Goal: Task Accomplishment & Management: Use online tool/utility

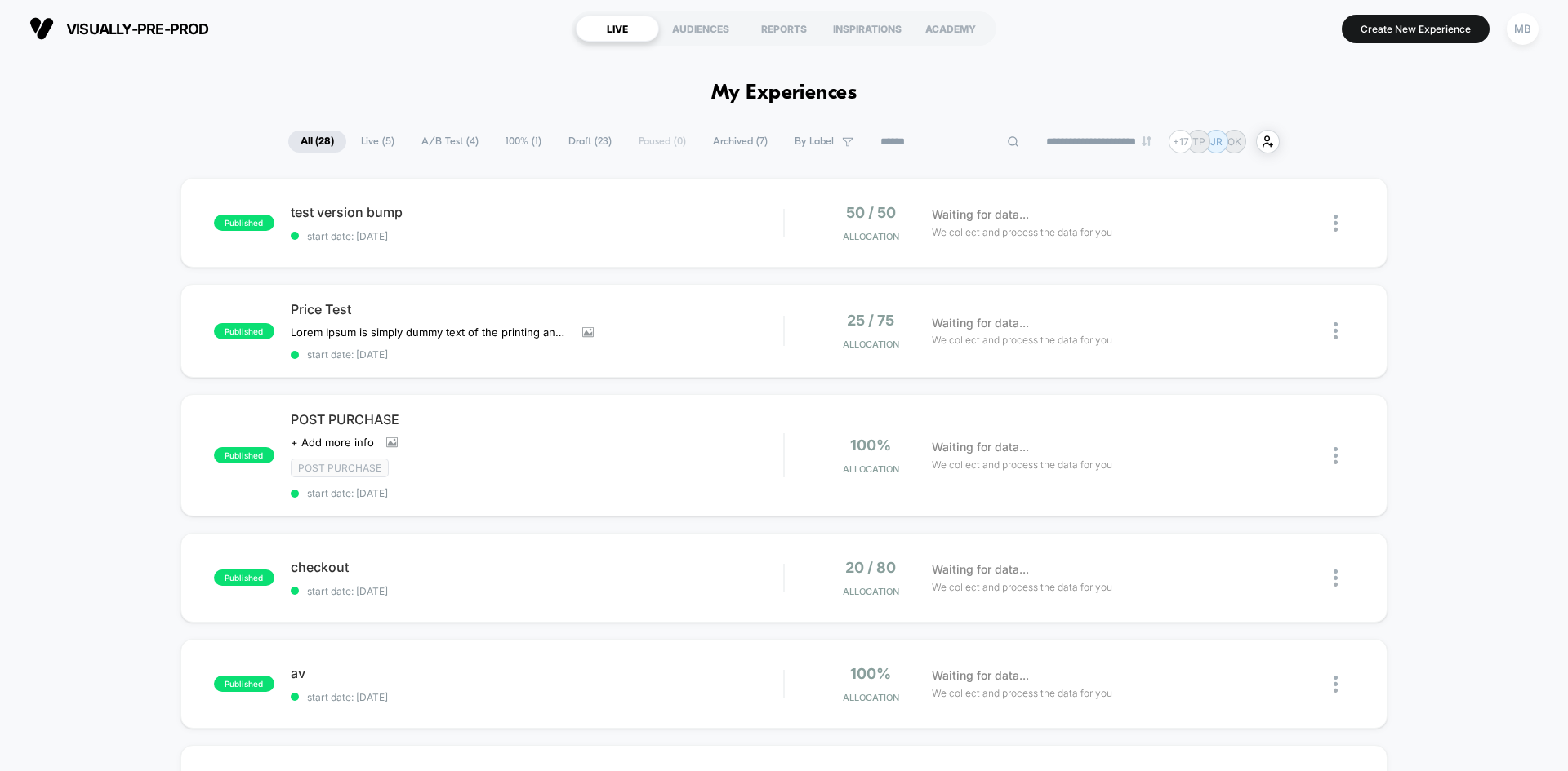
click at [911, 138] on input at bounding box center [949, 142] width 163 height 20
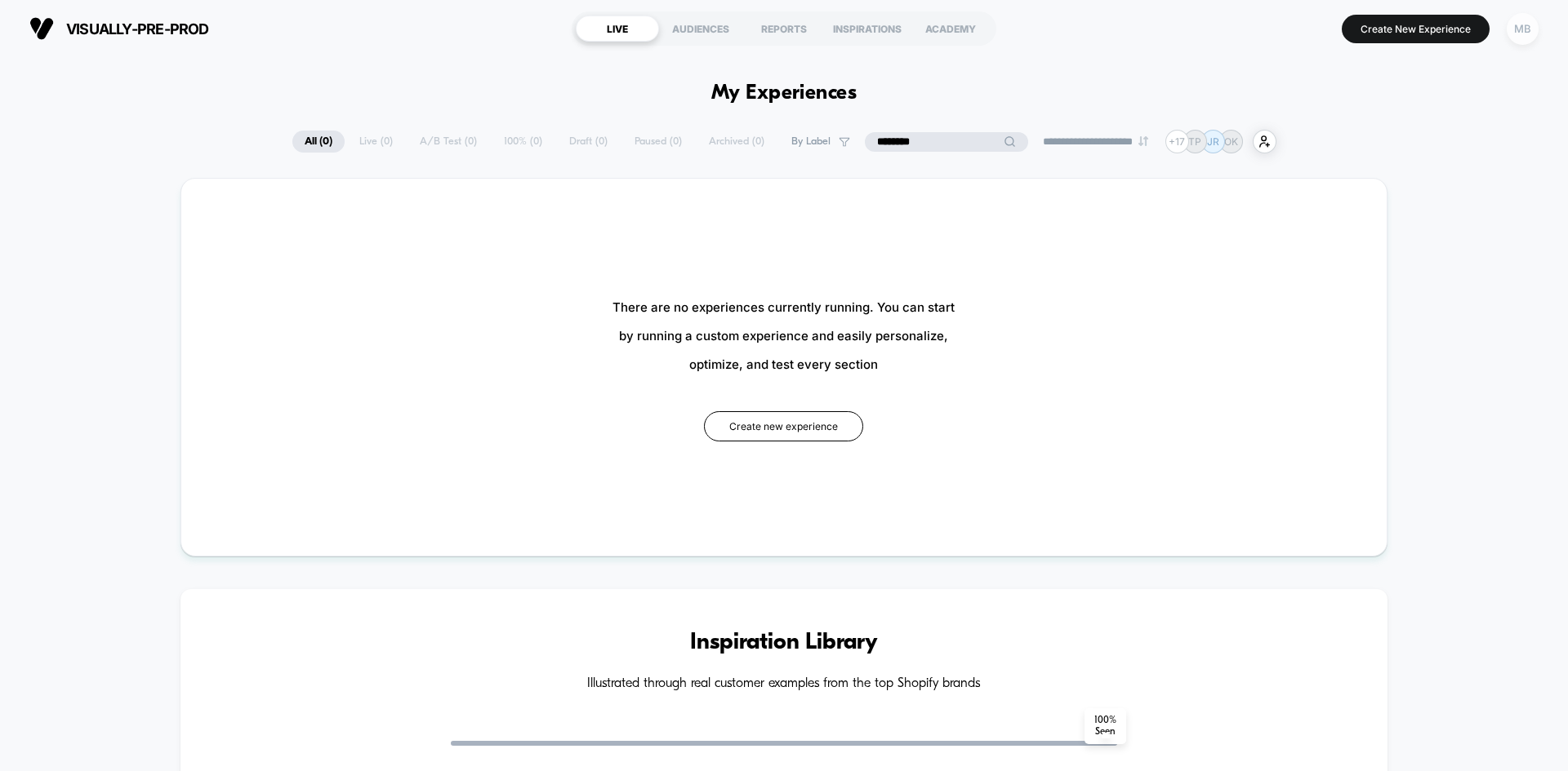
type input "********"
click at [1530, 32] on div "MB" at bounding box center [1522, 28] width 31 height 31
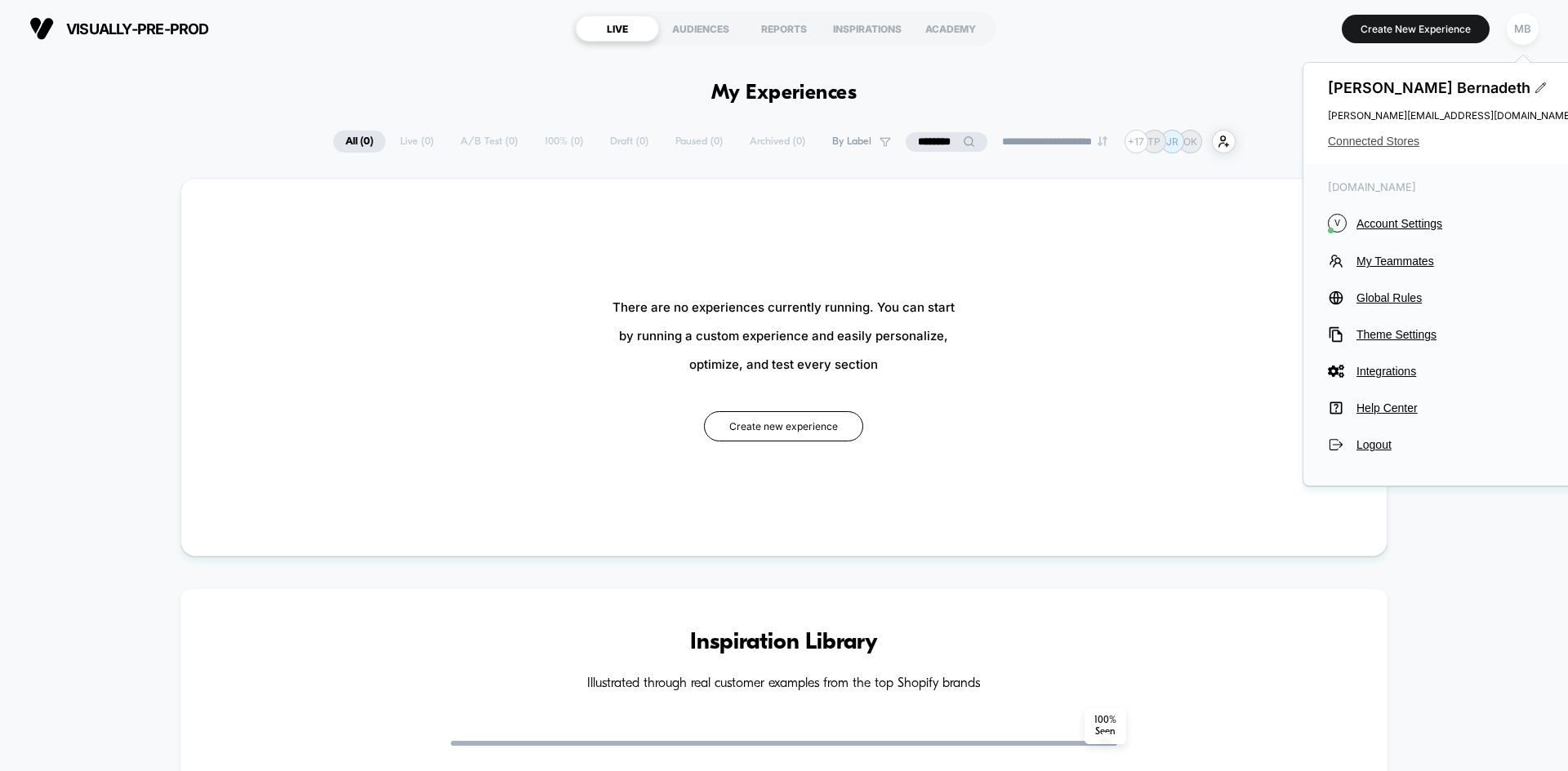
click at [1379, 145] on span "Connected Stores" at bounding box center [1450, 140] width 245 height 13
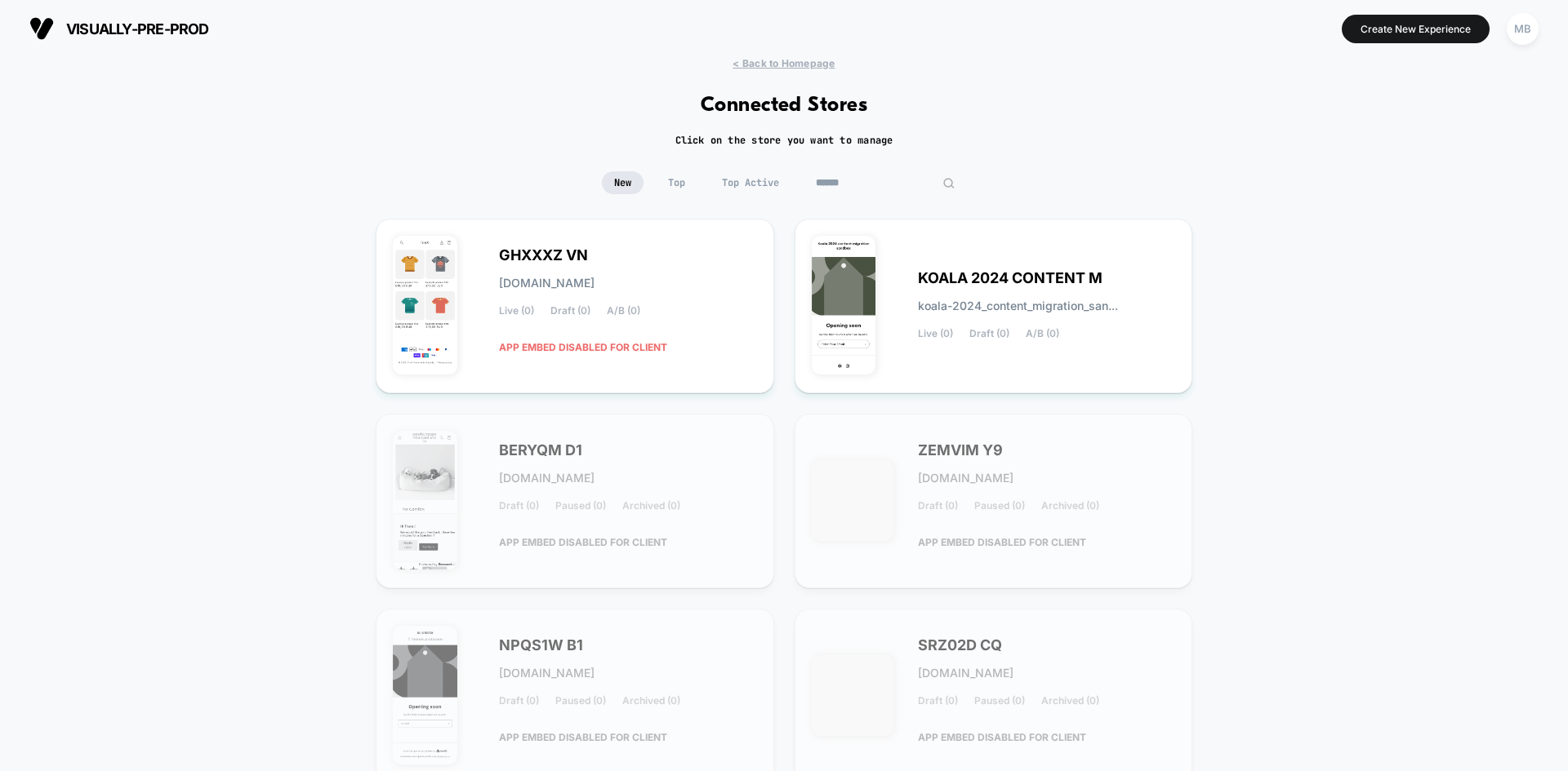
click at [891, 186] on input at bounding box center [885, 182] width 163 height 23
type input "********"
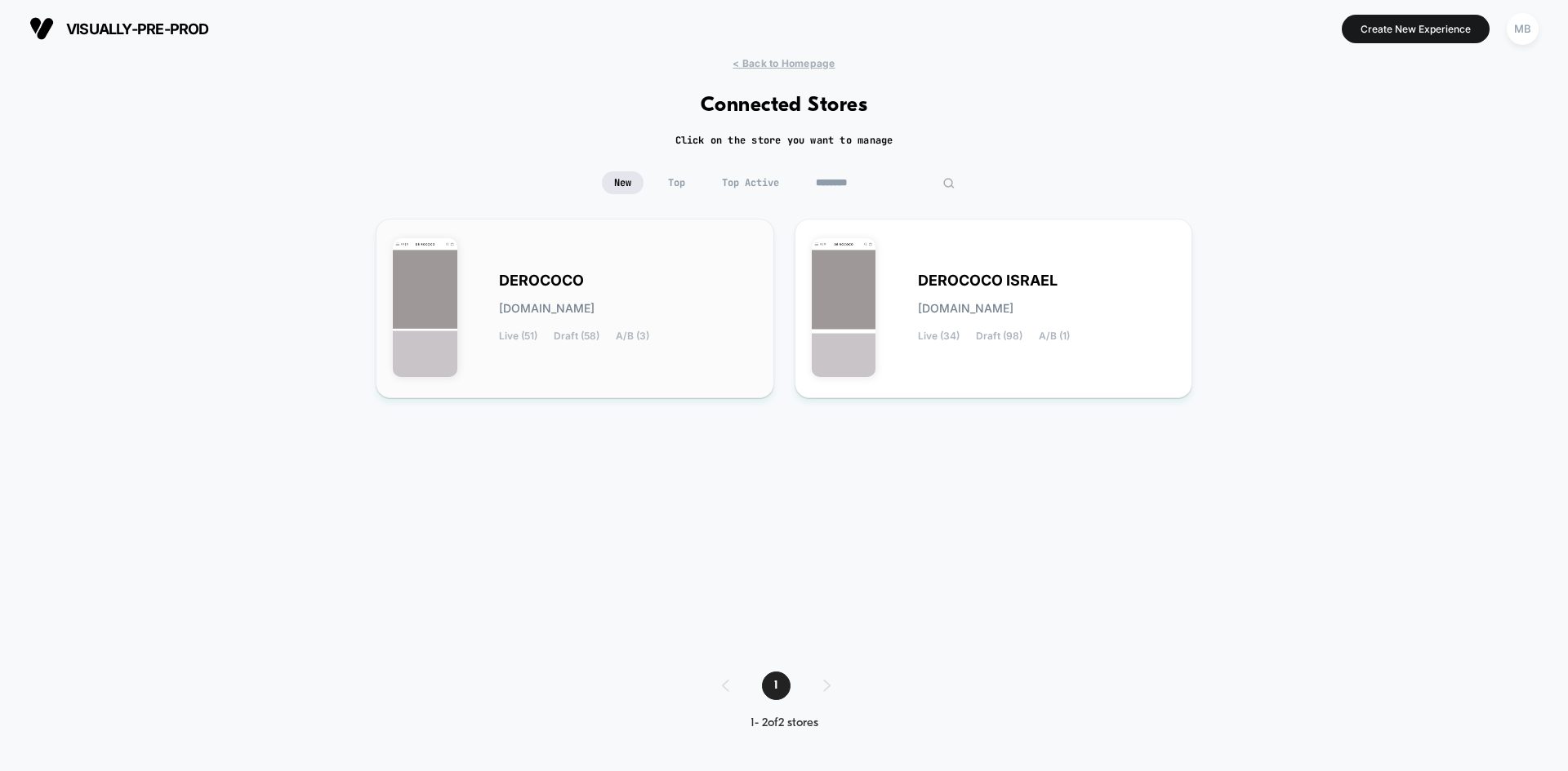
click at [701, 314] on div "DEROCOCO derococo.myshopify.com Live (51) Draft (58) A/B (3)" at bounding box center [627, 308] width 258 height 67
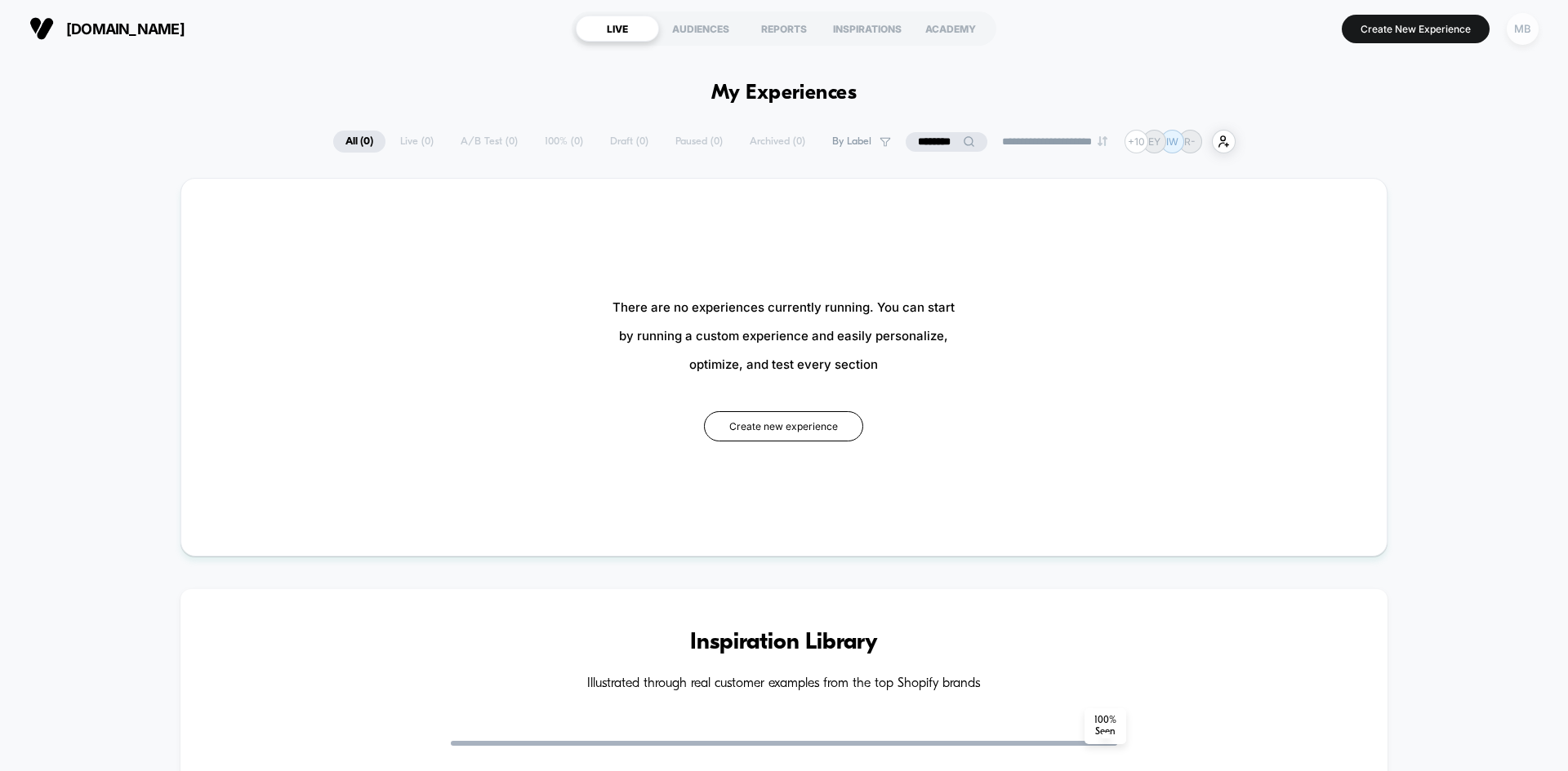
click at [1527, 39] on div "MB" at bounding box center [1522, 28] width 31 height 31
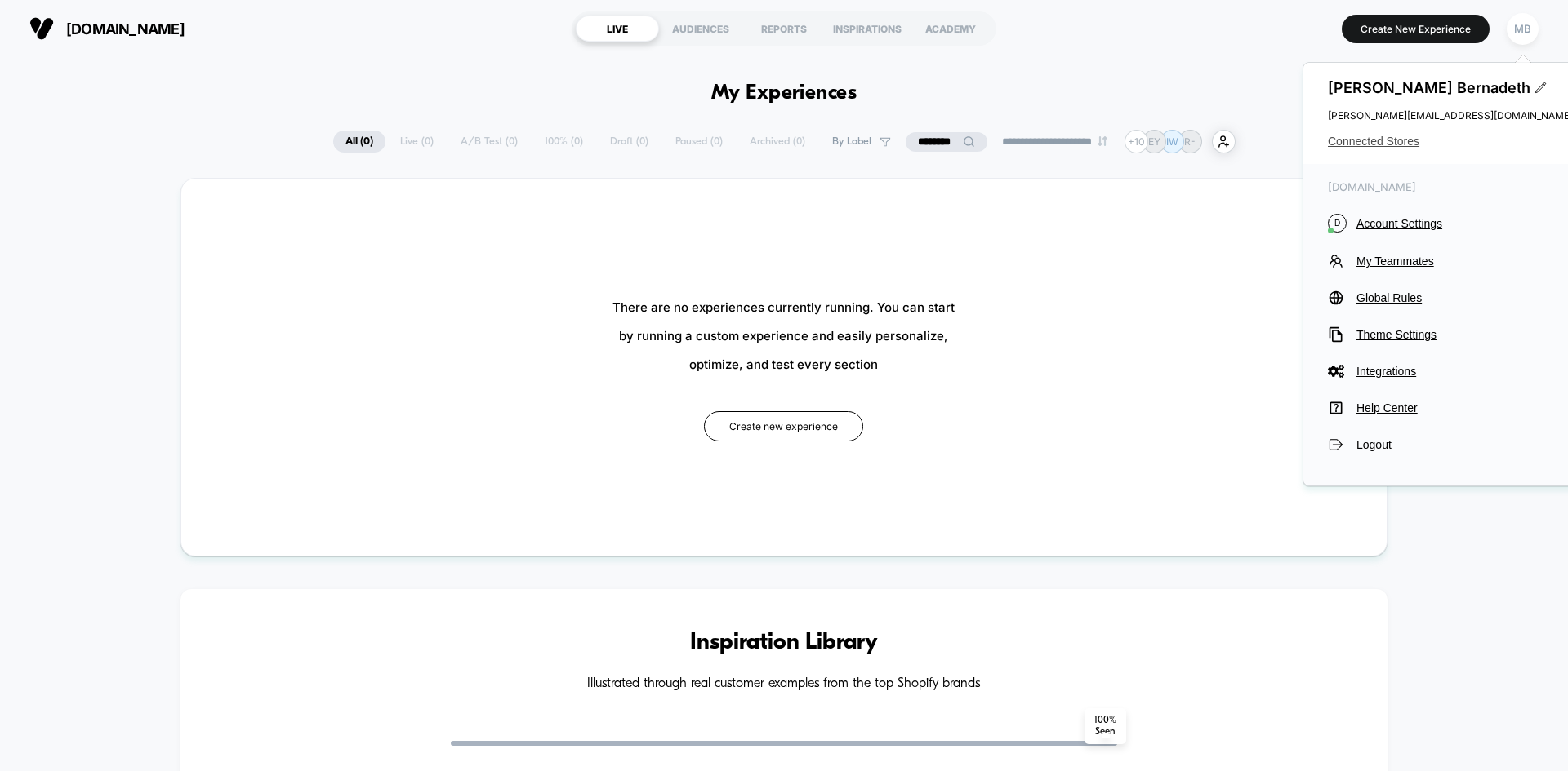
click at [1401, 147] on span "Connected Stores" at bounding box center [1450, 140] width 245 height 13
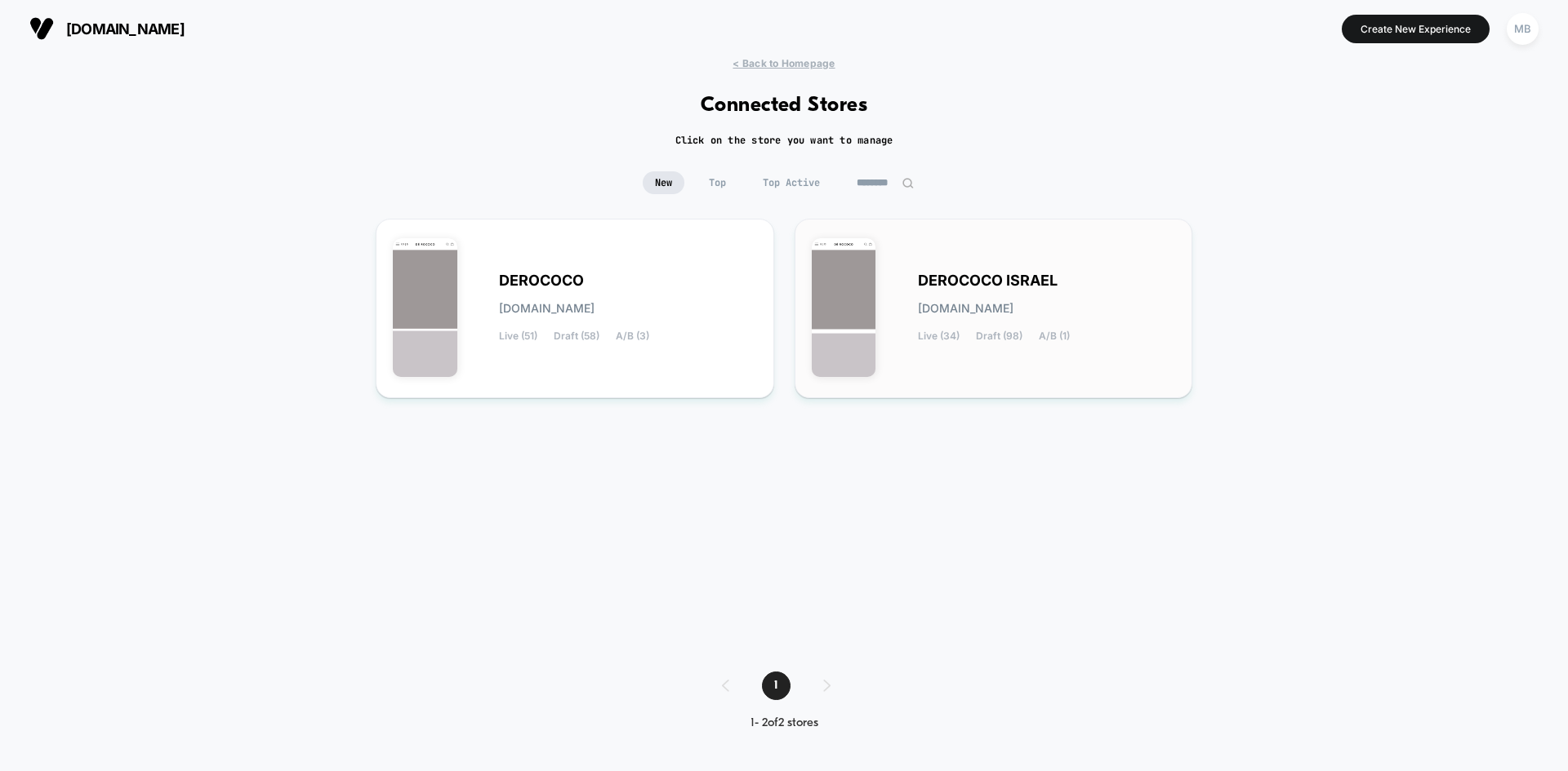
click at [912, 264] on div "DEROCOCO ISRAEL derococo-israel.myshopify.com Live (34) Draft (98) A/B (1)" at bounding box center [993, 308] width 364 height 145
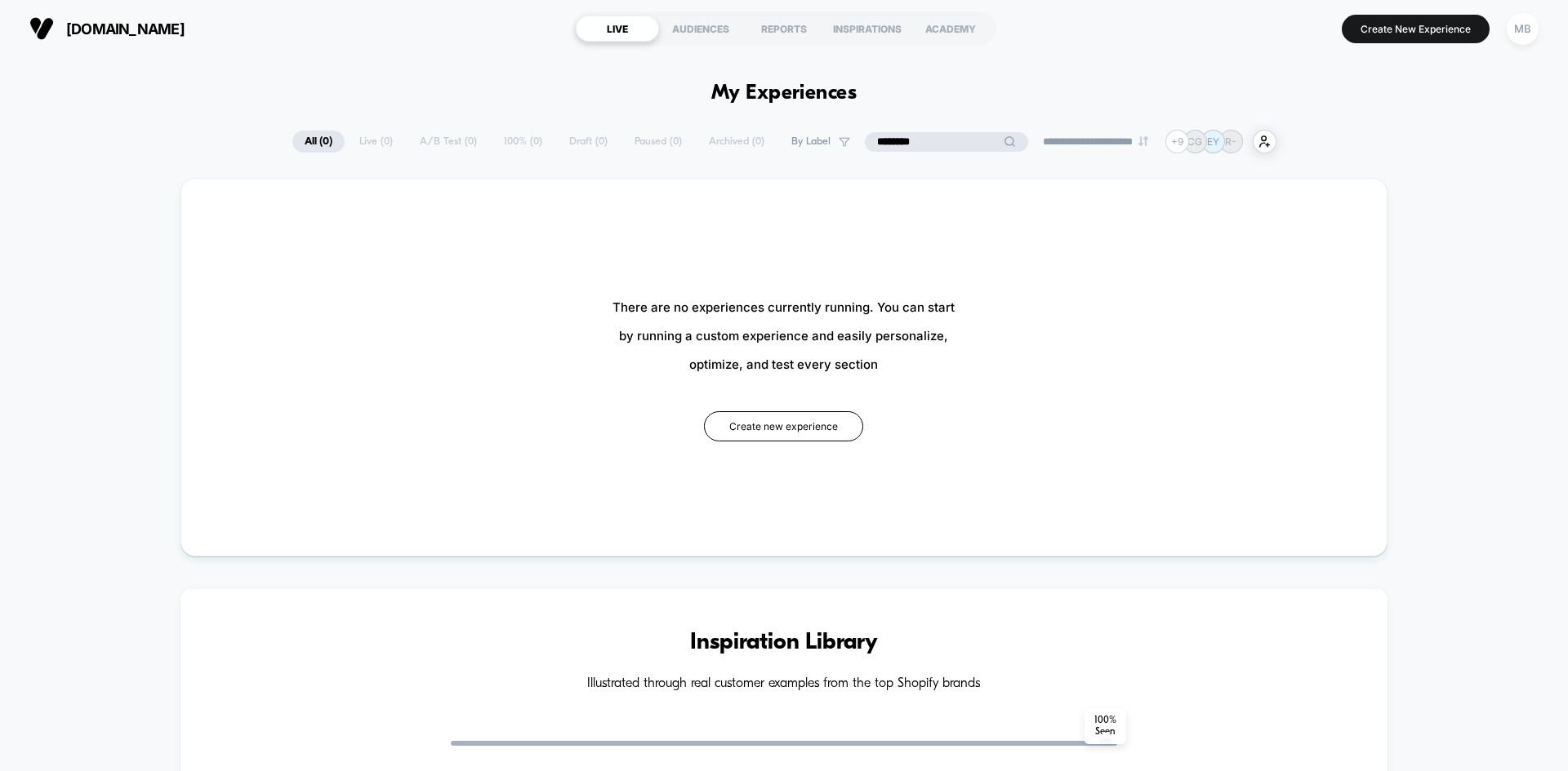
click at [932, 142] on input "********" at bounding box center [946, 142] width 163 height 20
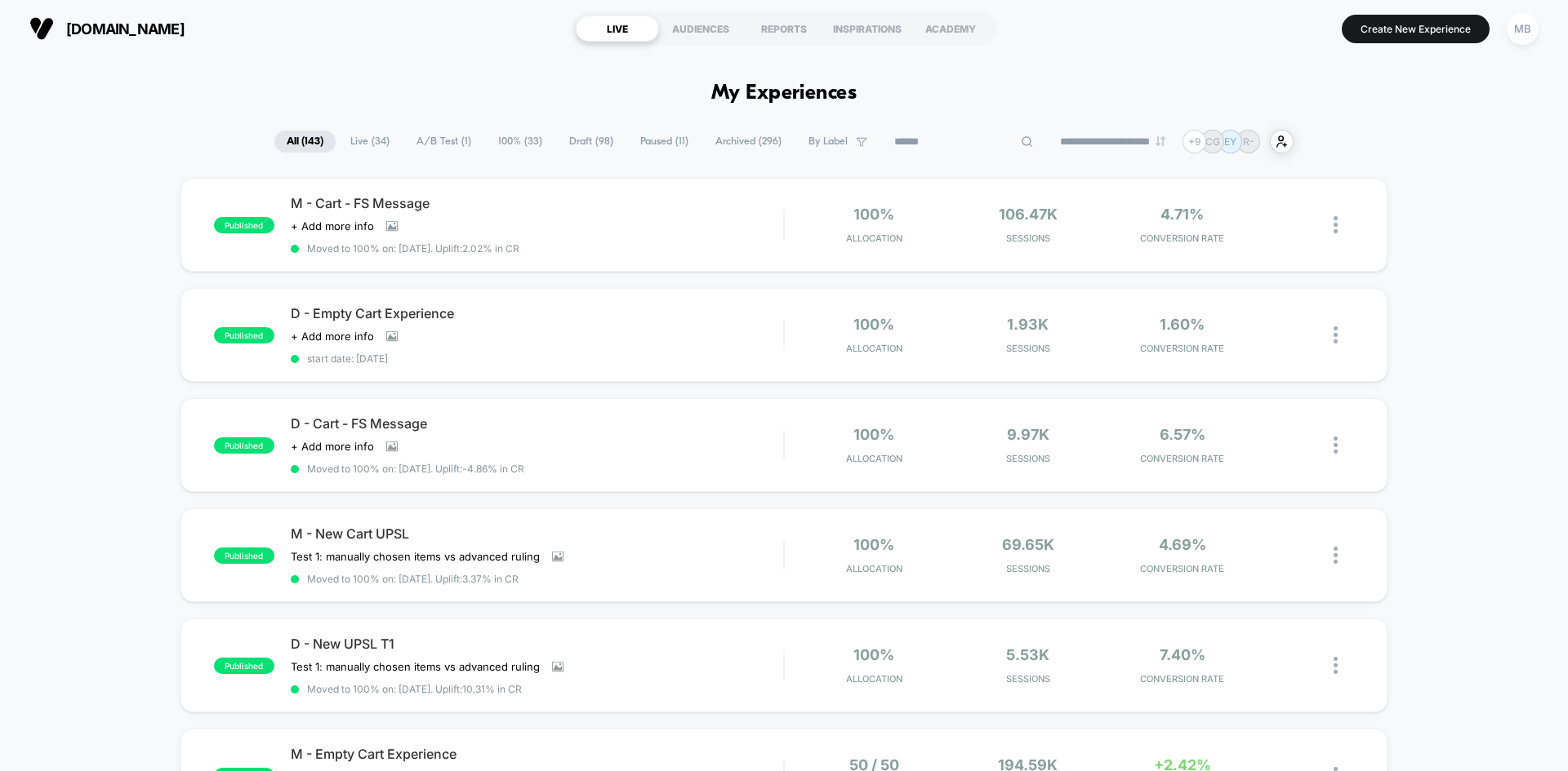
click at [382, 150] on span "Live ( 34 )" at bounding box center [369, 141] width 64 height 22
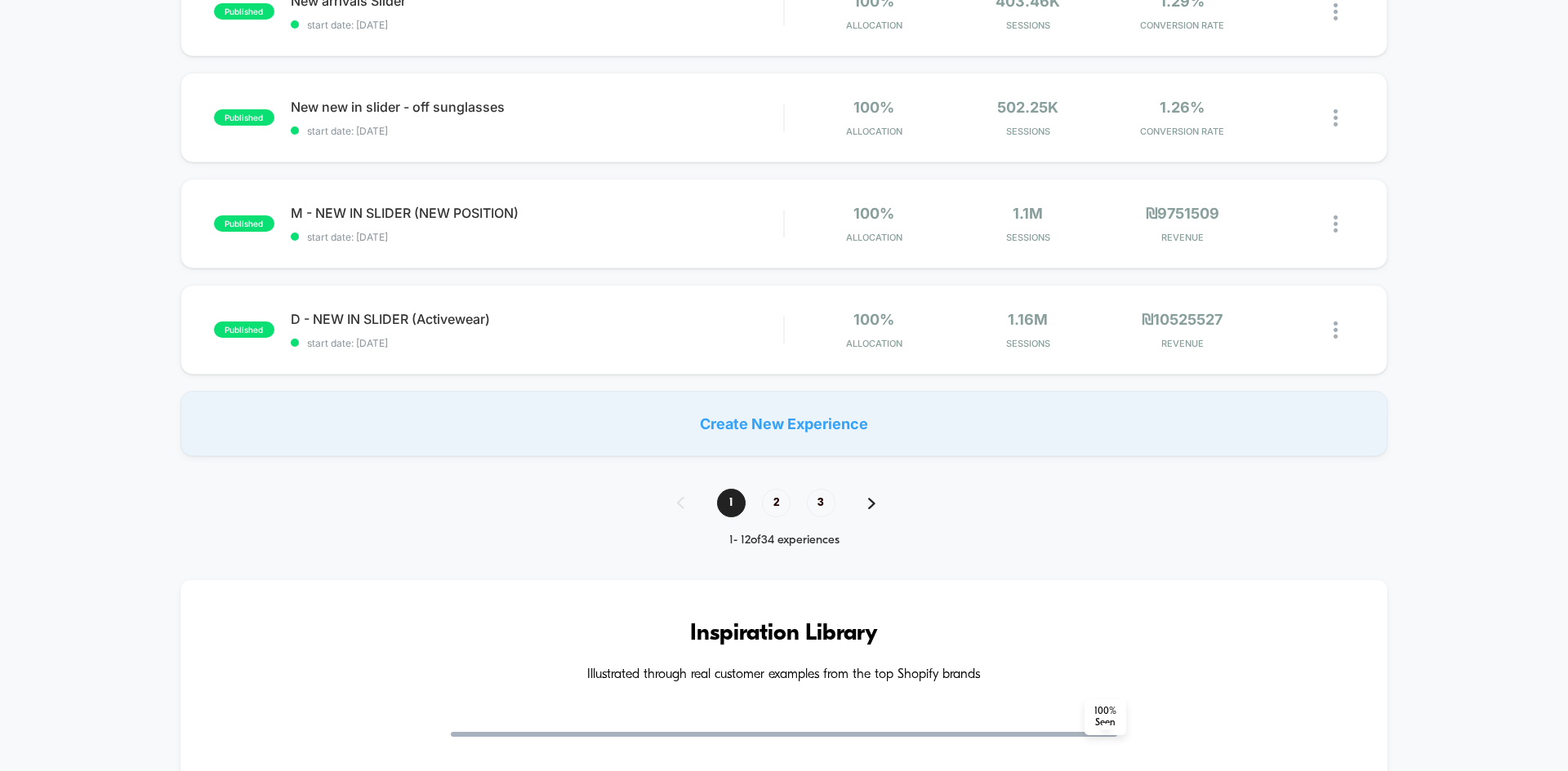
scroll to position [1224, 0]
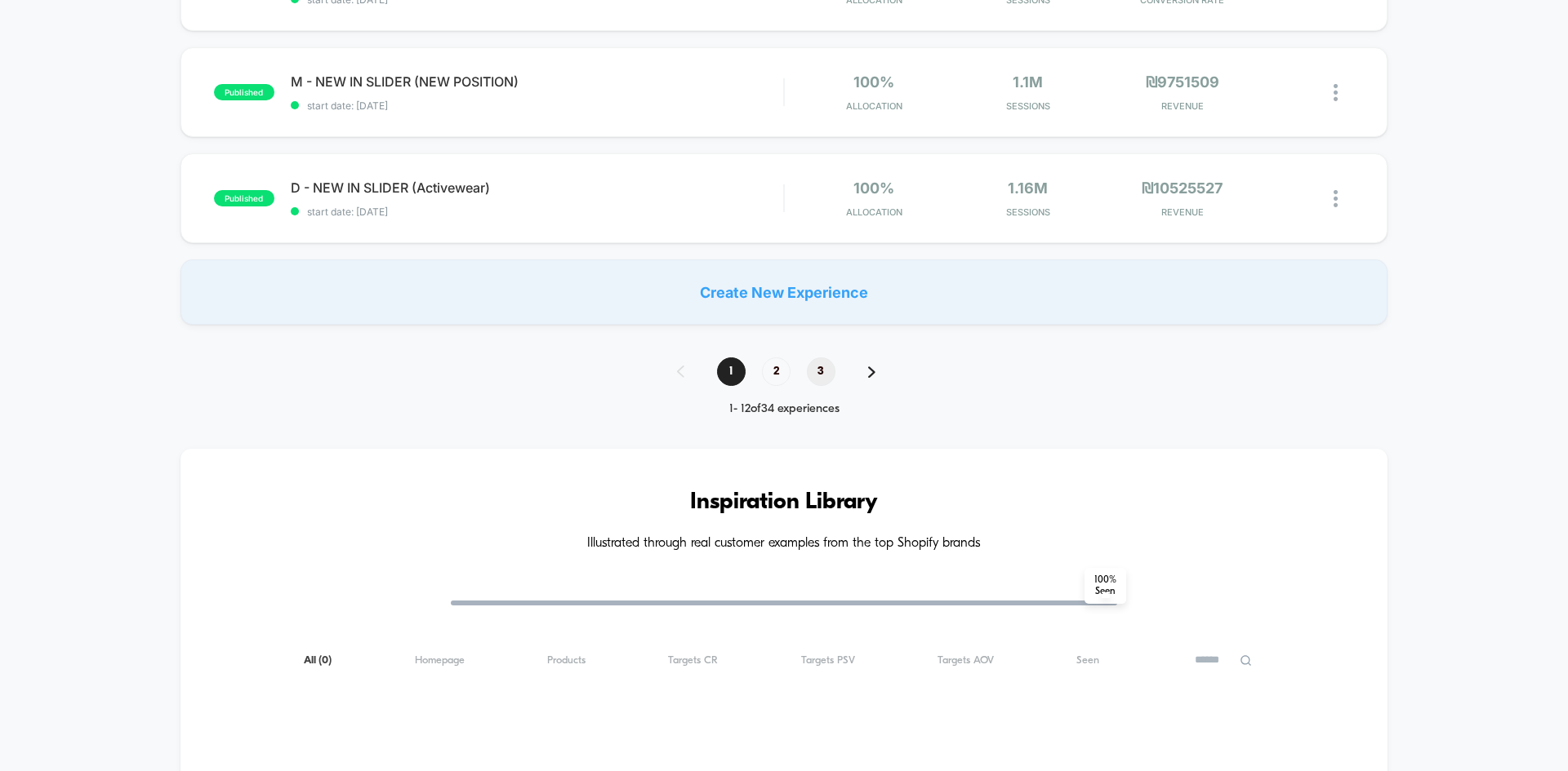
click at [824, 363] on span "3" at bounding box center [820, 371] width 28 height 28
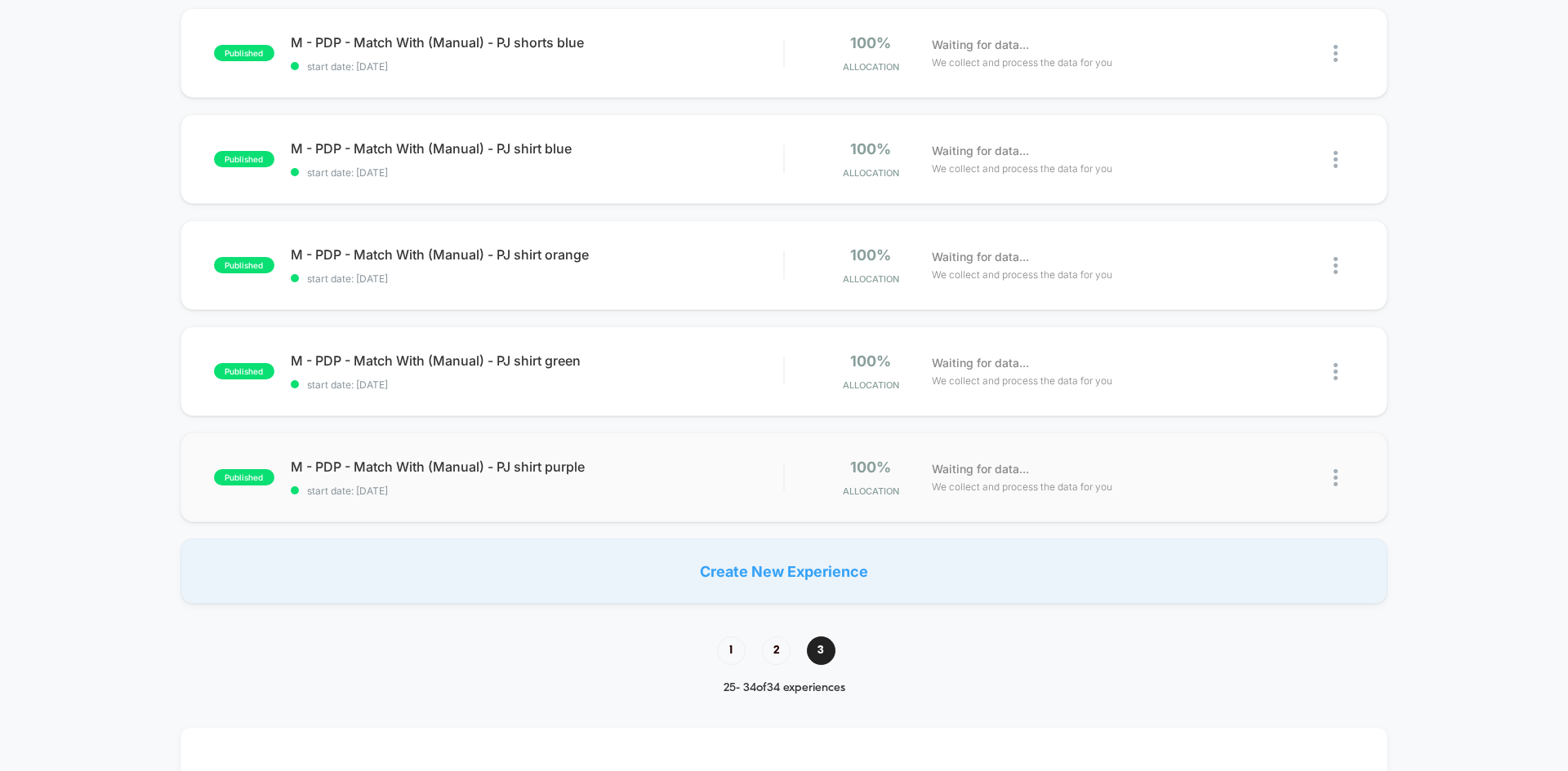
scroll to position [979, 0]
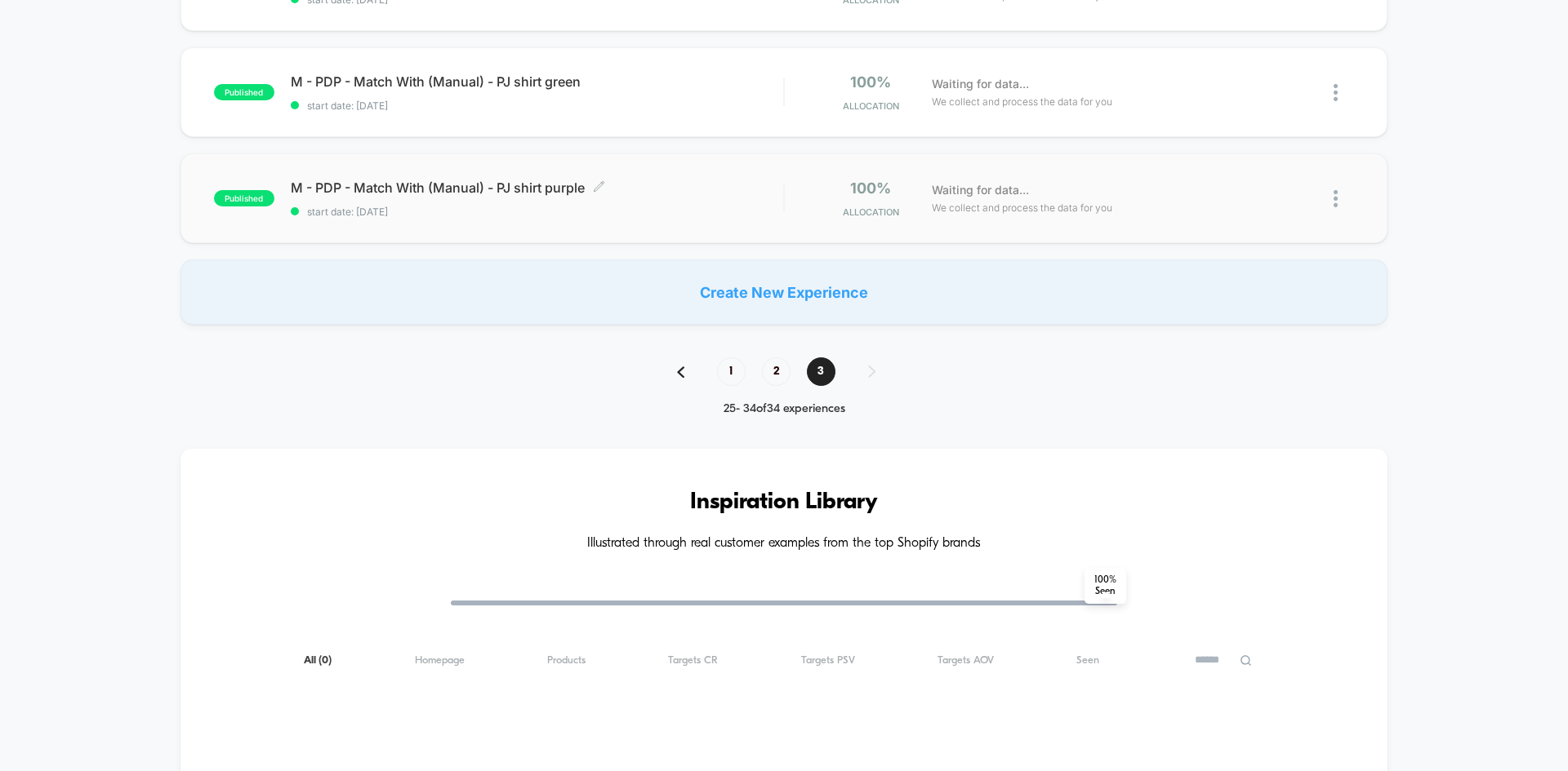
click at [680, 213] on span "start date: 8/2/2022" at bounding box center [537, 212] width 493 height 12
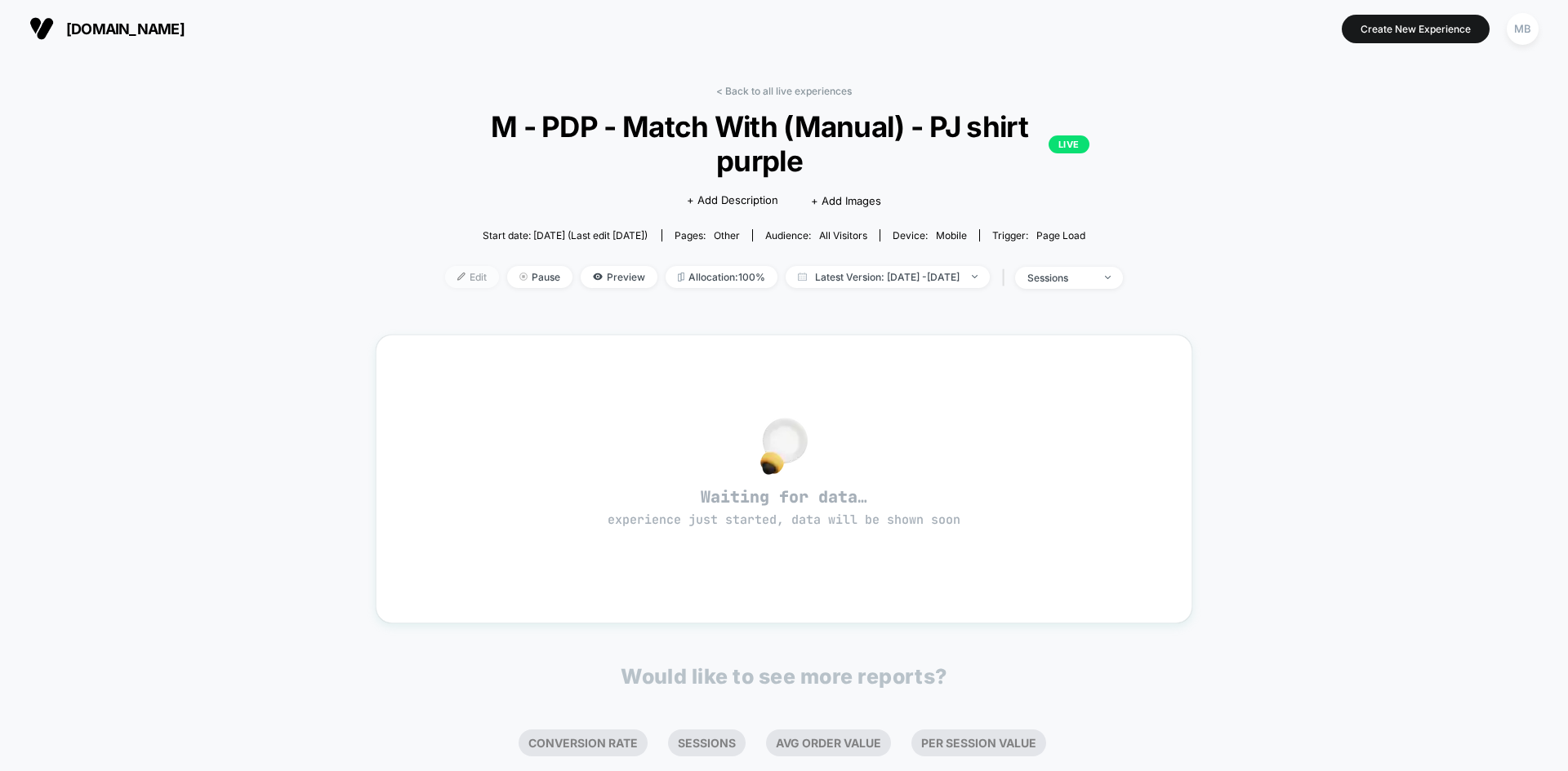
click at [444, 278] on span "Edit" at bounding box center [471, 277] width 54 height 22
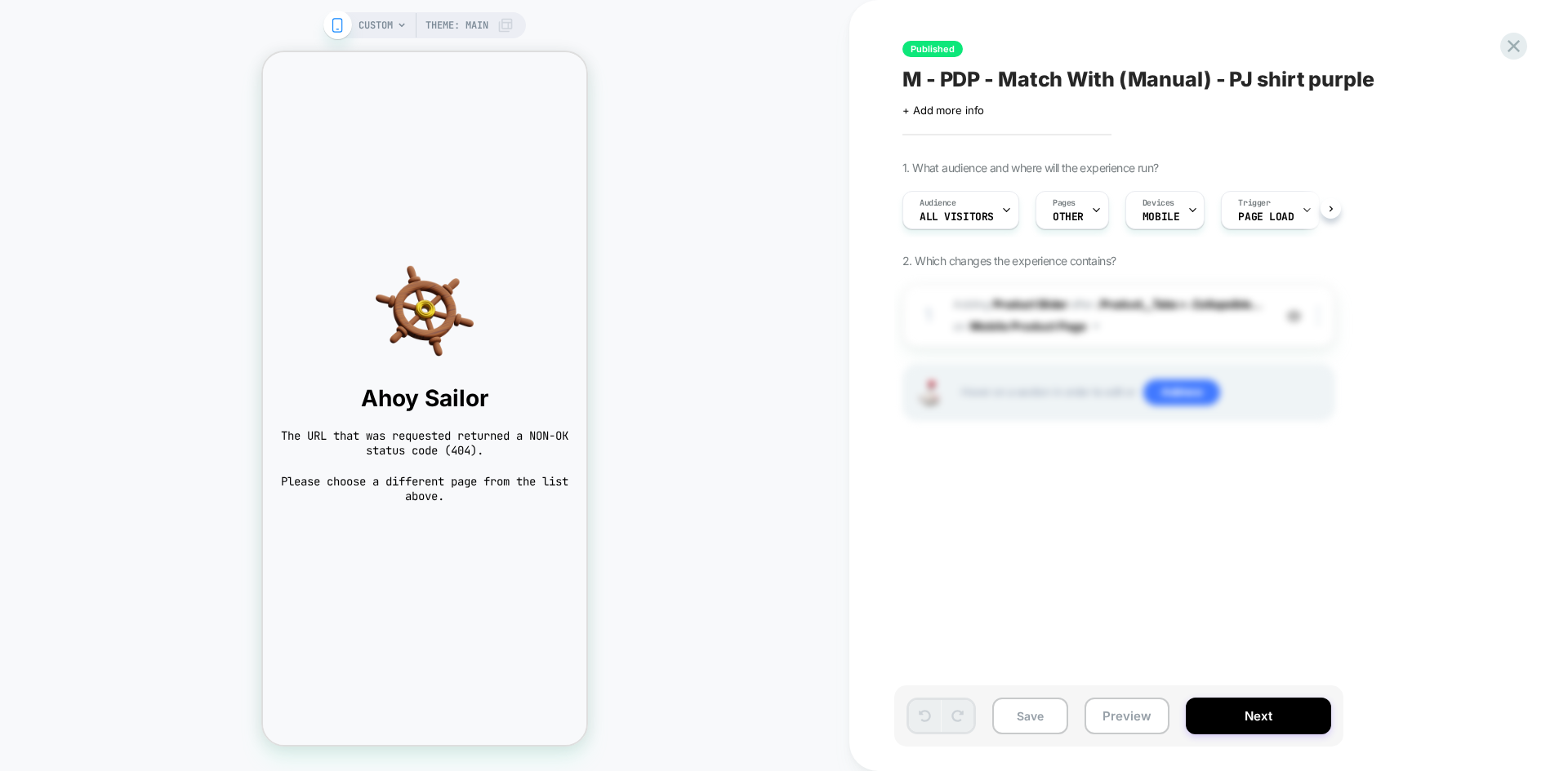
scroll to position [0, 1]
click at [1384, 497] on div "Published M - PDP - Match With (Manual) - PJ shirt purple Click to edit experie…" at bounding box center [1200, 386] width 612 height 739
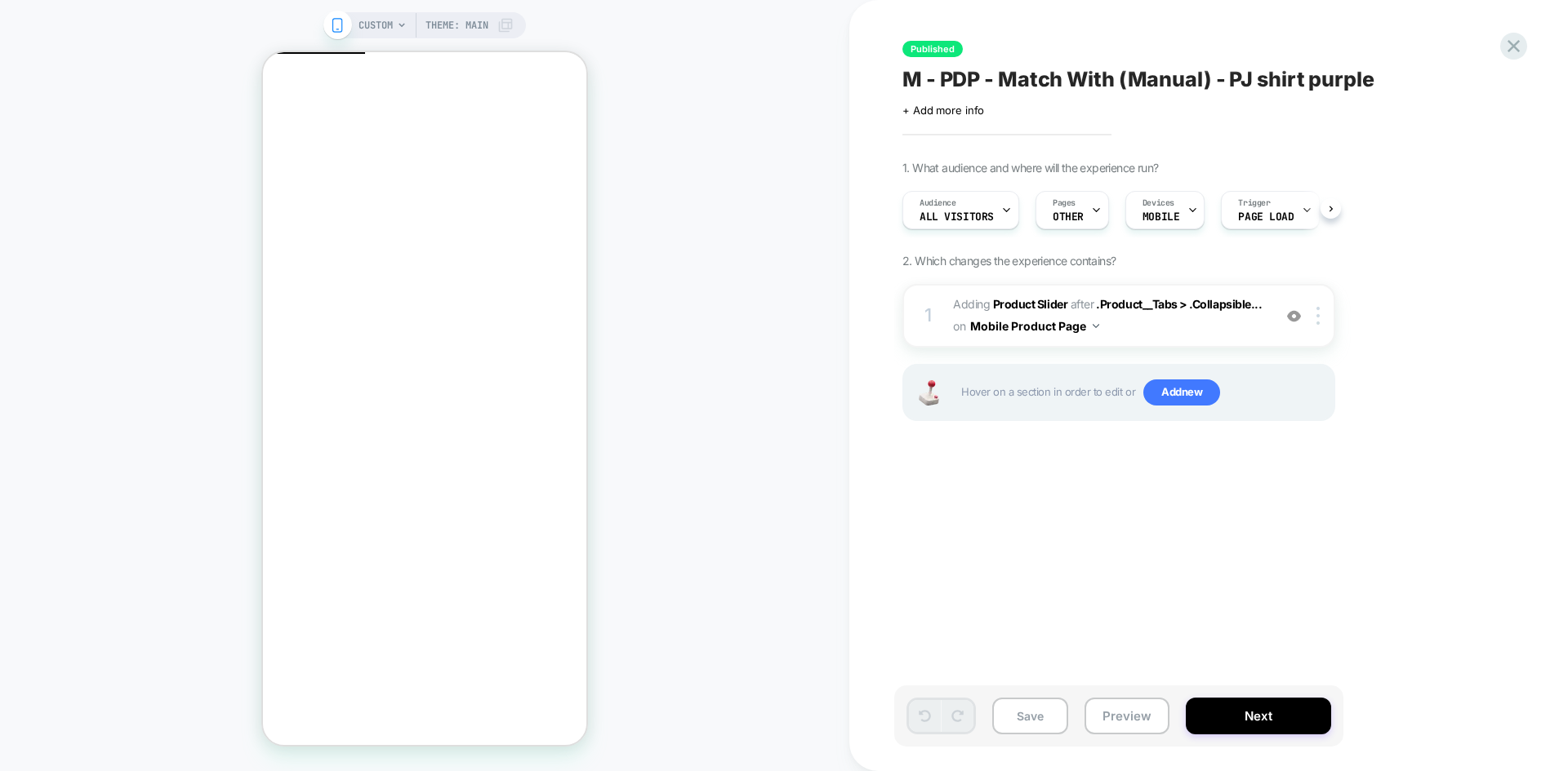
scroll to position [0, 1]
click at [270, 131] on icon "Close" at bounding box center [270, 131] width 0 height 0
click at [1060, 216] on span "OTHER" at bounding box center [1068, 218] width 31 height 12
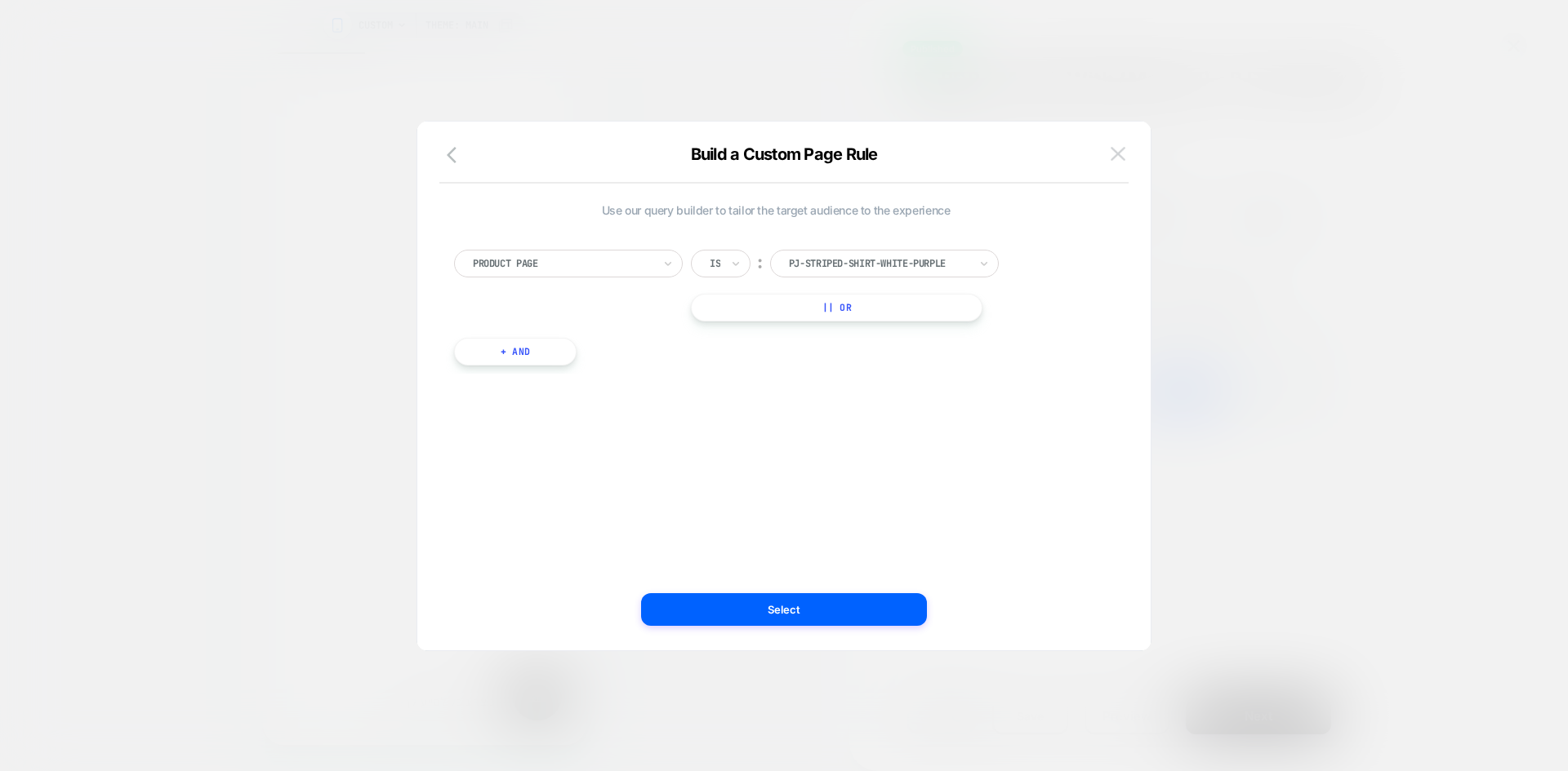
click at [1117, 148] on img at bounding box center [1118, 154] width 15 height 14
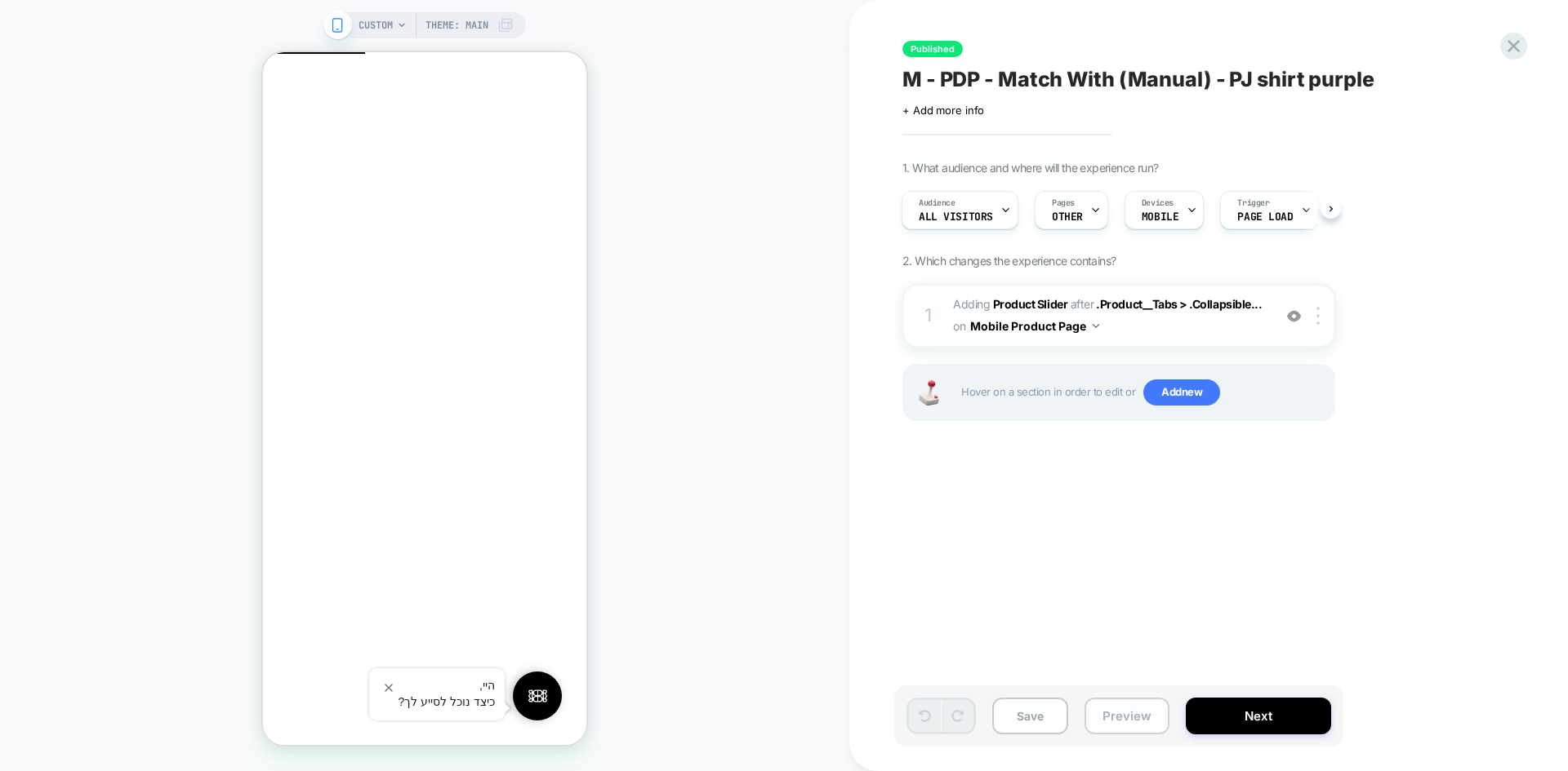
click at [1124, 731] on button "Preview" at bounding box center [1126, 715] width 85 height 36
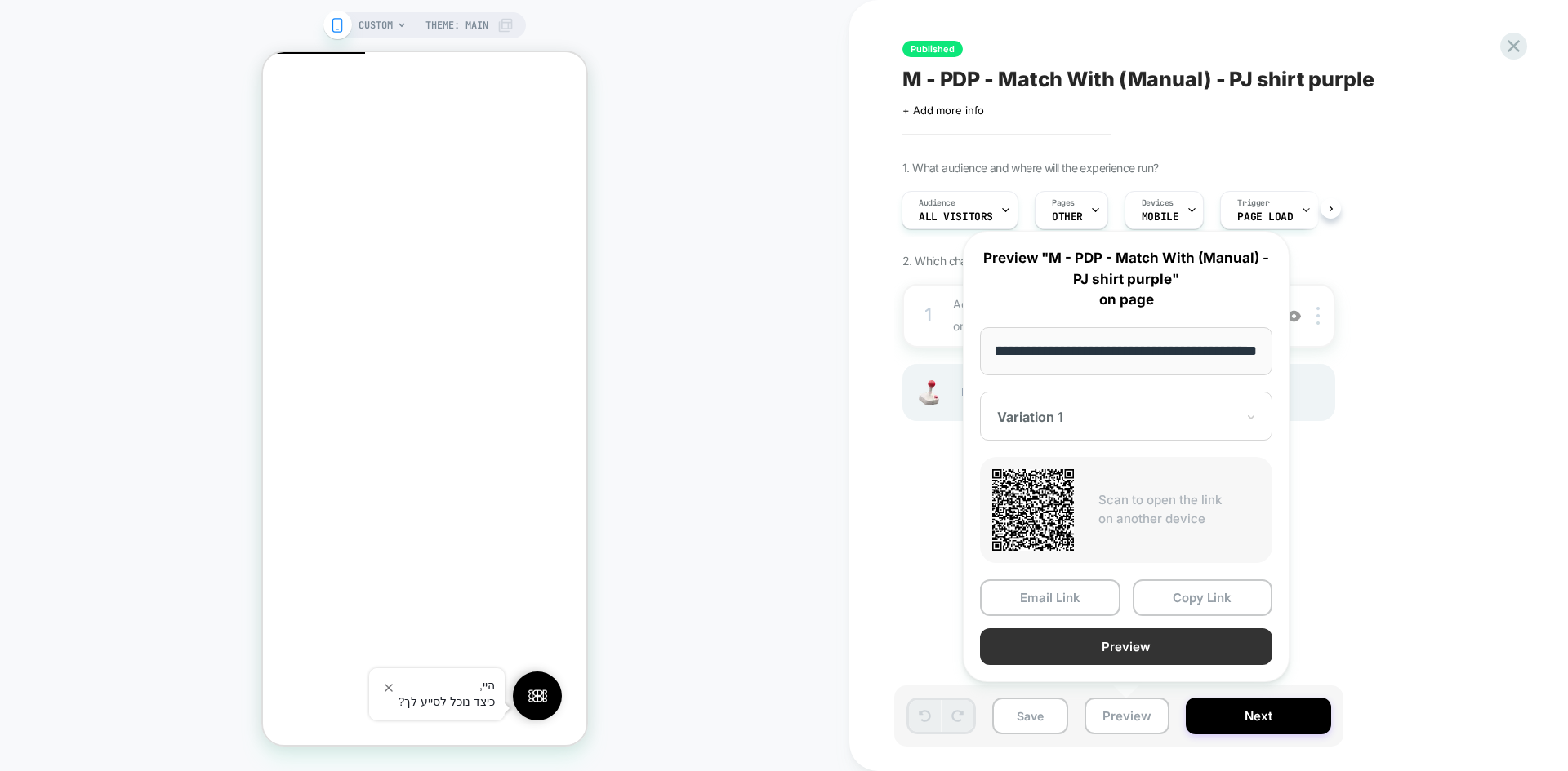
scroll to position [0, 0]
click at [1172, 650] on button "Preview" at bounding box center [1125, 646] width 292 height 36
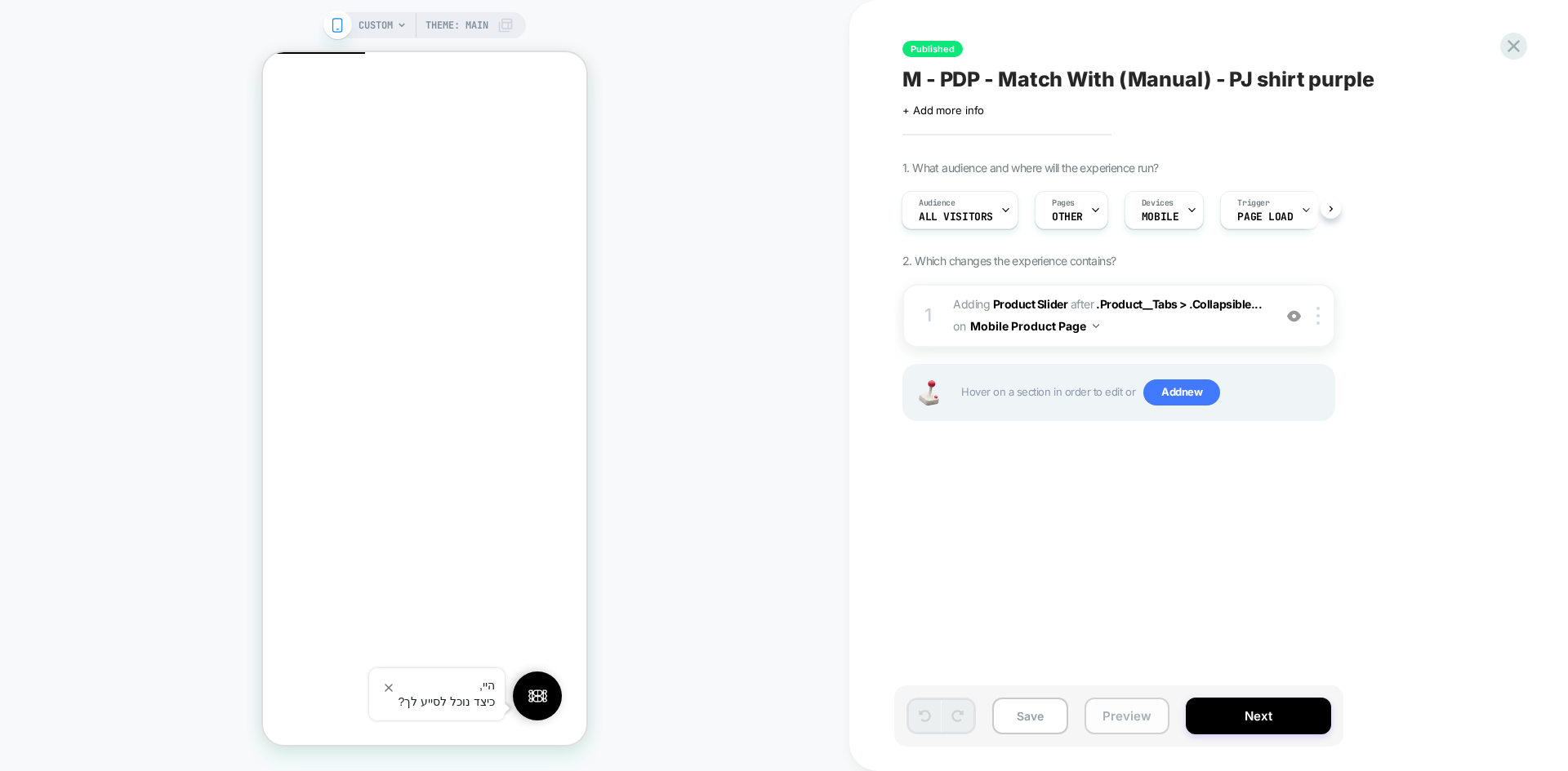
click at [1122, 711] on button "Preview" at bounding box center [1126, 715] width 85 height 36
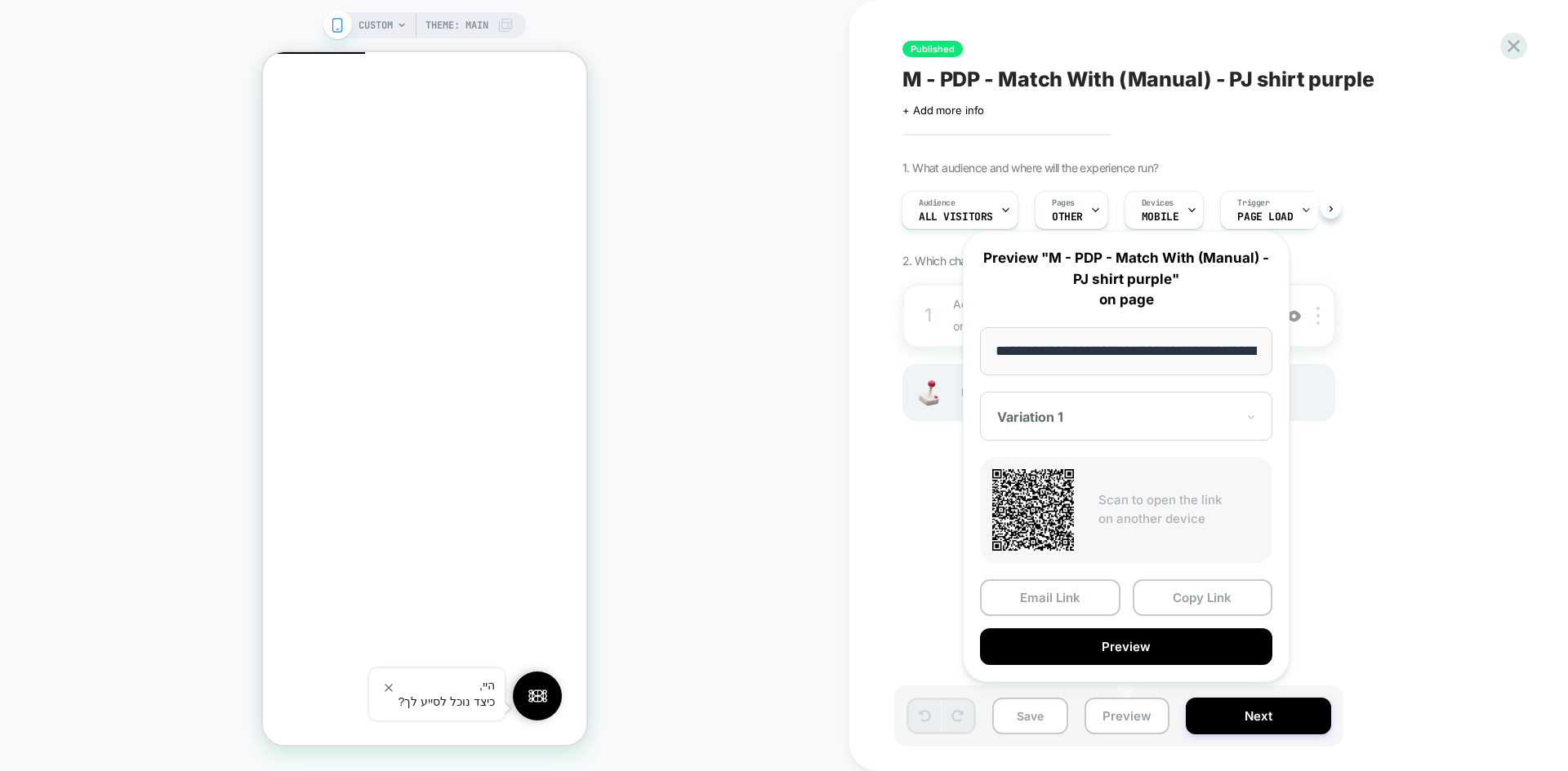
click at [1099, 149] on div "Published M - PDP - Match With (Manual) - PJ shirt purple Click to edit experie…" at bounding box center [1200, 386] width 612 height 739
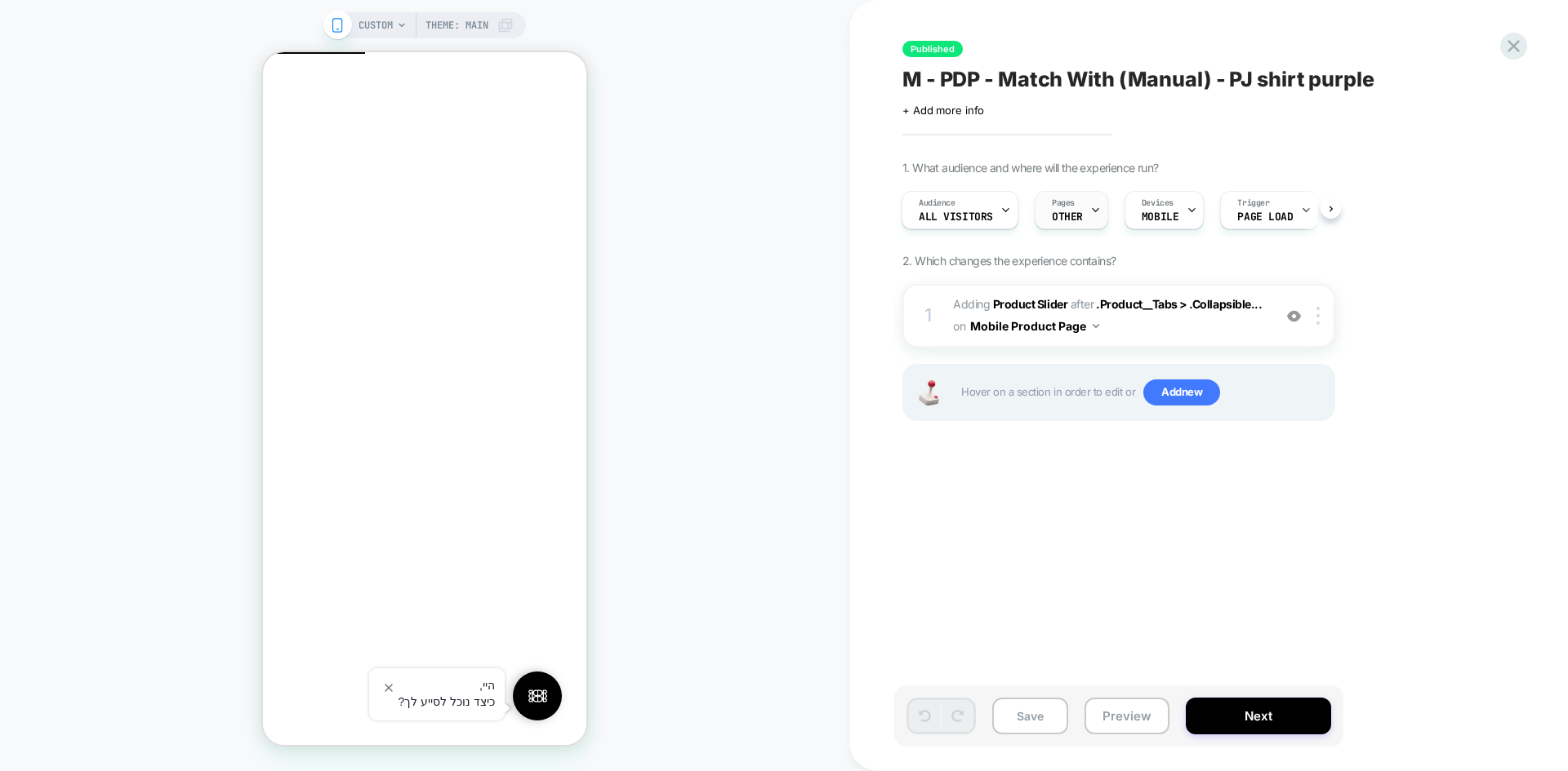
click at [1081, 214] on div "Pages OTHER" at bounding box center [1067, 210] width 64 height 36
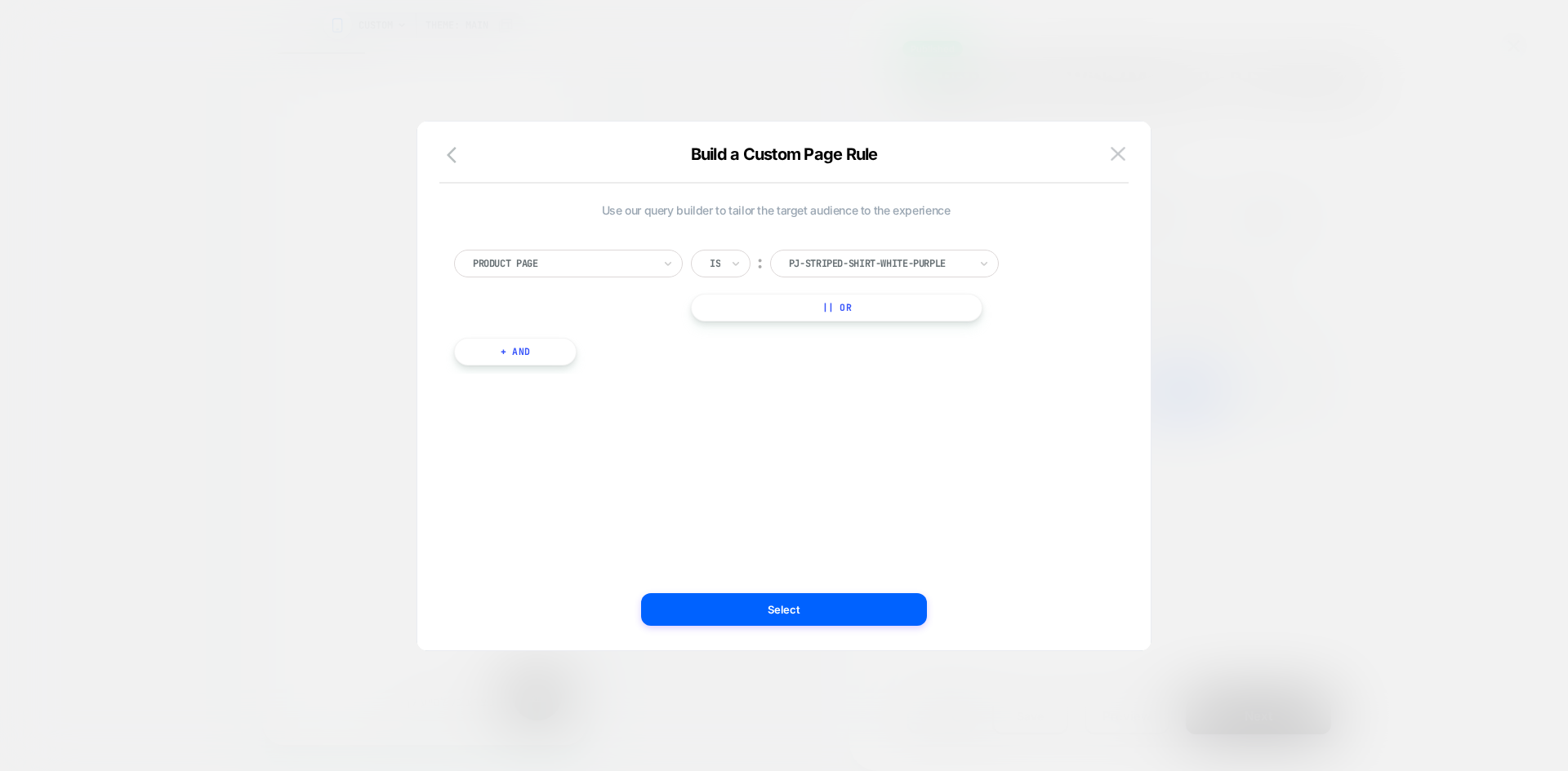
click at [911, 263] on div at bounding box center [878, 263] width 180 height 15
click at [1112, 164] on button at bounding box center [1118, 154] width 25 height 25
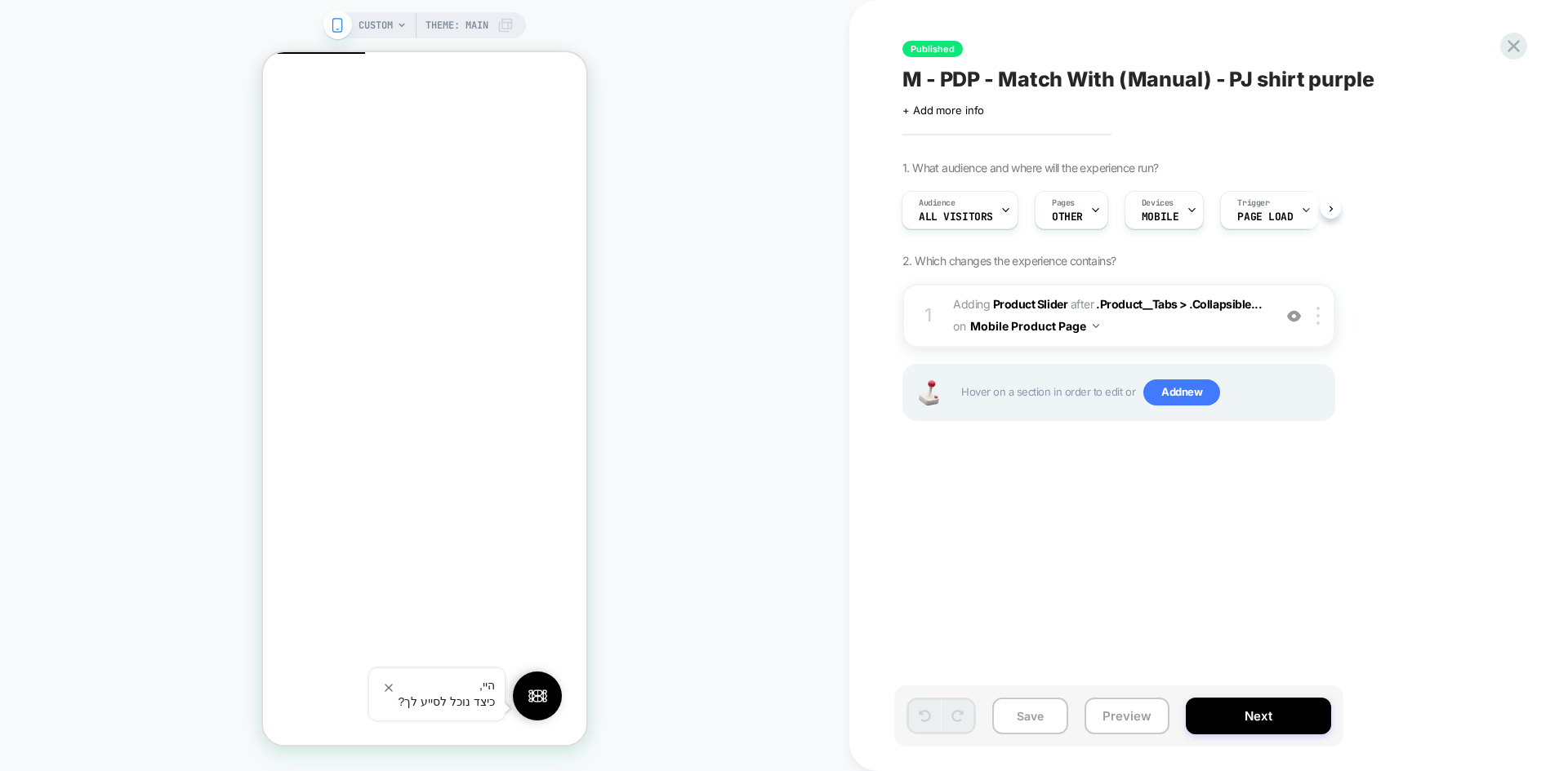
click at [1125, 89] on span "M - PDP - Match With (Manual) - PJ shirt purple" at bounding box center [1137, 78] width 472 height 25
click at [1112, 80] on textarea "**********" at bounding box center [1173, 78] width 543 height 25
click at [1169, 68] on textarea "**********" at bounding box center [1173, 78] width 543 height 25
click at [1231, 79] on textarea "**********" at bounding box center [1173, 78] width 543 height 25
click at [1082, 223] on div "Pages OTHER" at bounding box center [1067, 210] width 64 height 36
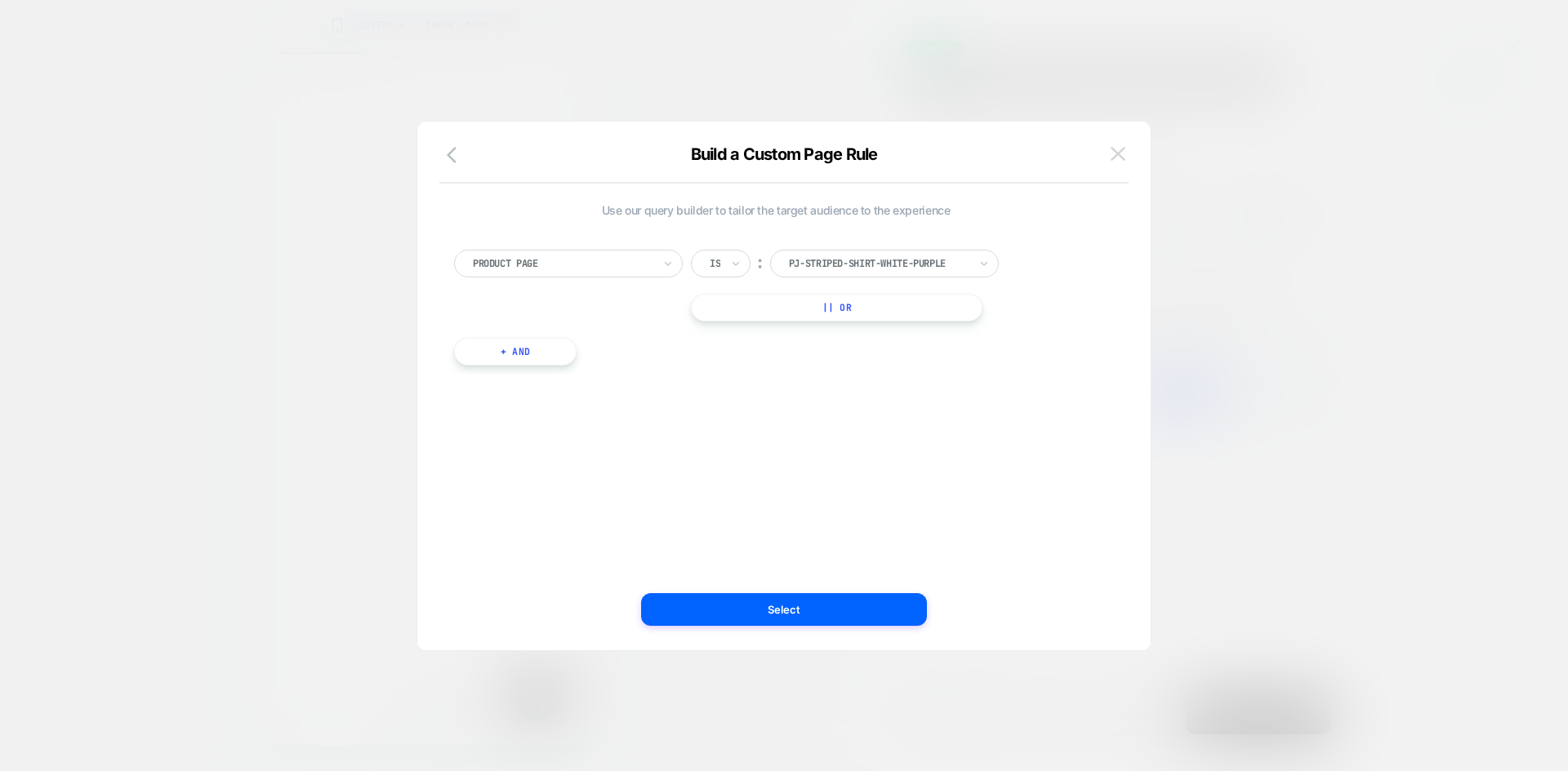
click at [1119, 160] on img at bounding box center [1118, 154] width 15 height 14
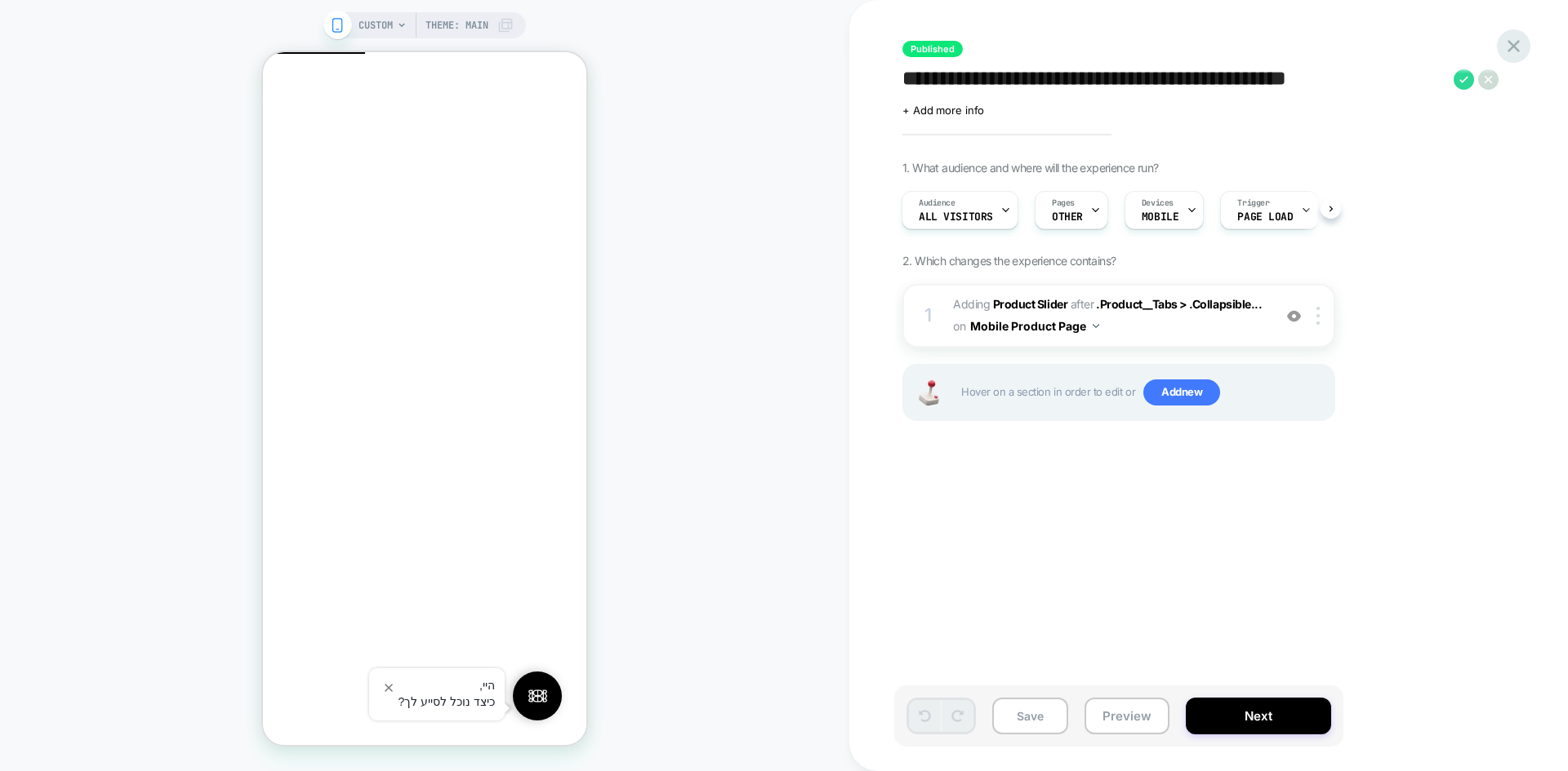
click at [1517, 40] on icon at bounding box center [1513, 46] width 22 height 22
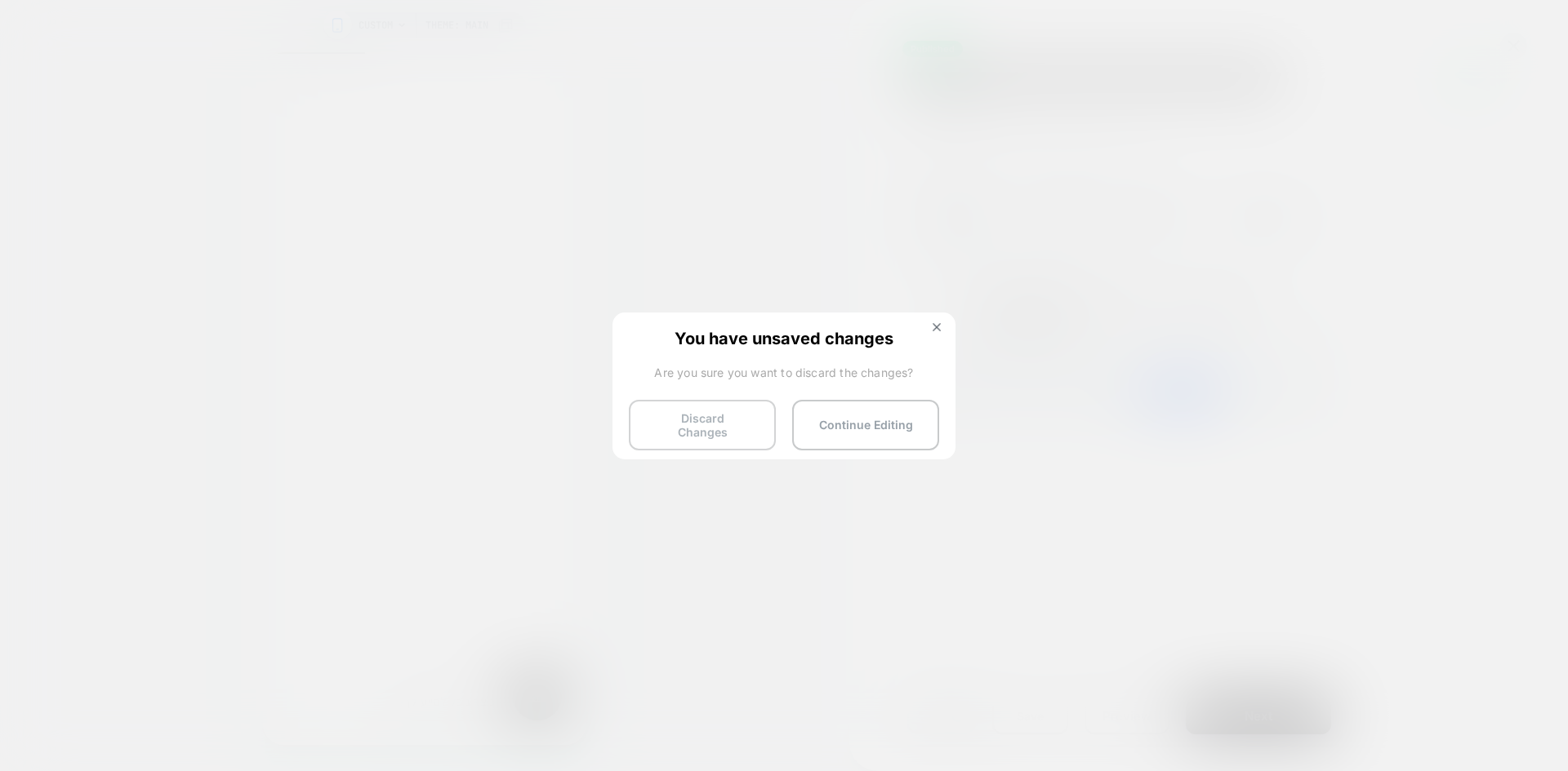
click at [688, 425] on button "Discard Changes" at bounding box center [703, 426] width 147 height 51
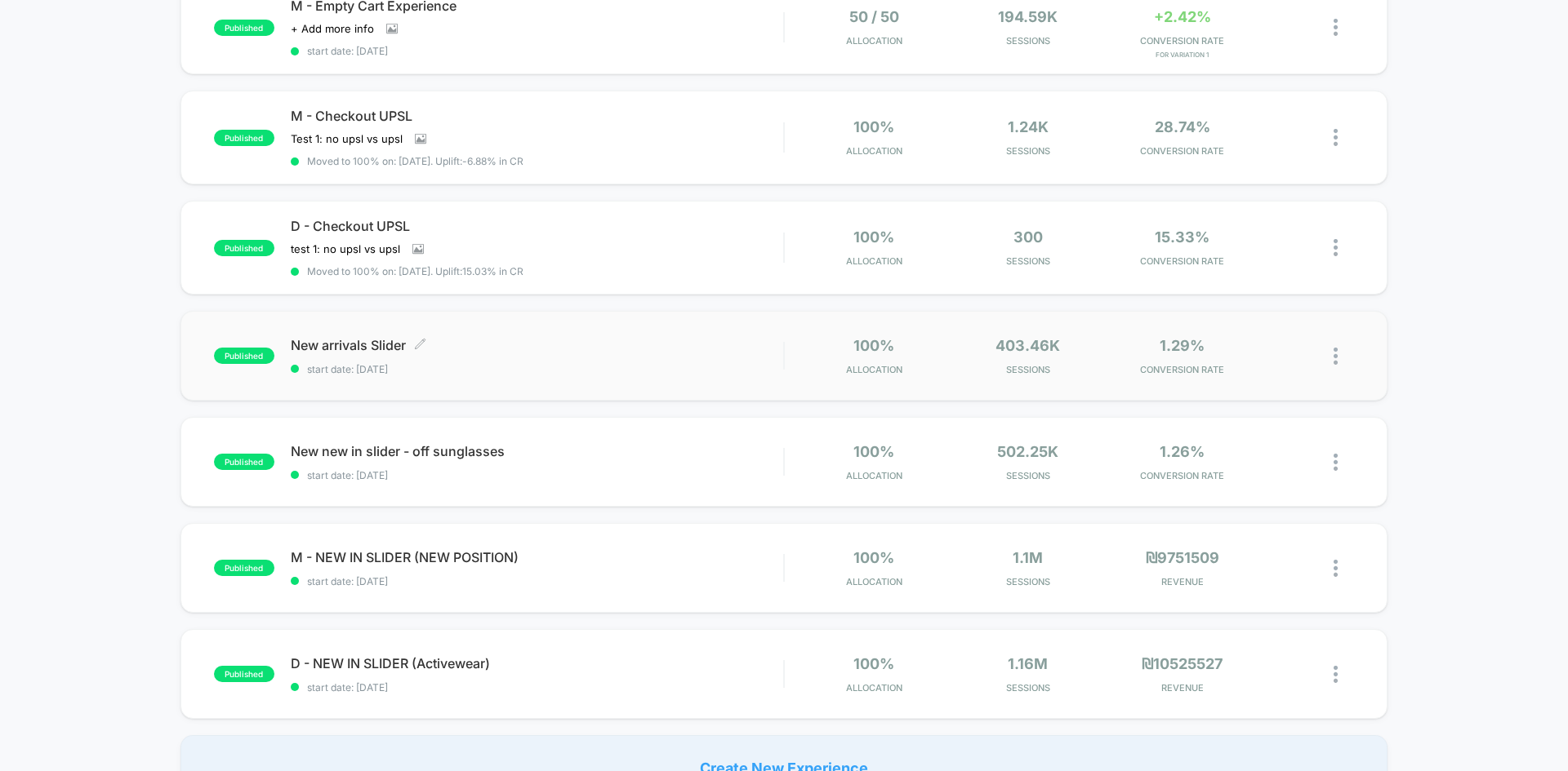
scroll to position [1061, 0]
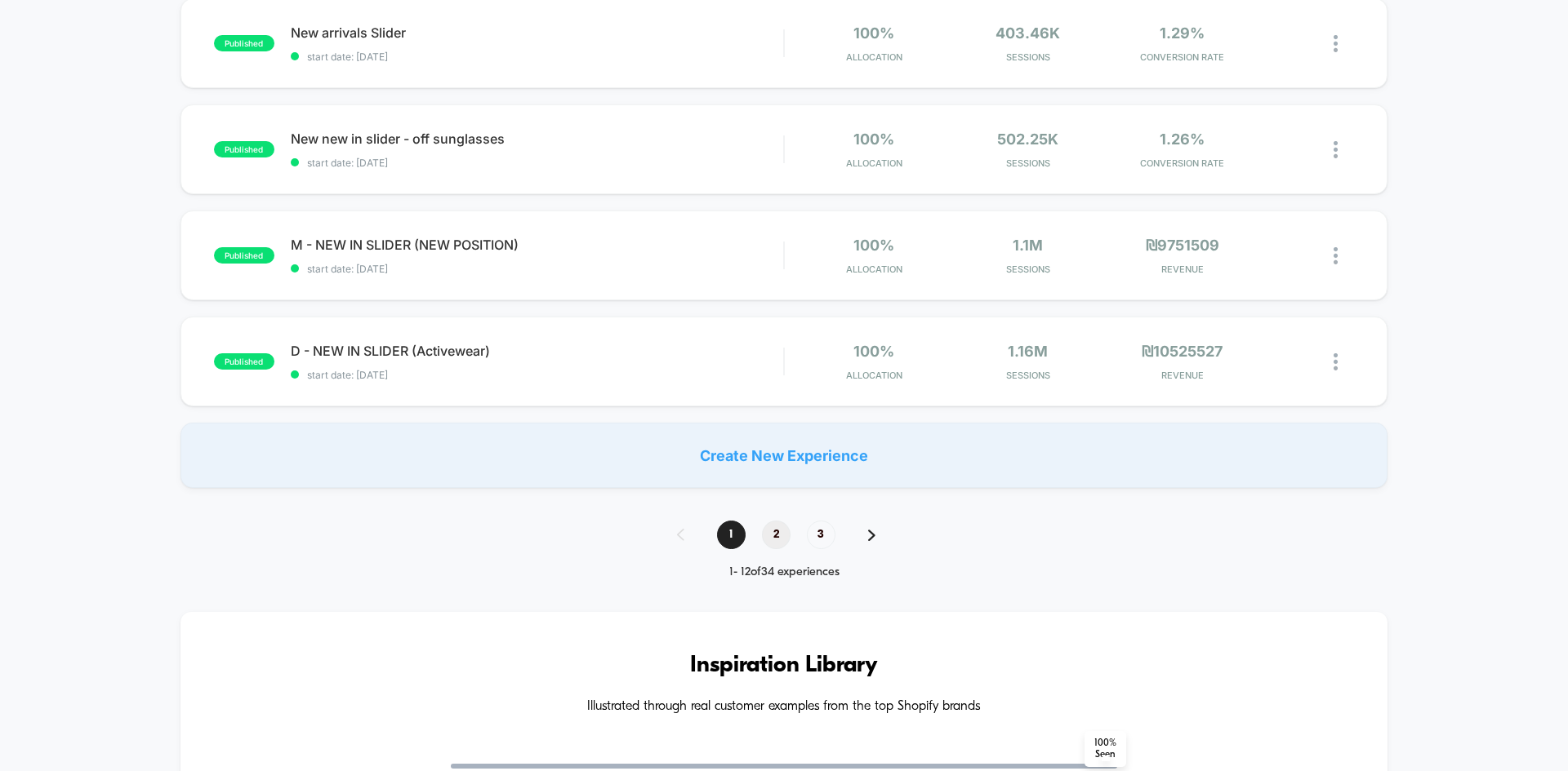
click at [775, 533] on span "2" at bounding box center [775, 535] width 28 height 28
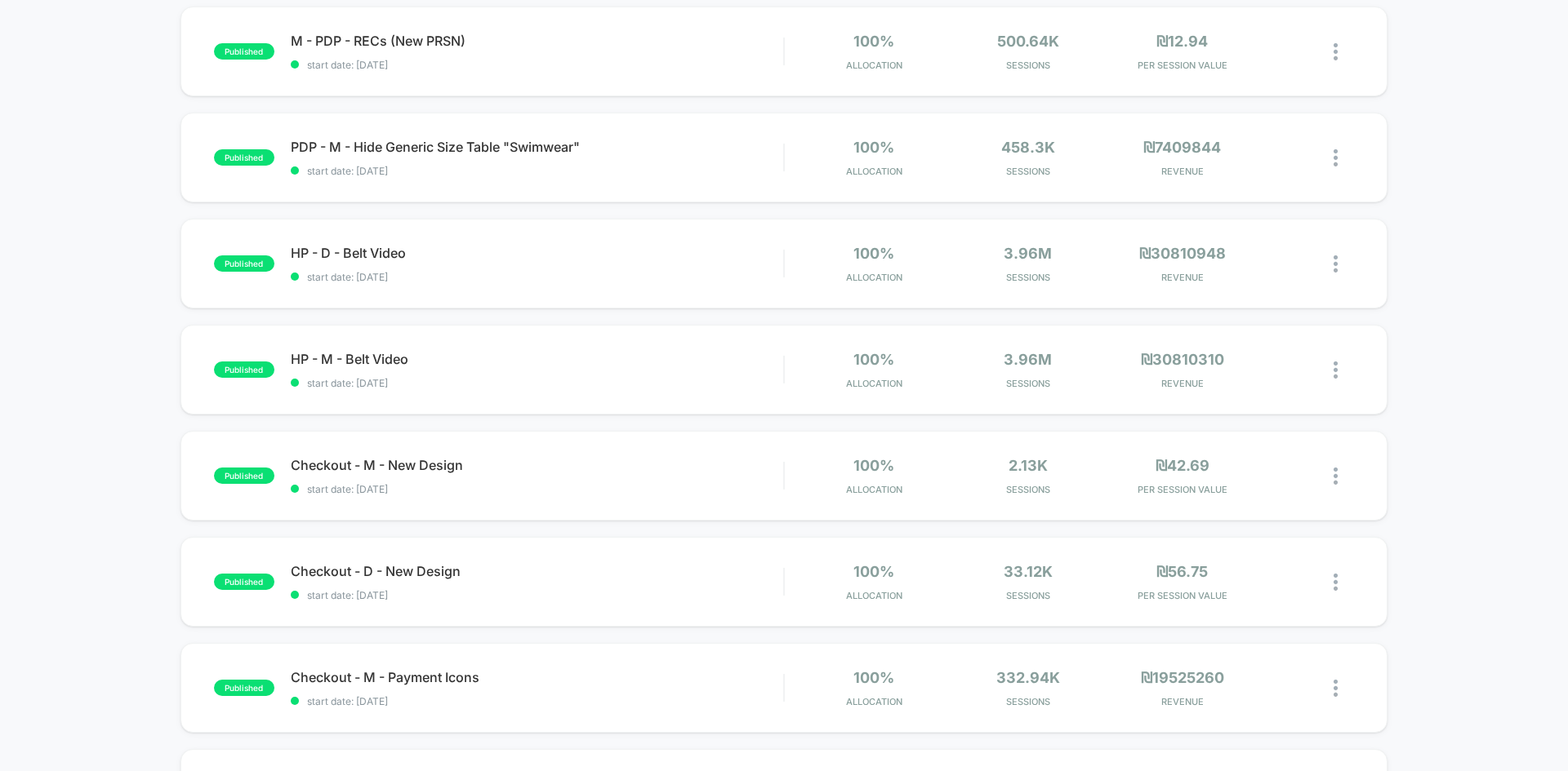
scroll to position [979, 0]
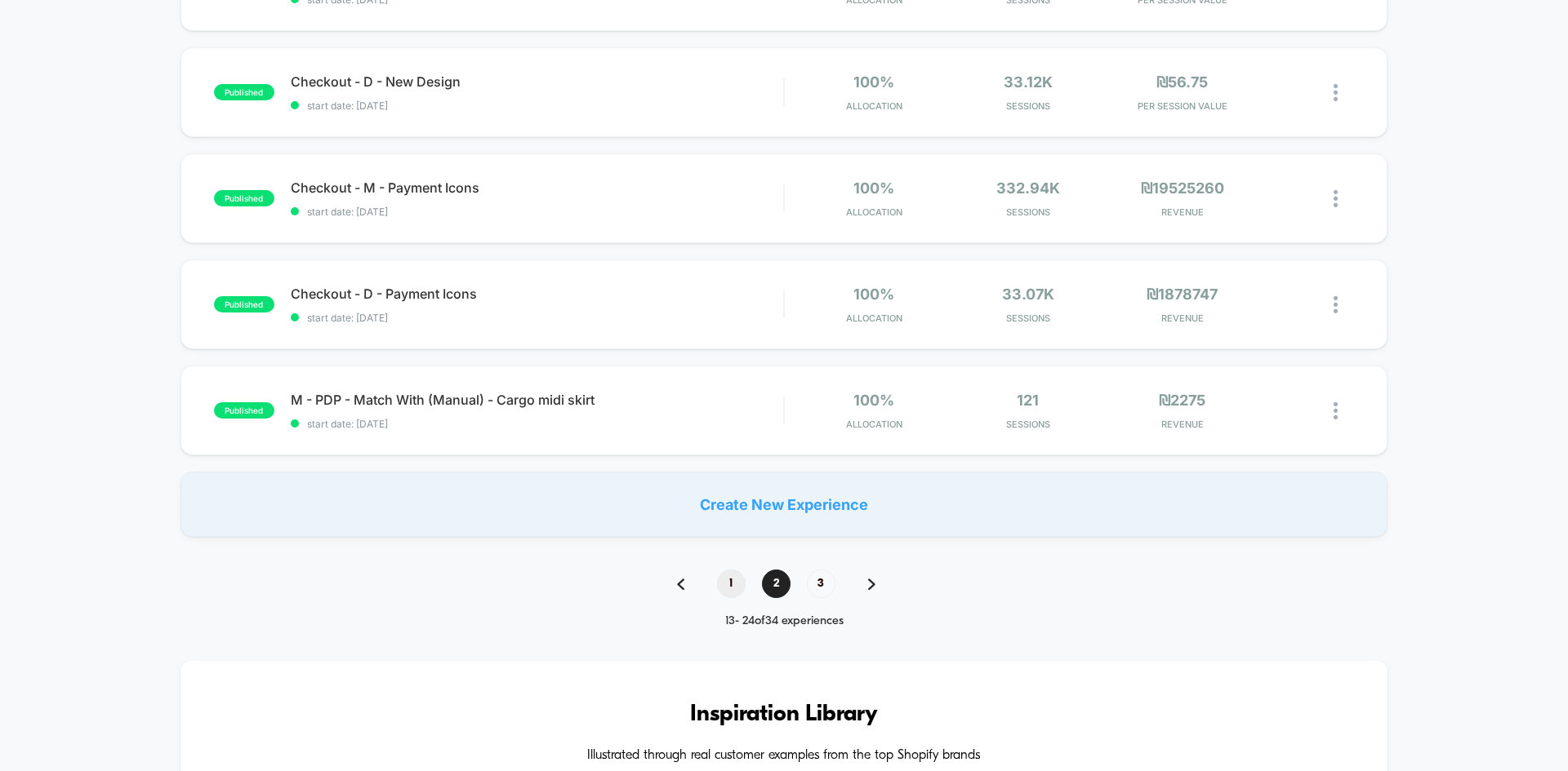
click at [725, 584] on span "1" at bounding box center [731, 584] width 28 height 28
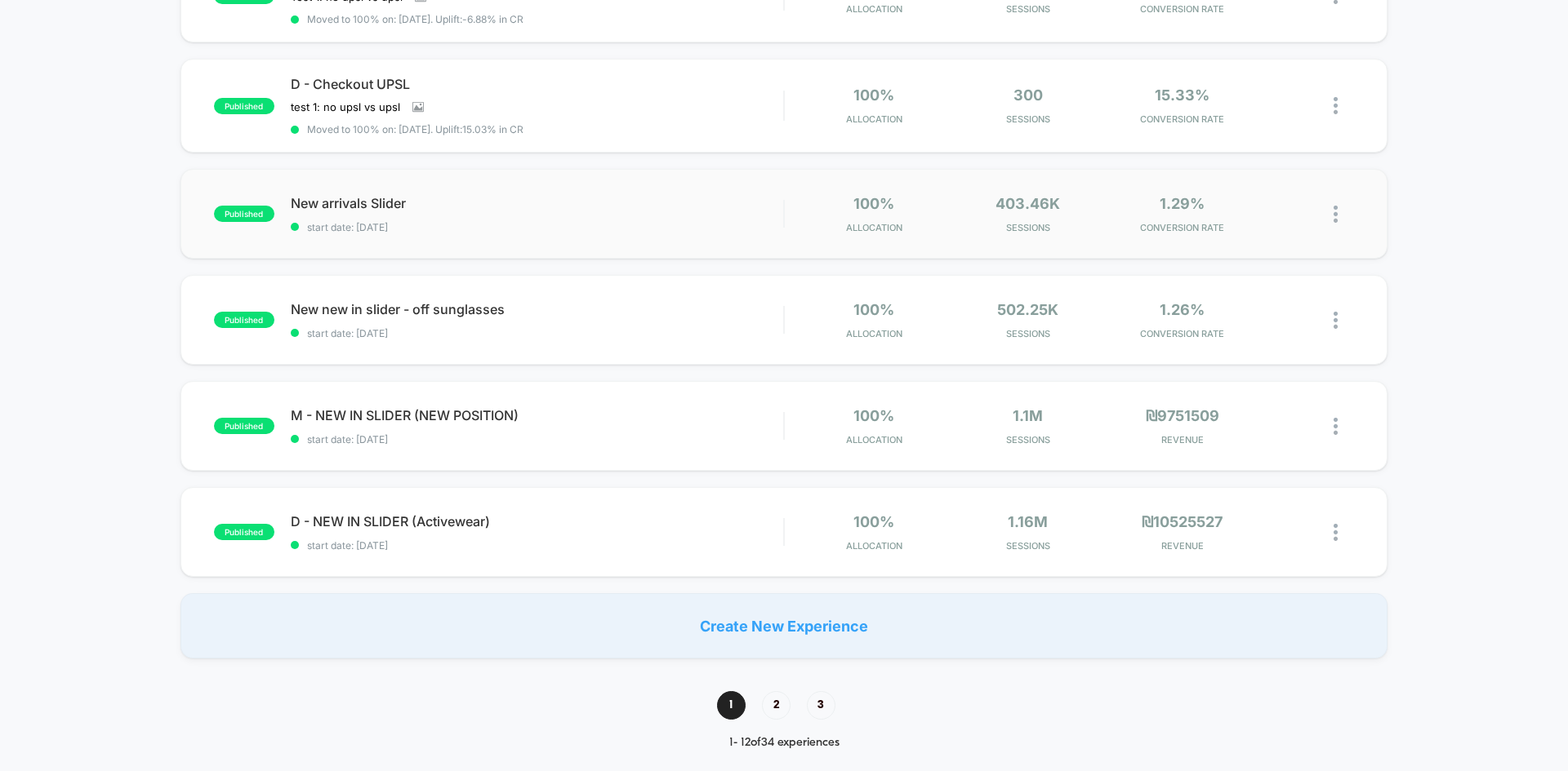
scroll to position [898, 0]
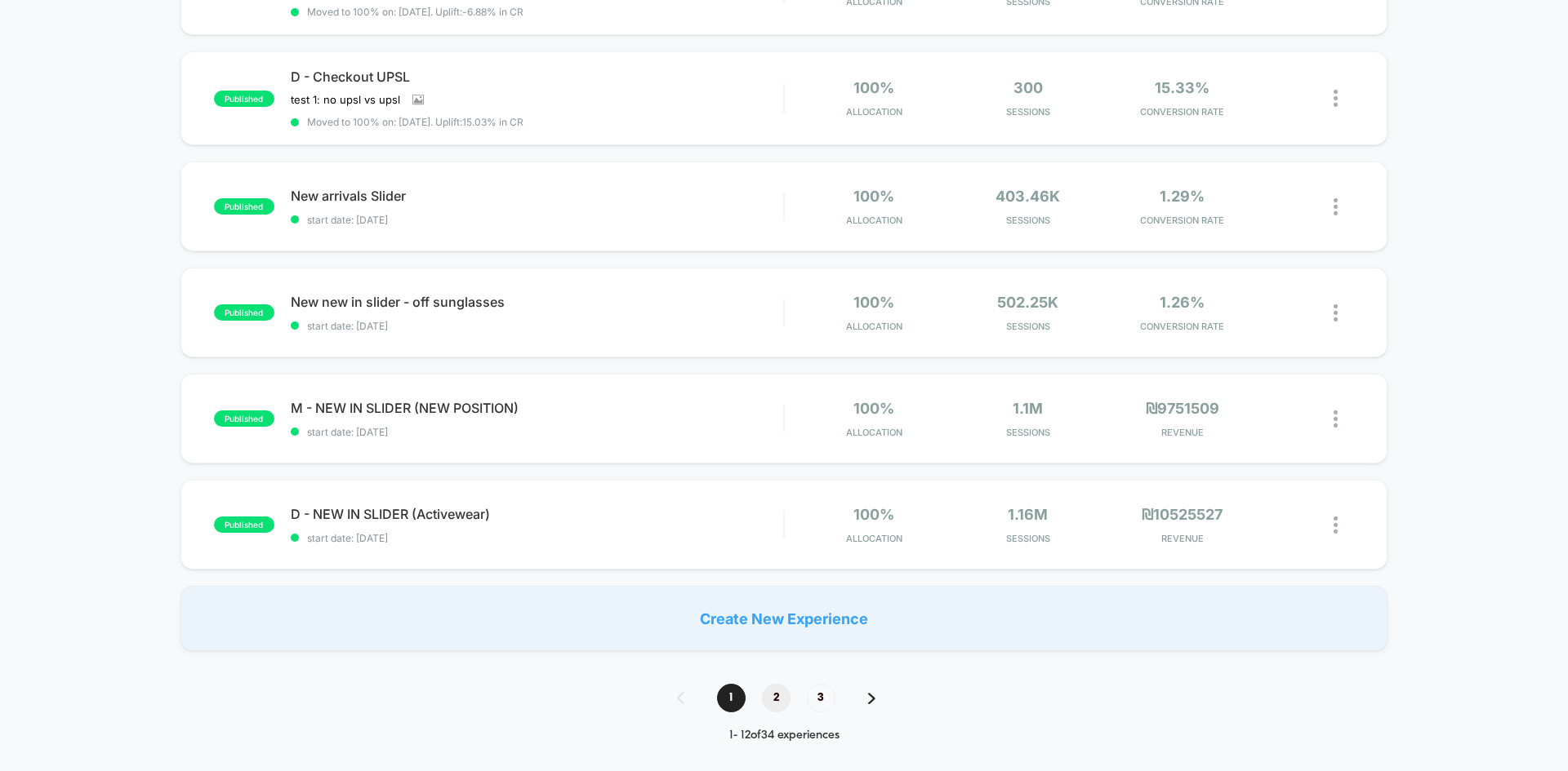
click at [780, 693] on span "2" at bounding box center [775, 697] width 28 height 28
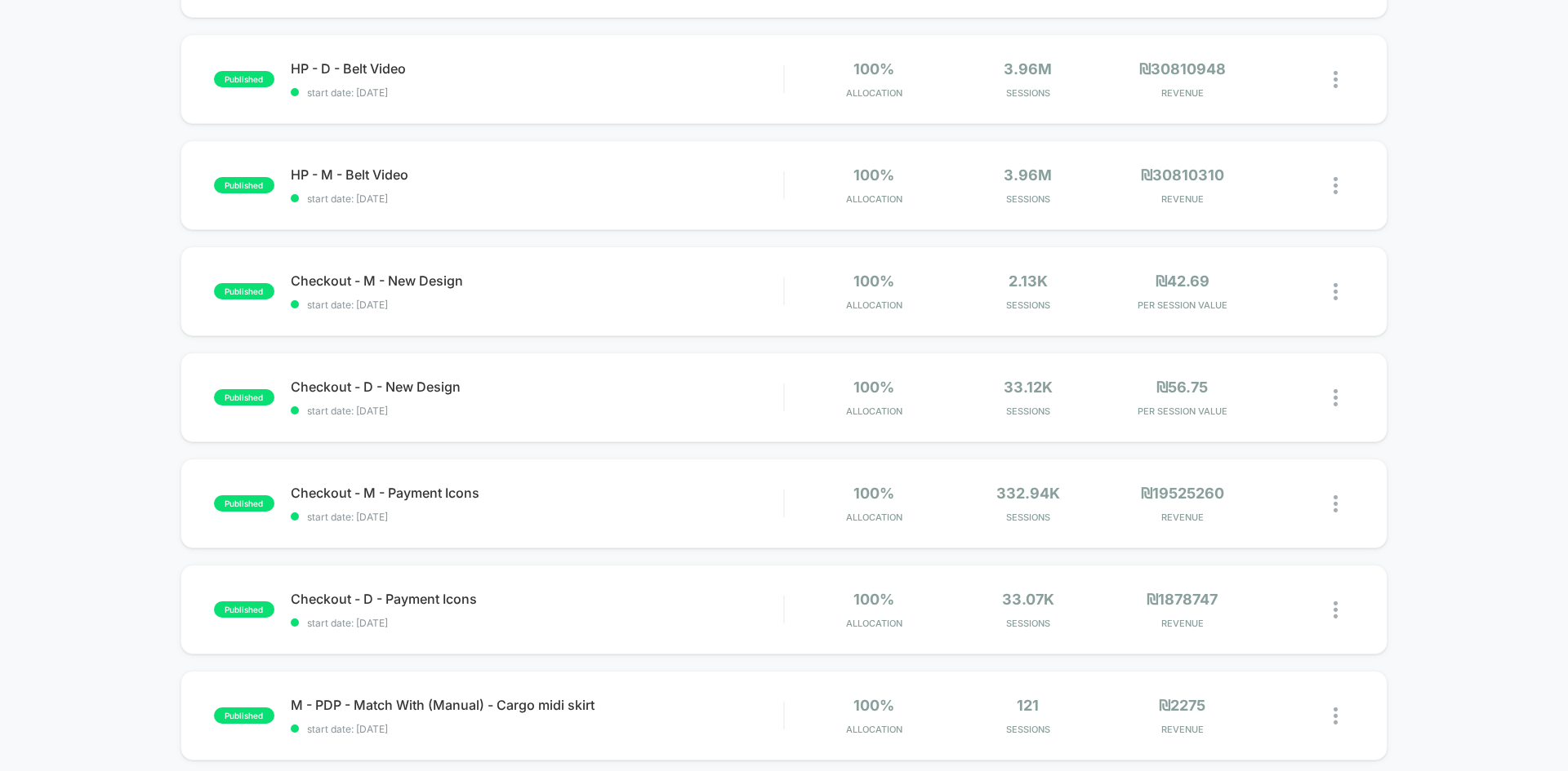
scroll to position [816, 0]
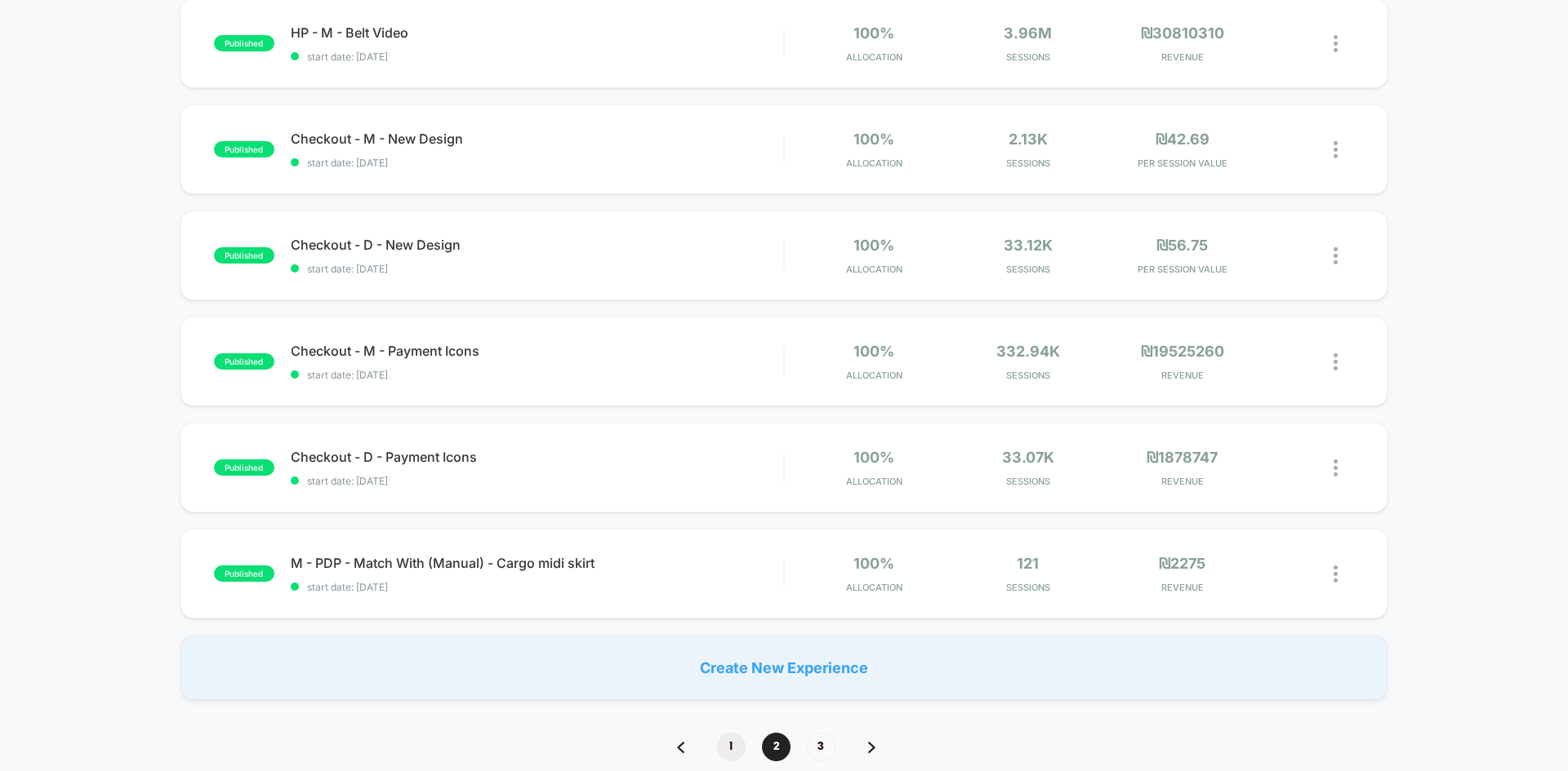
click at [729, 737] on span "1" at bounding box center [731, 746] width 28 height 28
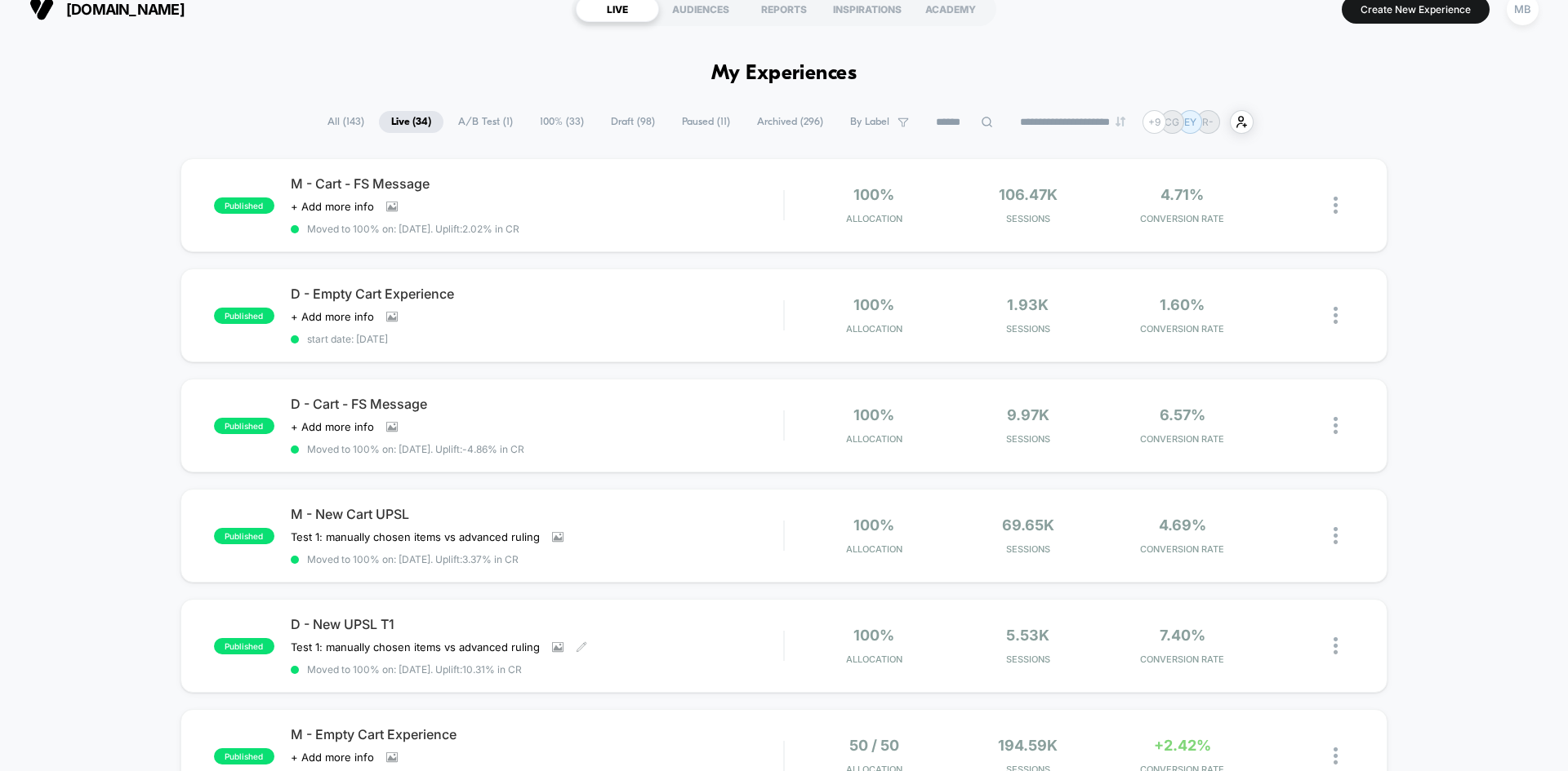
scroll to position [0, 0]
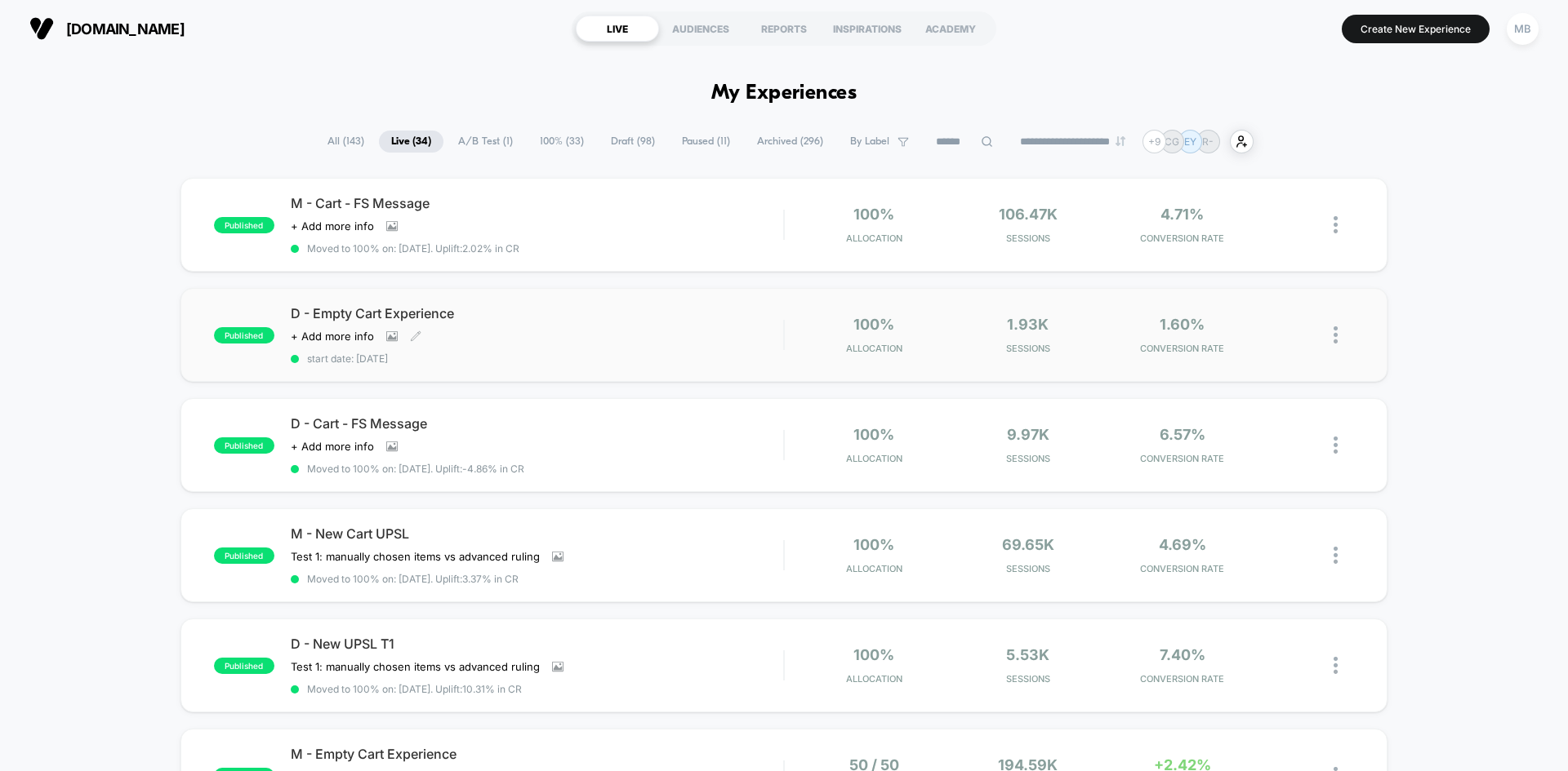
click at [482, 327] on div "D - Empty Cart Experience Click to view images Click to edit experience details…" at bounding box center [537, 334] width 493 height 60
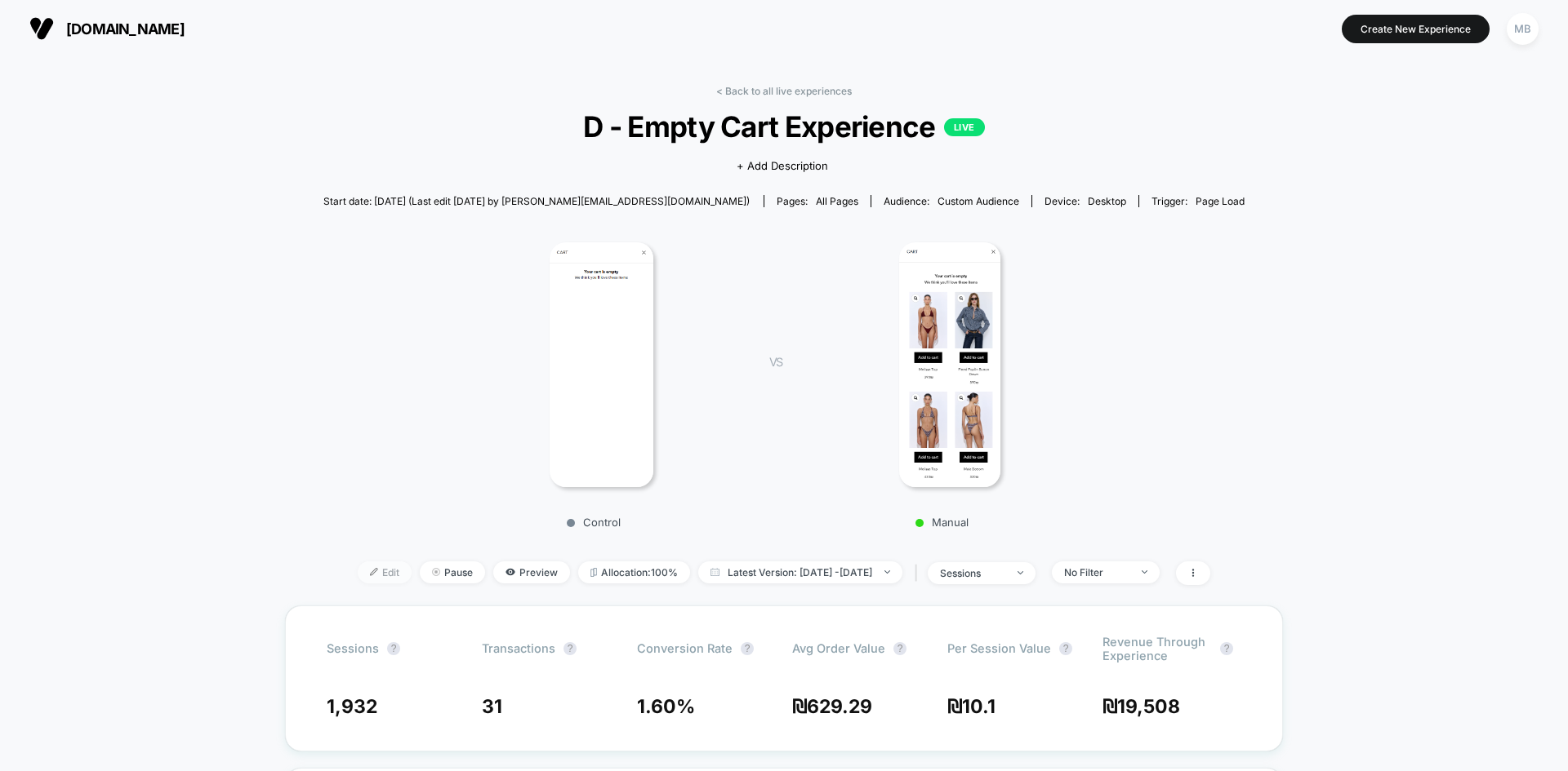
click at [357, 577] on span "Edit" at bounding box center [384, 572] width 54 height 22
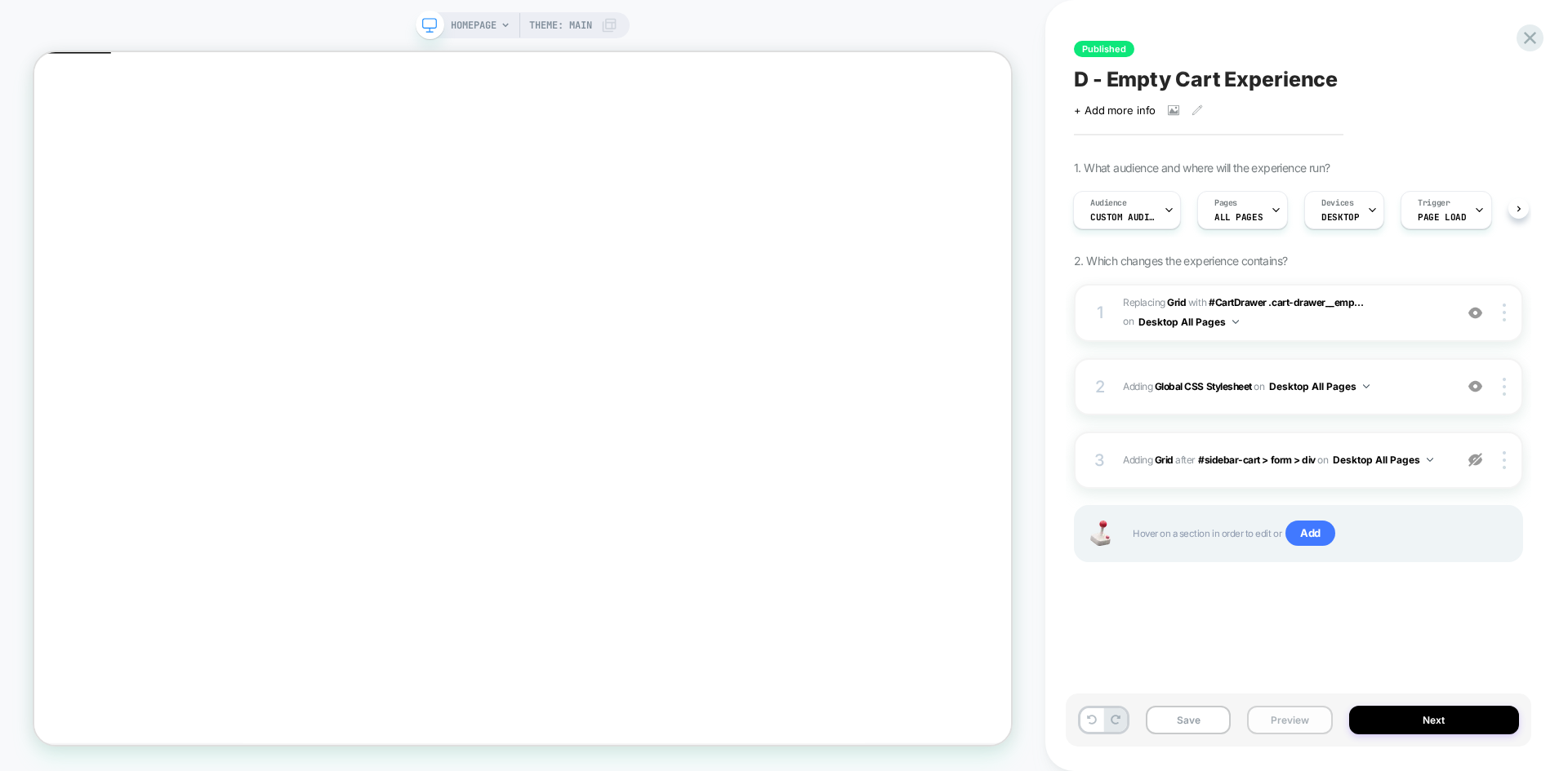
click at [1270, 712] on button "Preview" at bounding box center [1289, 720] width 85 height 28
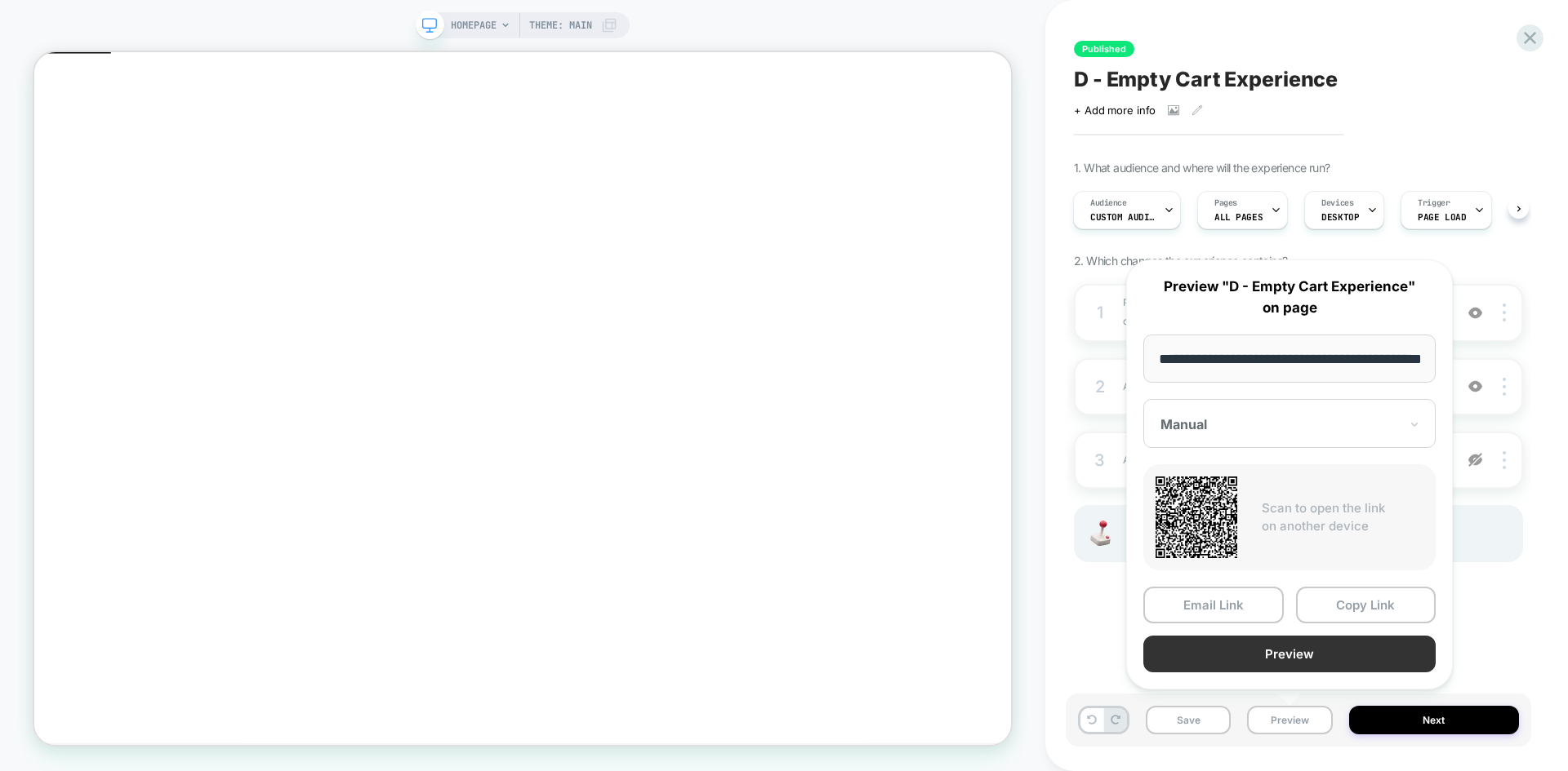
click at [1315, 664] on button "Preview" at bounding box center [1289, 653] width 292 height 36
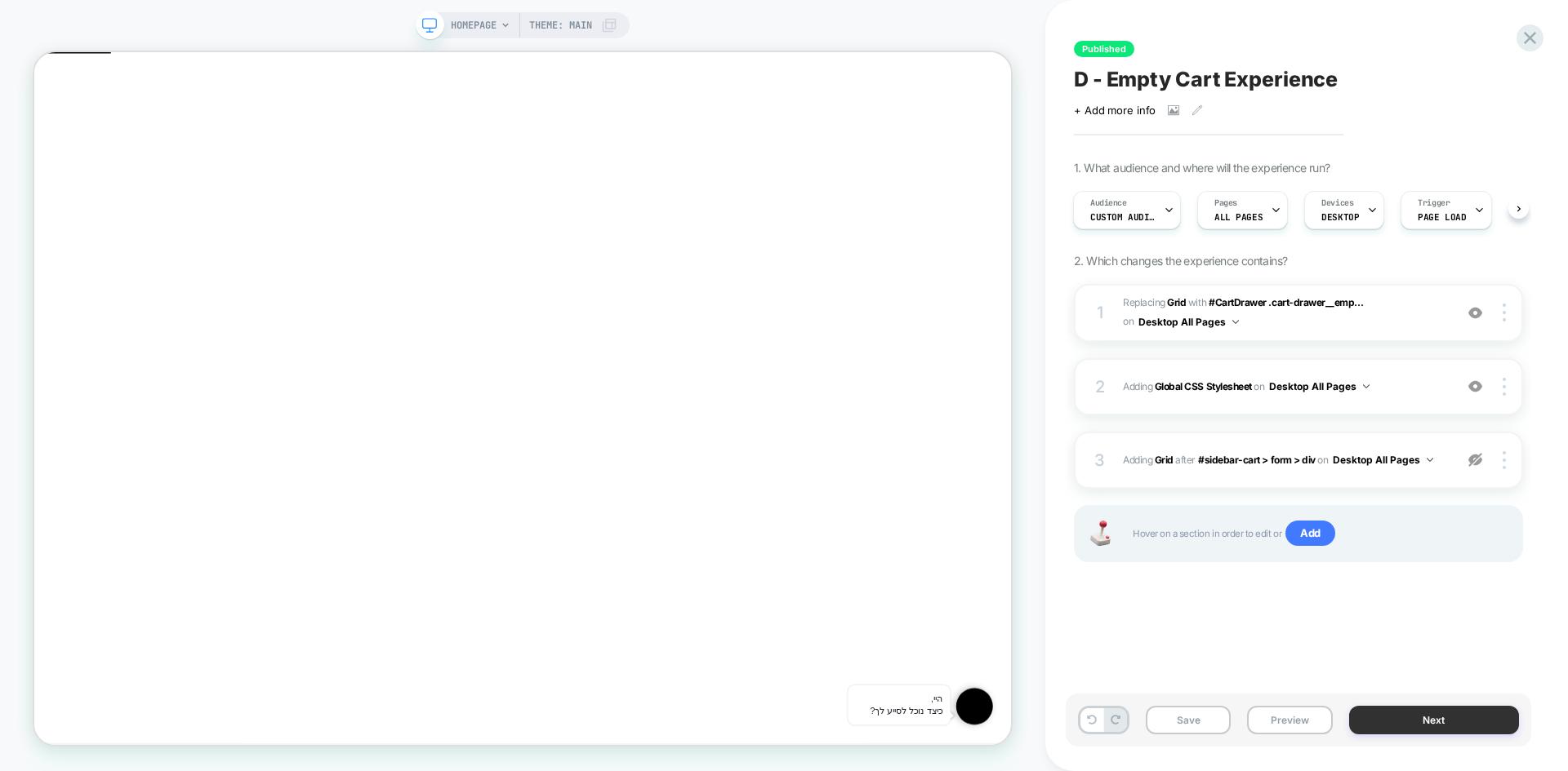
click at [1372, 729] on button "Next" at bounding box center [1435, 720] width 171 height 28
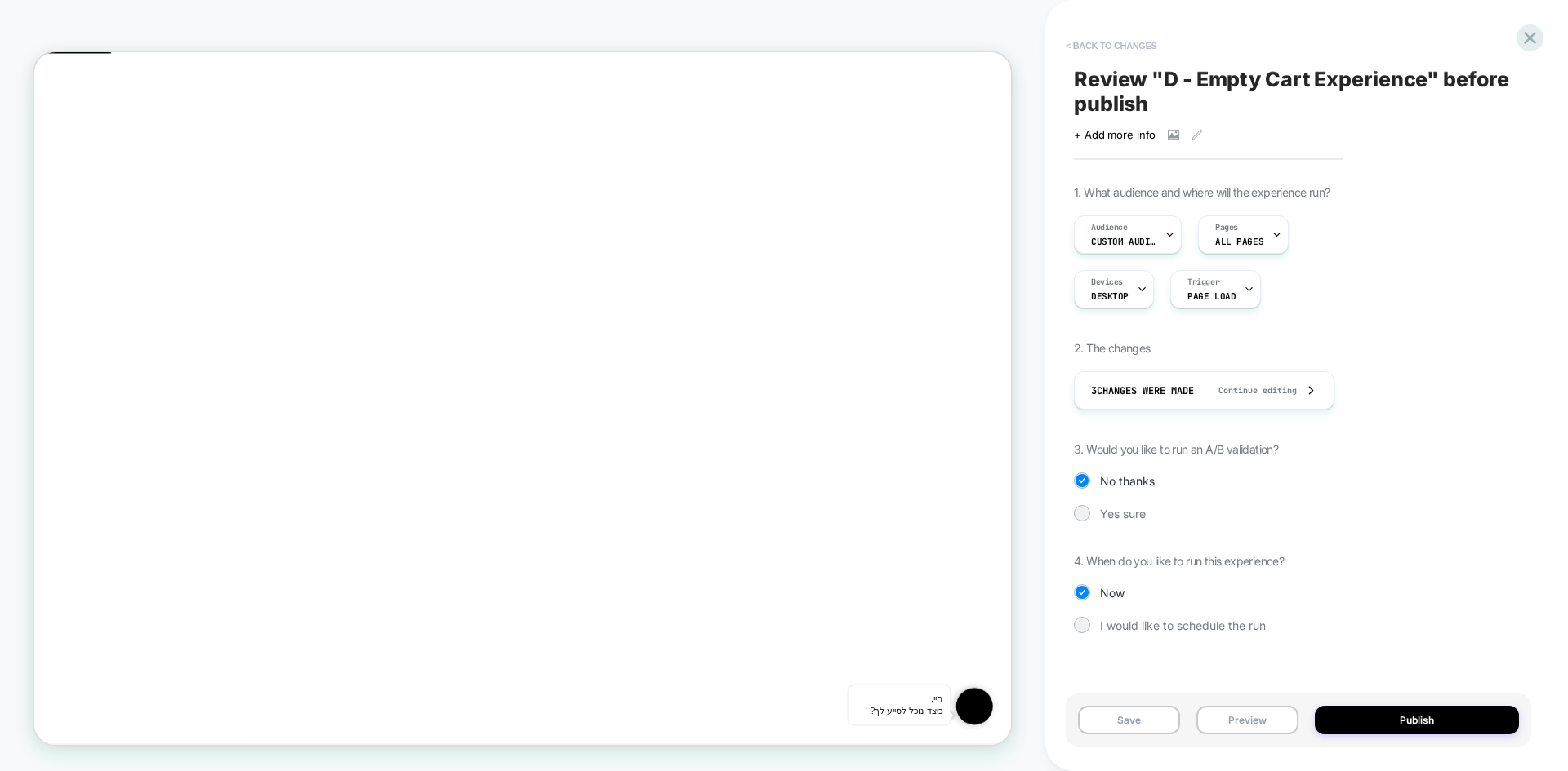
click at [1110, 44] on button "< Back to changes" at bounding box center [1112, 45] width 108 height 26
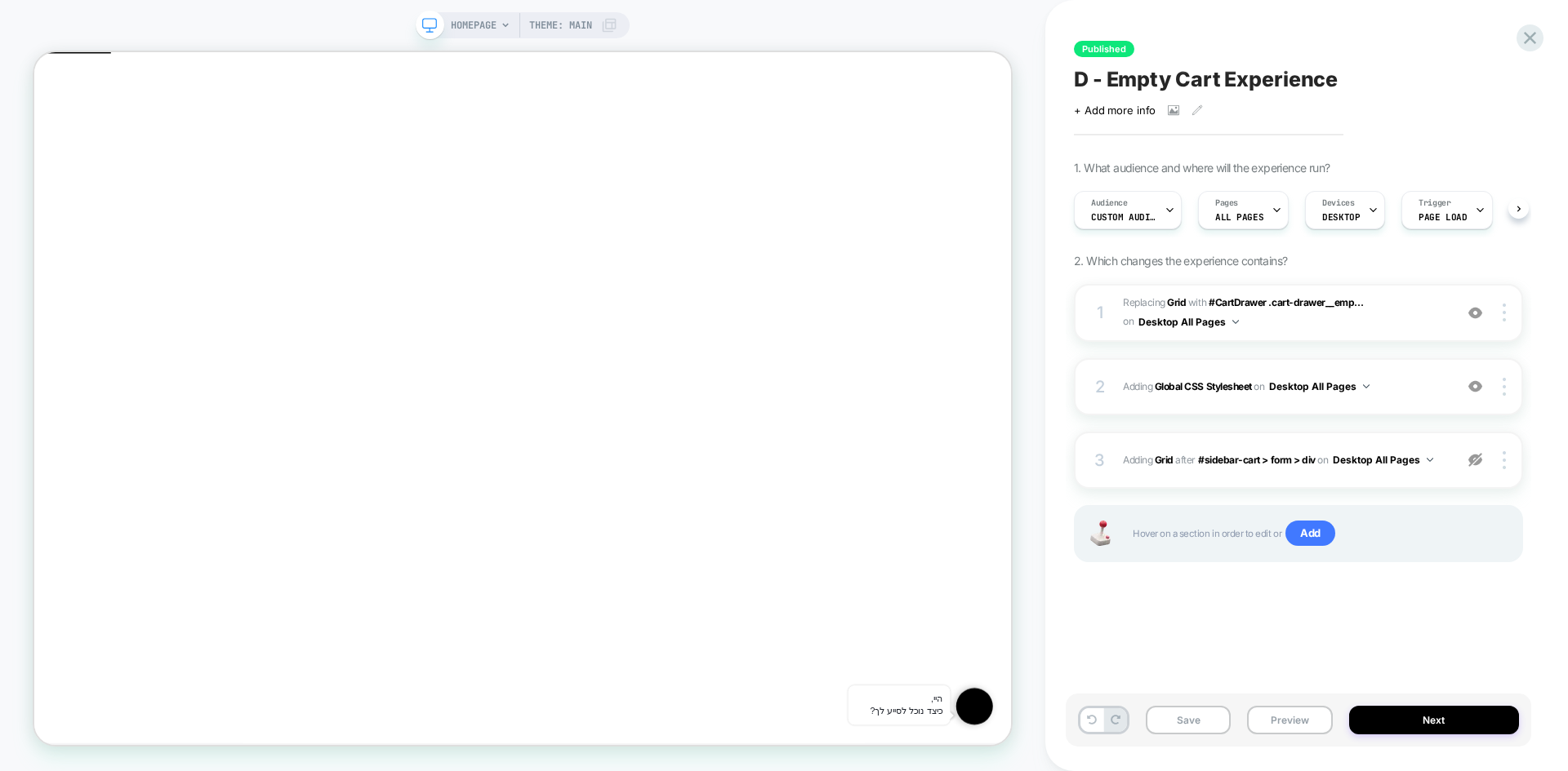
scroll to position [0, 1]
click at [1529, 37] on icon at bounding box center [1530, 37] width 12 height 12
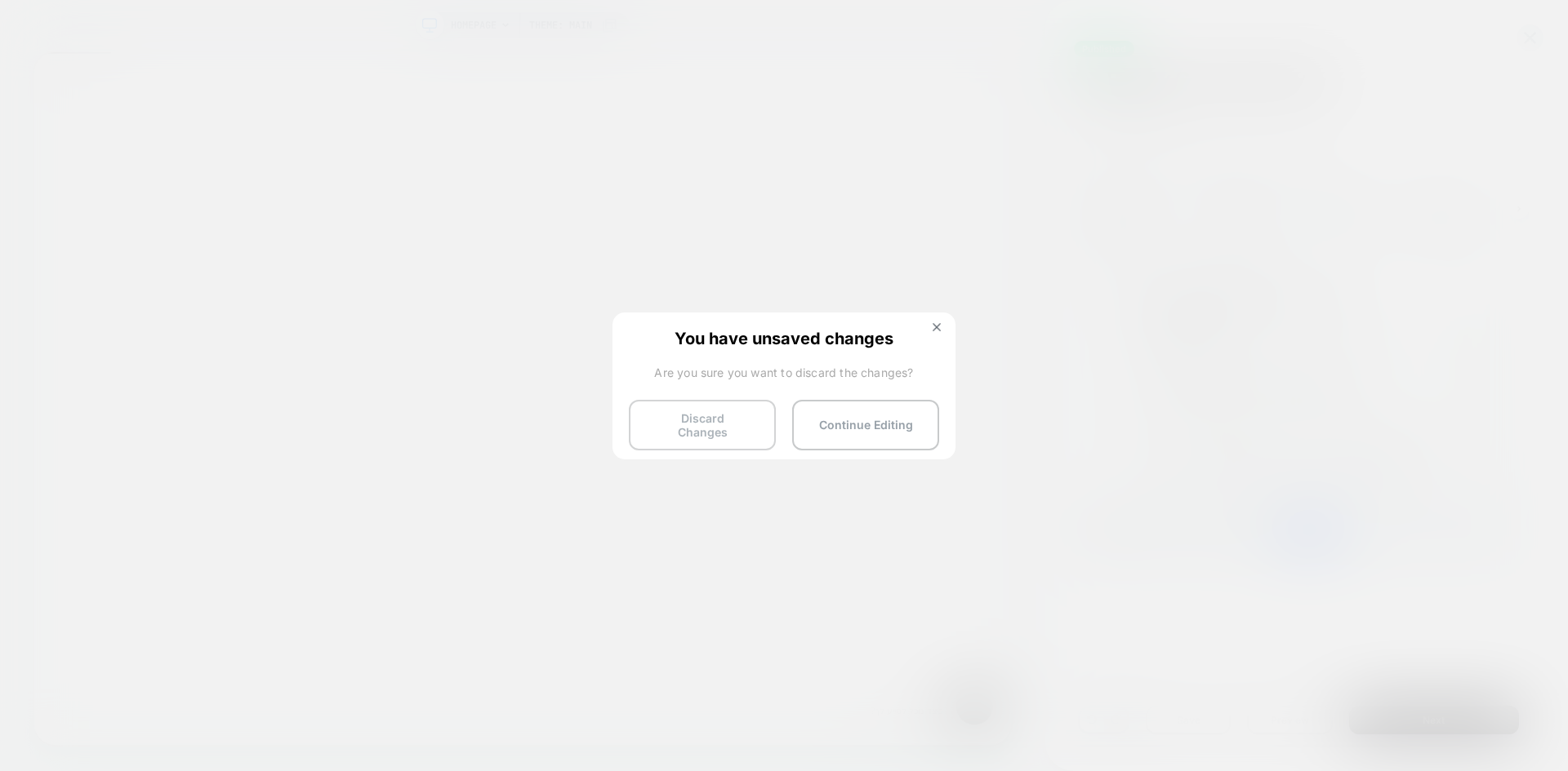
click at [689, 424] on button "Discard Changes" at bounding box center [703, 426] width 147 height 51
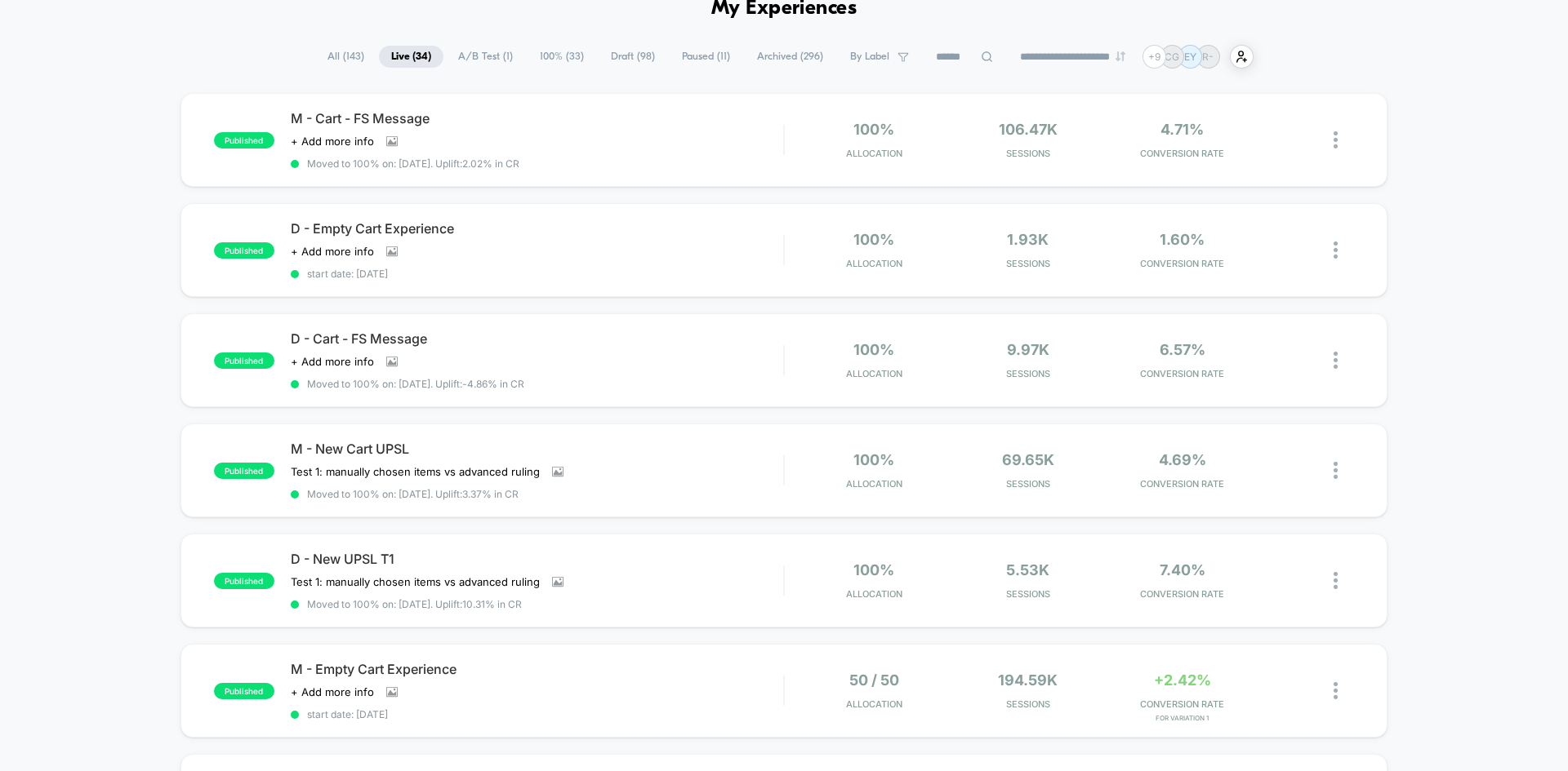
scroll to position [81, 0]
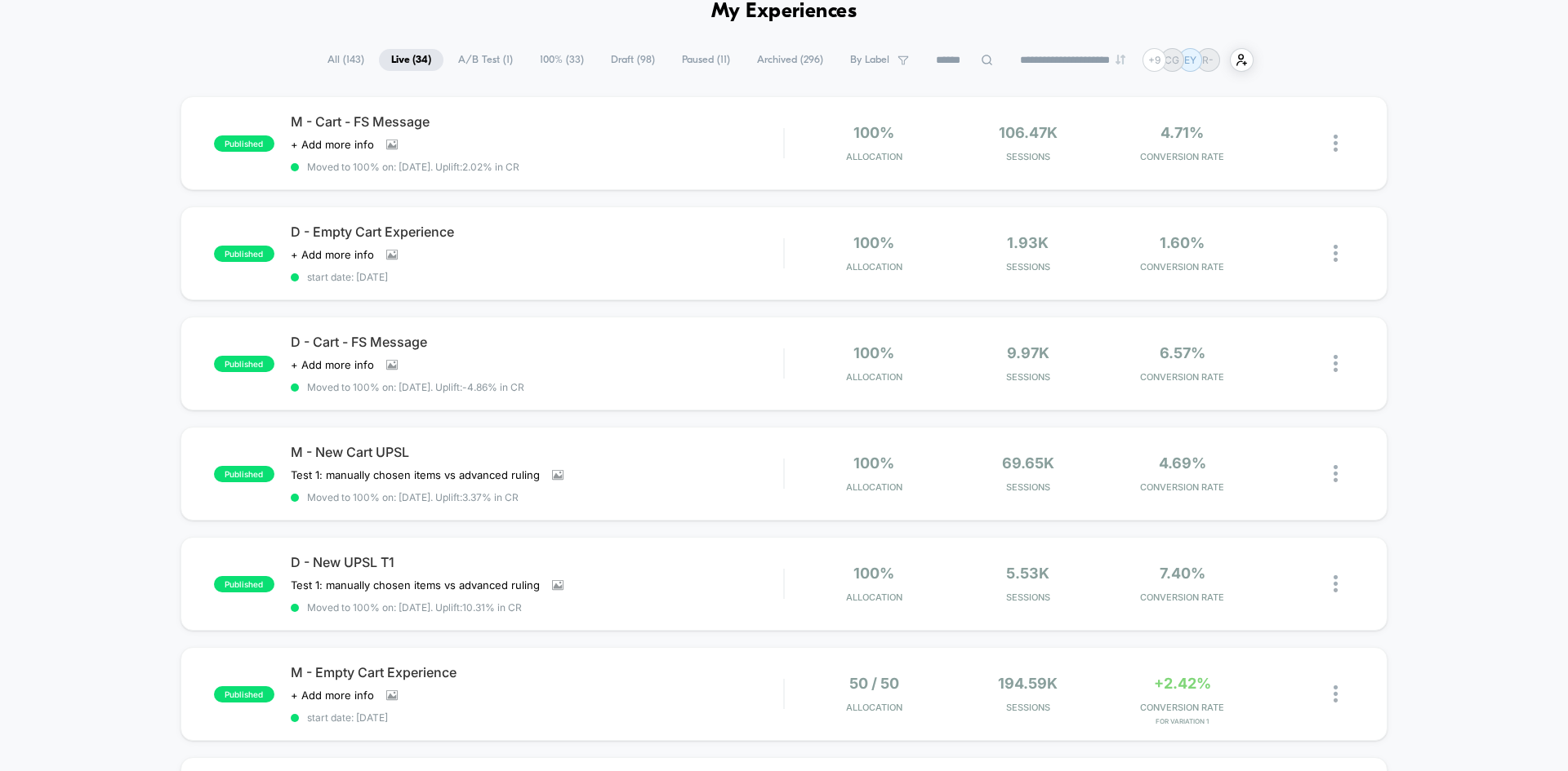
click at [140, 381] on div "published M - Cart - FS Message Click to view images Click to edit experience d…" at bounding box center [784, 782] width 1568 height 1371
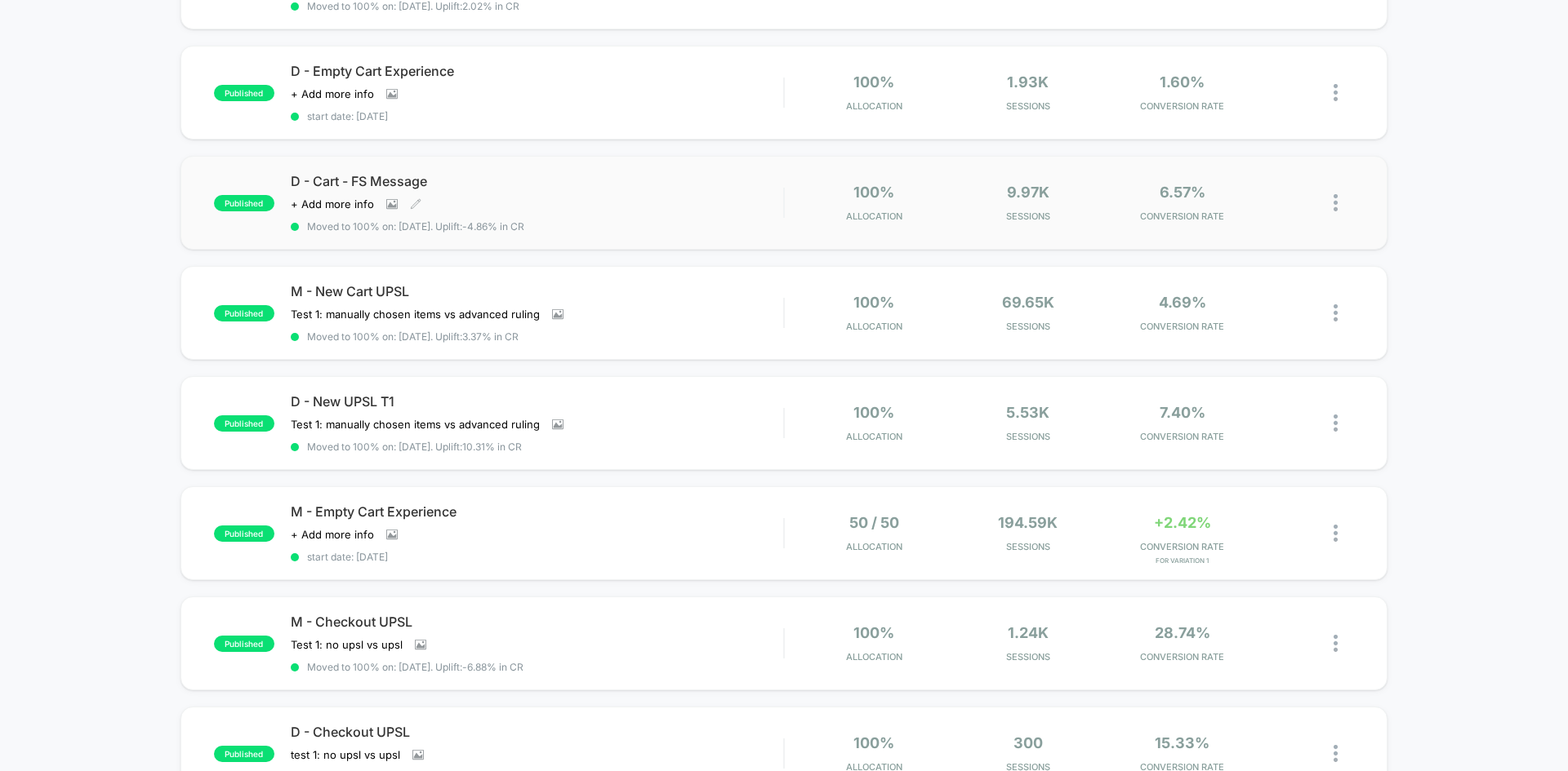
scroll to position [245, 0]
click at [36, 299] on div "published M - Cart - FS Message Click to view images Click to edit experience d…" at bounding box center [784, 619] width 1568 height 1371
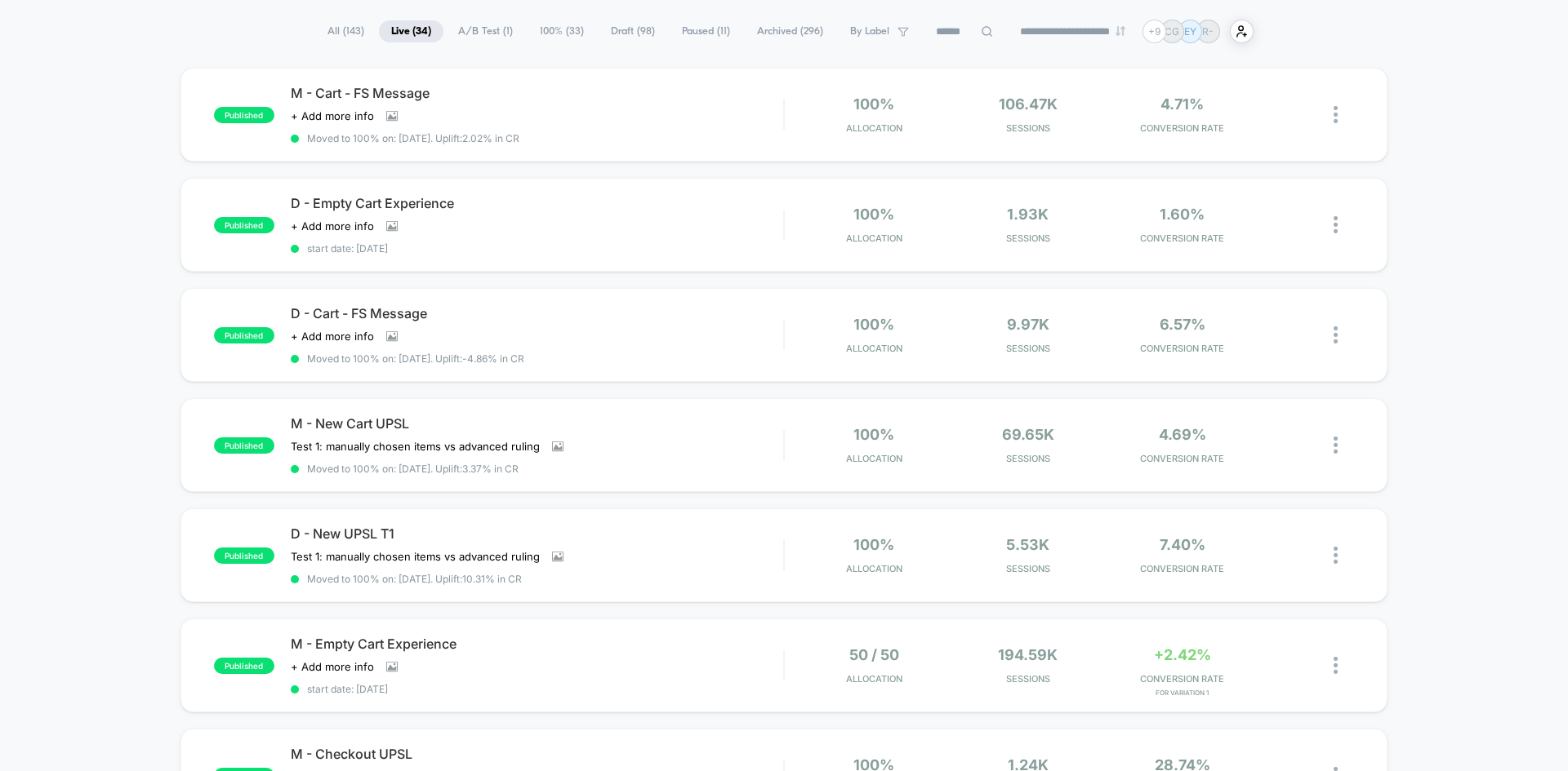
scroll to position [81, 0]
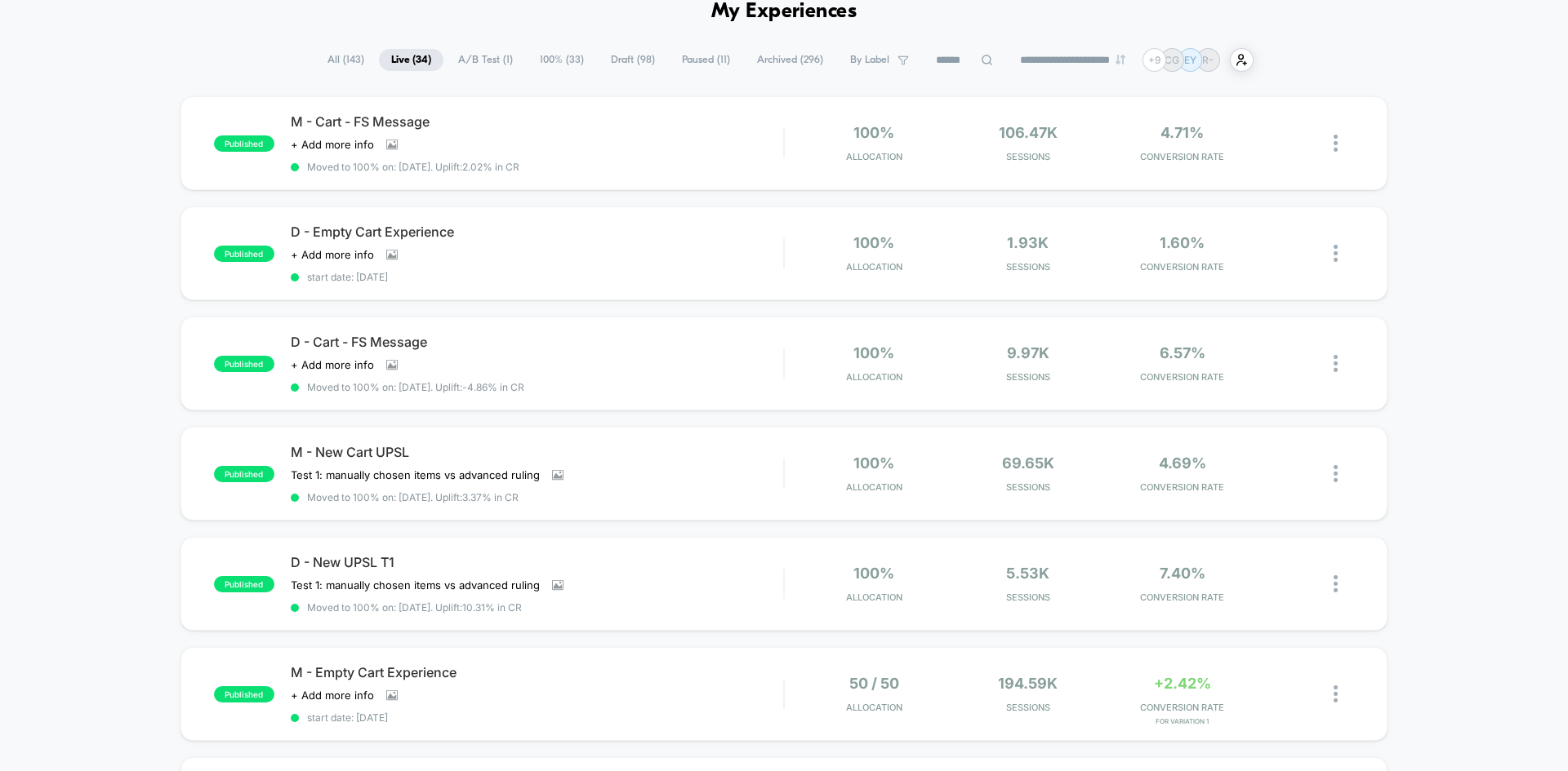
click at [138, 425] on div "published M - Cart - FS Message Click to view images Click to edit experience d…" at bounding box center [784, 782] width 1568 height 1371
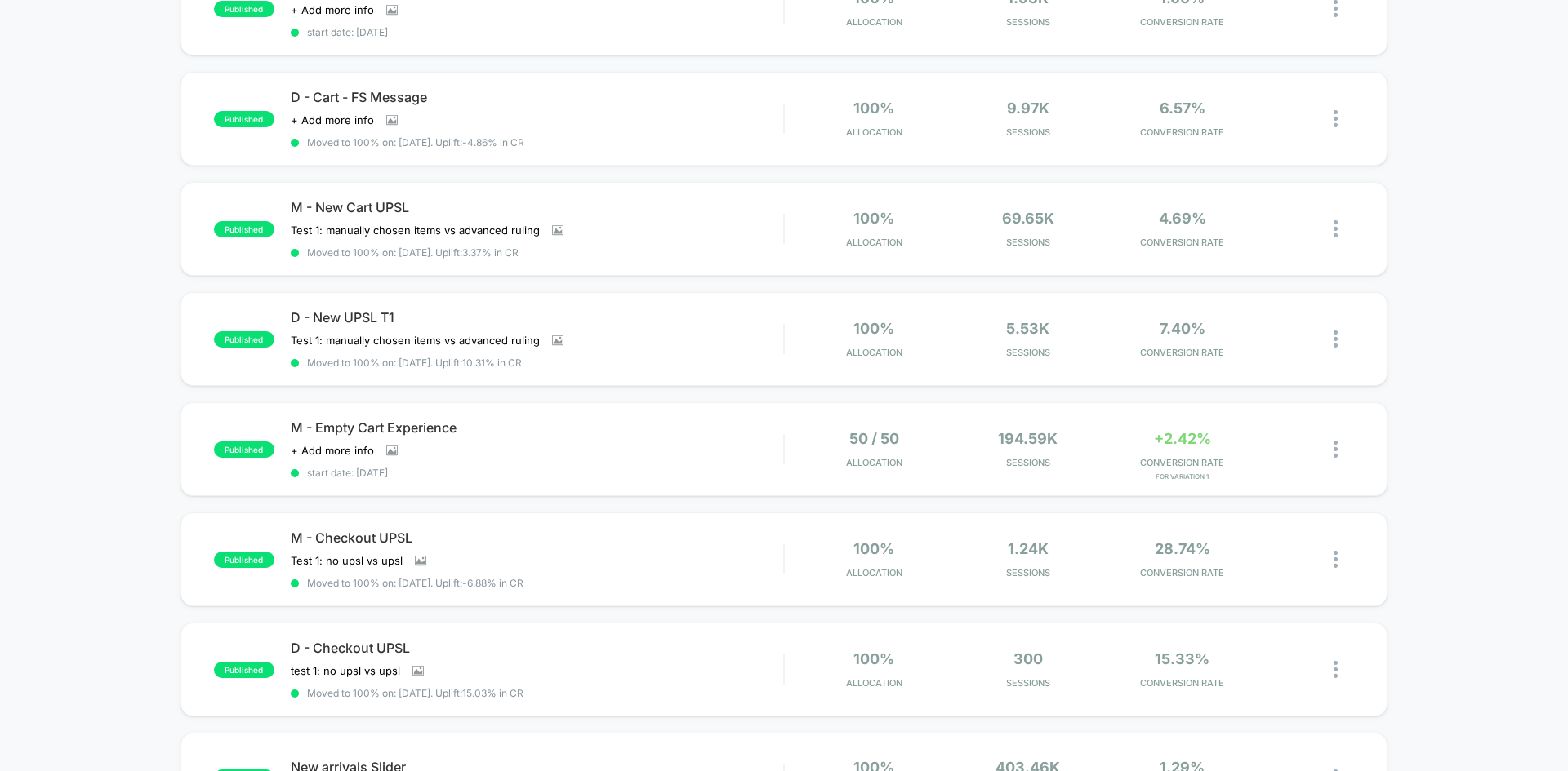
scroll to position [0, 0]
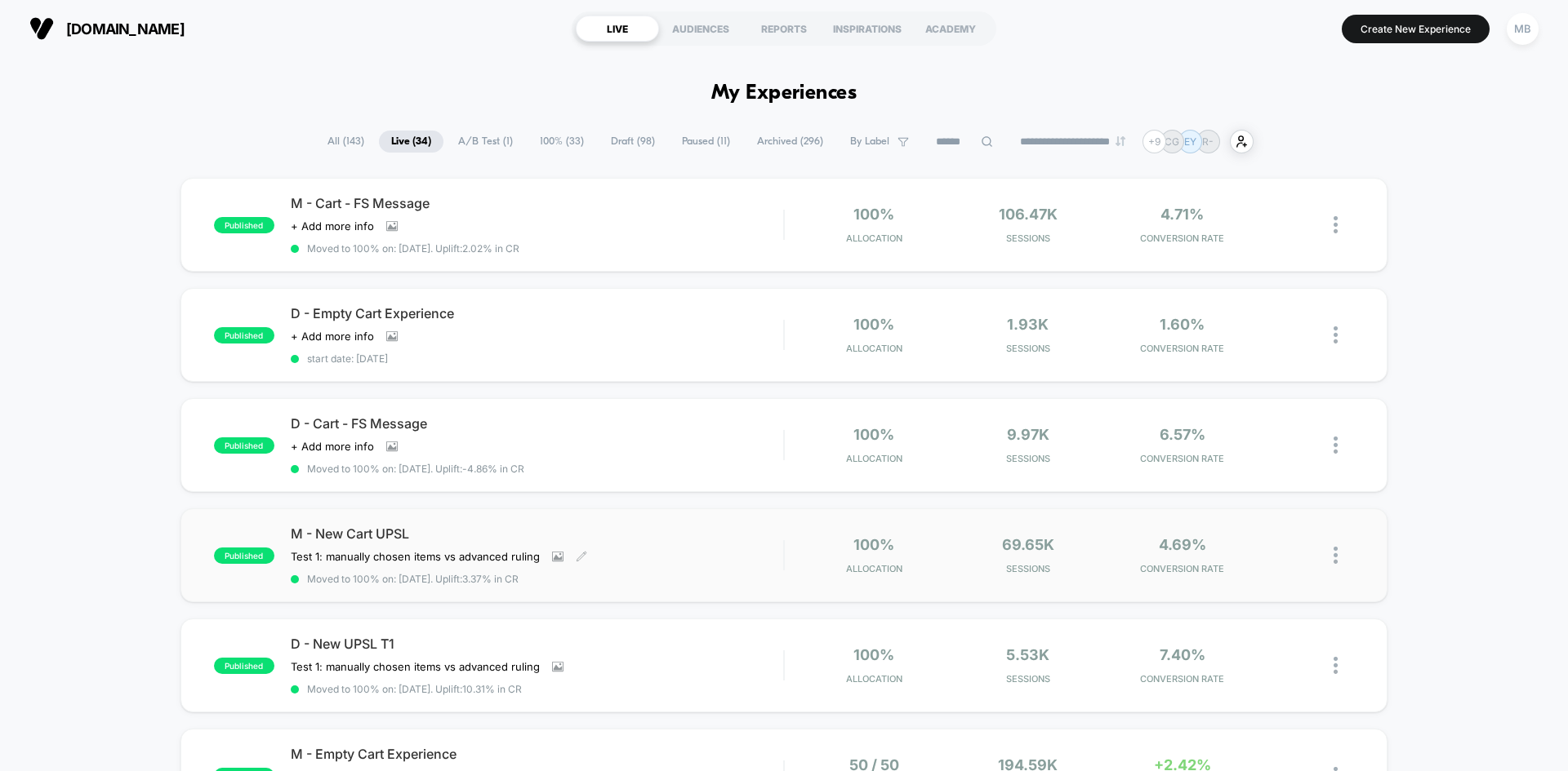
click at [457, 536] on span "M - New Cart UPSL" at bounding box center [537, 534] width 493 height 17
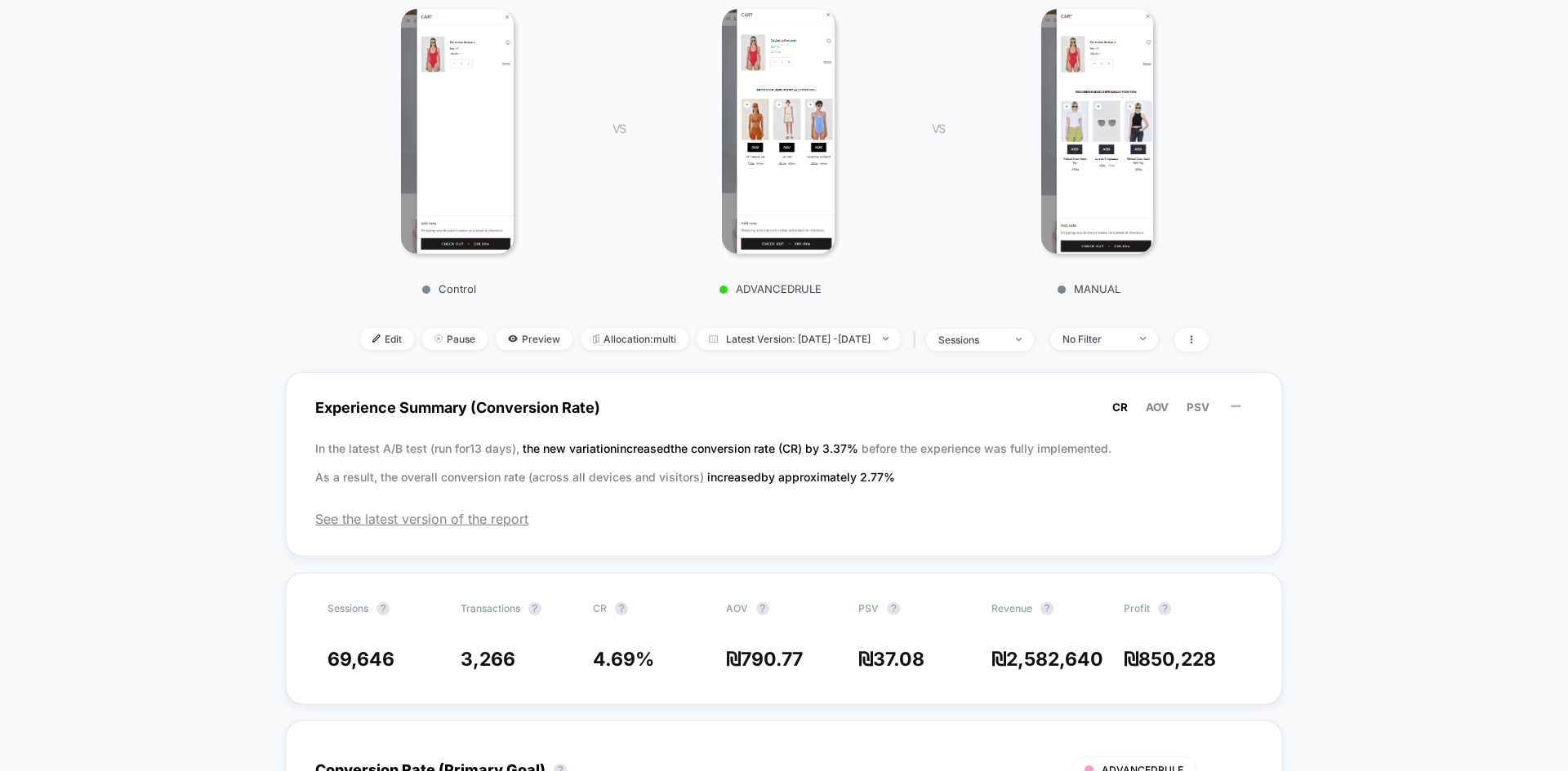
scroll to position [245, 0]
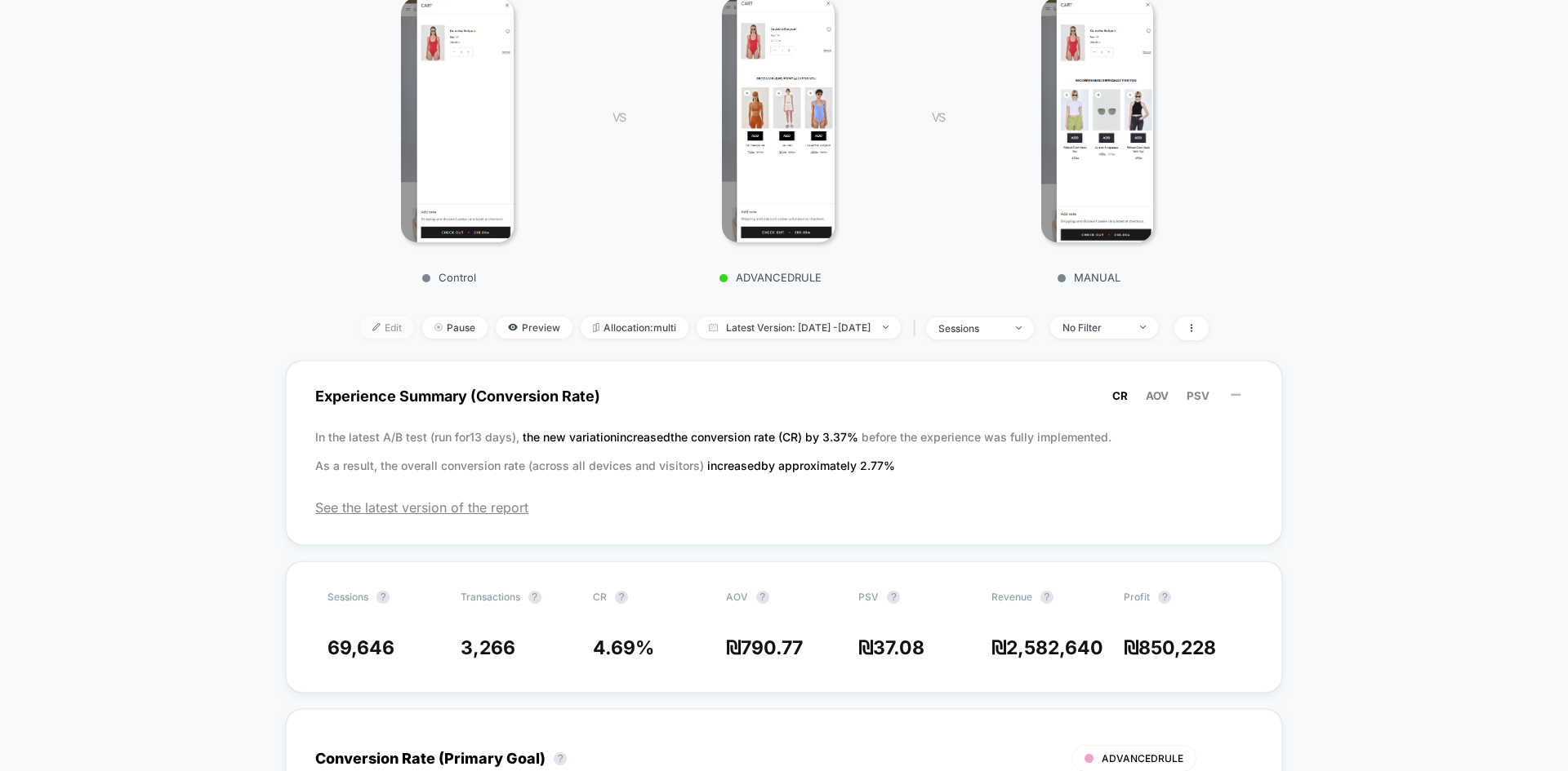
click at [372, 331] on img at bounding box center [376, 327] width 8 height 8
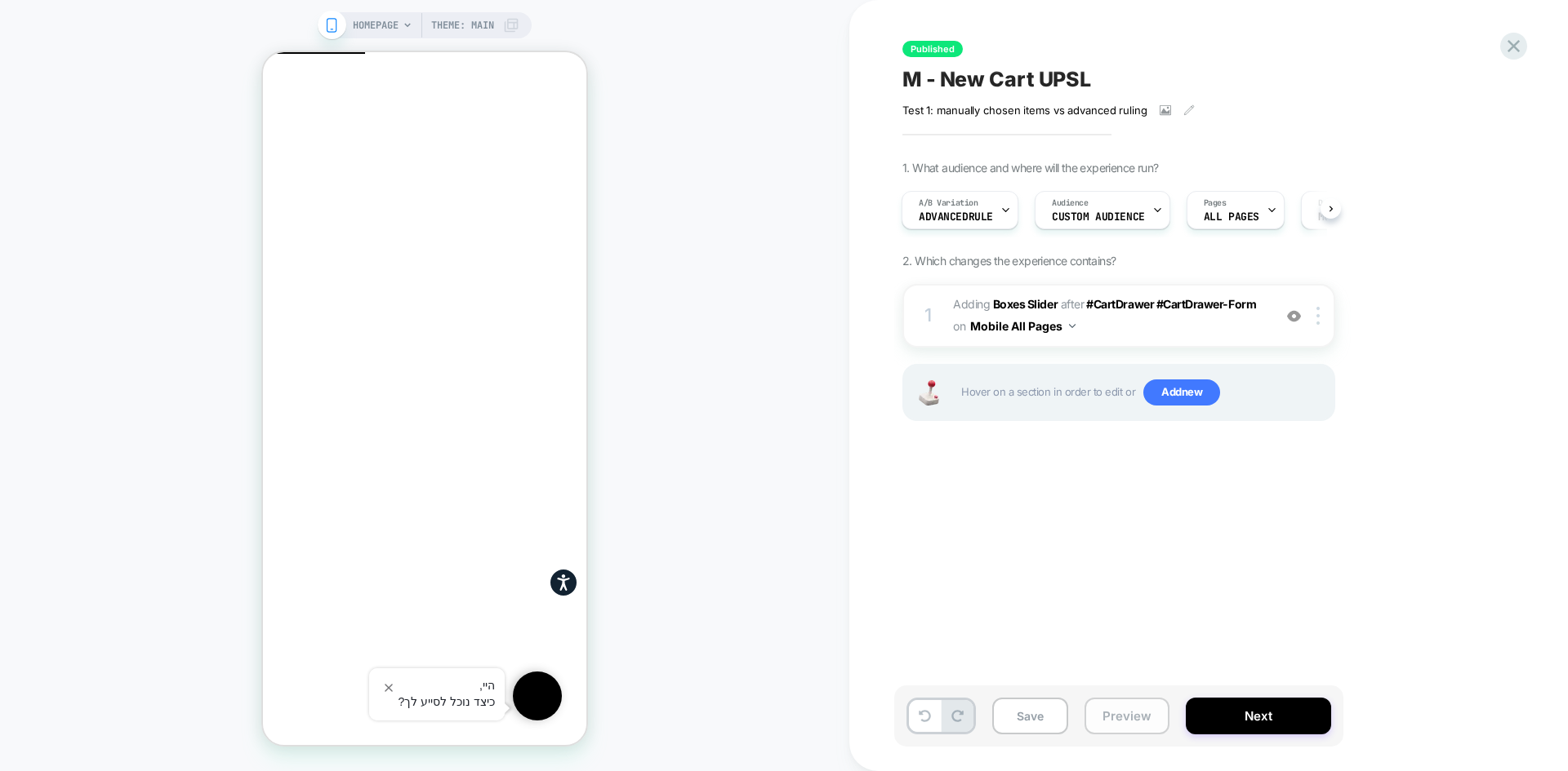
click at [1107, 721] on button "Preview" at bounding box center [1126, 715] width 85 height 36
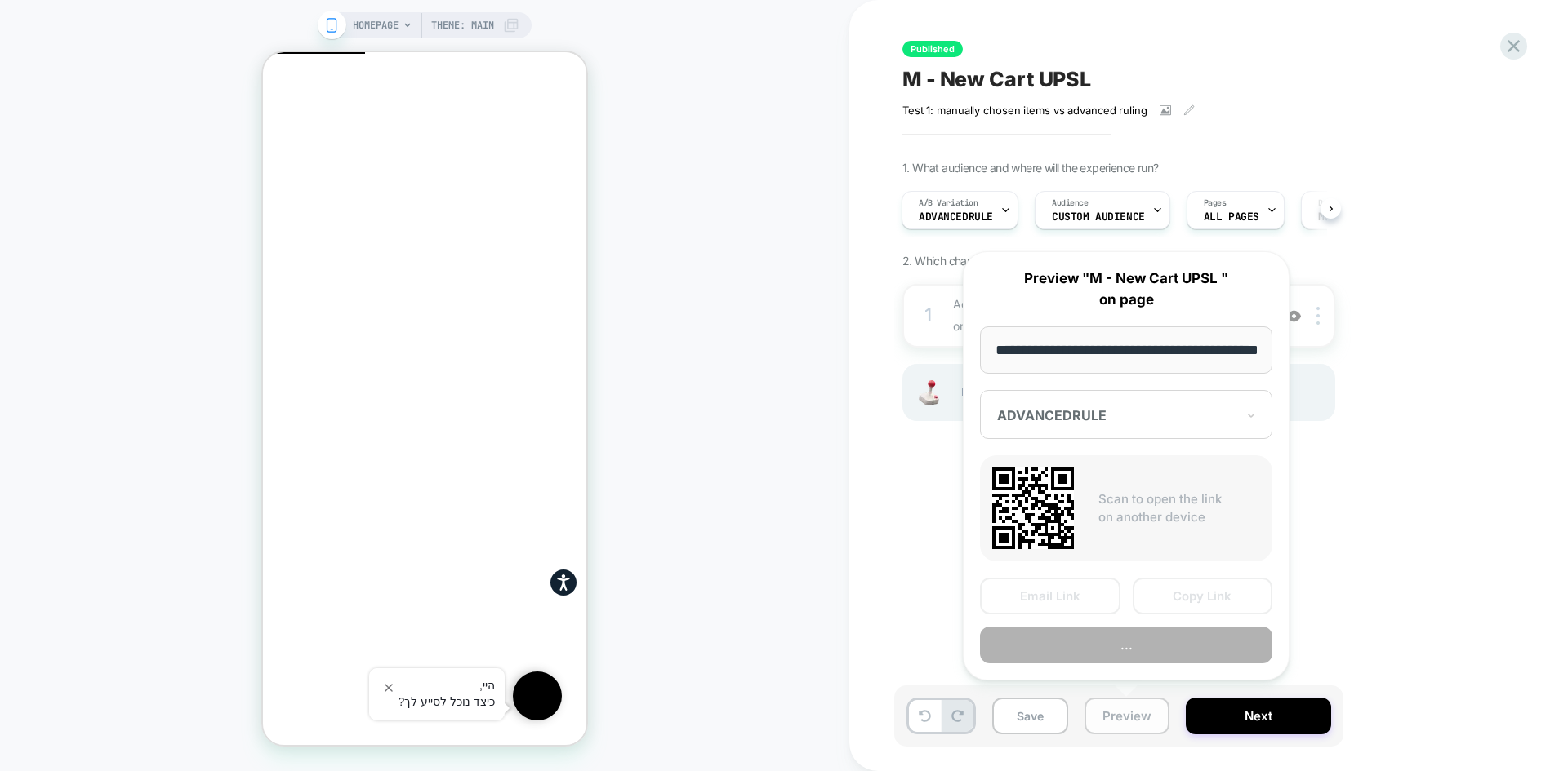
scroll to position [0, 54]
click at [1113, 421] on div at bounding box center [1116, 416] width 238 height 17
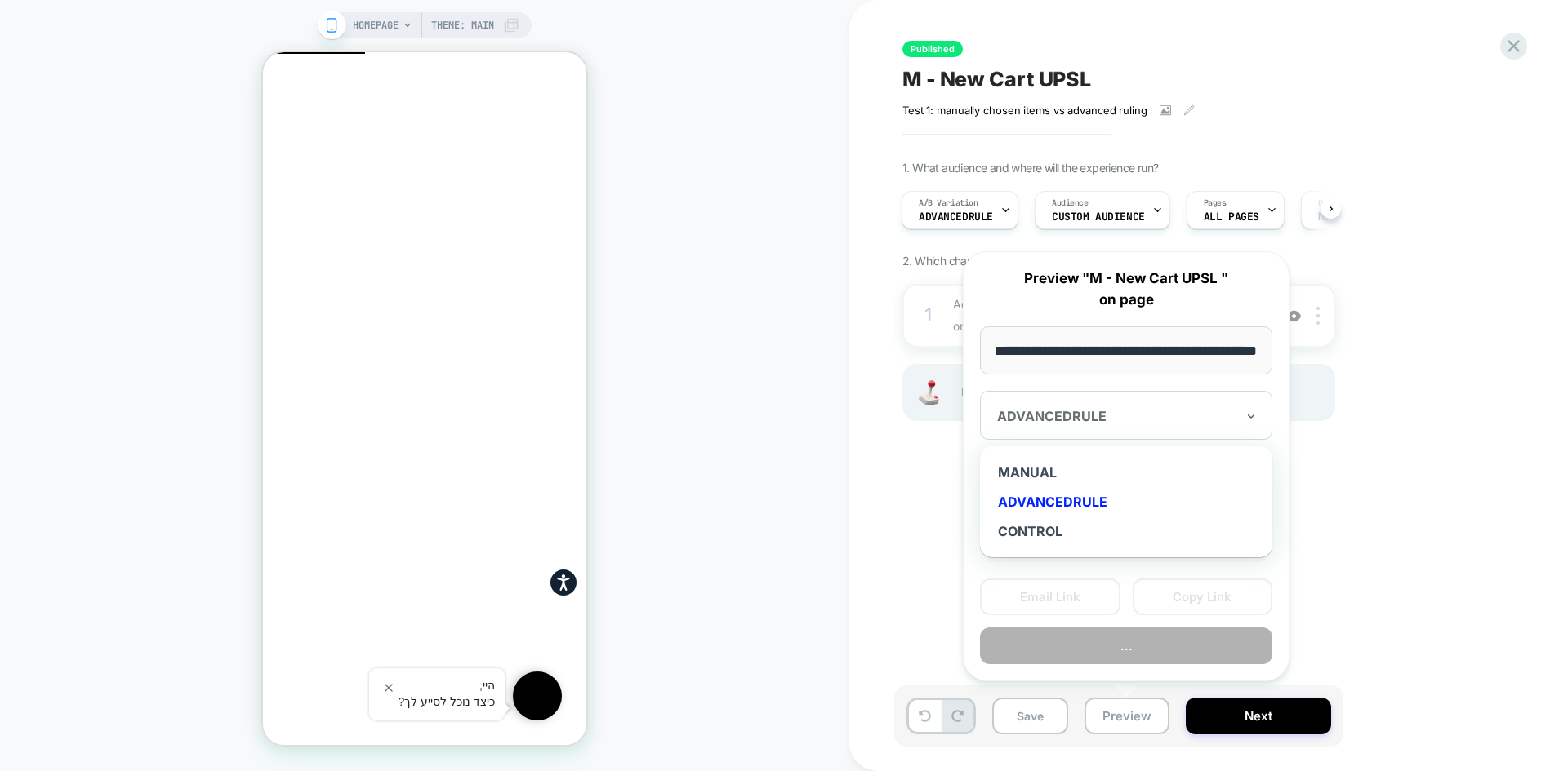
scroll to position [0, 0]
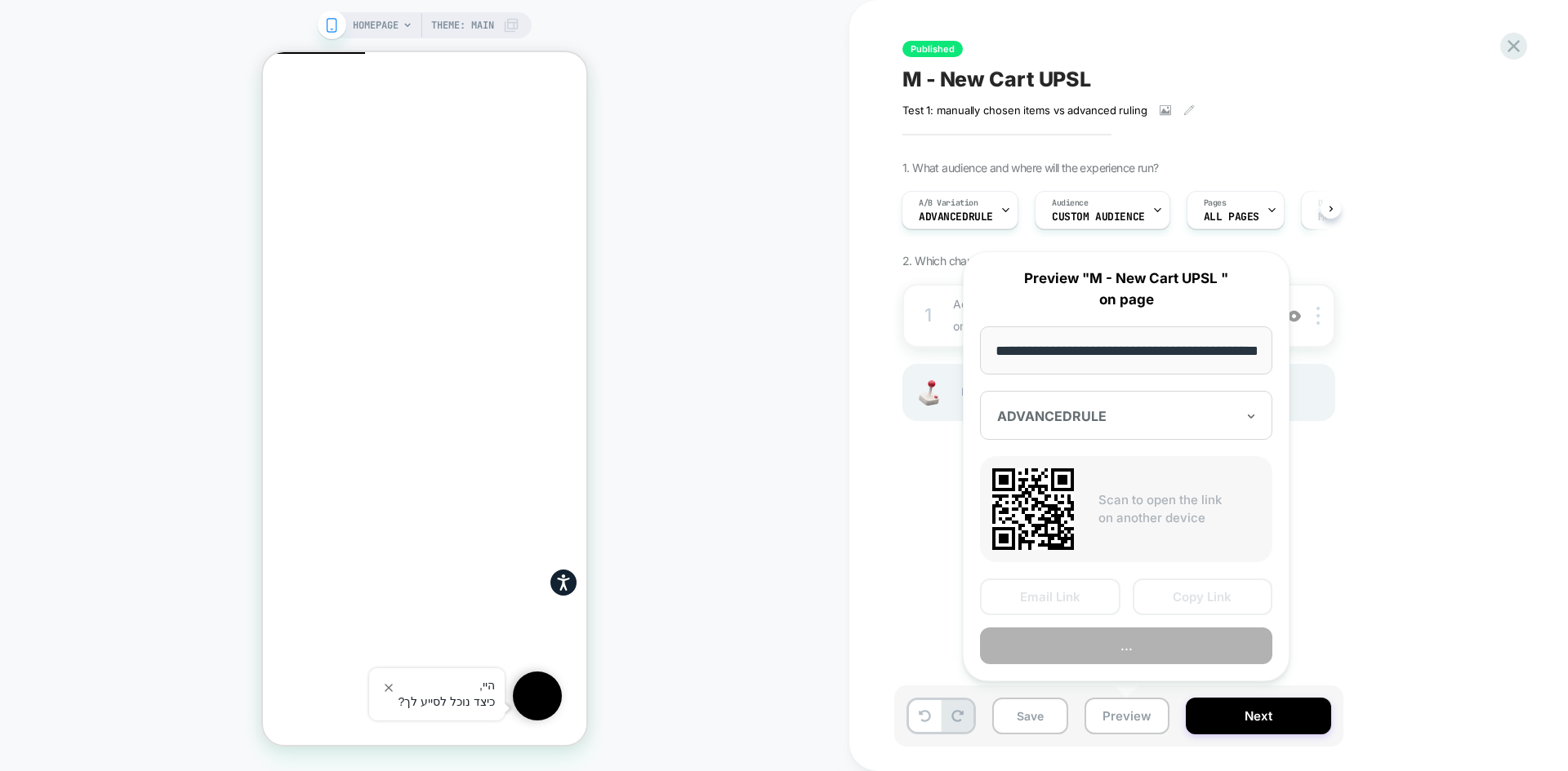
click at [1113, 421] on div at bounding box center [1116, 416] width 238 height 17
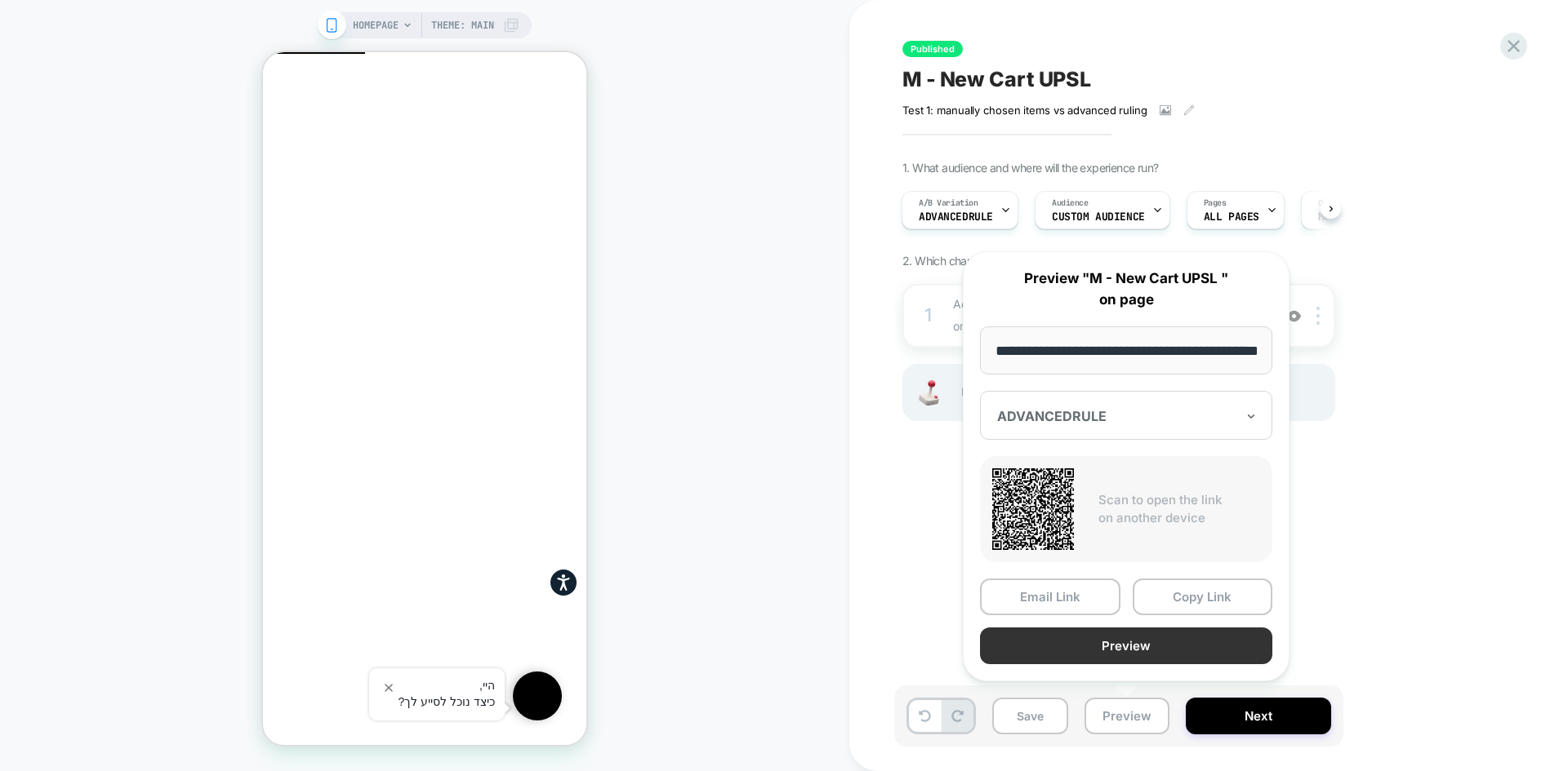
click at [1138, 648] on button "Preview" at bounding box center [1125, 645] width 292 height 36
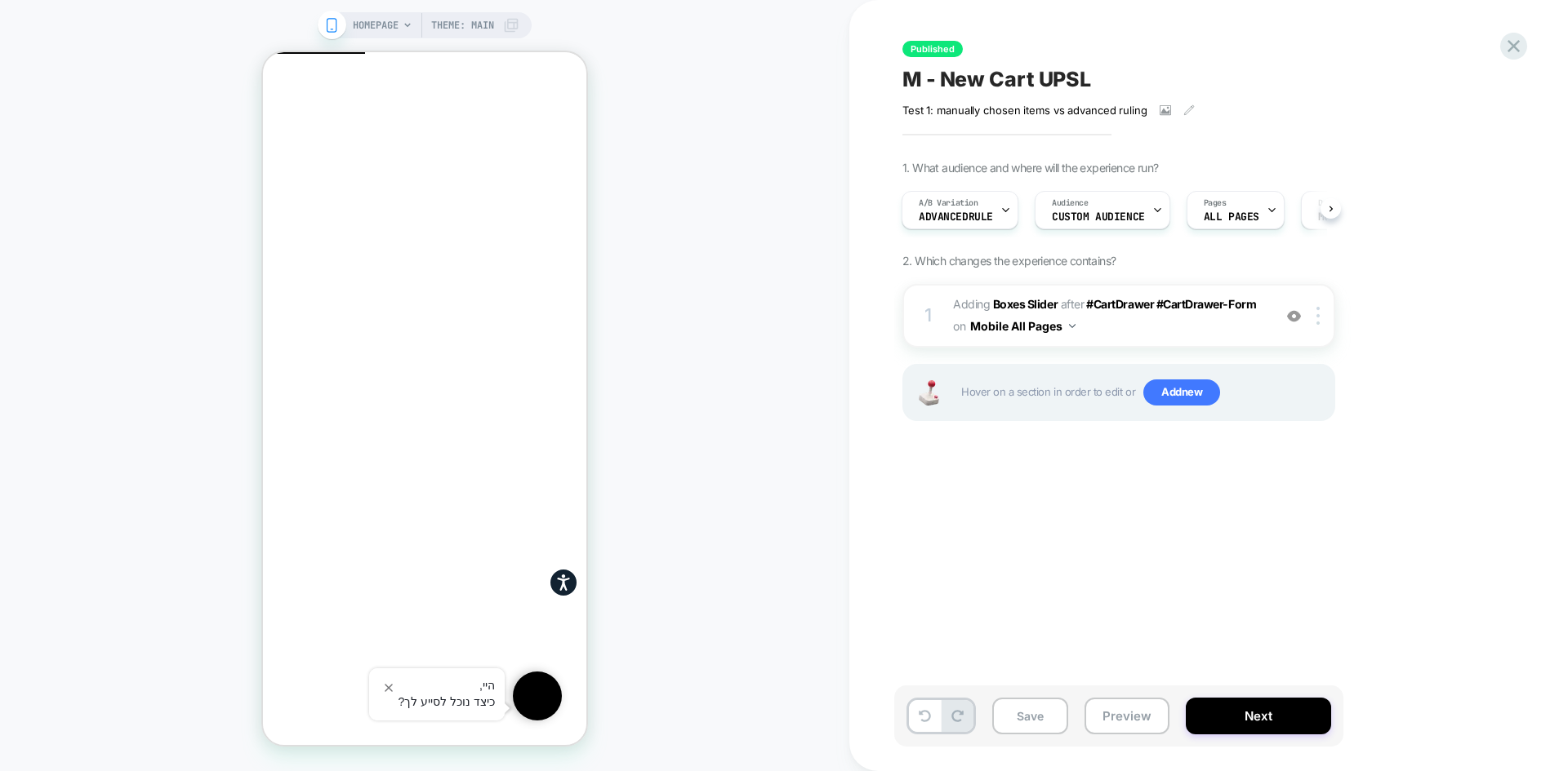
click at [1019, 79] on span "M - New Cart UPSL" at bounding box center [996, 78] width 188 height 25
click at [1510, 46] on icon at bounding box center [1513, 46] width 22 height 22
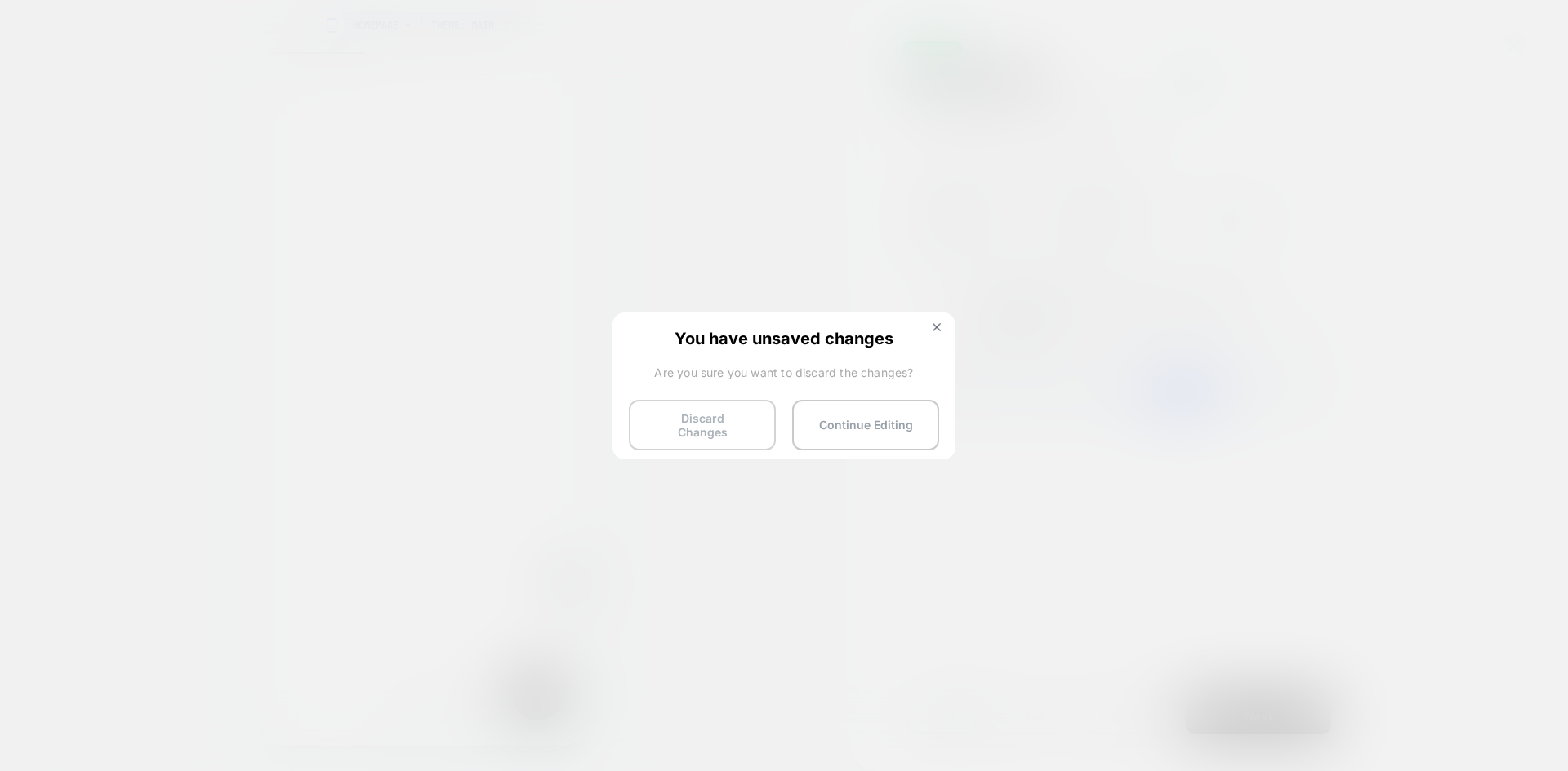
click at [689, 430] on button "Discard Changes" at bounding box center [703, 426] width 147 height 51
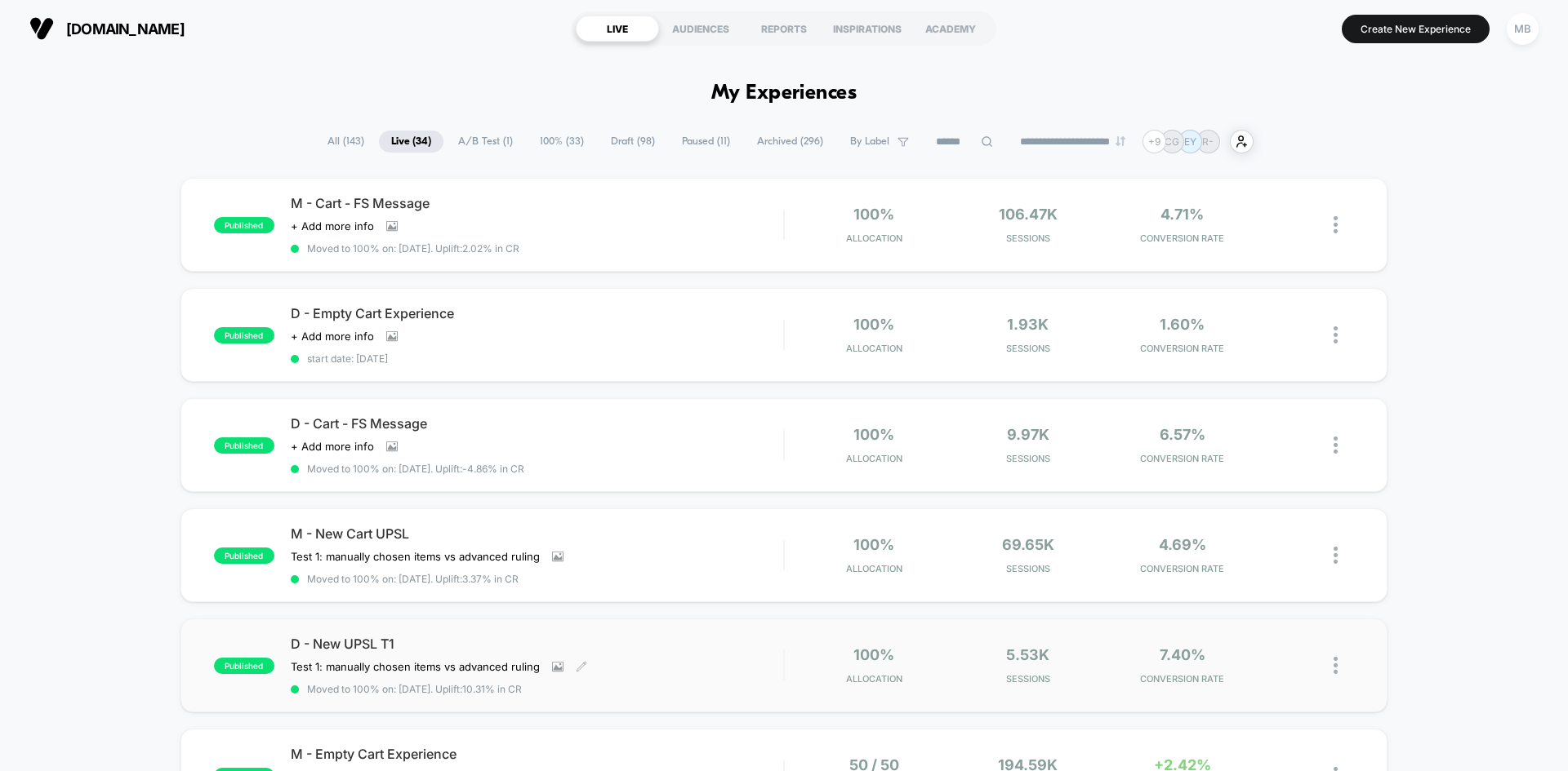
click at [619, 653] on div "D - New UPSL T1 Test 1: manually chosen items vs advanced ruling﻿ Click to view…" at bounding box center [537, 665] width 493 height 60
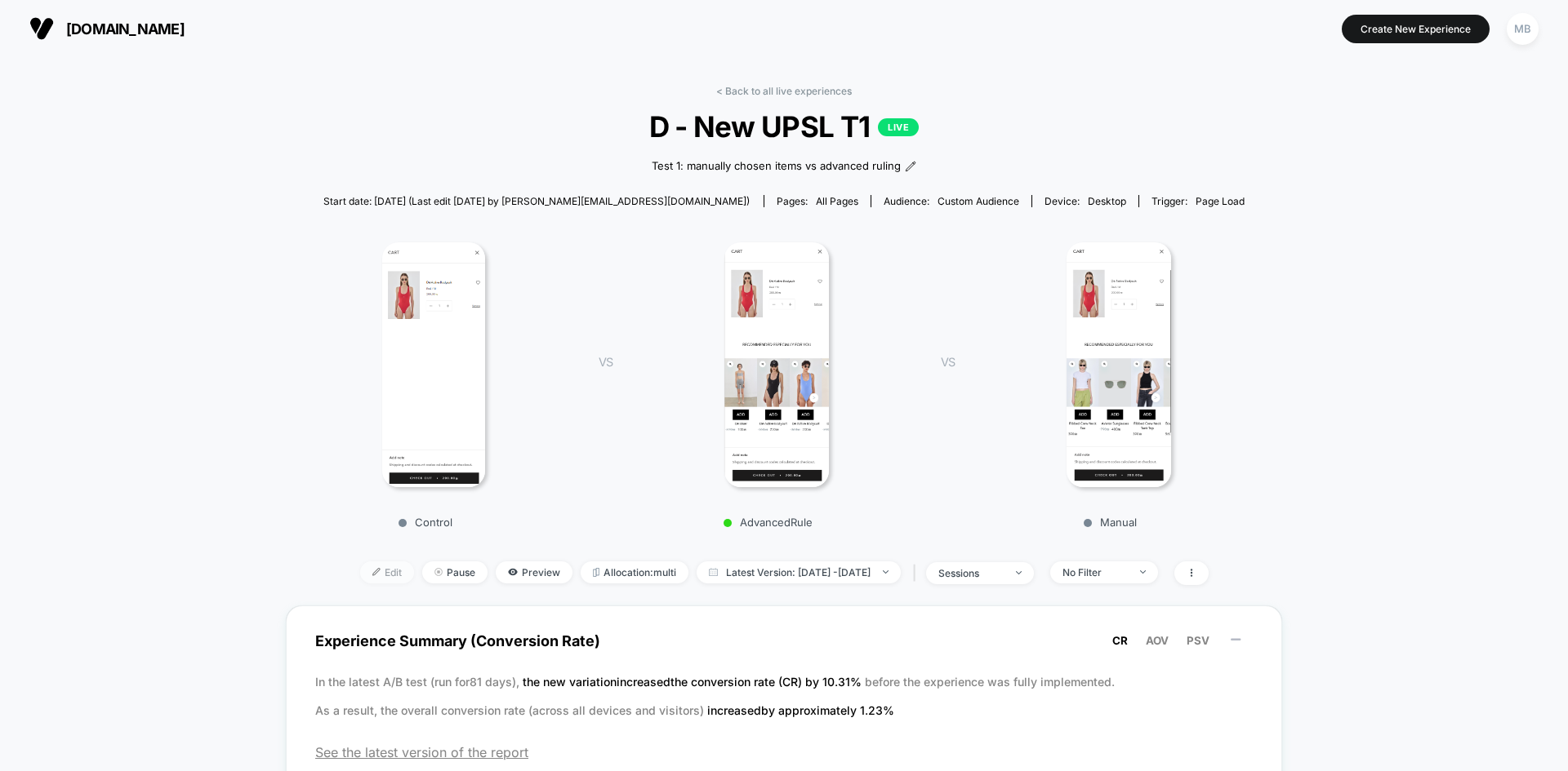
click at [372, 570] on img at bounding box center [376, 572] width 8 height 8
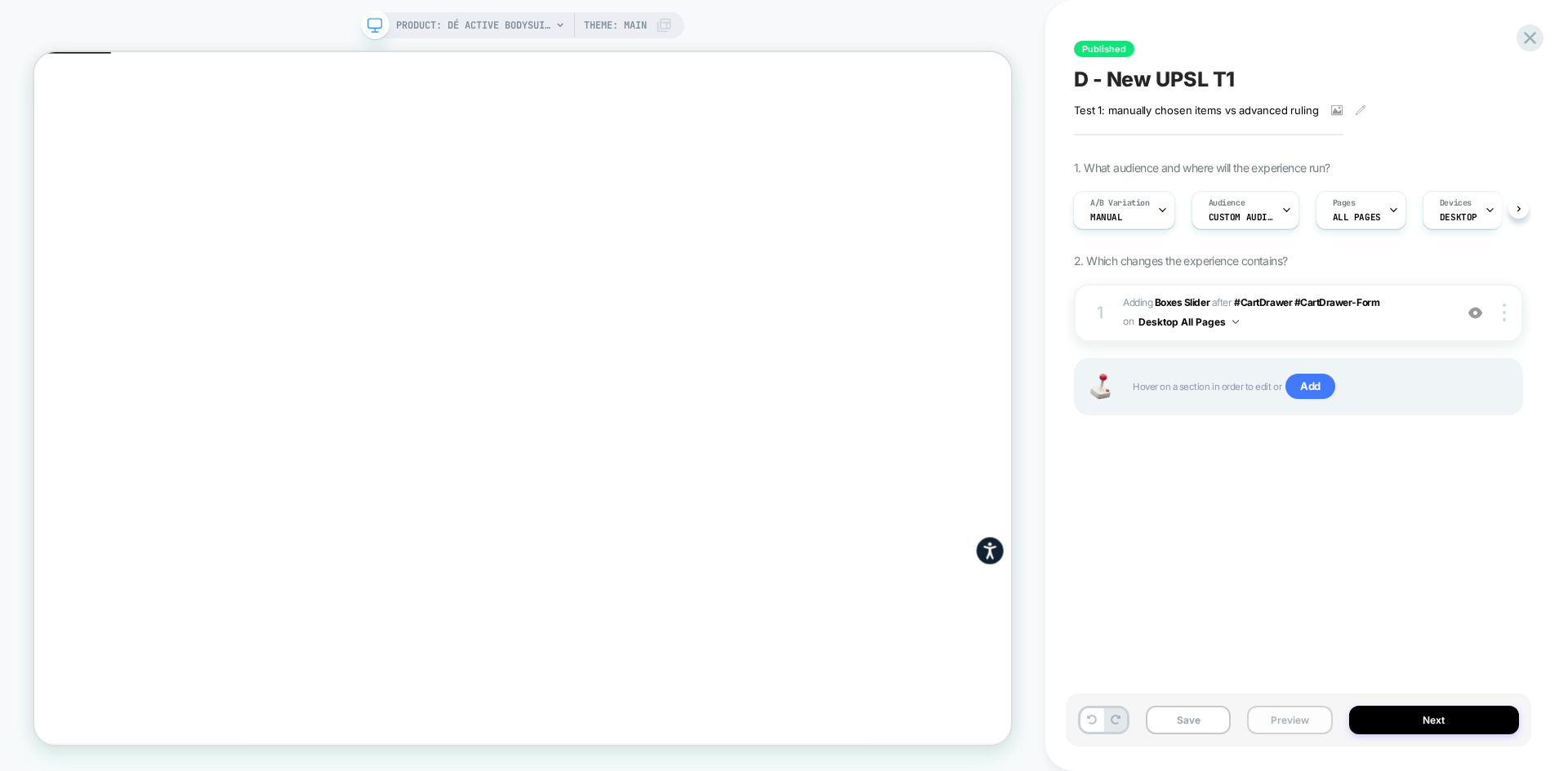
click at [1295, 728] on button "Preview" at bounding box center [1289, 720] width 85 height 28
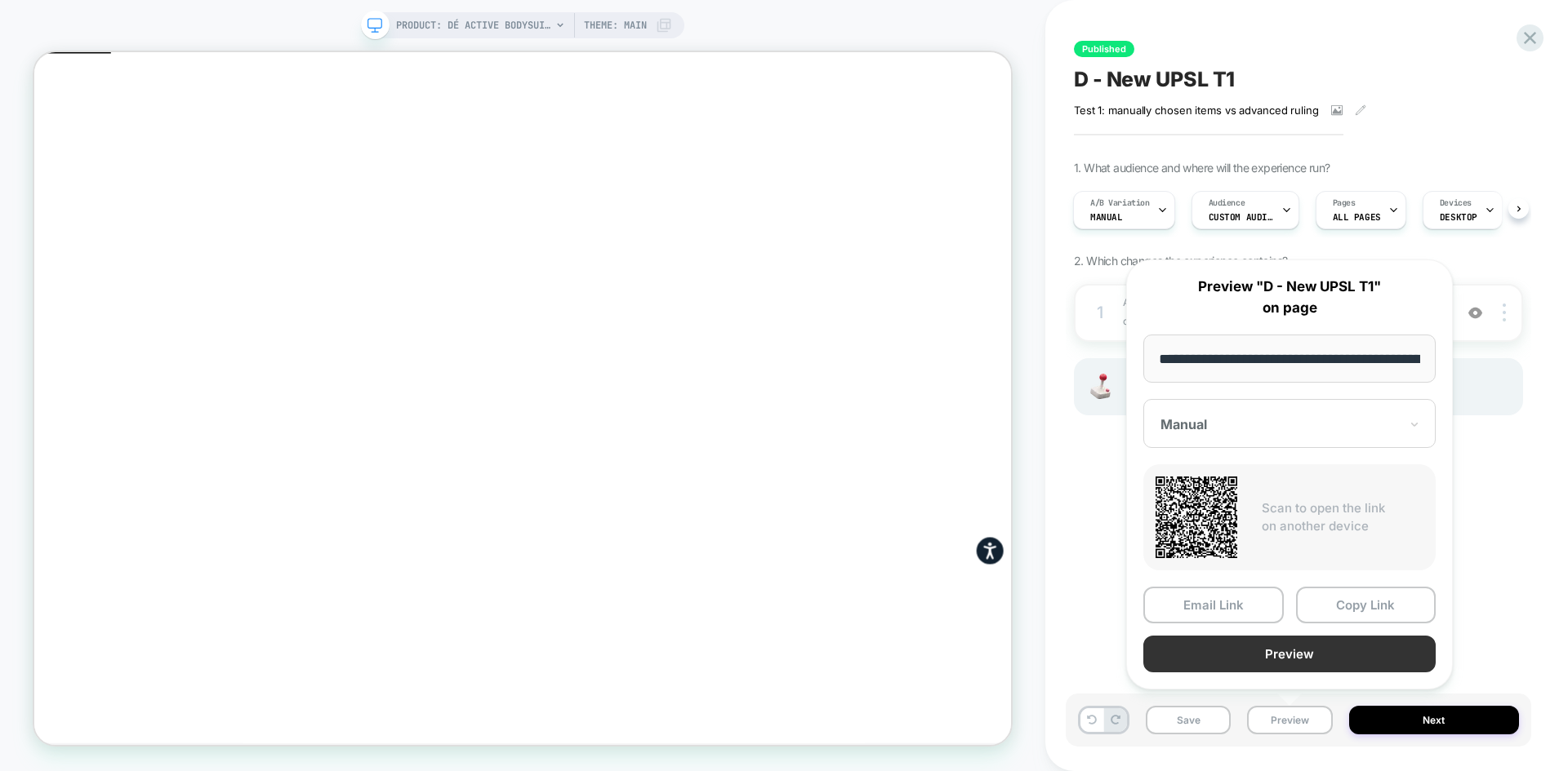
click at [1294, 660] on button "Preview" at bounding box center [1289, 653] width 292 height 36
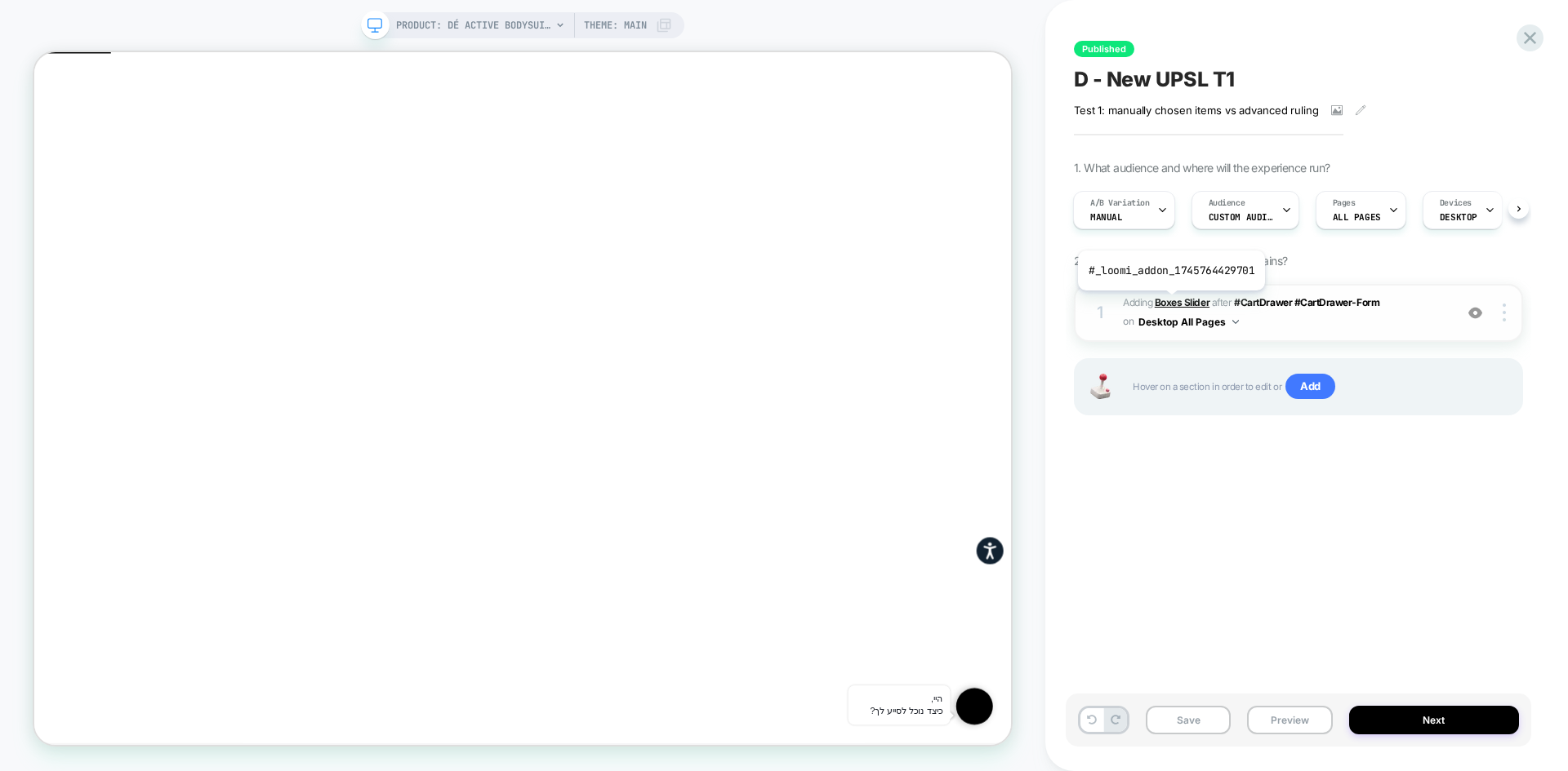
click at [1170, 303] on b "Boxes Slider" at bounding box center [1182, 302] width 55 height 12
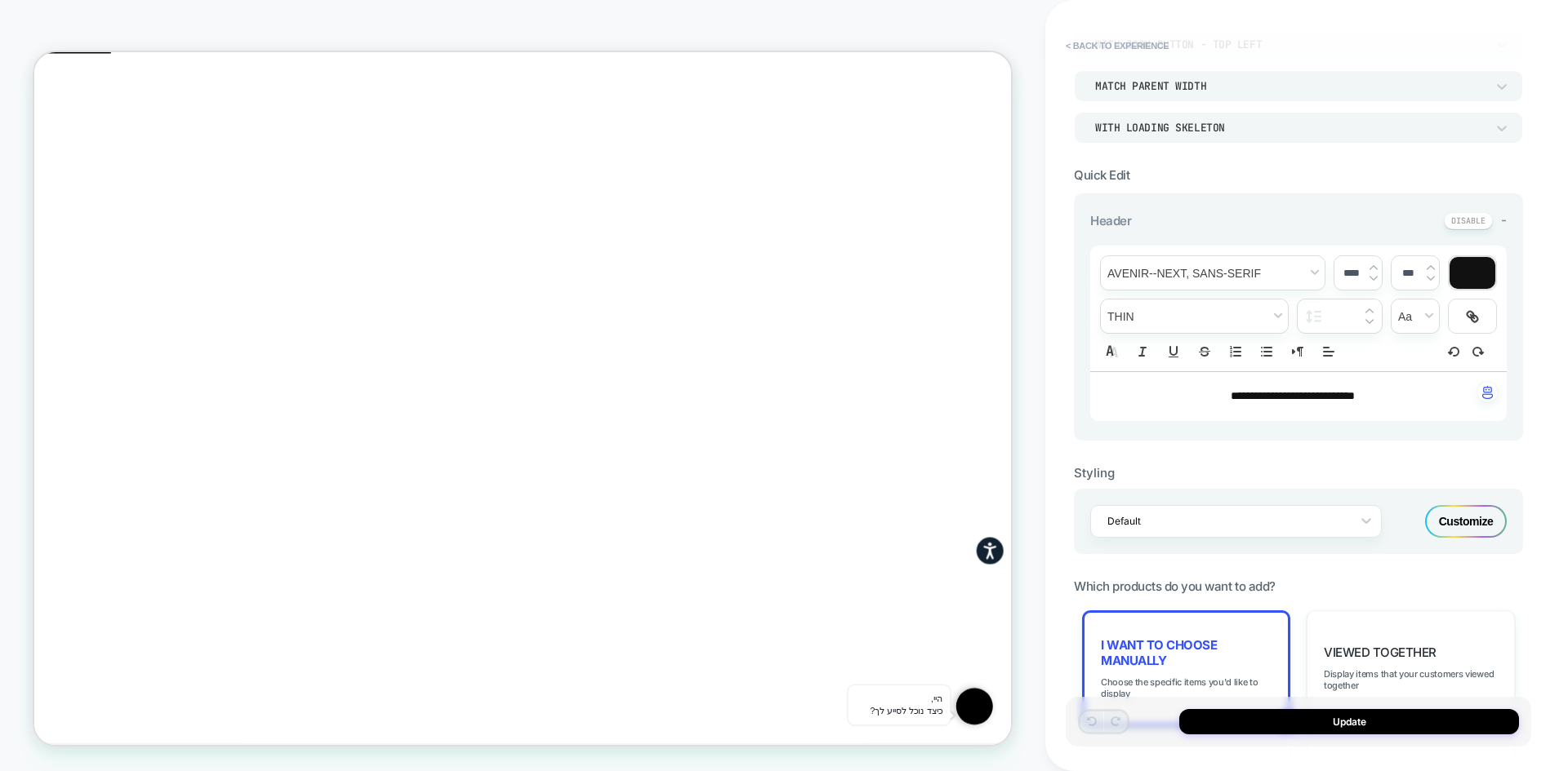
scroll to position [128, 0]
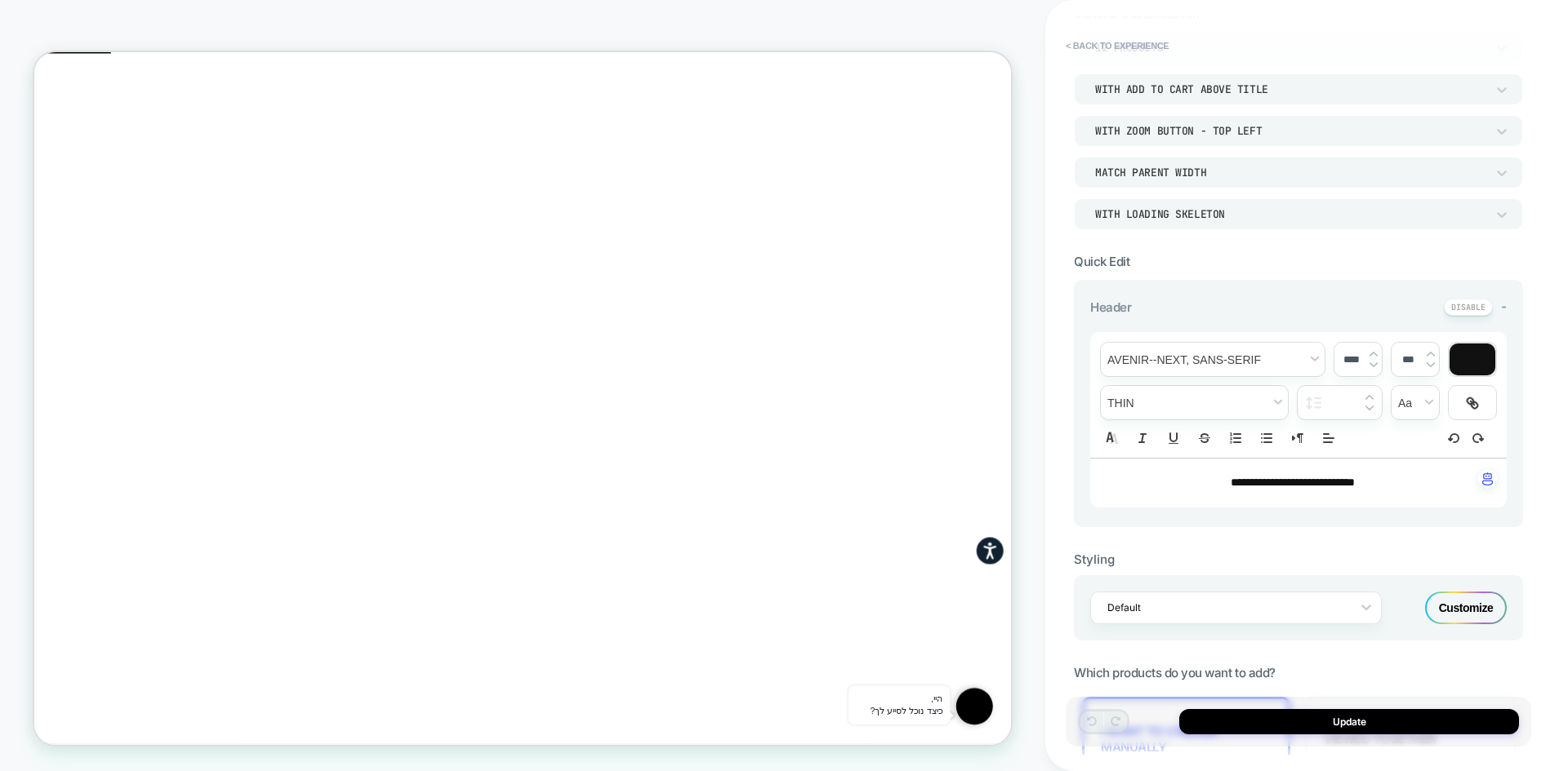
click at [1471, 614] on div "Customize" at bounding box center [1465, 607] width 81 height 32
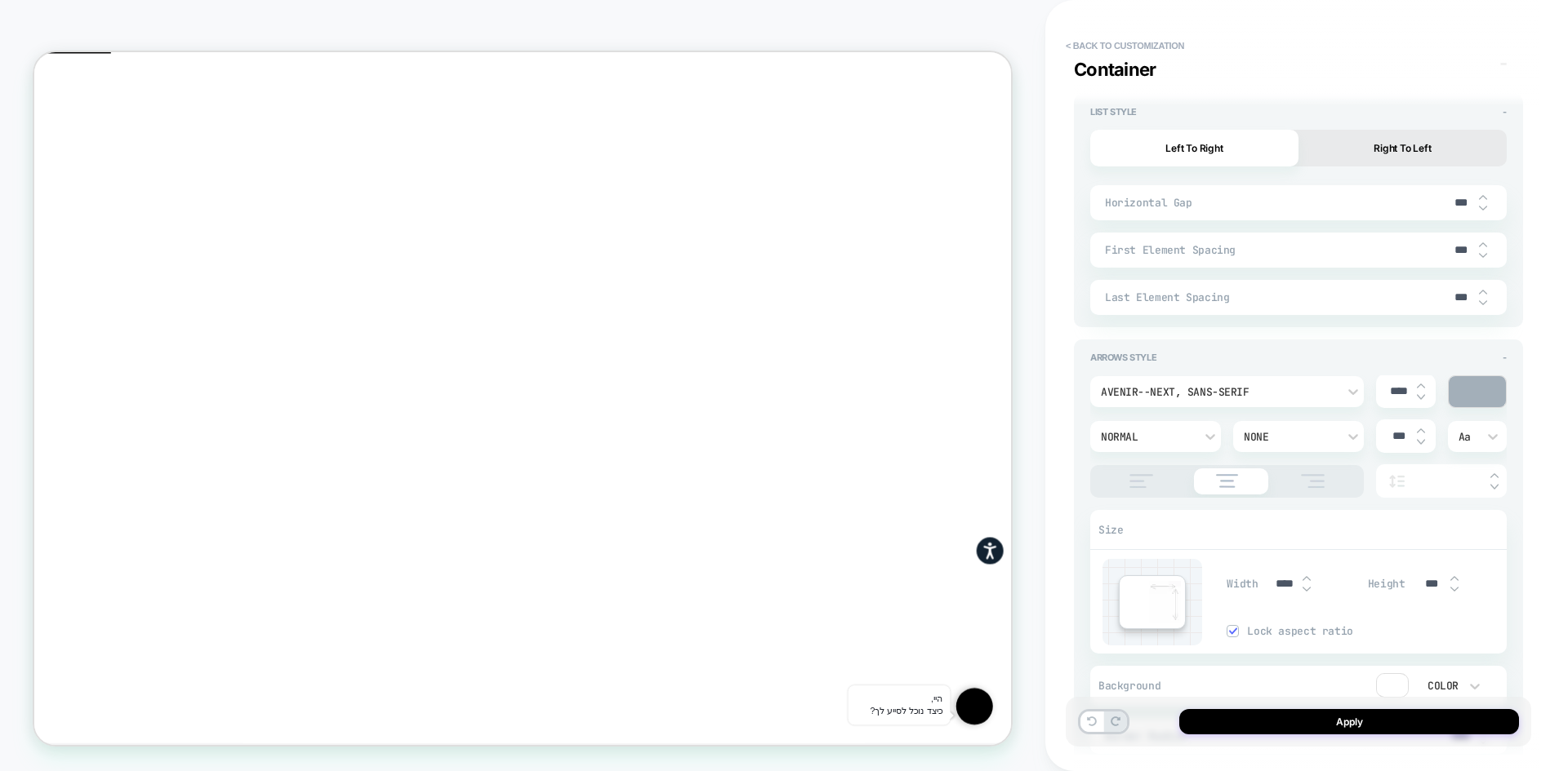
scroll to position [2813, 0]
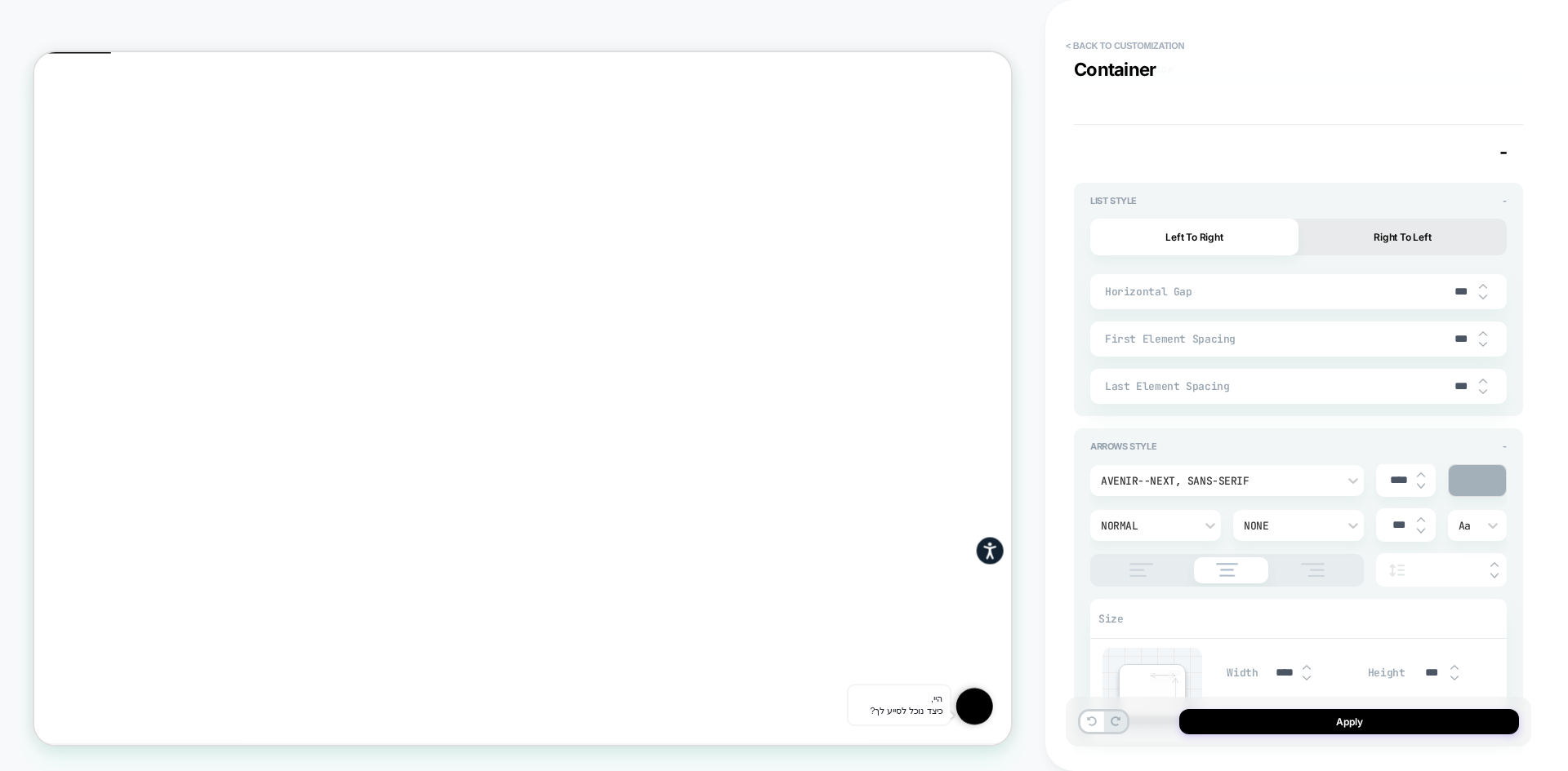
type textarea "*"
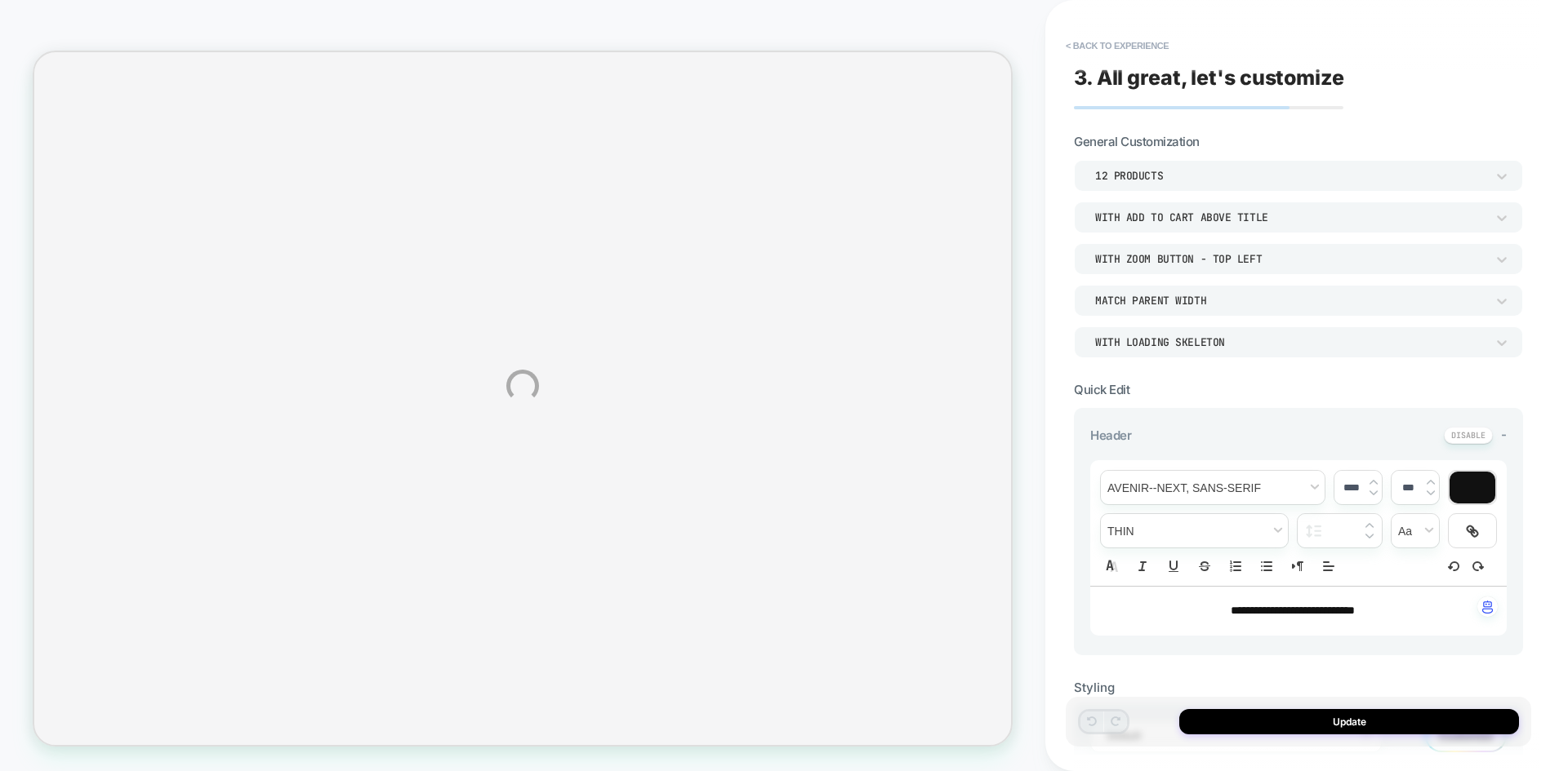
click at [1150, 48] on div "**********" at bounding box center [784, 386] width 1568 height 771
click at [1101, 43] on button "< Back to experience" at bounding box center [1117, 45] width 119 height 26
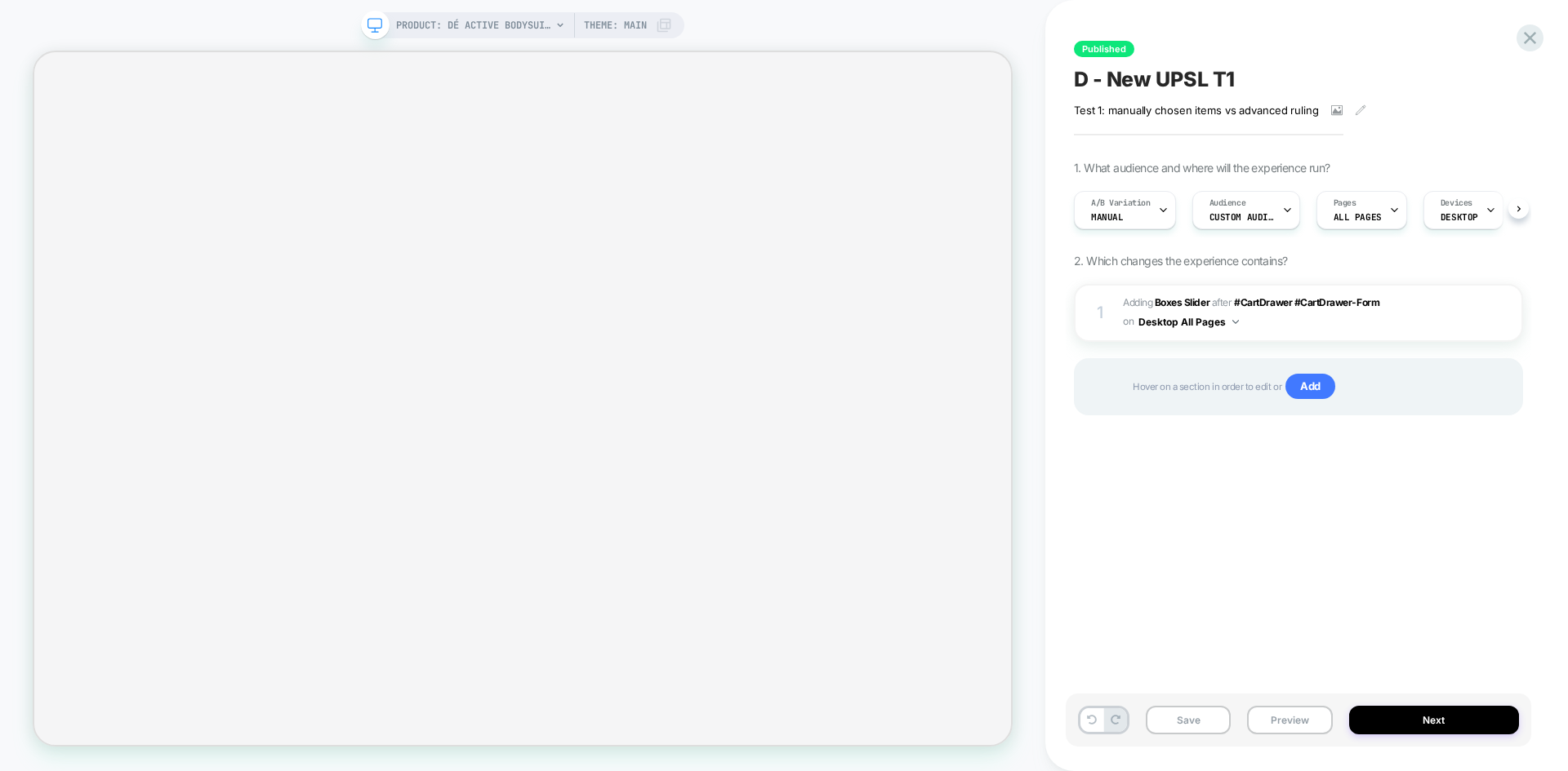
scroll to position [0, 1]
click at [1520, 40] on icon at bounding box center [1530, 37] width 22 height 22
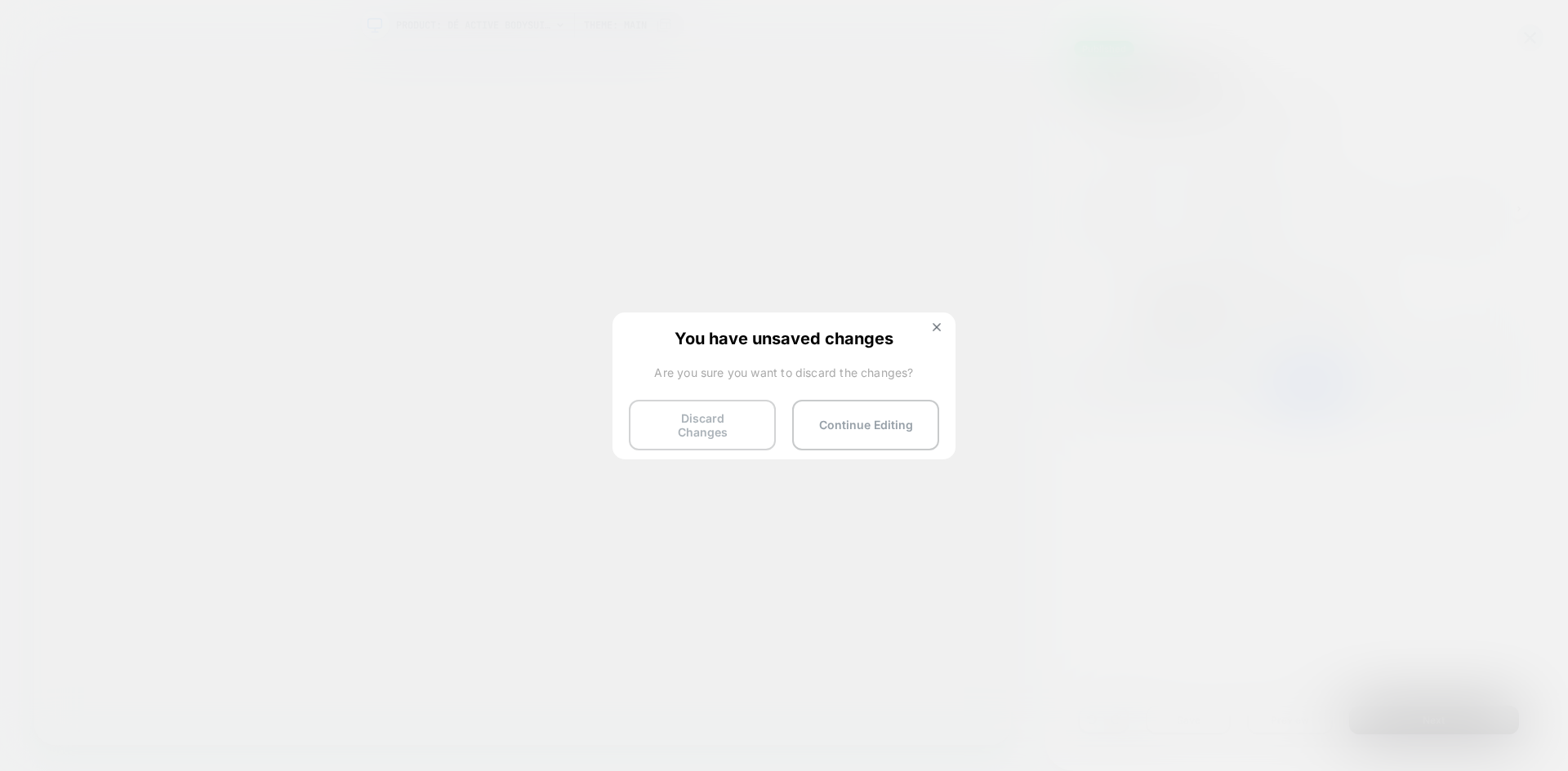
click at [716, 426] on button "Discard Changes" at bounding box center [703, 426] width 147 height 51
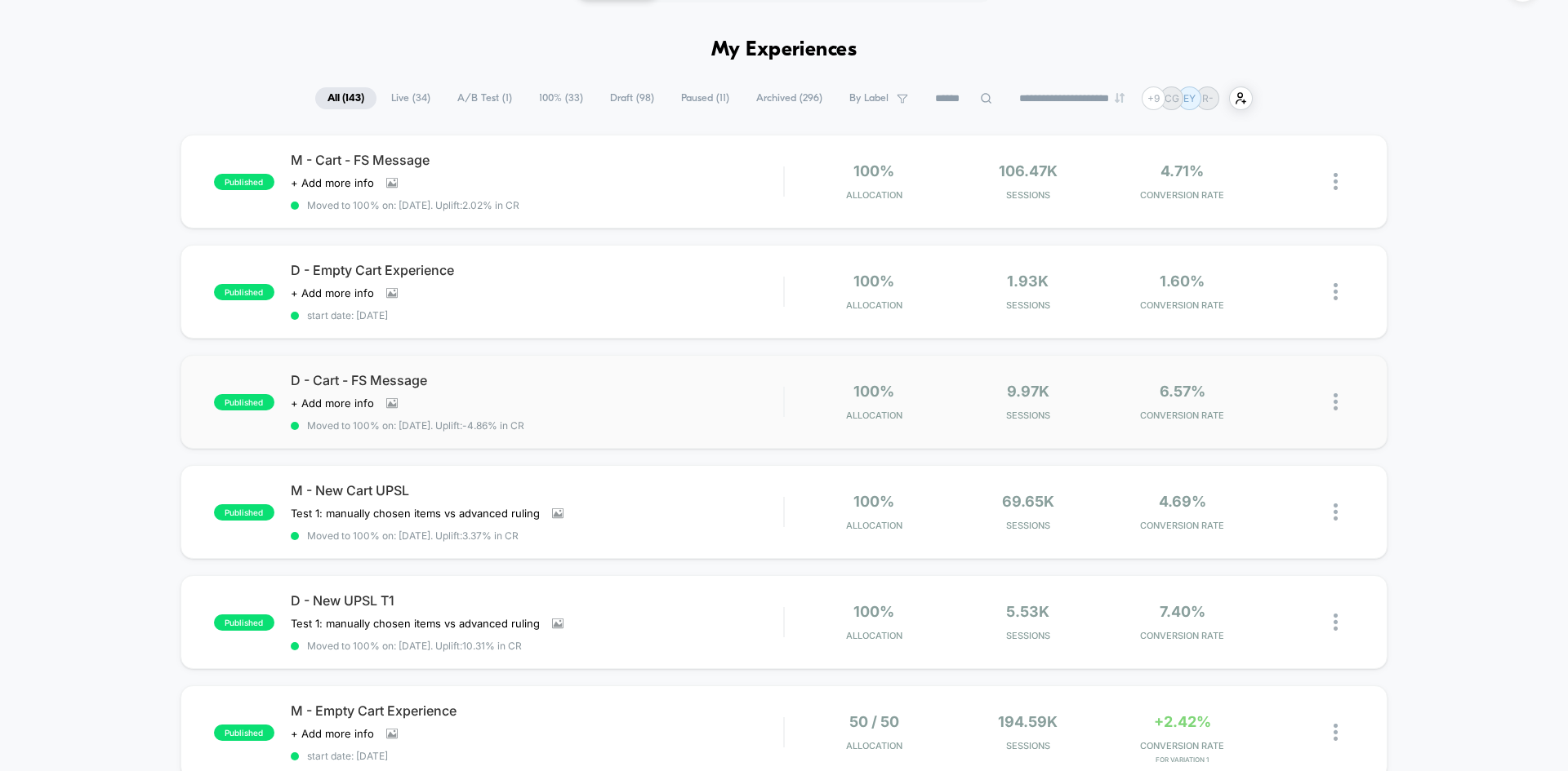
scroll to position [81, 0]
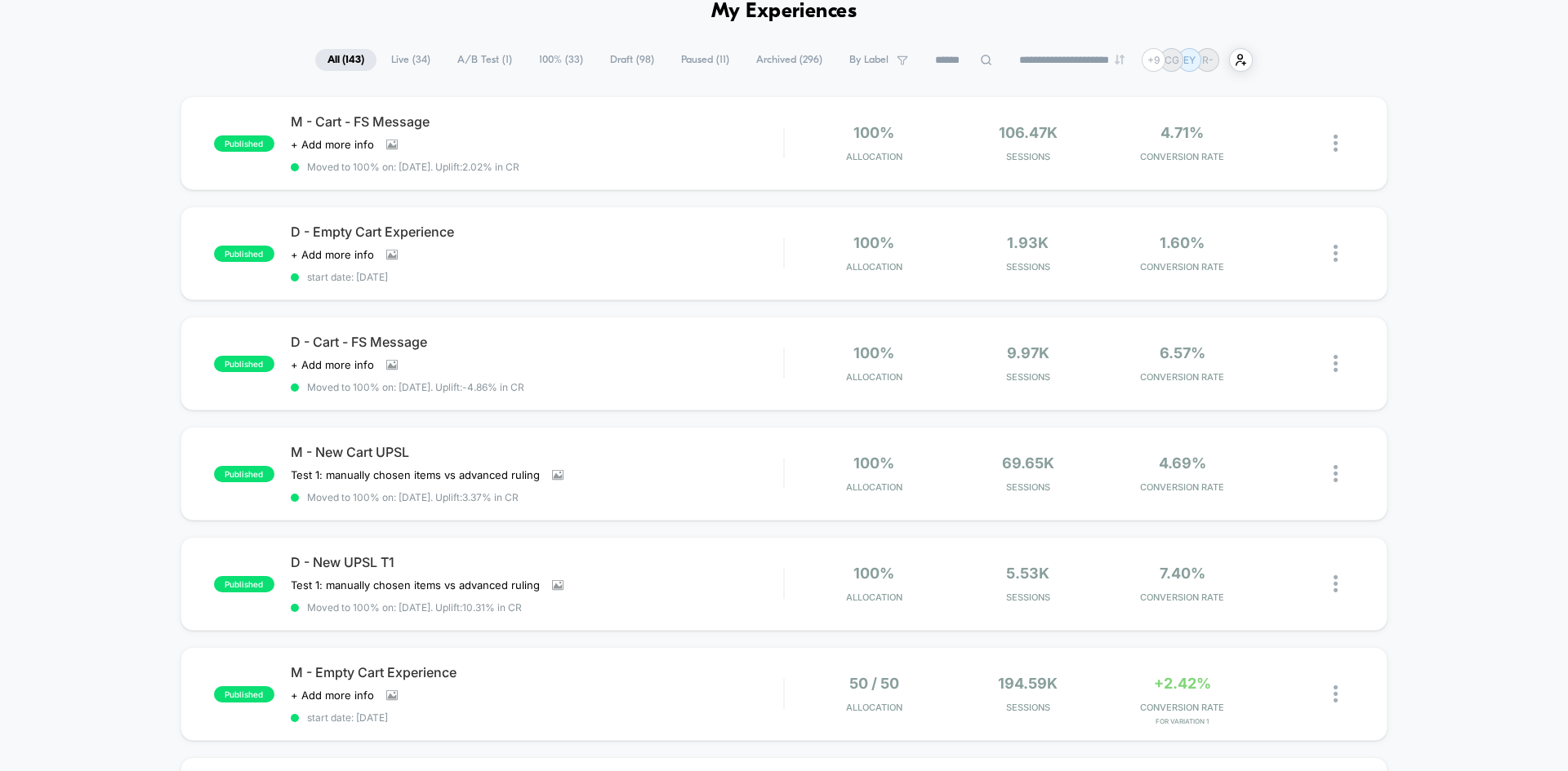
click at [85, 426] on div "published M - Cart - FS Message Click to view images Click to edit experience d…" at bounding box center [784, 786] width 1568 height 1379
click at [352, 454] on span "M - New Cart UPSL" at bounding box center [537, 452] width 493 height 17
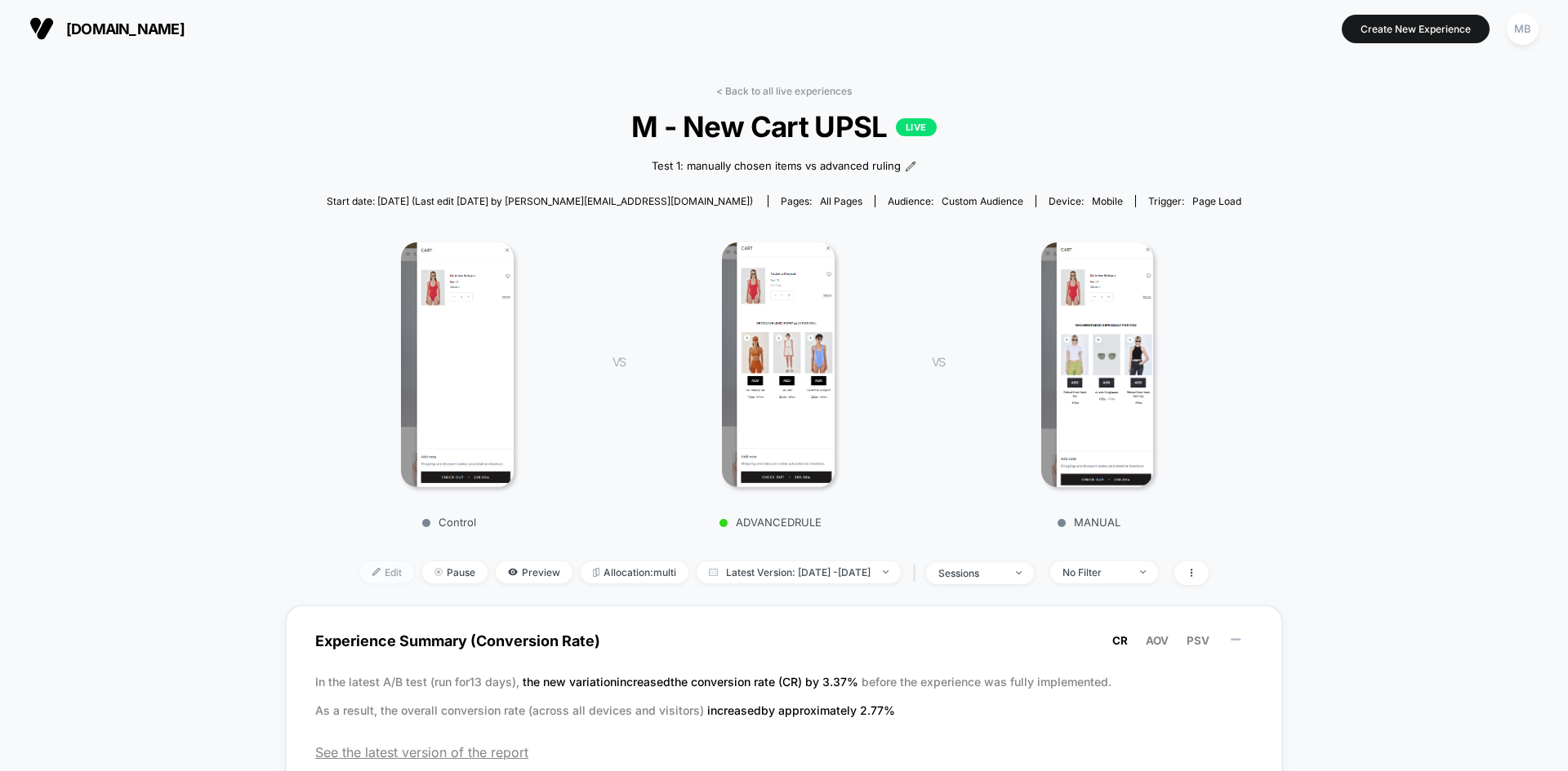
click at [360, 562] on span "Edit" at bounding box center [387, 572] width 54 height 22
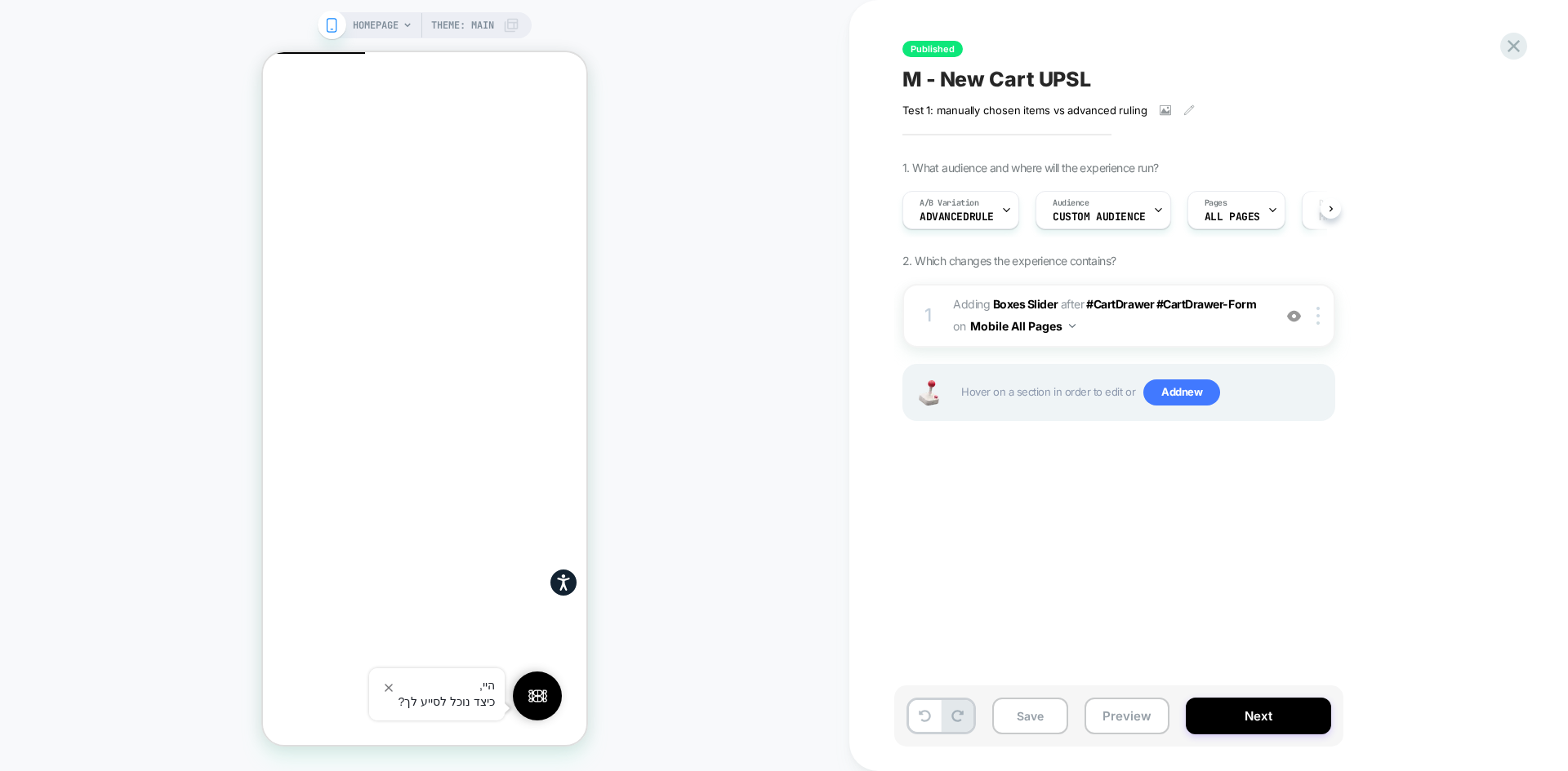
scroll to position [0, 1]
click at [996, 302] on b "Boxes Slider" at bounding box center [1025, 304] width 65 height 14
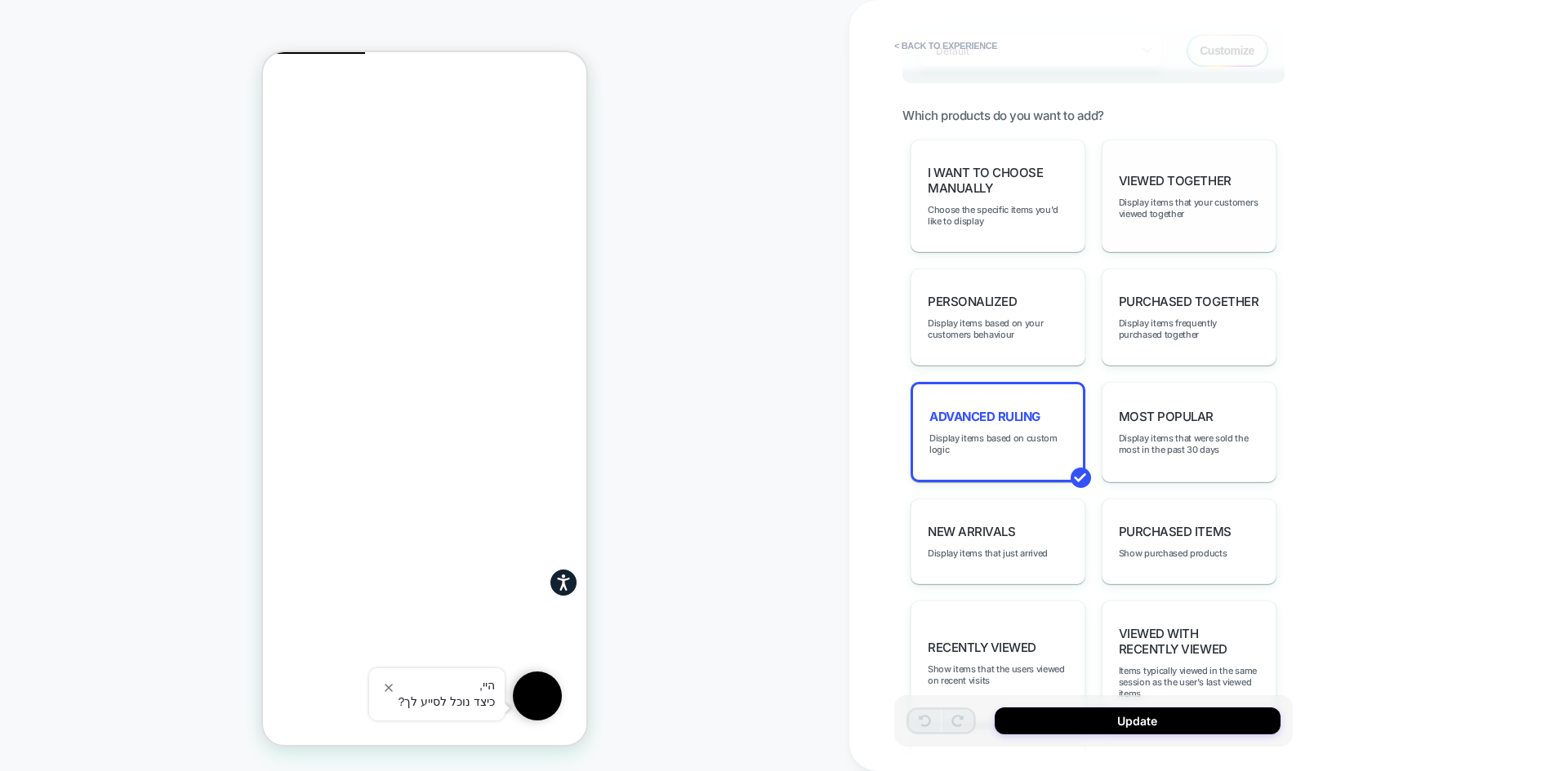
scroll to position [489, 0]
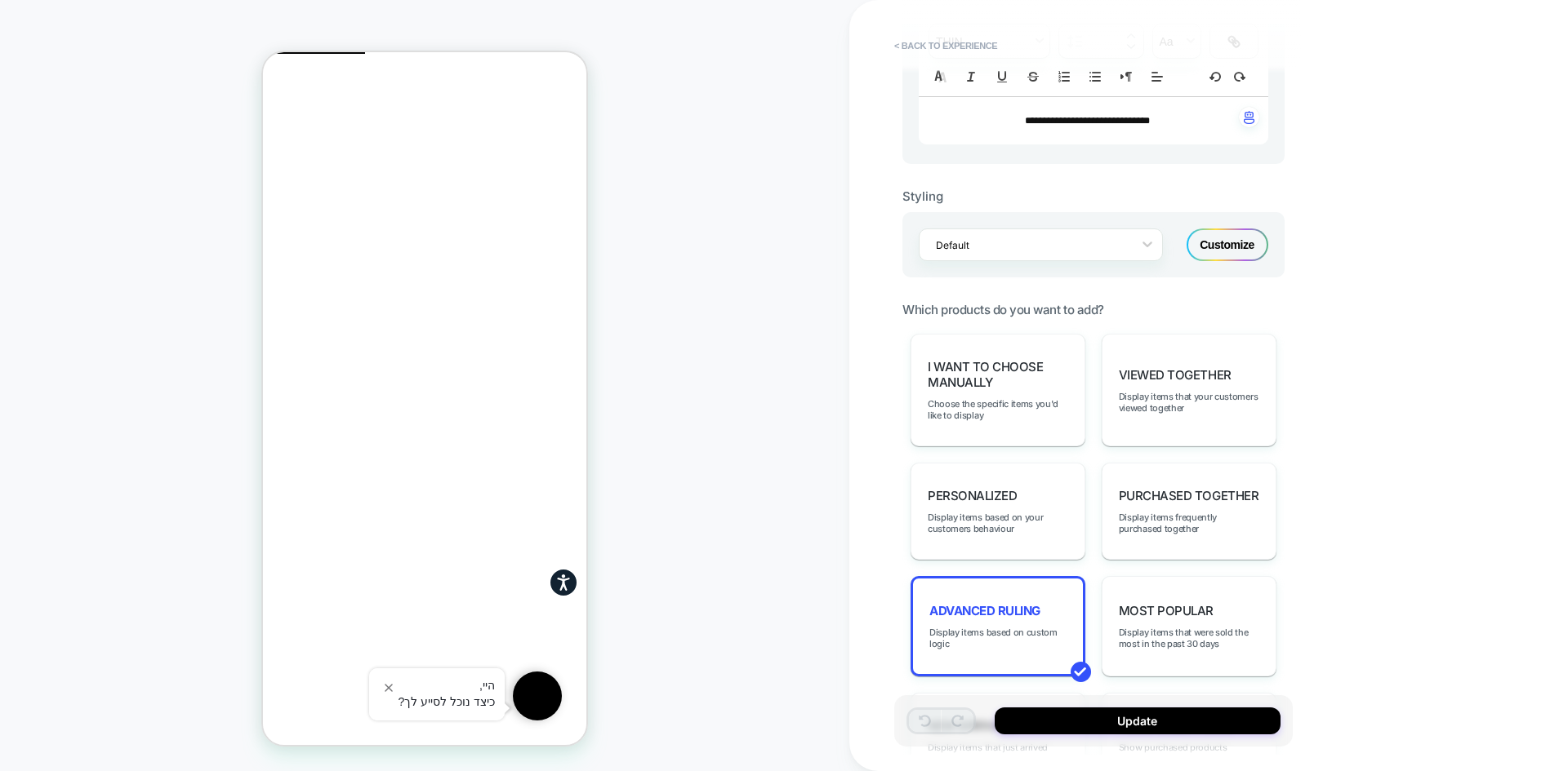
click at [1227, 250] on div "Customize" at bounding box center [1227, 244] width 81 height 32
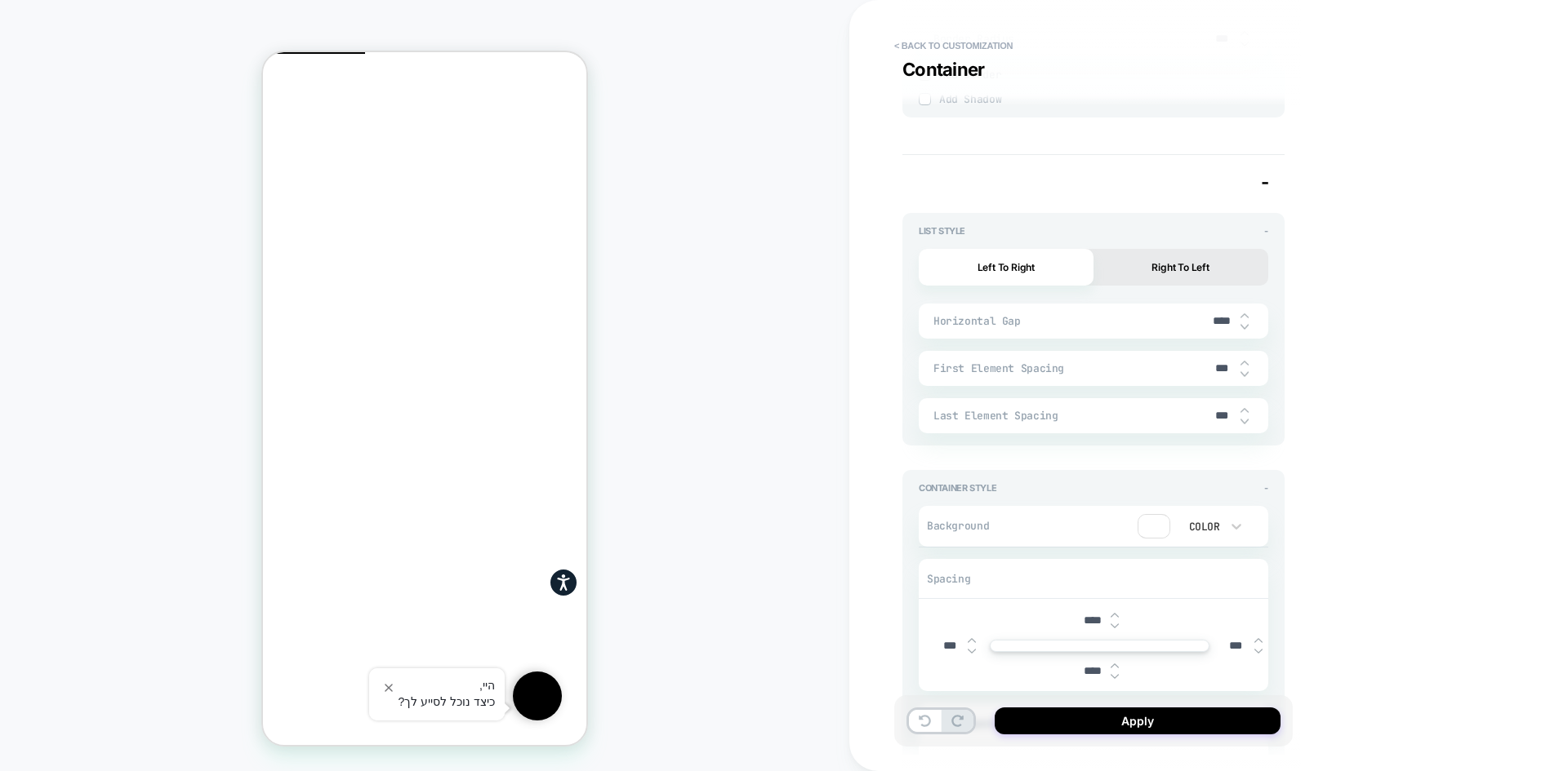
scroll to position [2973, 0]
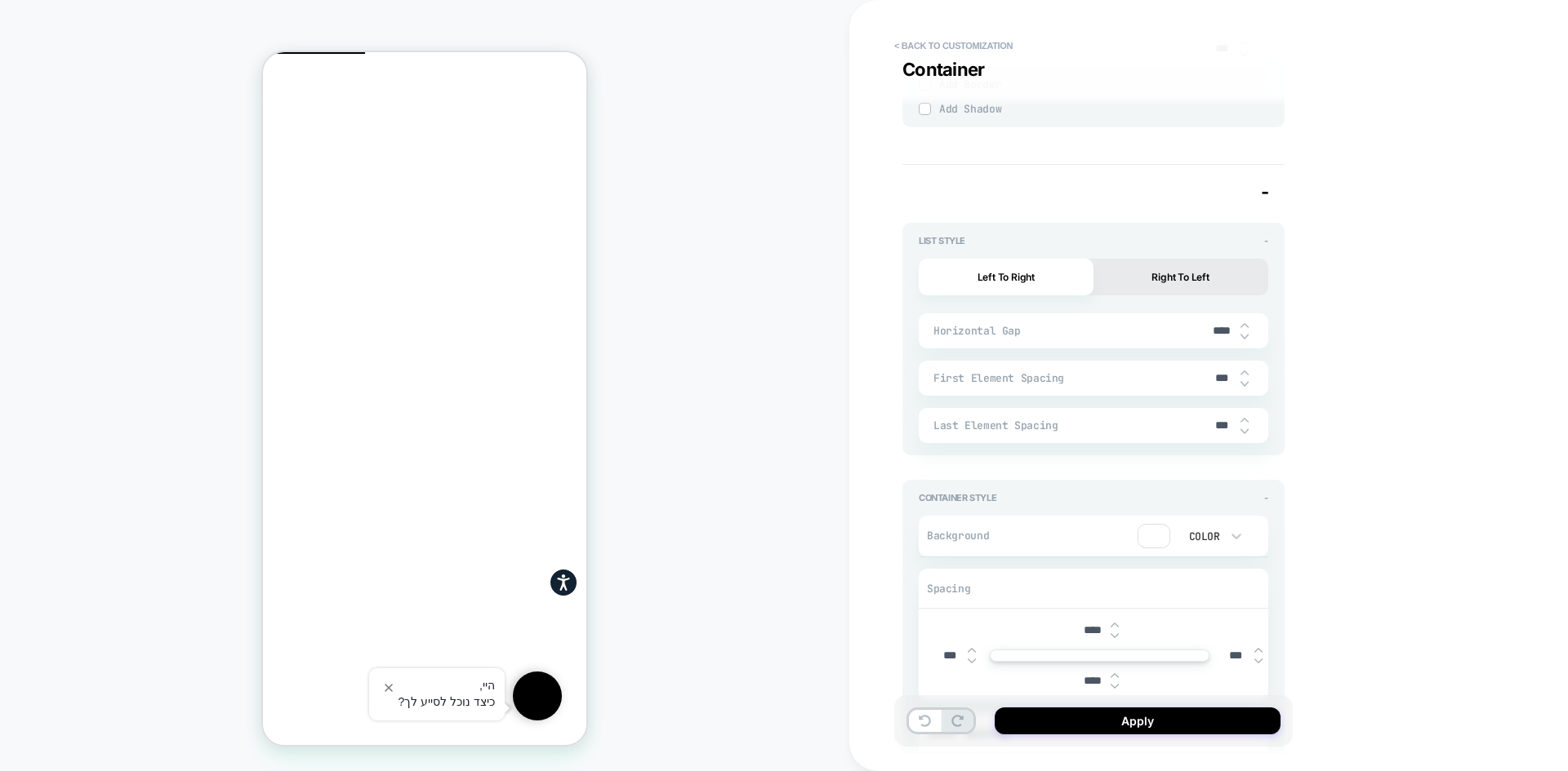
type textarea "*"
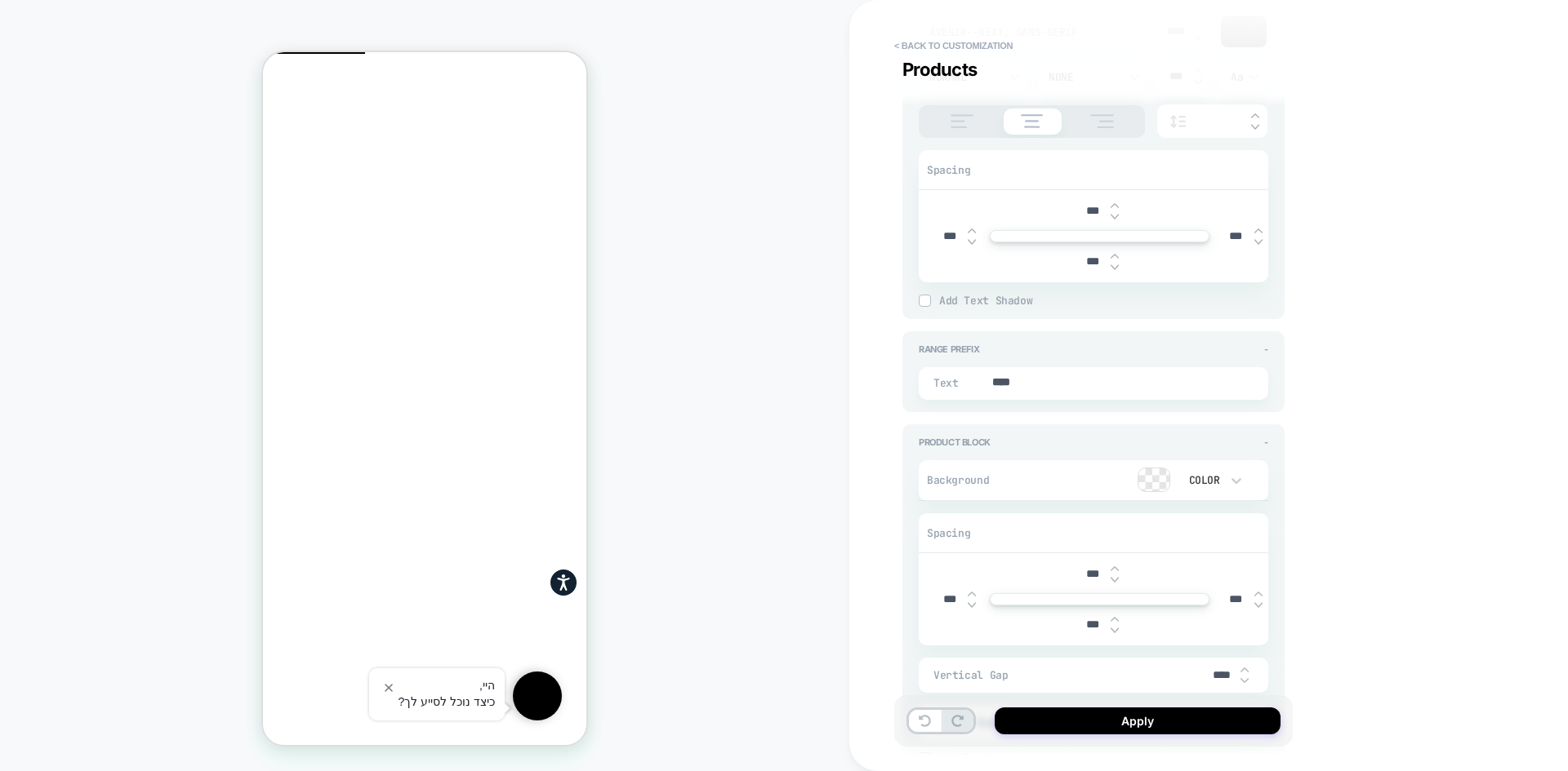
scroll to position [1854, 0]
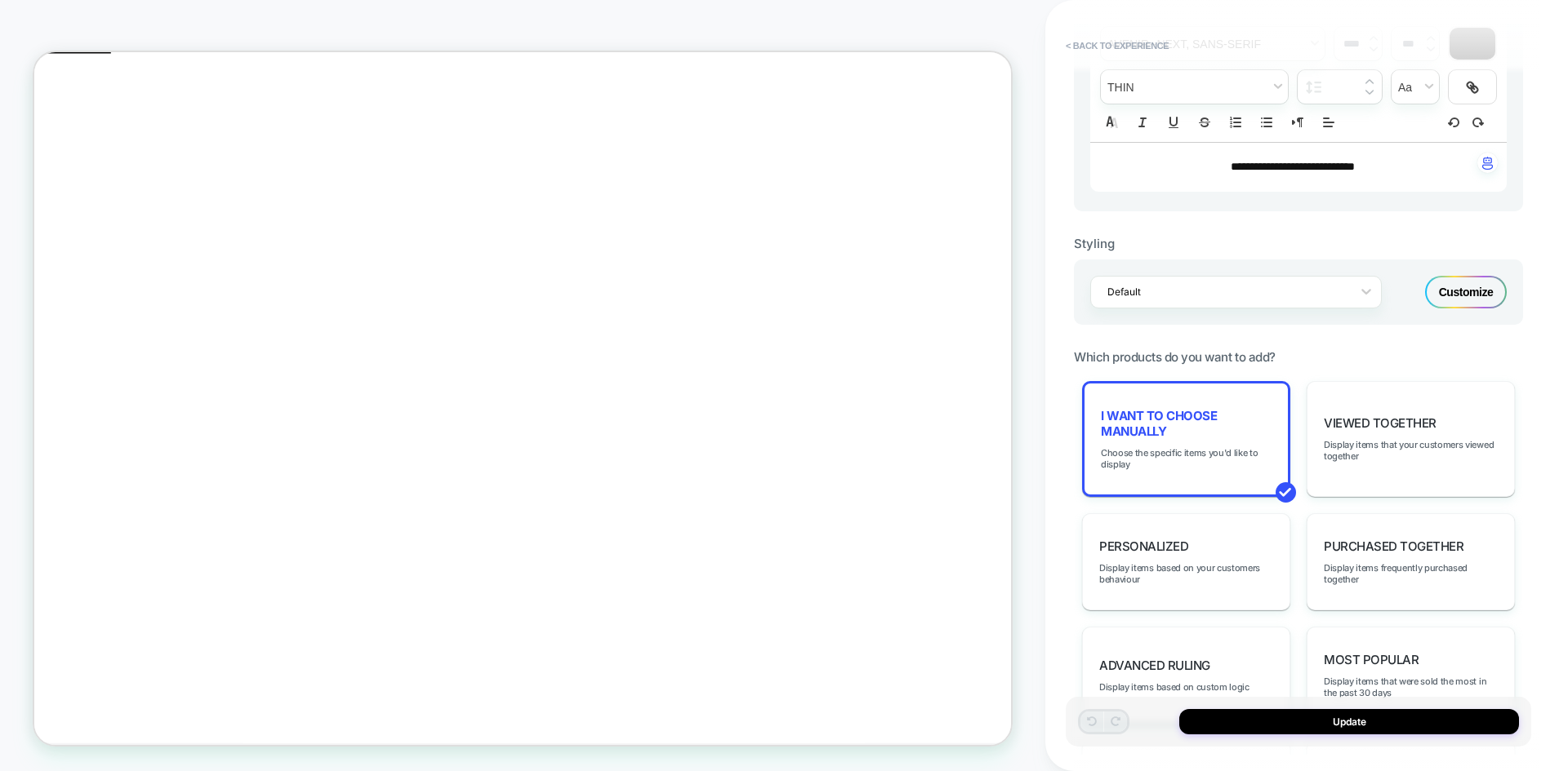
scroll to position [245, 0]
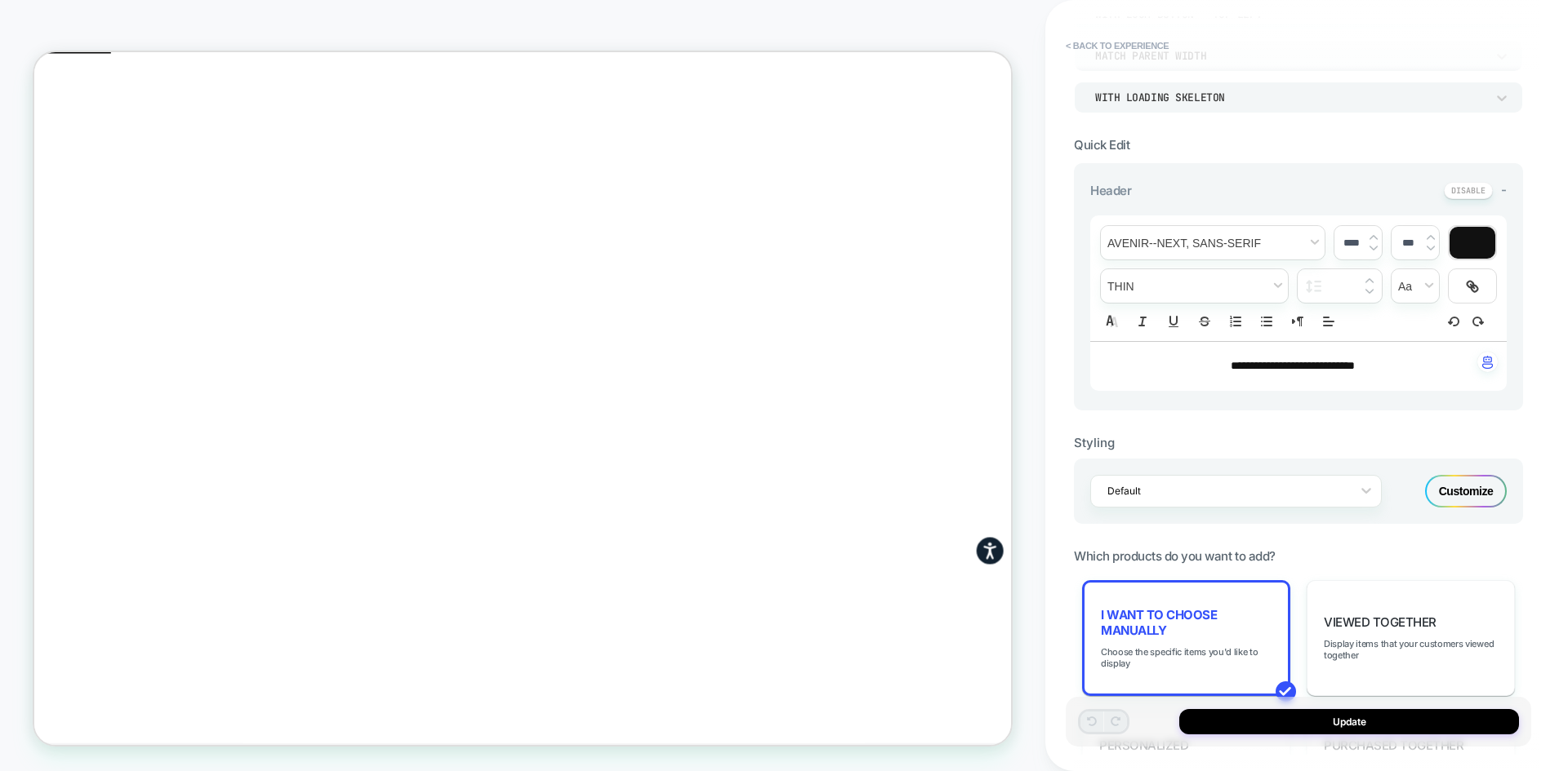
click at [1452, 485] on div "Customize" at bounding box center [1465, 490] width 81 height 32
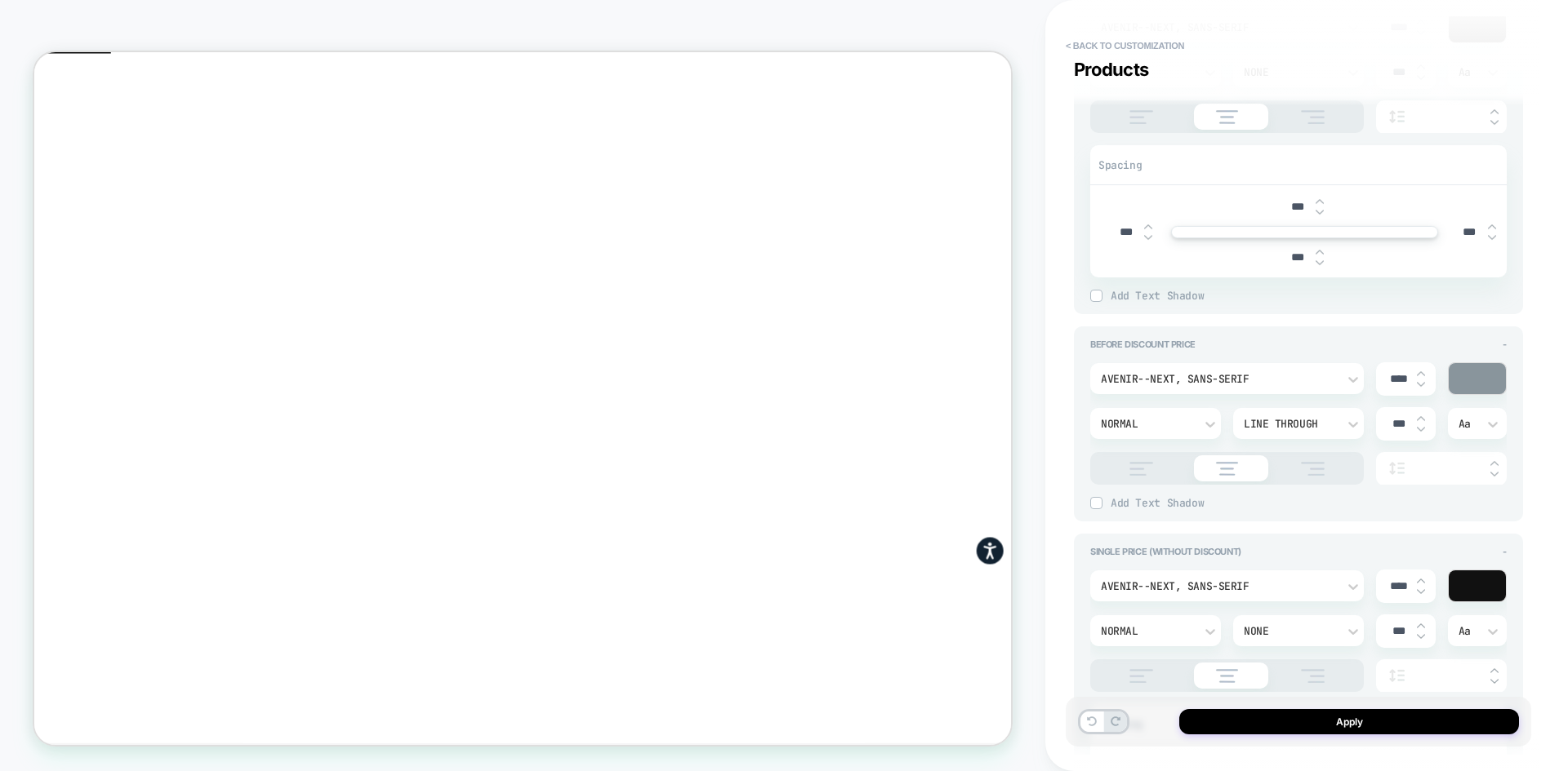
scroll to position [0, 0]
type textarea "*"
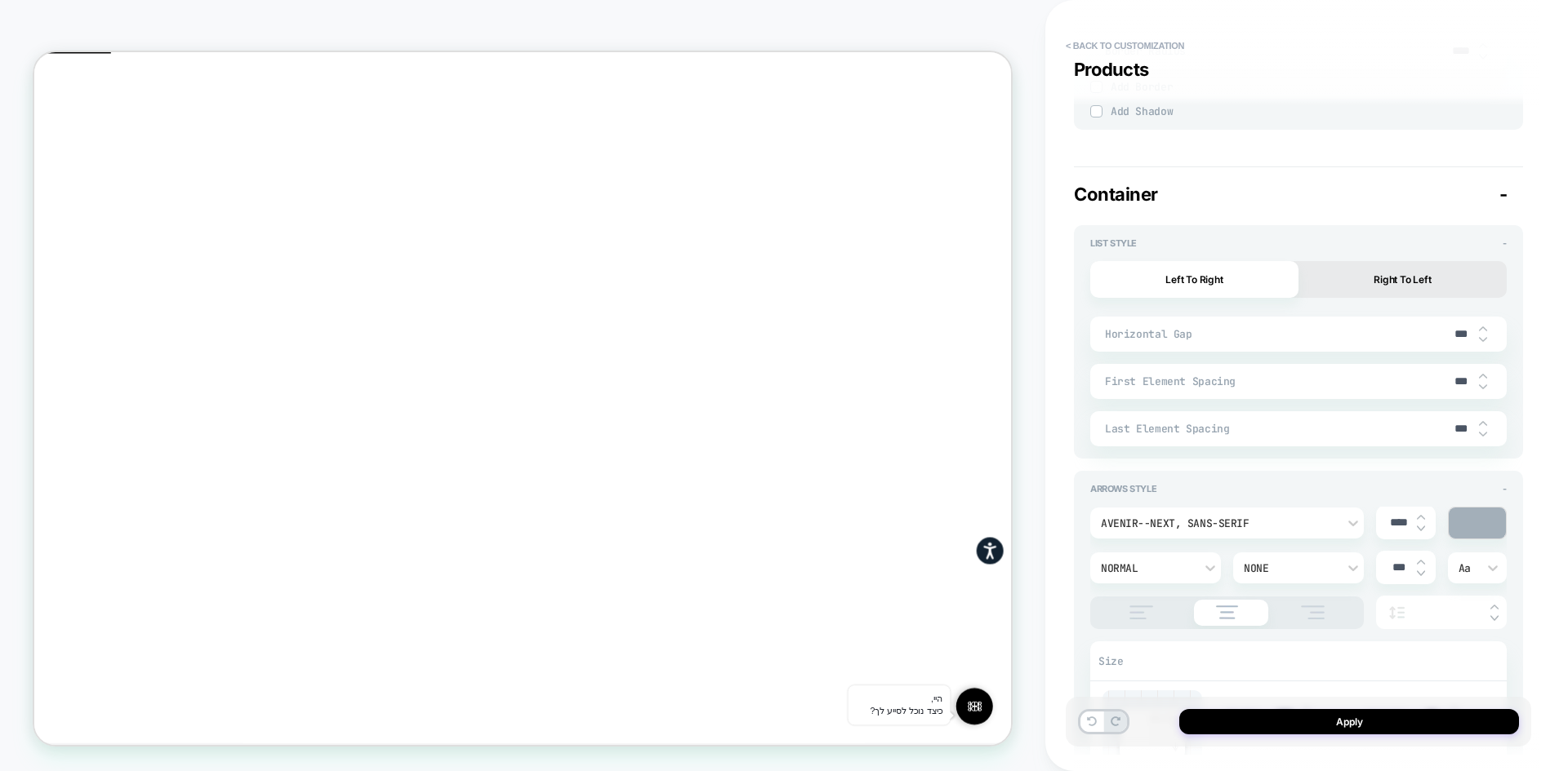
scroll to position [2775, 0]
click at [1452, 328] on input "***" at bounding box center [1459, 330] width 36 height 14
drag, startPoint x: 1456, startPoint y: 328, endPoint x: 1432, endPoint y: 329, distance: 24.0
click at [1432, 329] on div "Horizontal Gap ***" at bounding box center [1298, 331] width 416 height 35
type input "***"
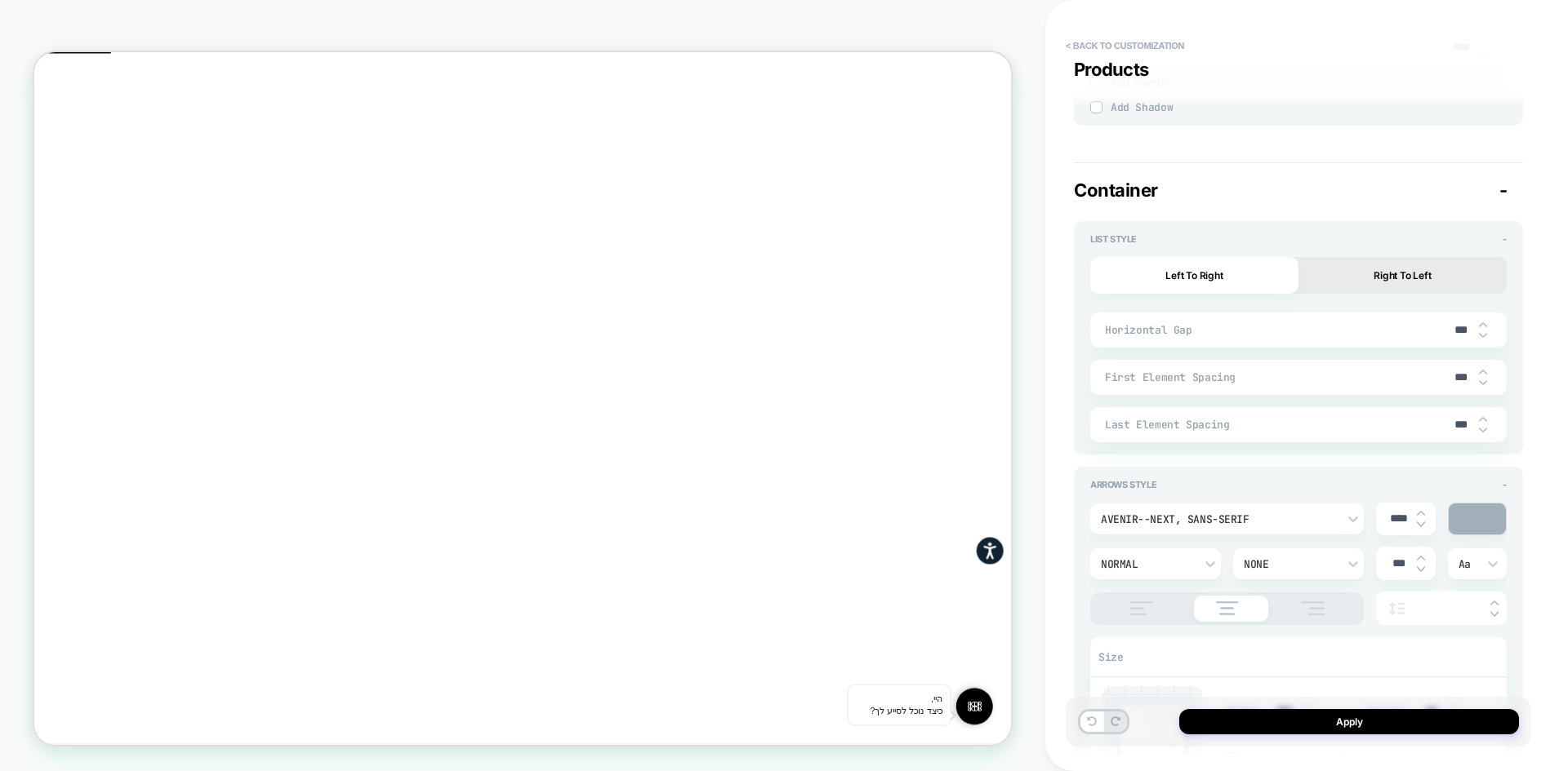
type textarea "*"
type input "****"
type textarea "*"
click at [236, 727] on span "ADD" at bounding box center [212, 710] width 51 height 31
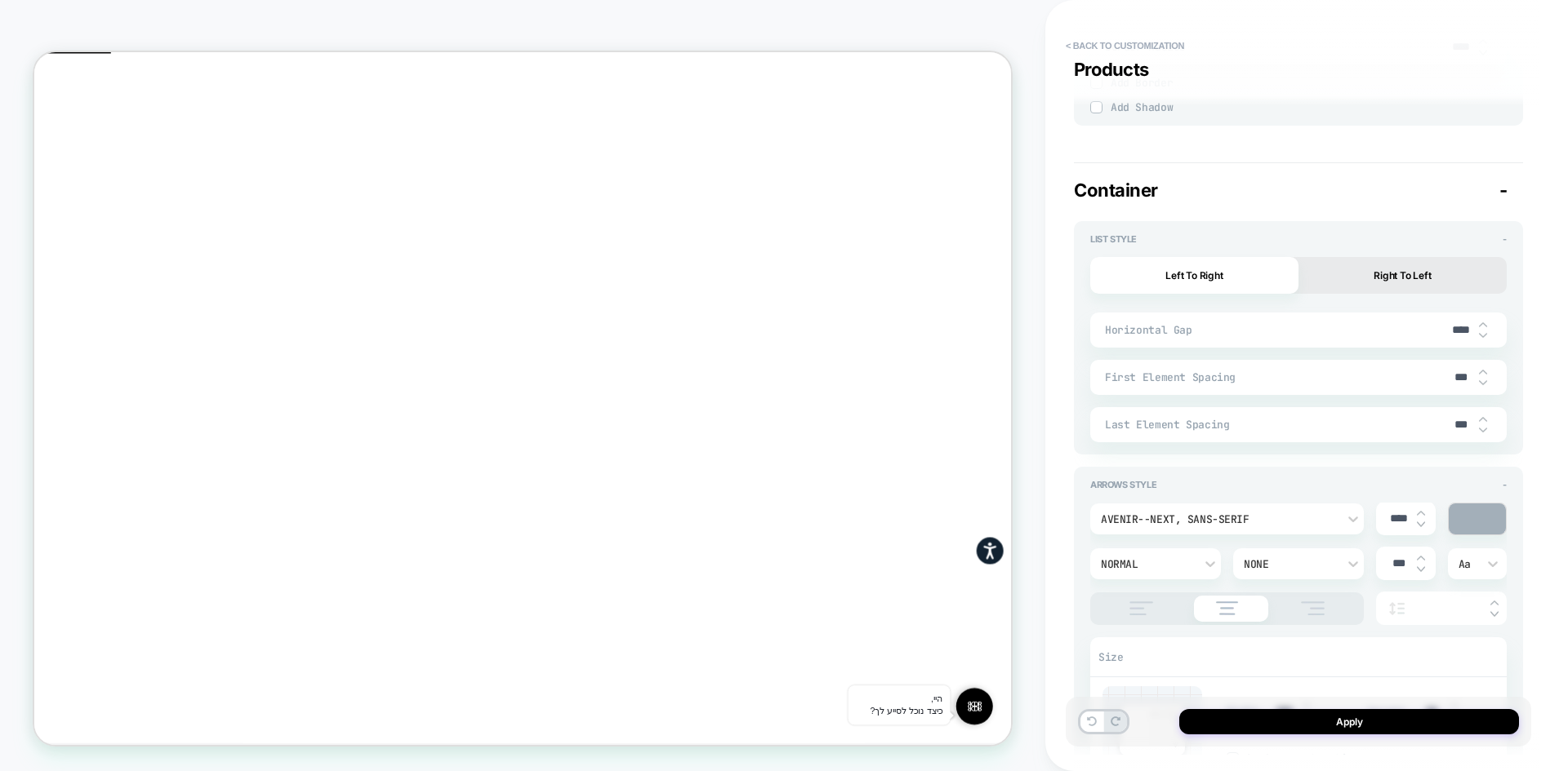
click at [41, 131] on icon "Close" at bounding box center [41, 131] width 0 height 0
drag, startPoint x: 1462, startPoint y: 327, endPoint x: 1442, endPoint y: 327, distance: 20.0
click at [1442, 327] on input "****" at bounding box center [1459, 330] width 36 height 14
type input "***"
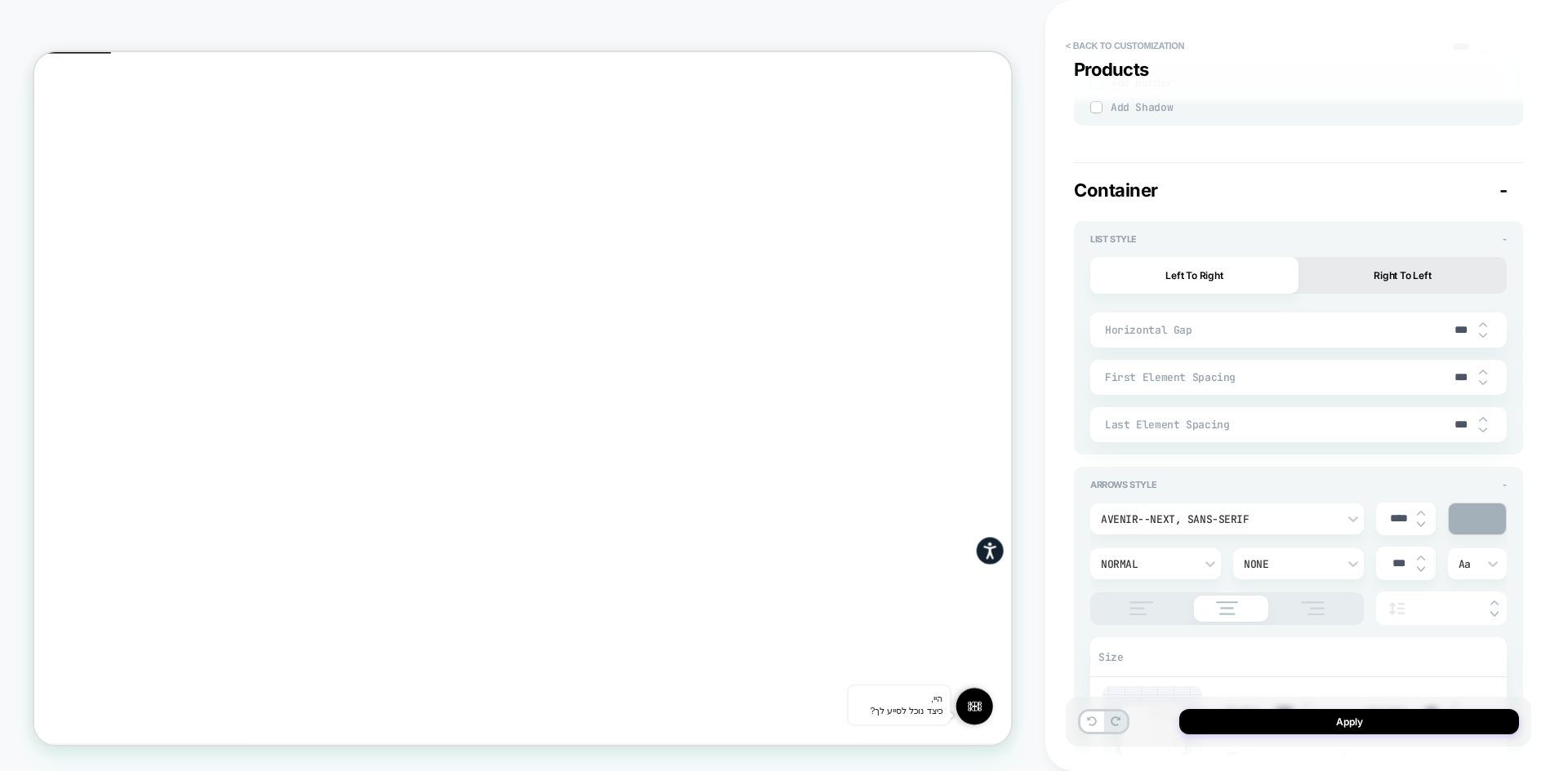
type textarea "*"
type input "***"
click at [1553, 400] on div "**********" at bounding box center [1306, 386] width 523 height 771
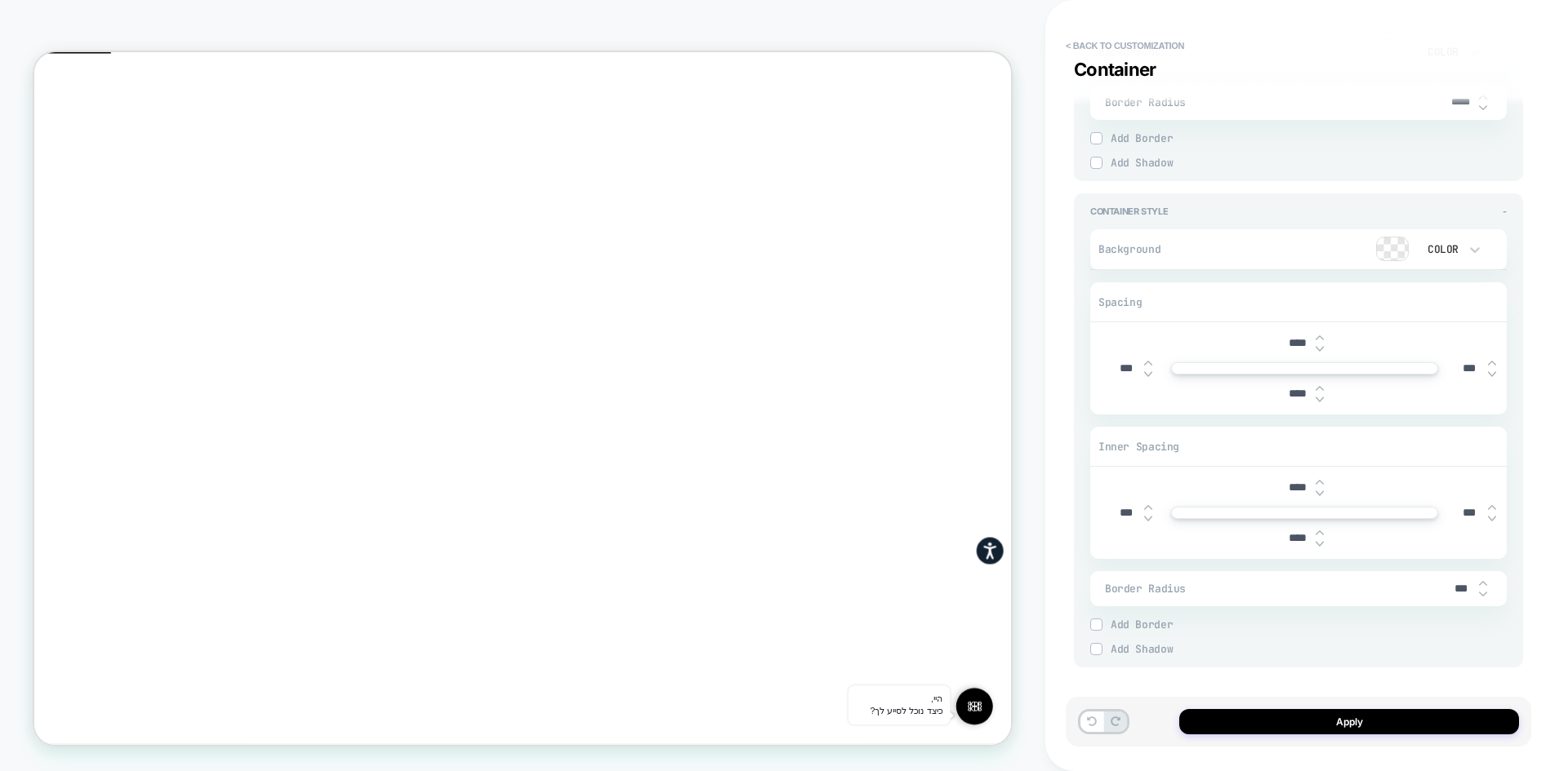
scroll to position [3555, 0]
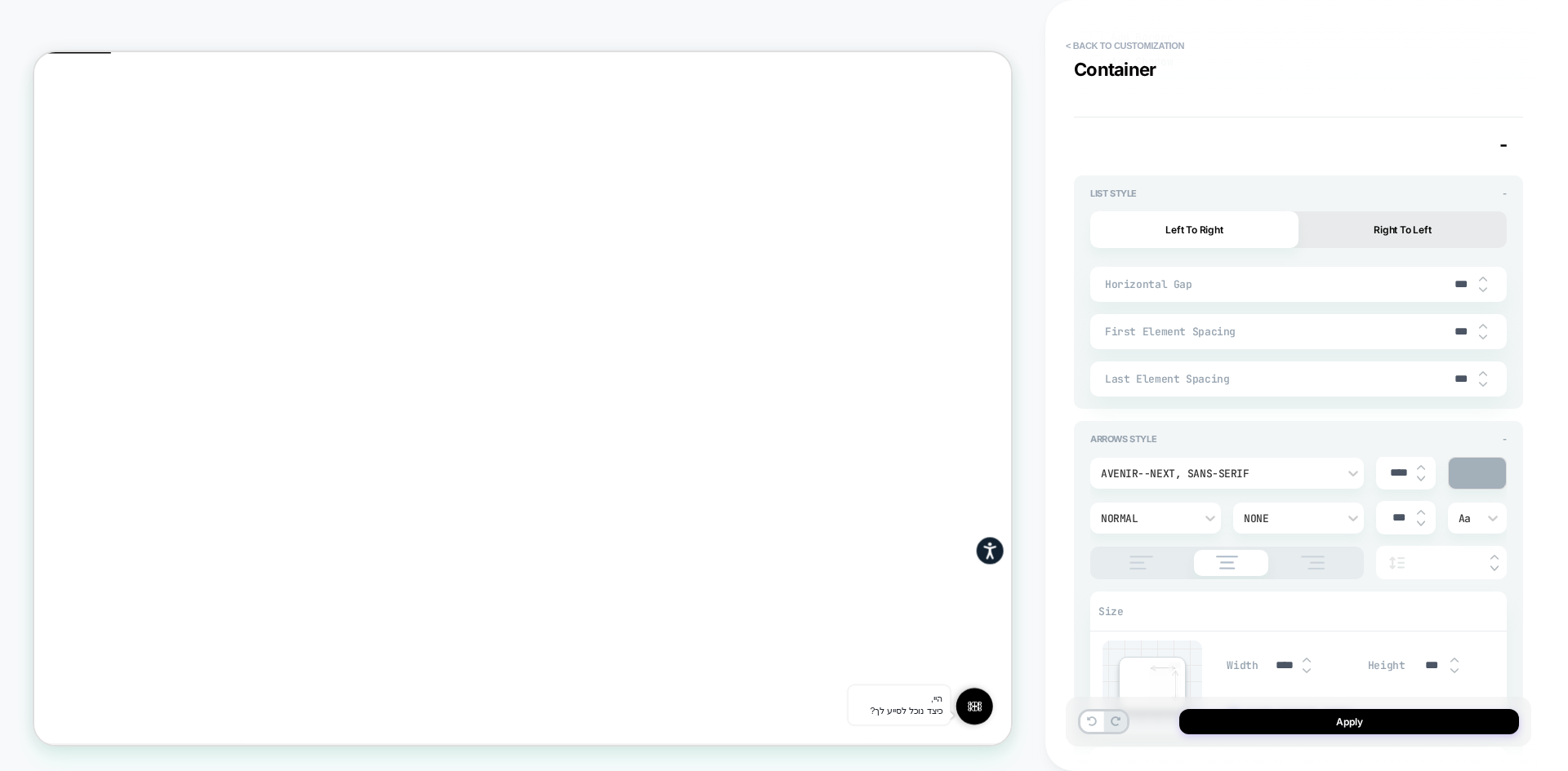
type textarea "*"
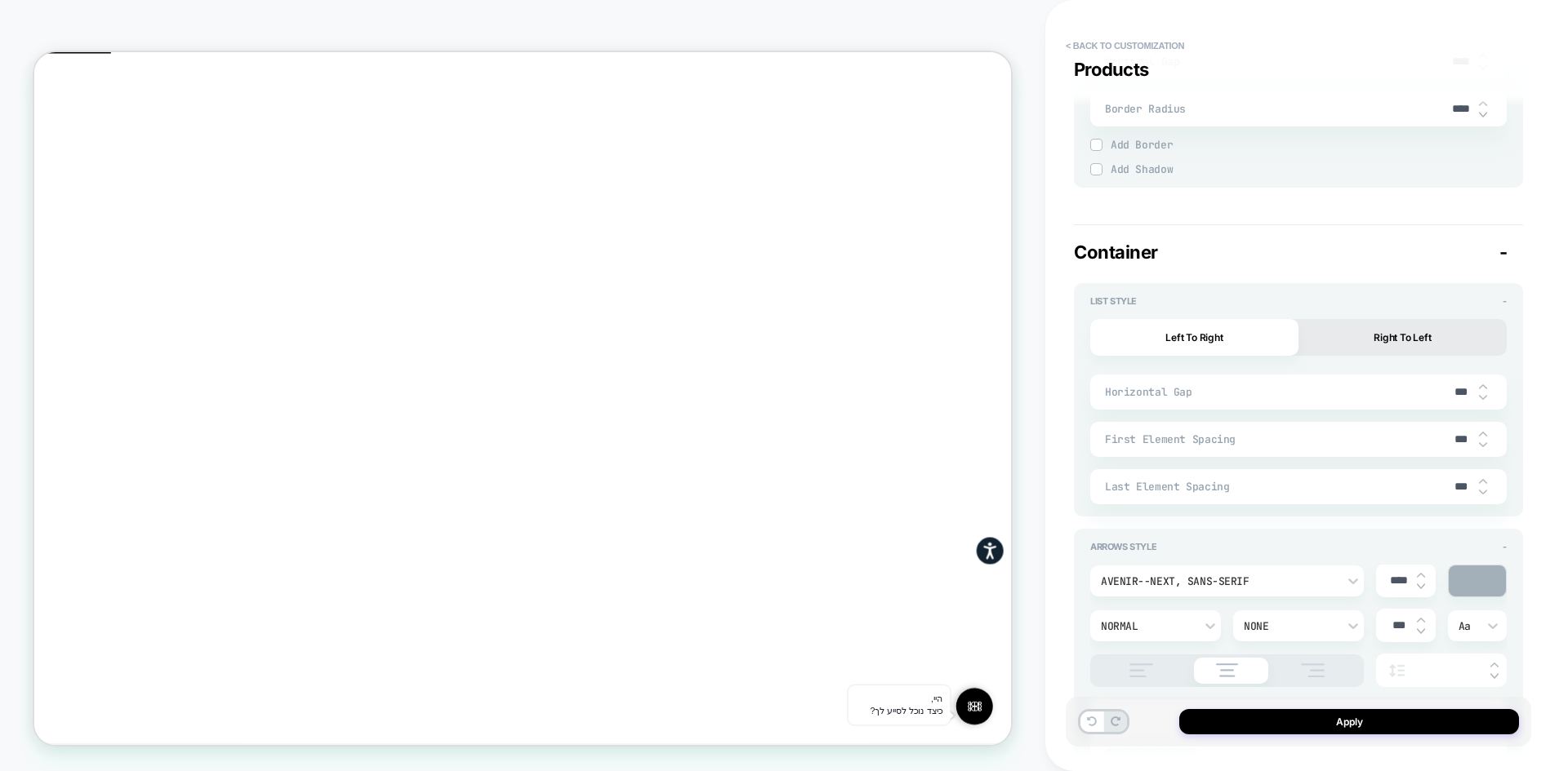
scroll to position [2739, 0]
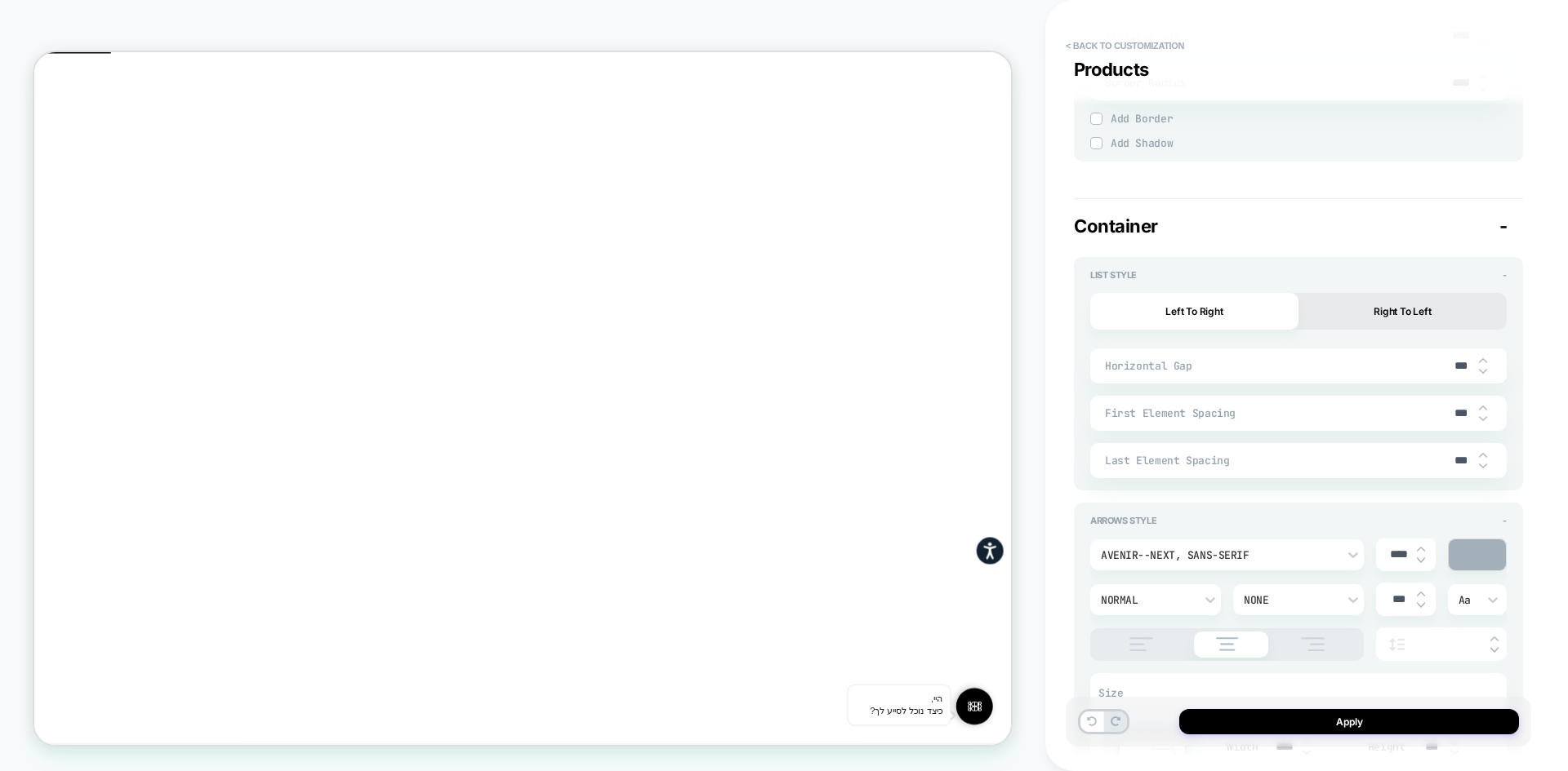
drag, startPoint x: 1456, startPoint y: 365, endPoint x: 1447, endPoint y: 364, distance: 9.1
click at [1447, 364] on input "***" at bounding box center [1459, 366] width 36 height 14
type input "***"
type textarea "*"
type input "****"
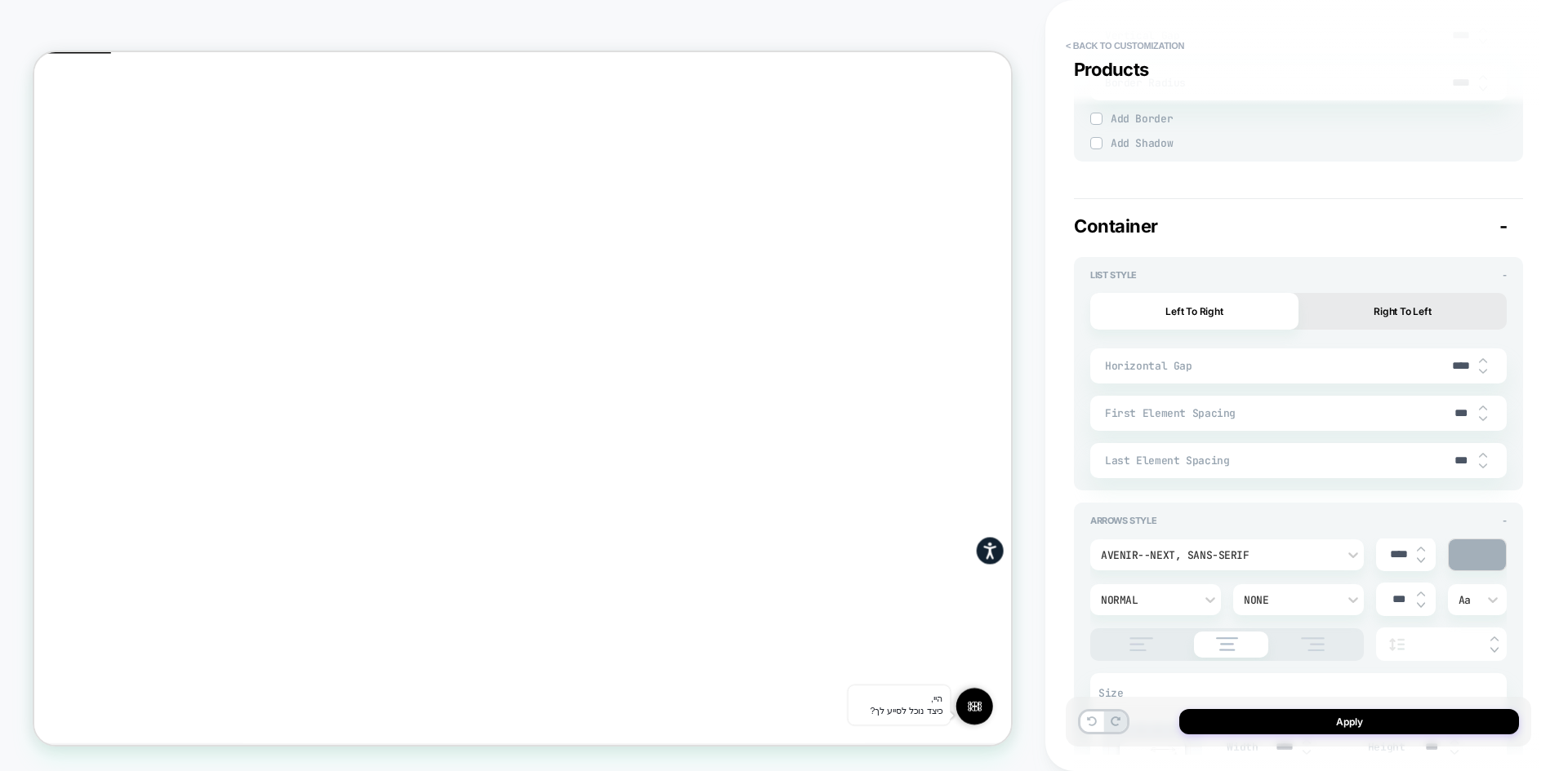
type textarea "*"
type input "****"
click at [1350, 717] on button "Apply" at bounding box center [1348, 722] width 340 height 26
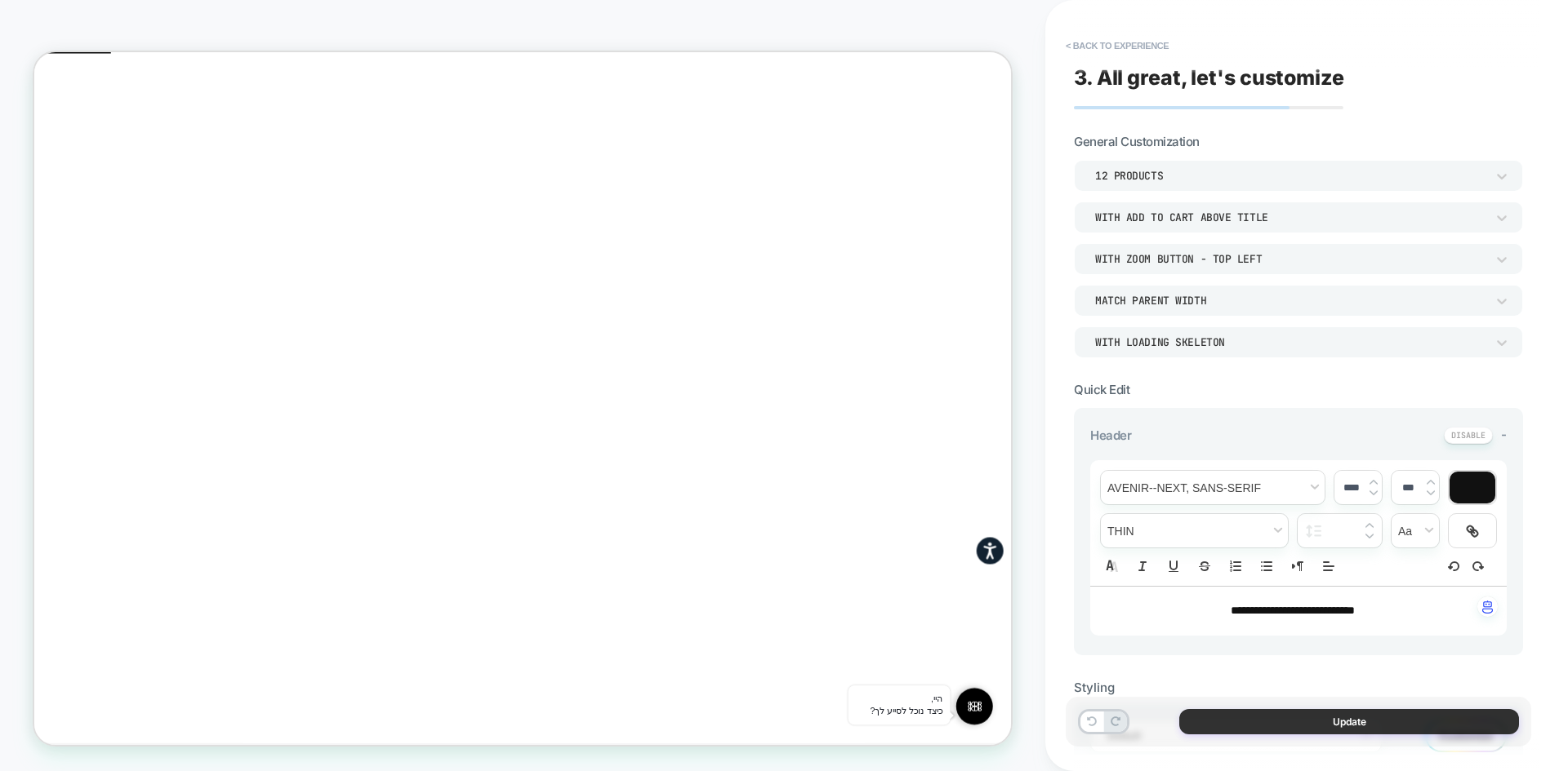
click at [1300, 726] on button "Update" at bounding box center [1348, 722] width 340 height 26
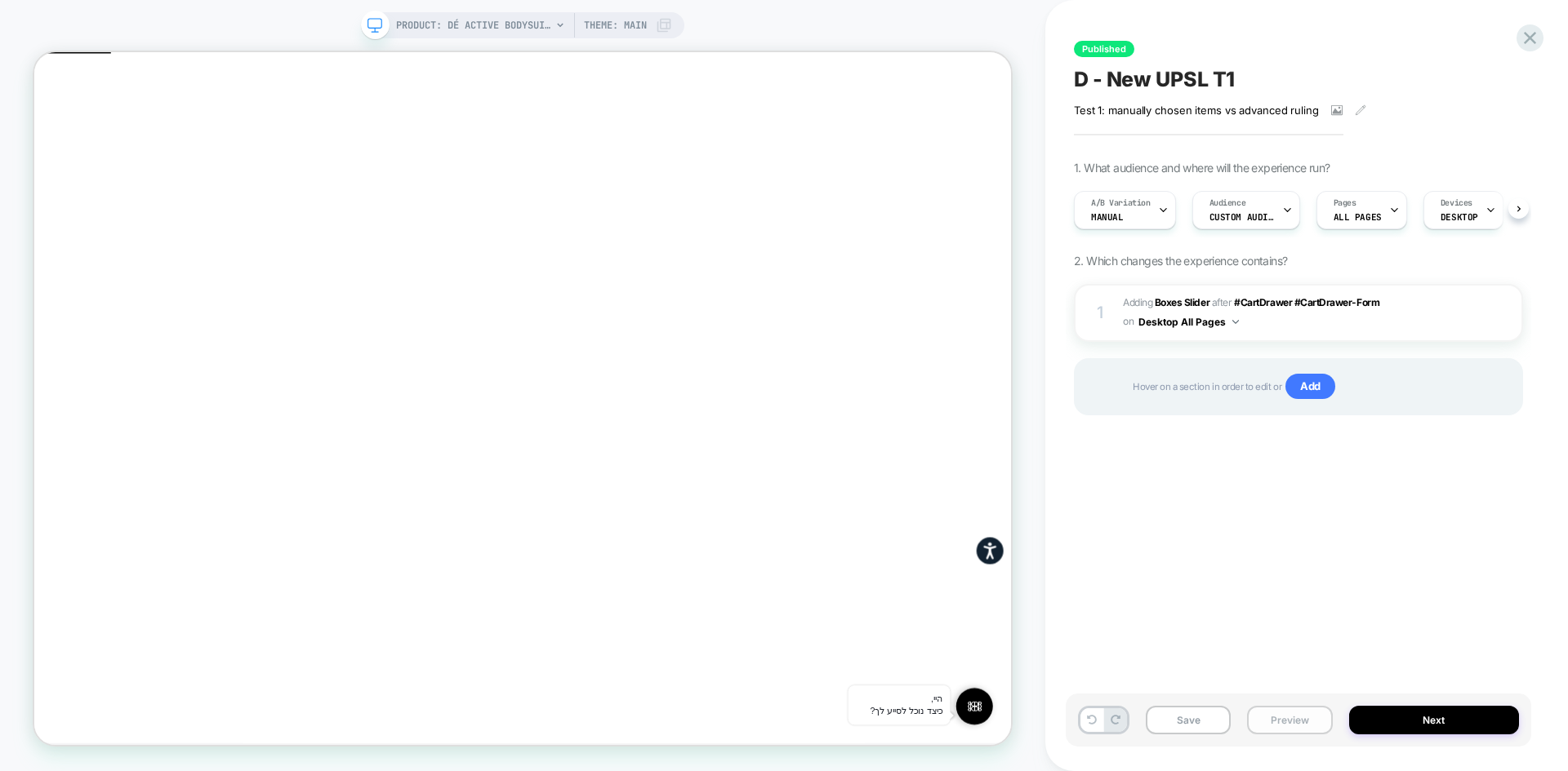
scroll to position [0, 1]
click at [1295, 722] on button "Preview" at bounding box center [1289, 720] width 85 height 28
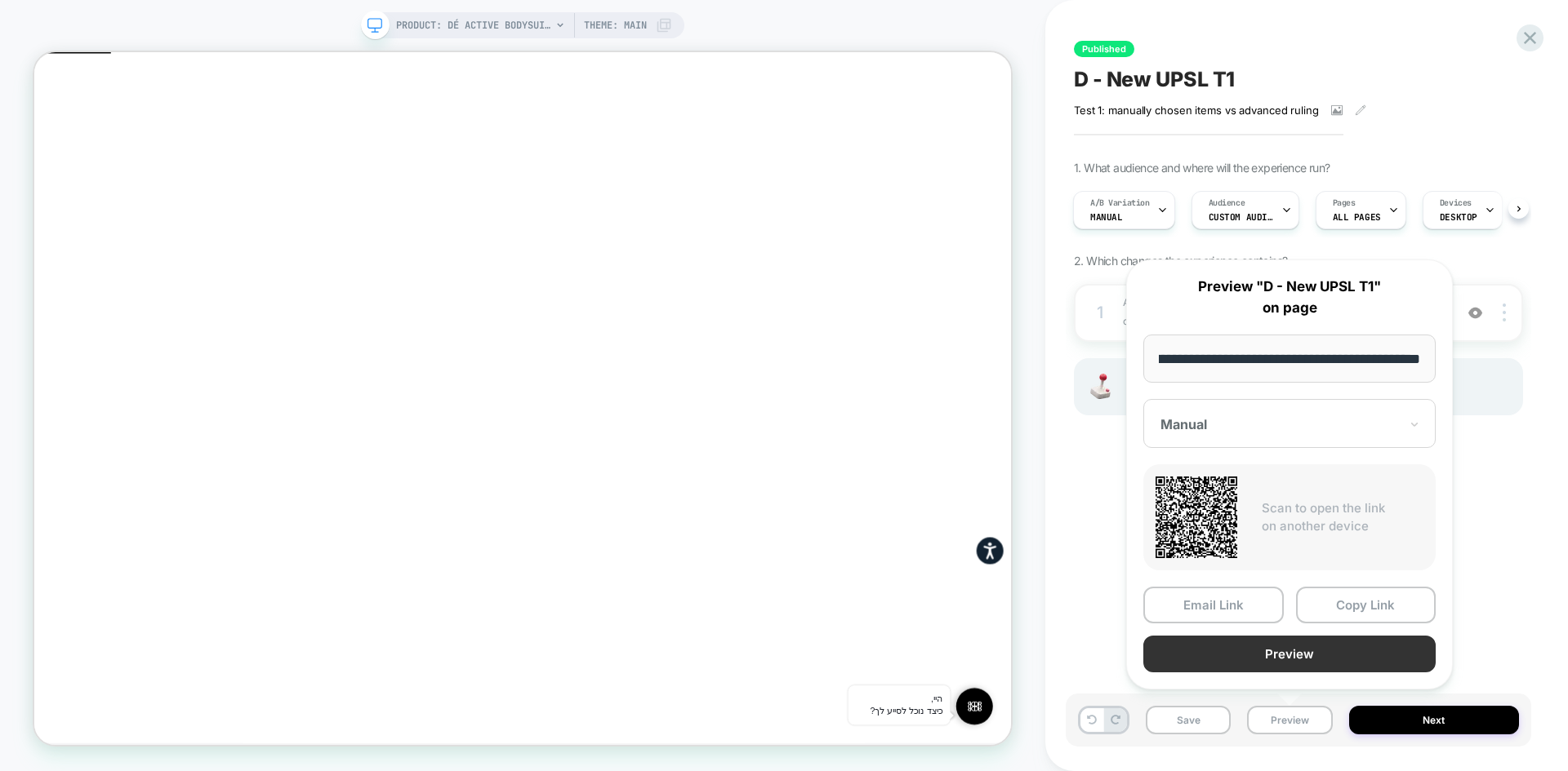
scroll to position [0, 0]
click at [1346, 658] on button "Preview" at bounding box center [1289, 653] width 292 height 36
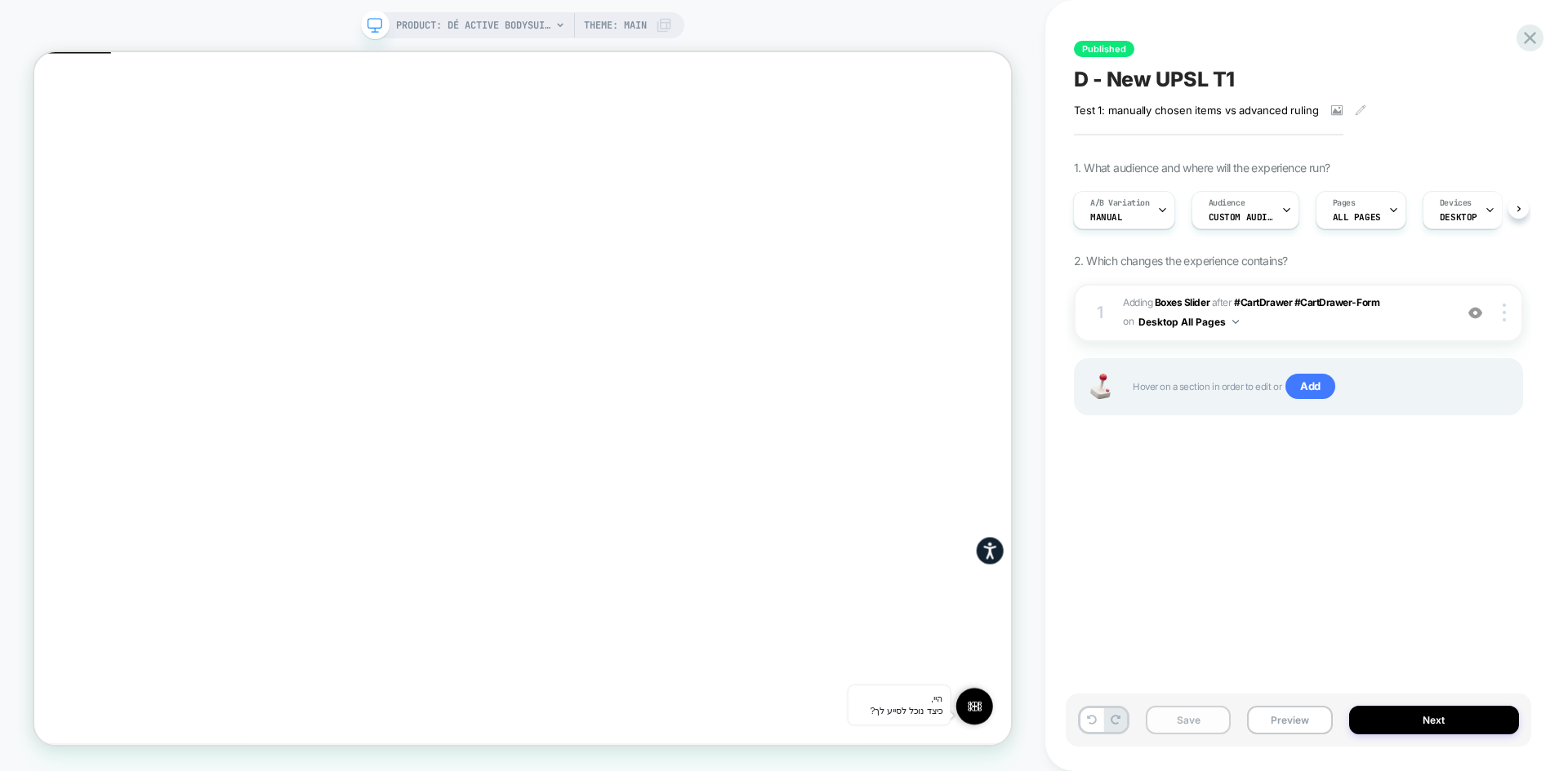
click at [1187, 725] on button "Save" at bounding box center [1187, 720] width 85 height 28
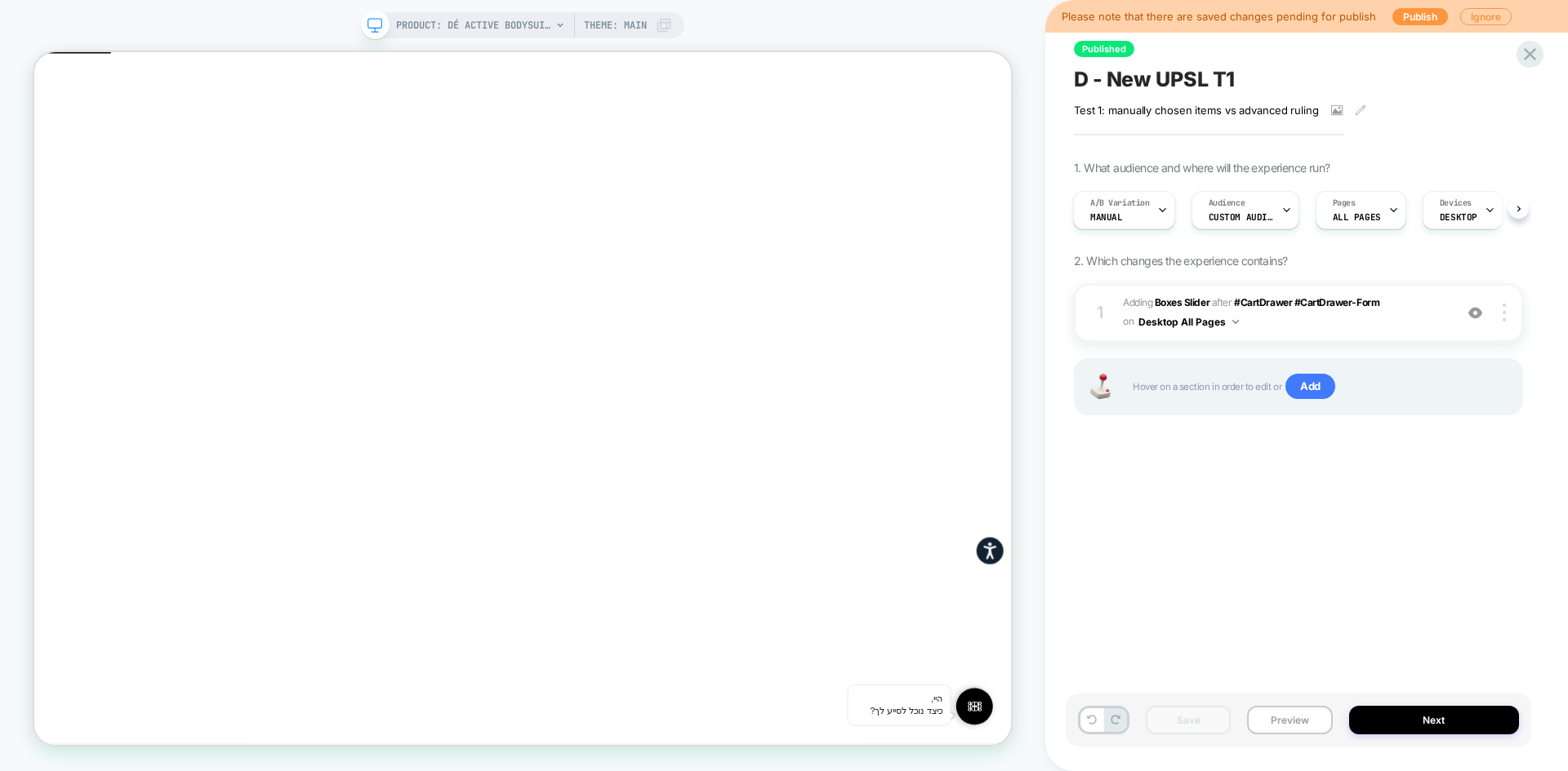
click at [1145, 80] on span "D - New UPSL T1" at bounding box center [1154, 78] width 161 height 25
click at [1190, 302] on b "Boxes Slider" at bounding box center [1182, 302] width 55 height 12
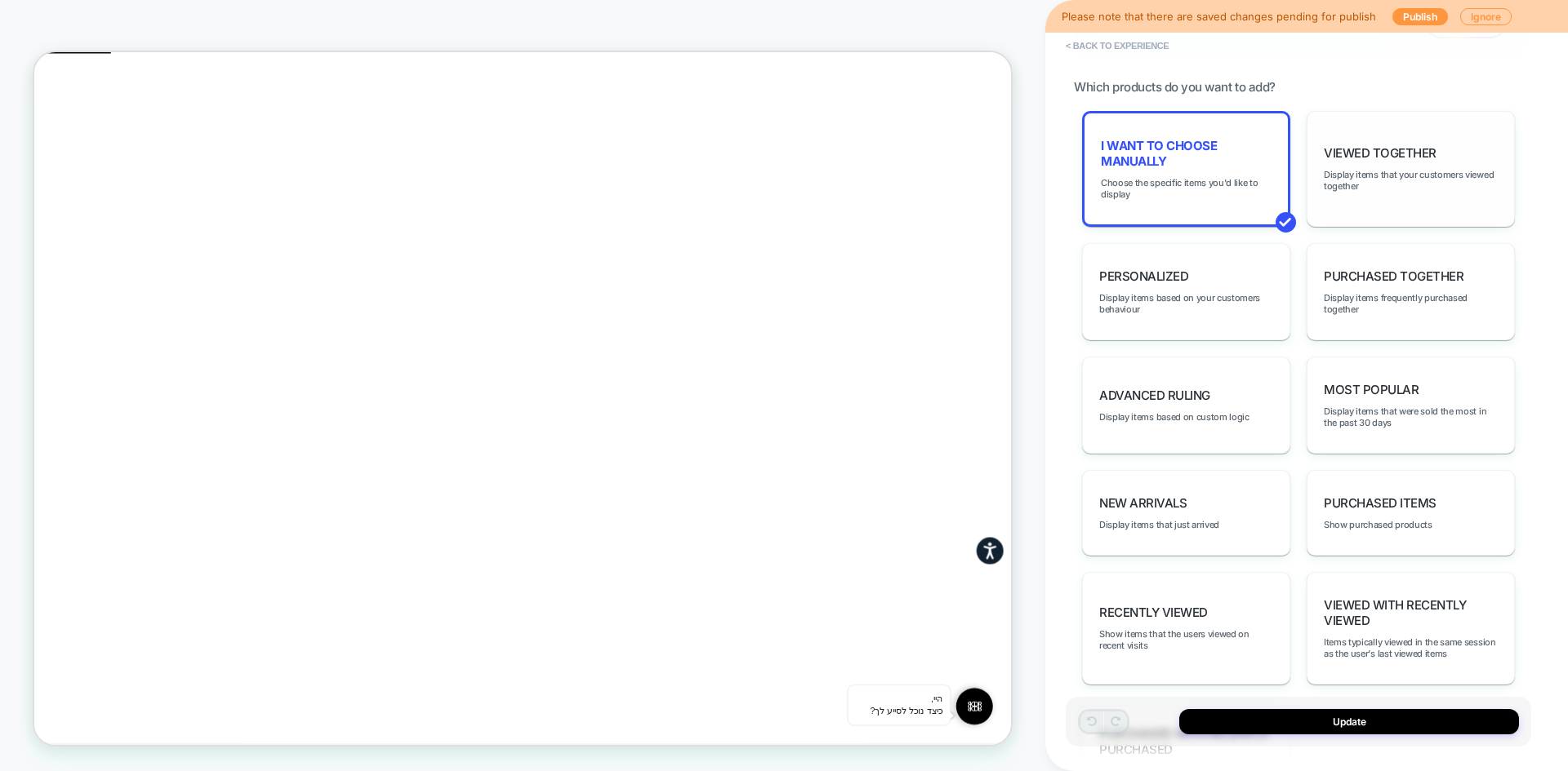
scroll to position [454, 0]
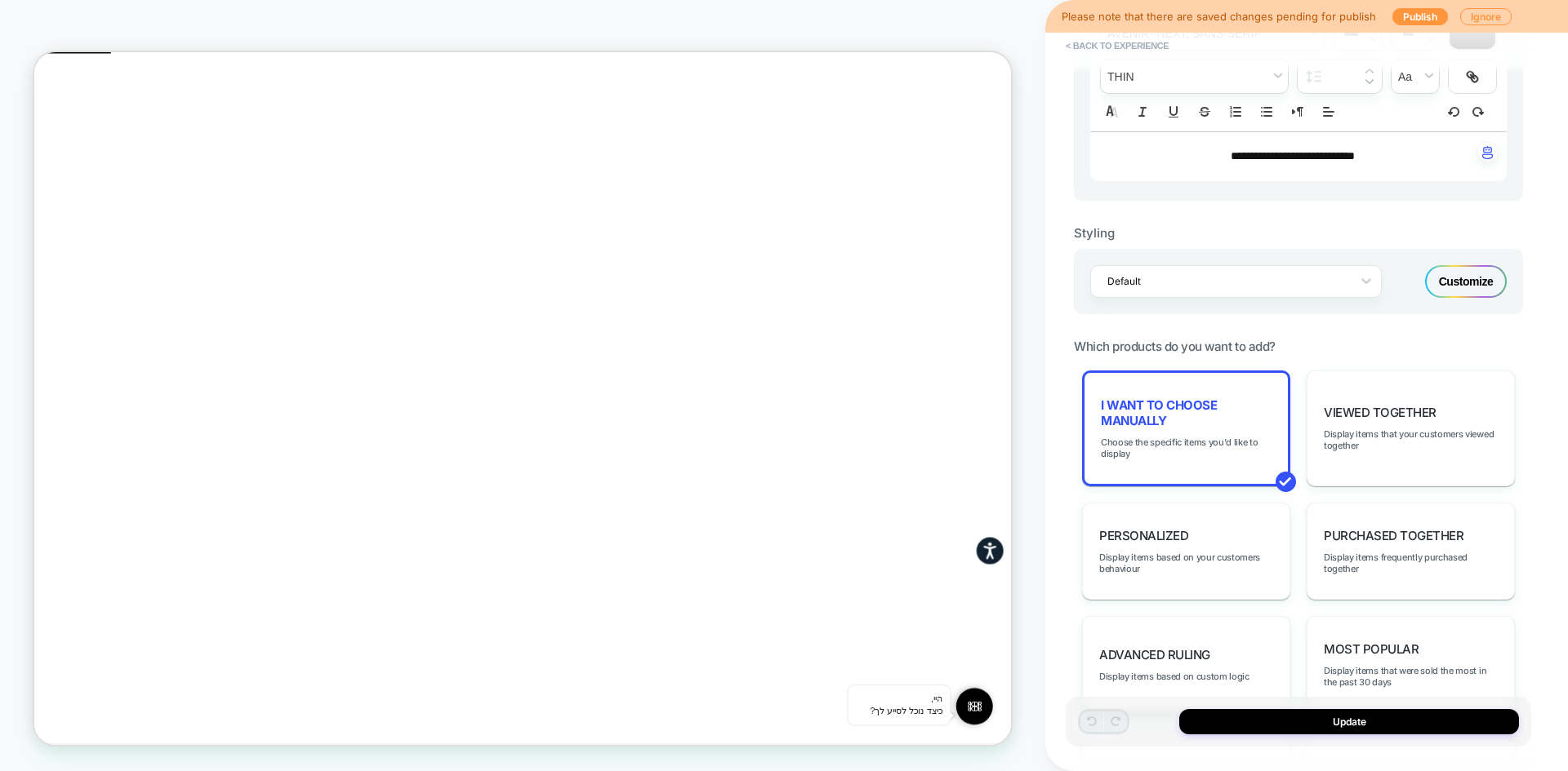
click at [1485, 282] on div "Customize" at bounding box center [1465, 281] width 81 height 32
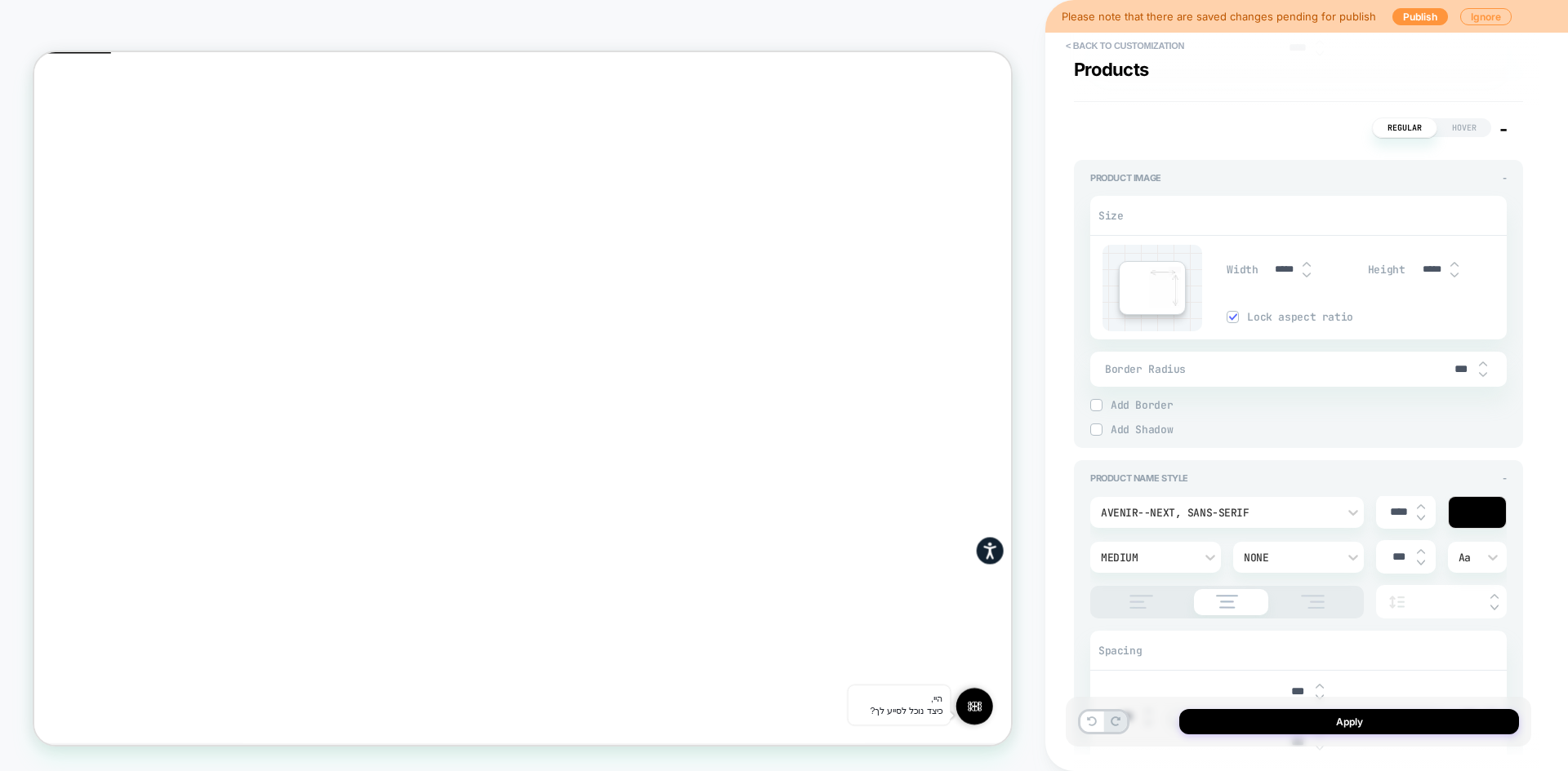
scroll to position [1061, 0]
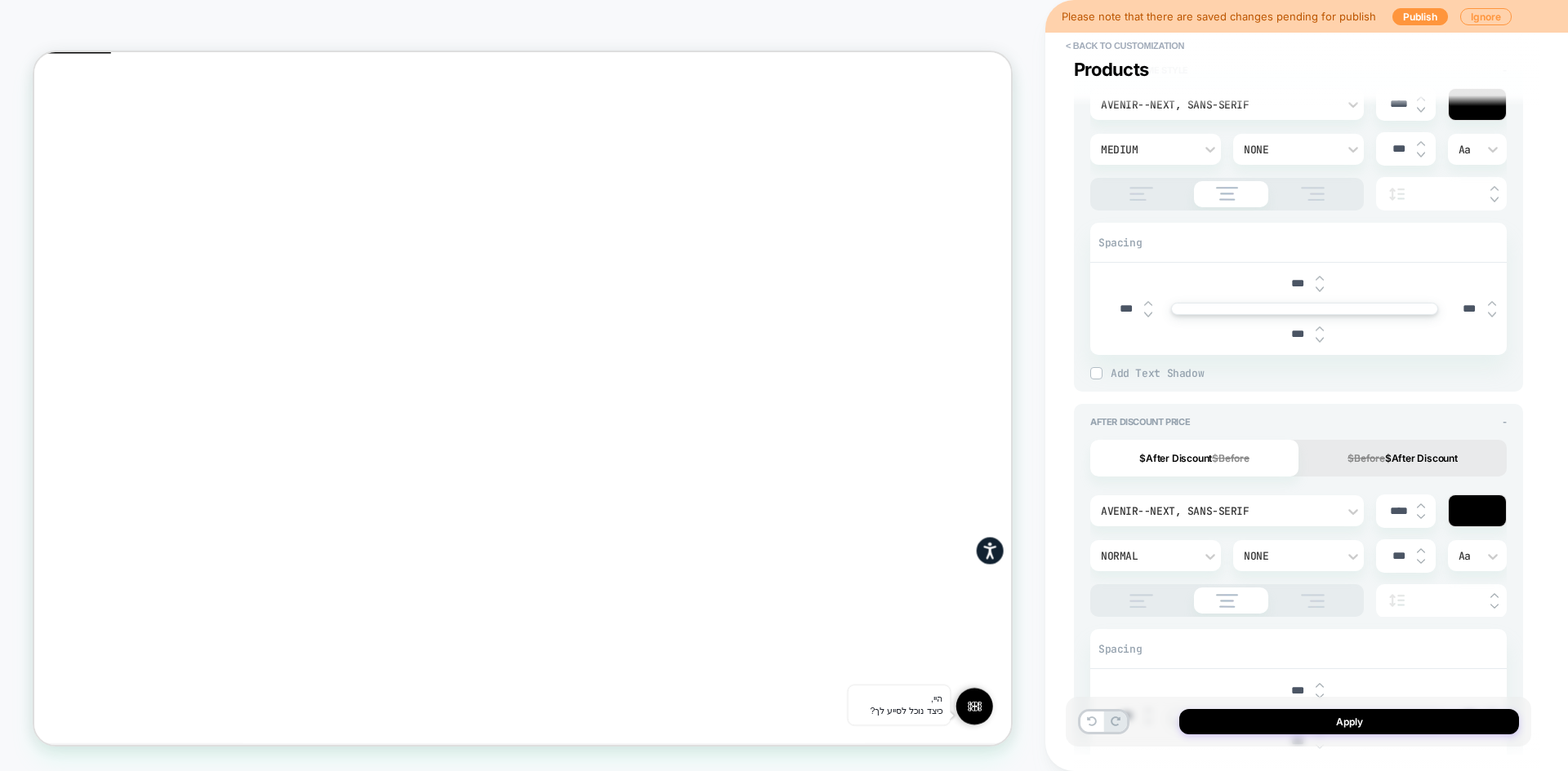
type textarea "*"
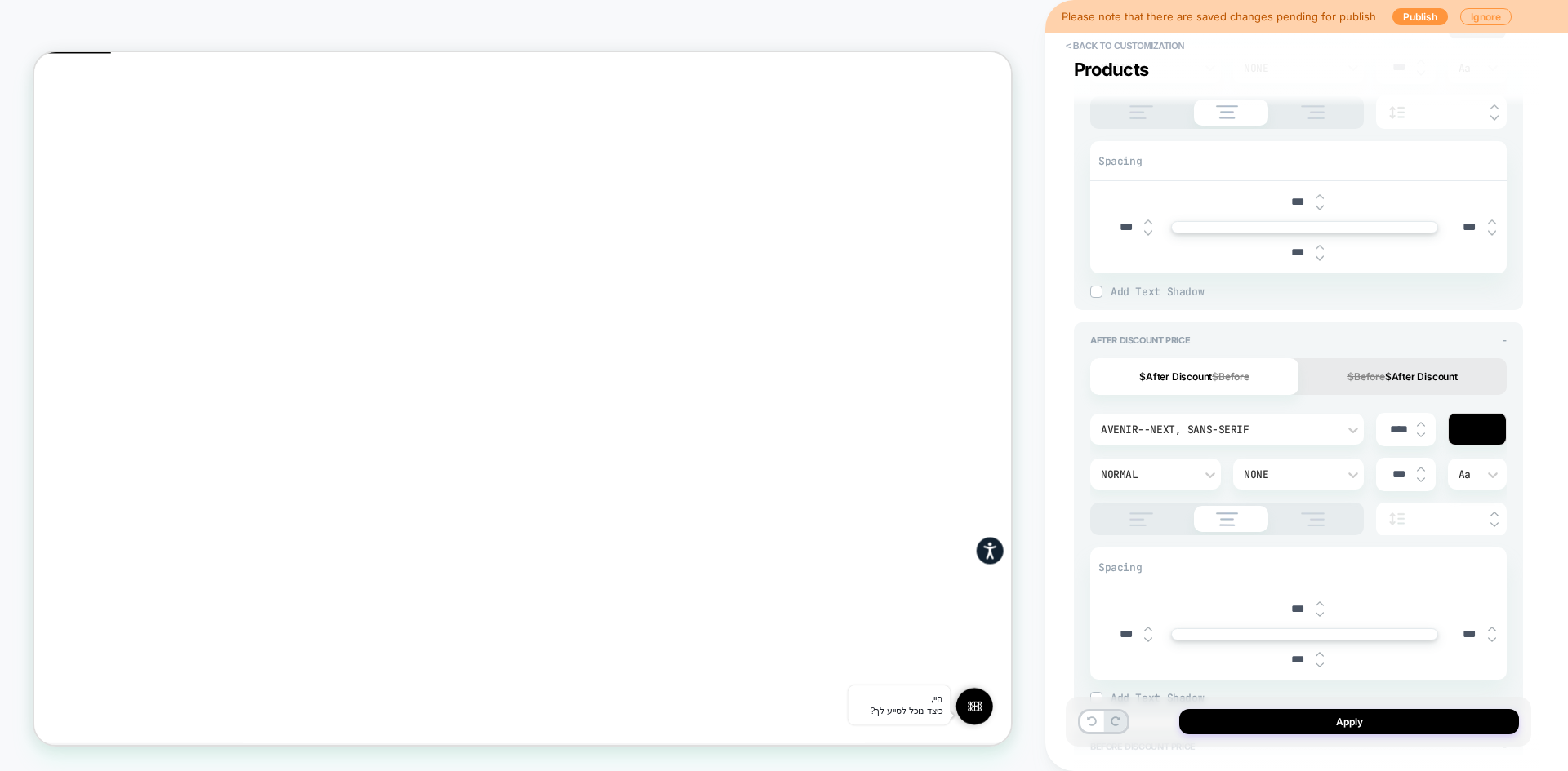
scroll to position [1224, 0]
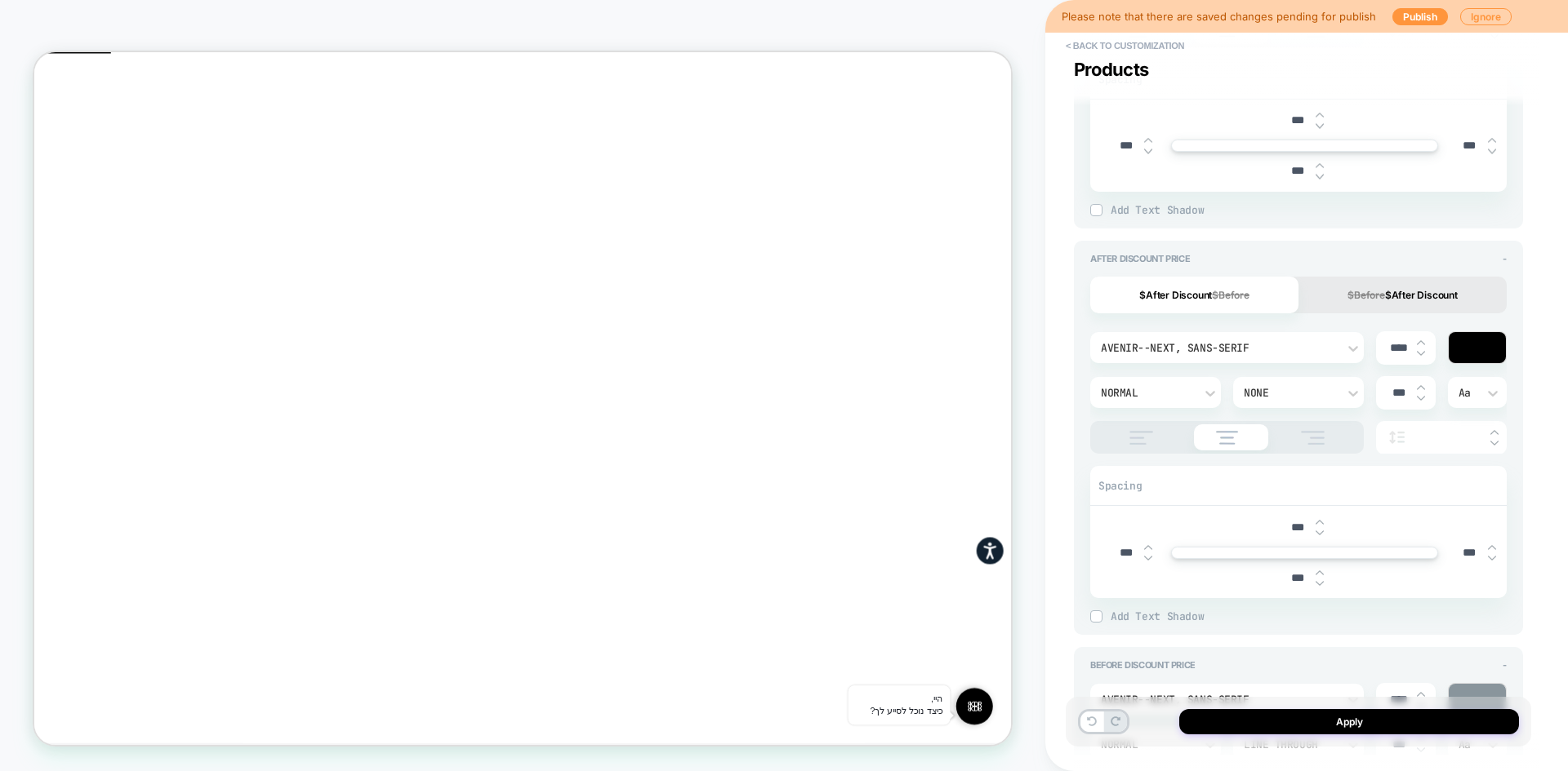
drag, startPoint x: 1120, startPoint y: 547, endPoint x: 1093, endPoint y: 546, distance: 27.0
click at [1093, 546] on div "*** *** *** ***" at bounding box center [1298, 552] width 416 height 91
type textarea "*"
click at [1465, 551] on input "***" at bounding box center [1469, 553] width 36 height 14
type textarea "*"
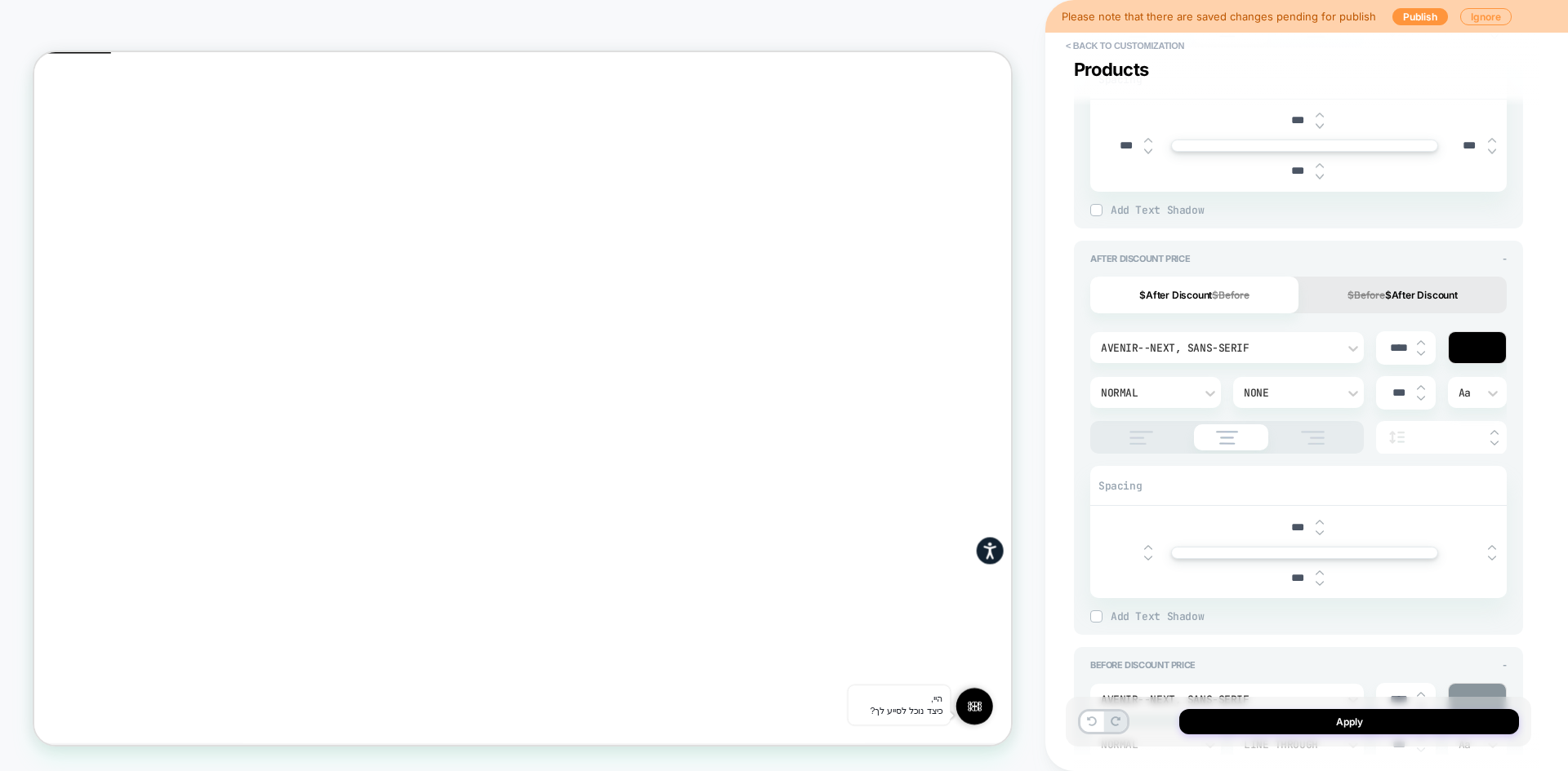
click at [1069, 591] on div "**********" at bounding box center [1298, 386] width 465 height 739
click at [1084, 722] on button at bounding box center [1091, 722] width 23 height 21
type textarea "*"
type input "***"
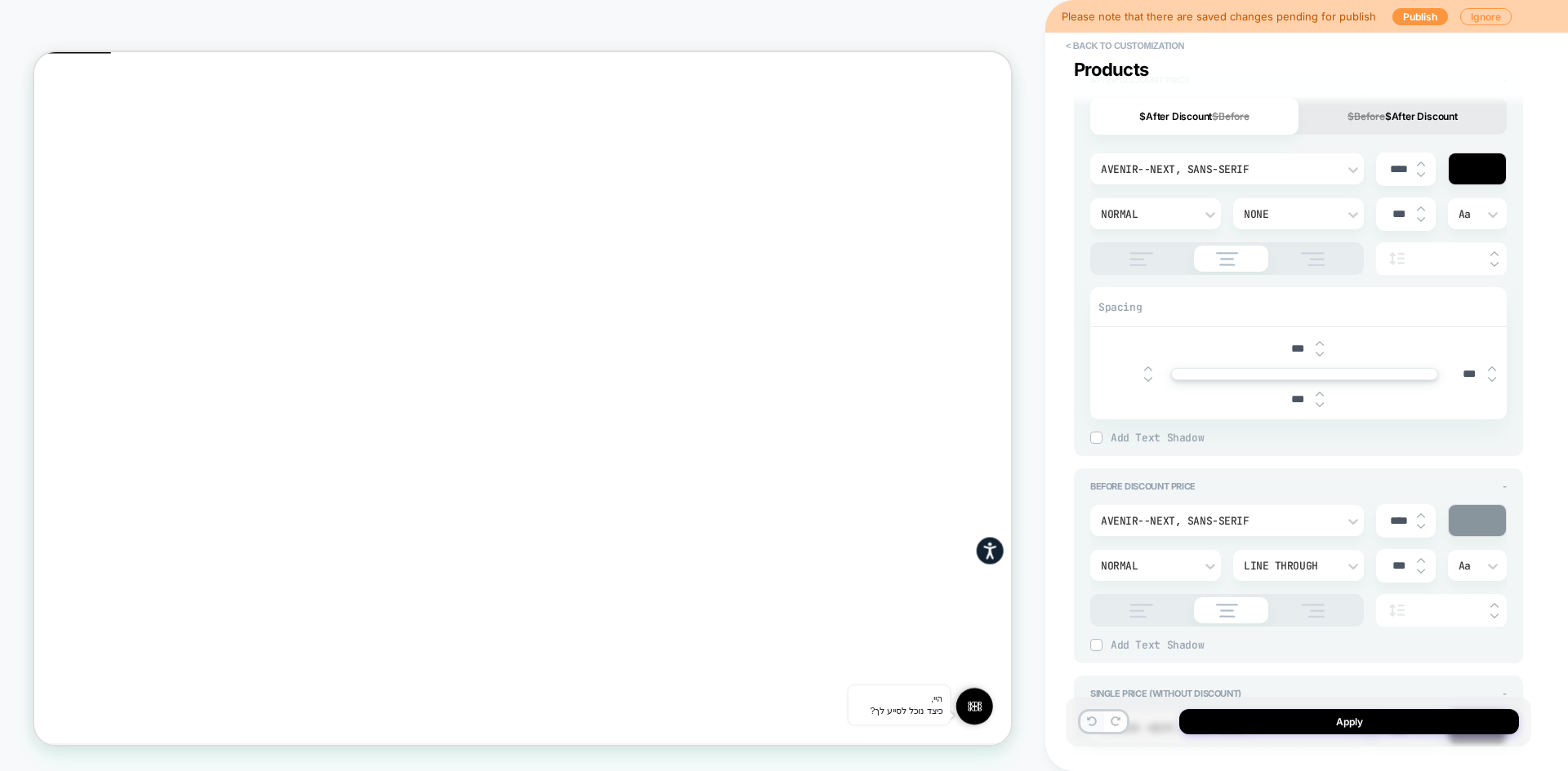
type textarea "*"
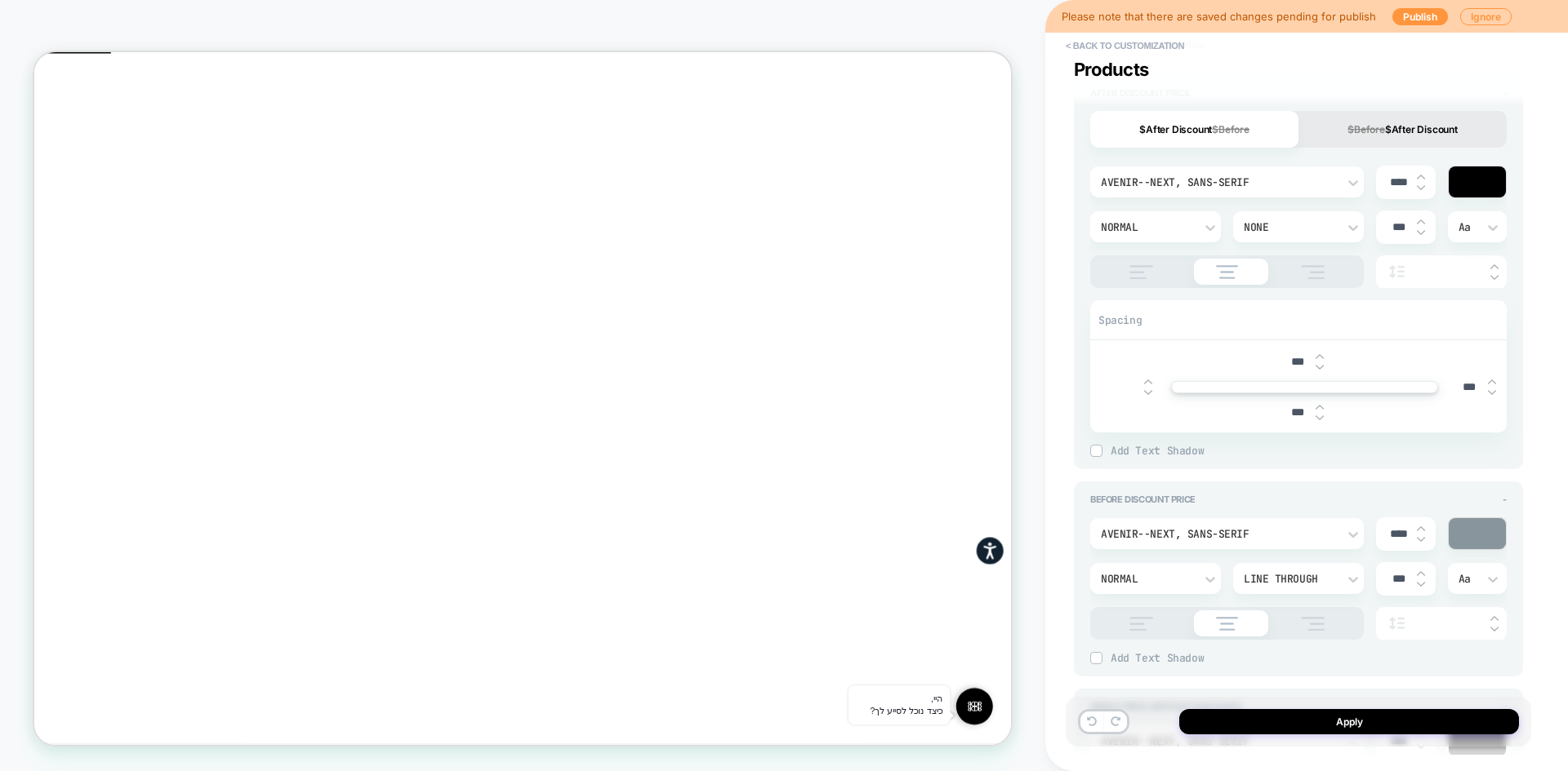
scroll to position [1321, 0]
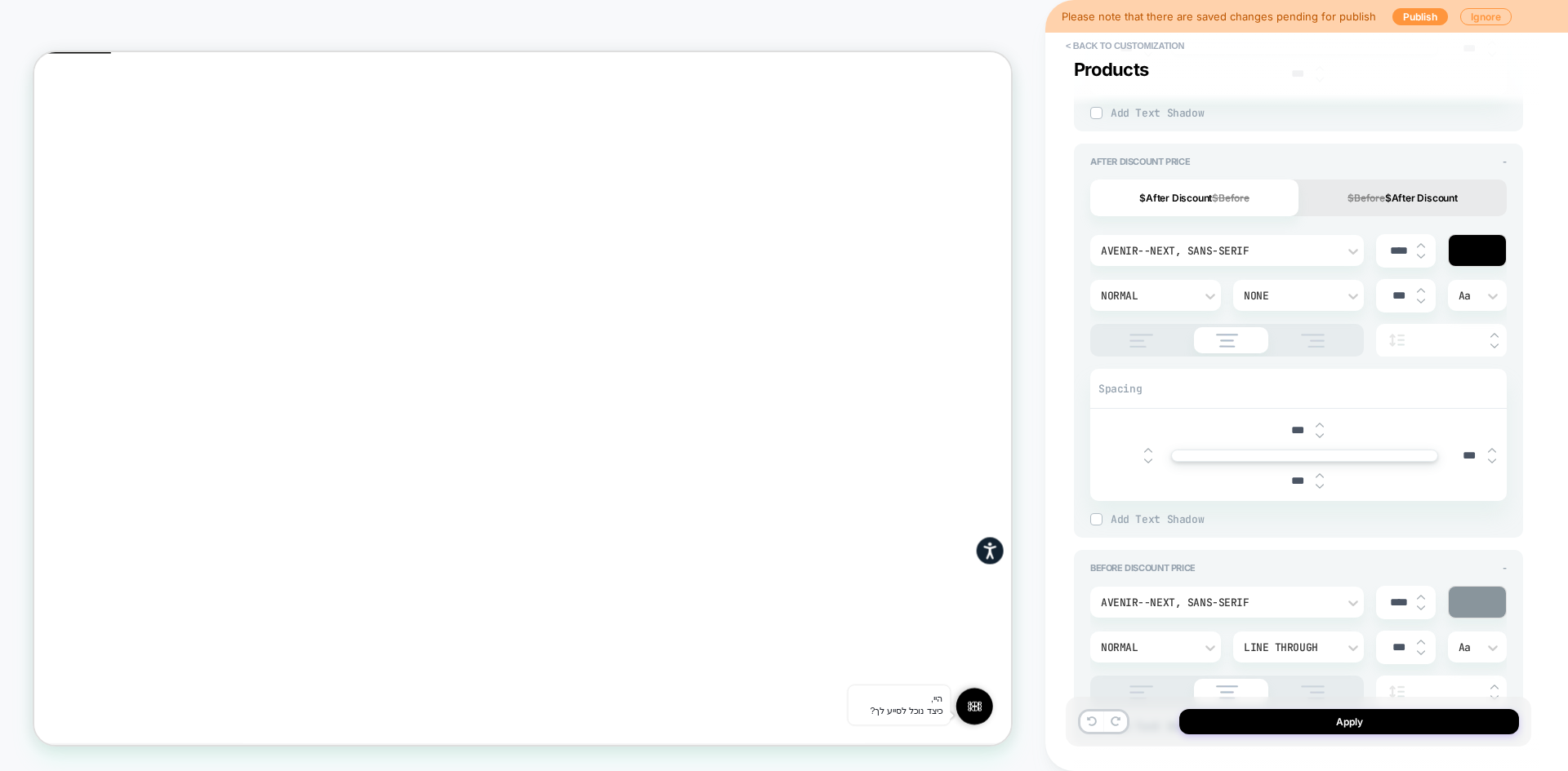
click at [1139, 458] on input "text" at bounding box center [1124, 455] width 36 height 12
type input "***"
type textarea "*"
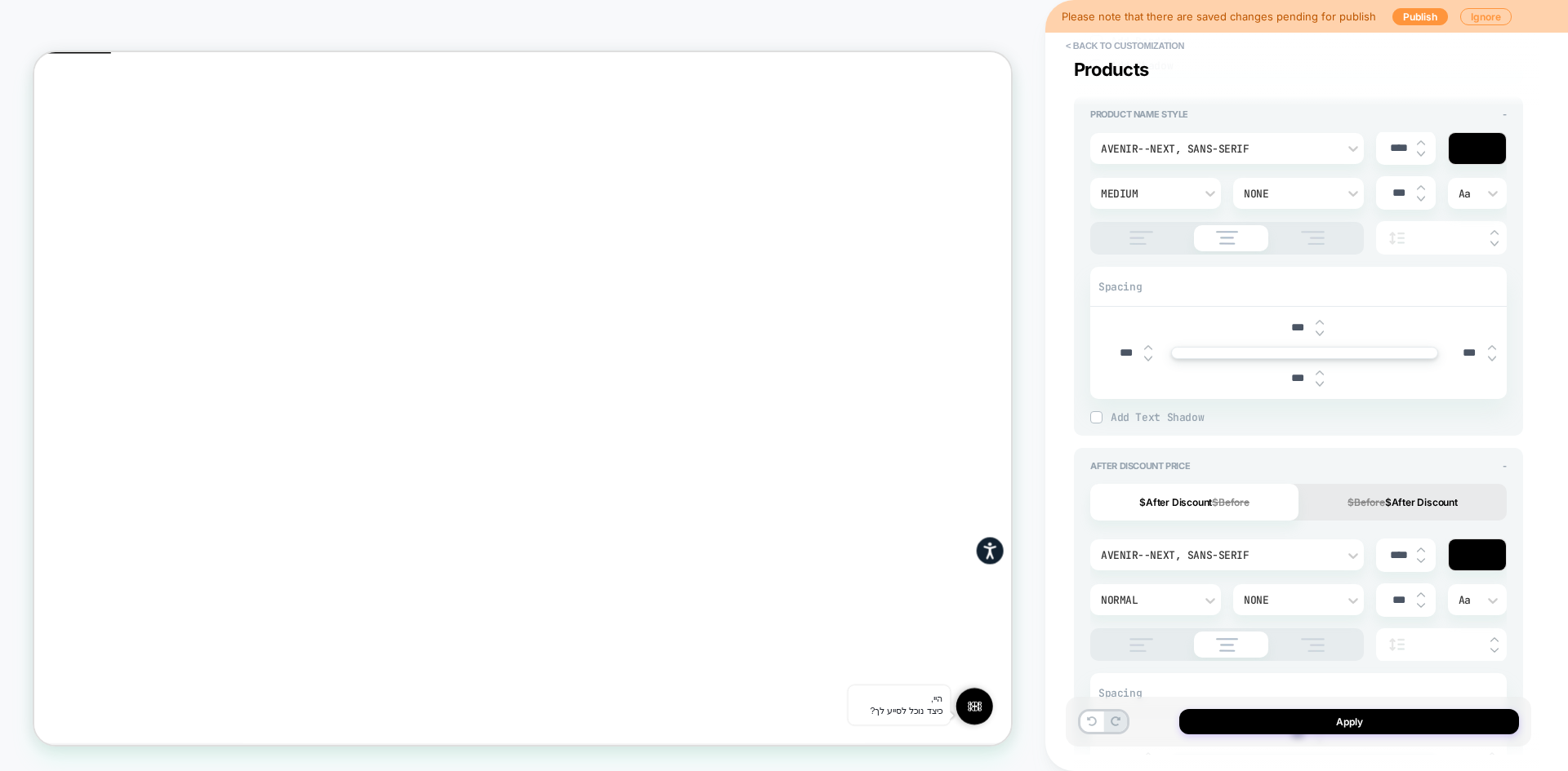
scroll to position [913, 0]
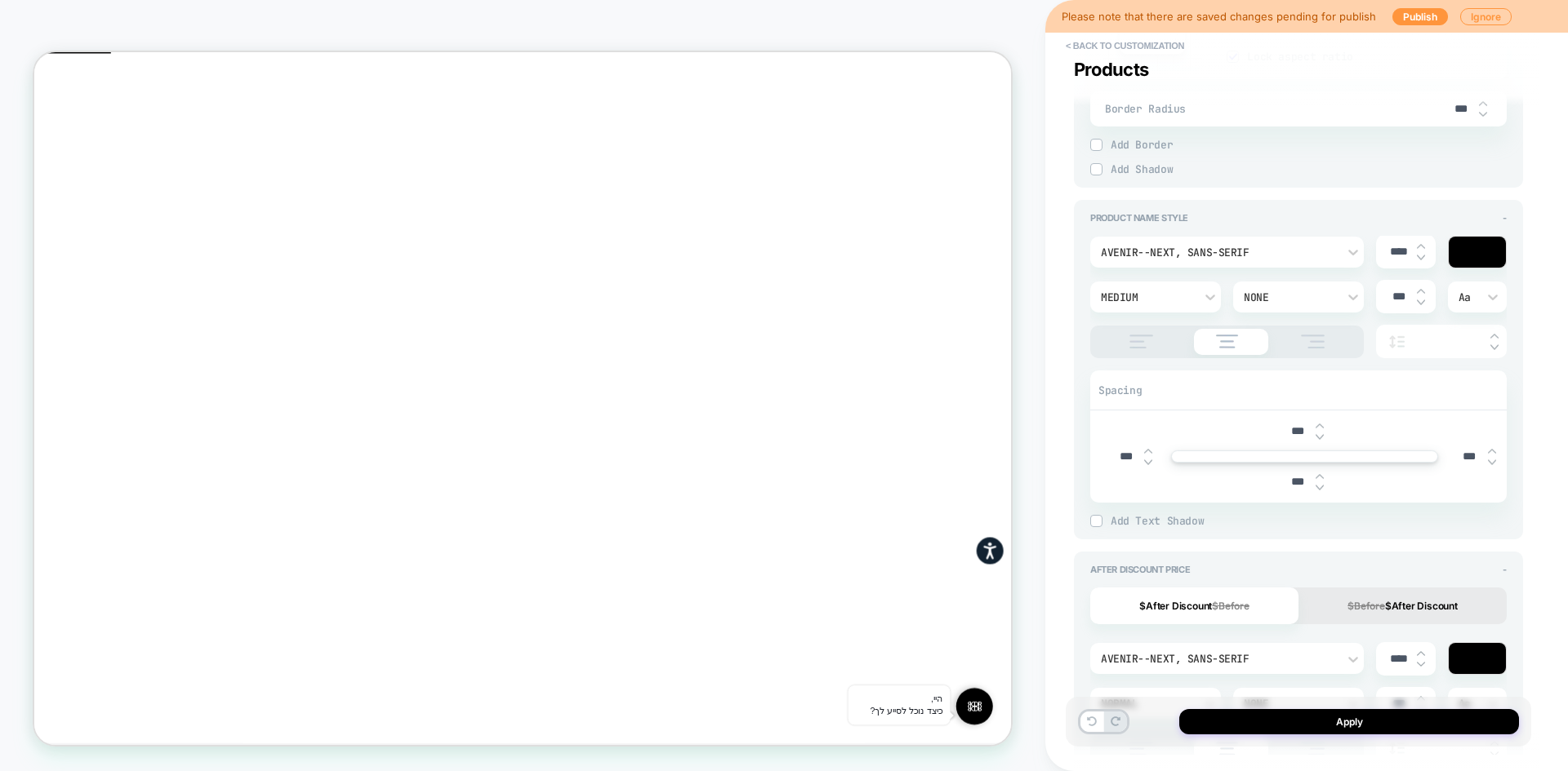
type input "***"
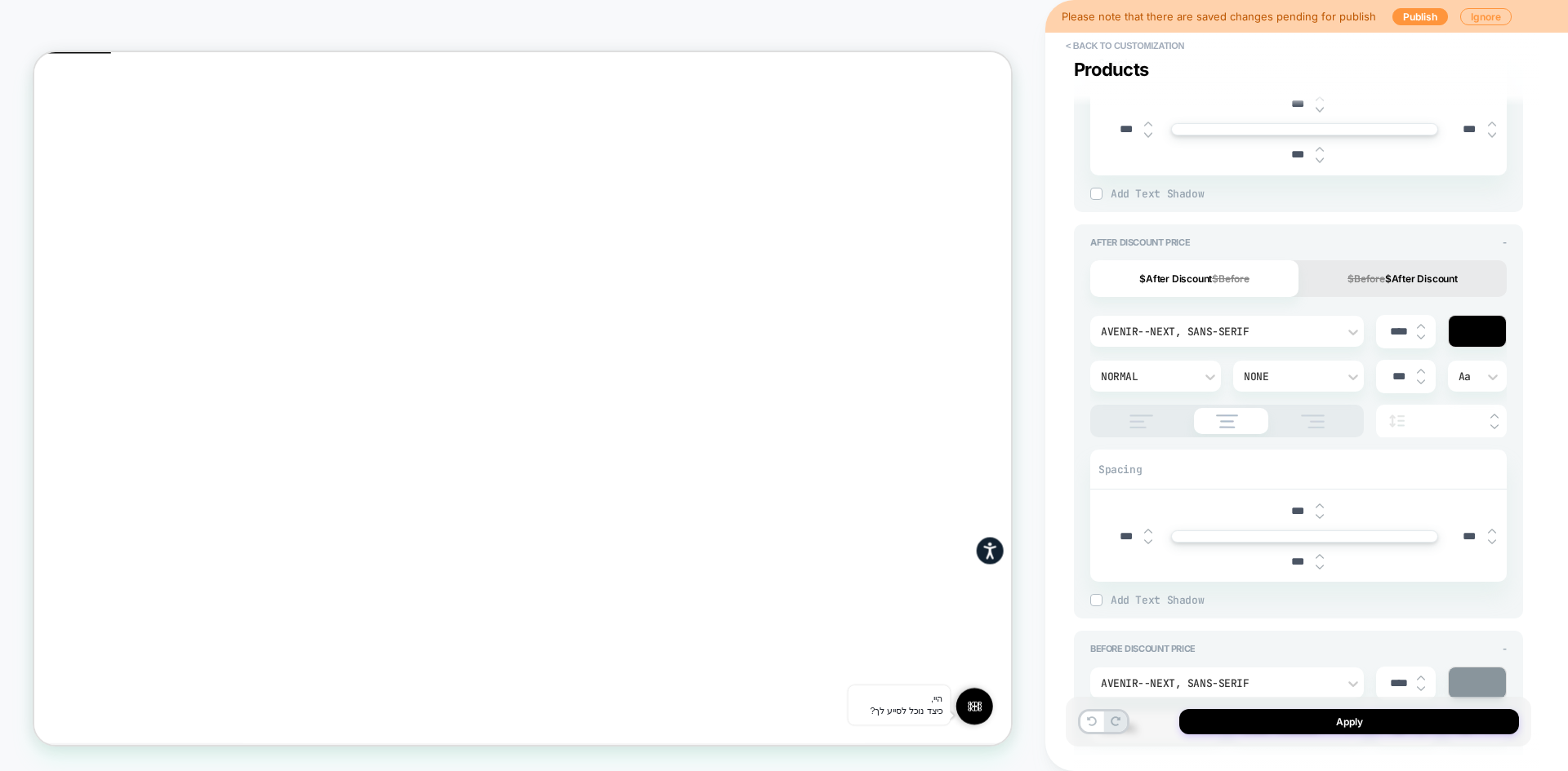
scroll to position [1260, 0]
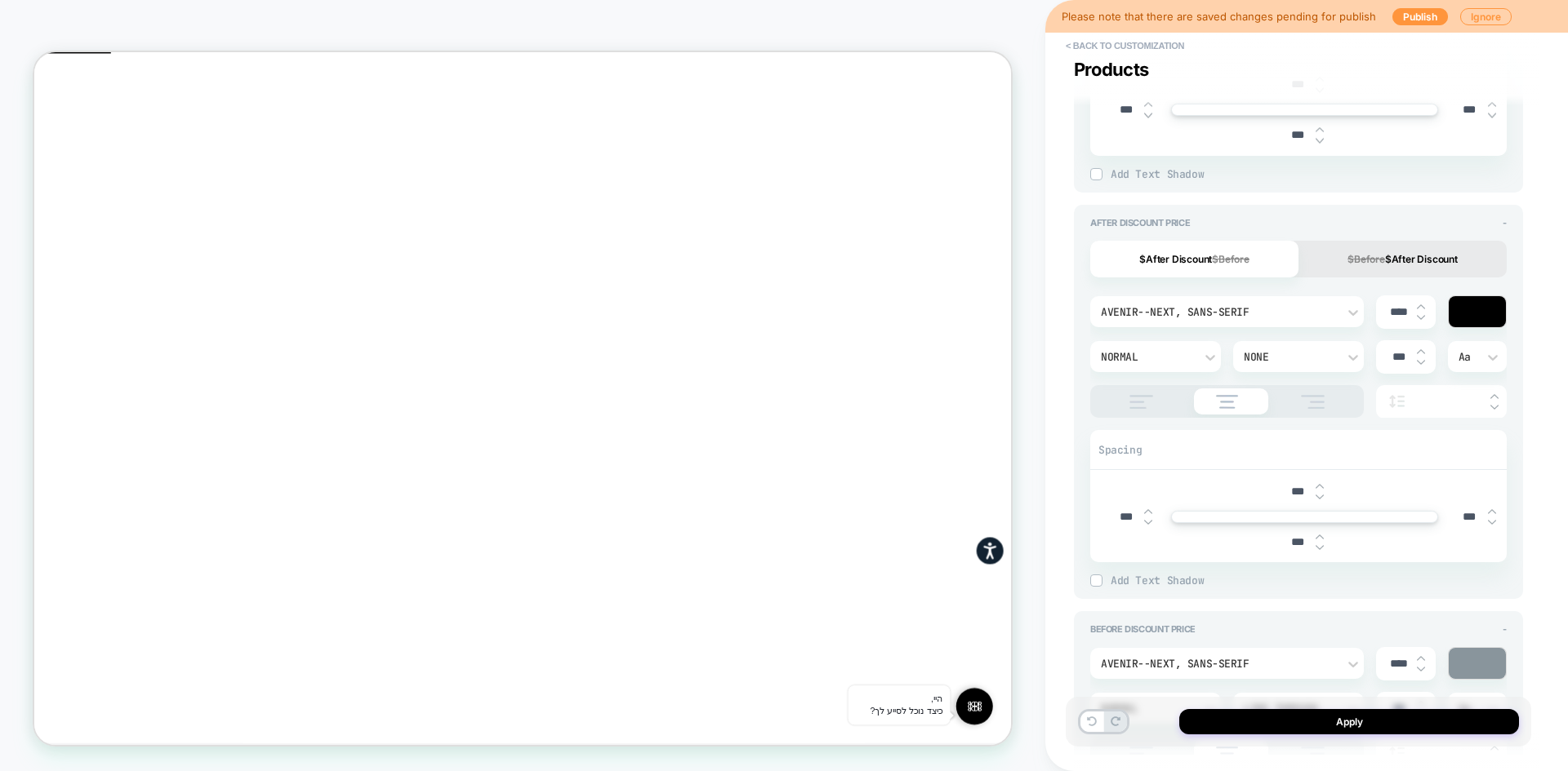
click at [1290, 491] on input "***" at bounding box center [1296, 491] width 36 height 14
type input "***"
type textarea "*"
type input "***"
click at [1414, 584] on span "Add Text Shadow" at bounding box center [1309, 581] width 396 height 14
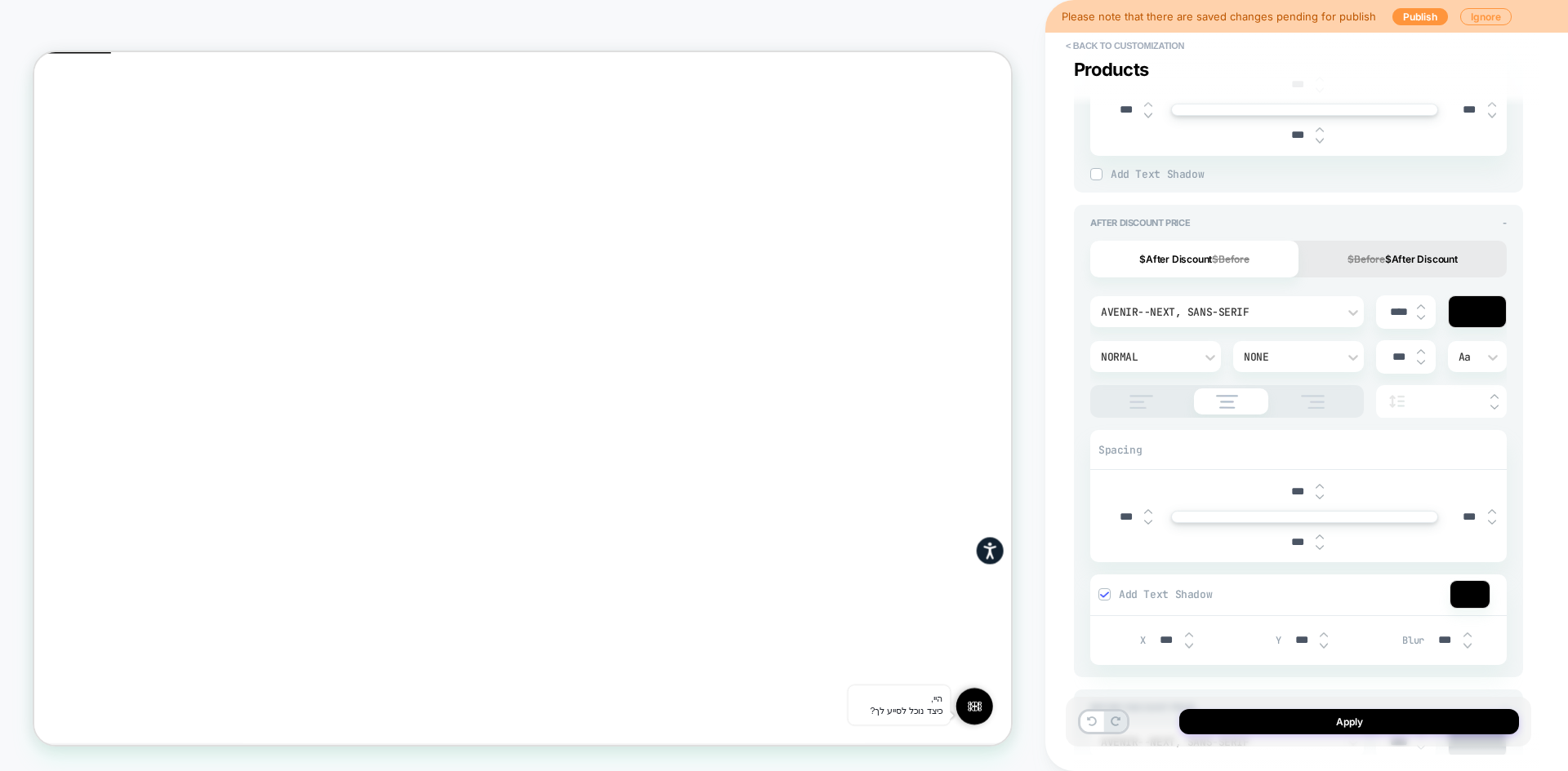
click at [1408, 582] on div "Add Text Shadow" at bounding box center [1298, 595] width 416 height 41
click at [1105, 593] on img at bounding box center [1104, 594] width 8 height 8
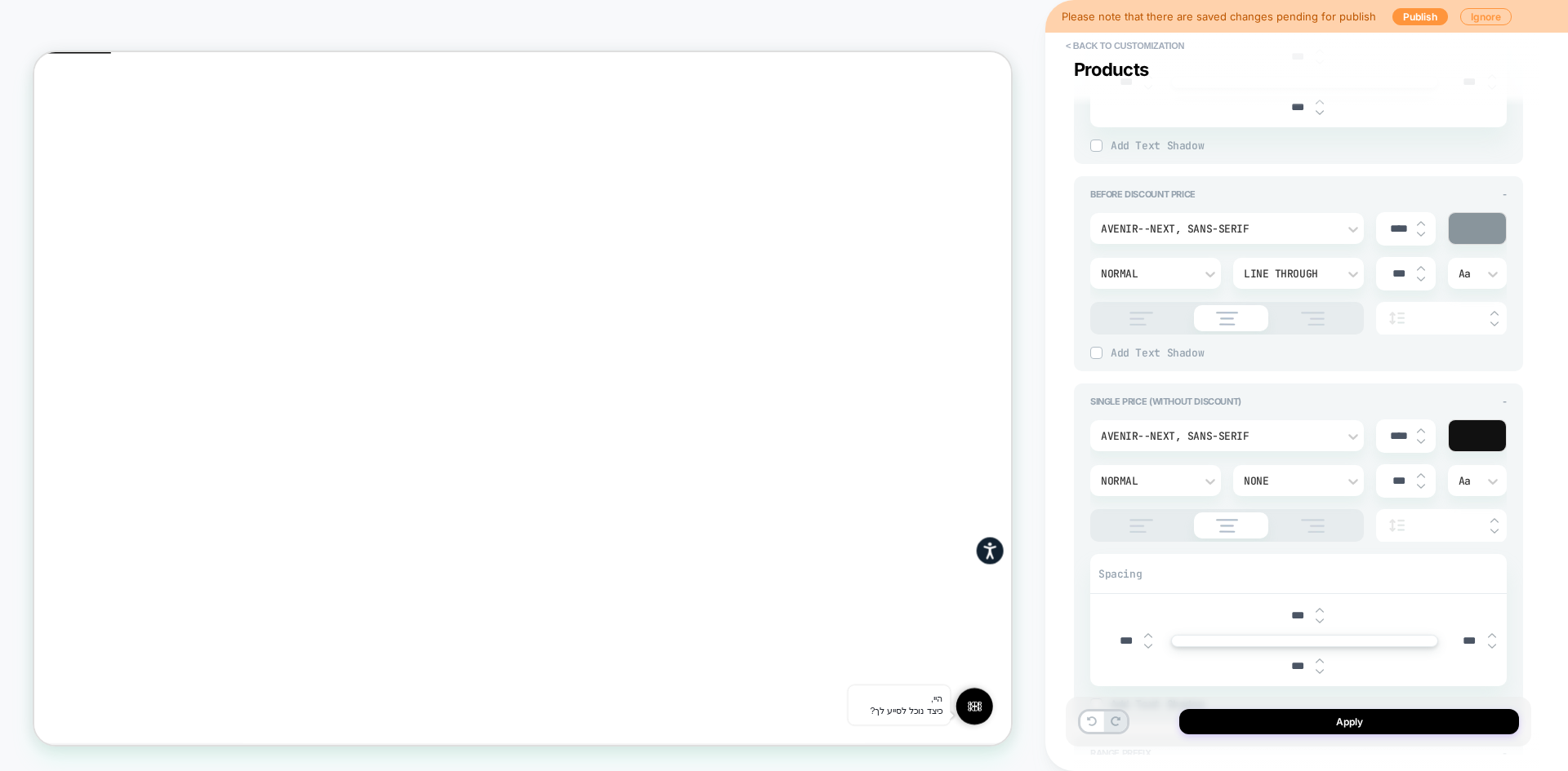
scroll to position [1714, 0]
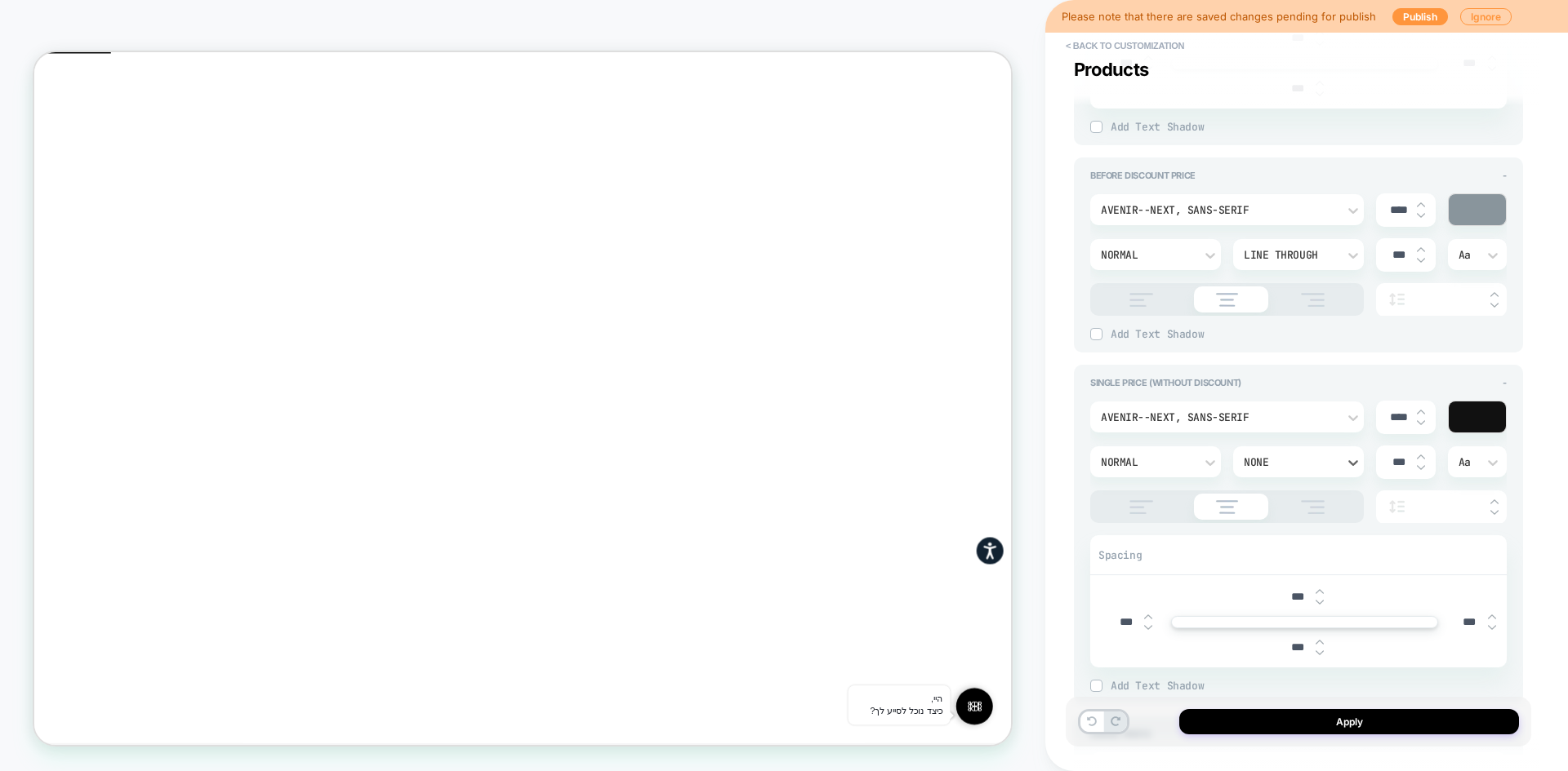
click at [1273, 467] on div "None" at bounding box center [1289, 462] width 93 height 14
click at [1273, 467] on div at bounding box center [784, 386] width 1568 height 771
click at [1135, 514] on div at bounding box center [1227, 506] width 274 height 32
click at [1310, 503] on img at bounding box center [1313, 507] width 41 height 14
click at [1213, 510] on img at bounding box center [1228, 507] width 39 height 14
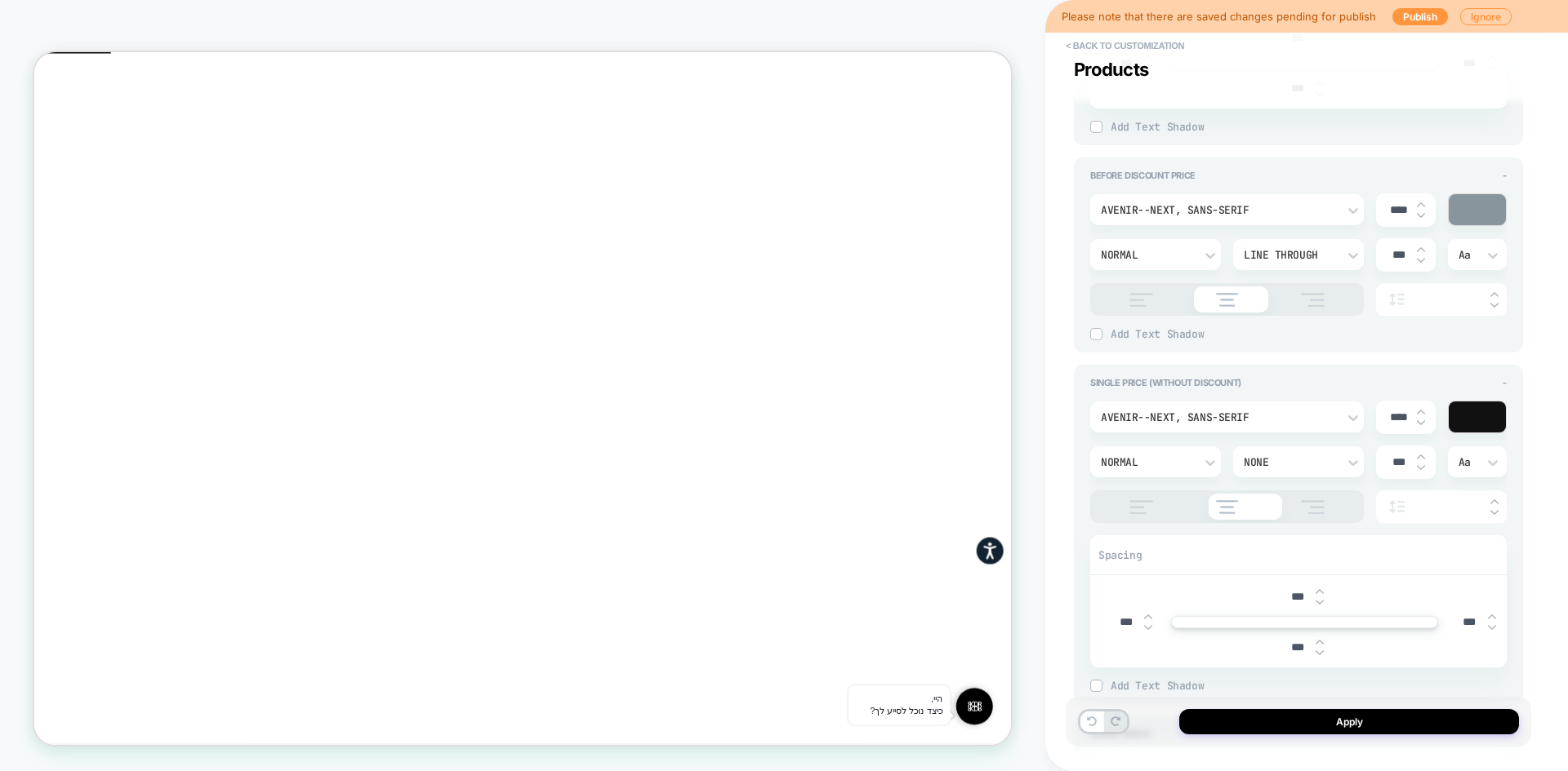
type textarea "*"
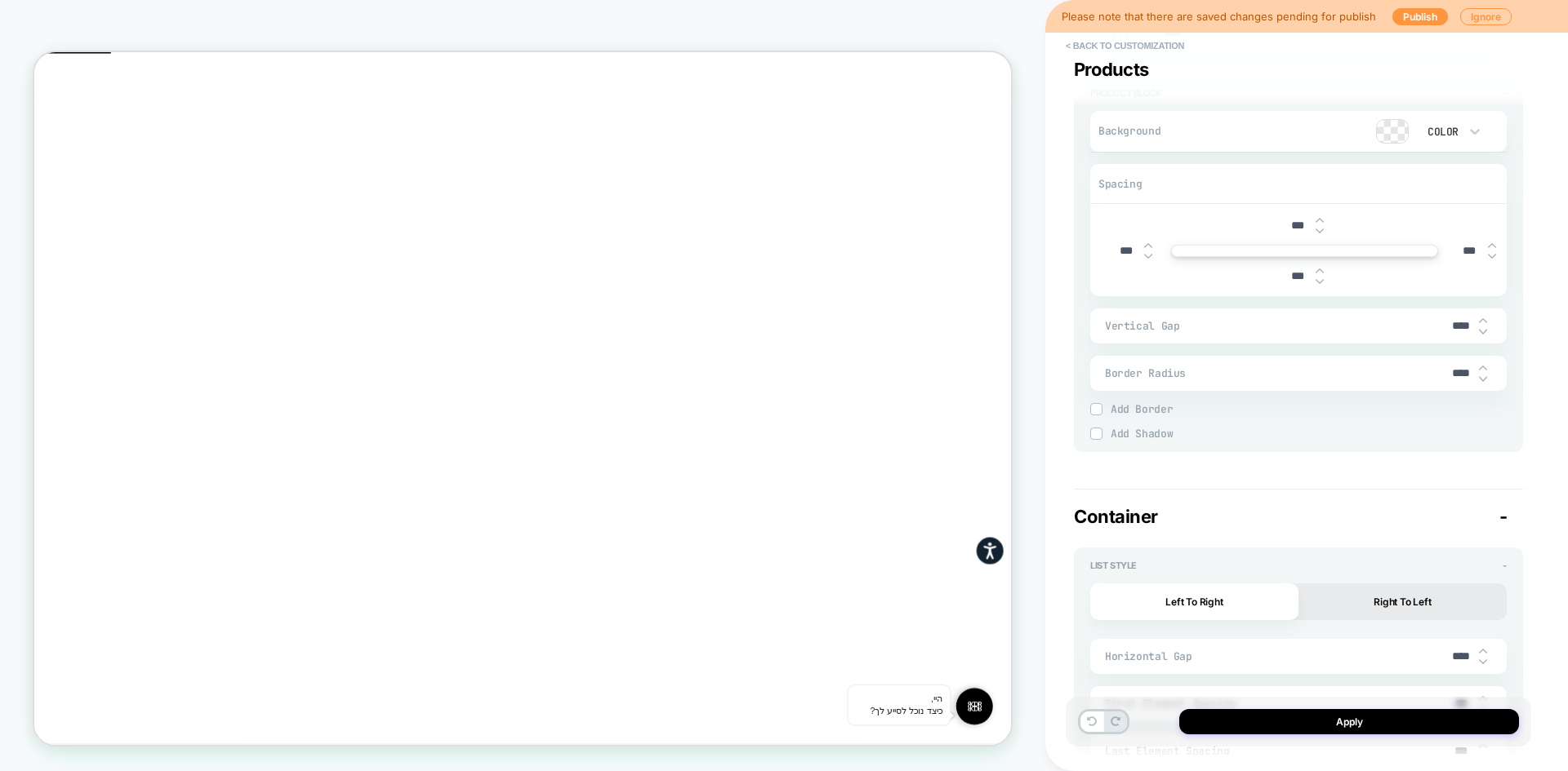
scroll to position [2367, 0]
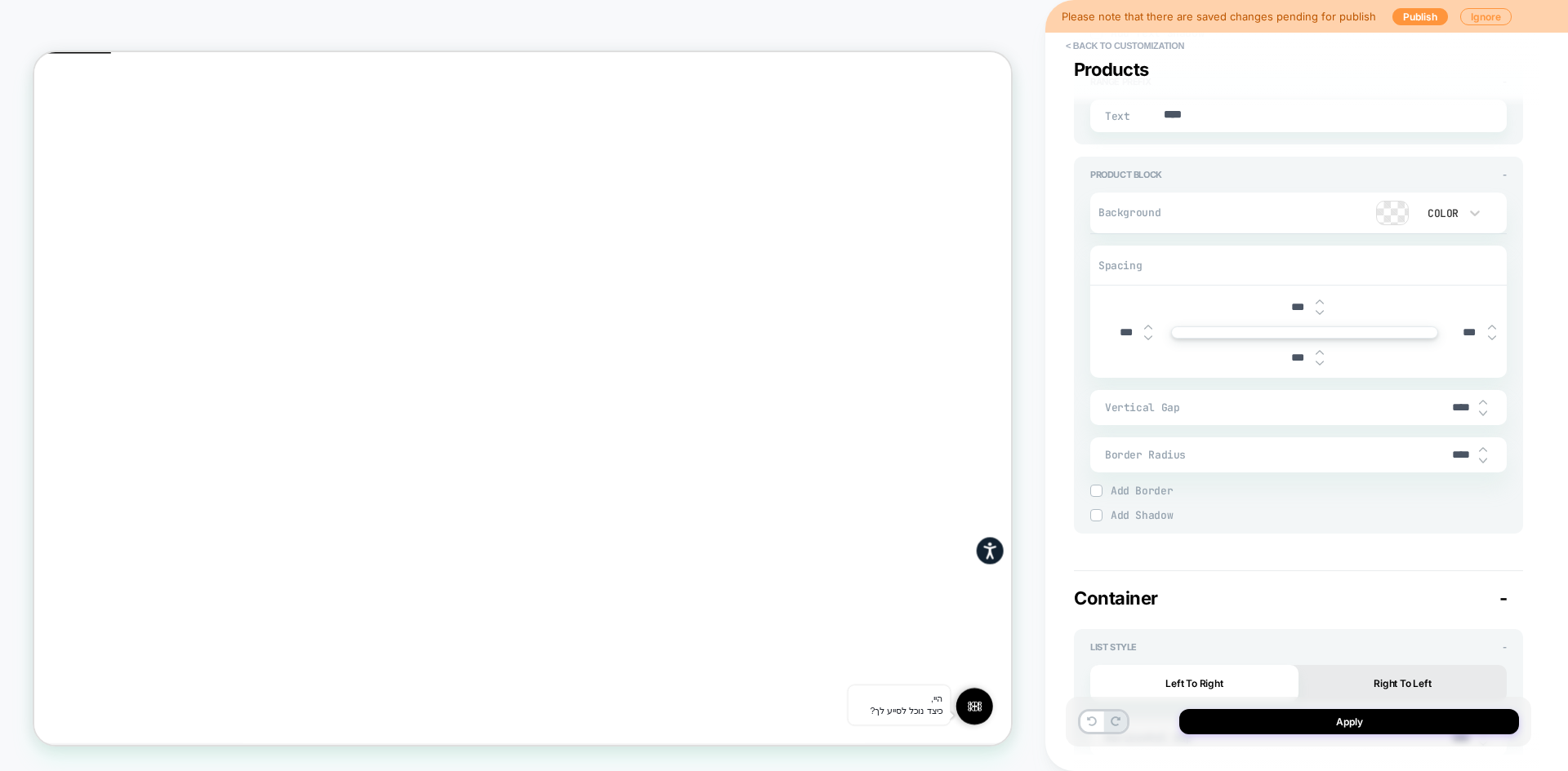
drag, startPoint x: 1122, startPoint y: 328, endPoint x: 1111, endPoint y: 328, distance: 11.0
click at [1111, 328] on input "***" at bounding box center [1124, 333] width 36 height 14
type input "***"
type textarea "*"
type input "*****"
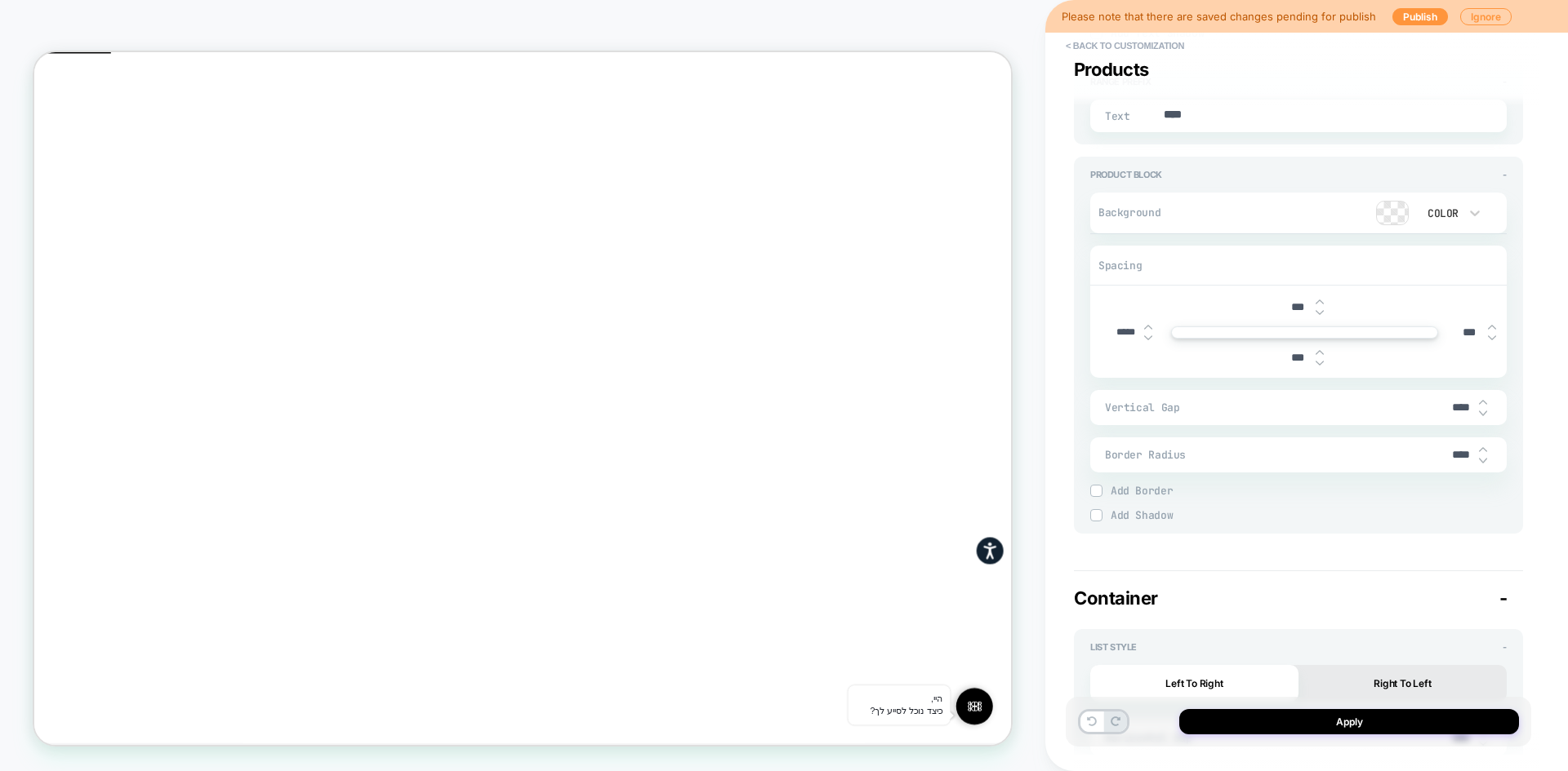
type textarea "*"
type input "****"
type textarea "*"
type input "***"
type textarea "*"
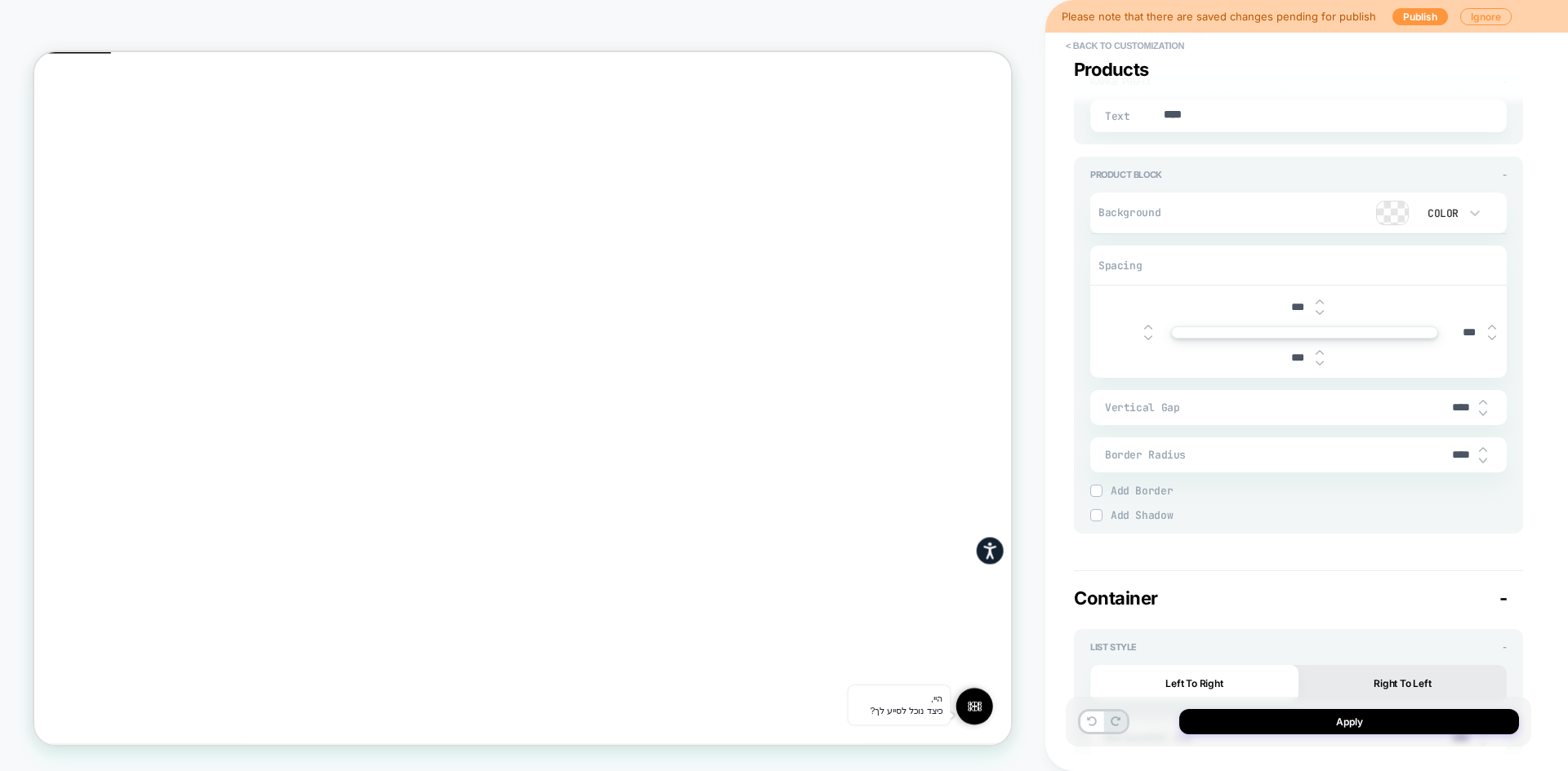
type textarea "*"
click at [1058, 355] on div "**********" at bounding box center [1306, 386] width 523 height 771
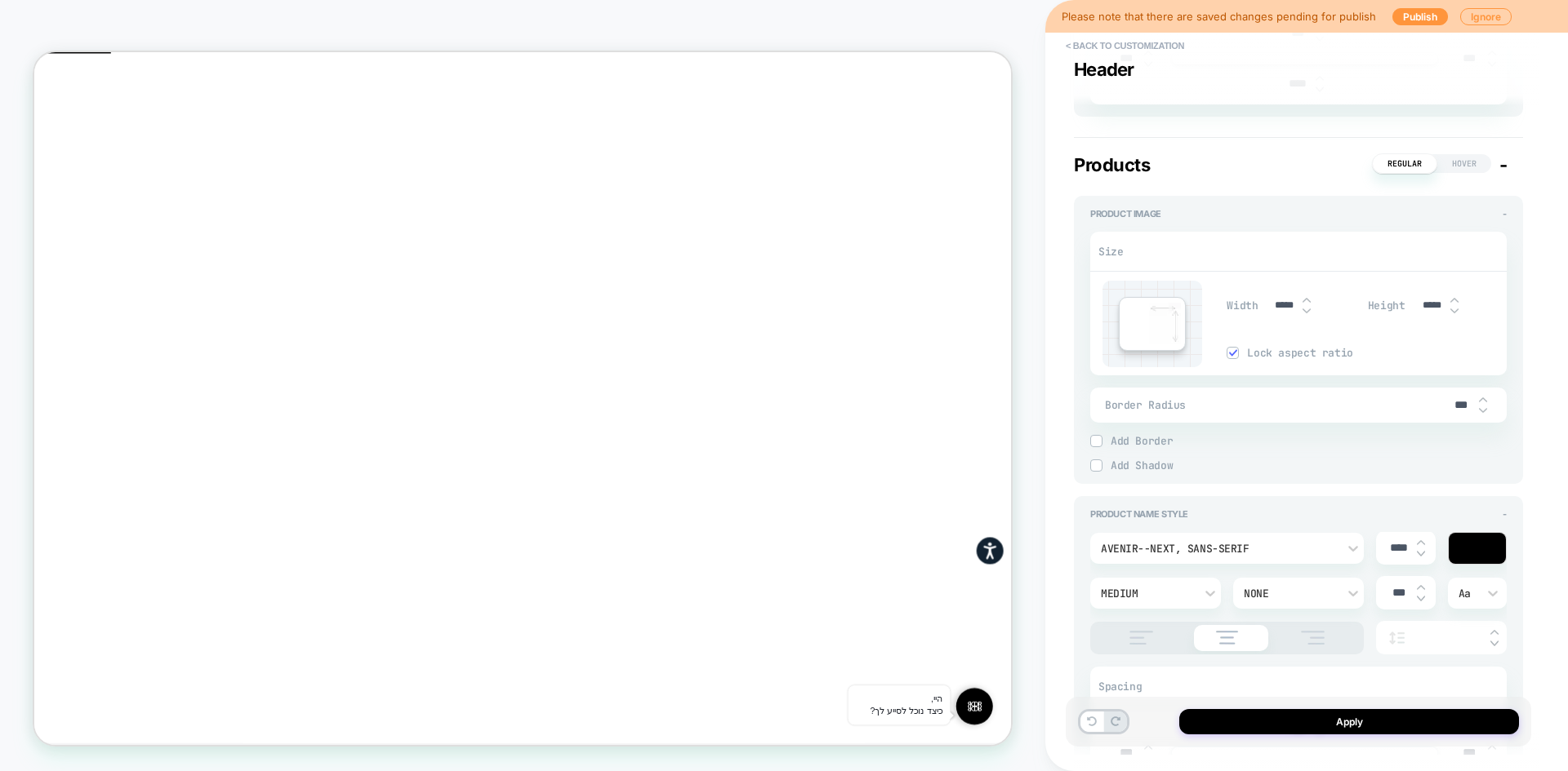
scroll to position [536, 0]
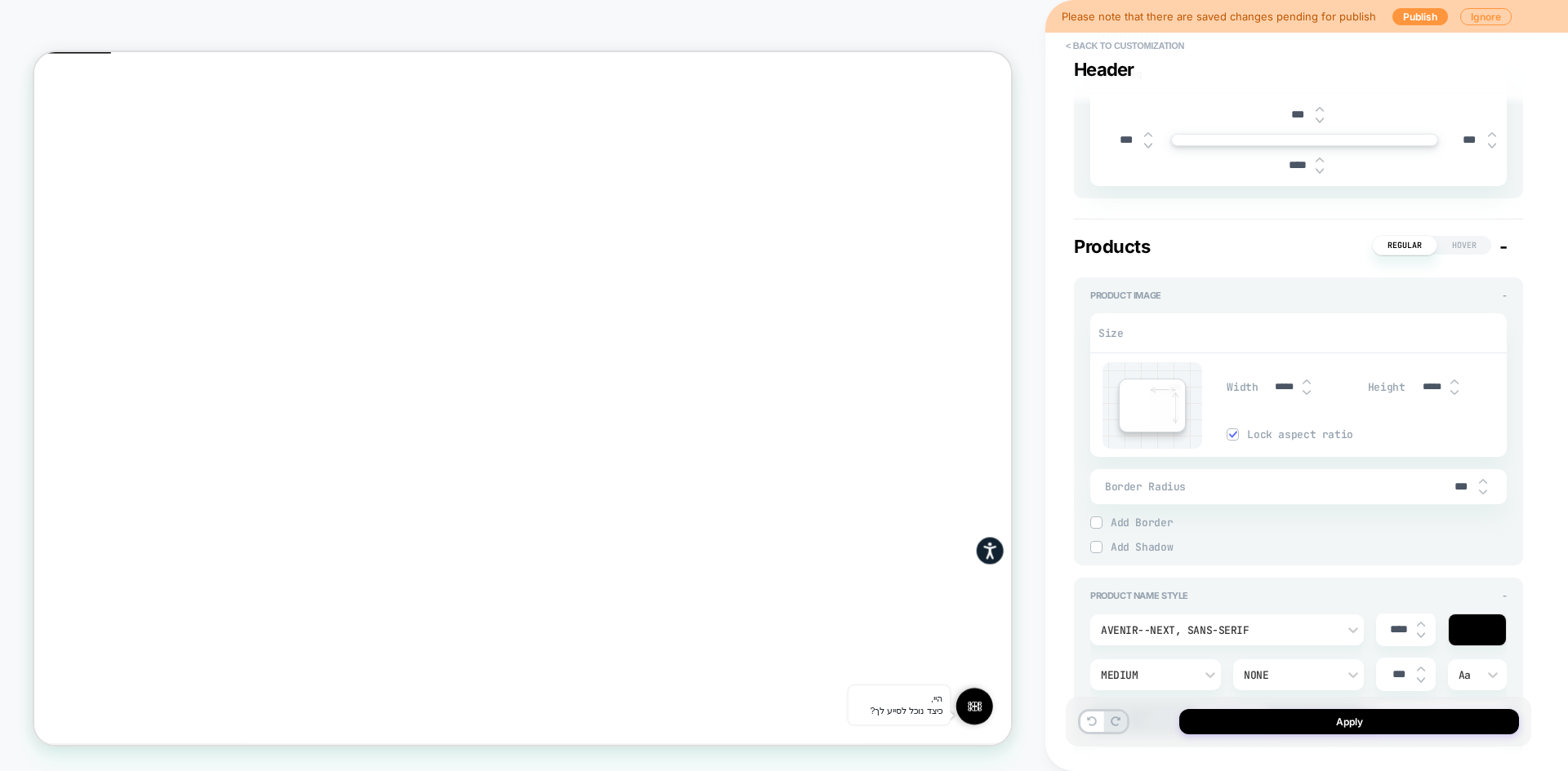
click at [1504, 245] on span "-" at bounding box center [1503, 246] width 8 height 22
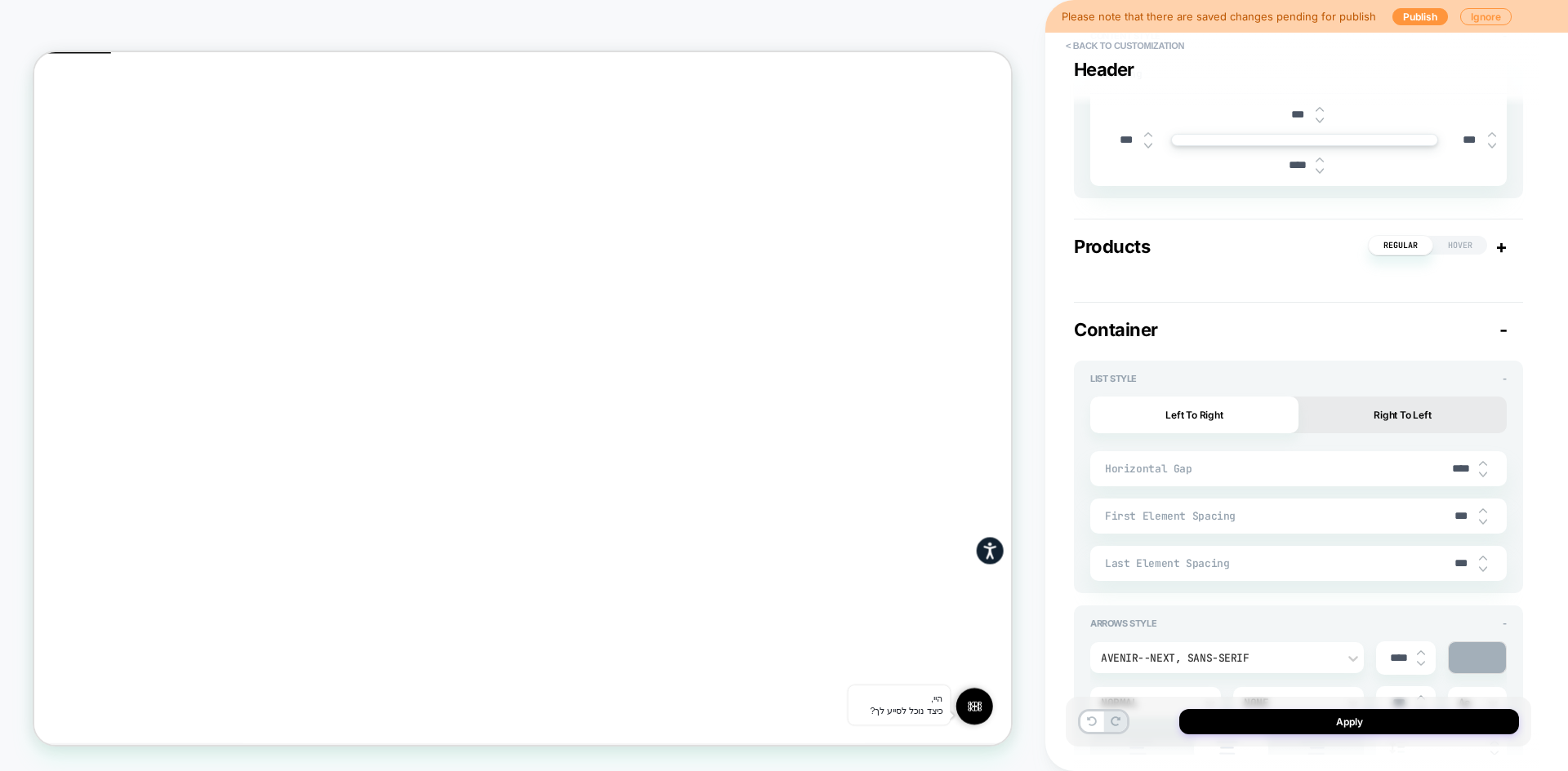
click at [1505, 330] on span "-" at bounding box center [1503, 330] width 8 height 22
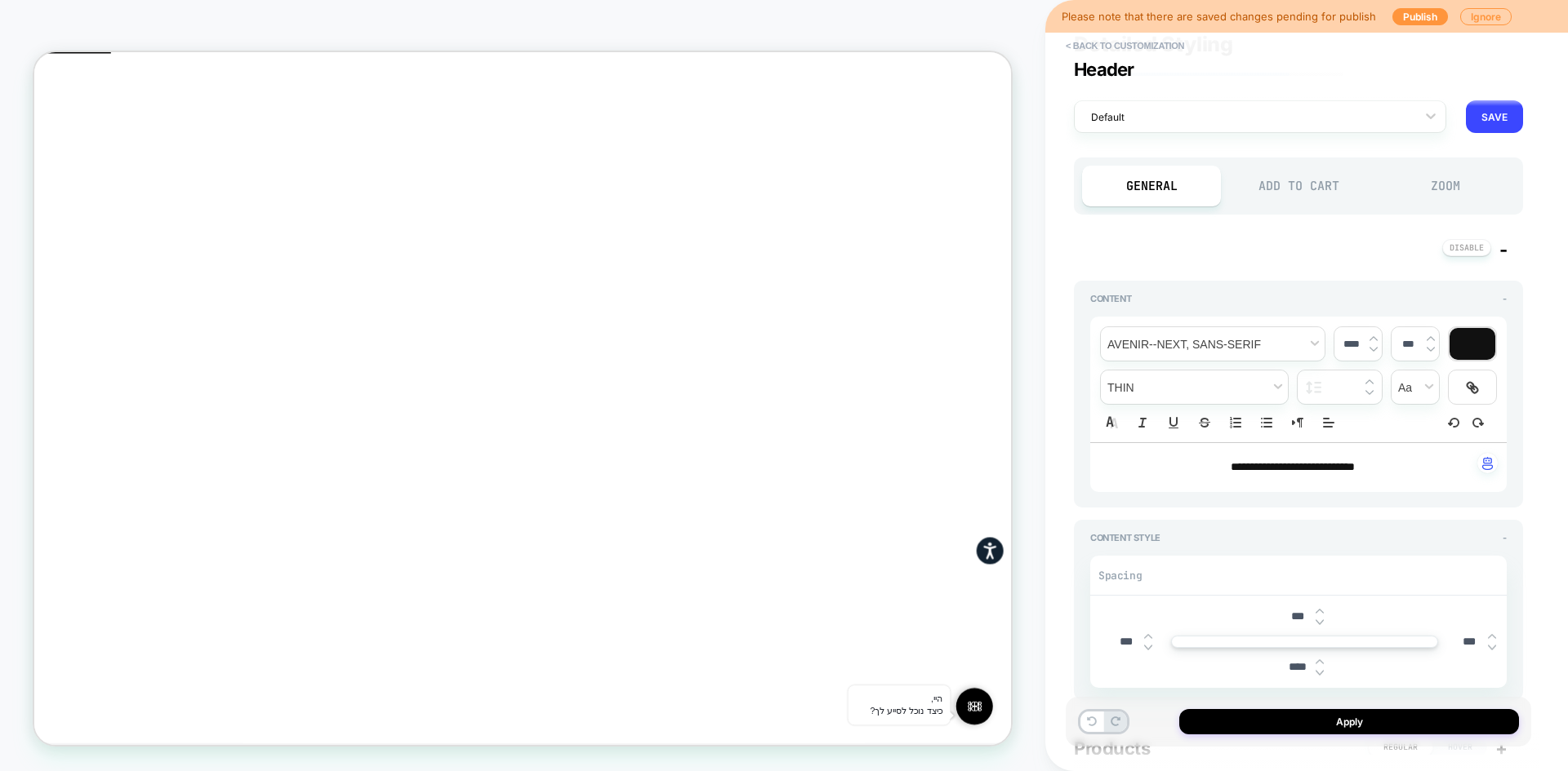
scroll to position [0, 0]
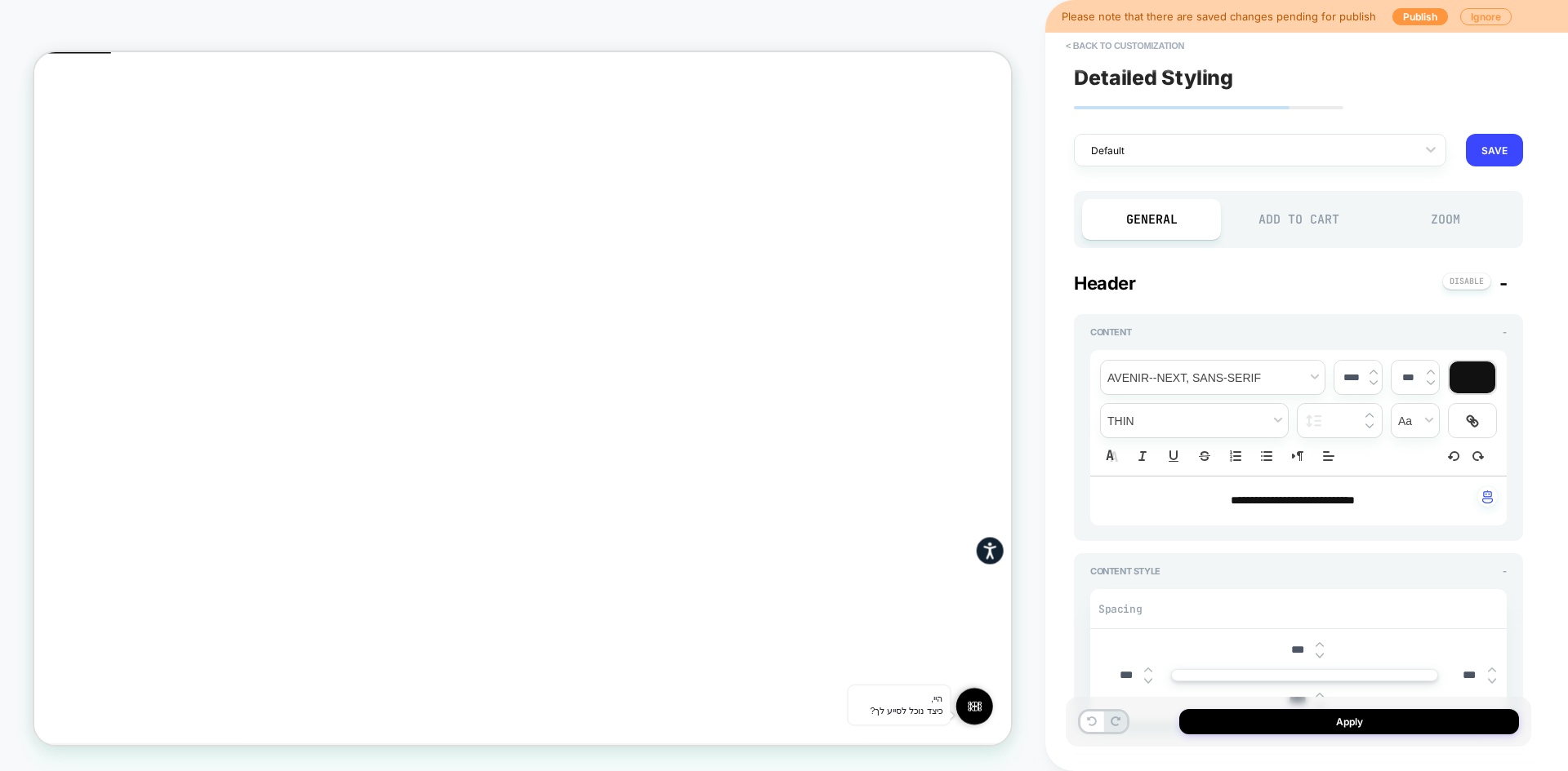
click at [1502, 285] on span "-" at bounding box center [1503, 283] width 8 height 22
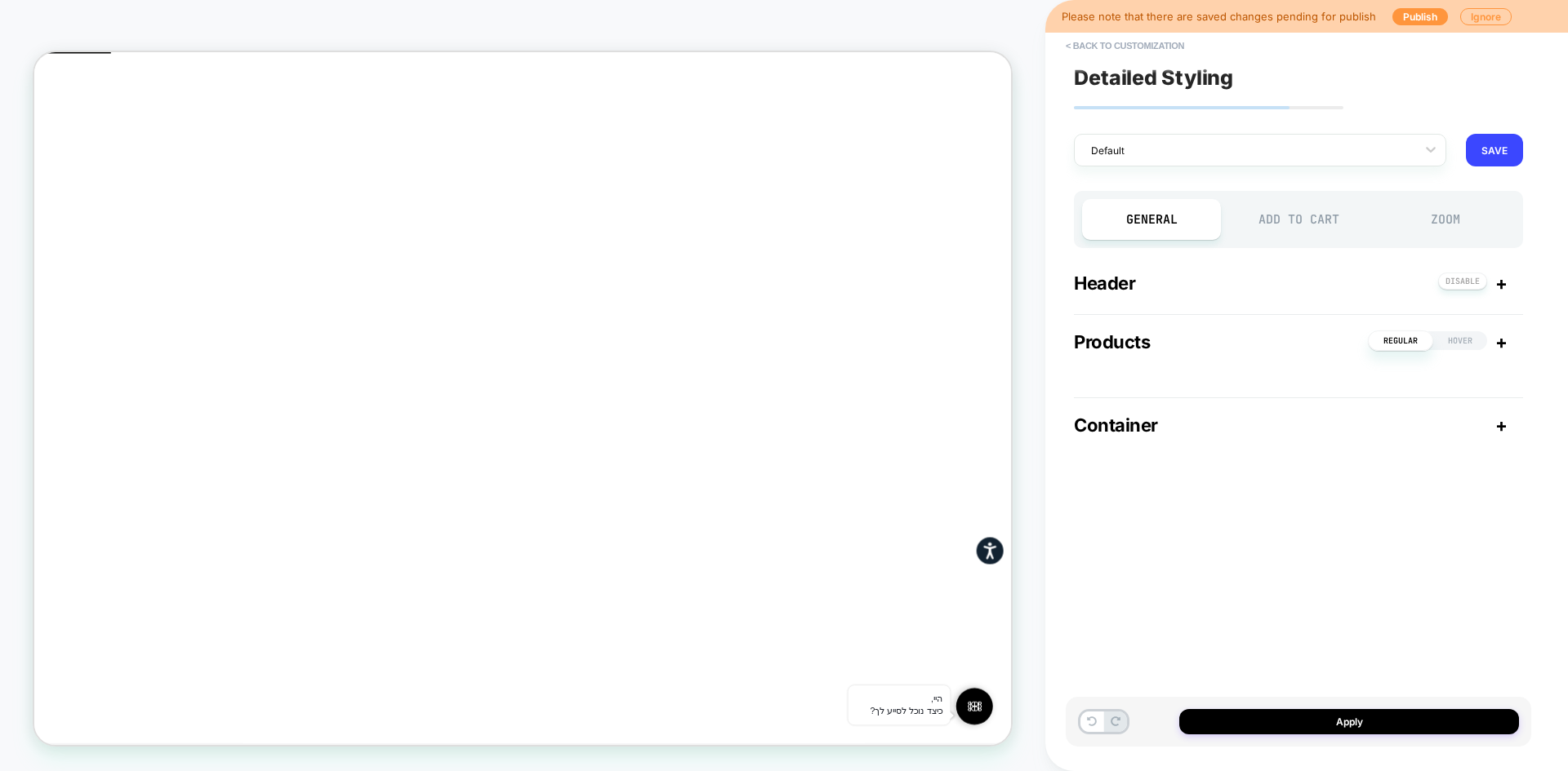
click at [1504, 345] on span "+" at bounding box center [1500, 342] width 12 height 22
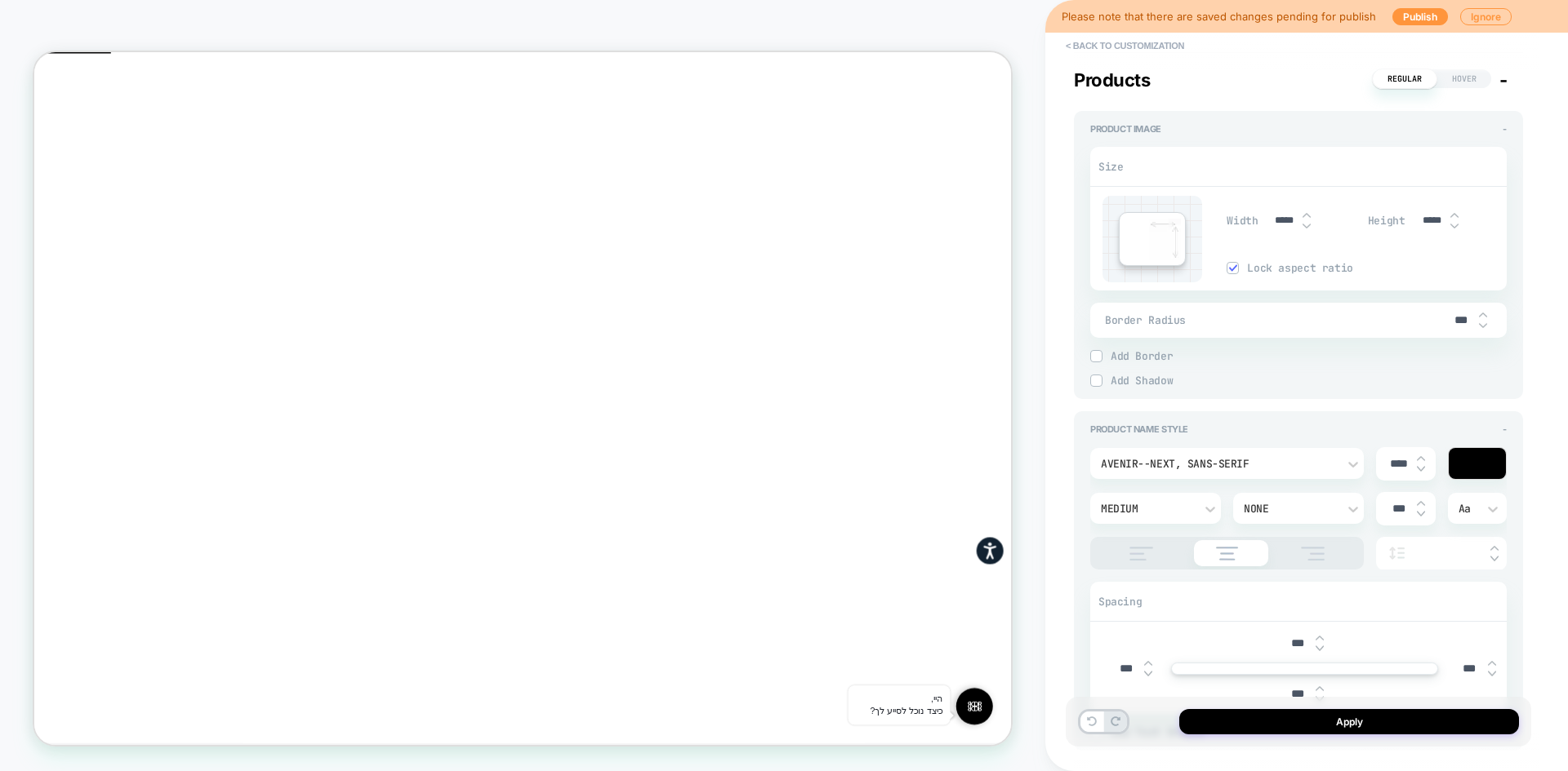
type textarea "*"
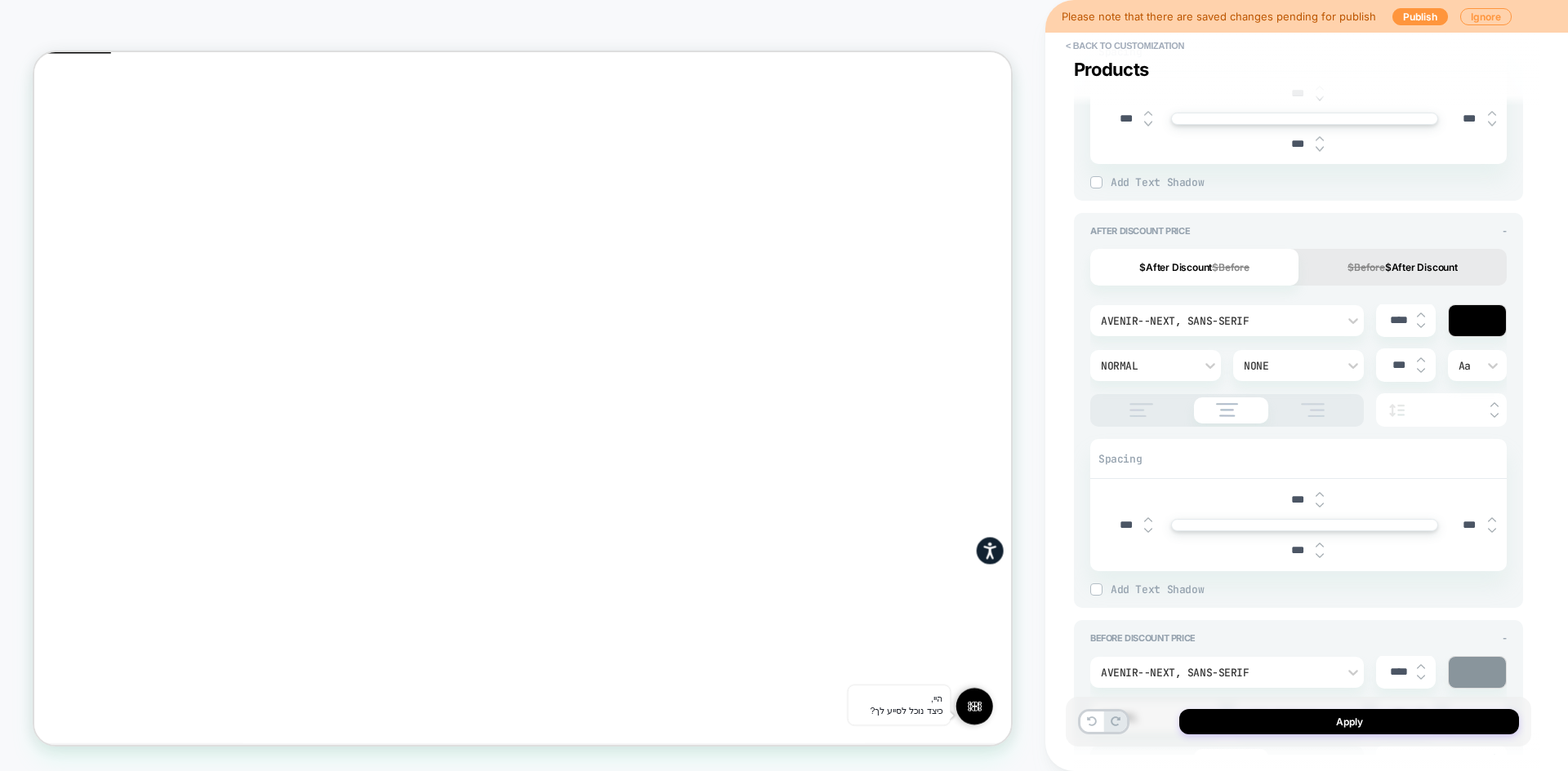
scroll to position [816, 0]
drag, startPoint x: 1292, startPoint y: 493, endPoint x: 1262, endPoint y: 488, distance: 30.4
click at [1262, 488] on div "***" at bounding box center [1304, 495] width 404 height 33
type input "***"
type textarea "*"
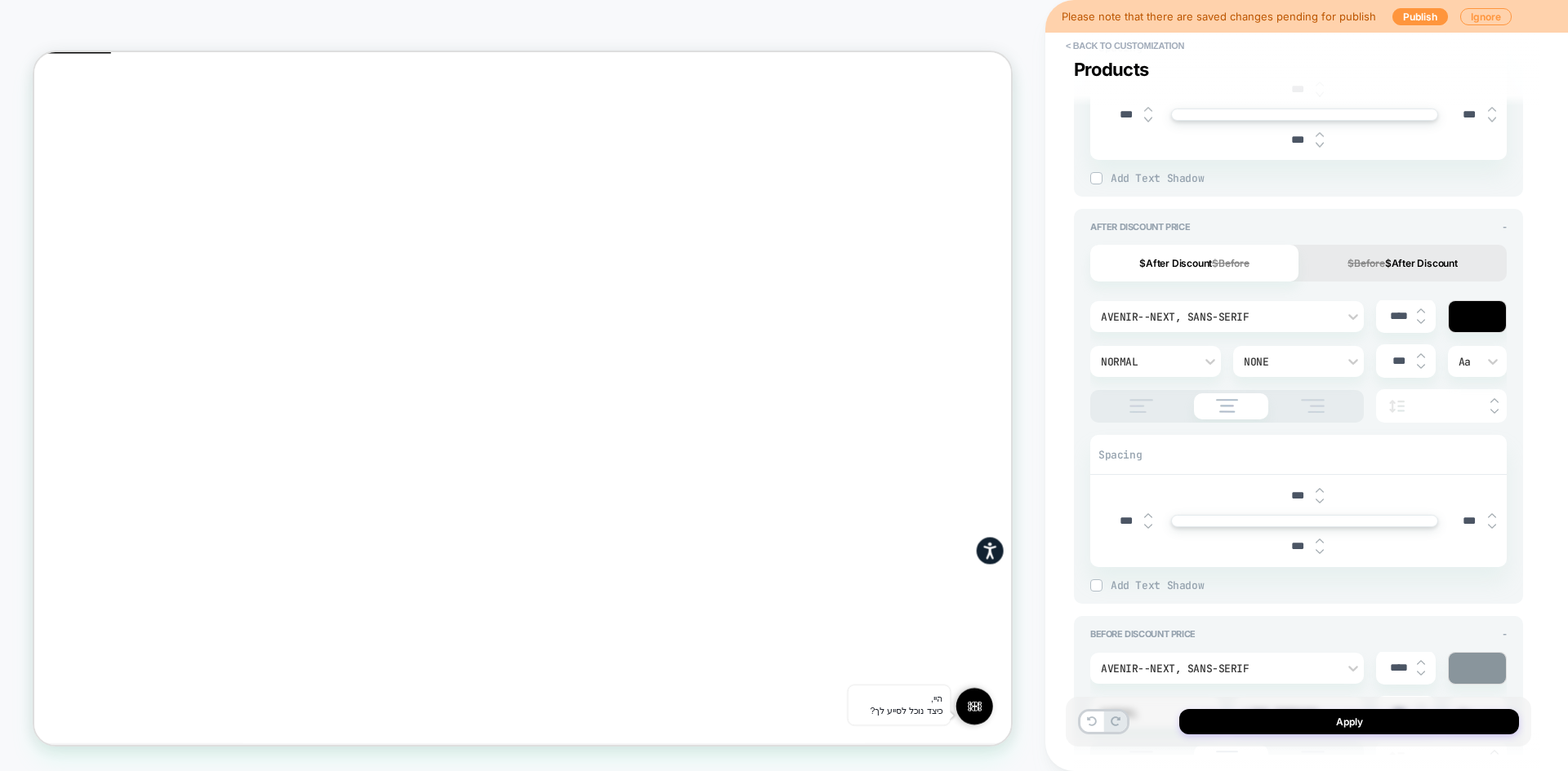
type input "****"
type textarea "*"
type input "***"
type textarea "*"
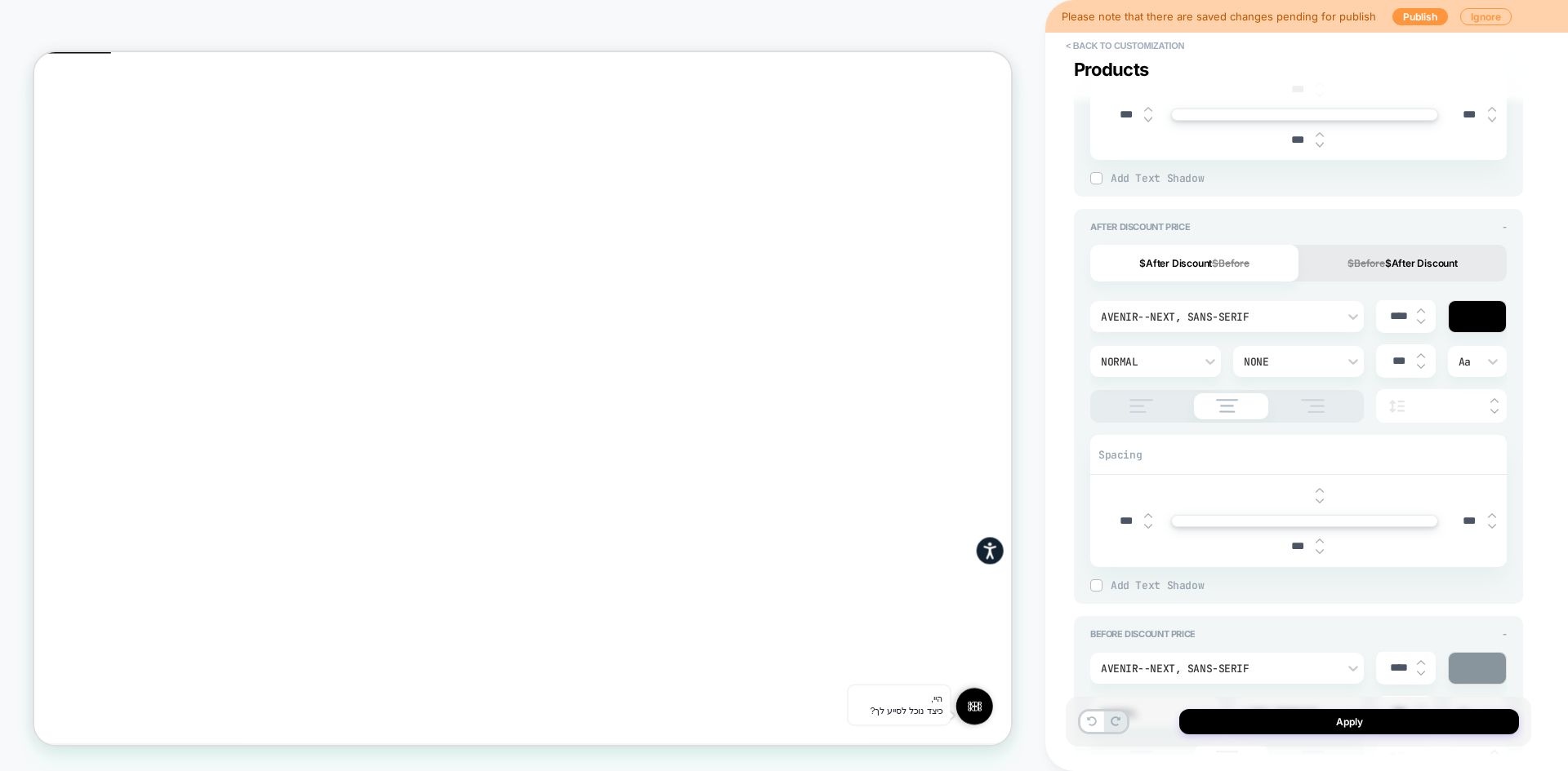
click at [1530, 488] on div "**********" at bounding box center [1298, 386] width 465 height 739
click at [1311, 503] on div at bounding box center [1304, 495] width 51 height 33
click at [1311, 496] on input "text" at bounding box center [1296, 495] width 36 height 12
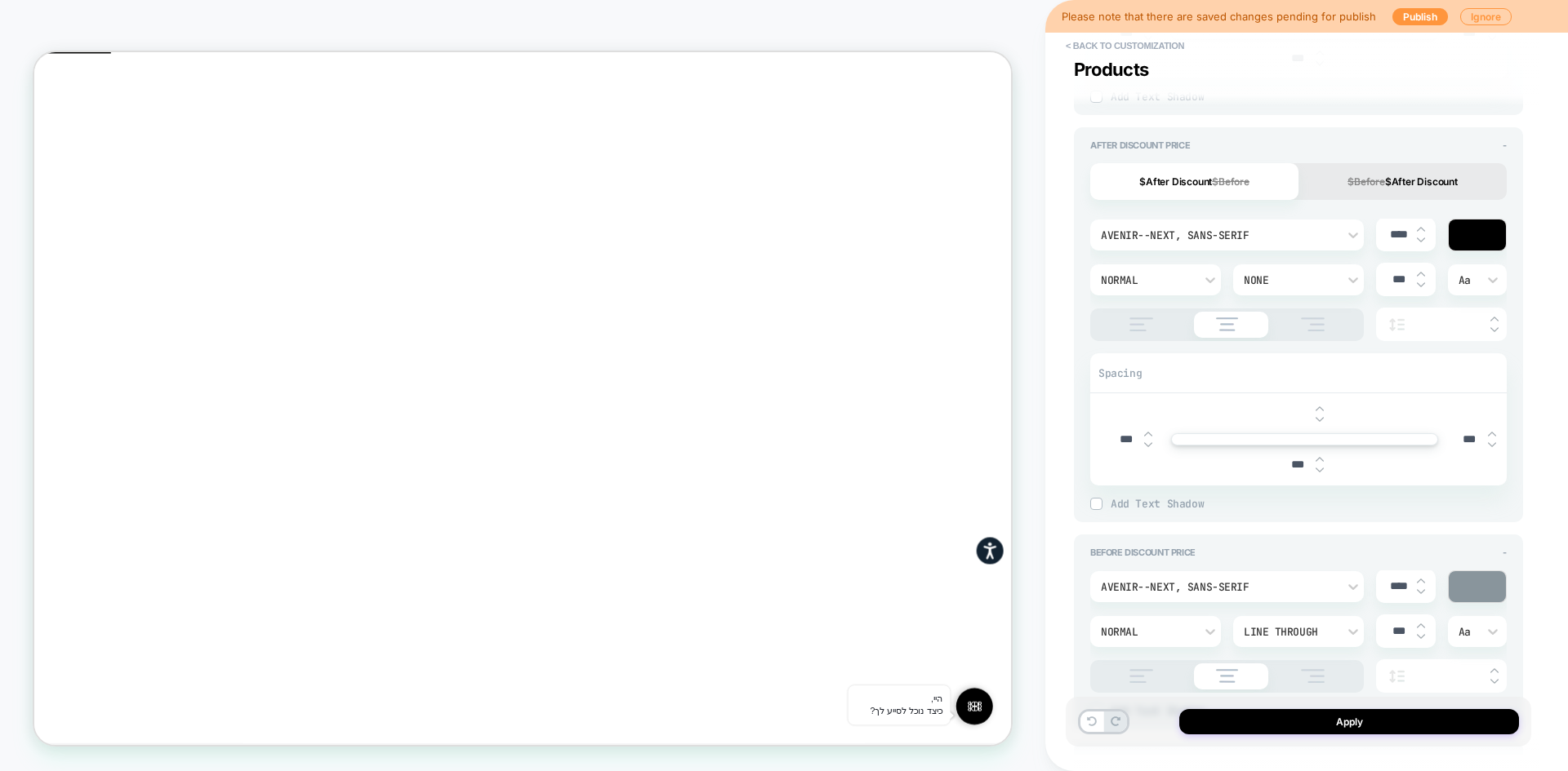
scroll to position [979, 0]
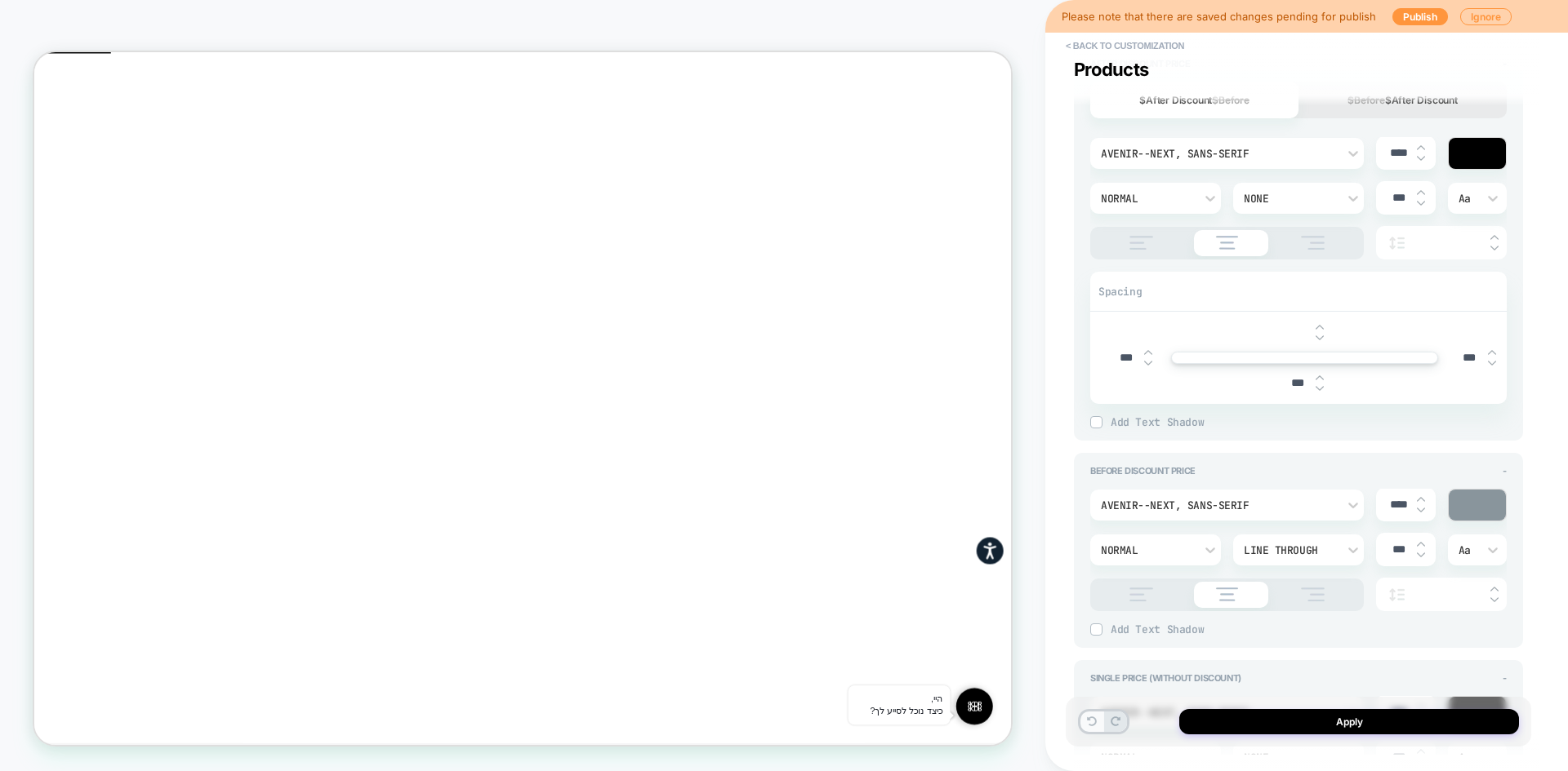
click at [1095, 727] on button at bounding box center [1091, 722] width 23 height 21
type textarea "*"
type input "***"
click at [1093, 722] on icon at bounding box center [1091, 722] width 10 height 10
type textarea "*"
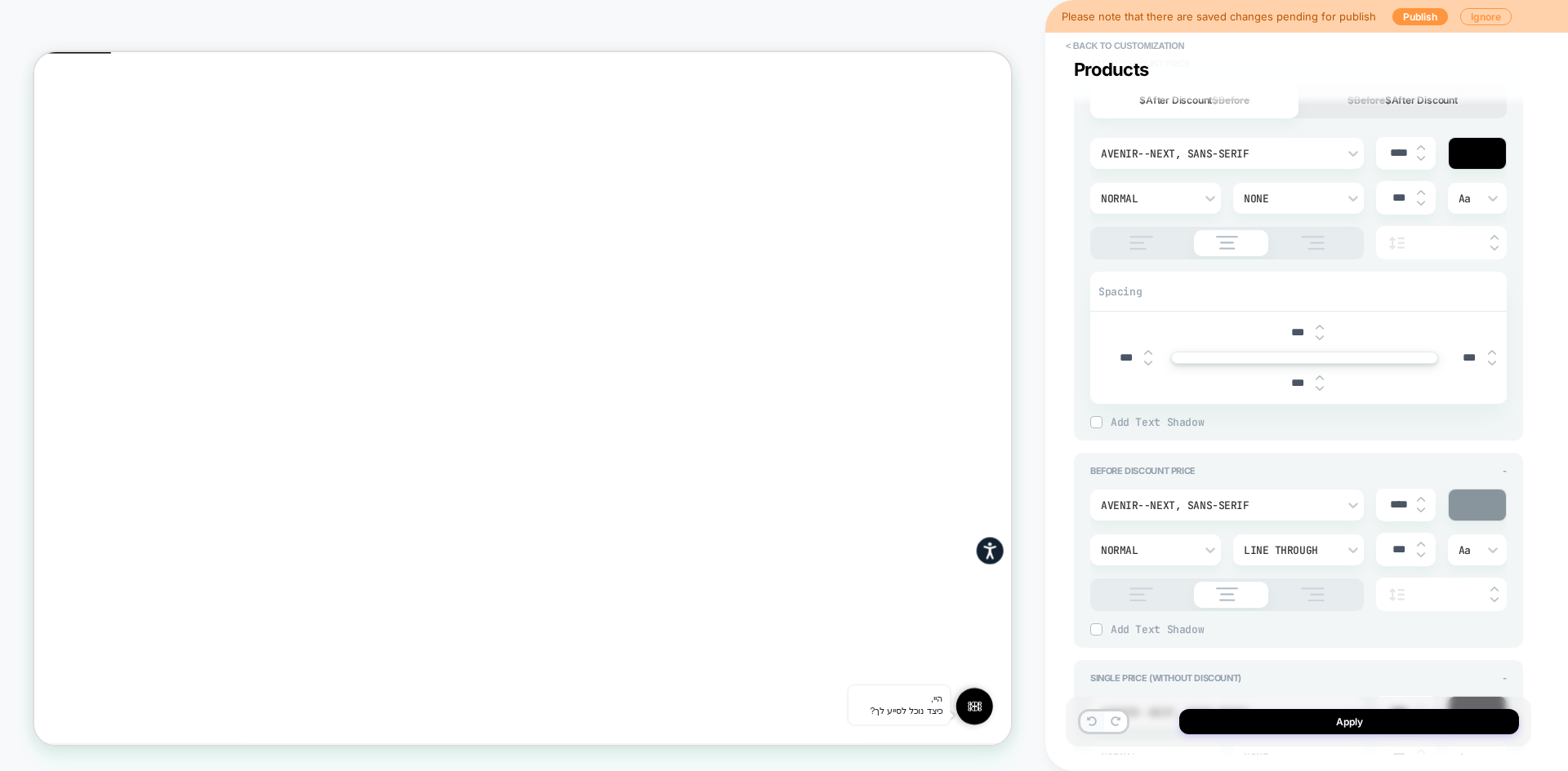
type input "****"
click at [1093, 722] on icon at bounding box center [1091, 722] width 10 height 10
type textarea "*"
type input "***"
type textarea "*"
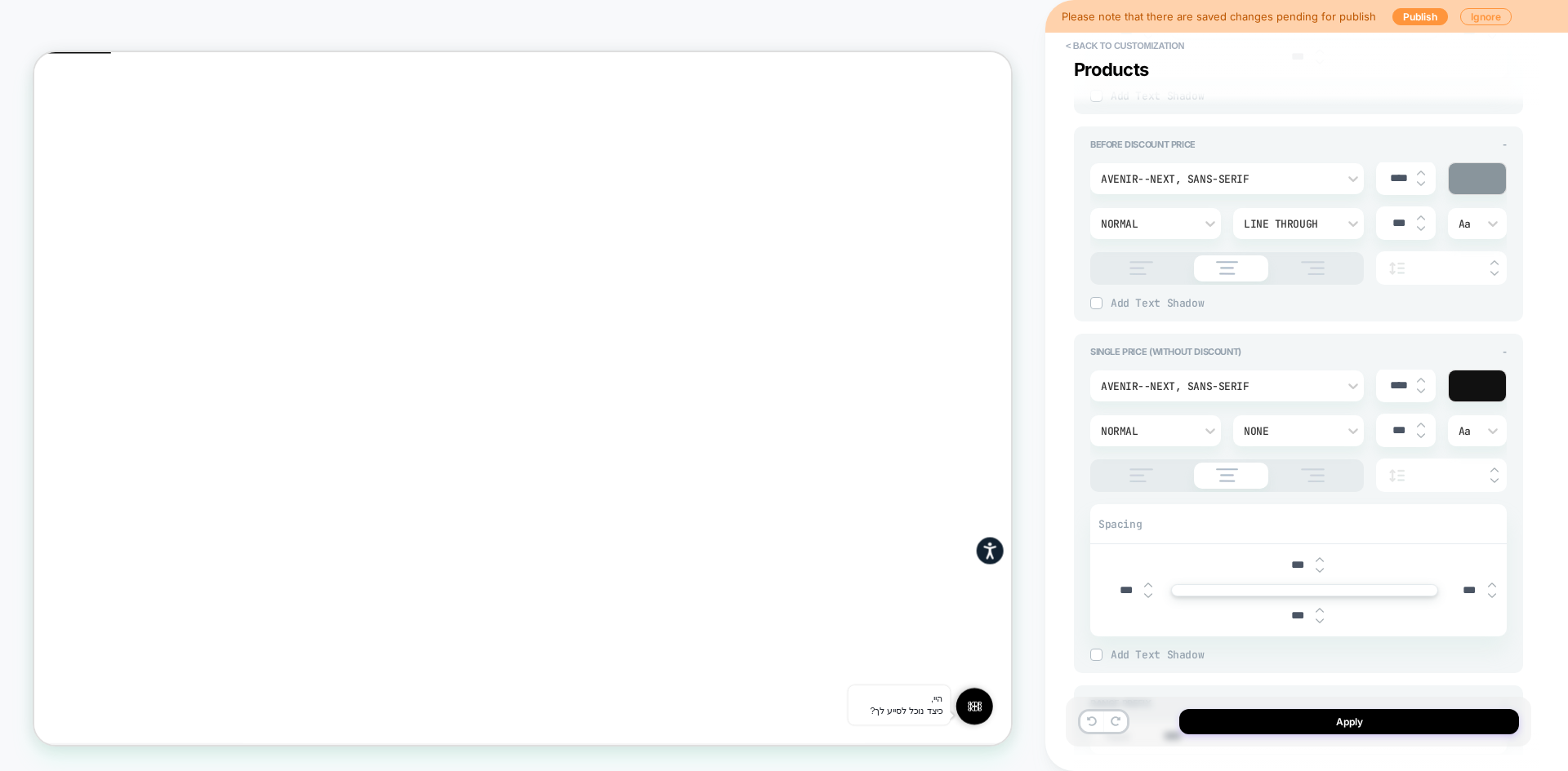
scroll to position [1387, 0]
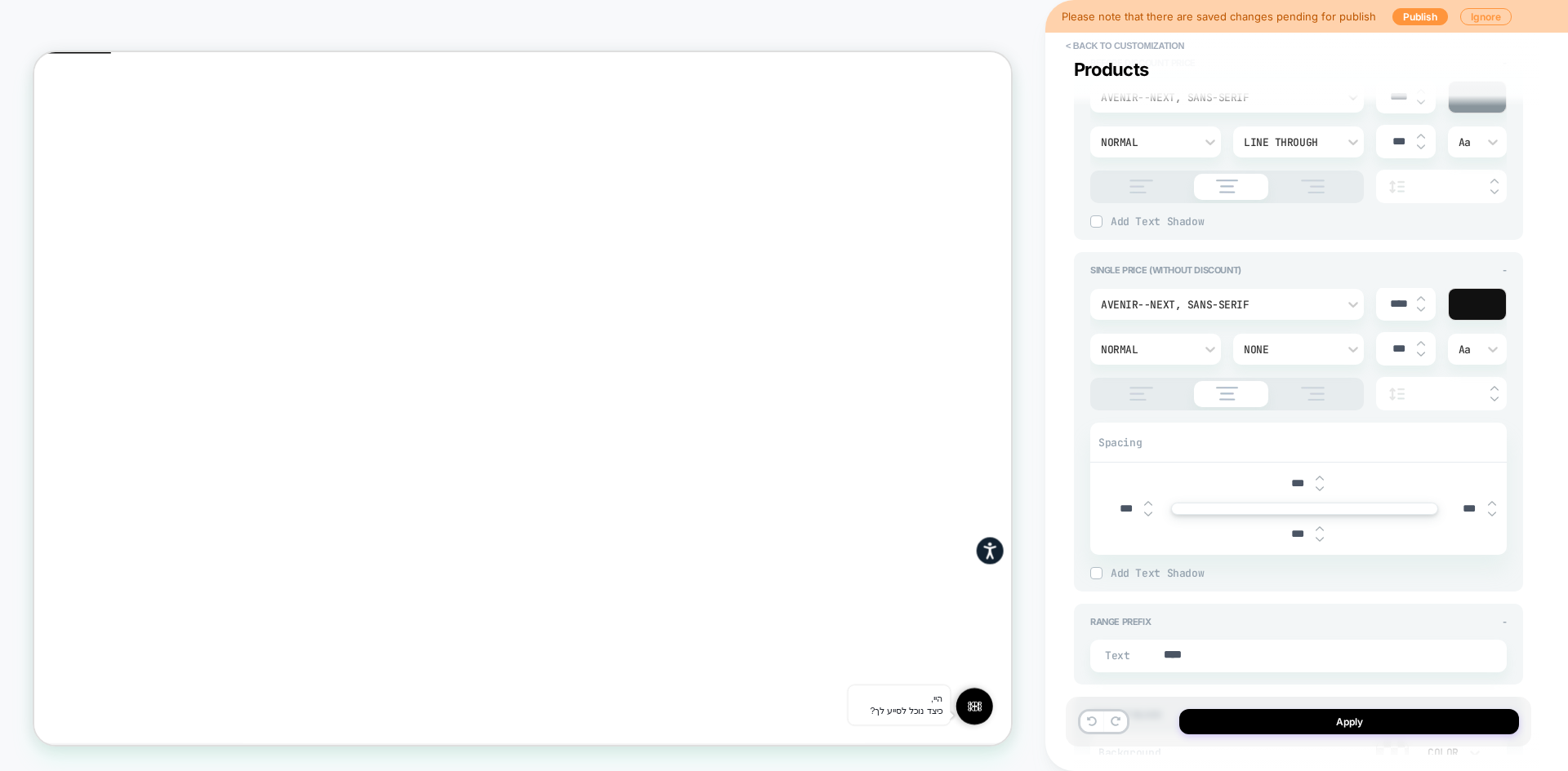
click at [1123, 512] on input "***" at bounding box center [1124, 509] width 36 height 14
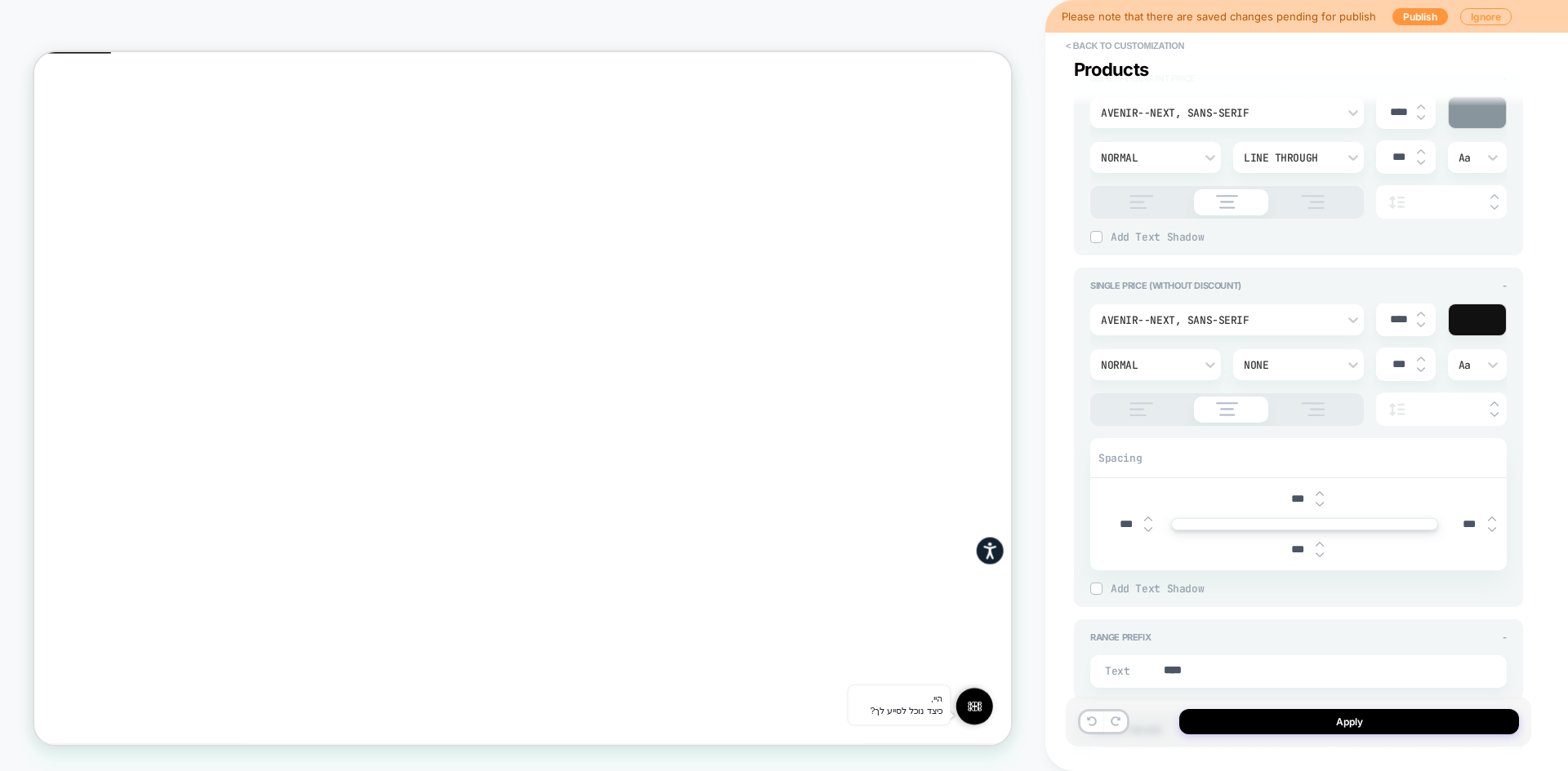
scroll to position [1407, 0]
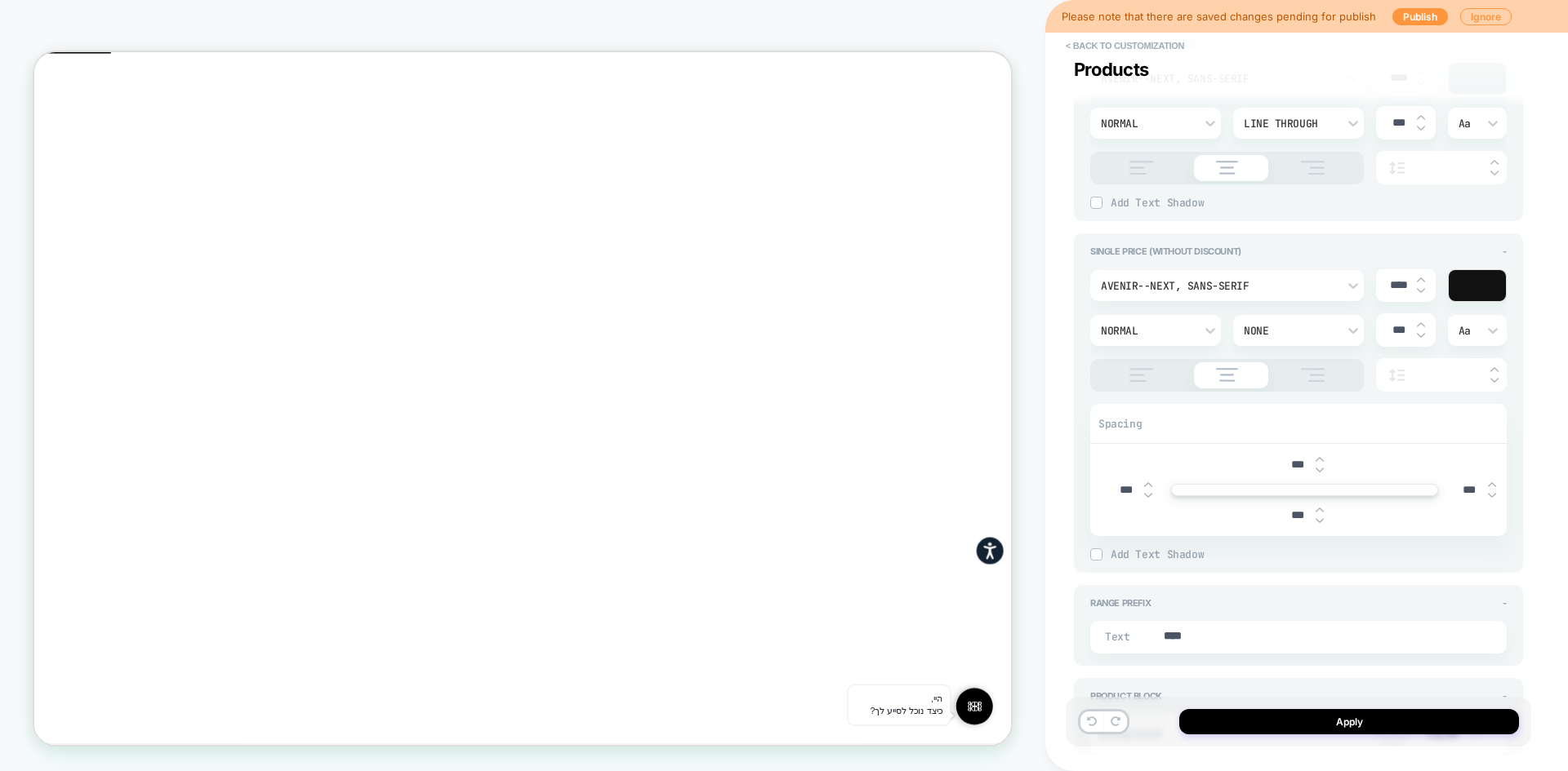
click at [1074, 539] on div "Single Price (without discount) - Avenir--Next, sans-serif **** Normal None ***…" at bounding box center [1298, 403] width 449 height 339
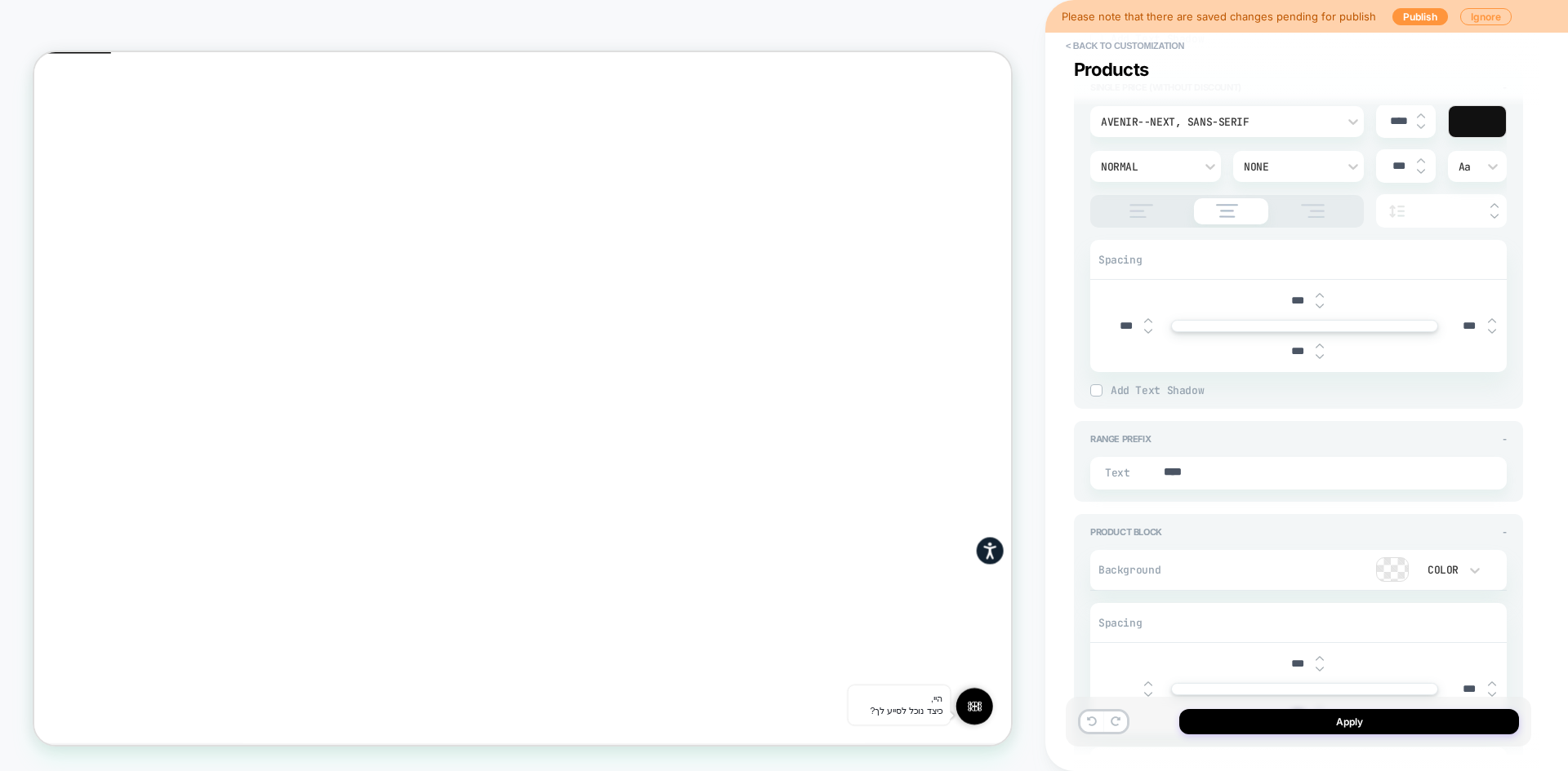
scroll to position [1815, 0]
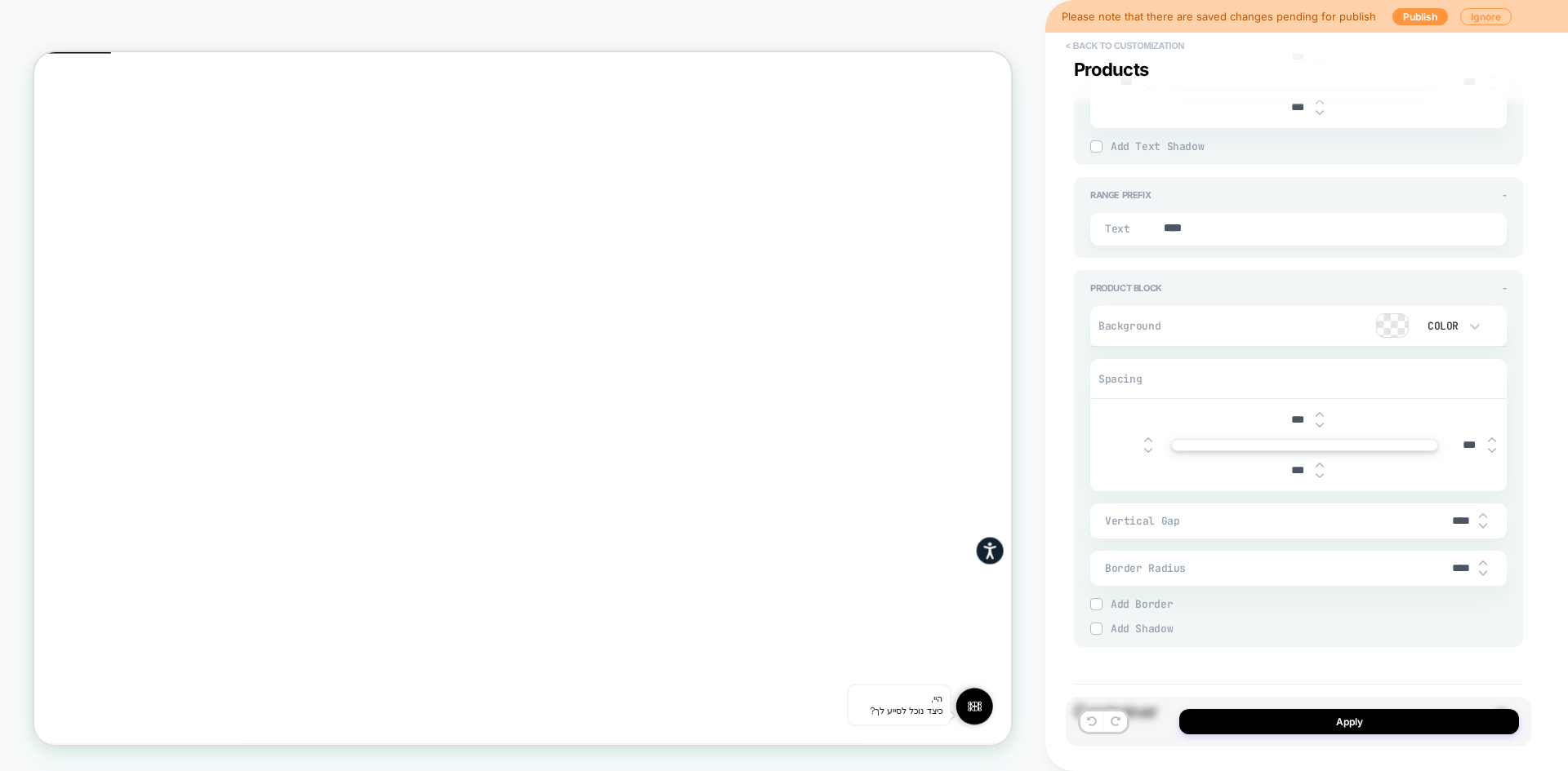
click at [1084, 53] on button "< Back to customization" at bounding box center [1124, 45] width 134 height 26
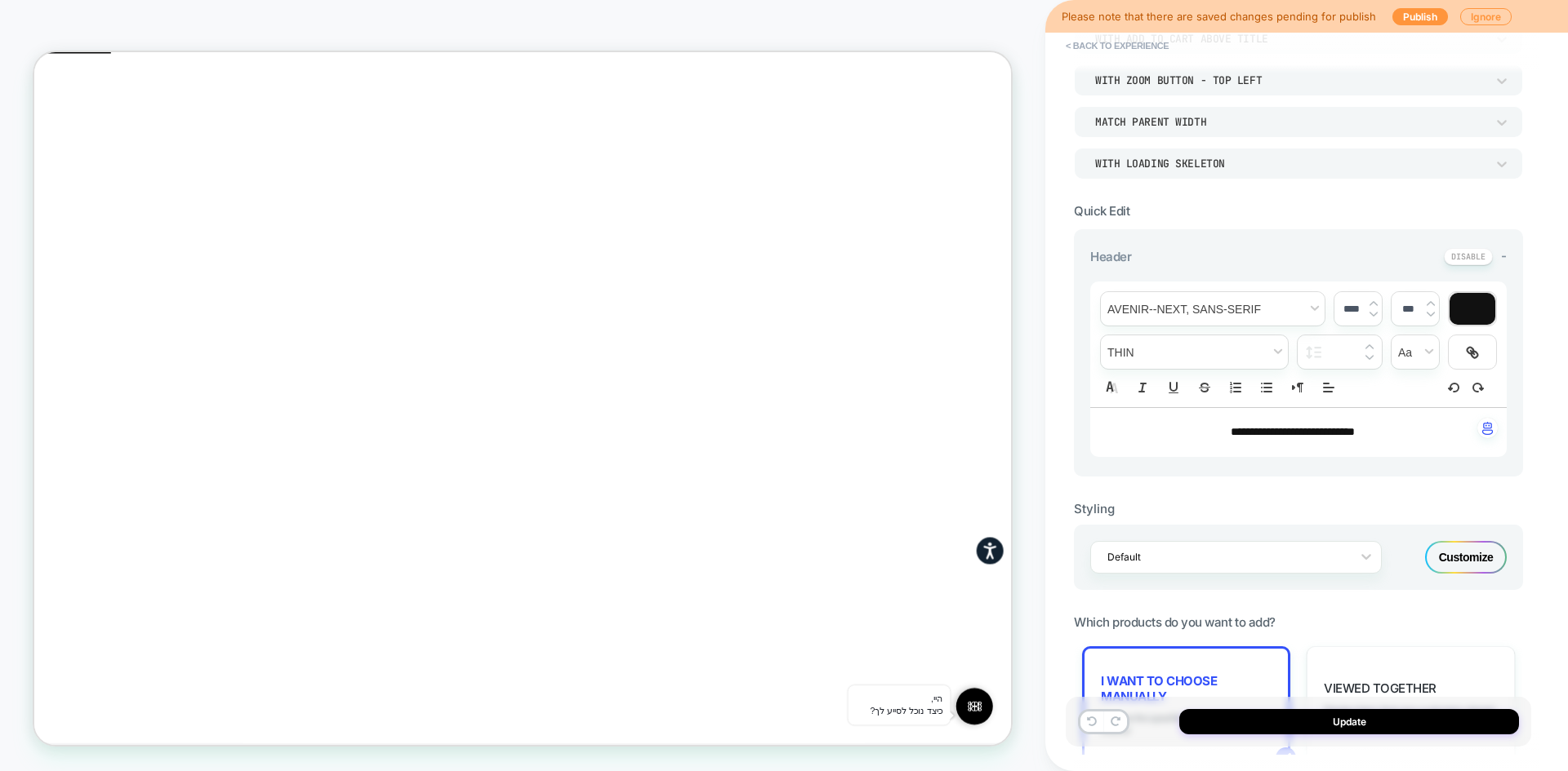
scroll to position [0, 0]
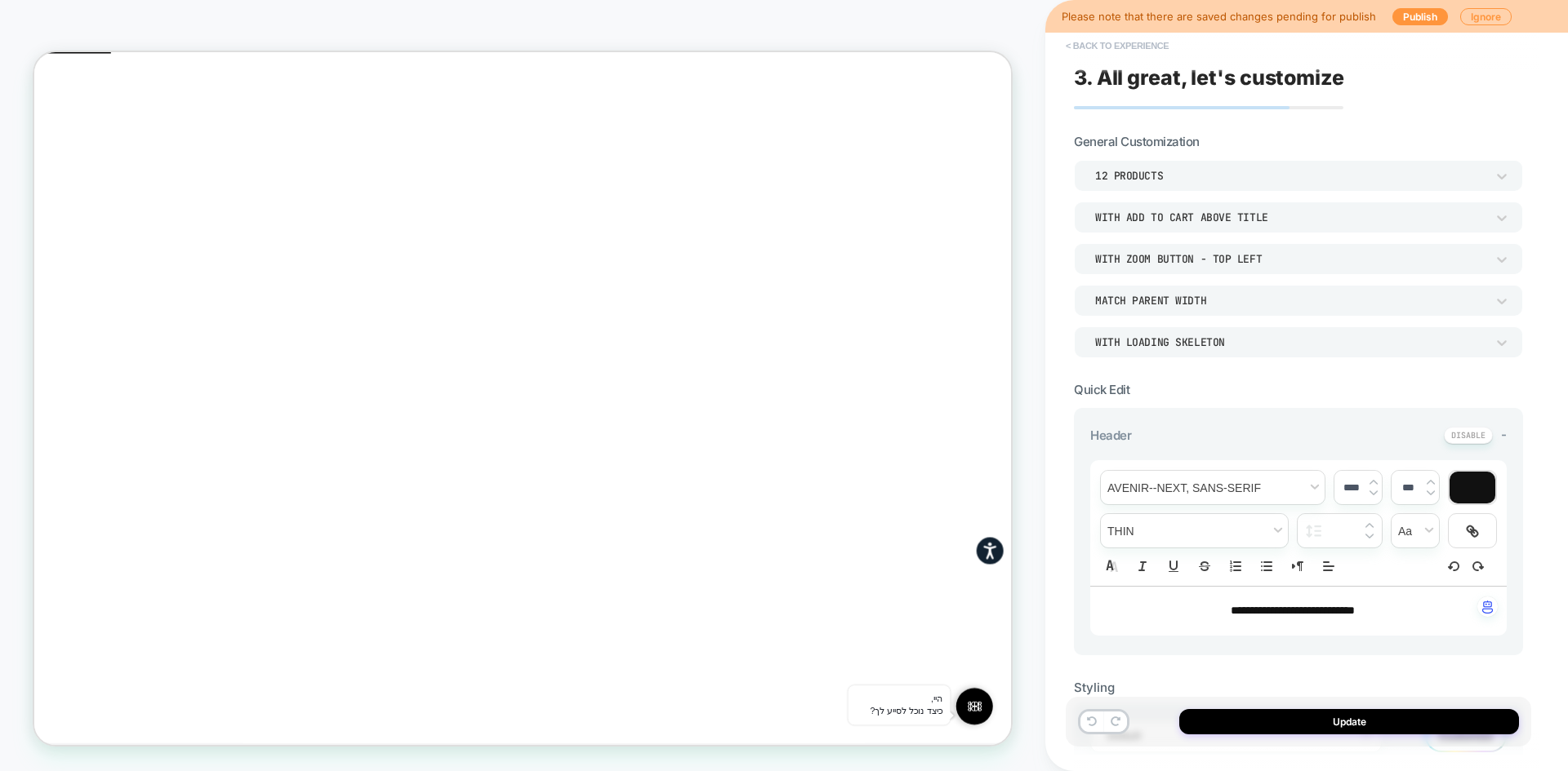
click at [1112, 46] on button "< Back to experience" at bounding box center [1117, 45] width 119 height 26
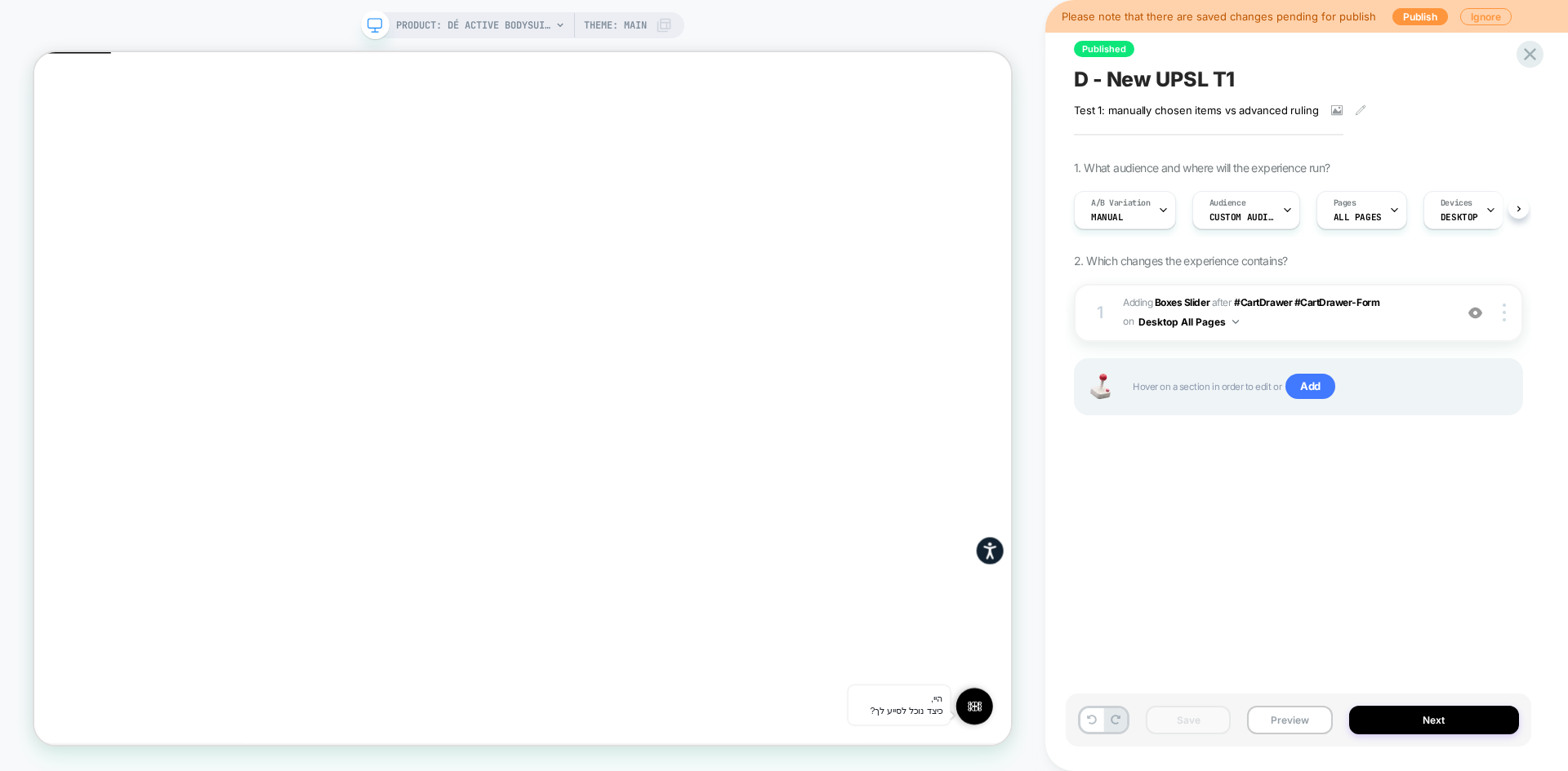
scroll to position [0, 1]
click at [1188, 84] on span "D - New UPSL T1" at bounding box center [1154, 78] width 161 height 25
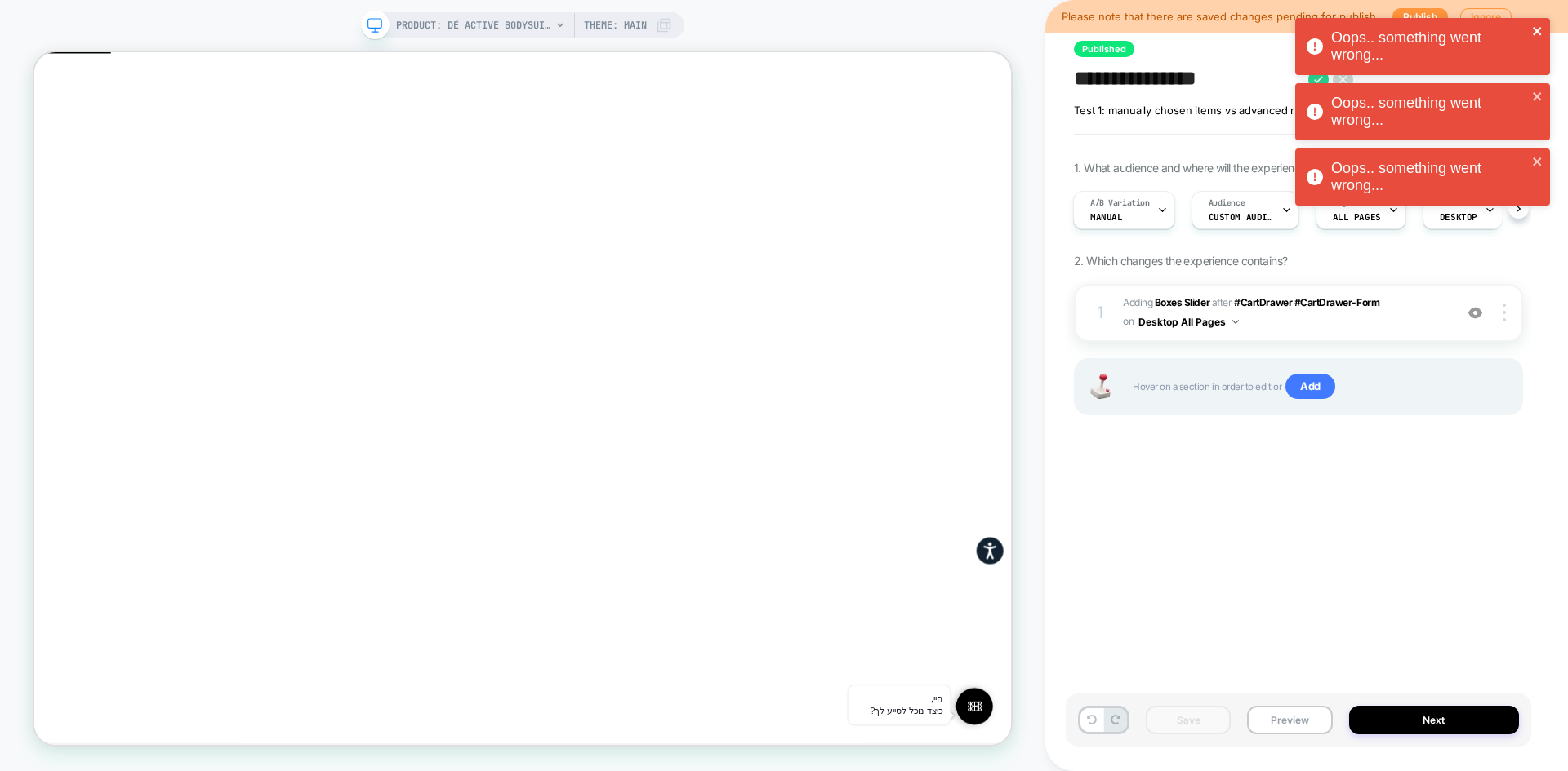
click at [1533, 29] on icon "close" at bounding box center [1538, 30] width 12 height 13
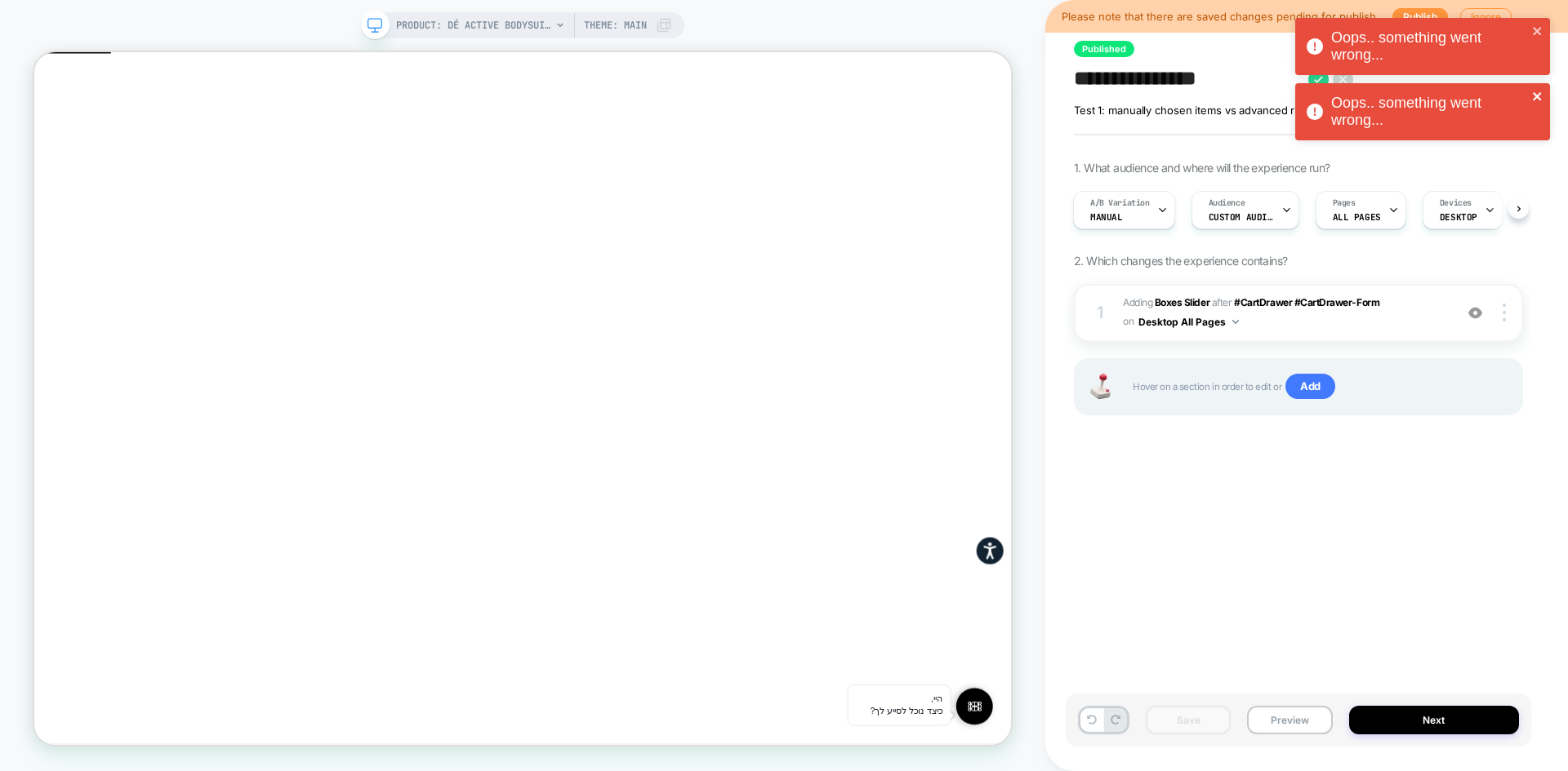
click at [1534, 91] on icon "close" at bounding box center [1538, 96] width 12 height 13
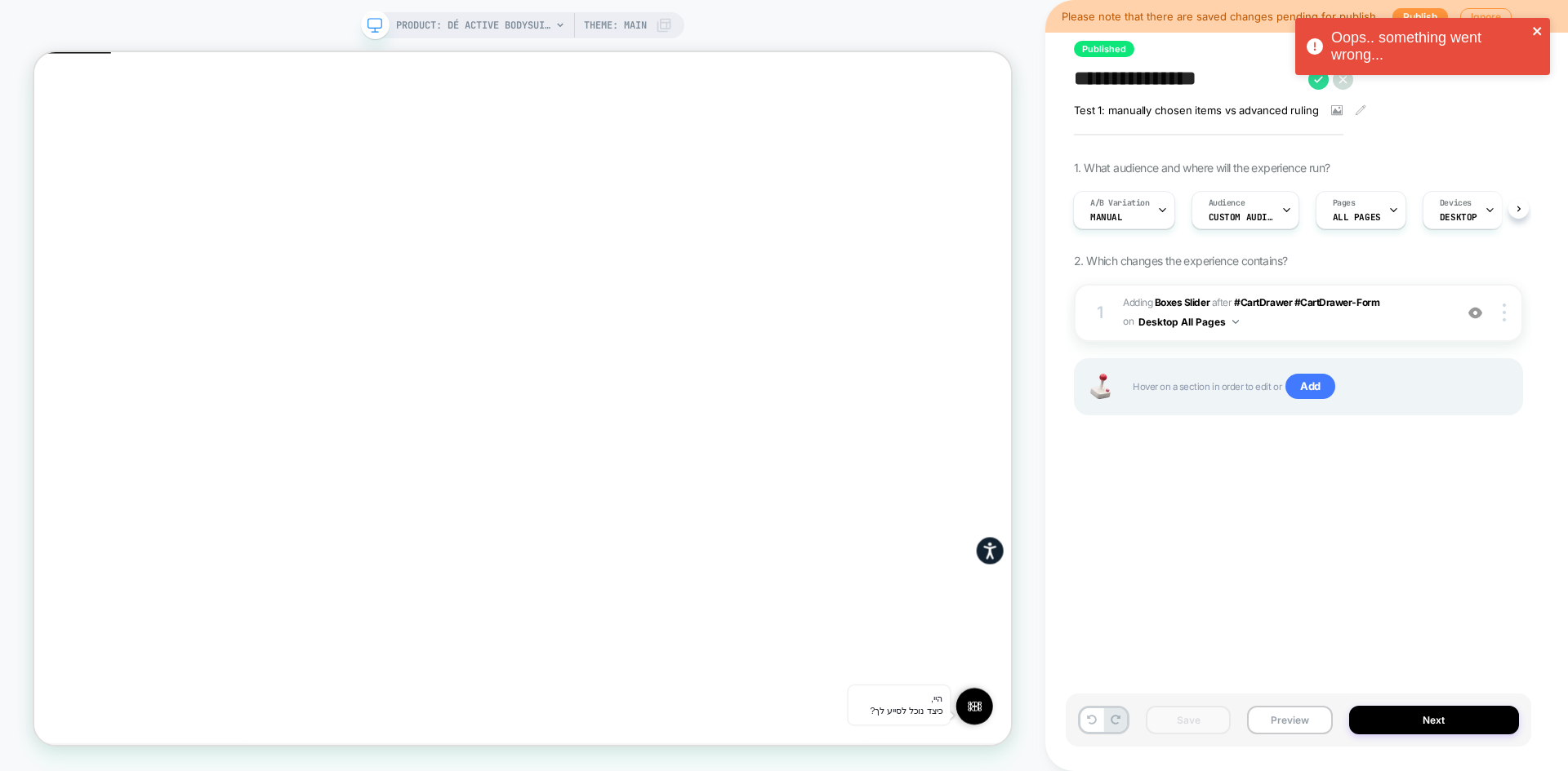
click at [1532, 26] on icon "close" at bounding box center [1538, 30] width 12 height 13
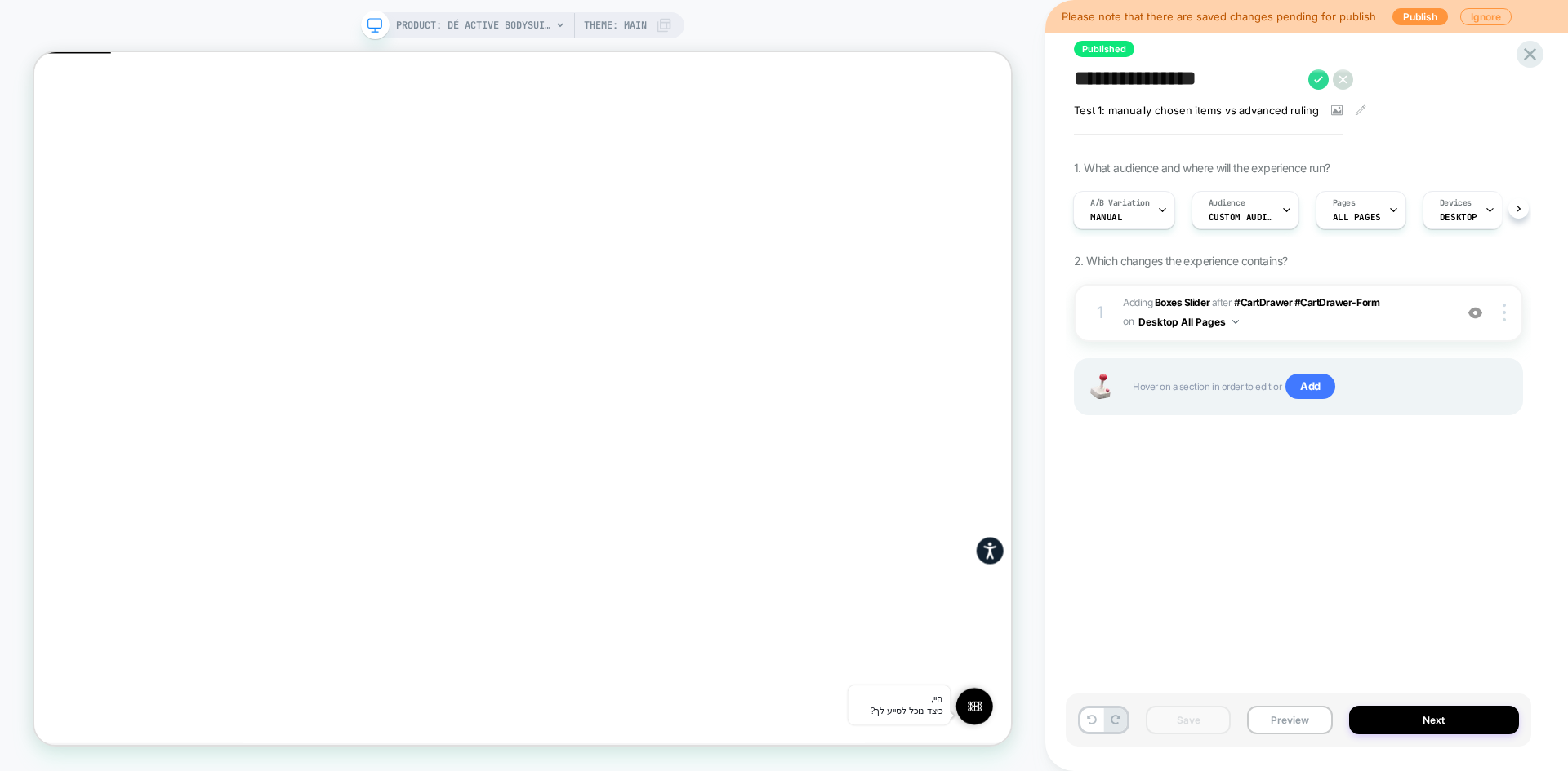
click at [1135, 77] on textarea "**********" at bounding box center [1186, 78] width 226 height 25
click at [1529, 57] on icon at bounding box center [1530, 54] width 22 height 22
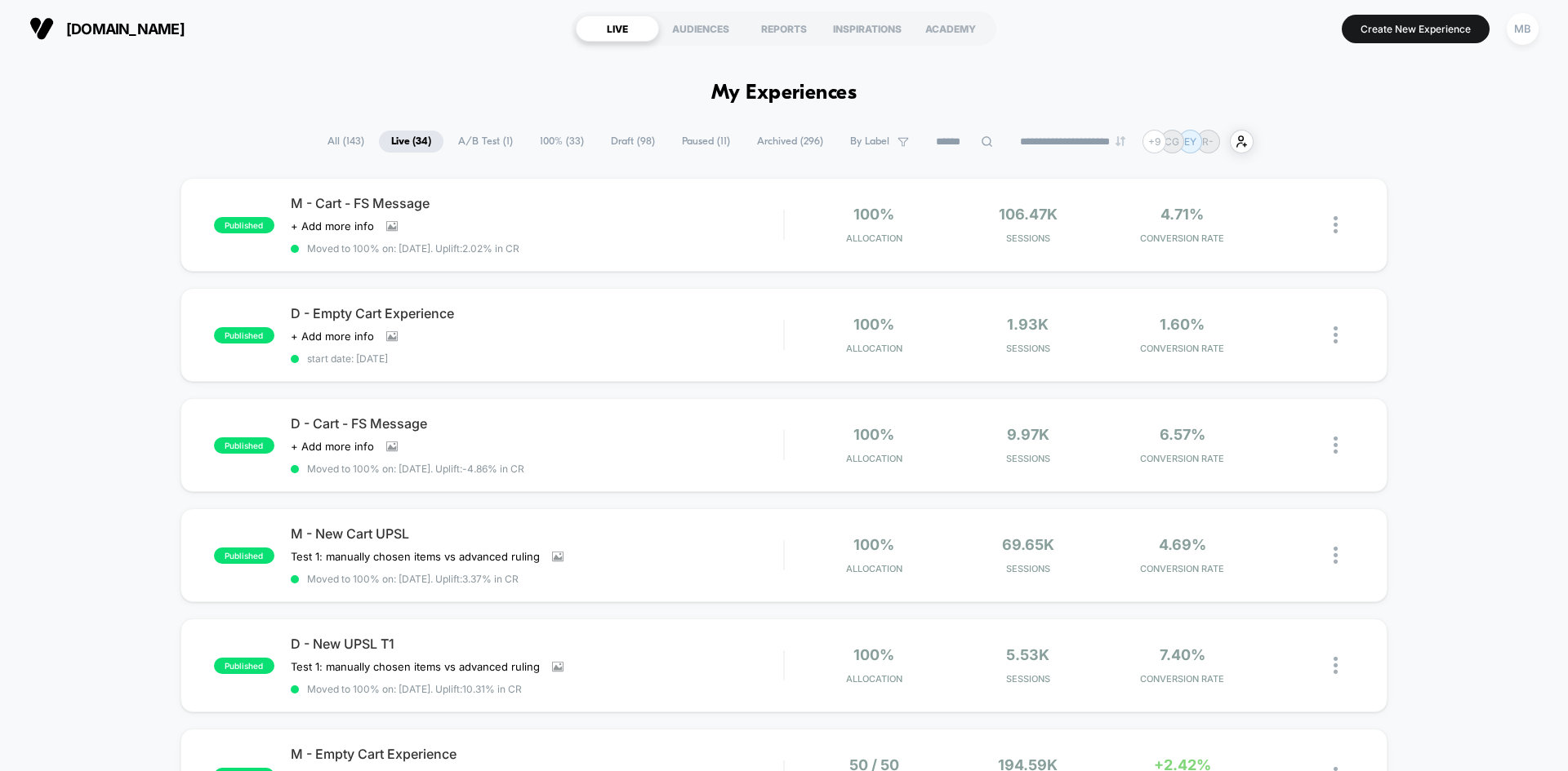
click at [472, 633] on div "published D - New UPSL T1 Test 1: manually chosen items vs advanced ruling﻿ Cli…" at bounding box center [784, 666] width 1207 height 94
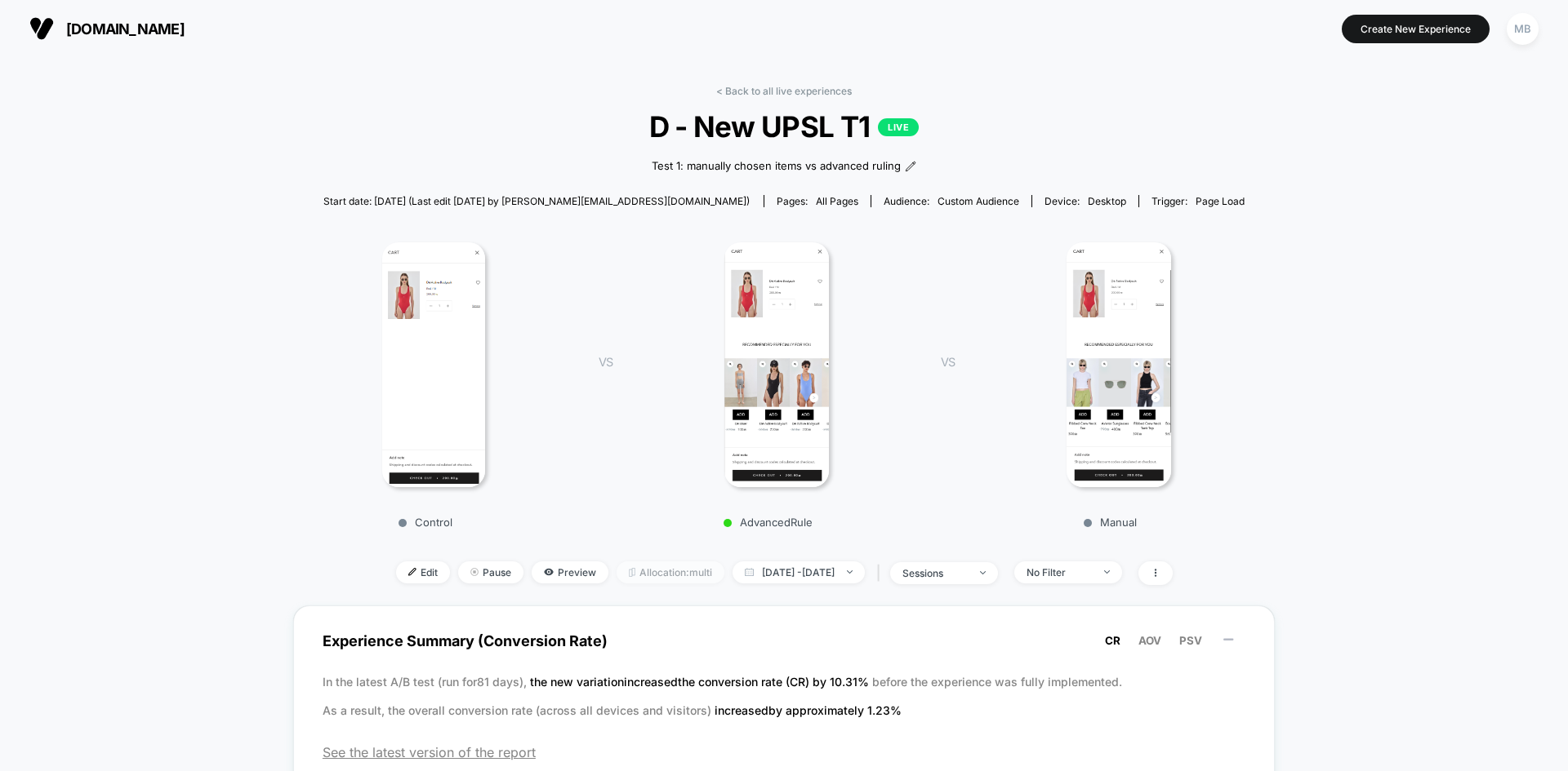
click at [676, 575] on span "Allocation: multi" at bounding box center [670, 572] width 108 height 22
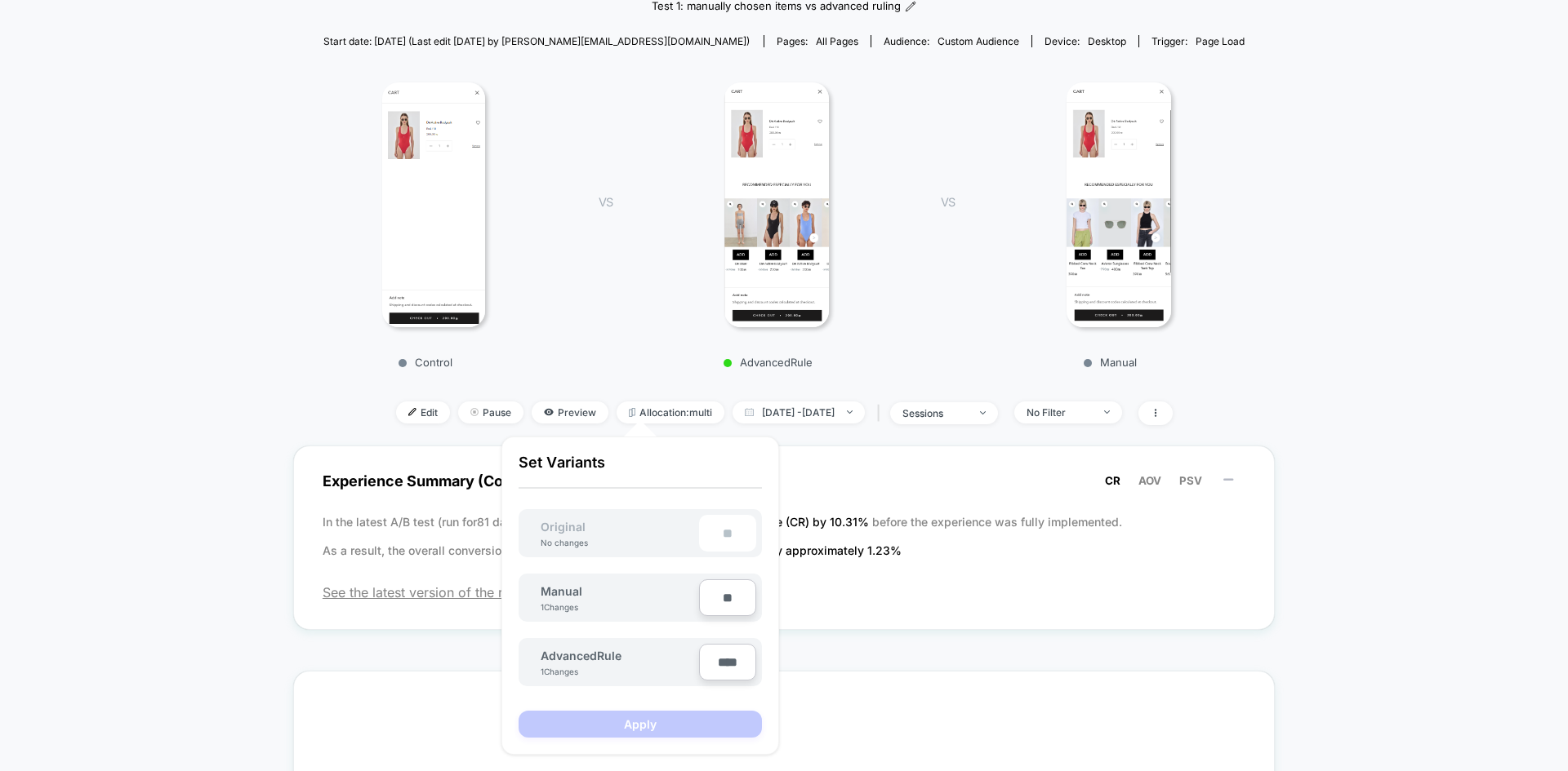
scroll to position [163, 0]
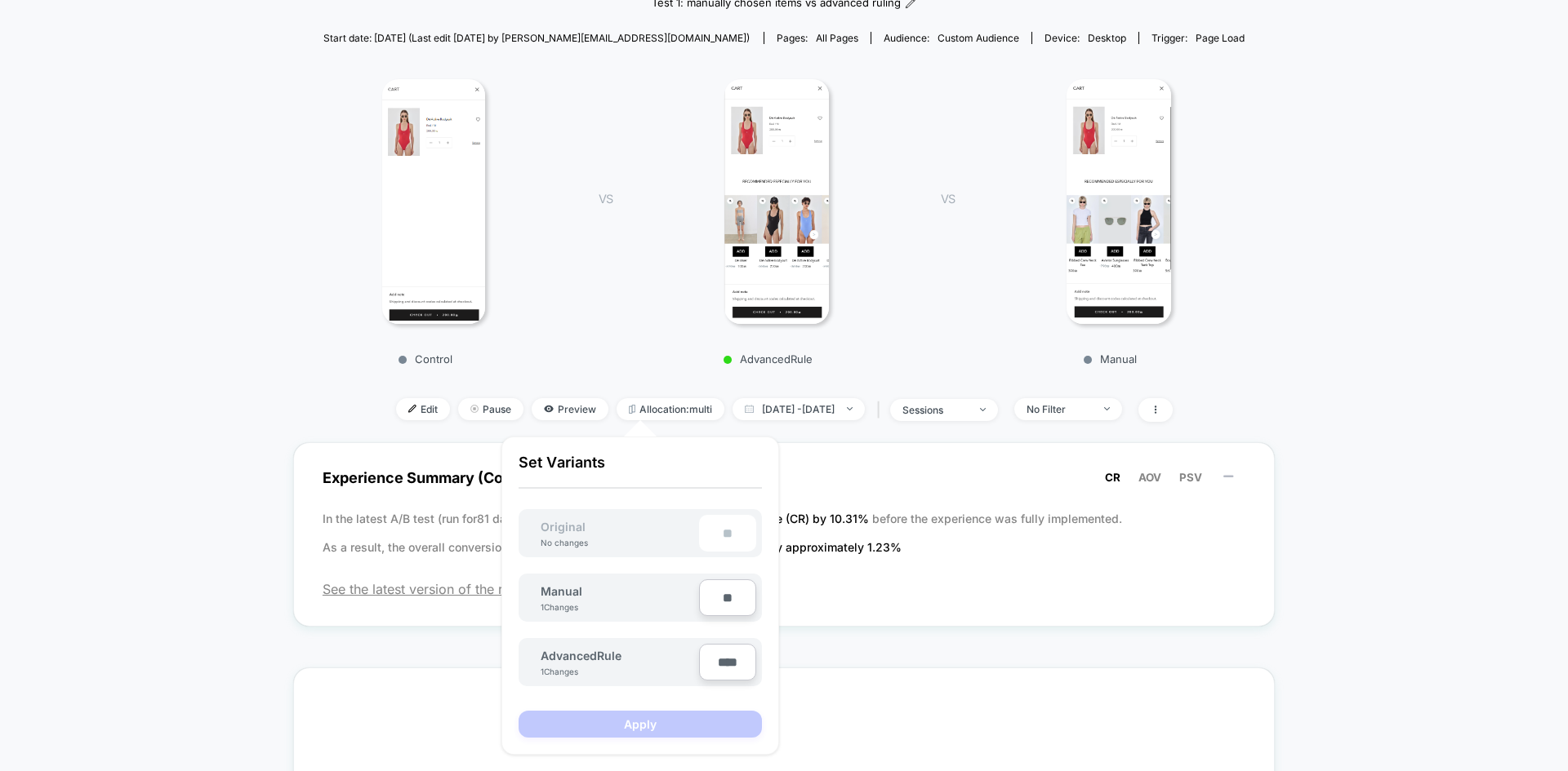
click at [593, 260] on div "VS AdvancedRule" at bounding box center [745, 217] width 342 height 297
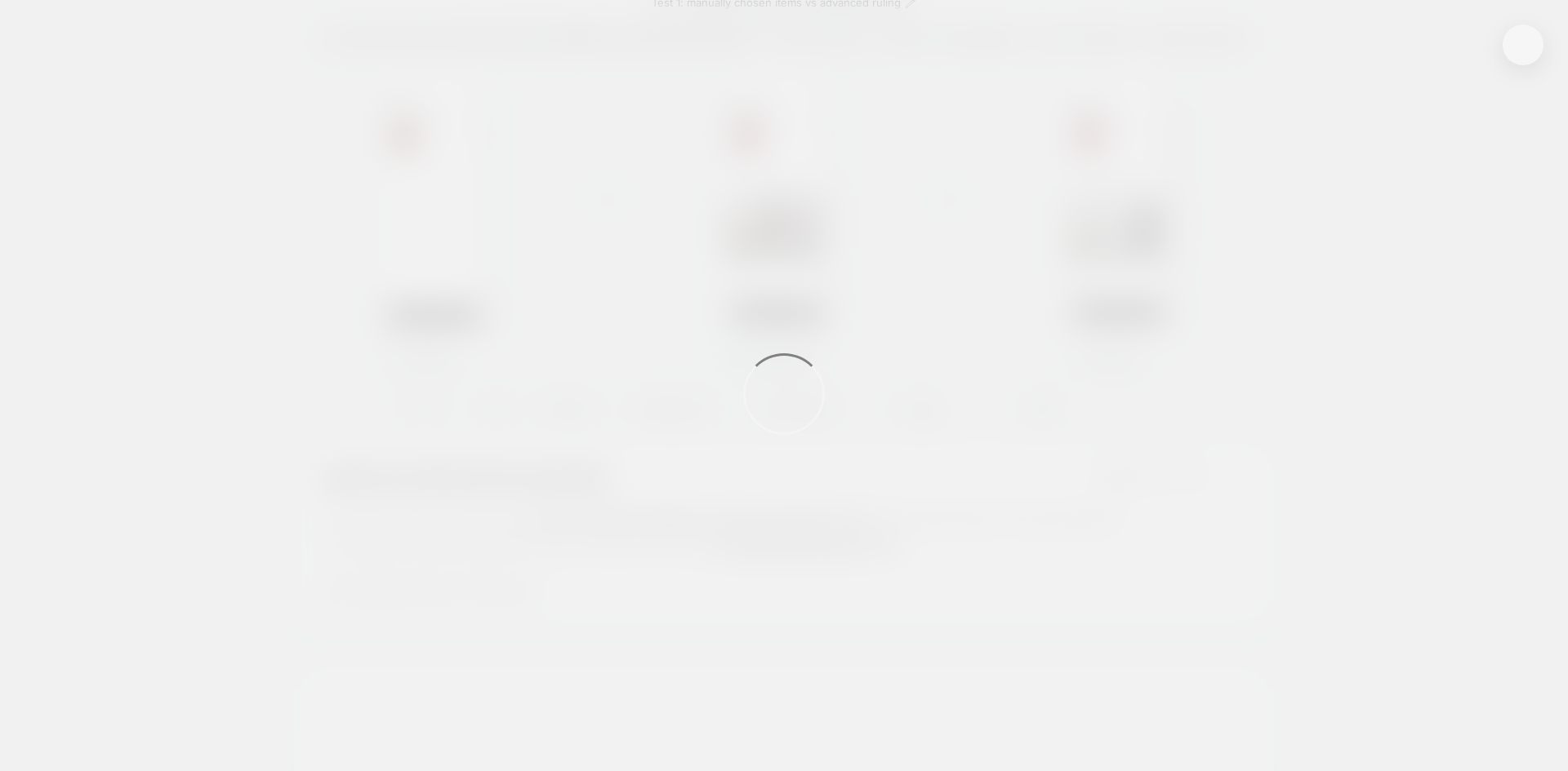
click at [250, 250] on div at bounding box center [784, 386] width 1568 height 771
click at [1514, 49] on button at bounding box center [1522, 44] width 25 height 25
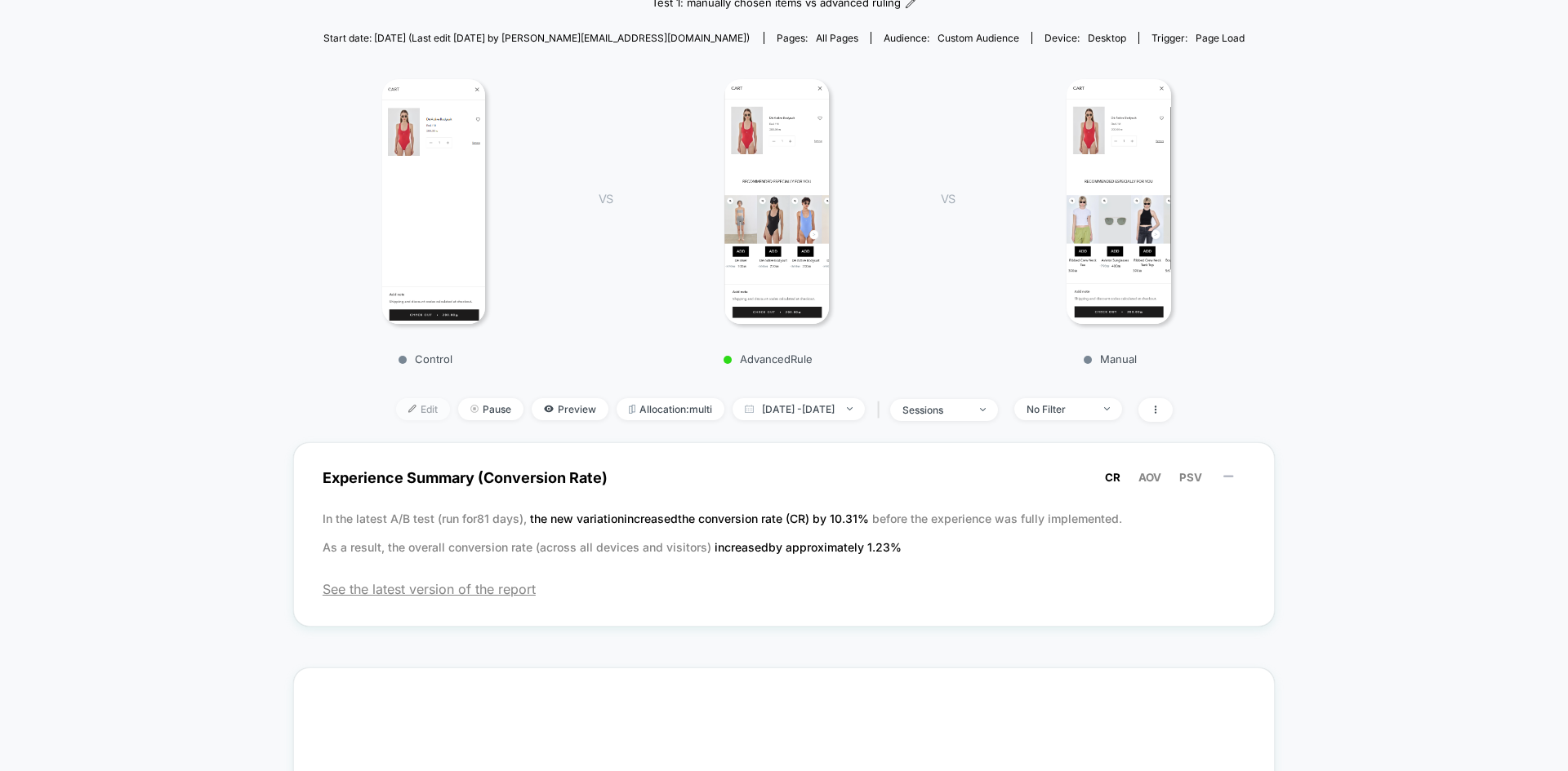
click at [400, 411] on span "Edit" at bounding box center [423, 409] width 54 height 22
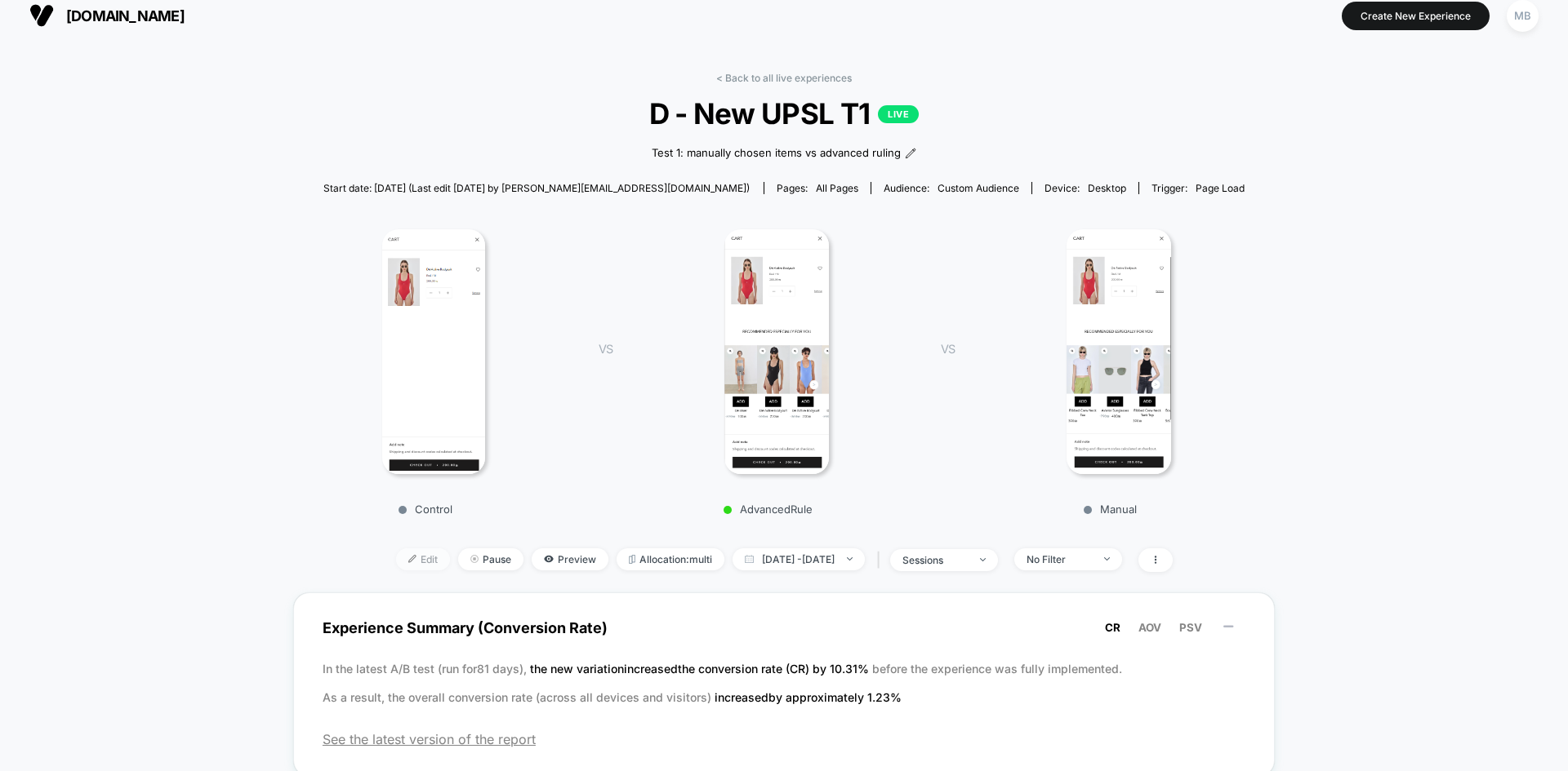
scroll to position [0, 0]
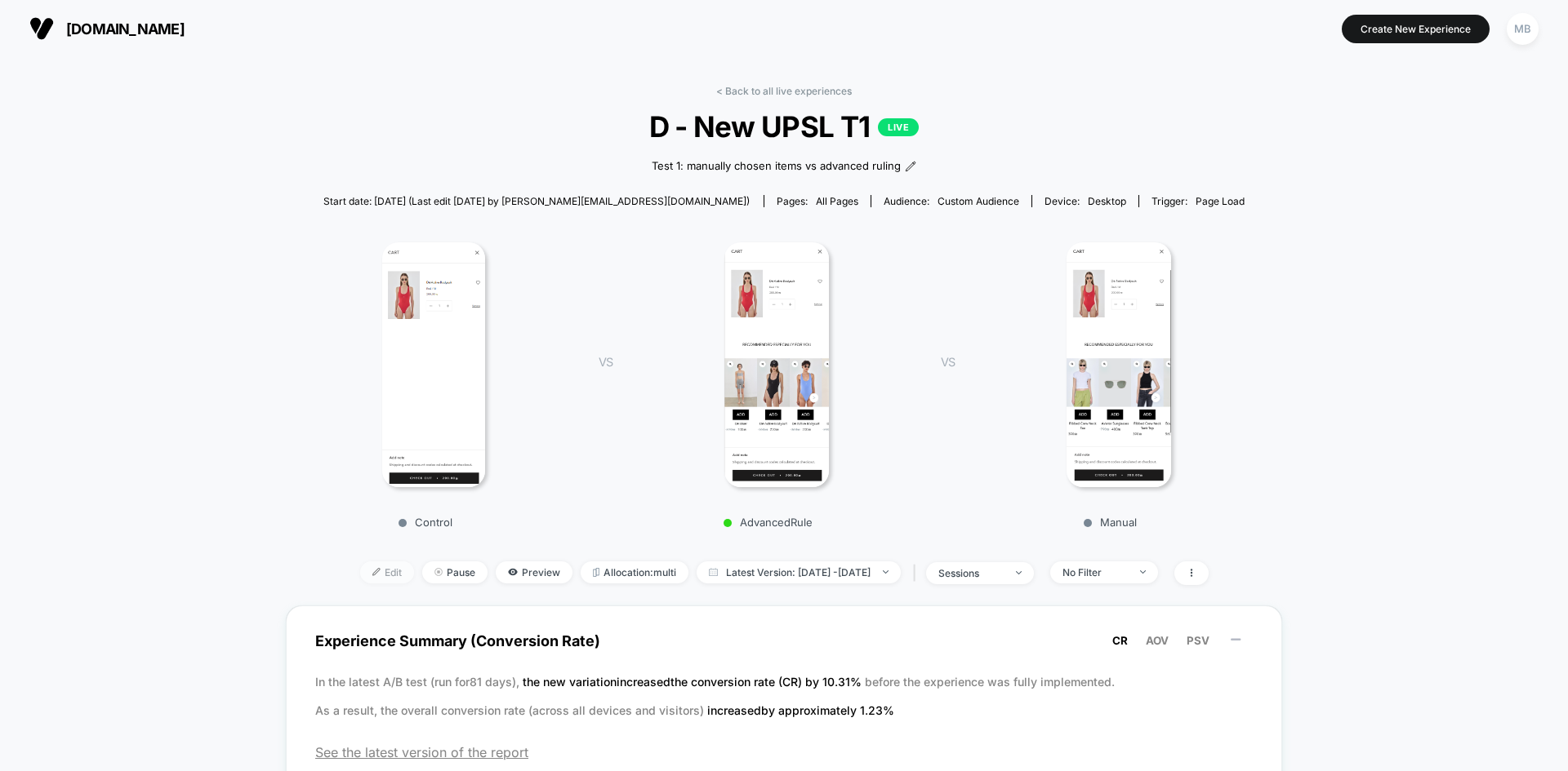
click at [360, 573] on span "Edit" at bounding box center [387, 572] width 54 height 22
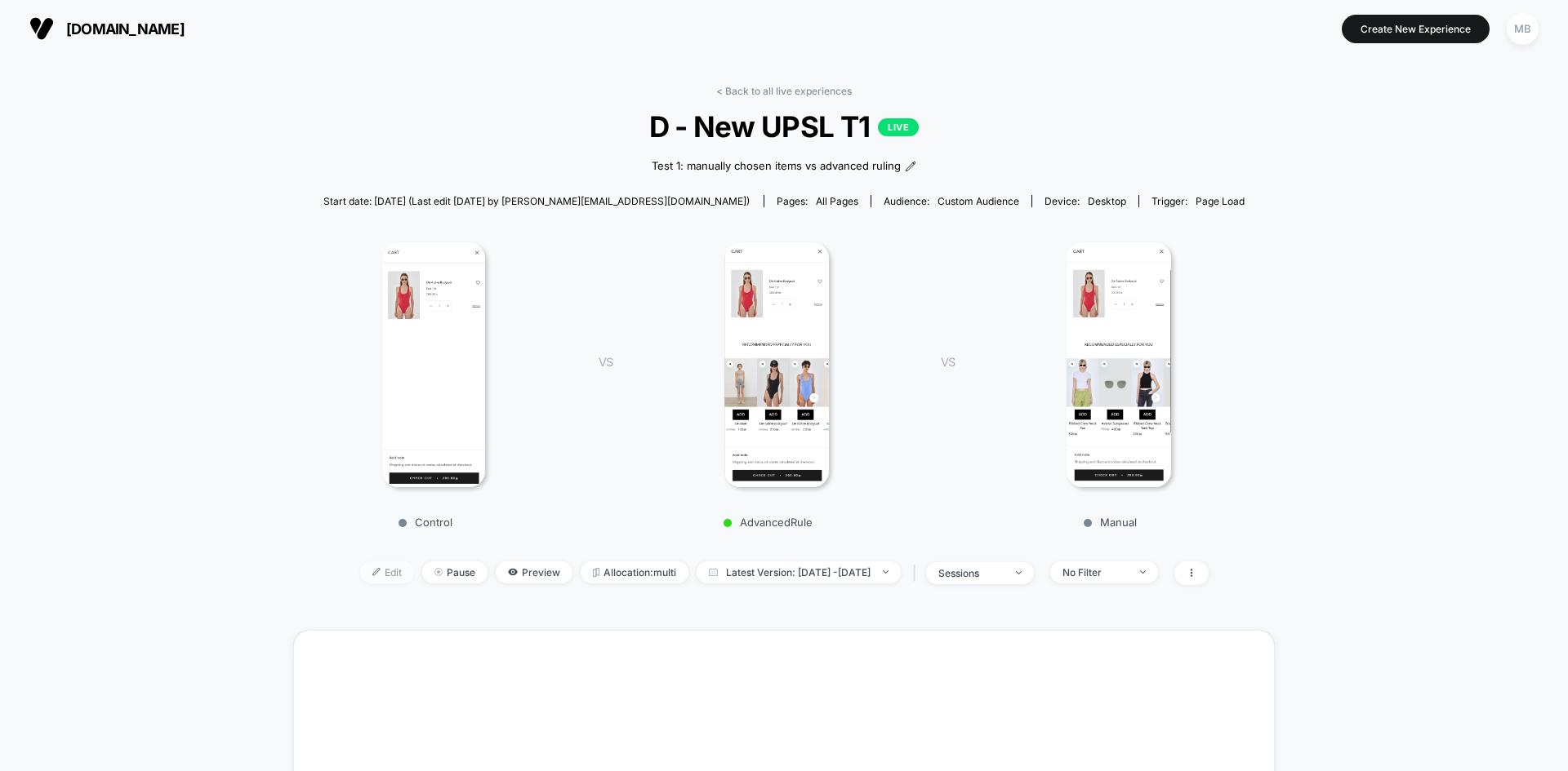
click at [360, 572] on span "Edit" at bounding box center [387, 572] width 54 height 22
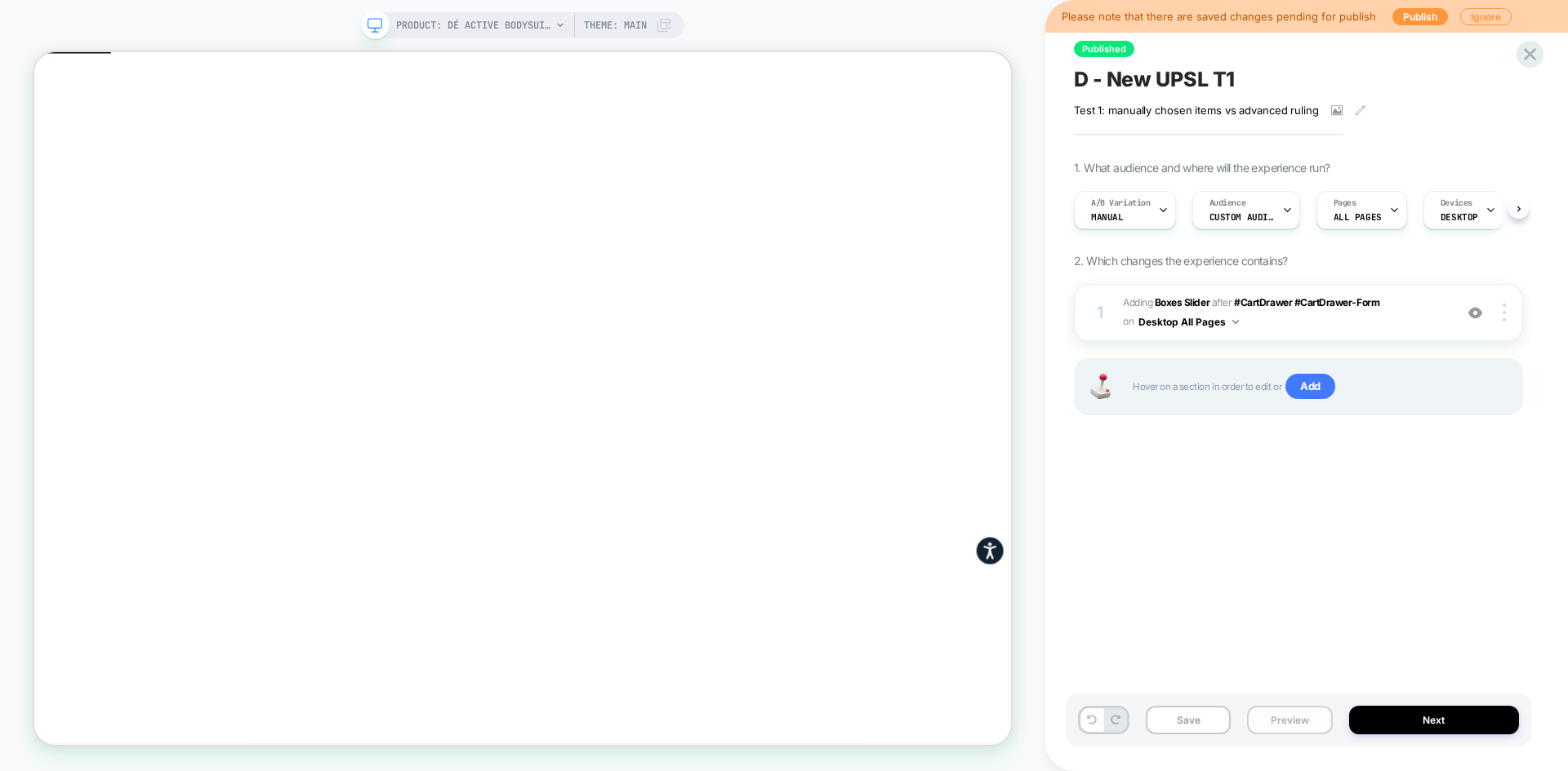
scroll to position [0, 1]
click at [1281, 722] on button "Preview" at bounding box center [1289, 720] width 85 height 28
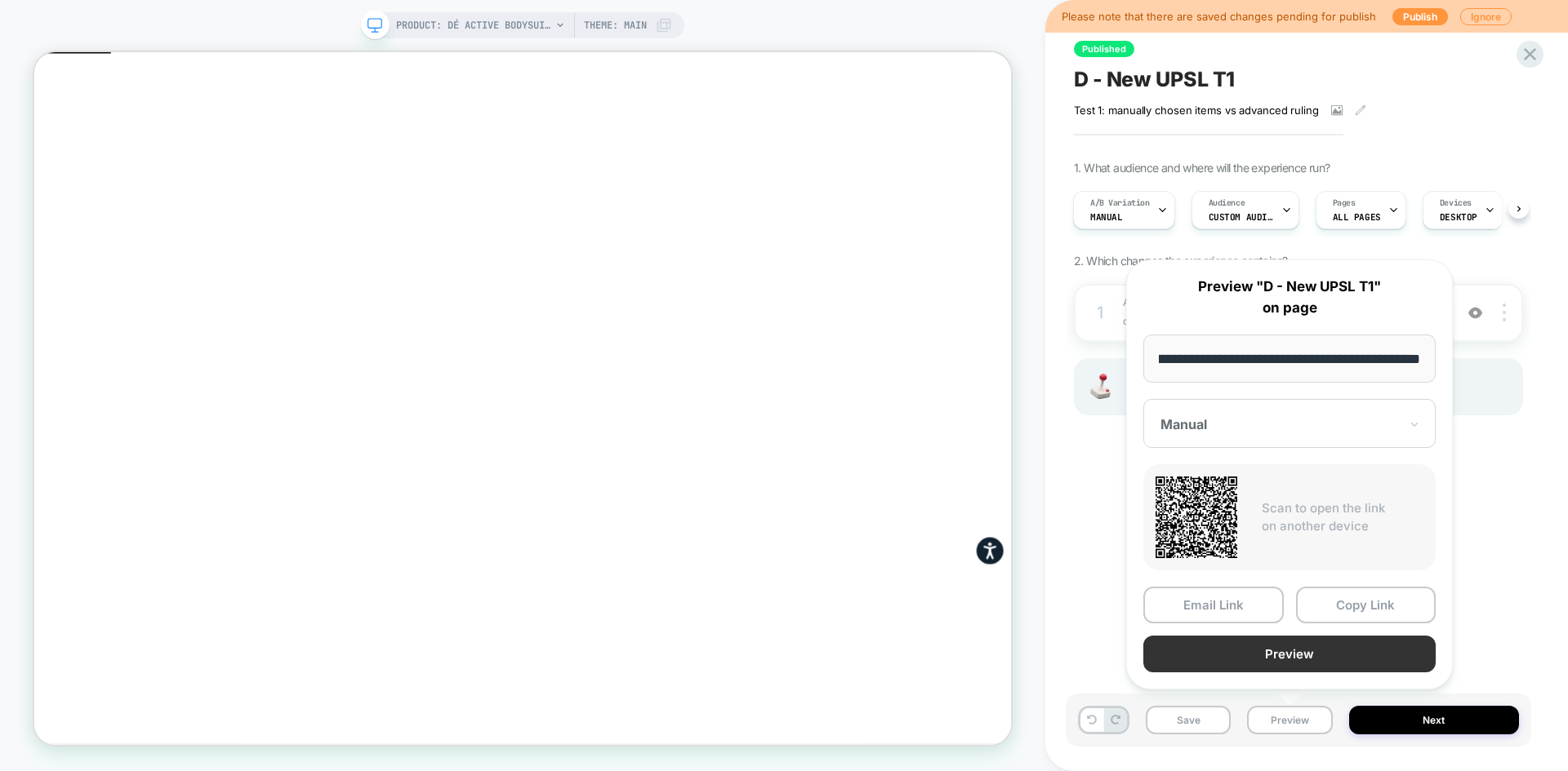
scroll to position [0, 0]
click at [1310, 651] on button "Preview" at bounding box center [1289, 653] width 292 height 36
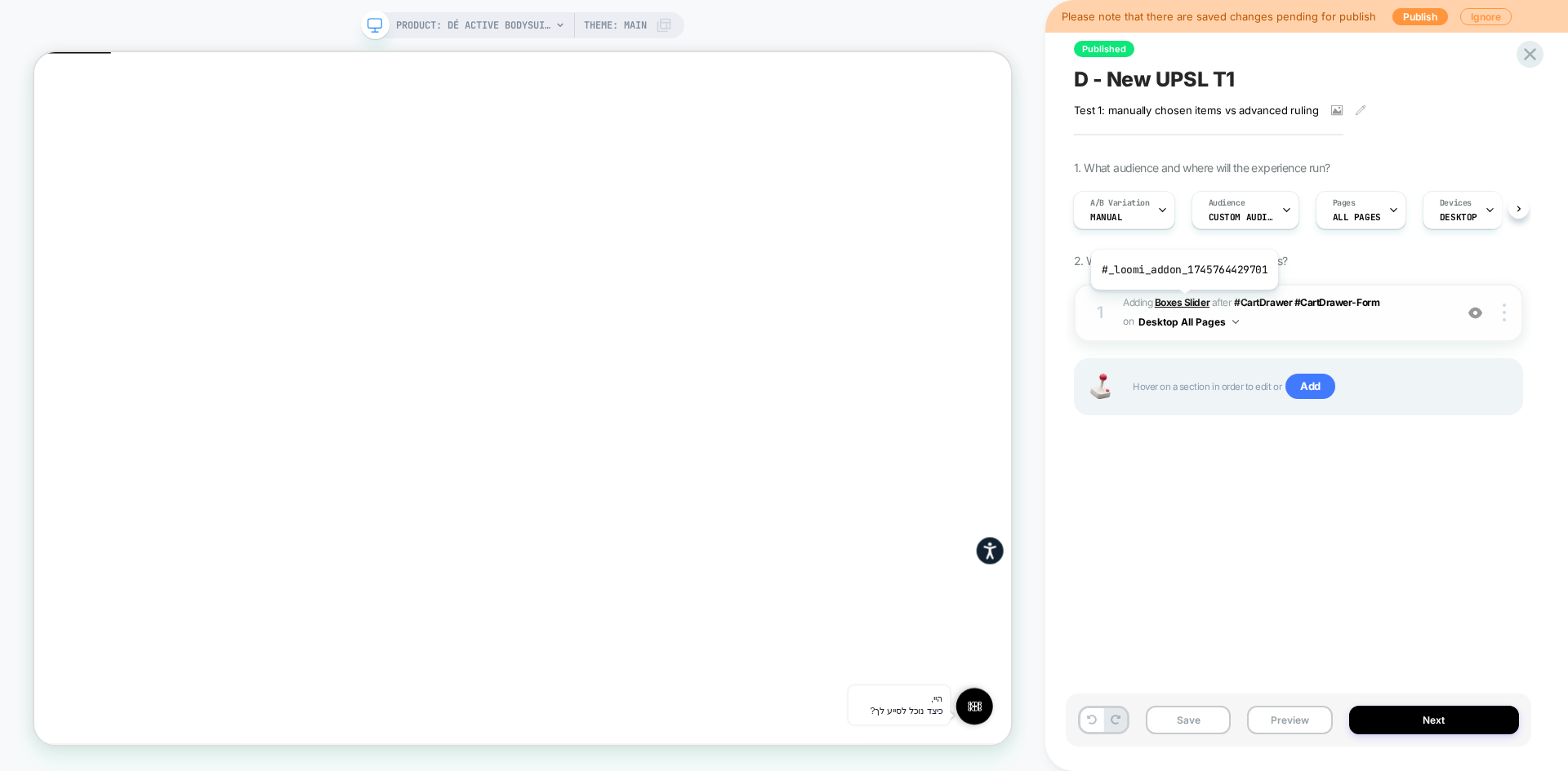
click at [1182, 302] on b "Boxes Slider" at bounding box center [1182, 302] width 55 height 12
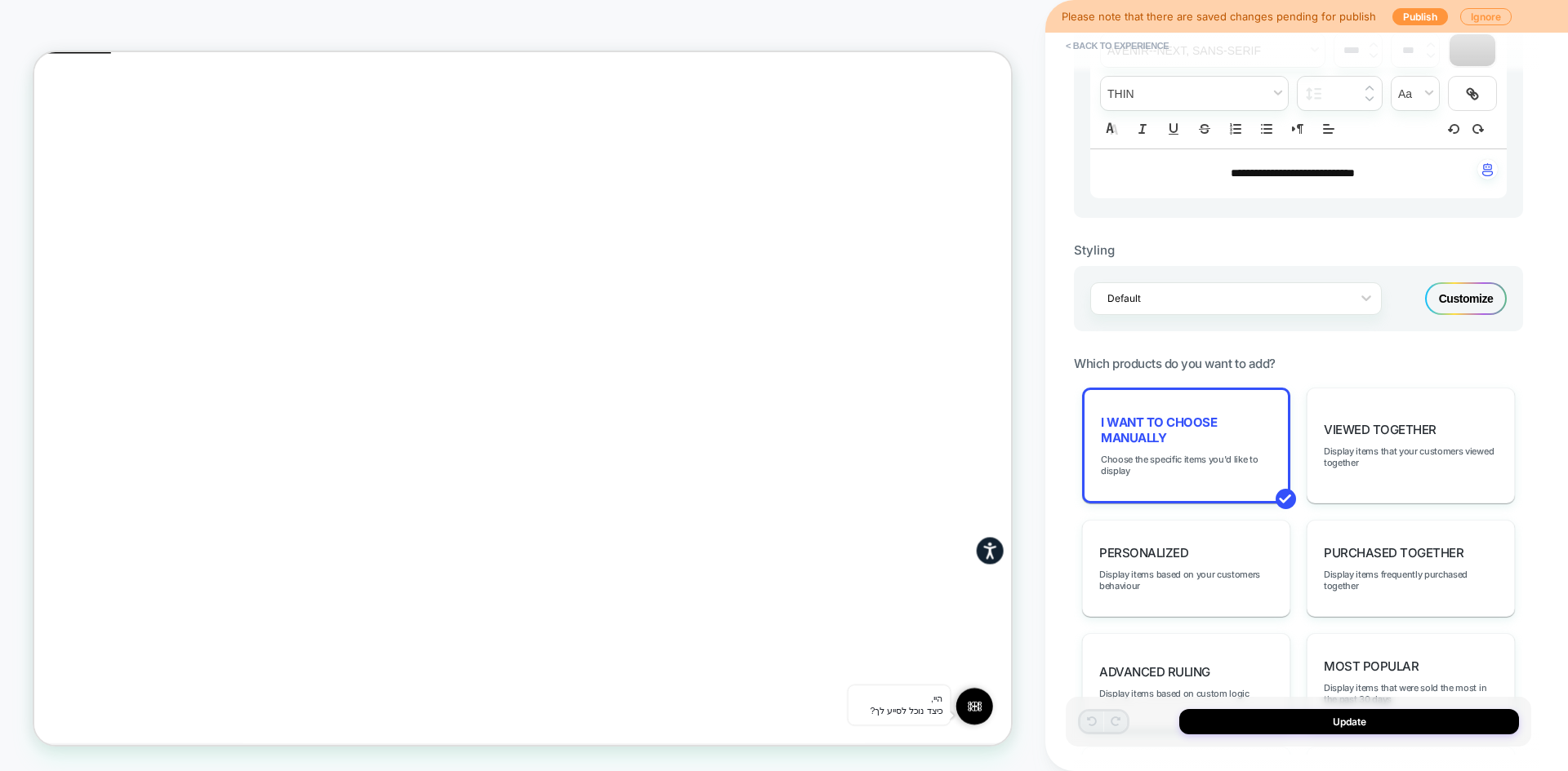
scroll to position [327, 0]
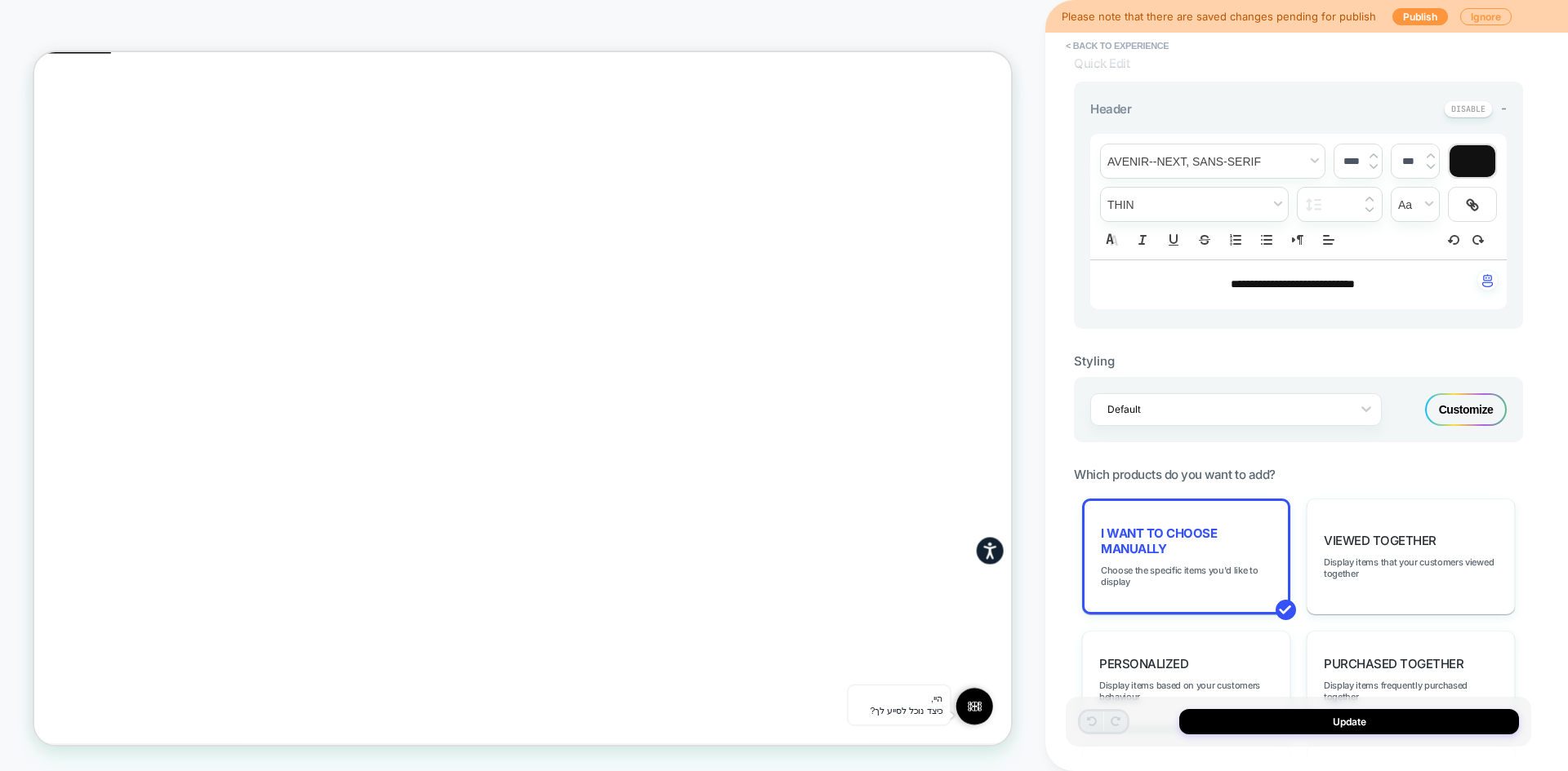
click at [1486, 409] on div "Customize" at bounding box center [1465, 409] width 81 height 32
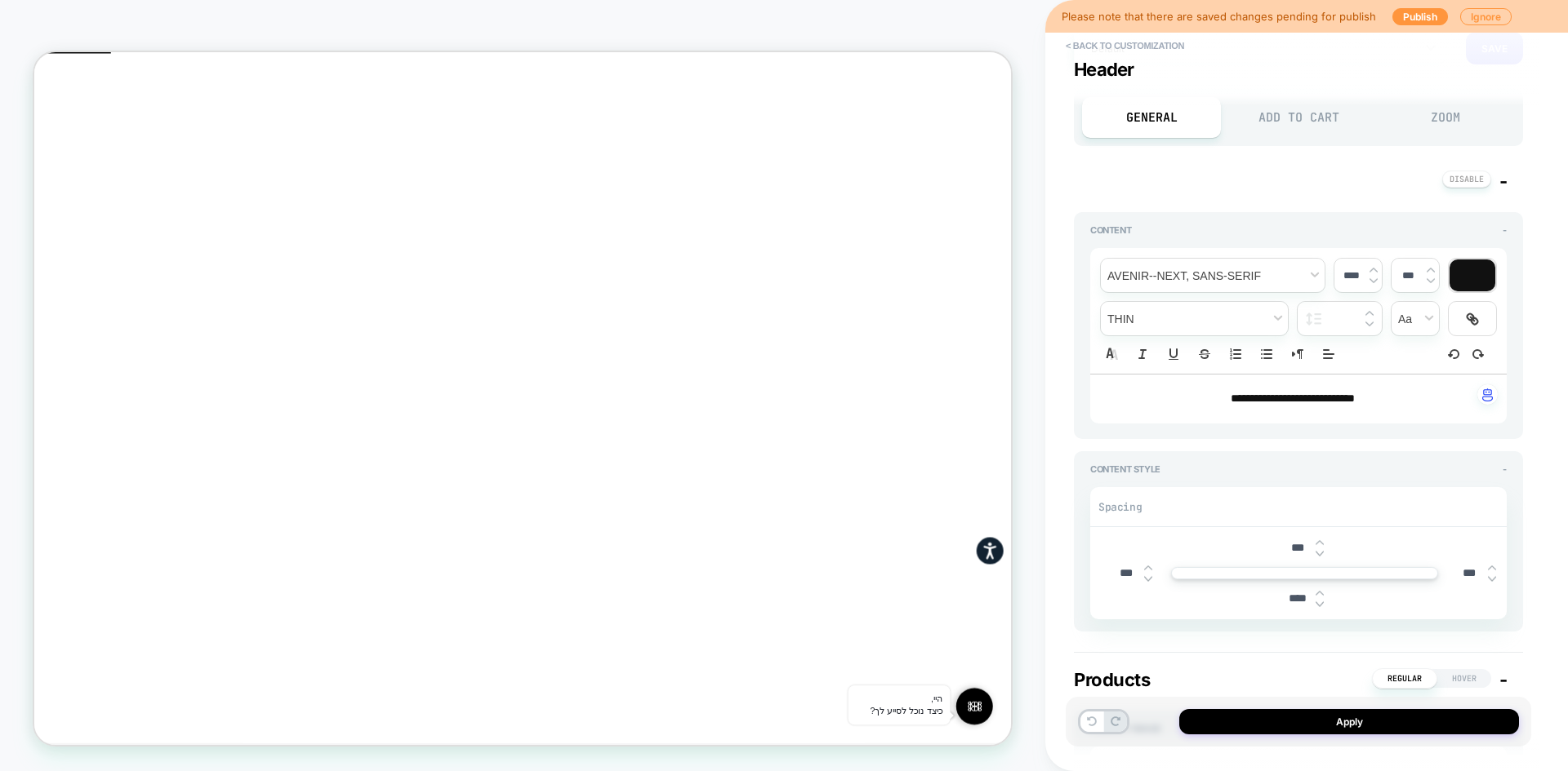
scroll to position [408, 0]
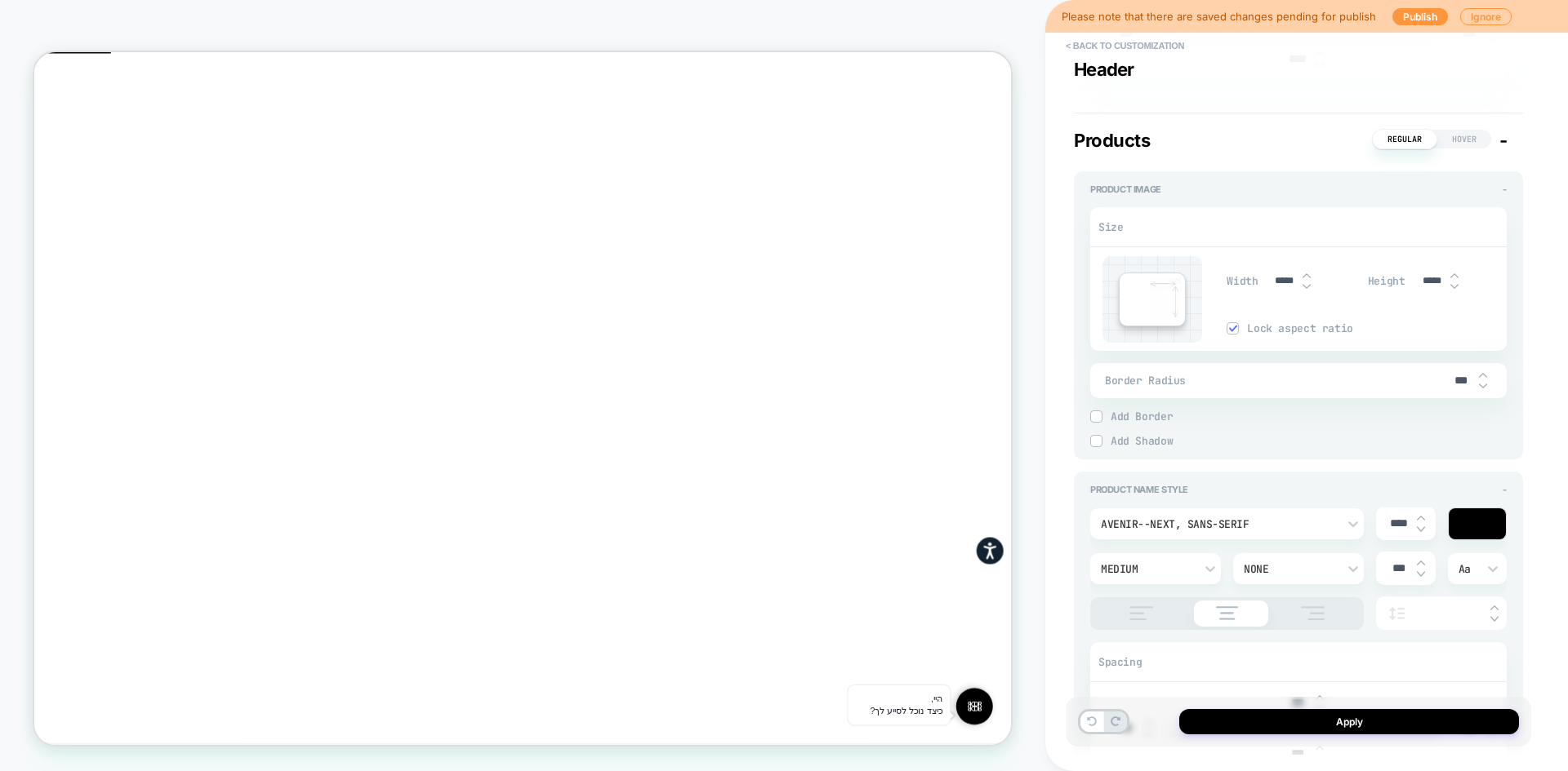
scroll to position [653, 0]
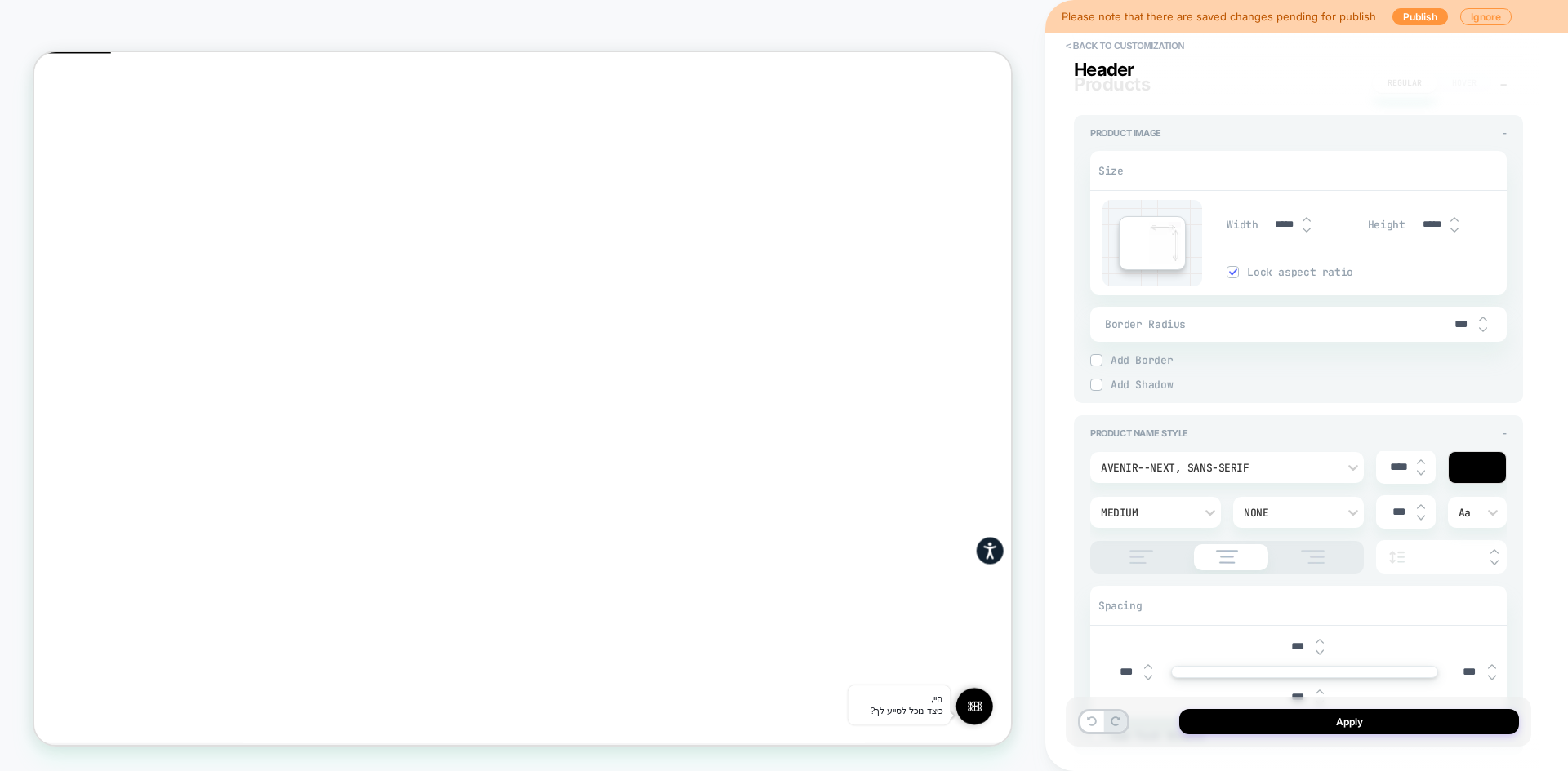
type textarea "*"
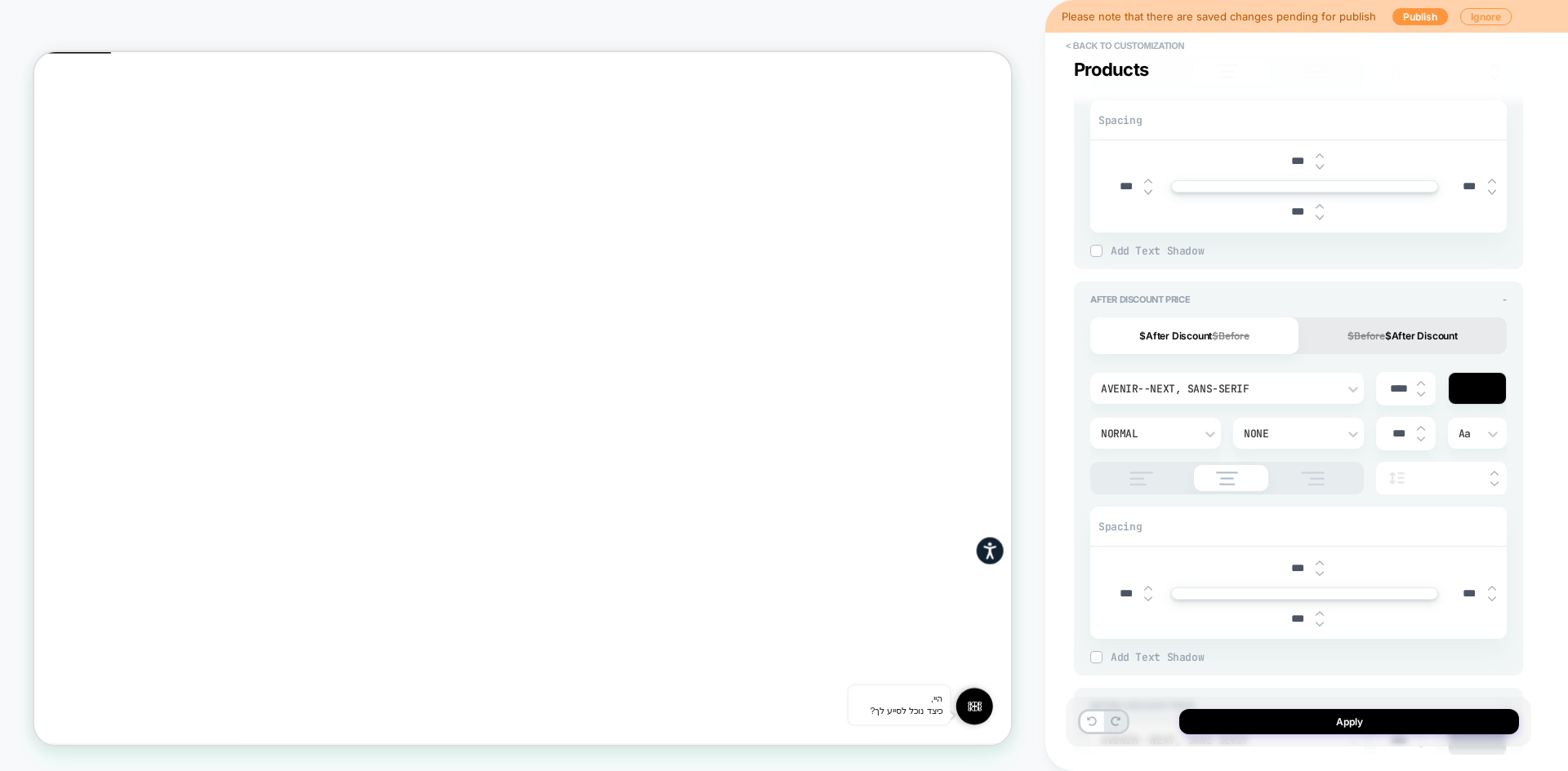
scroll to position [1224, 0]
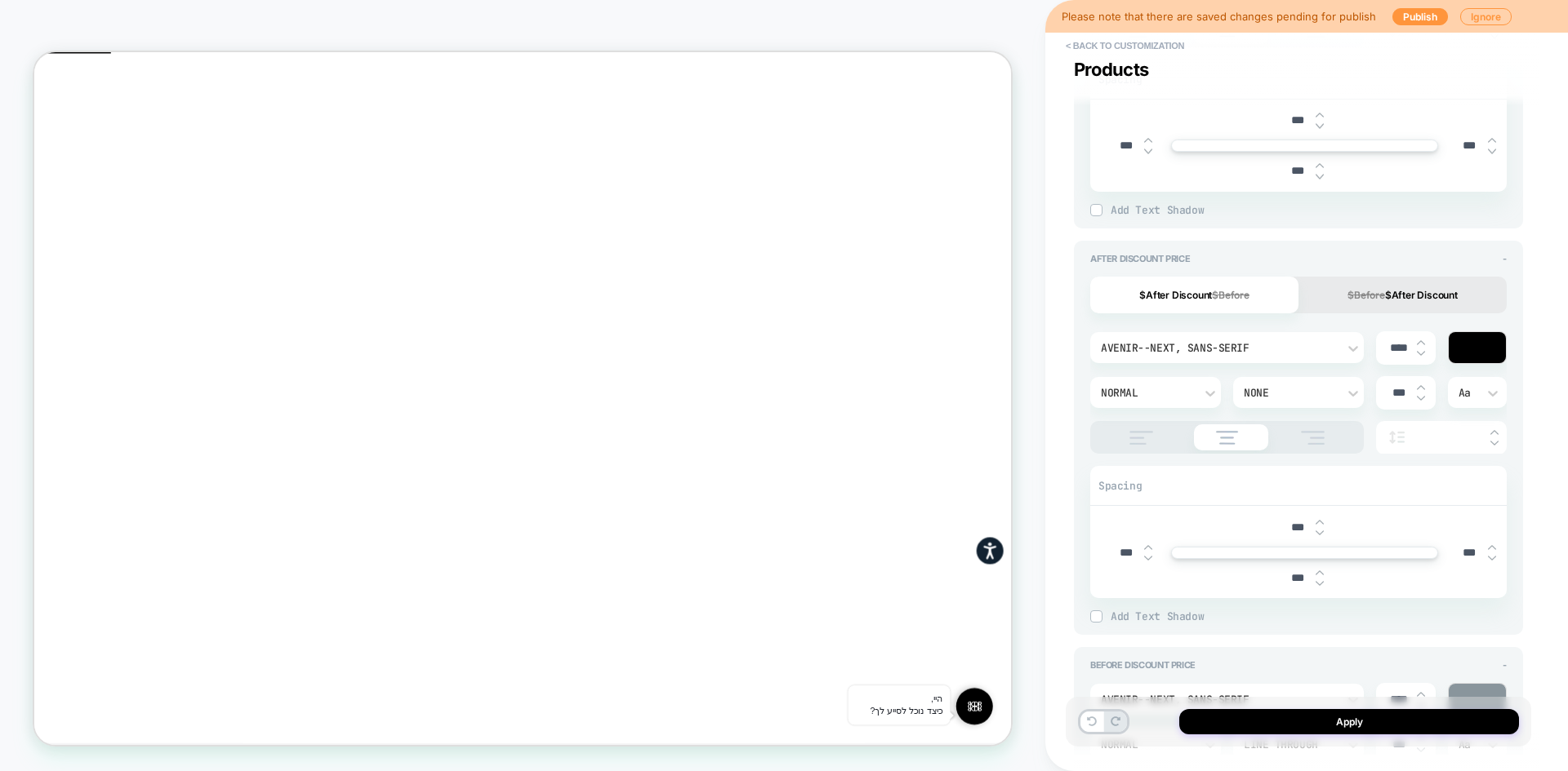
click at [1300, 532] on input "***" at bounding box center [1296, 528] width 36 height 14
drag, startPoint x: 1295, startPoint y: 526, endPoint x: 1280, endPoint y: 526, distance: 15.0
click at [1280, 526] on input "***" at bounding box center [1296, 528] width 36 height 14
type input "***"
type textarea "*"
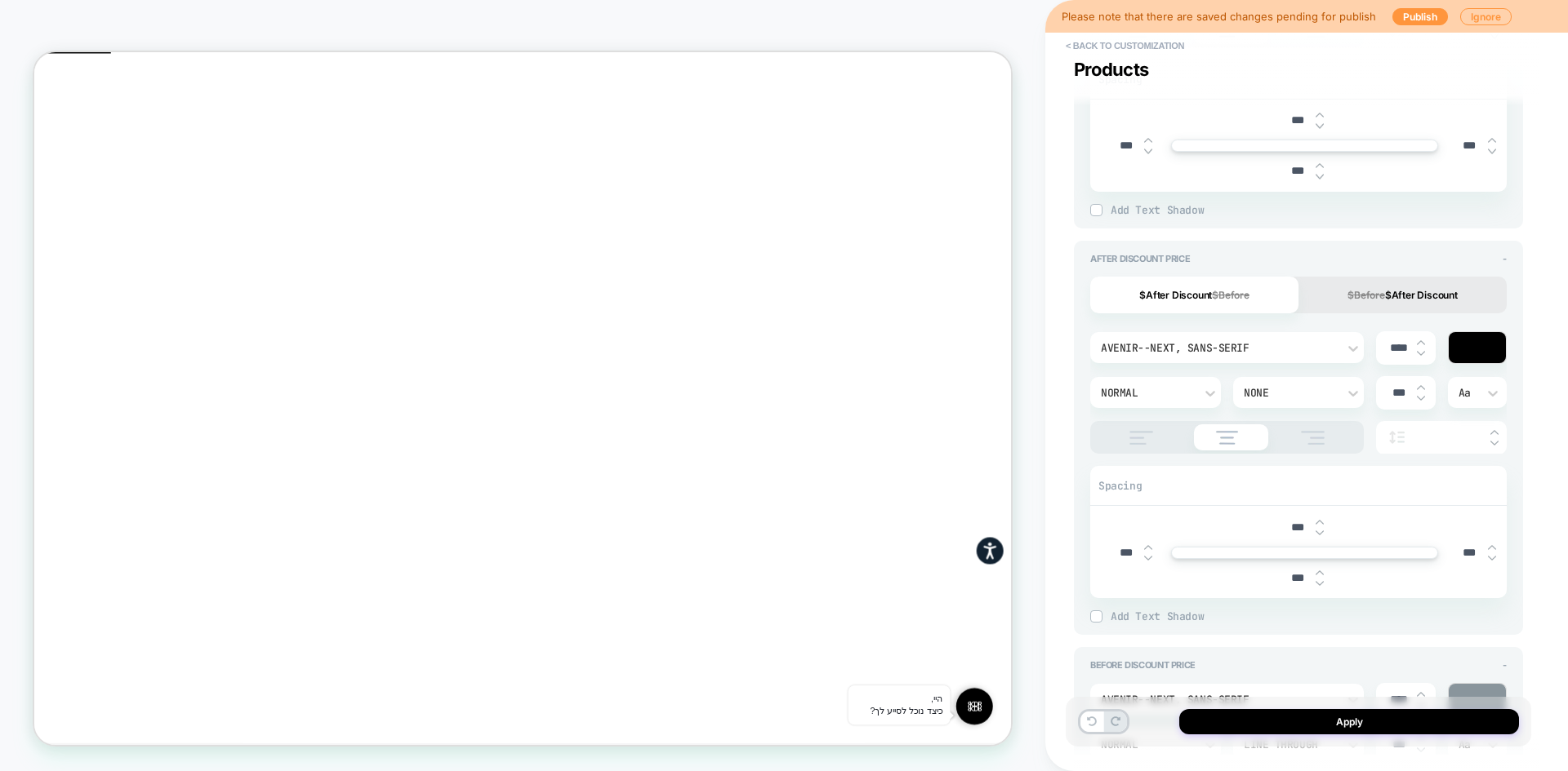
click at [1116, 552] on input "***" at bounding box center [1124, 553] width 36 height 14
drag, startPoint x: 1121, startPoint y: 555, endPoint x: 1111, endPoint y: 552, distance: 10.4
click at [1111, 552] on input "***" at bounding box center [1124, 553] width 36 height 14
click at [1300, 521] on input "***" at bounding box center [1296, 528] width 36 height 14
drag, startPoint x: 1294, startPoint y: 525, endPoint x: 1257, endPoint y: 525, distance: 37.0
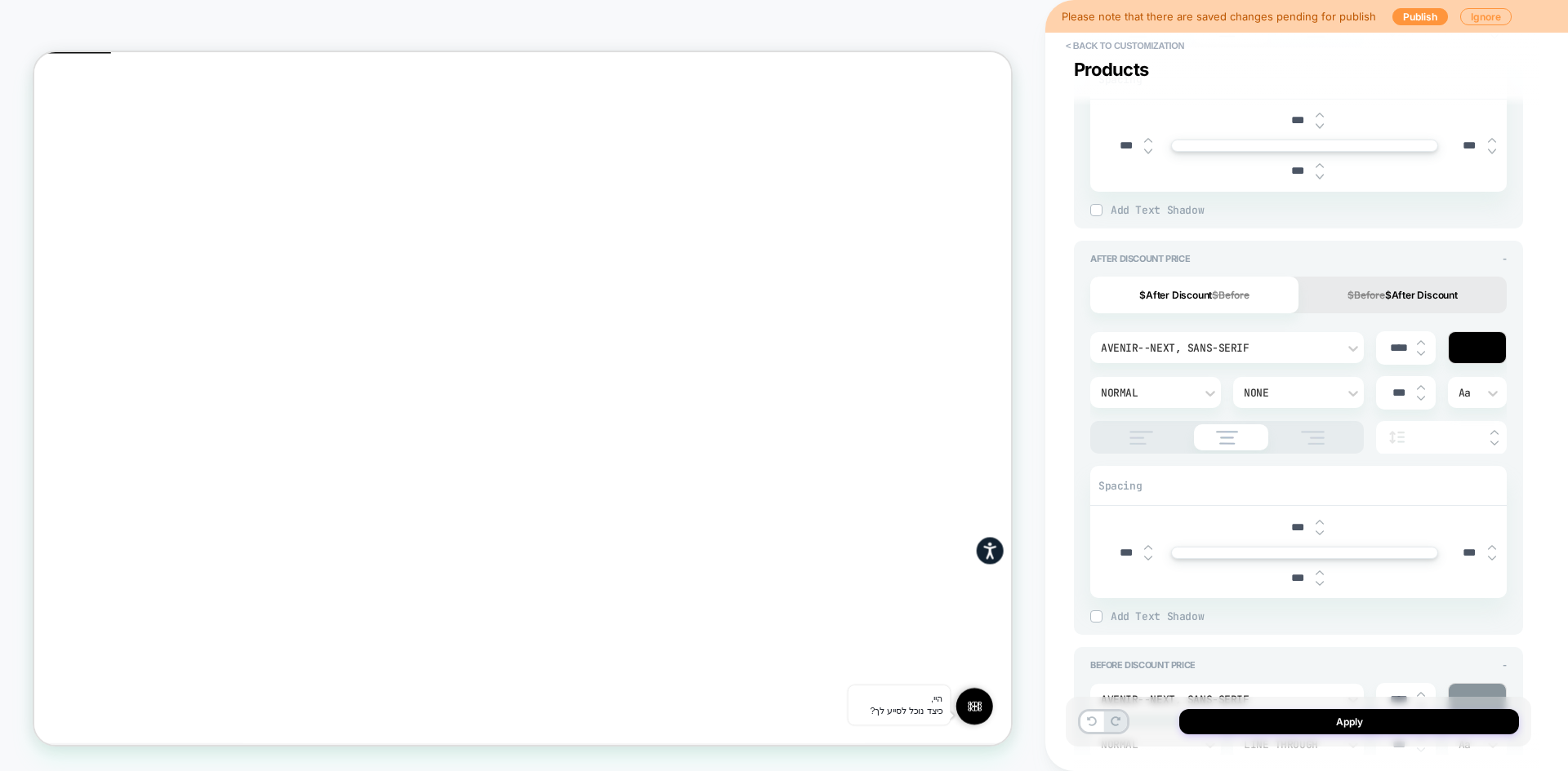
click at [1257, 525] on div "***" at bounding box center [1304, 528] width 404 height 33
type input "***"
type textarea "*"
click at [1063, 565] on div "**********" at bounding box center [1306, 386] width 523 height 771
drag, startPoint x: 1297, startPoint y: 529, endPoint x: 1258, endPoint y: 529, distance: 39.0
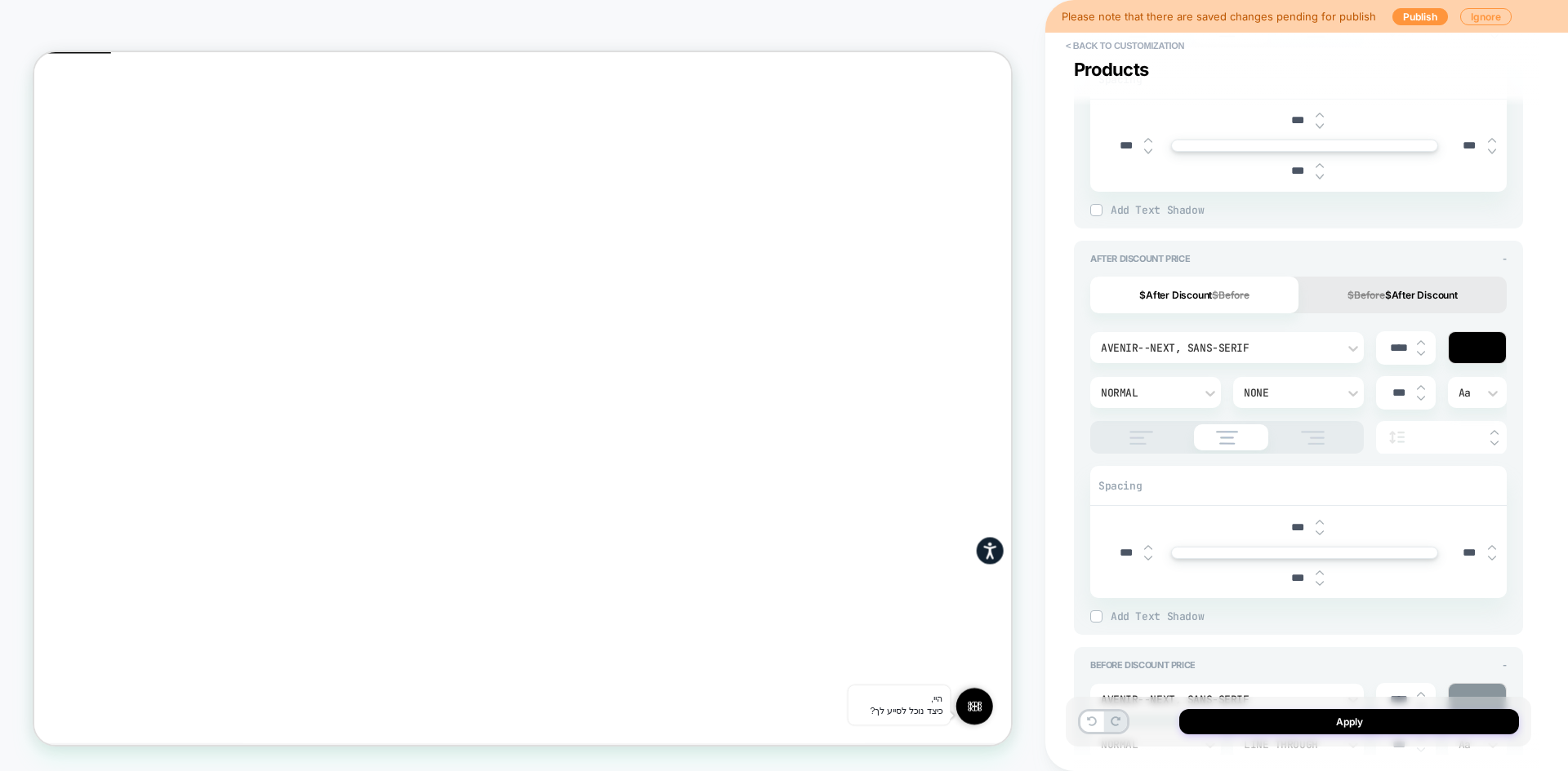
click at [1258, 529] on div "***" at bounding box center [1304, 528] width 404 height 33
type input "***"
type textarea "*"
type input "***"
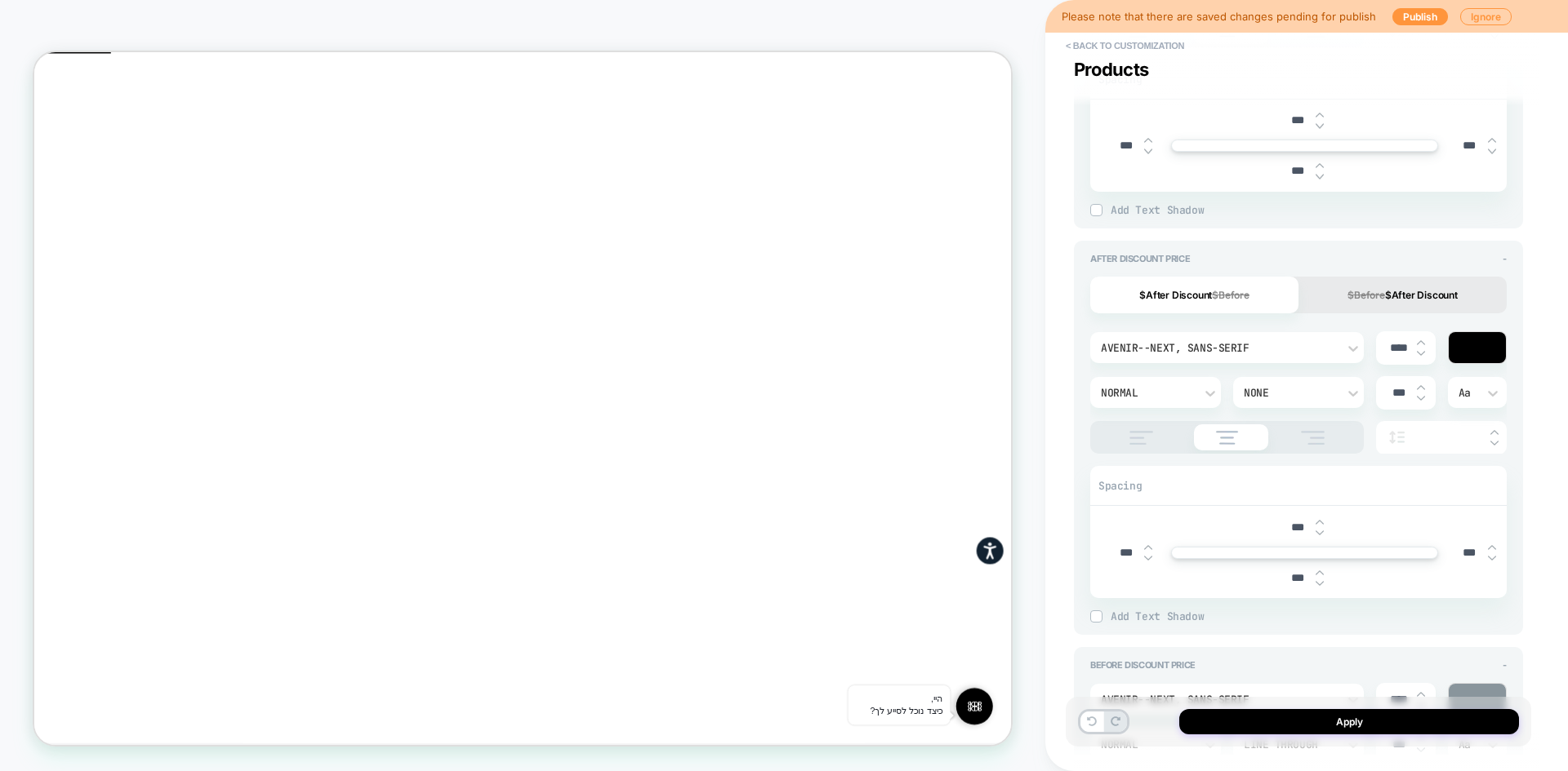
type textarea "*"
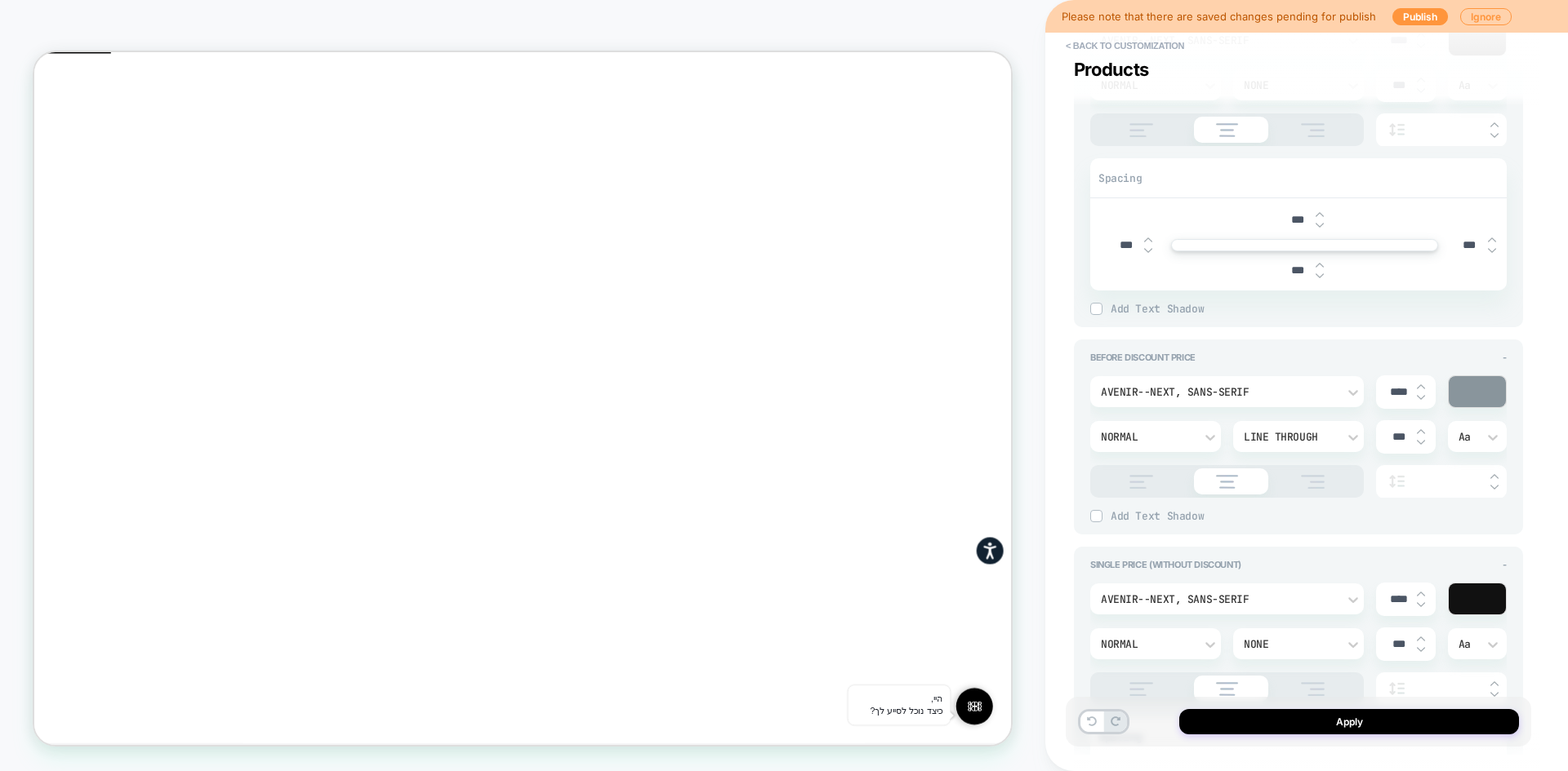
scroll to position [1551, 0]
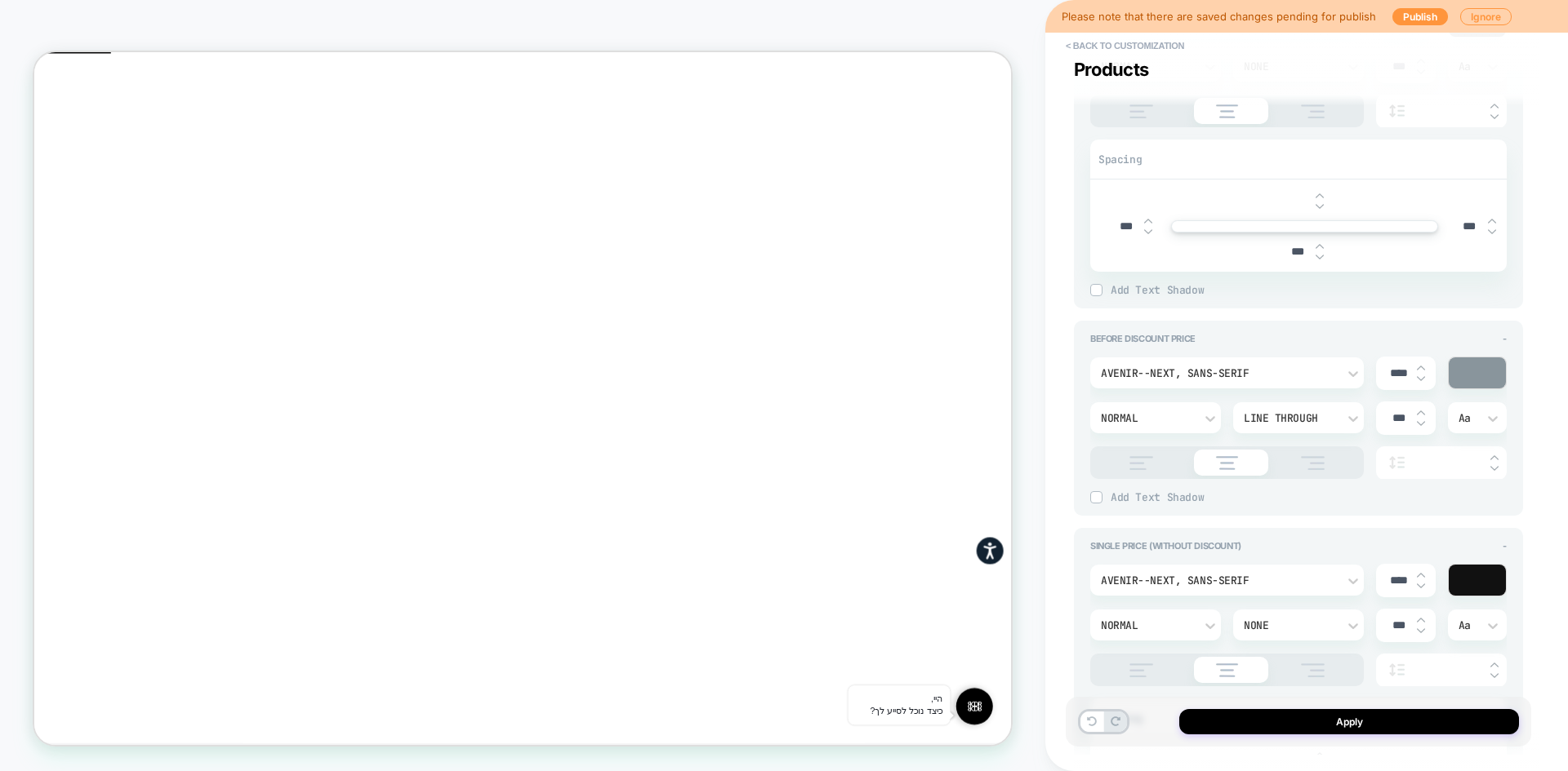
type textarea "*"
type input "***"
type textarea "*"
type input "***"
click at [1053, 365] on div "**********" at bounding box center [1306, 386] width 523 height 771
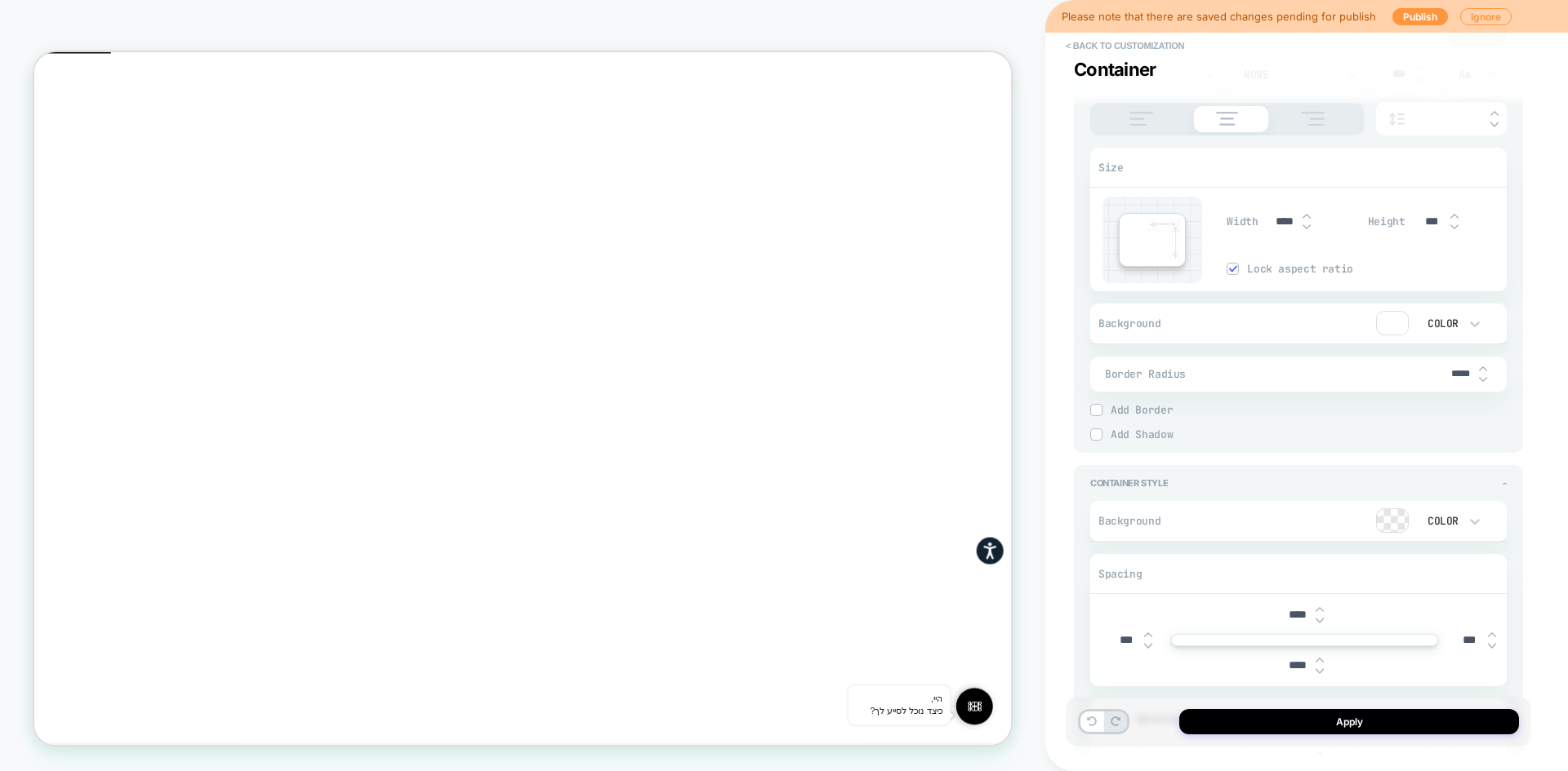
scroll to position [3510, 0]
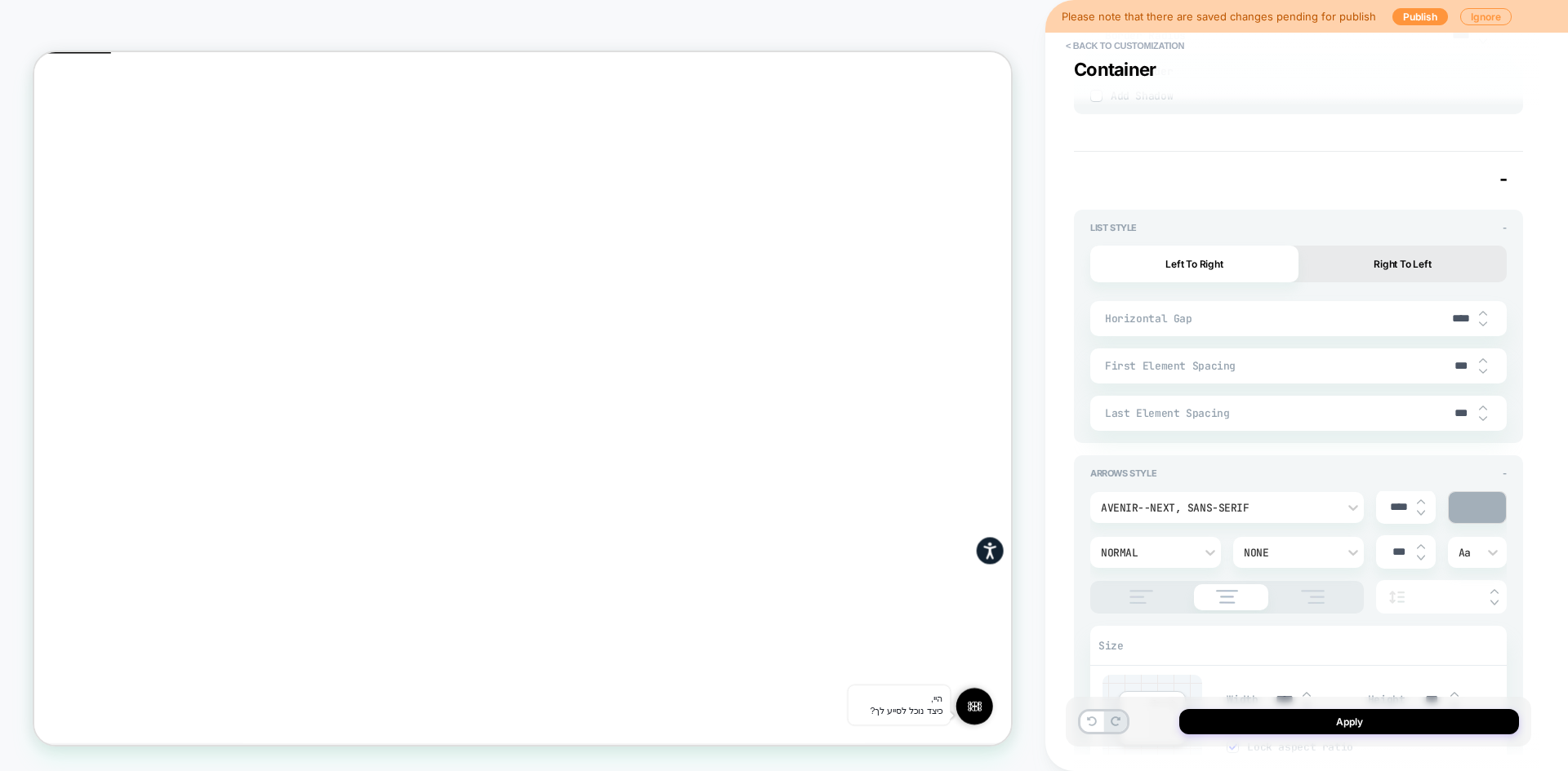
type textarea "*"
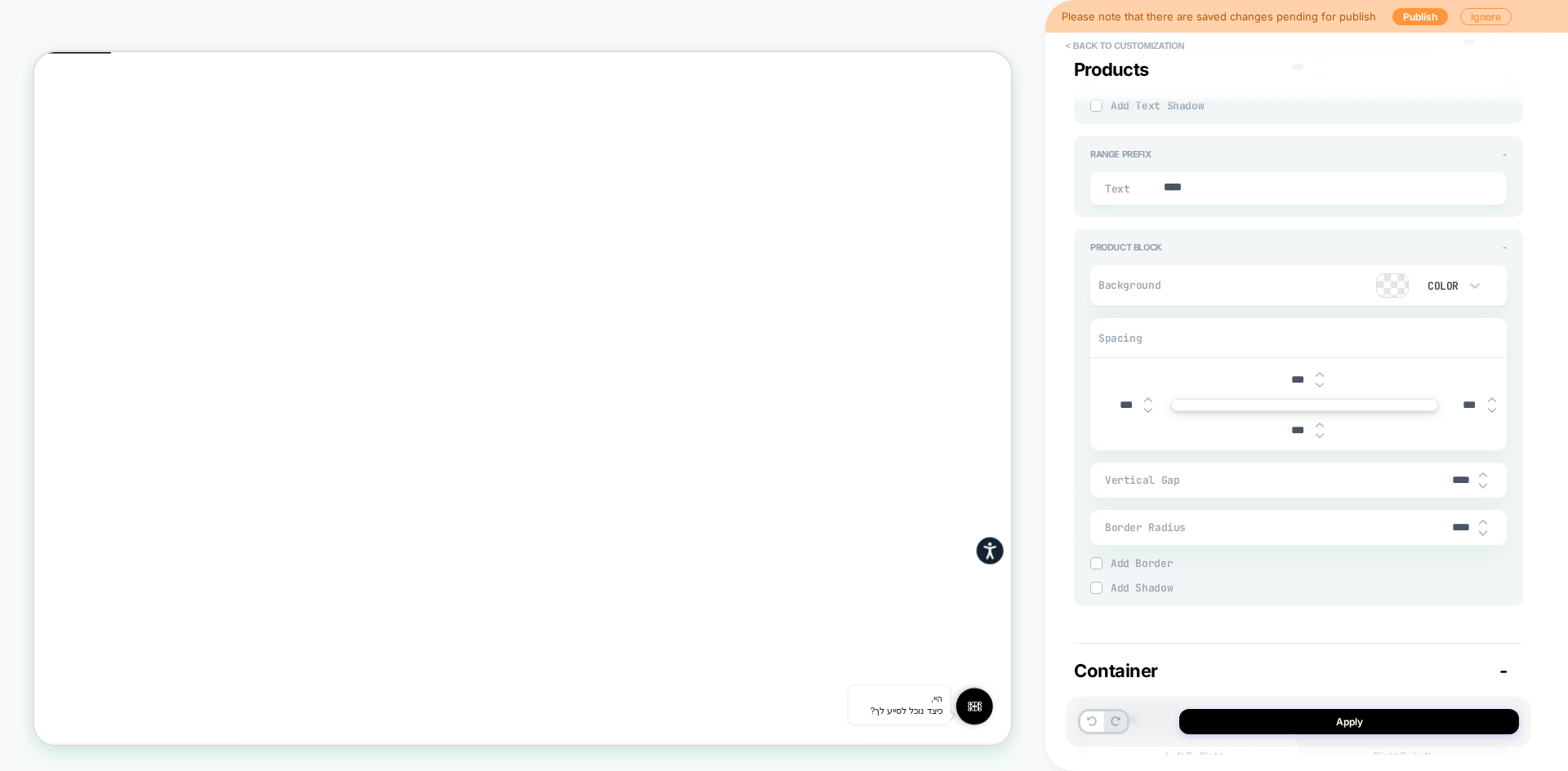
scroll to position [2249, 0]
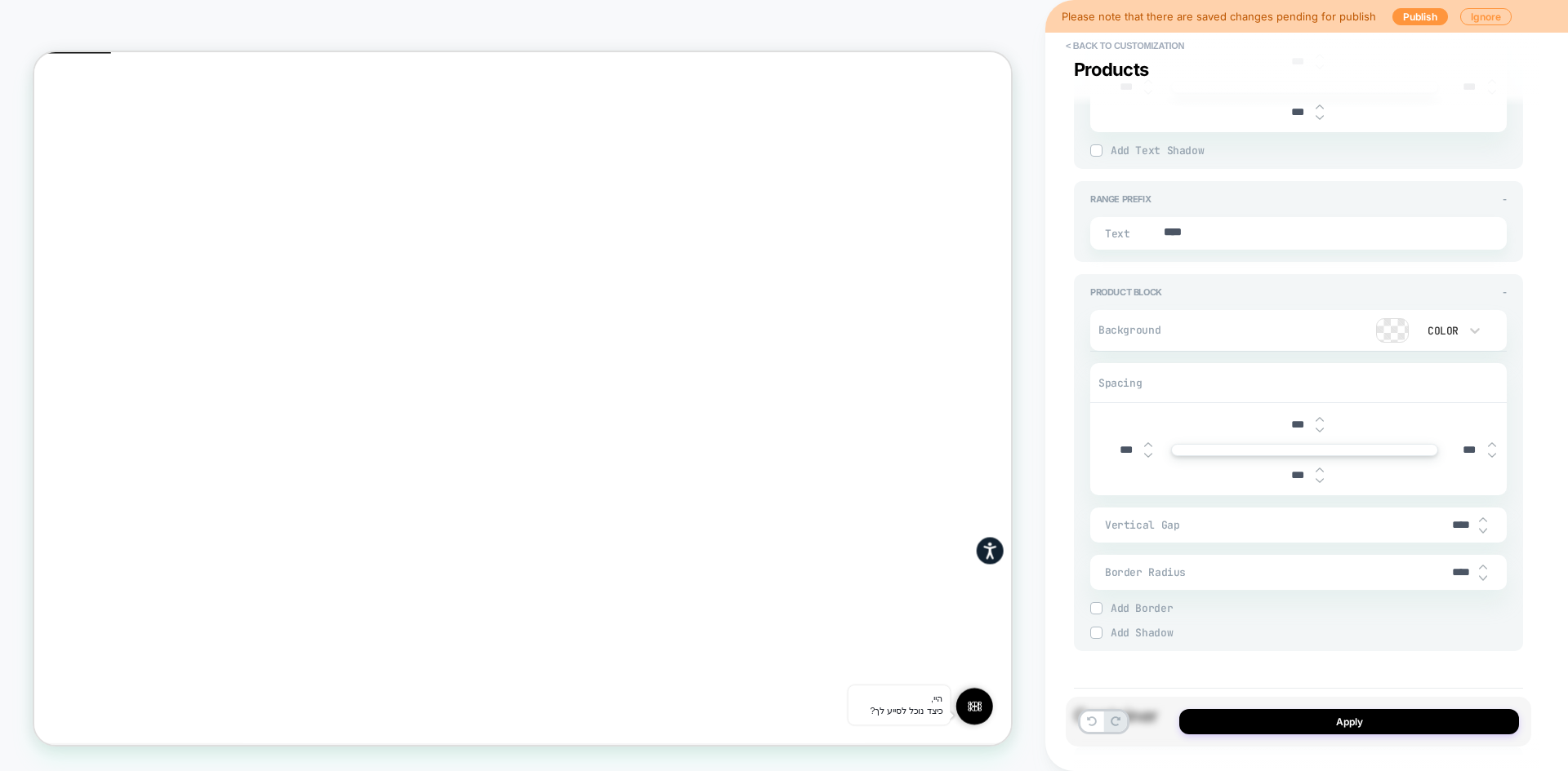
click at [1121, 459] on div "***" at bounding box center [1304, 476] width 404 height 33
drag, startPoint x: 1124, startPoint y: 449, endPoint x: 1094, endPoint y: 447, distance: 30.1
click at [1094, 447] on div "*** *** *** ***" at bounding box center [1298, 449] width 416 height 91
type input "***"
type textarea "*"
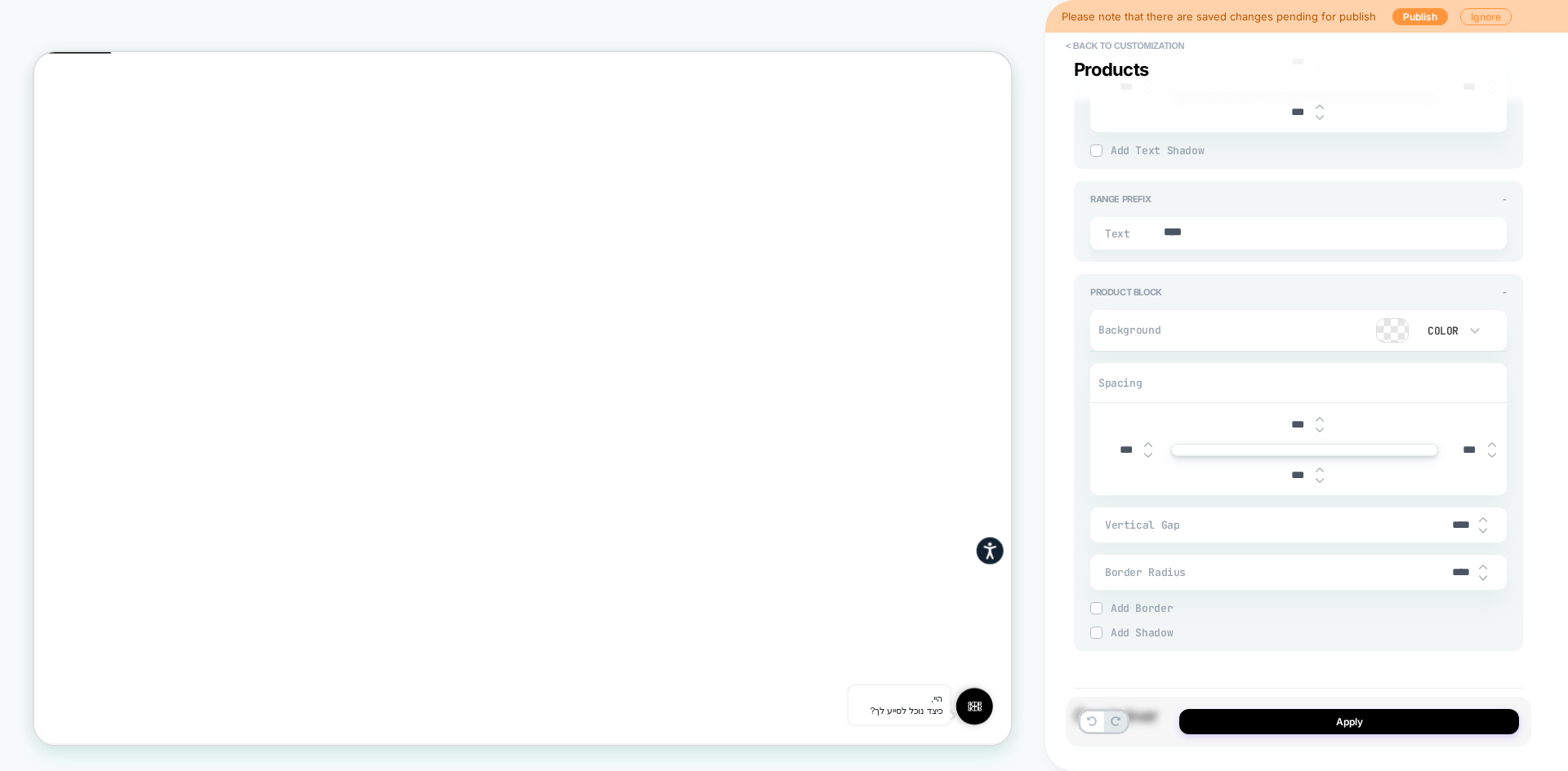
type input "****"
type textarea "*"
type input "***"
type textarea "*"
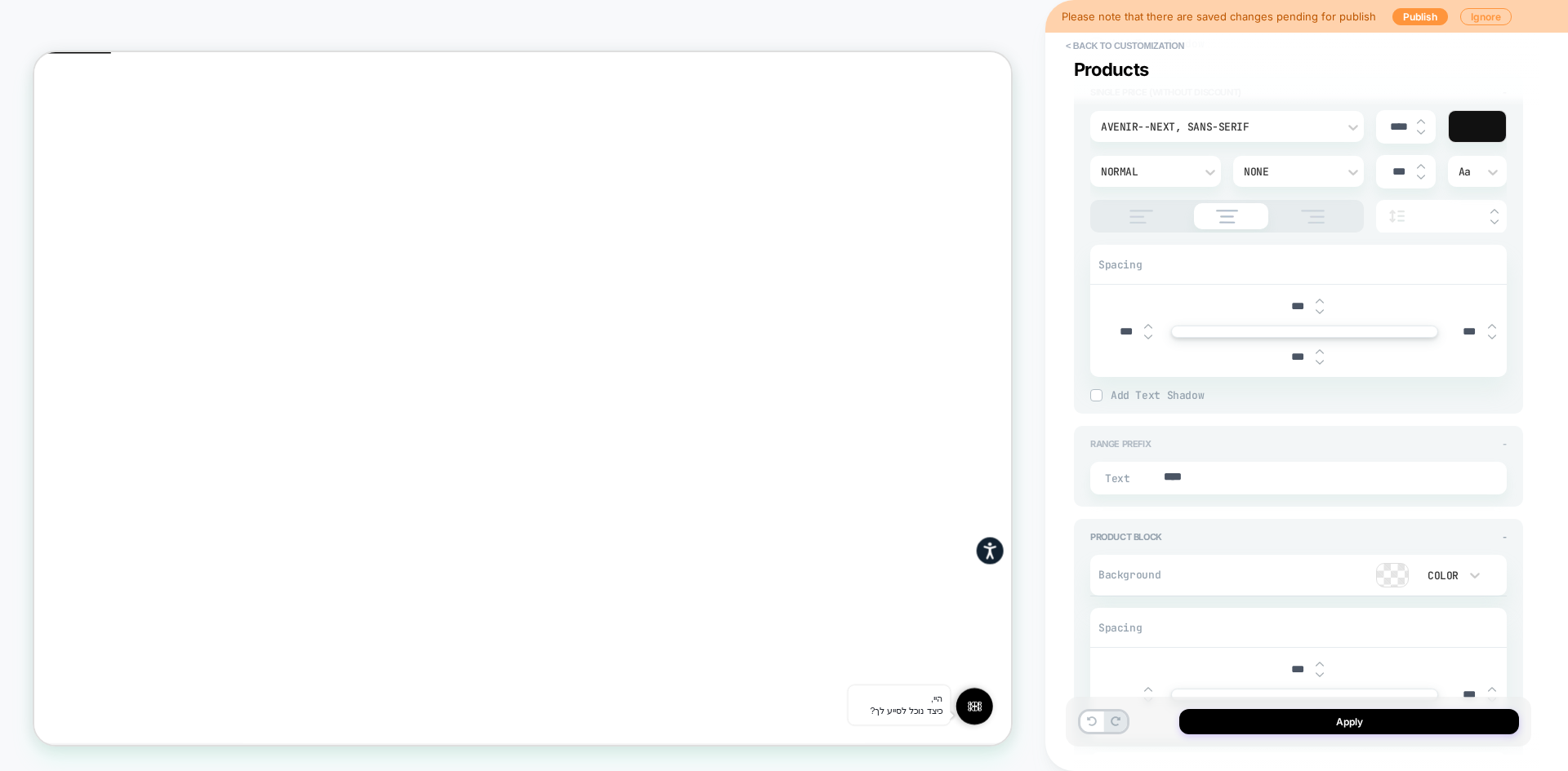
scroll to position [1841, 0]
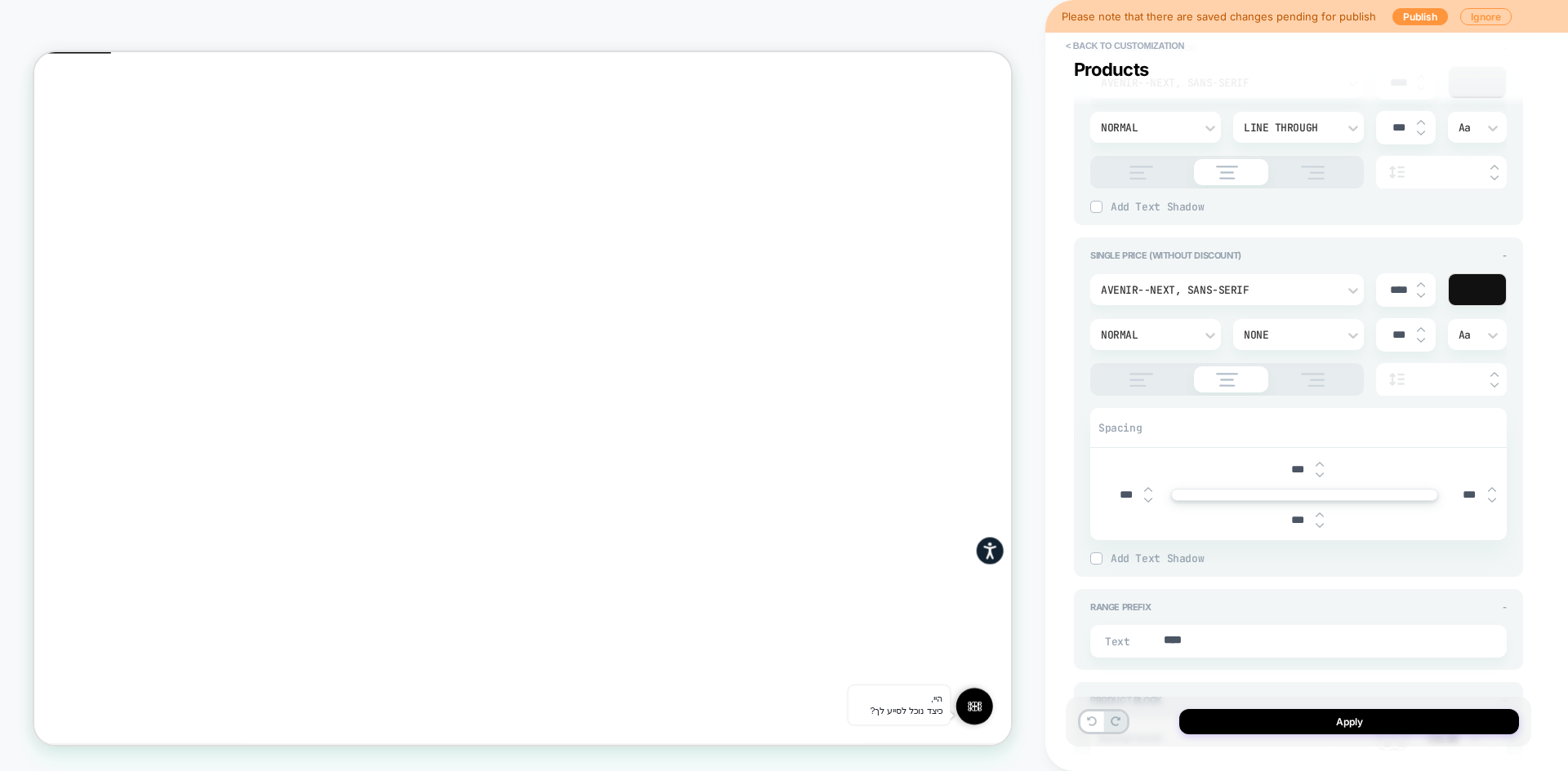
drag, startPoint x: 1119, startPoint y: 496, endPoint x: 1101, endPoint y: 492, distance: 18.4
click at [1101, 492] on div "*** *** *** ***" at bounding box center [1298, 494] width 416 height 91
drag, startPoint x: 1124, startPoint y: 493, endPoint x: 1115, endPoint y: 493, distance: 9.0
click at [1115, 493] on input "***" at bounding box center [1124, 495] width 36 height 14
type input "***"
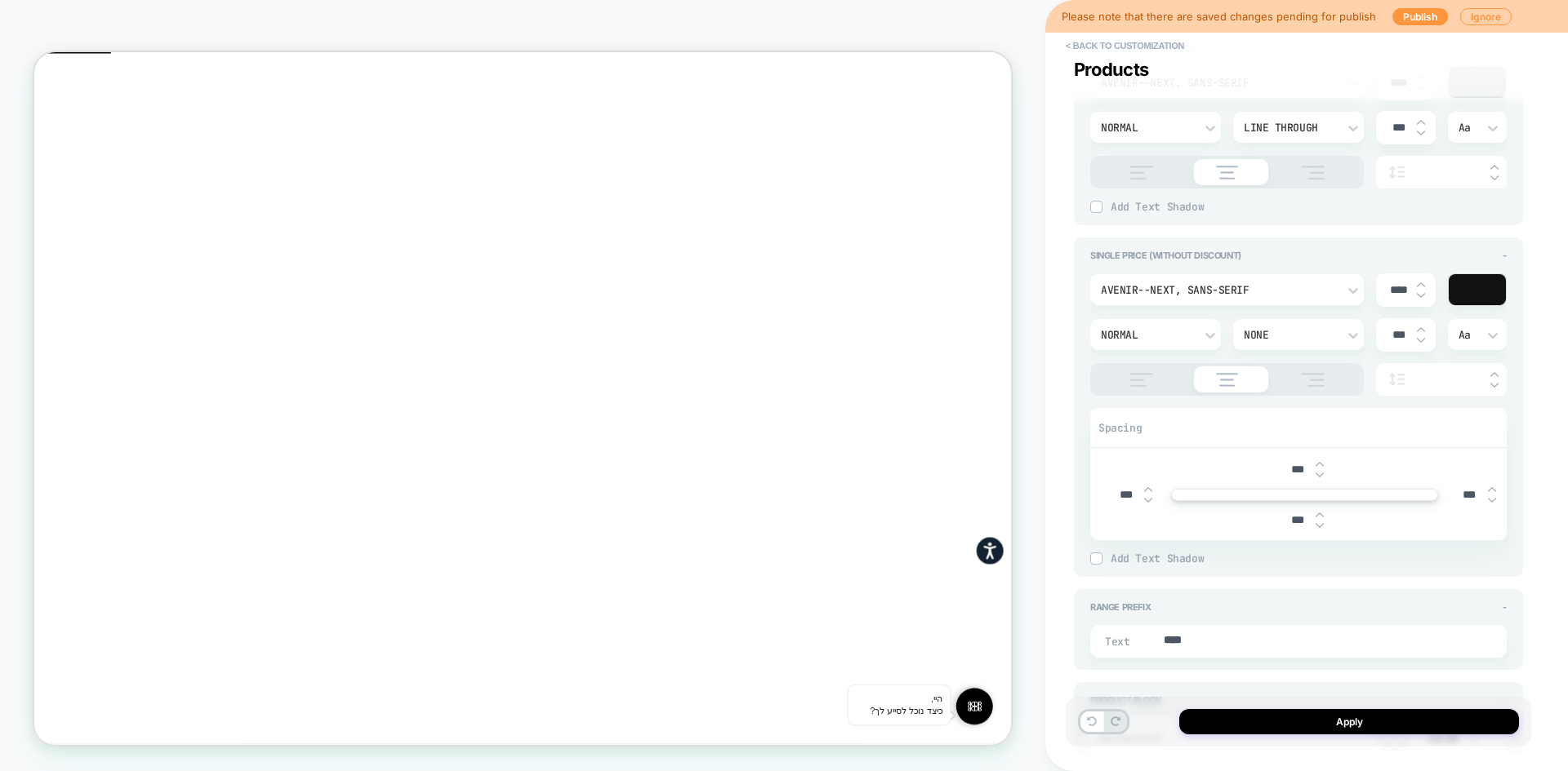
type textarea "*"
type input "****"
type textarea "*"
type input "****"
click at [1475, 488] on input "***" at bounding box center [1469, 495] width 36 height 14
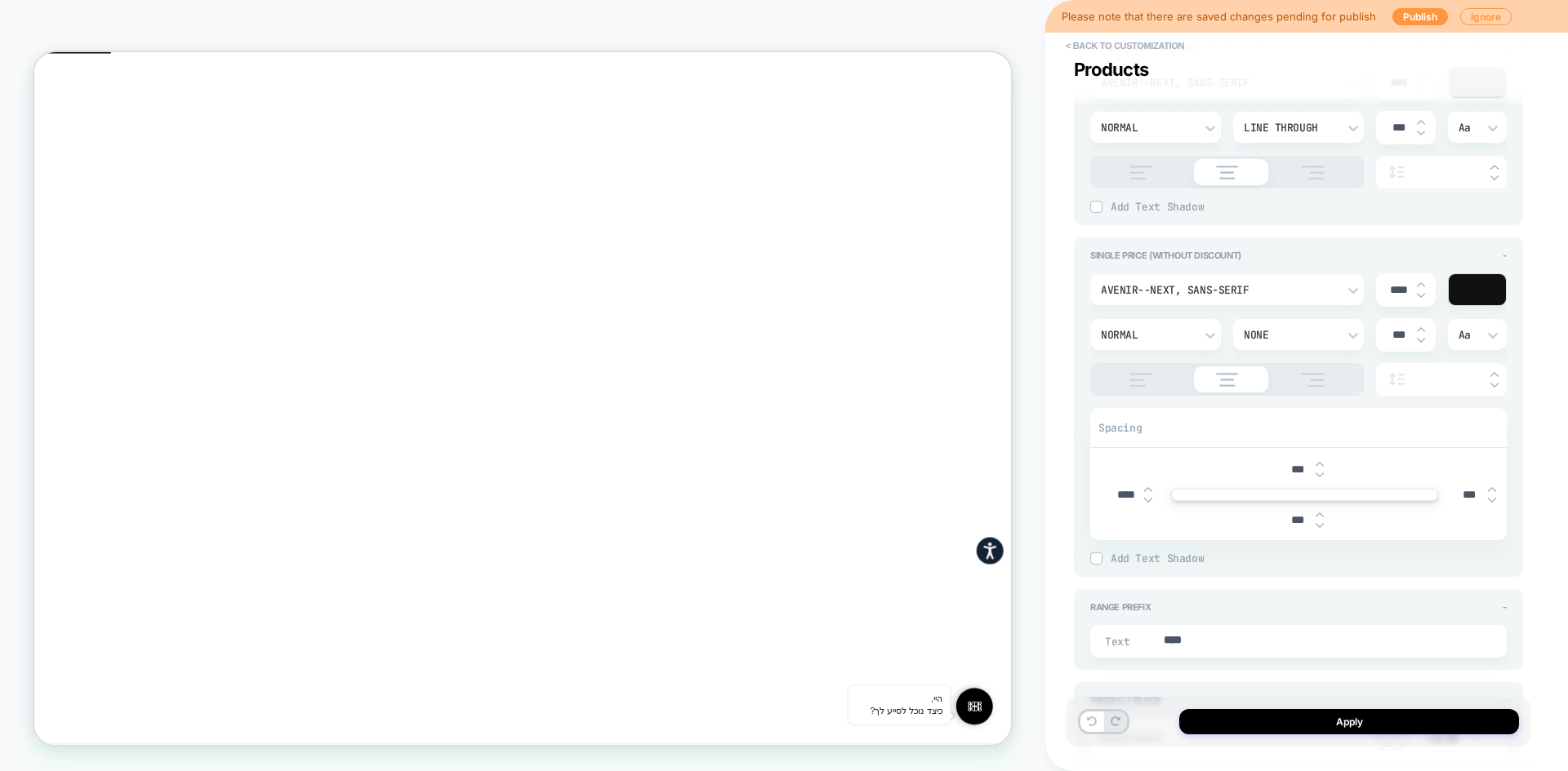
click at [1317, 386] on img at bounding box center [1313, 380] width 41 height 14
click at [1215, 386] on img at bounding box center [1228, 380] width 39 height 14
type textarea "*"
click at [1467, 503] on div "***" at bounding box center [1304, 520] width 404 height 33
drag, startPoint x: 1467, startPoint y: 496, endPoint x: 1435, endPoint y: 495, distance: 32.0
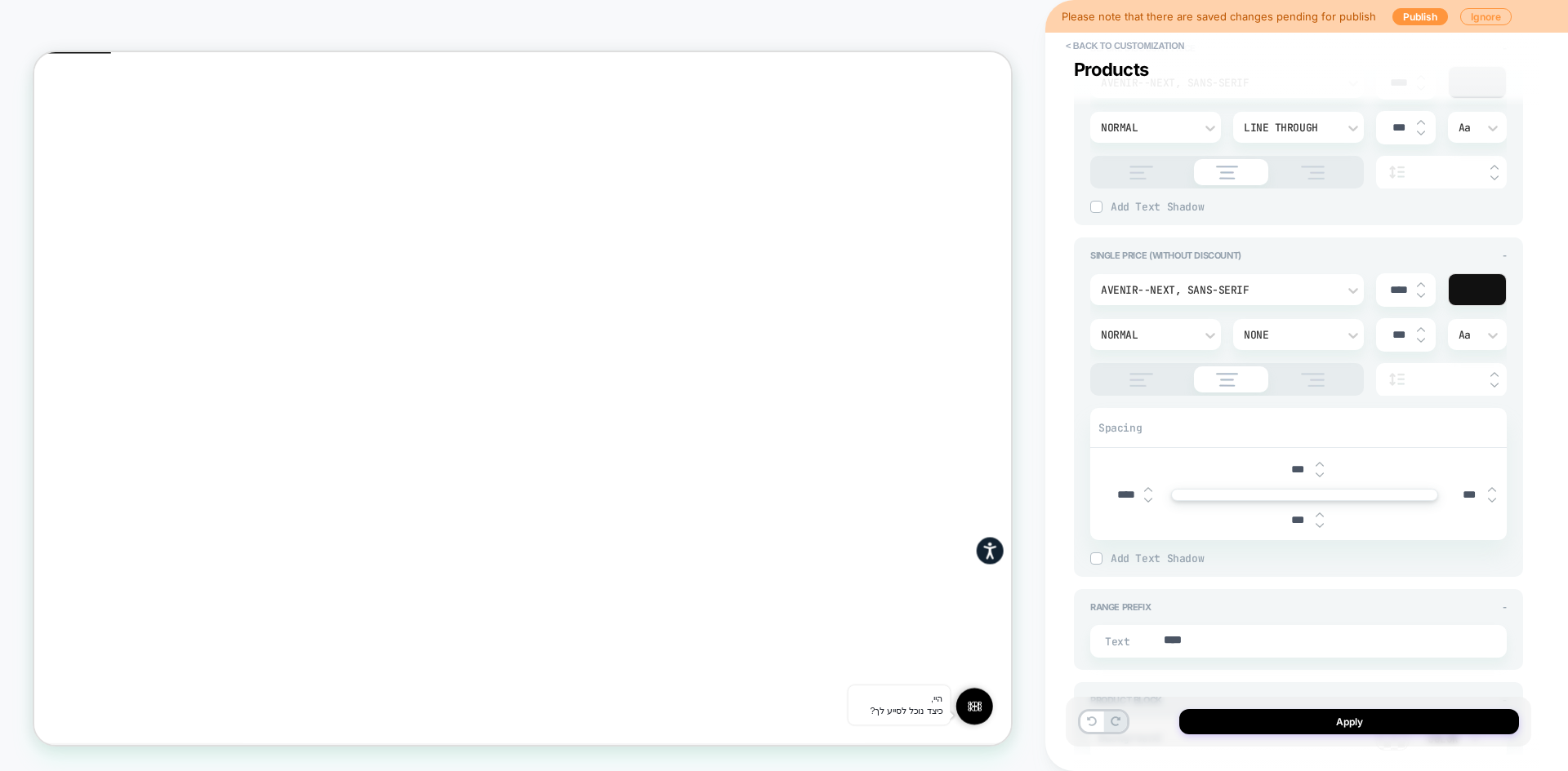
click at [1435, 495] on div "*** **** *** ***" at bounding box center [1304, 494] width 404 height 76
type input "****"
type textarea "*"
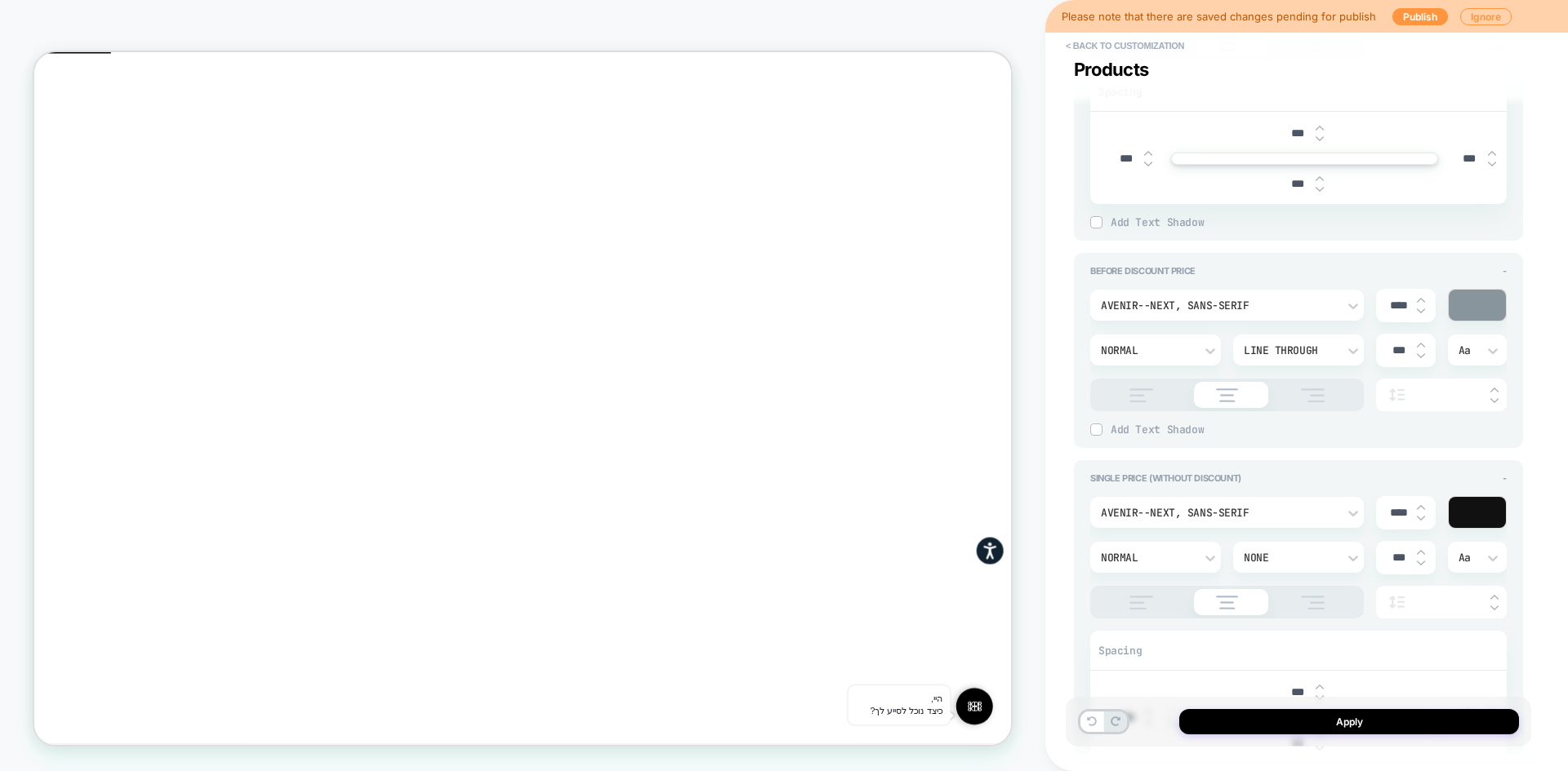
scroll to position [1597, 0]
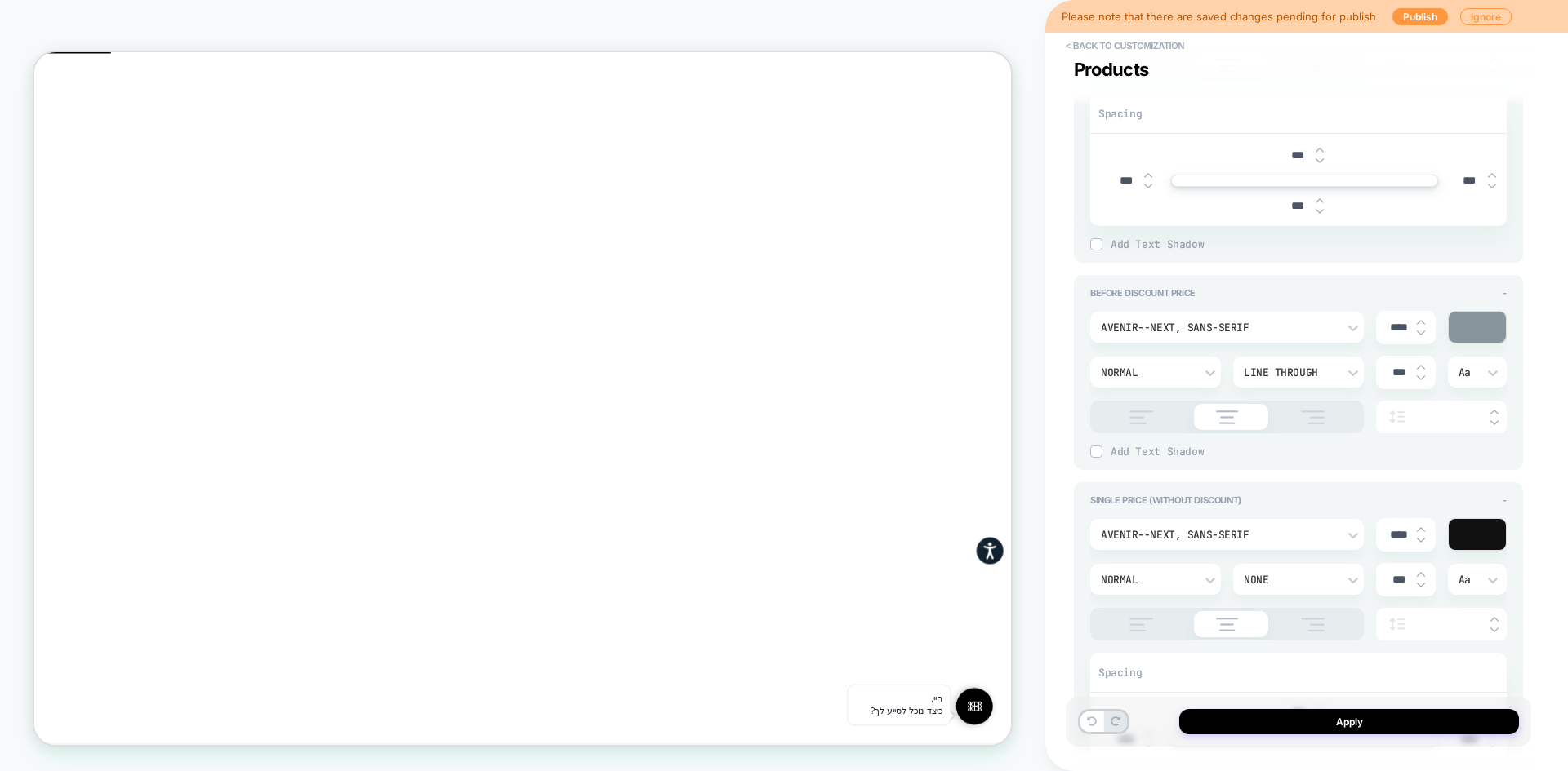
type input "****"
drag, startPoint x: 1399, startPoint y: 327, endPoint x: 1377, endPoint y: 327, distance: 22.0
click at [1377, 327] on div "****" at bounding box center [1405, 328] width 60 height 33
type input "***"
type textarea "*"
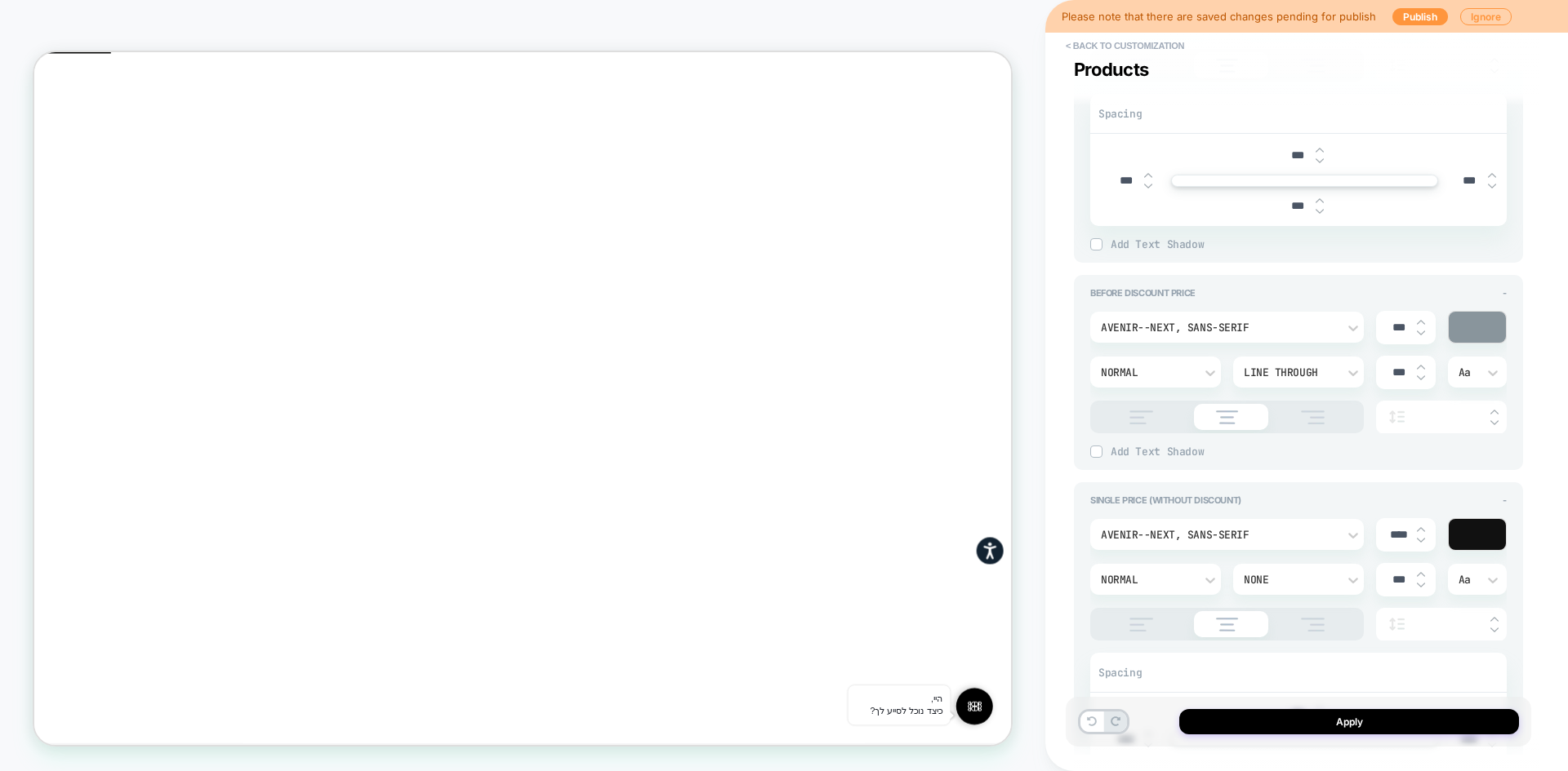
type input "****"
type textarea "*"
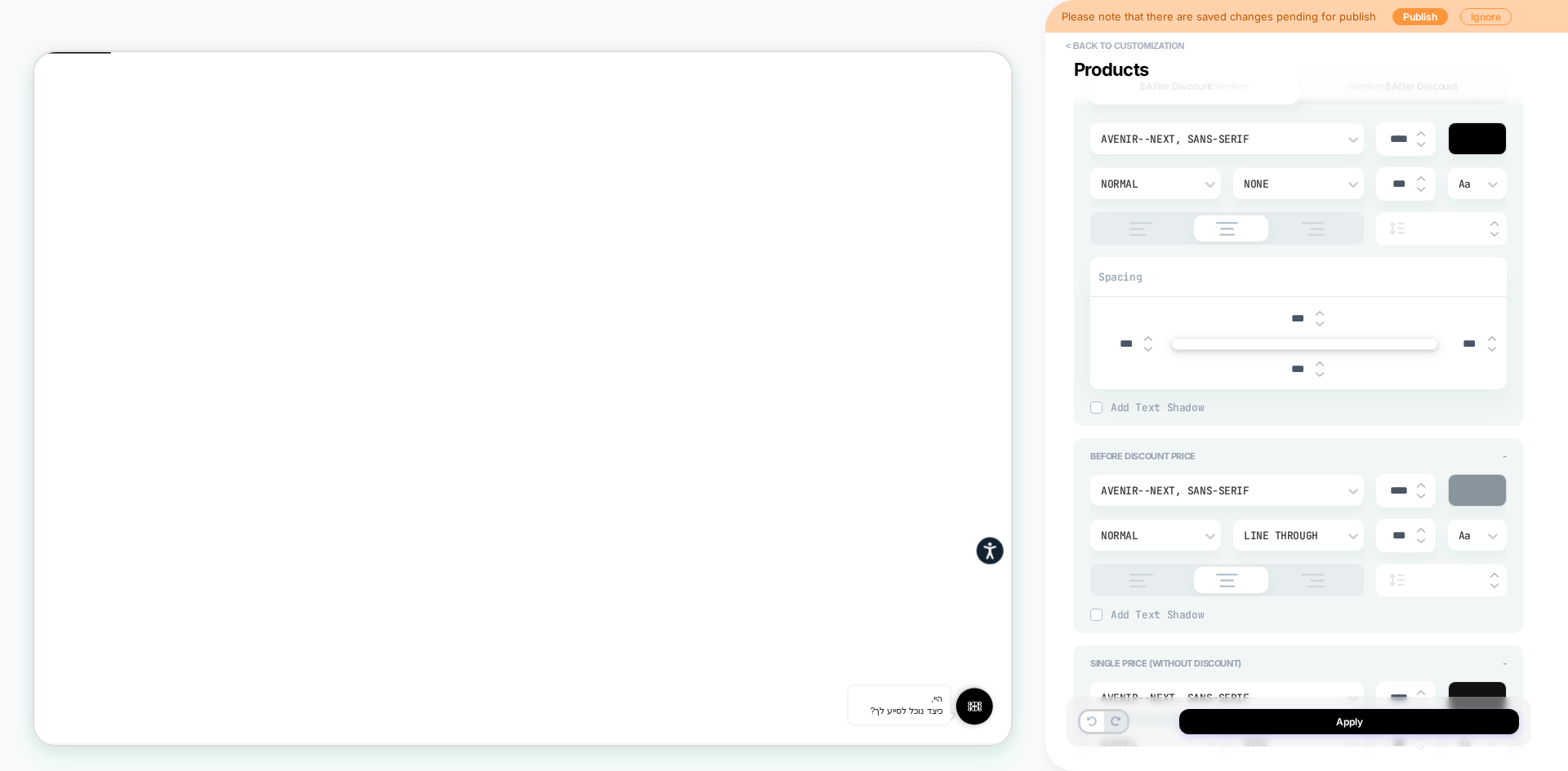
scroll to position [1352, 0]
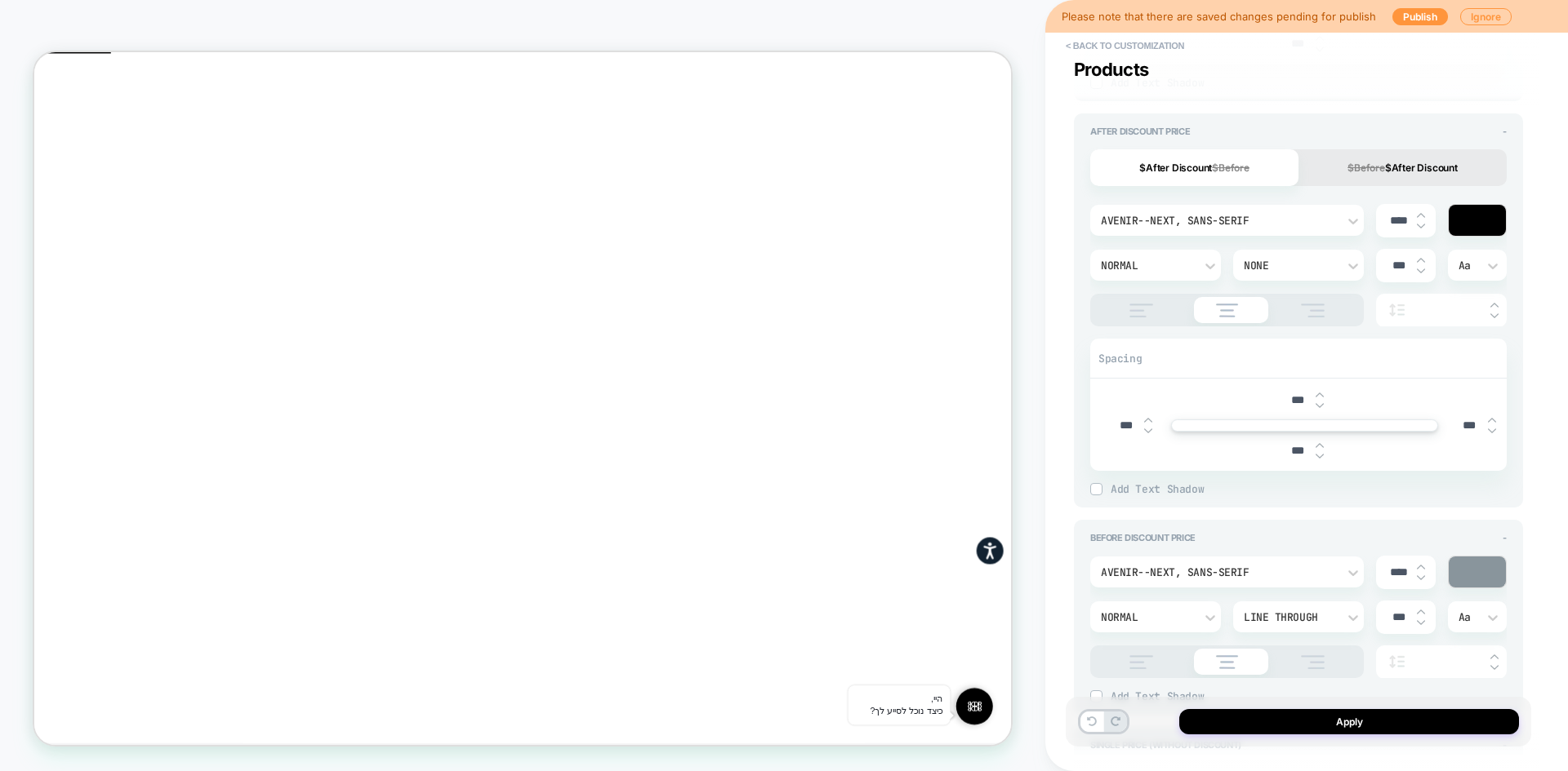
type input "****"
type input "***"
type textarea "*"
type input "****"
type textarea "*"
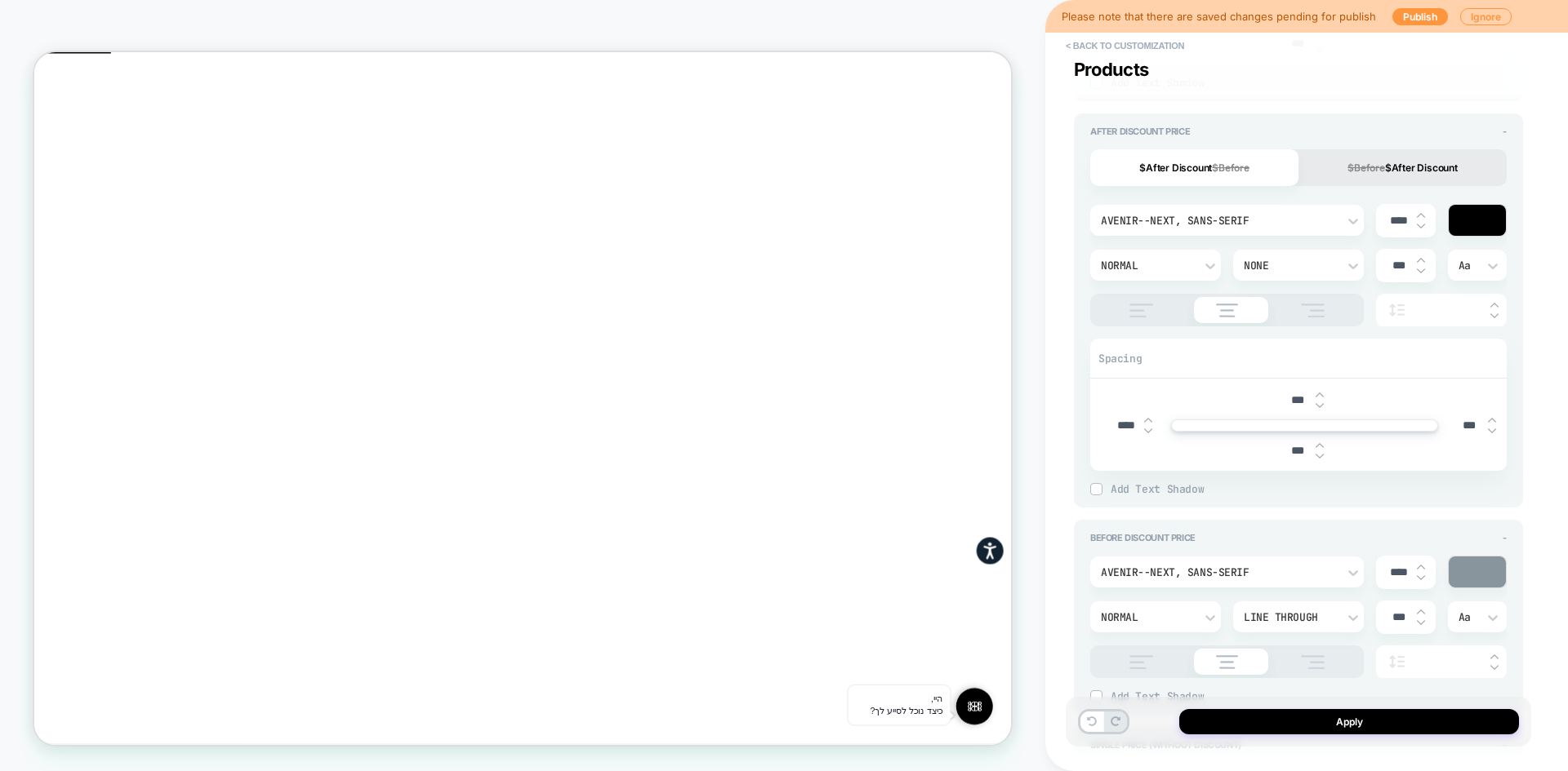
type input "***"
type textarea "*"
type input "***"
type textarea "*"
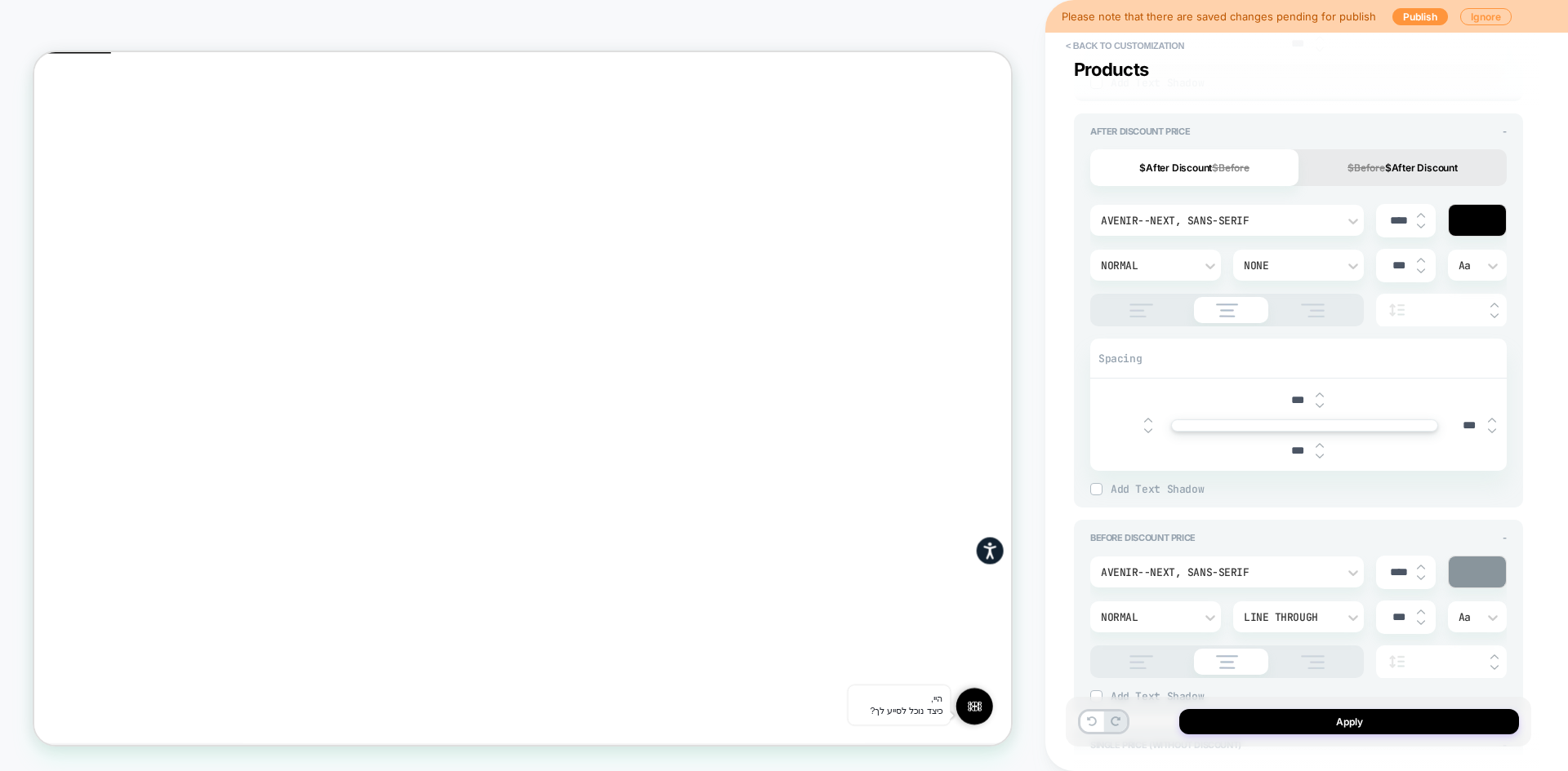
type input "***"
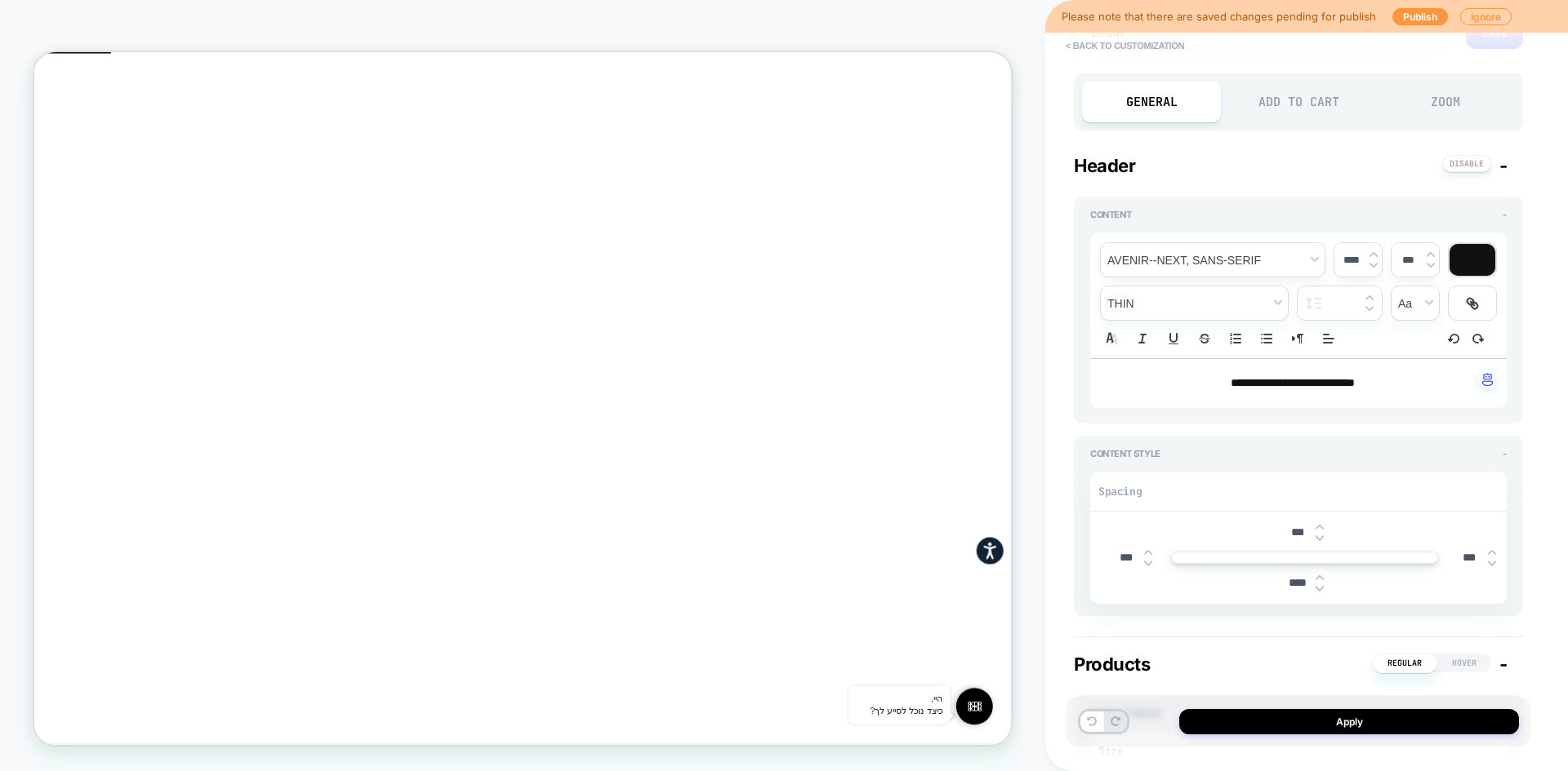
scroll to position [0, 0]
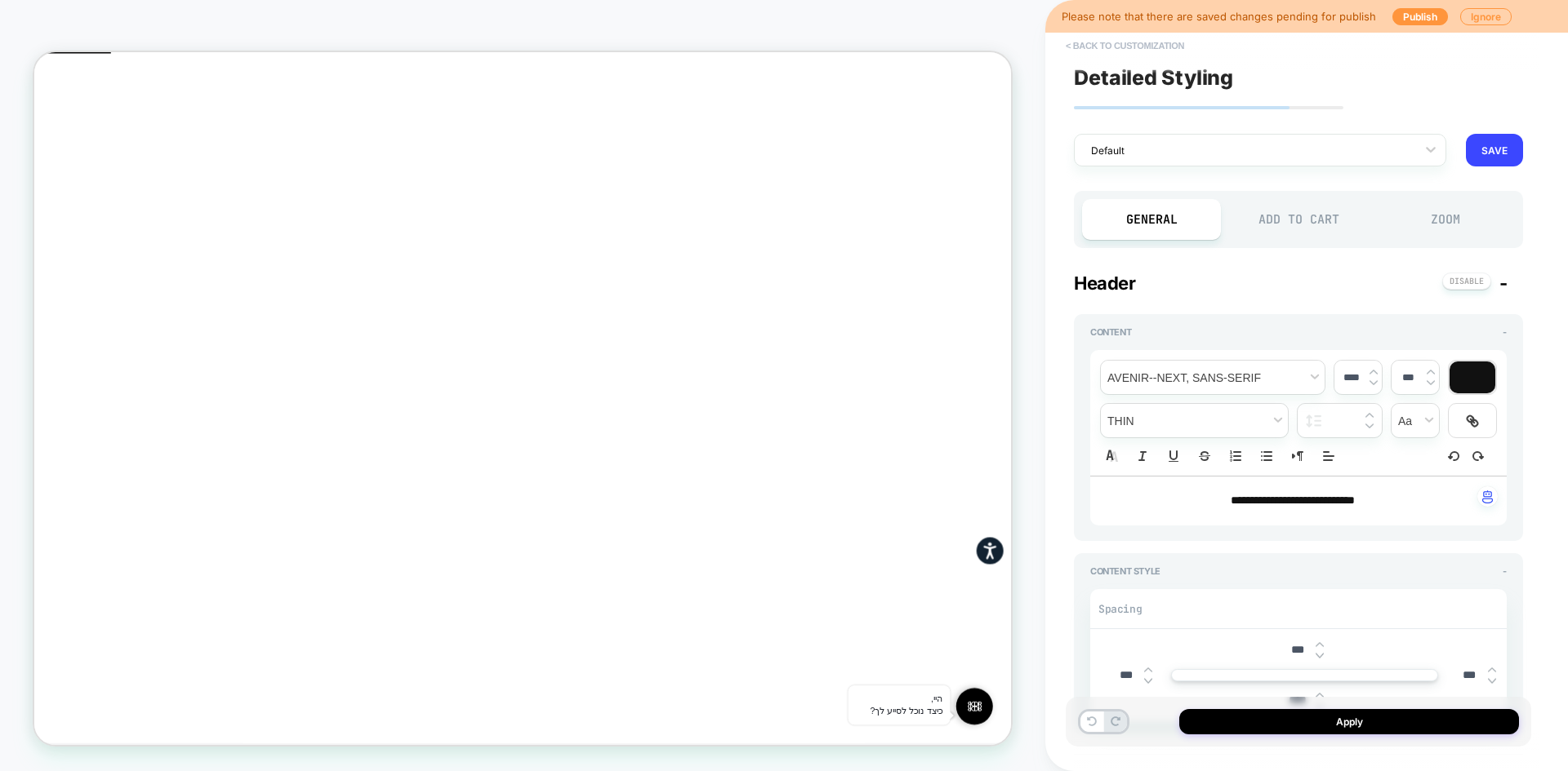
click at [1121, 45] on button "< Back to customization" at bounding box center [1124, 45] width 134 height 26
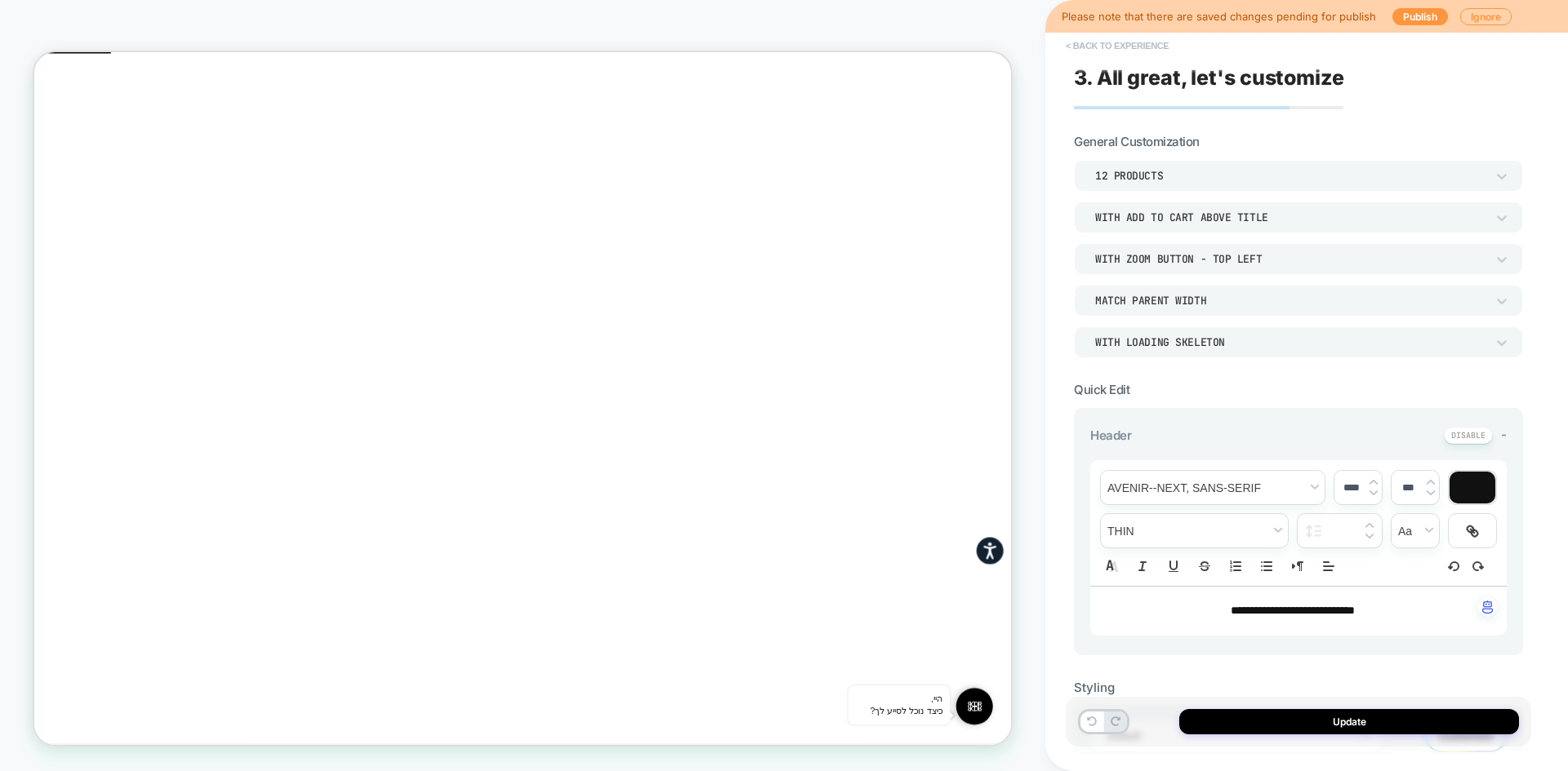
click at [1104, 47] on button "< Back to experience" at bounding box center [1117, 45] width 119 height 26
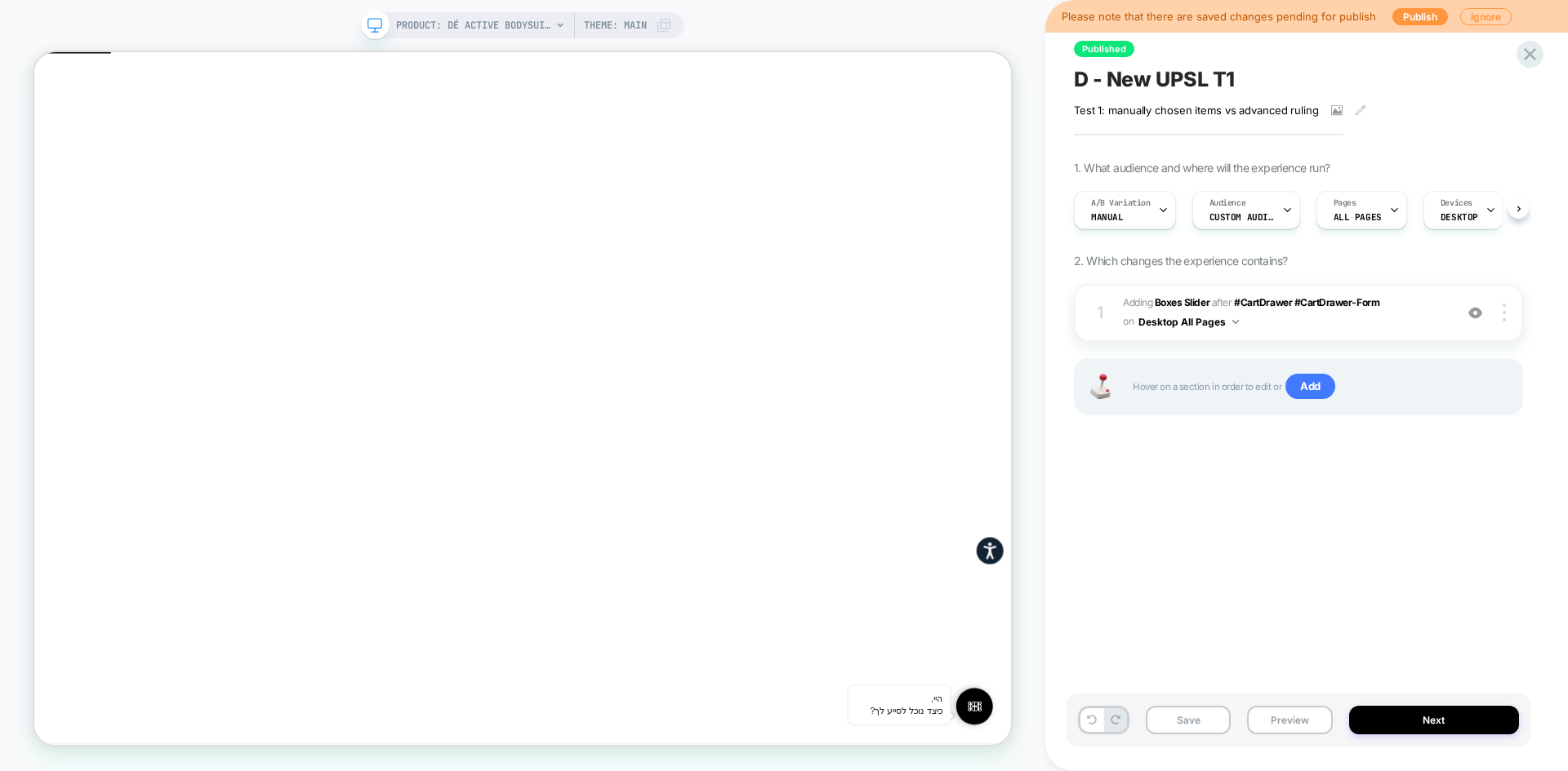
scroll to position [0, 1]
click at [1523, 51] on icon at bounding box center [1530, 54] width 22 height 22
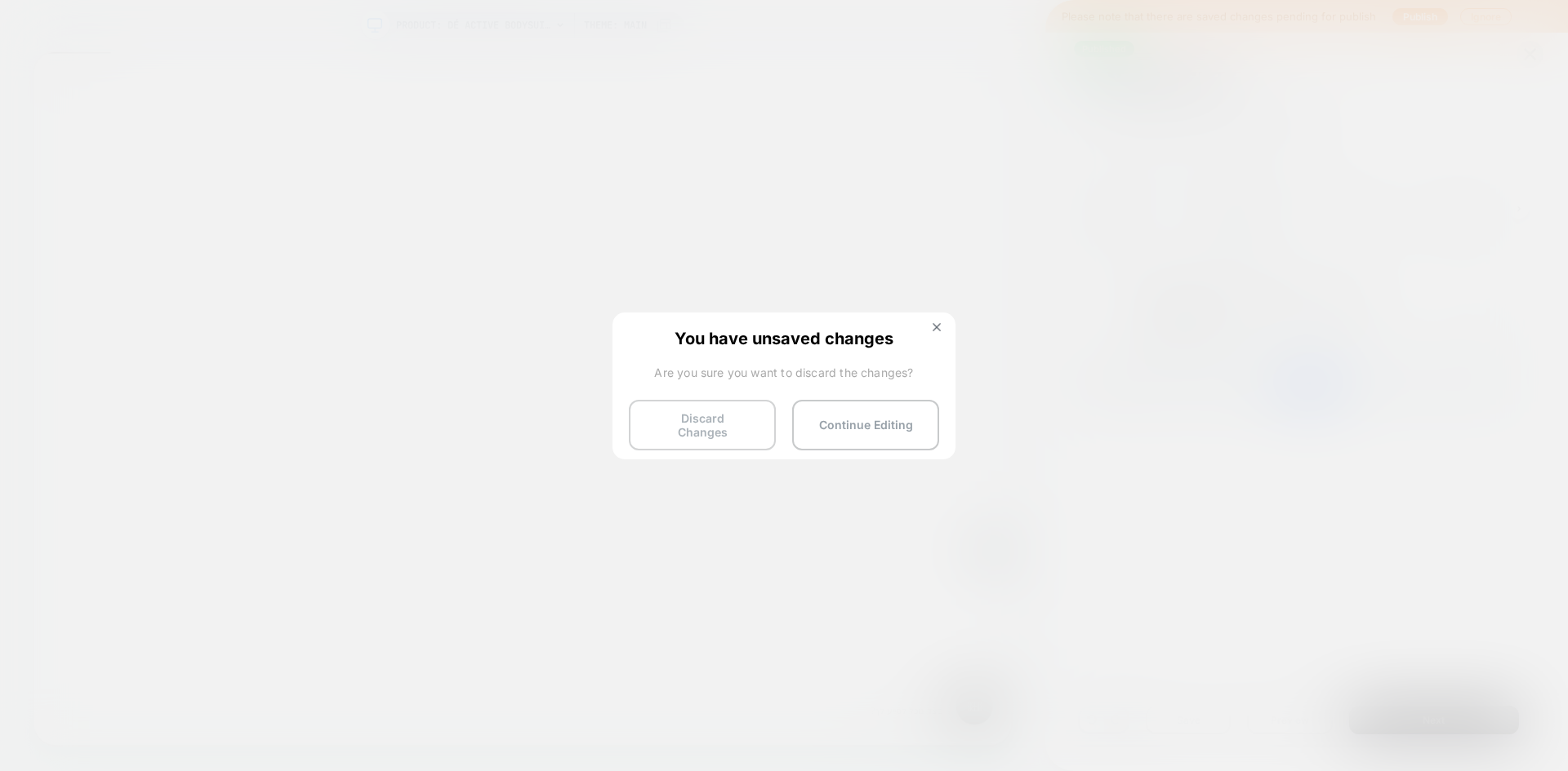
click at [735, 423] on button "Discard Changes" at bounding box center [703, 426] width 147 height 51
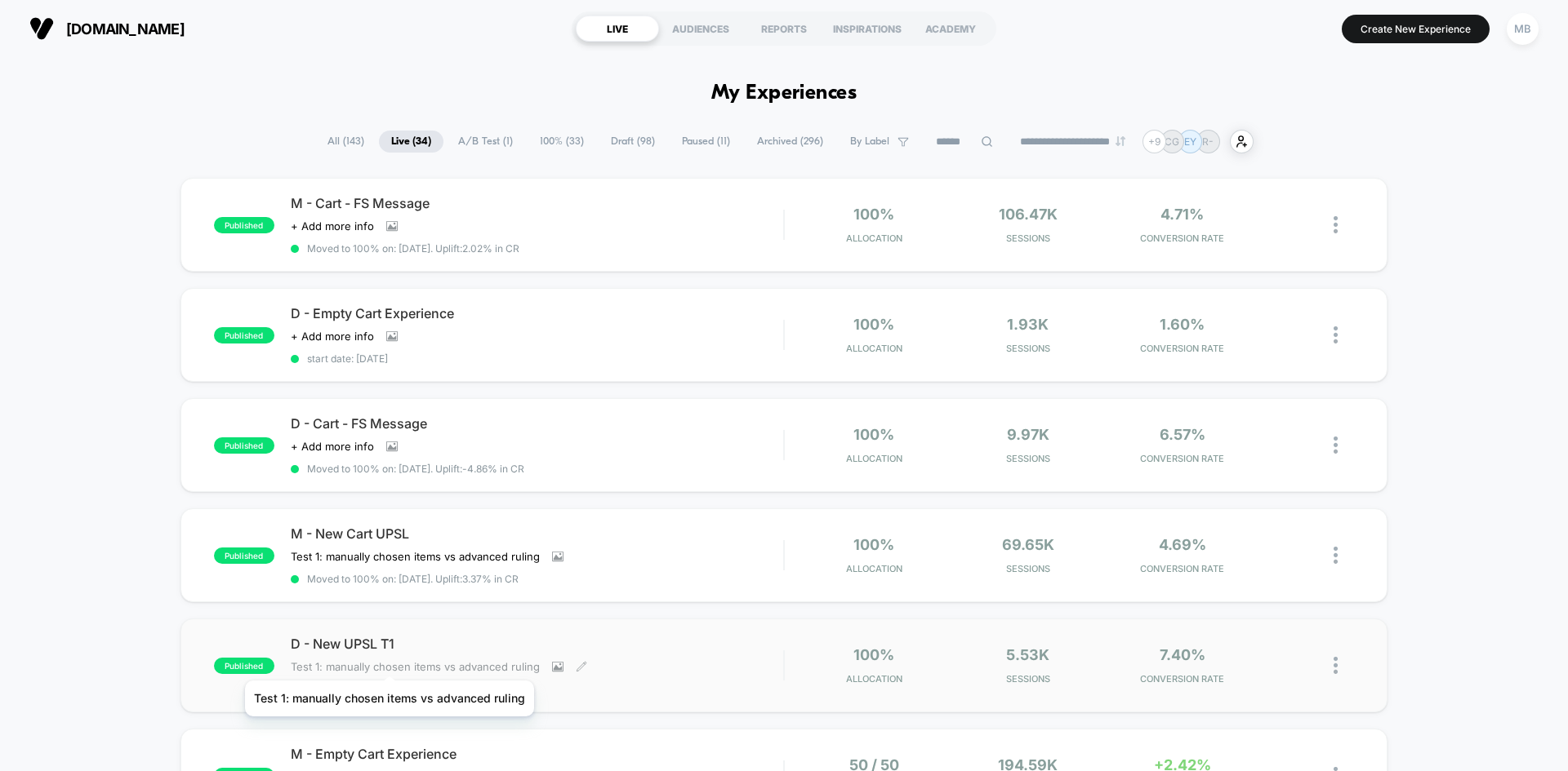
click at [389, 660] on span "Test 1: manually chosen items vs advanced ruling﻿" at bounding box center [415, 666] width 249 height 13
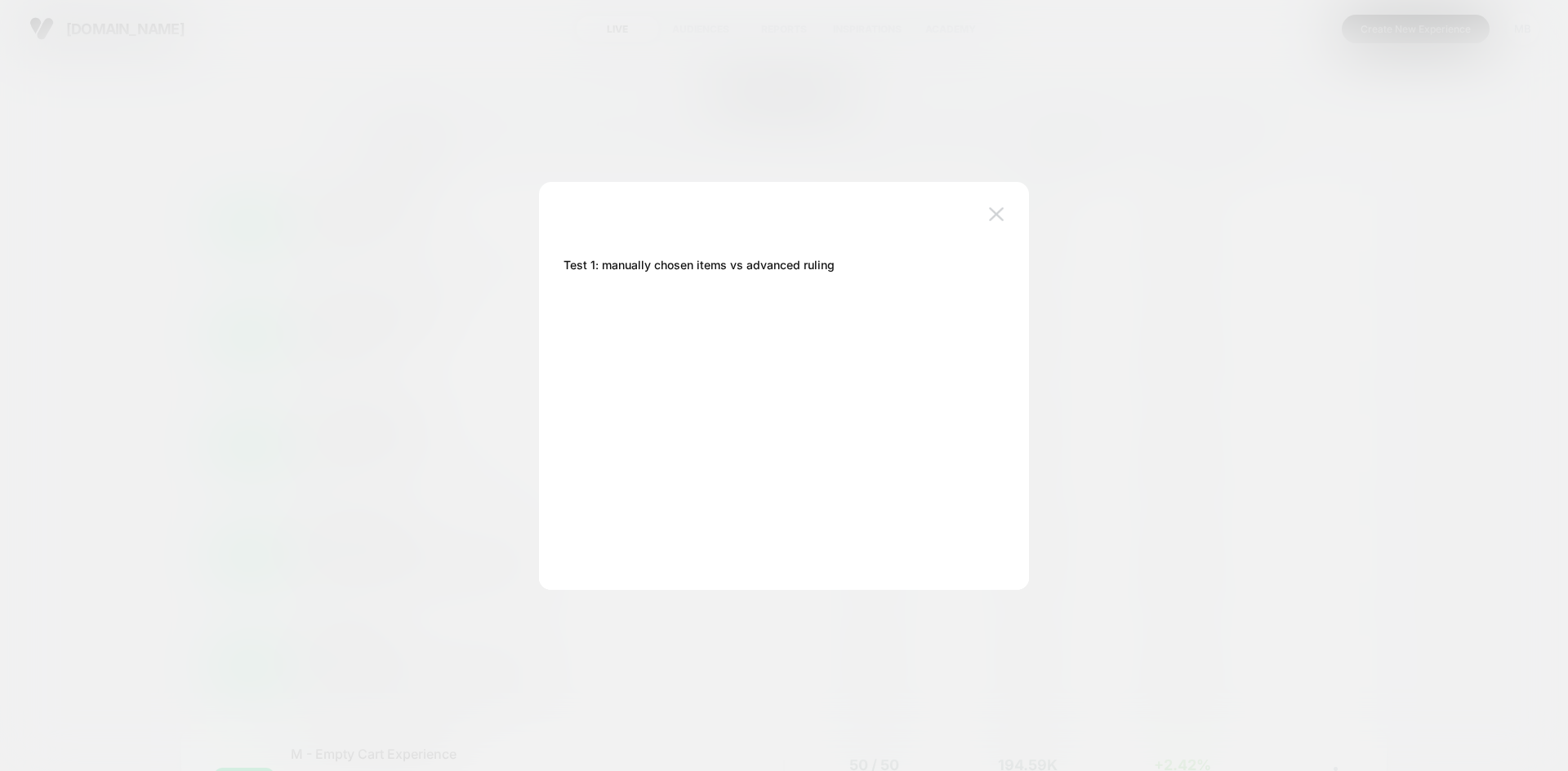
click at [993, 217] on img at bounding box center [996, 214] width 15 height 14
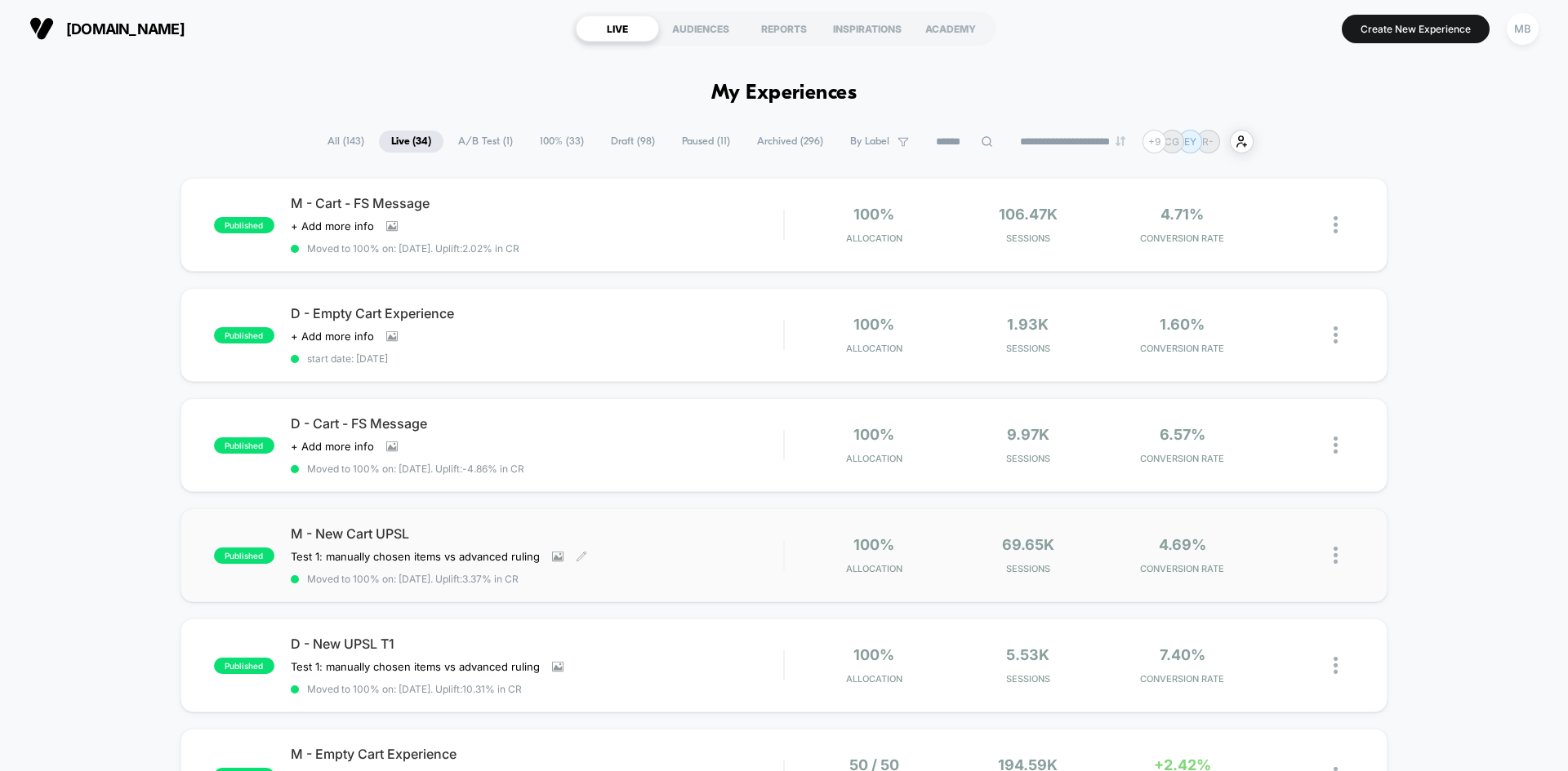
click at [664, 530] on span "M - New Cart UPSL" at bounding box center [537, 534] width 493 height 17
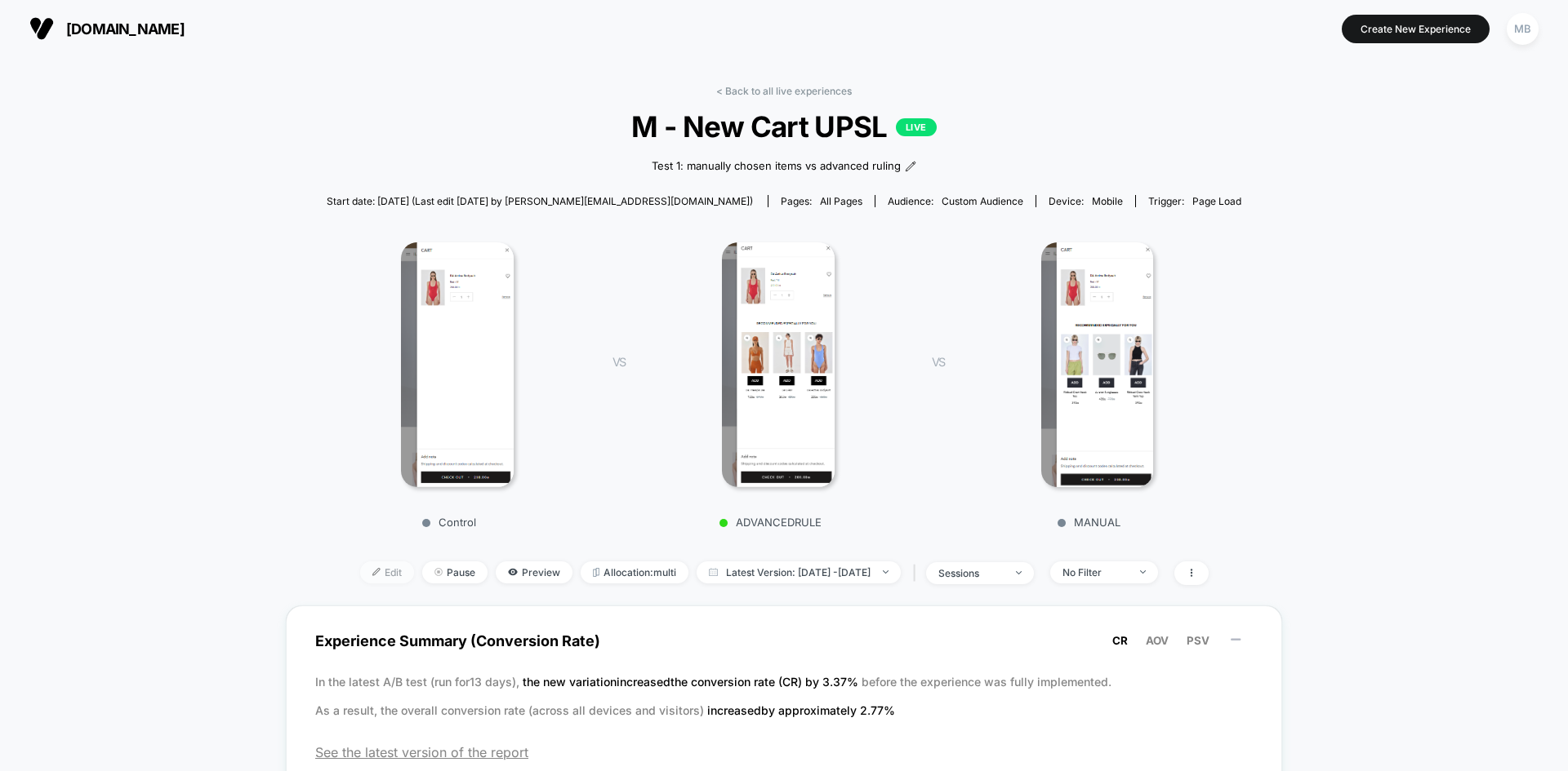
click at [360, 567] on span "Edit" at bounding box center [387, 572] width 54 height 22
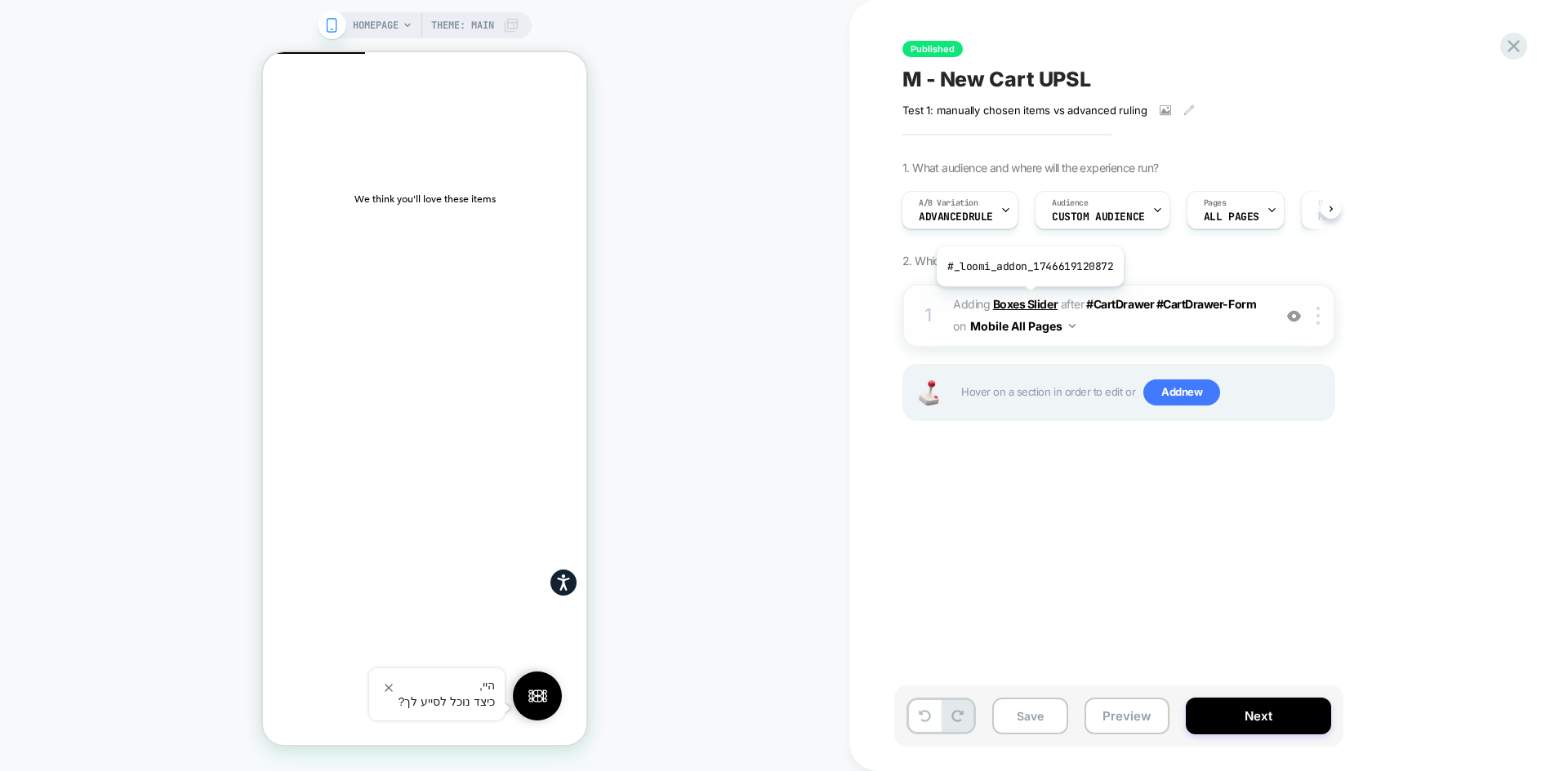
click at [1028, 299] on b "Boxes Slider" at bounding box center [1025, 304] width 65 height 14
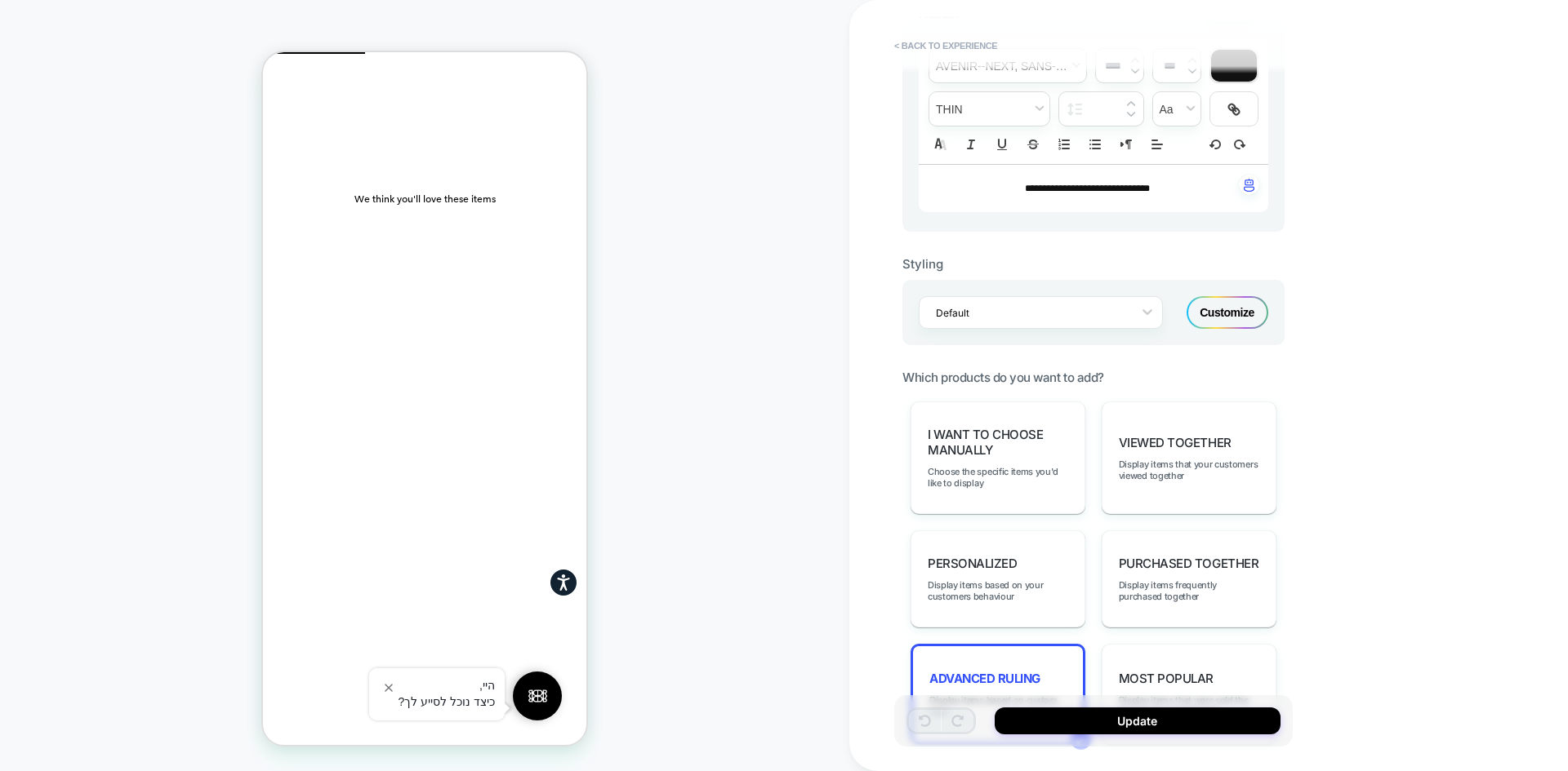
scroll to position [489, 0]
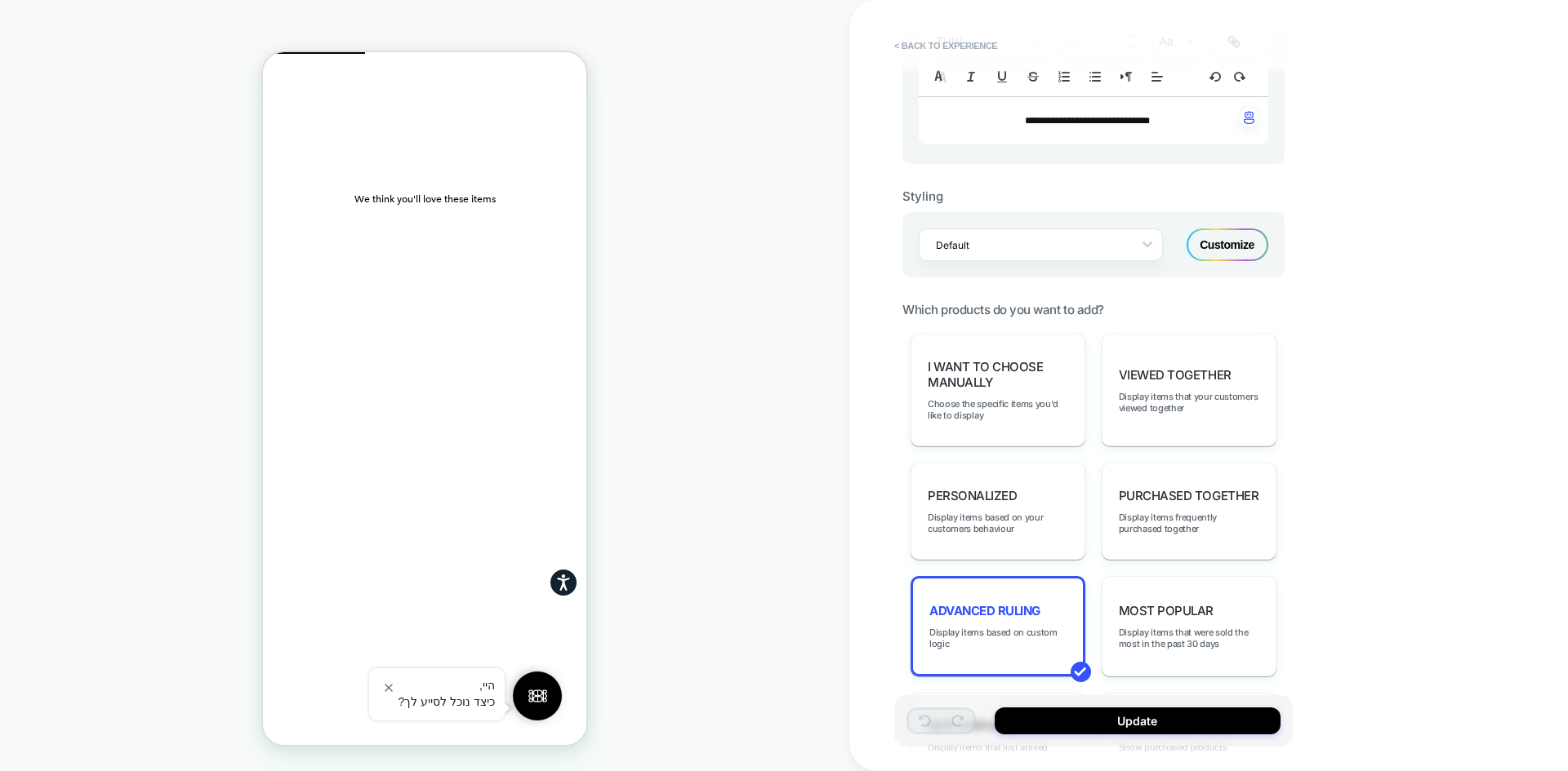
click at [1224, 253] on div "Customize" at bounding box center [1227, 244] width 81 height 32
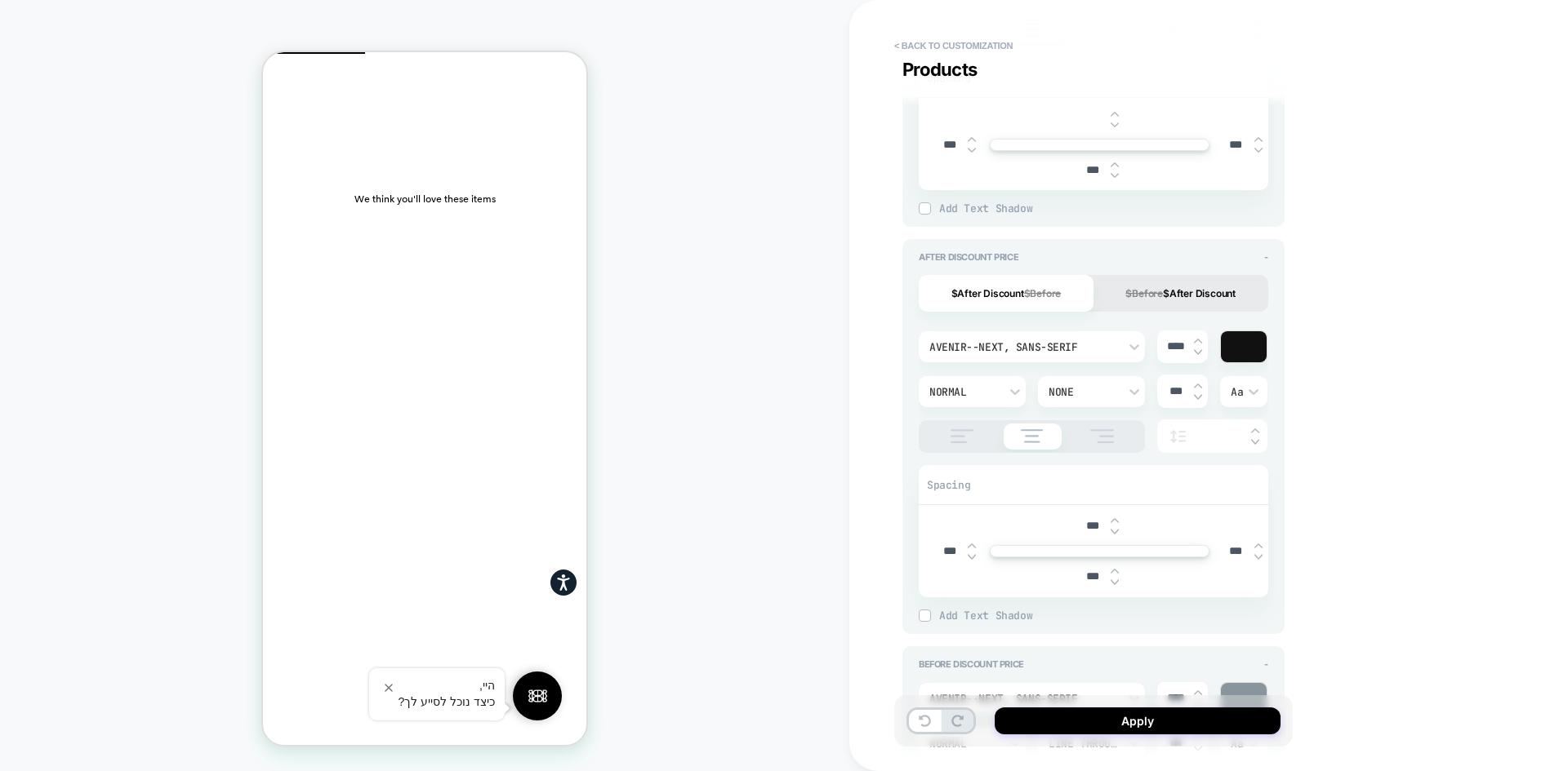
scroll to position [1306, 0]
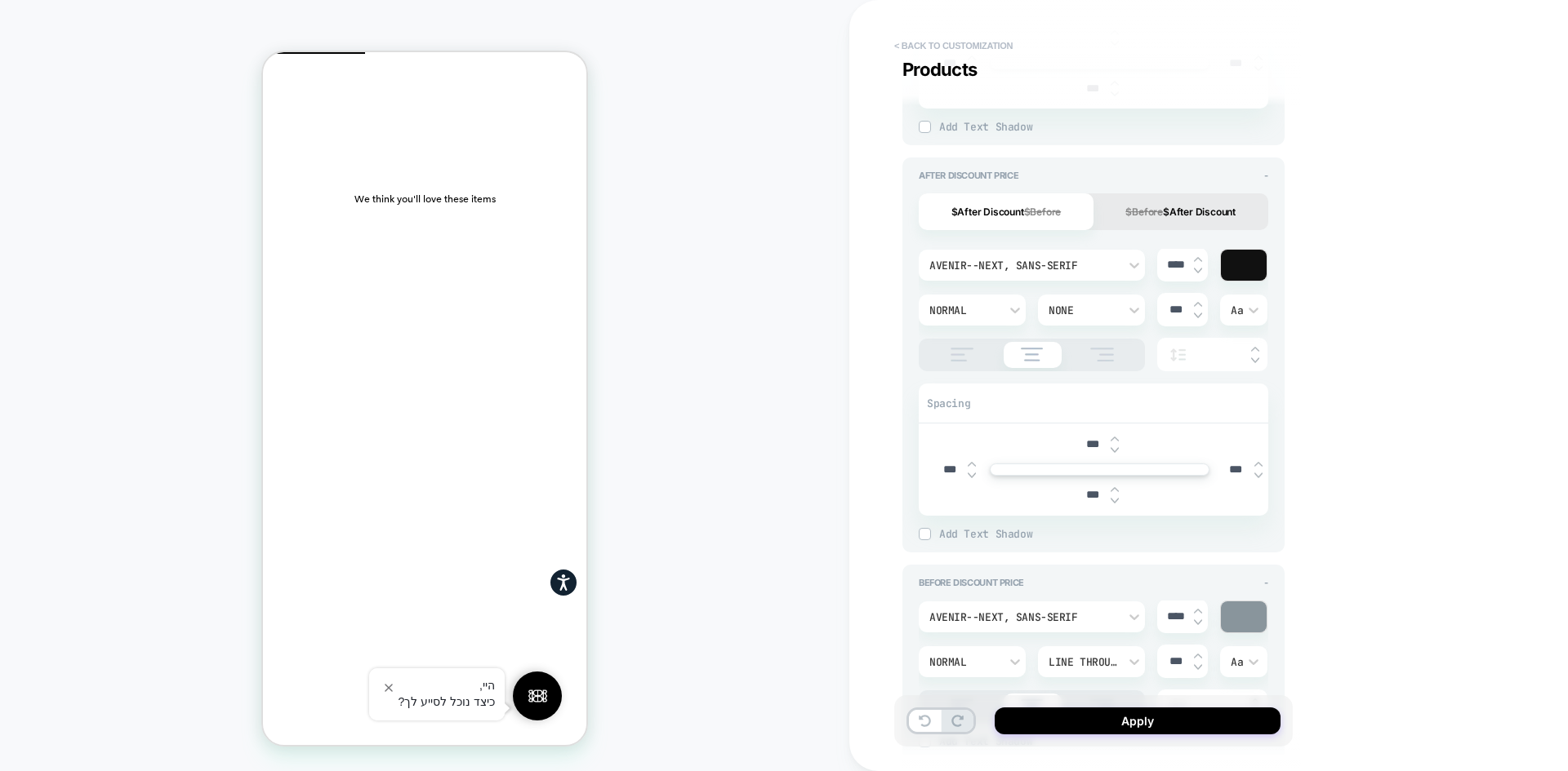
click at [933, 51] on button "< Back to customization" at bounding box center [953, 45] width 134 height 26
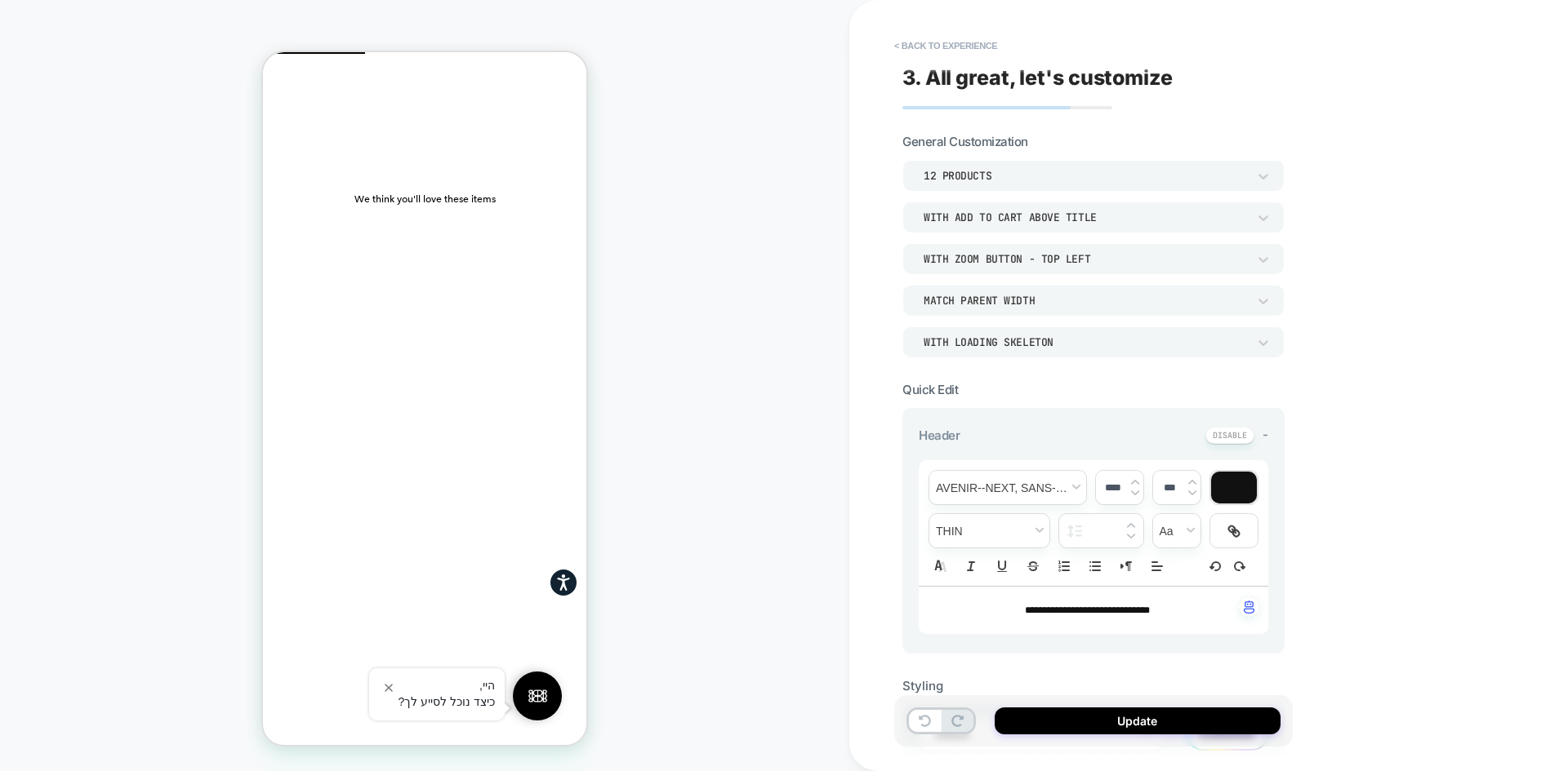
click at [933, 51] on button "< Back to experience" at bounding box center [945, 45] width 119 height 26
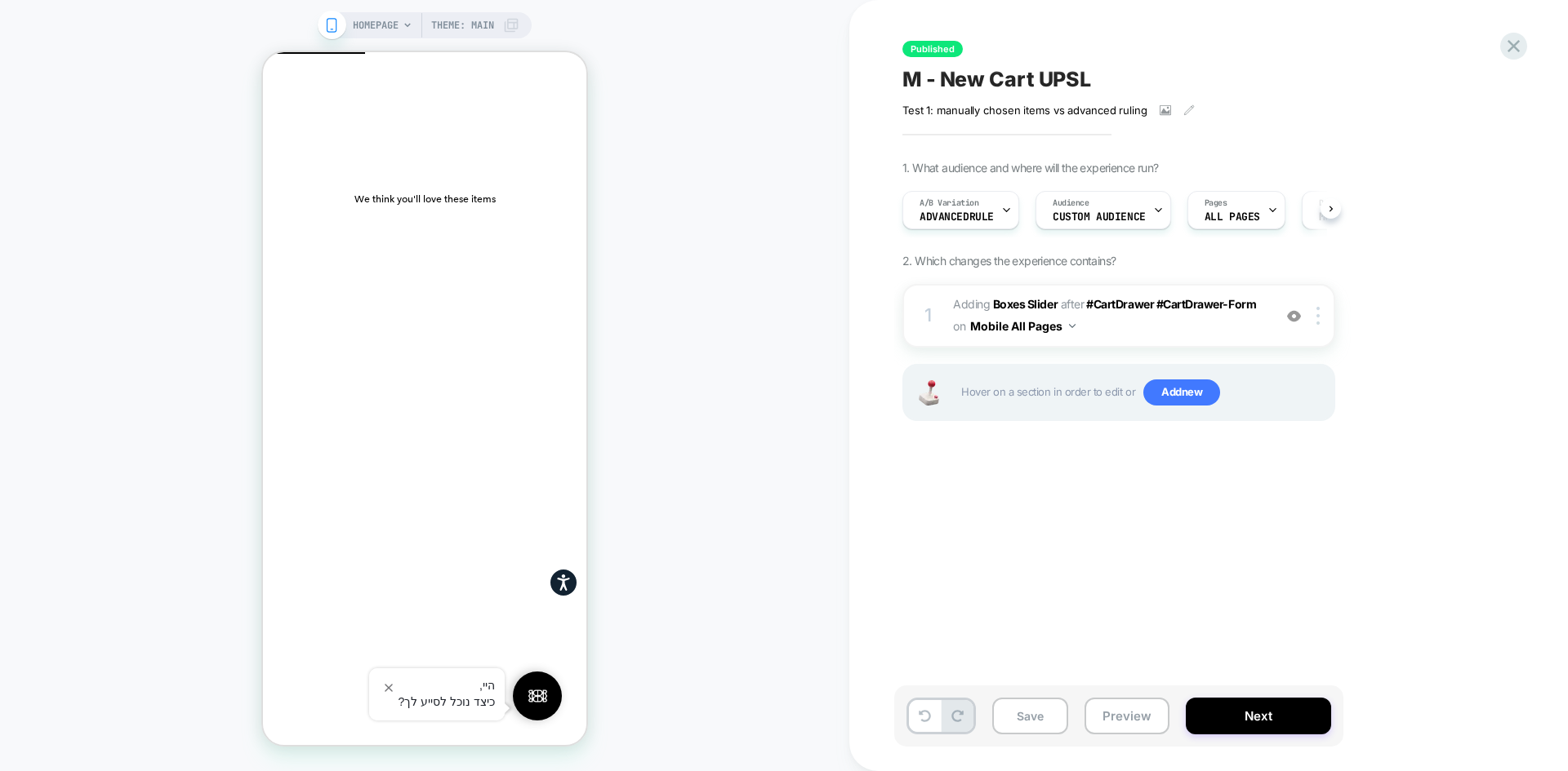
scroll to position [0, 1]
click at [1524, 38] on icon at bounding box center [1513, 46] width 22 height 22
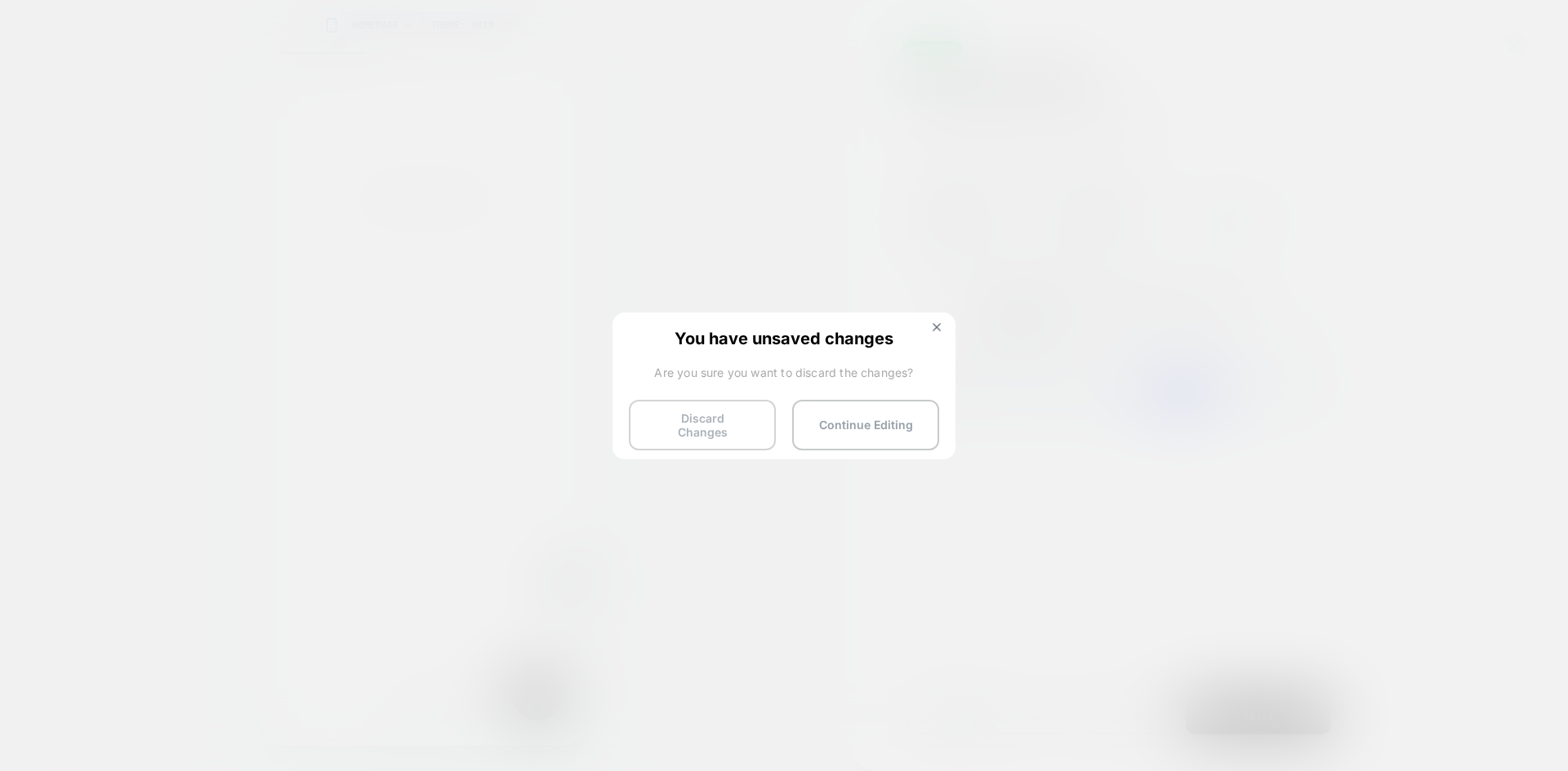
click at [712, 421] on button "Discard Changes" at bounding box center [703, 426] width 147 height 51
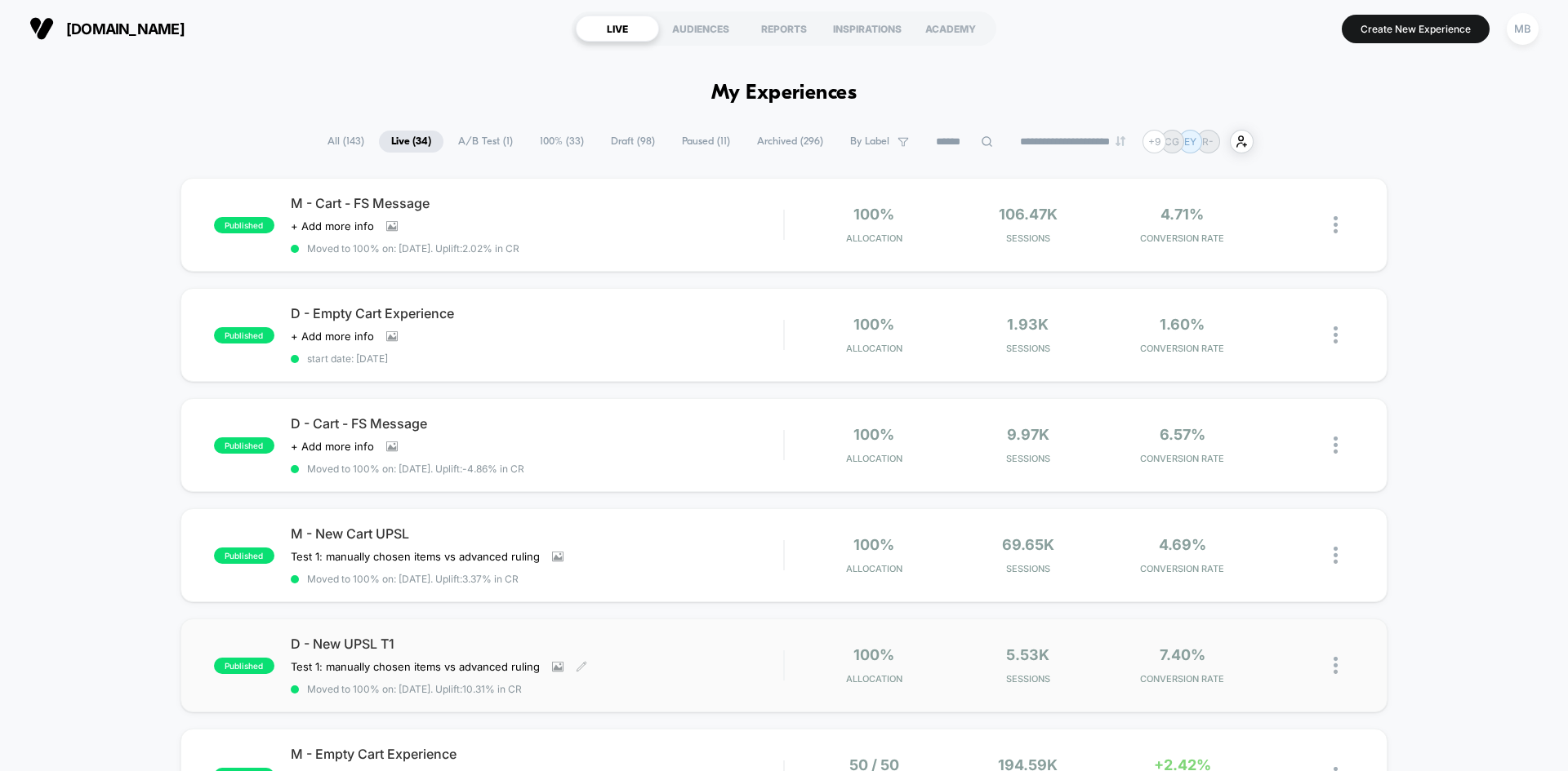
click at [474, 640] on span "D - New UPSL T1" at bounding box center [537, 643] width 493 height 17
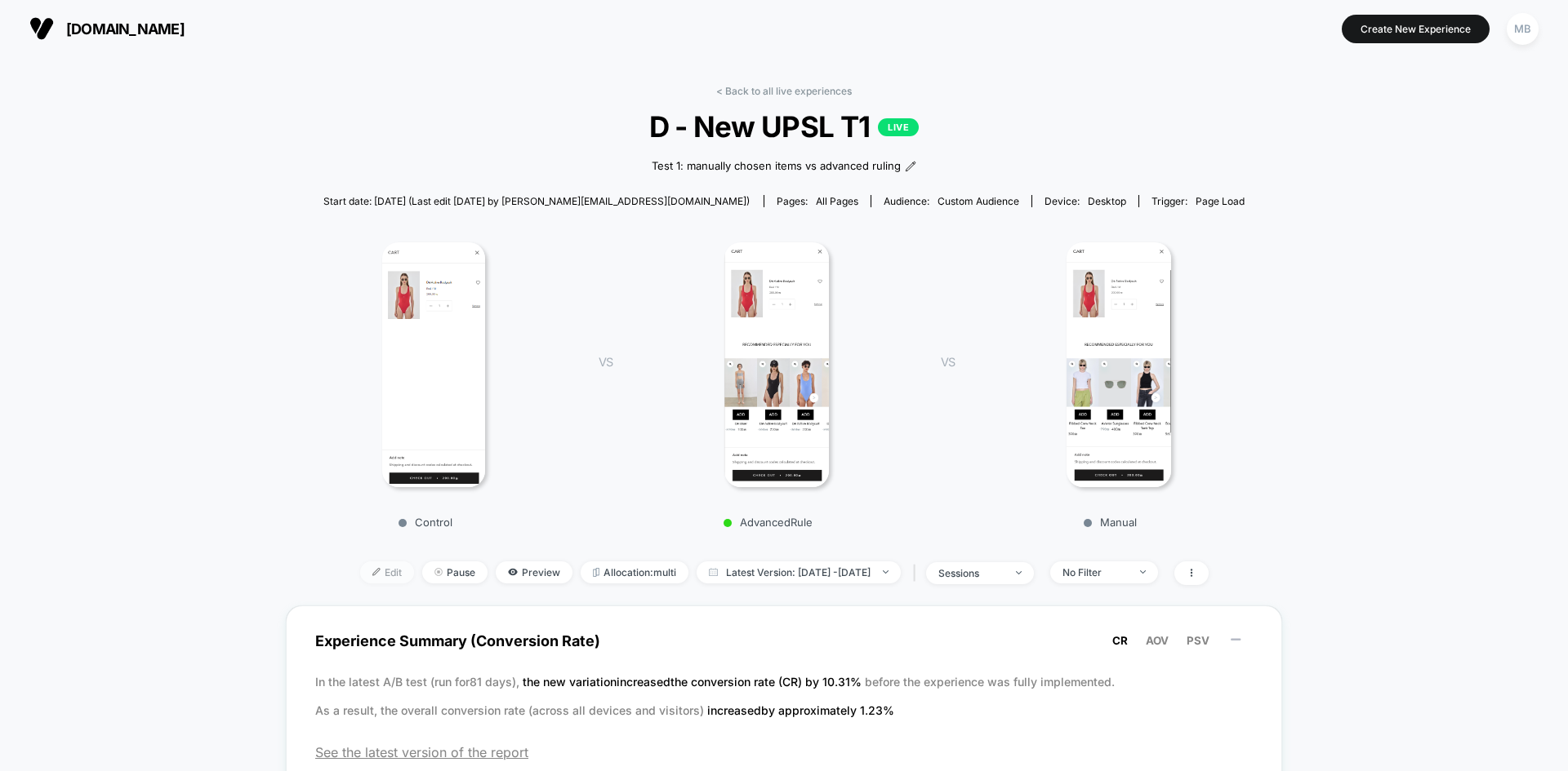
click at [360, 569] on span "Edit" at bounding box center [387, 572] width 54 height 22
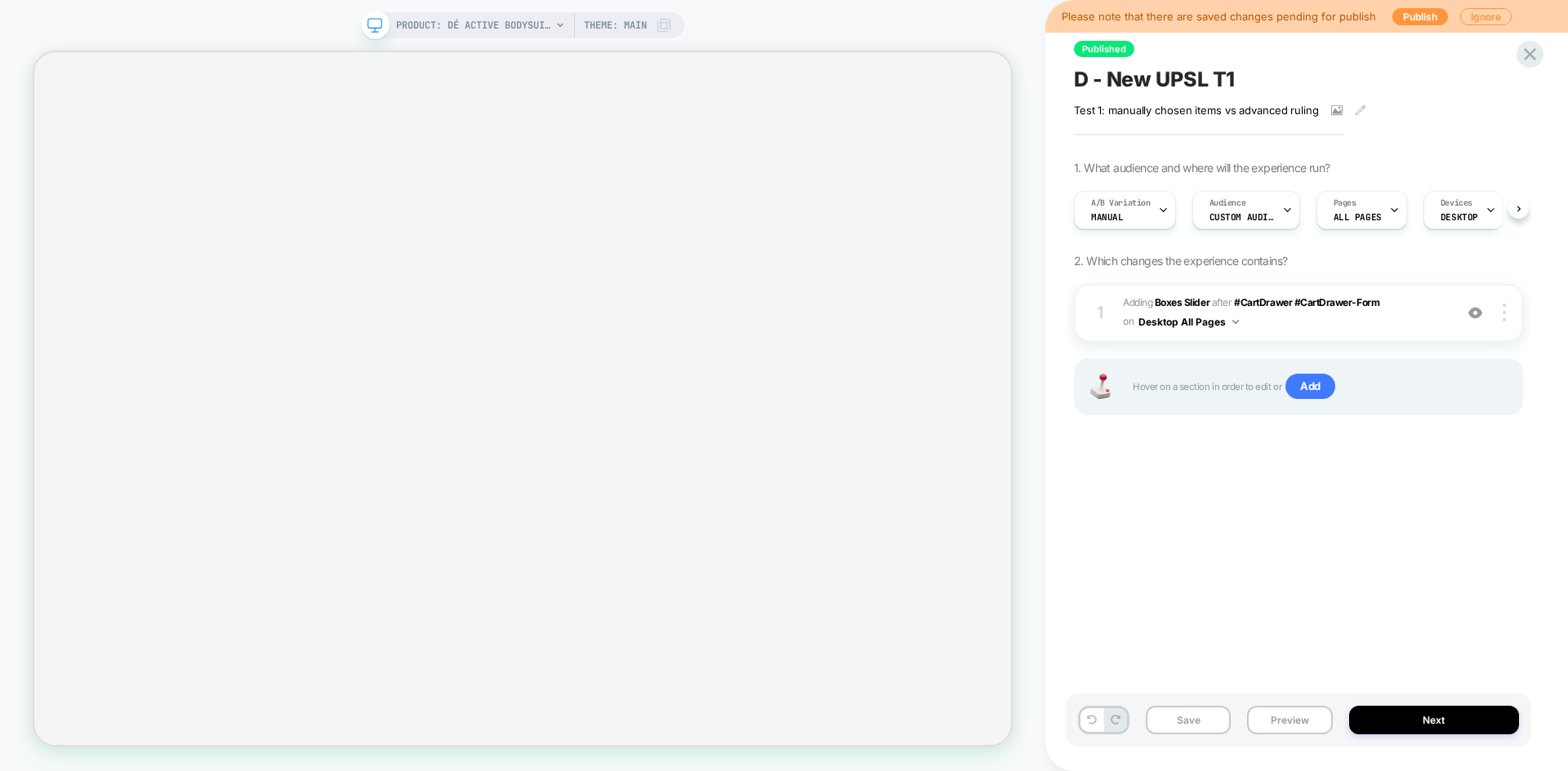
scroll to position [0, 1]
click at [1129, 217] on div "A/B Variation Manual" at bounding box center [1120, 210] width 92 height 36
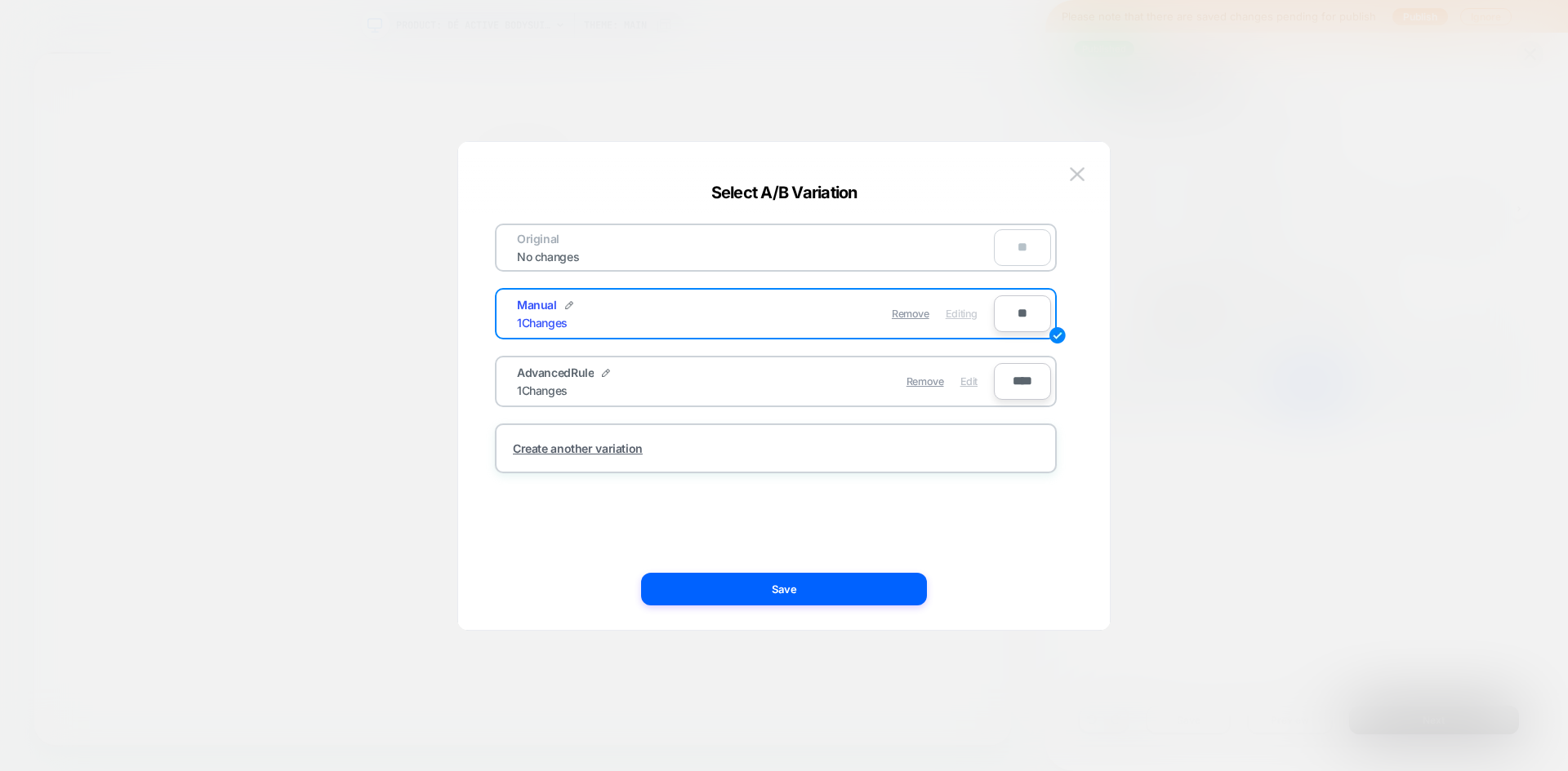
scroll to position [0, 0]
click at [965, 382] on span "Edit" at bounding box center [968, 382] width 17 height 12
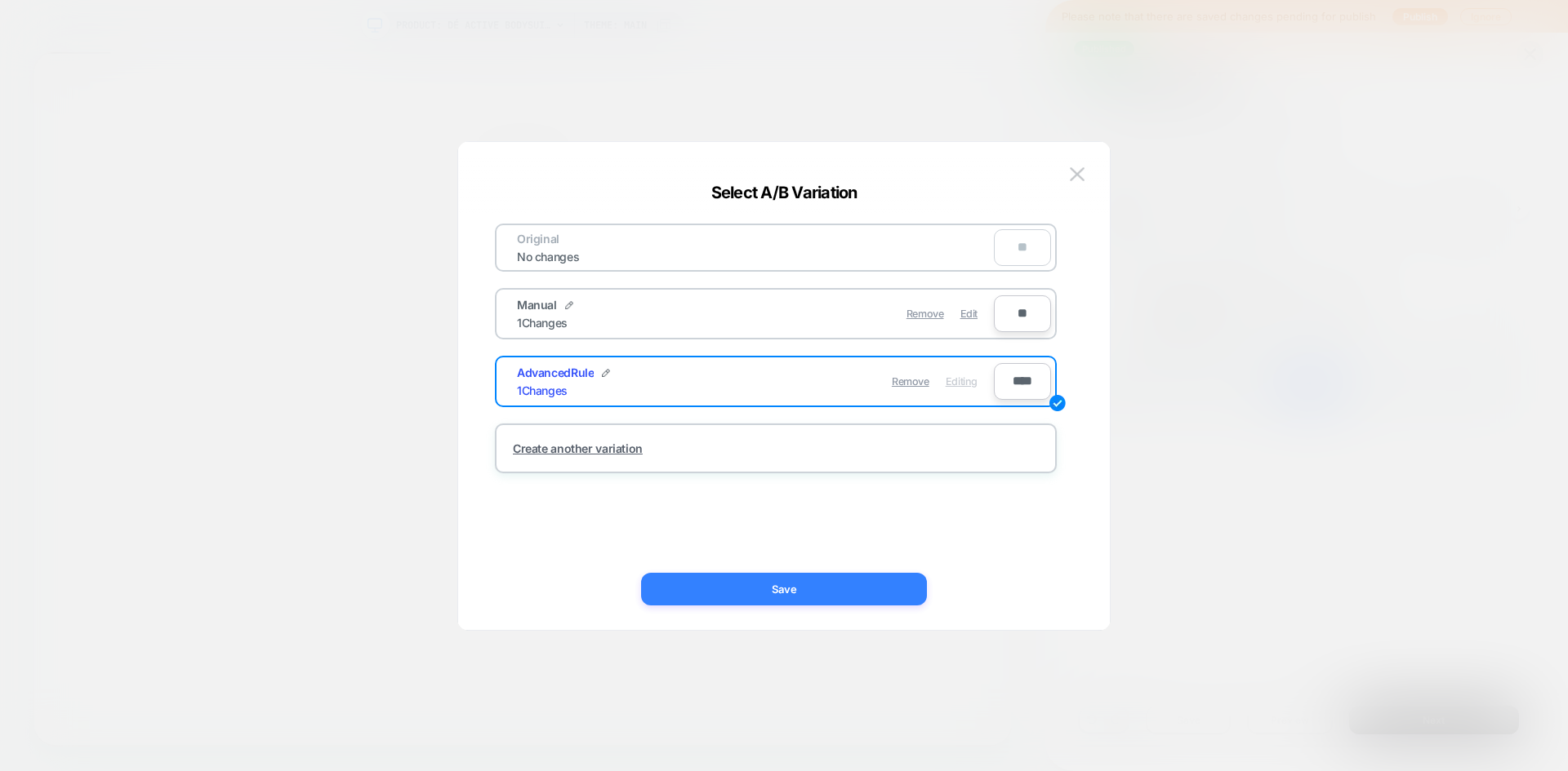
click at [833, 595] on button "Save" at bounding box center [783, 589] width 286 height 32
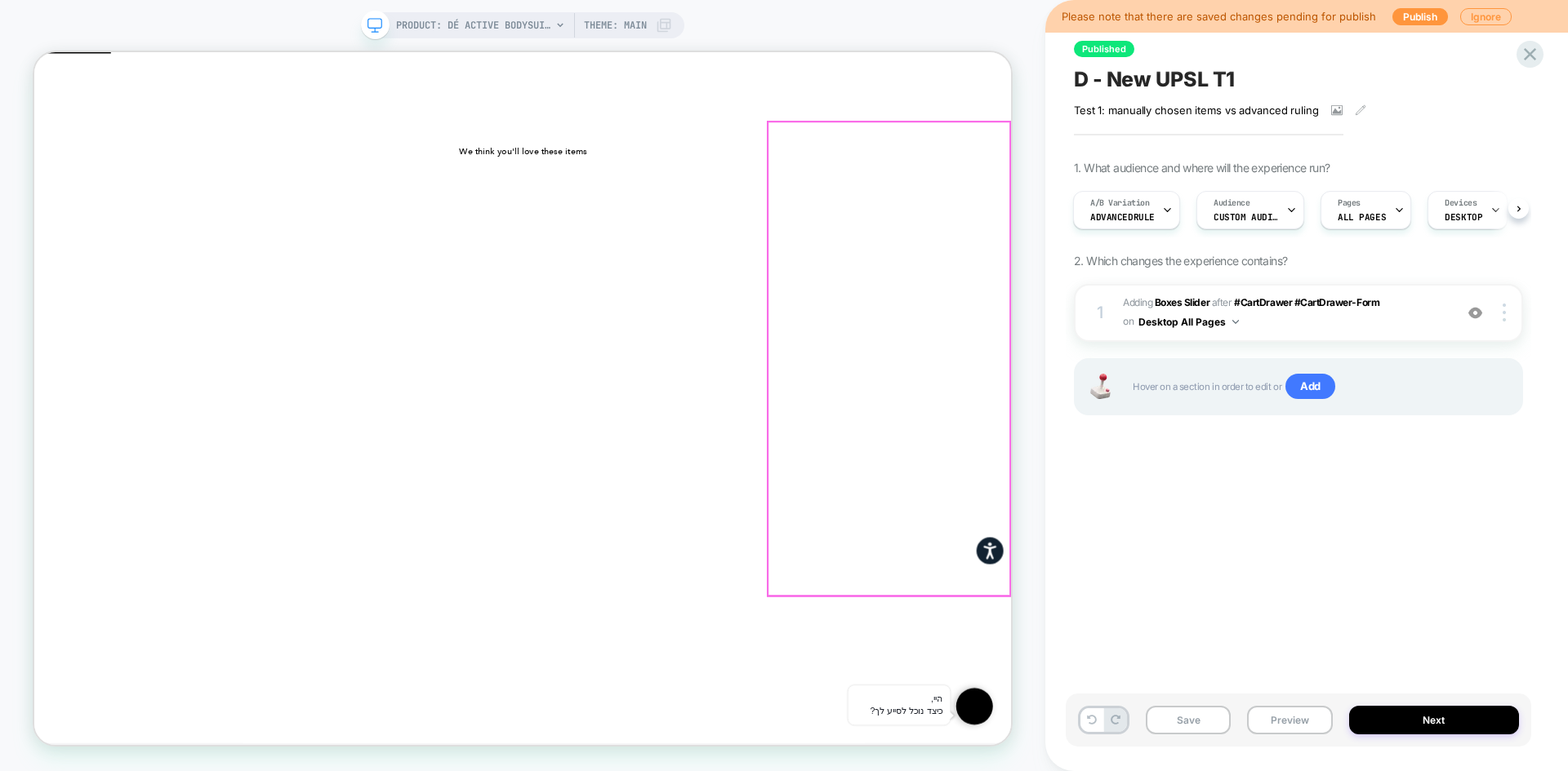
click at [414, 422] on button "Add to cart" at bounding box center [370, 419] width 88 height 33
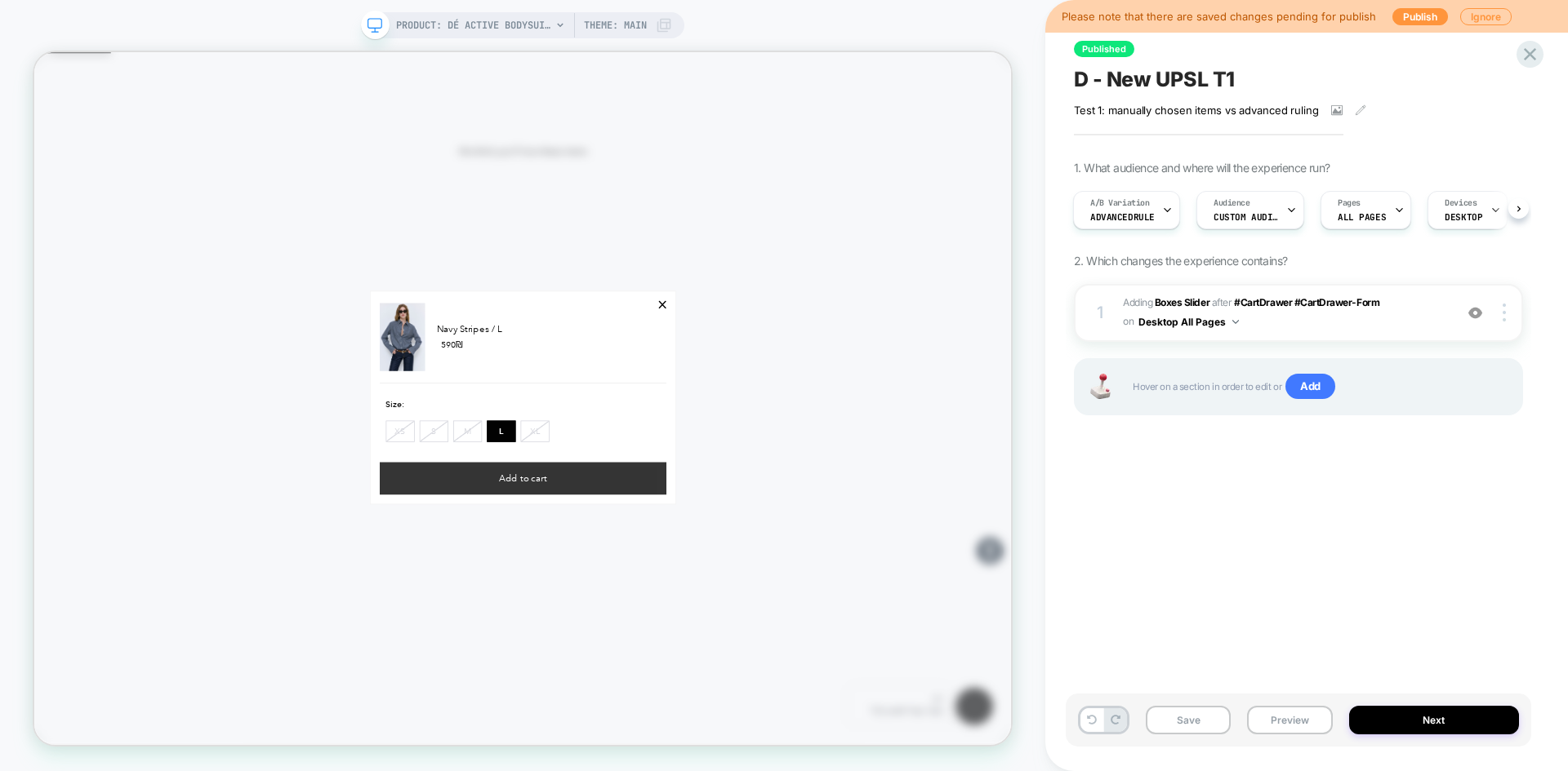
click at [711, 608] on button "Add to cart" at bounding box center [685, 621] width 382 height 43
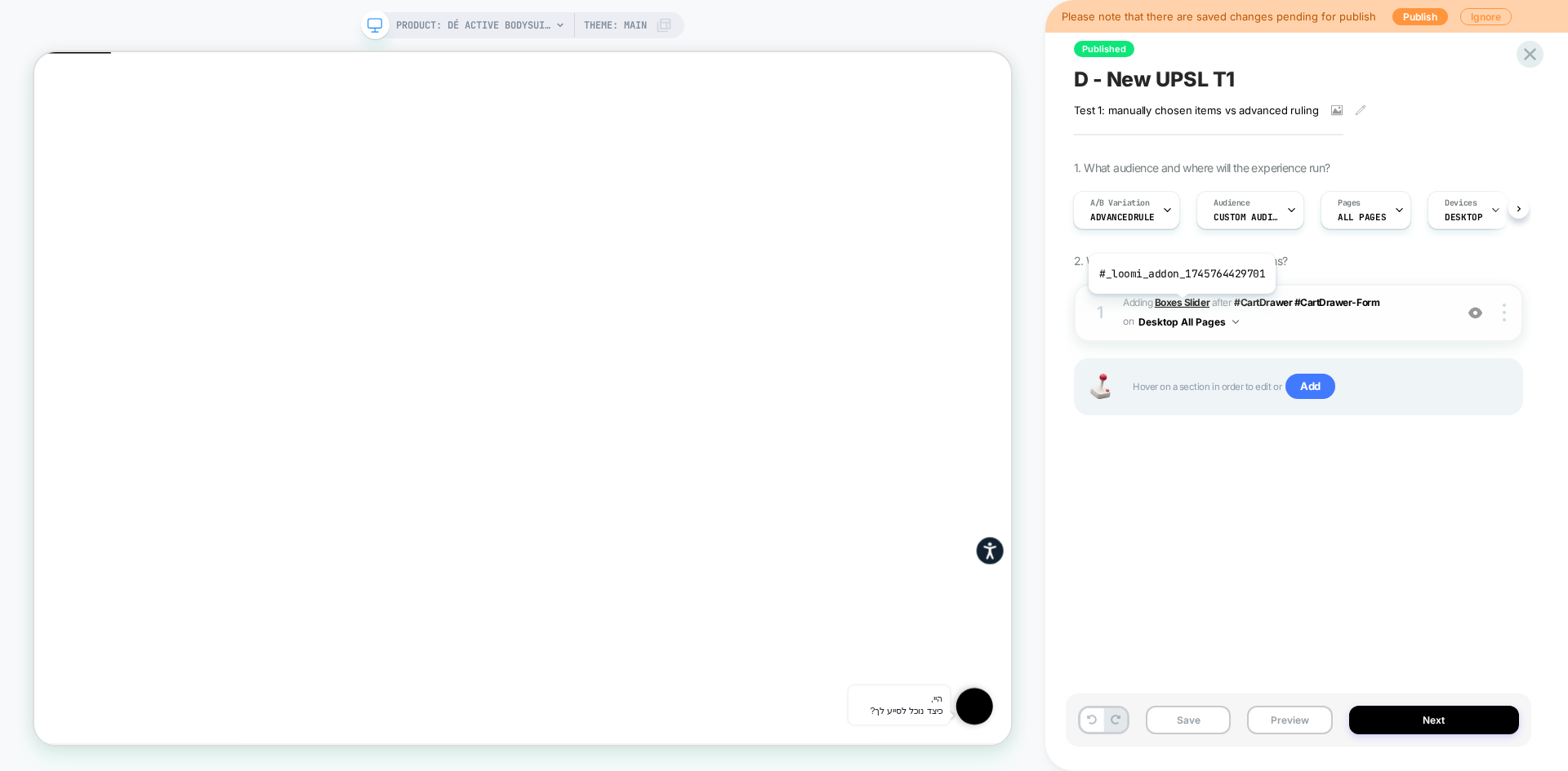
click at [1179, 306] on b "Boxes Slider" at bounding box center [1182, 302] width 55 height 12
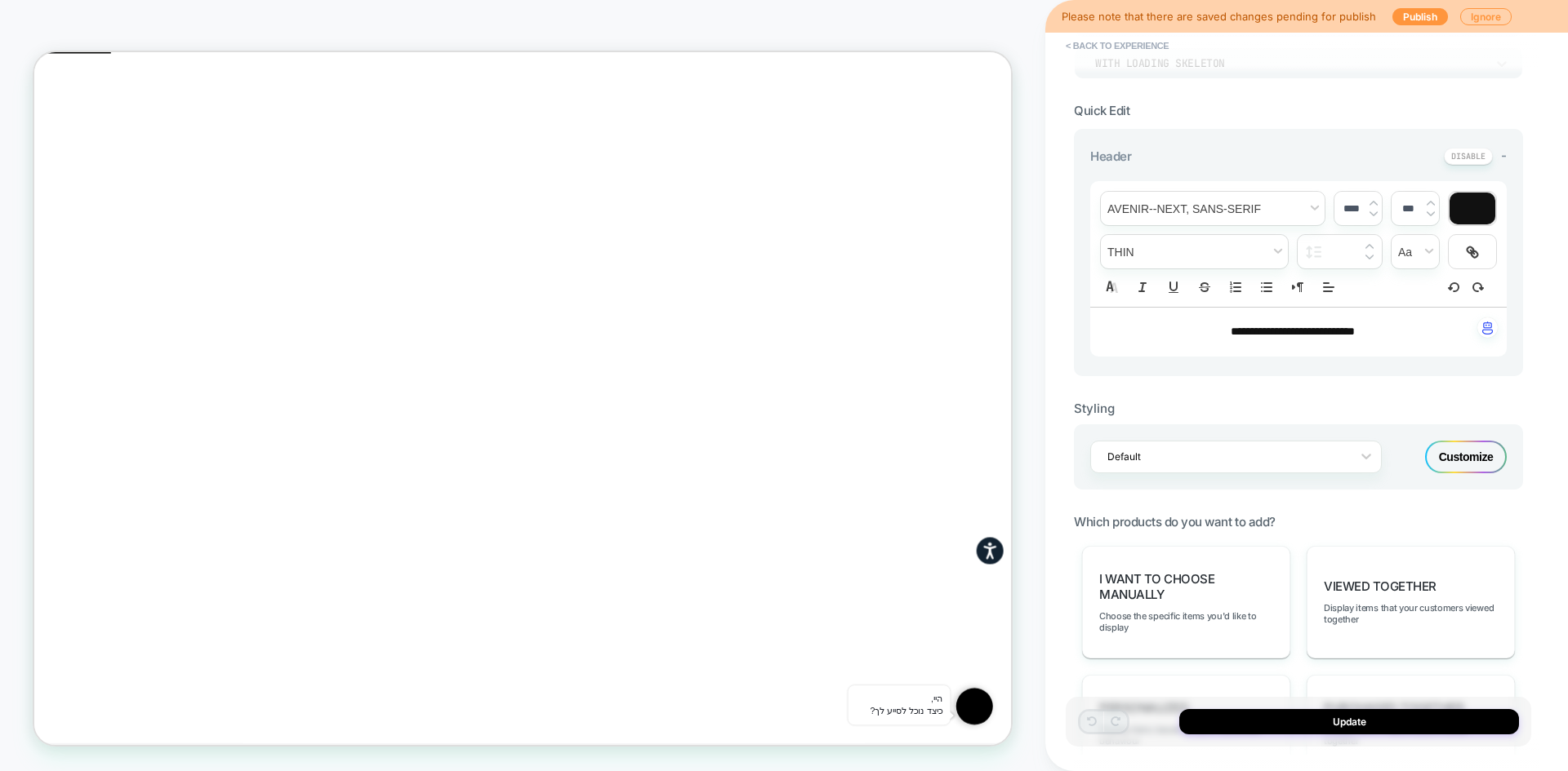
scroll to position [327, 0]
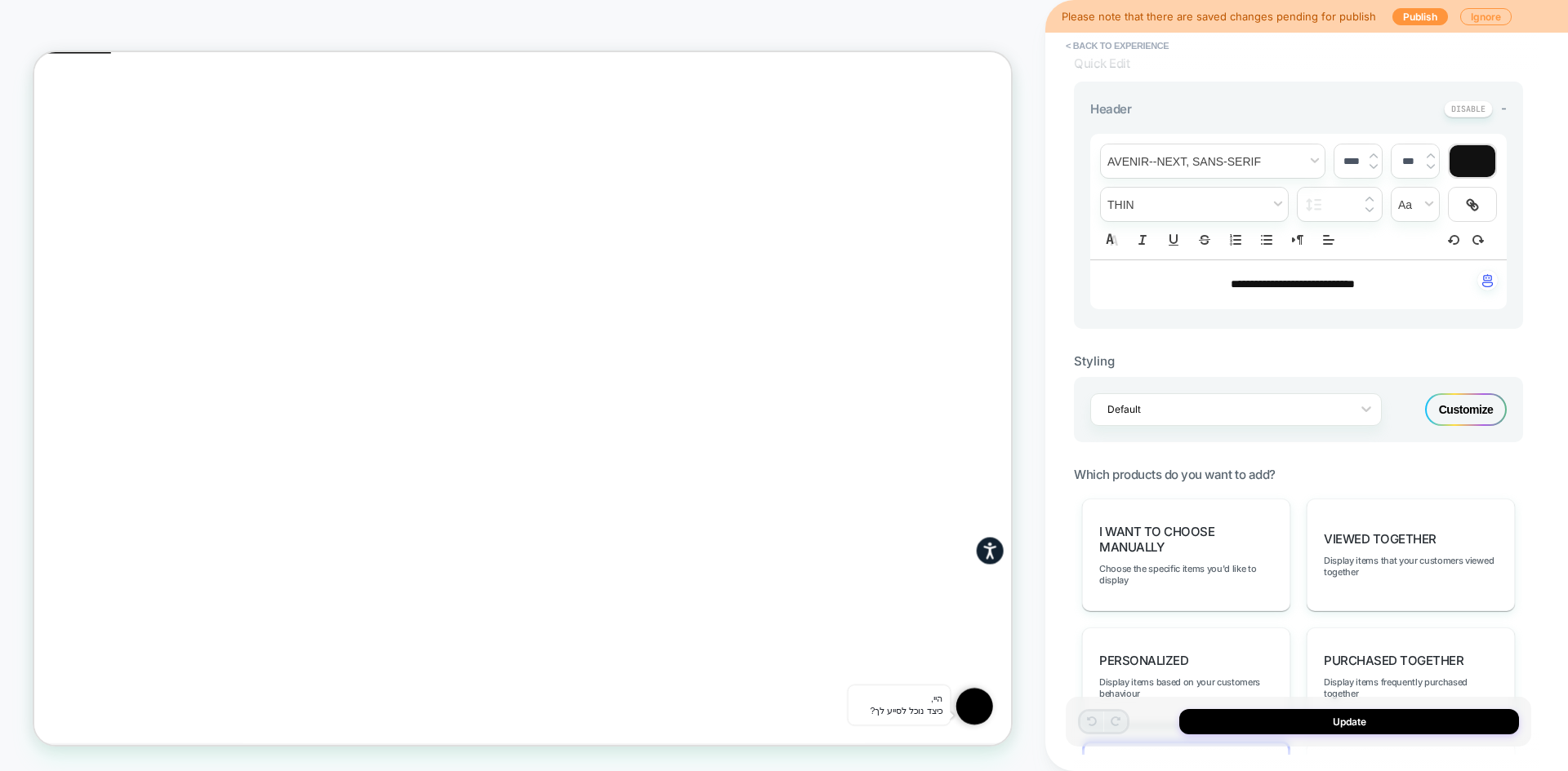
click at [1460, 404] on div "Customize" at bounding box center [1465, 409] width 81 height 32
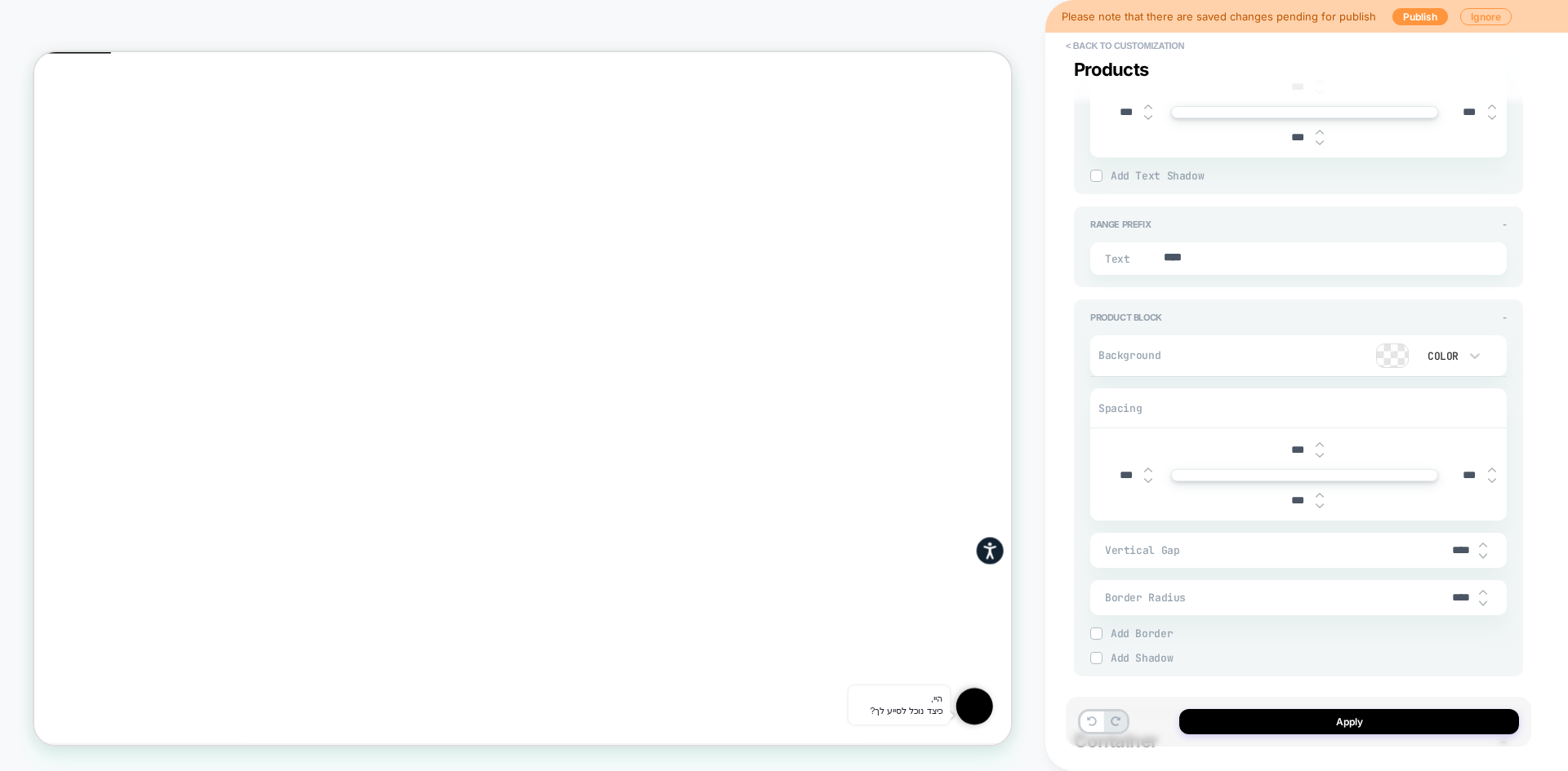
scroll to position [2367, 0]
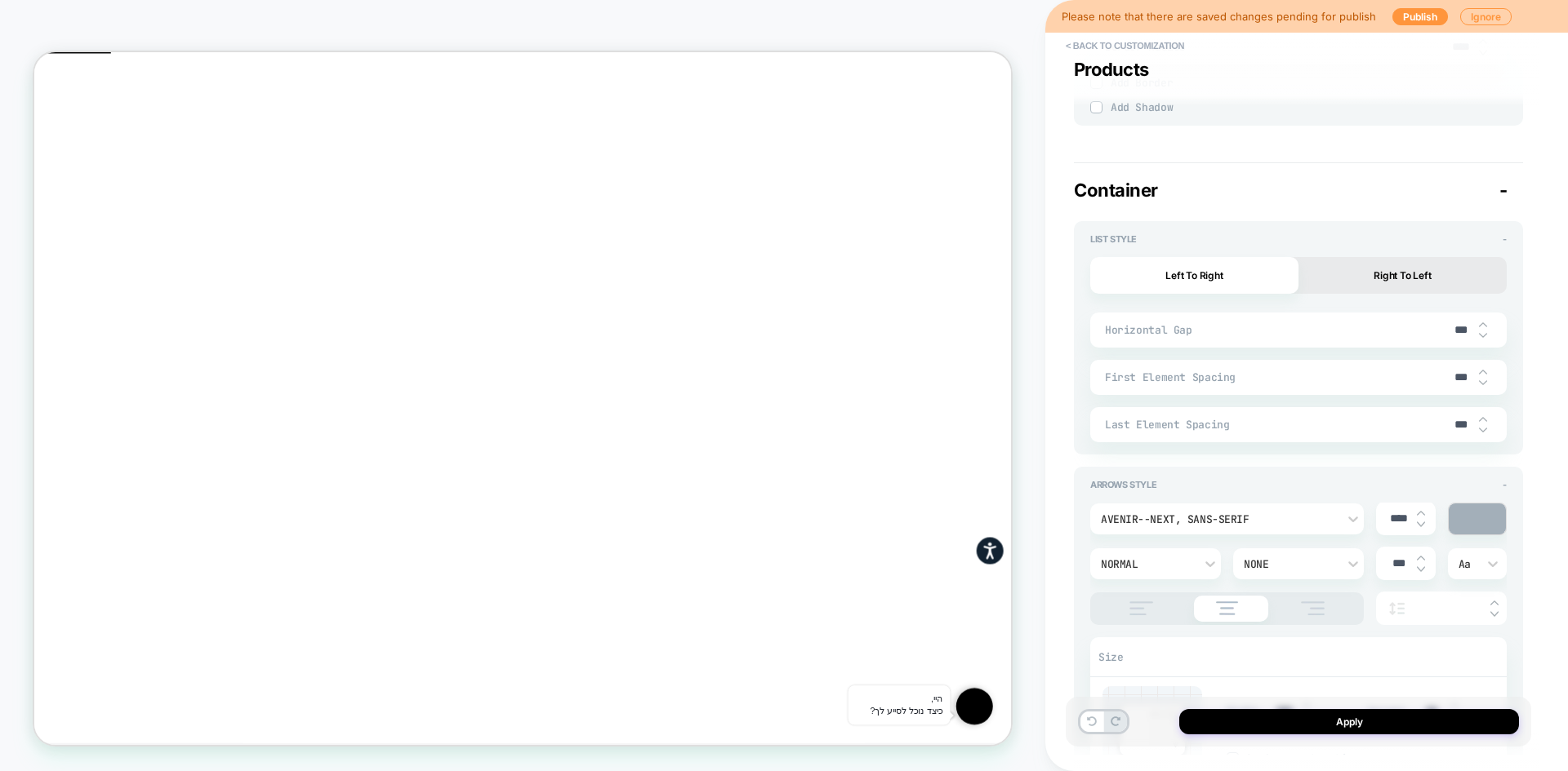
type textarea "*"
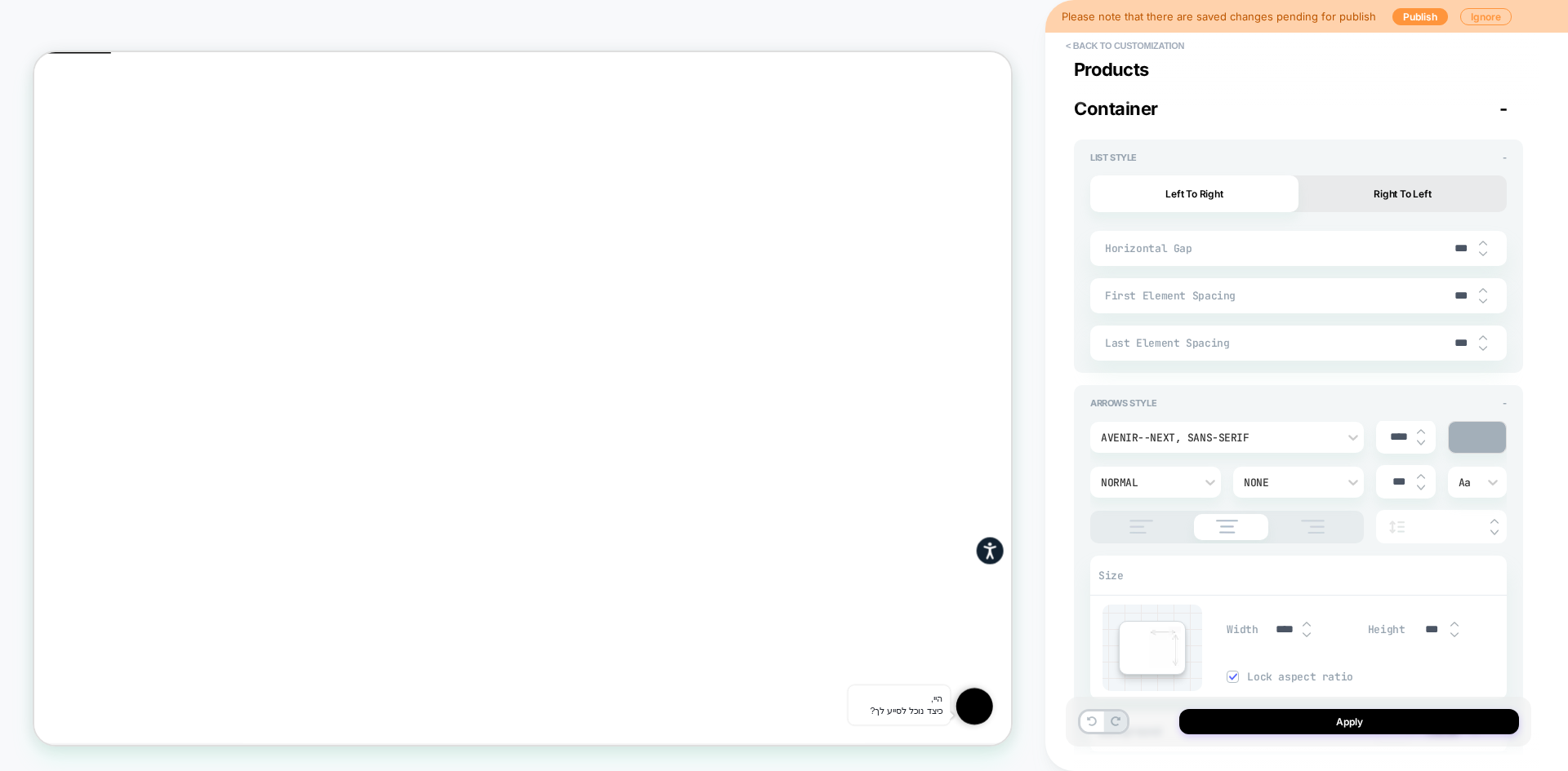
click at [1437, 248] on div "Horizontal Gap ***" at bounding box center [1298, 248] width 416 height 35
type input "***"
type textarea "*"
type input "****"
type textarea "*"
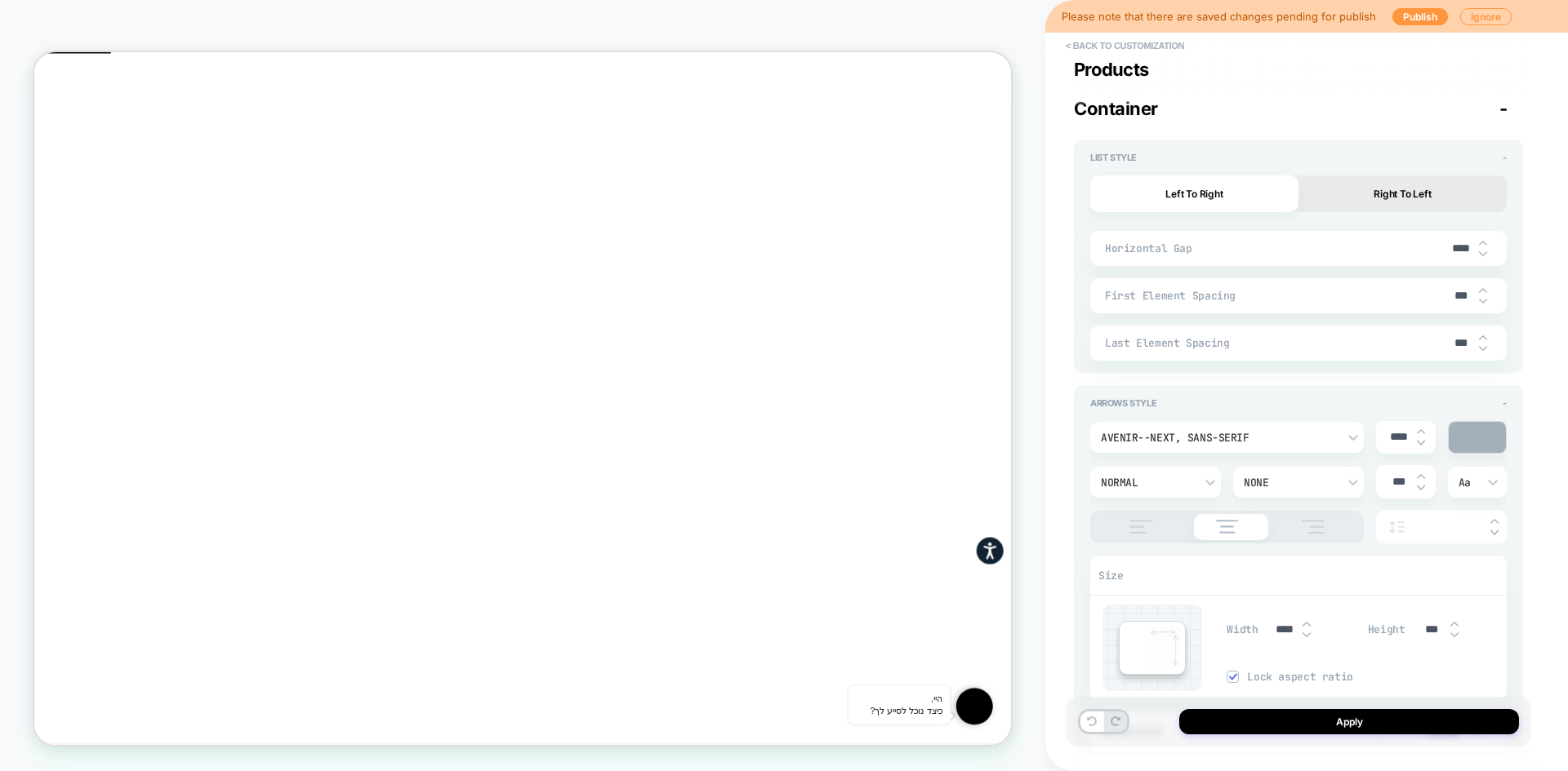
type input "****"
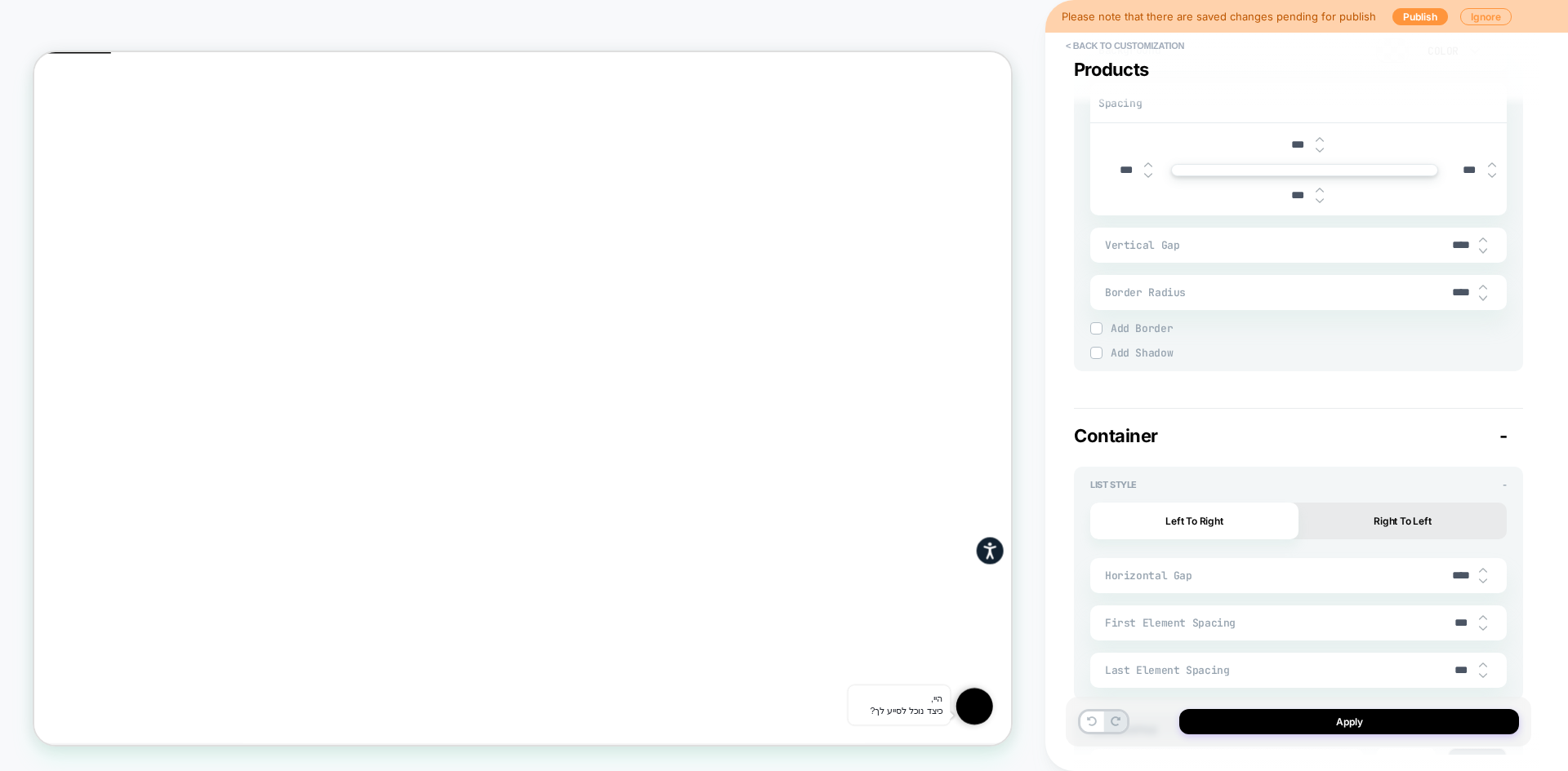
scroll to position [2494, 0]
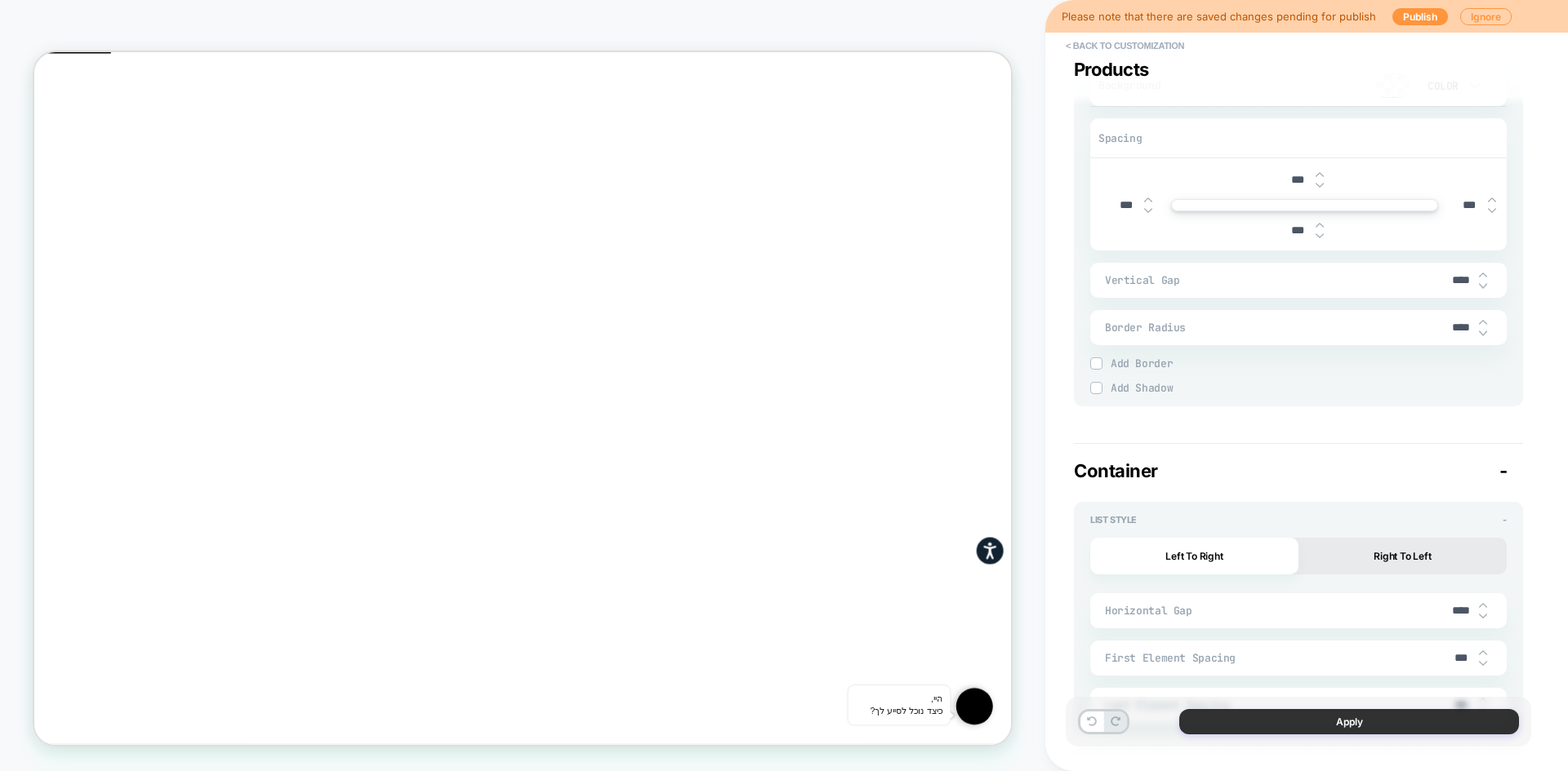
click at [1305, 714] on button "Apply" at bounding box center [1348, 722] width 340 height 26
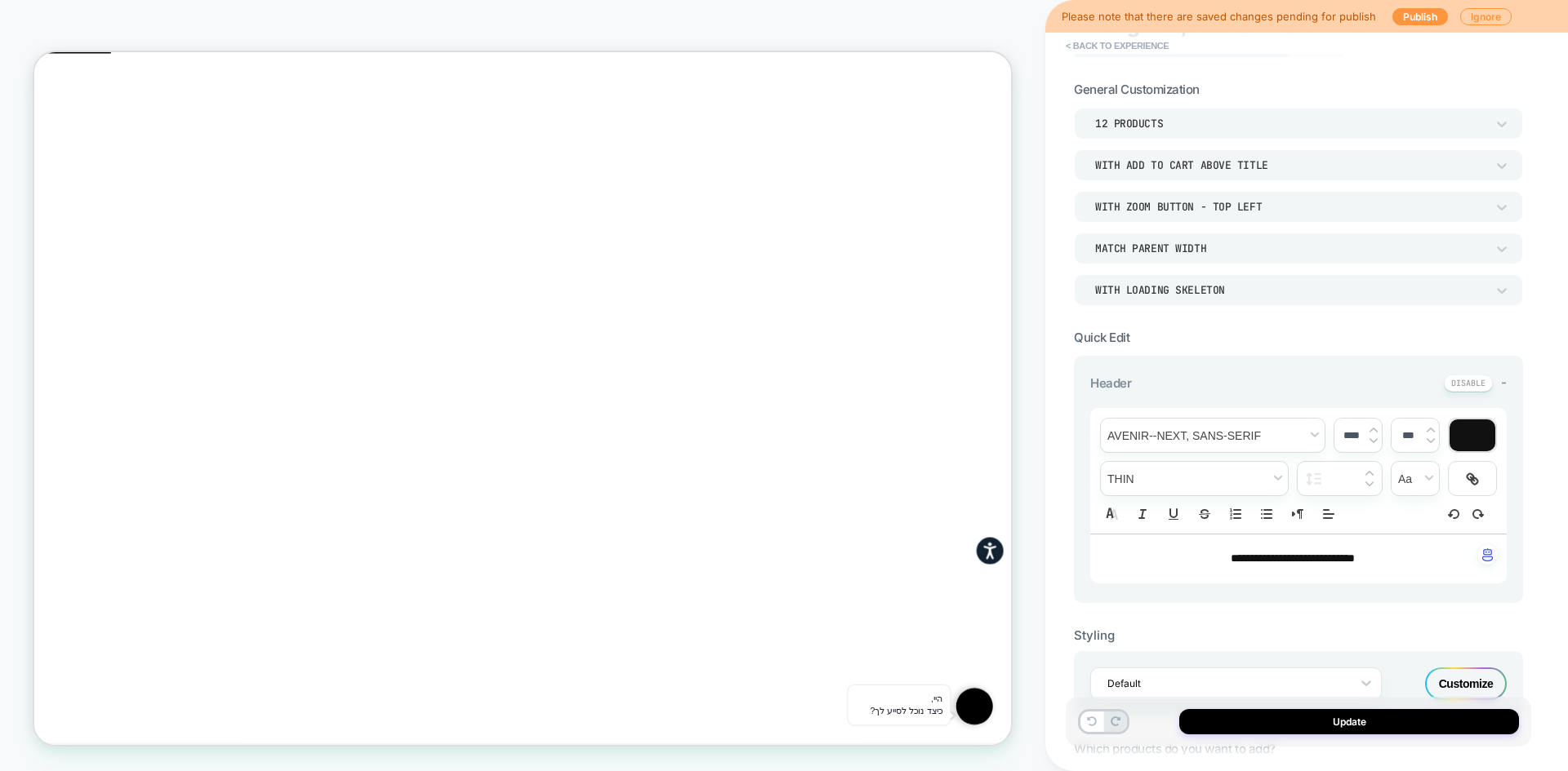
scroll to position [327, 0]
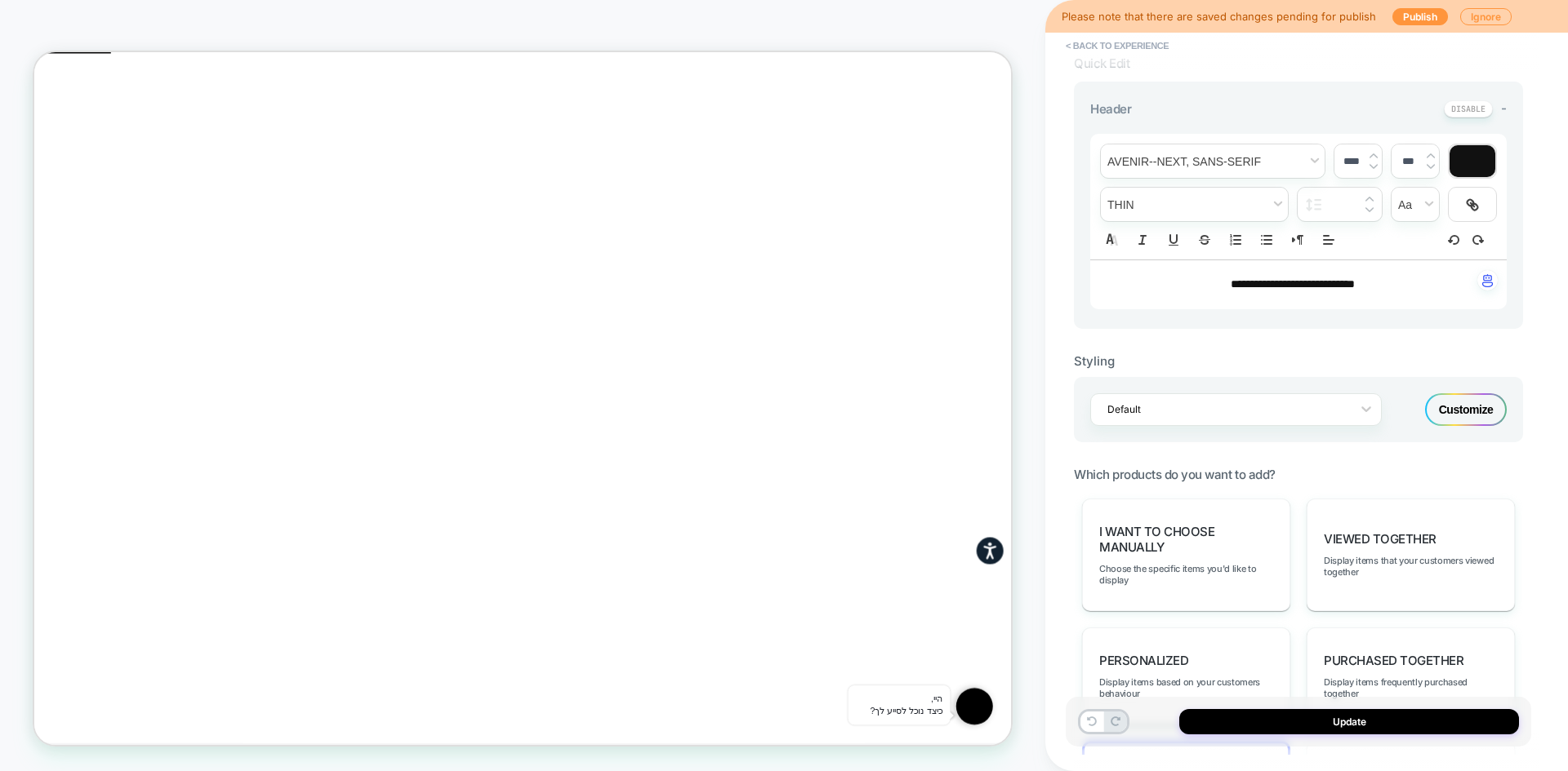
click at [1484, 416] on div "Customize" at bounding box center [1465, 409] width 81 height 32
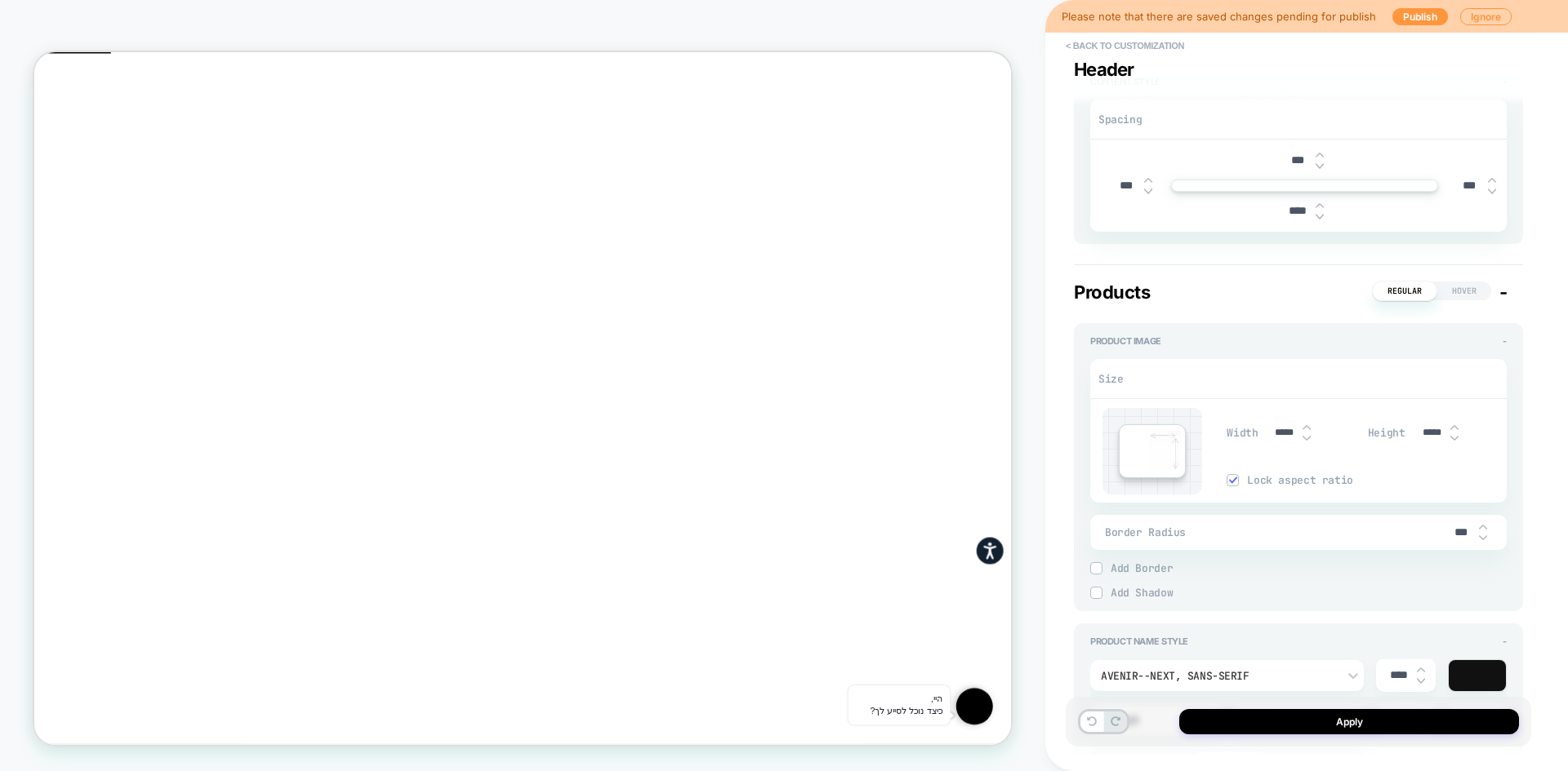
scroll to position [816, 0]
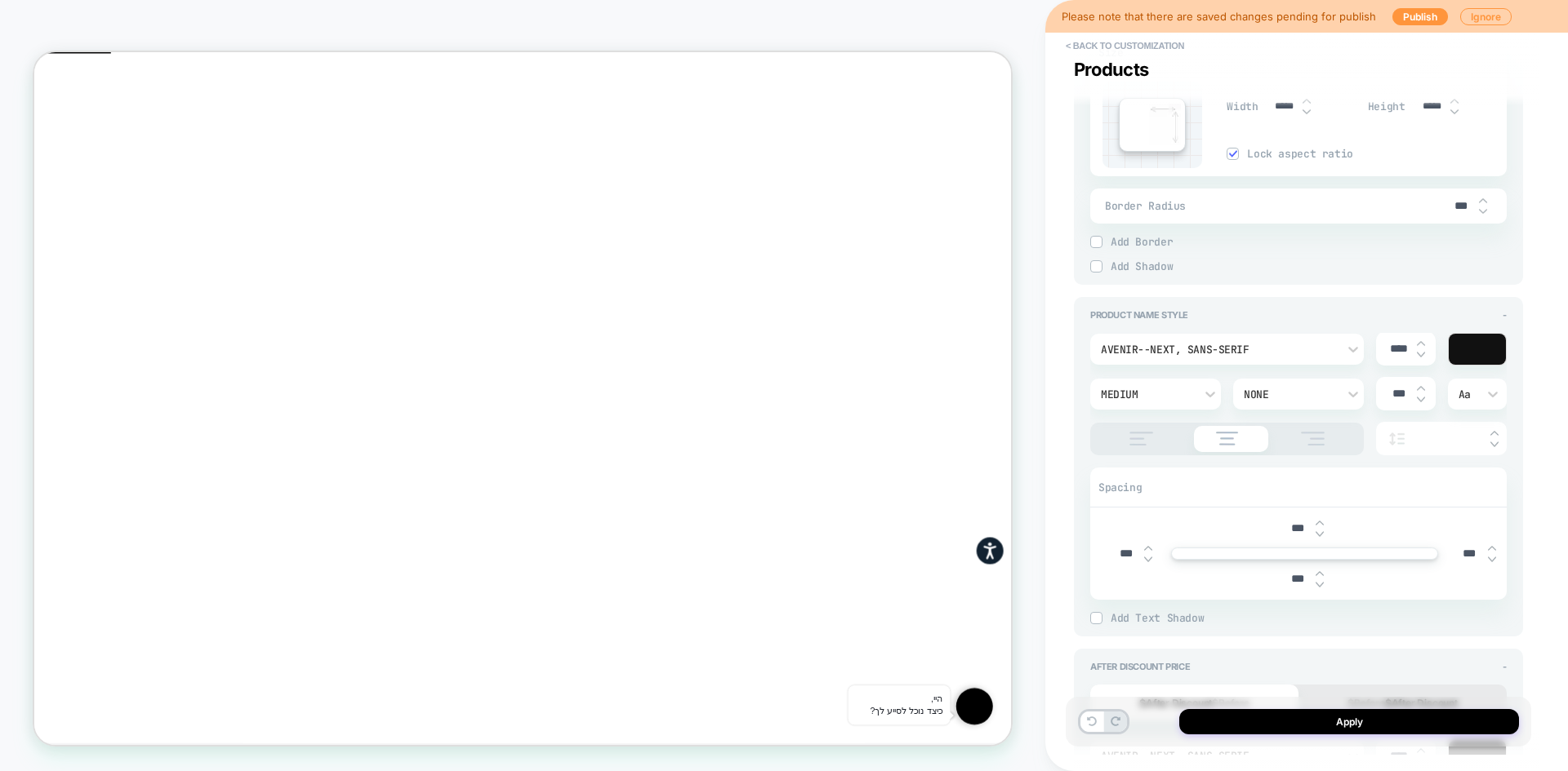
type textarea "*"
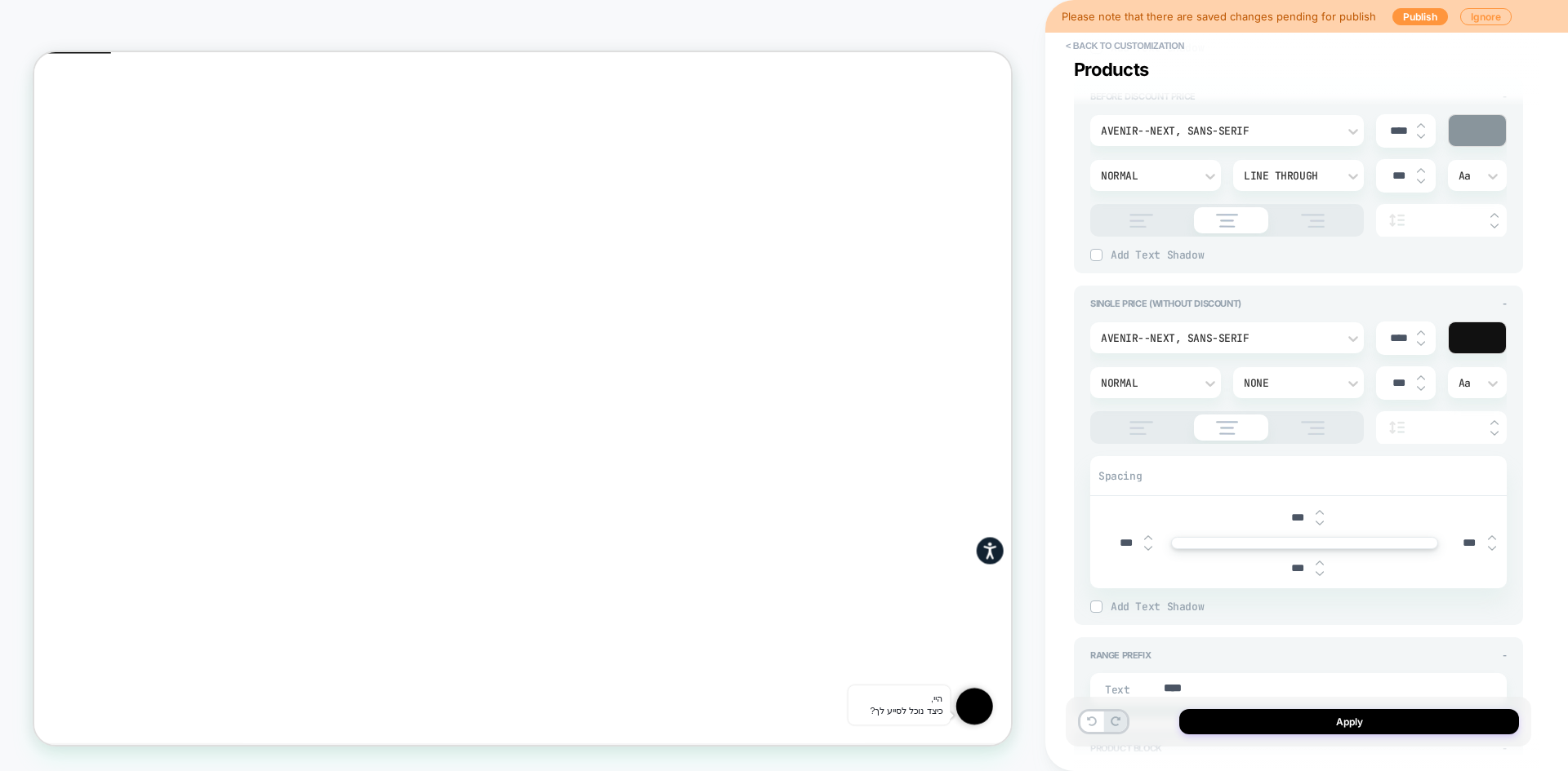
scroll to position [1796, 0]
click at [1294, 513] on input "***" at bounding box center [1296, 515] width 36 height 14
type textarea "*"
type input "***"
type textarea "*"
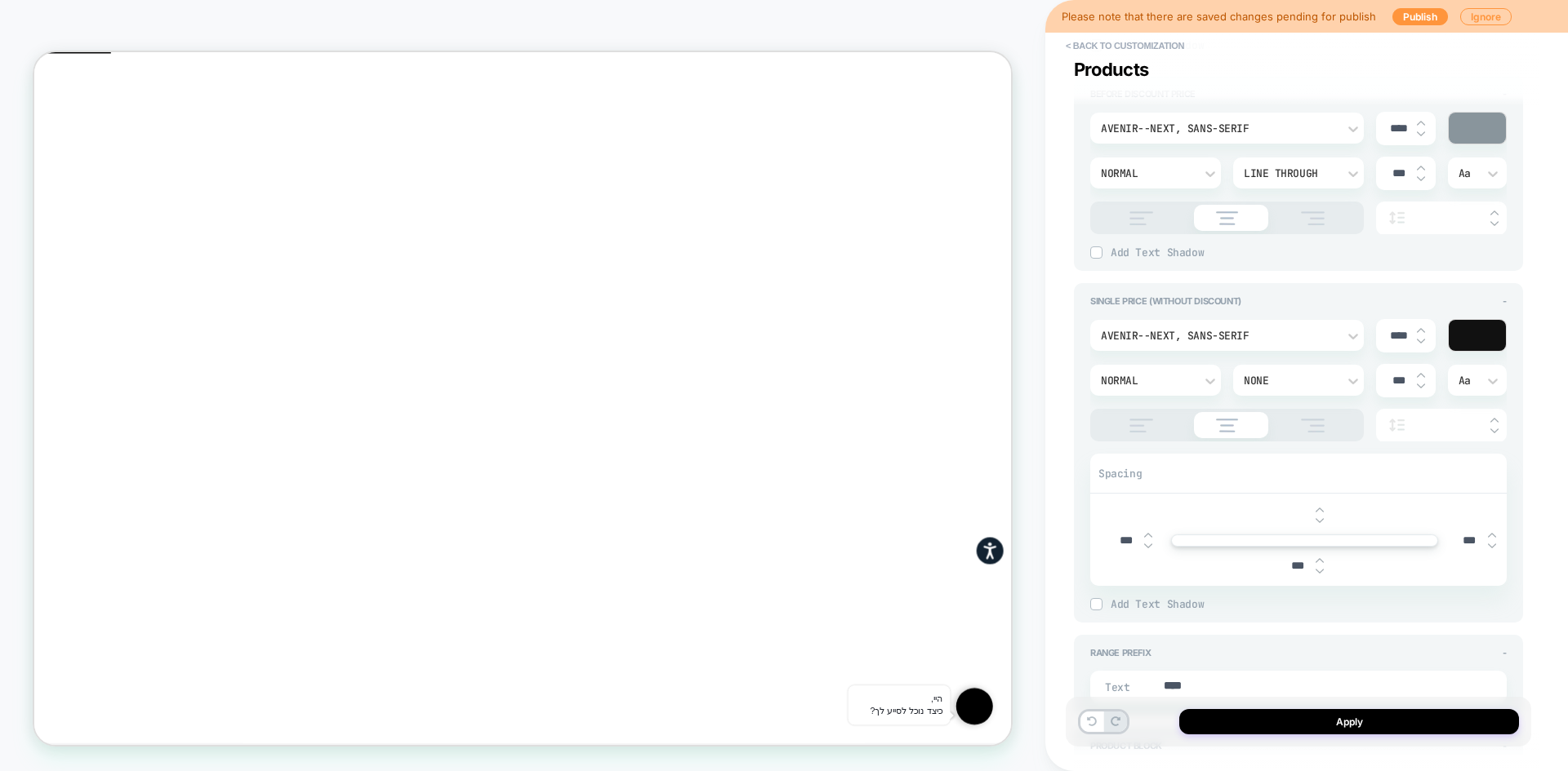
type input "***"
type textarea "*"
type input "***"
type textarea "*"
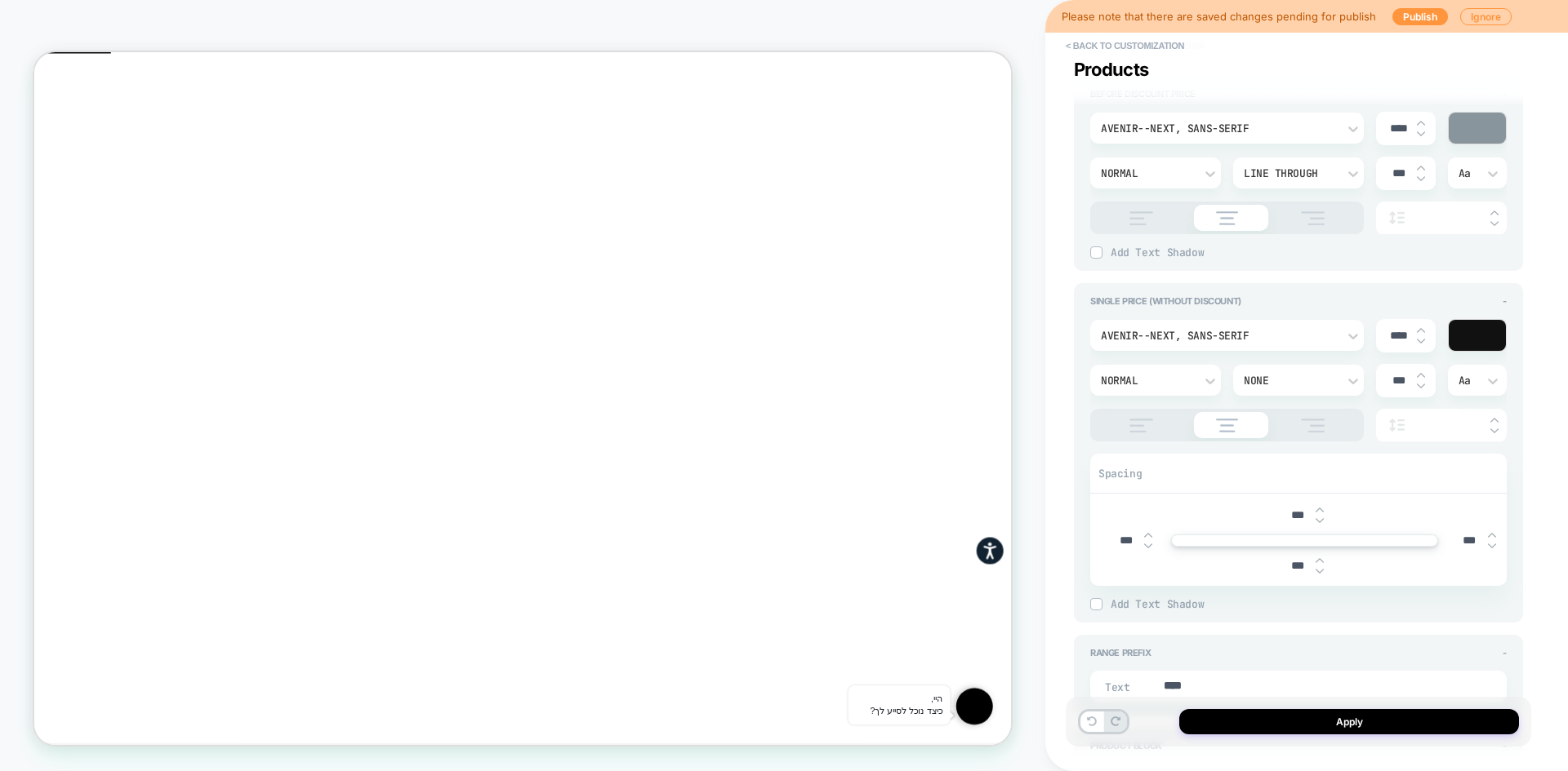
click at [1118, 540] on input "***" at bounding box center [1124, 540] width 36 height 14
click at [1114, 540] on input "***" at bounding box center [1124, 540] width 36 height 14
type input "***"
type textarea "*"
type input "***"
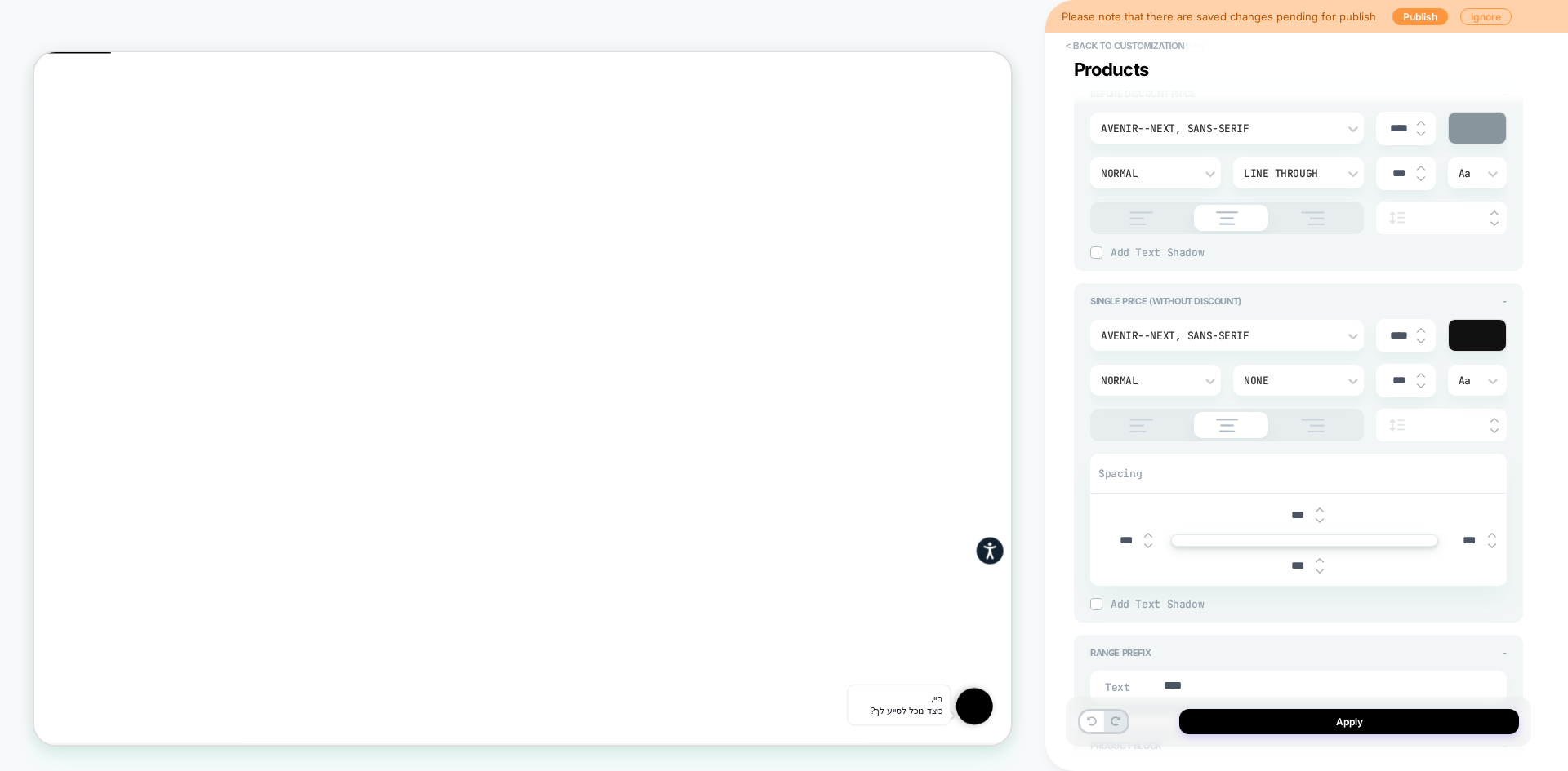
click at [1446, 537] on div "***" at bounding box center [1477, 540] width 61 height 33
type input "***"
type textarea "*"
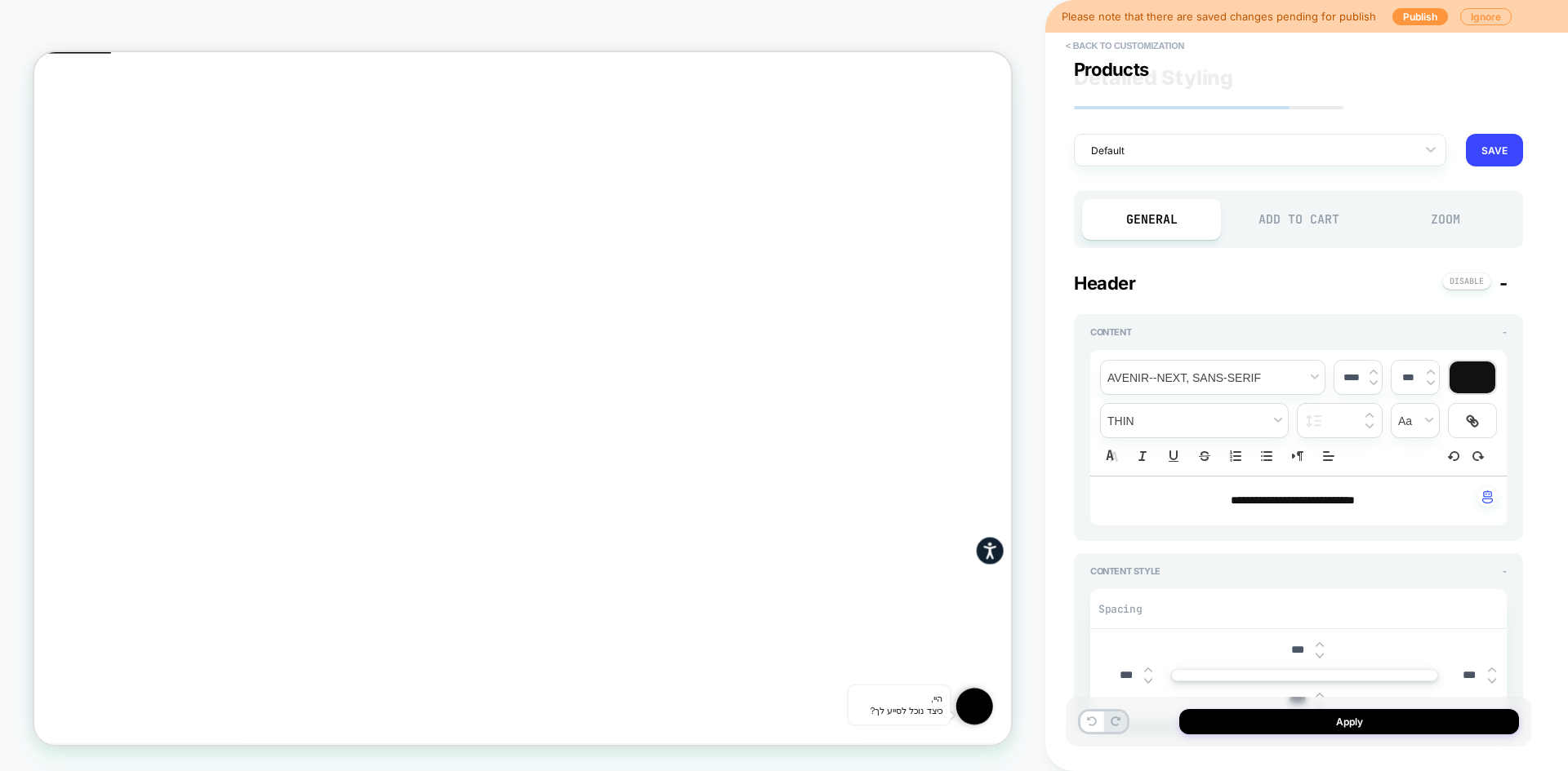
type textarea "*"
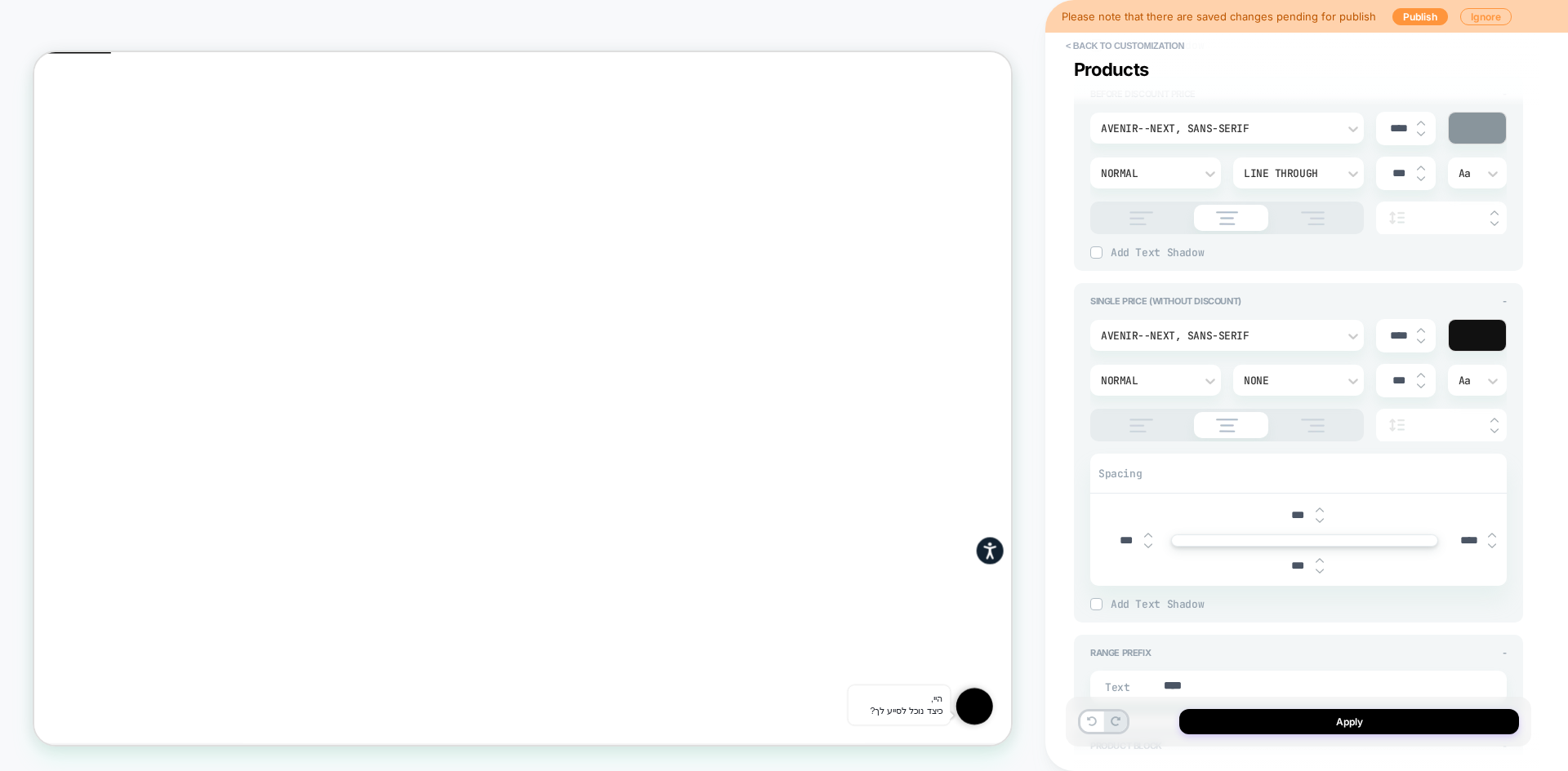
type input "***"
type textarea "*"
type input "***"
type textarea "*"
type input "****"
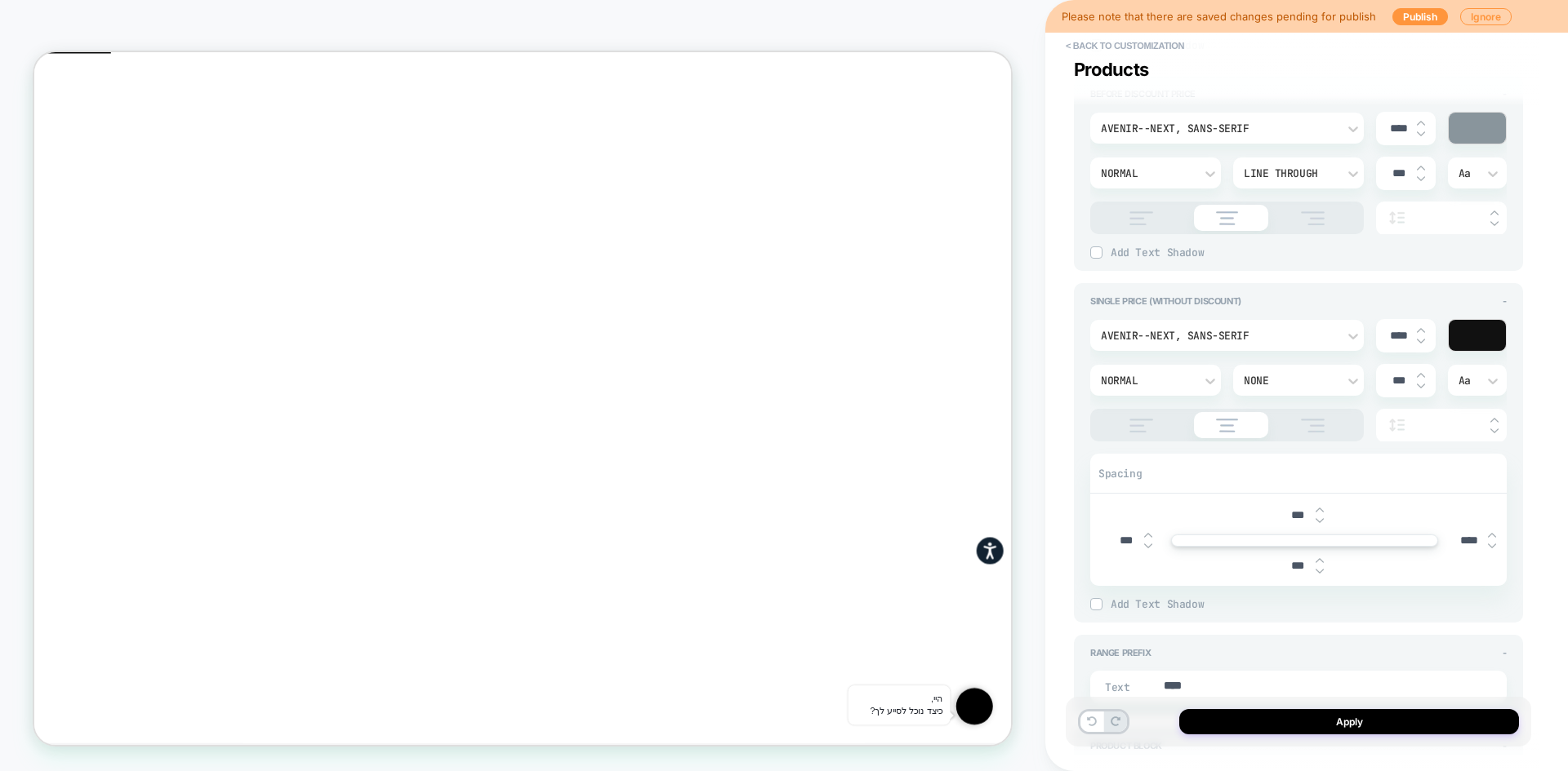
type textarea "*"
type input "****"
click at [1327, 385] on div "None" at bounding box center [1289, 381] width 93 height 14
click at [1327, 385] on div at bounding box center [784, 386] width 1568 height 771
click at [1171, 374] on div "Normal" at bounding box center [1147, 381] width 93 height 14
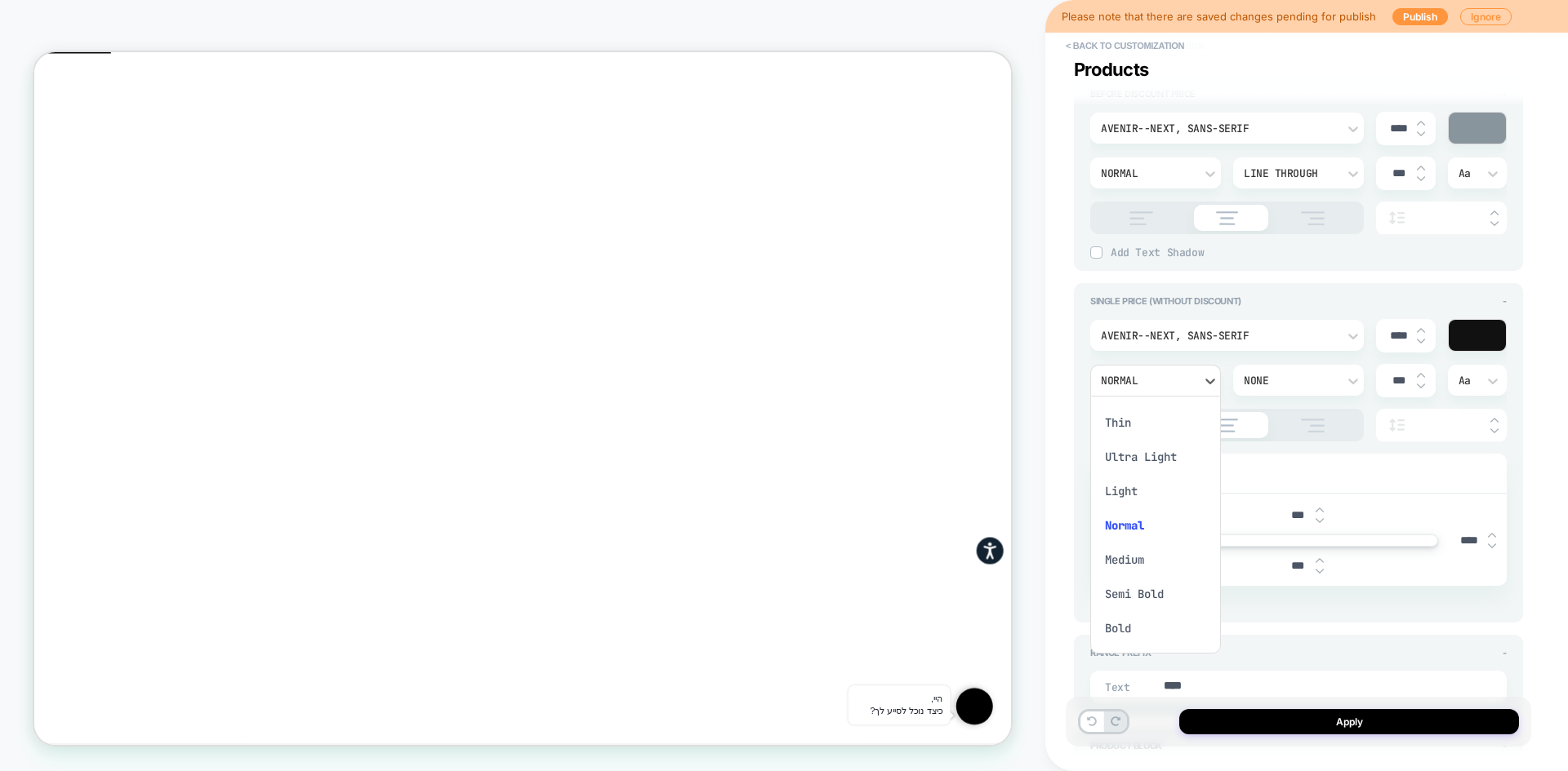
click at [1171, 374] on div at bounding box center [784, 386] width 1568 height 771
click at [1412, 427] on div at bounding box center [1440, 426] width 131 height 33
click at [1490, 422] on div at bounding box center [1440, 426] width 131 height 33
click at [1491, 428] on img at bounding box center [1494, 431] width 8 height 7
type input "****"
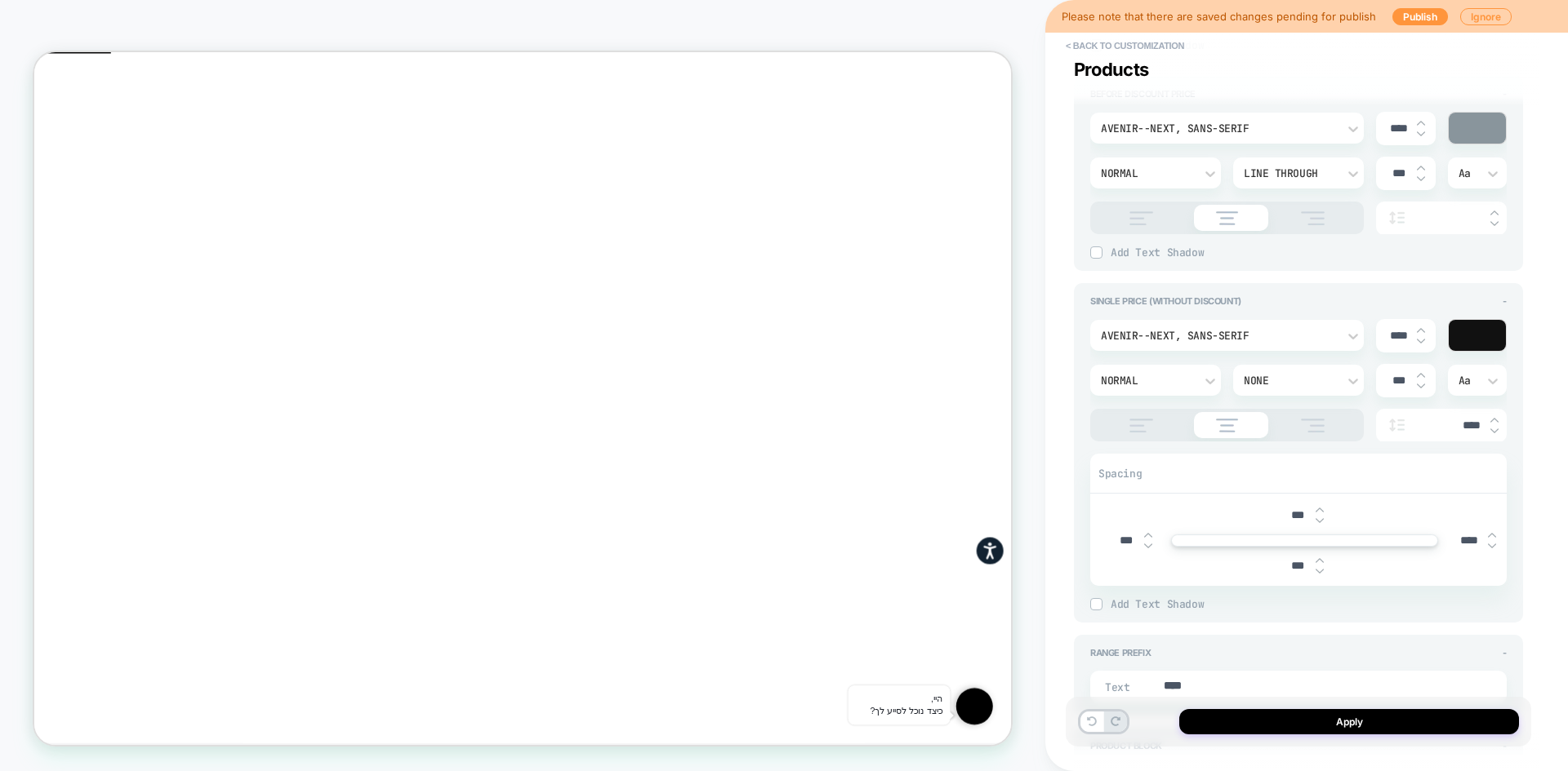
type textarea "*"
click at [1497, 419] on img at bounding box center [1494, 420] width 8 height 7
type input "****"
click at [1475, 426] on input "****" at bounding box center [1449, 426] width 66 height 14
type textarea "*"
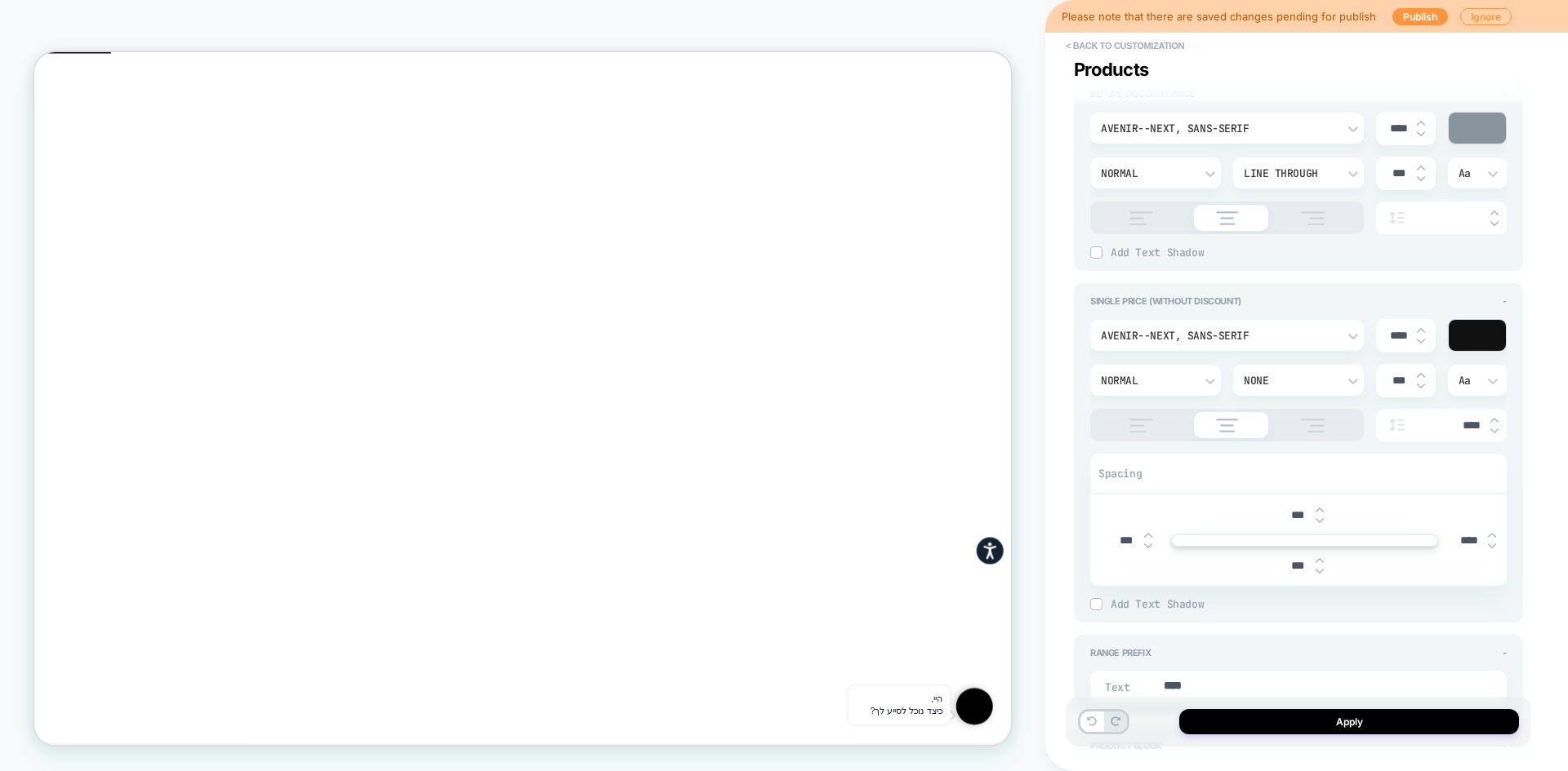
drag, startPoint x: 1453, startPoint y: 427, endPoint x: 1479, endPoint y: 427, distance: 26.0
click at [1479, 427] on input "****" at bounding box center [1449, 426] width 66 height 14
type input "***"
type textarea "*"
click at [1088, 726] on icon at bounding box center [1091, 722] width 10 height 10
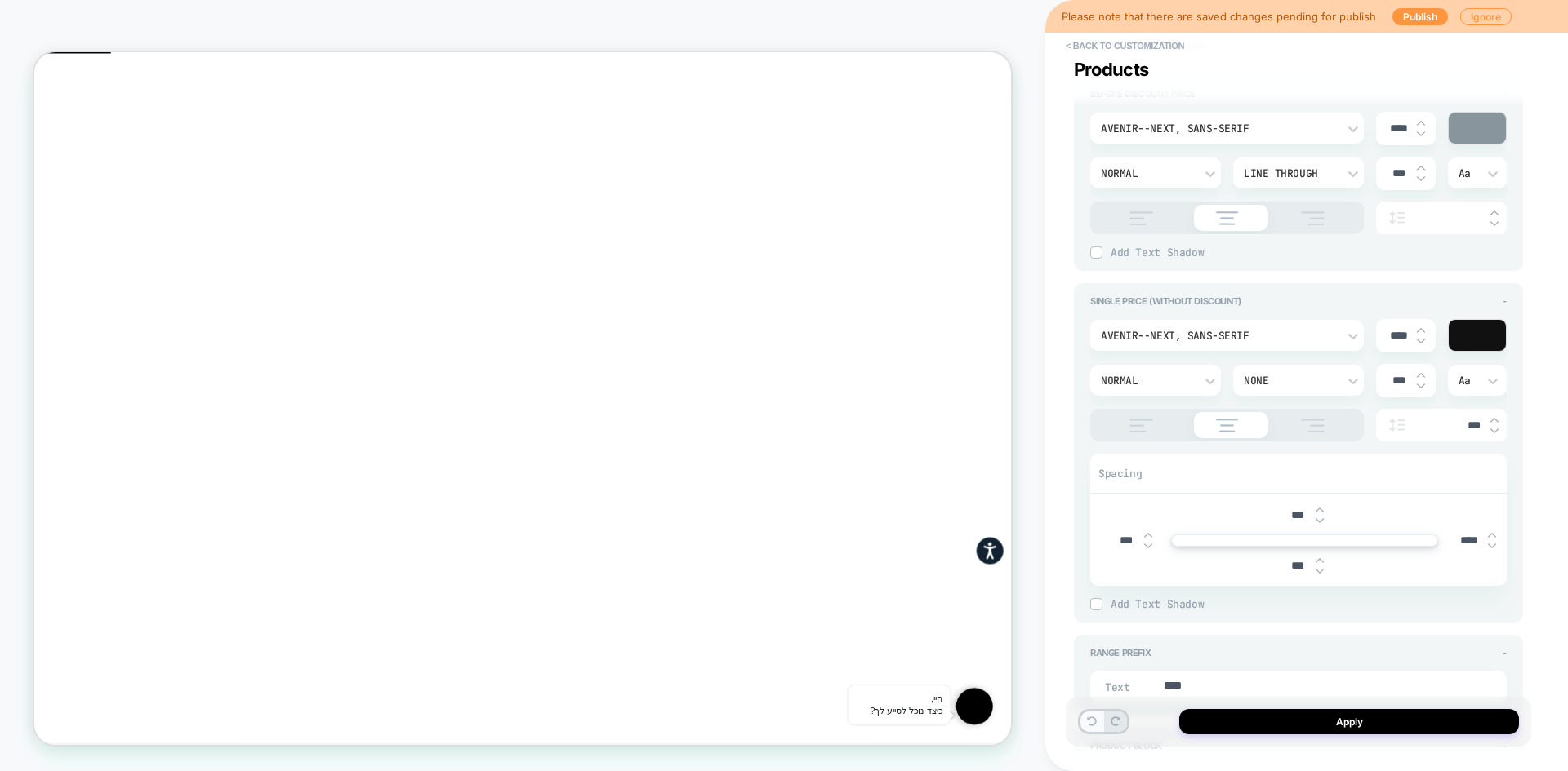
type input "****"
type textarea "*"
click at [1091, 728] on button at bounding box center [1091, 722] width 23 height 21
type input "****"
type textarea "*"
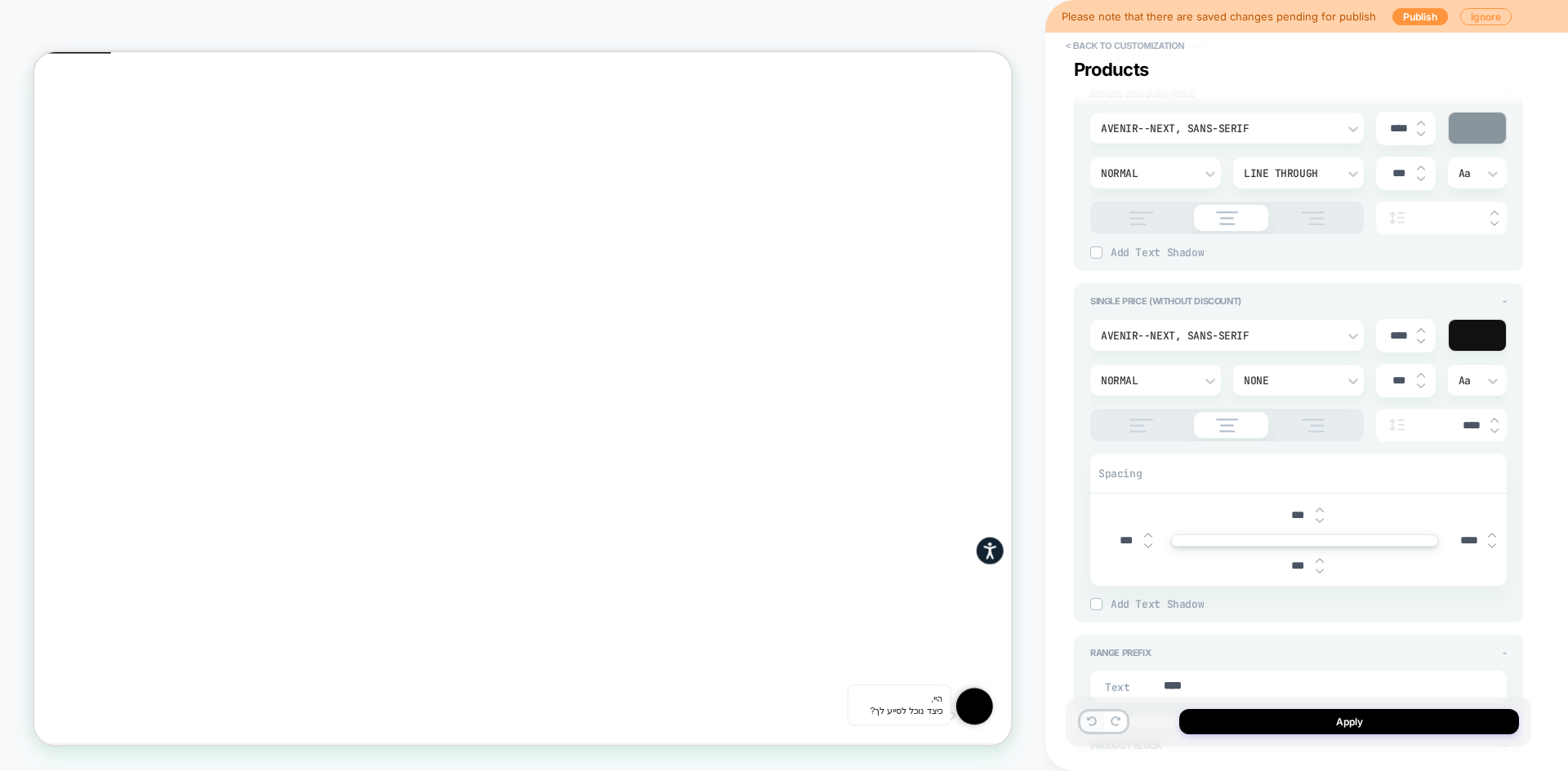
click at [1091, 727] on button at bounding box center [1091, 722] width 23 height 21
type textarea "*"
click at [1092, 729] on button at bounding box center [1091, 722] width 23 height 21
type input "****"
type textarea "*"
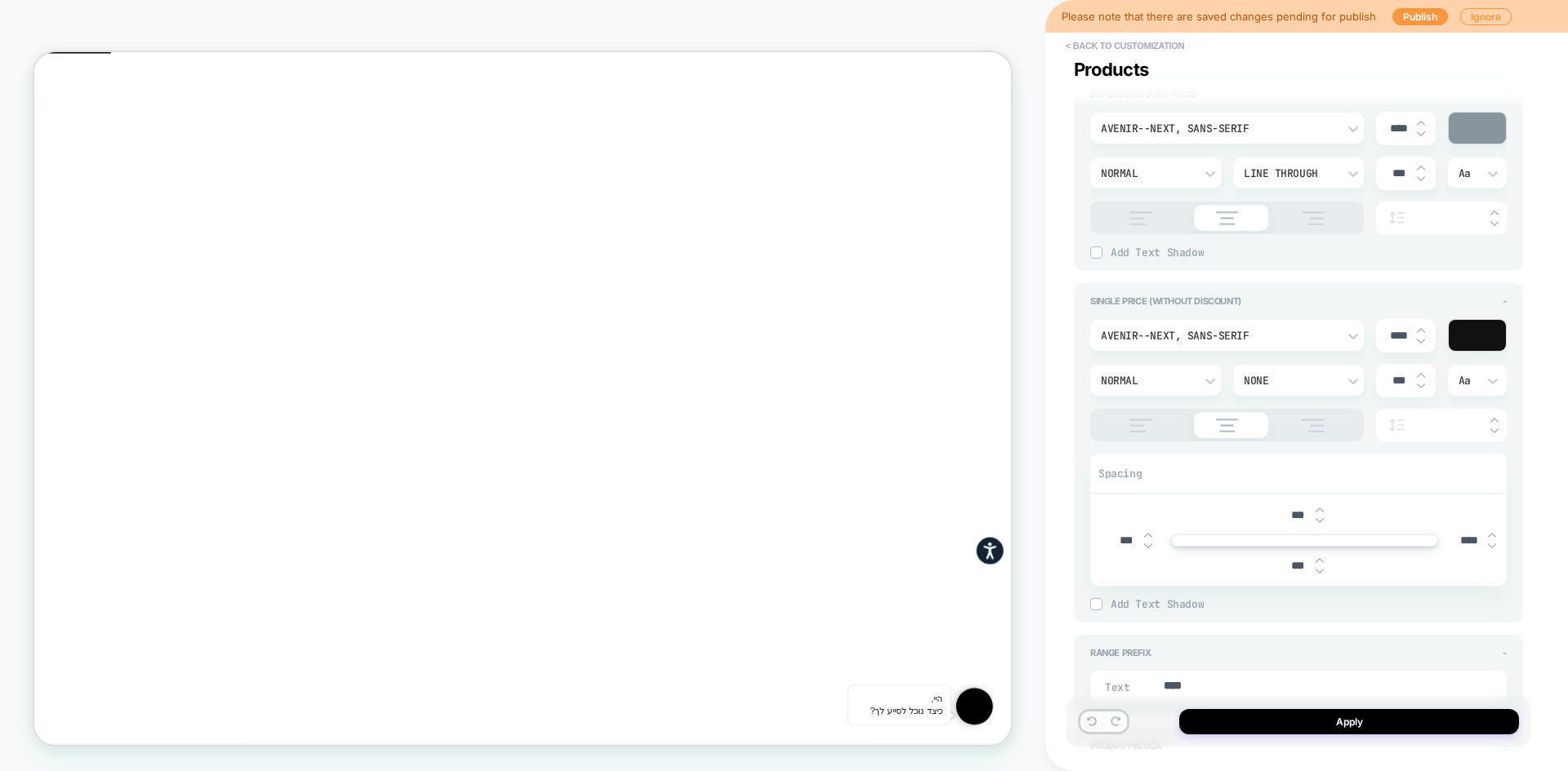
click at [1094, 729] on button at bounding box center [1091, 722] width 23 height 21
type input "***"
type textarea "*"
click at [1095, 726] on icon at bounding box center [1091, 722] width 10 height 10
type input "***"
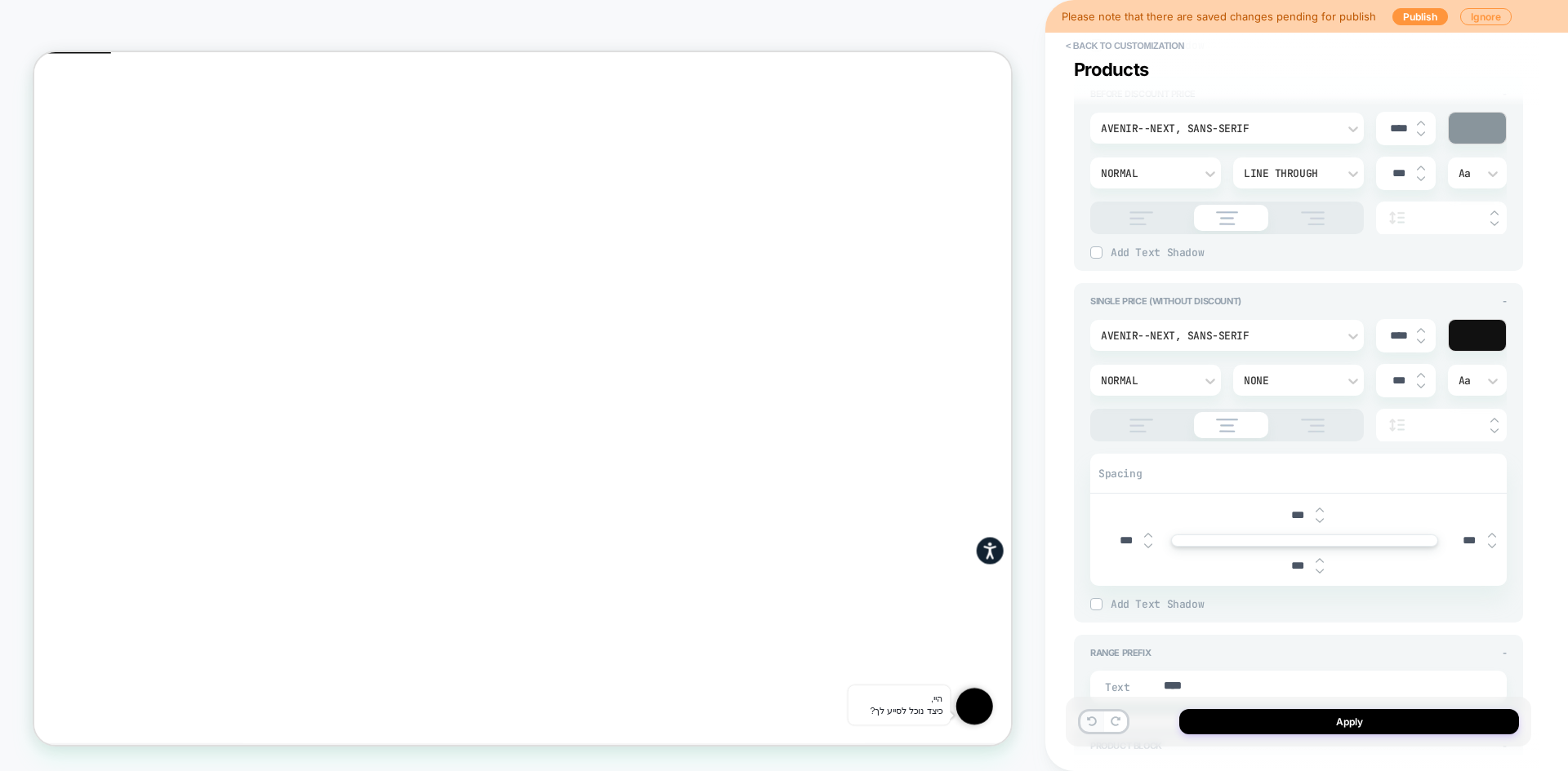
type textarea "*"
click at [1096, 726] on icon at bounding box center [1091, 722] width 10 height 10
type input "***"
click at [1332, 423] on img at bounding box center [1313, 426] width 41 height 14
click at [1226, 424] on img at bounding box center [1228, 426] width 39 height 14
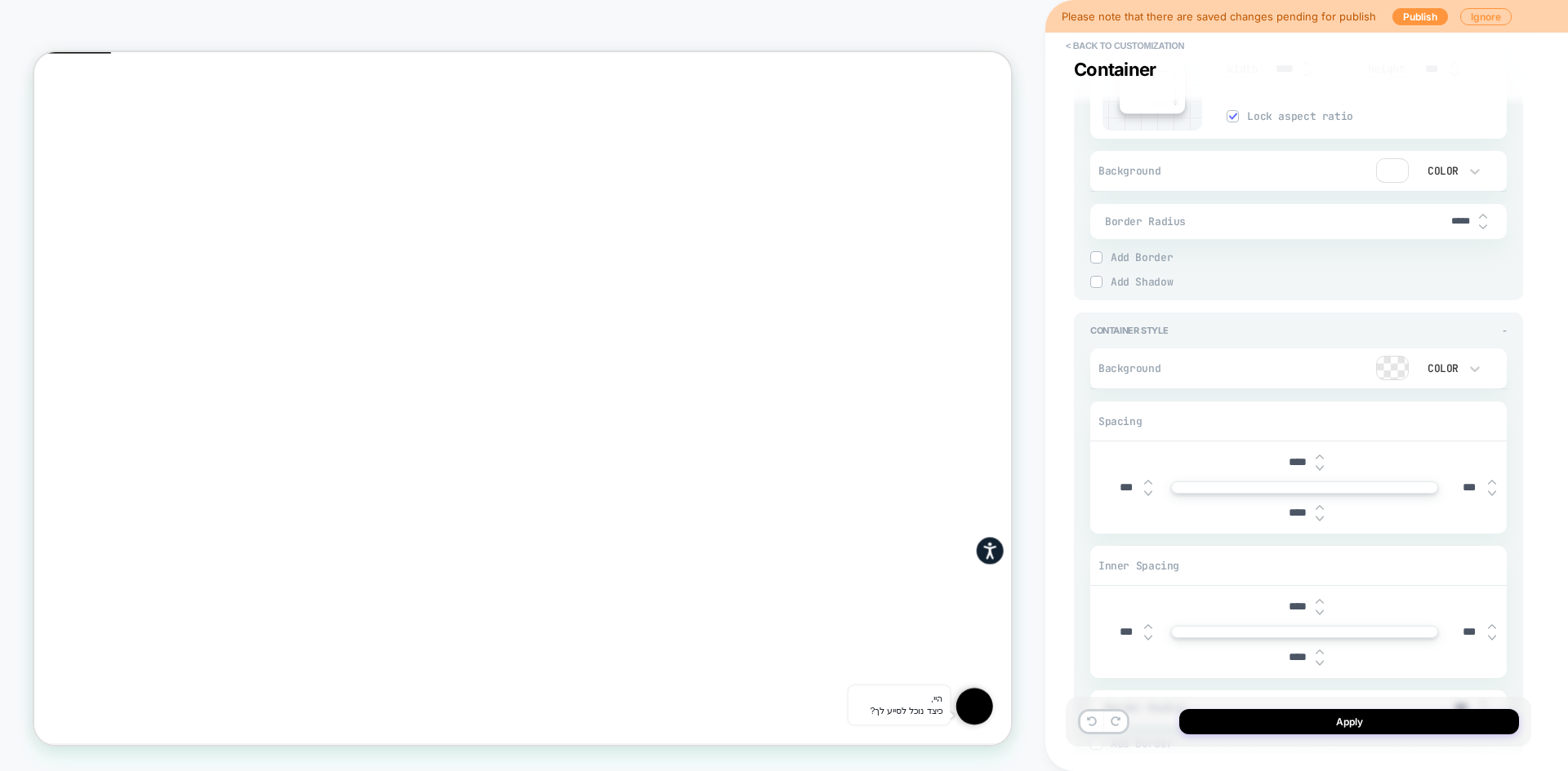
scroll to position [3428, 0]
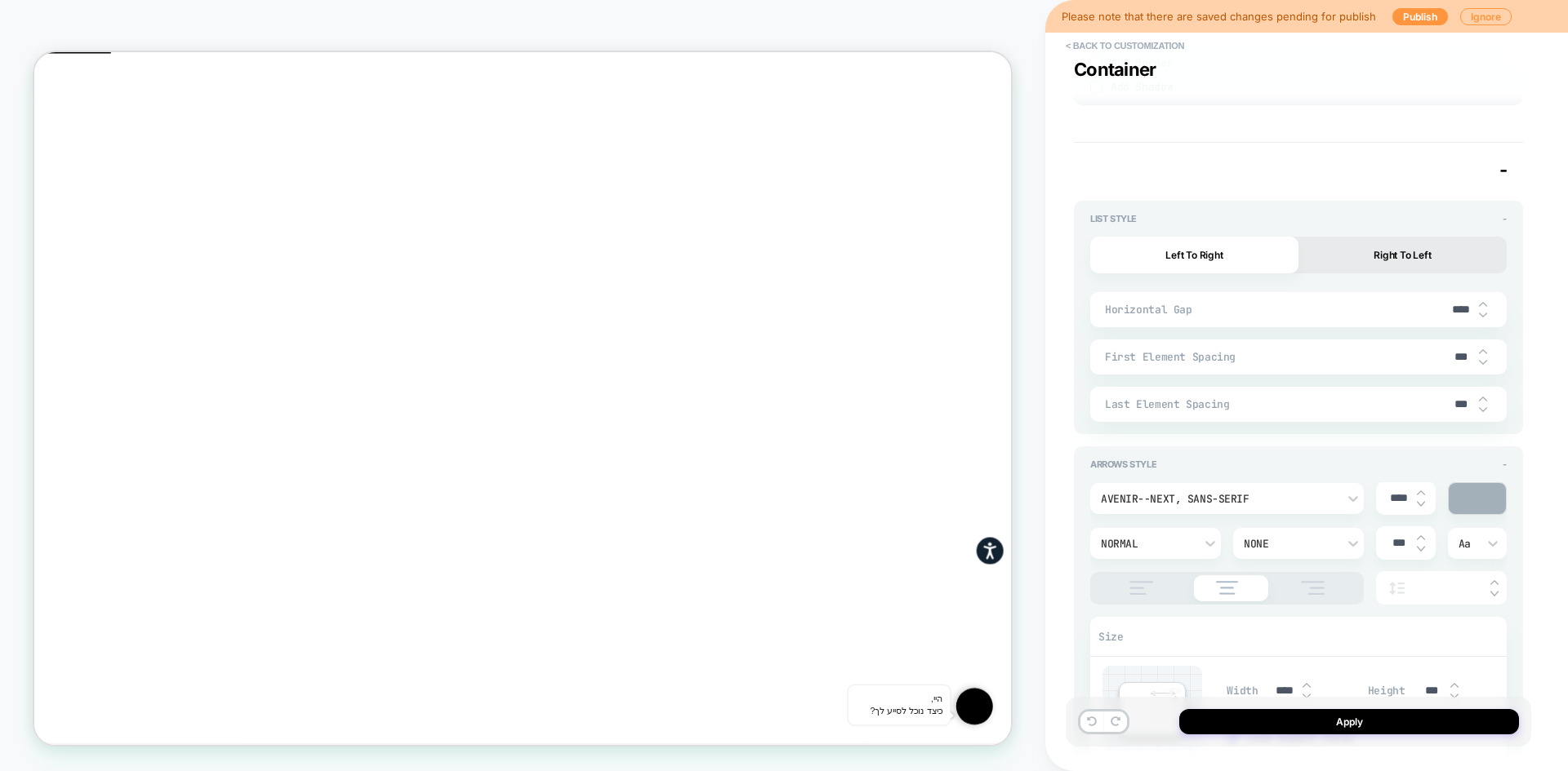
type textarea "*"
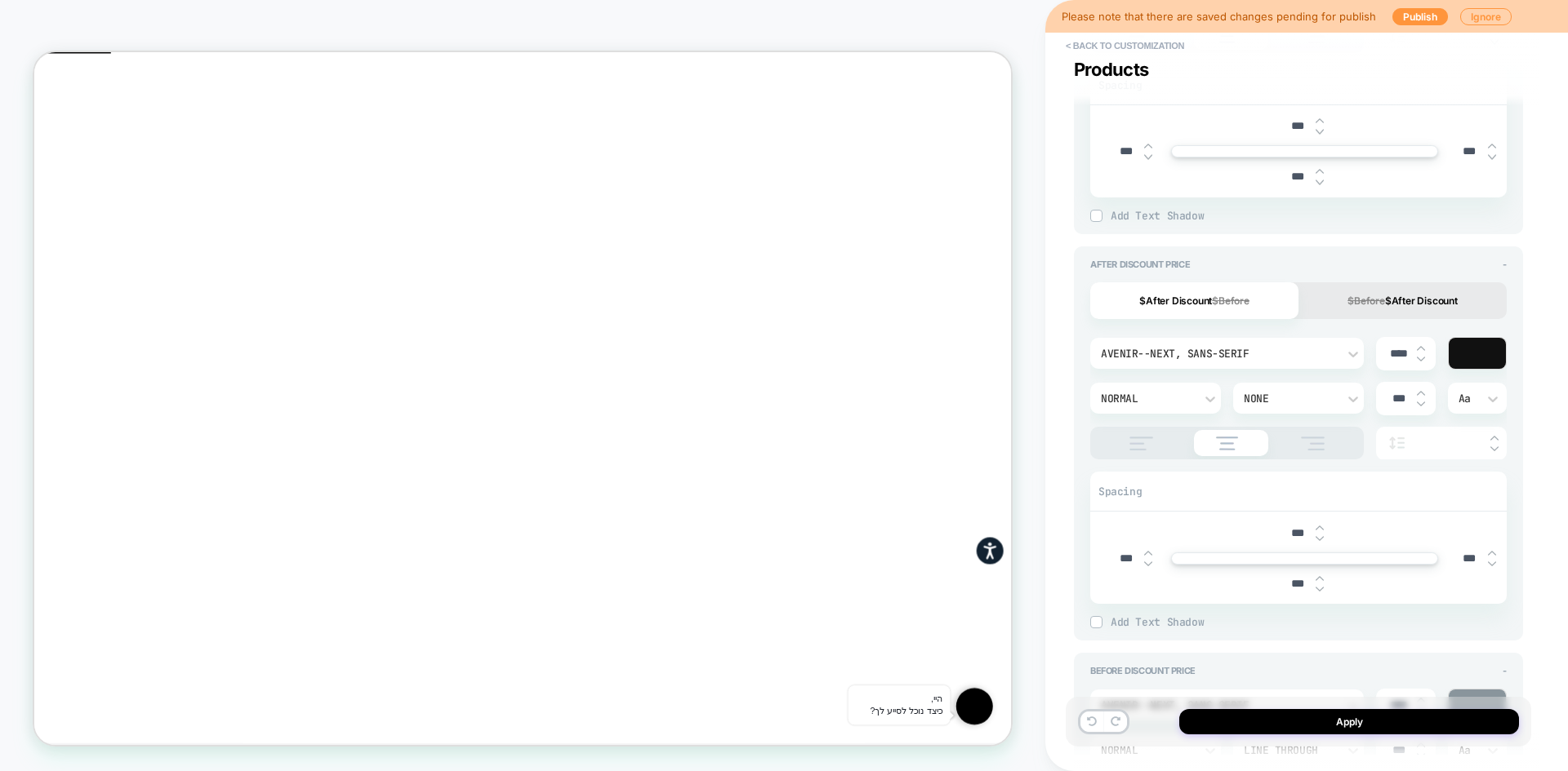
scroll to position [1551, 0]
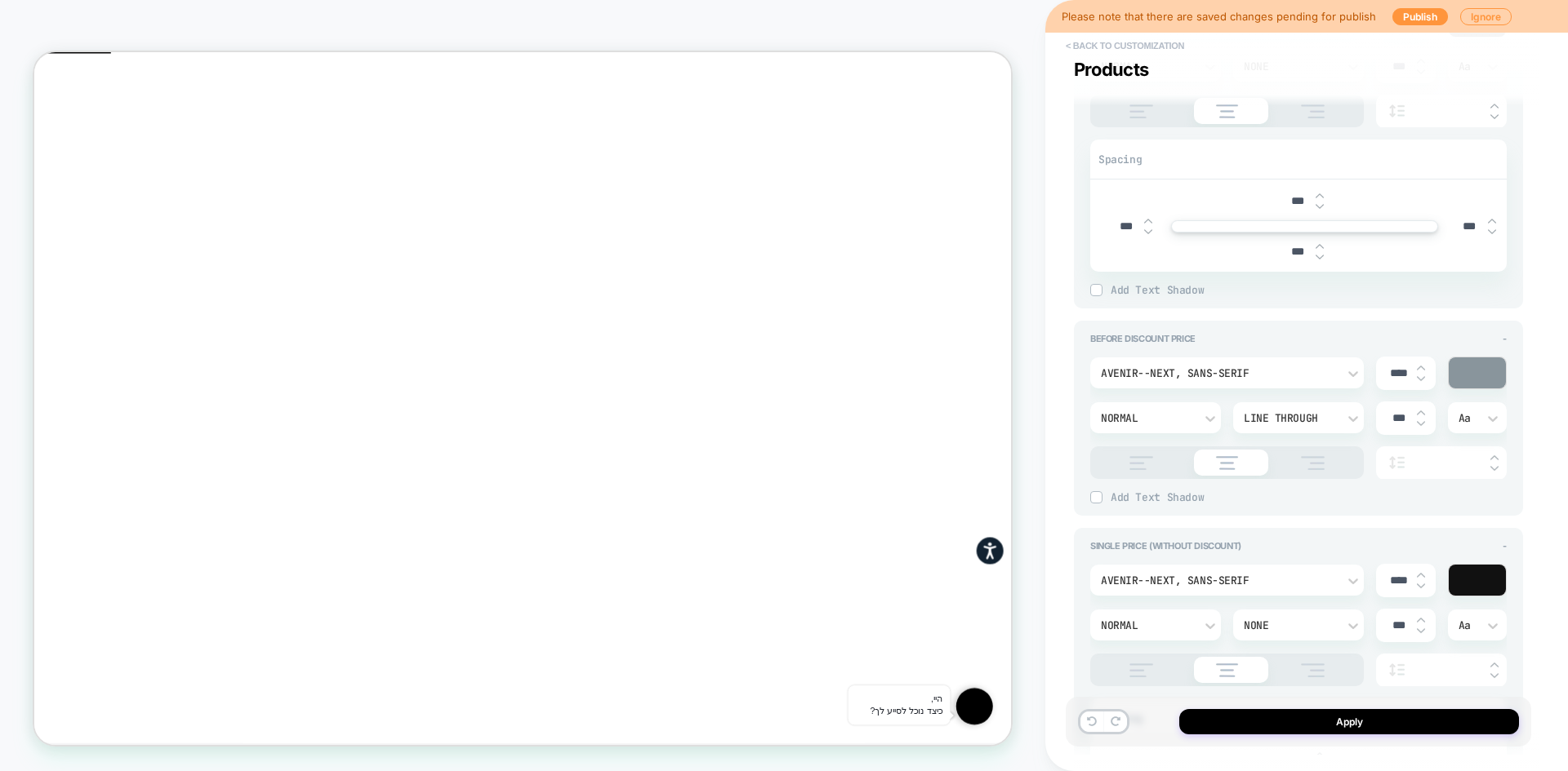
click at [1137, 48] on button "< Back to customization" at bounding box center [1124, 45] width 134 height 26
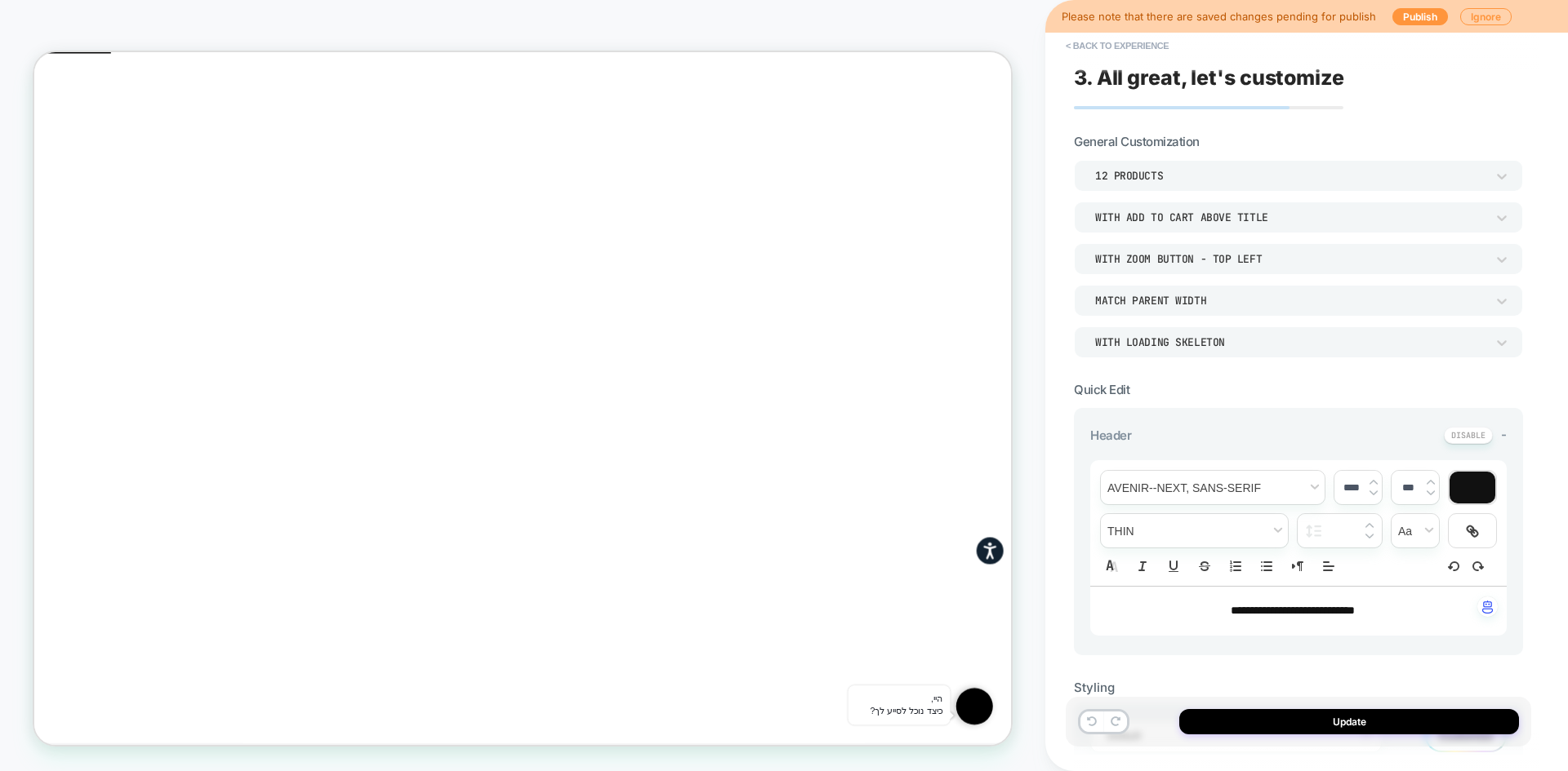
click at [1137, 48] on button "< Back to experience" at bounding box center [1117, 45] width 119 height 26
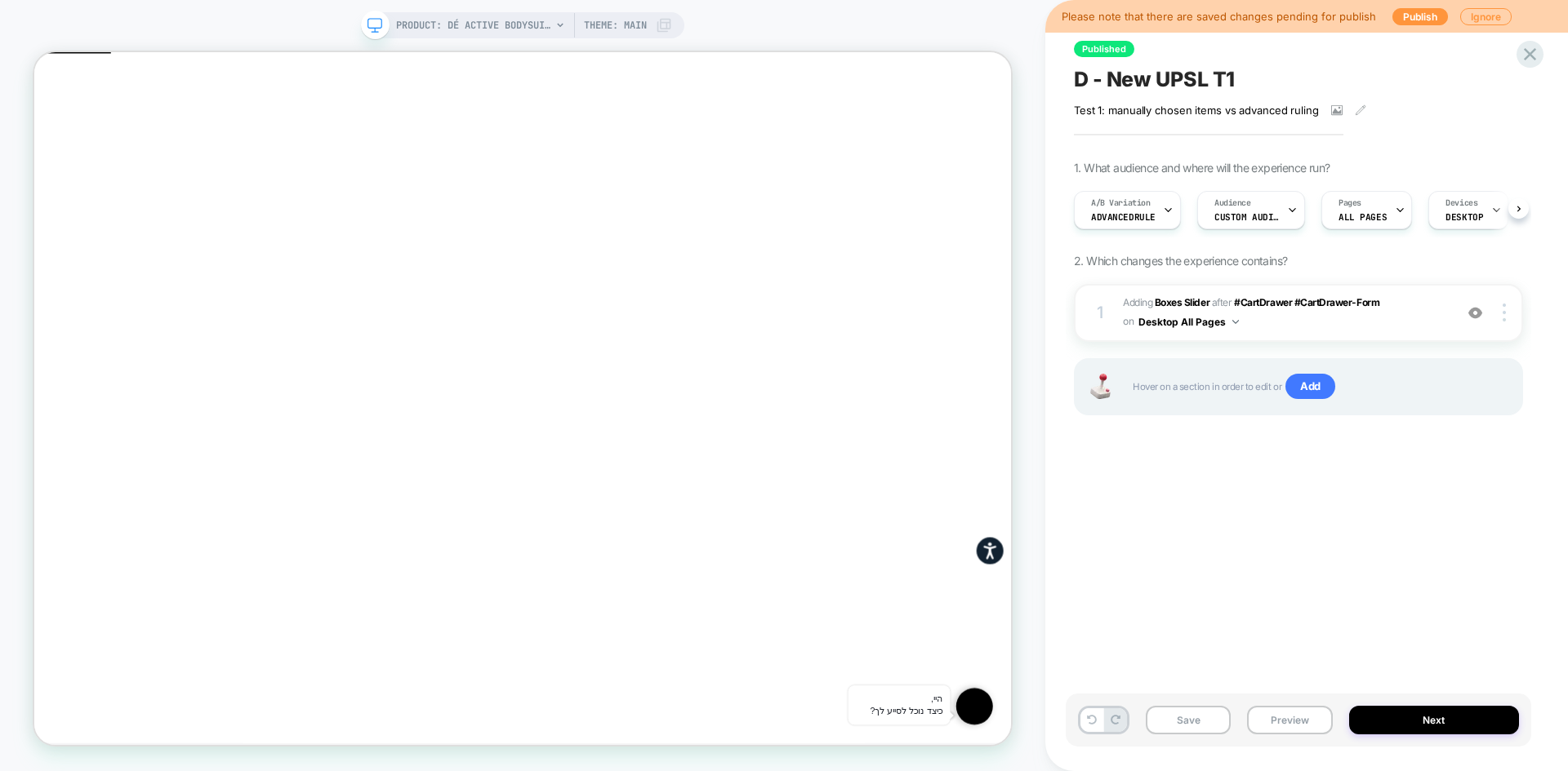
scroll to position [0, 1]
click at [1541, 51] on icon at bounding box center [1530, 54] width 22 height 22
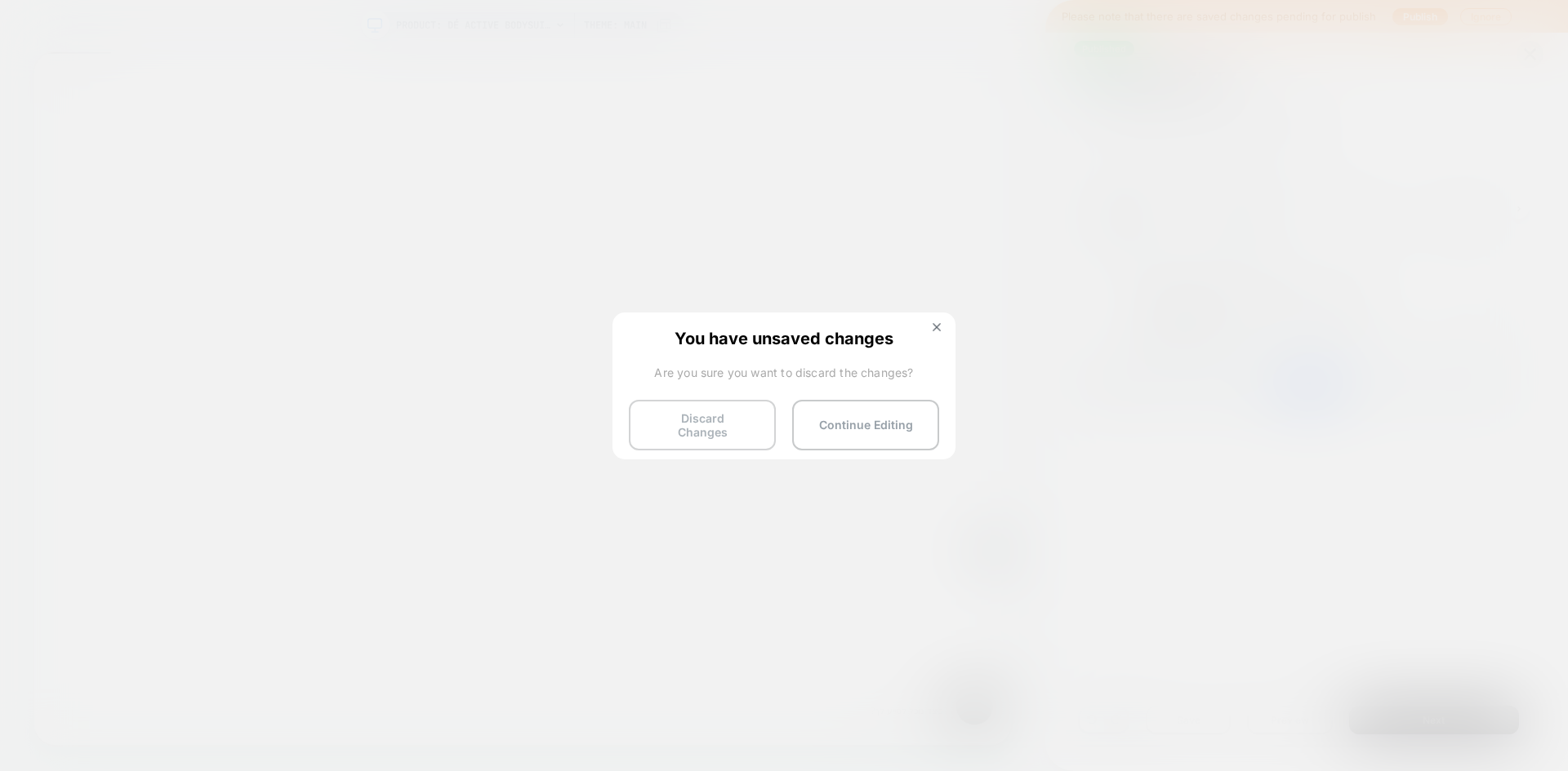
click at [689, 428] on button "Discard Changes" at bounding box center [703, 426] width 147 height 51
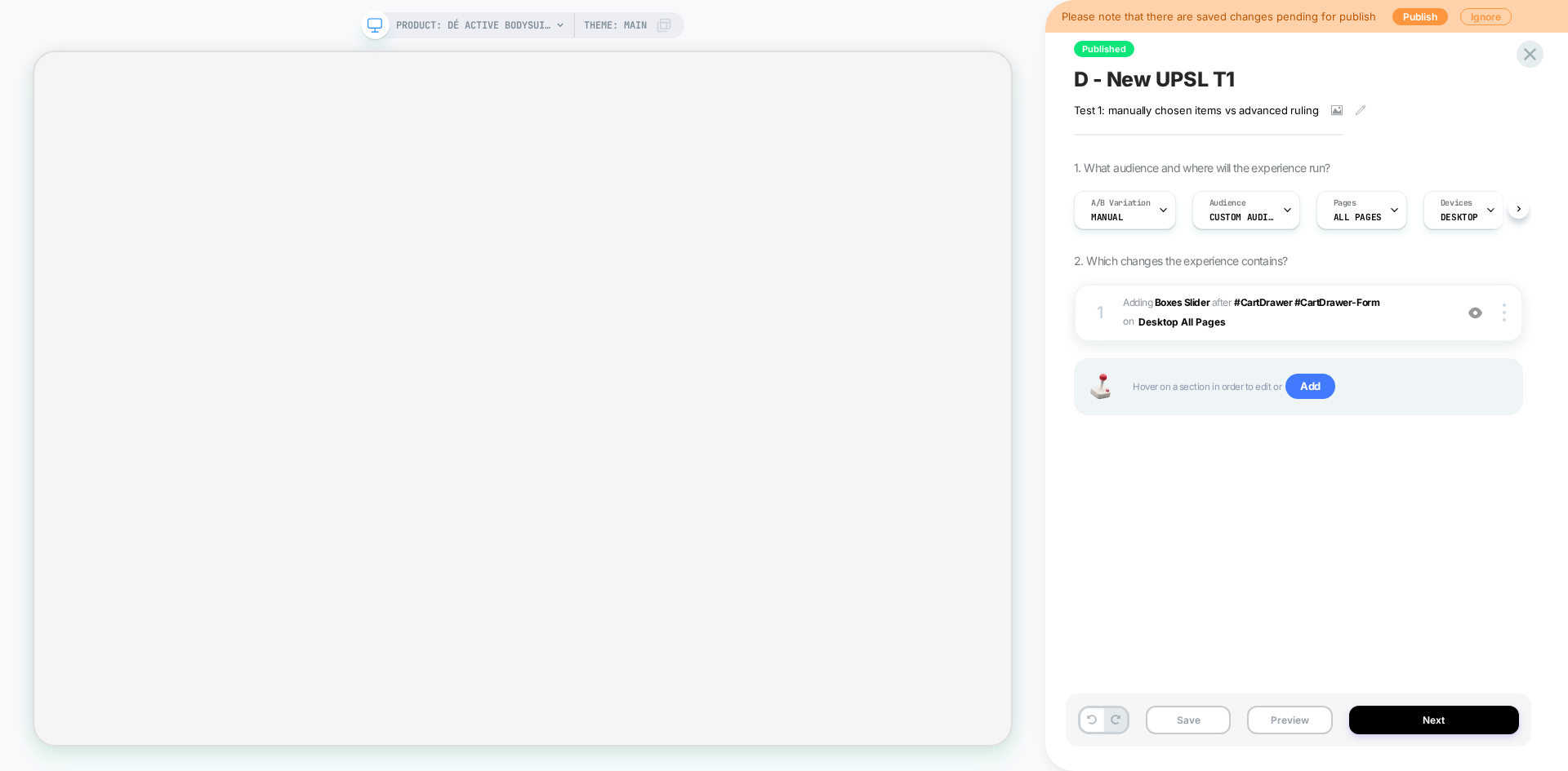
scroll to position [0, 1]
click at [1124, 225] on div "A/B Variation Manual" at bounding box center [1120, 210] width 92 height 36
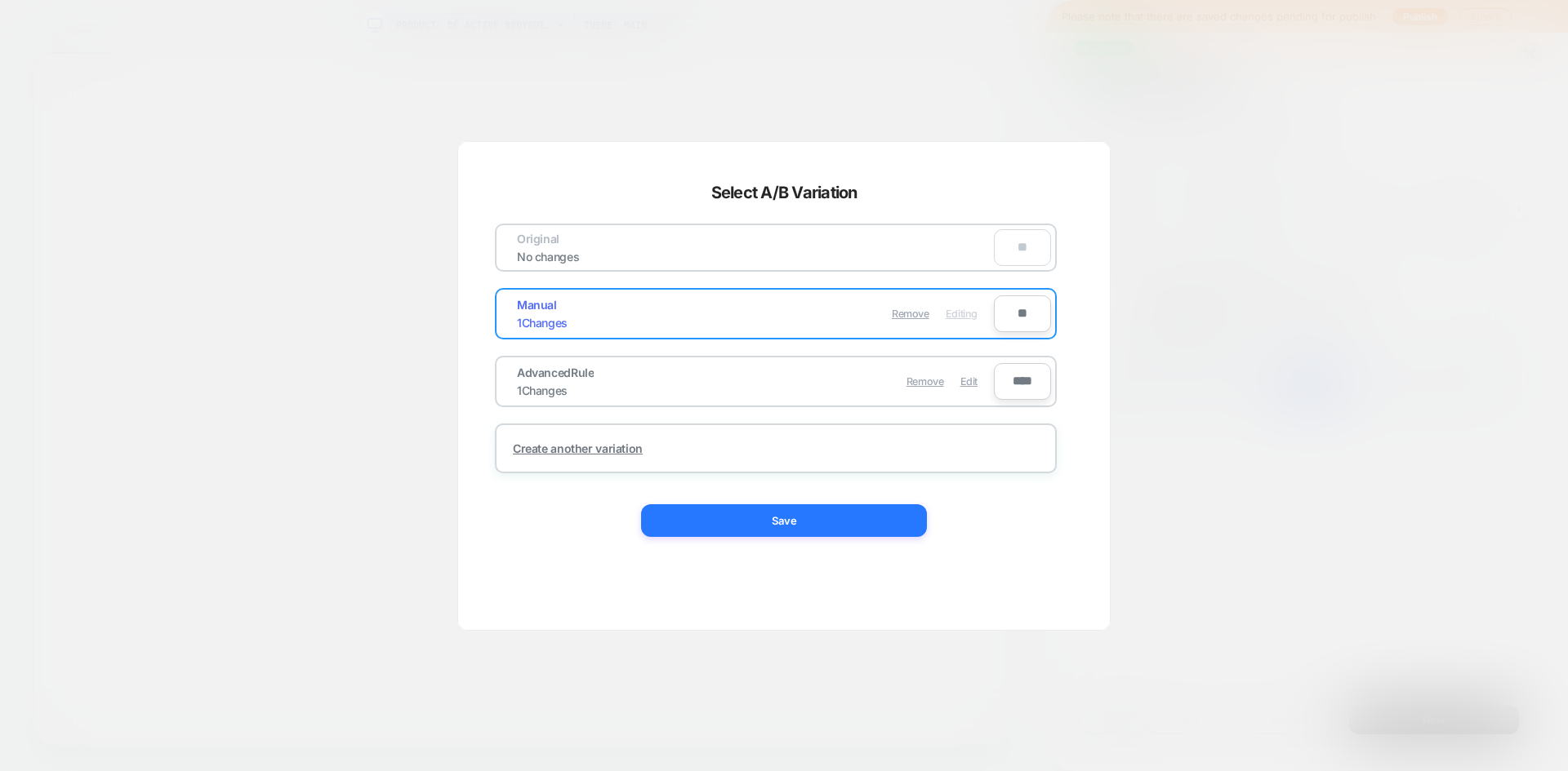
scroll to position [0, 0]
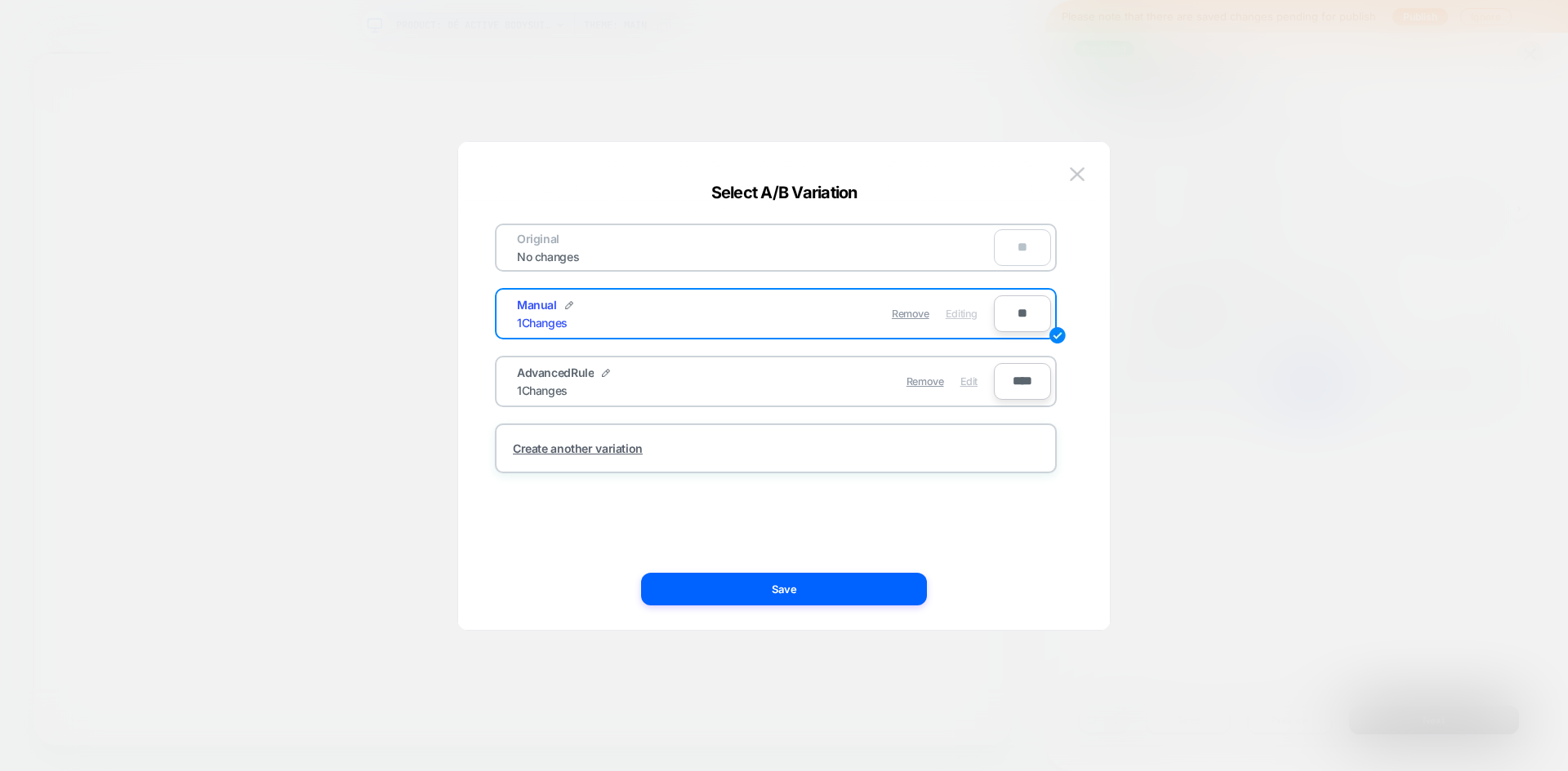
click at [970, 382] on span "Edit" at bounding box center [968, 382] width 17 height 12
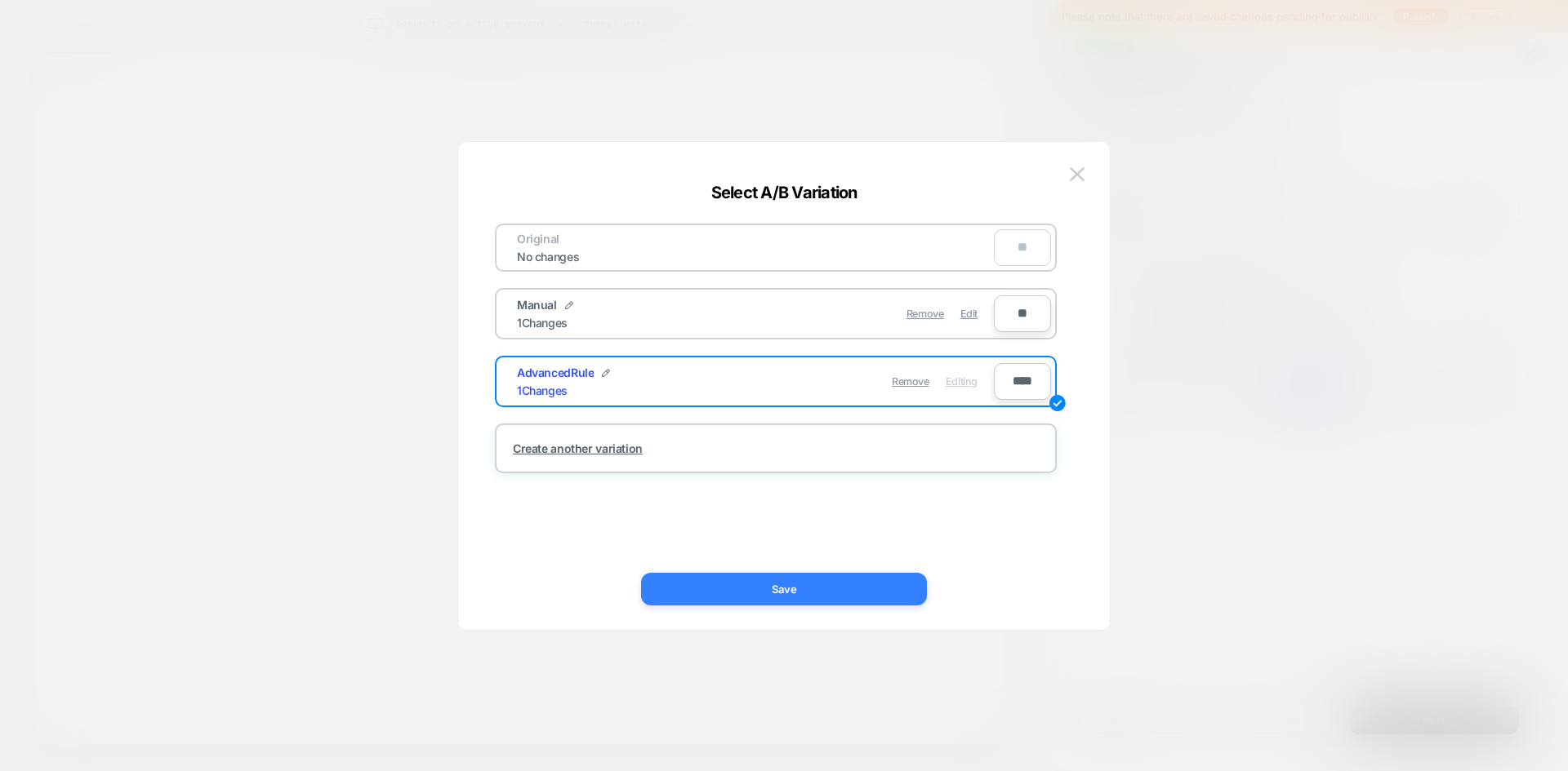
click at [877, 604] on button "Save" at bounding box center [783, 589] width 286 height 32
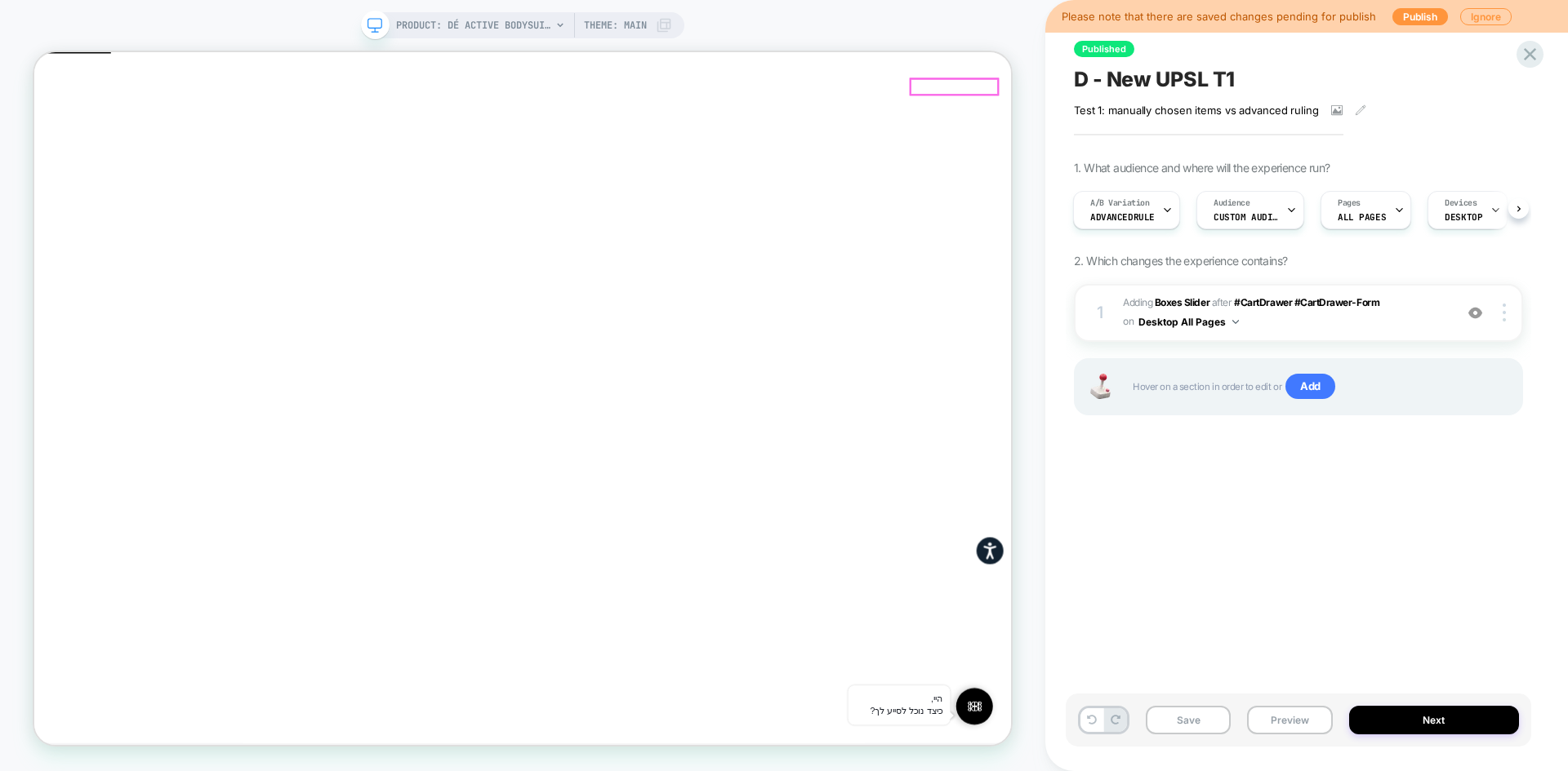
click at [1169, 299] on b "Boxes Slider" at bounding box center [1182, 302] width 55 height 12
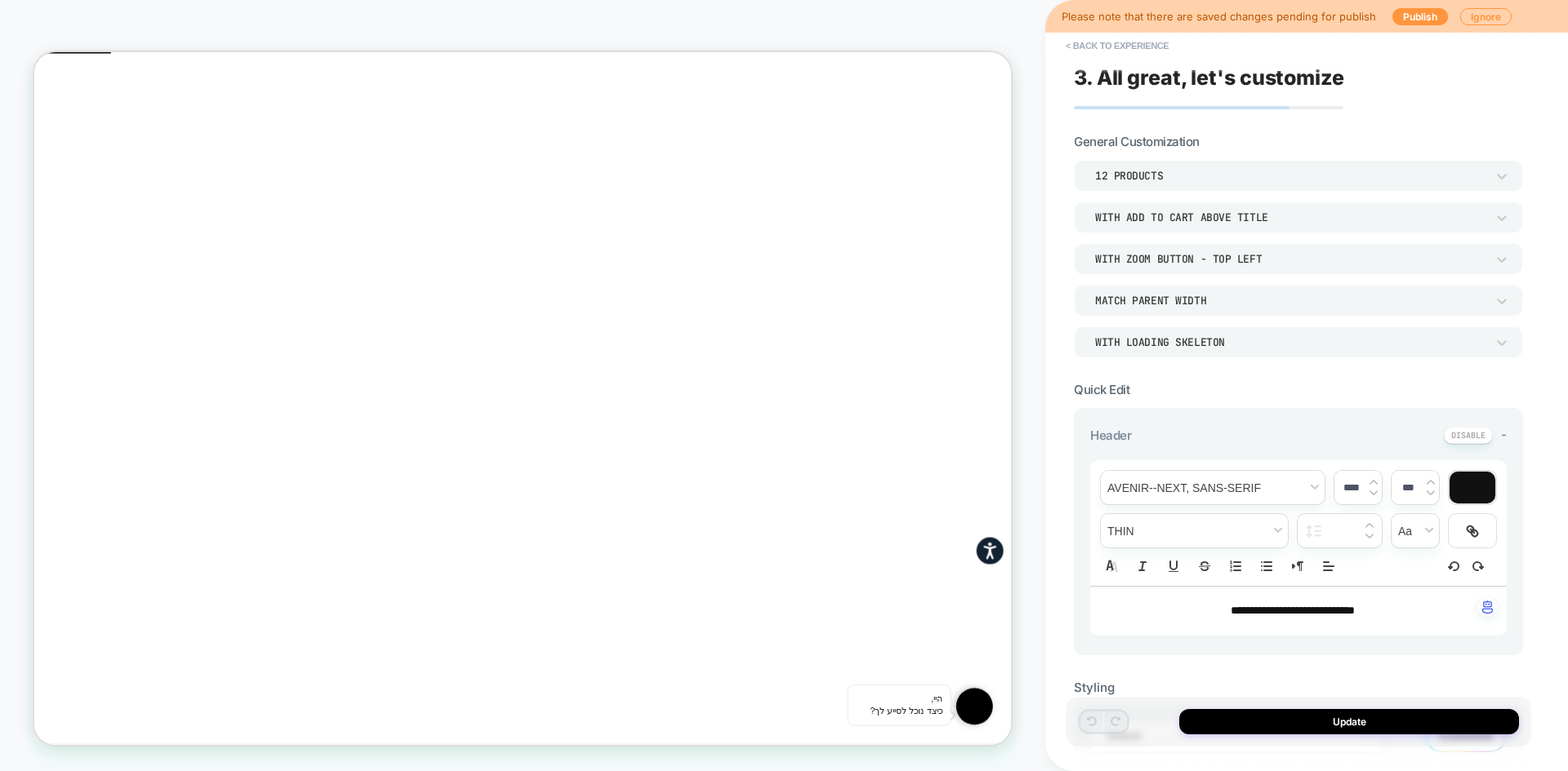
scroll to position [327, 0]
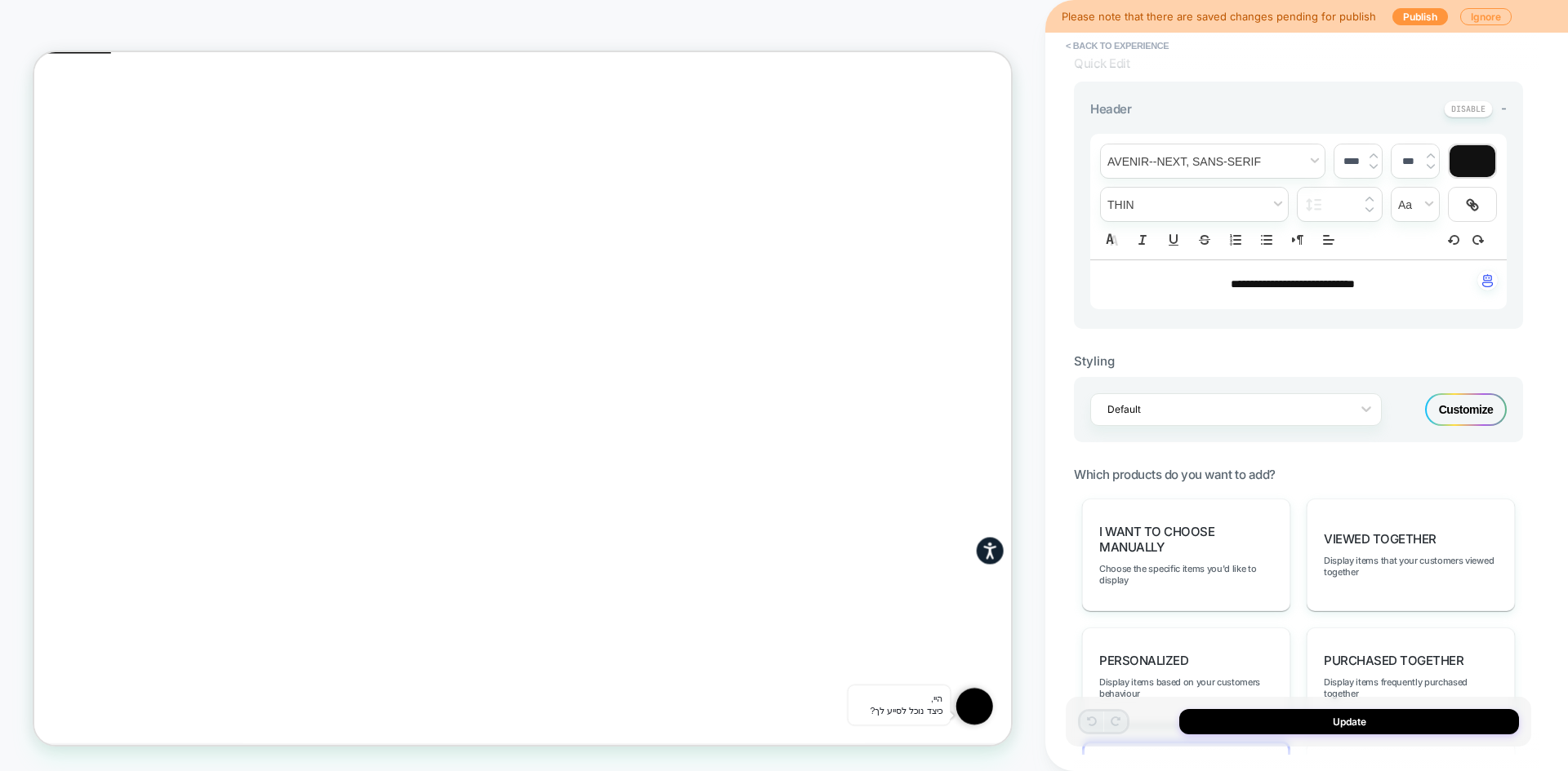
click at [1451, 410] on div "Customize" at bounding box center [1465, 409] width 81 height 32
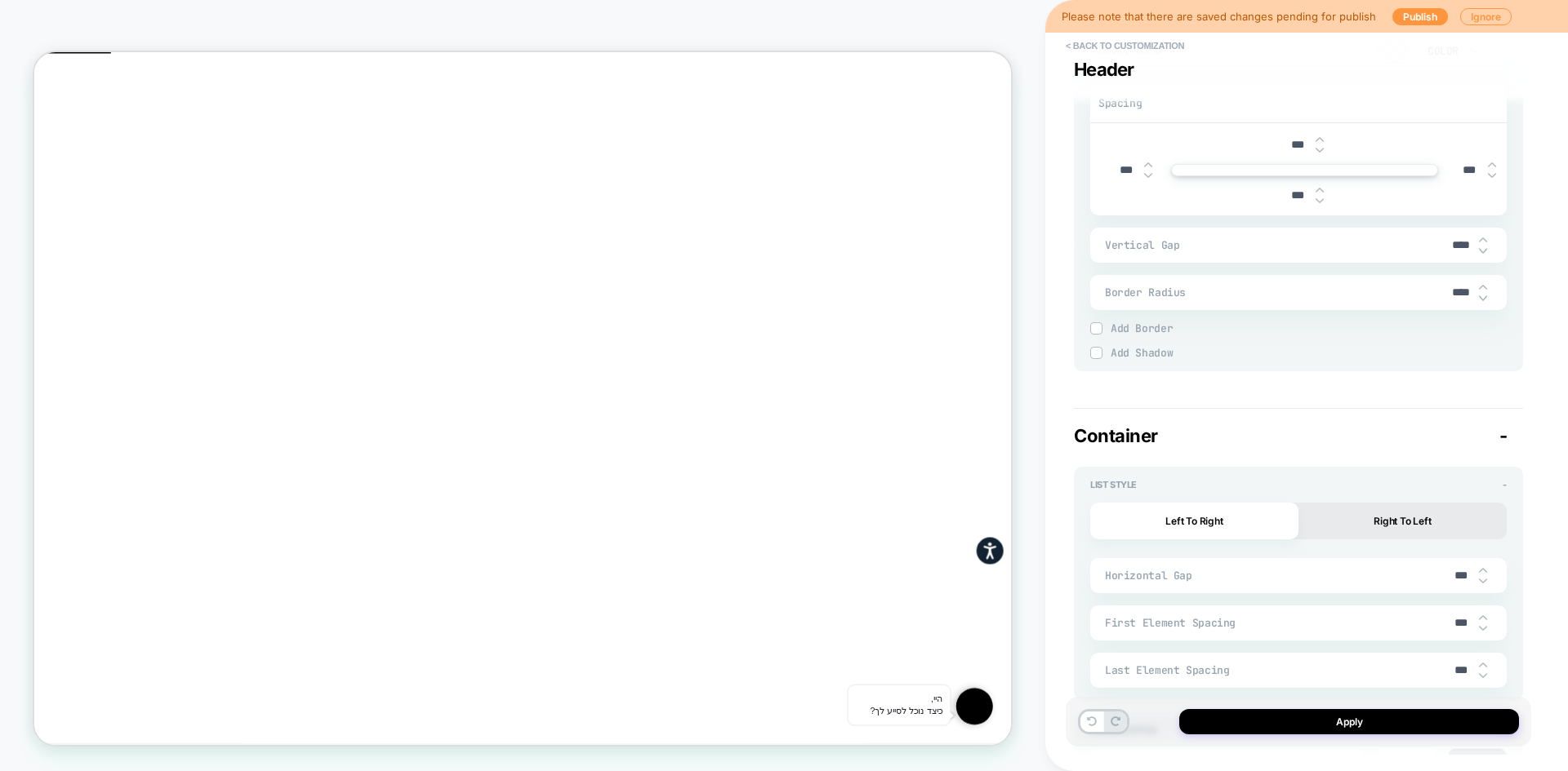
scroll to position [2530, 0]
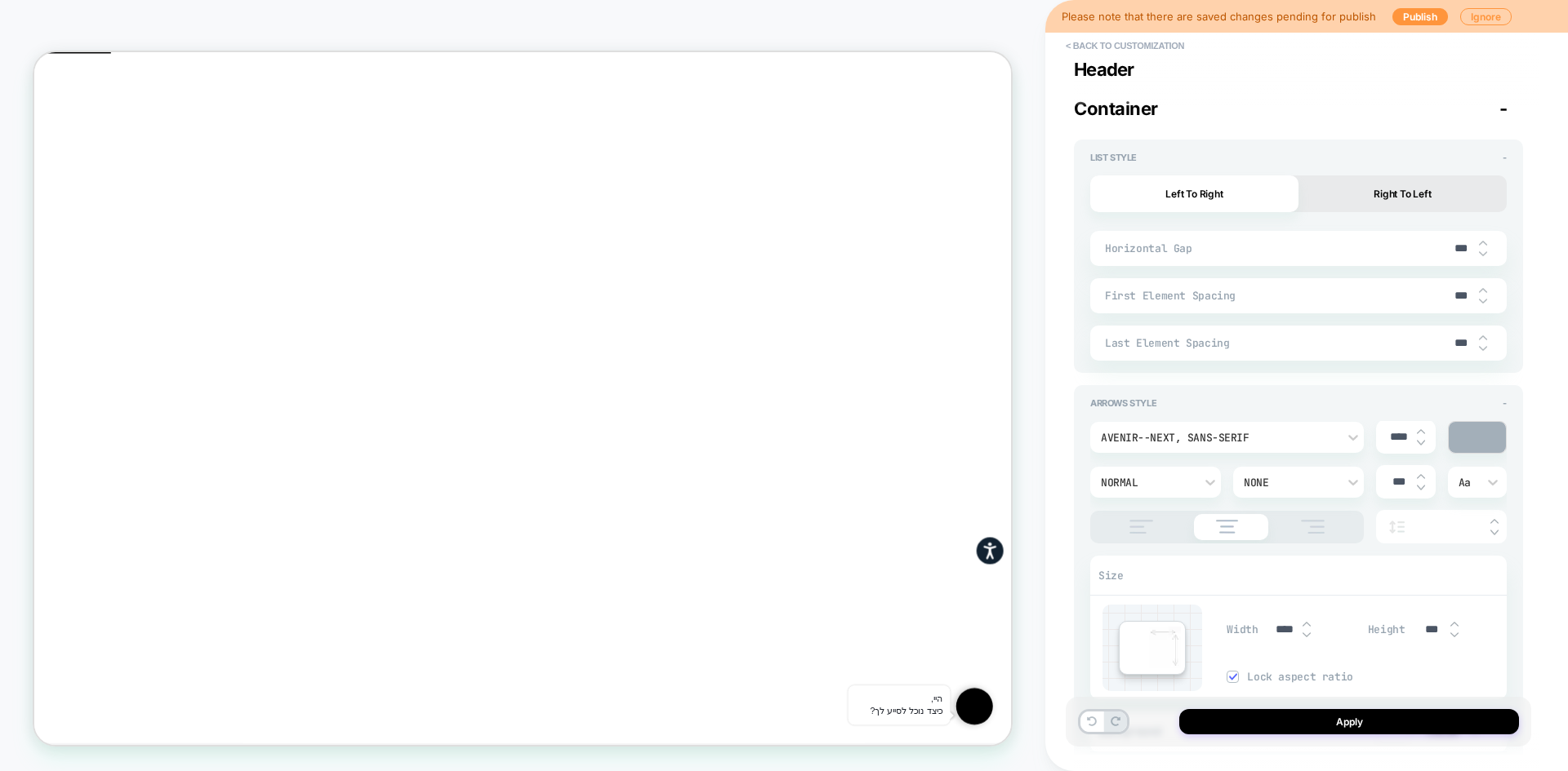
type textarea "*"
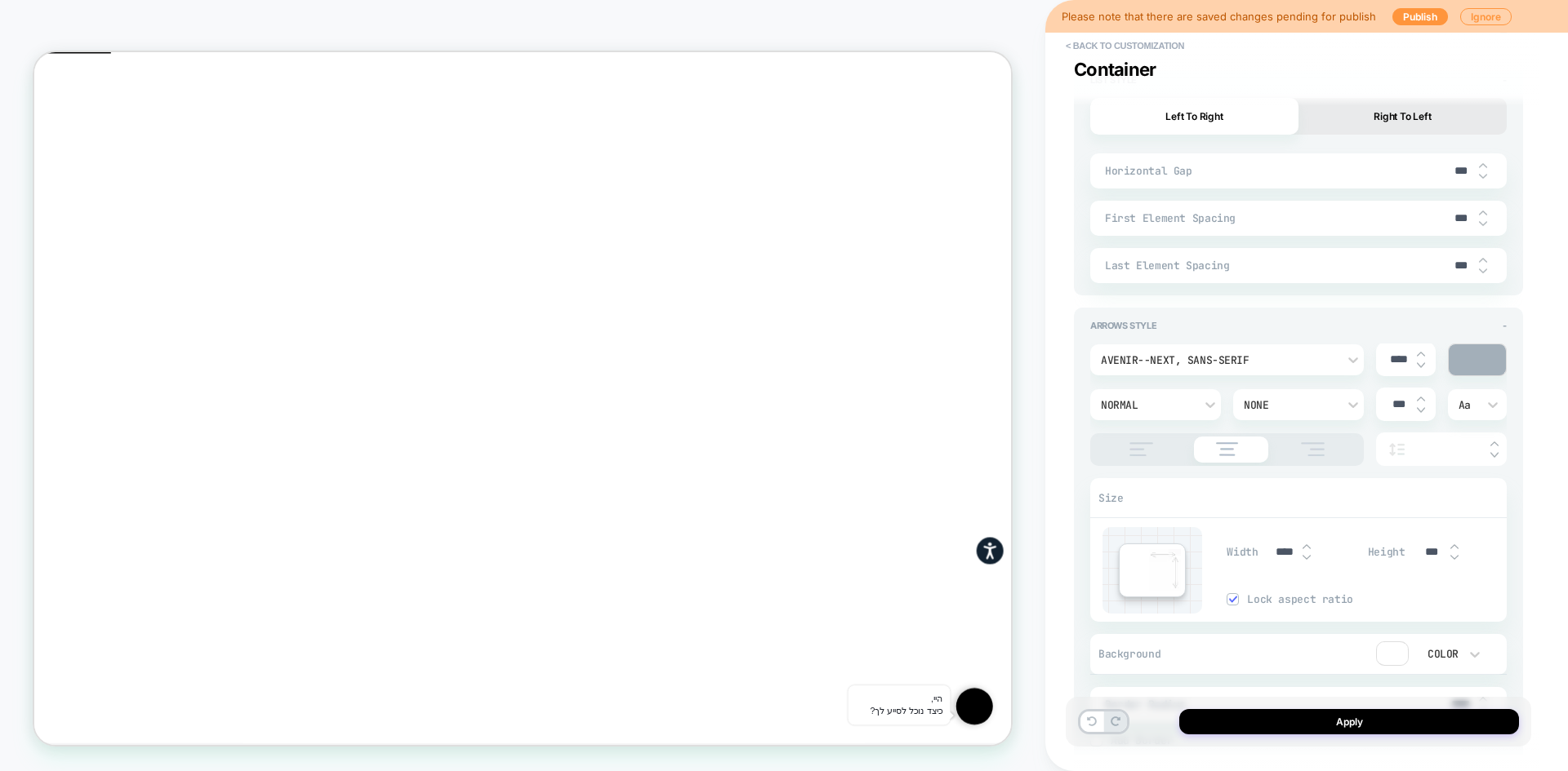
scroll to position [2903, 0]
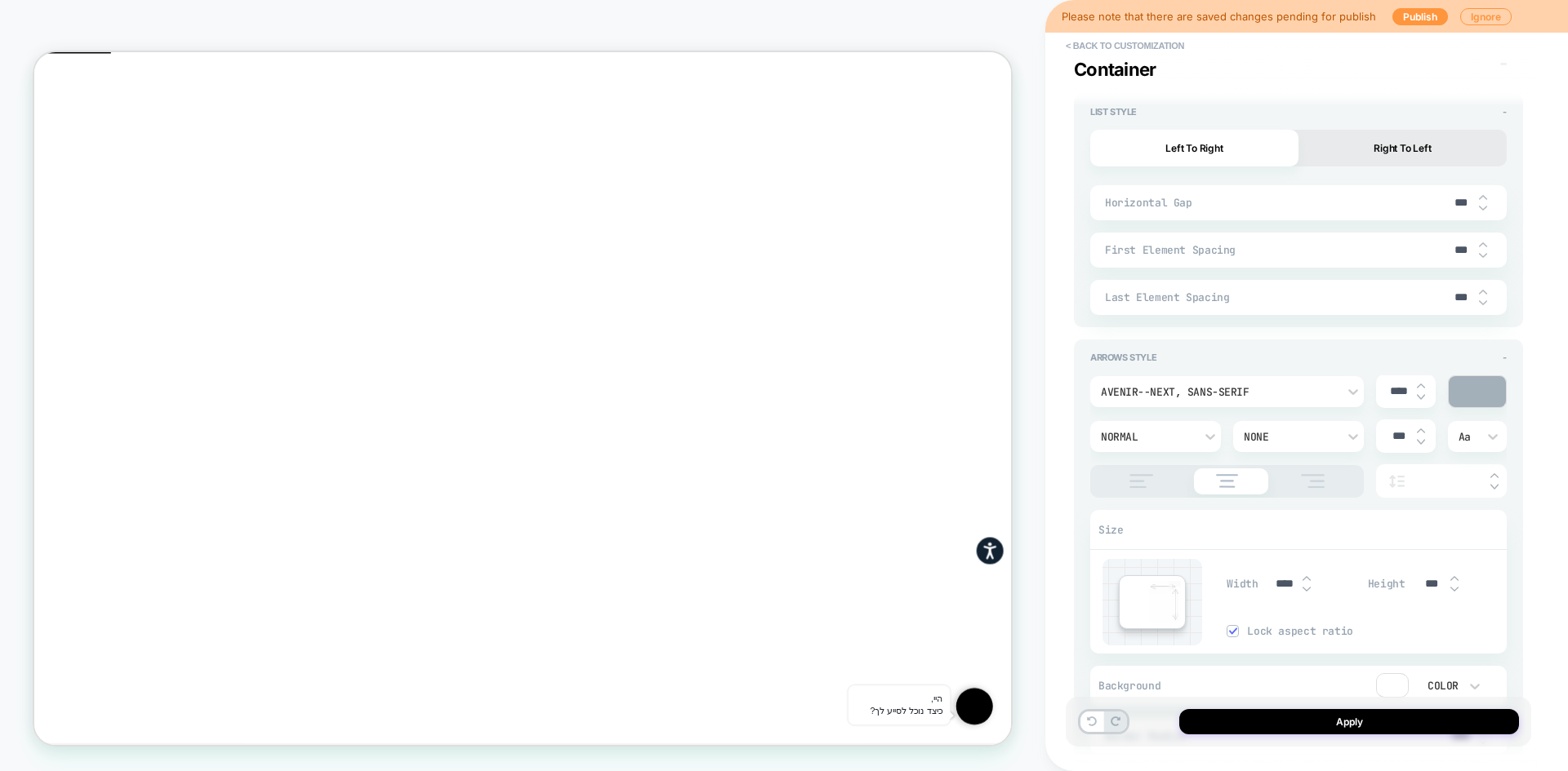
drag, startPoint x: 1454, startPoint y: 201, endPoint x: 1441, endPoint y: 198, distance: 13.3
click at [1441, 198] on div "Horizontal Gap ***" at bounding box center [1298, 203] width 416 height 35
type input "***"
type textarea "*"
type input "****"
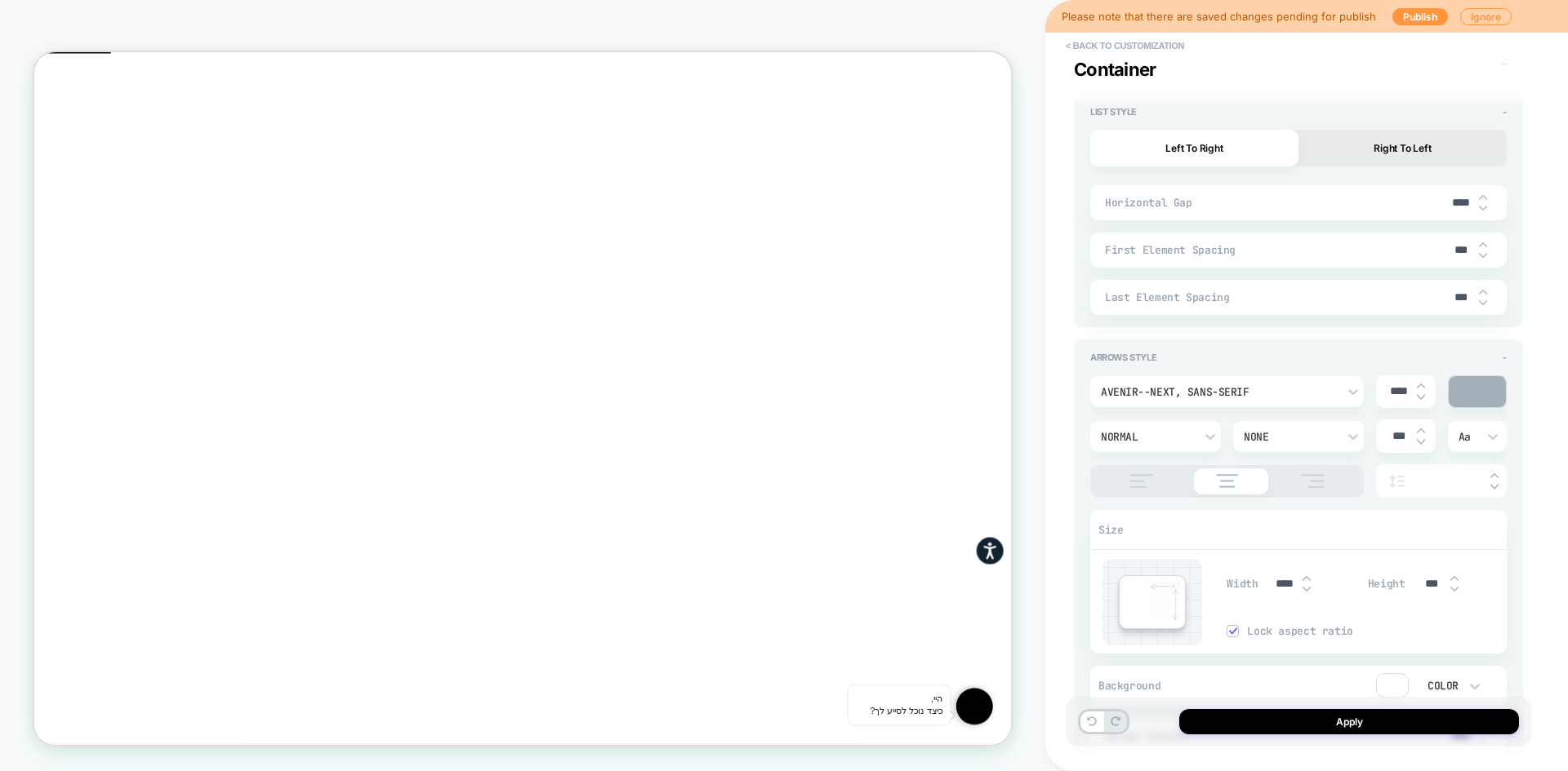
type textarea "*"
type input "****"
click at [1305, 732] on button "Apply" at bounding box center [1348, 722] width 340 height 26
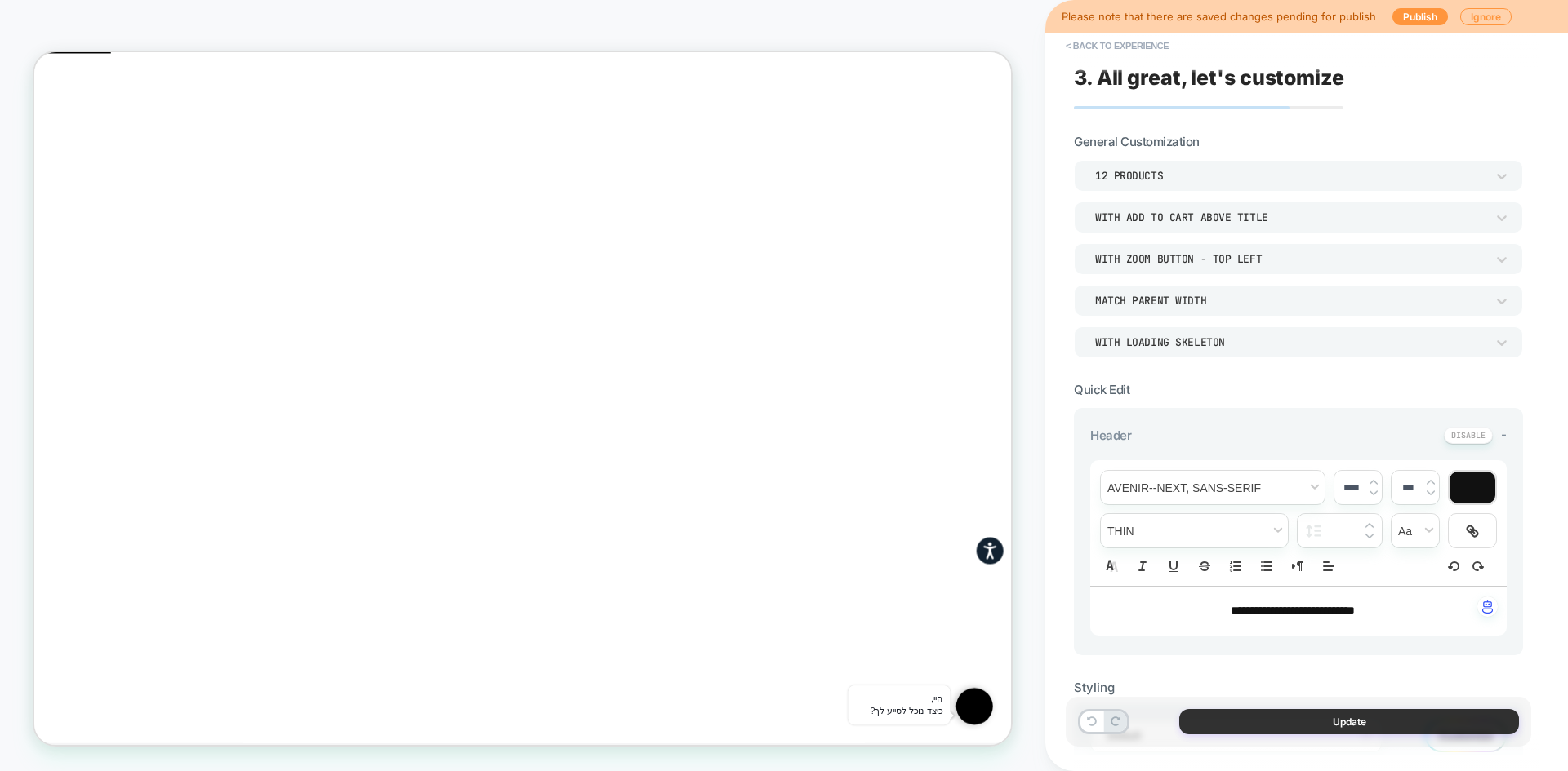
click at [1289, 724] on button "Update" at bounding box center [1348, 722] width 340 height 26
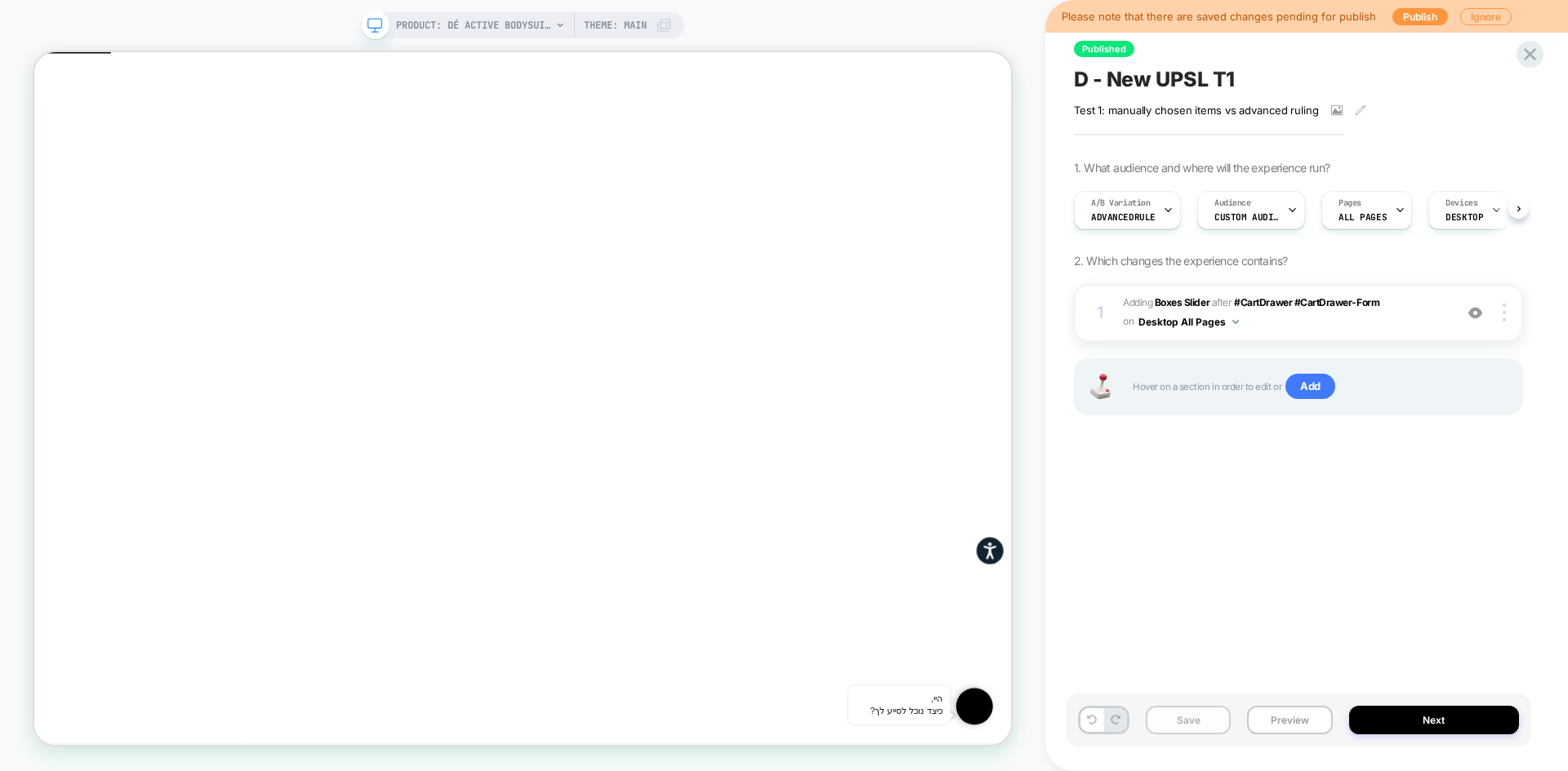
scroll to position [0, 1]
click at [1192, 723] on button "Save" at bounding box center [1187, 720] width 85 height 28
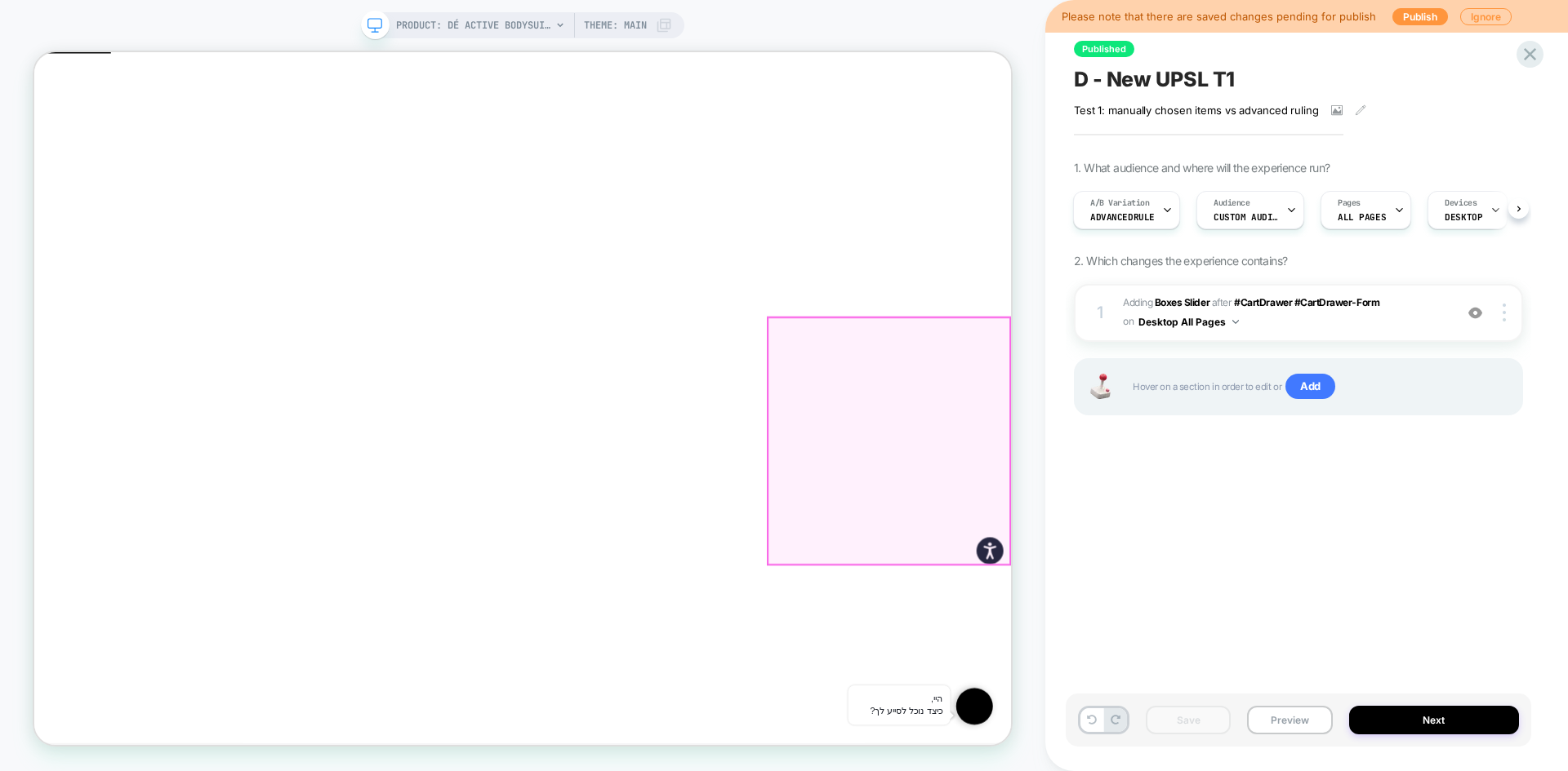
scroll to position [0, 114]
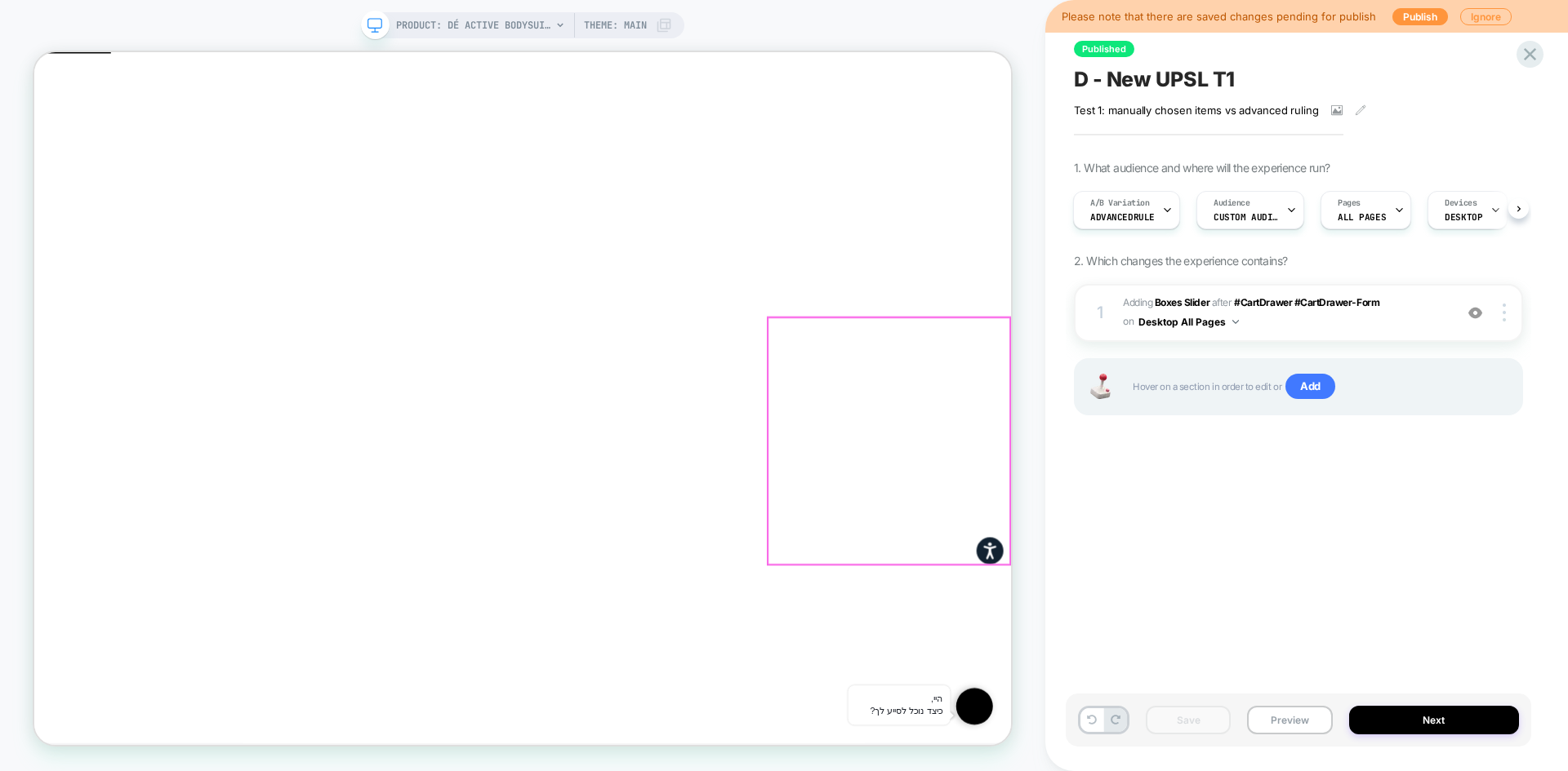
click at [1263, 711] on button "Preview" at bounding box center [1289, 720] width 85 height 28
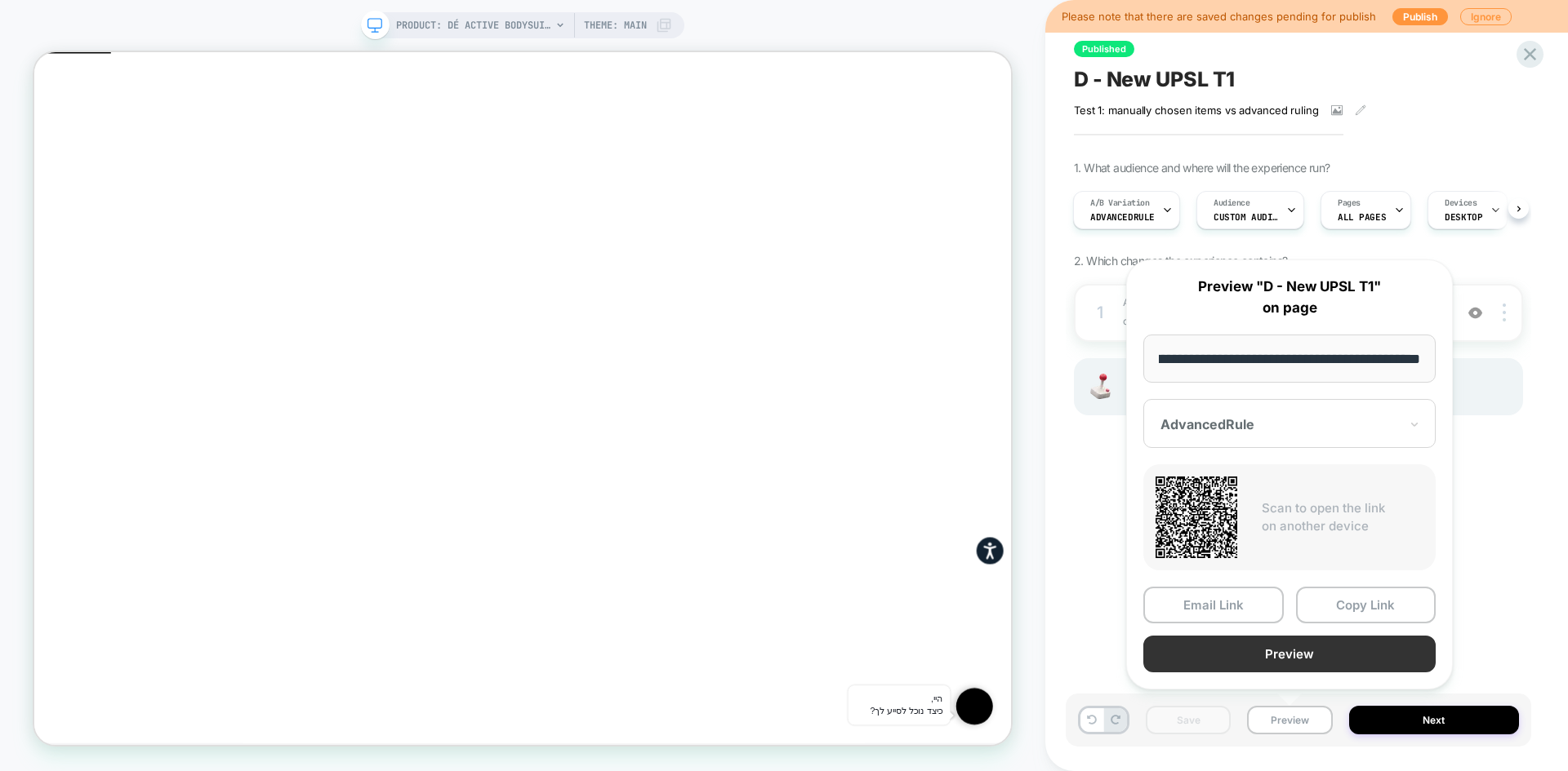
scroll to position [0, 0]
click at [1286, 651] on button "Preview" at bounding box center [1289, 653] width 292 height 36
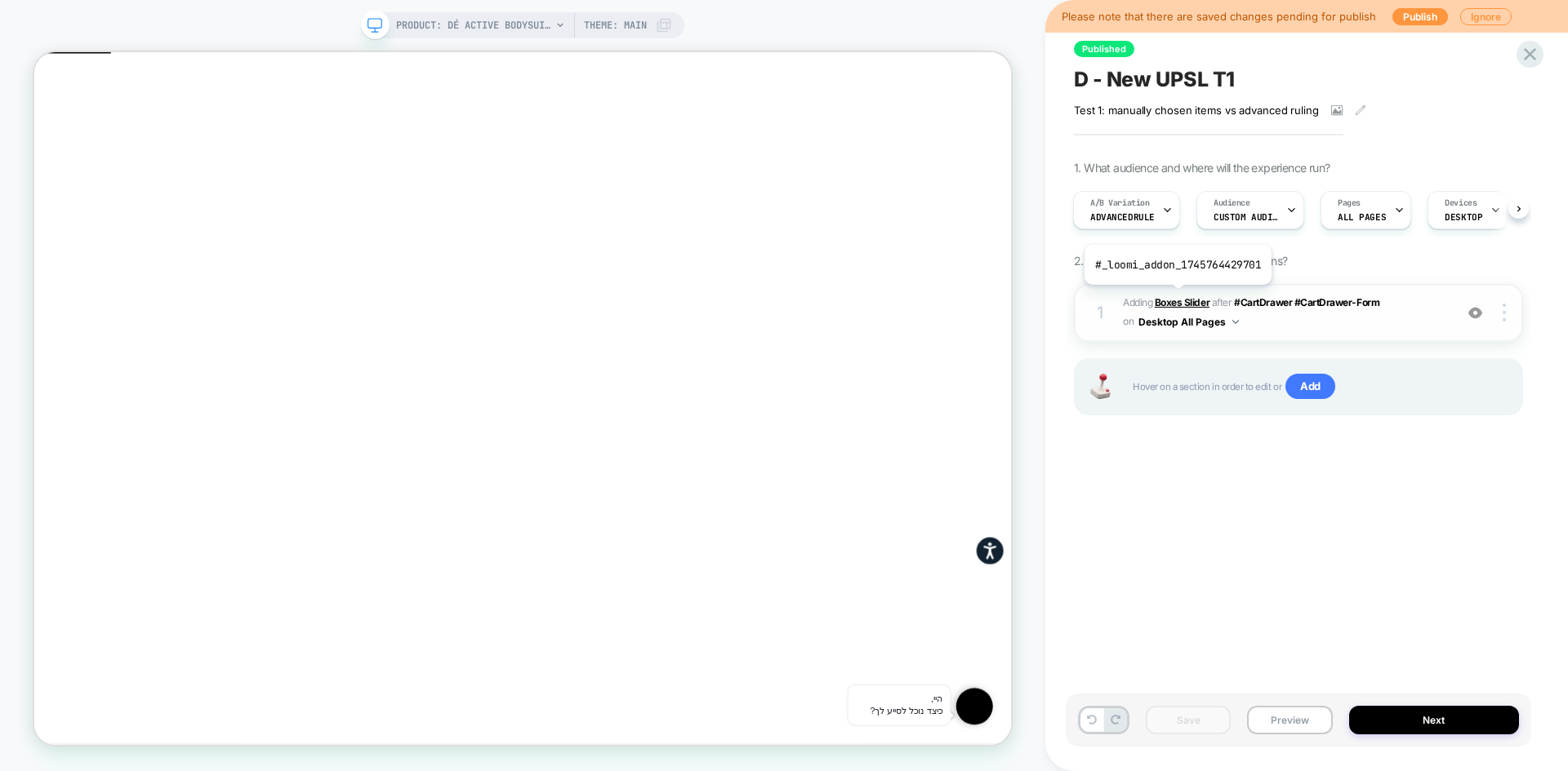
click at [1176, 297] on b "Boxes Slider" at bounding box center [1182, 302] width 55 height 12
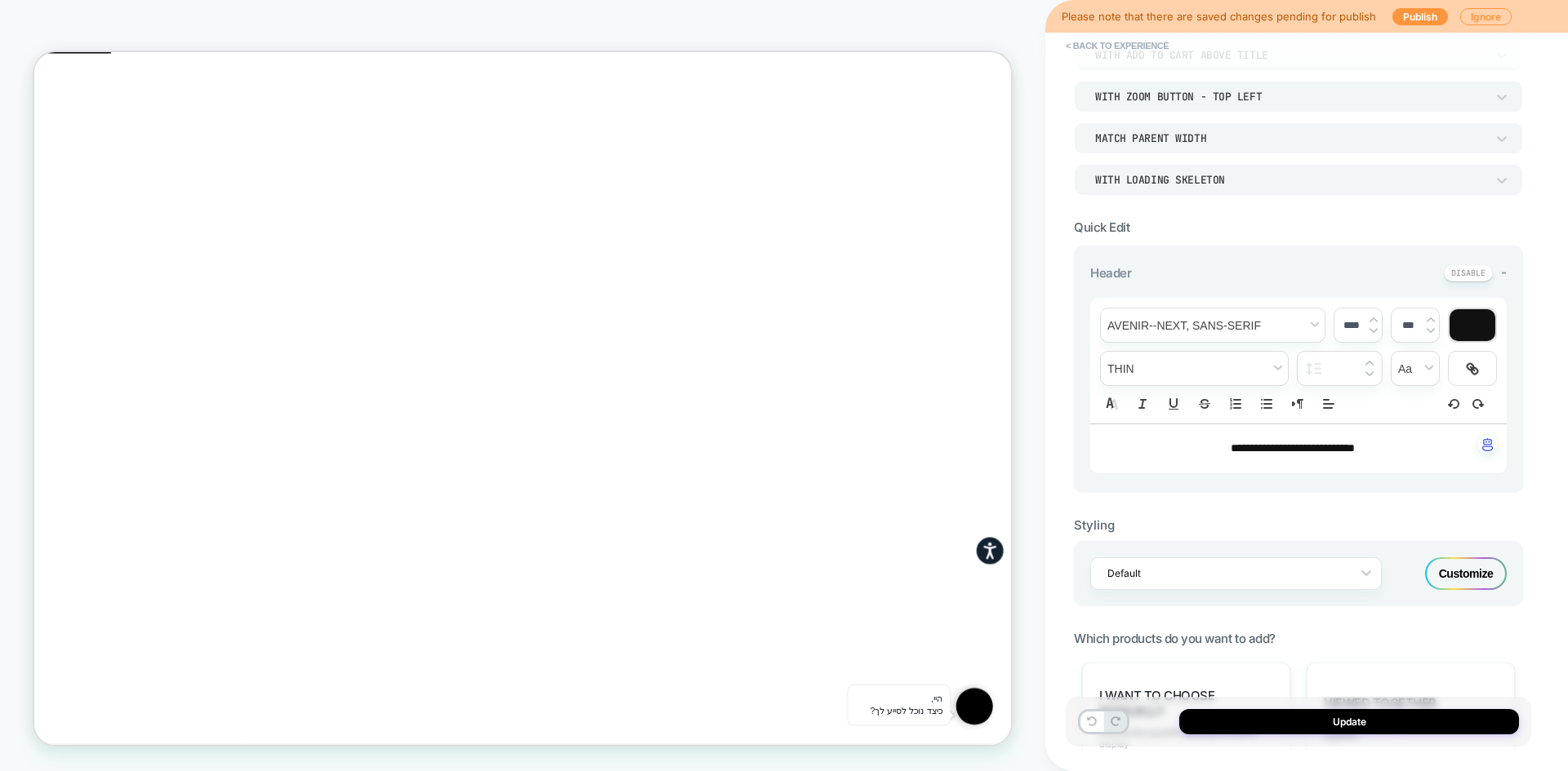
scroll to position [163, 0]
click at [1471, 574] on div "Customize" at bounding box center [1465, 572] width 81 height 32
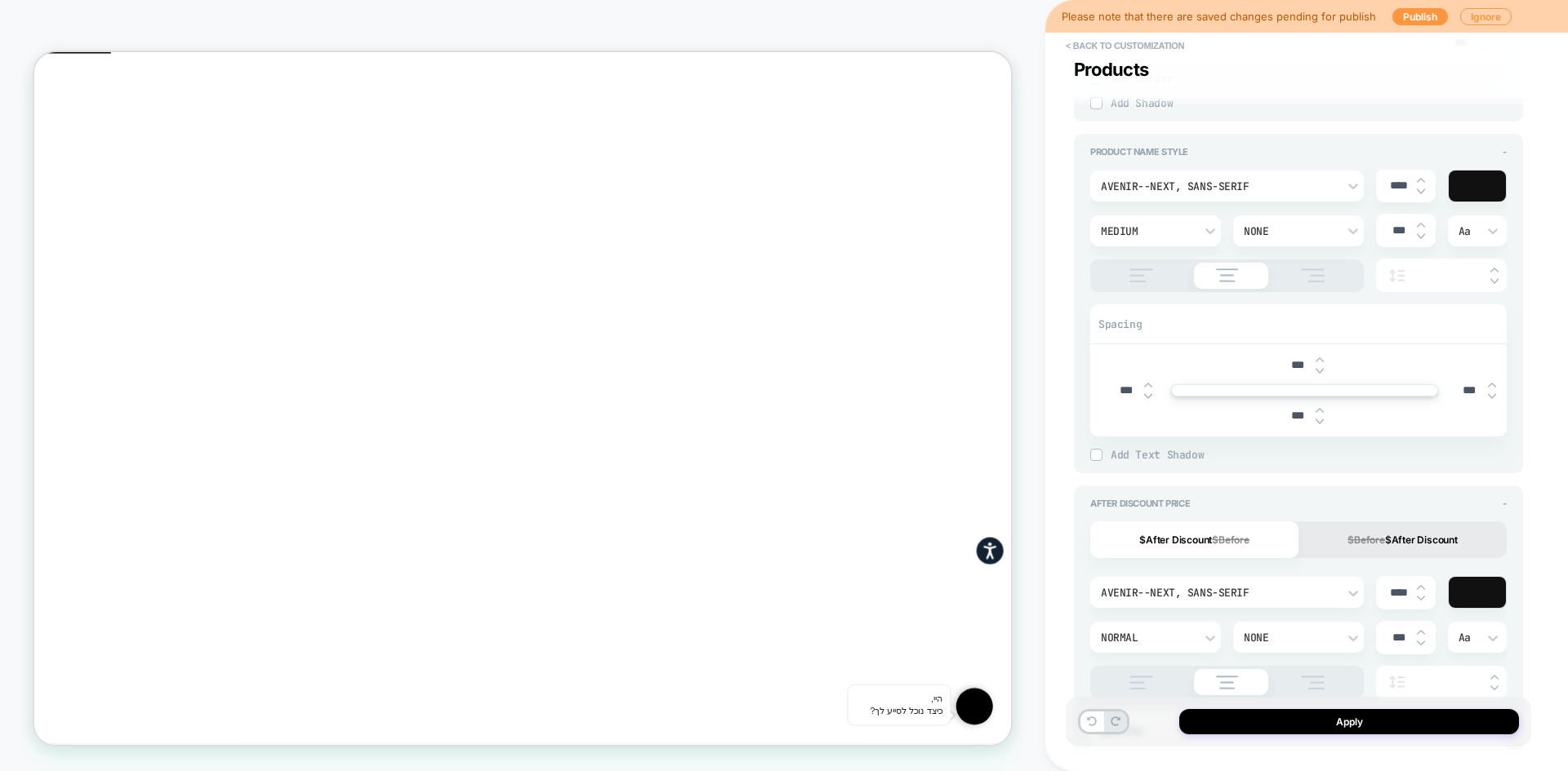
scroll to position [1143, 0]
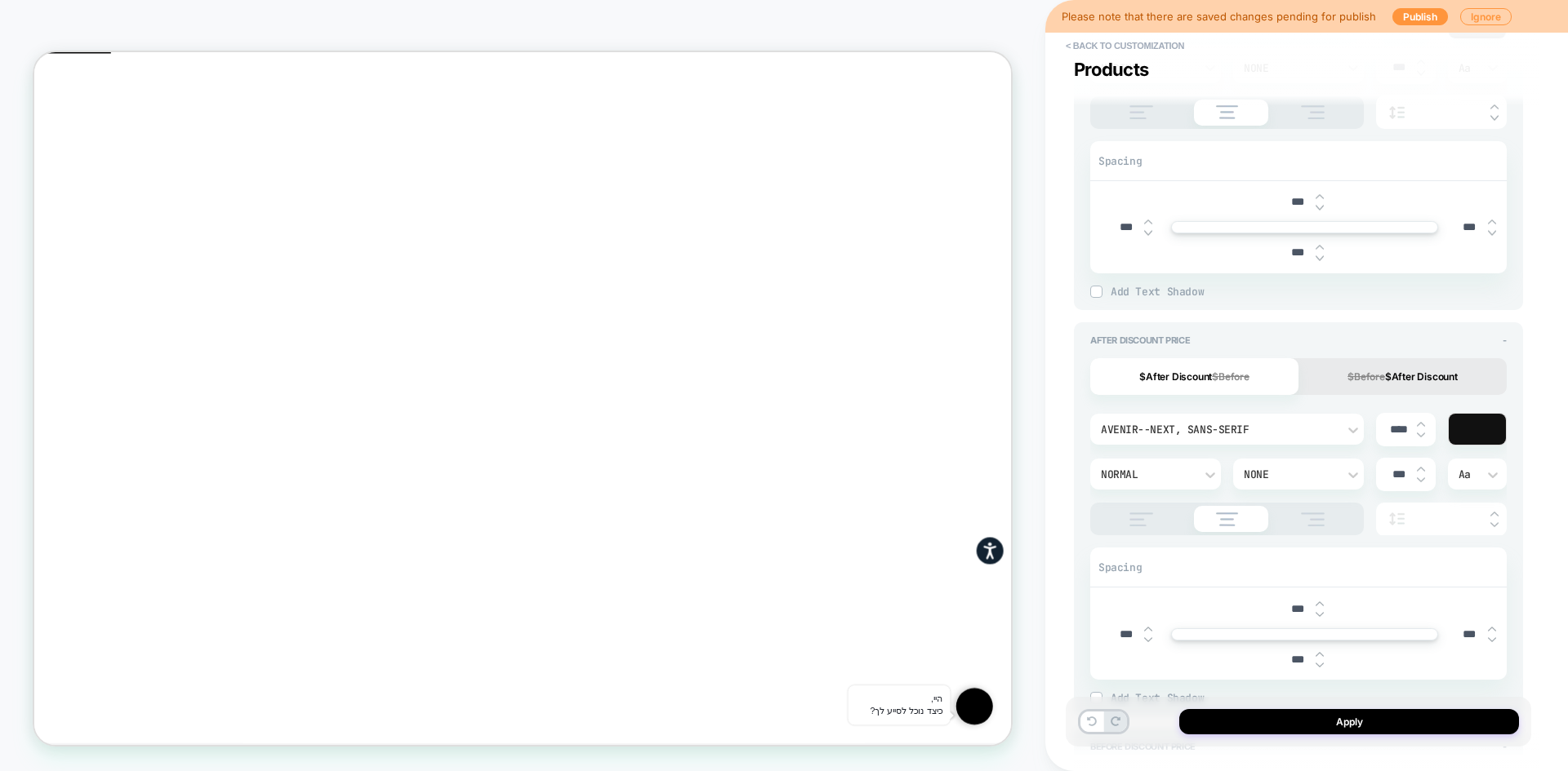
click at [1284, 480] on div "None" at bounding box center [1289, 475] width 93 height 14
click at [1284, 480] on div at bounding box center [784, 386] width 1568 height 771
click at [1305, 528] on div at bounding box center [1227, 519] width 274 height 32
click at [1317, 522] on img at bounding box center [1313, 520] width 41 height 14
click at [1225, 523] on img at bounding box center [1228, 520] width 39 height 14
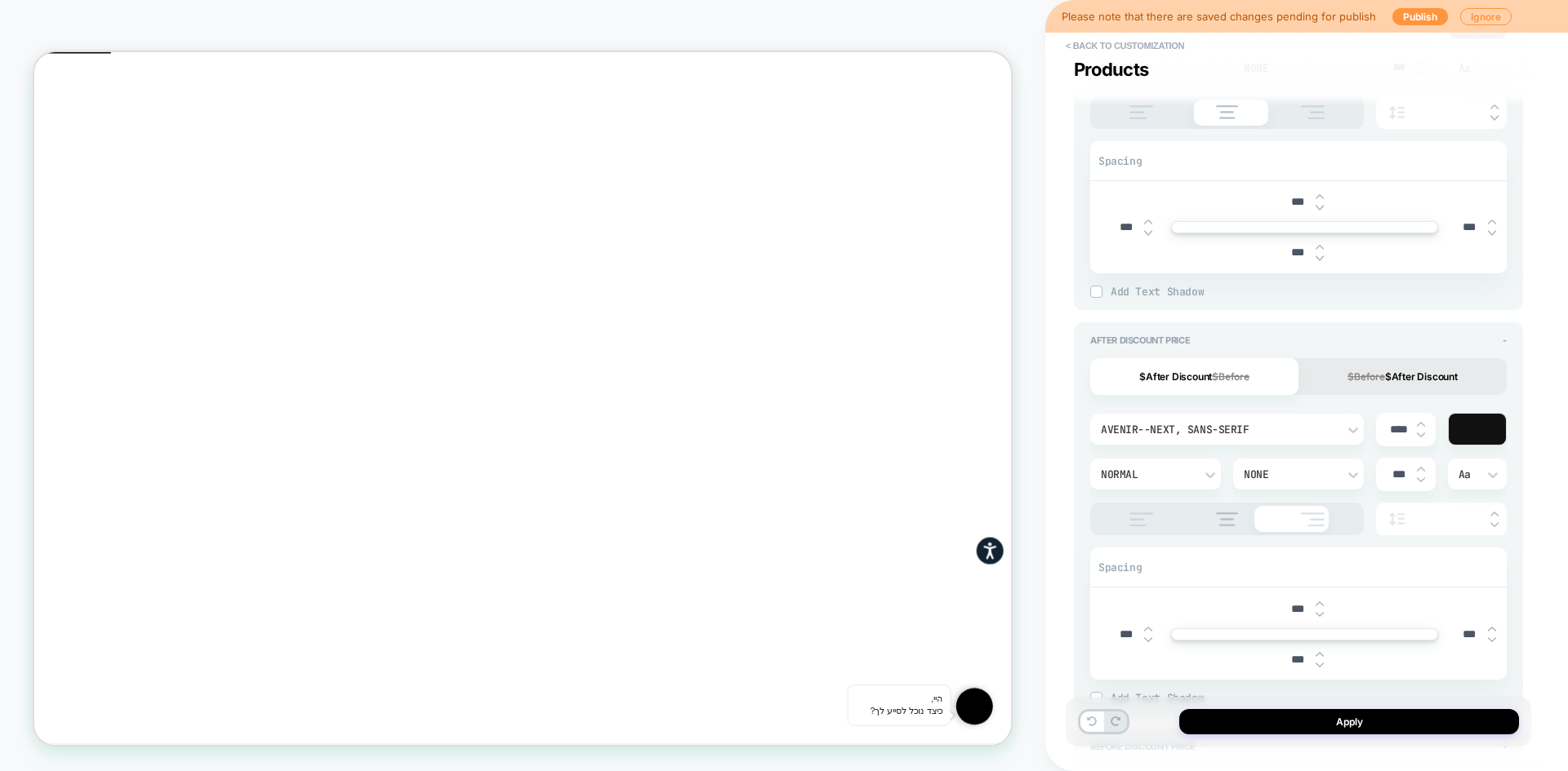
type textarea "*"
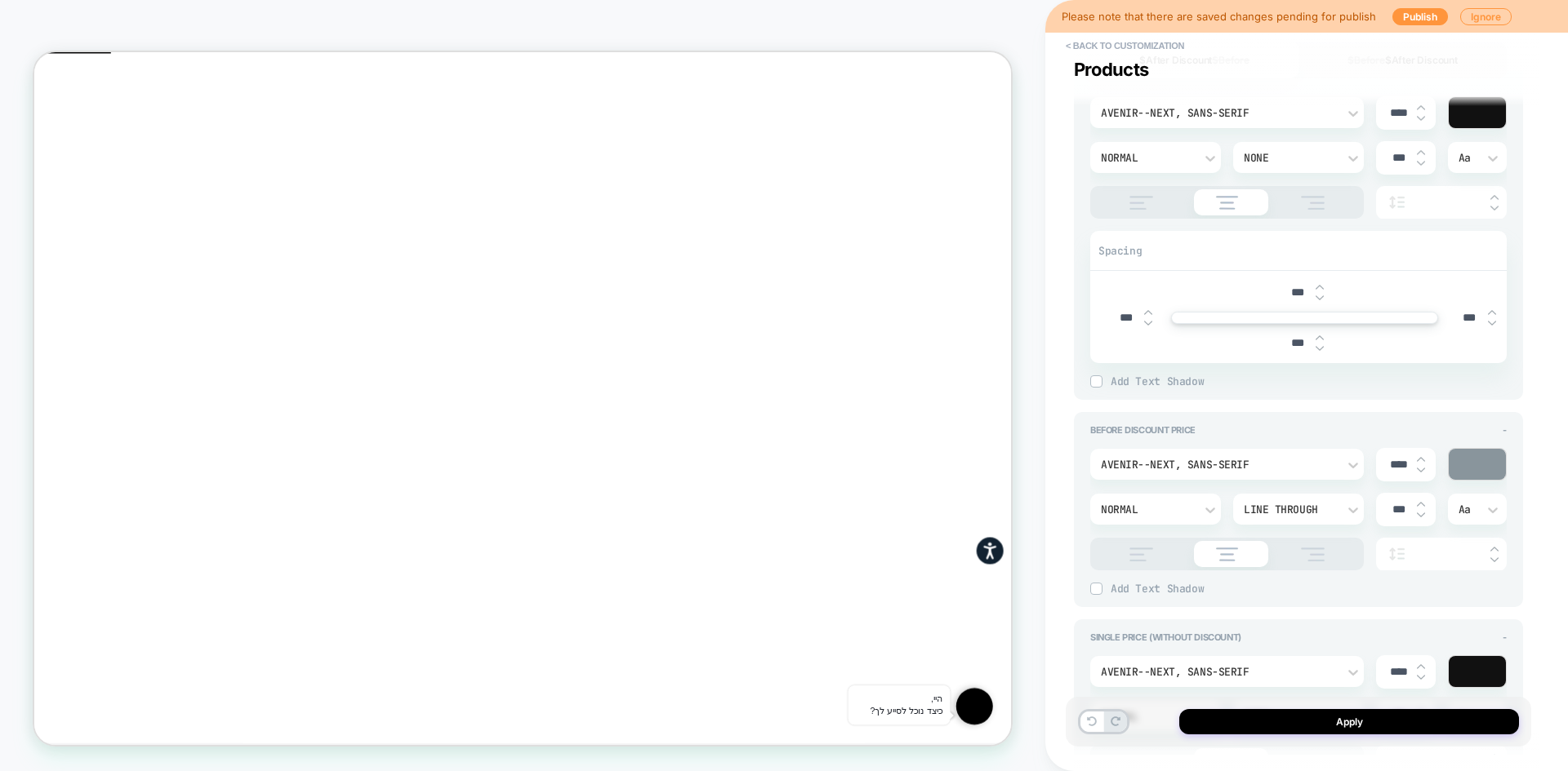
scroll to position [1469, 0]
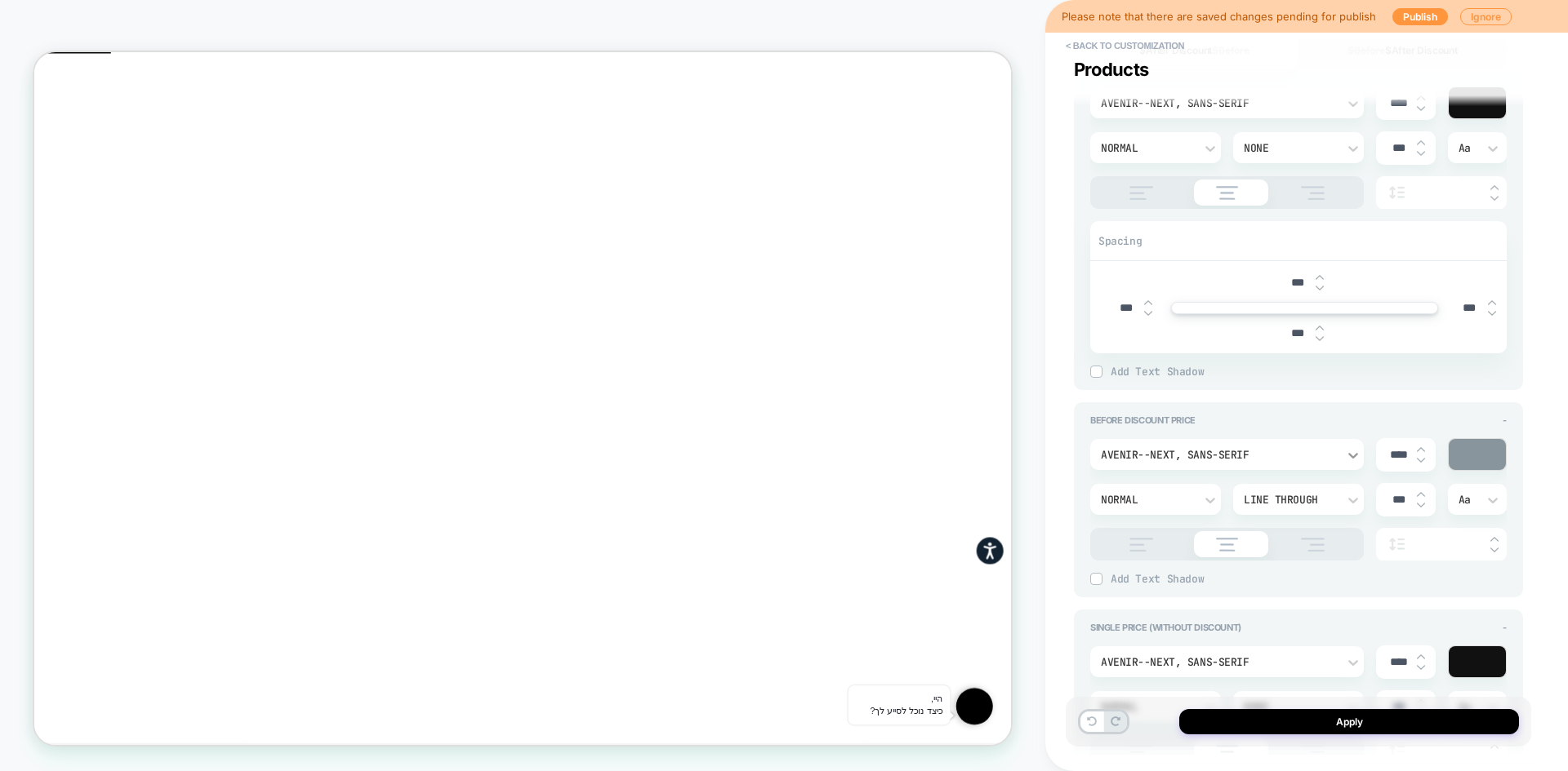
drag, startPoint x: 1398, startPoint y: 458, endPoint x: 1359, endPoint y: 453, distance: 39.3
click at [1359, 453] on div "Avenir--Next, sans-serif **** Normal Line Through *** Aa" at bounding box center [1298, 499] width 416 height 123
type input "****"
type textarea "*"
type input "***"
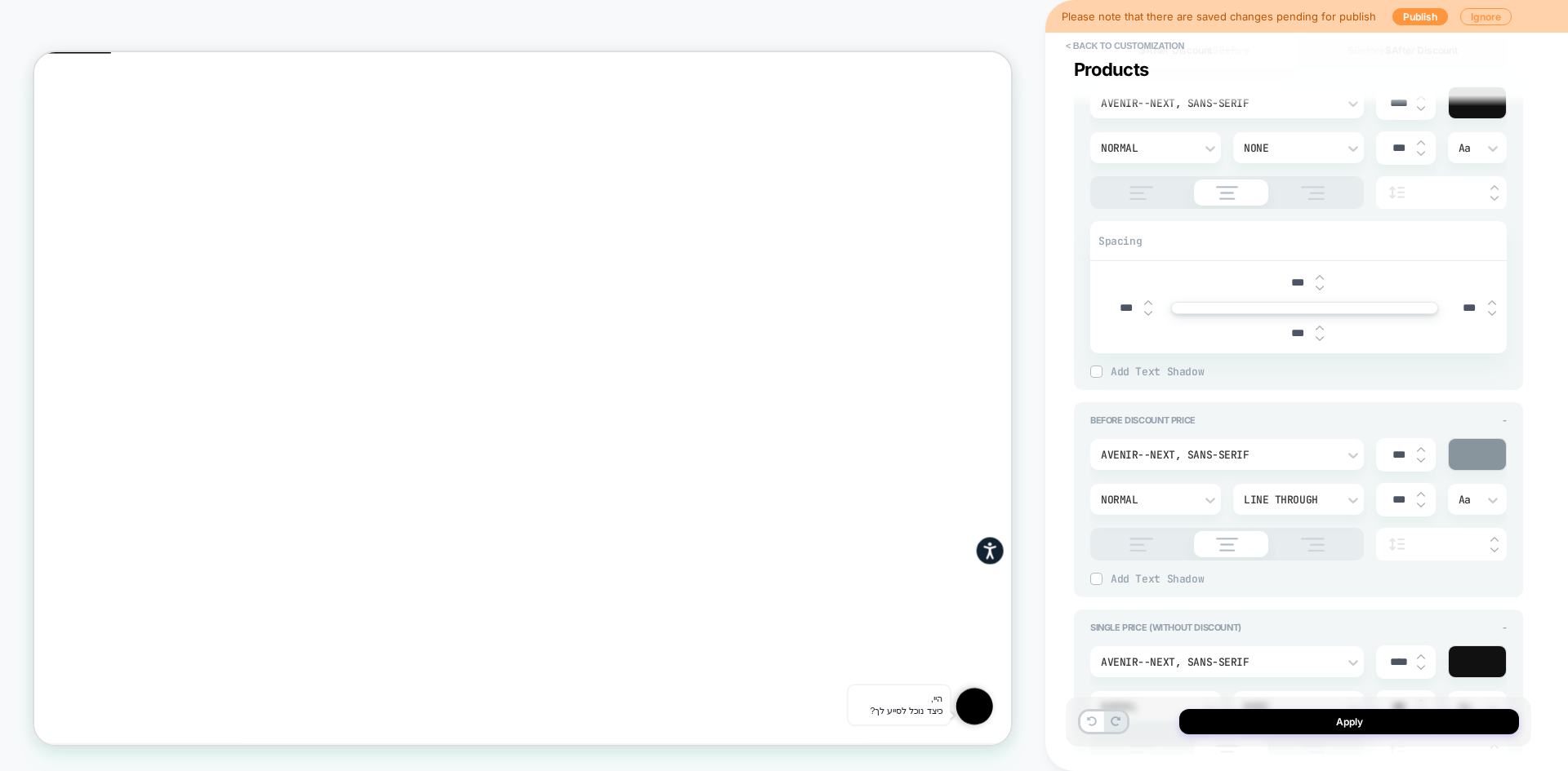
type textarea "*"
click at [1083, 722] on button at bounding box center [1091, 722] width 23 height 21
type textarea "*"
type input "***"
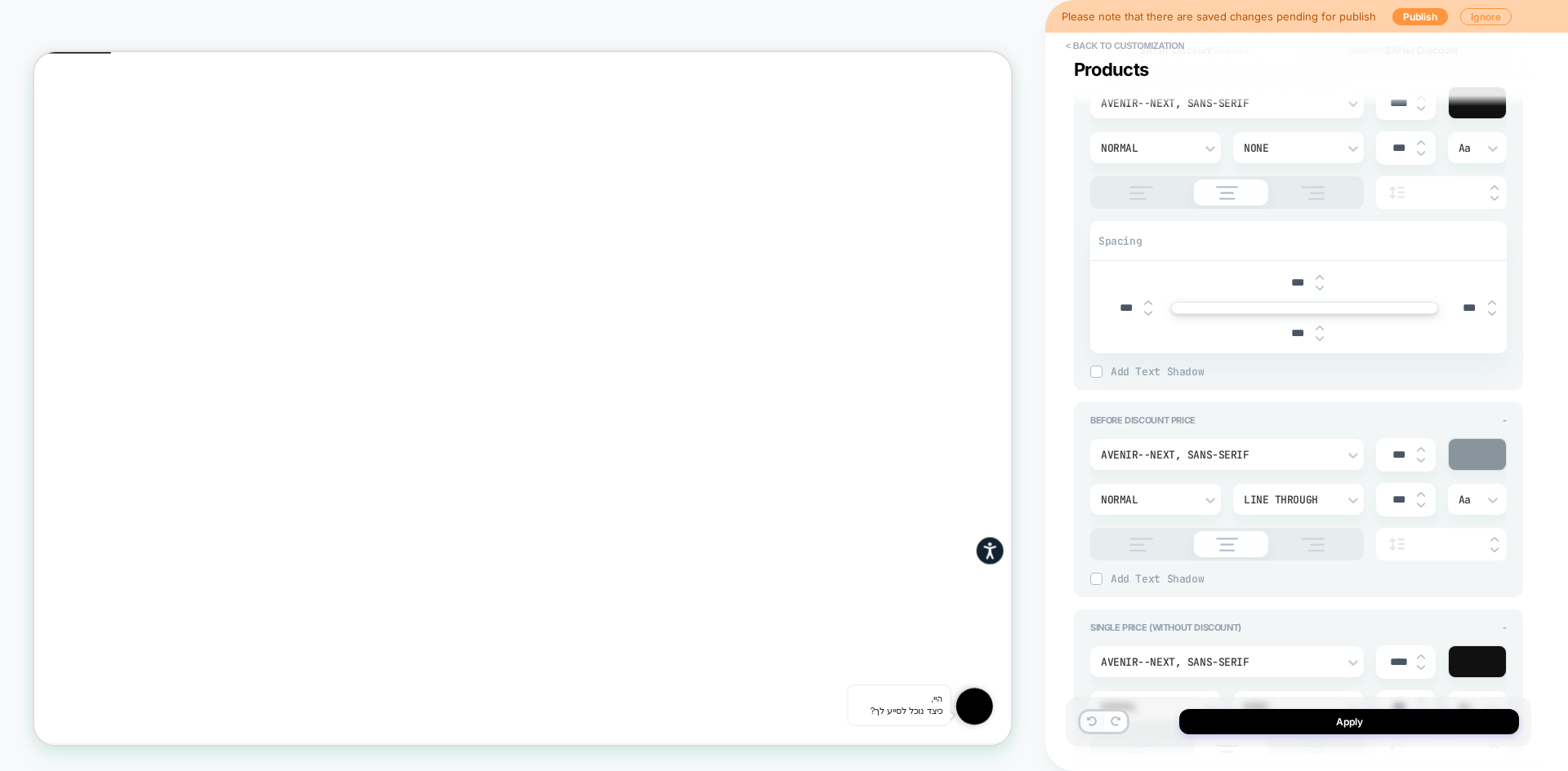
click at [1086, 722] on button at bounding box center [1091, 722] width 23 height 21
type textarea "*"
type input "****"
click at [1086, 722] on button at bounding box center [1091, 722] width 23 height 21
type textarea "*"
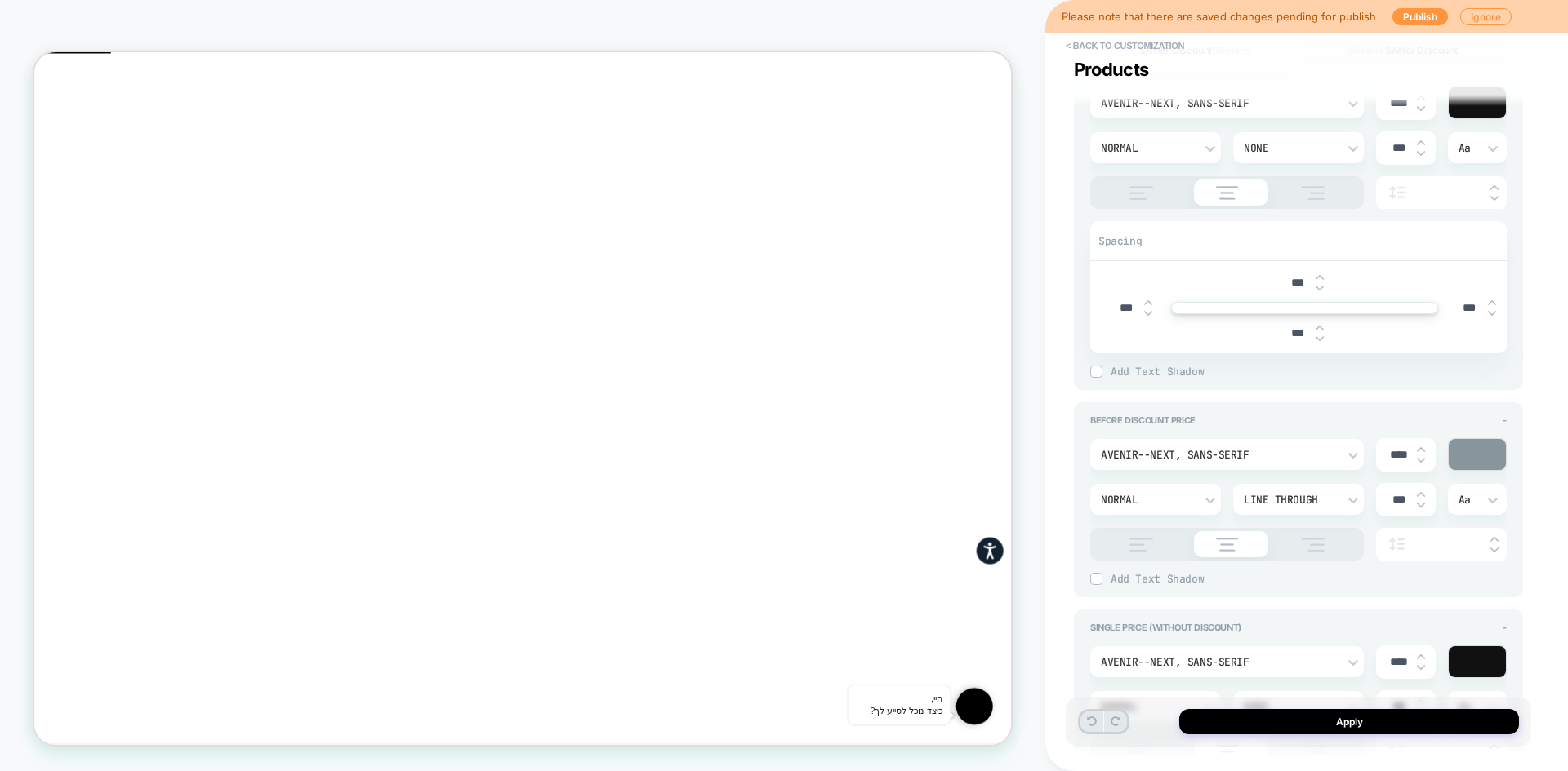
type input "****"
type textarea "*"
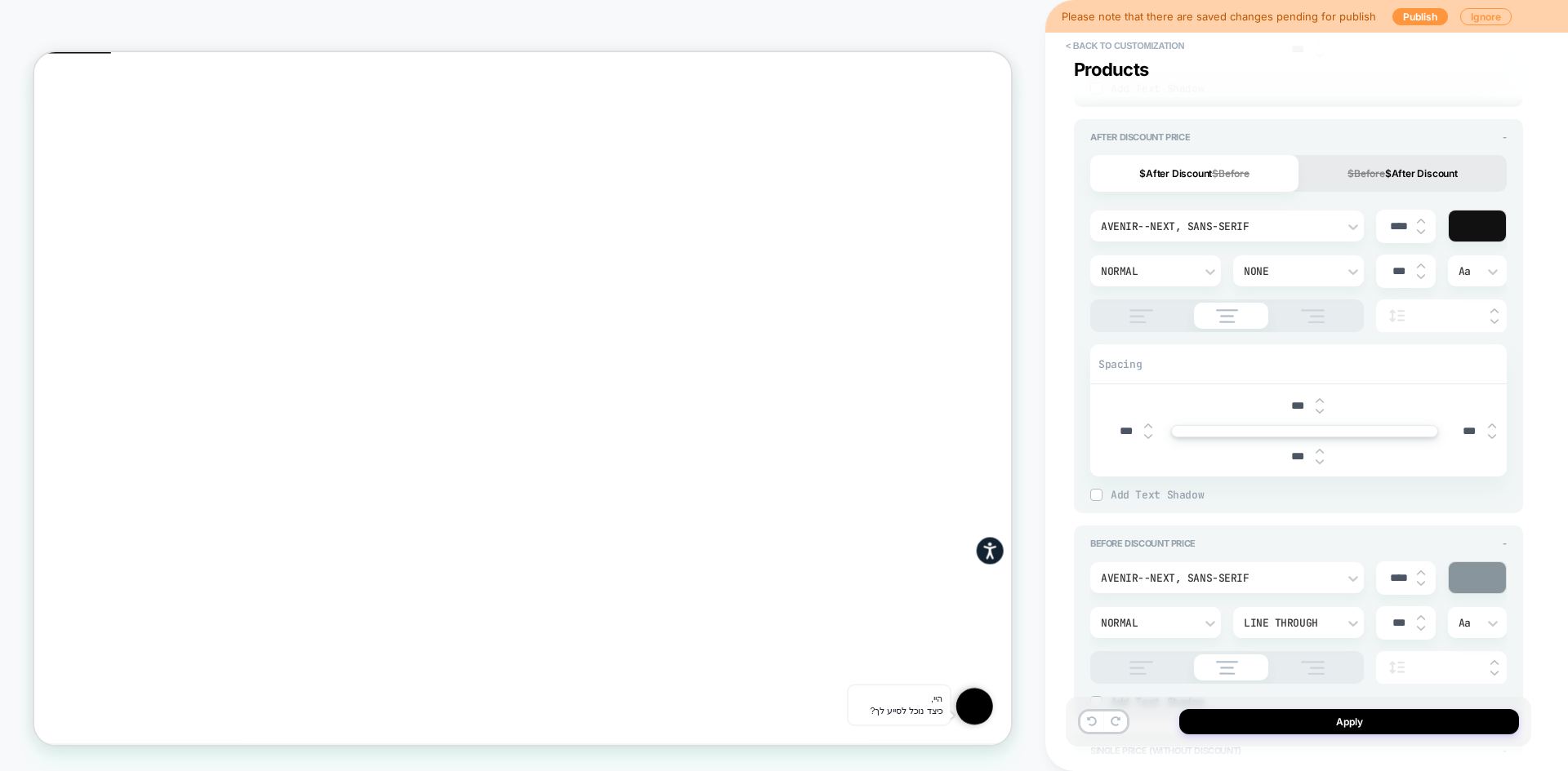
scroll to position [1306, 0]
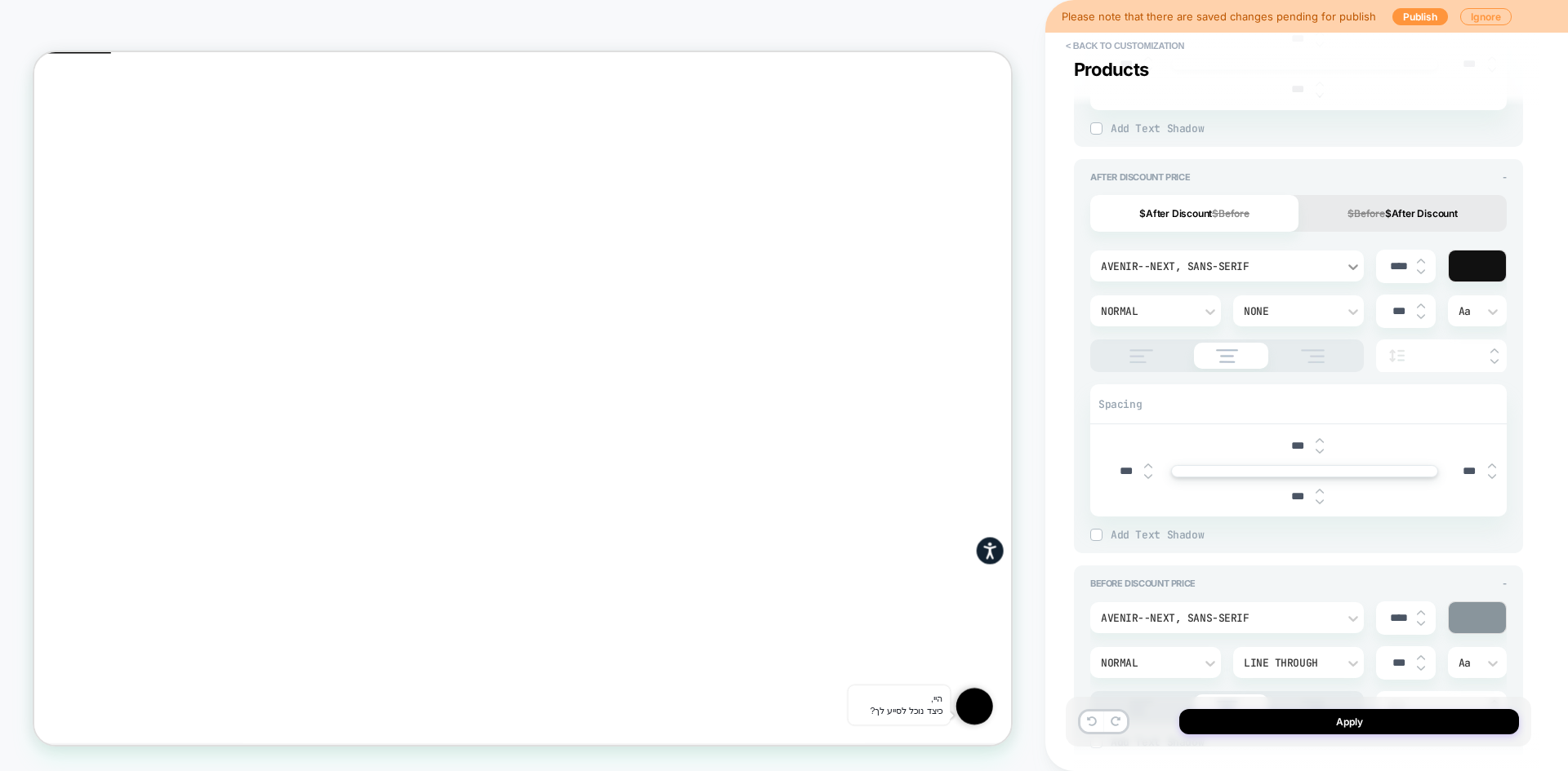
drag, startPoint x: 1401, startPoint y: 268, endPoint x: 1353, endPoint y: 265, distance: 48.1
click at [1353, 265] on div "Avenir--Next, sans-serif **** Normal None *** Aa" at bounding box center [1298, 311] width 416 height 123
type input "****"
type textarea "*"
type input "****"
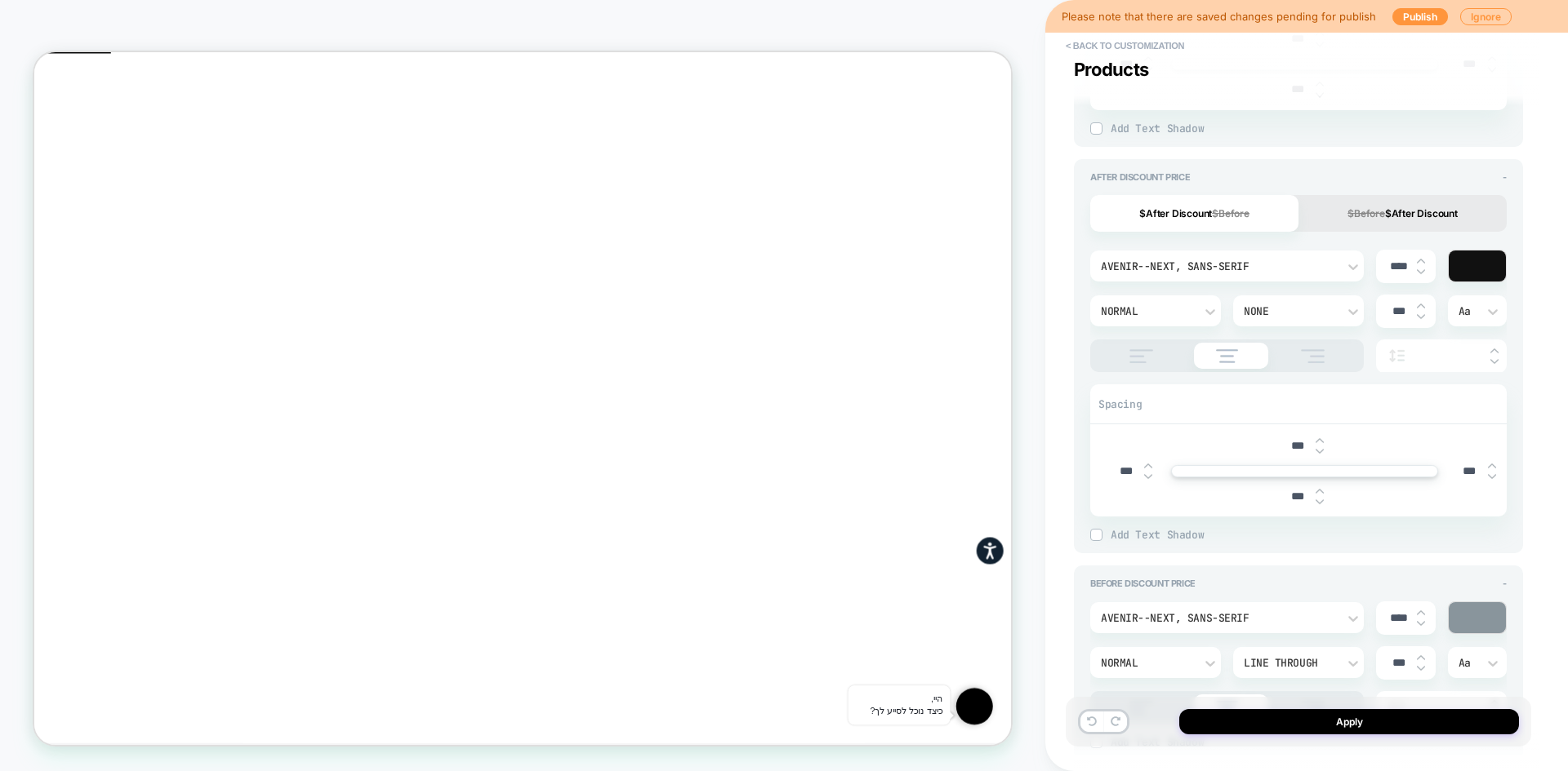
drag, startPoint x: 1195, startPoint y: 178, endPoint x: 1096, endPoint y: 169, distance: 99.4
click at [1090, 172] on div "After Discount Price -" at bounding box center [1298, 178] width 416 height 12
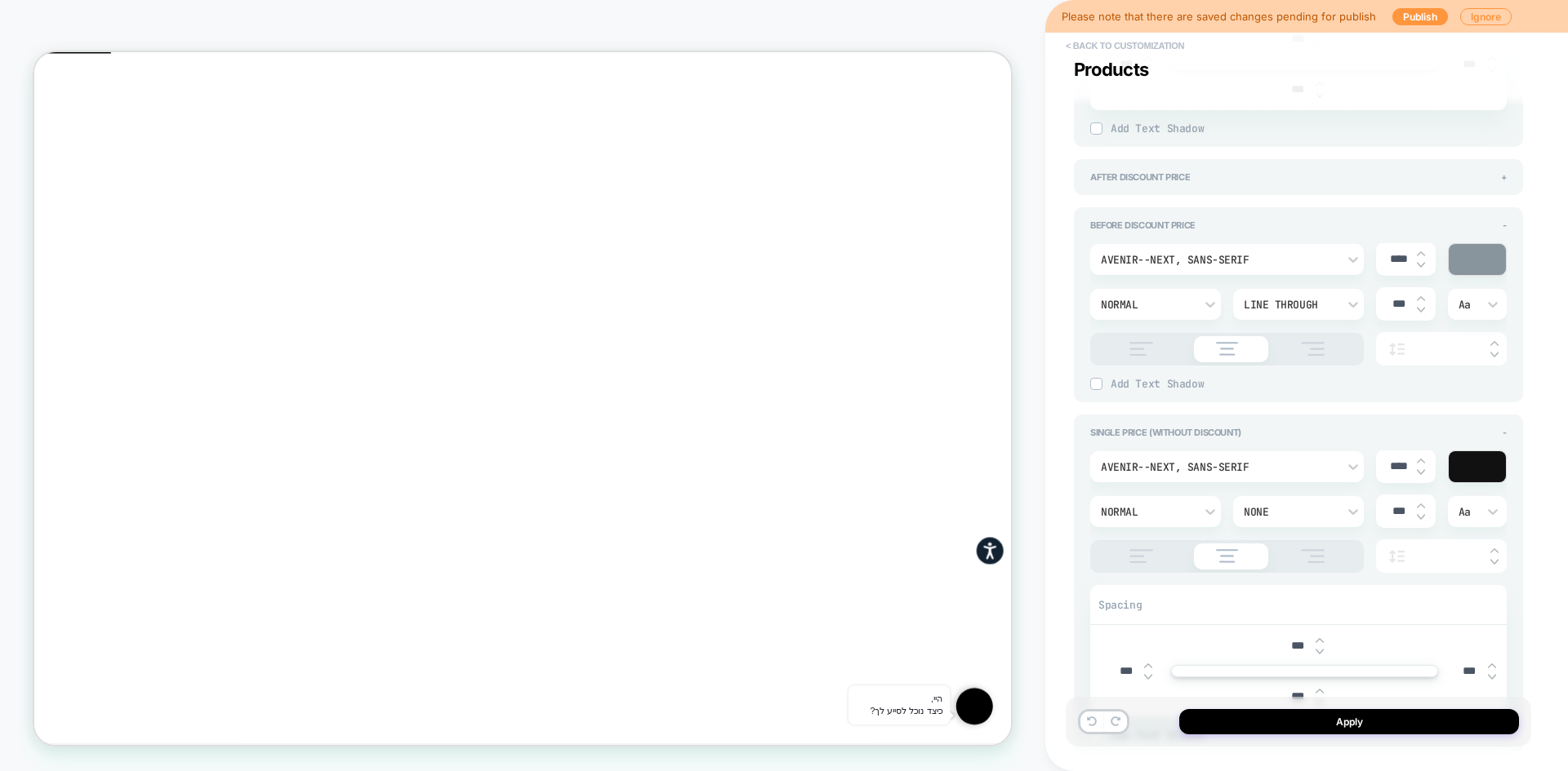
click at [1108, 48] on button "< Back to customization" at bounding box center [1124, 45] width 134 height 26
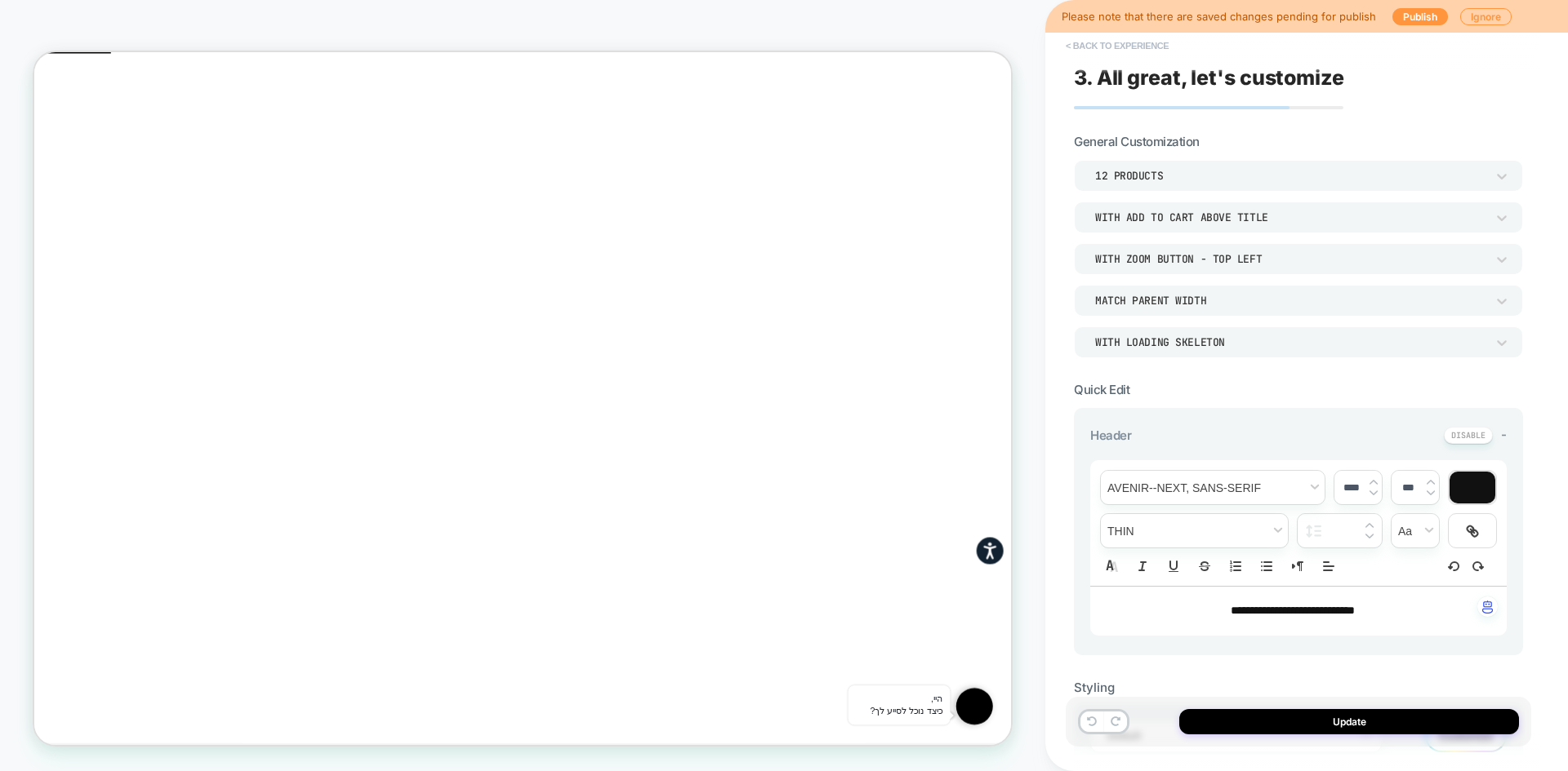
click at [1102, 45] on button "< Back to experience" at bounding box center [1117, 45] width 119 height 26
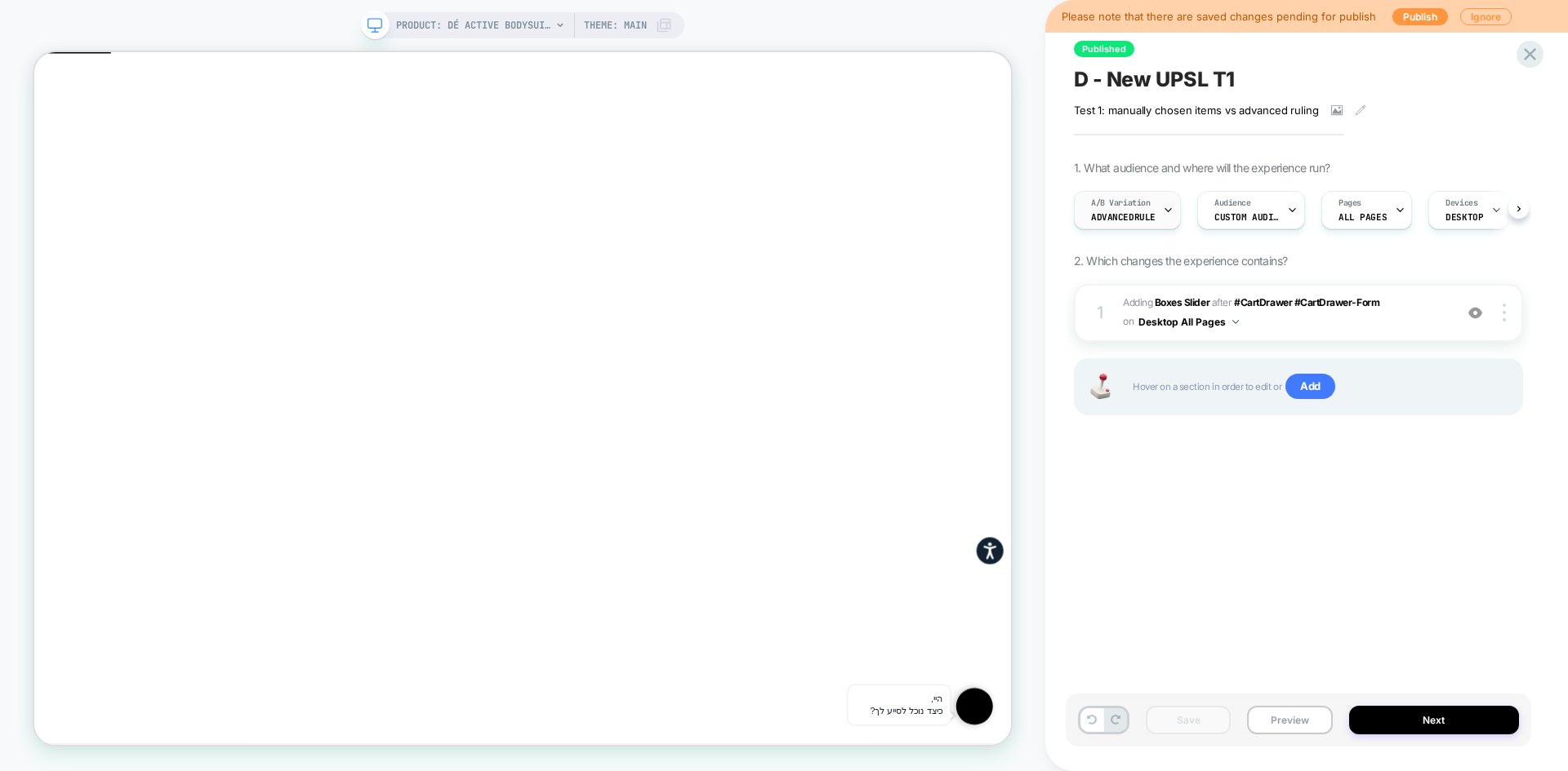
scroll to position [0, 1]
click at [1121, 215] on span "AdvancedRule" at bounding box center [1123, 218] width 65 height 12
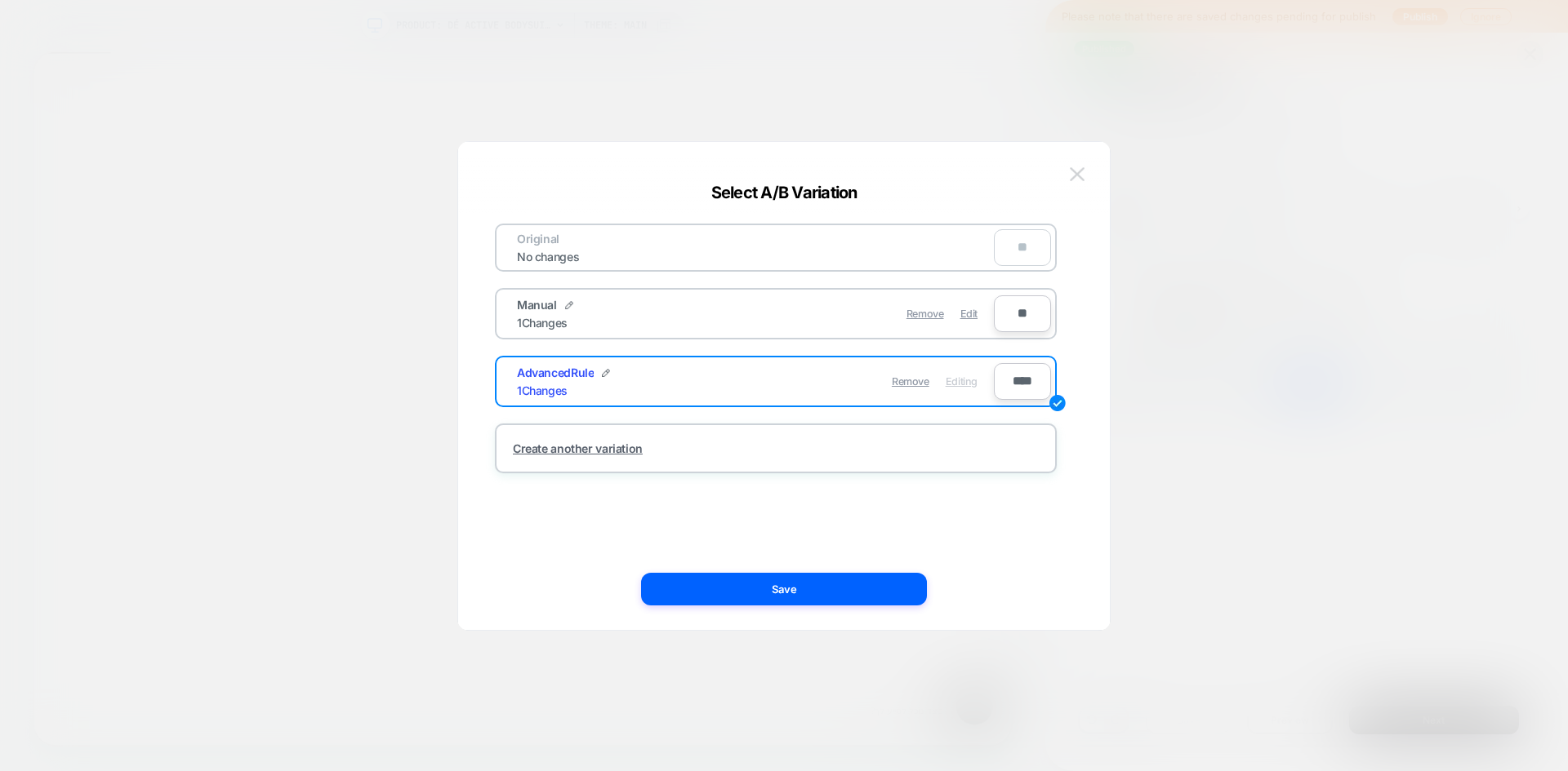
click at [1070, 178] on img at bounding box center [1076, 175] width 15 height 14
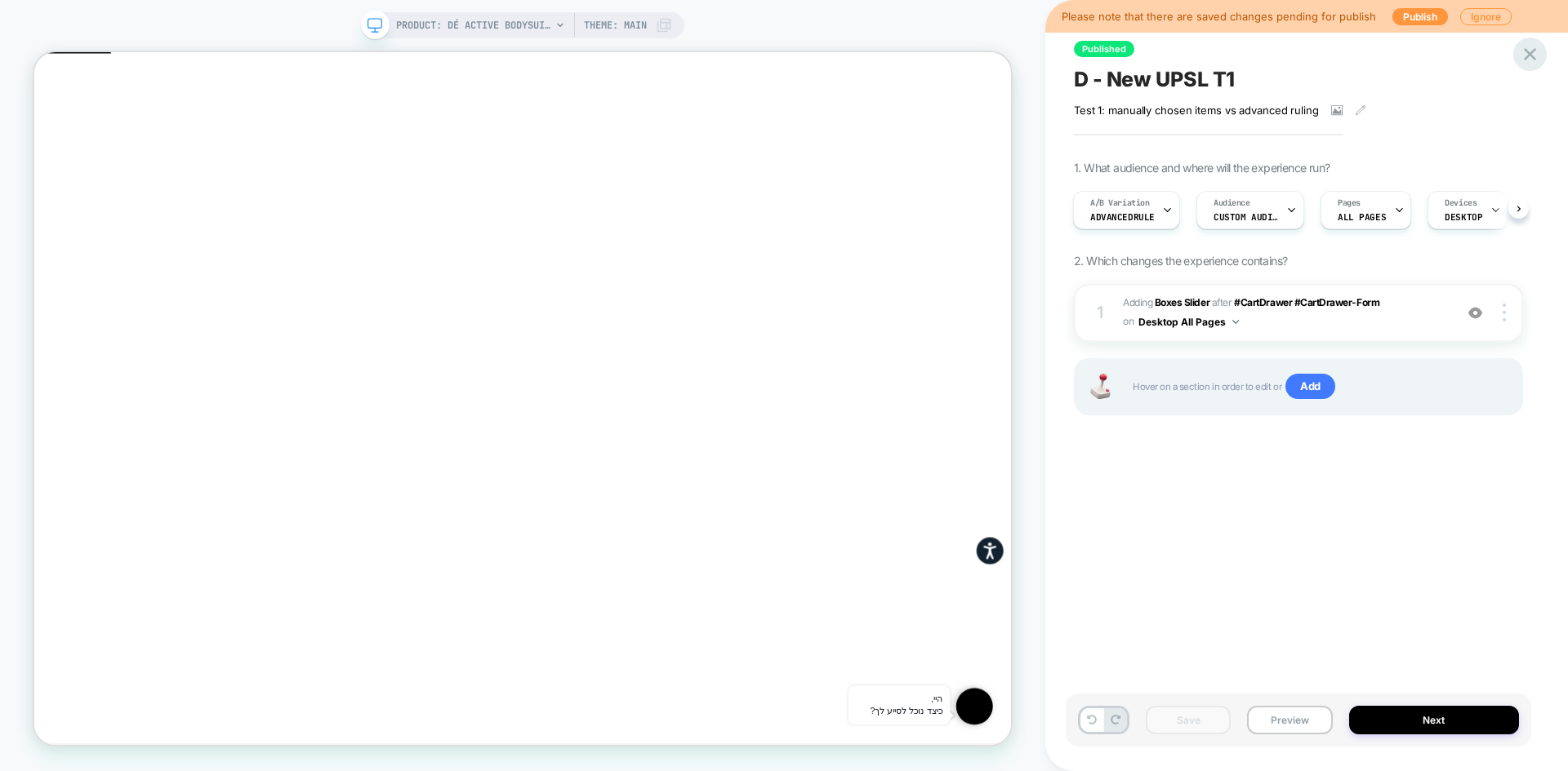
click at [1524, 59] on icon at bounding box center [1530, 54] width 22 height 22
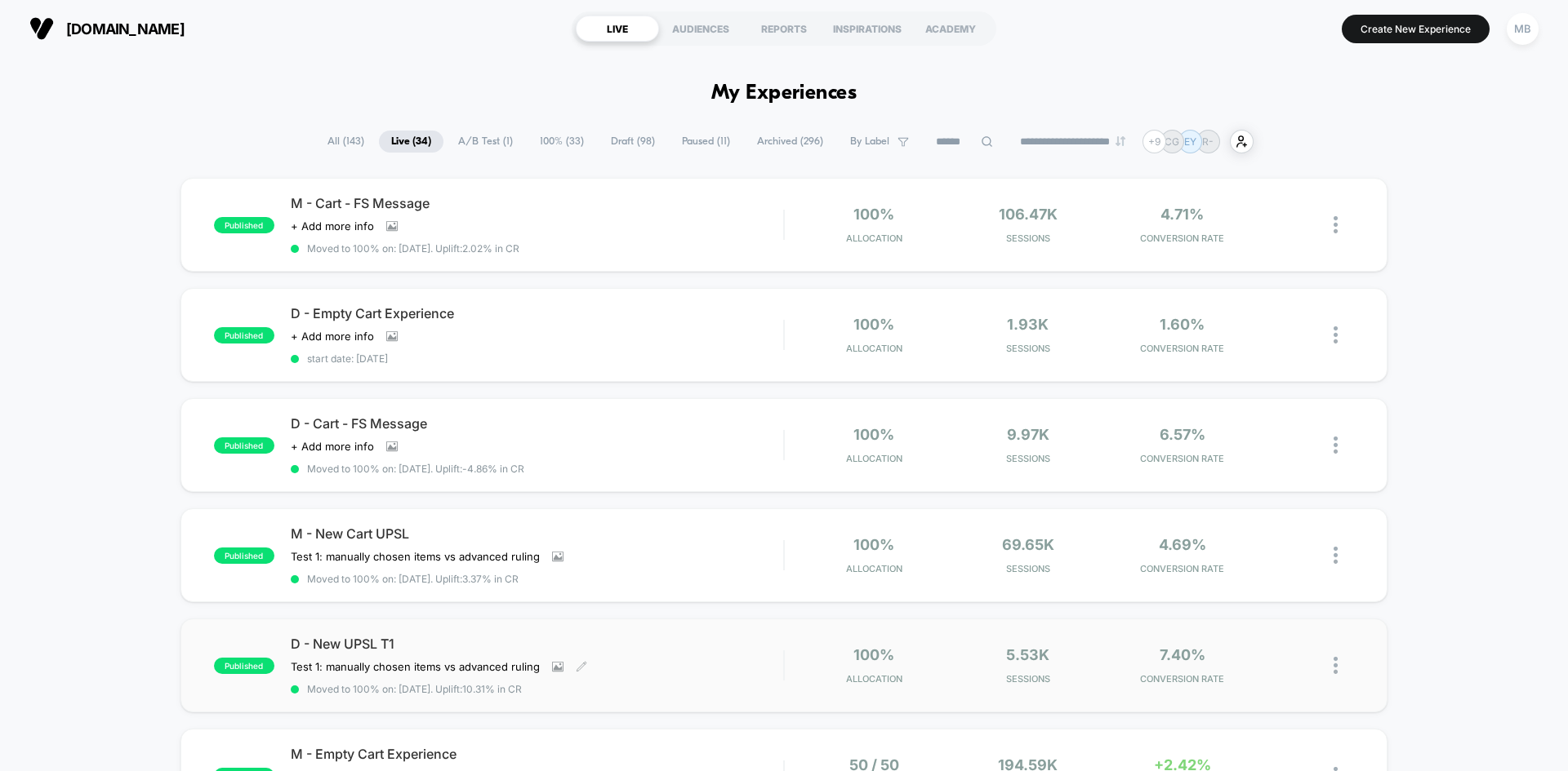
click at [489, 640] on span "D - New UPSL T1" at bounding box center [537, 643] width 493 height 17
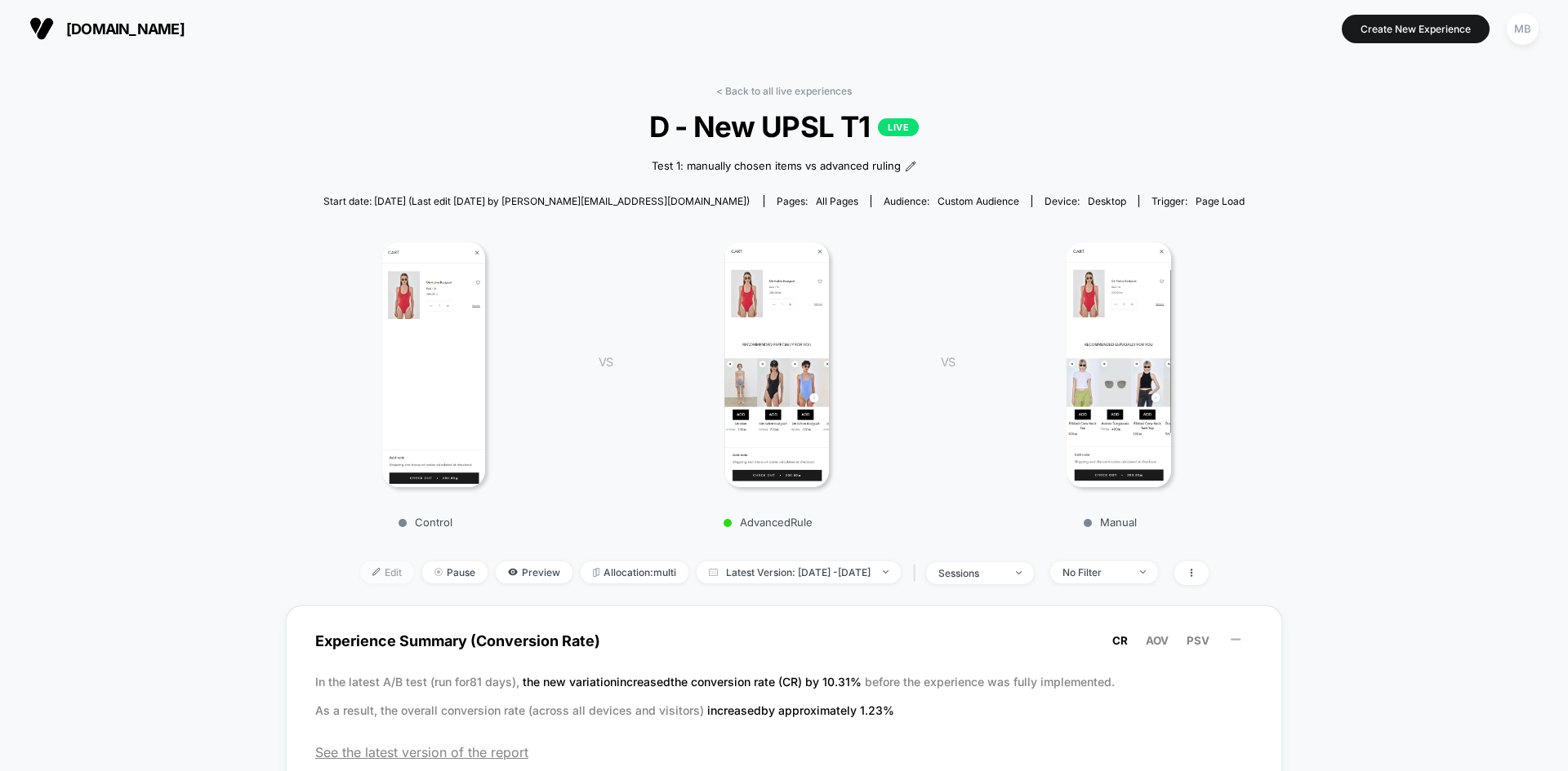
click at [360, 575] on span "Edit" at bounding box center [387, 572] width 54 height 22
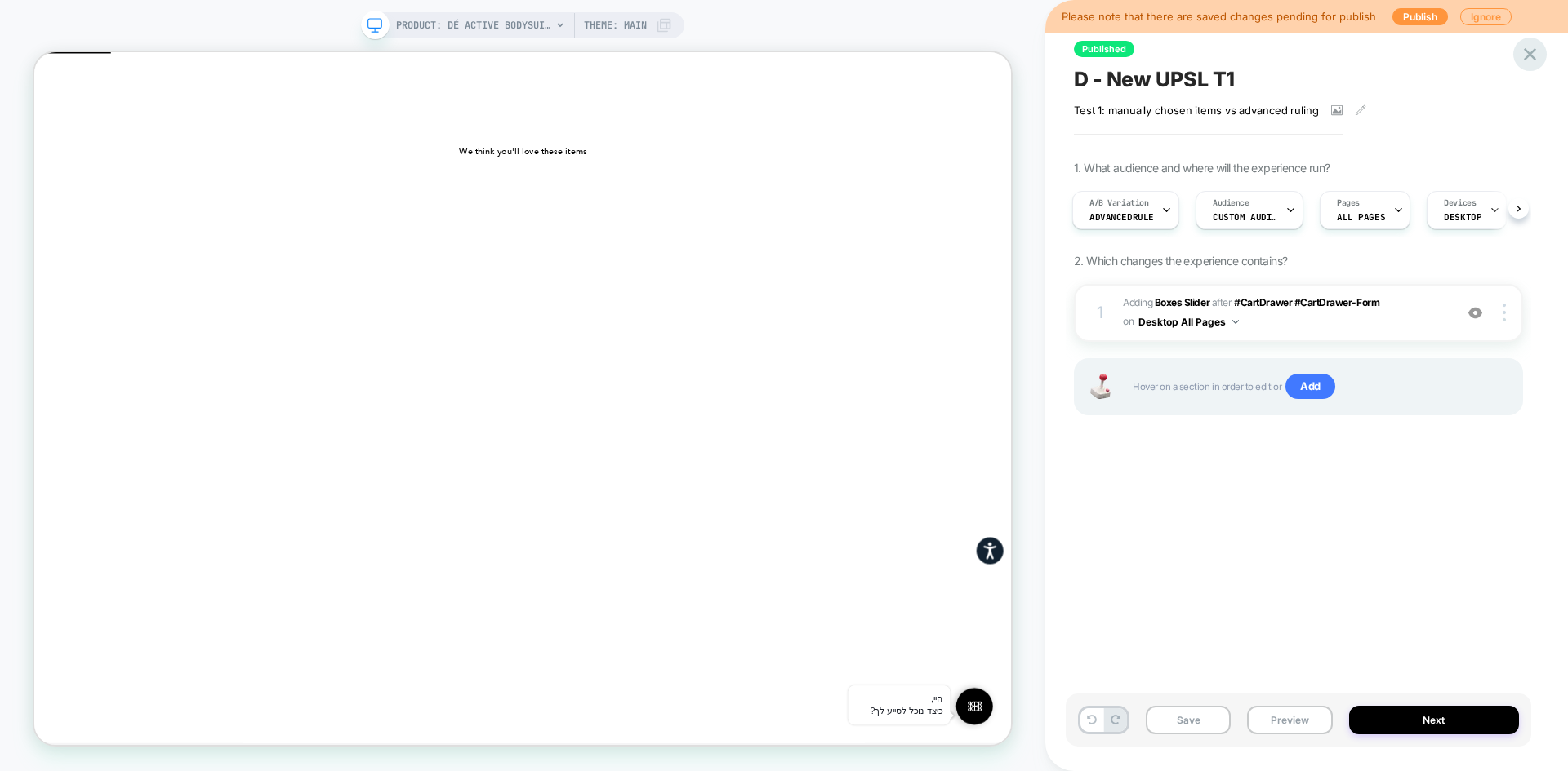
click at [1531, 59] on icon at bounding box center [1530, 54] width 22 height 22
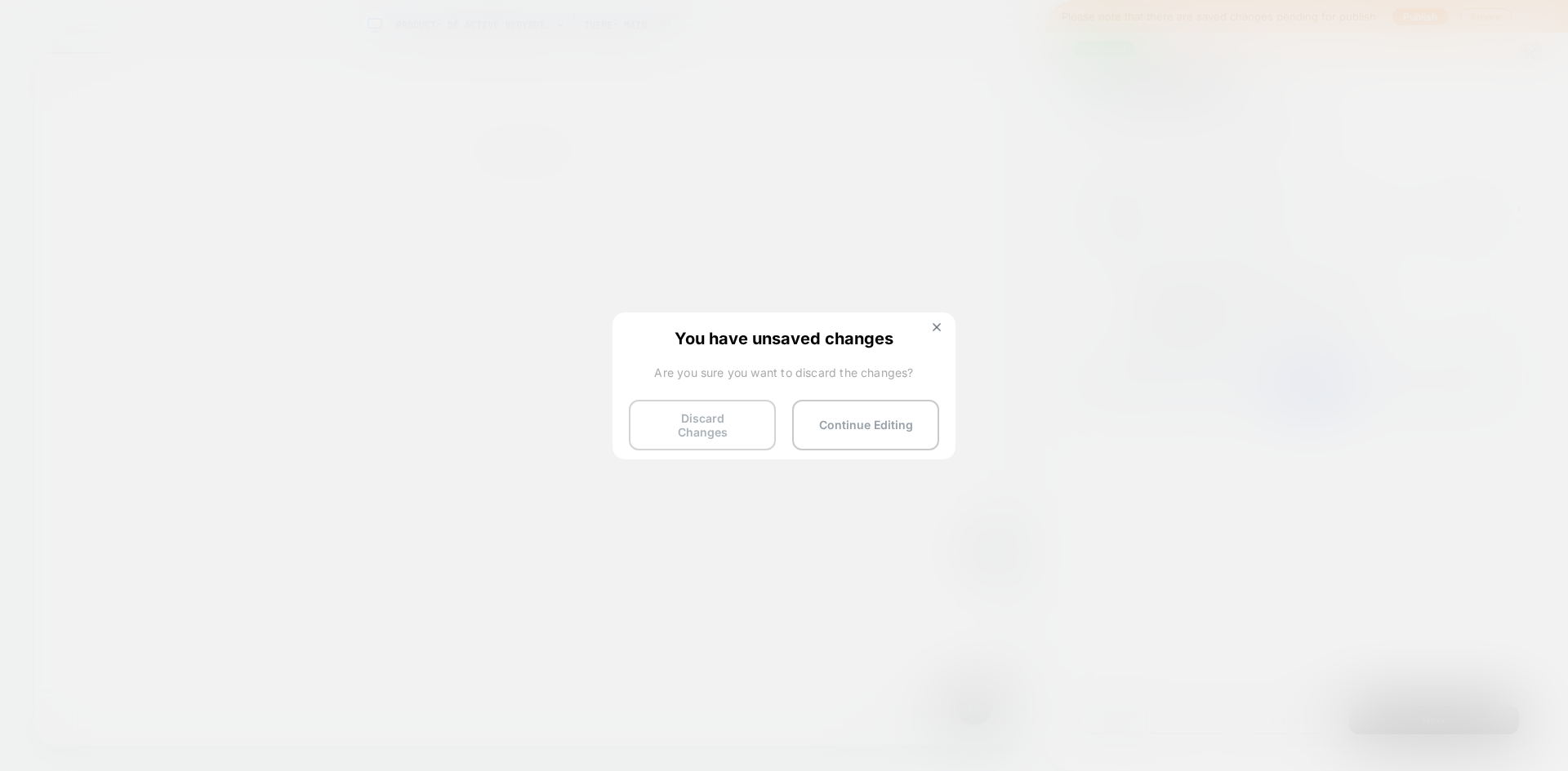
click at [704, 431] on button "Discard Changes" at bounding box center [703, 426] width 147 height 51
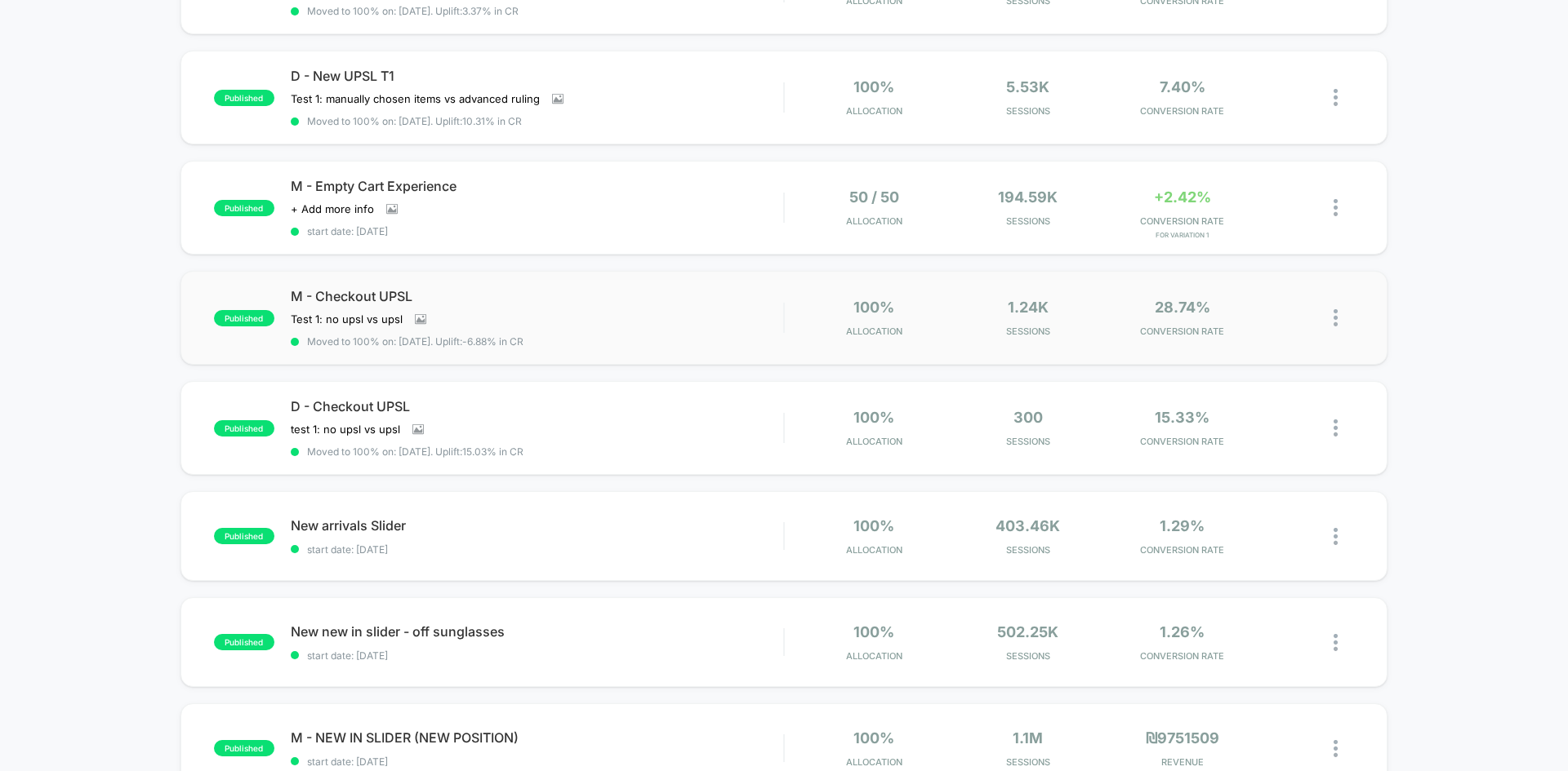
scroll to position [571, 0]
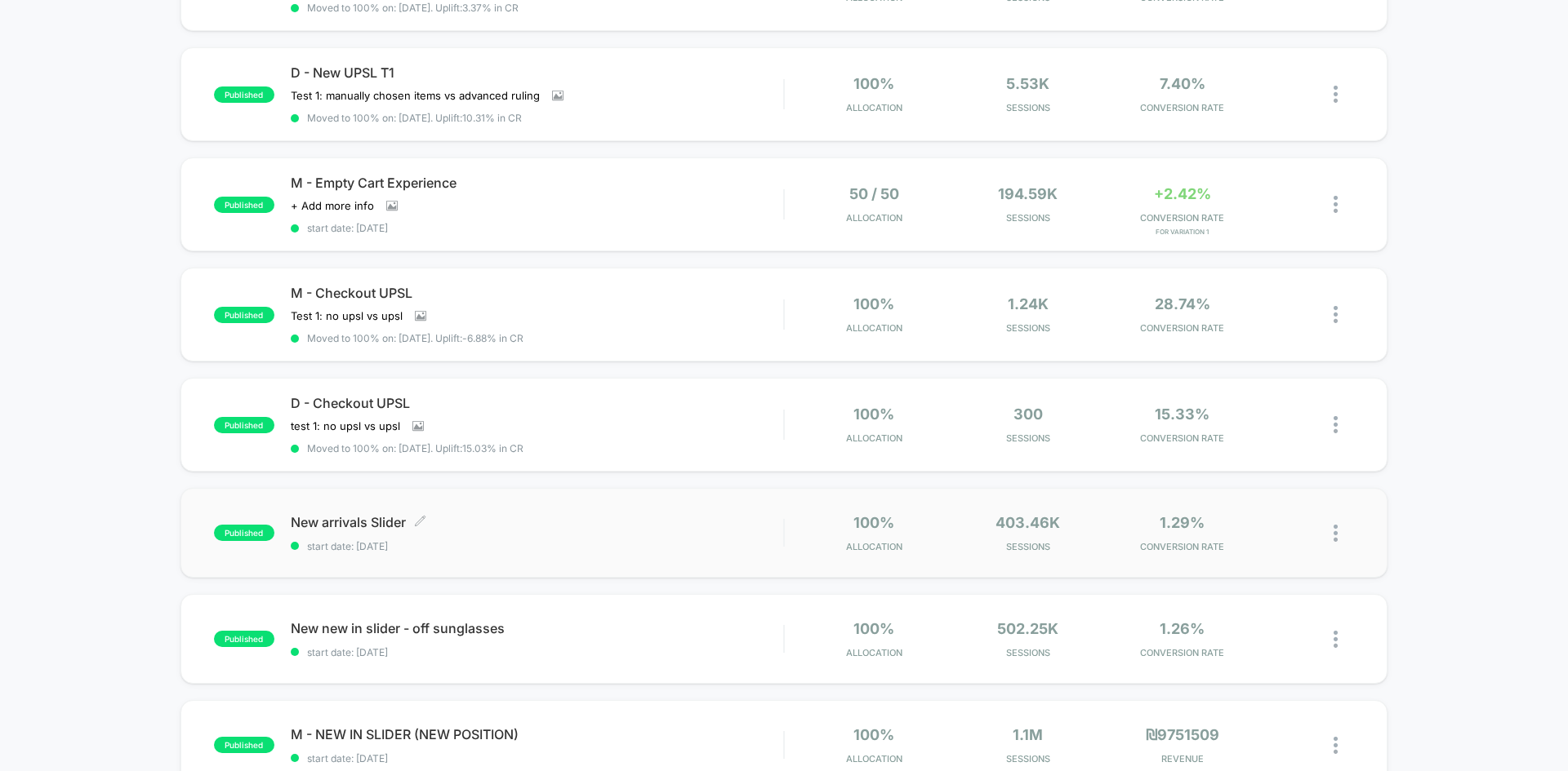
click at [508, 548] on span "start date: [DATE]" at bounding box center [537, 546] width 493 height 12
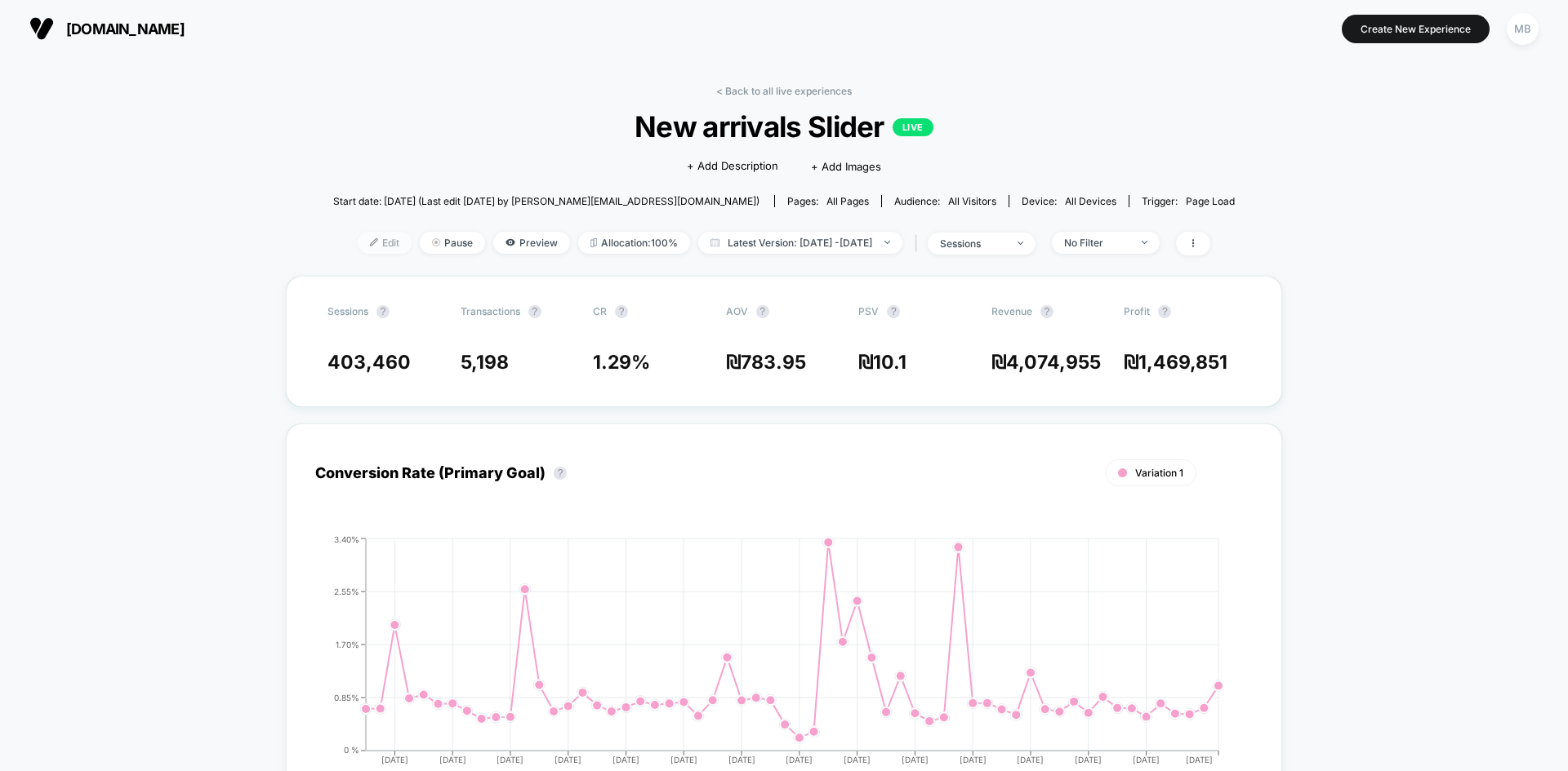
click at [357, 240] on span "Edit" at bounding box center [384, 242] width 54 height 22
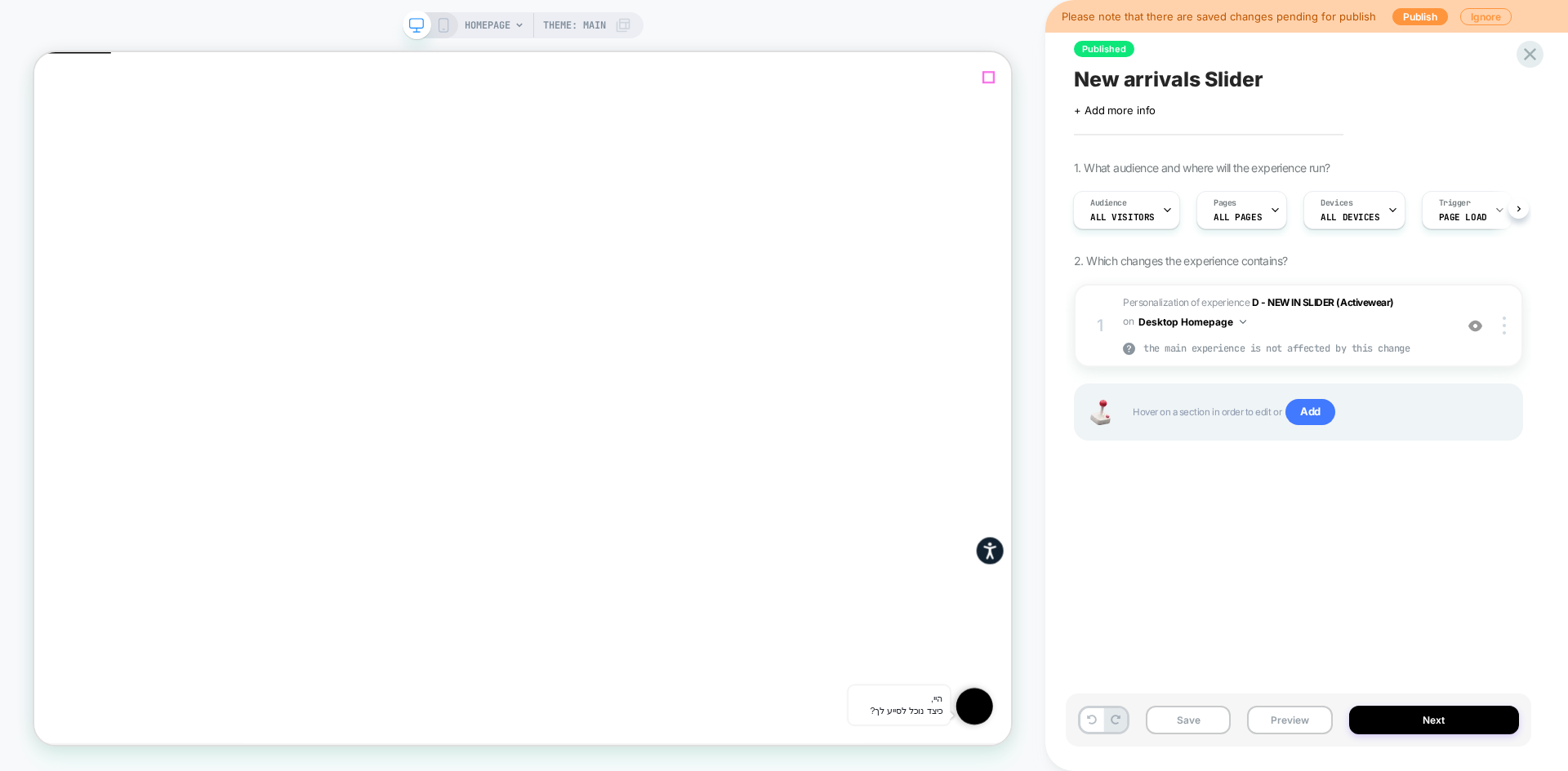
click at [41, 122] on span "Close" at bounding box center [41, 128] width 0 height 12
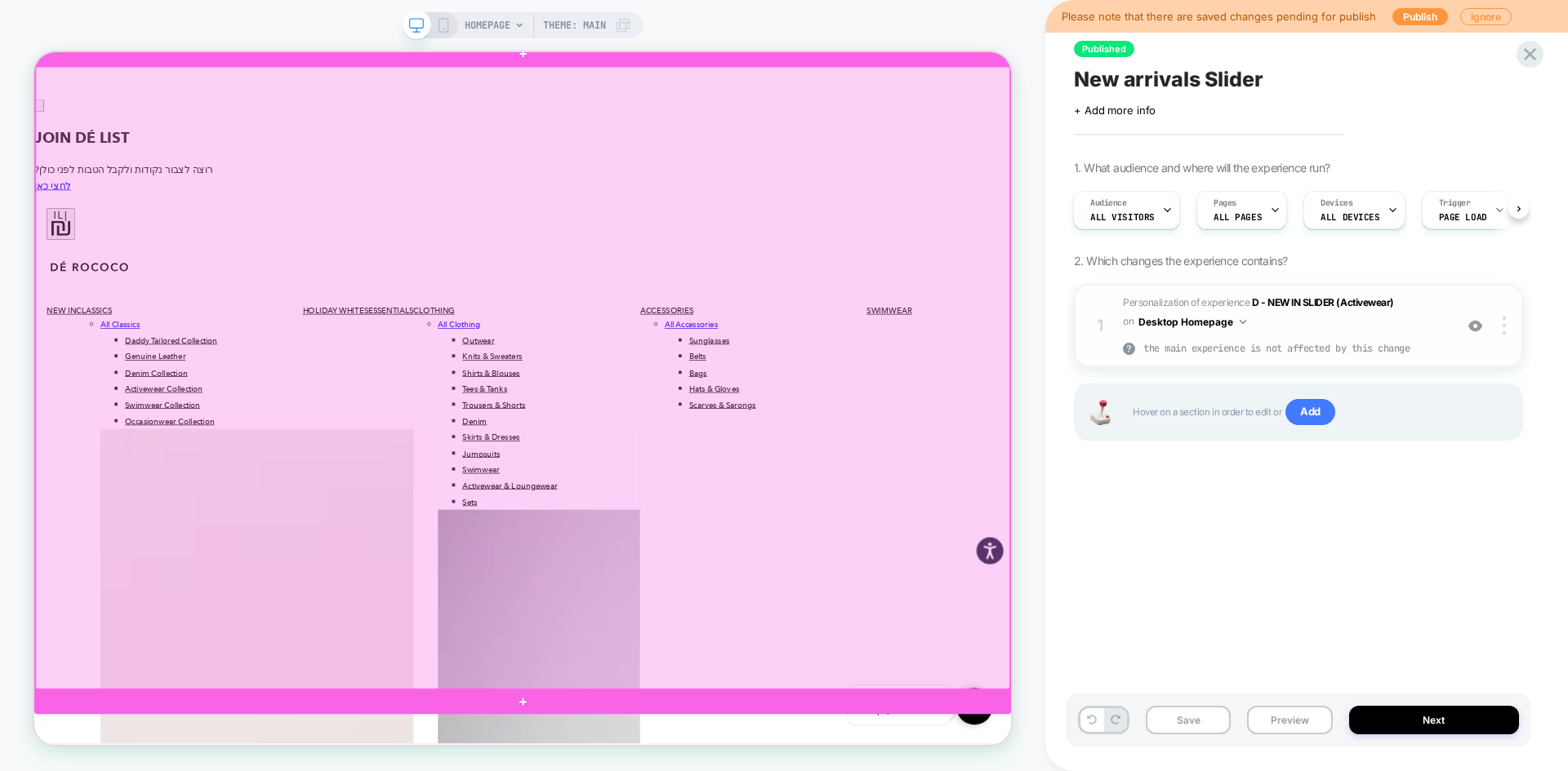
scroll to position [1690, 0]
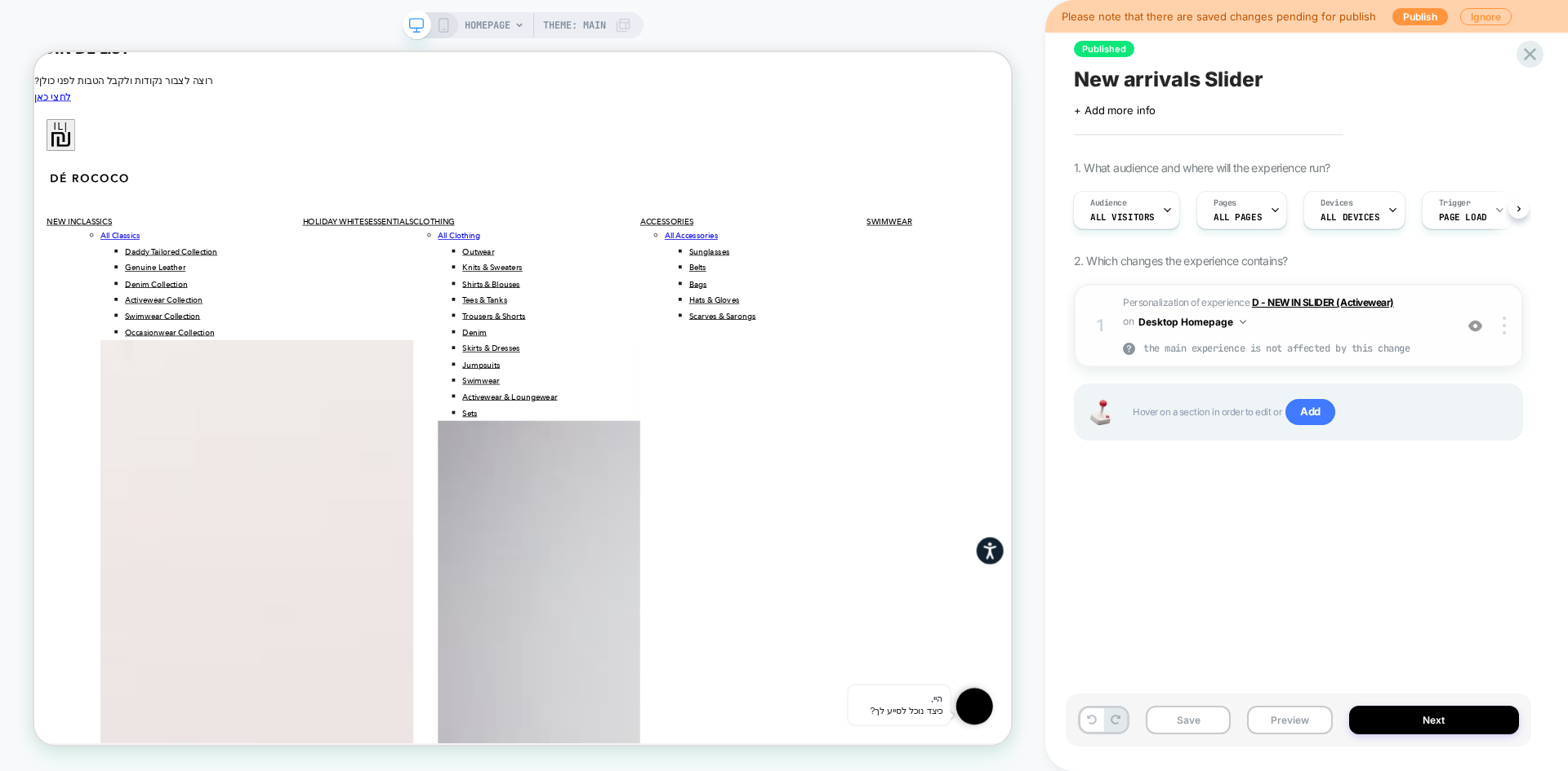
click at [1304, 305] on strong "D - NEW IN SLIDER (Activewear)" at bounding box center [1323, 302] width 142 height 12
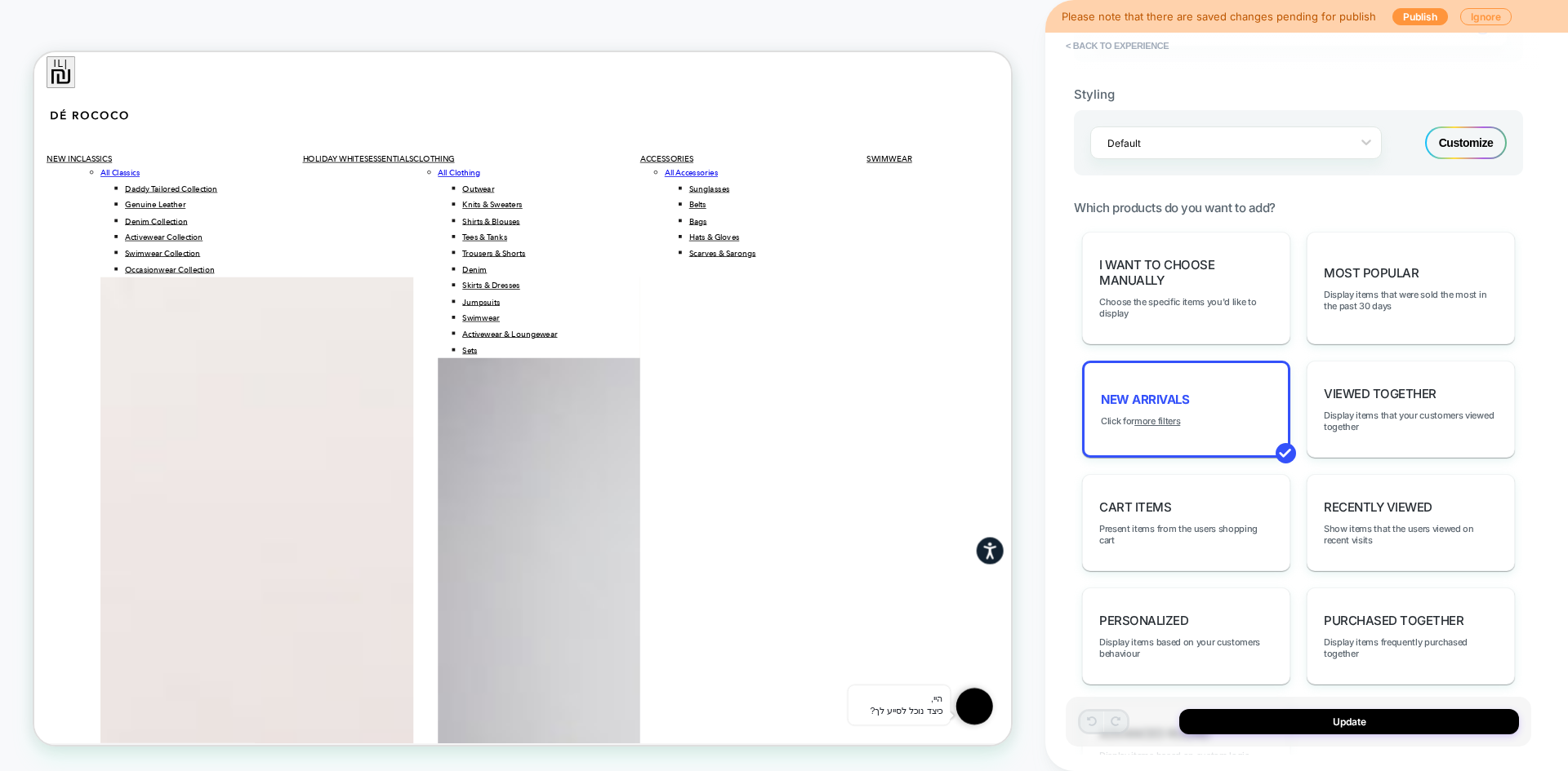
scroll to position [4955, 0]
click at [1099, 51] on button "< Back to experience" at bounding box center [1117, 45] width 119 height 26
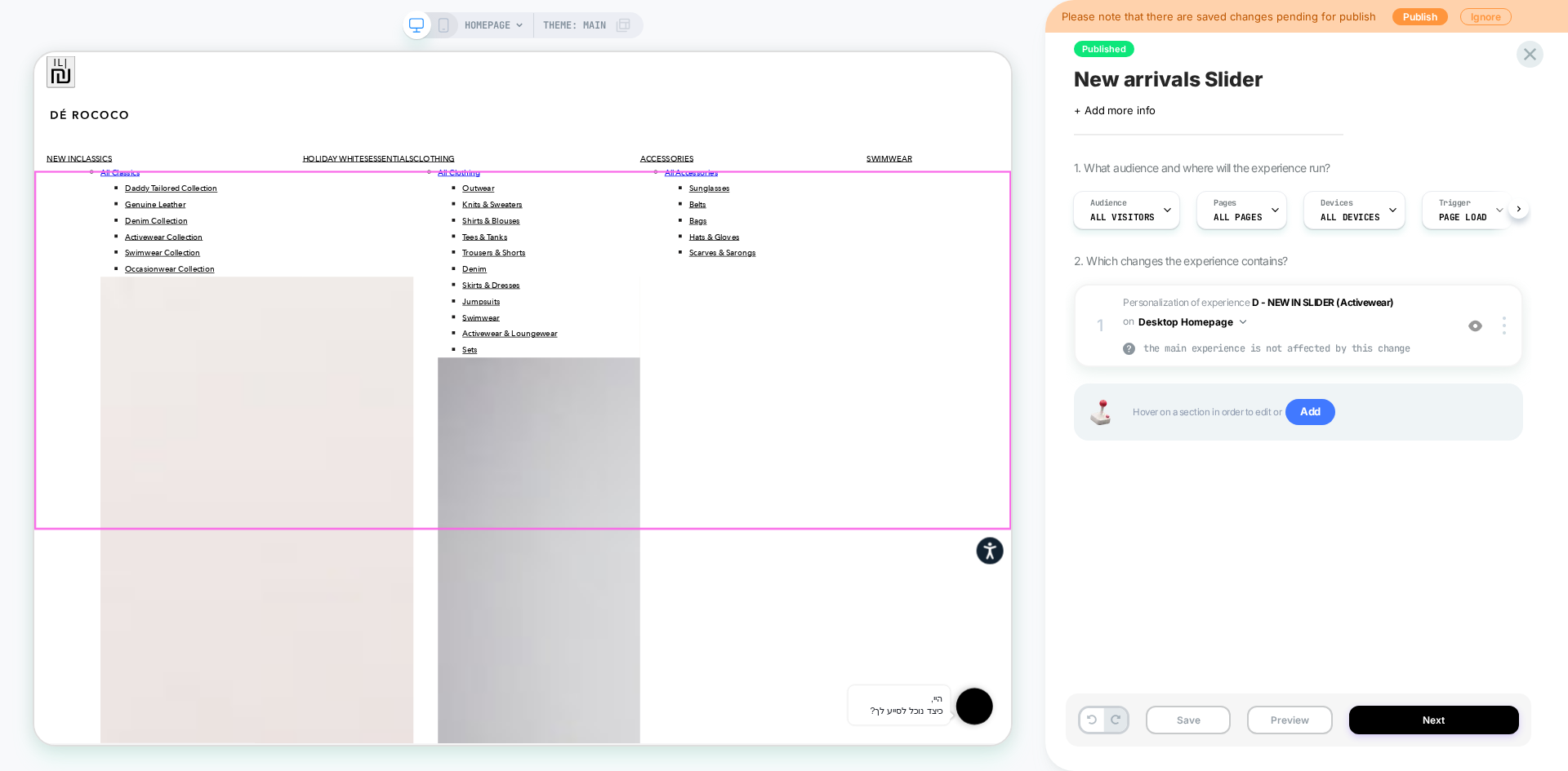
scroll to position [5200, 0]
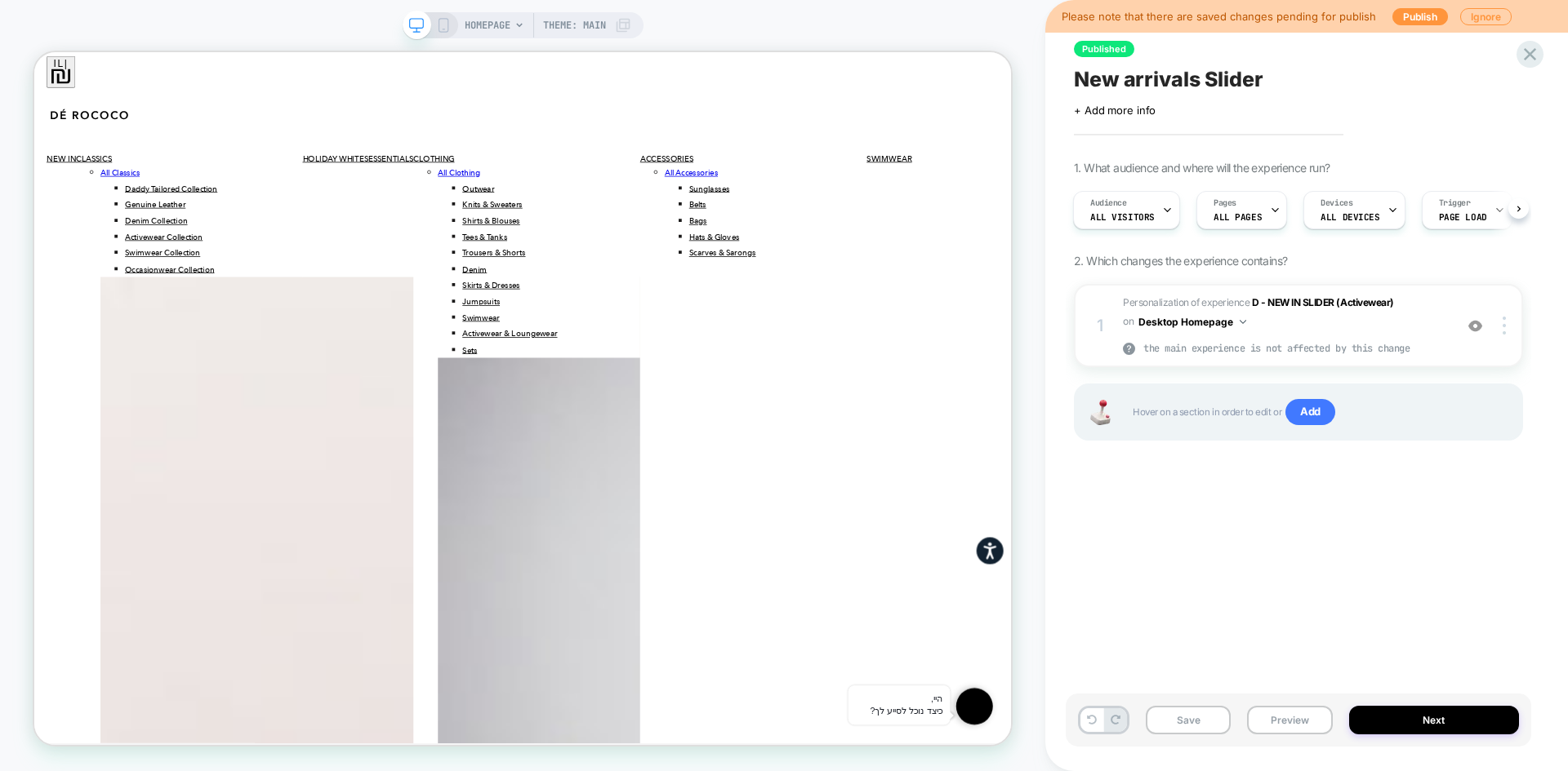
drag, startPoint x: 1247, startPoint y: 302, endPoint x: 1392, endPoint y: 294, distance: 145.2
click at [1397, 294] on div "Personalization of experience D - NEW IN SLIDER (Activewear)" at bounding box center [1283, 303] width 323 height 18
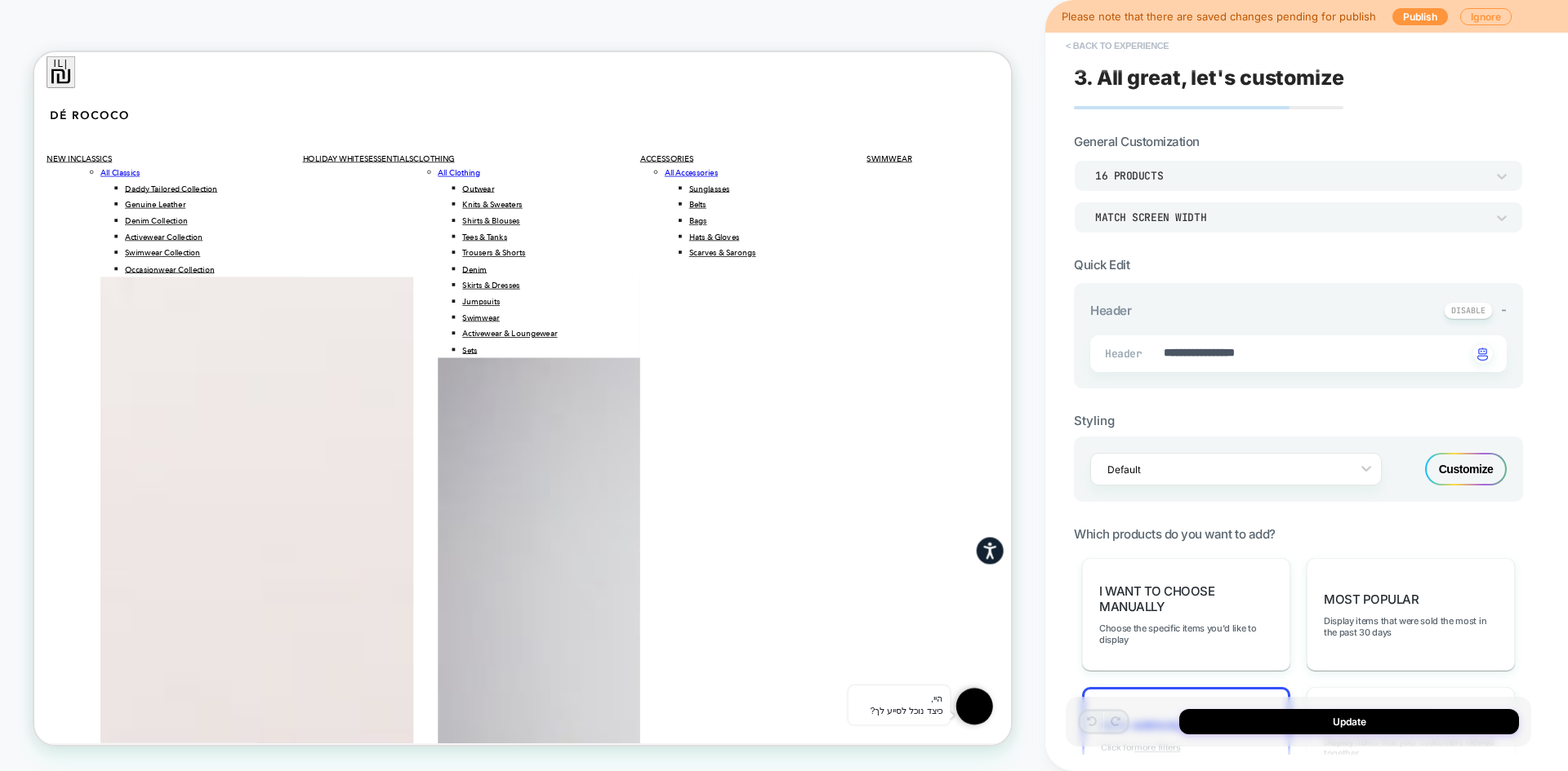
click at [1086, 46] on button "< Back to experience" at bounding box center [1117, 45] width 119 height 26
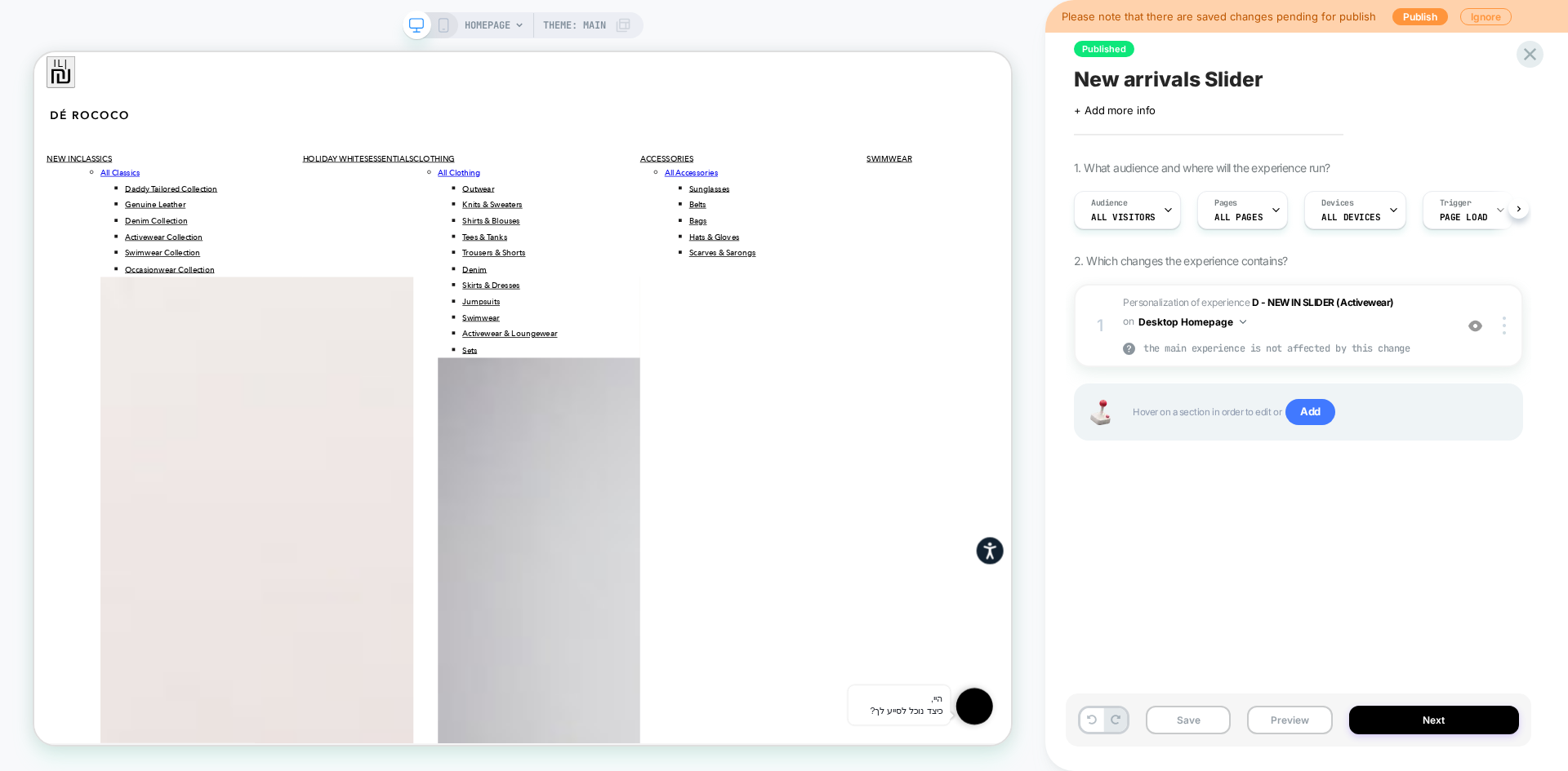
scroll to position [0, 1]
drag, startPoint x: 1406, startPoint y: 299, endPoint x: 1249, endPoint y: 304, distance: 157.1
click at [1249, 304] on div "Personalization of experience D - NEW IN SLIDER (Activewear)" at bounding box center [1283, 303] width 323 height 18
type textarea "*"
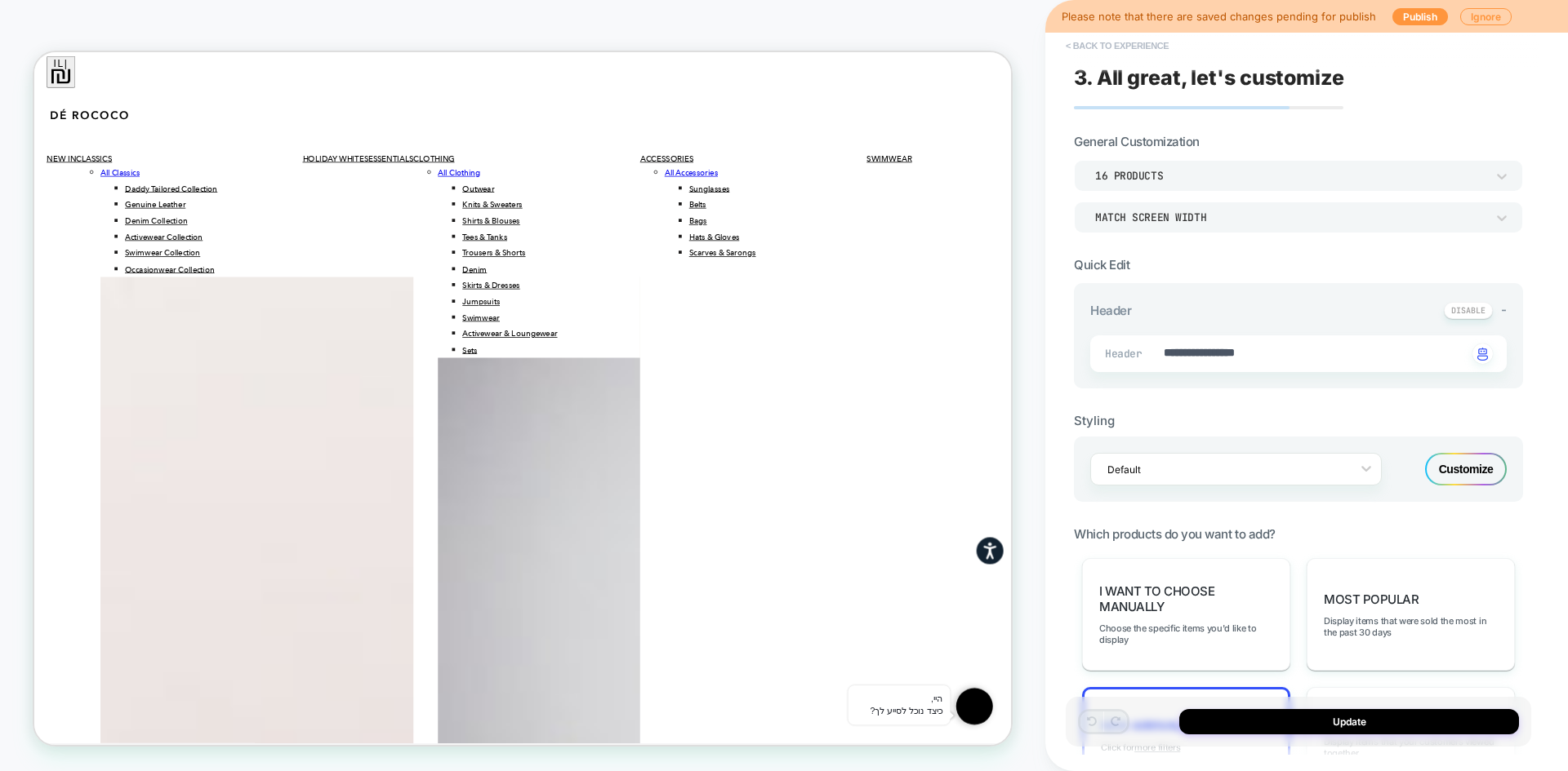
click at [1100, 35] on button "< Back to experience" at bounding box center [1117, 45] width 119 height 26
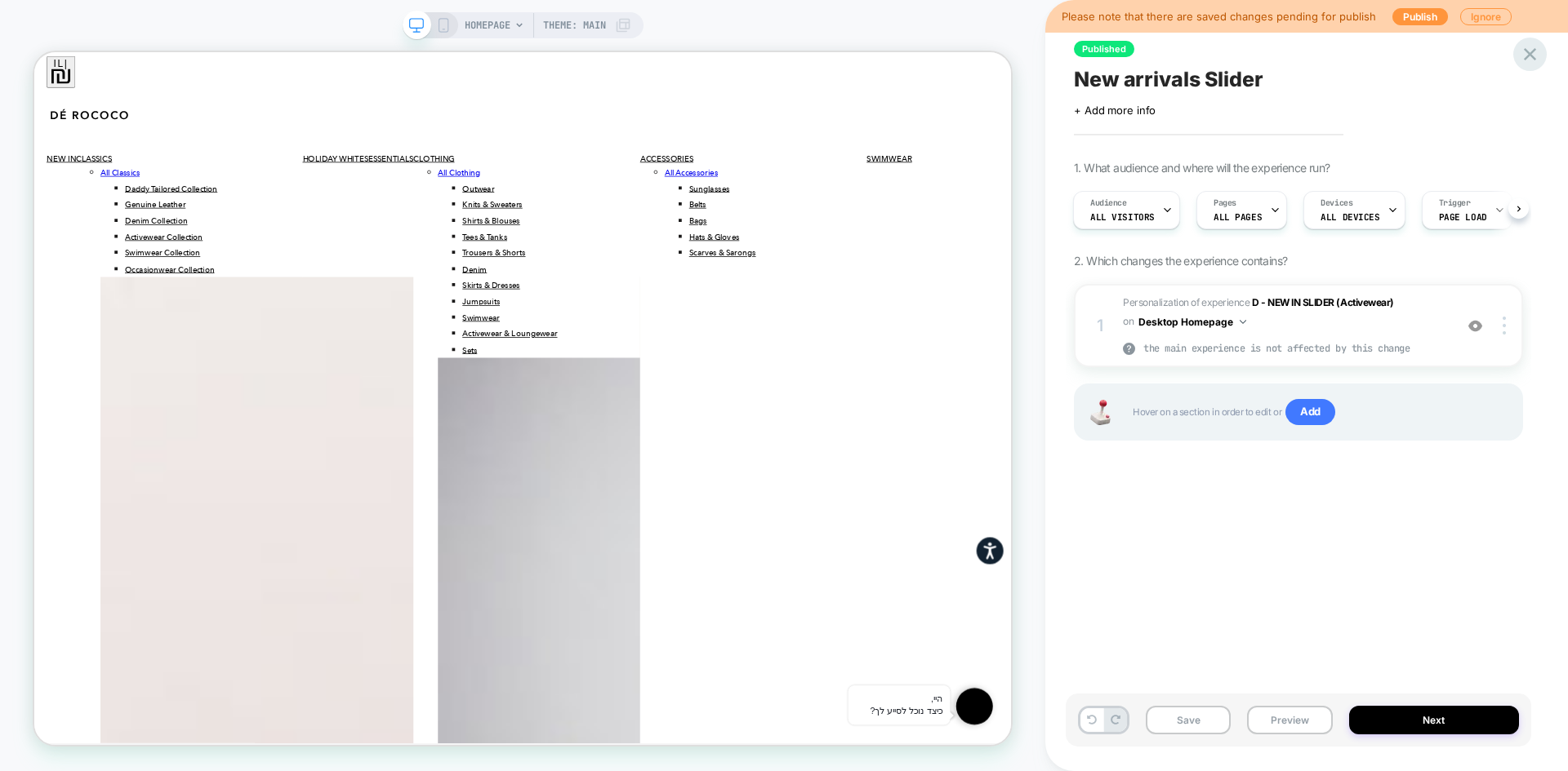
click at [1534, 52] on icon at bounding box center [1530, 54] width 22 height 22
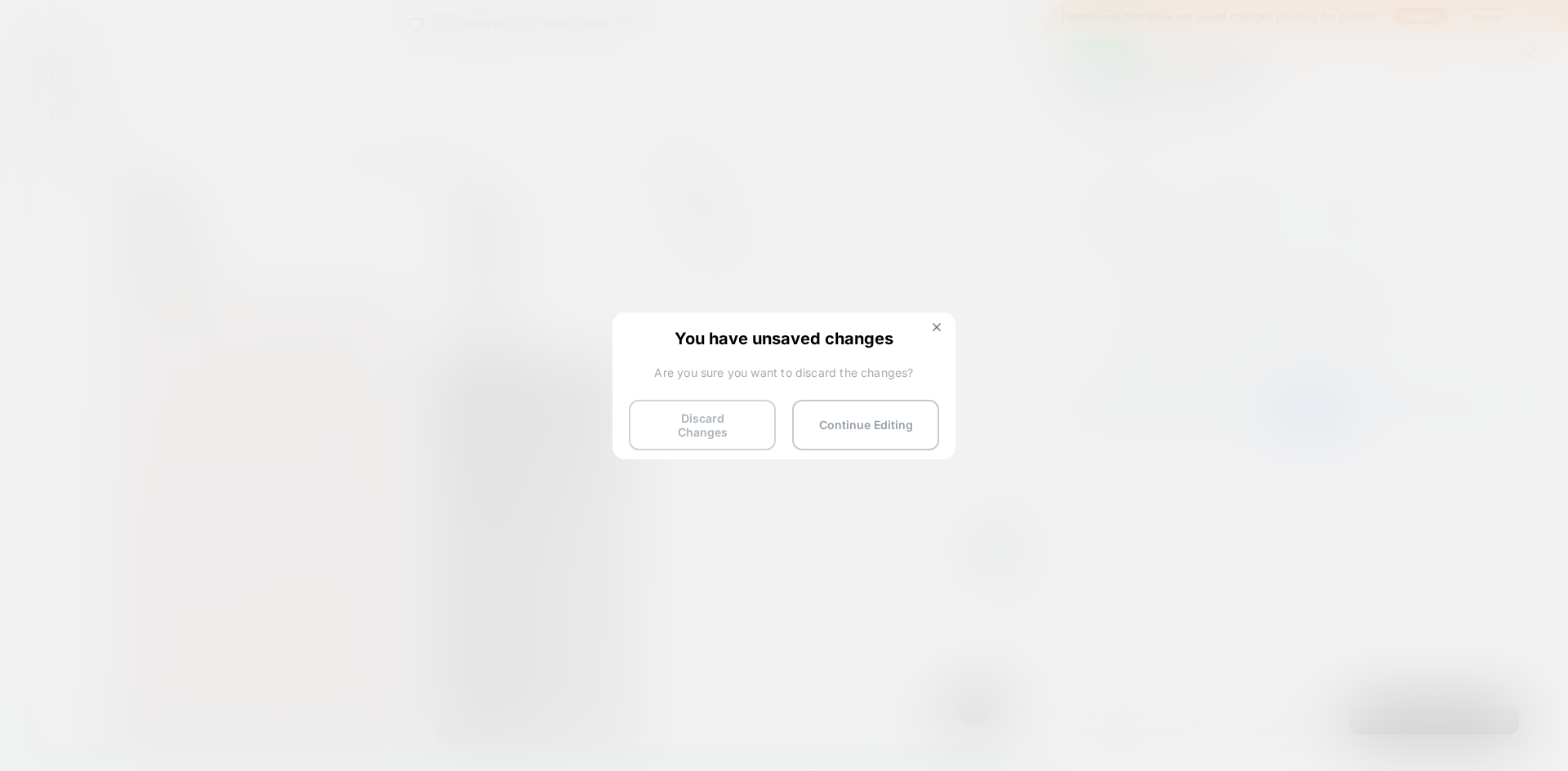
click at [678, 430] on button "Discard Changes" at bounding box center [703, 426] width 147 height 51
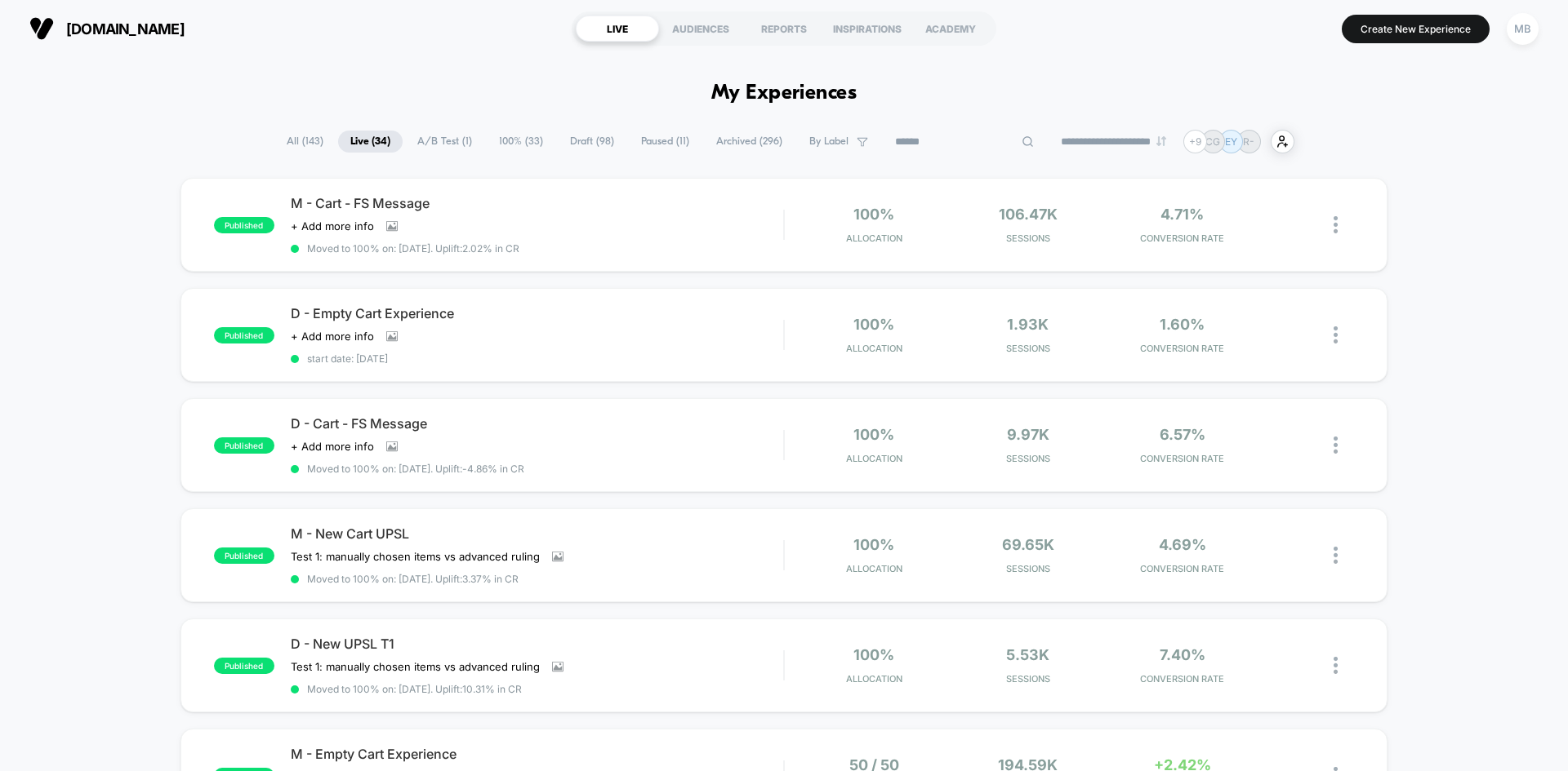
click at [962, 136] on input at bounding box center [964, 142] width 163 height 20
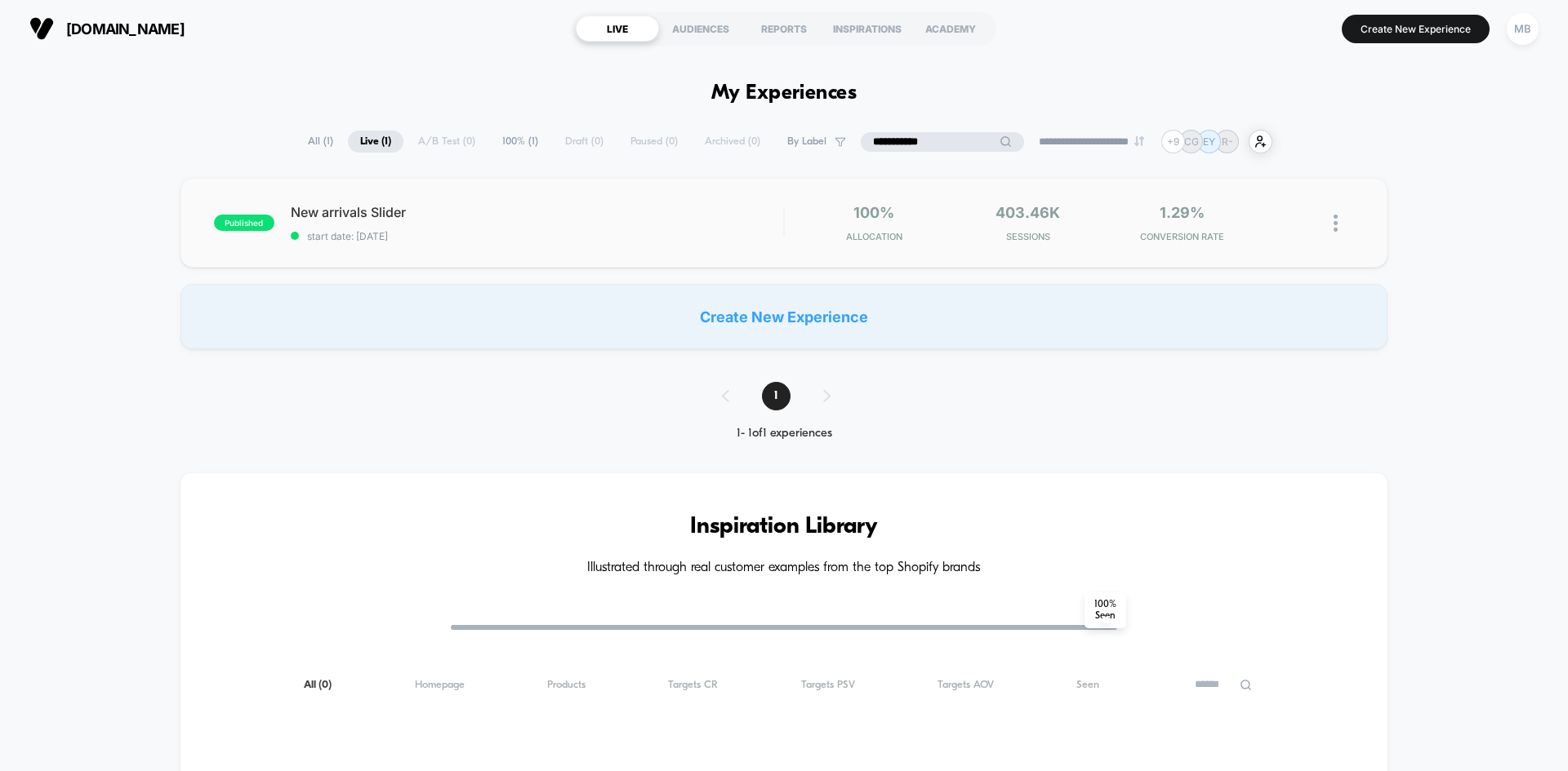
type input "**********"
click at [504, 253] on div "published New arrivals Slider start date: 7/13/2025 100% Allocation 403.46k Ses…" at bounding box center [784, 223] width 1207 height 90
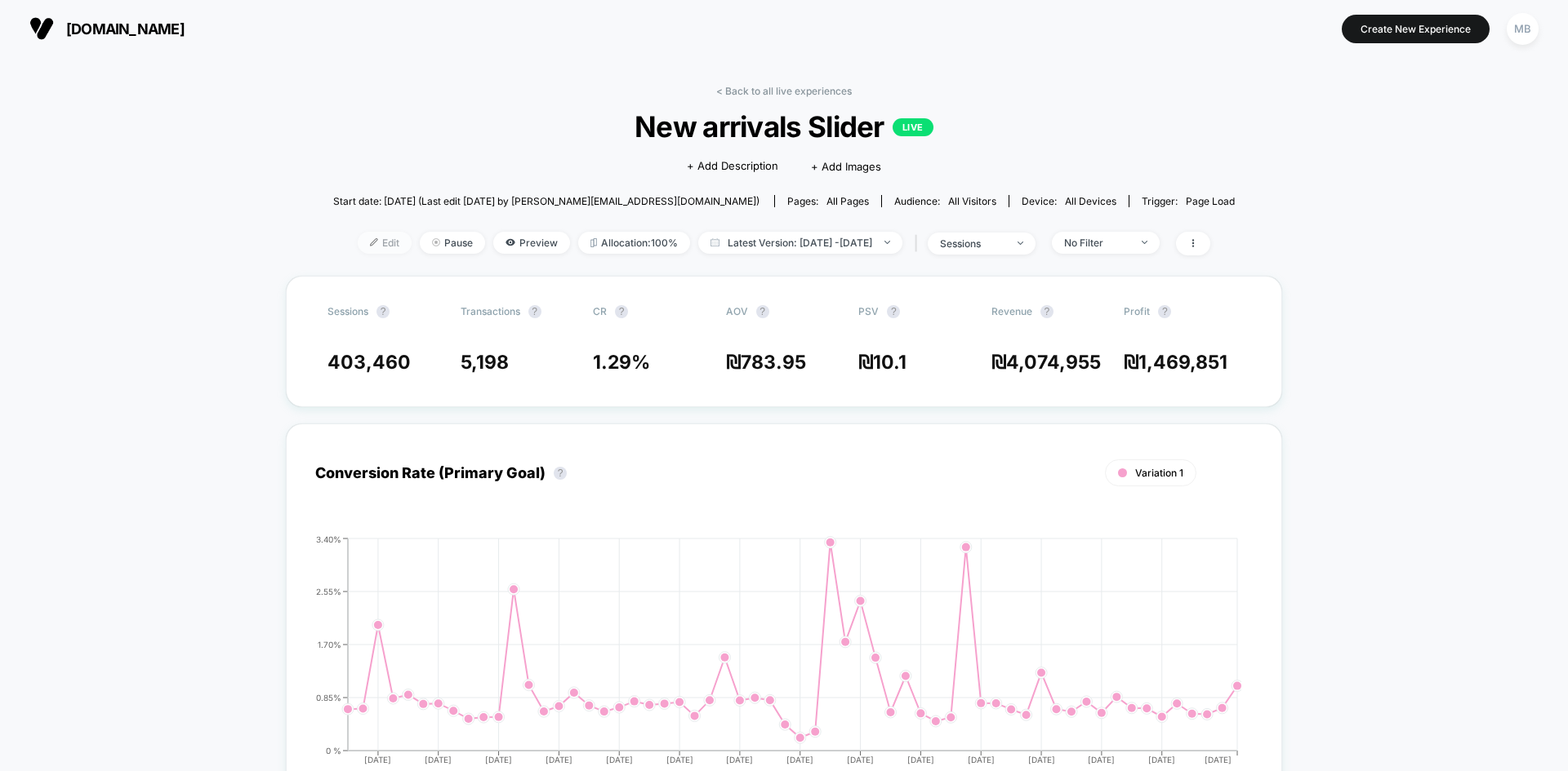
click at [357, 250] on span "Edit" at bounding box center [384, 242] width 54 height 22
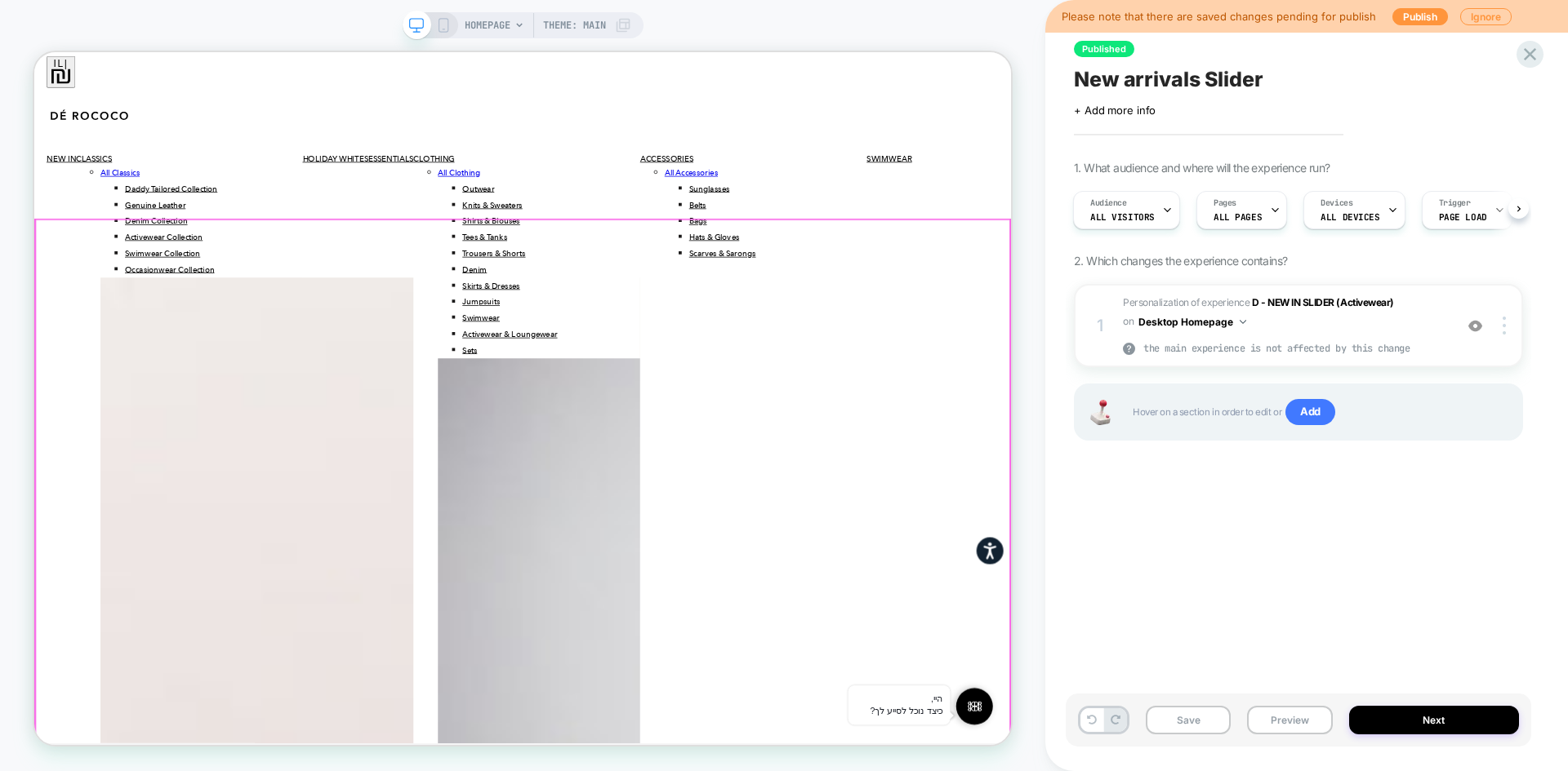
scroll to position [3322, 0]
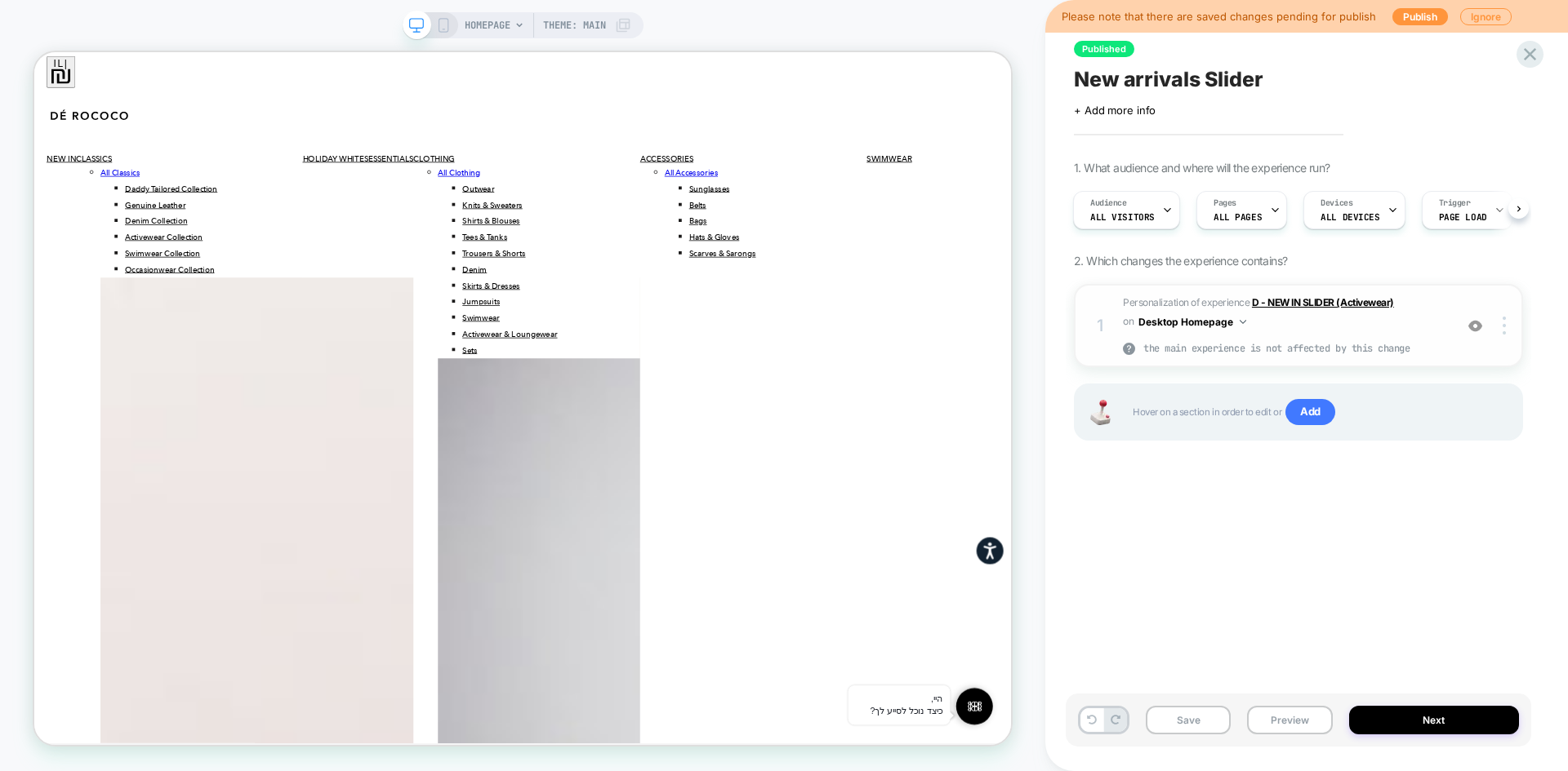
click at [1304, 302] on strong "D - NEW IN SLIDER (Activewear)" at bounding box center [1323, 302] width 142 height 12
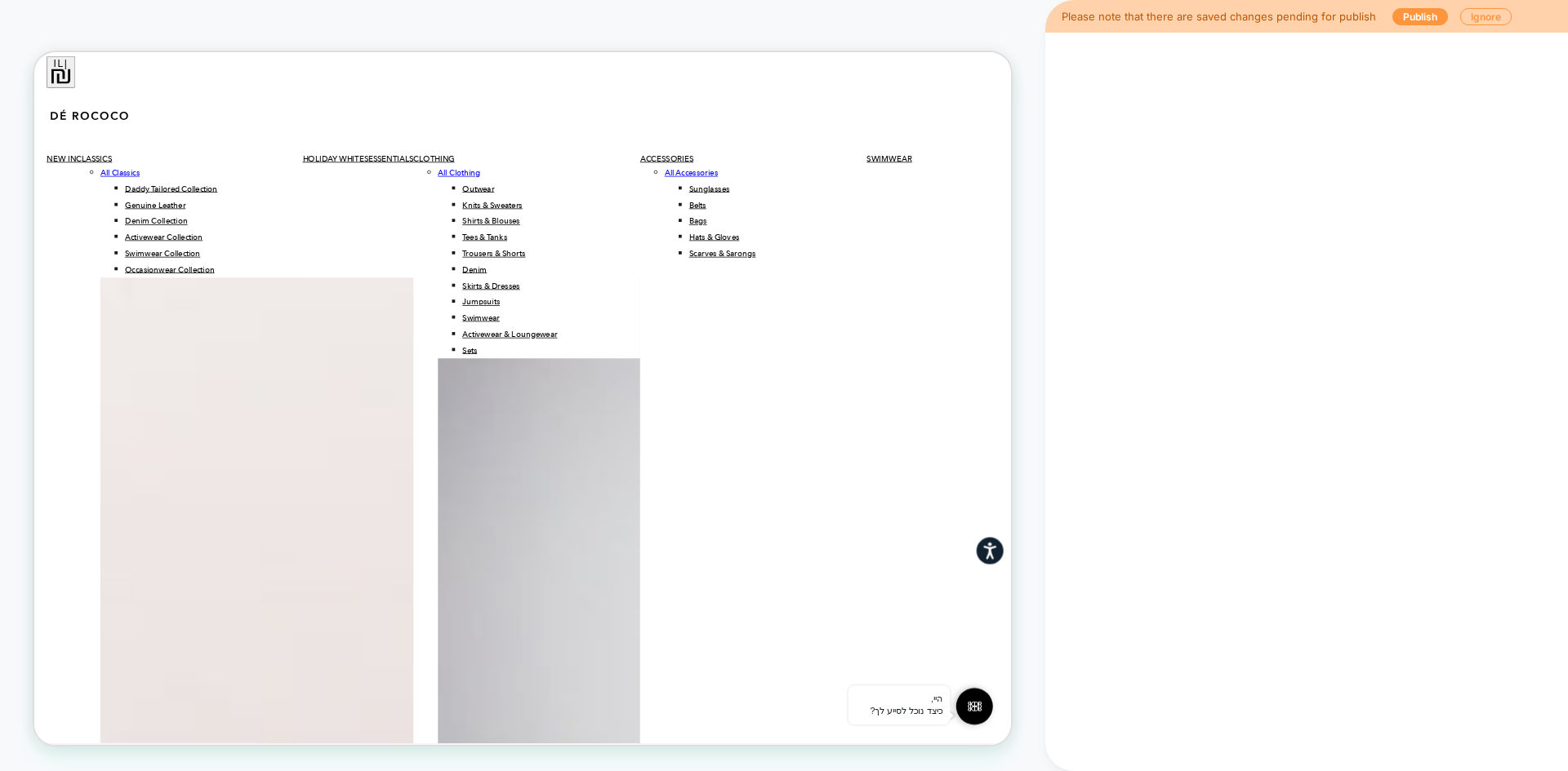
type textarea "*"
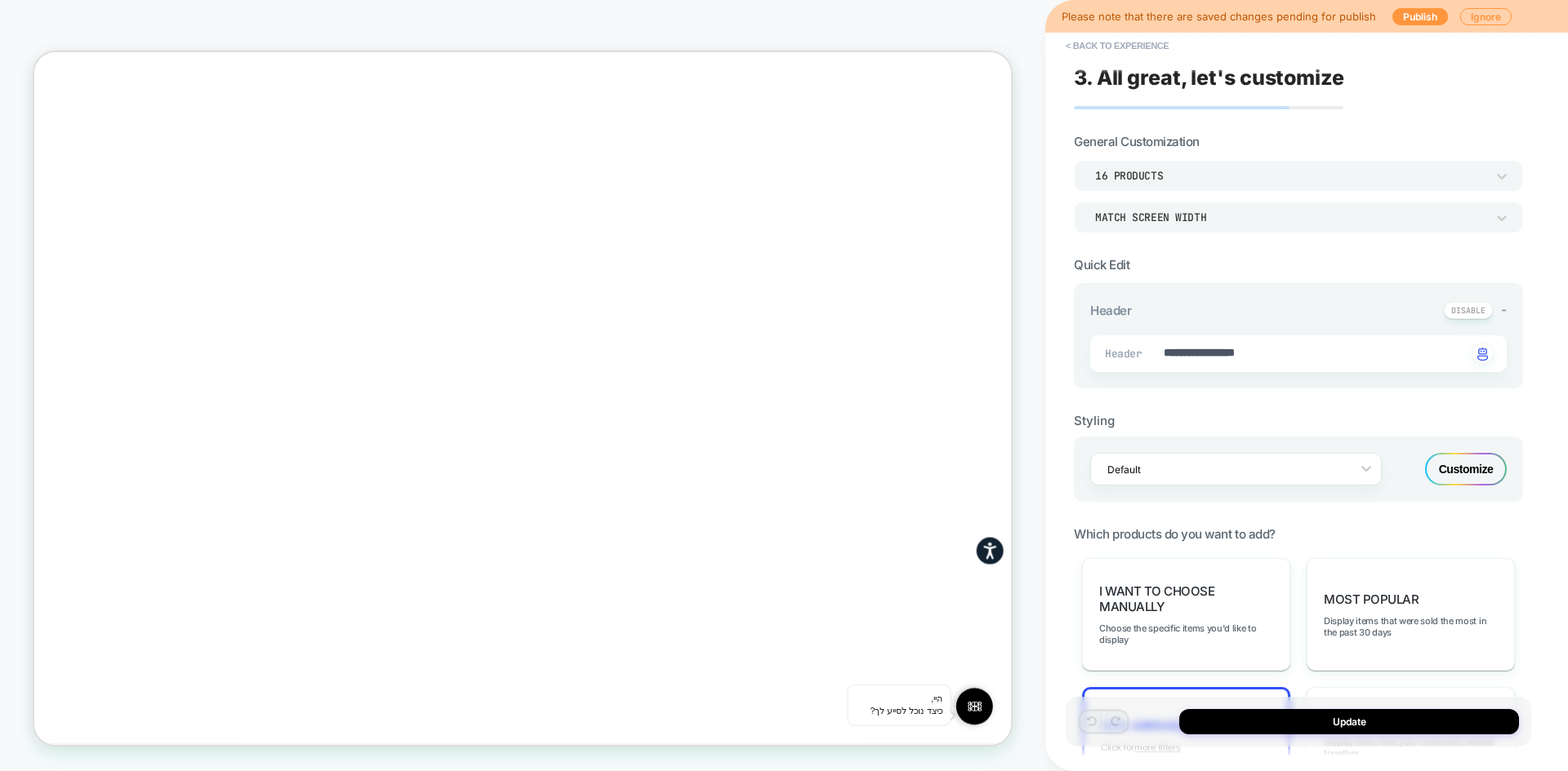
scroll to position [711, 0]
click at [1104, 40] on button "< Back to experience" at bounding box center [1117, 45] width 119 height 26
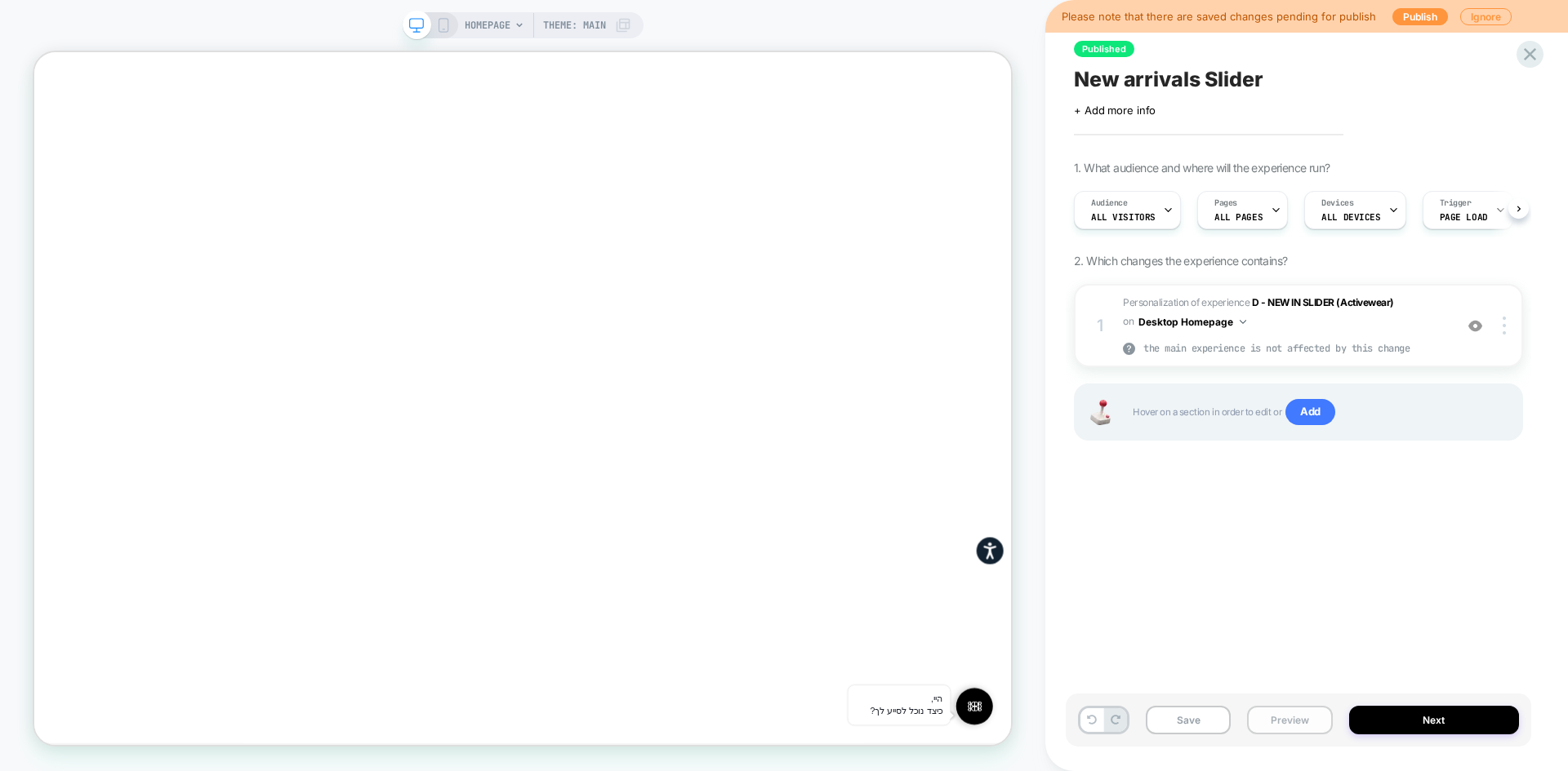
scroll to position [0, 1]
click at [1271, 707] on button "Preview" at bounding box center [1289, 720] width 85 height 28
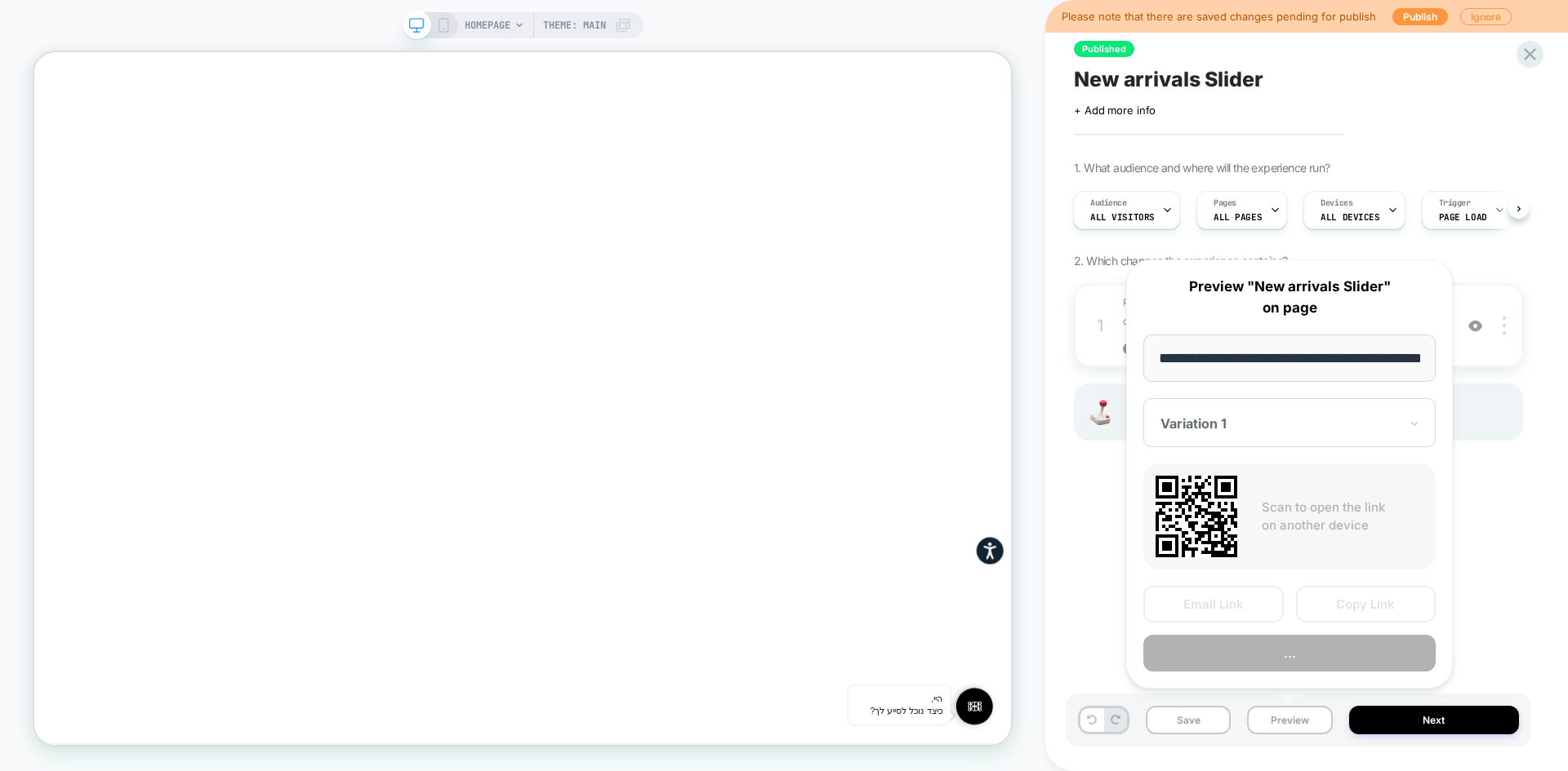
scroll to position [0, 54]
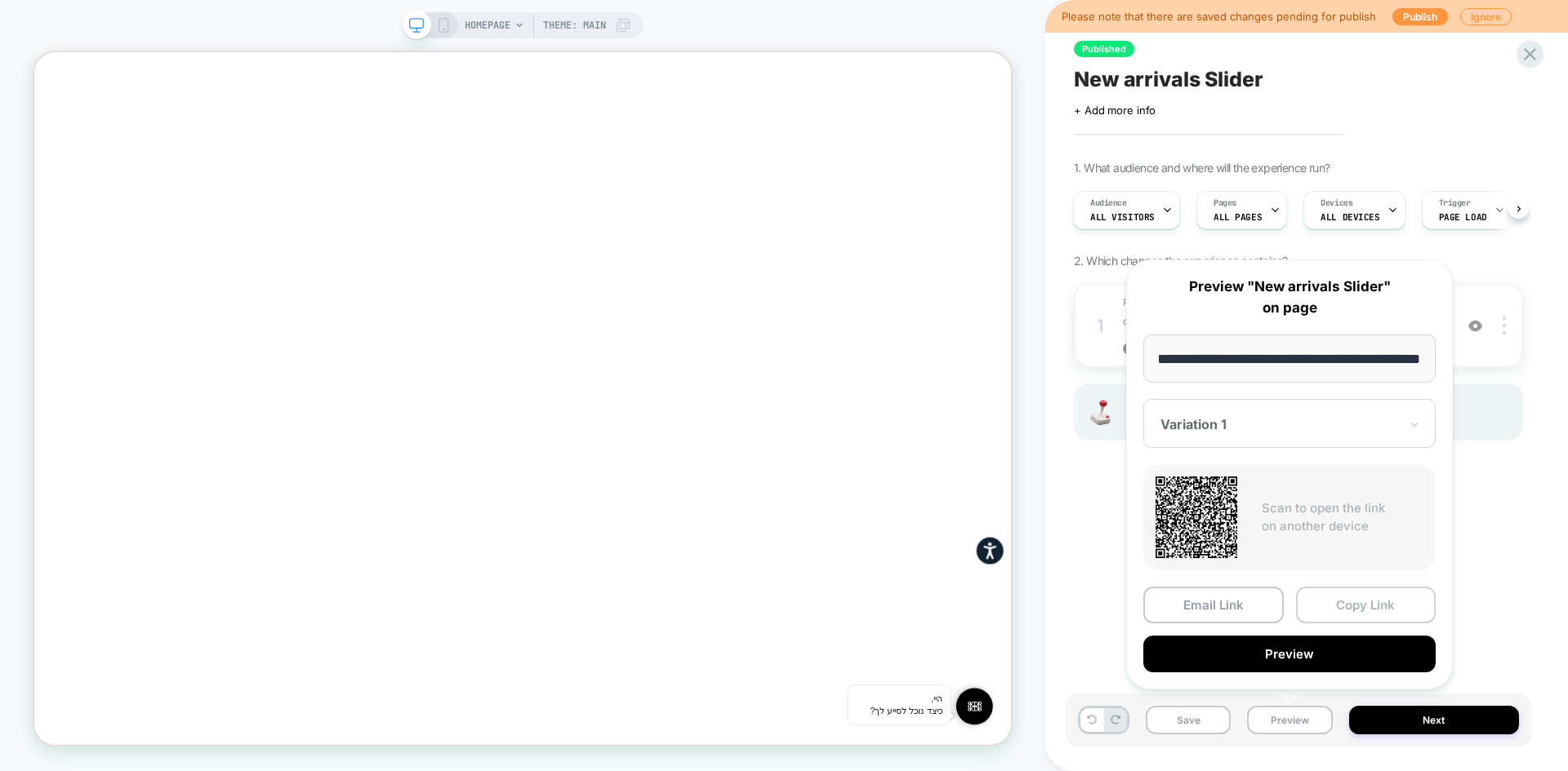
click at [1374, 614] on button "Copy Link" at bounding box center [1365, 604] width 140 height 36
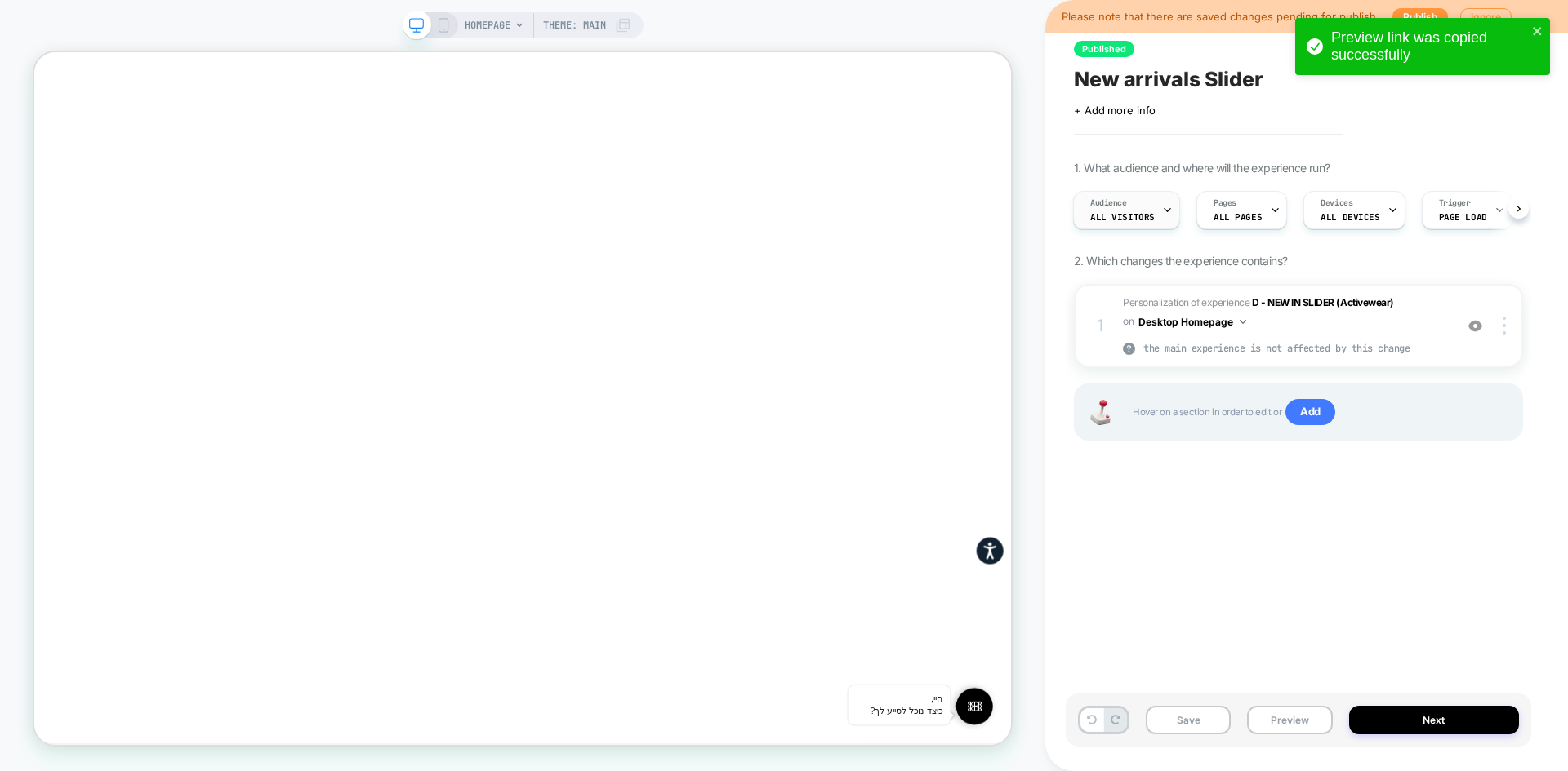
click at [1155, 207] on div "Audience All Visitors" at bounding box center [1122, 210] width 97 height 36
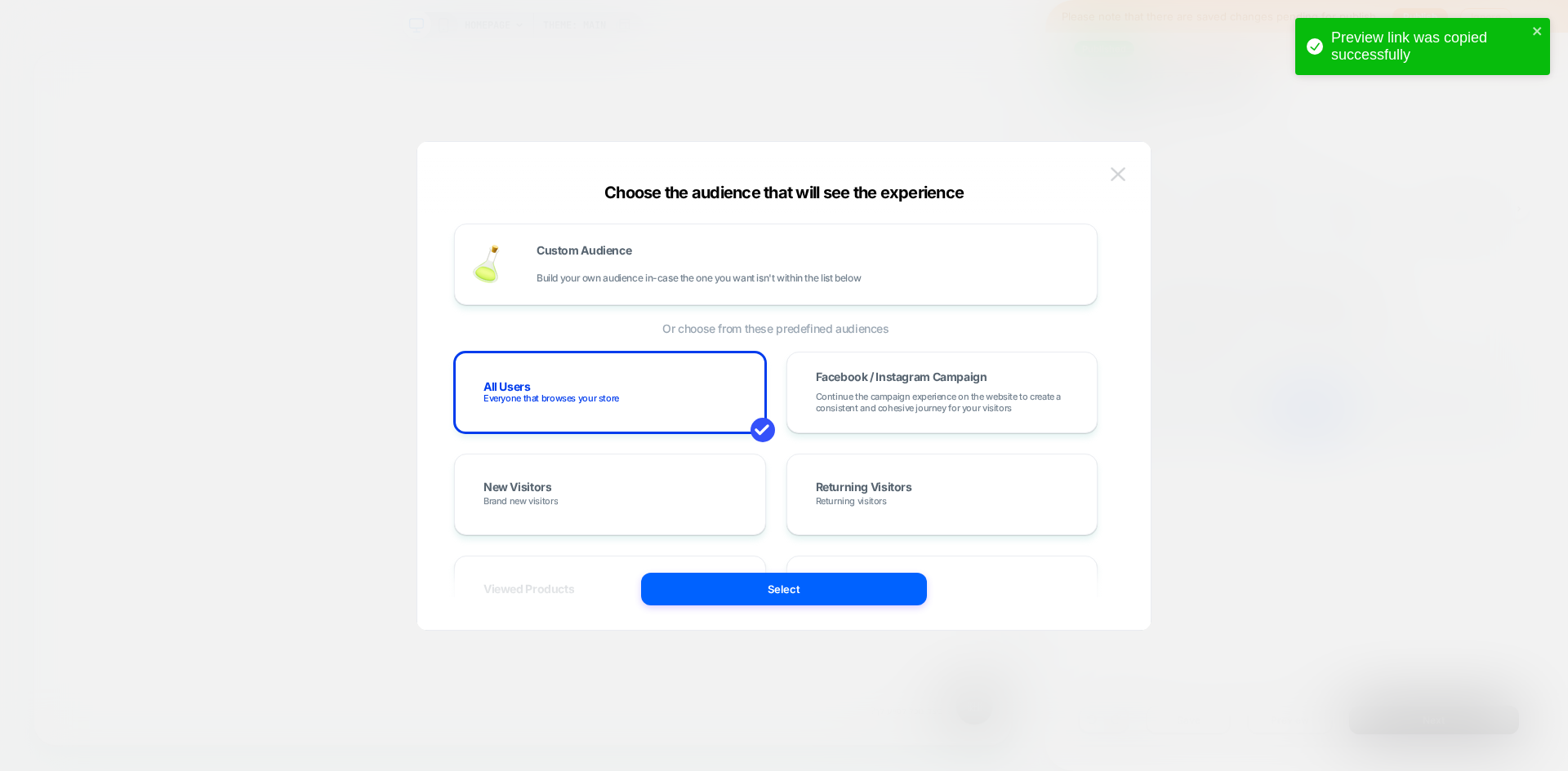
click at [1122, 168] on img at bounding box center [1118, 175] width 15 height 14
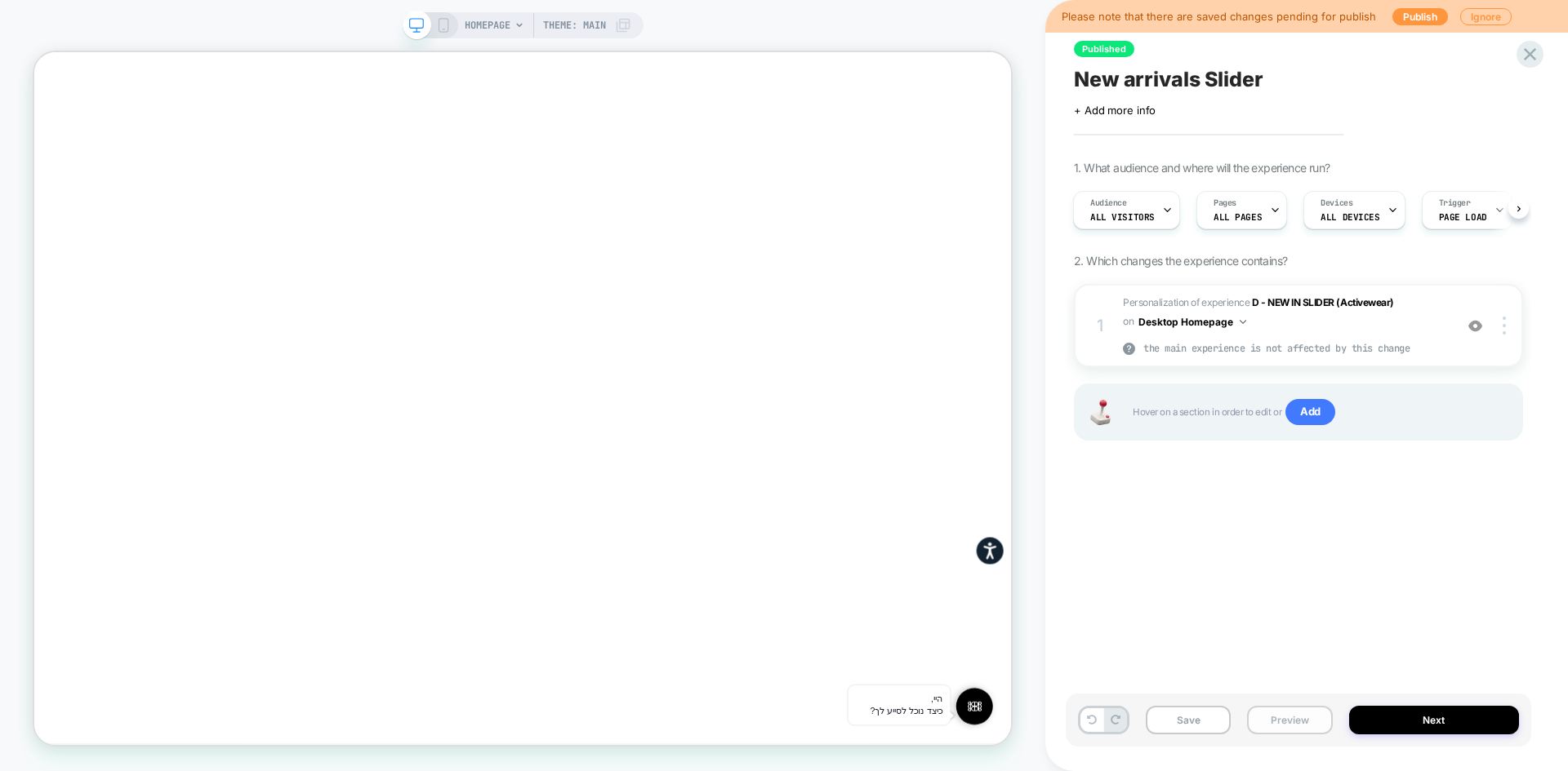
click at [1295, 723] on button "Preview" at bounding box center [1289, 720] width 85 height 28
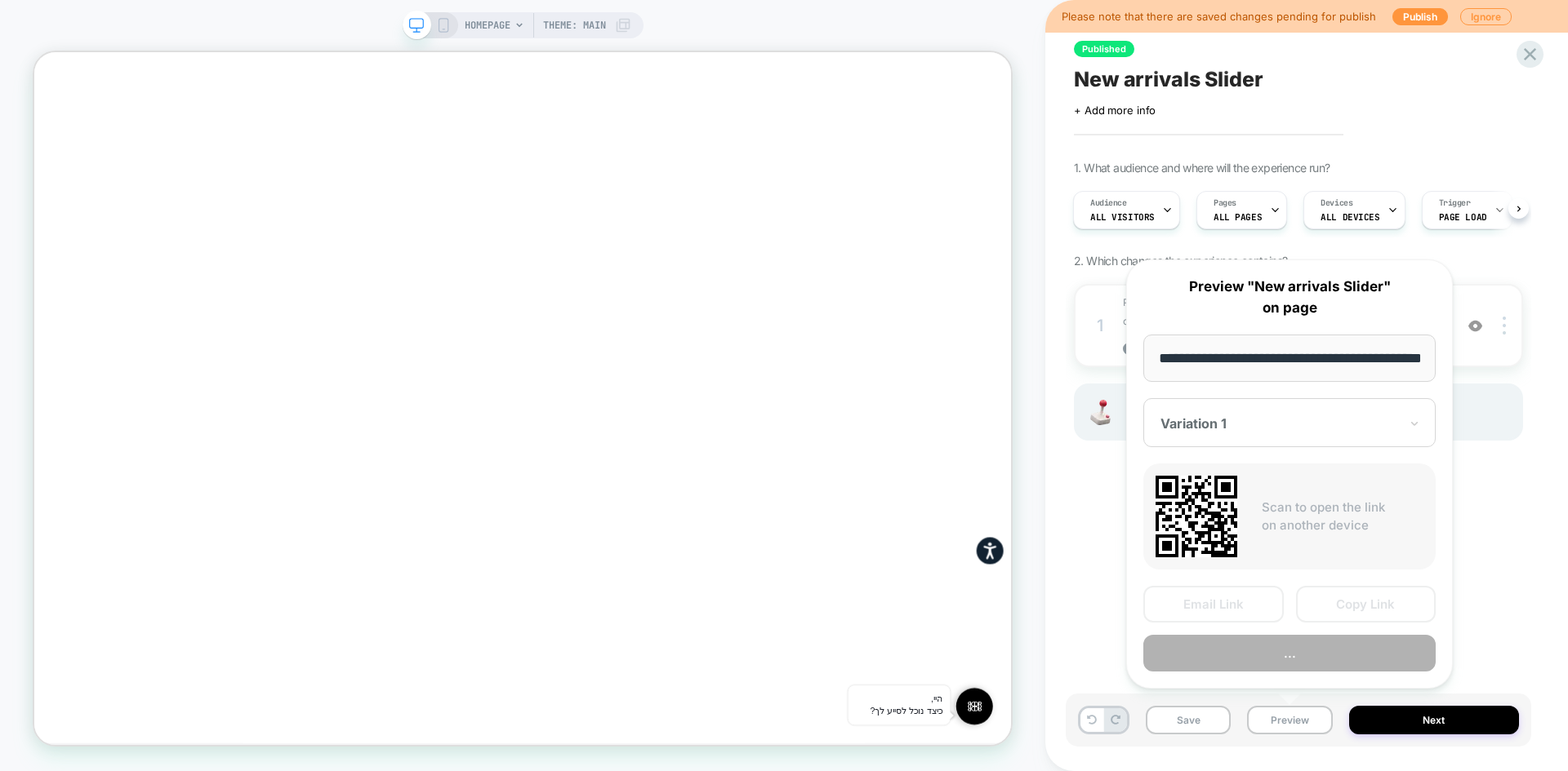
scroll to position [0, 54]
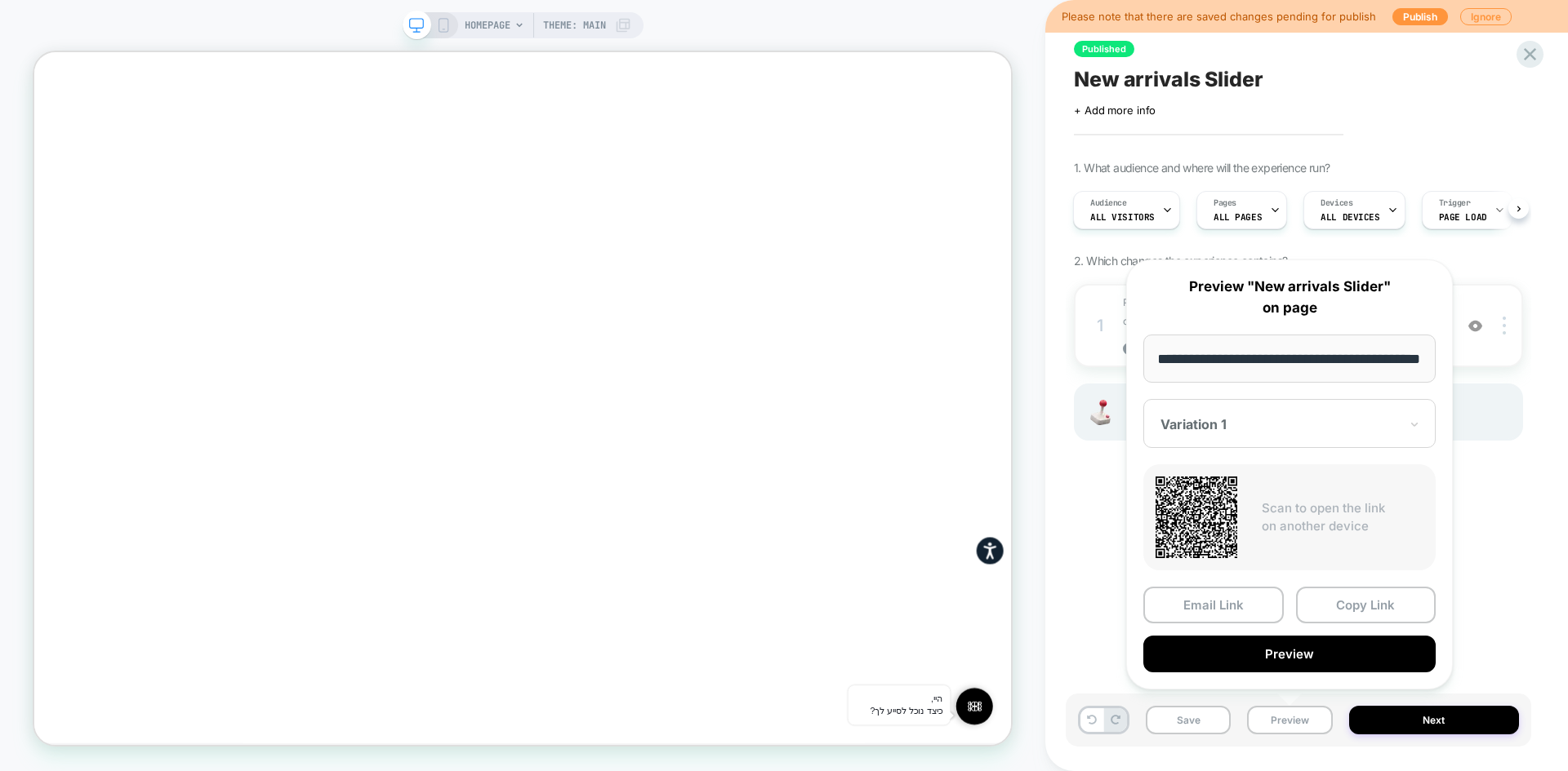
click at [1305, 438] on div "Variation 1" at bounding box center [1289, 424] width 292 height 49
click at [1094, 516] on div "Published New arrivals Slider Click to edit experience details + Add more info …" at bounding box center [1298, 386] width 465 height 739
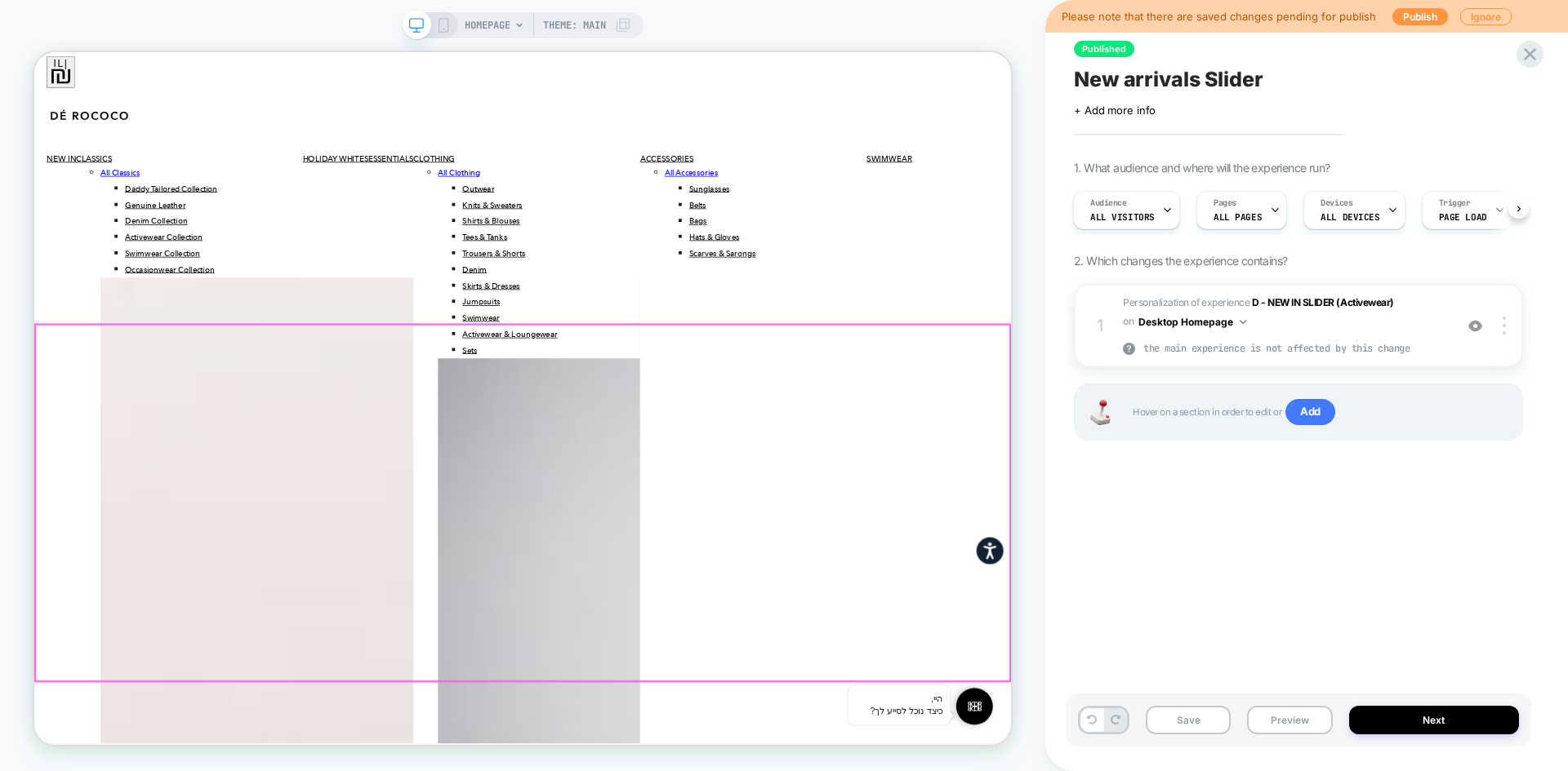
scroll to position [4955, 0]
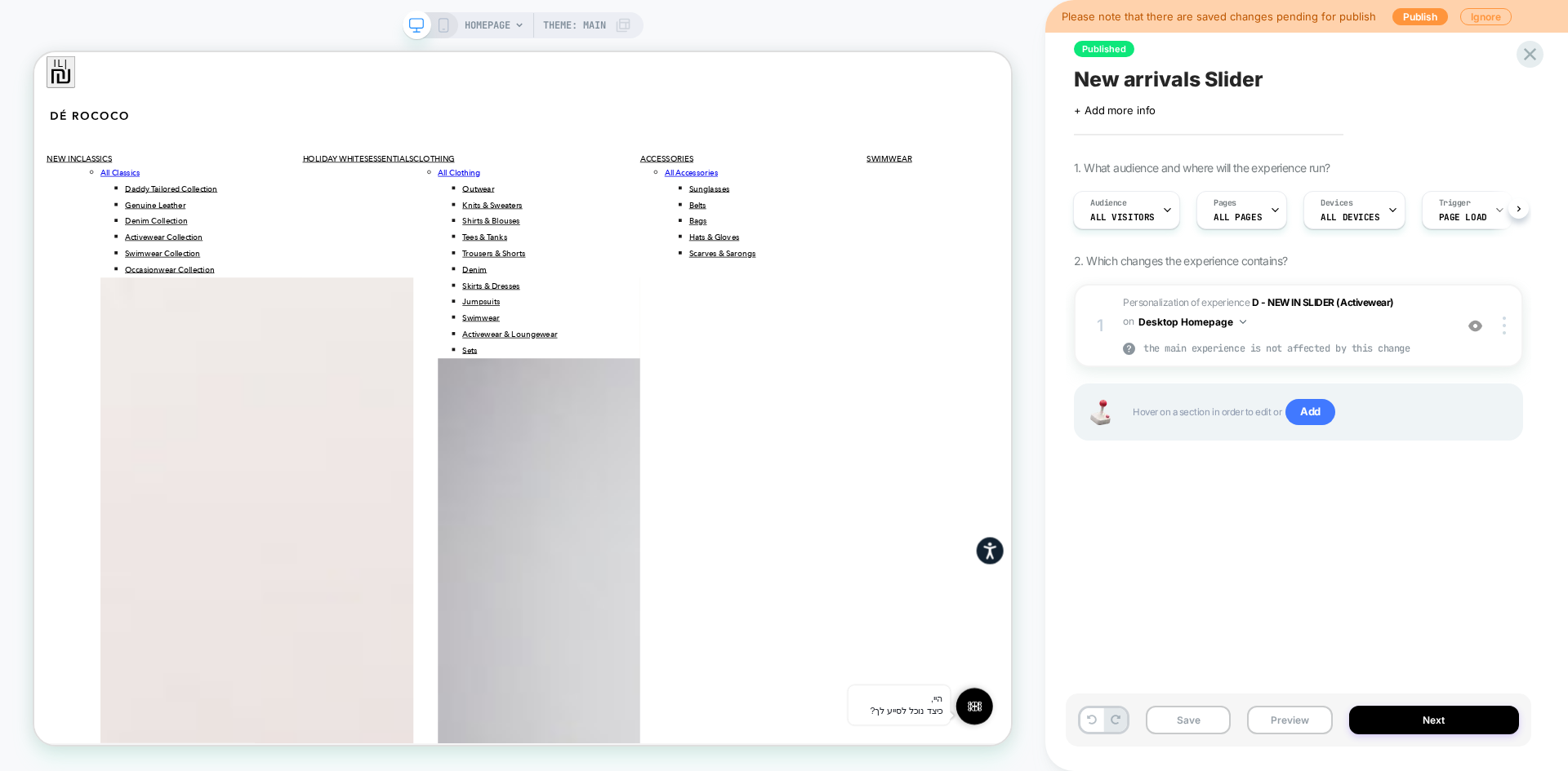
click at [1131, 81] on span "New arrivals Slider" at bounding box center [1168, 78] width 189 height 25
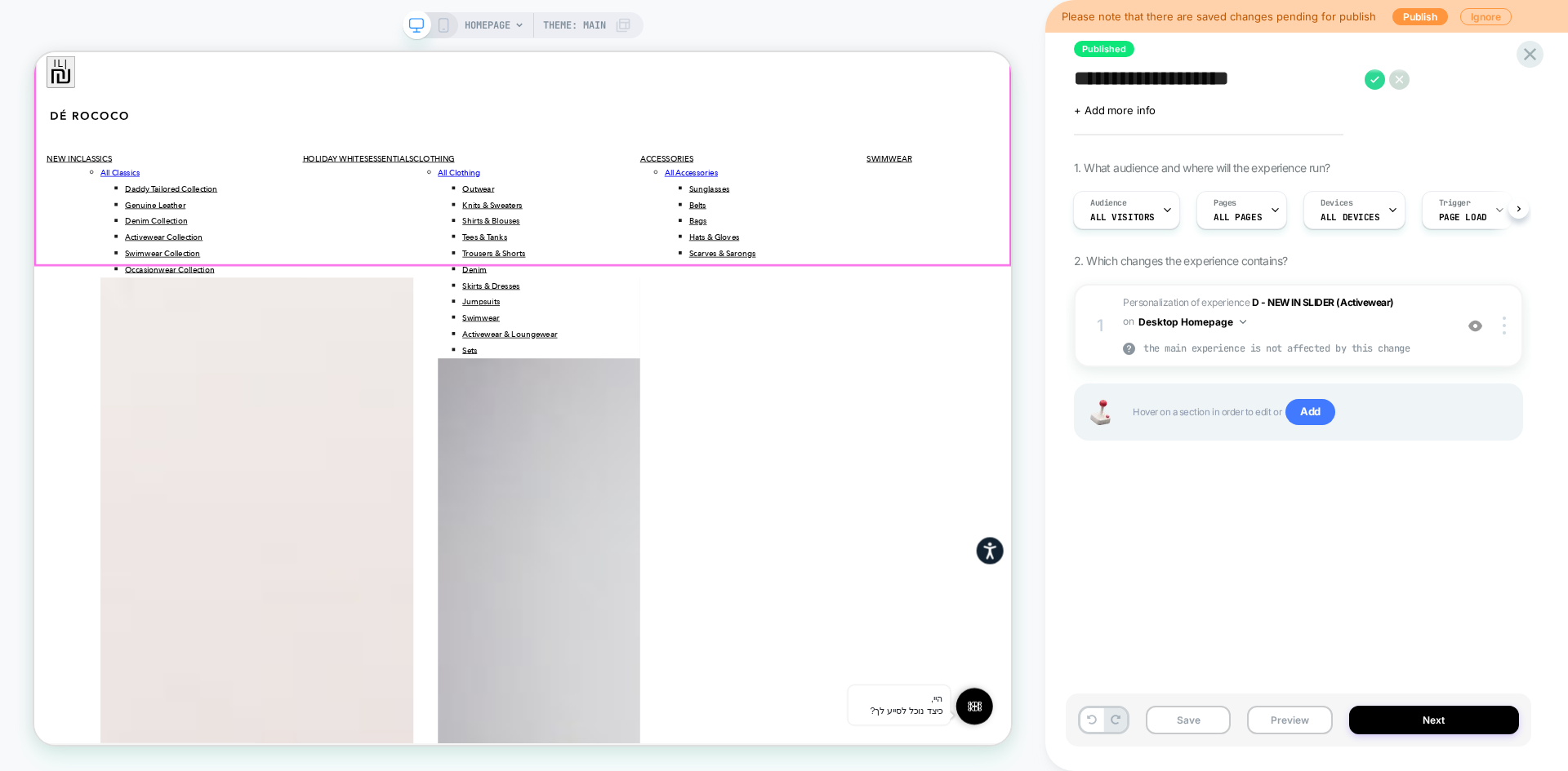
scroll to position [5445, 0]
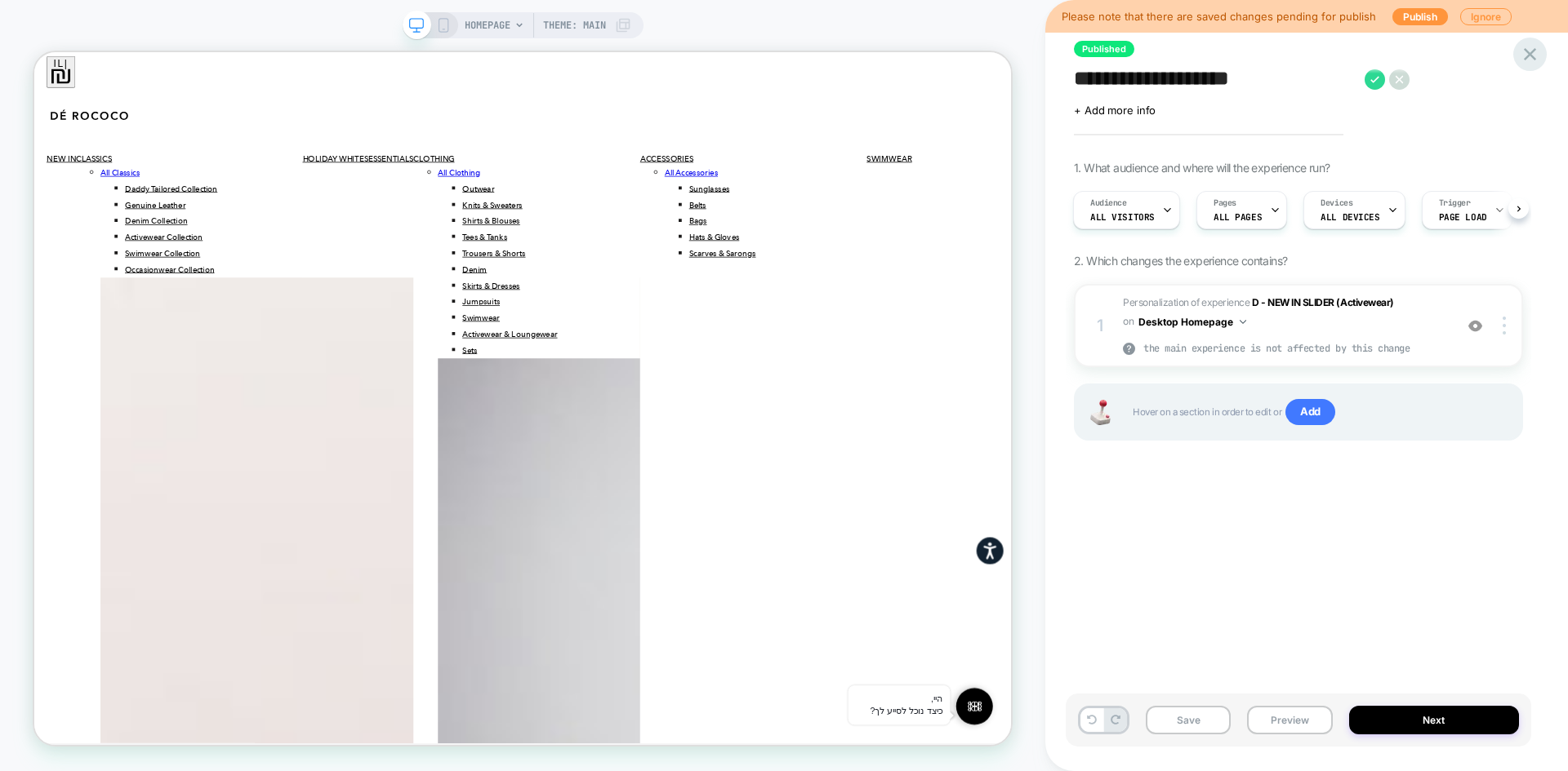
click at [1529, 56] on icon at bounding box center [1530, 54] width 12 height 12
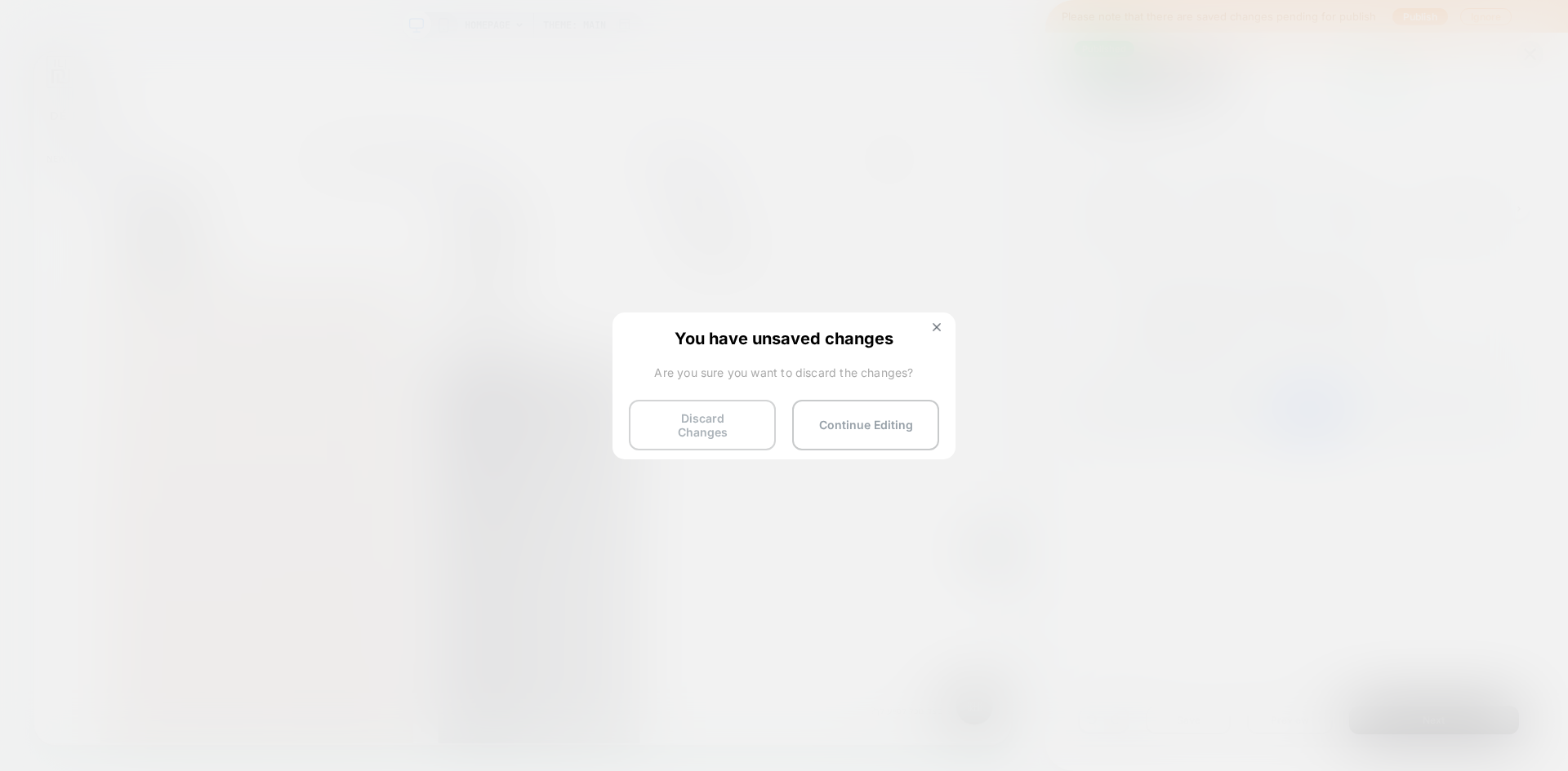
click at [669, 427] on button "Discard Changes" at bounding box center [703, 426] width 147 height 51
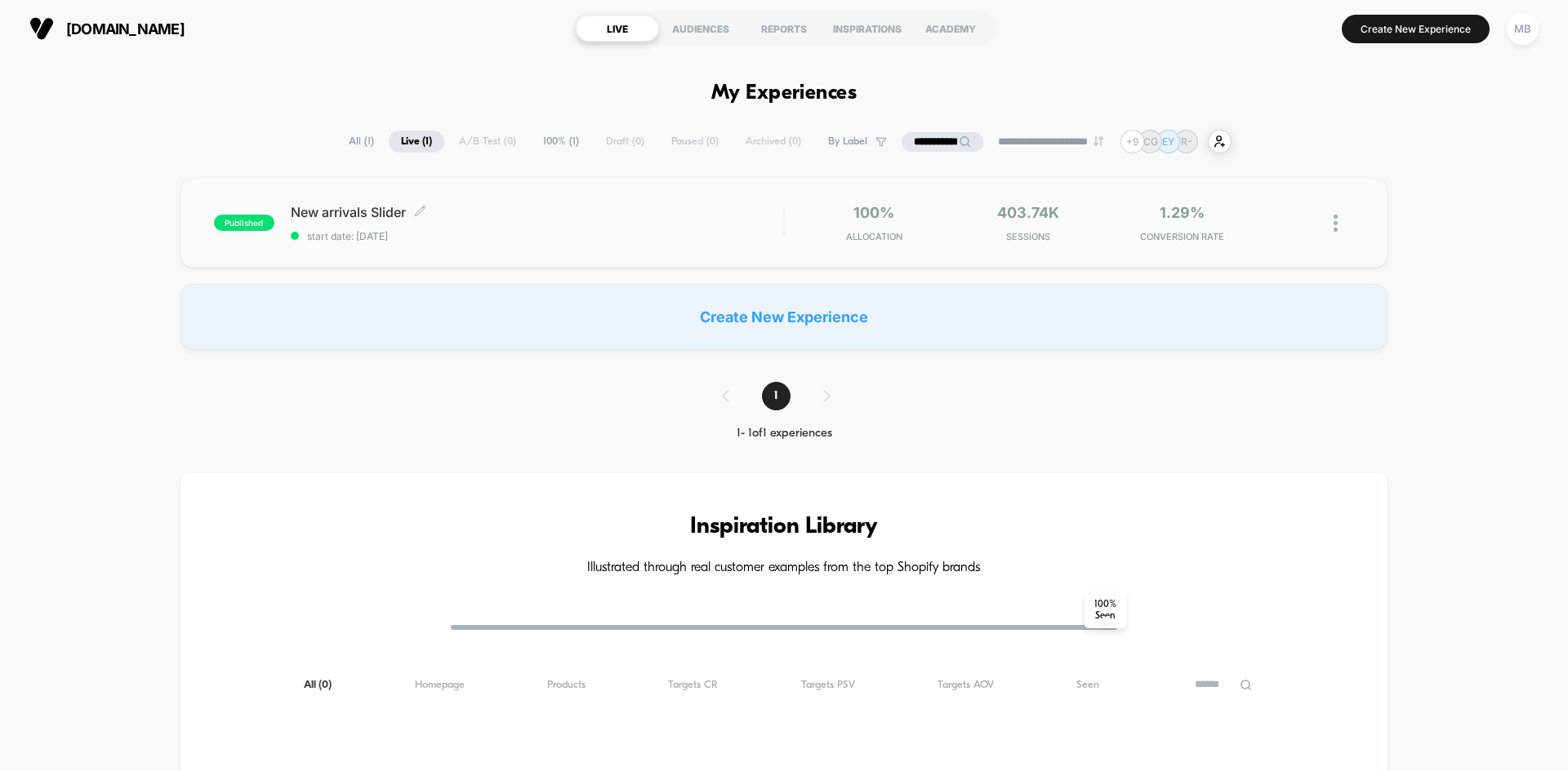
click at [401, 235] on span "start date: 7/13/2025" at bounding box center [537, 236] width 493 height 12
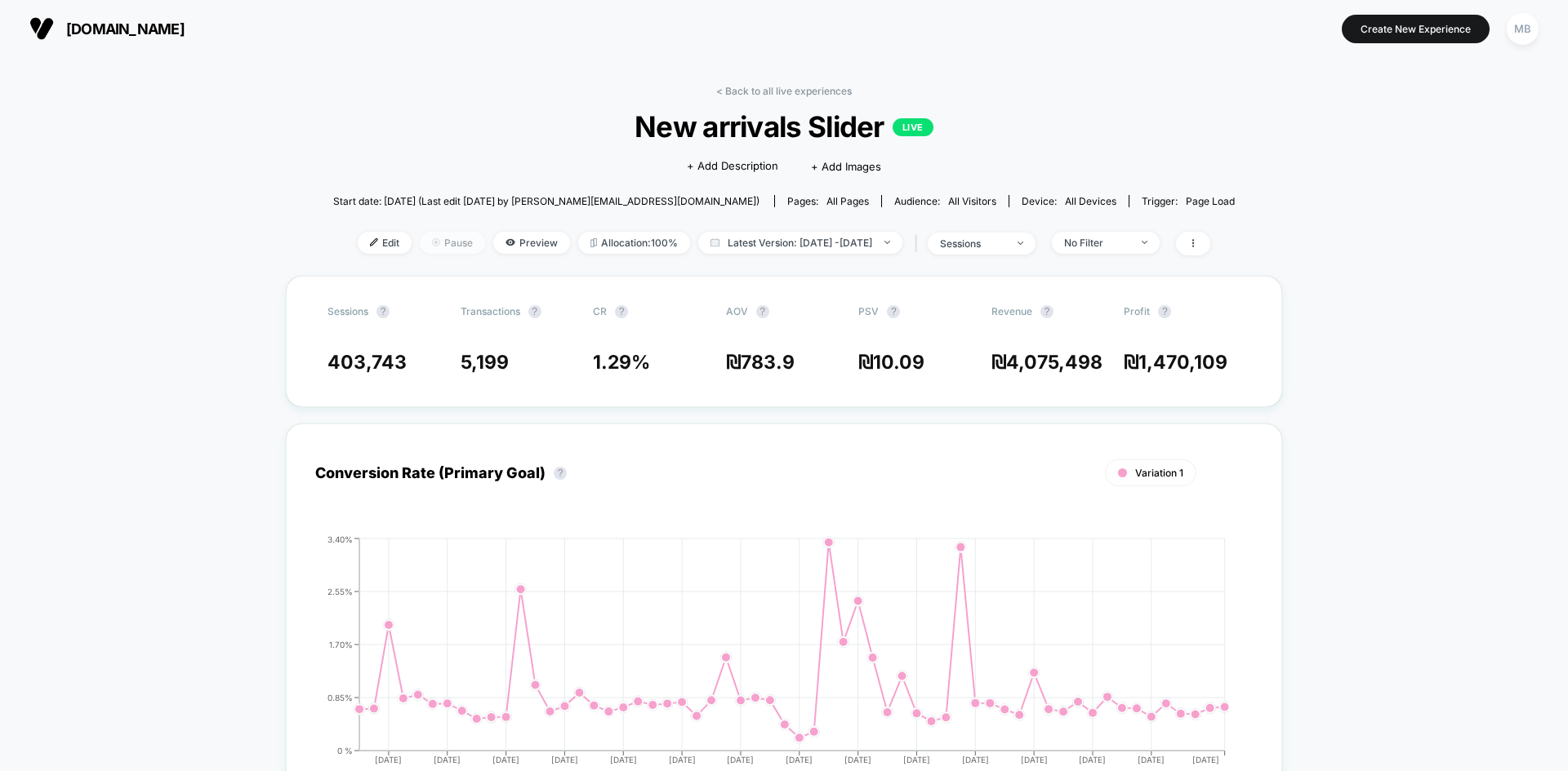
click at [426, 242] on span "Pause" at bounding box center [452, 242] width 66 height 22
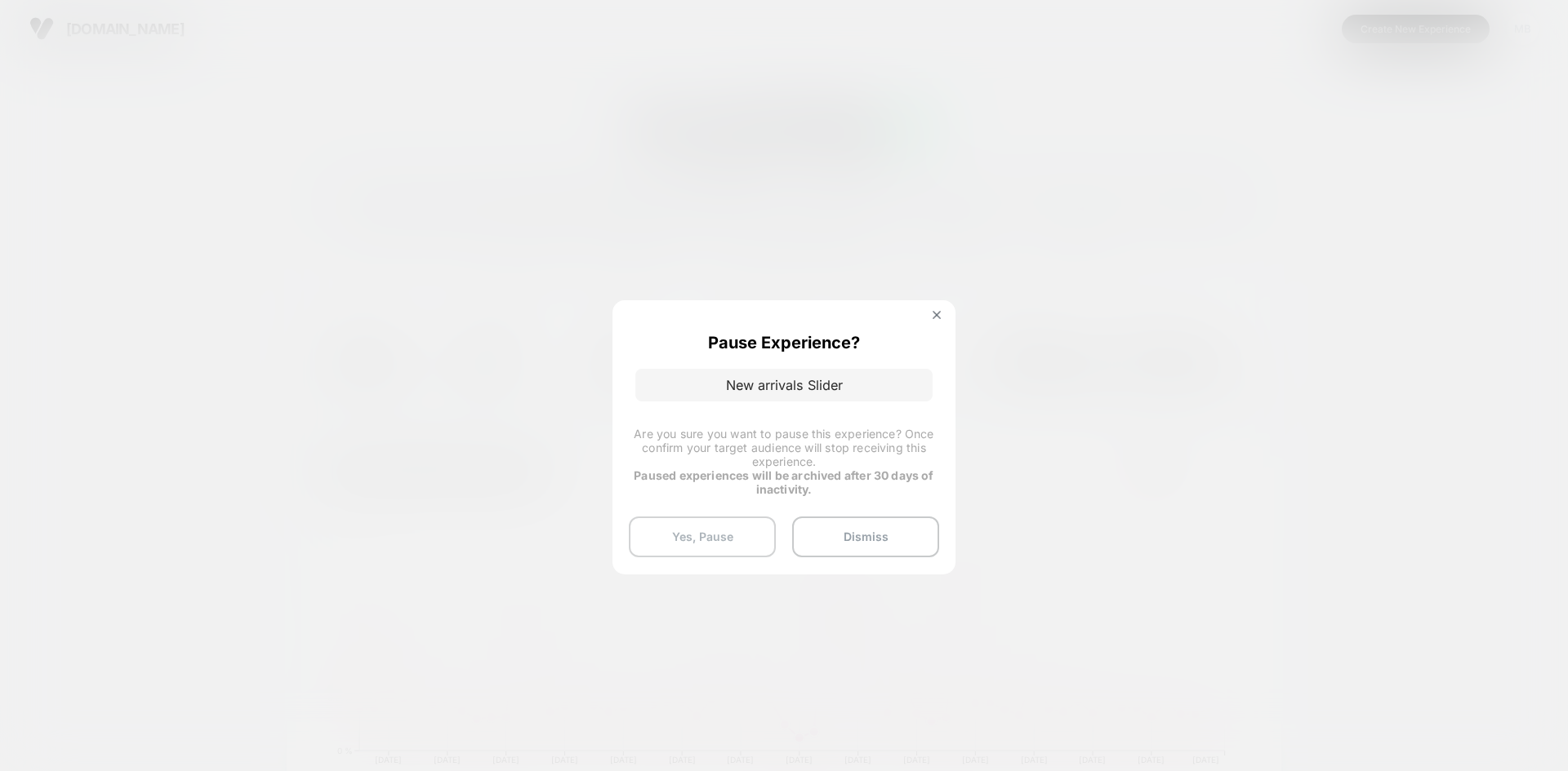
click at [685, 540] on button "Yes, Pause" at bounding box center [703, 538] width 147 height 41
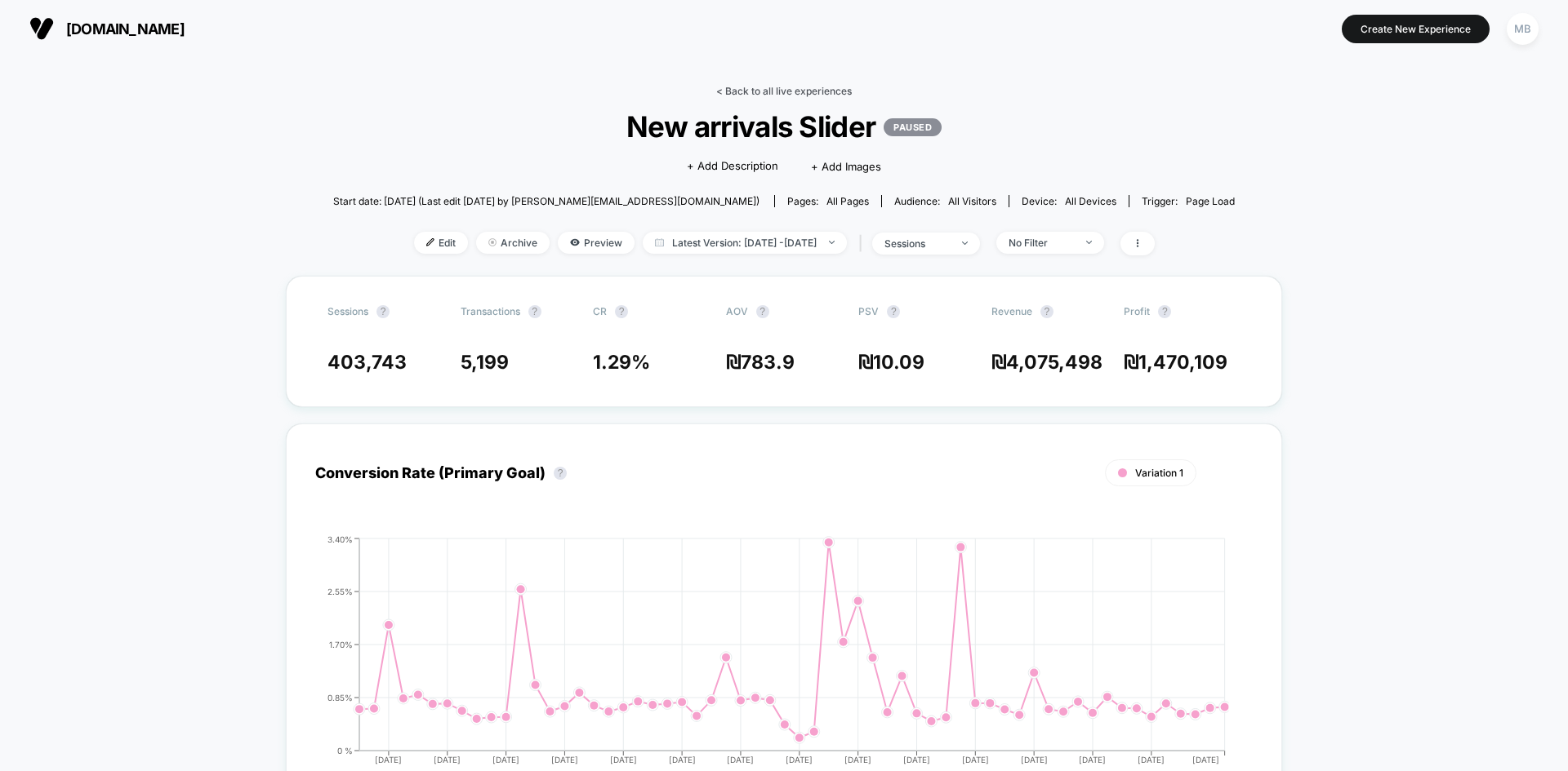
click at [778, 86] on link "< Back to all live experiences" at bounding box center [784, 91] width 135 height 12
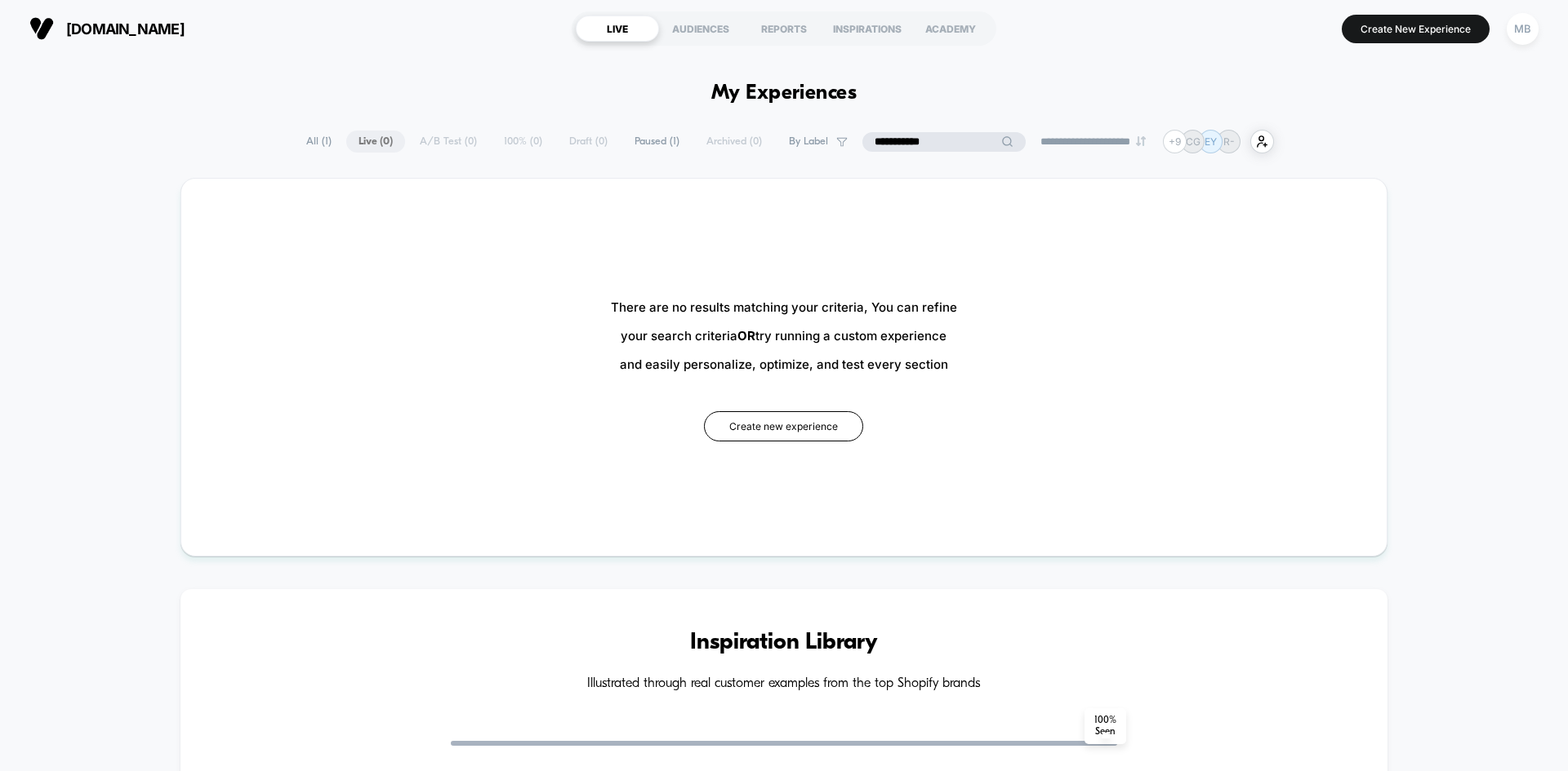
click at [927, 143] on input "**********" at bounding box center [944, 142] width 163 height 20
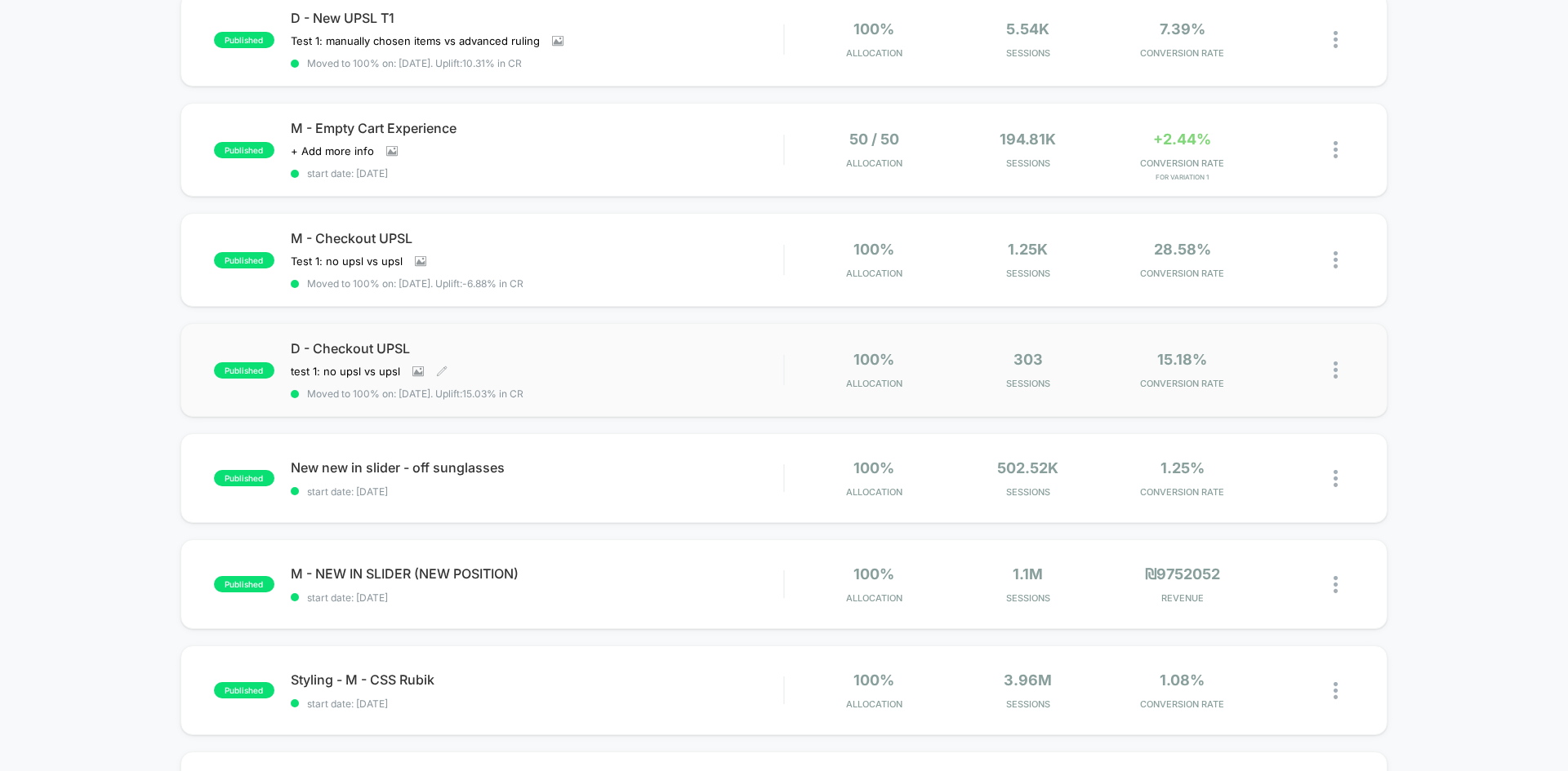
scroll to position [653, 0]
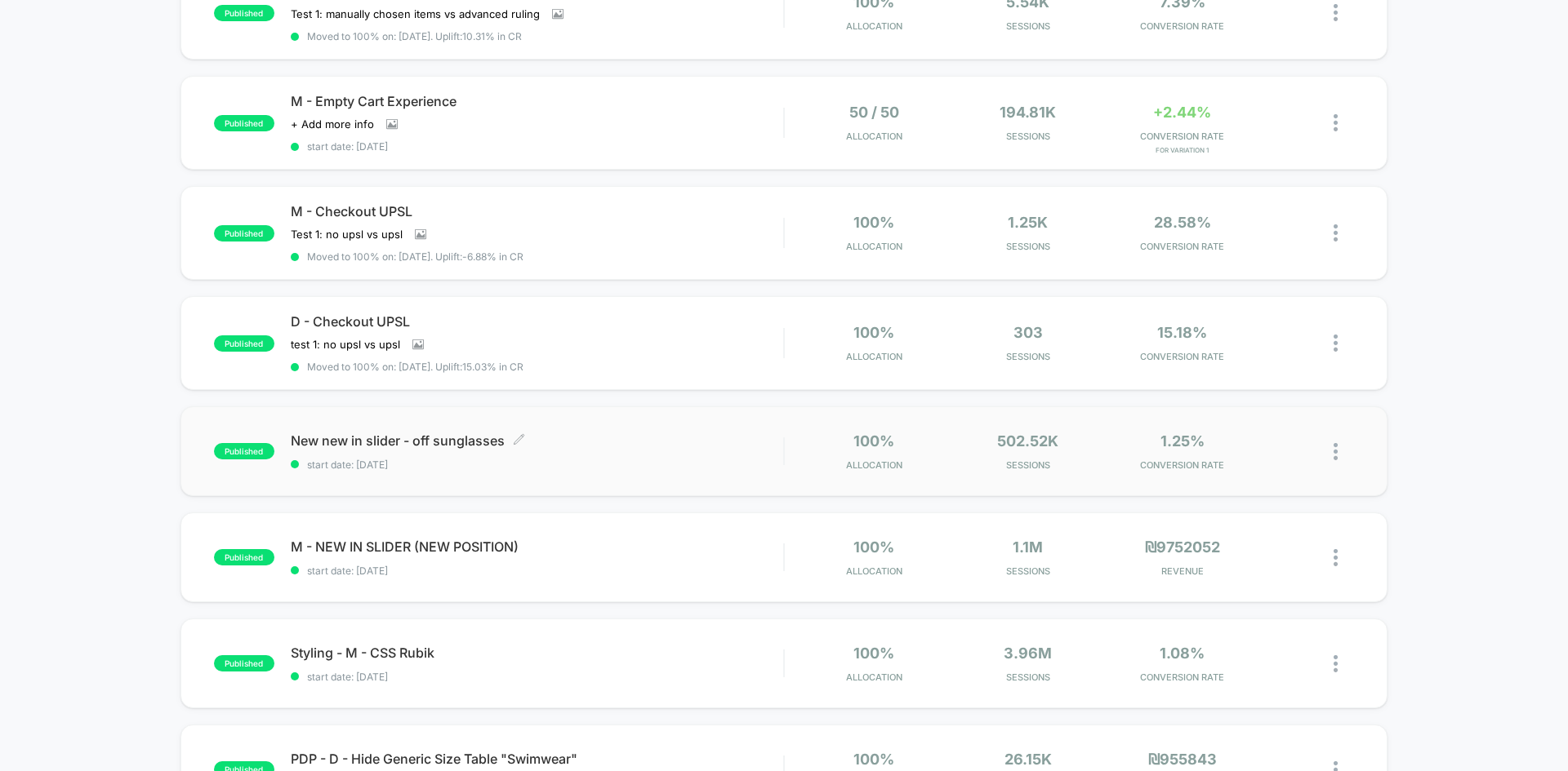
click at [596, 464] on span "start date: 6/26/2025" at bounding box center [537, 465] width 493 height 12
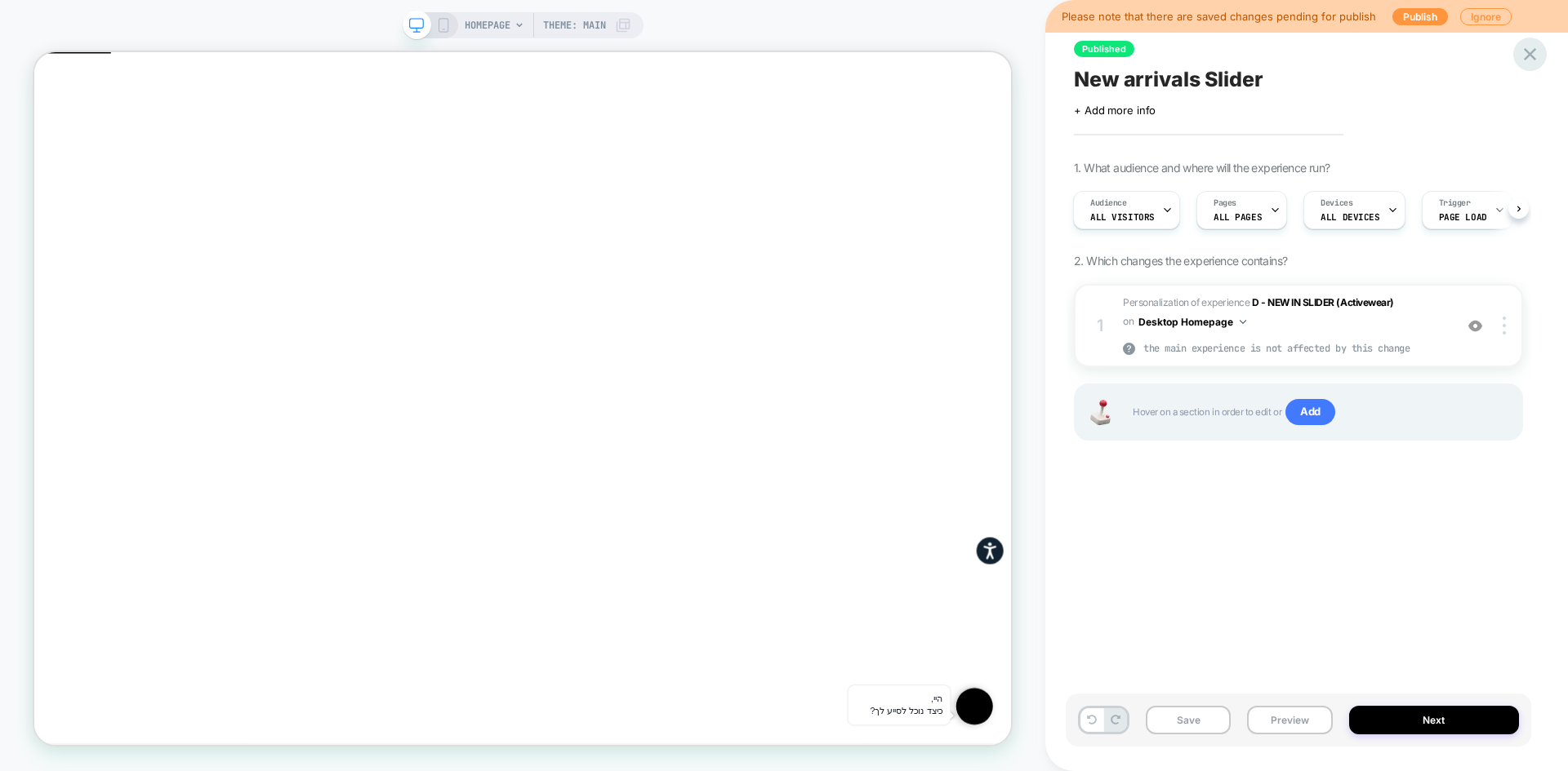
click at [1528, 61] on icon at bounding box center [1530, 54] width 22 height 22
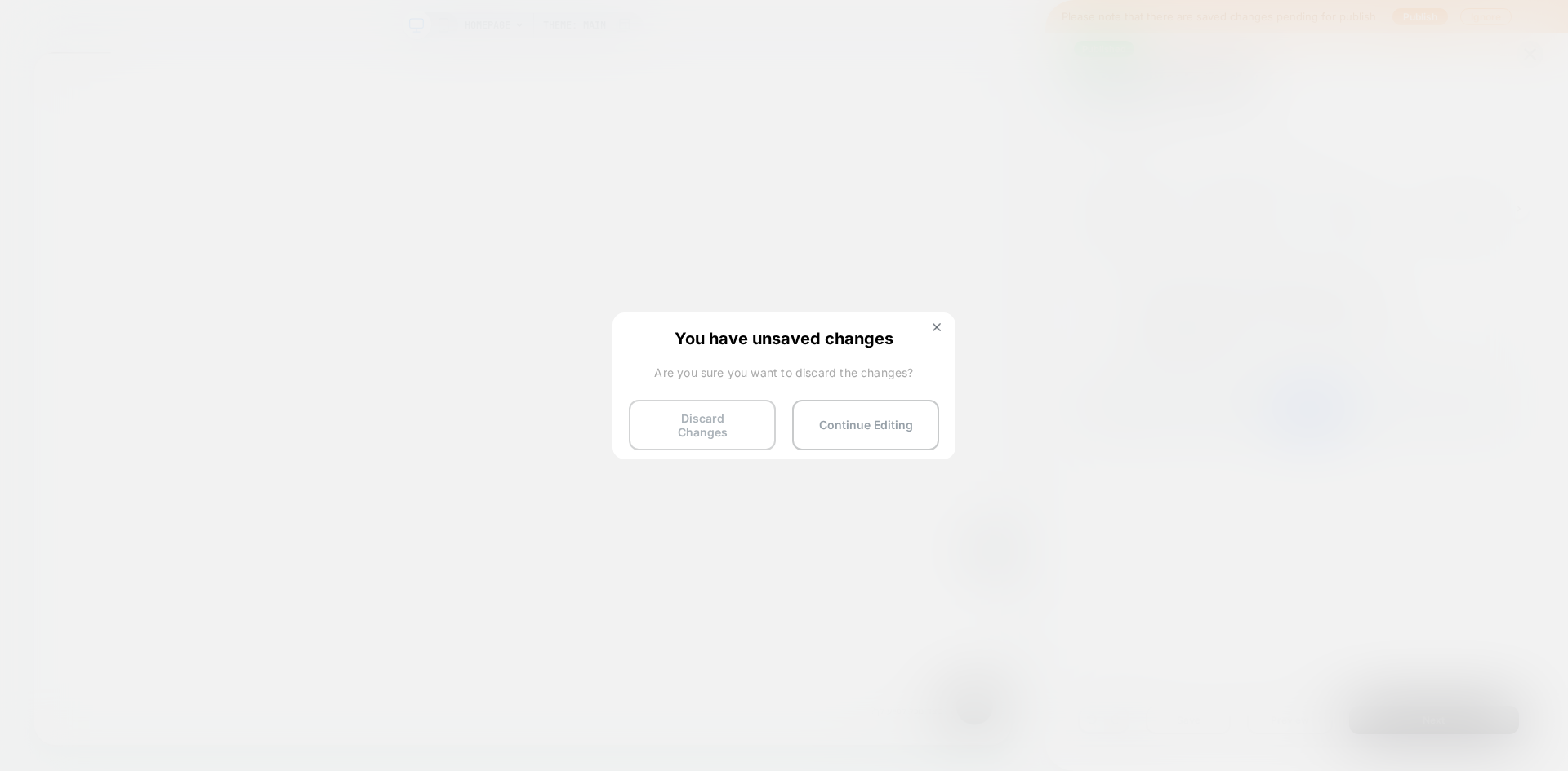
click at [724, 427] on button "Discard Changes" at bounding box center [703, 426] width 147 height 51
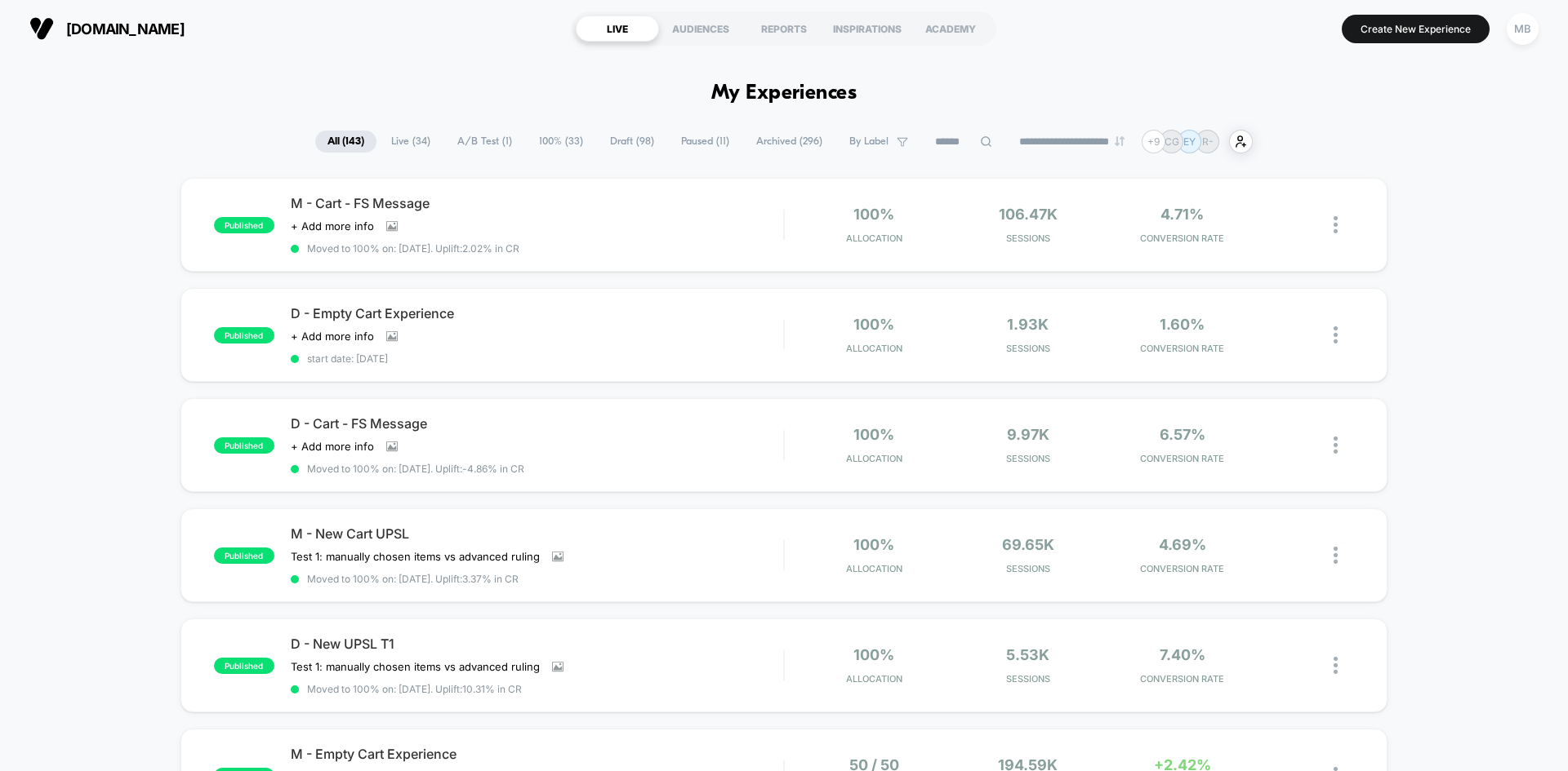
click at [953, 138] on input at bounding box center [963, 142] width 81 height 20
click at [932, 145] on input at bounding box center [964, 142] width 163 height 20
click at [668, 143] on span "Paused ( 11 )" at bounding box center [705, 141] width 73 height 22
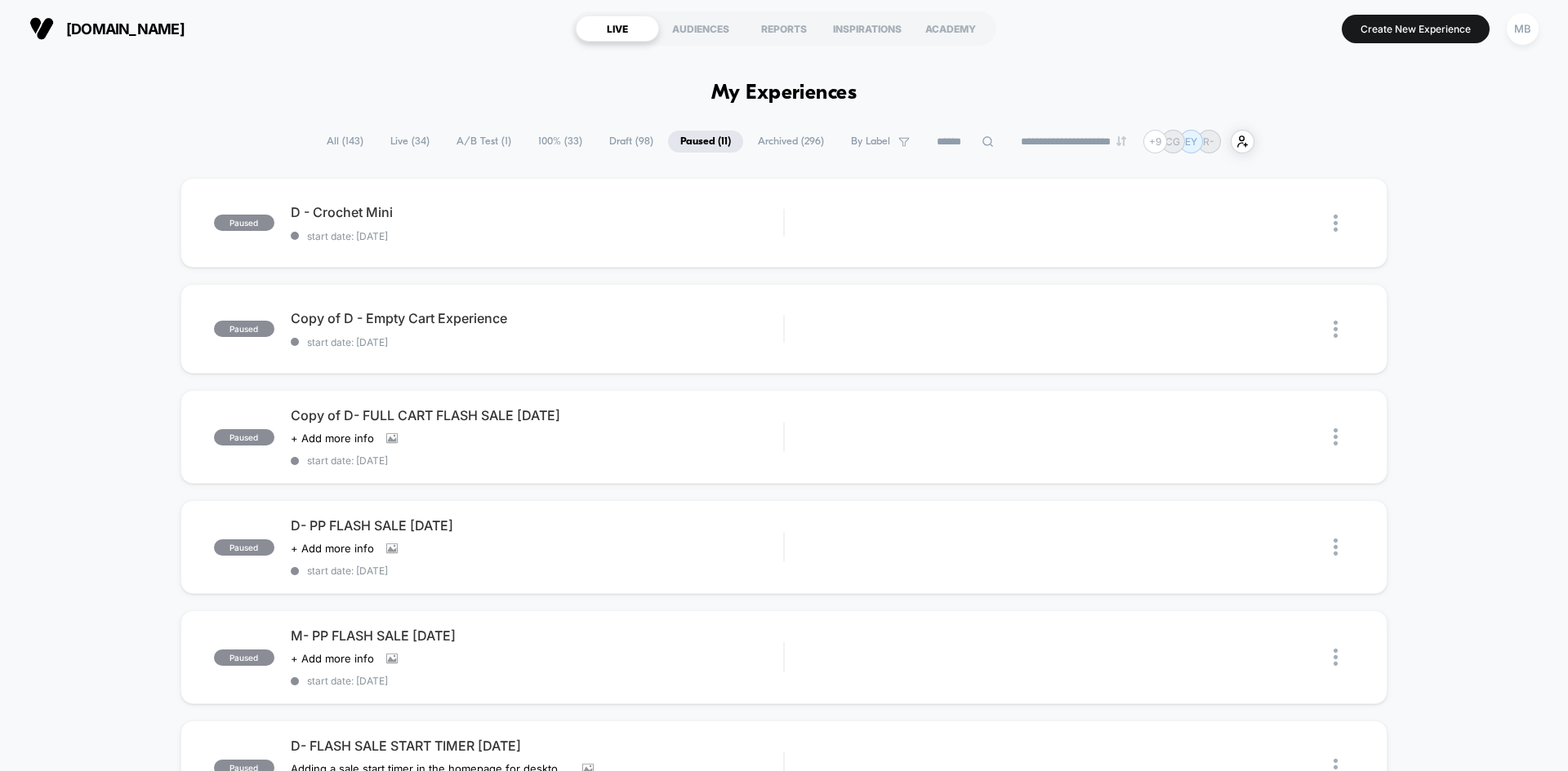
click at [338, 143] on span "All ( 143 )" at bounding box center [344, 141] width 61 height 22
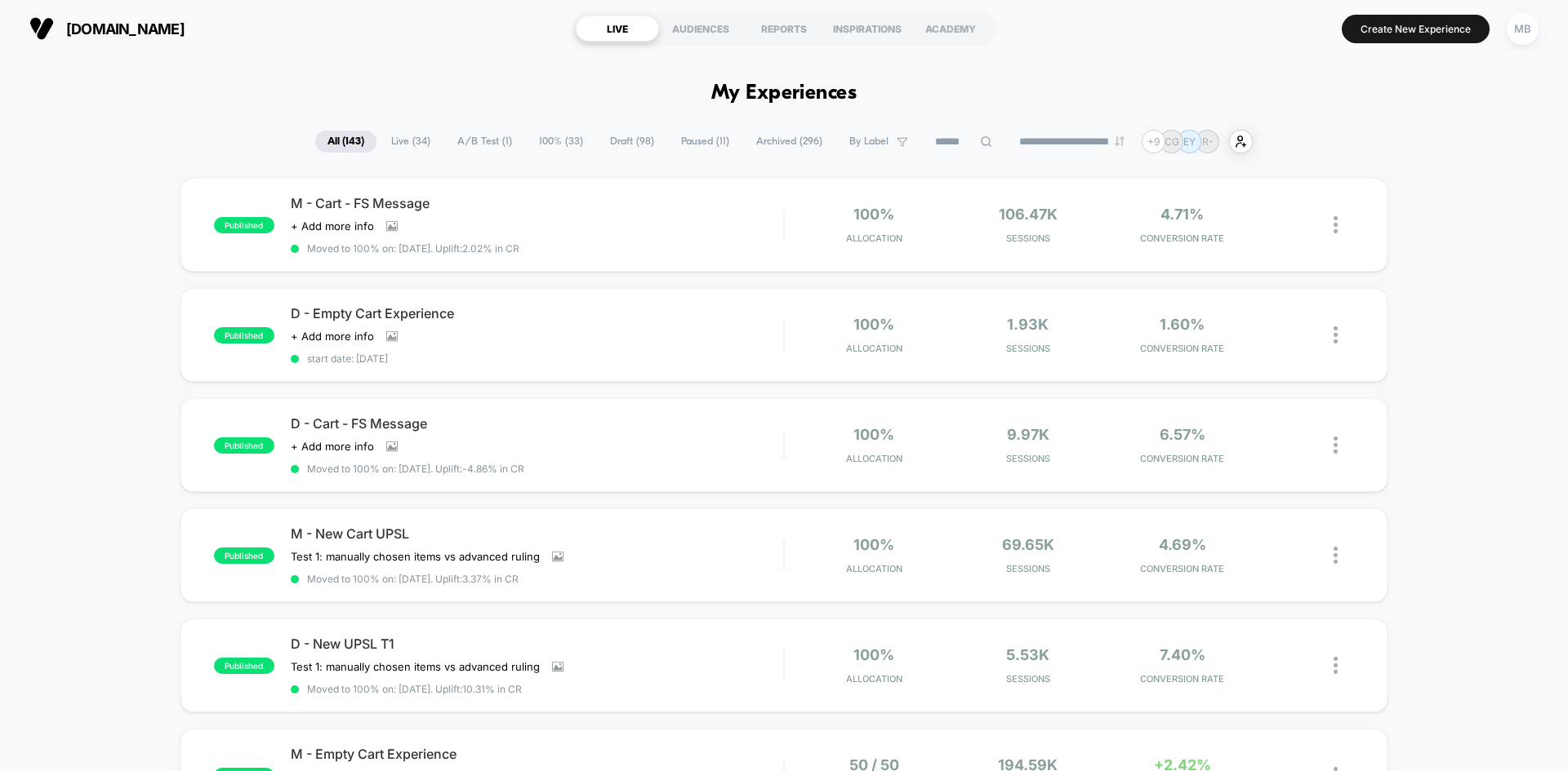
click at [966, 139] on input at bounding box center [963, 142] width 81 height 20
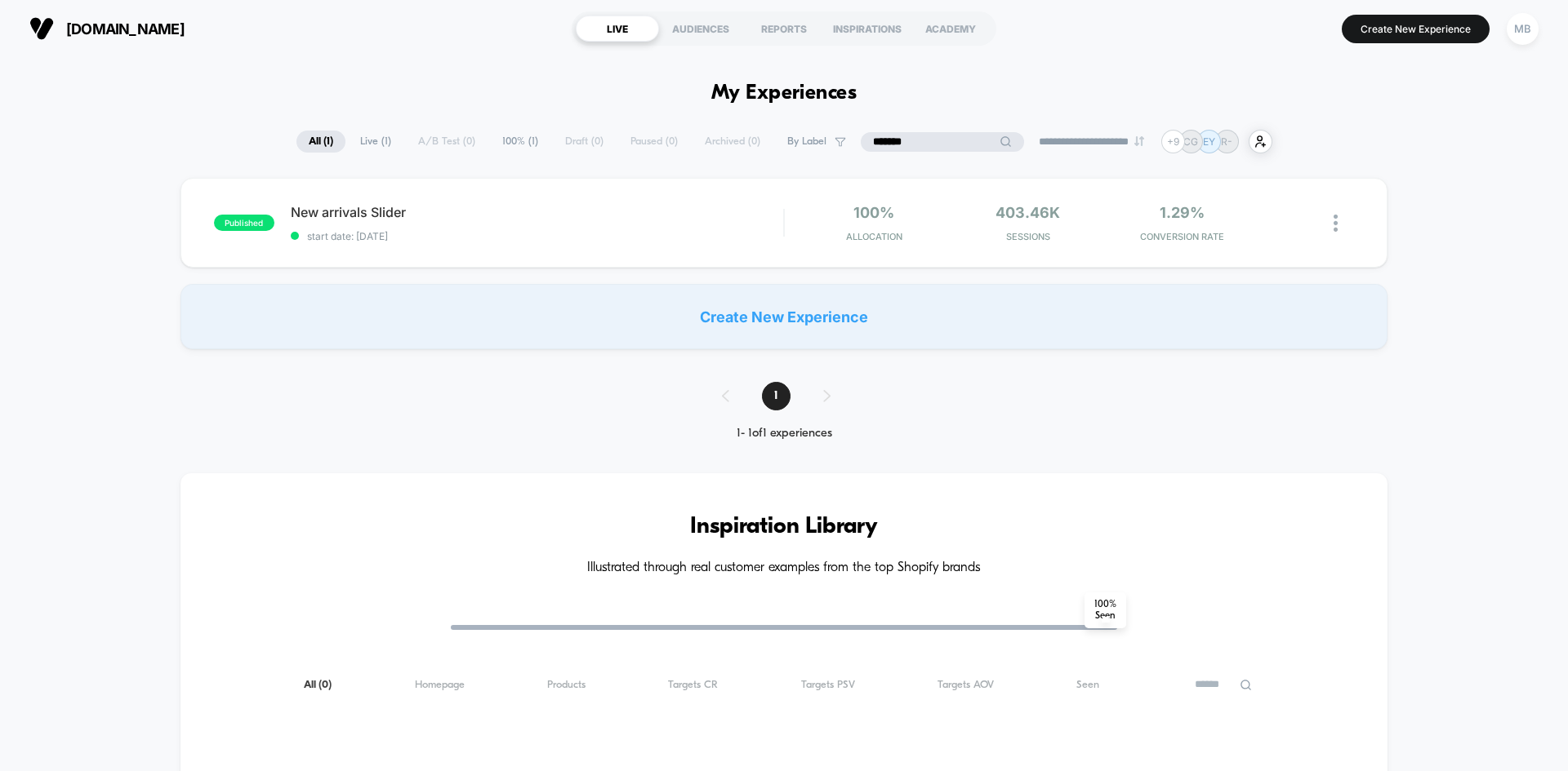
drag, startPoint x: 906, startPoint y: 142, endPoint x: 780, endPoint y: 140, distance: 126.0
click at [780, 140] on div "**********" at bounding box center [784, 141] width 975 height 24
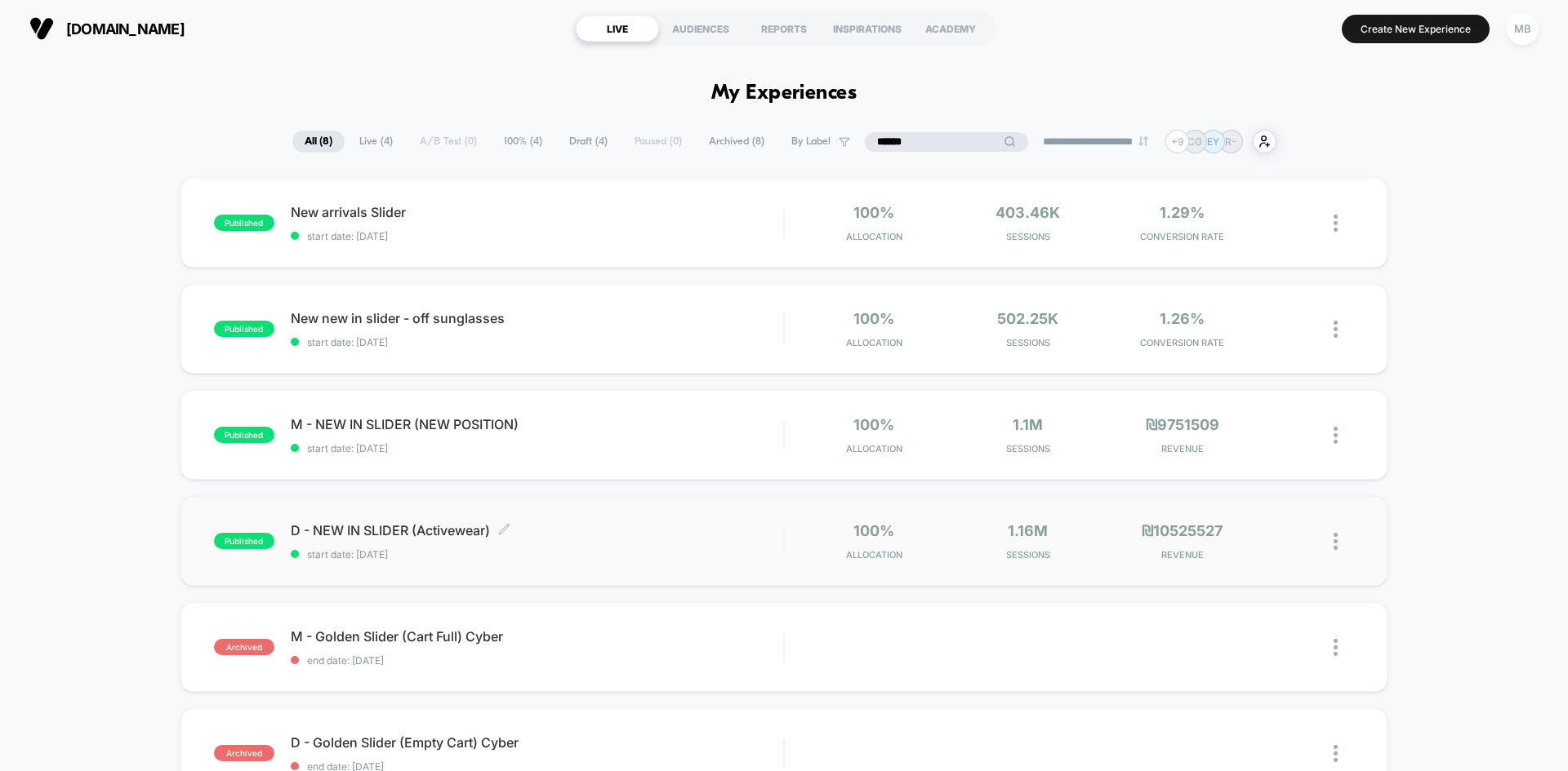
type input "******"
click at [582, 551] on span "start date: [DATE]" at bounding box center [537, 554] width 493 height 12
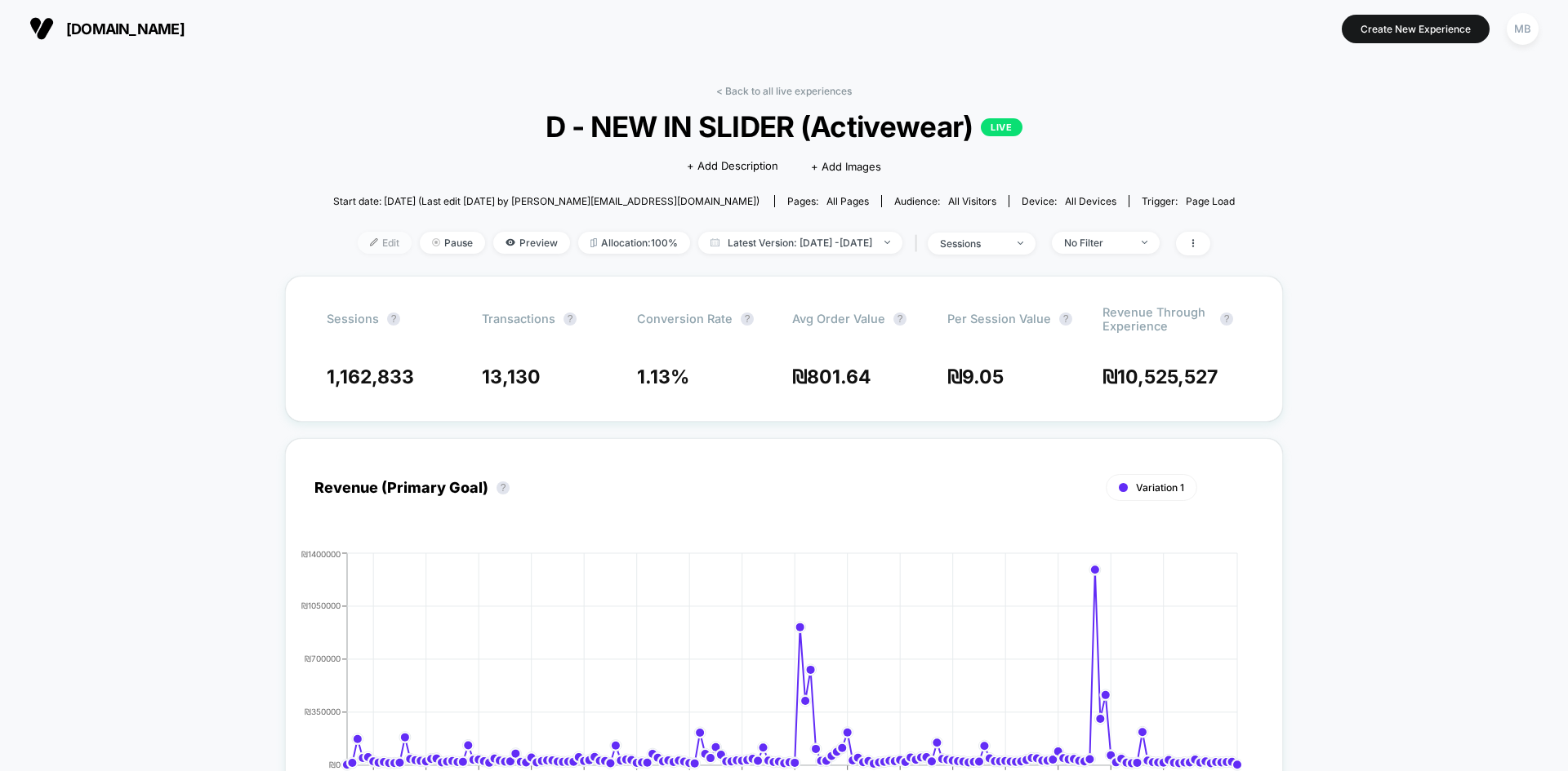
click at [357, 236] on span "Edit" at bounding box center [384, 242] width 54 height 22
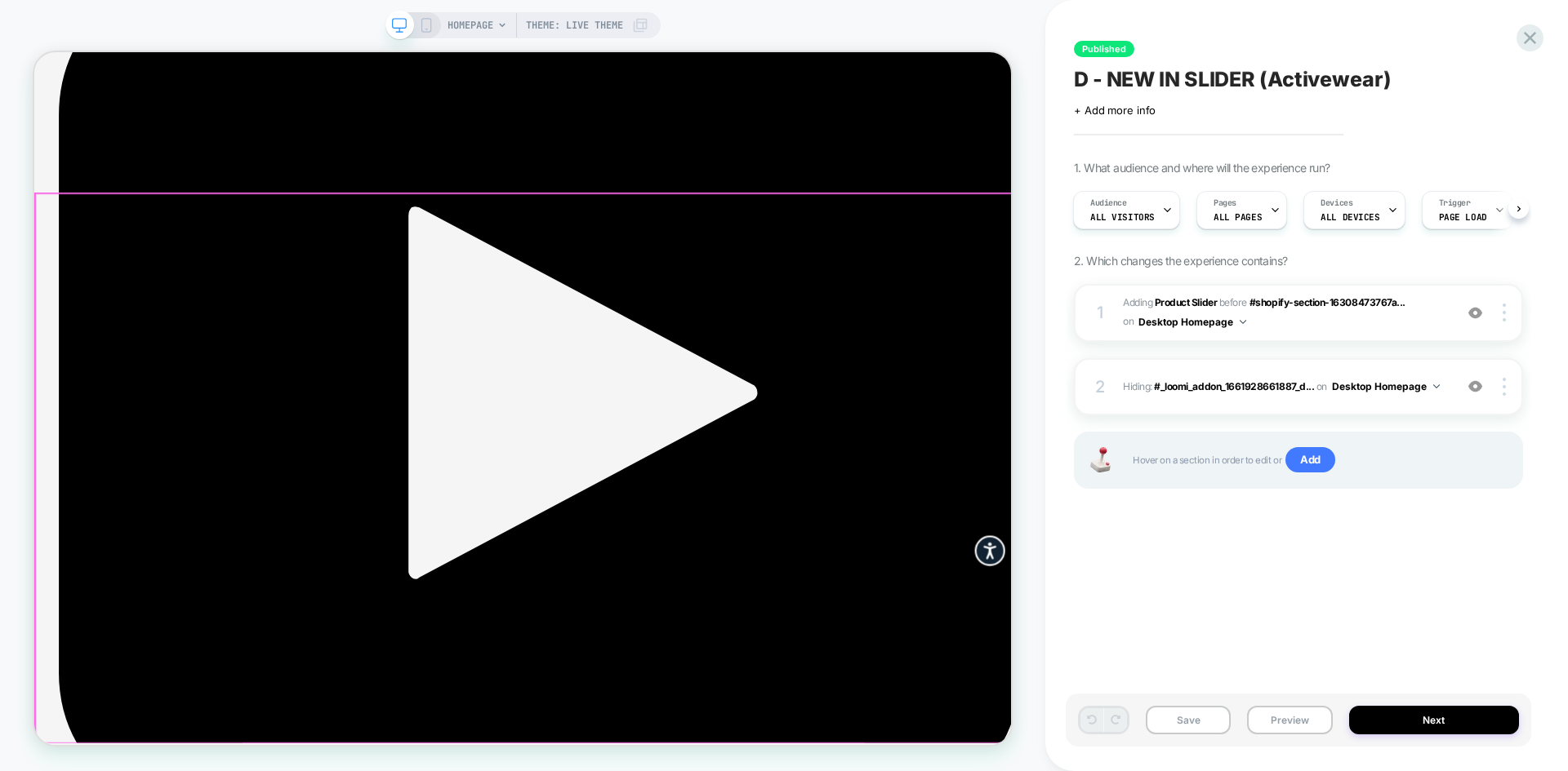
scroll to position [5469, 0]
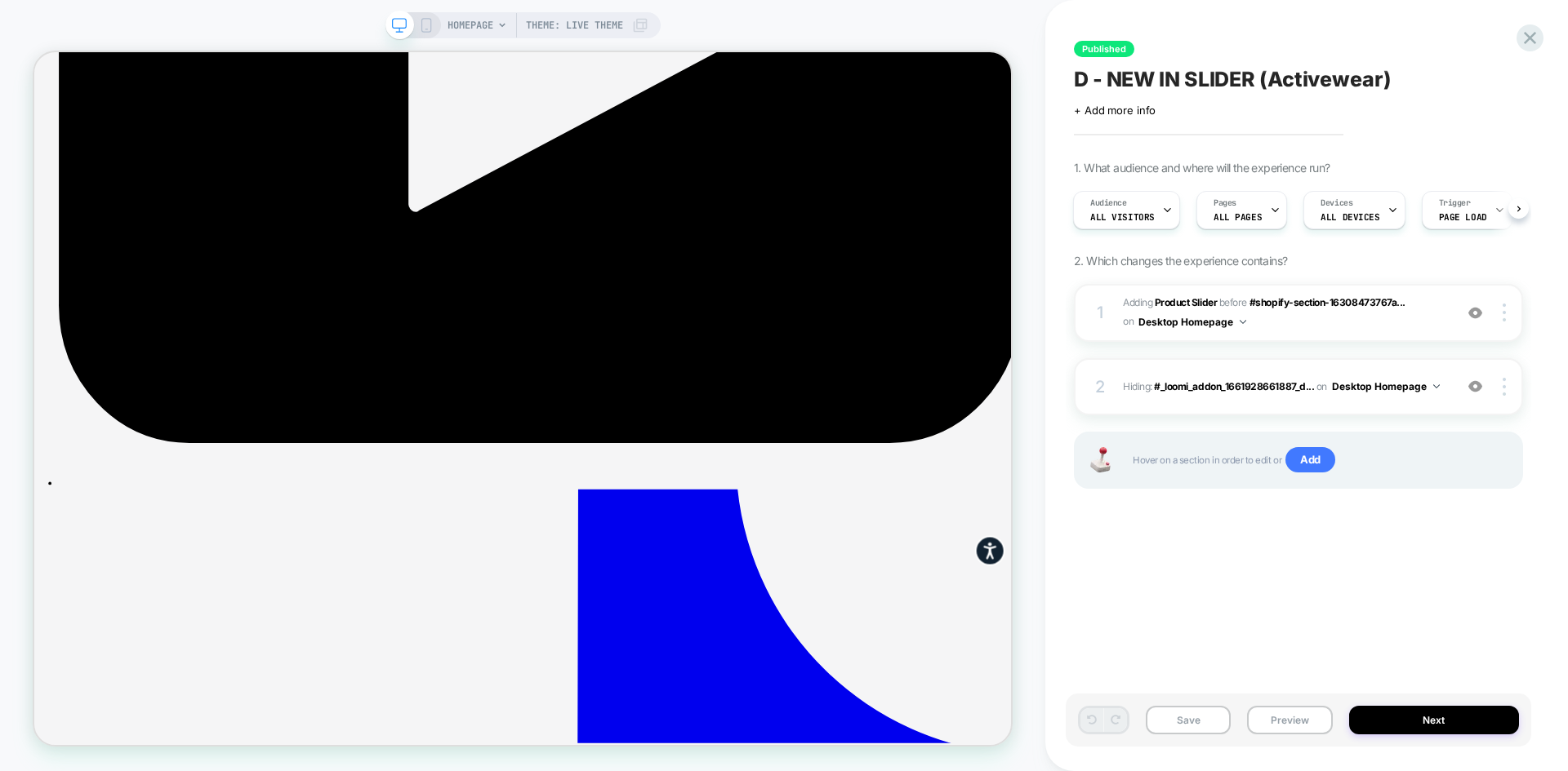
click at [1230, 81] on span "D - NEW IN SLIDER (Activewear)" at bounding box center [1232, 78] width 318 height 25
click at [1526, 37] on icon at bounding box center [1530, 37] width 22 height 22
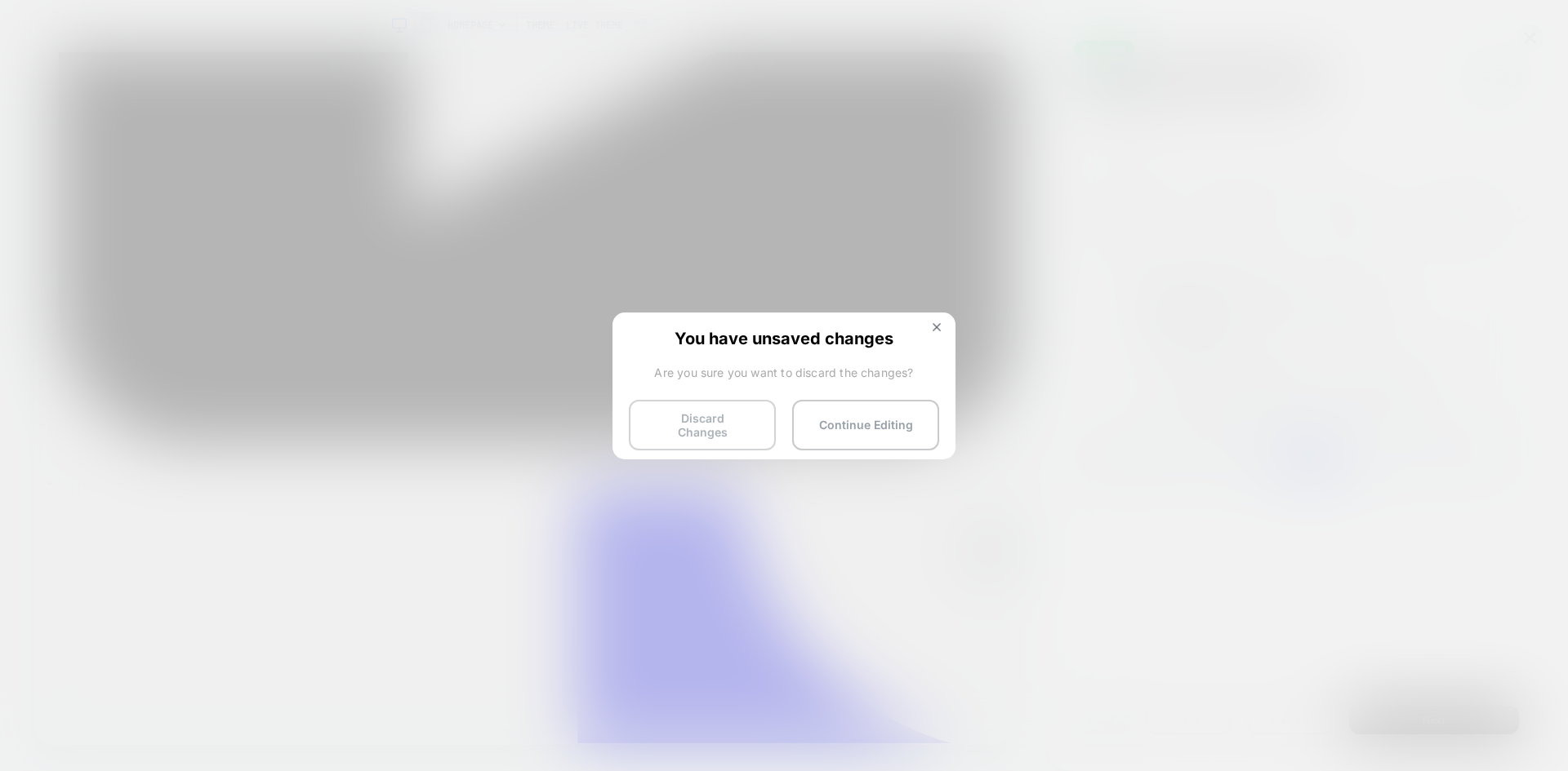
click at [673, 429] on button "Discard Changes" at bounding box center [703, 426] width 147 height 51
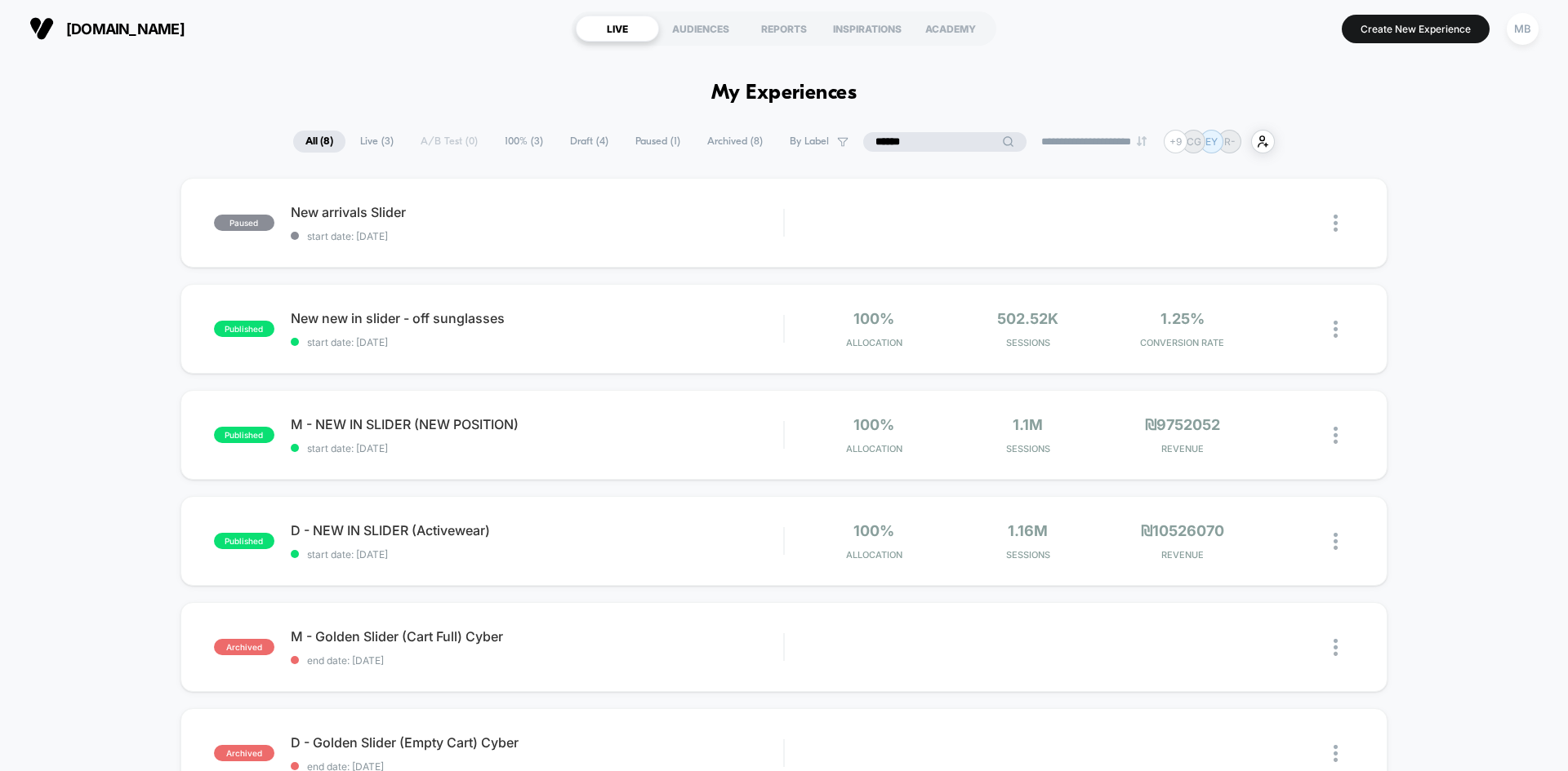
click at [922, 142] on input "******" at bounding box center [944, 142] width 163 height 20
click at [428, 549] on span "start date: [DATE]" at bounding box center [537, 554] width 493 height 12
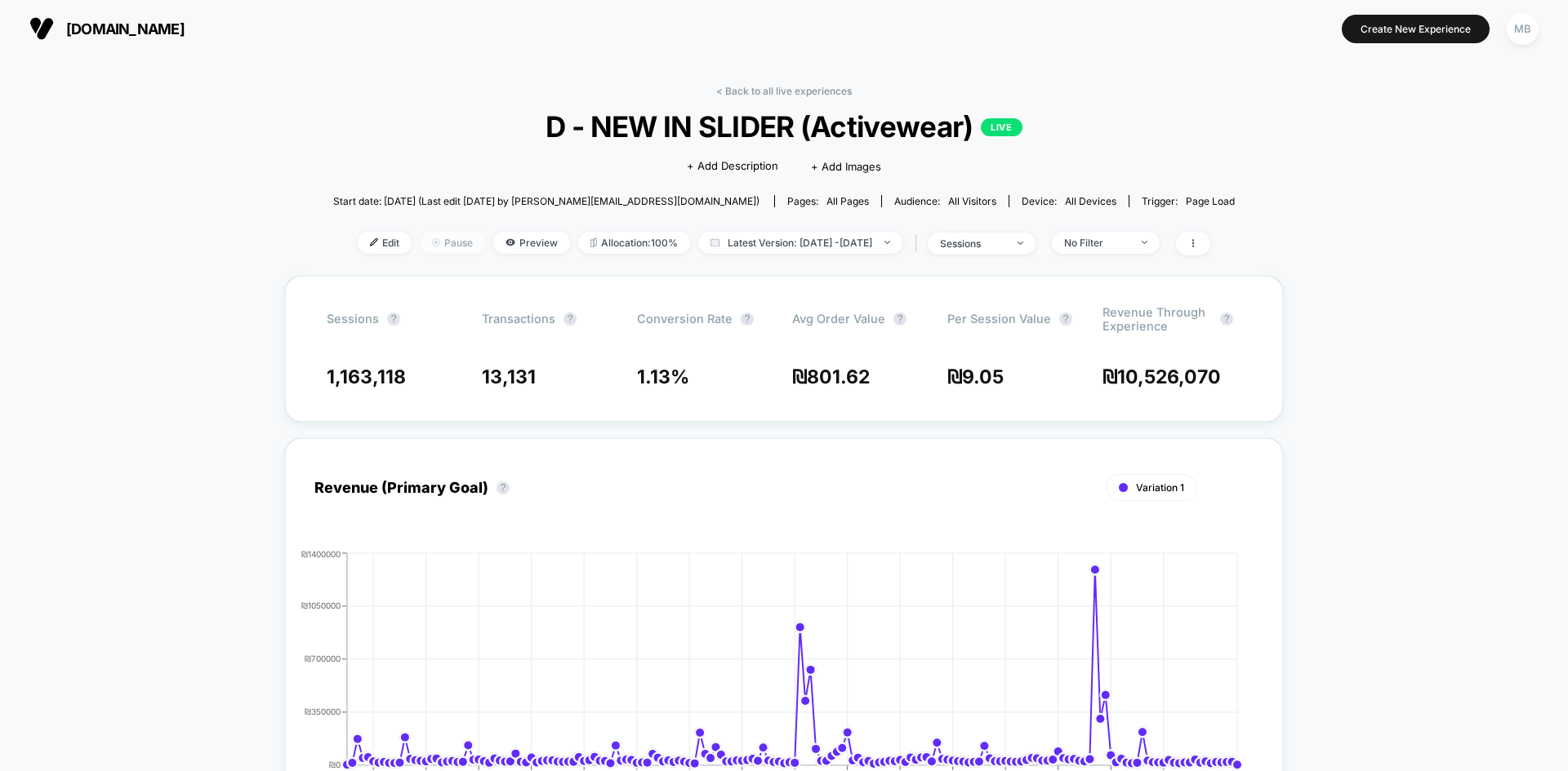
click at [420, 241] on span "Pause" at bounding box center [452, 242] width 66 height 22
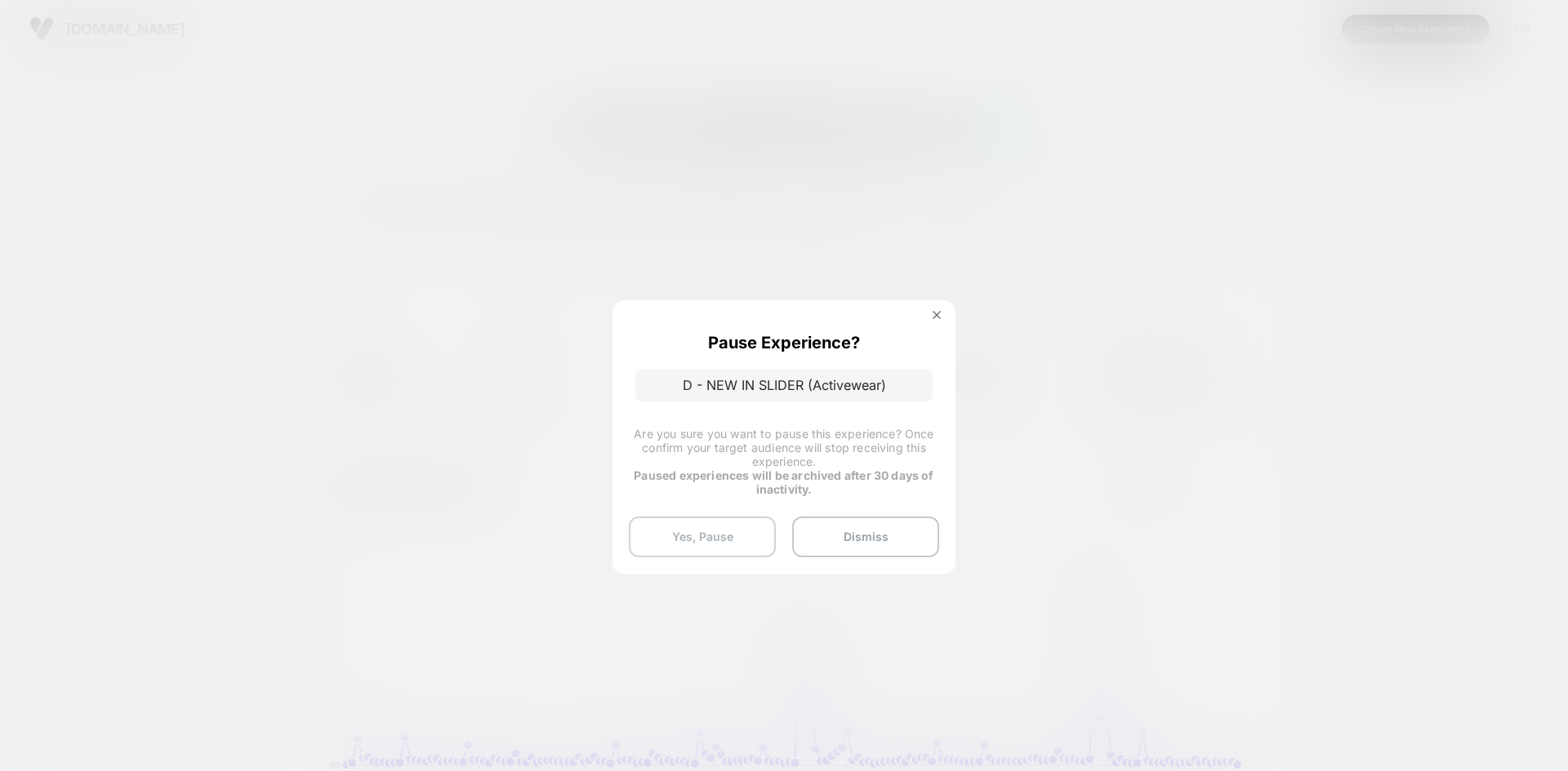
click at [708, 550] on button "Yes, Pause" at bounding box center [703, 538] width 147 height 41
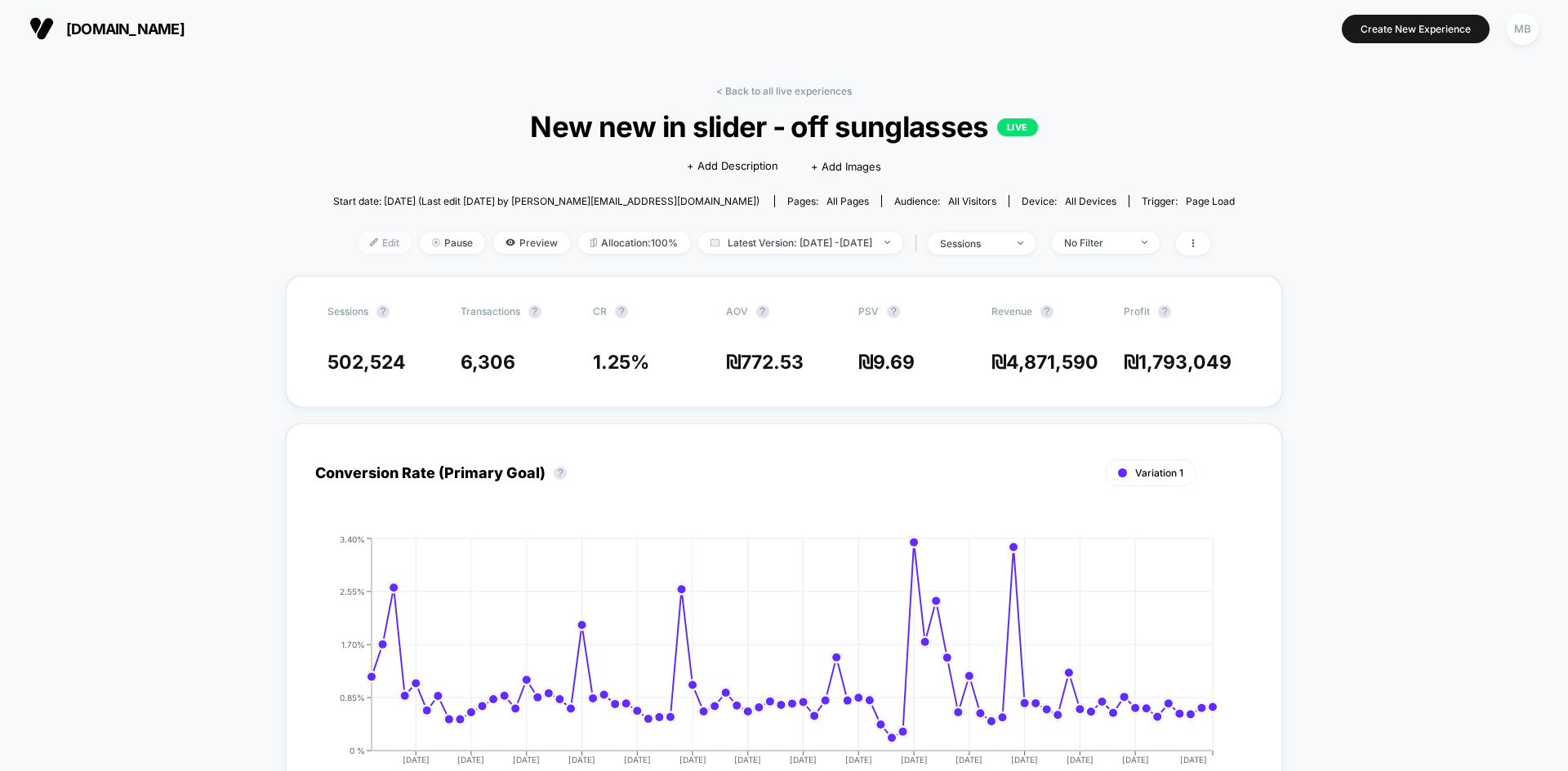
click at [357, 251] on span "Edit" at bounding box center [384, 242] width 54 height 22
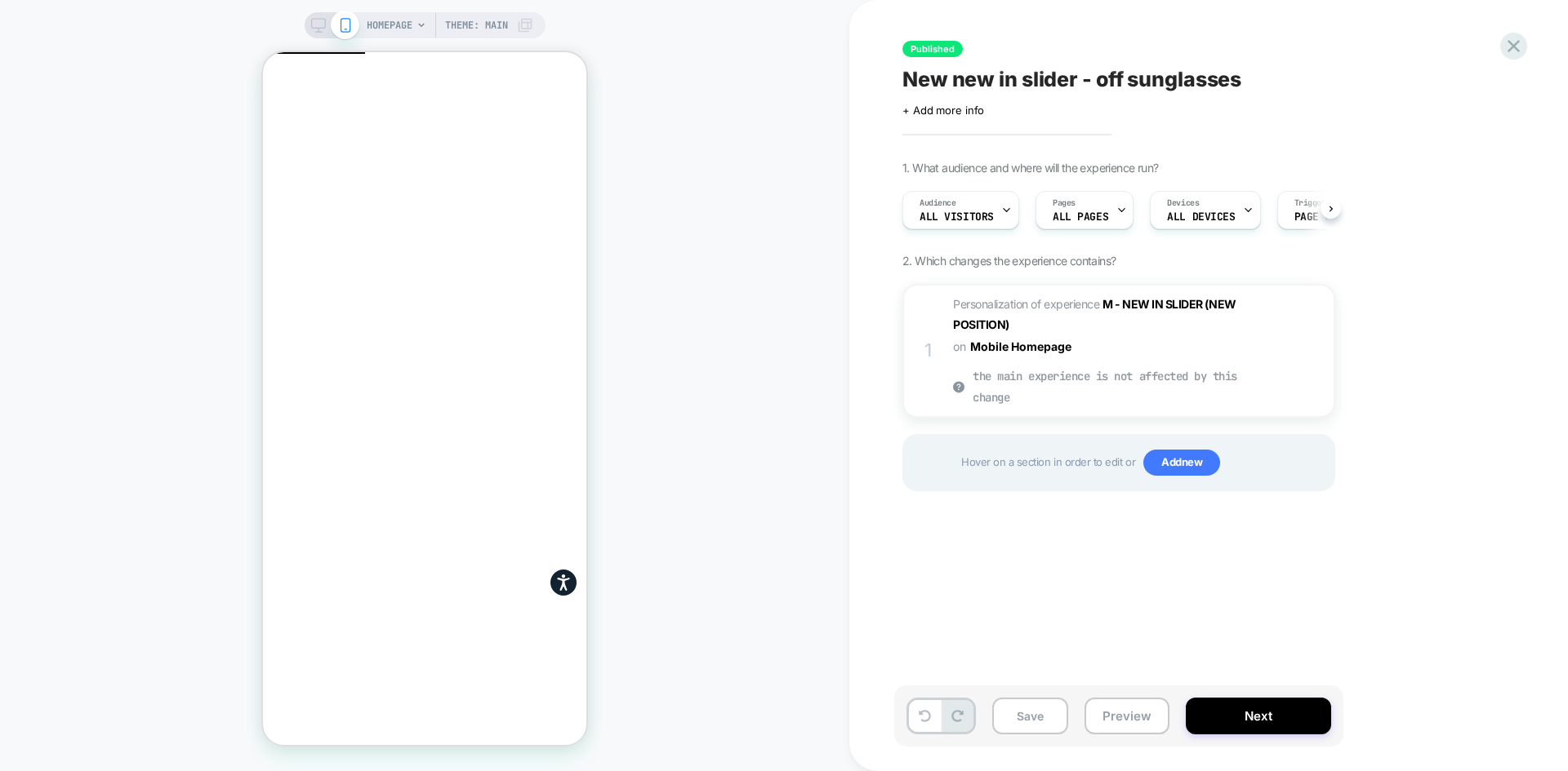
scroll to position [0, 1]
click at [276, 119] on button "Close" at bounding box center [269, 127] width 13 height 17
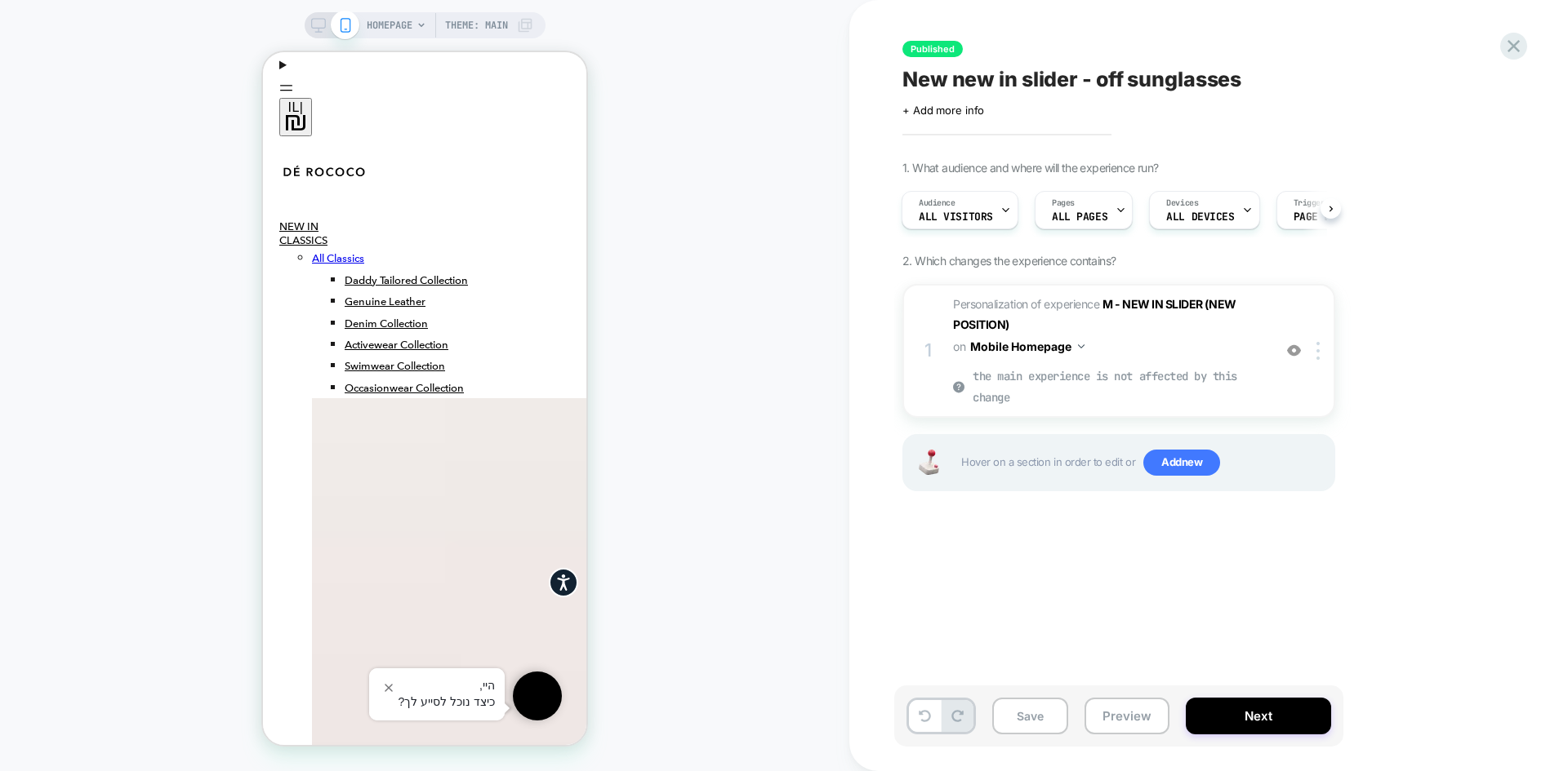
scroll to position [2758, 0]
click at [1295, 352] on img at bounding box center [1293, 350] width 14 height 14
click at [1031, 85] on span "New new in slider - off sunglasses" at bounding box center [1071, 78] width 339 height 25
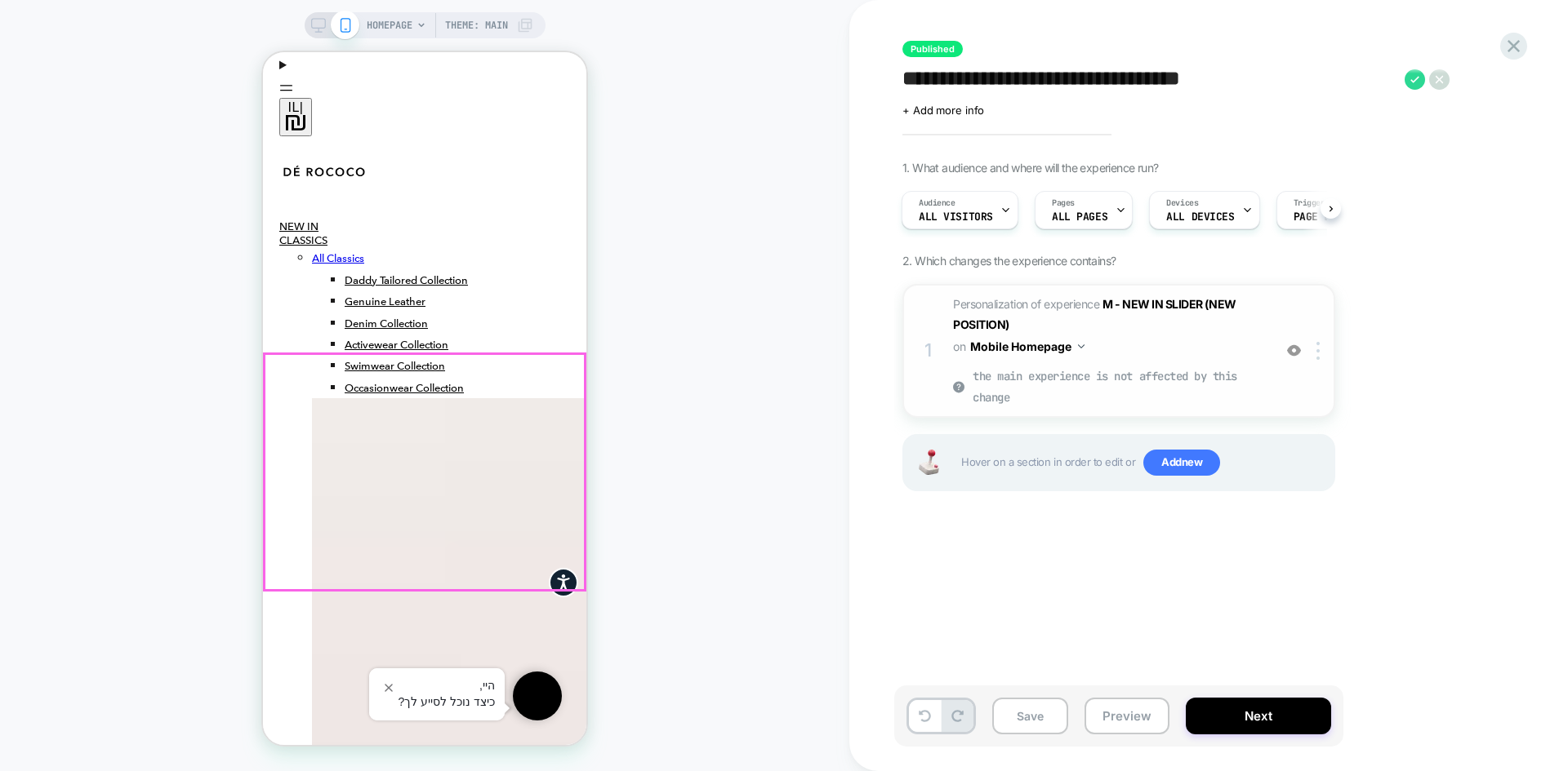
scroll to position [2677, 0]
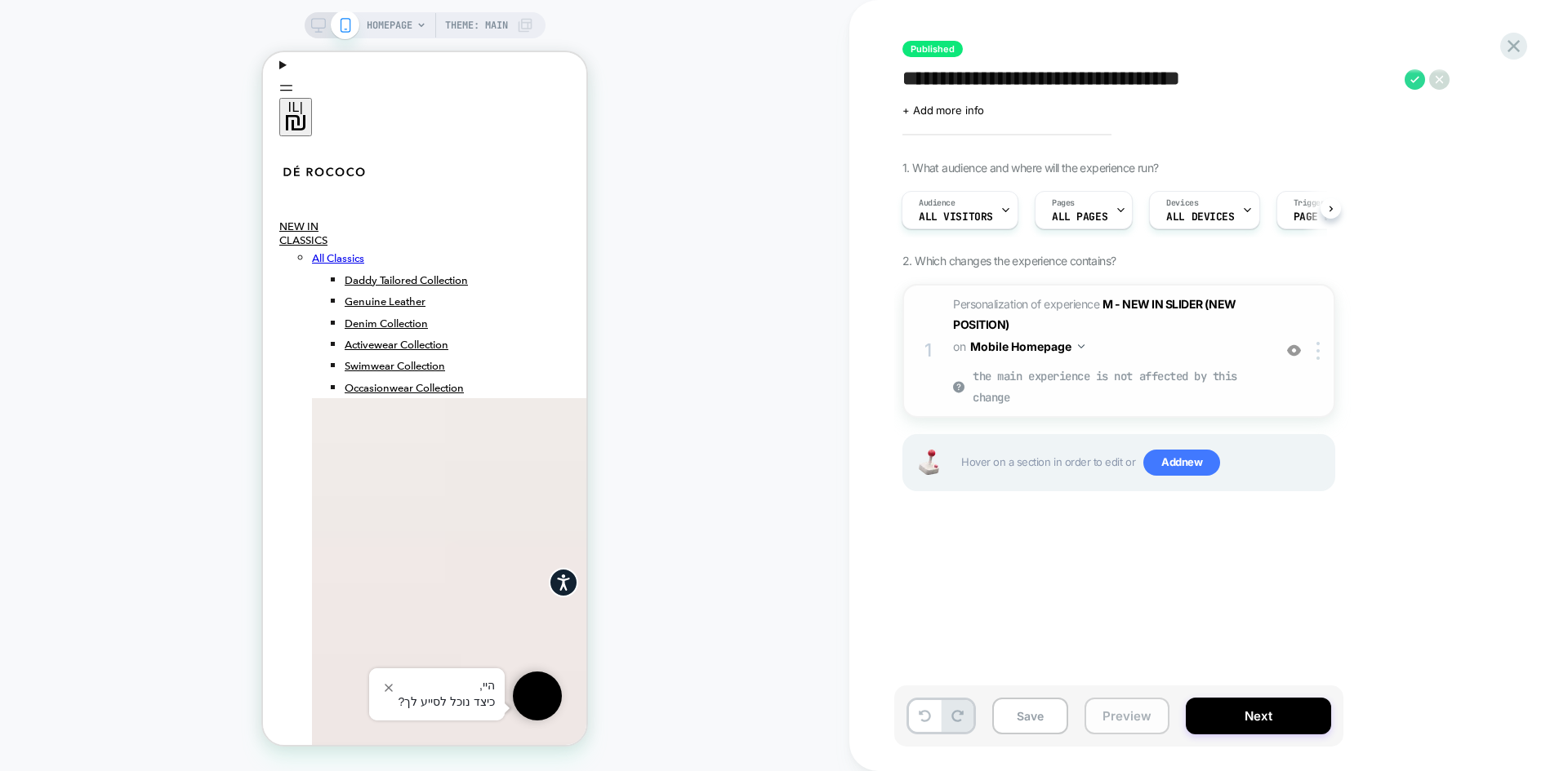
click at [1105, 706] on button "Preview" at bounding box center [1126, 715] width 85 height 36
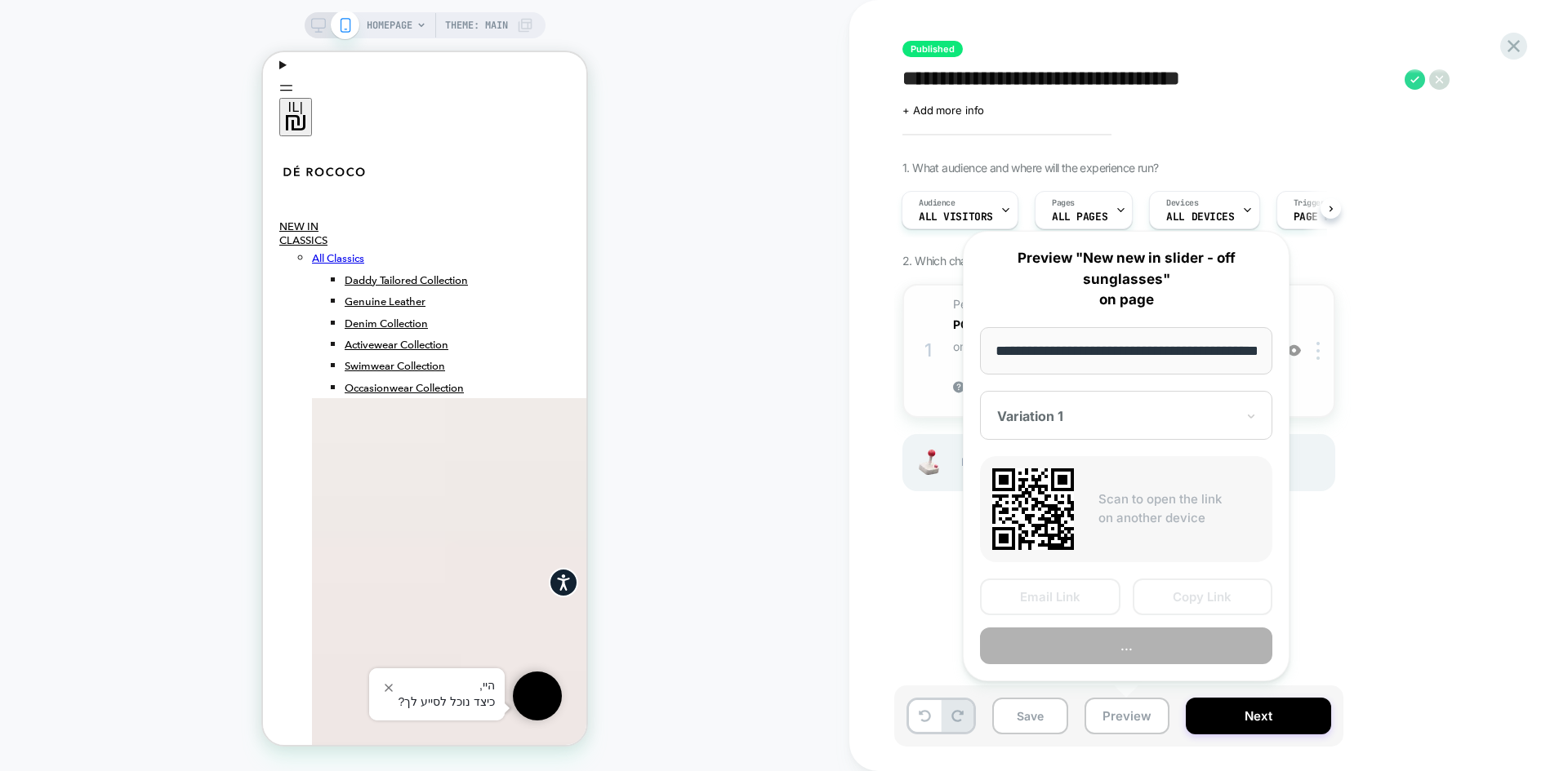
scroll to position [0, 54]
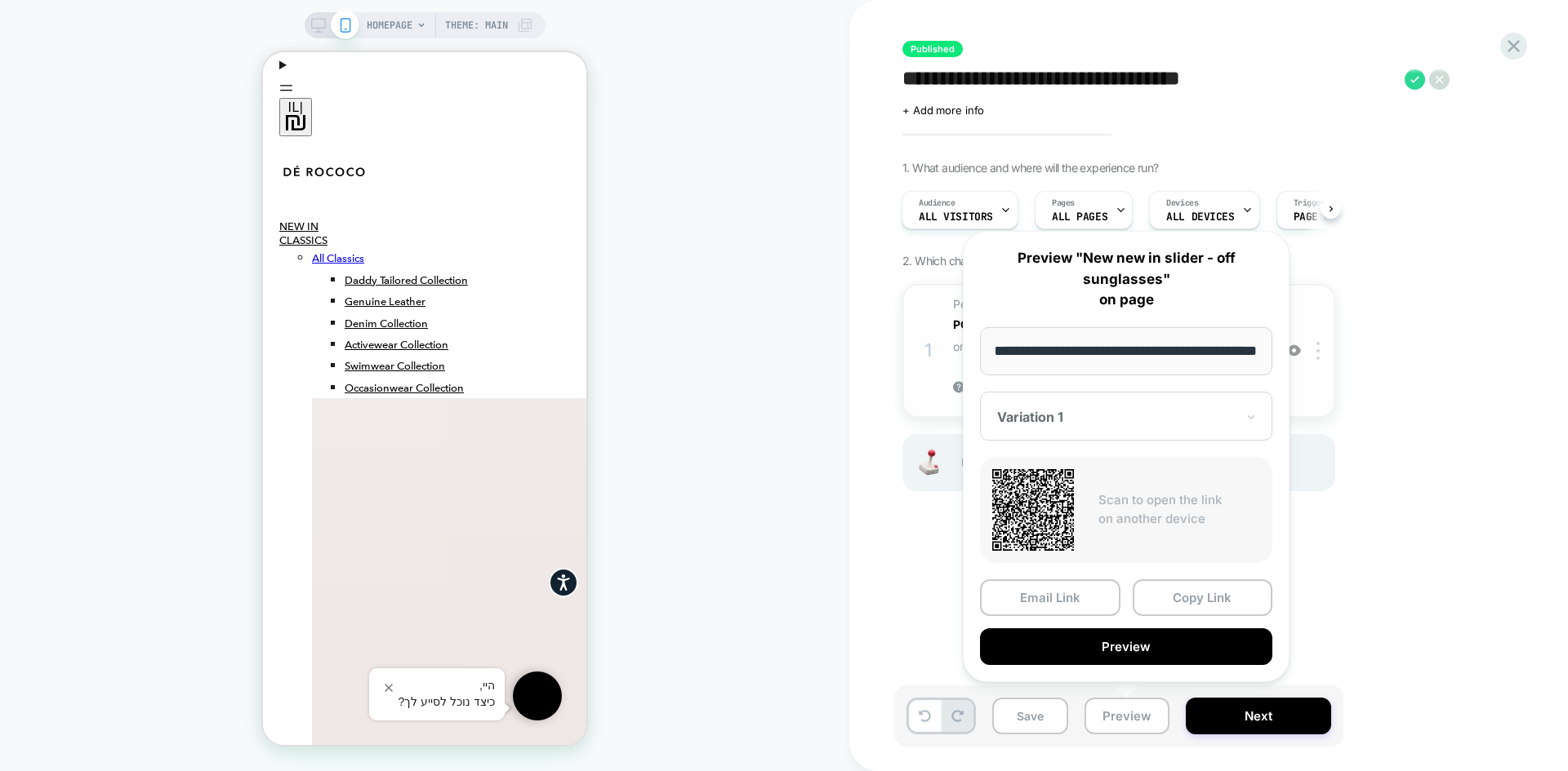
click at [1086, 357] on input "**********" at bounding box center [1125, 351] width 292 height 48
drag, startPoint x: 1116, startPoint y: 347, endPoint x: 933, endPoint y: 362, distance: 183.6
click at [933, 362] on body "**********" at bounding box center [784, 386] width 1568 height 771
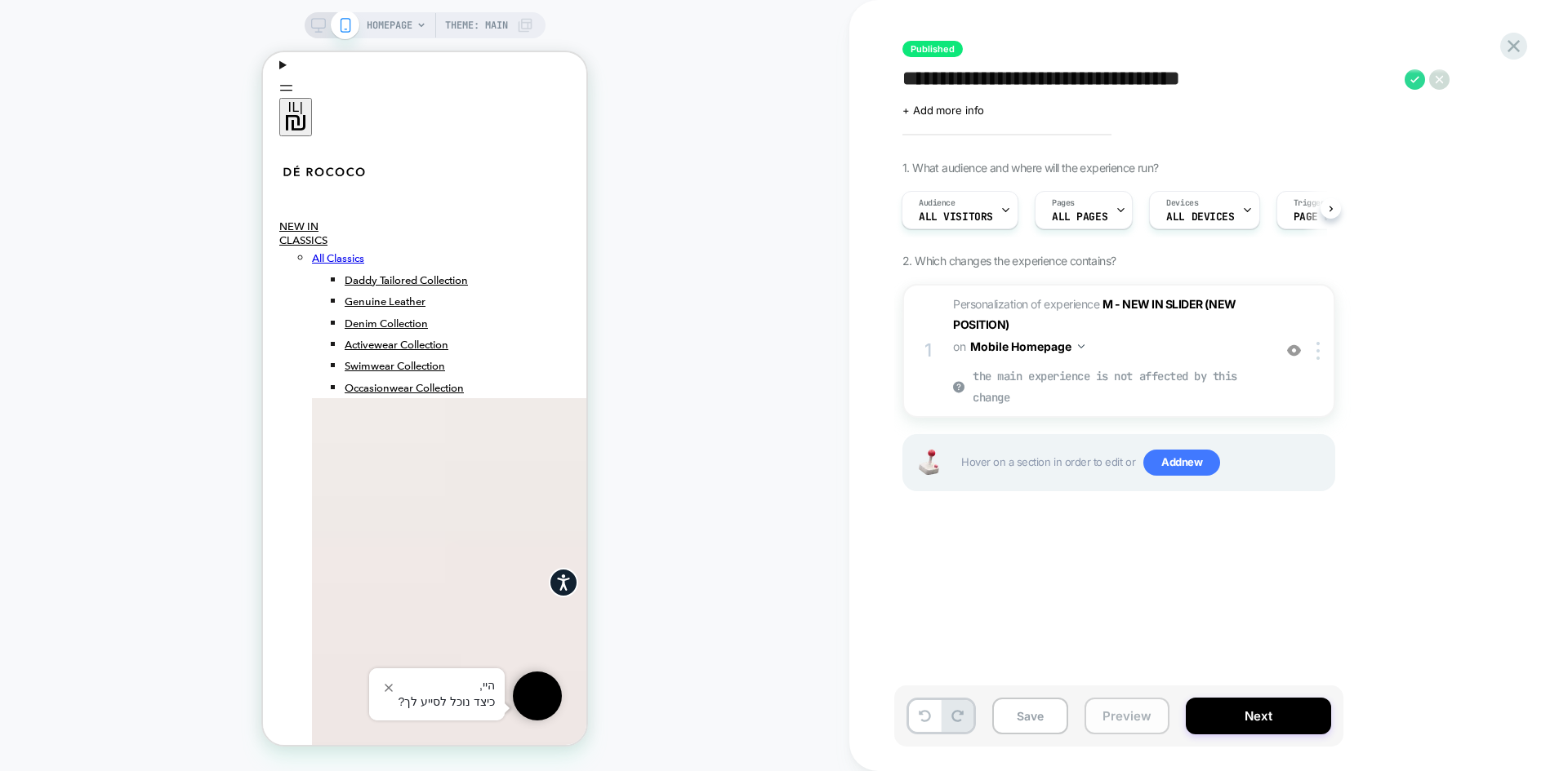
click at [1129, 706] on button "Preview" at bounding box center [1126, 715] width 85 height 36
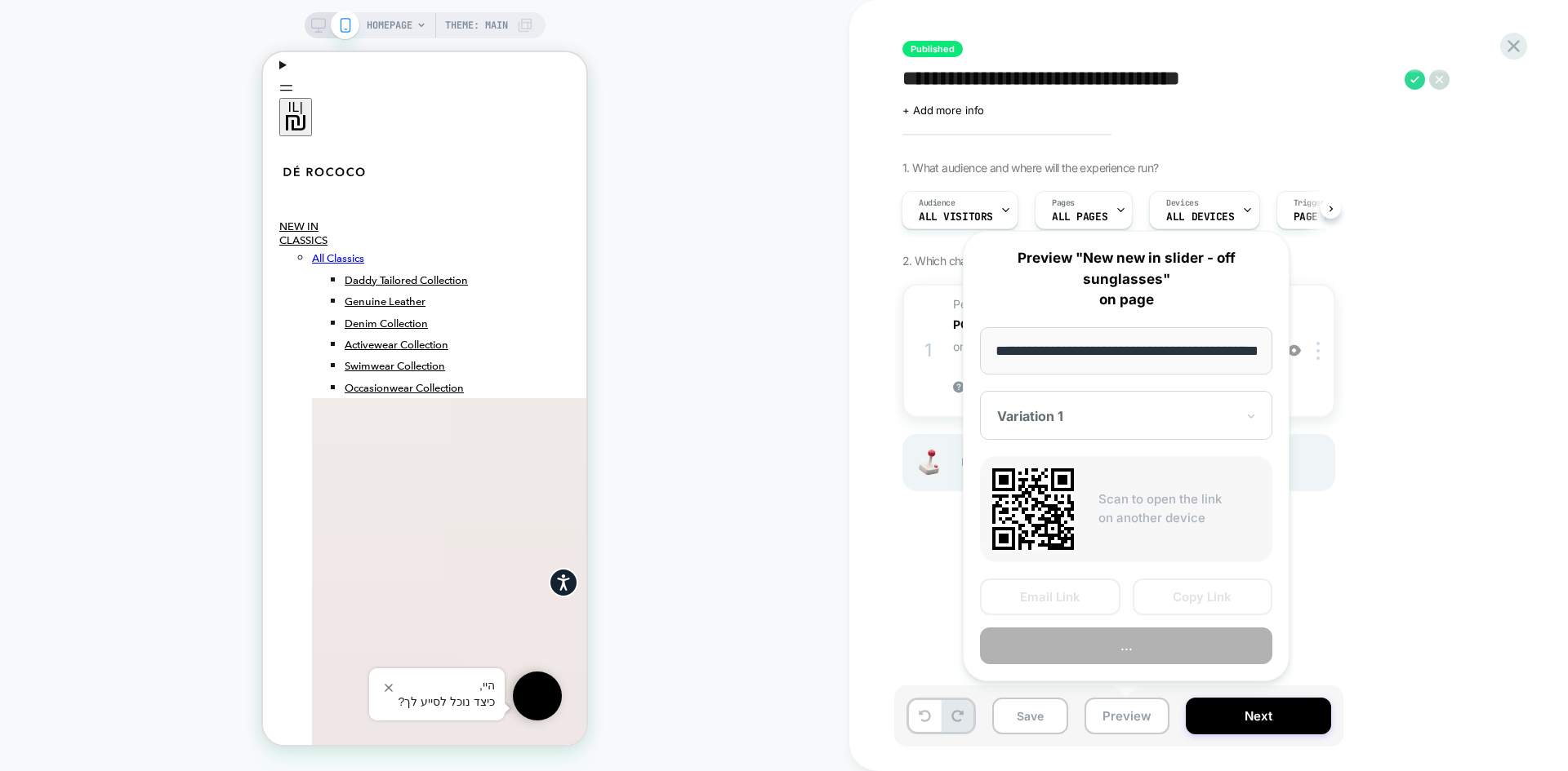
scroll to position [0, 54]
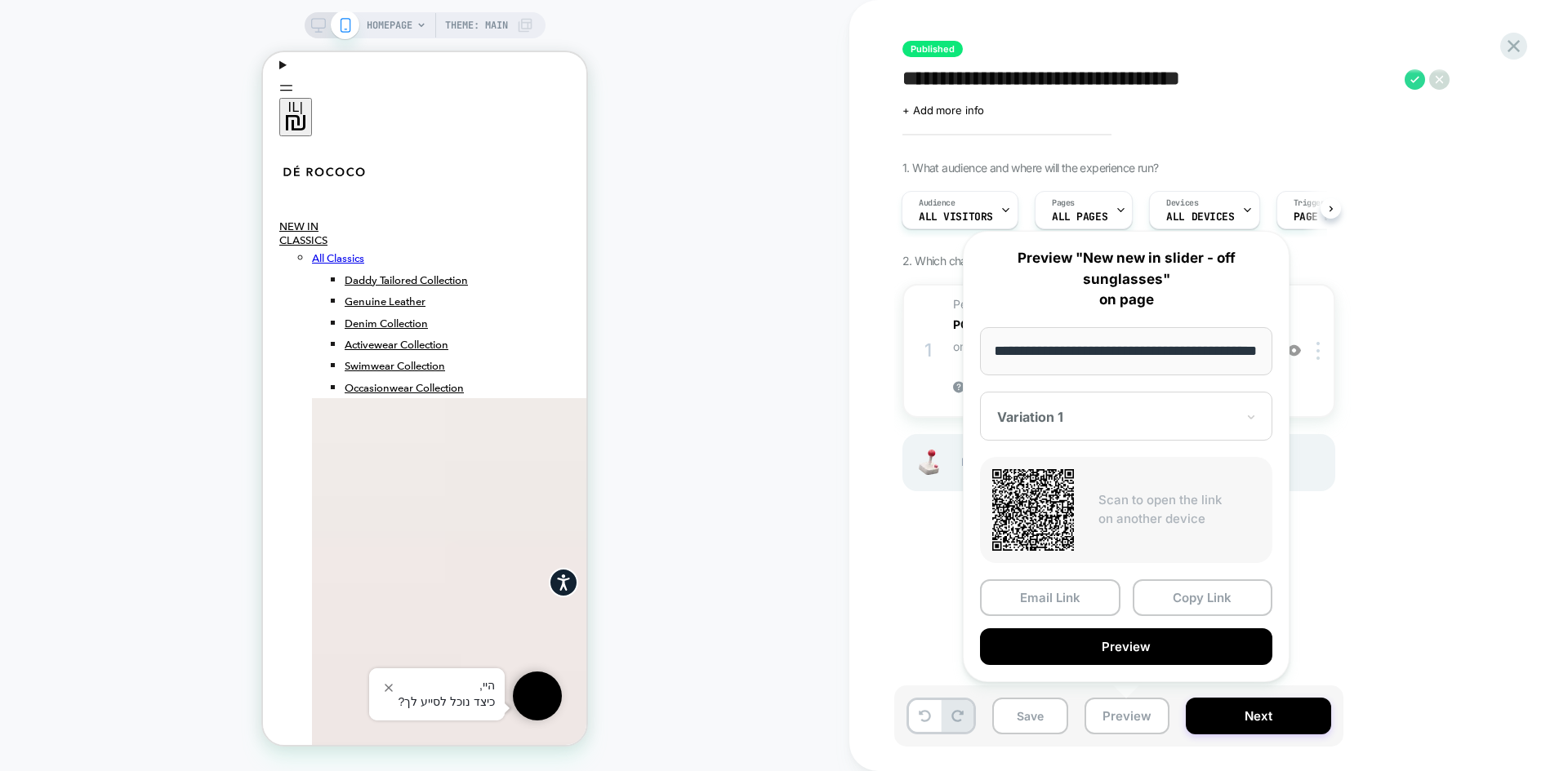
click at [1091, 360] on input "**********" at bounding box center [1125, 351] width 292 height 48
drag, startPoint x: 1121, startPoint y: 349, endPoint x: 957, endPoint y: 352, distance: 164.0
click at [957, 352] on div "**********" at bounding box center [1125, 456] width 359 height 484
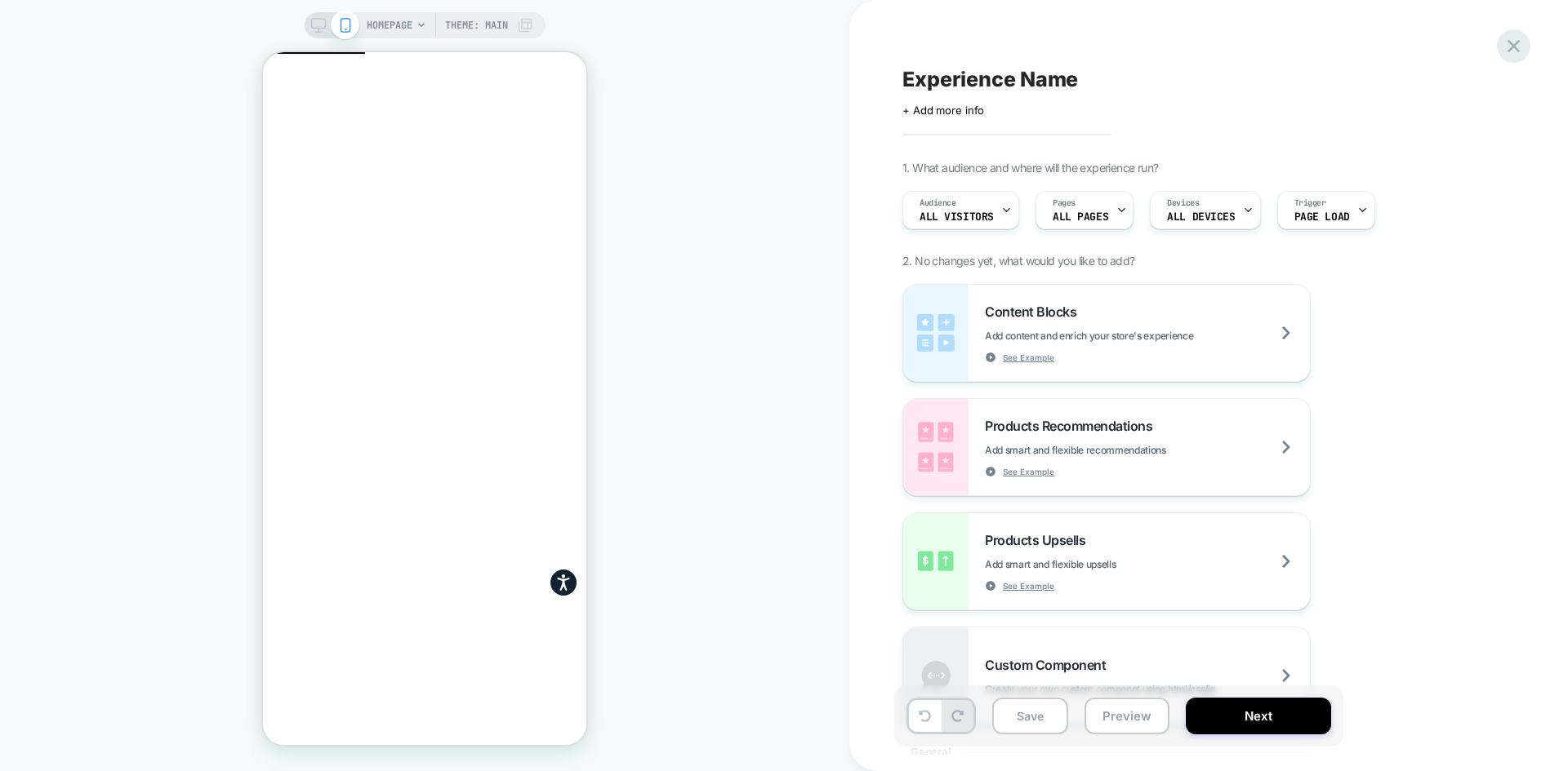
click at [1521, 39] on icon at bounding box center [1513, 46] width 22 height 22
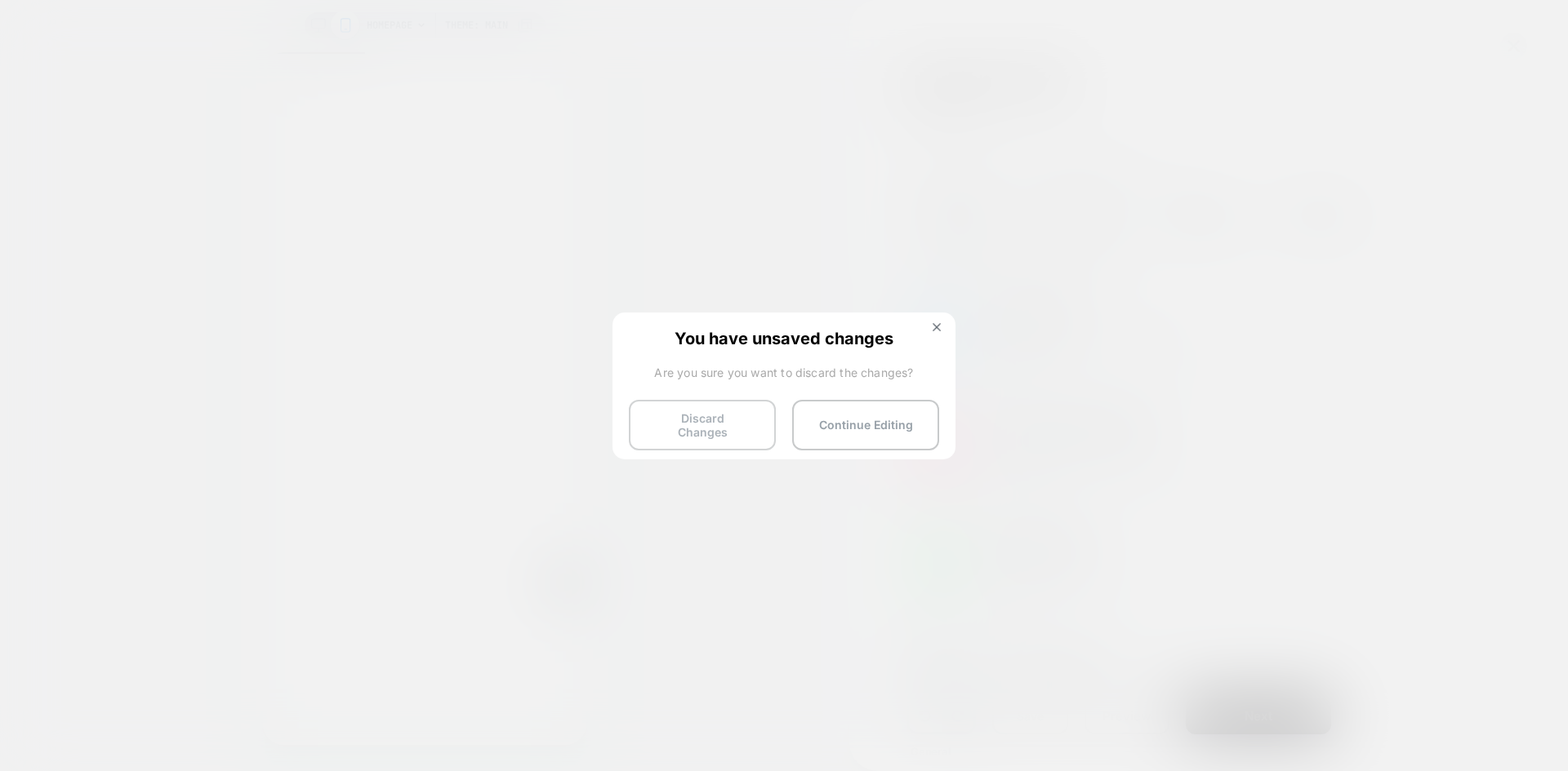
click at [688, 422] on button "Discard Changes" at bounding box center [703, 426] width 147 height 51
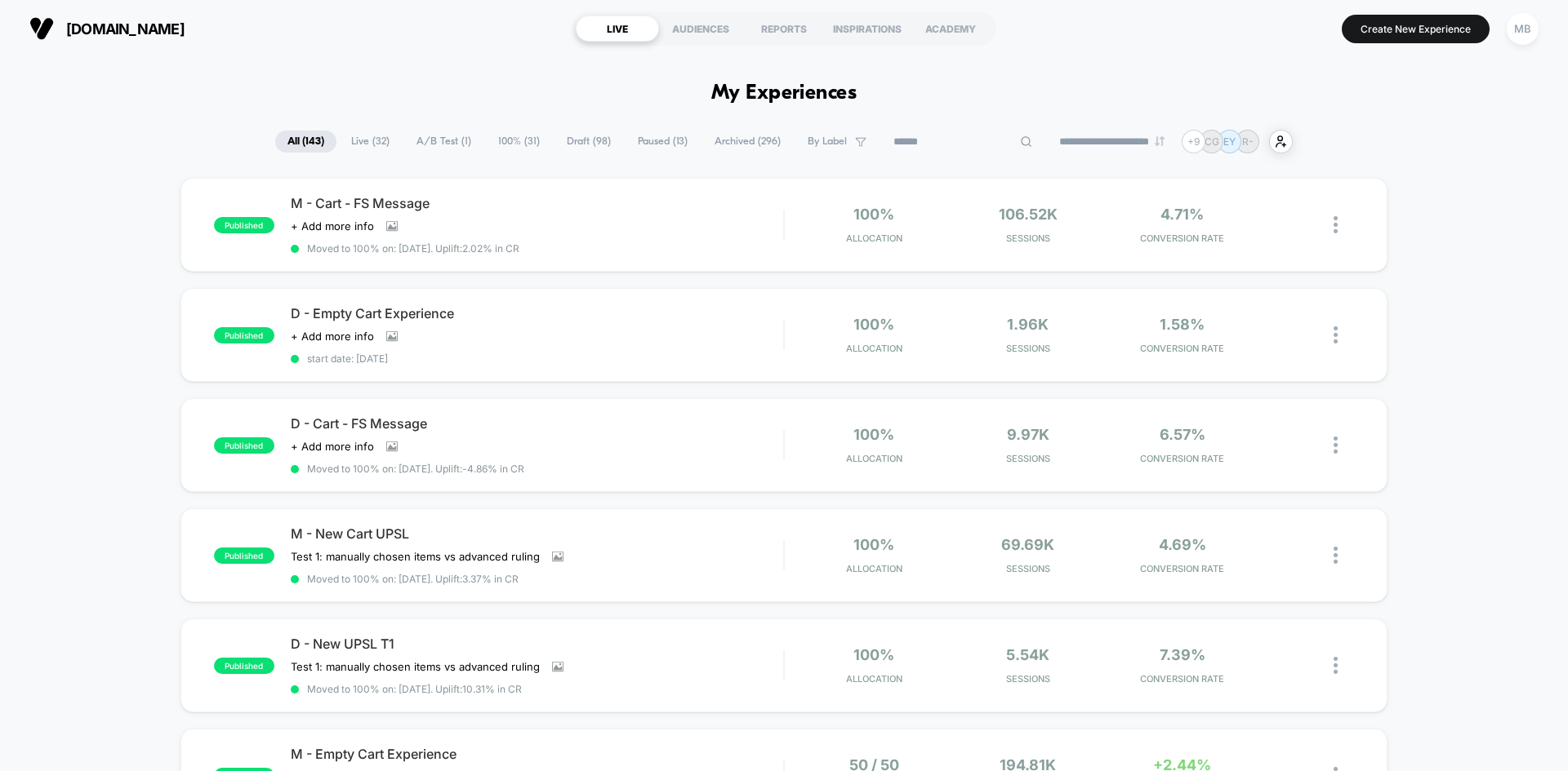
click at [954, 136] on input at bounding box center [963, 142] width 163 height 20
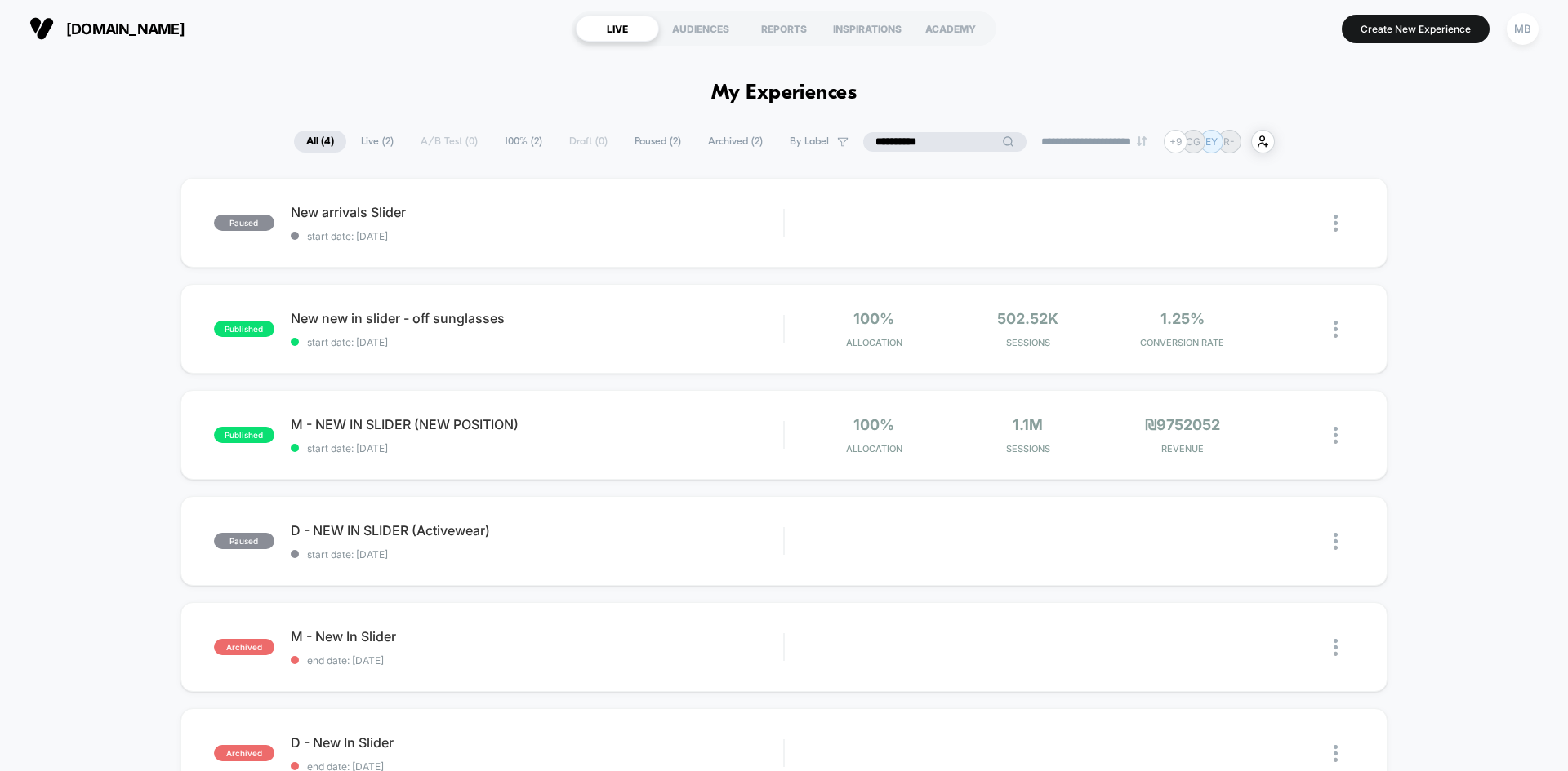
type input "**********"
click at [566, 358] on div "published New new in slider - off sunglasses start date: 6/26/2025 100% Allocat…" at bounding box center [784, 330] width 1207 height 90
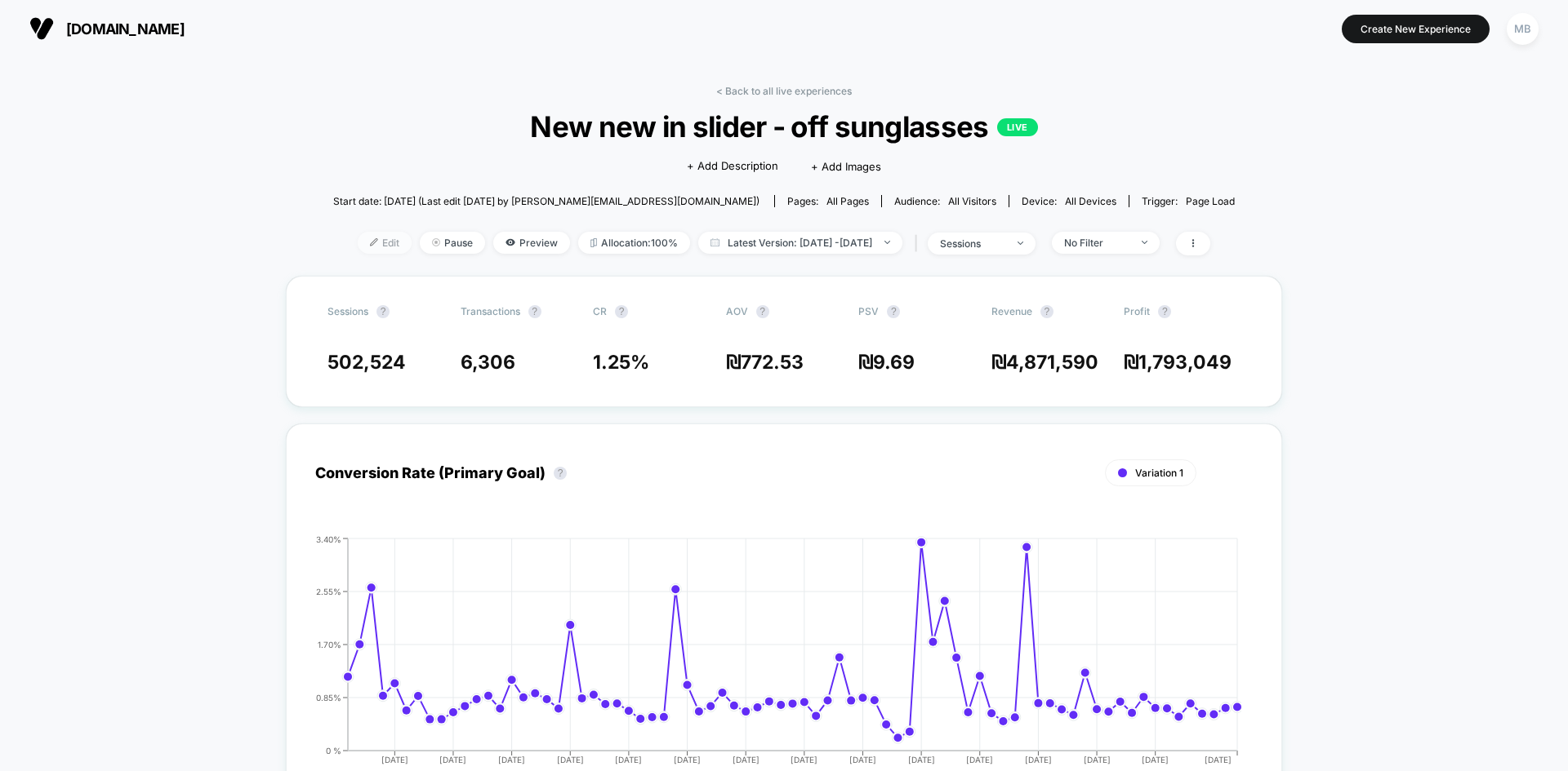
click at [357, 243] on span "Edit" at bounding box center [384, 242] width 54 height 22
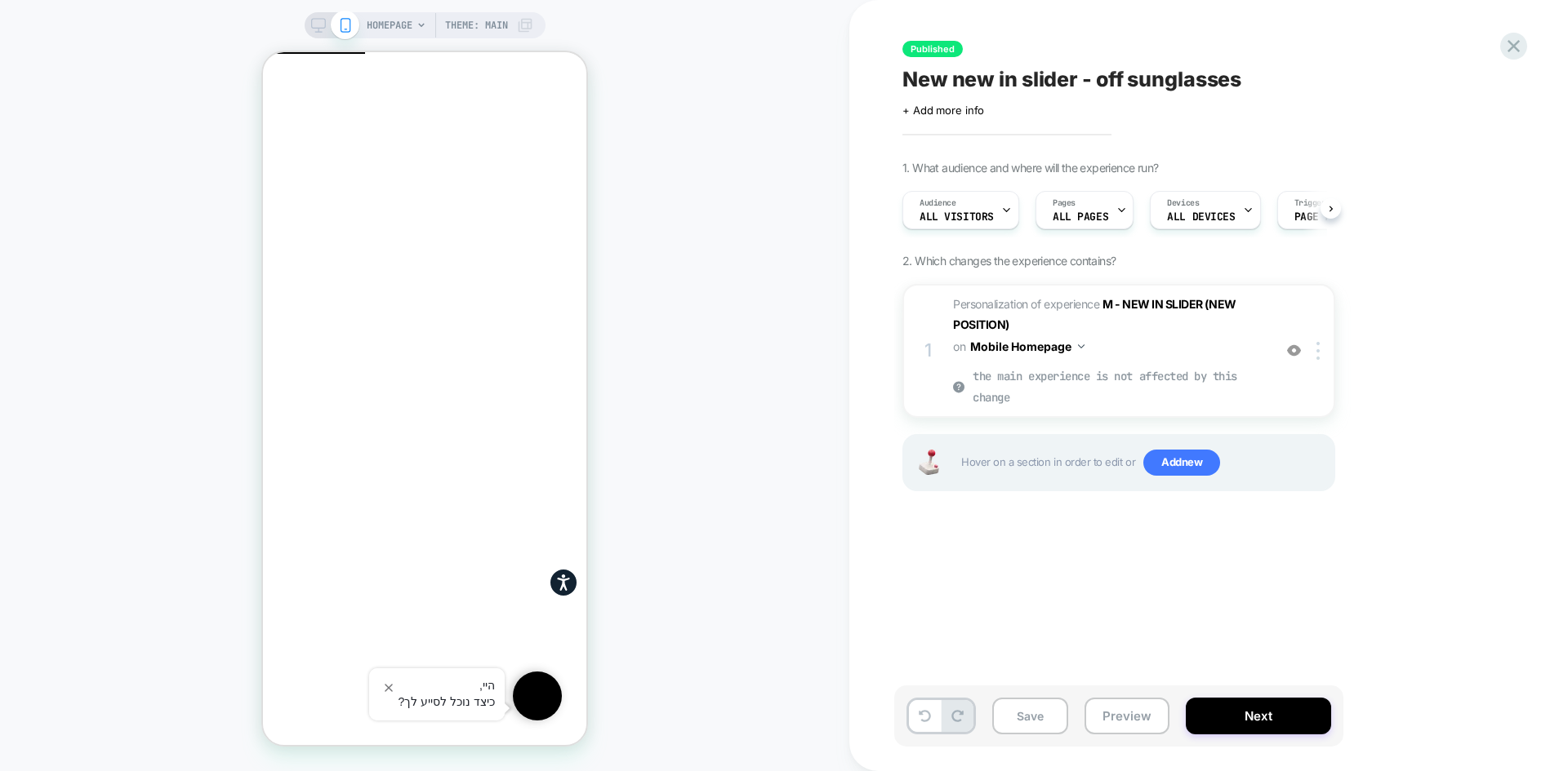
scroll to position [0, 1]
click at [270, 131] on icon "Close" at bounding box center [270, 131] width 0 height 0
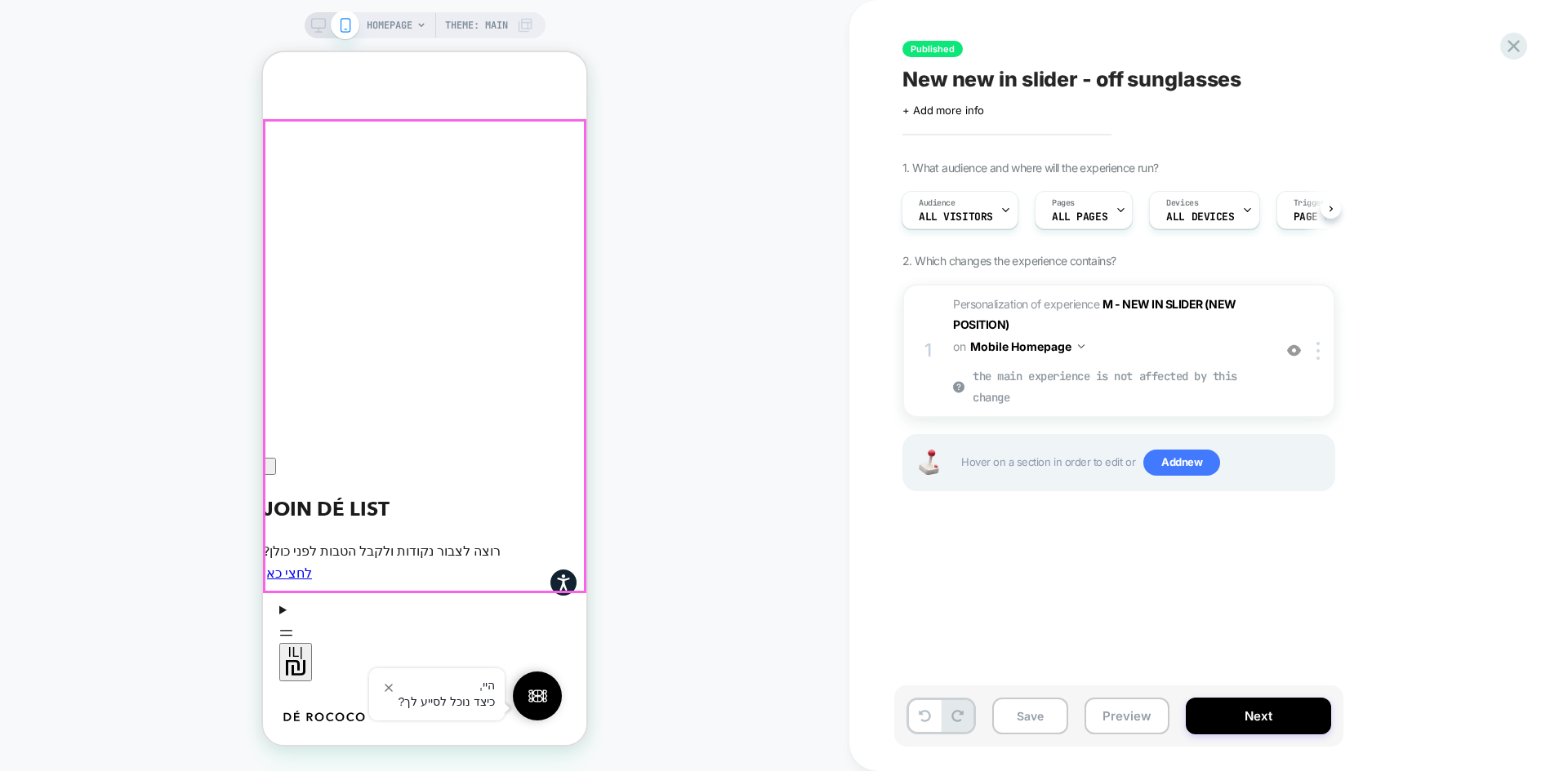
scroll to position [473, 0]
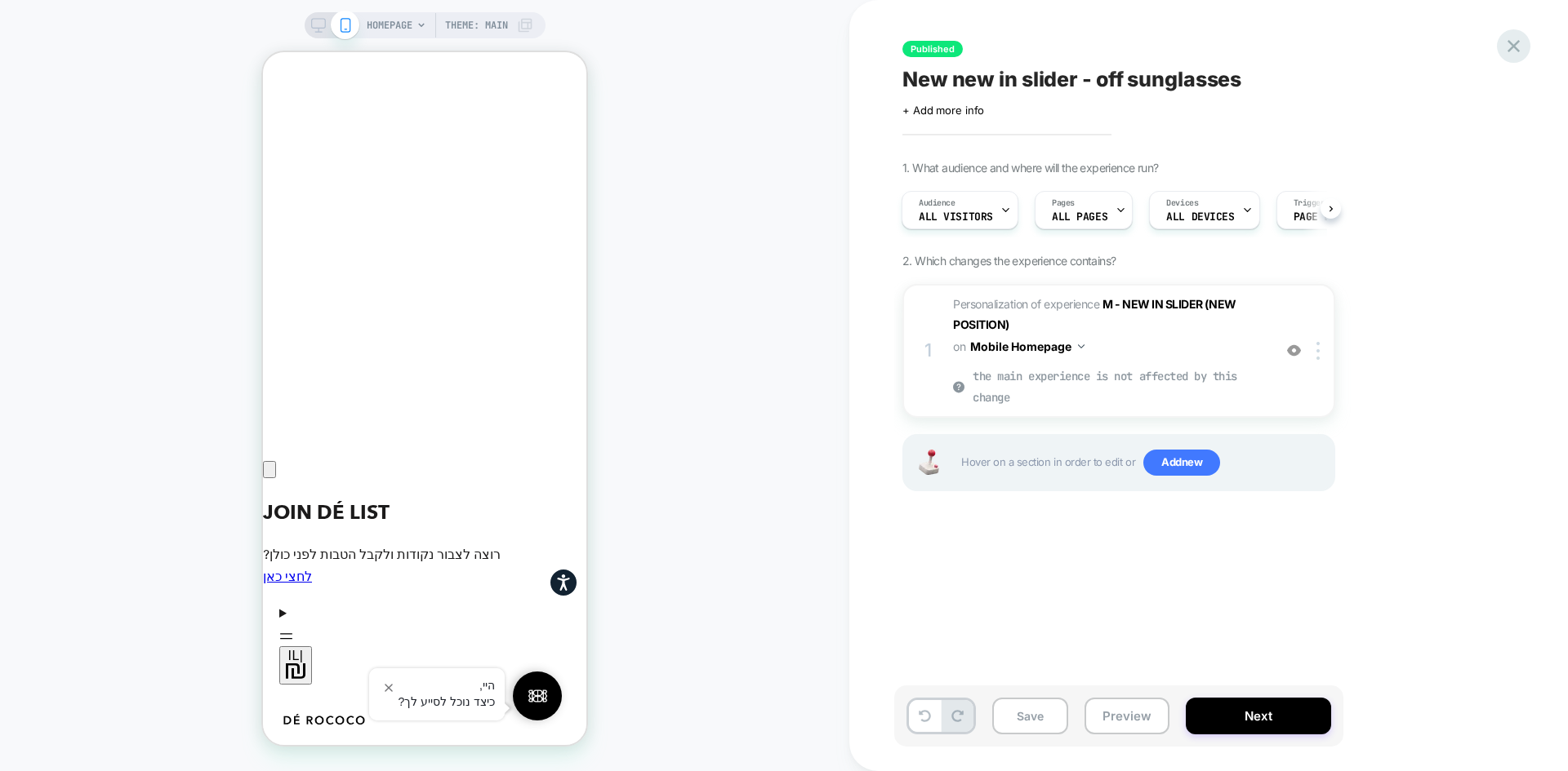
click at [1506, 51] on icon at bounding box center [1513, 46] width 22 height 22
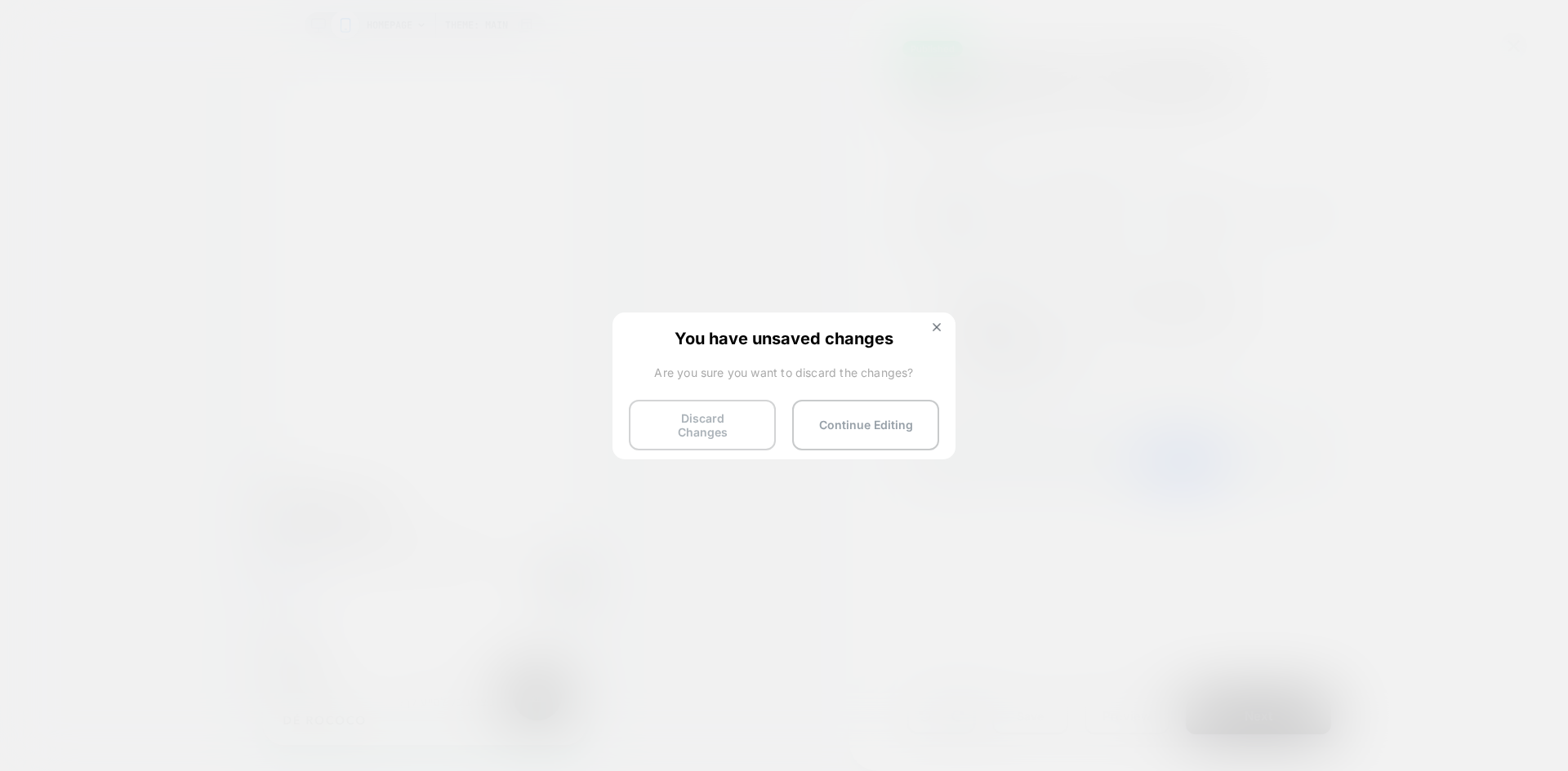
click at [678, 426] on button "Discard Changes" at bounding box center [703, 426] width 147 height 51
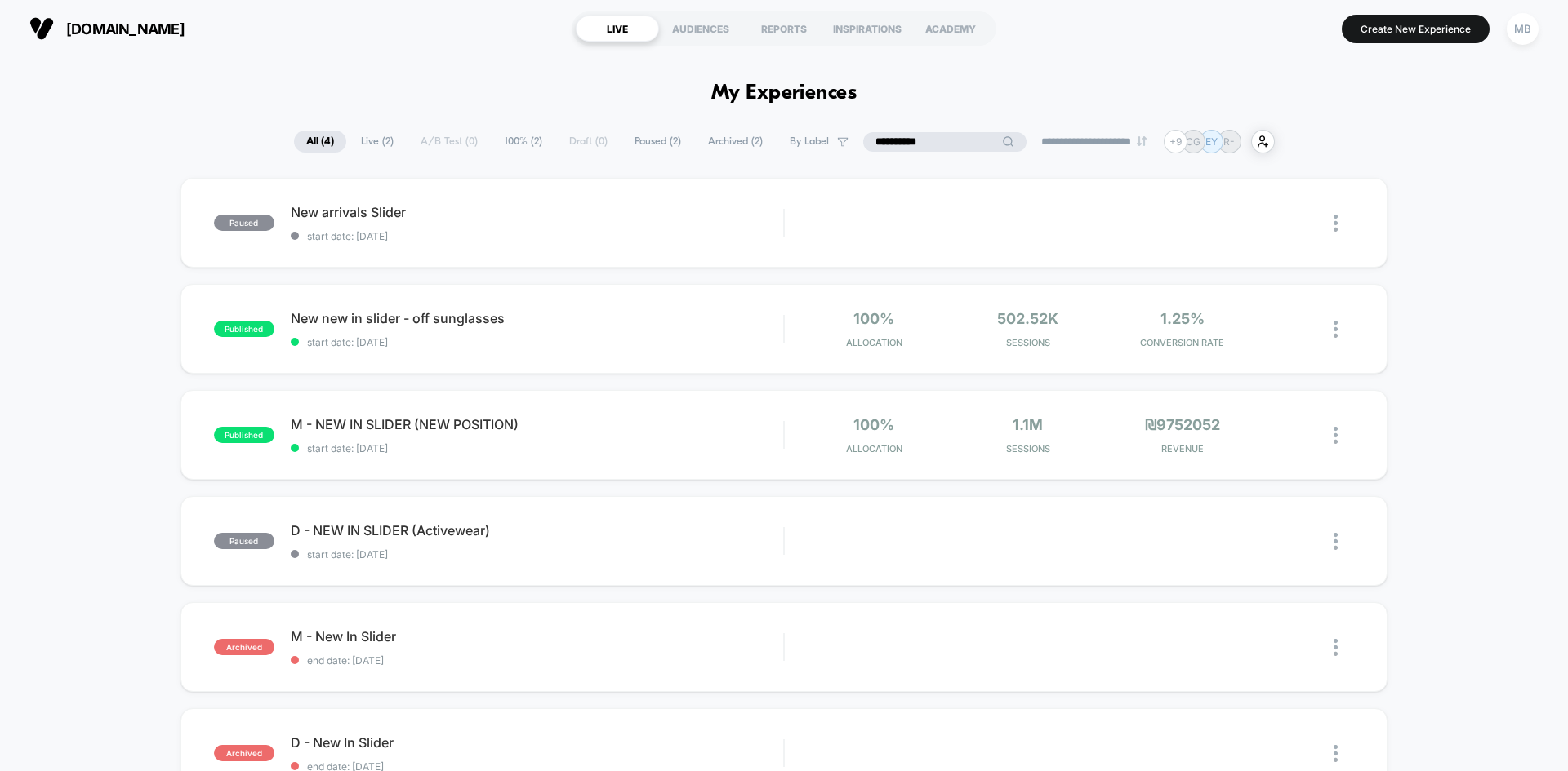
click at [924, 135] on input "**********" at bounding box center [944, 142] width 163 height 20
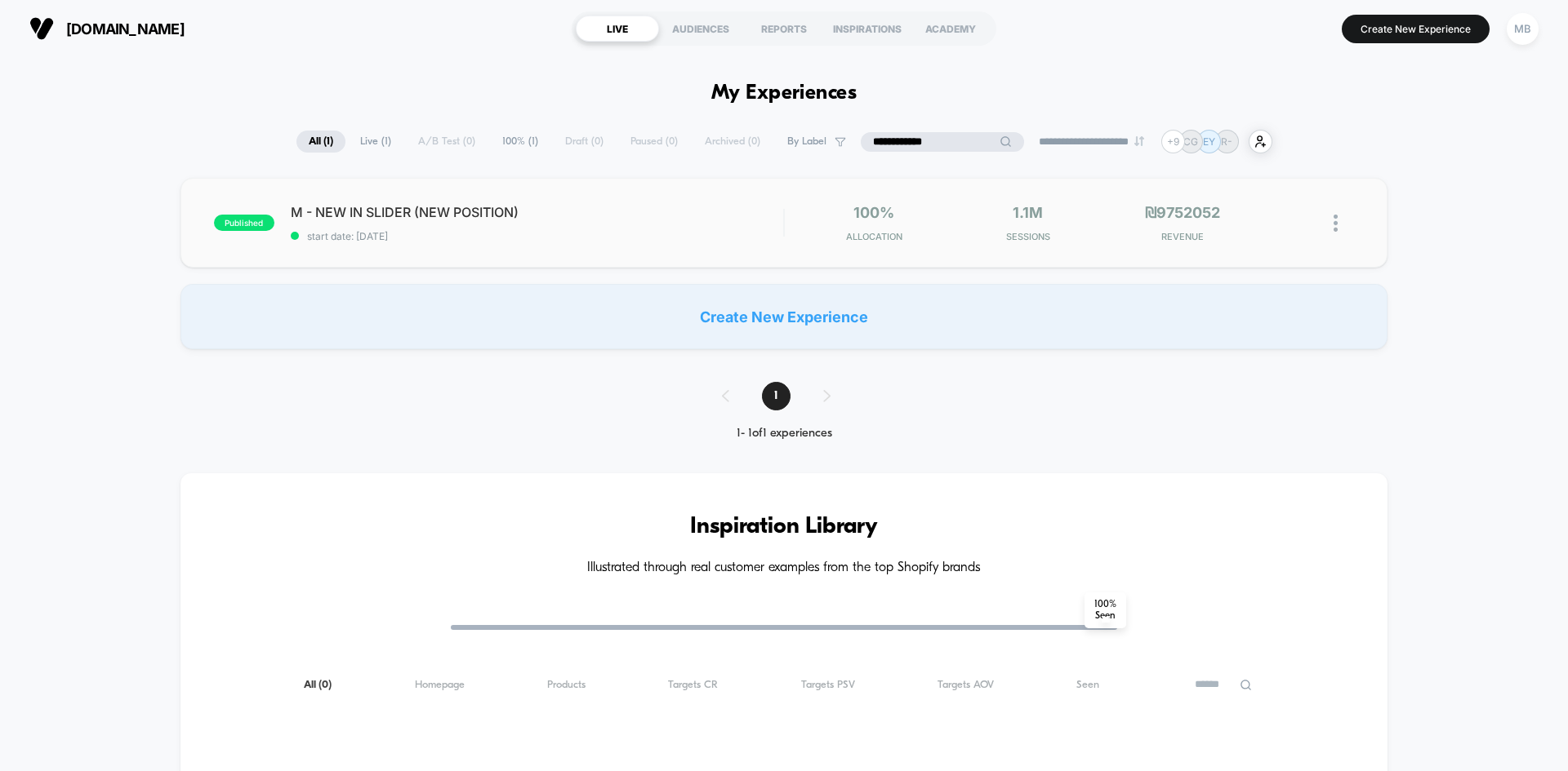
type input "**********"
click at [599, 247] on div "published M - NEW IN SLIDER (NEW POSITION) start date: 3/25/2025 100% Allocatio…" at bounding box center [784, 223] width 1207 height 90
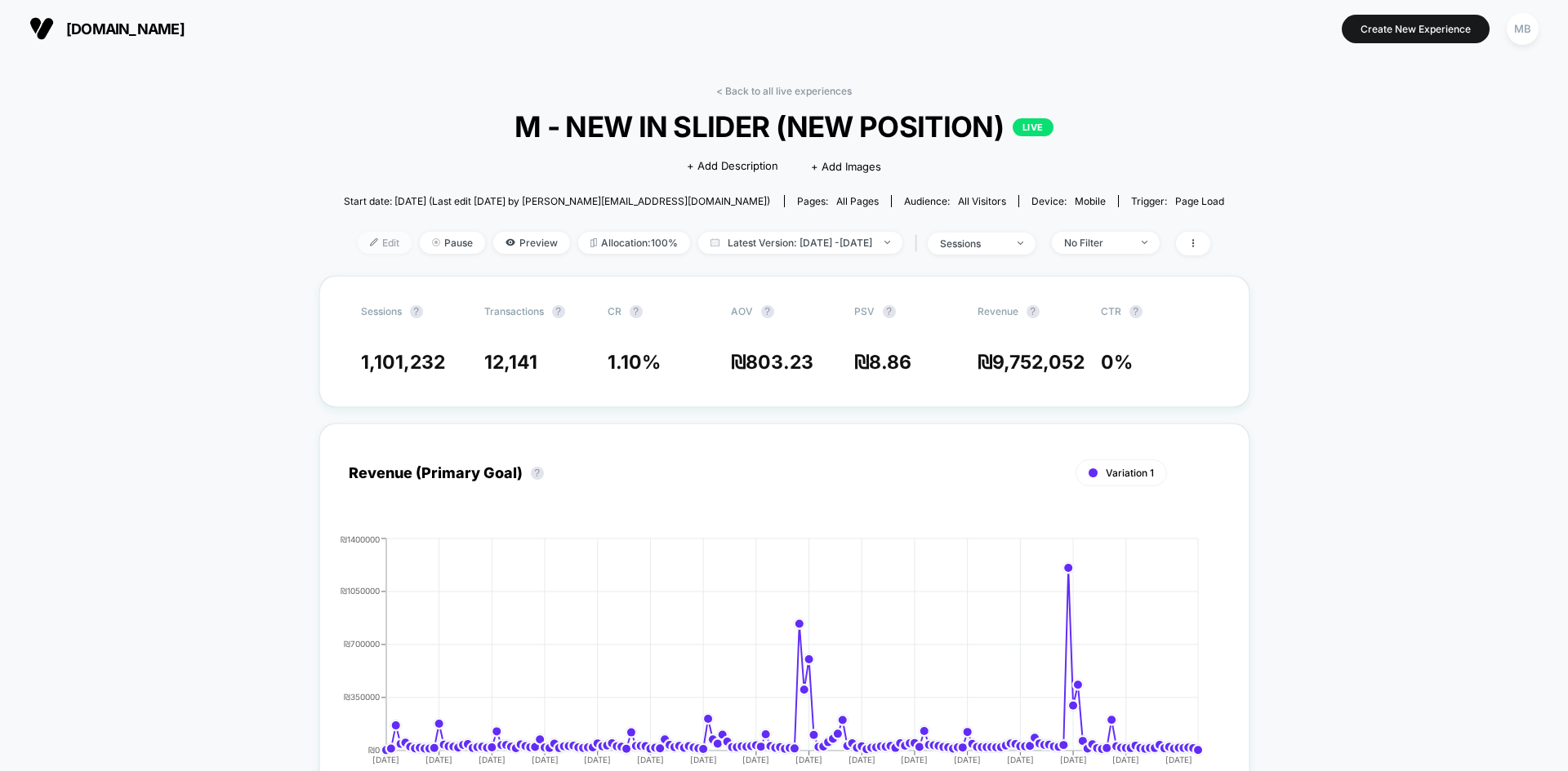
click at [360, 248] on span "Edit" at bounding box center [384, 242] width 54 height 22
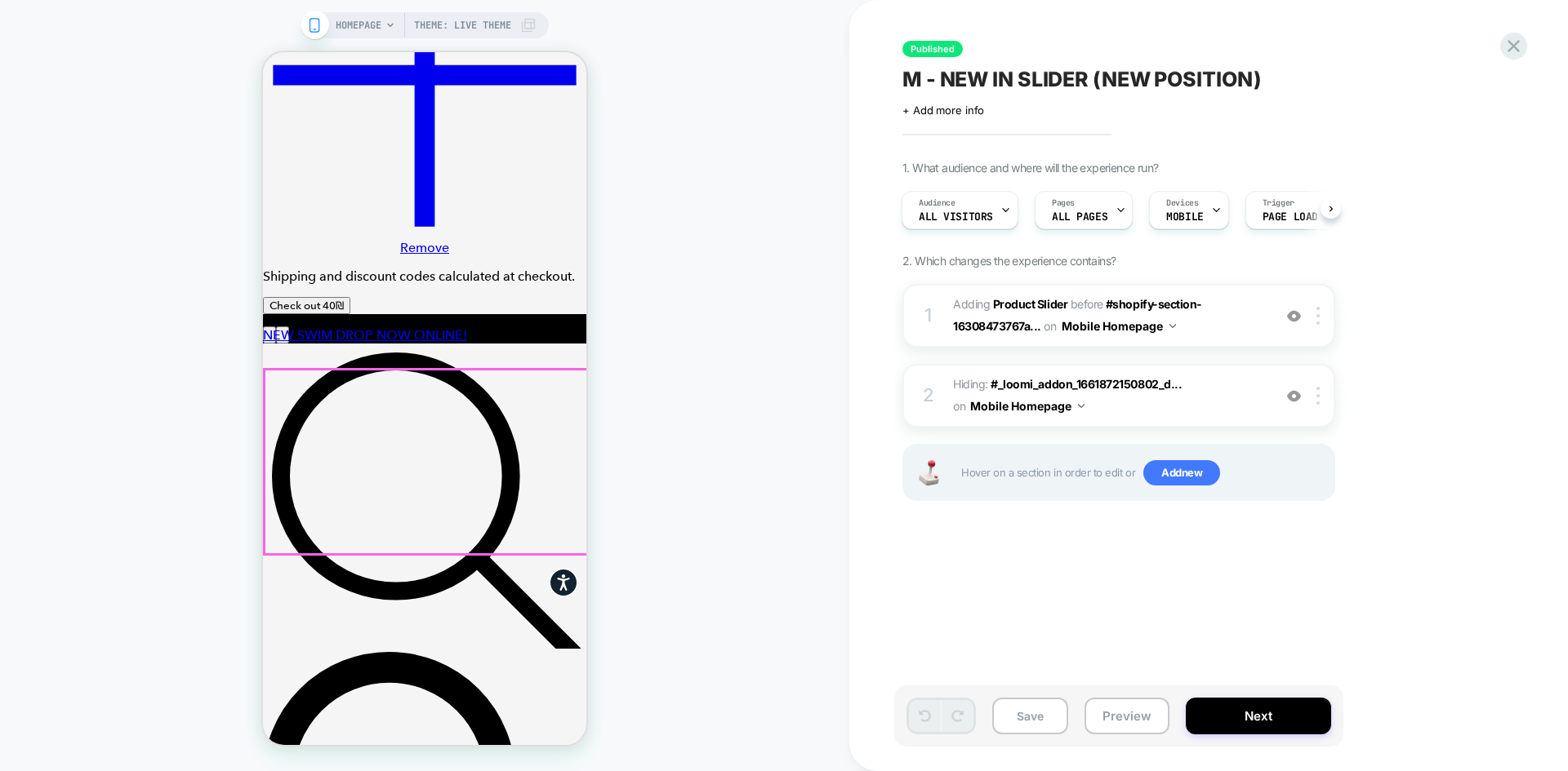
scroll to position [3264, 0]
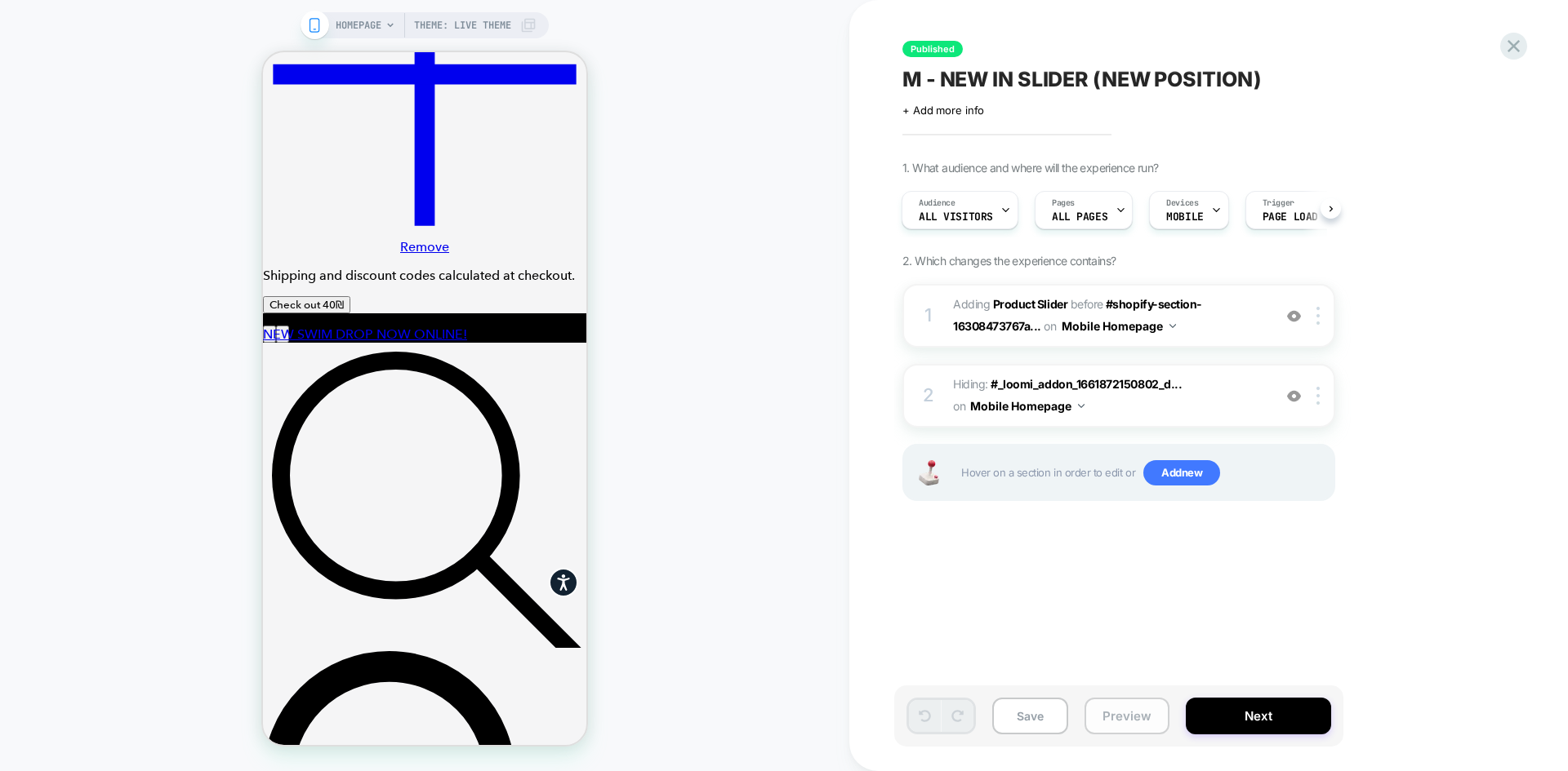
click at [1135, 712] on button "Preview" at bounding box center [1126, 715] width 85 height 36
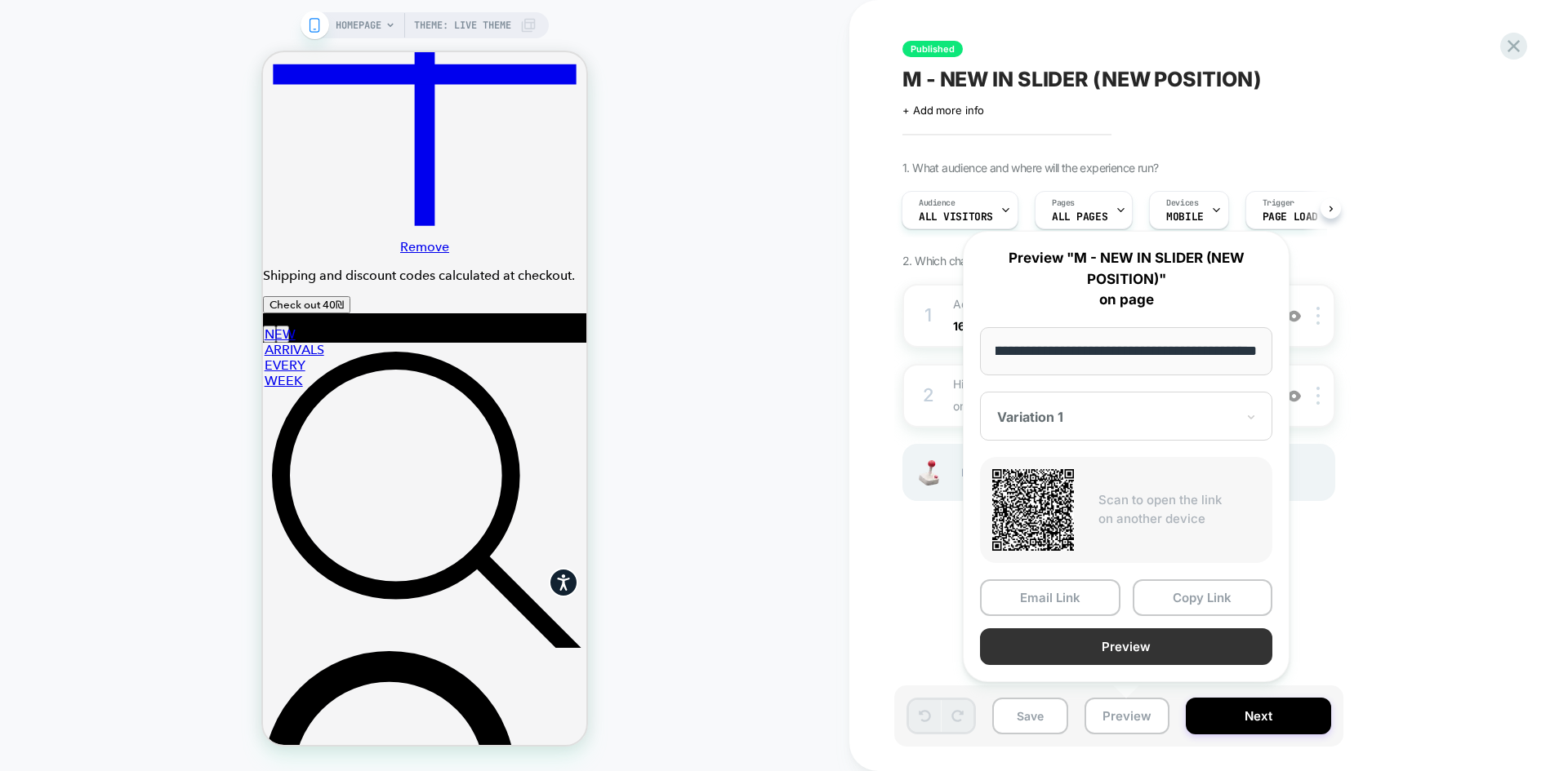
scroll to position [0, 0]
click at [1116, 657] on button "Preview" at bounding box center [1125, 646] width 292 height 36
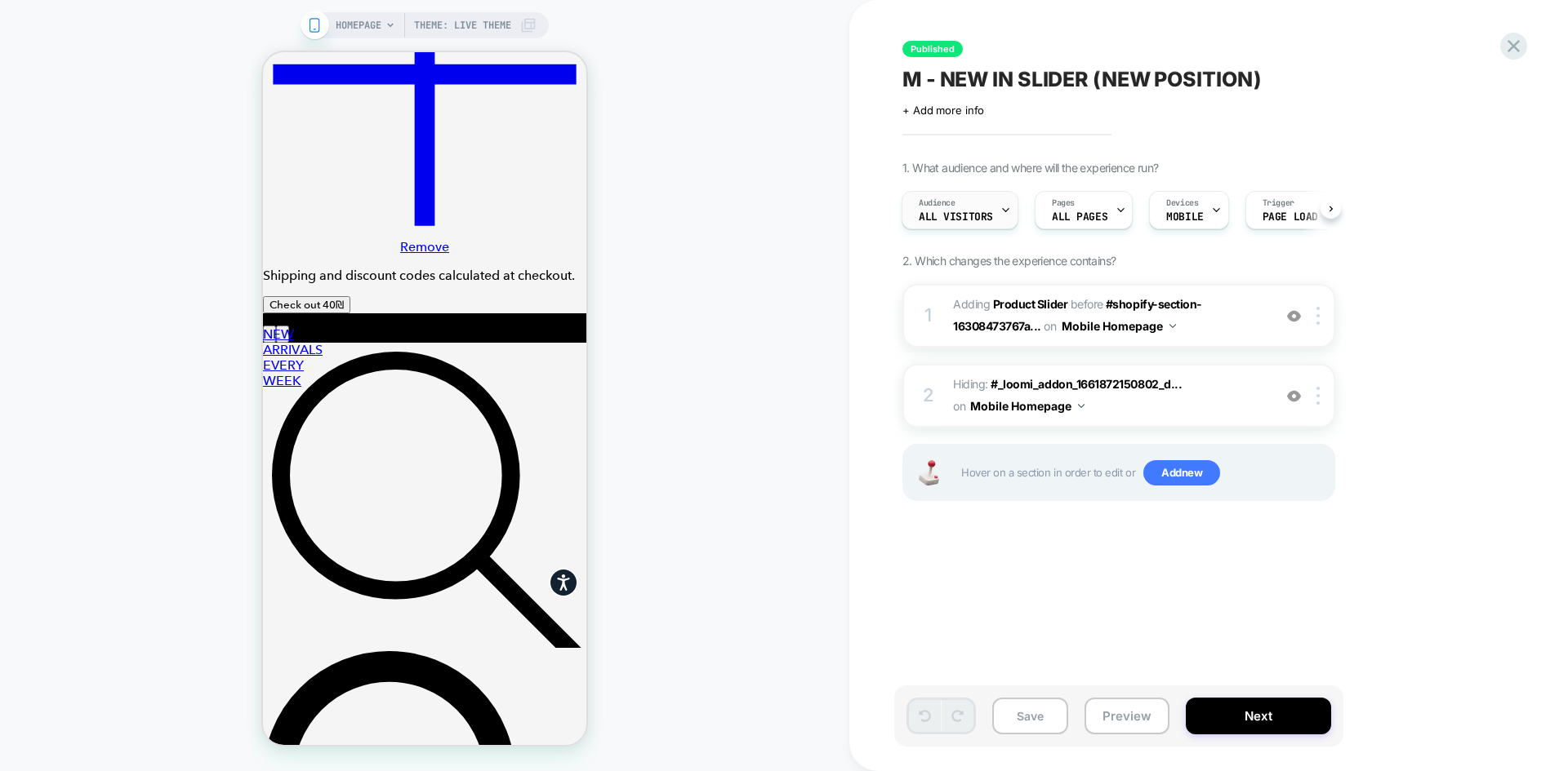
click at [984, 217] on span "All Visitors" at bounding box center [956, 218] width 75 height 12
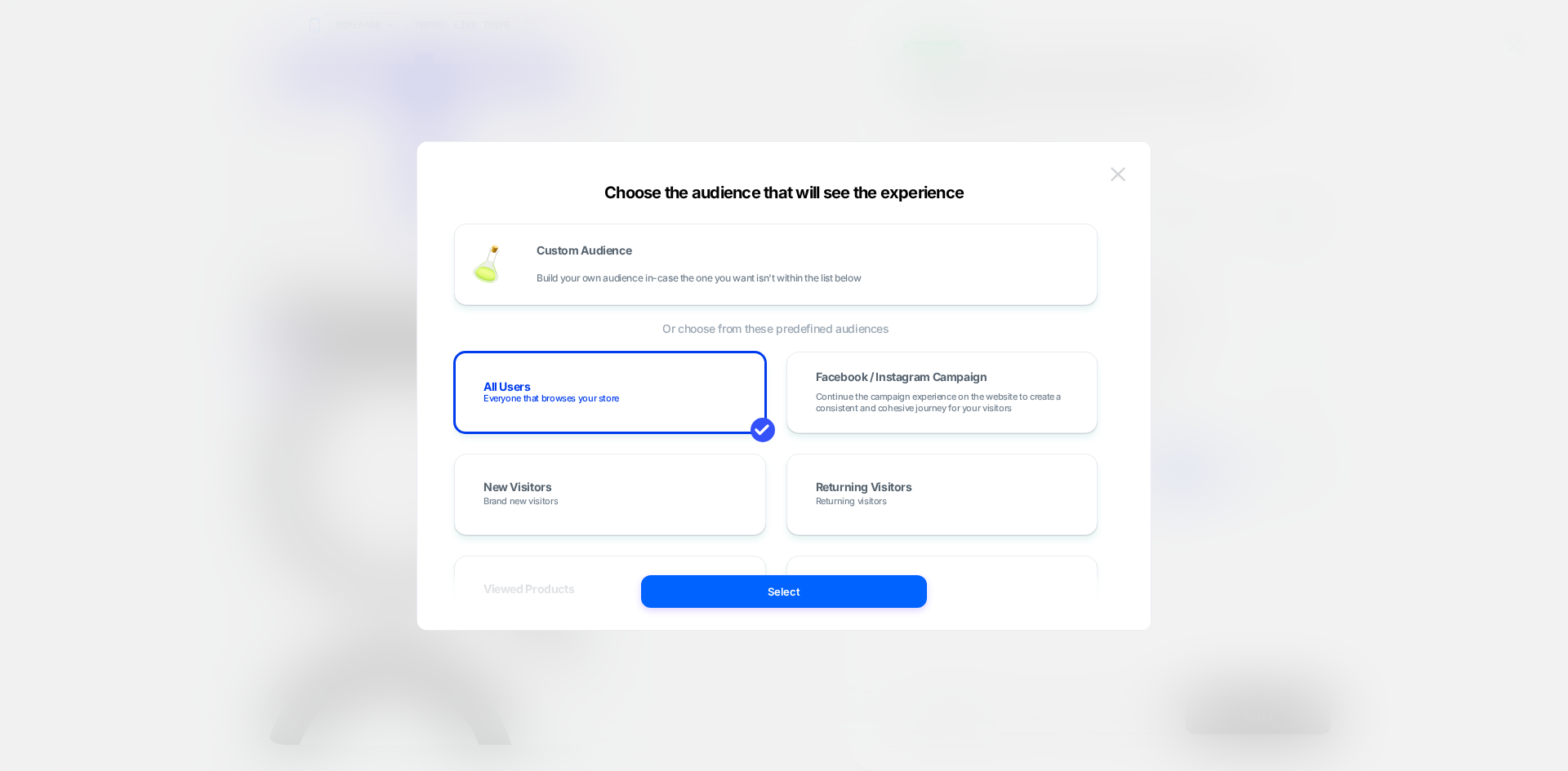
click at [1113, 180] on img at bounding box center [1118, 175] width 15 height 14
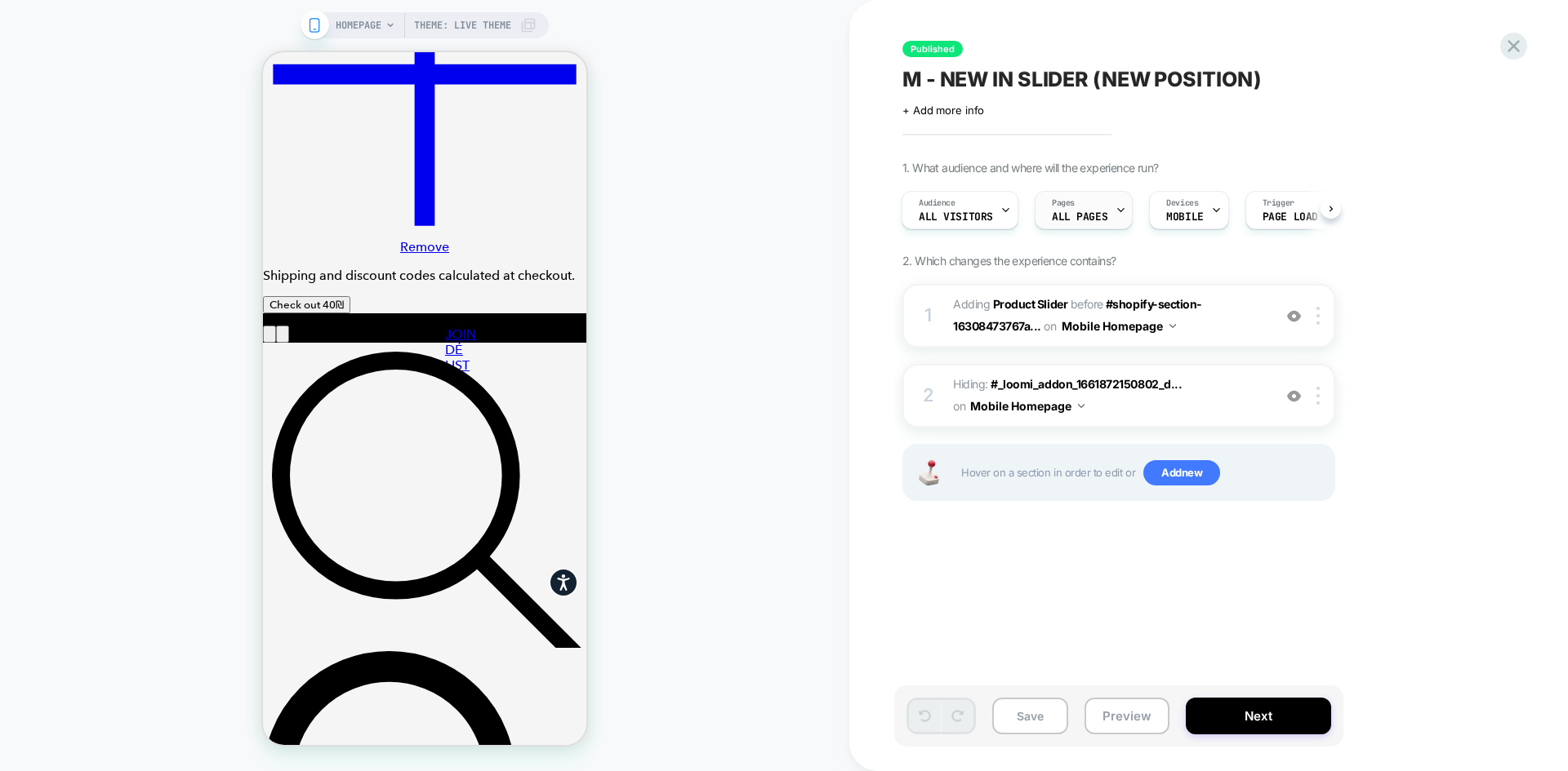
click at [1082, 215] on span "ALL PAGES" at bounding box center [1079, 218] width 56 height 12
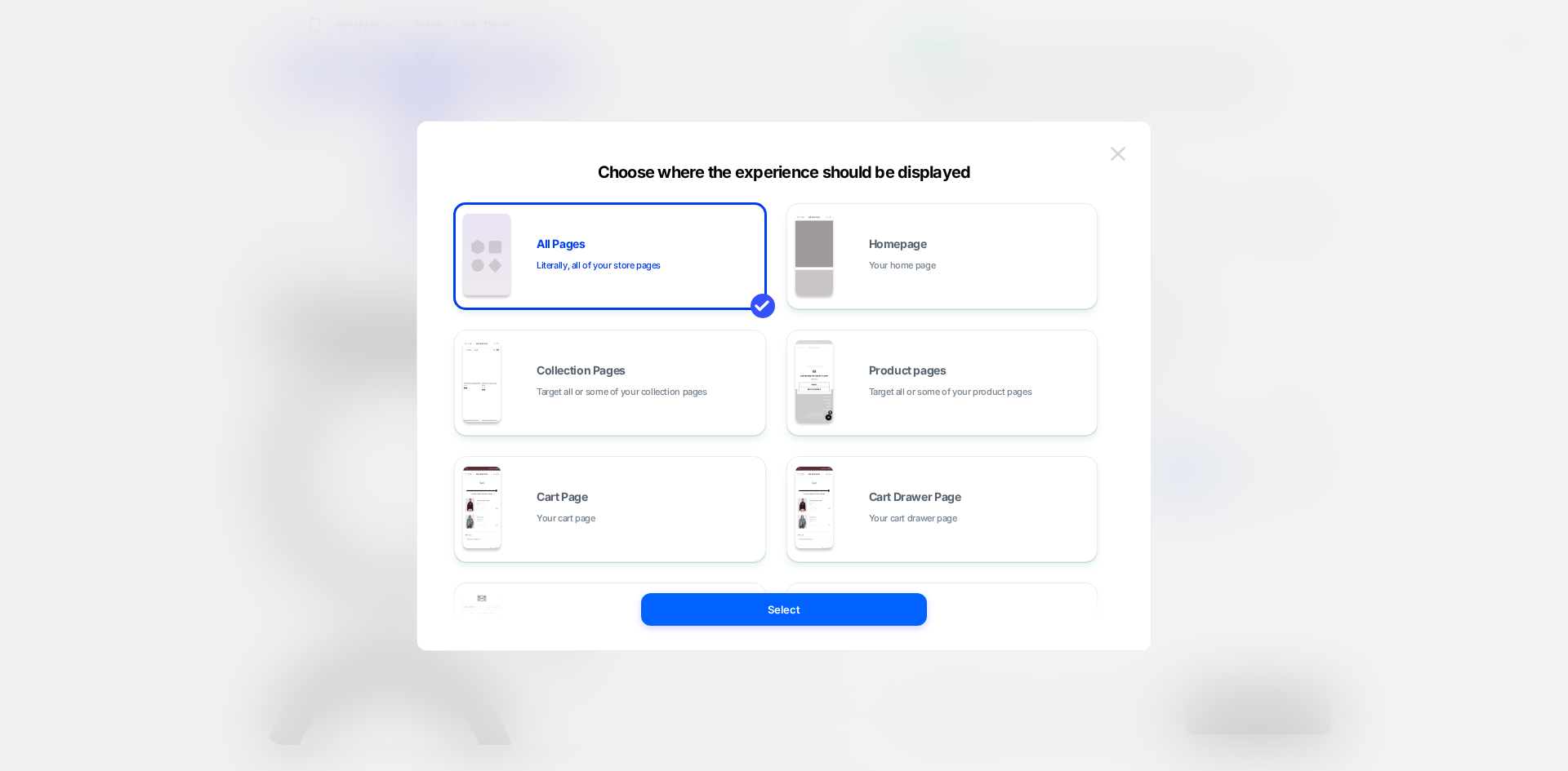
click at [1121, 159] on img at bounding box center [1118, 154] width 15 height 14
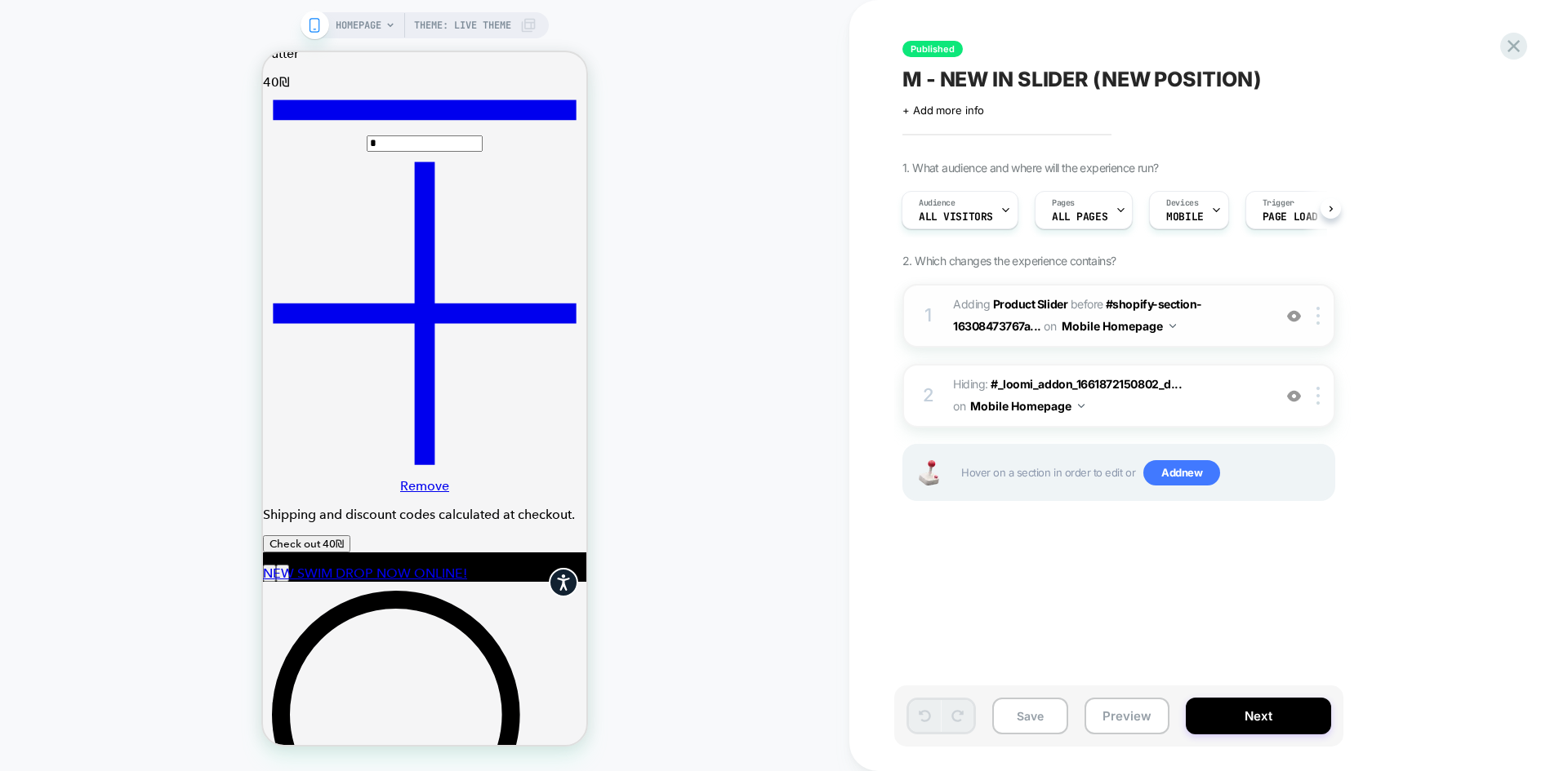
scroll to position [3020, 0]
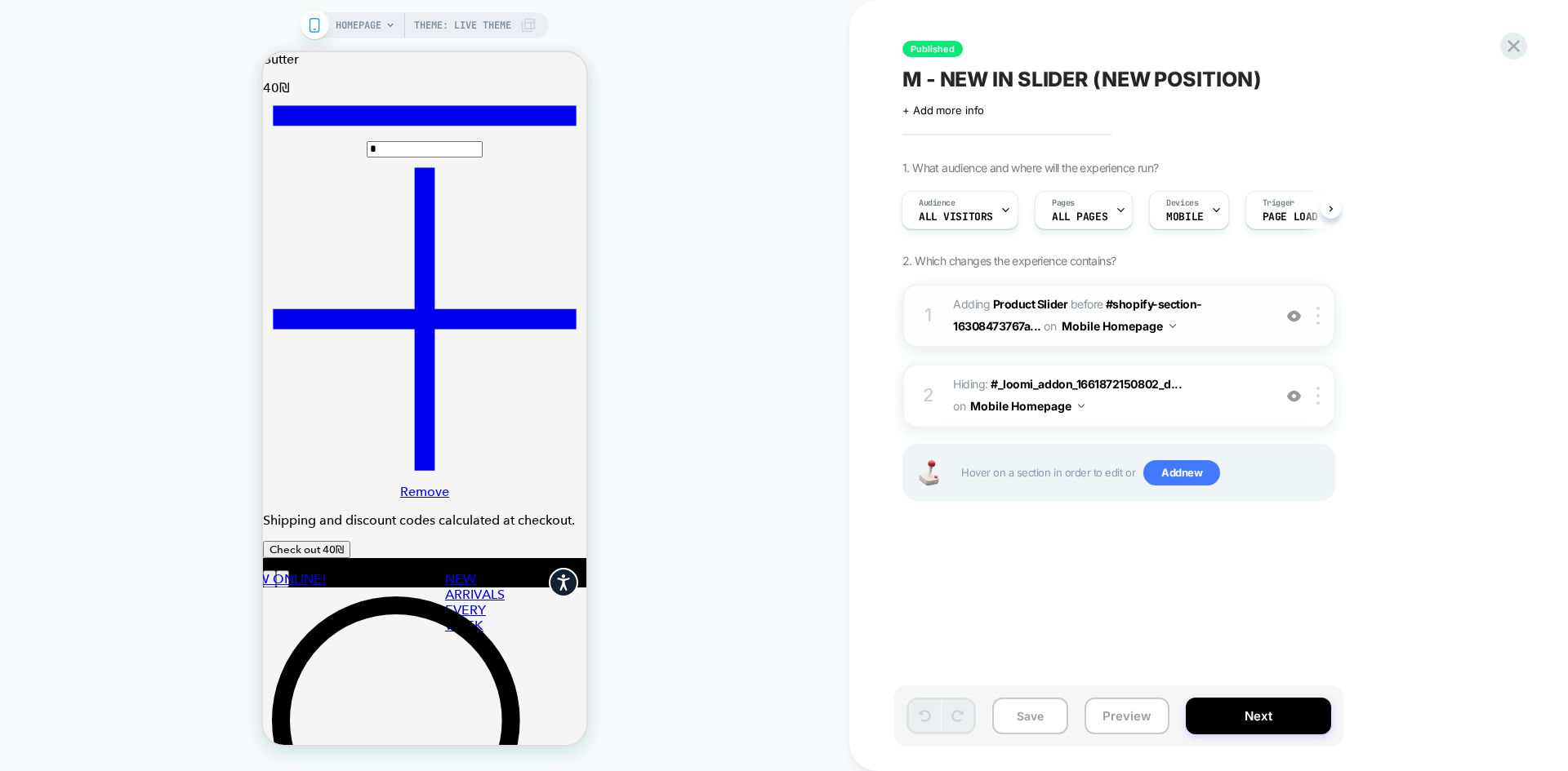
click at [1295, 317] on img at bounding box center [1293, 316] width 14 height 14
click at [1295, 318] on img at bounding box center [1293, 316] width 14 height 14
click at [1035, 87] on span "M - NEW IN SLIDER (NEW POSITION)" at bounding box center [1080, 78] width 358 height 25
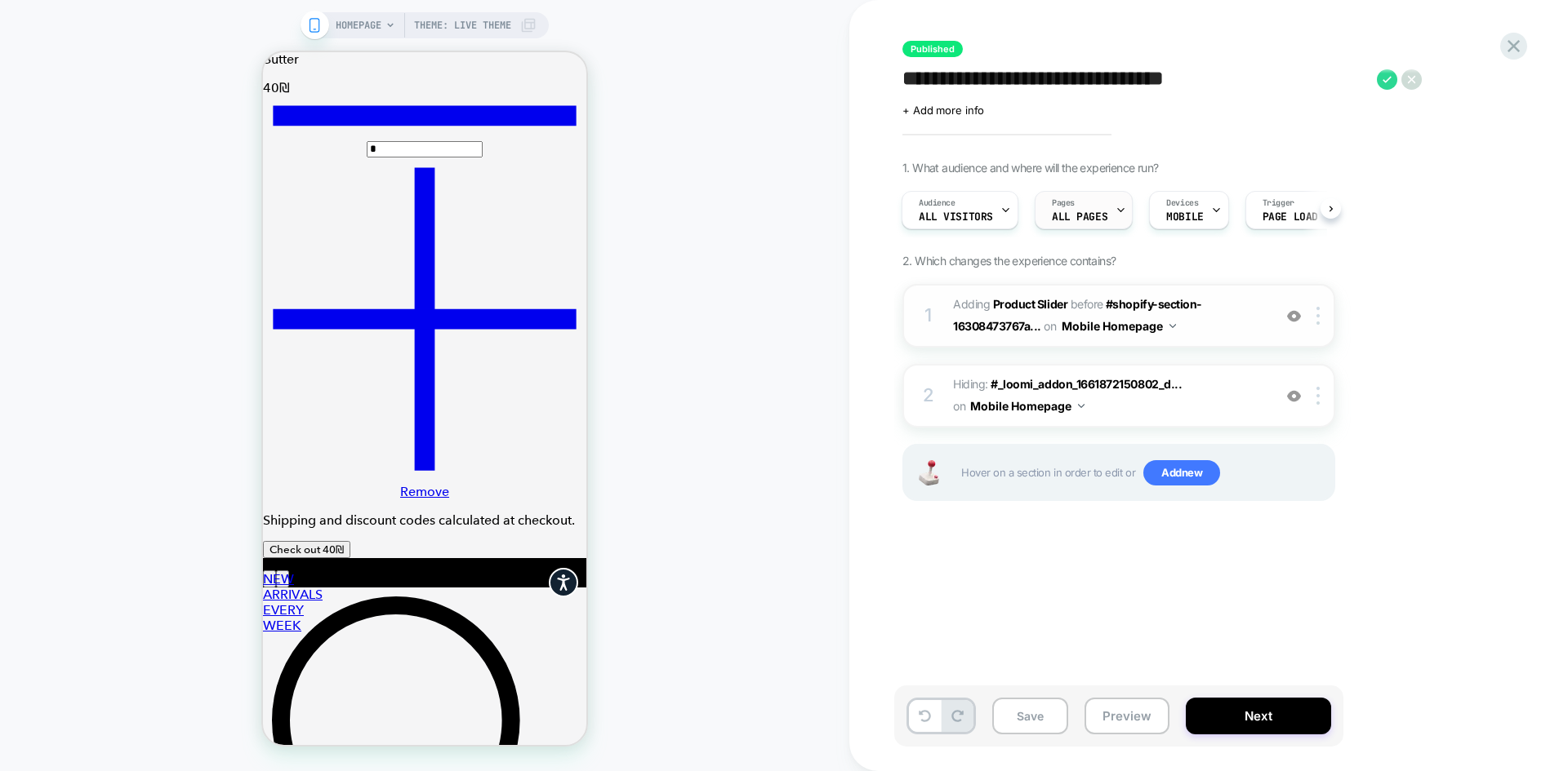
click at [1067, 217] on span "ALL PAGES" at bounding box center [1079, 218] width 56 height 12
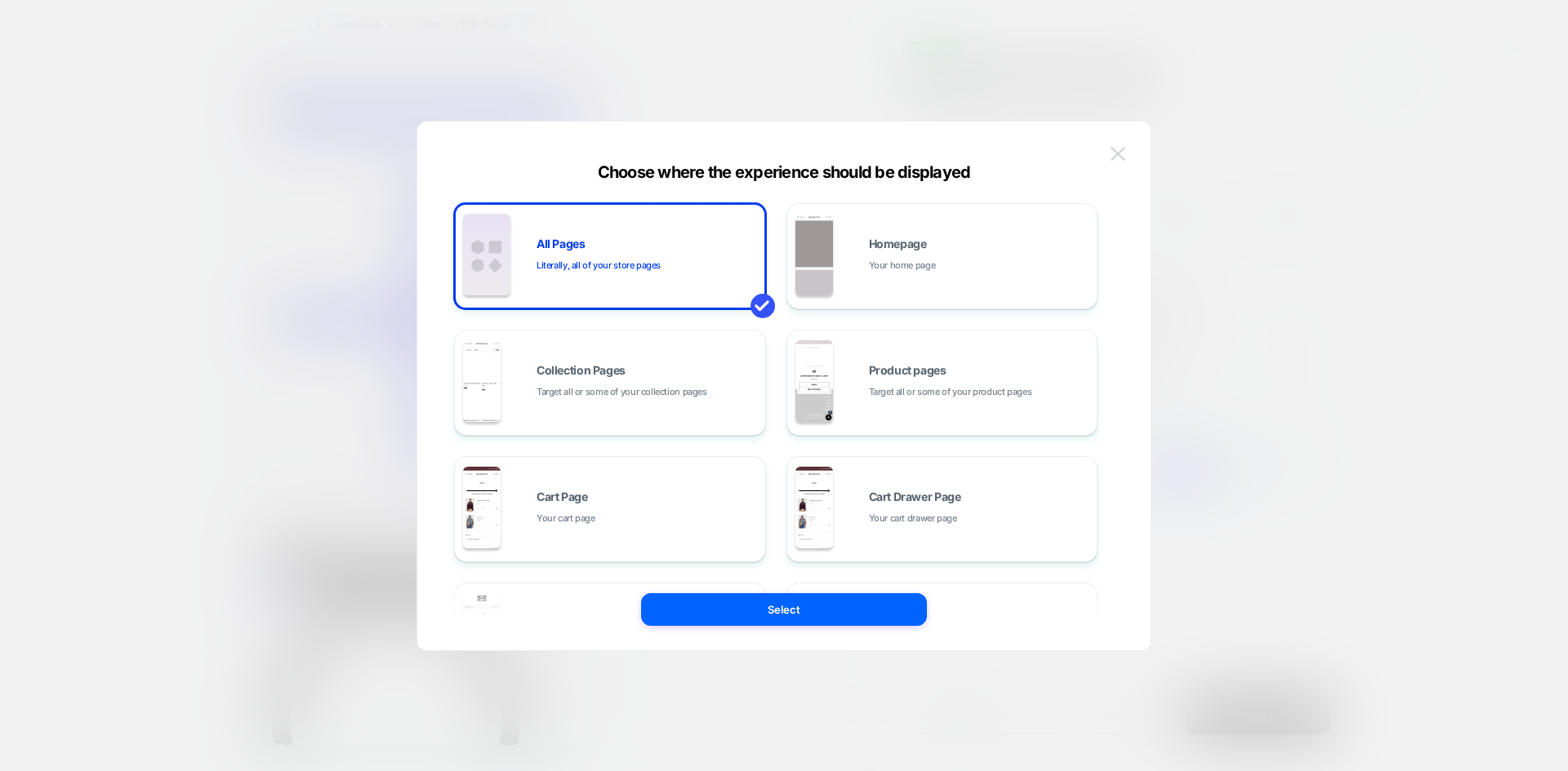
click at [1112, 156] on img at bounding box center [1118, 154] width 15 height 14
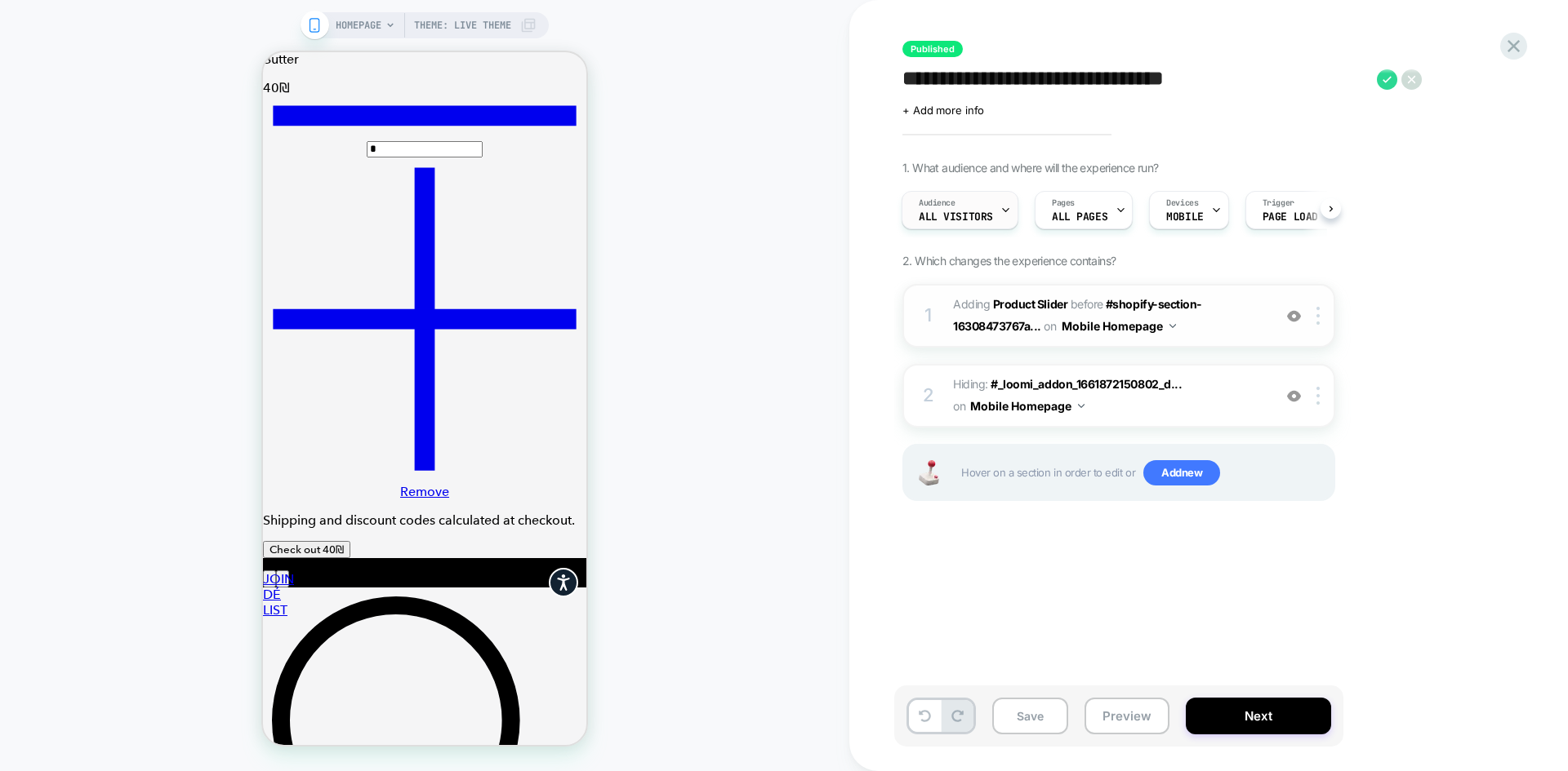
click at [983, 208] on div "Audience All Visitors" at bounding box center [955, 210] width 107 height 36
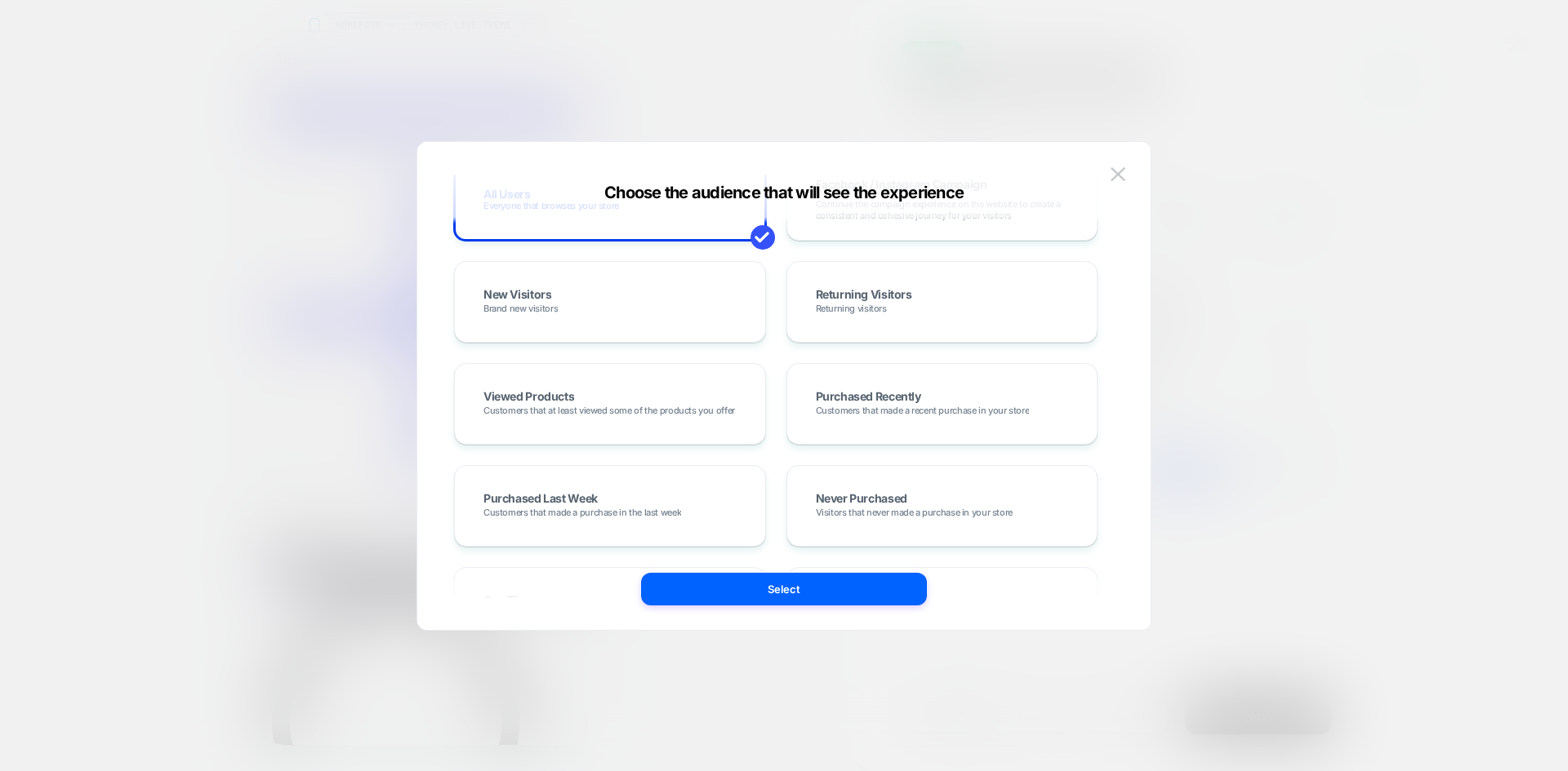
scroll to position [327, 0]
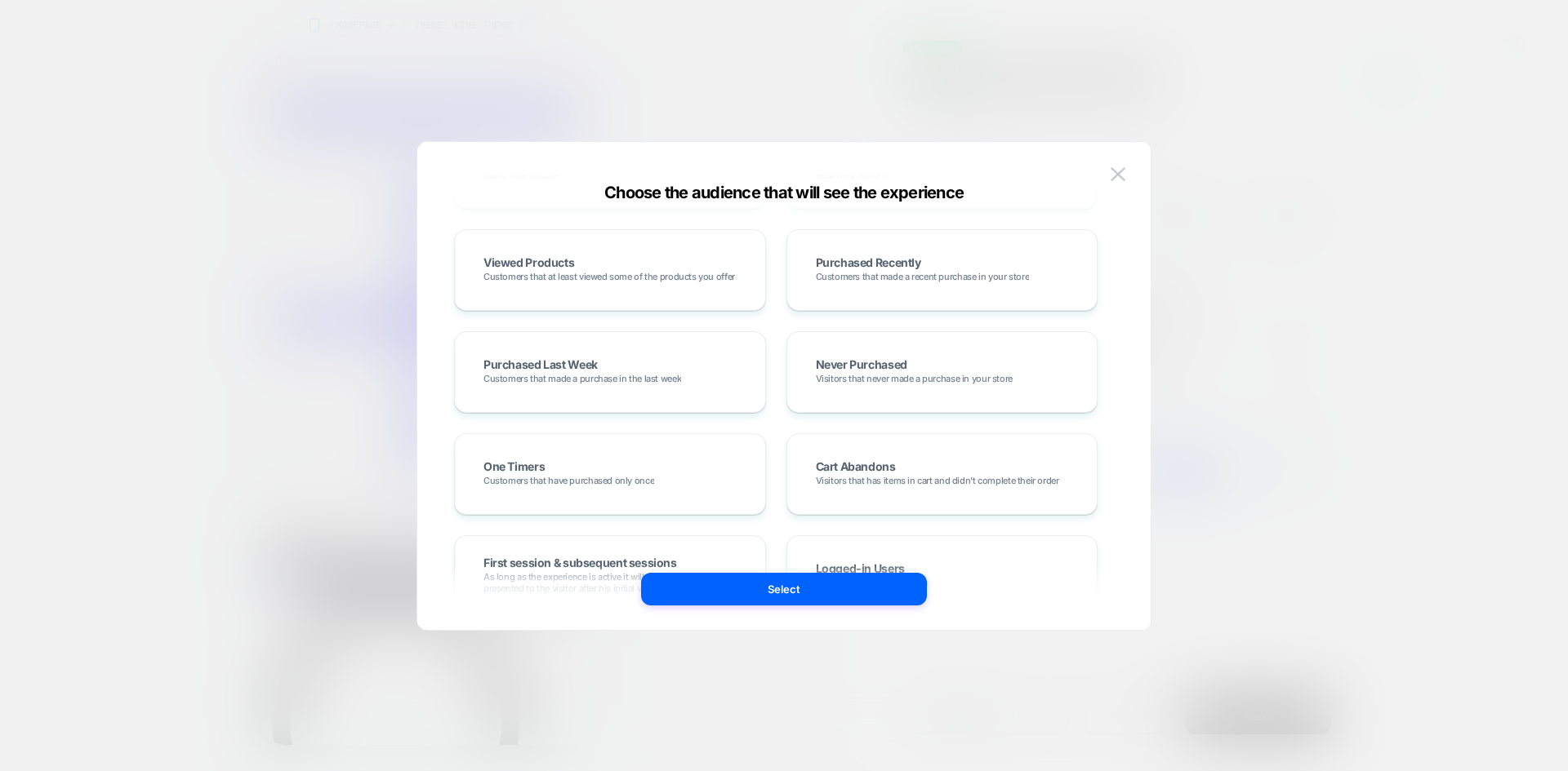
click at [1104, 176] on div "Custom Audience Build your own audience in-case the one you want isn't within t…" at bounding box center [775, 386] width 684 height 423
click at [1114, 177] on img at bounding box center [1118, 175] width 15 height 14
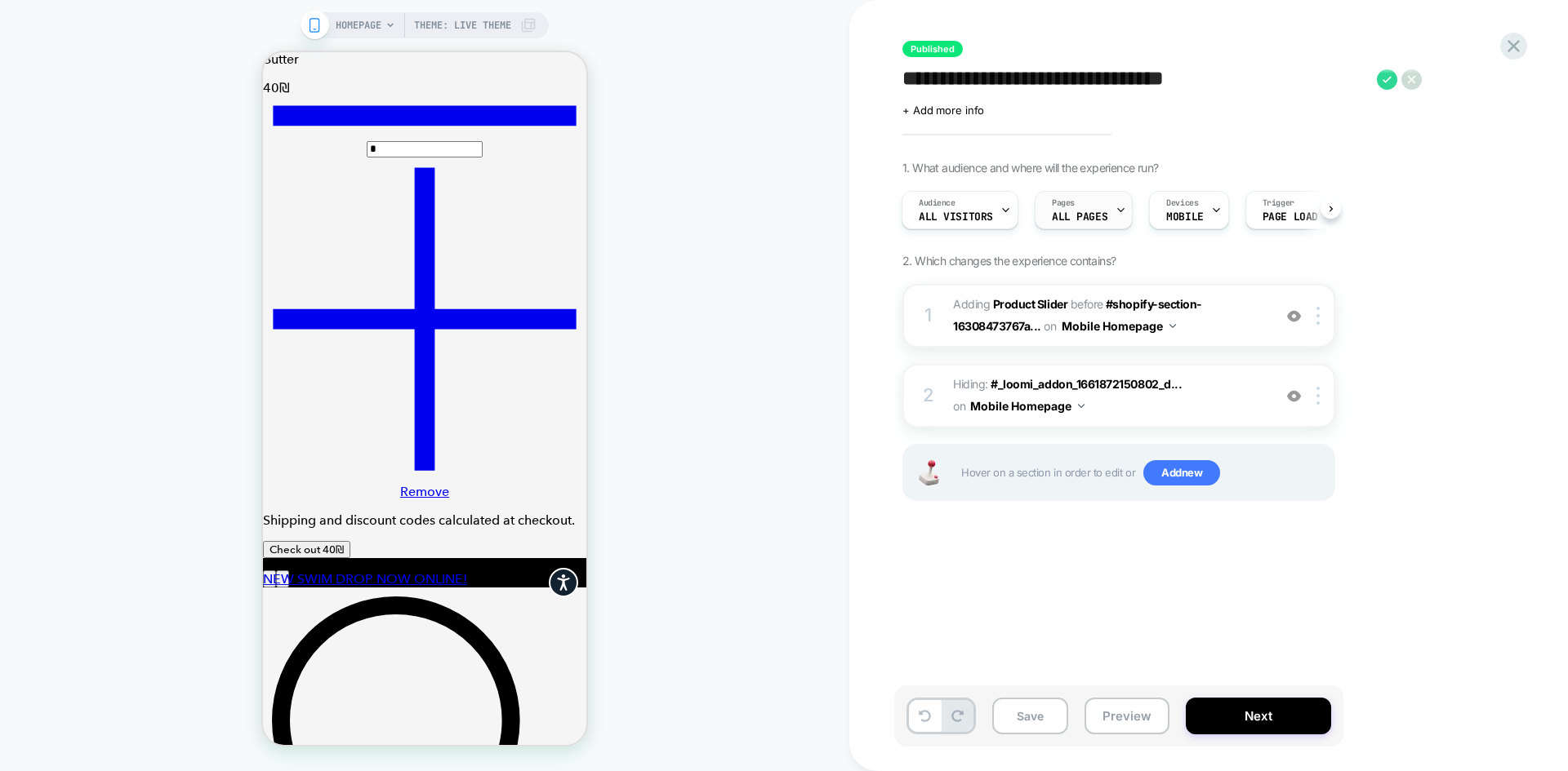
click at [1095, 209] on div "Pages ALL PAGES" at bounding box center [1079, 210] width 88 height 36
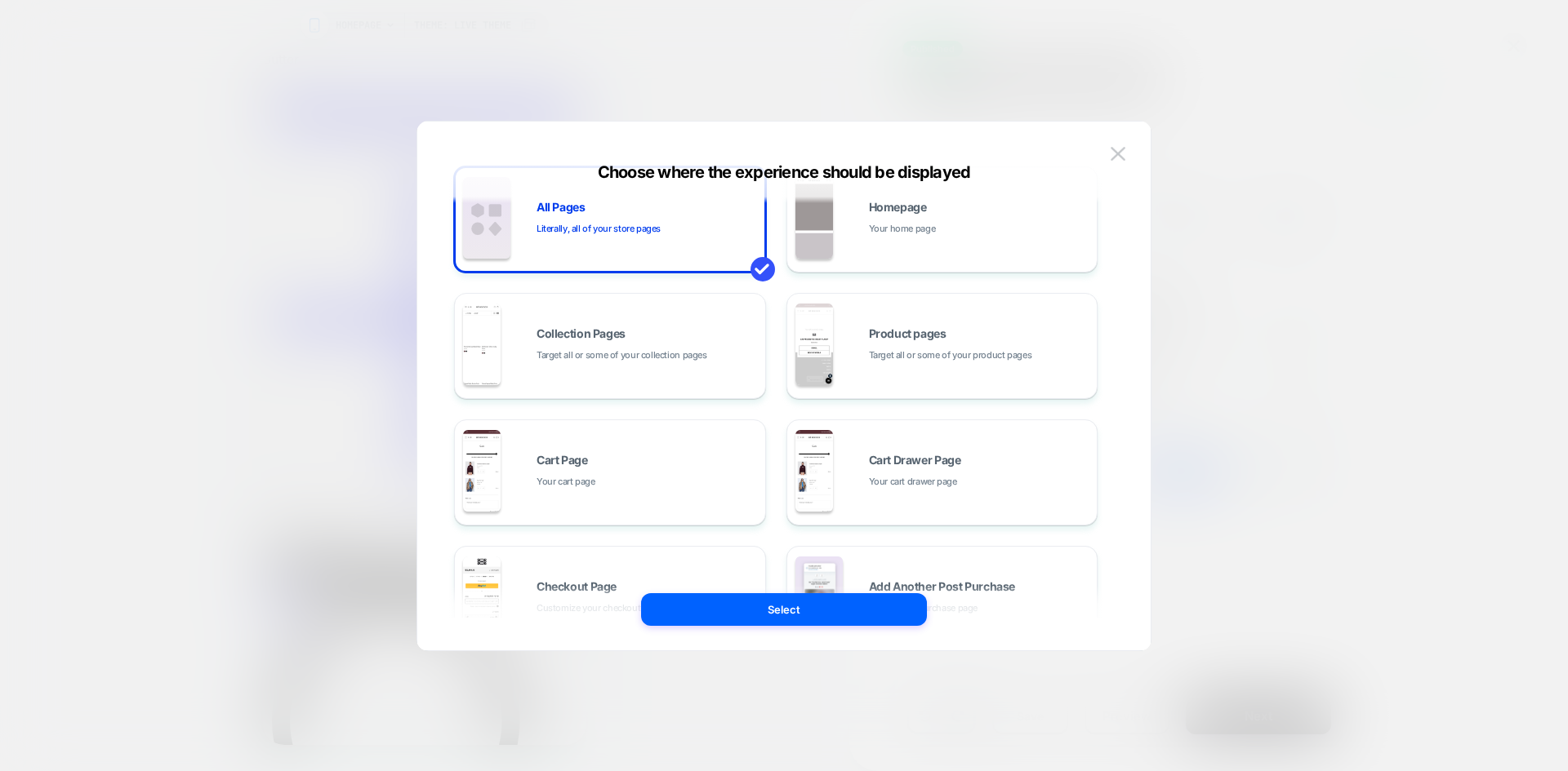
scroll to position [81, 0]
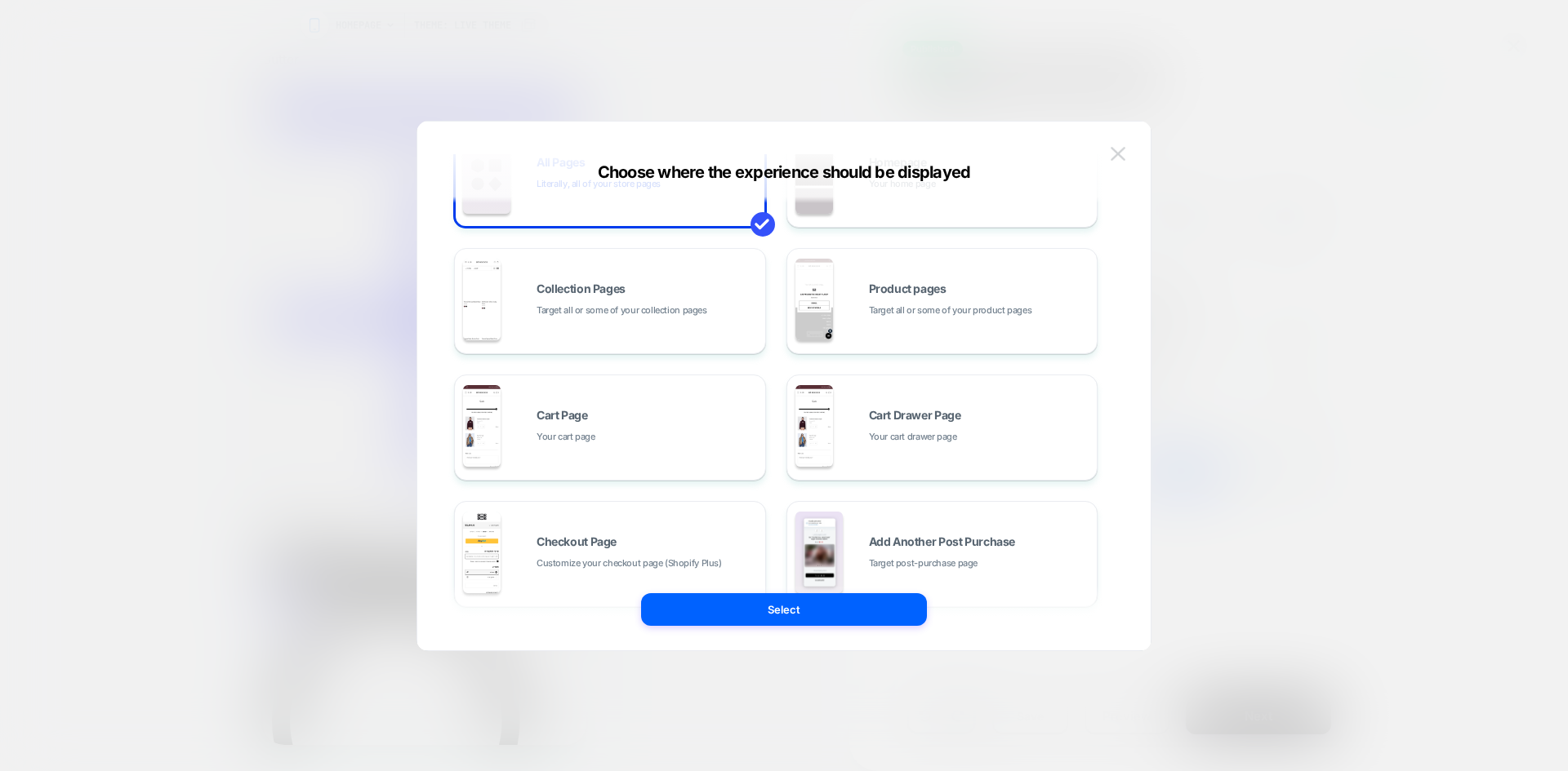
click at [1122, 156] on img at bounding box center [1118, 154] width 15 height 14
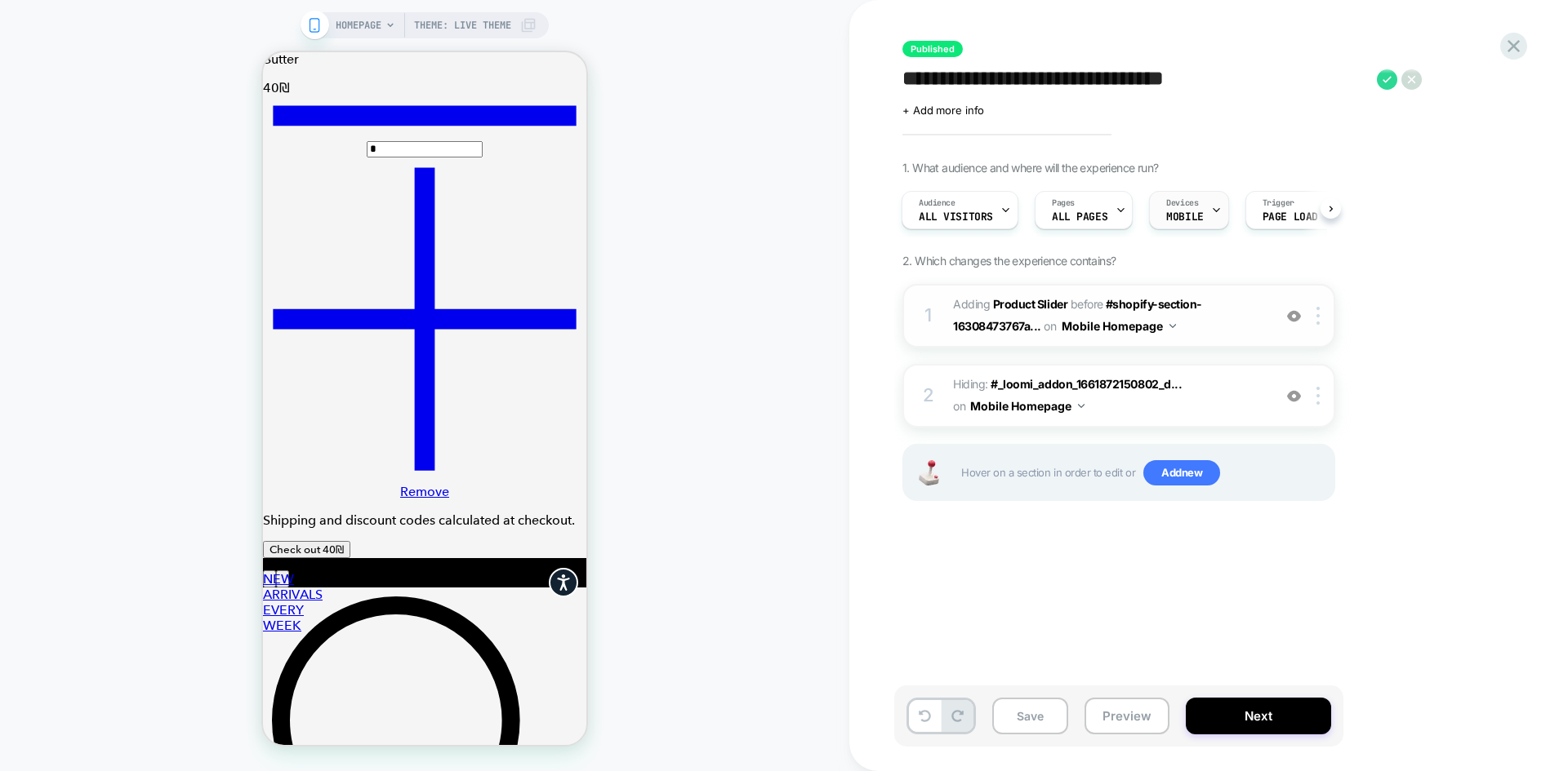
click at [1181, 222] on span "MOBILE" at bounding box center [1183, 218] width 36 height 12
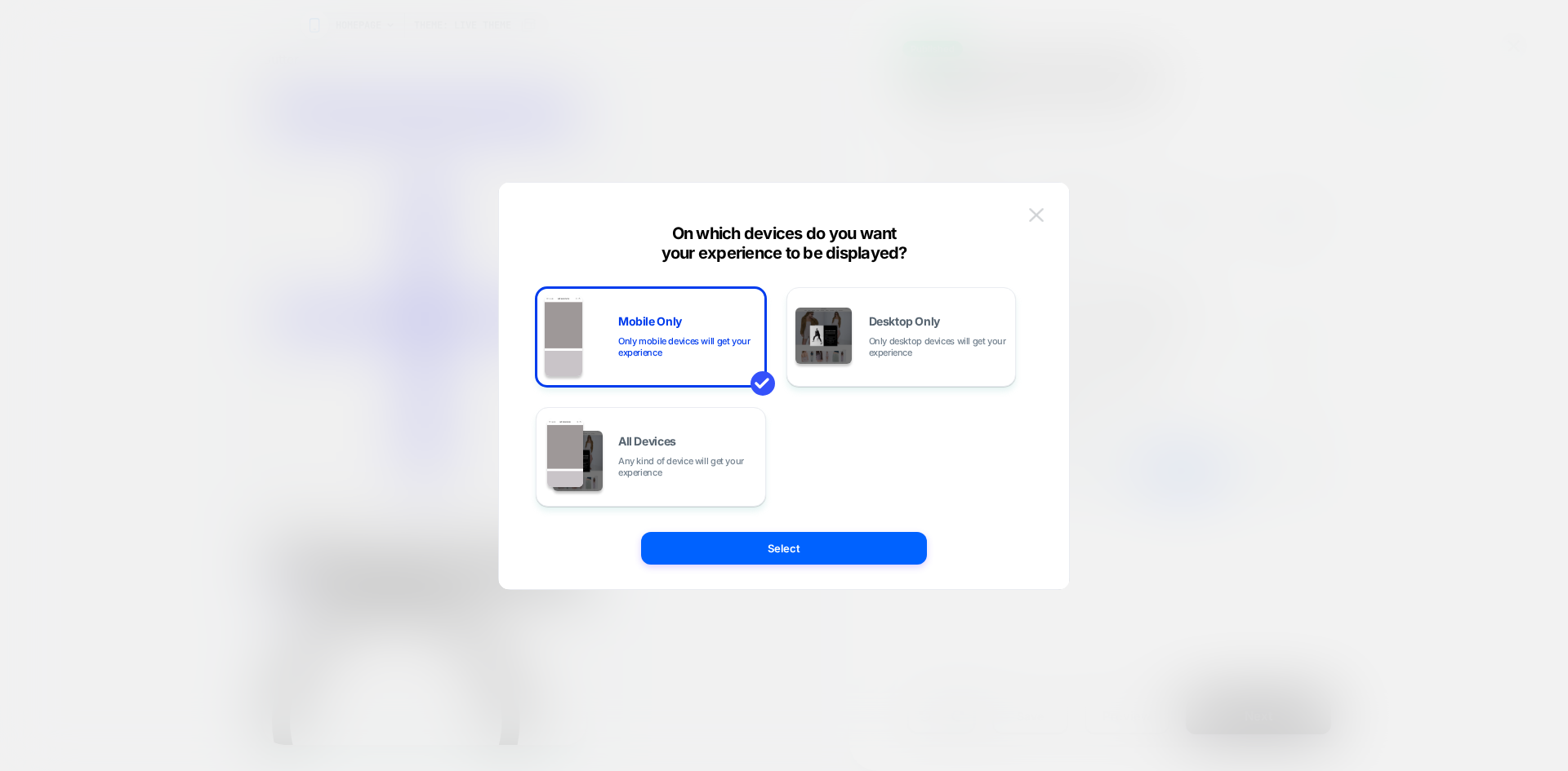
click at [1041, 210] on img at bounding box center [1035, 215] width 15 height 14
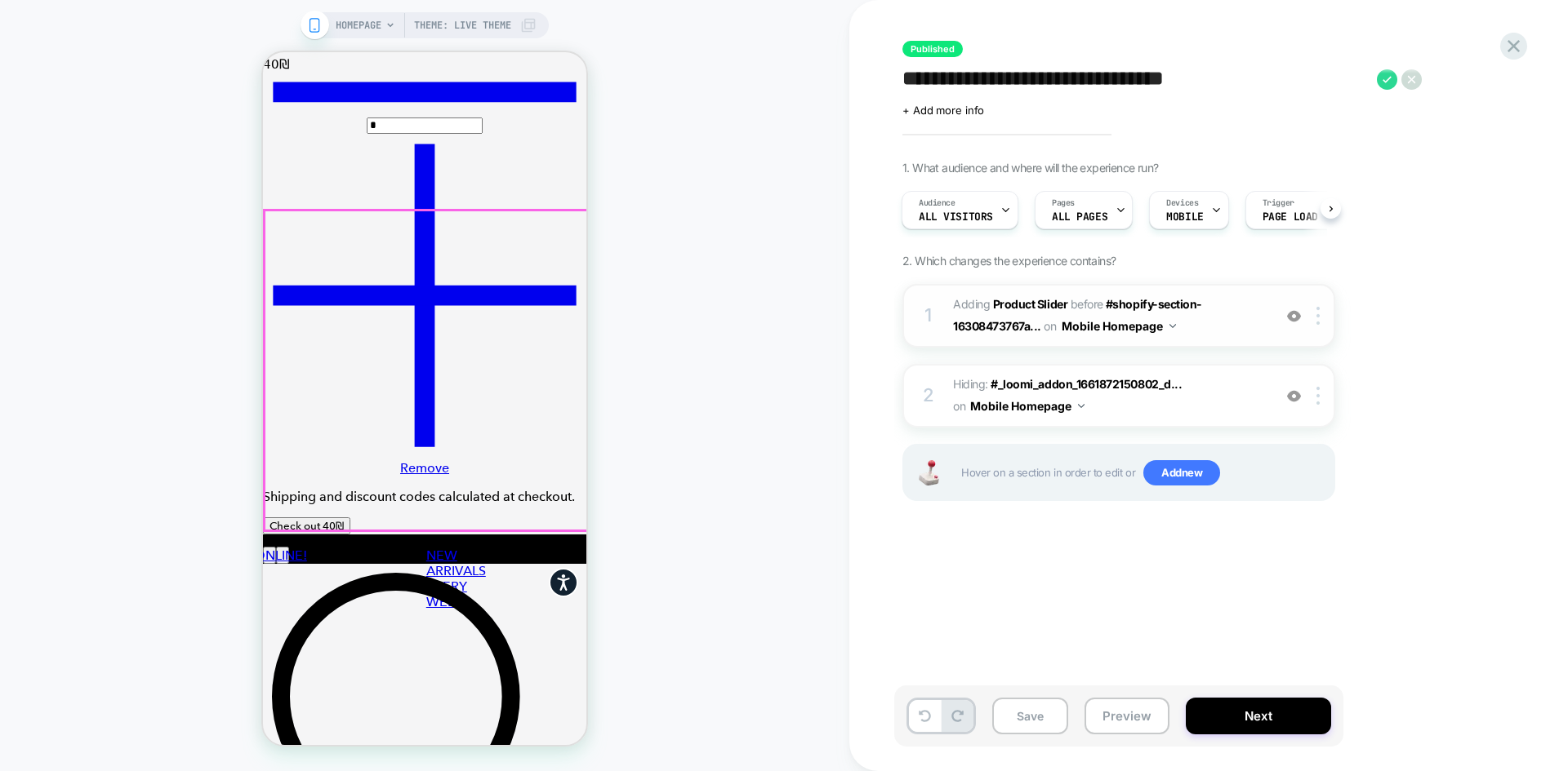
scroll to position [3020, 0]
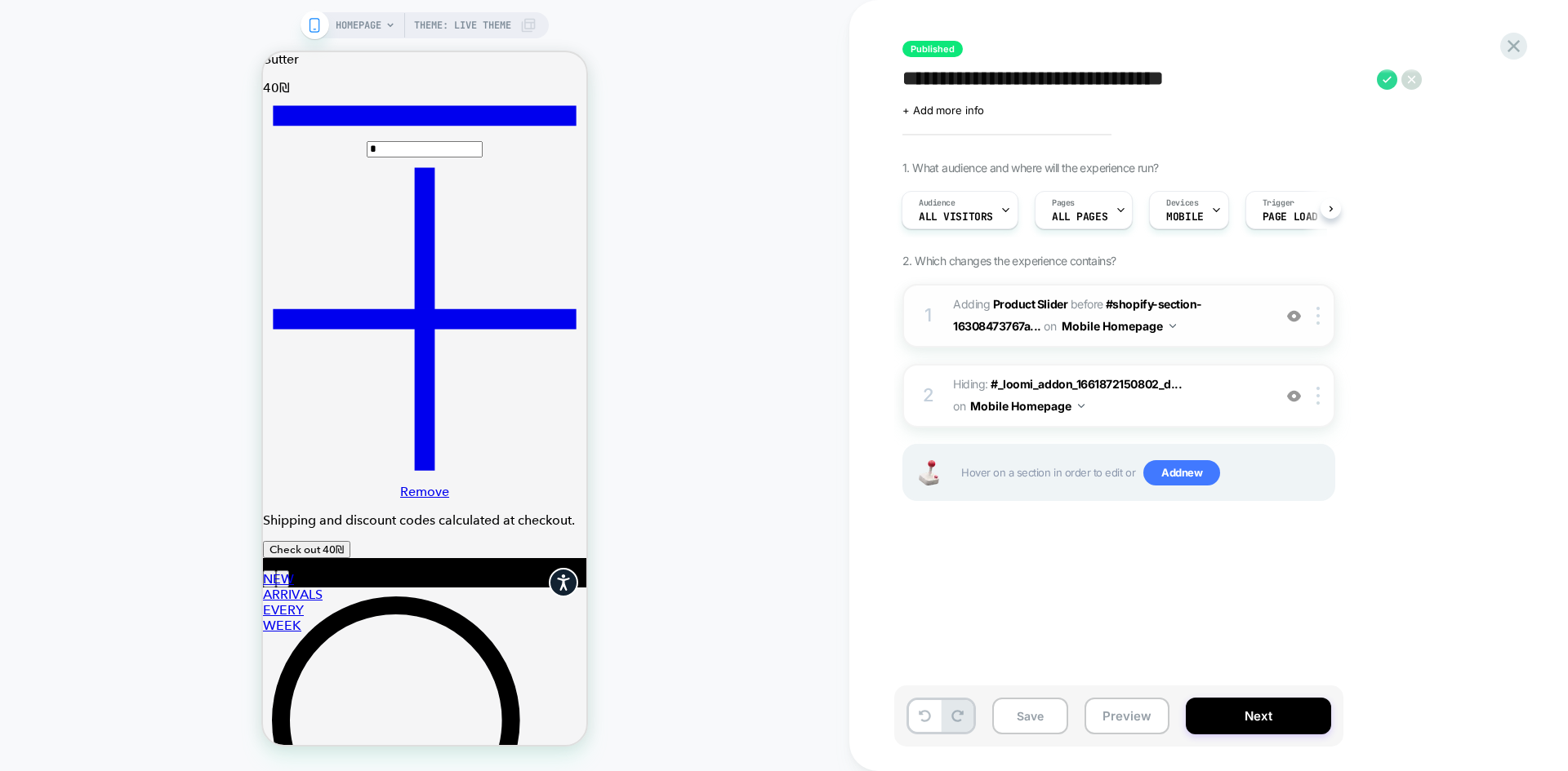
click at [1293, 323] on img at bounding box center [1293, 316] width 14 height 14
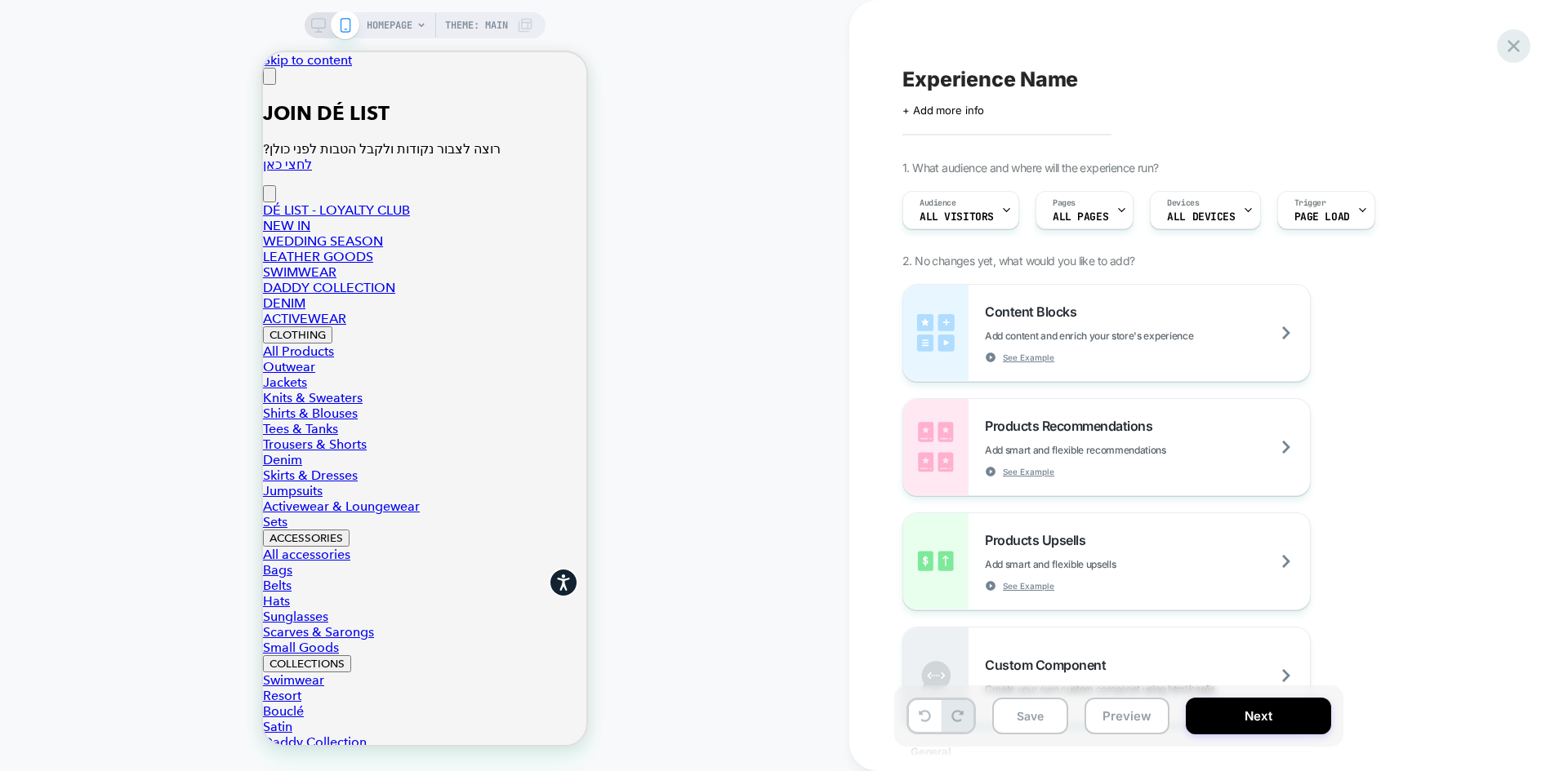
click at [1510, 56] on icon at bounding box center [1513, 46] width 22 height 22
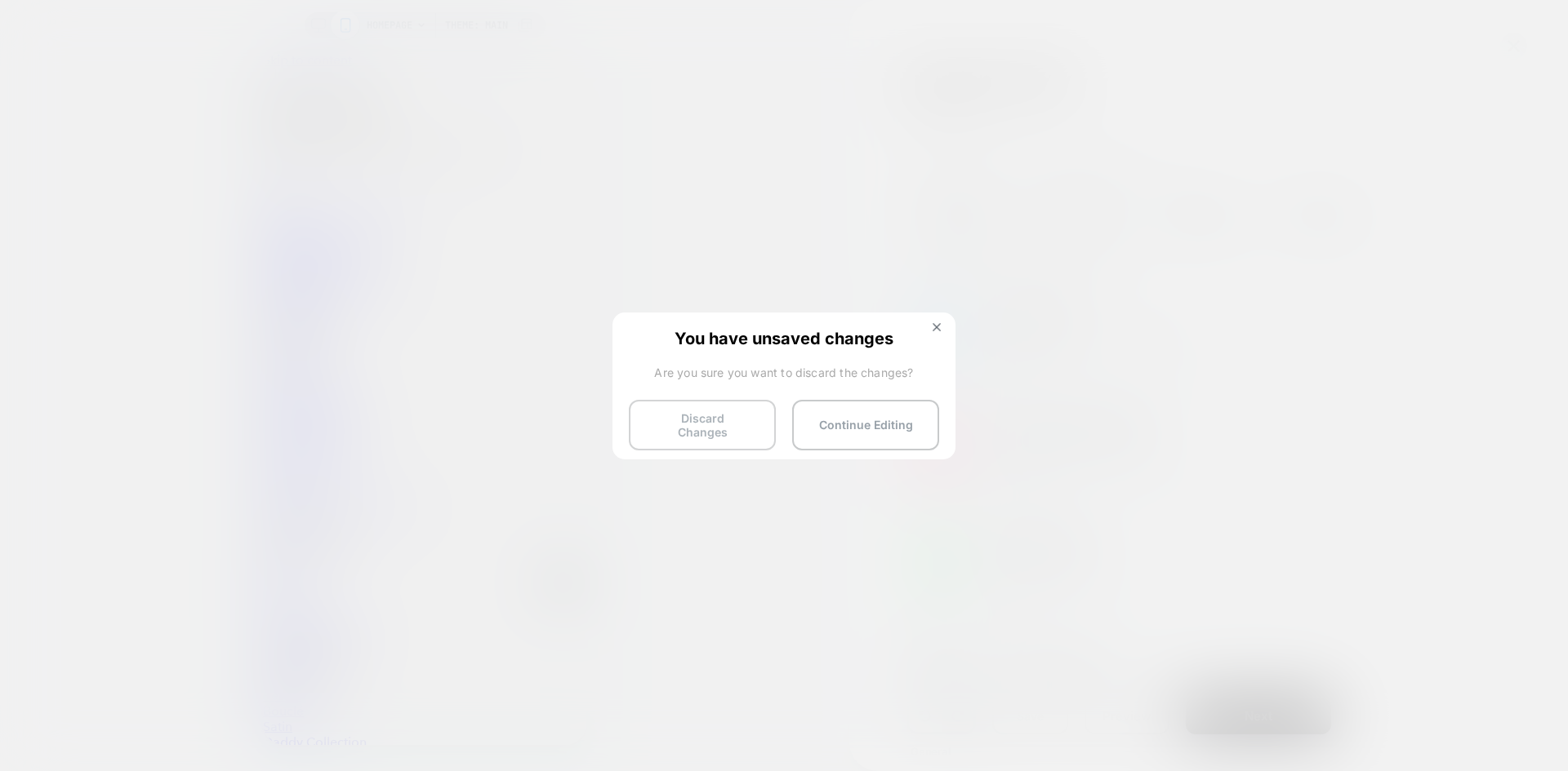
click at [730, 422] on button "Discard Changes" at bounding box center [703, 426] width 147 height 51
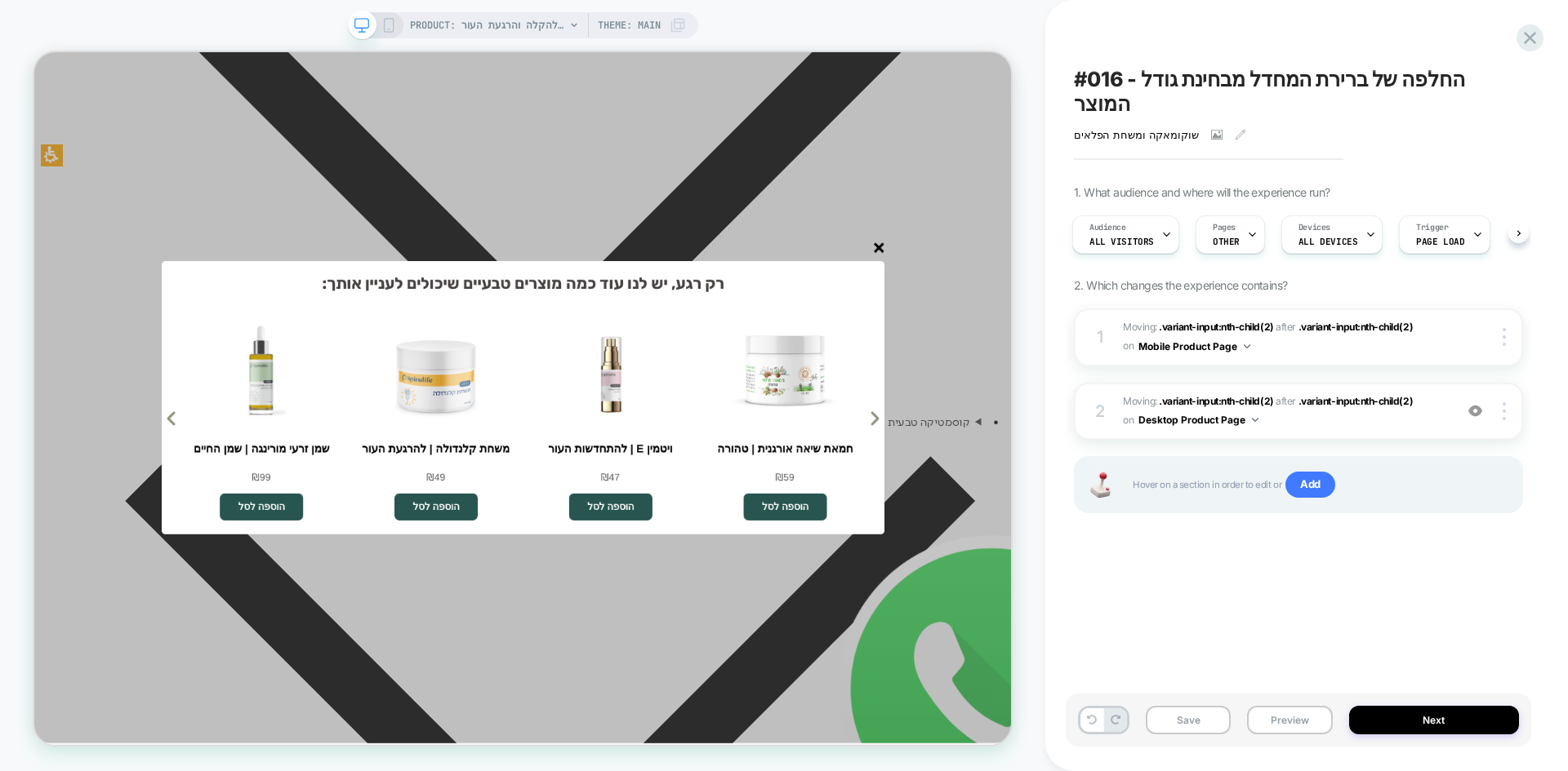
scroll to position [735, 0]
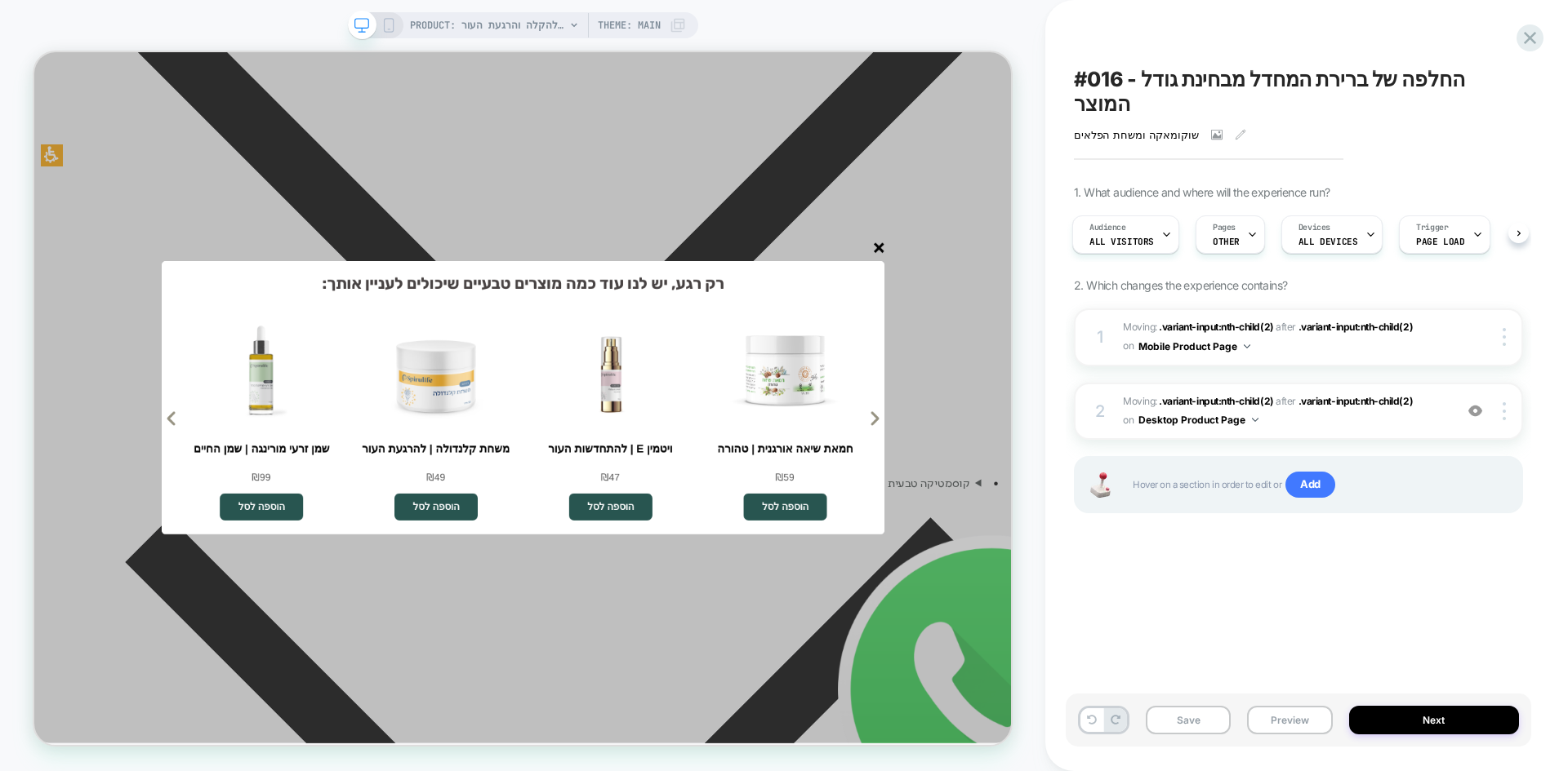
click at [1162, 311] on line "סגור" at bounding box center [1161, 313] width 12 height 12
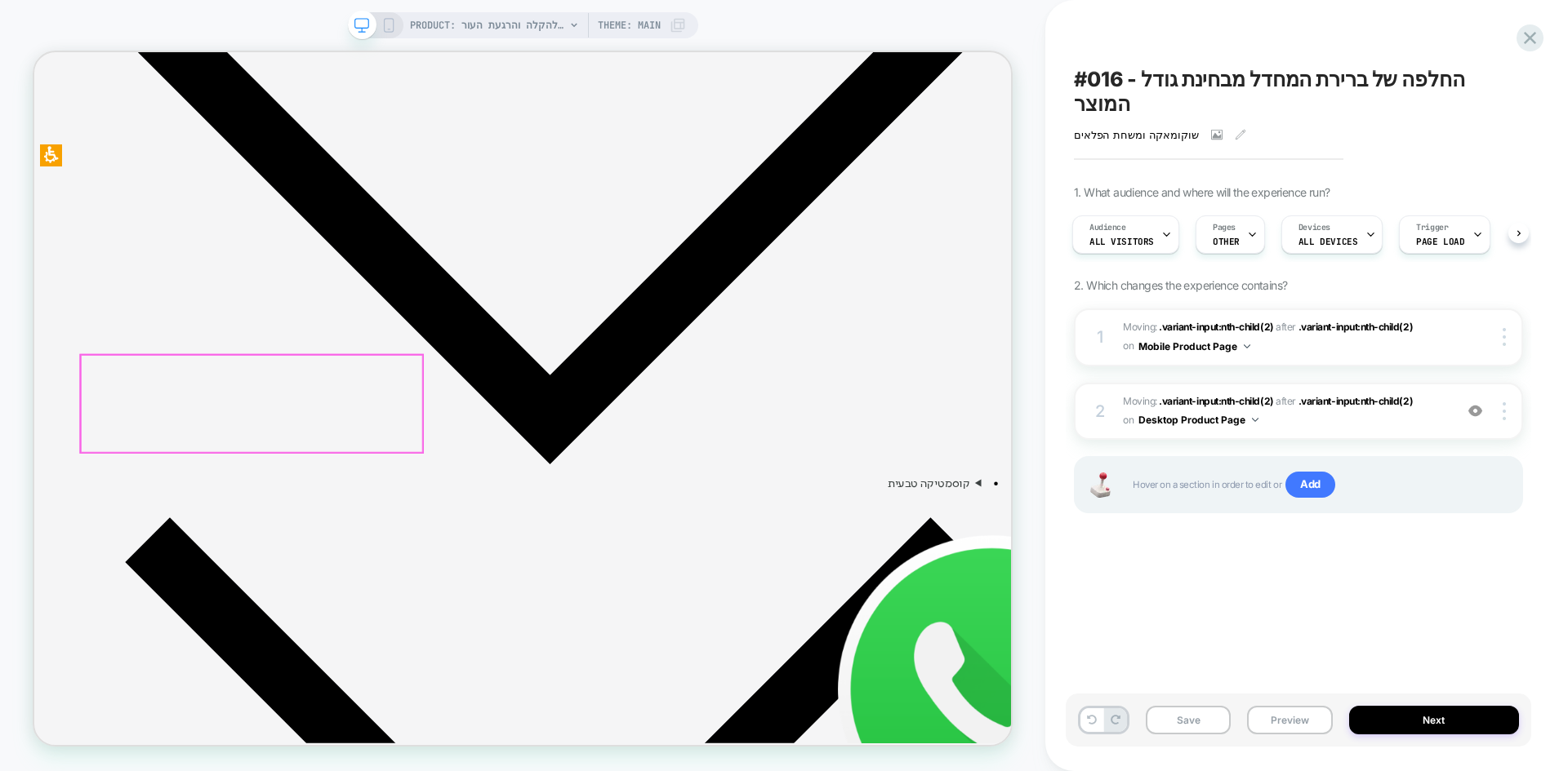
scroll to position [571, 0]
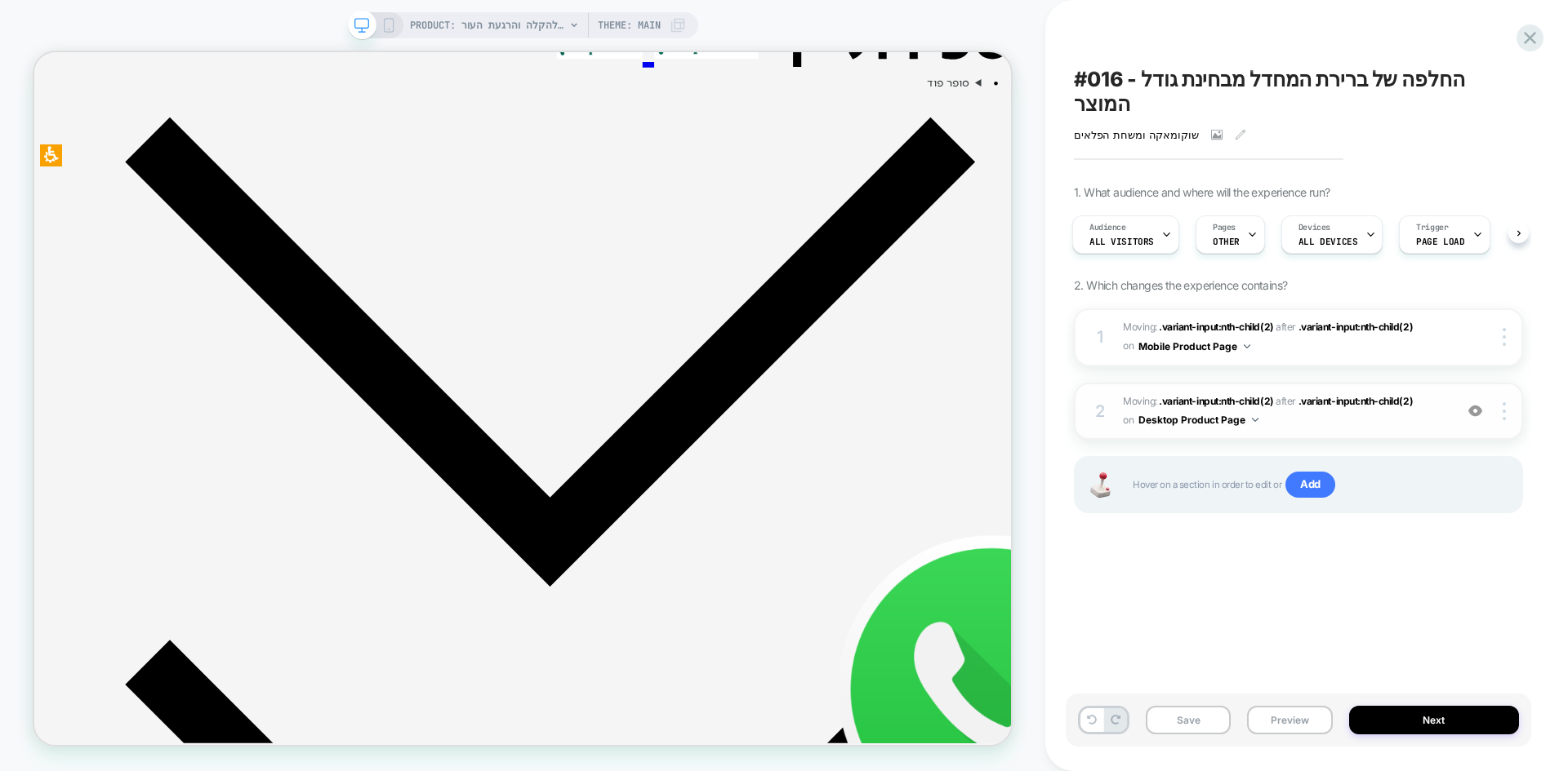
click at [1473, 404] on img at bounding box center [1475, 411] width 14 height 14
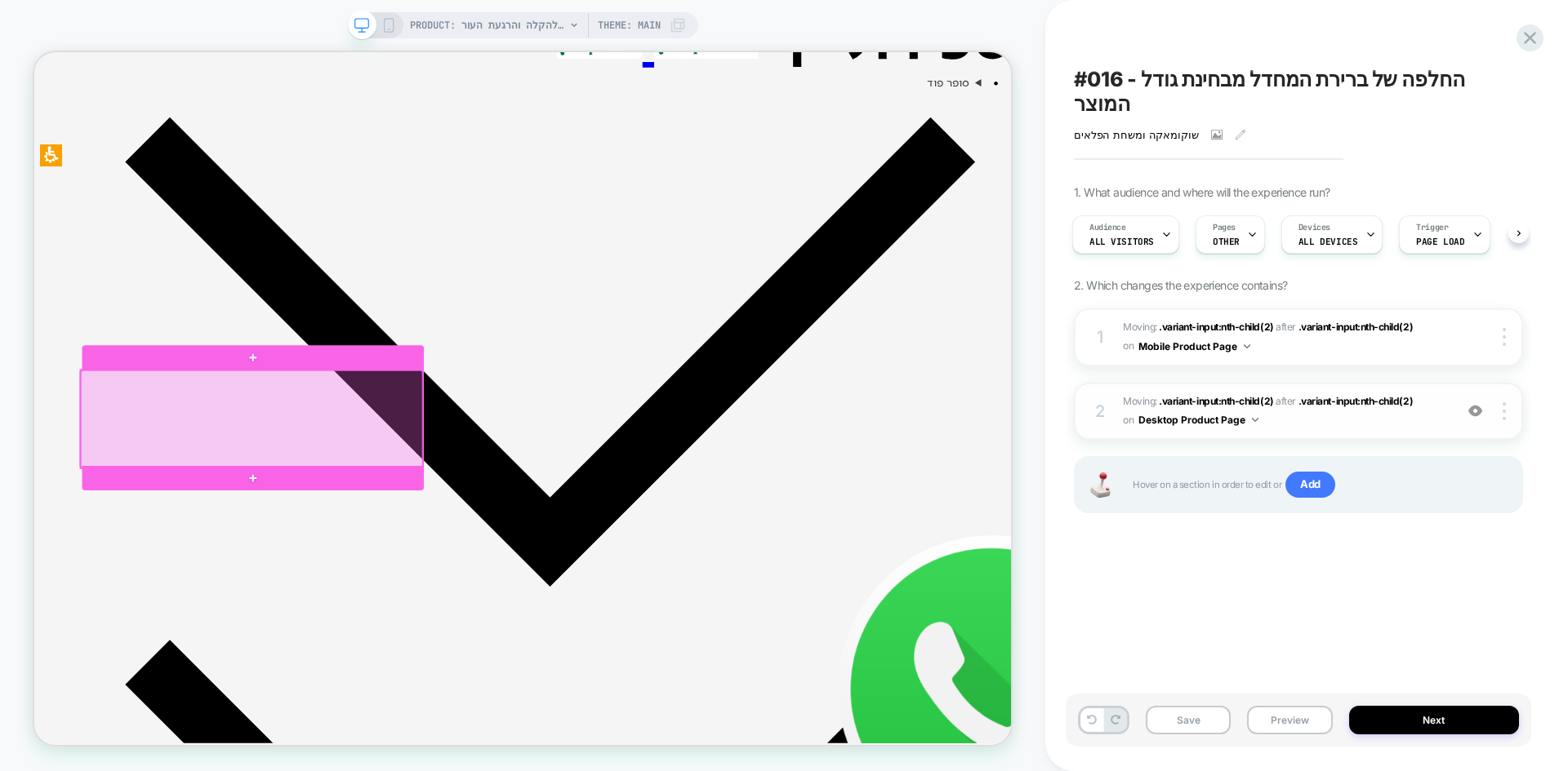
click at [336, 555] on div at bounding box center [324, 541] width 455 height 129
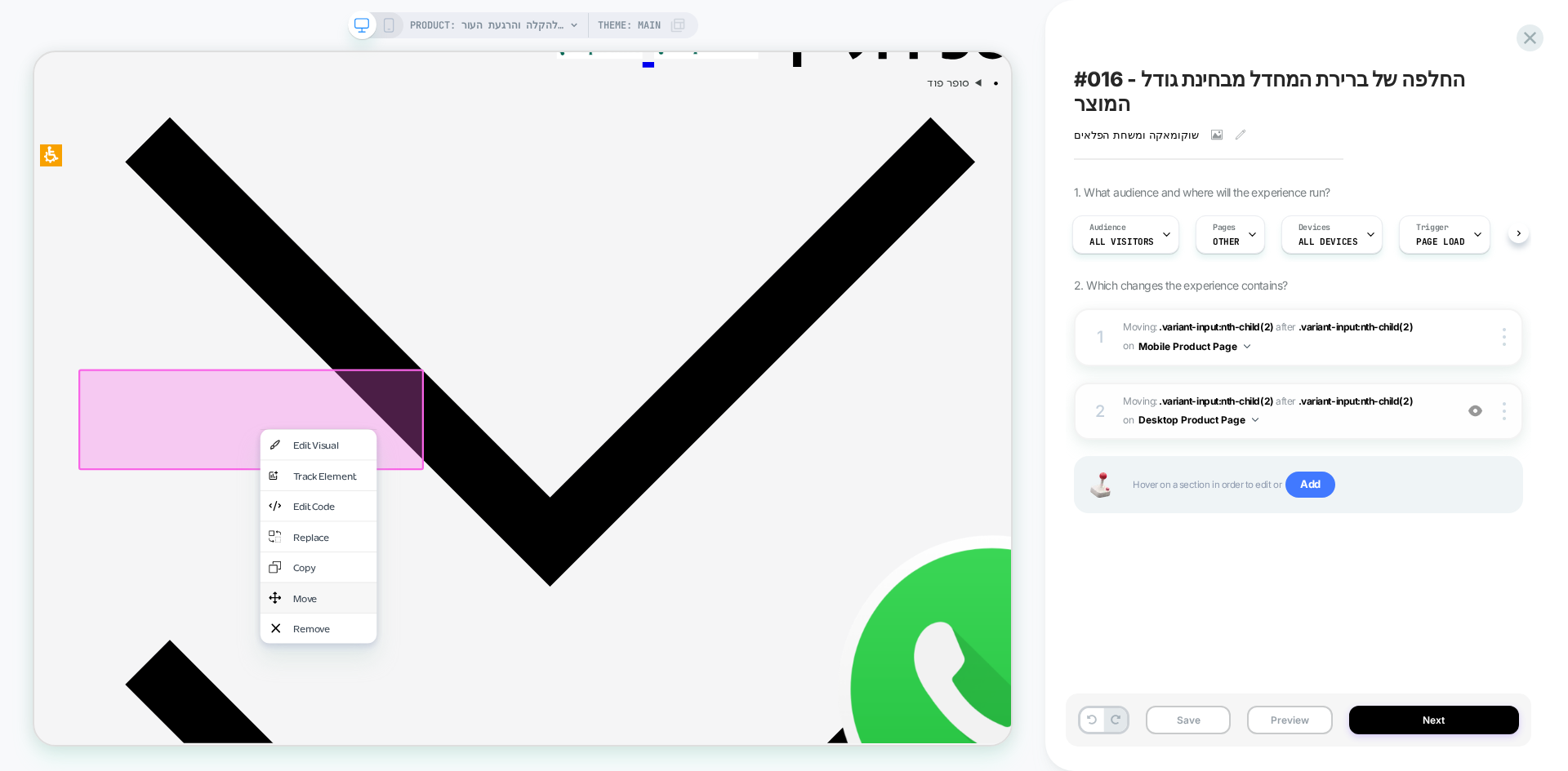
click at [415, 770] on div "Move" at bounding box center [430, 779] width 100 height 17
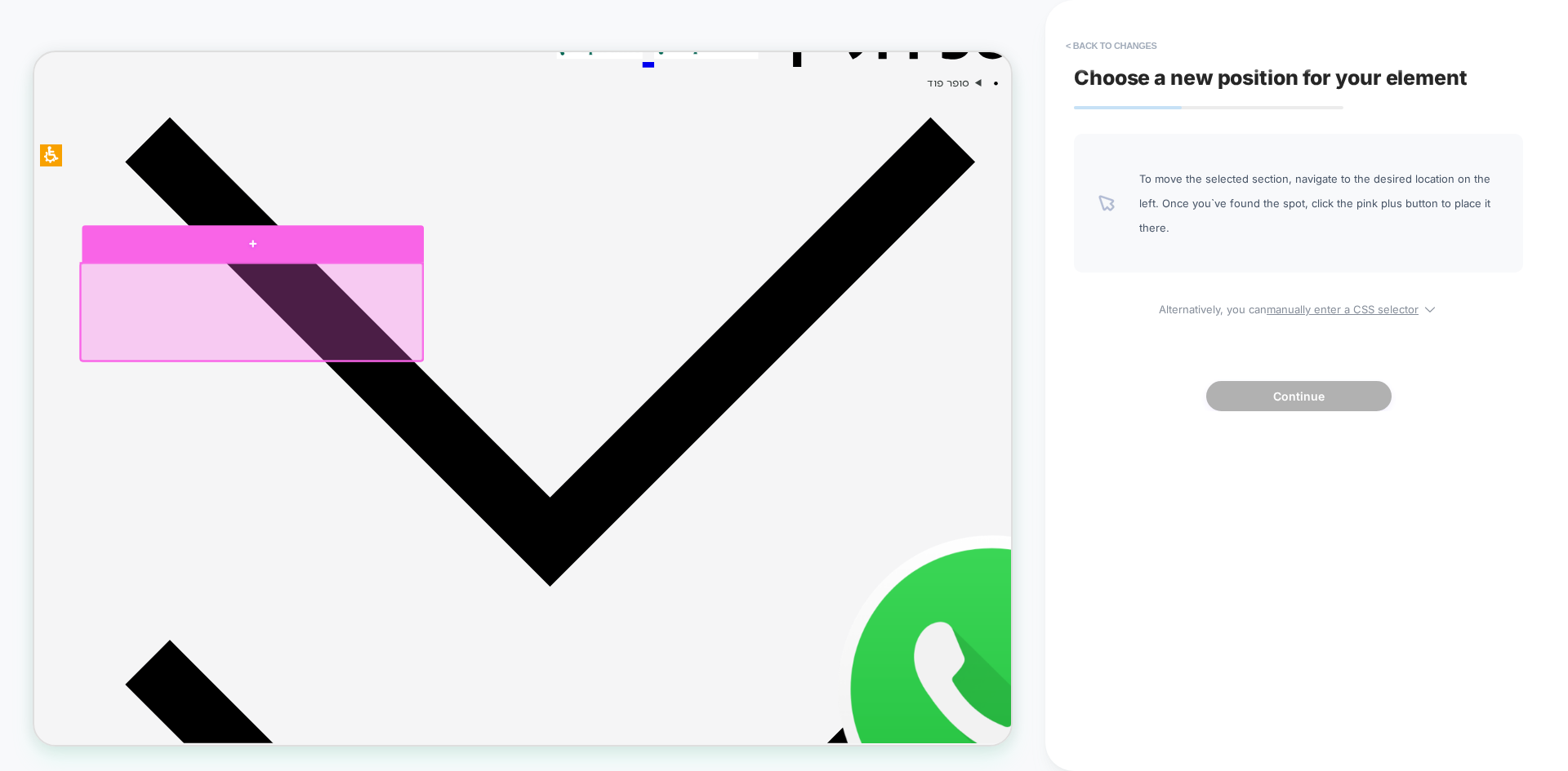
click at [426, 298] on div at bounding box center [326, 308] width 455 height 49
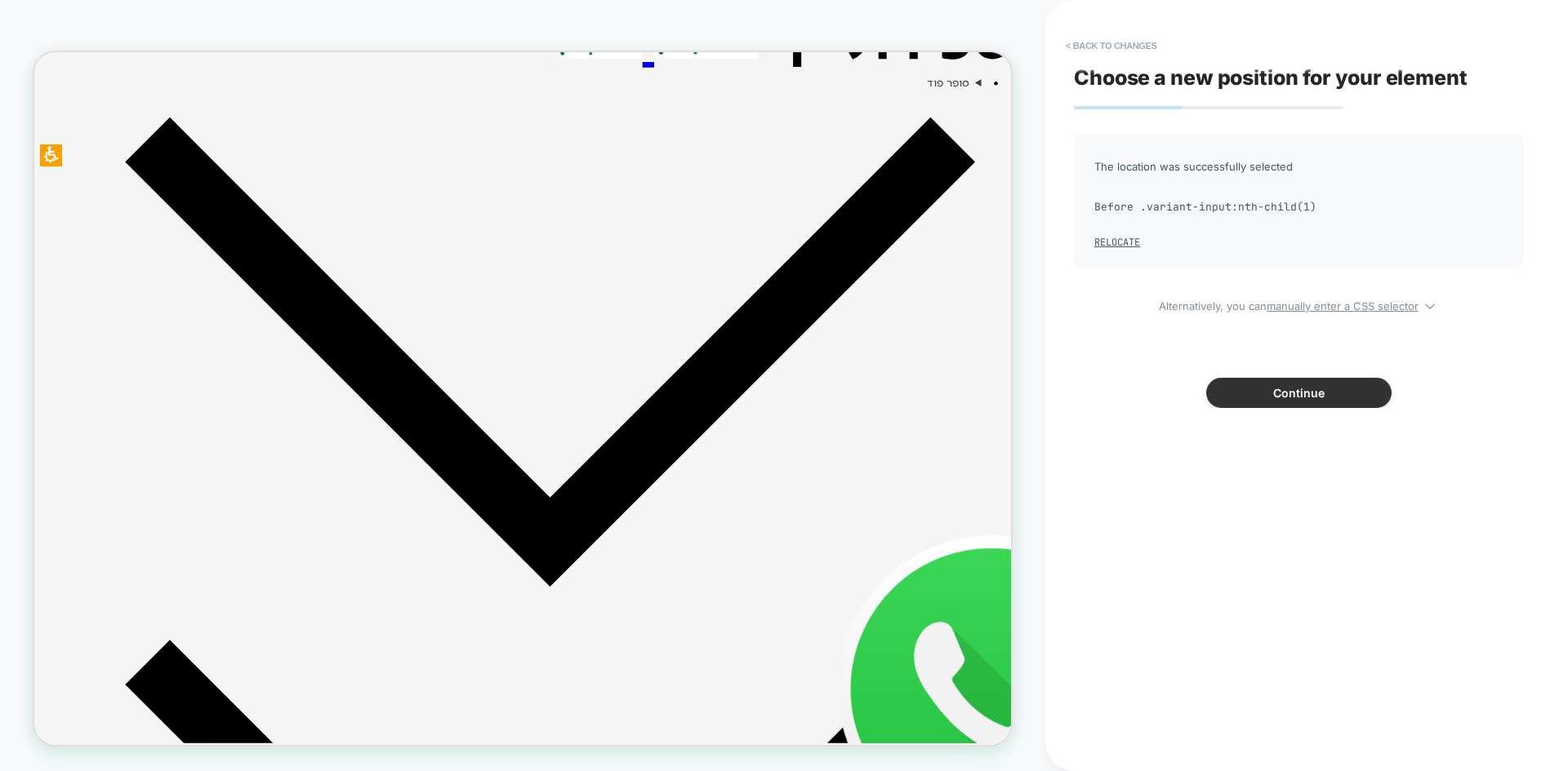
click at [1267, 398] on button "Continue" at bounding box center [1298, 392] width 185 height 30
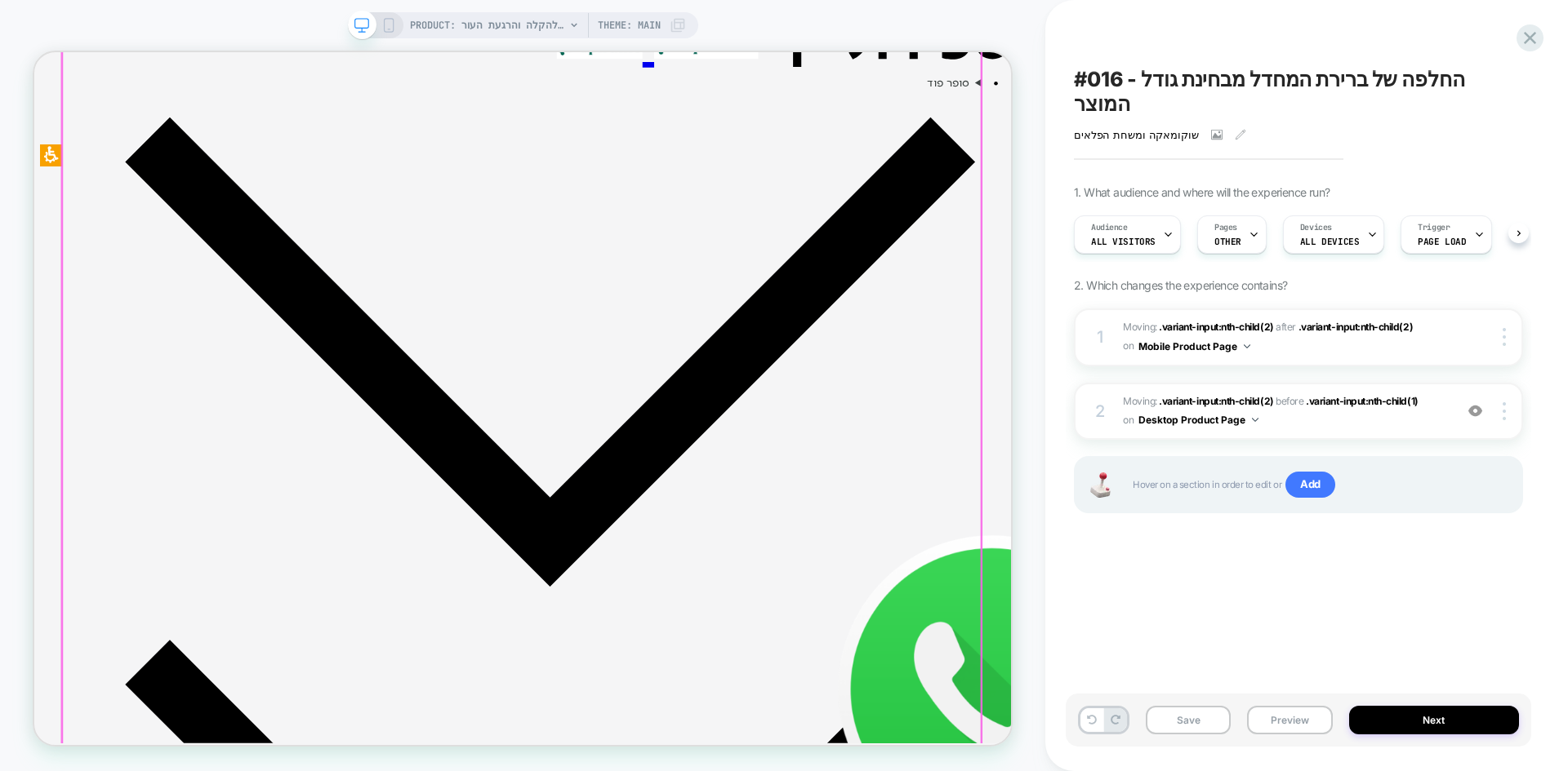
scroll to position [0, 1]
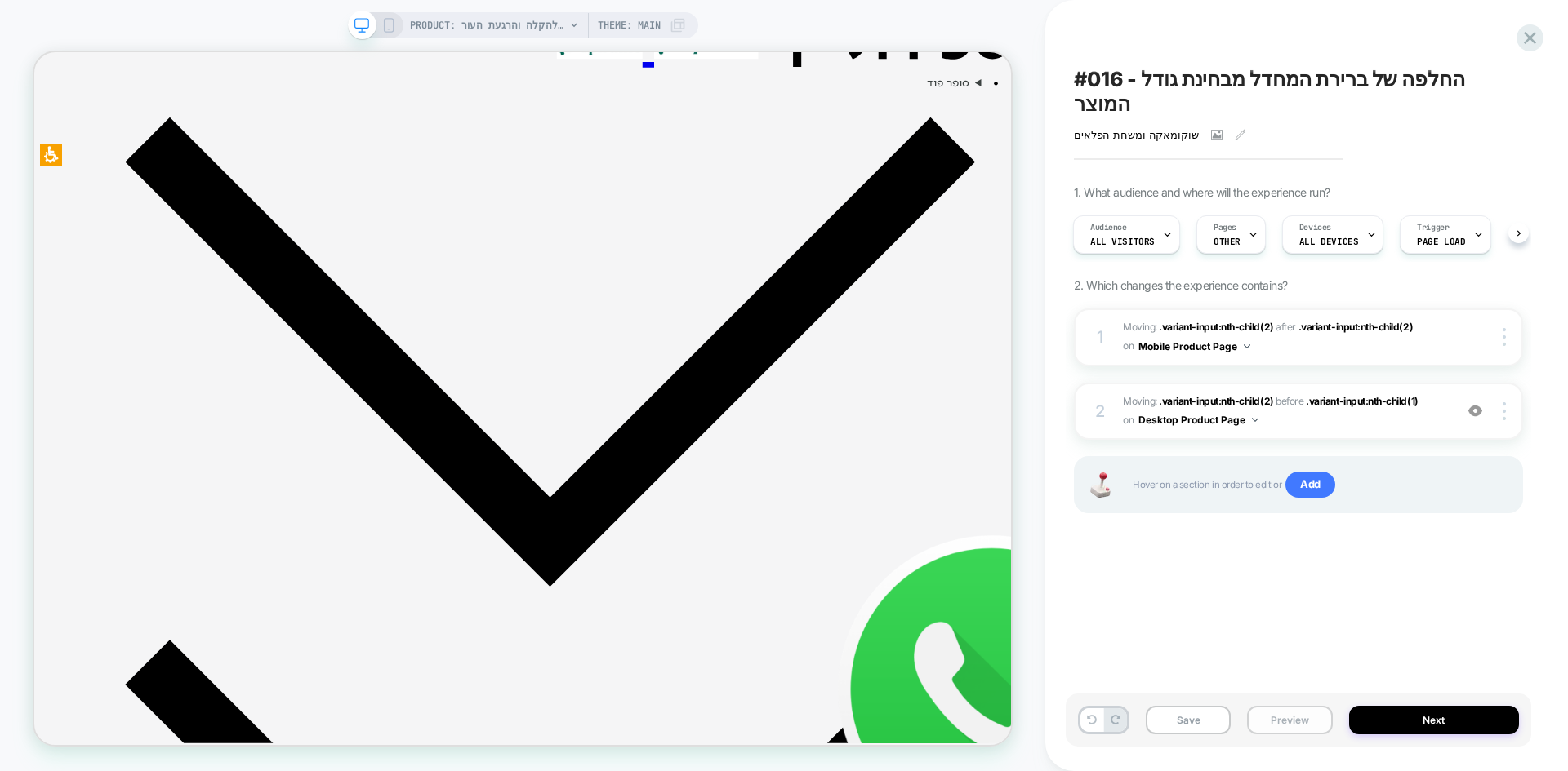
click at [1285, 722] on button "Preview" at bounding box center [1289, 720] width 85 height 28
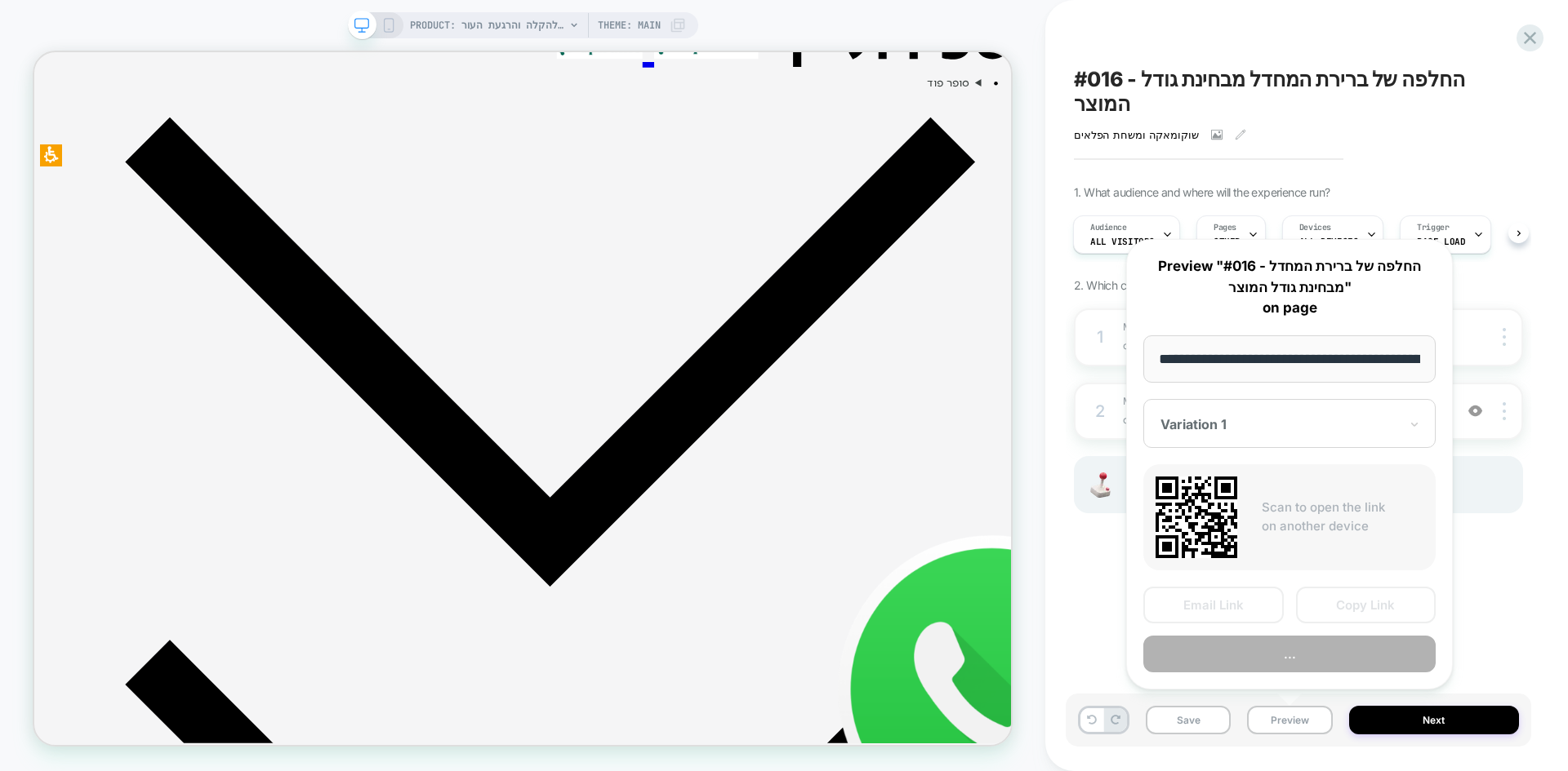
scroll to position [0, 1650]
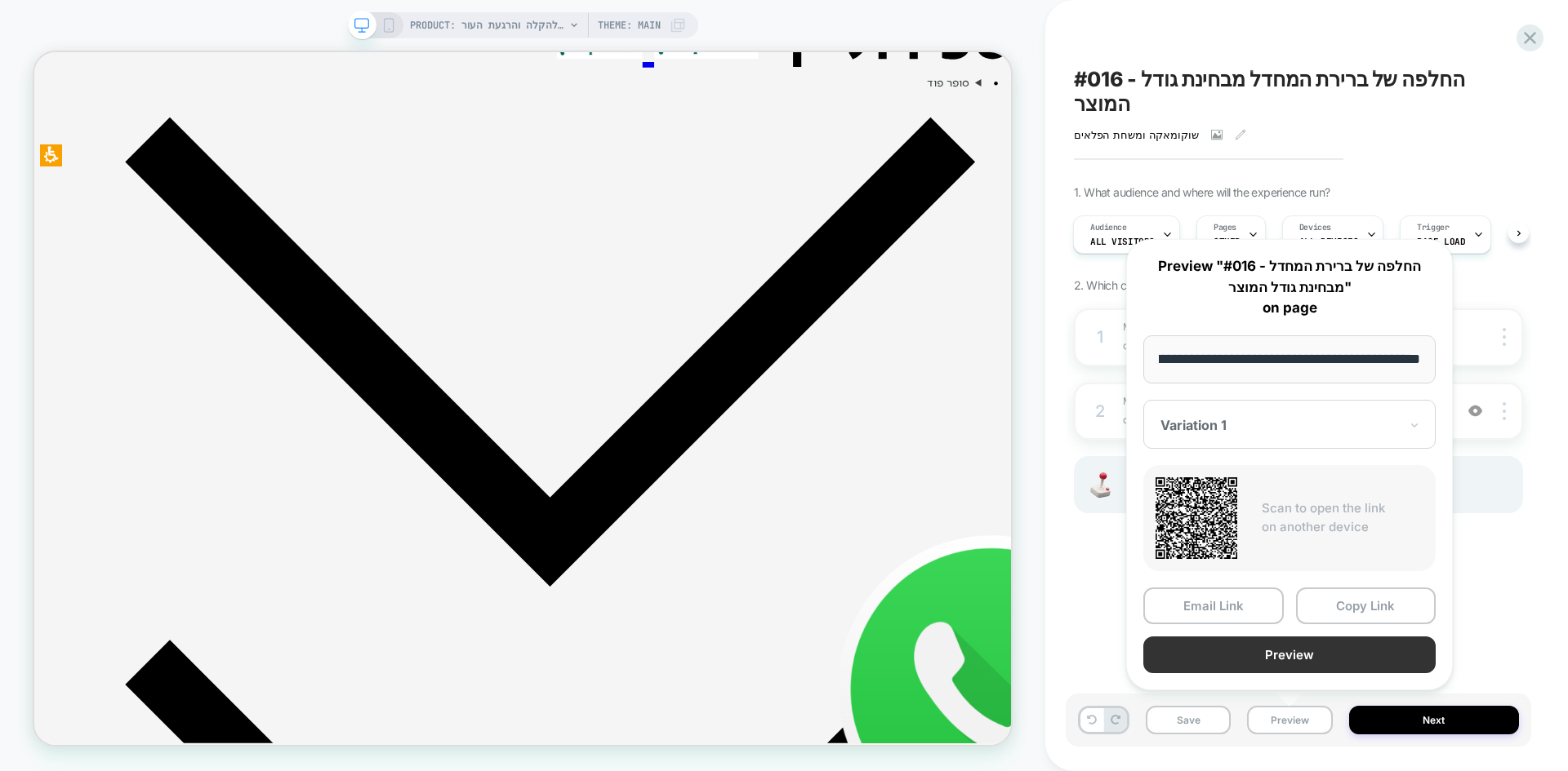
click at [1299, 665] on button "Preview" at bounding box center [1289, 654] width 292 height 36
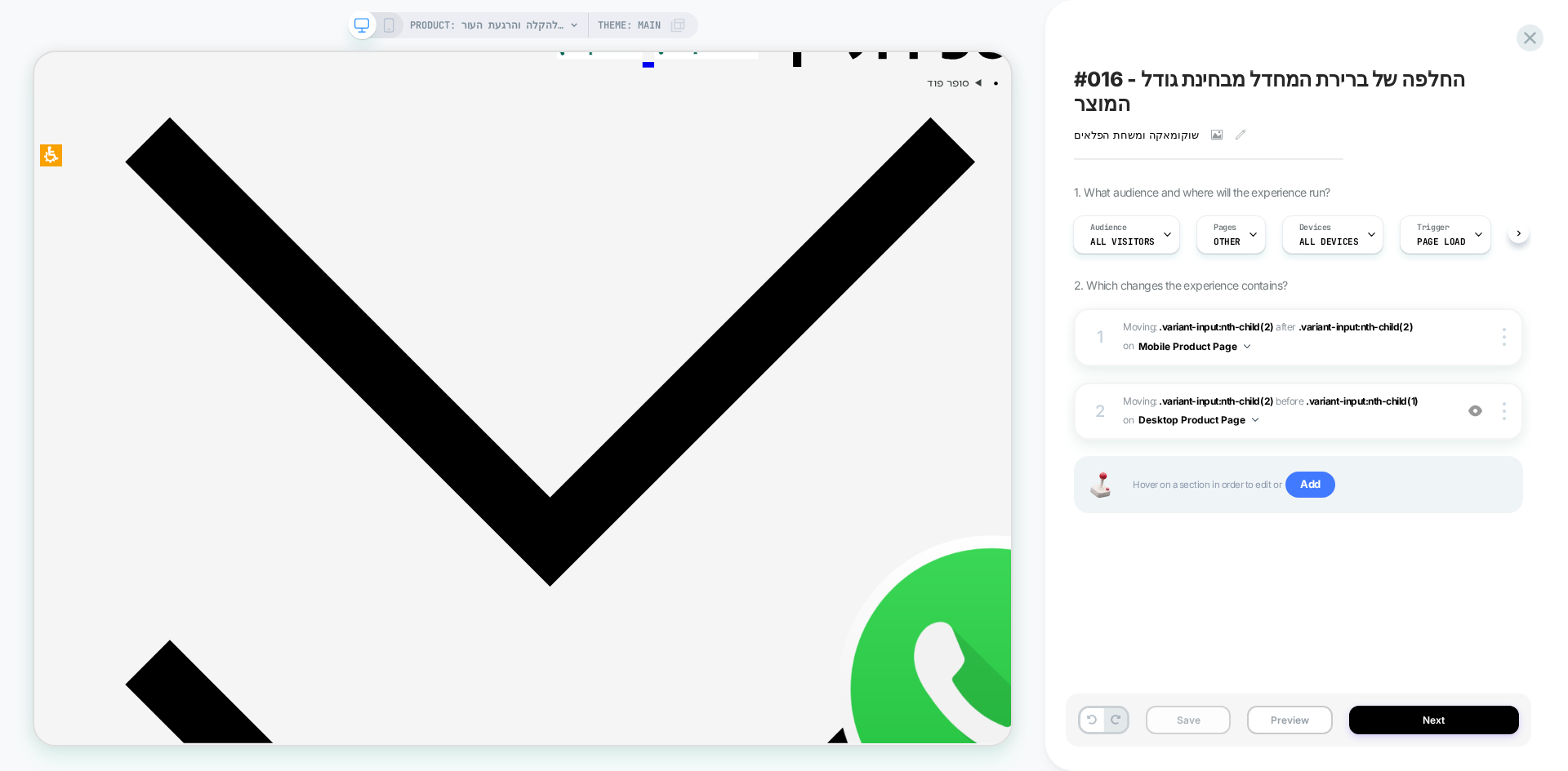
click at [1186, 719] on button "Save" at bounding box center [1187, 720] width 85 height 28
click at [1211, 128] on icon at bounding box center [1217, 134] width 12 height 12
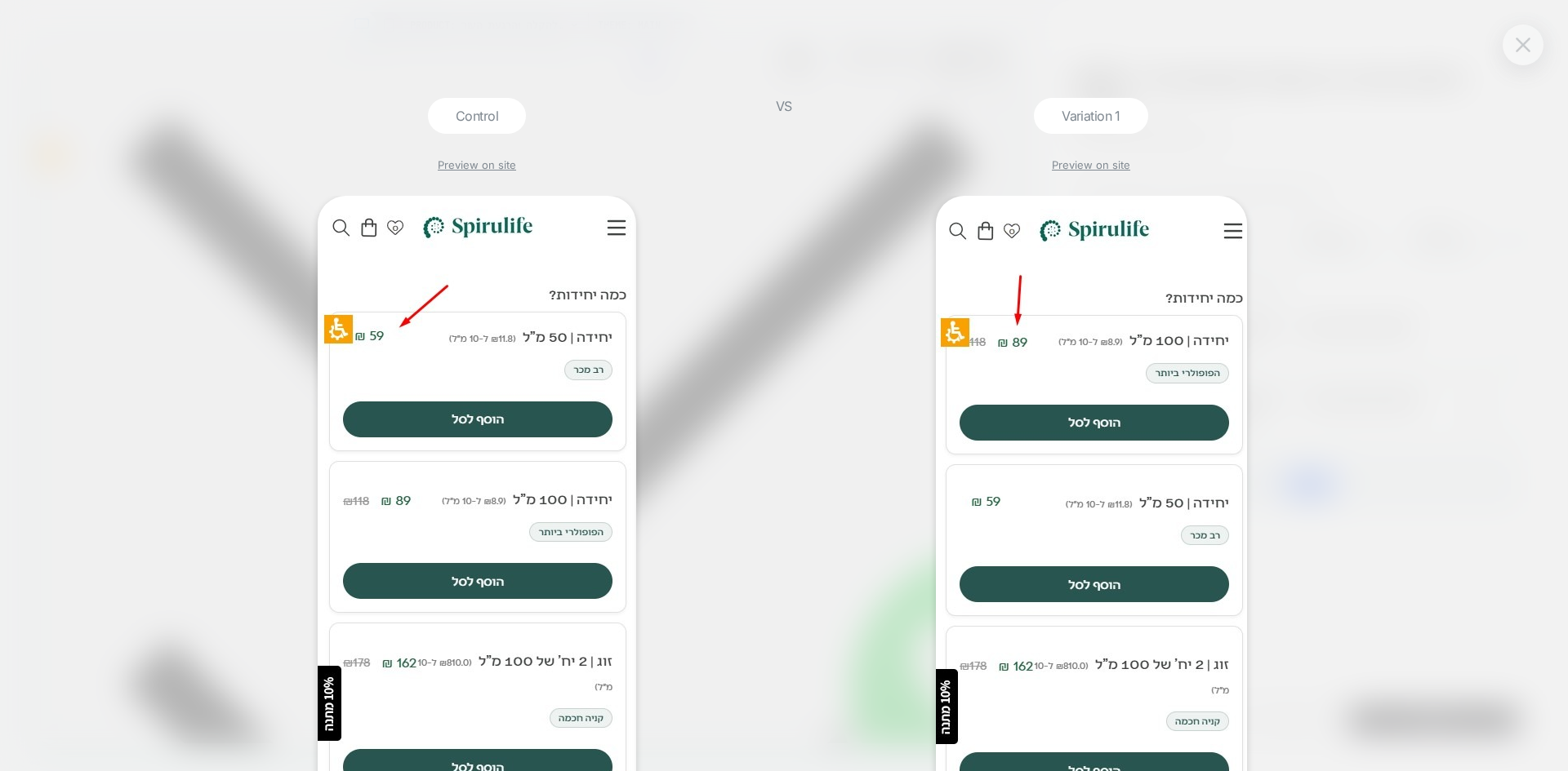
click at [1525, 46] on img at bounding box center [1522, 44] width 15 height 14
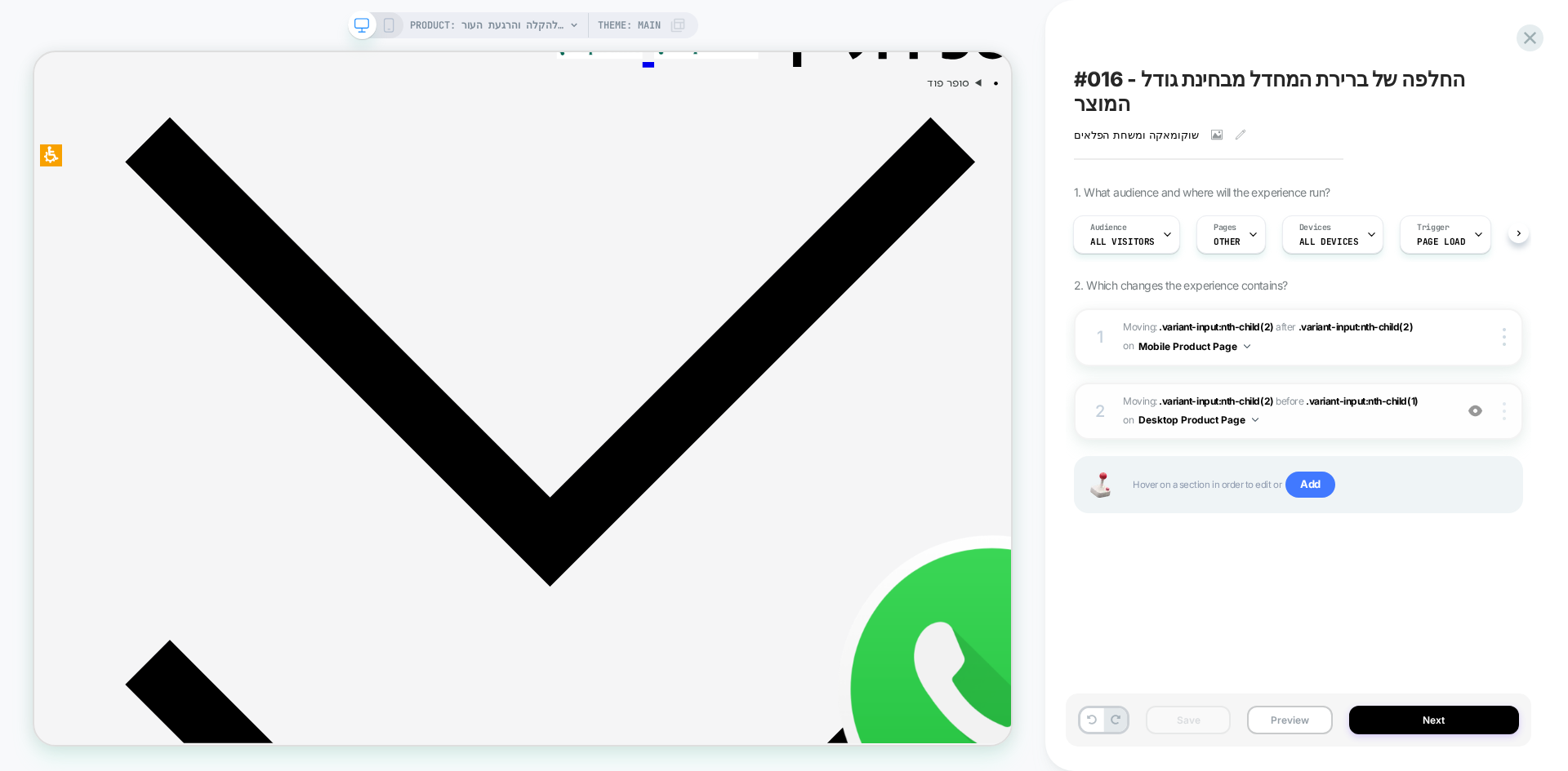
click at [1505, 402] on div at bounding box center [1506, 411] width 31 height 18
click at [1274, 595] on div "#016 - החלפה של ברירת המחדל מבחינת גודל המוצר שוקומאקה ומשחת הפלאים Click to vi…" at bounding box center [1298, 386] width 465 height 739
click at [1241, 410] on button "Desktop Product Page" at bounding box center [1198, 420] width 120 height 21
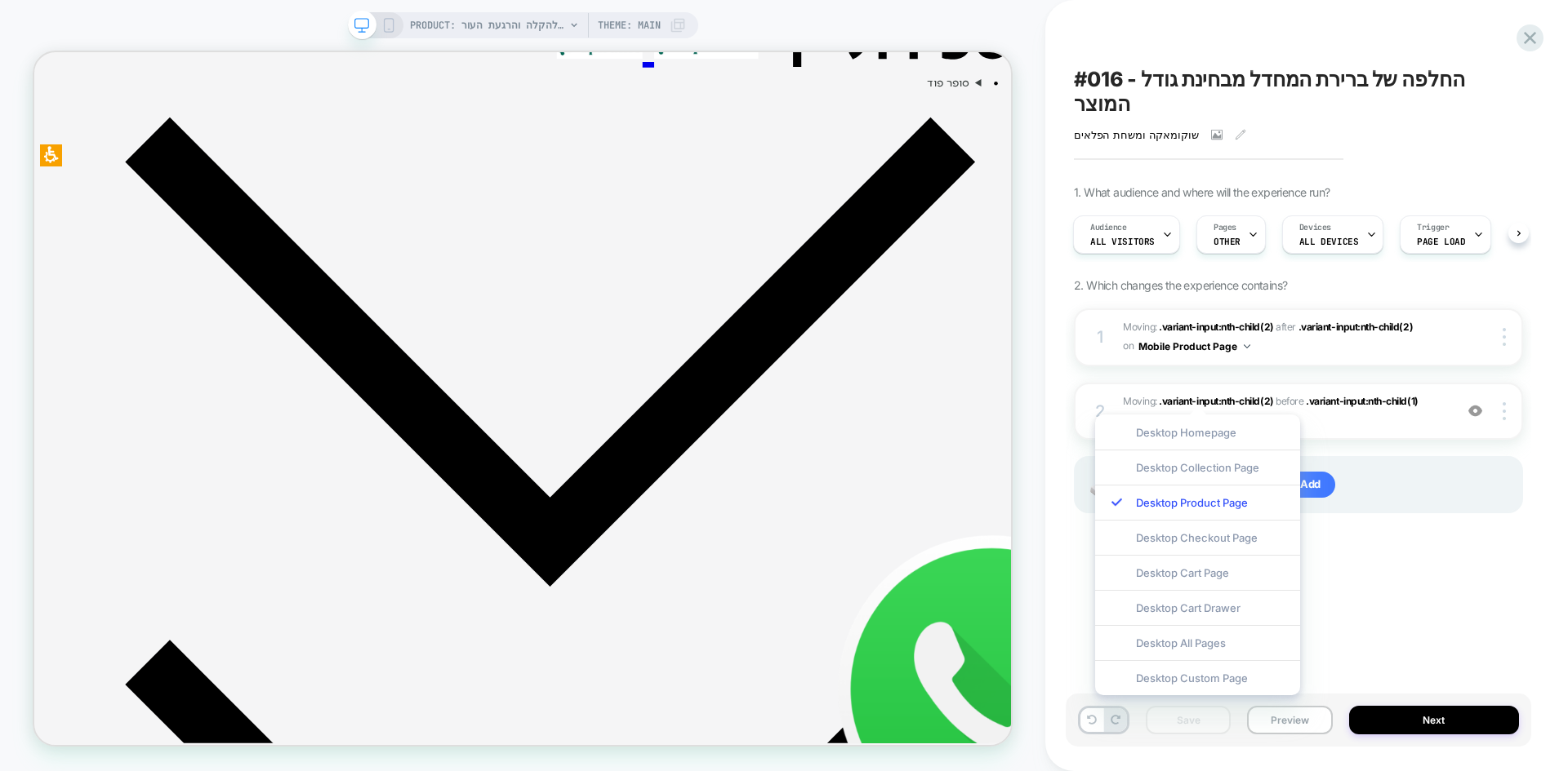
click at [1498, 588] on div "#016 - החלפה של ברירת המחדל מבחינת גודל המוצר שוקומאקה ומשחת הפלאים Click to vi…" at bounding box center [1298, 386] width 465 height 739
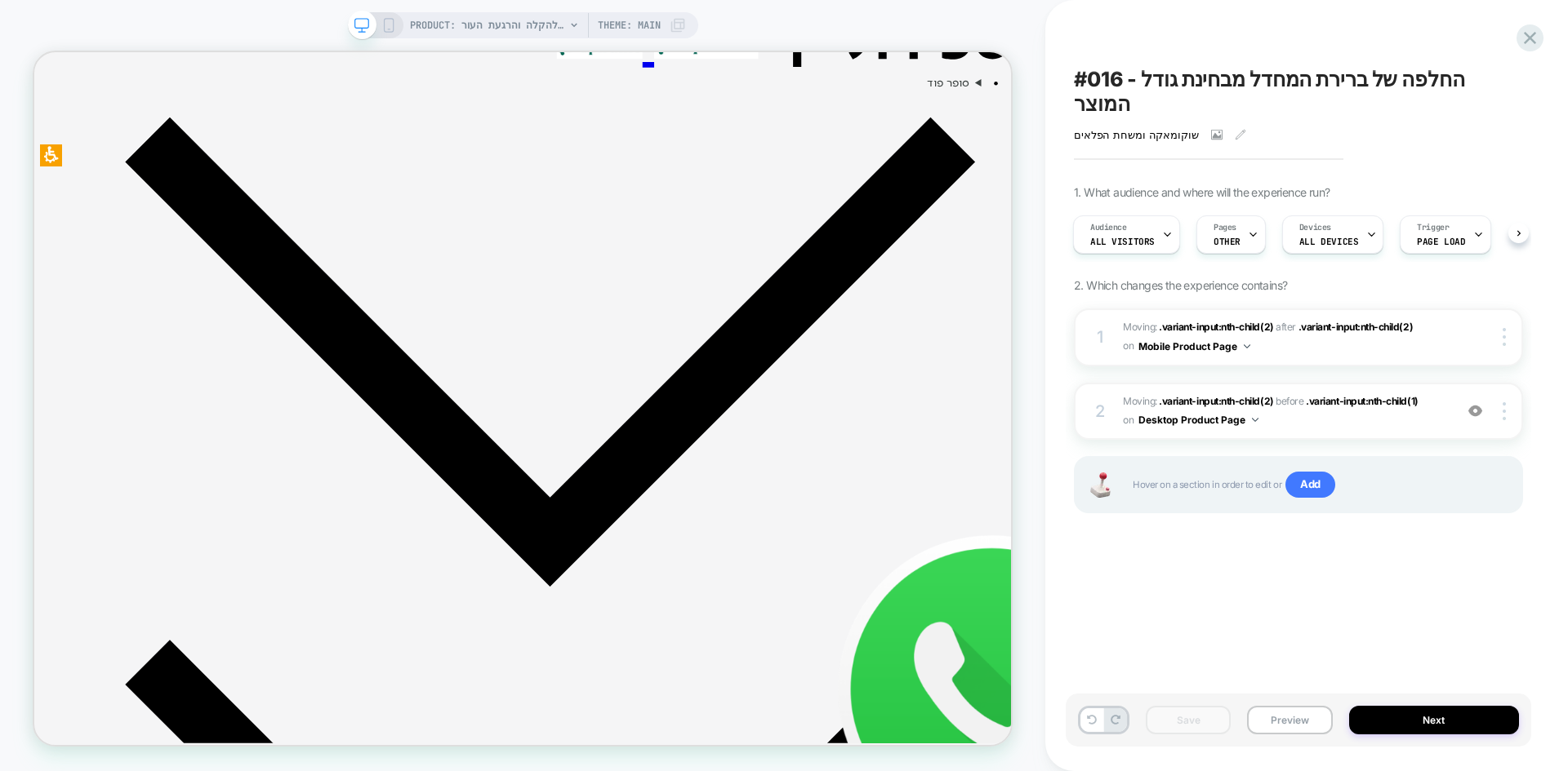
click at [392, 24] on icon at bounding box center [389, 25] width 15 height 15
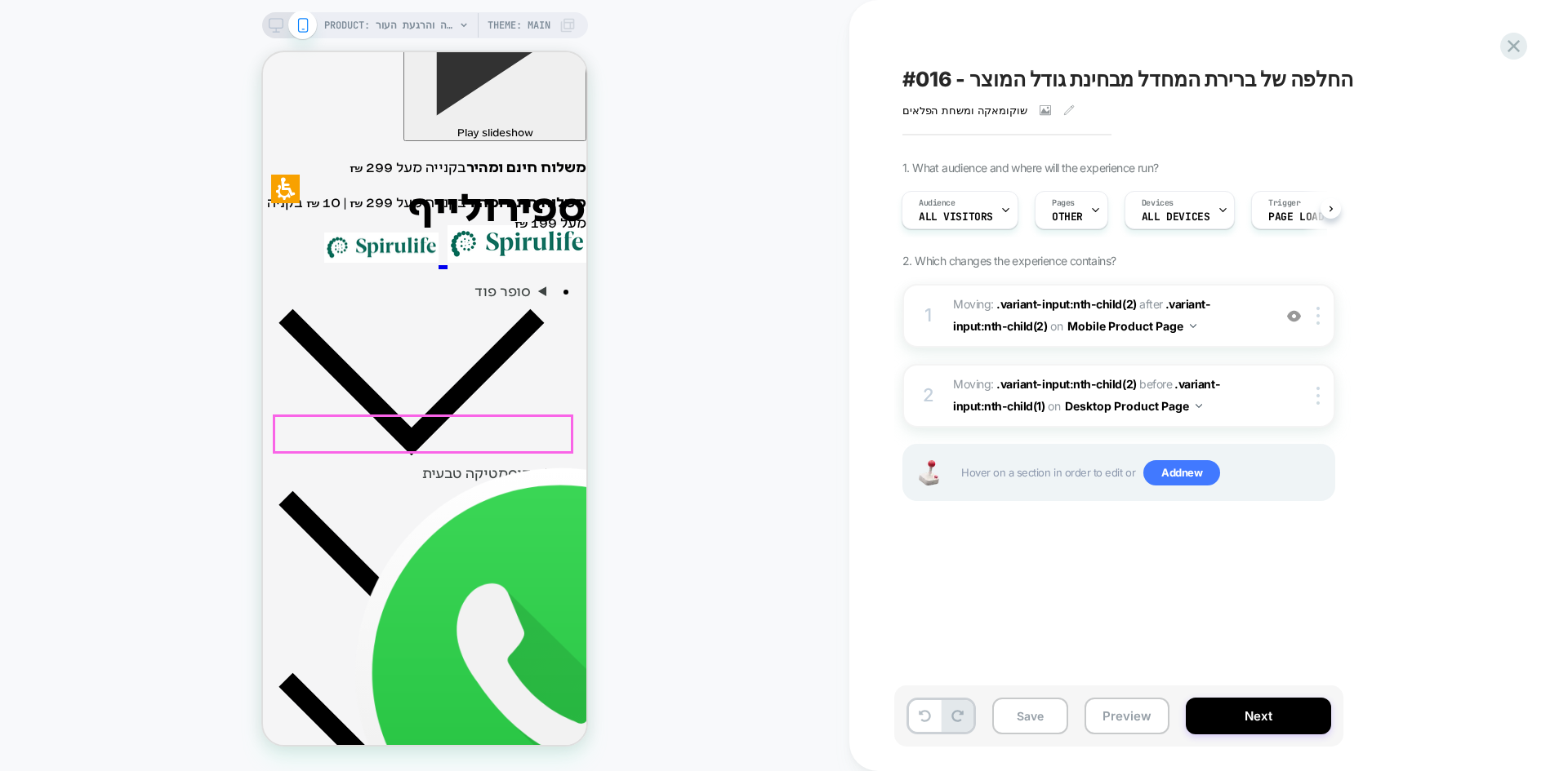
scroll to position [569, 0]
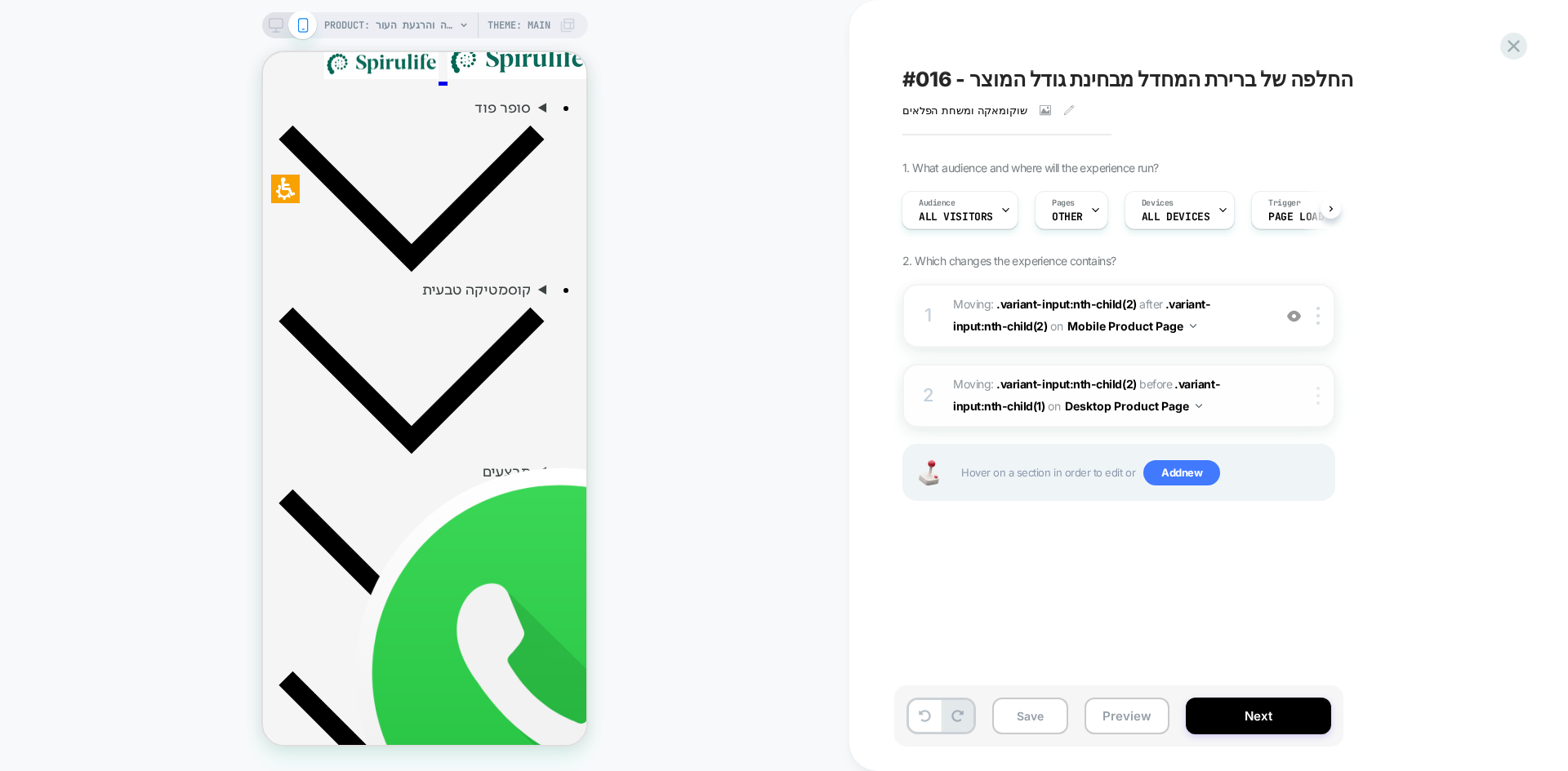
click at [1320, 402] on img at bounding box center [1317, 395] width 3 height 18
click at [1399, 360] on div "1. What audience and where will the experience run? Audience All Visitors Pages…" at bounding box center [1199, 351] width 596 height 382
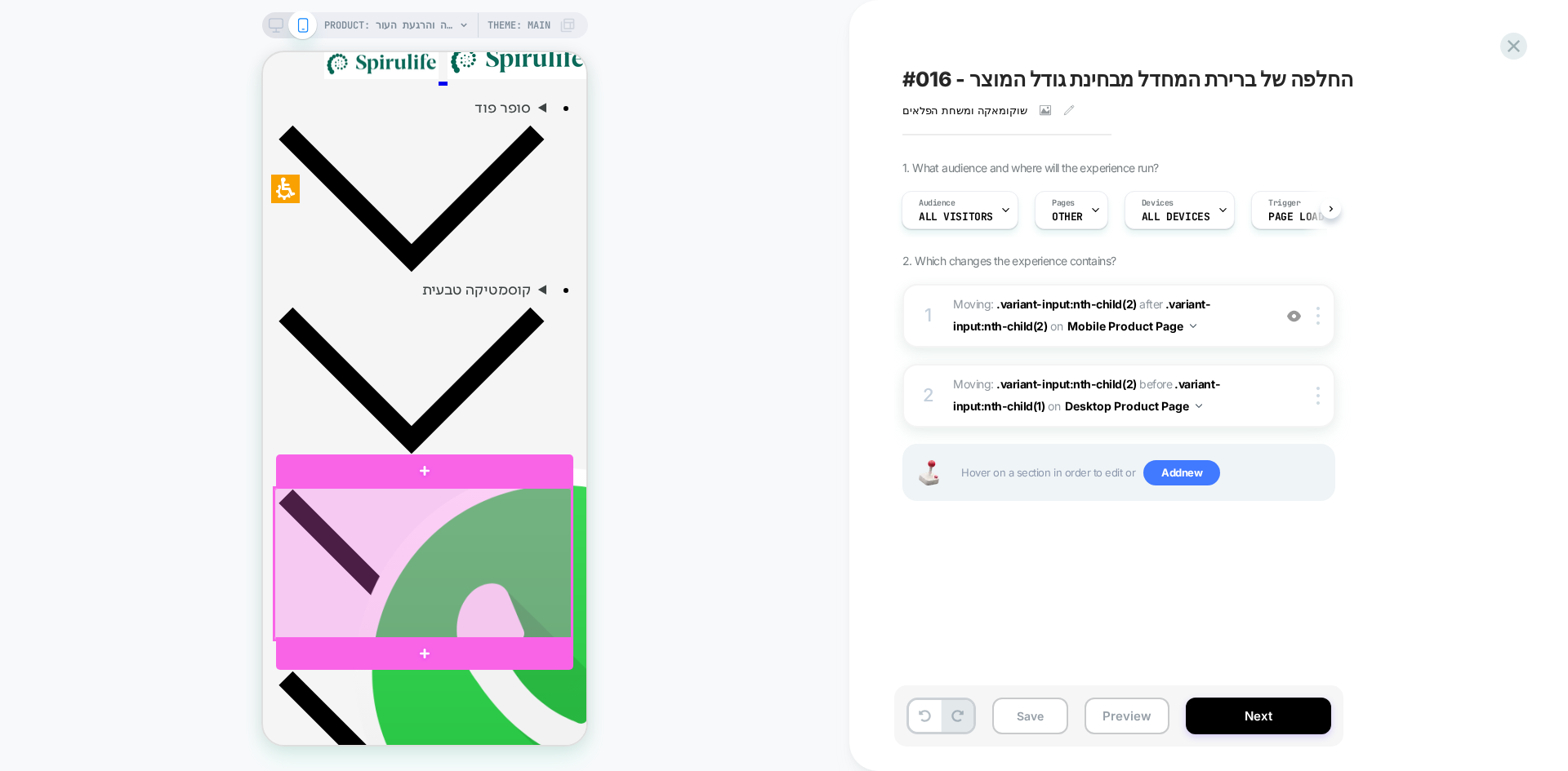
click at [553, 507] on div at bounding box center [423, 564] width 297 height 152
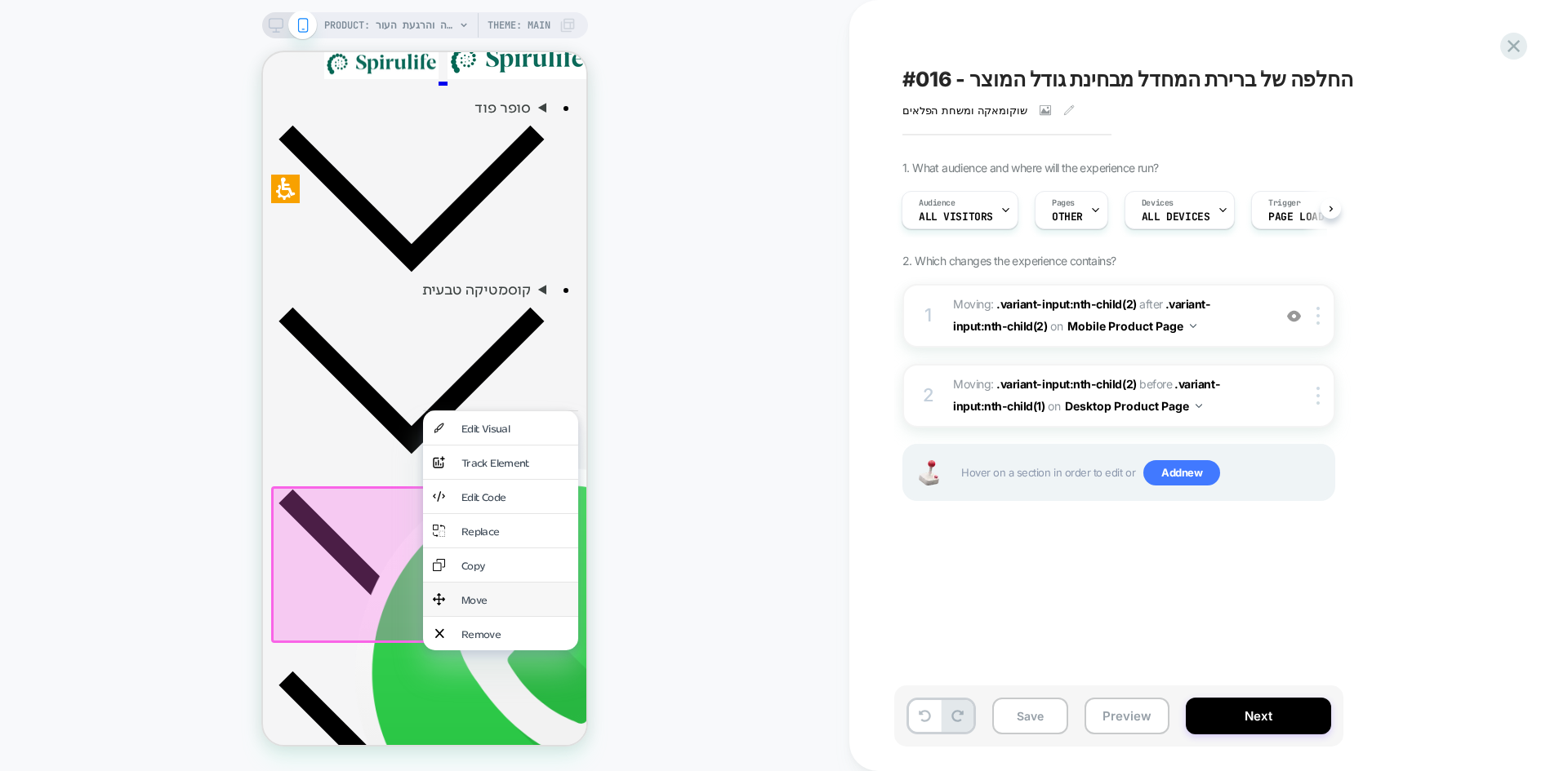
click at [484, 592] on div "Move" at bounding box center [514, 599] width 107 height 14
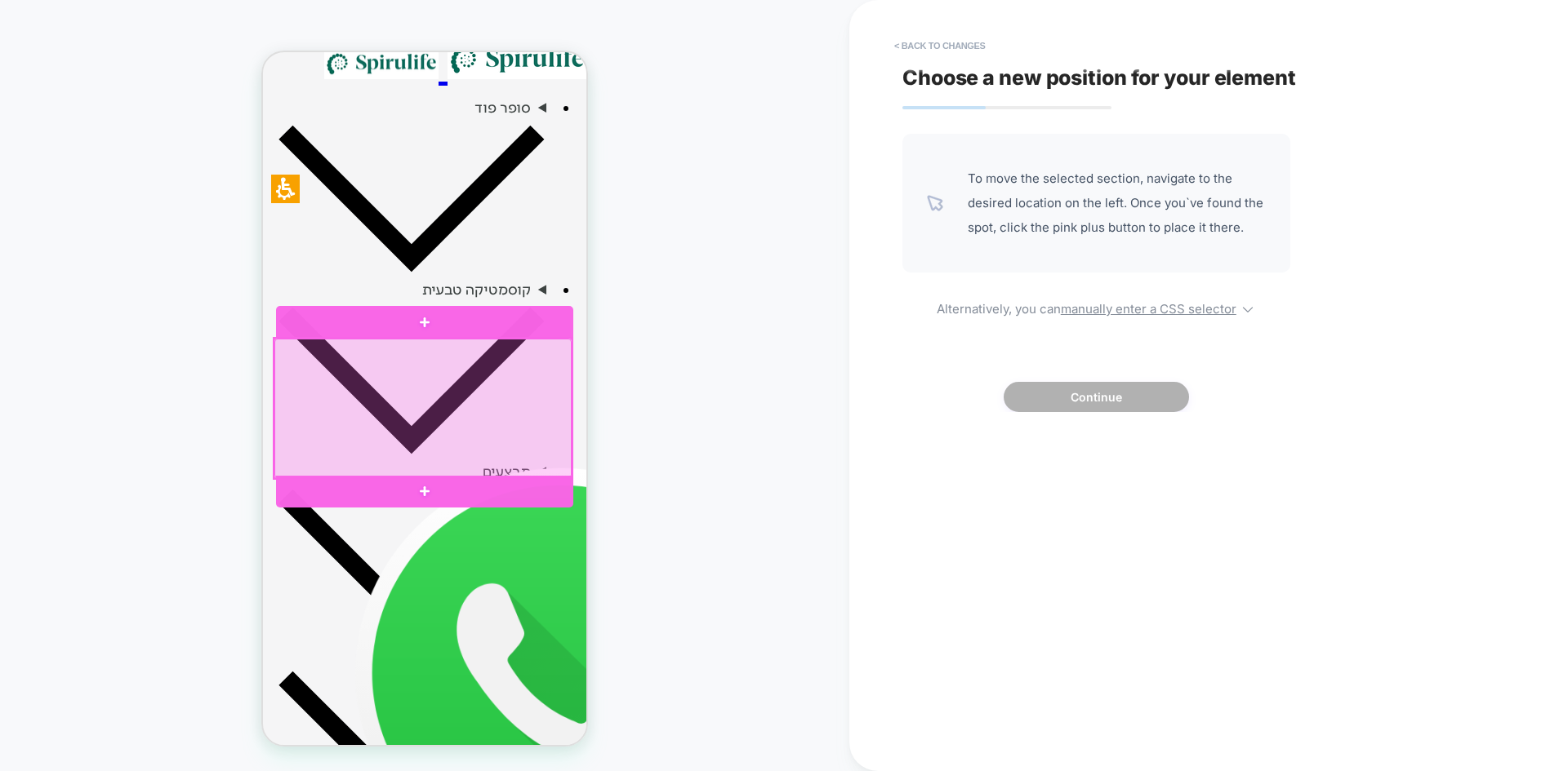
click at [524, 345] on div at bounding box center [423, 407] width 297 height 138
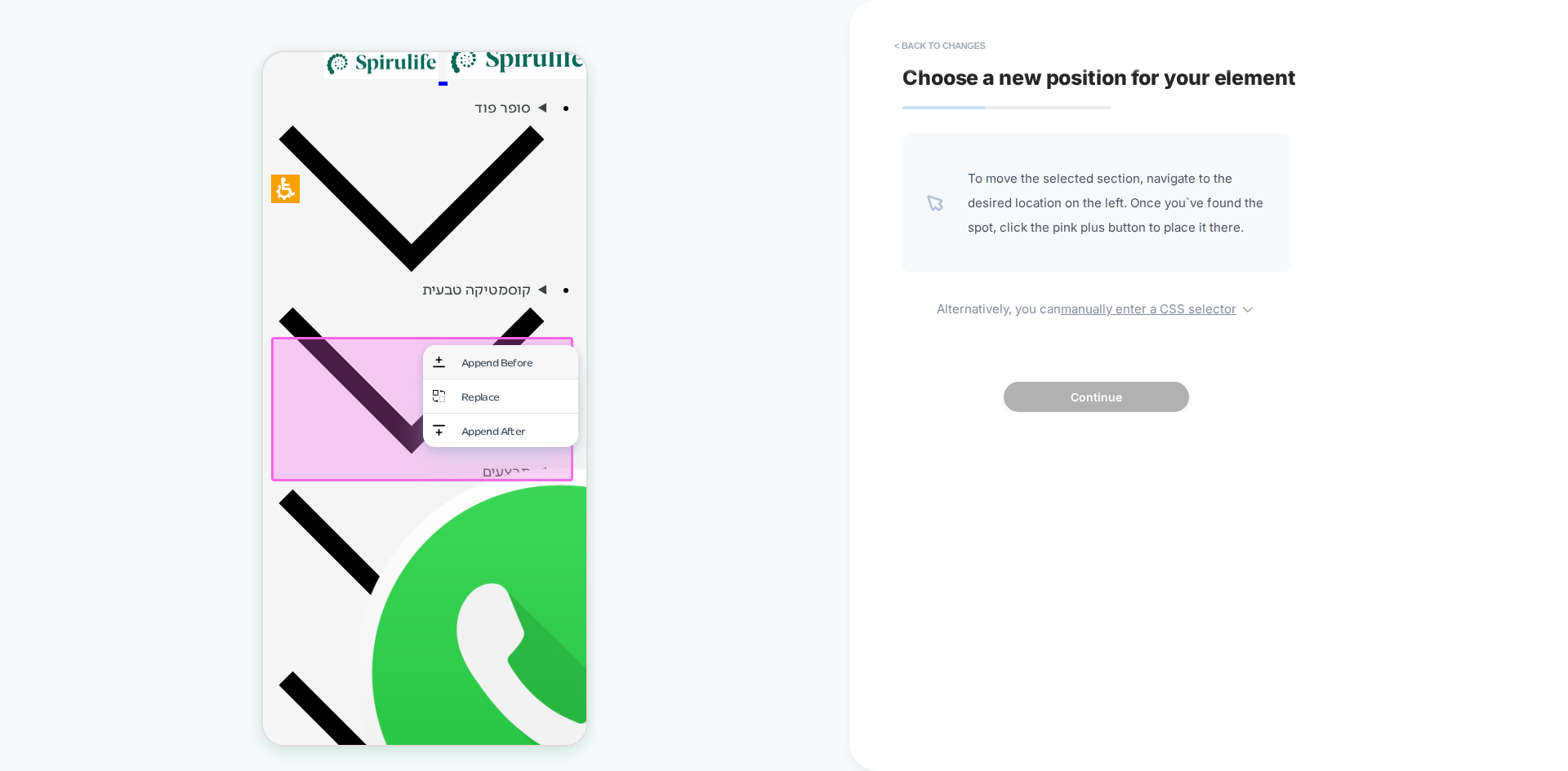
click at [516, 362] on div "Append Before" at bounding box center [514, 362] width 107 height 14
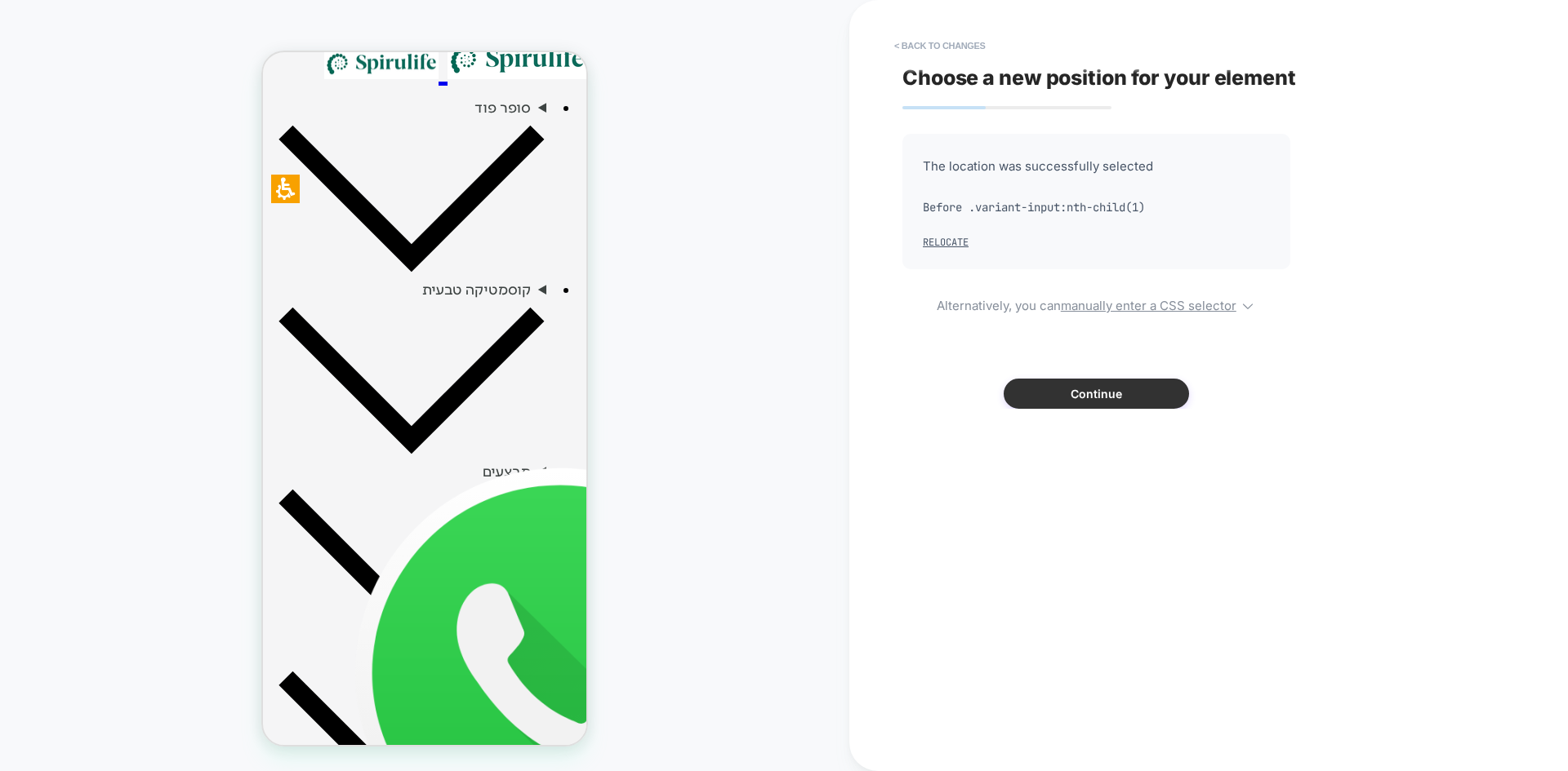
click at [1111, 403] on button "Continue" at bounding box center [1096, 393] width 185 height 30
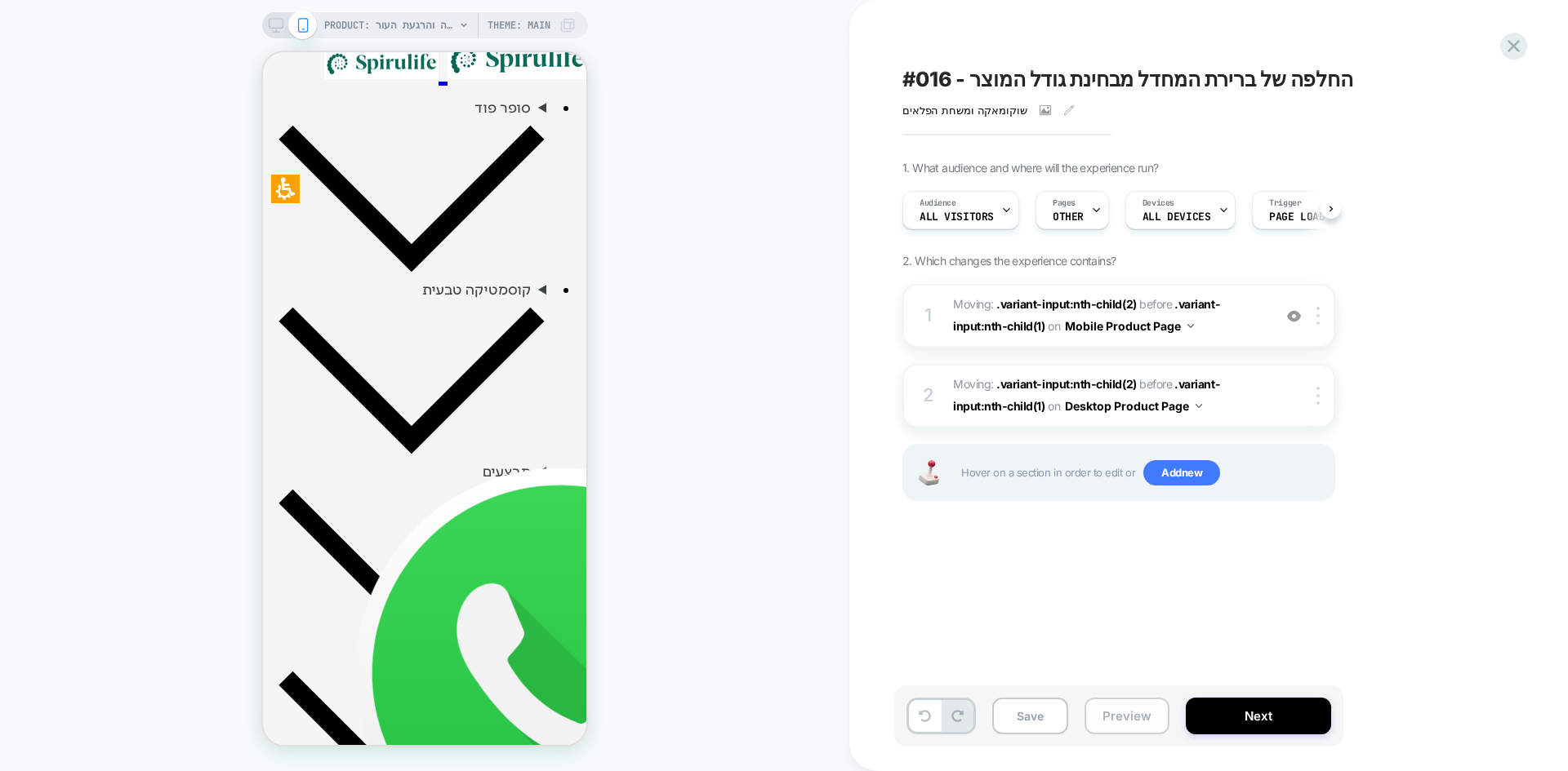
scroll to position [0, 1]
click at [1038, 723] on button "Save" at bounding box center [1029, 715] width 76 height 36
click at [1130, 702] on button "Preview" at bounding box center [1126, 715] width 85 height 36
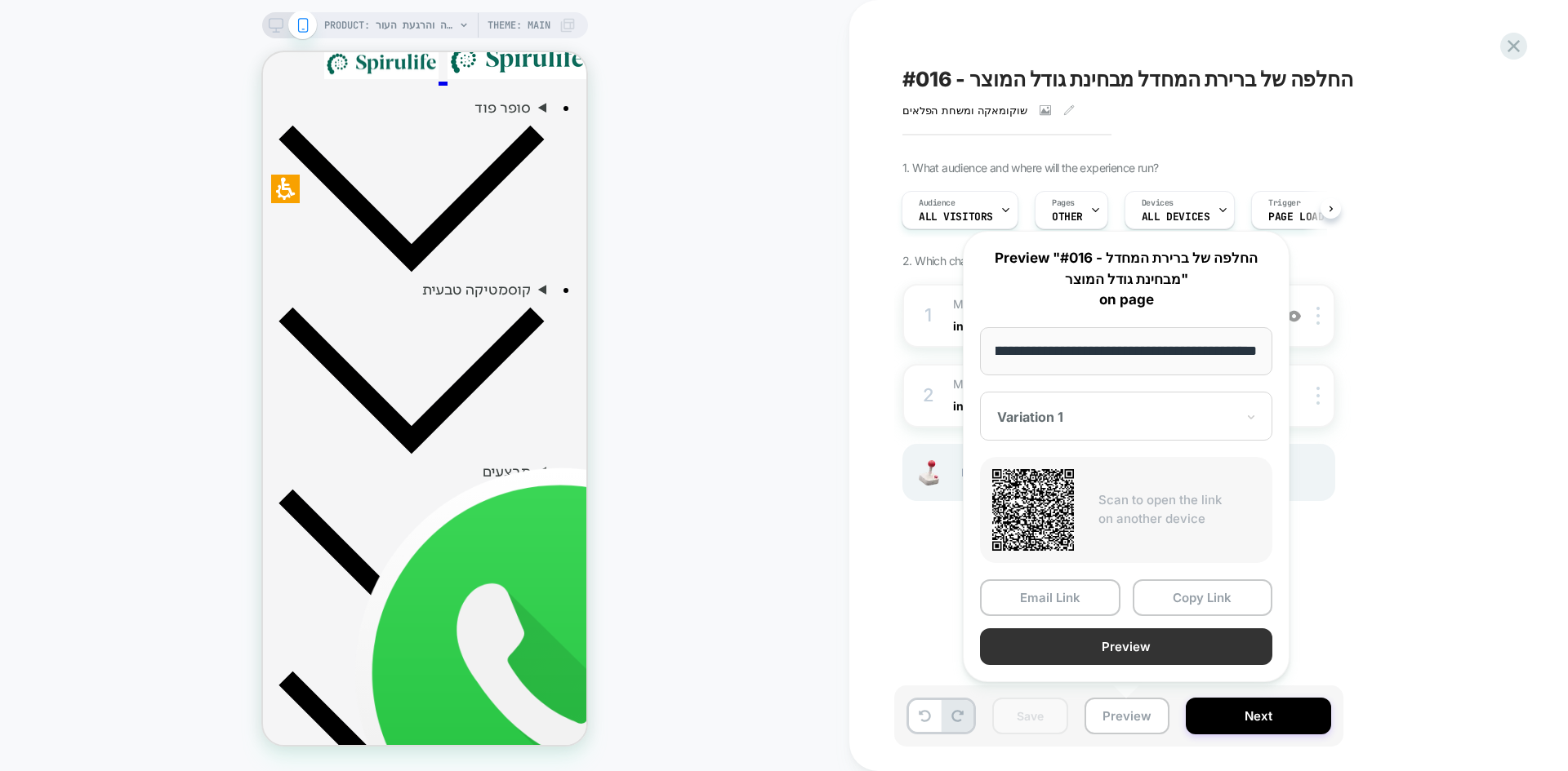
scroll to position [0, 0]
click at [1115, 659] on button "Preview" at bounding box center [1125, 646] width 292 height 36
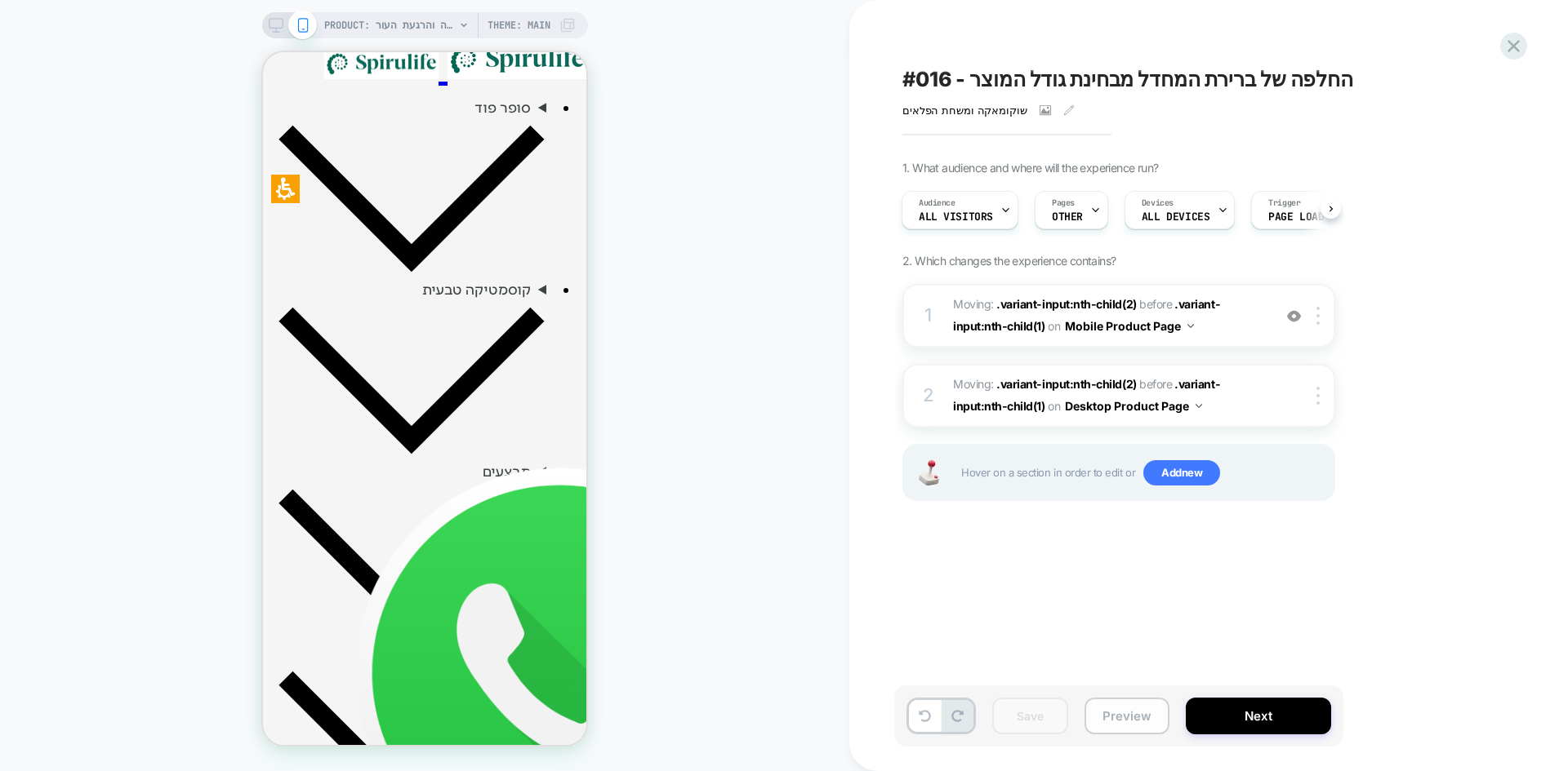
click at [1128, 726] on button "Preview" at bounding box center [1126, 715] width 85 height 36
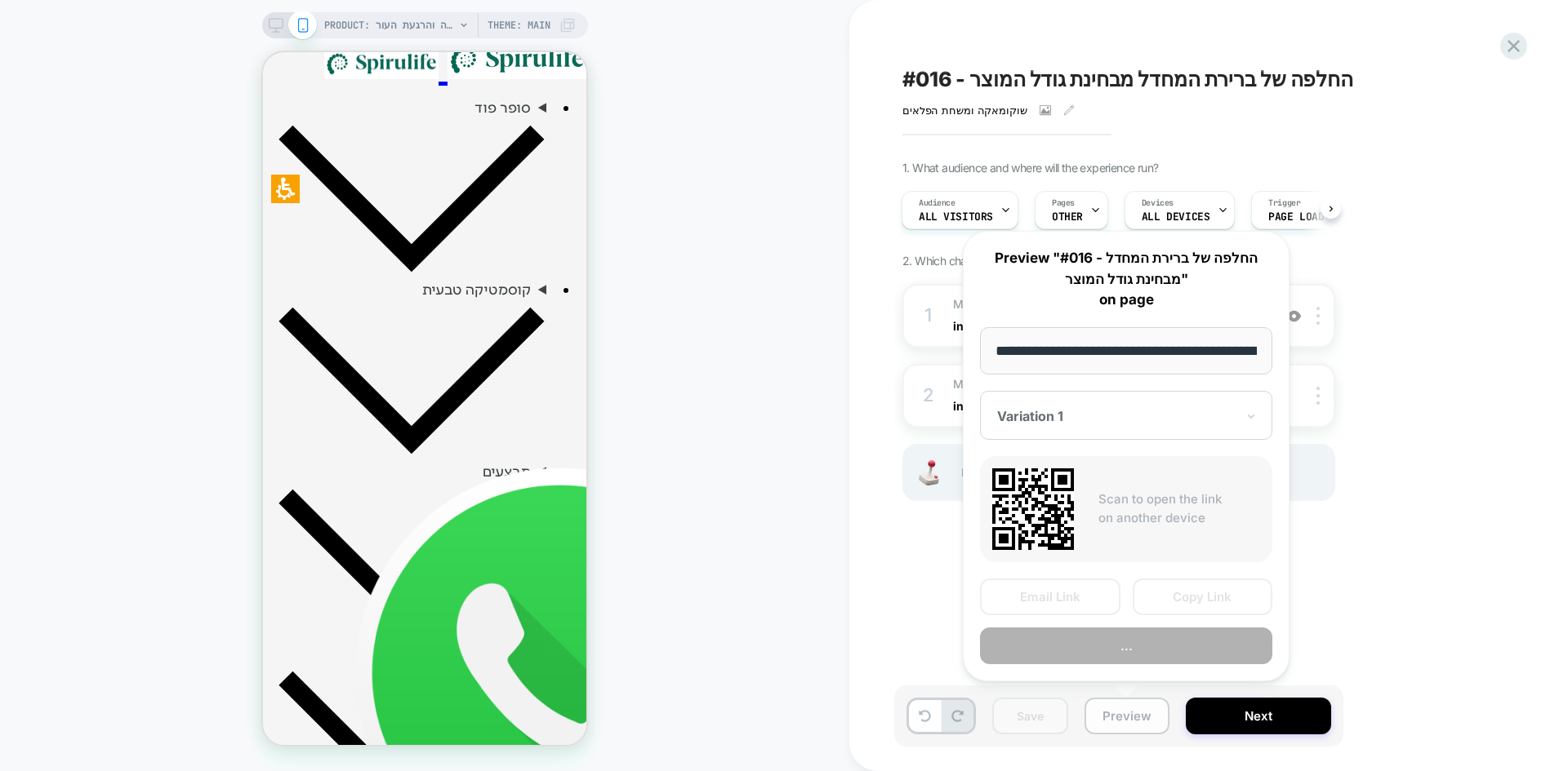
scroll to position [0, 1650]
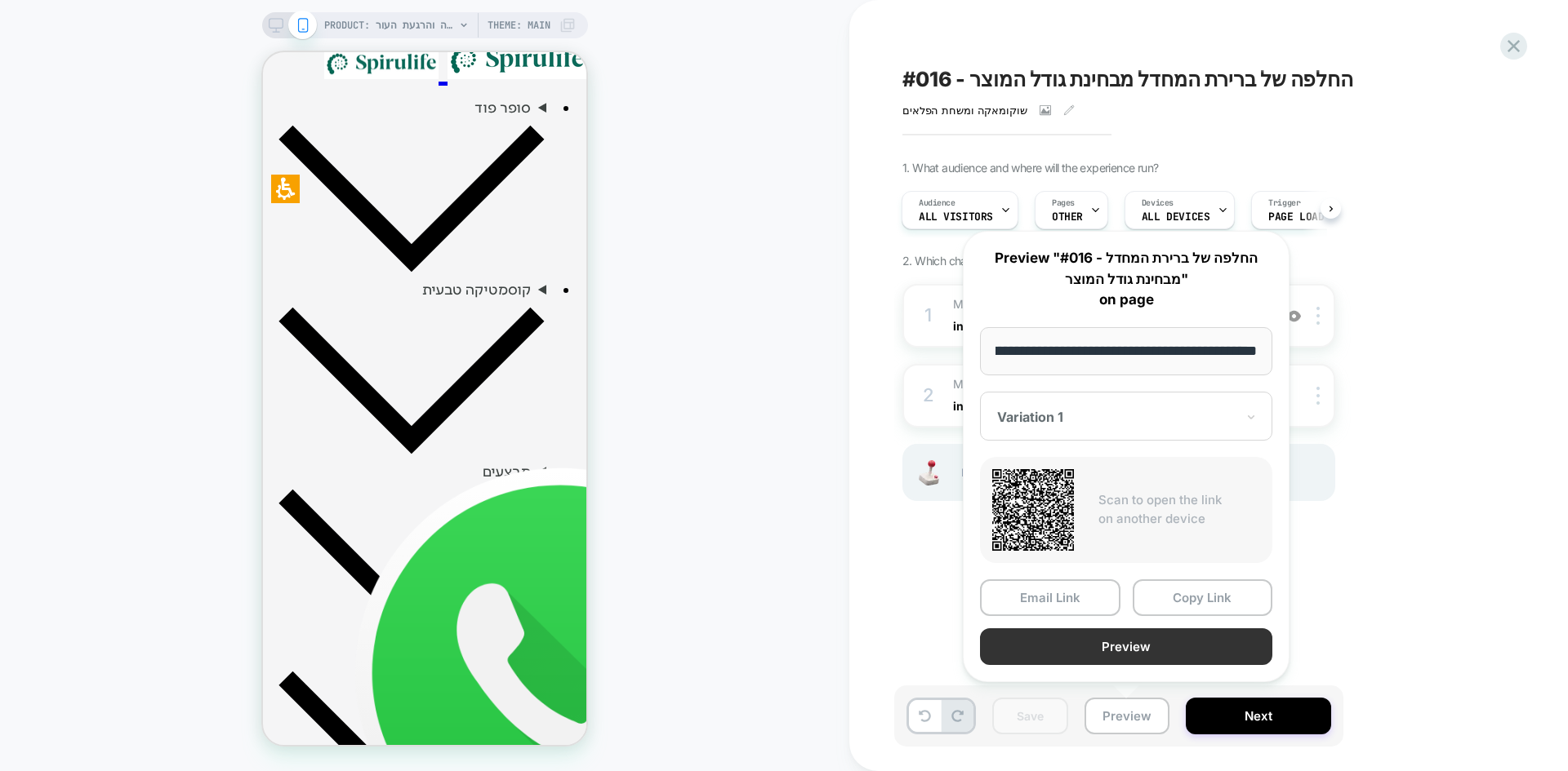
click at [1071, 642] on button "Preview" at bounding box center [1125, 646] width 292 height 36
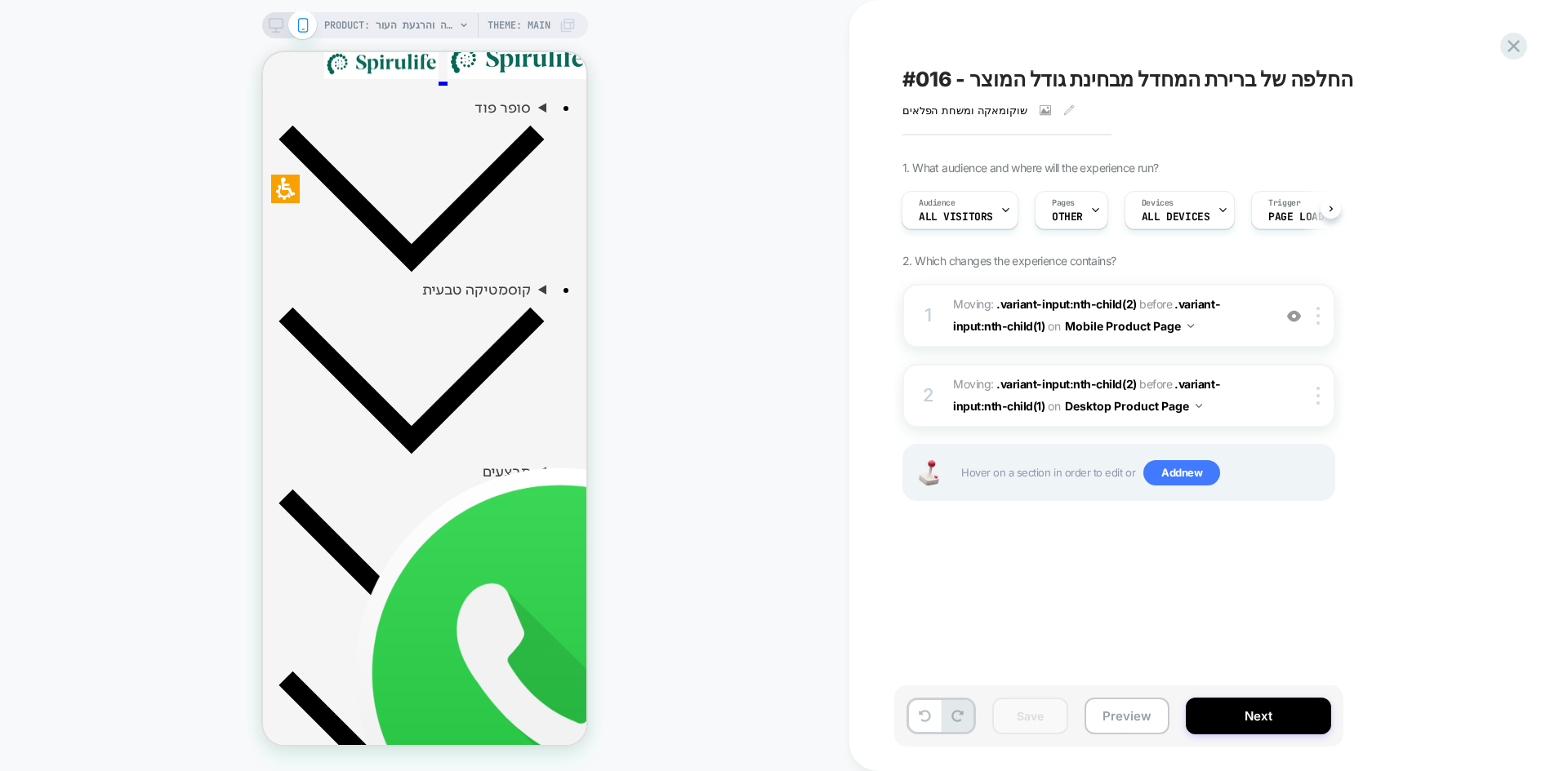
click at [1144, 80] on span "#016 - החלפה של ברירת המחדל מבחינת גודל המוצר" at bounding box center [1126, 78] width 450 height 25
click at [1145, 726] on button "Preview" at bounding box center [1126, 715] width 85 height 36
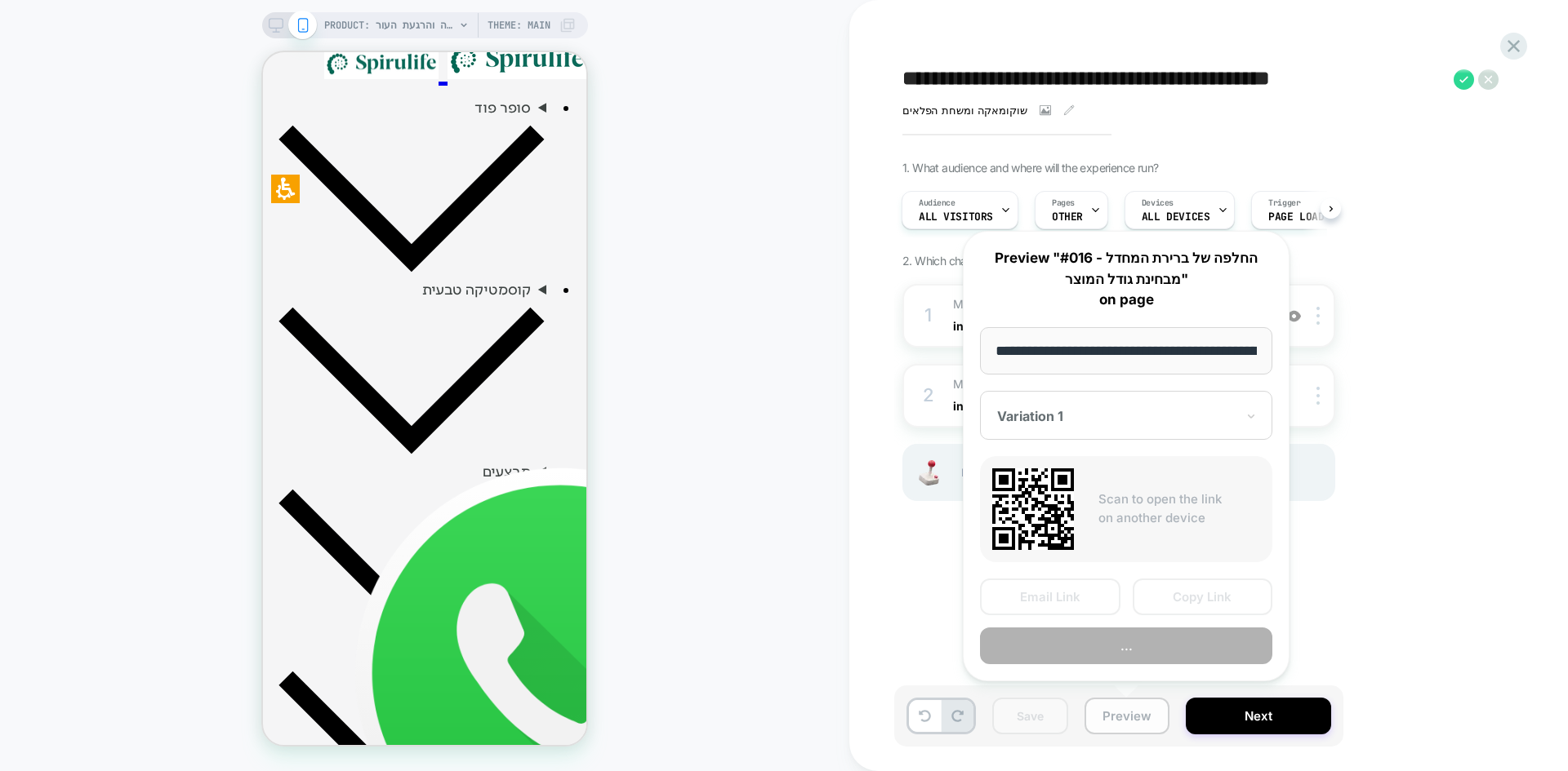
scroll to position [0, 1650]
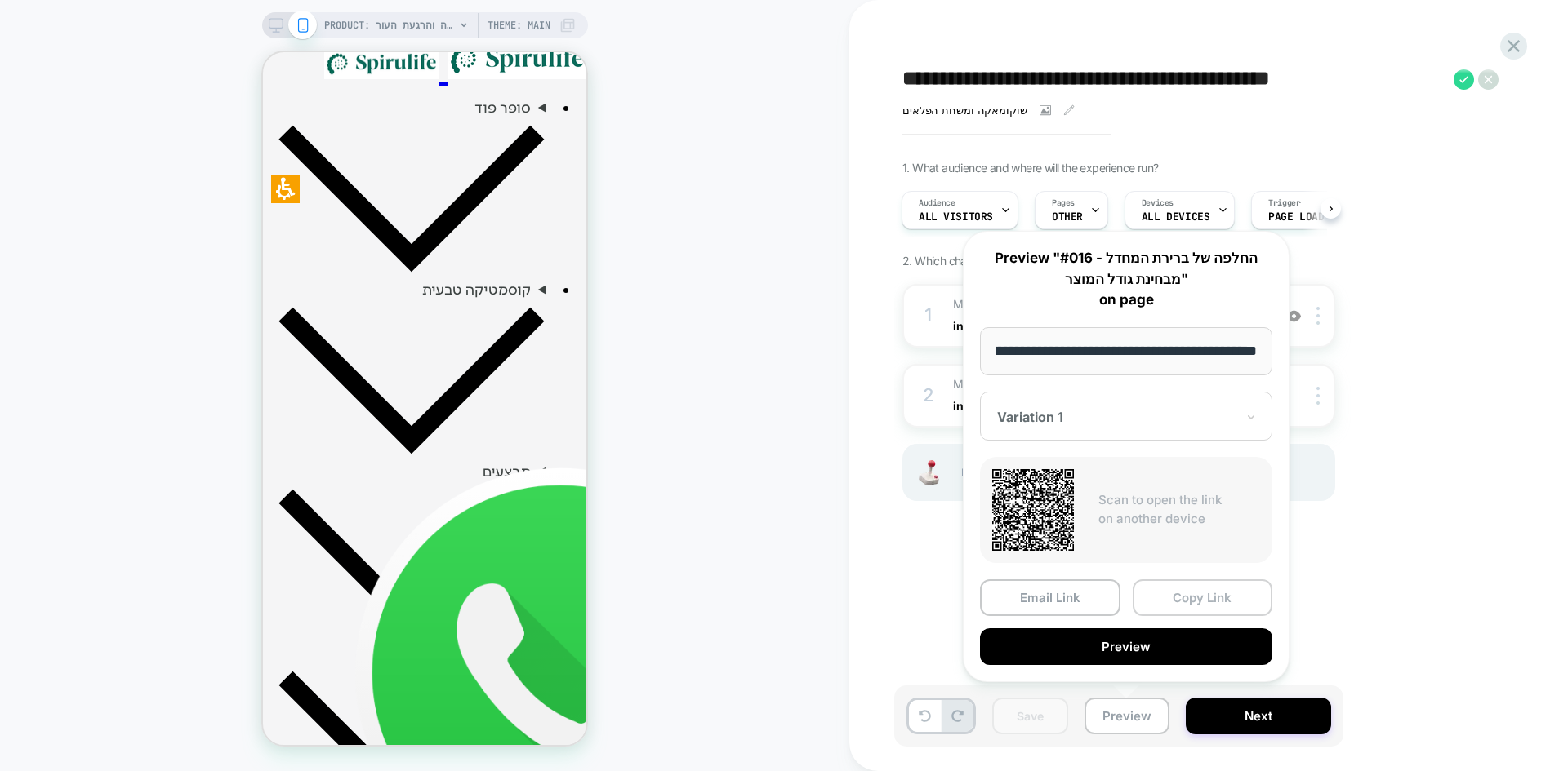
click at [1232, 603] on button "Copy Link" at bounding box center [1202, 597] width 140 height 36
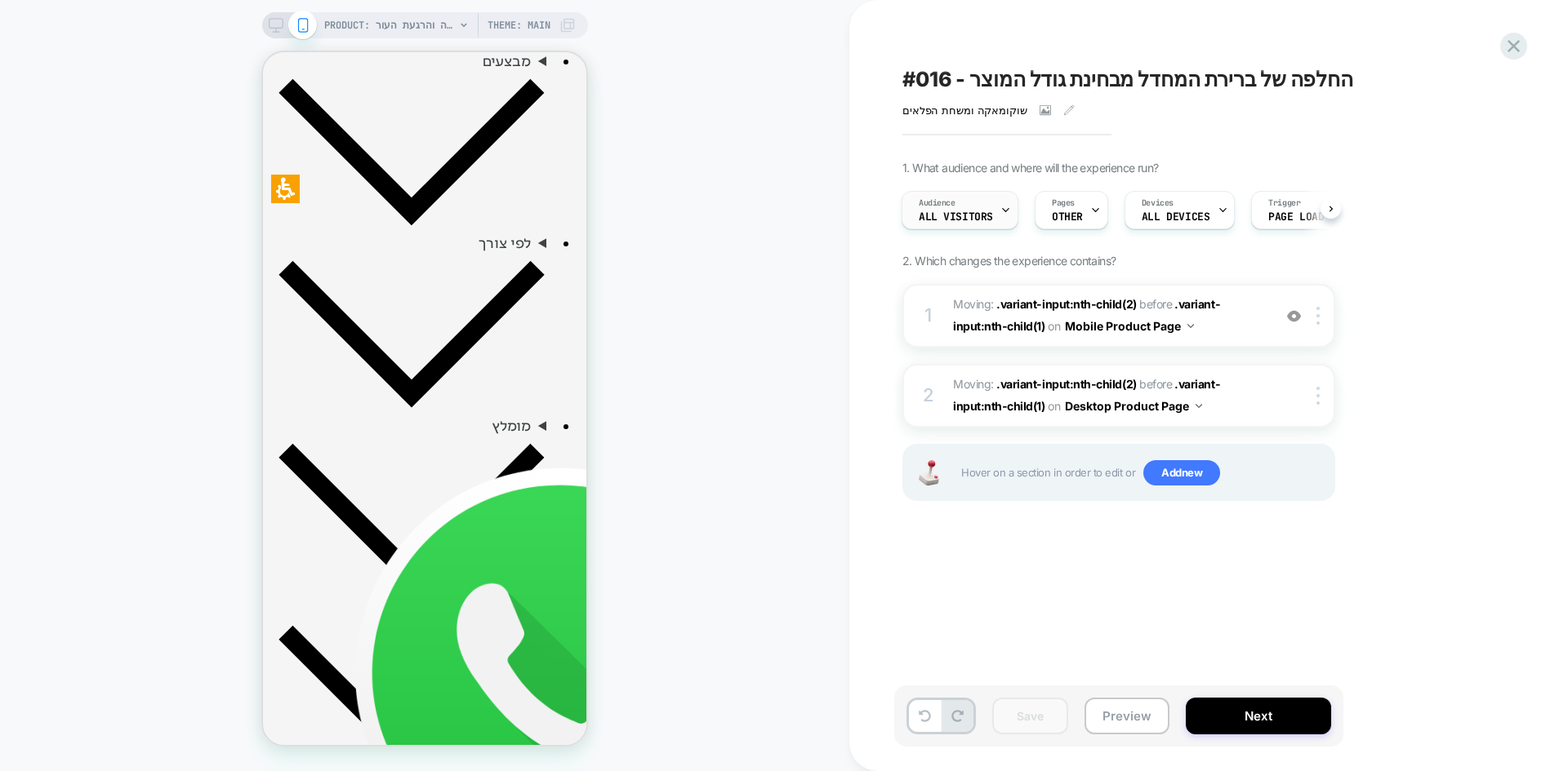
click at [975, 215] on span "All Visitors" at bounding box center [956, 218] width 75 height 12
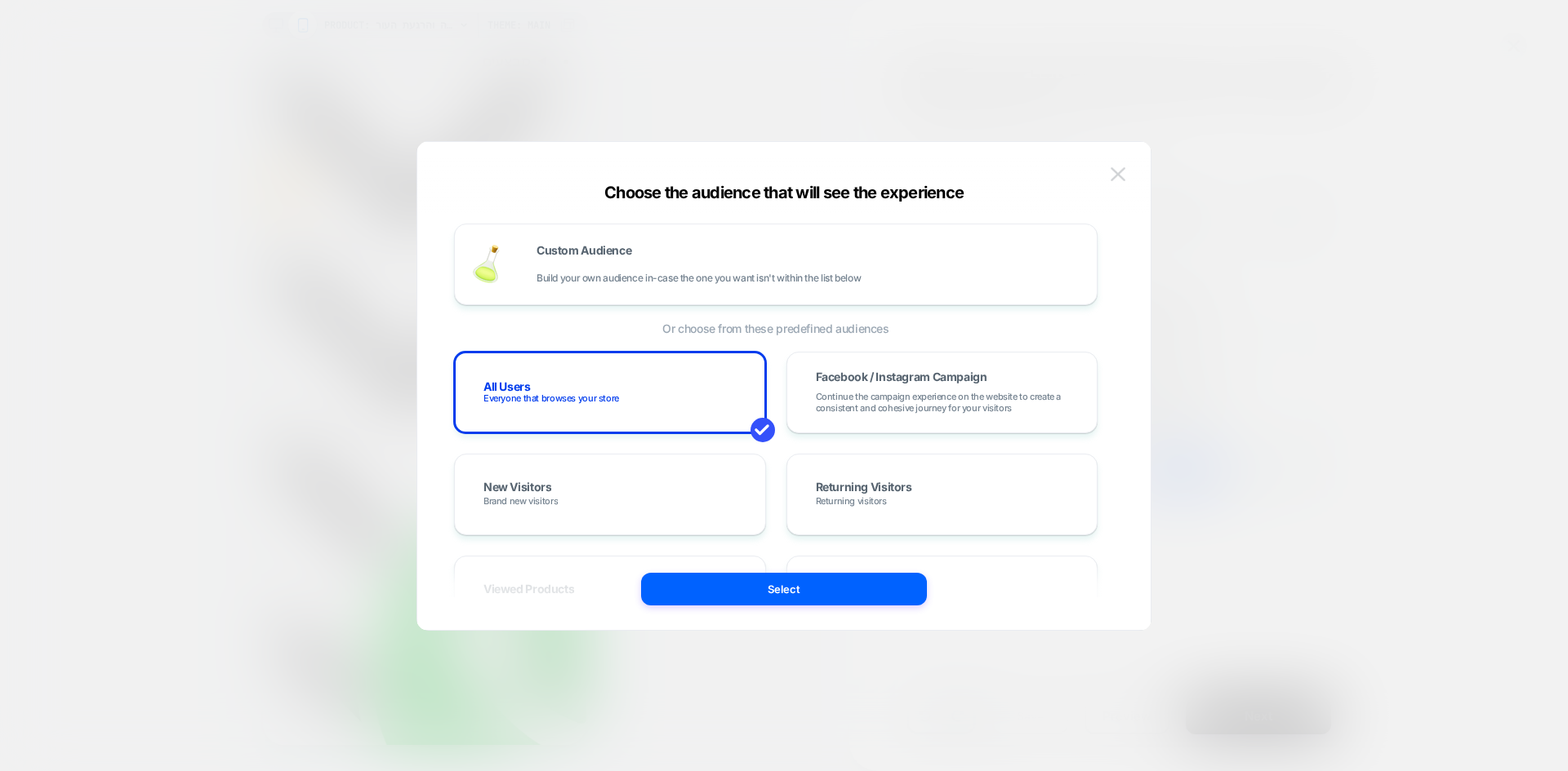
click at [1116, 184] on button at bounding box center [1118, 175] width 25 height 25
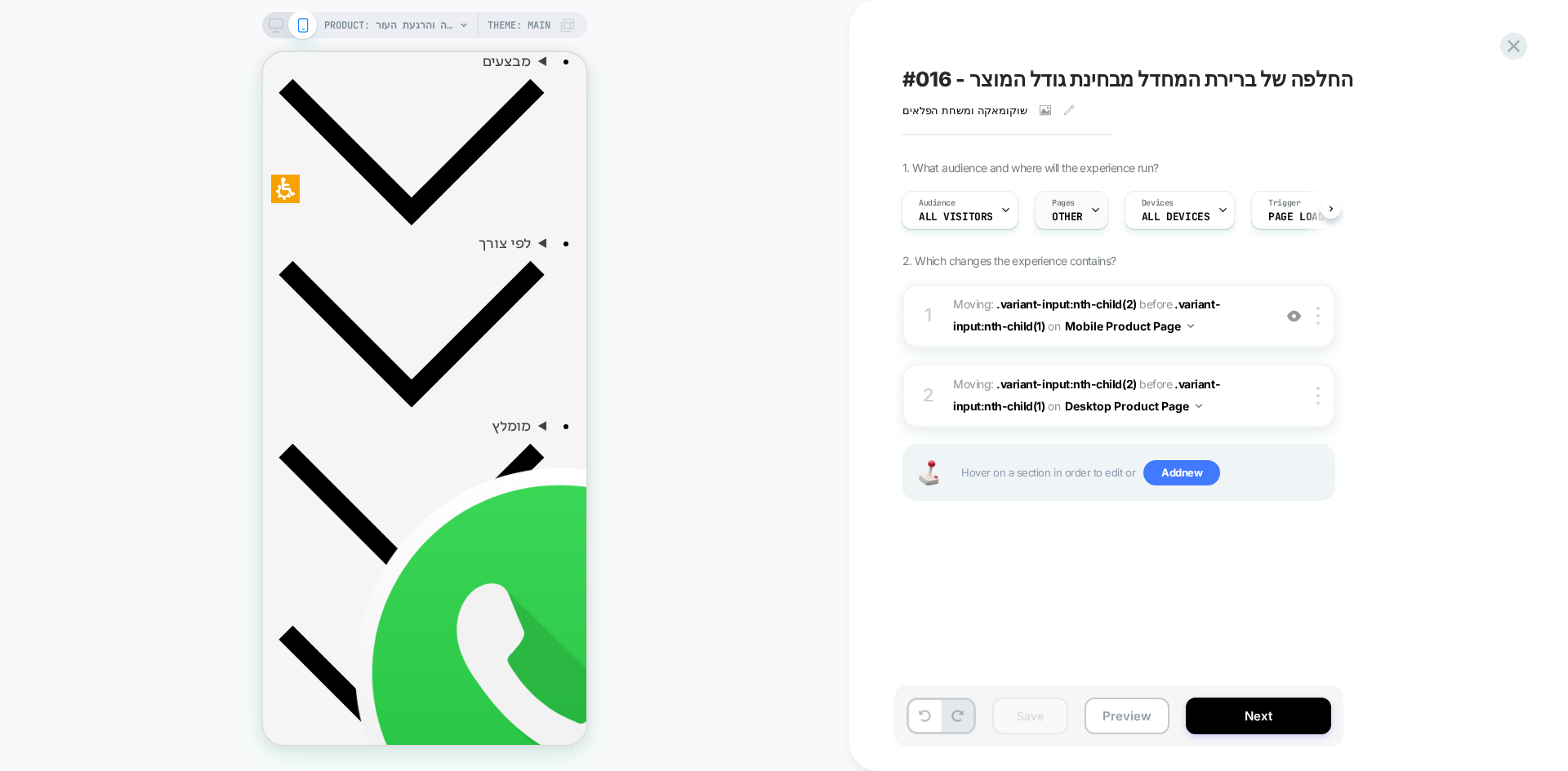
click at [1083, 215] on div "Pages OTHER" at bounding box center [1067, 210] width 64 height 36
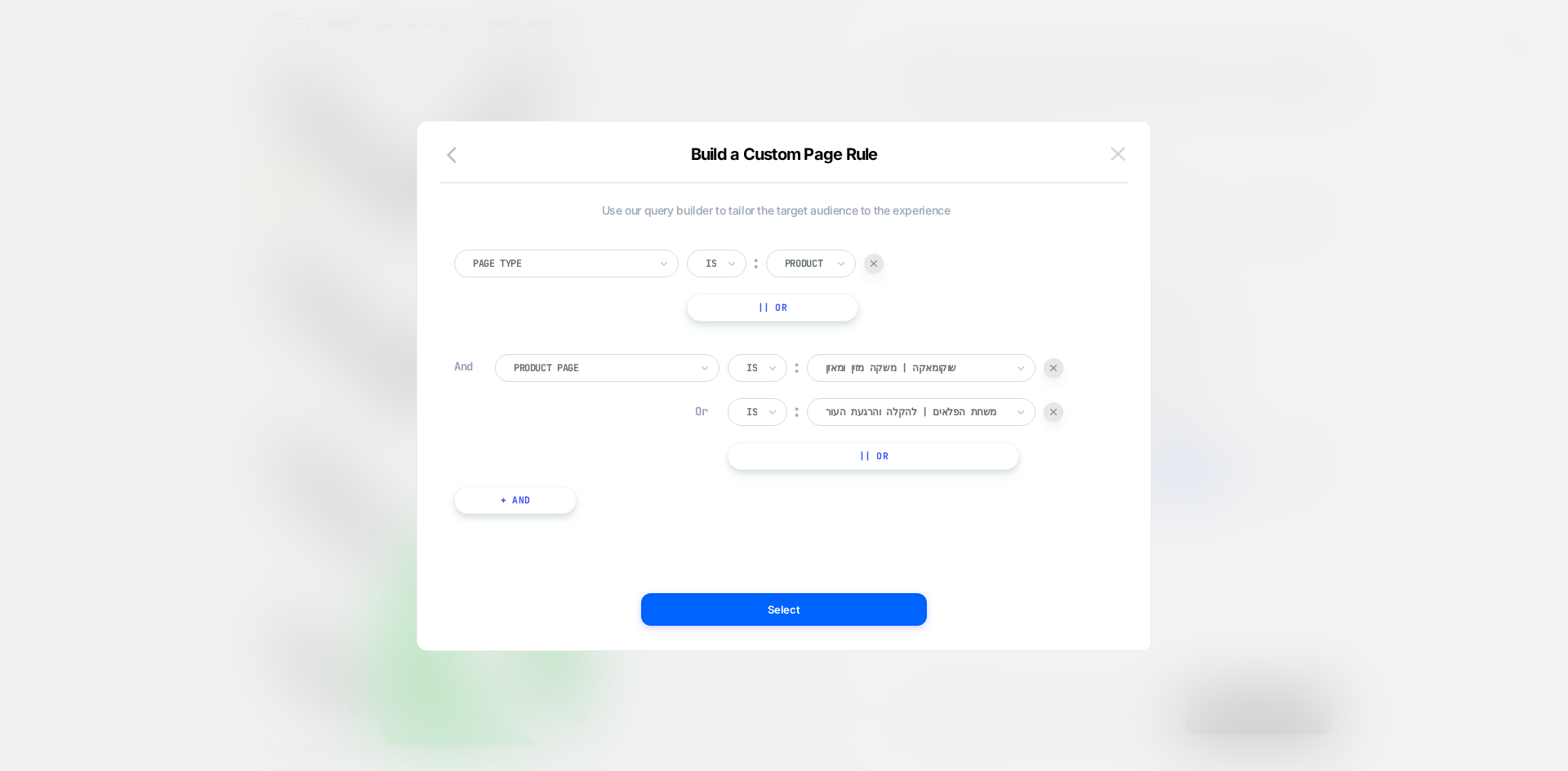
click at [1106, 160] on button at bounding box center [1118, 154] width 25 height 25
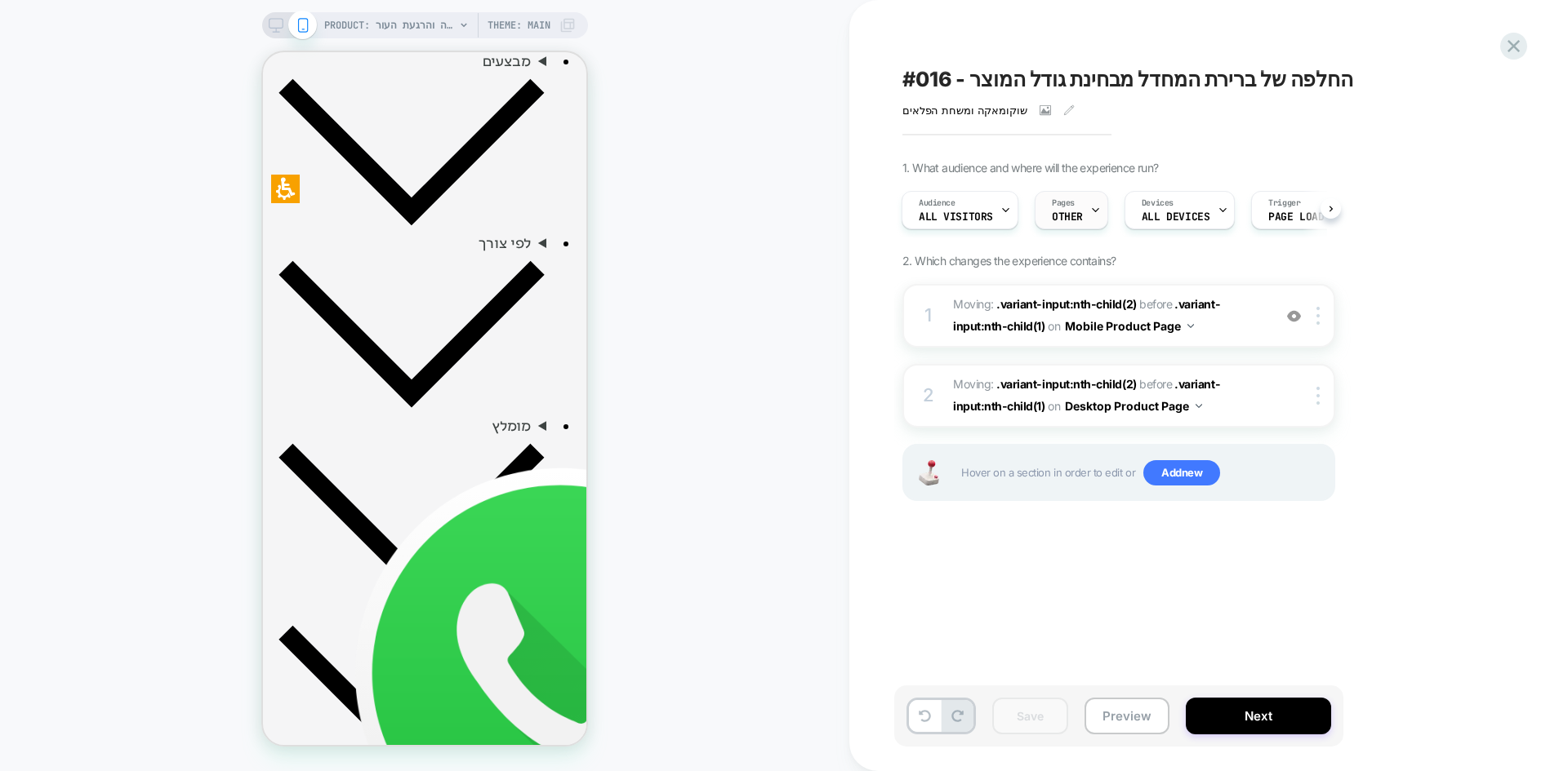
click at [1058, 227] on div "Pages OTHER" at bounding box center [1067, 210] width 64 height 36
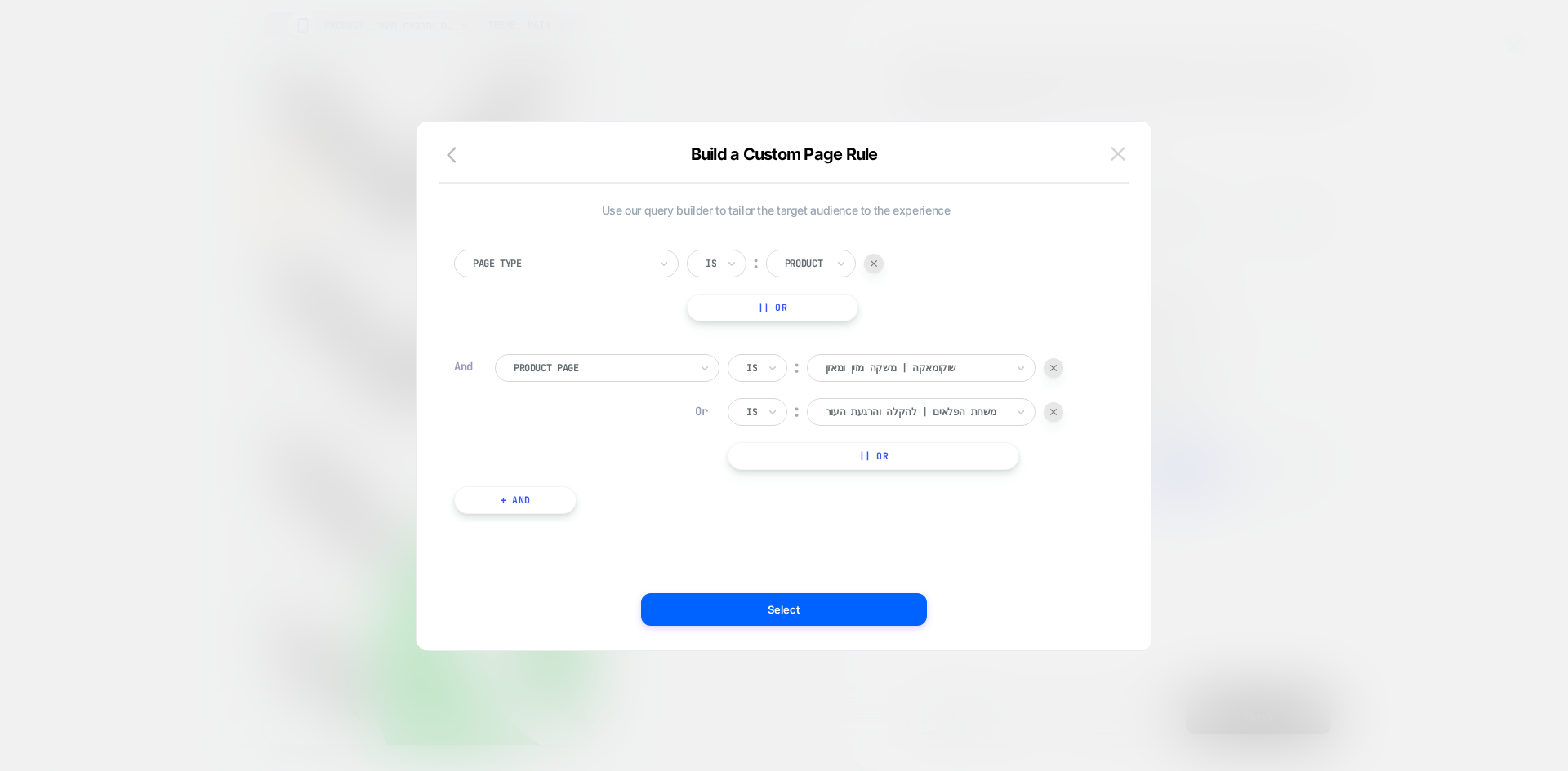
click at [1120, 159] on img at bounding box center [1118, 154] width 15 height 14
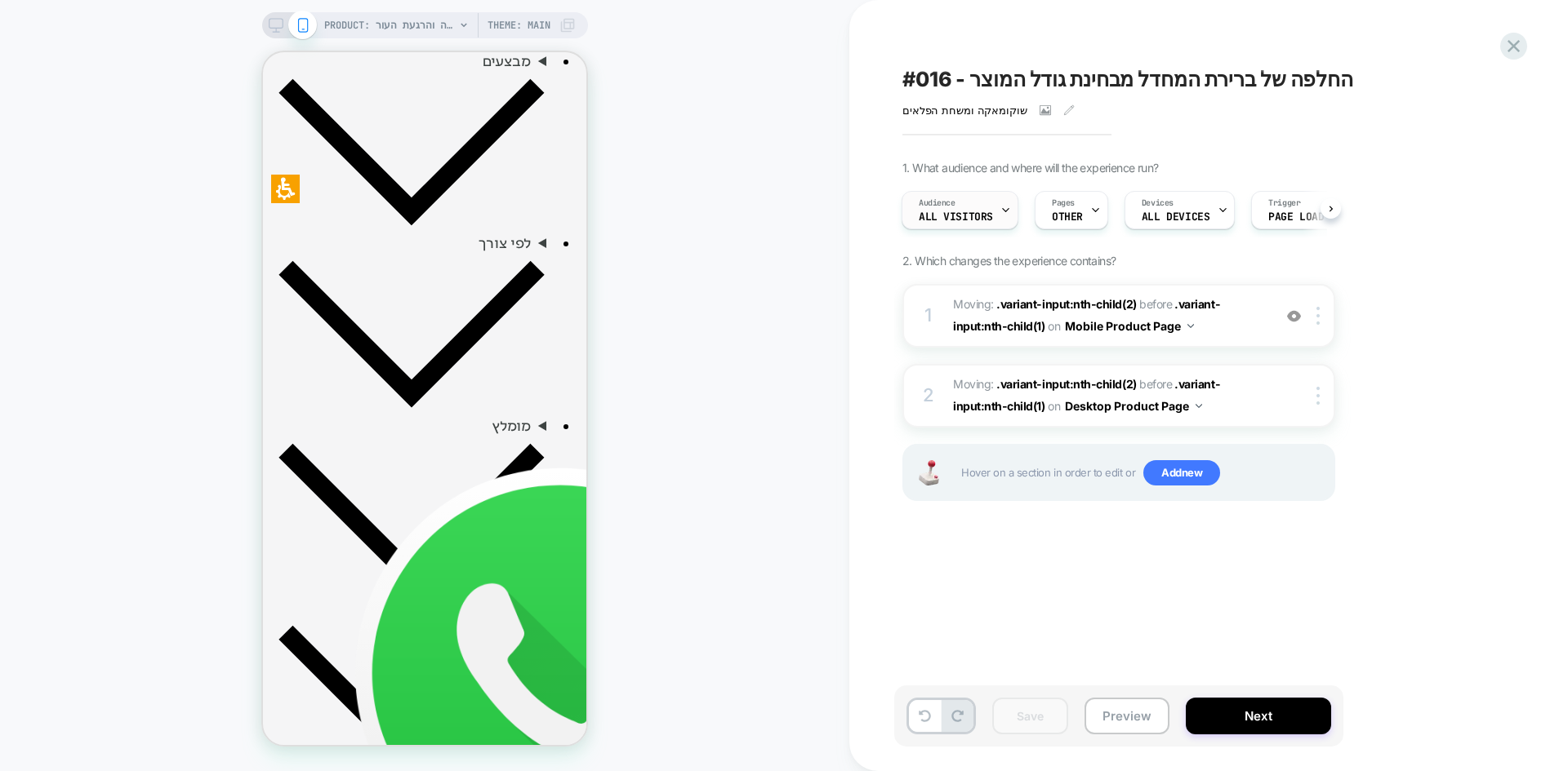
click at [960, 210] on div "Audience All Visitors" at bounding box center [955, 210] width 107 height 36
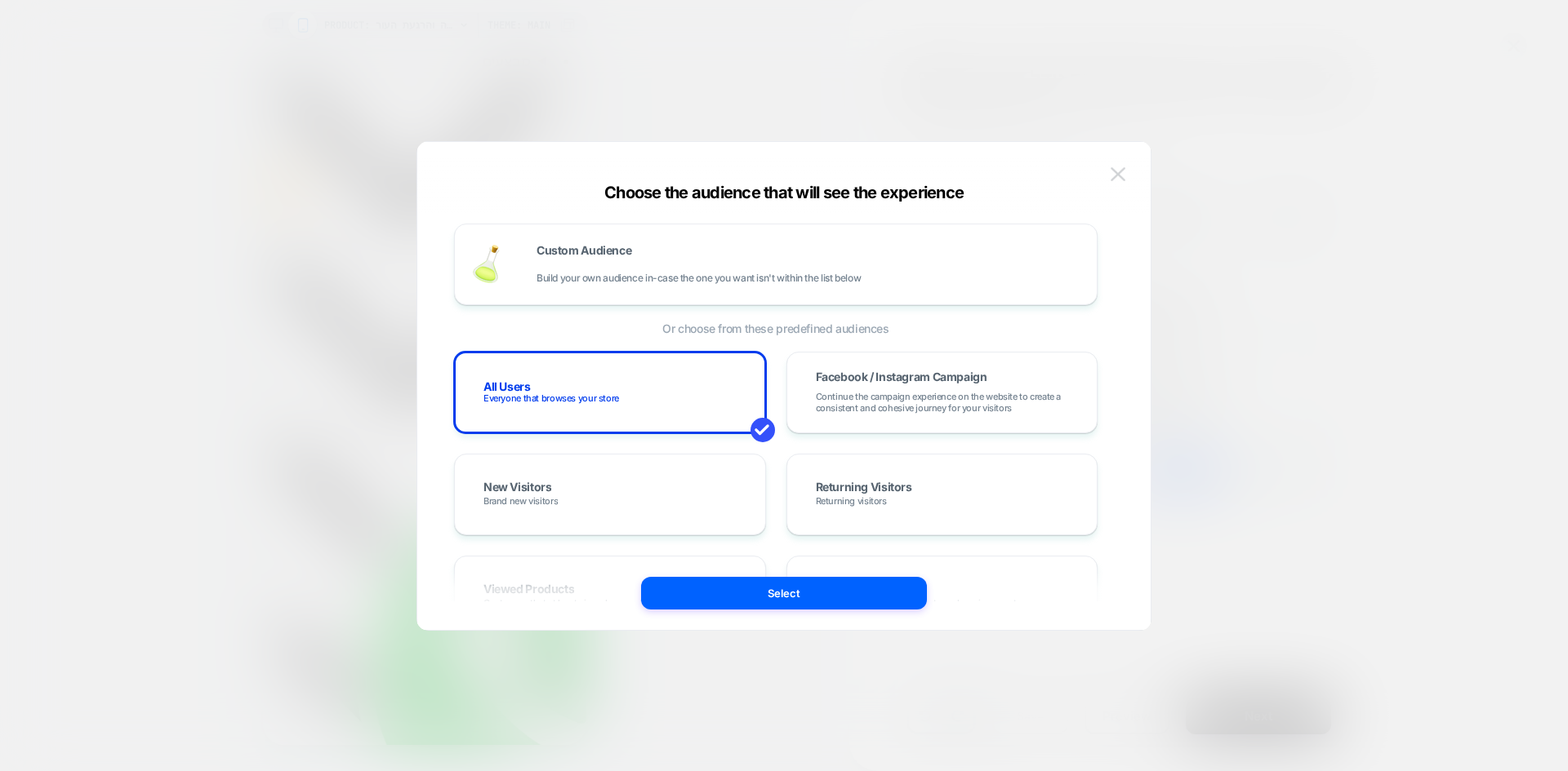
click at [1121, 178] on img at bounding box center [1118, 175] width 15 height 14
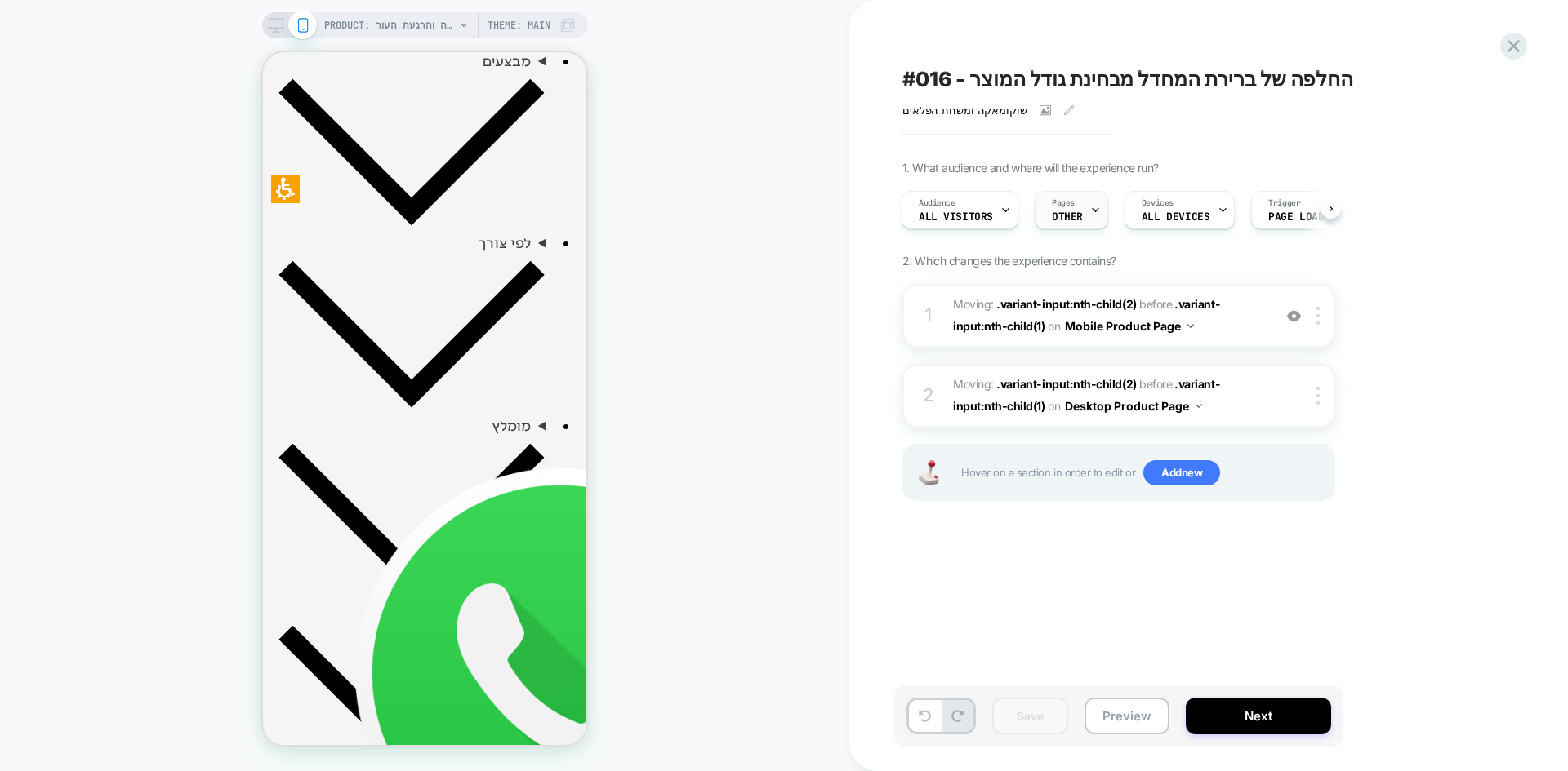
click at [1070, 220] on span "OTHER" at bounding box center [1068, 218] width 31 height 12
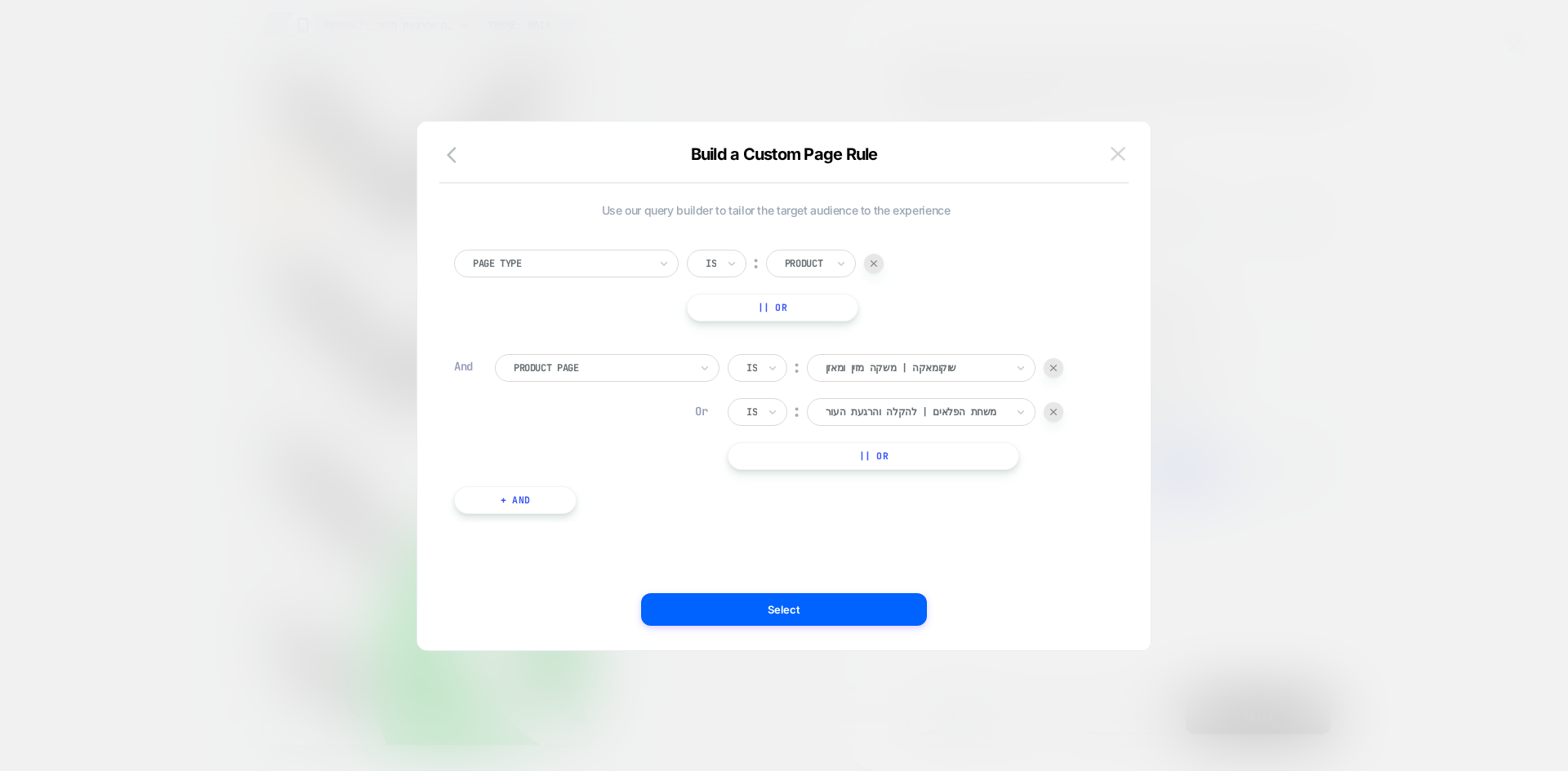
click at [1111, 150] on img at bounding box center [1118, 154] width 15 height 14
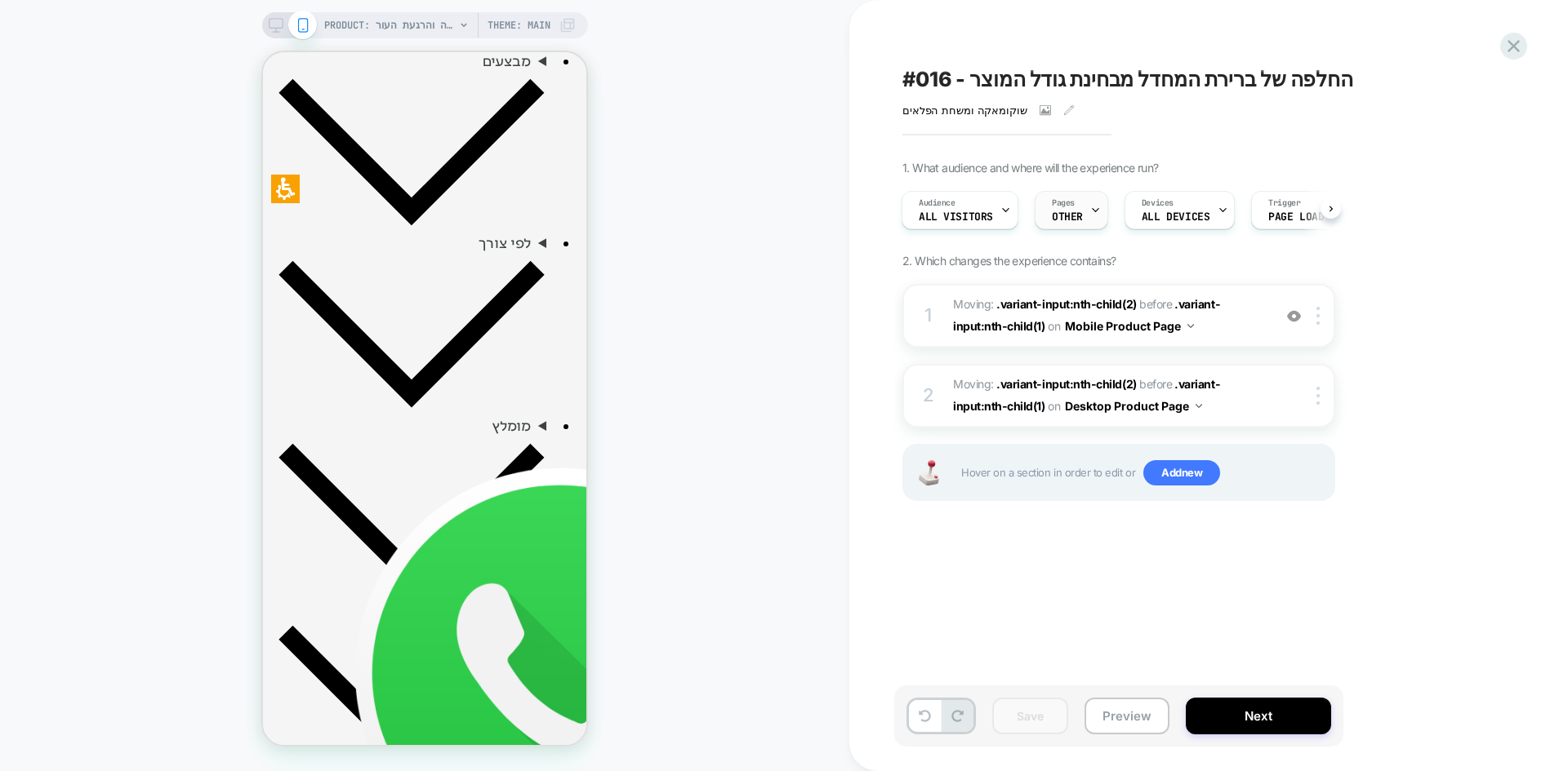
click at [1081, 218] on div "Pages OTHER" at bounding box center [1067, 210] width 64 height 36
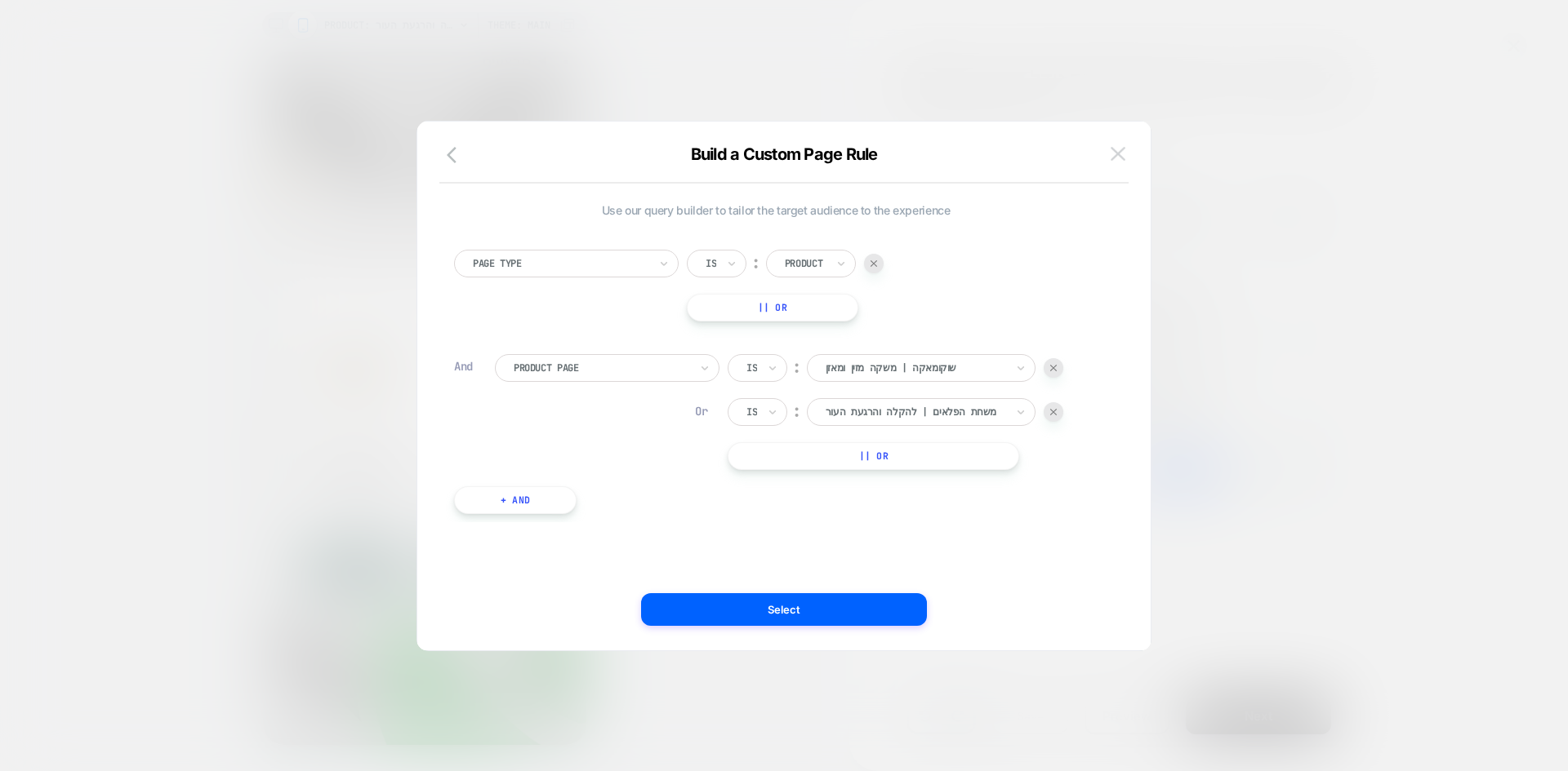
click at [1113, 148] on img at bounding box center [1118, 154] width 15 height 14
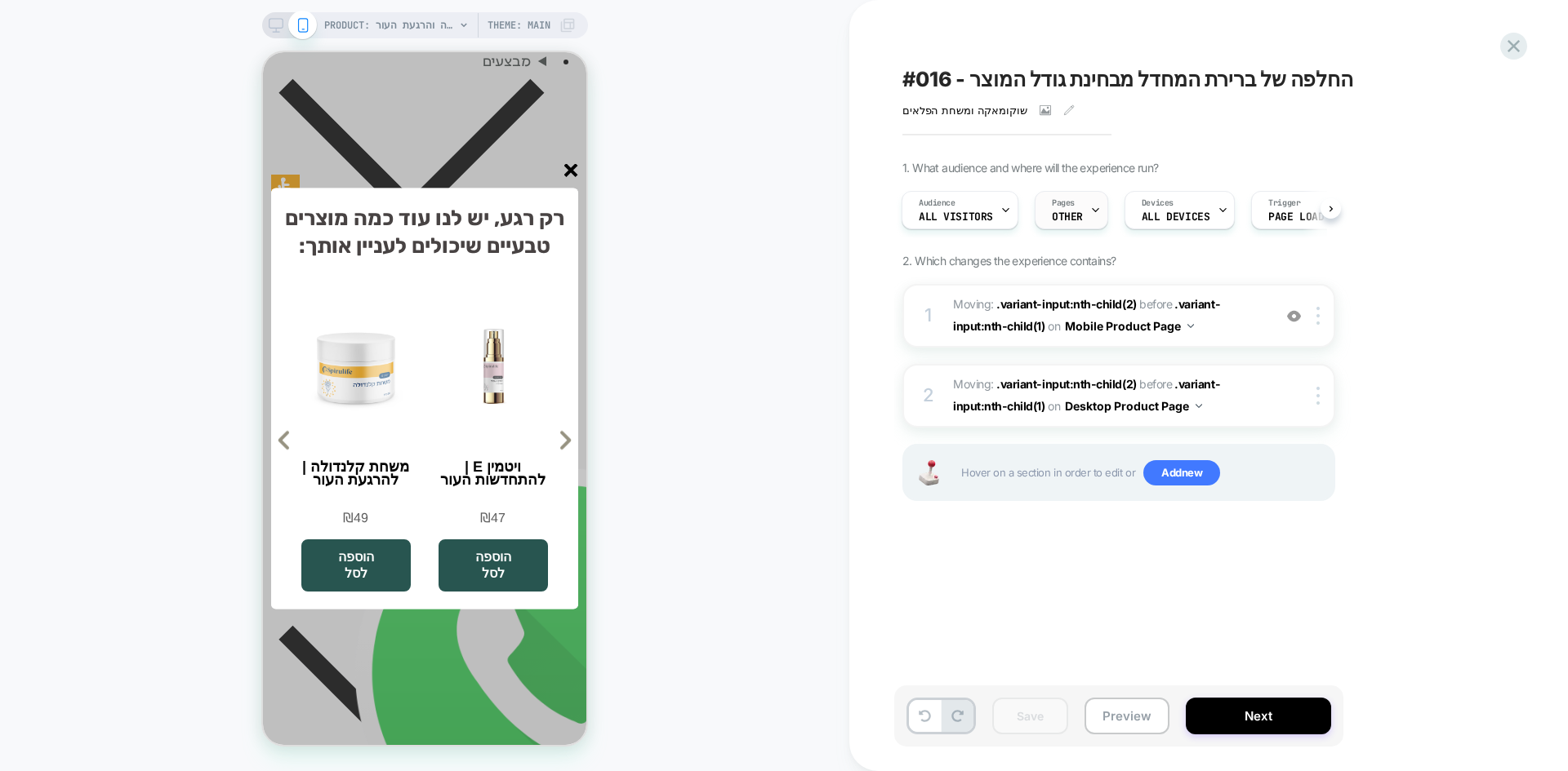
click at [1057, 216] on span "OTHER" at bounding box center [1068, 218] width 31 height 12
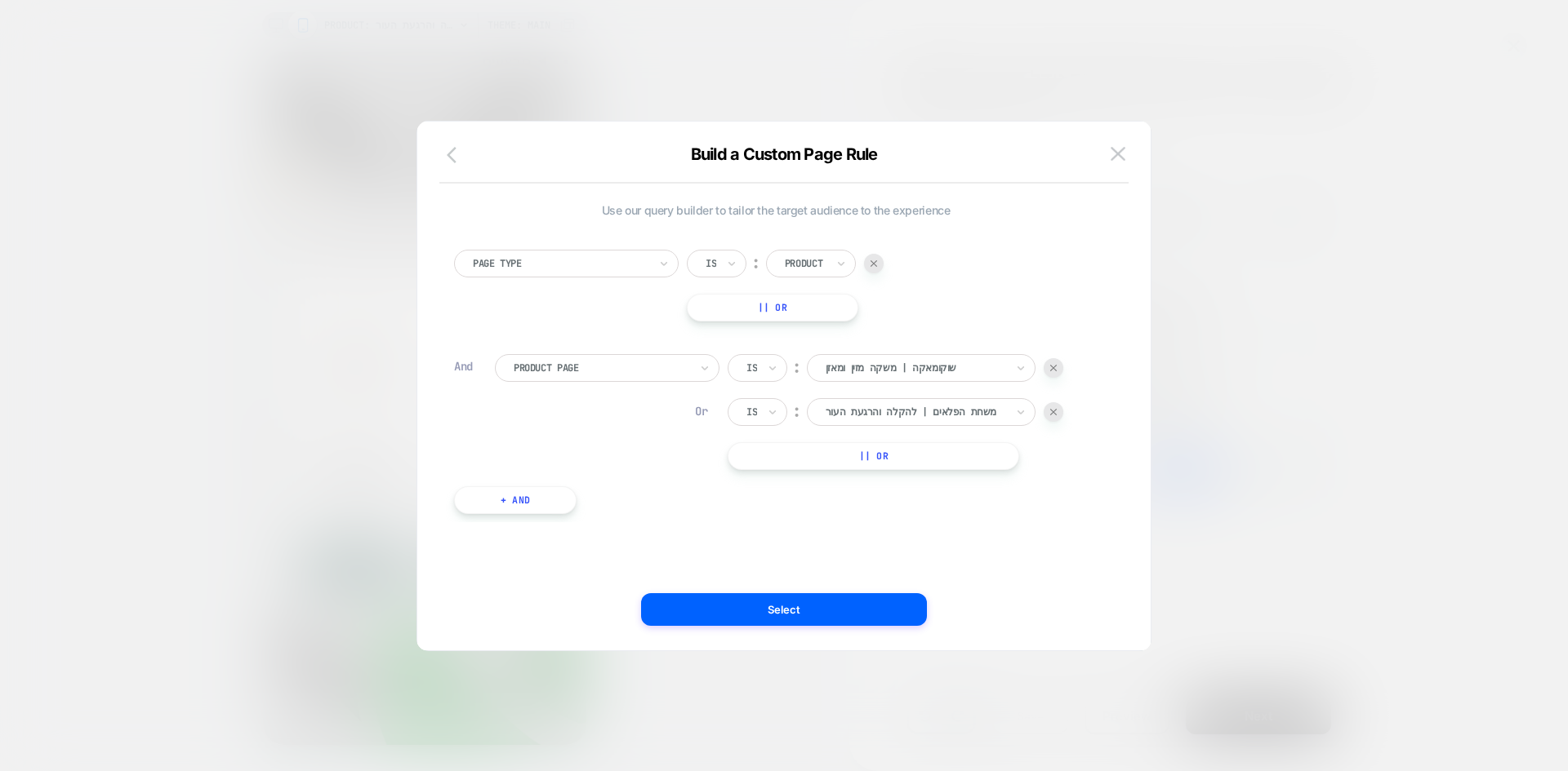
click at [454, 158] on icon "button" at bounding box center [456, 155] width 20 height 20
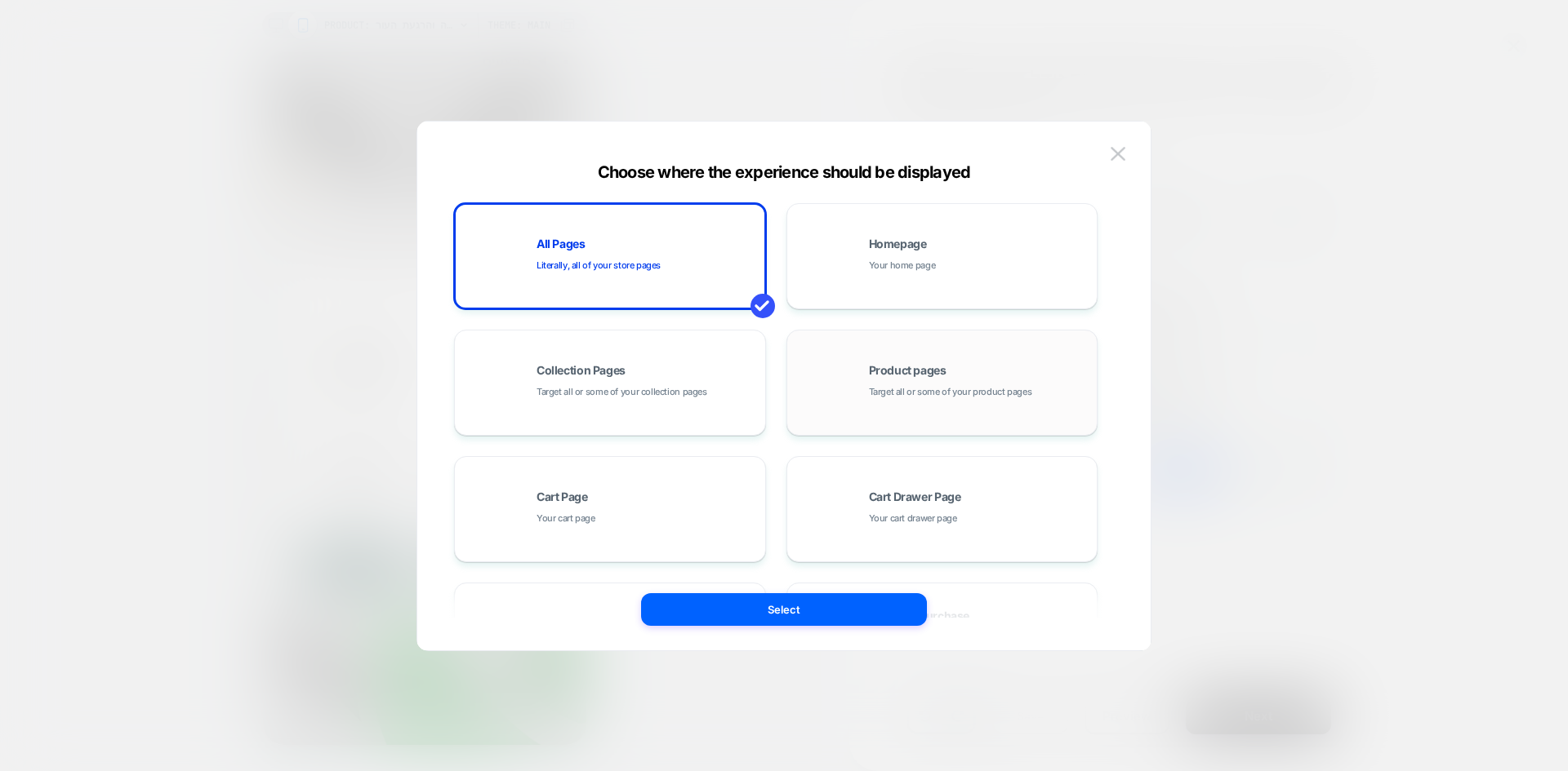
click at [916, 387] on span "Target all or some of your product pages" at bounding box center [950, 392] width 163 height 16
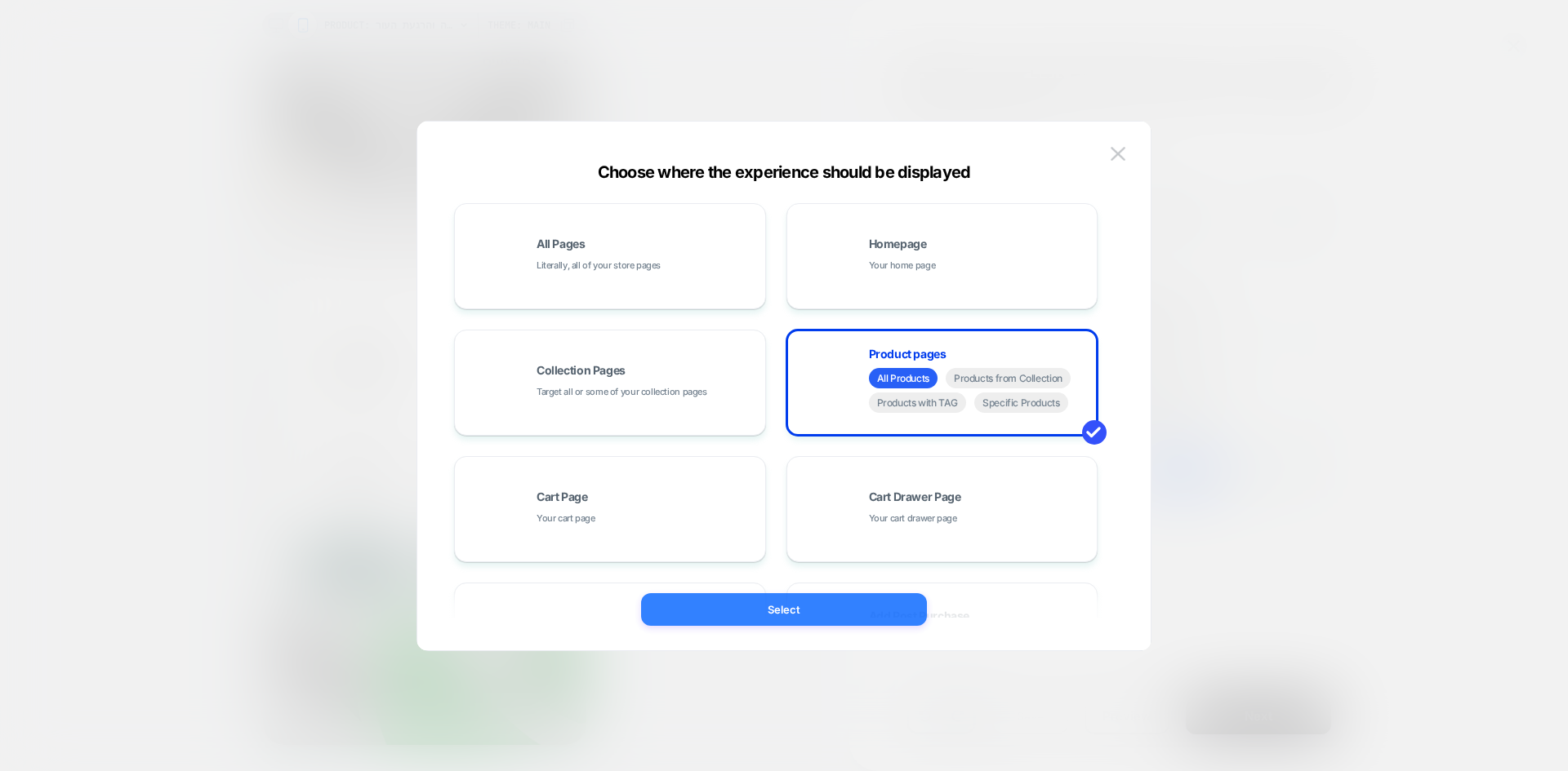
click at [796, 622] on button "Select" at bounding box center [783, 609] width 286 height 32
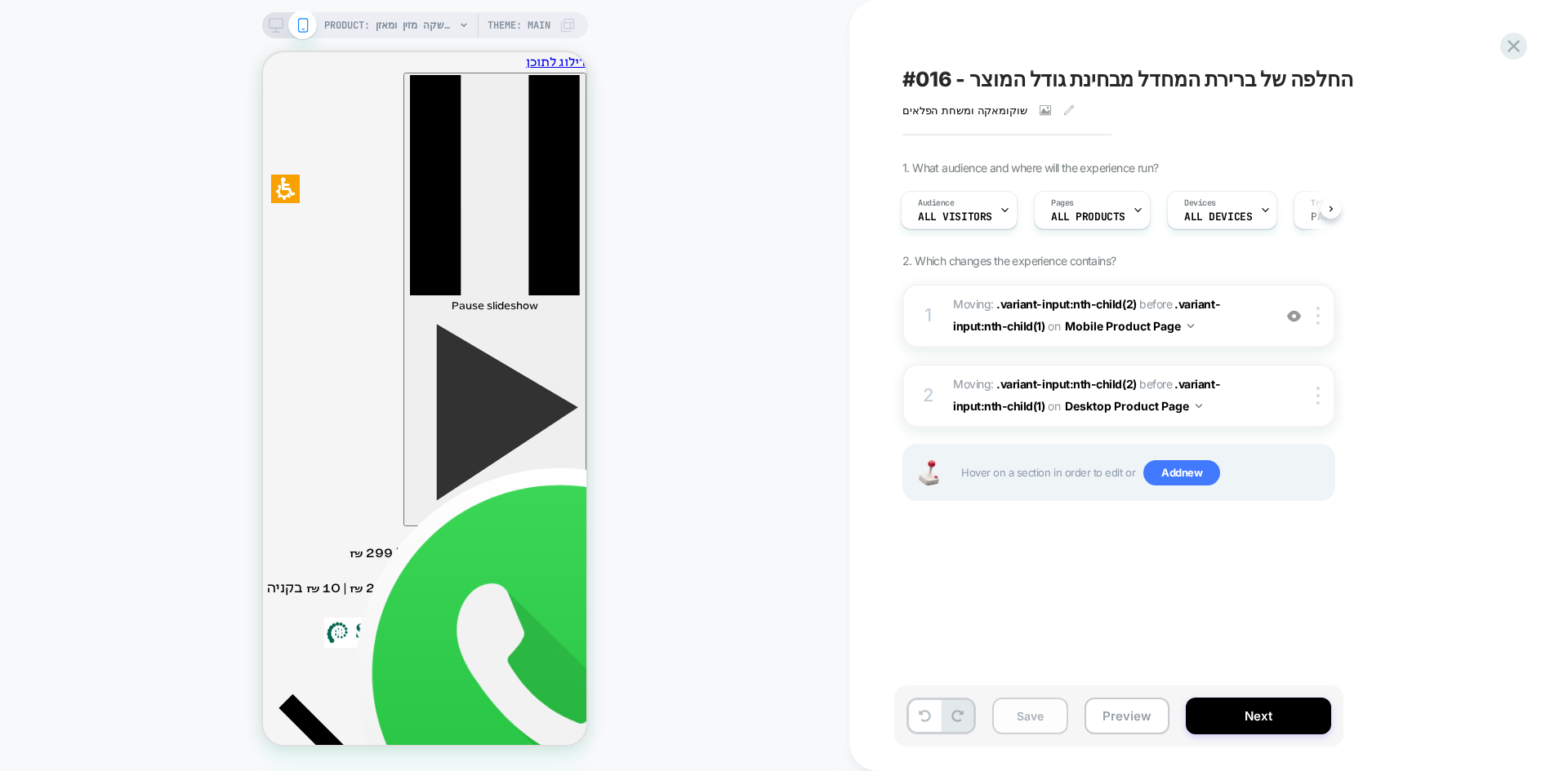
click at [1010, 718] on button "Save" at bounding box center [1029, 715] width 76 height 36
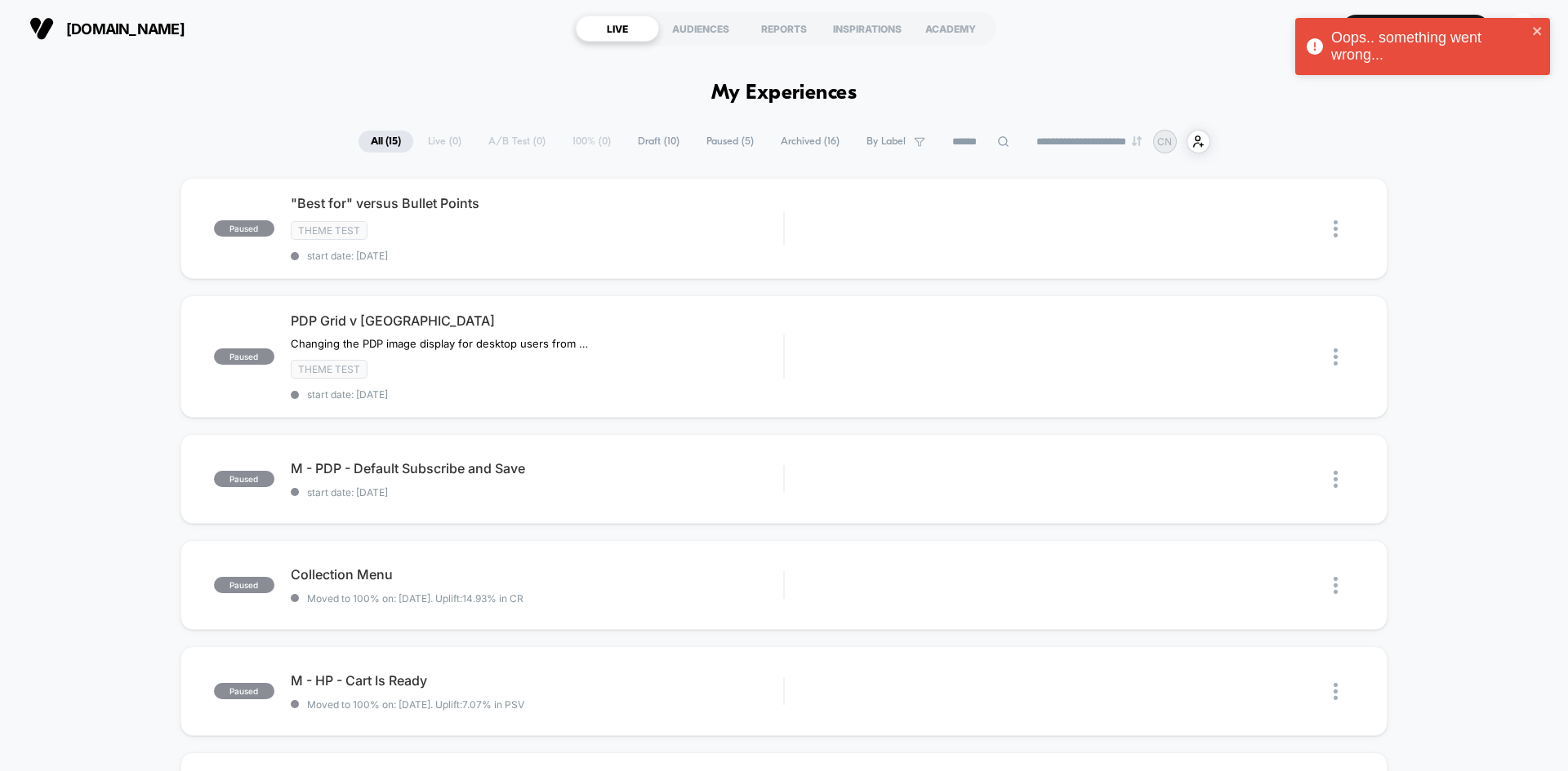
click at [1546, 29] on div "Oops.. something went wrong..." at bounding box center [1423, 46] width 255 height 57
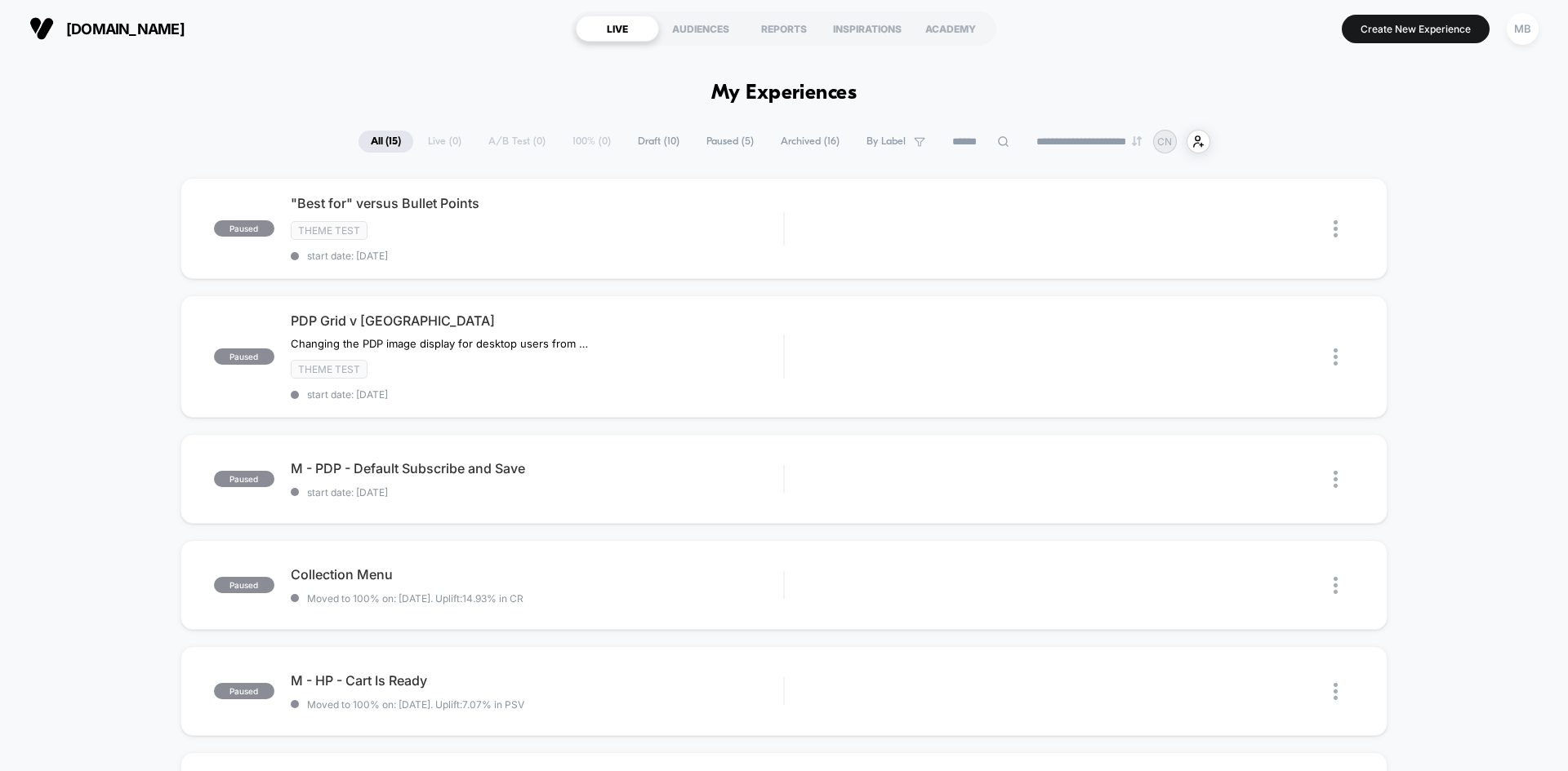
click at [1440, 32] on div "Oops.. something went wrong..." at bounding box center [1422, 50] width 261 height 72
click at [1437, 31] on button "Create New Experience" at bounding box center [1415, 28] width 148 height 28
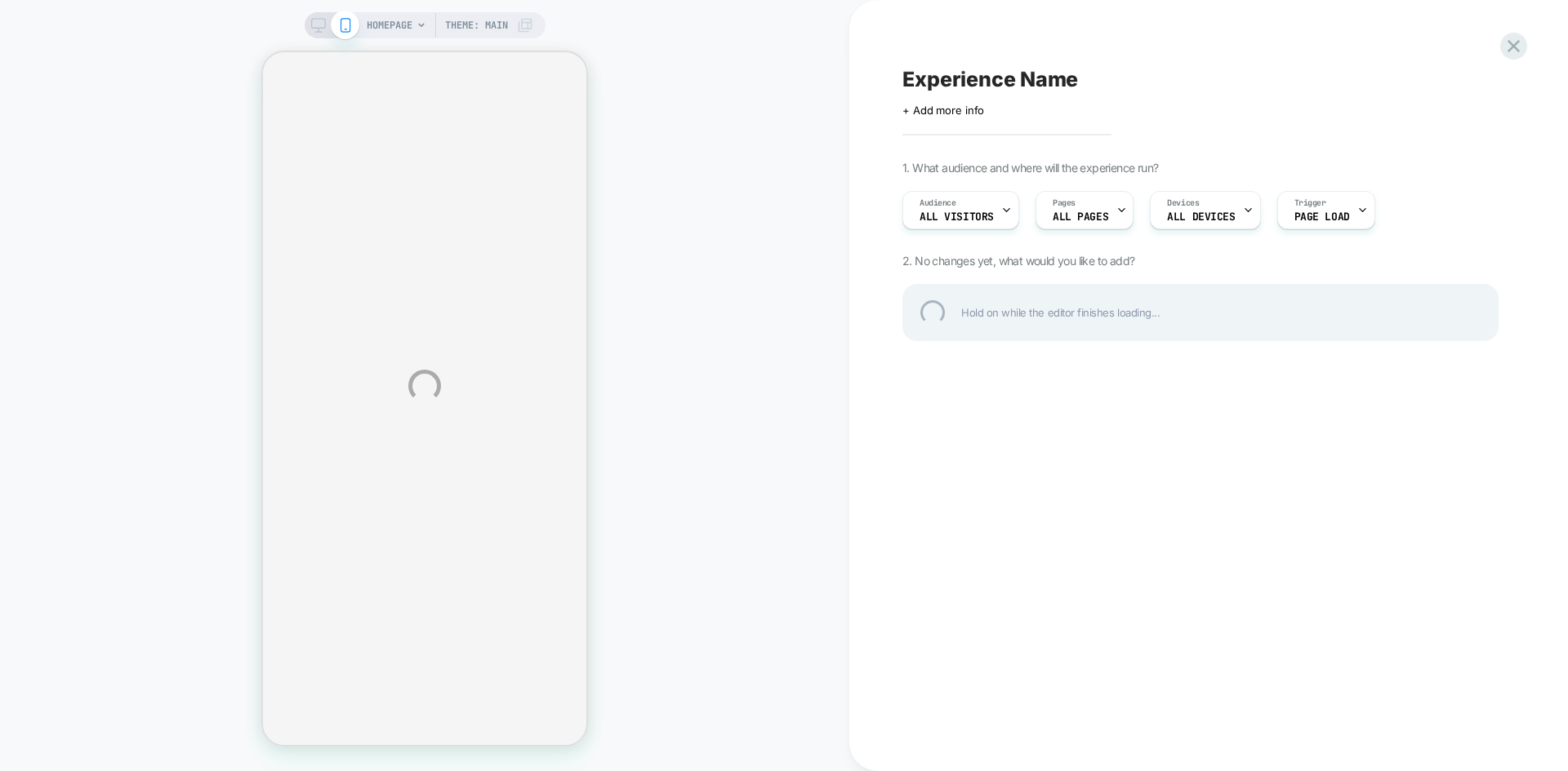
click at [411, 26] on div "HOMEPAGE Theme: MAIN Experience Name Click to edit experience details + Add mor…" at bounding box center [784, 386] width 1568 height 771
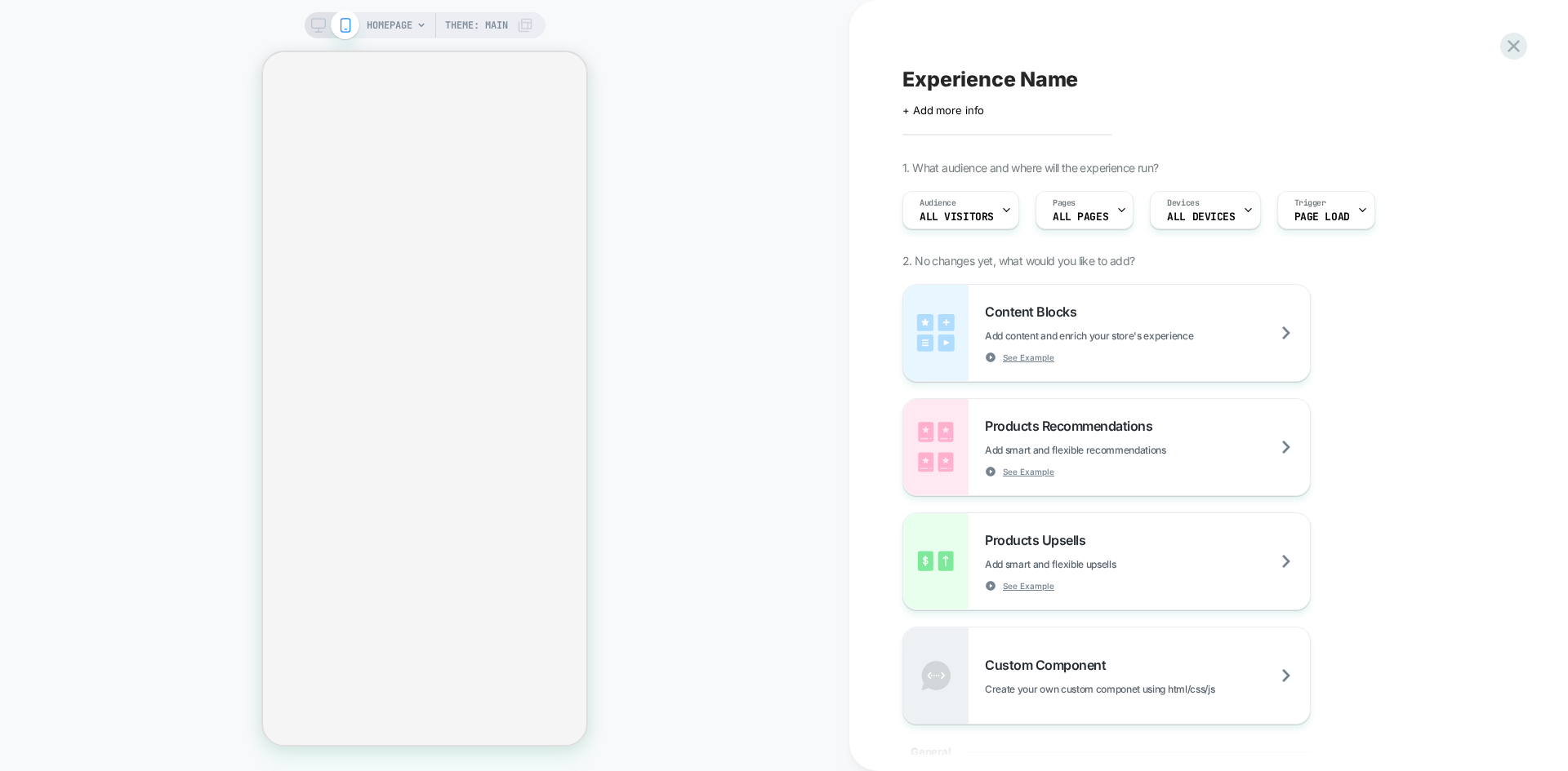
click at [392, 26] on span "HOMEPAGE" at bounding box center [390, 25] width 46 height 26
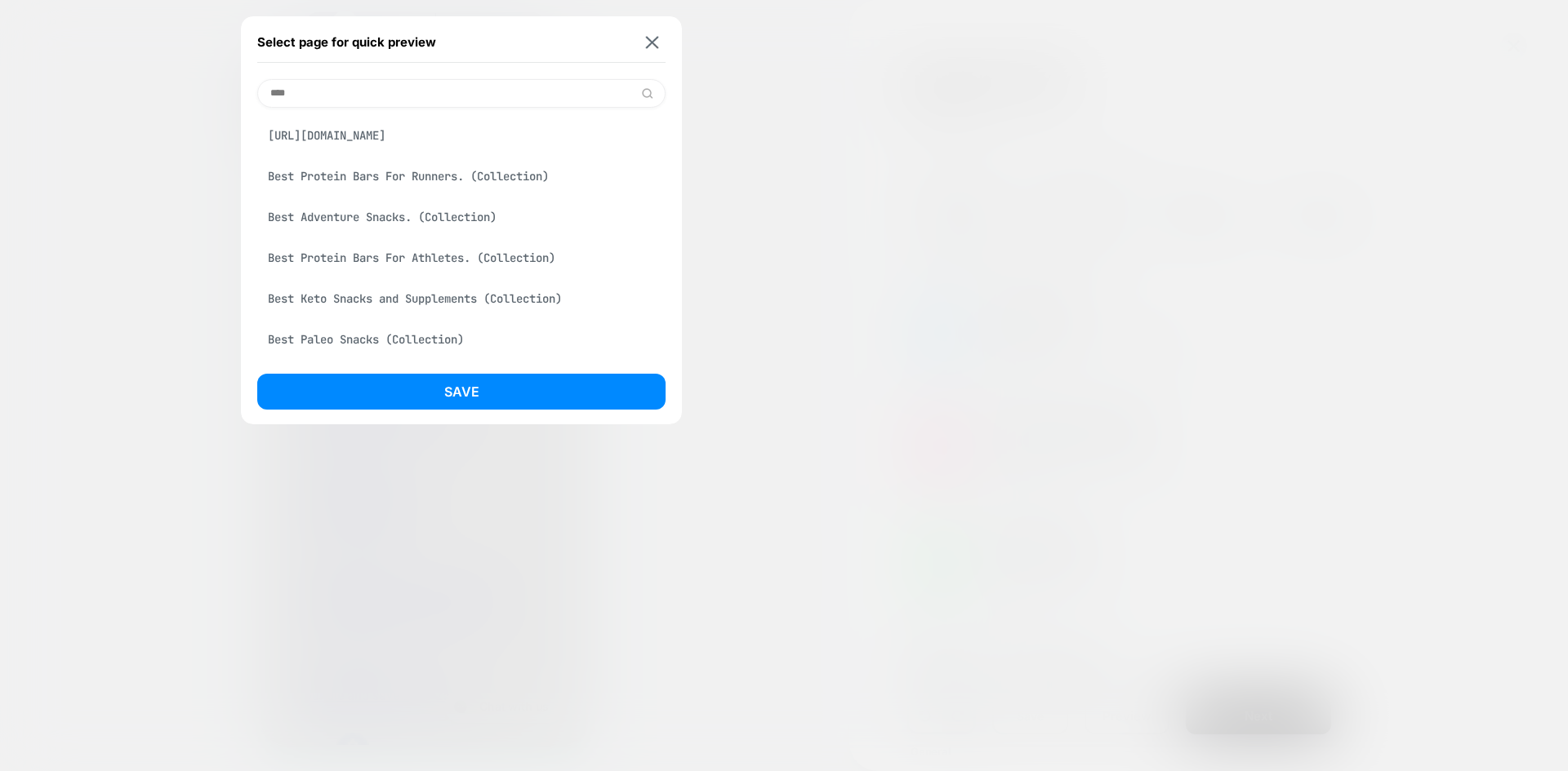
type input "****"
click at [444, 260] on div "Best Protein Bars For Athletes. (Collection)" at bounding box center [461, 258] width 408 height 31
click at [435, 133] on div "https://wearechief.com/en-US/products/best-sellers" at bounding box center [461, 135] width 408 height 31
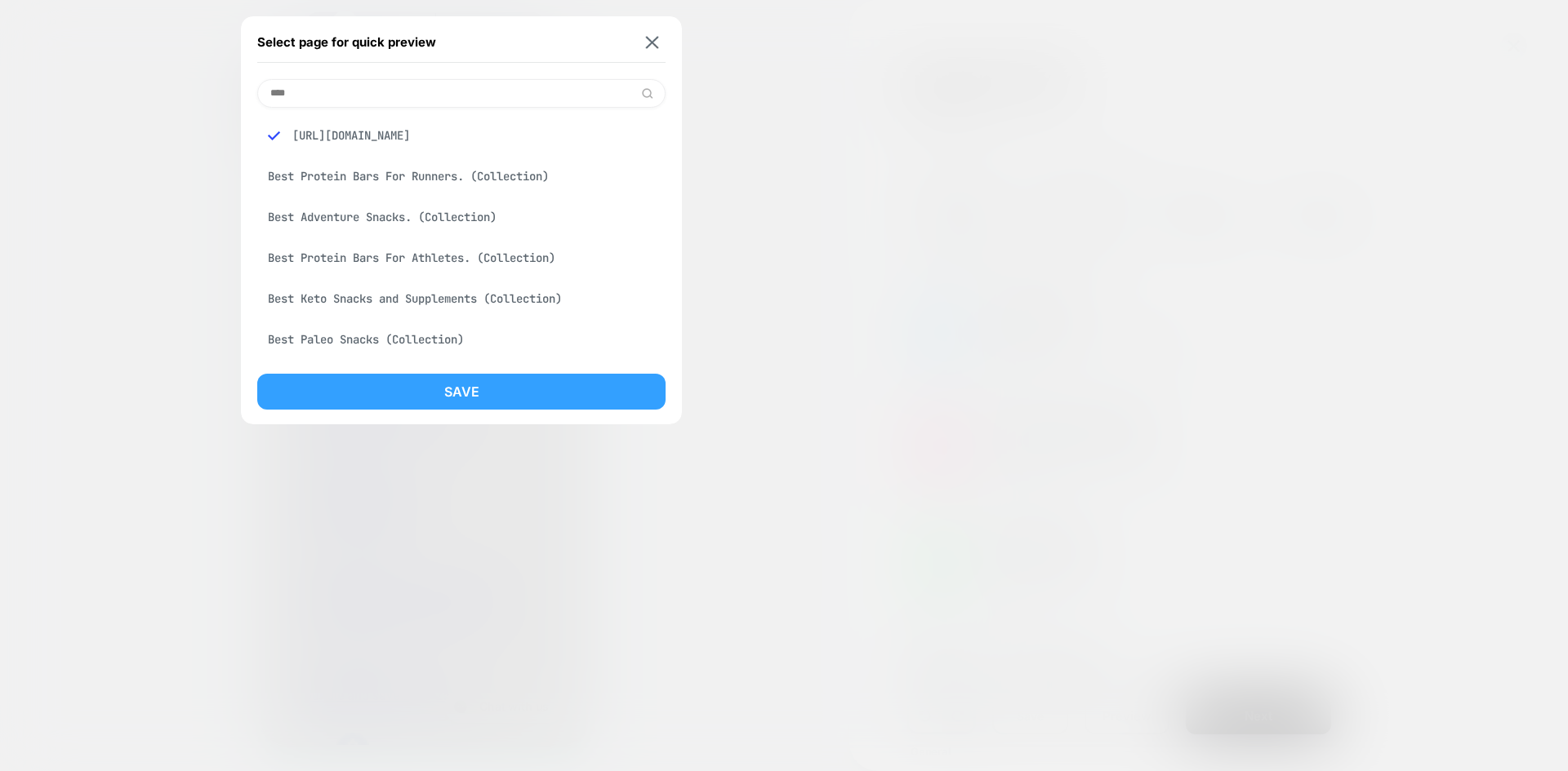
click at [522, 378] on button "Save" at bounding box center [461, 391] width 408 height 36
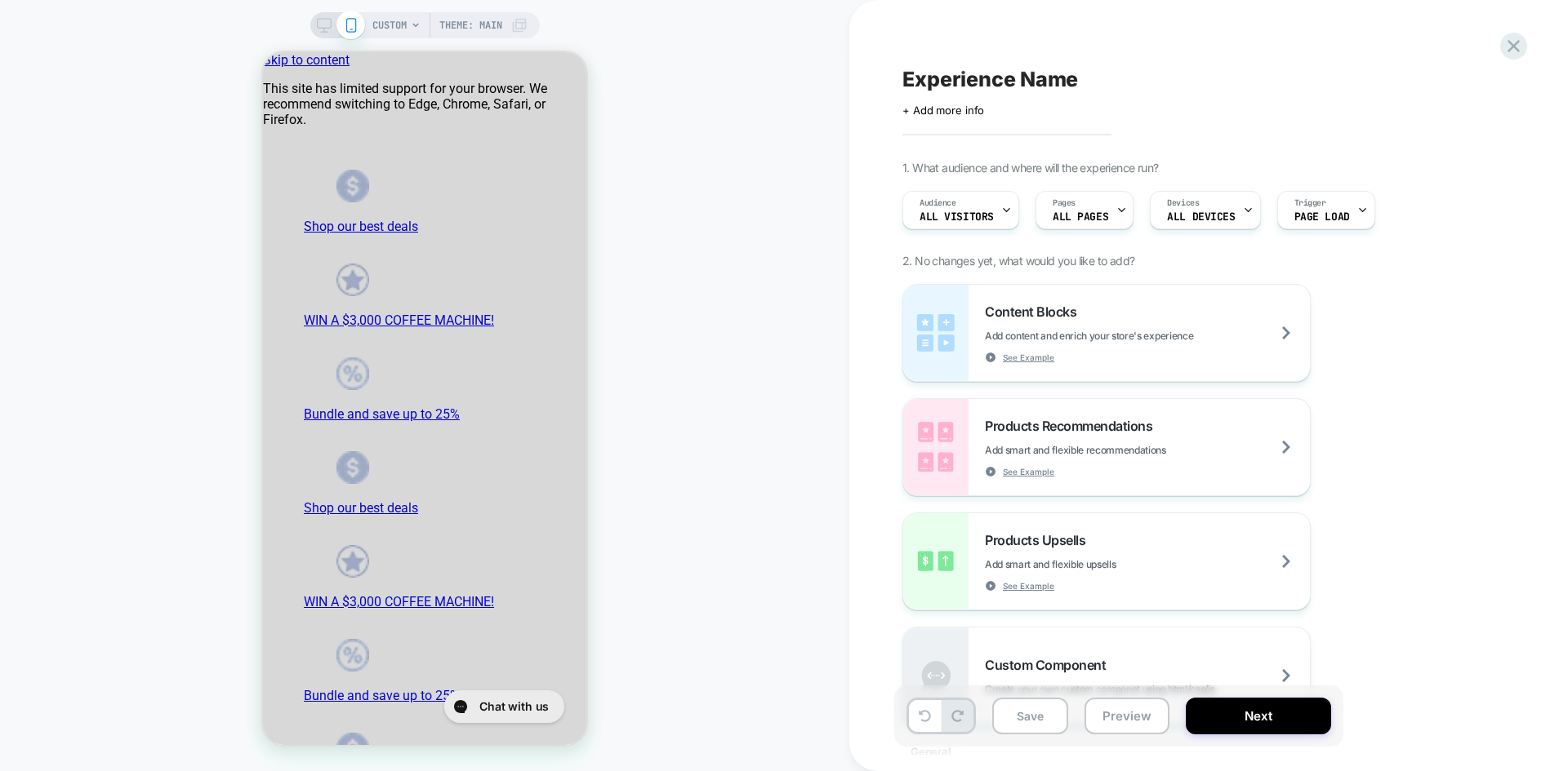
click at [404, 18] on span "CUSTOM" at bounding box center [389, 25] width 34 height 26
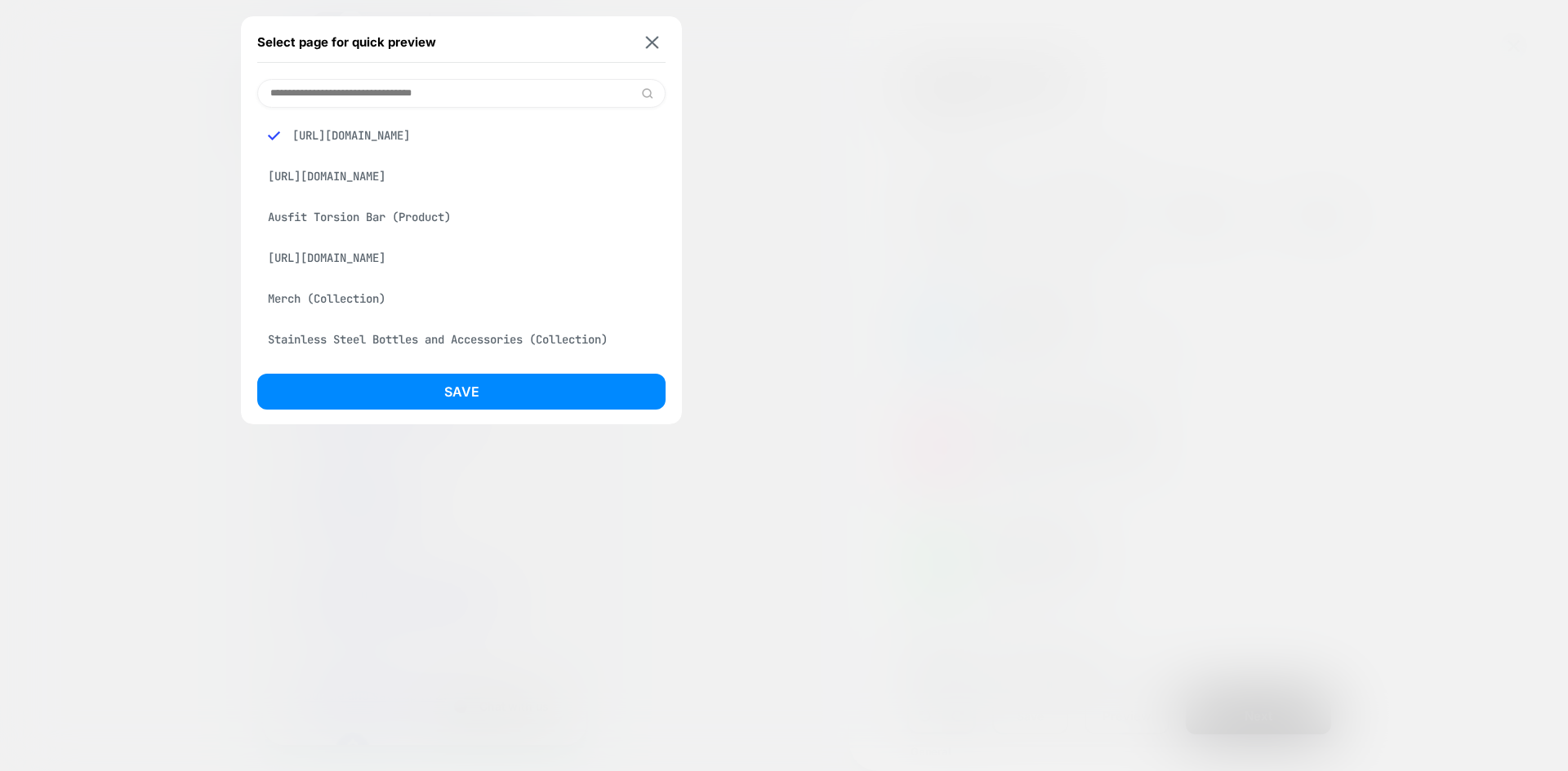
click at [340, 84] on input at bounding box center [461, 93] width 408 height 28
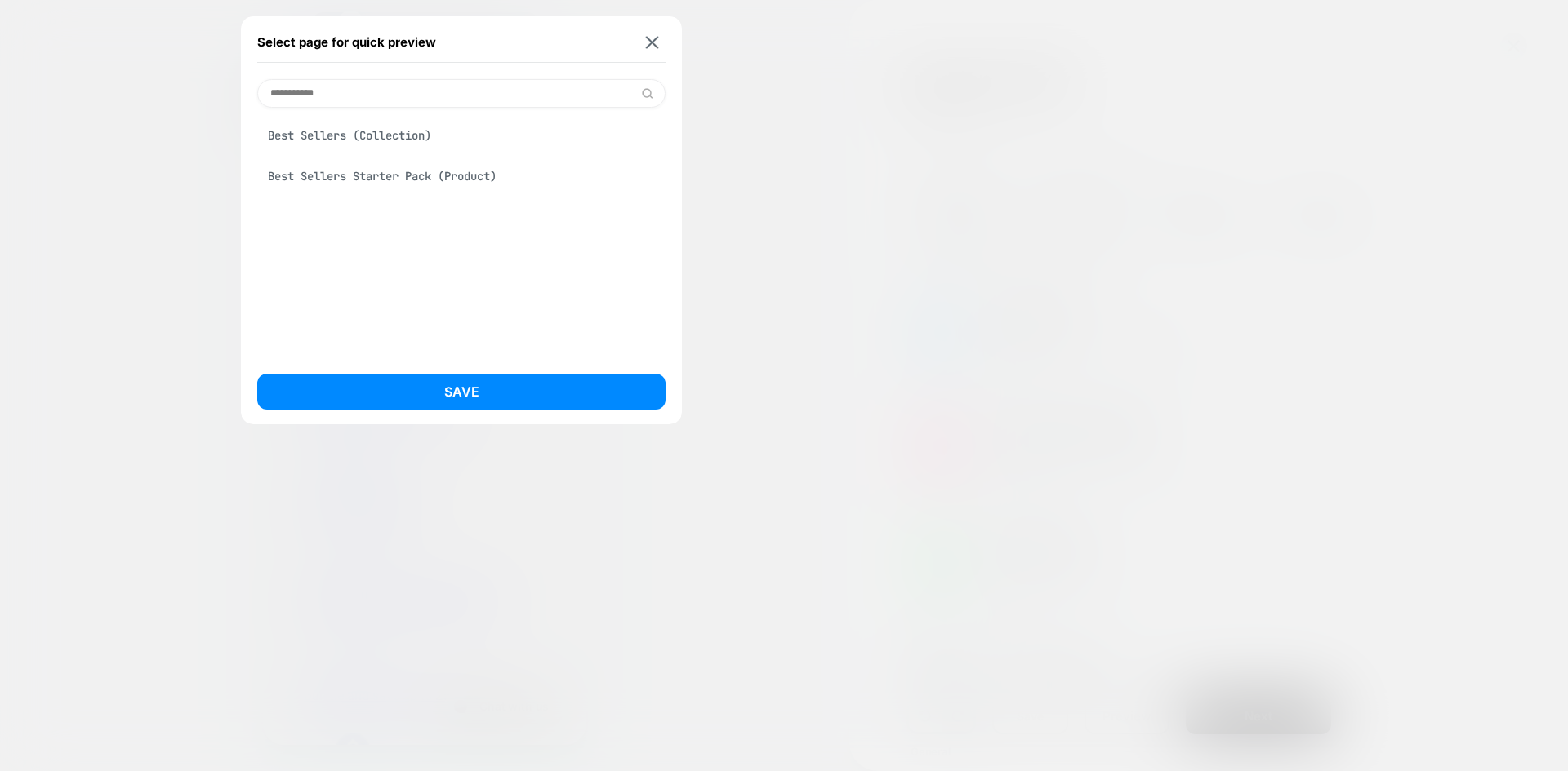
type input "**********"
click at [419, 173] on div "Best Sellers Starter Pack (Product)" at bounding box center [461, 177] width 408 height 31
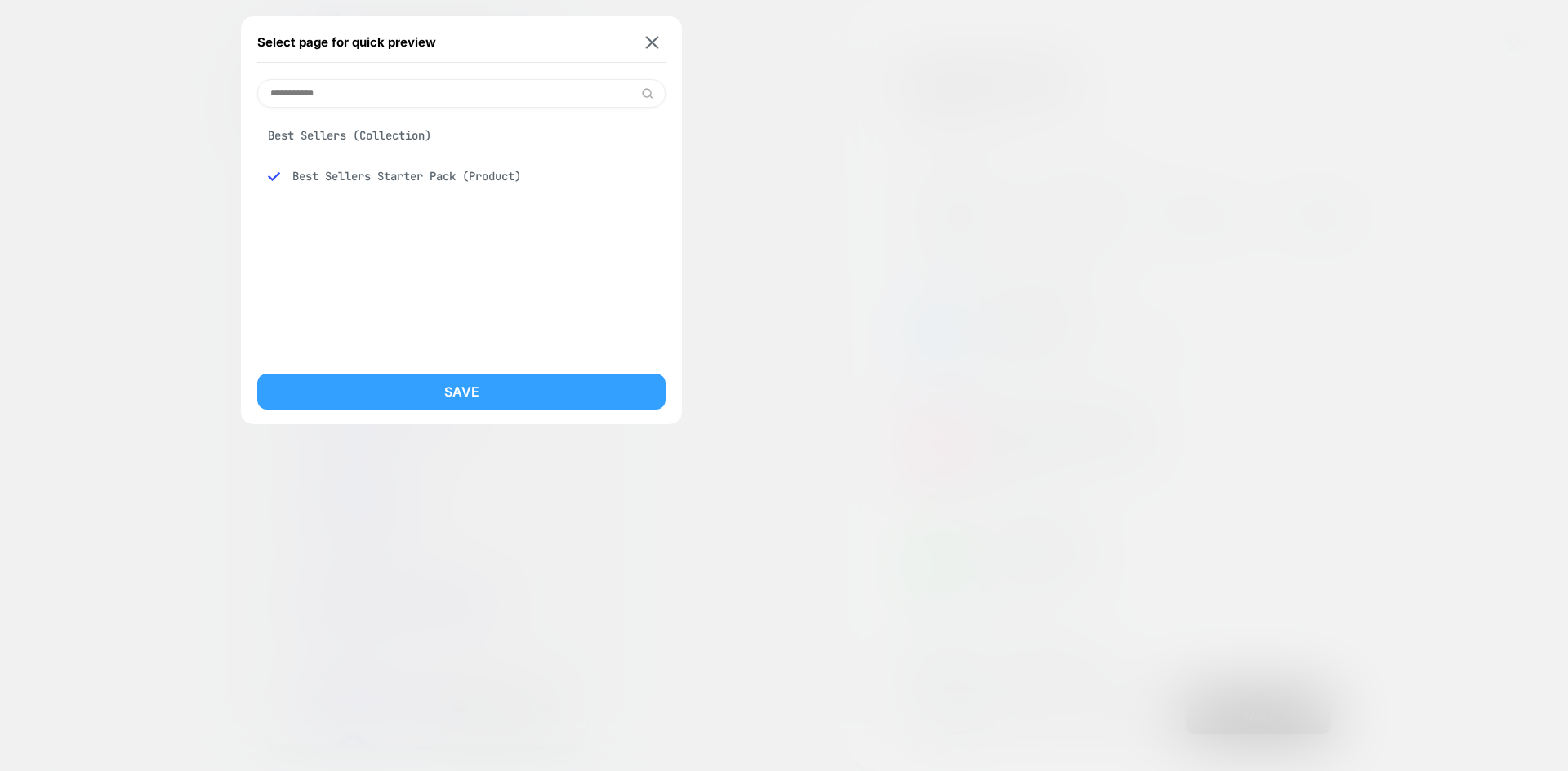
click at [461, 385] on button "Save" at bounding box center [461, 391] width 408 height 36
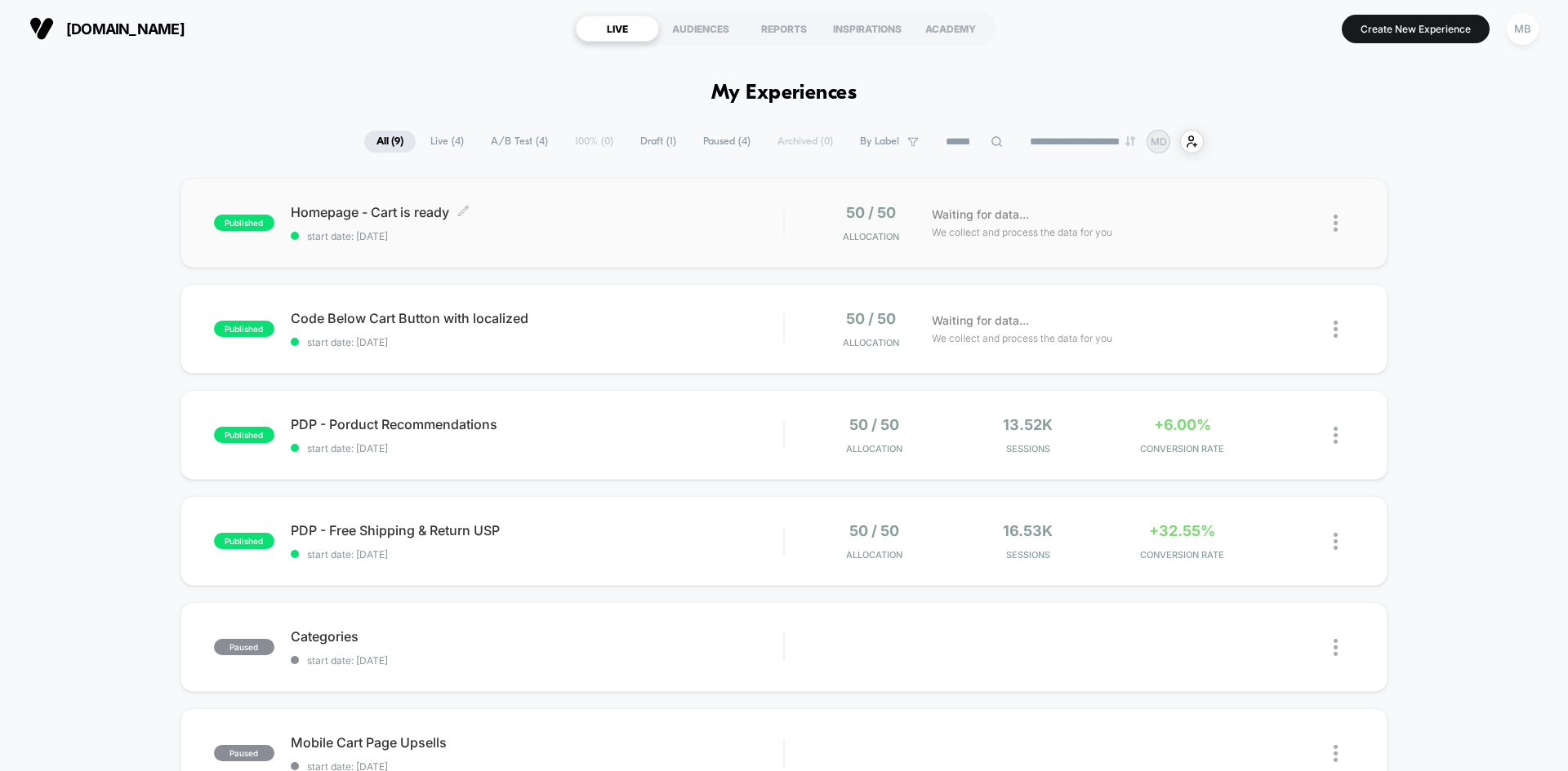
click at [559, 238] on span "start date: [DATE]" at bounding box center [537, 236] width 493 height 12
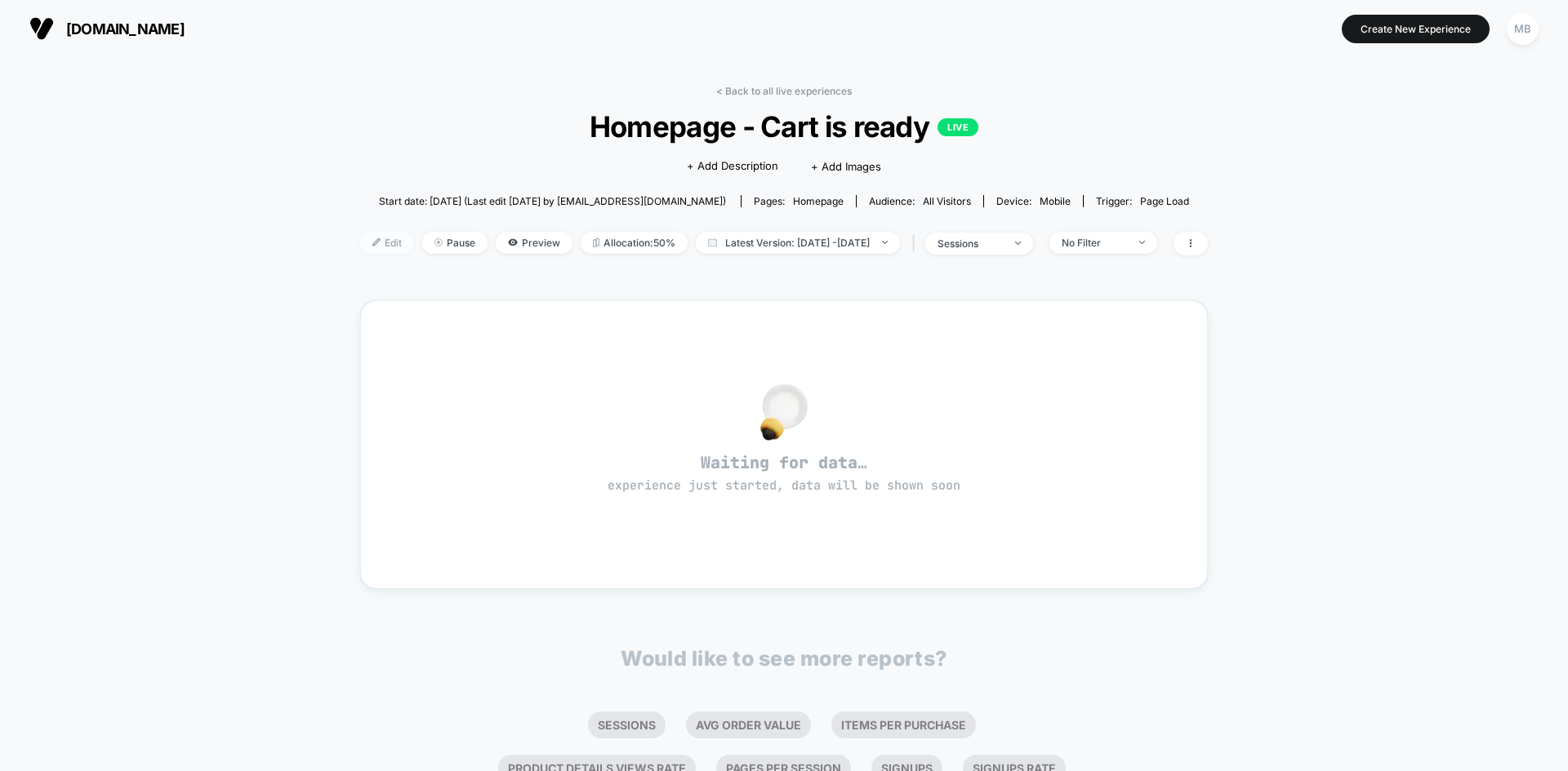
click at [360, 250] on span "Edit" at bounding box center [387, 242] width 54 height 22
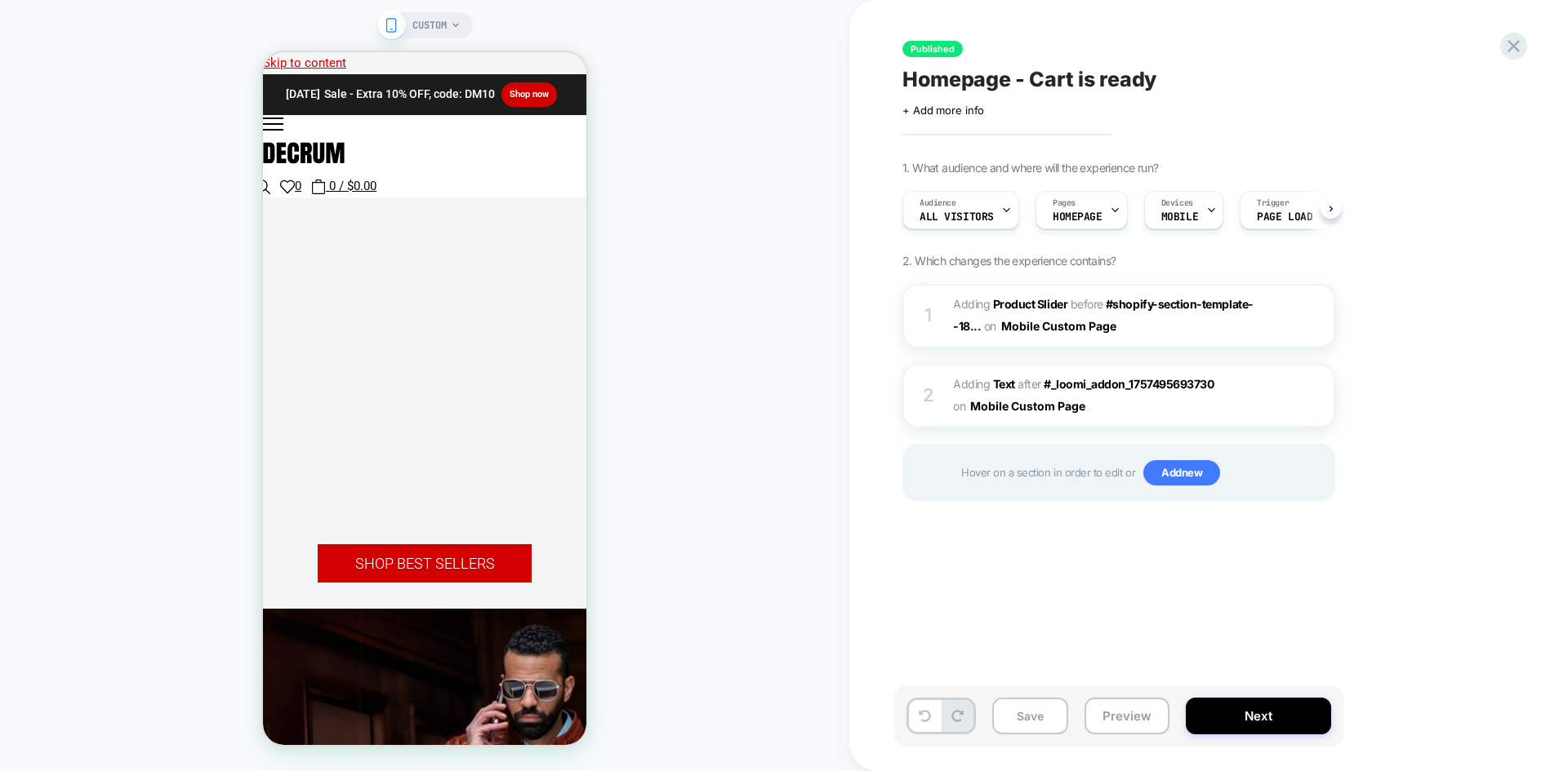
scroll to position [0, 1]
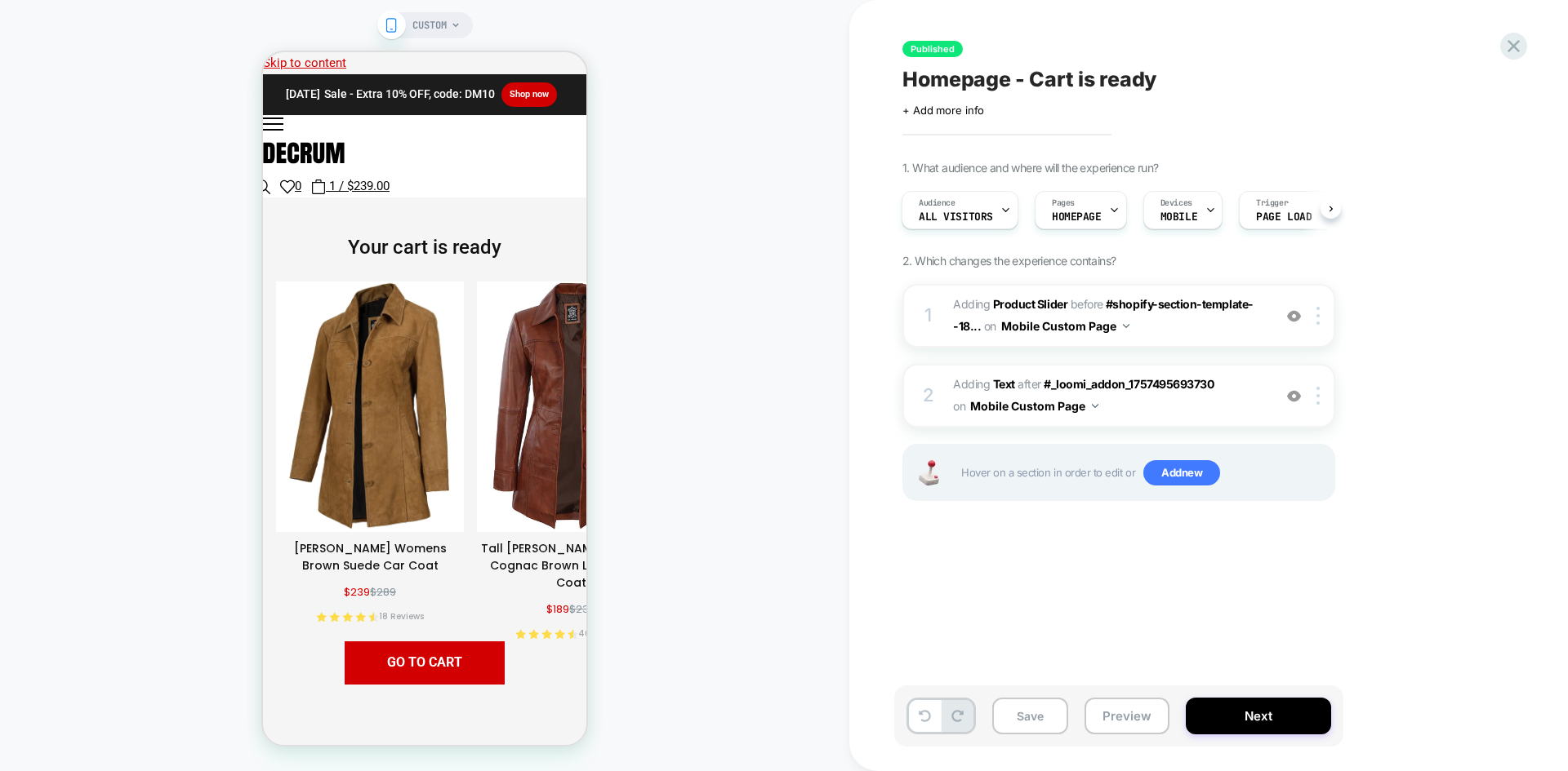
click at [426, 31] on span "CUSTOM" at bounding box center [429, 25] width 34 height 26
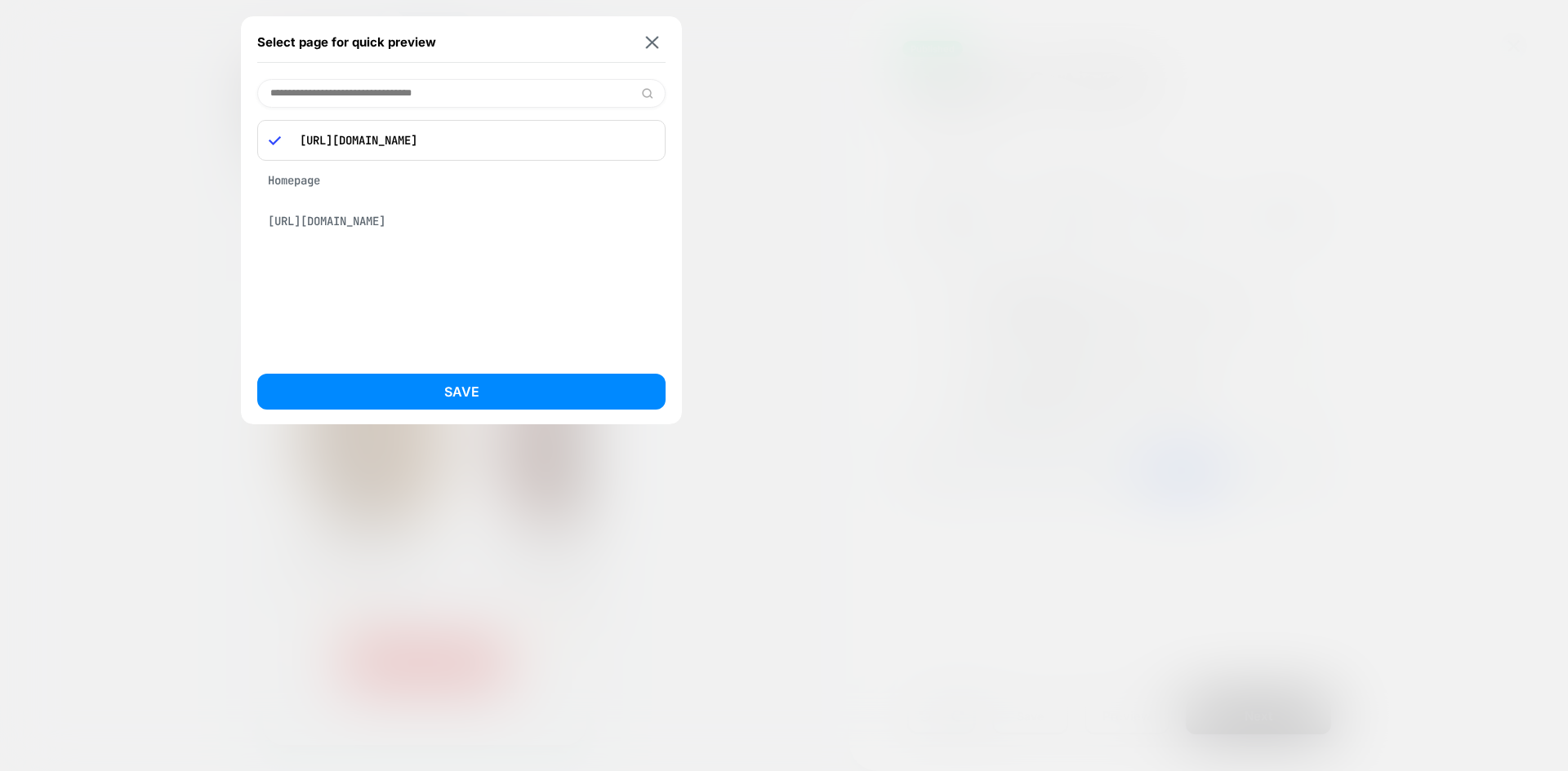
click at [328, 175] on div "Homepage" at bounding box center [461, 180] width 408 height 31
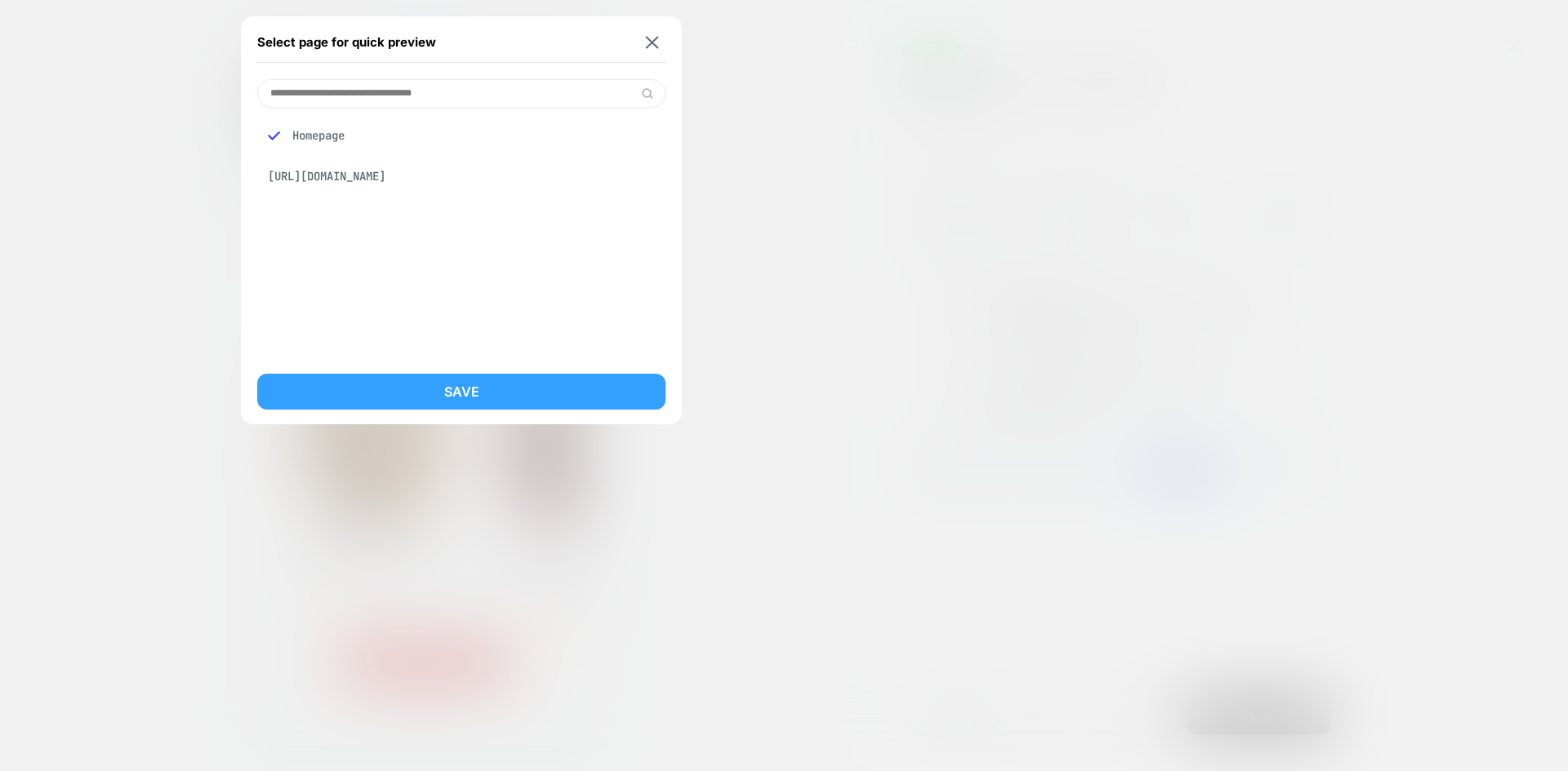
click at [497, 399] on button "Save" at bounding box center [461, 391] width 408 height 36
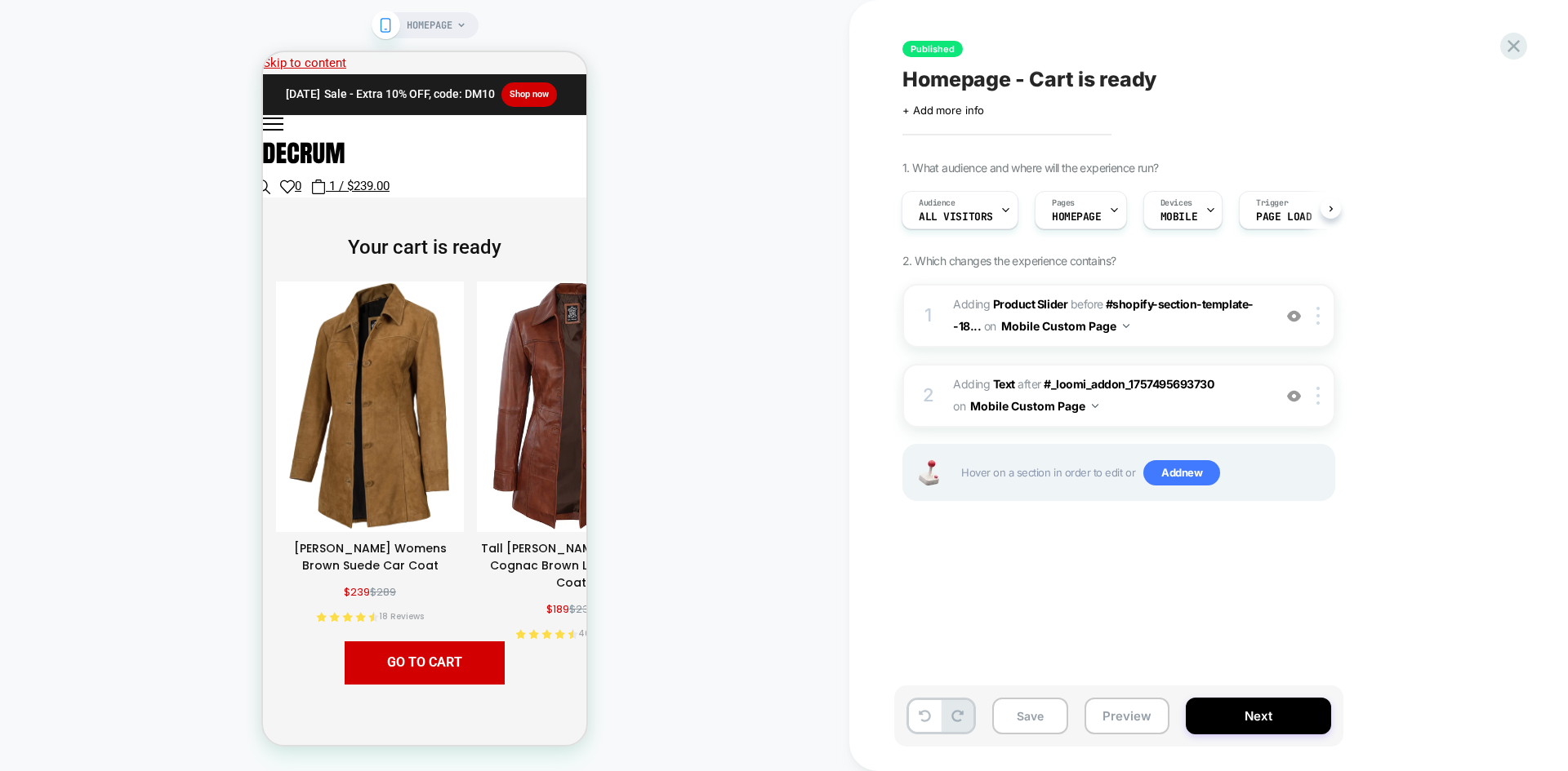
scroll to position [0, 2]
click at [1120, 716] on button "Preview" at bounding box center [1126, 715] width 85 height 36
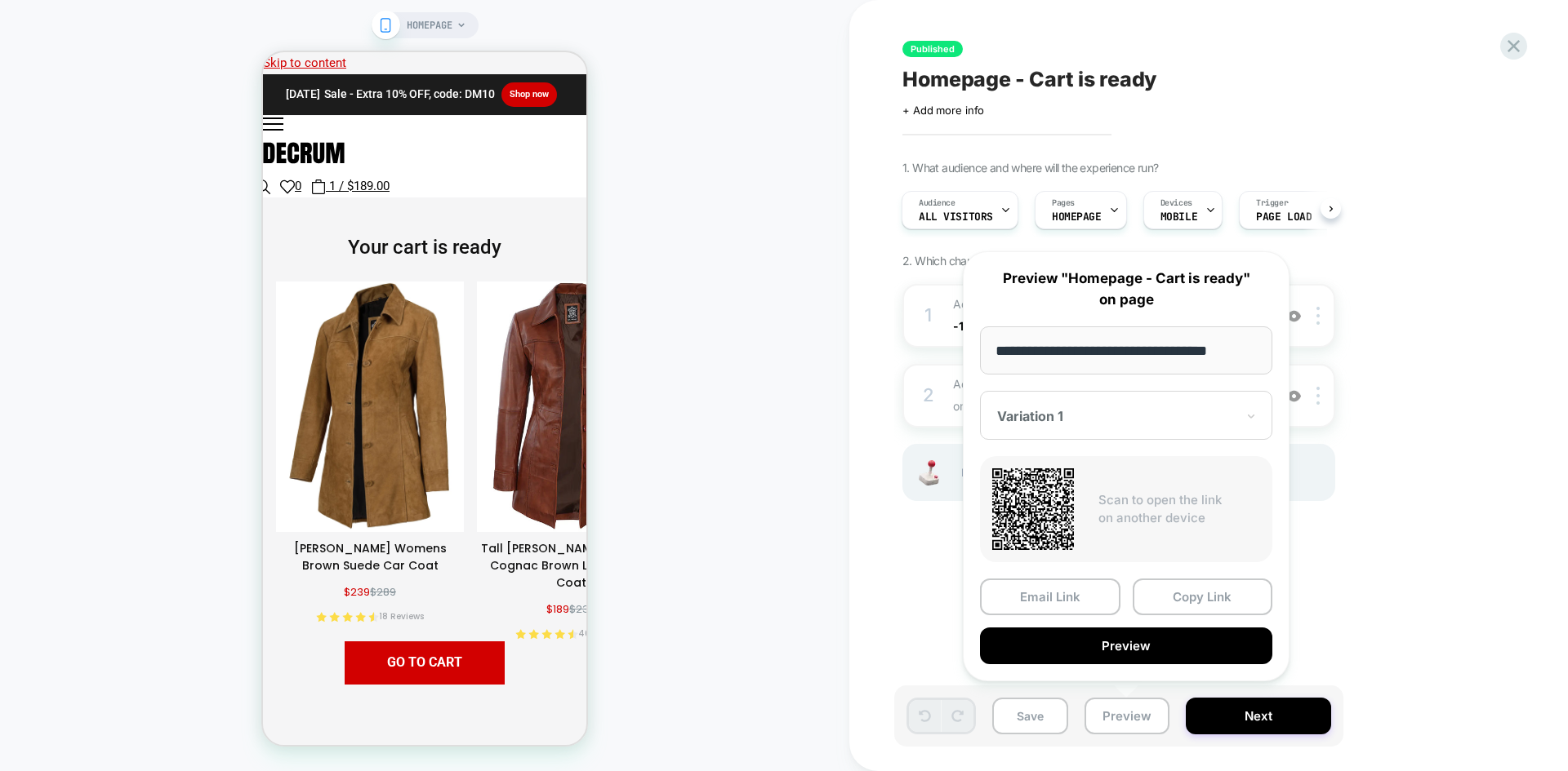
drag, startPoint x: 1120, startPoint y: 352, endPoint x: 969, endPoint y: 347, distance: 151.1
click at [969, 347] on div "**********" at bounding box center [1125, 466] width 327 height 430
click at [1183, 600] on button "Copy Link" at bounding box center [1202, 596] width 140 height 36
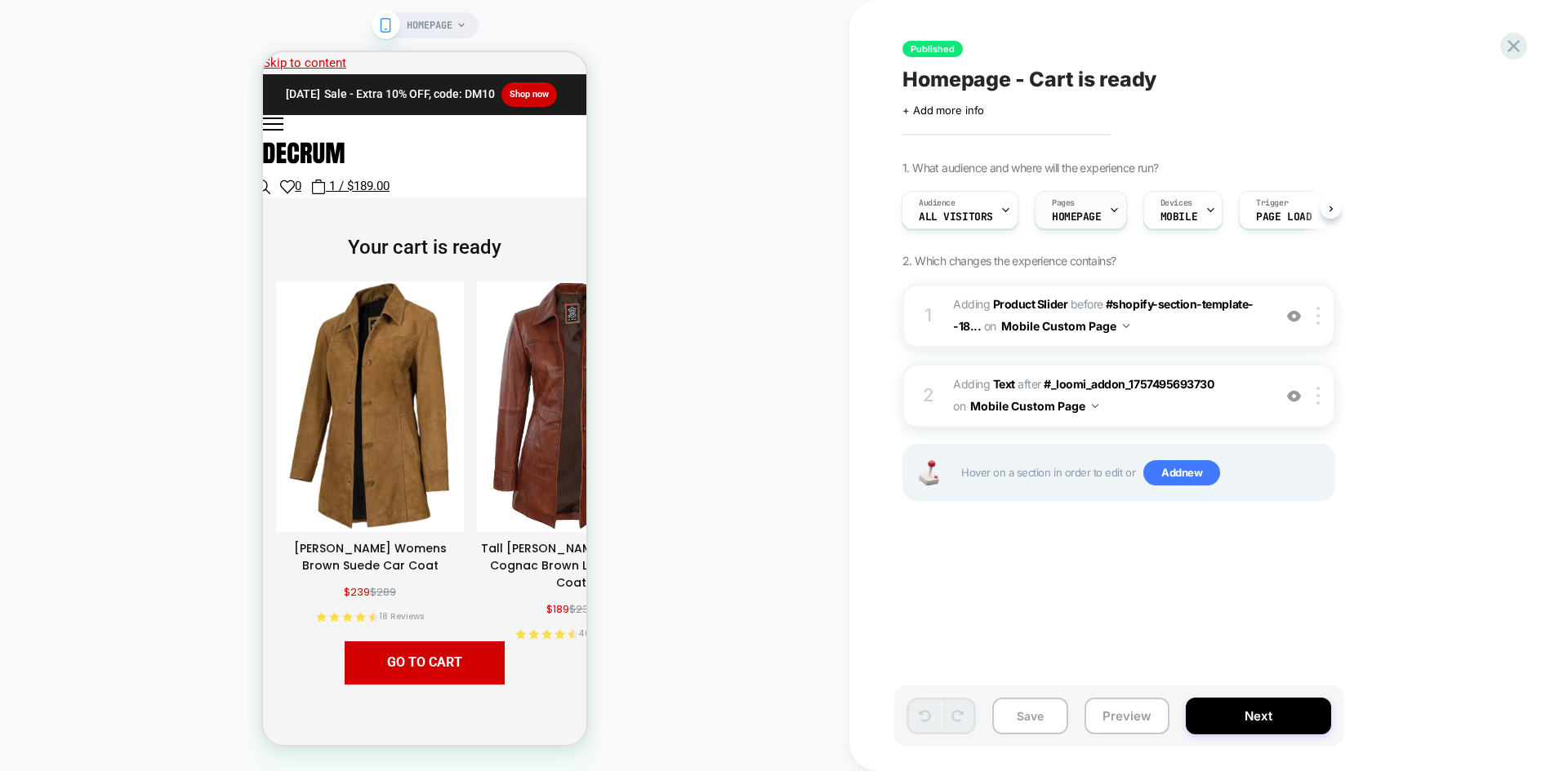
click at [1072, 212] on span "HOMEPAGE" at bounding box center [1076, 218] width 50 height 12
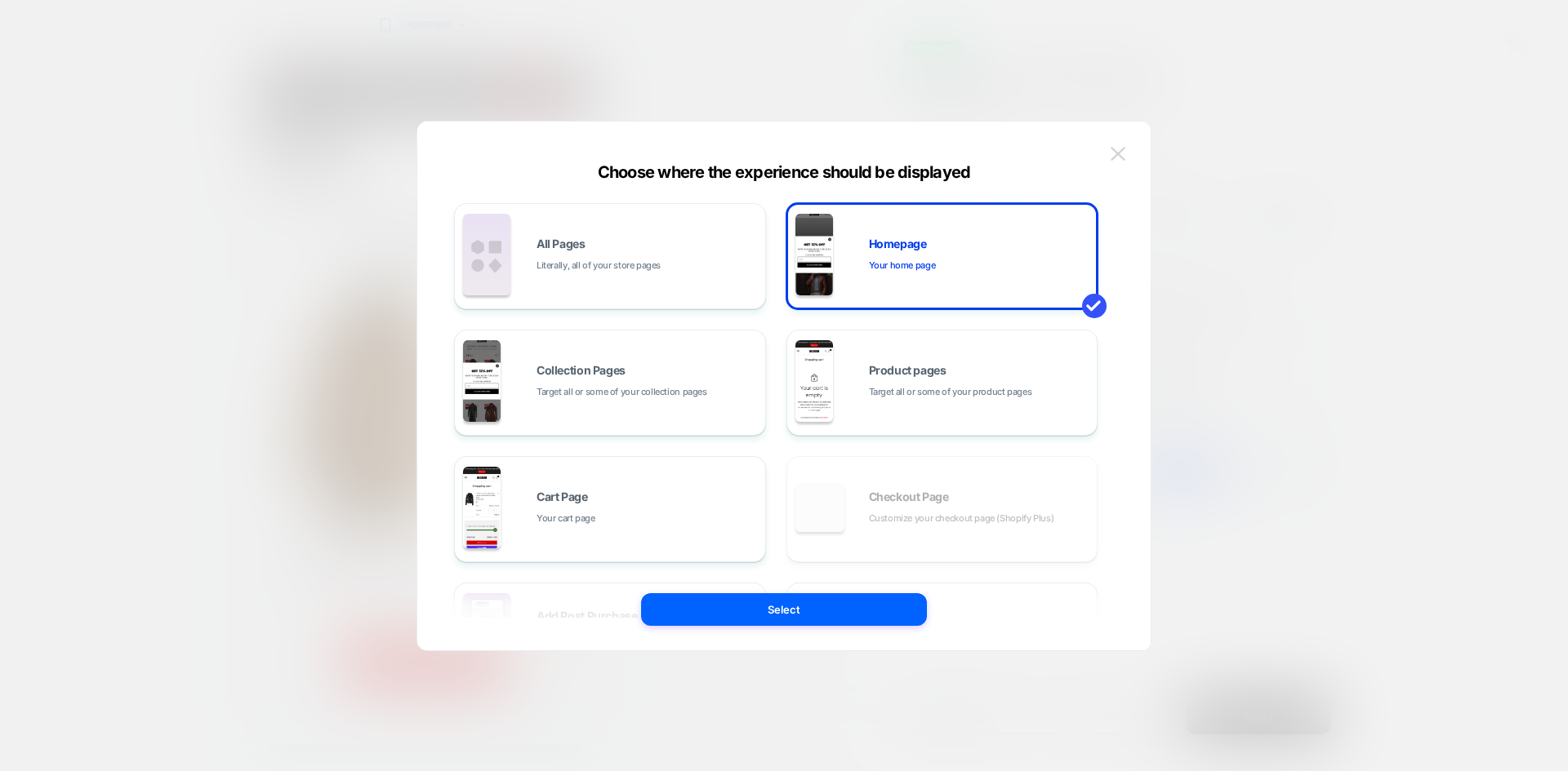
click at [1111, 155] on img at bounding box center [1118, 154] width 15 height 14
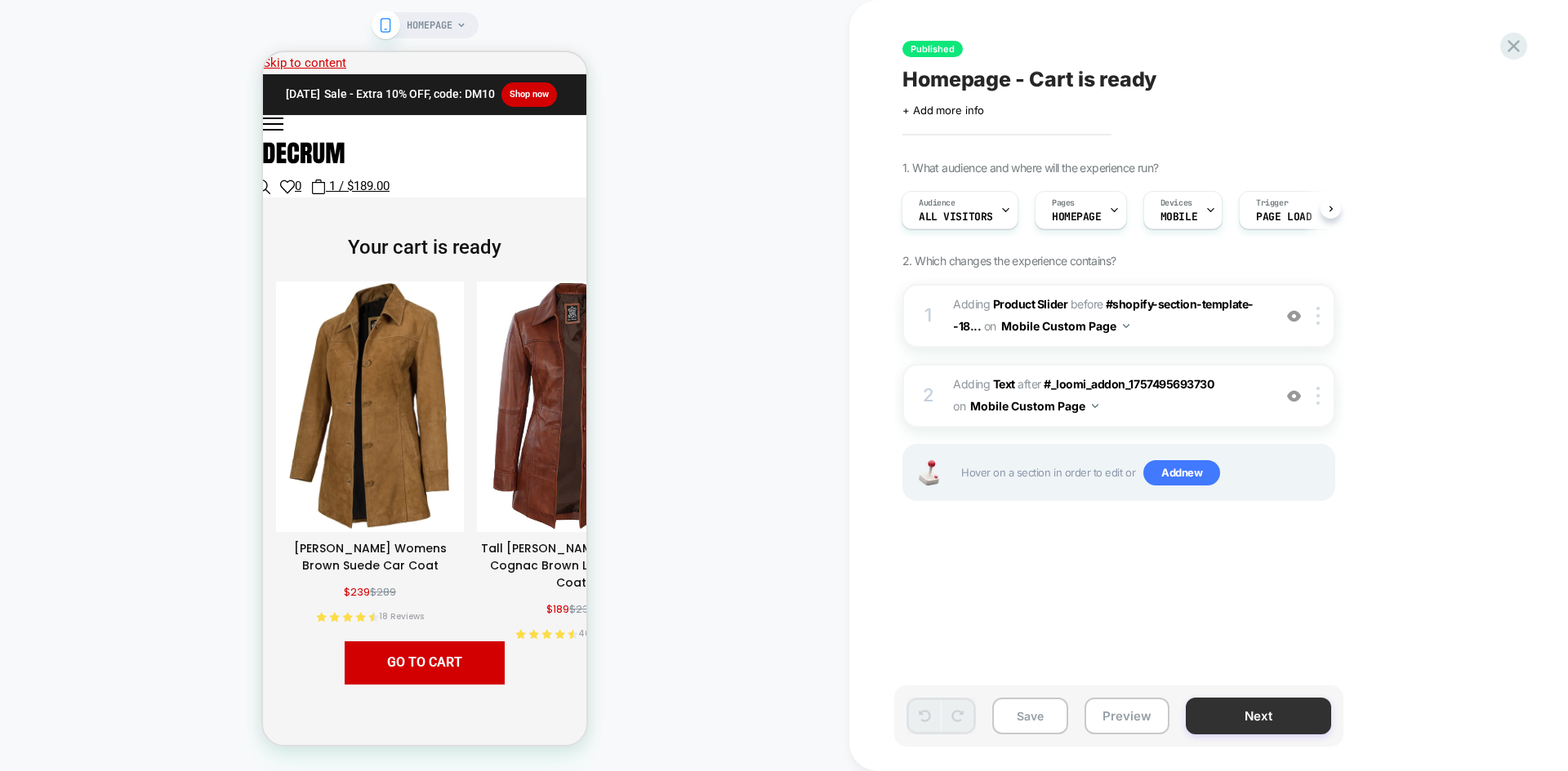
click at [1228, 714] on button "Next" at bounding box center [1258, 715] width 145 height 36
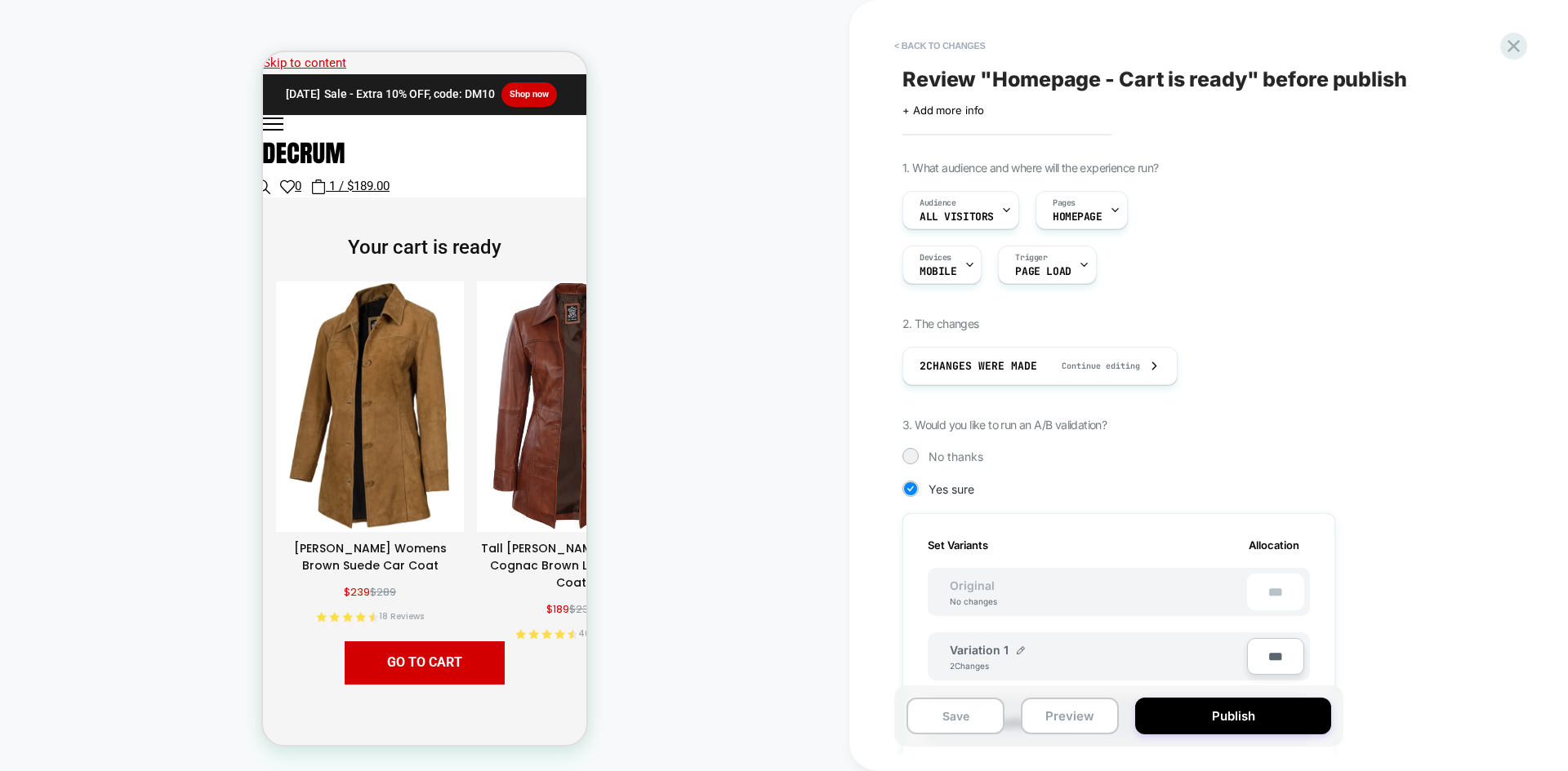
scroll to position [163, 0]
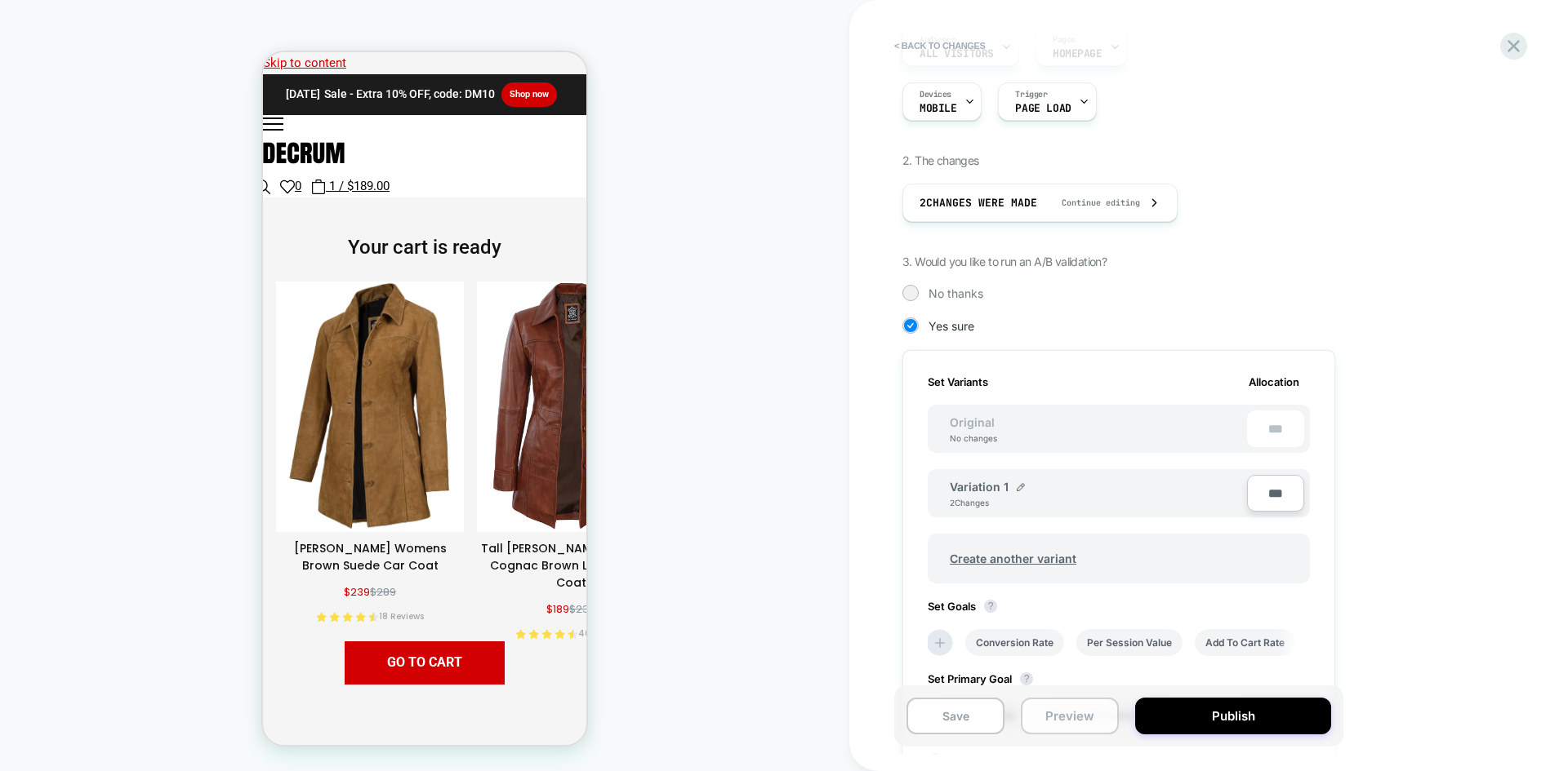
click at [1065, 720] on button "Preview" at bounding box center [1070, 715] width 98 height 36
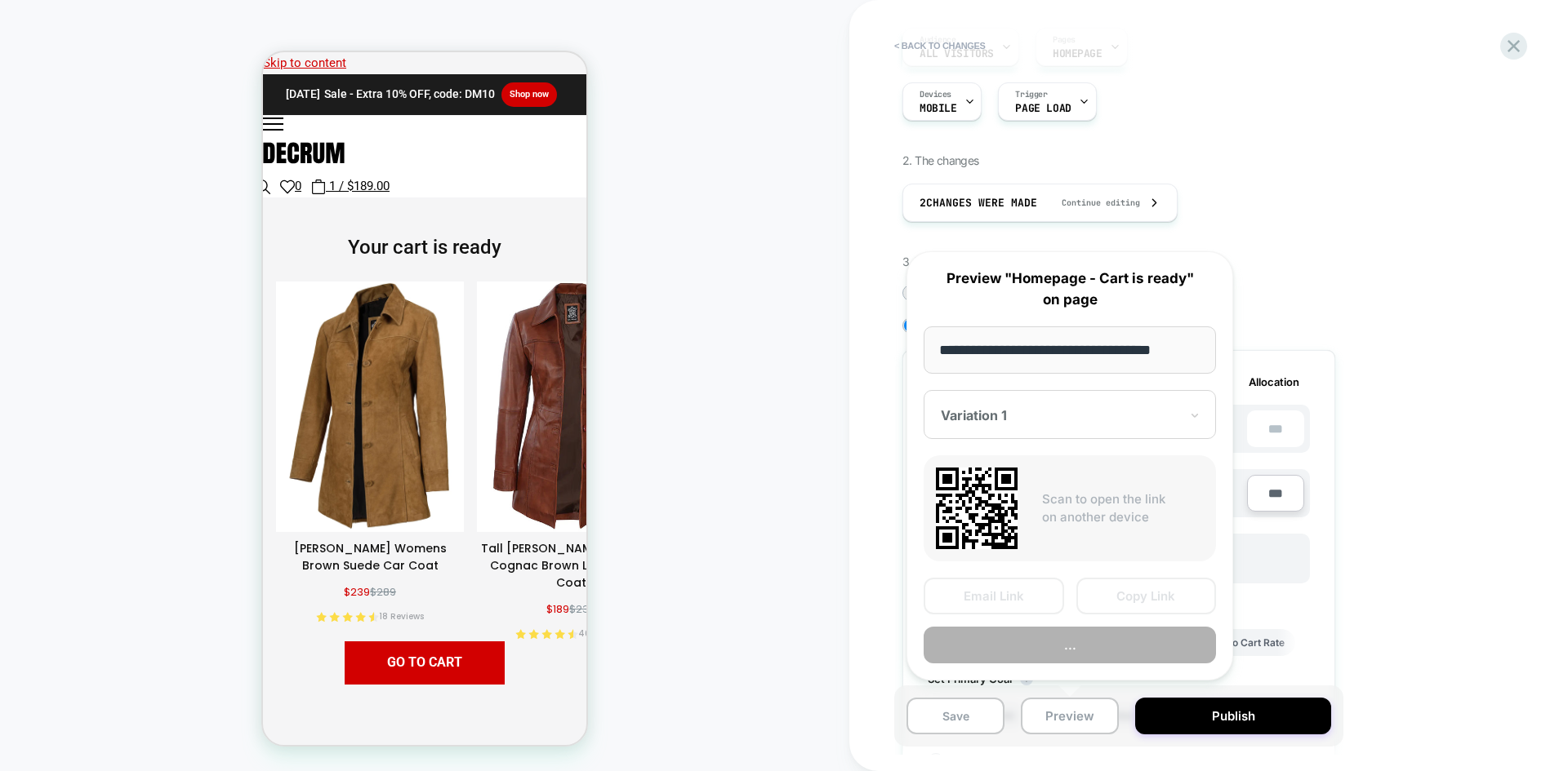
scroll to position [0, 4]
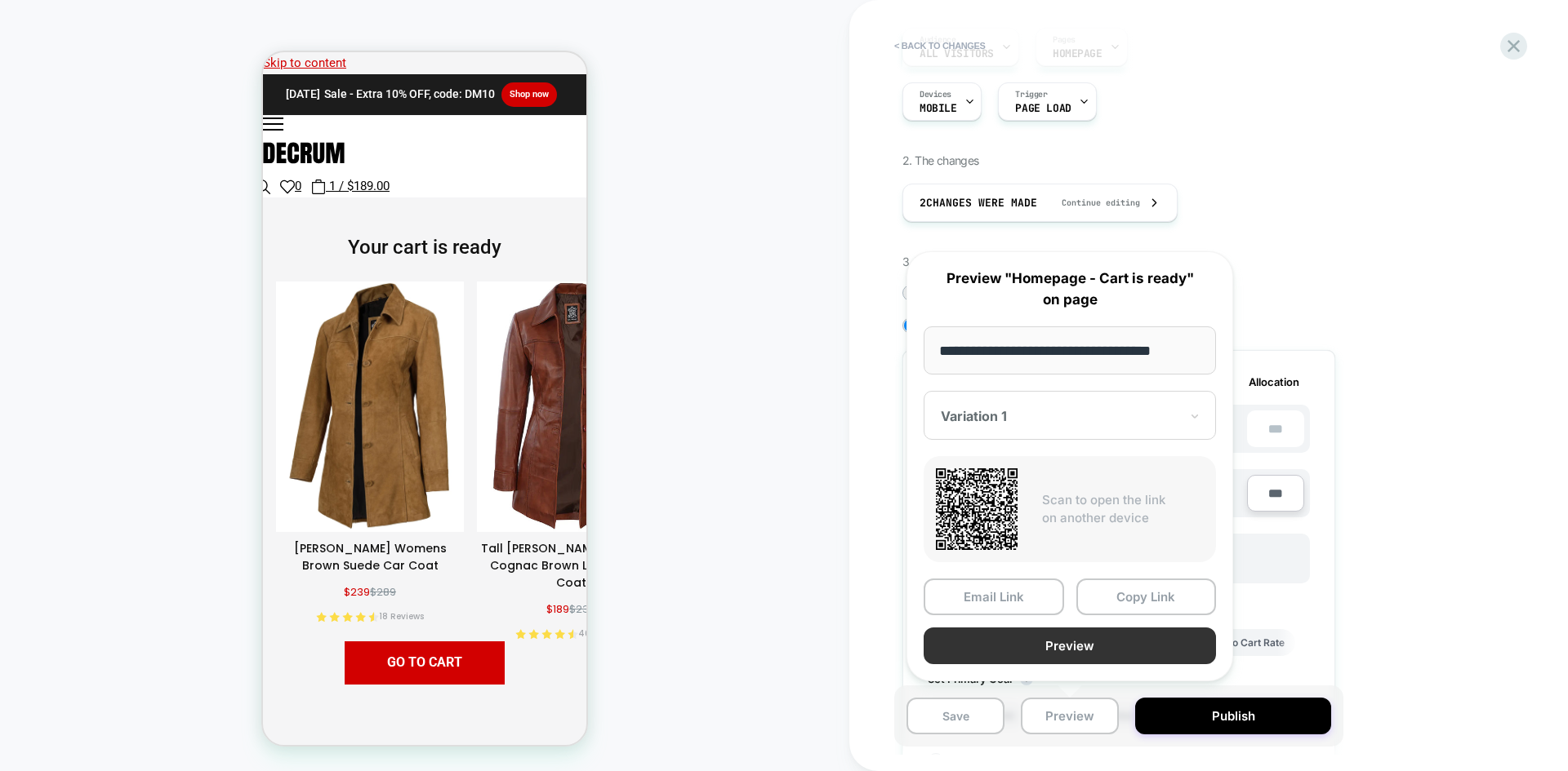
click at [1146, 642] on button "Preview" at bounding box center [1070, 645] width 292 height 36
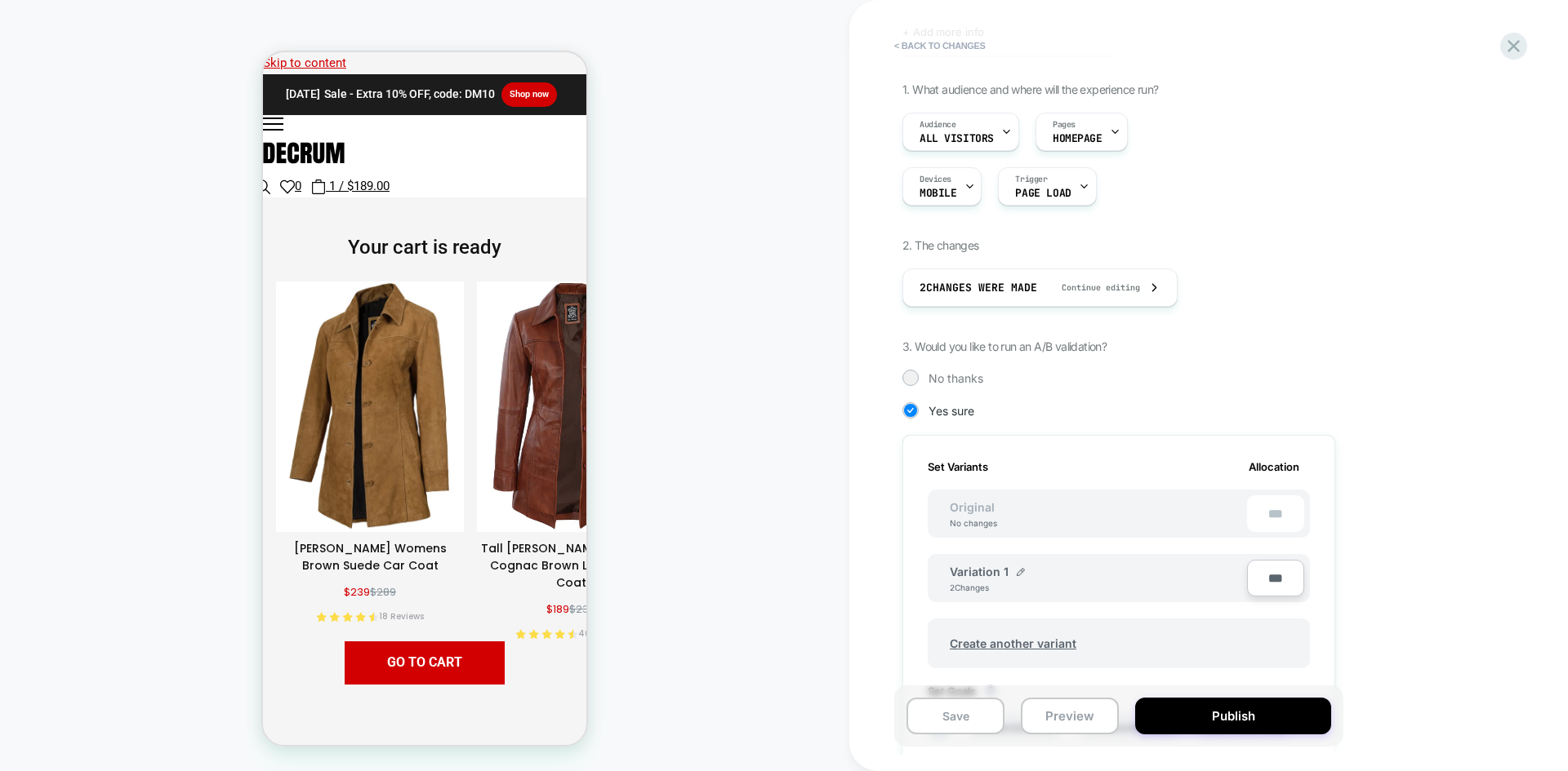
scroll to position [0, 0]
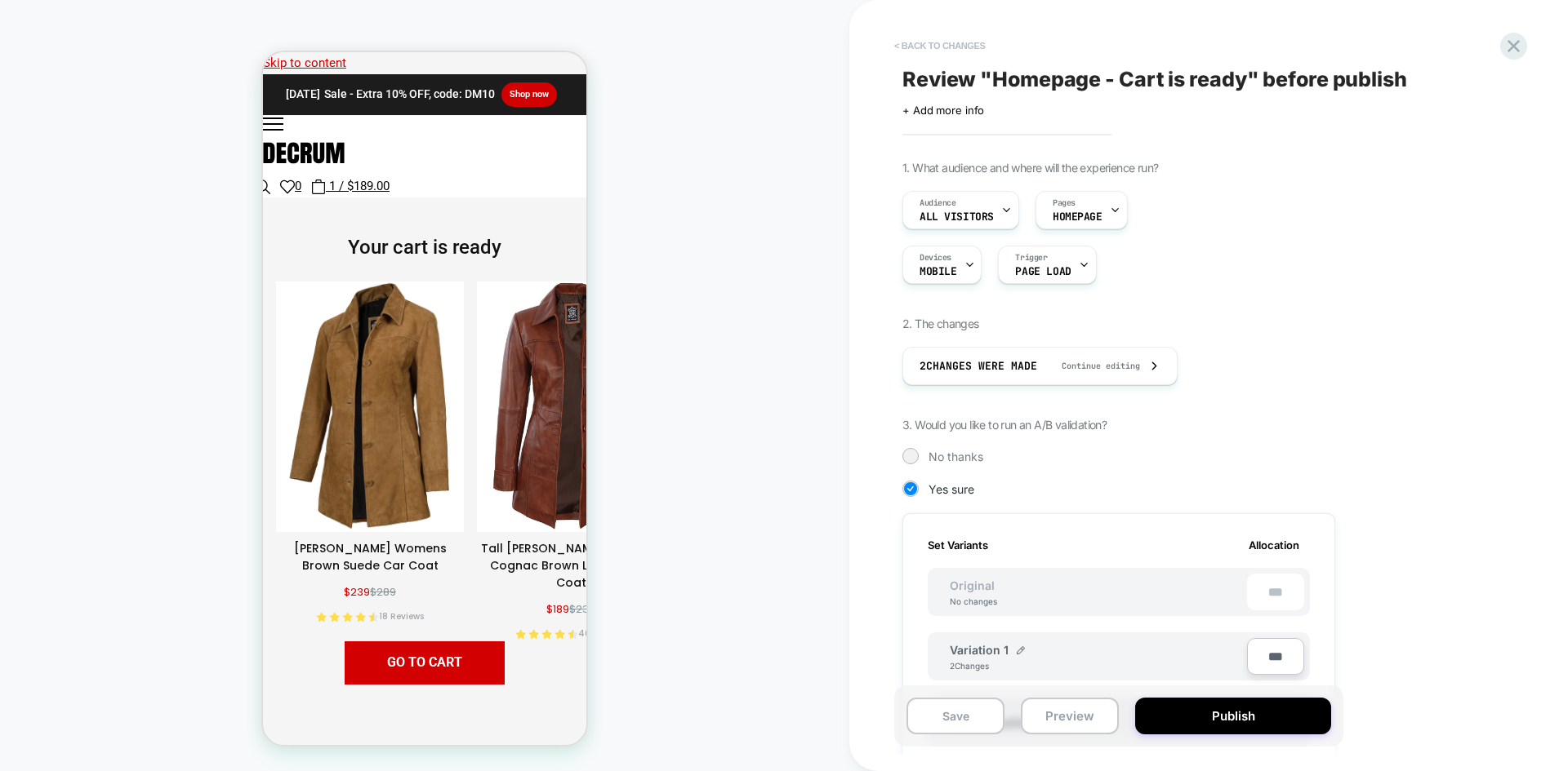
click at [930, 38] on button "< Back to changes" at bounding box center [940, 45] width 108 height 26
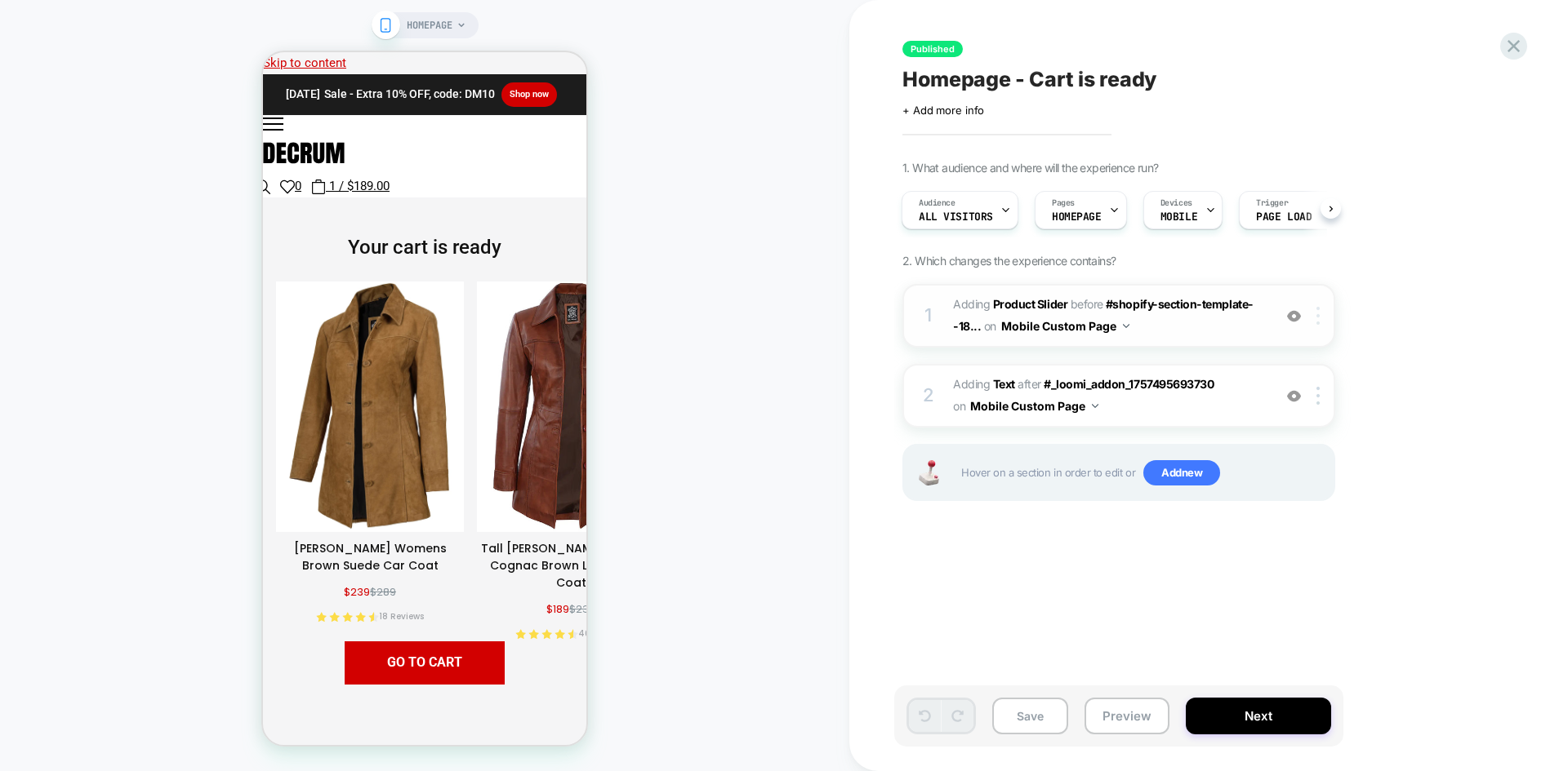
click at [1313, 317] on div at bounding box center [1320, 316] width 26 height 18
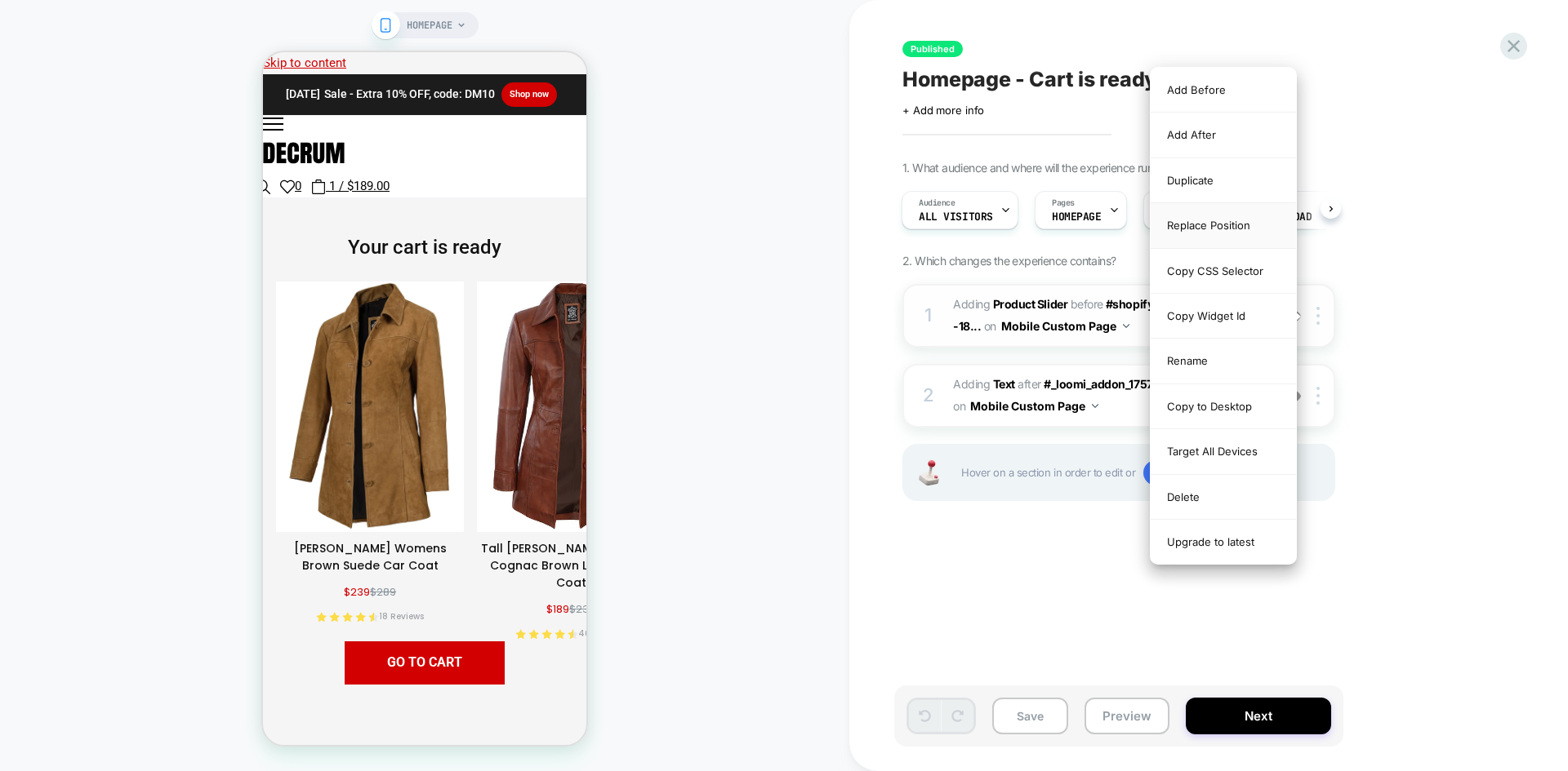
click at [1238, 228] on div "Replace Position" at bounding box center [1223, 226] width 145 height 45
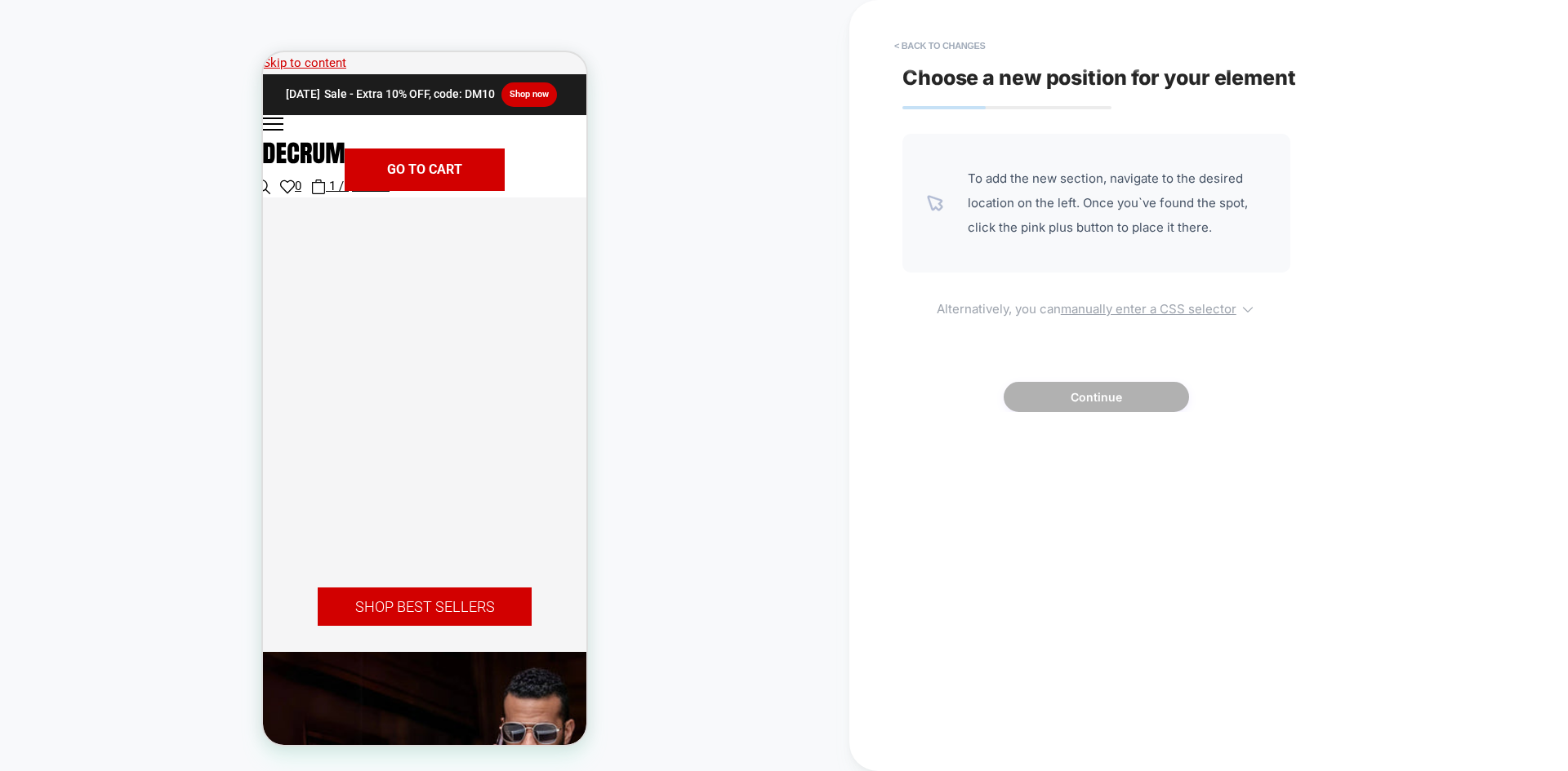
click at [1153, 308] on u "manually enter a CSS selector" at bounding box center [1148, 309] width 176 height 16
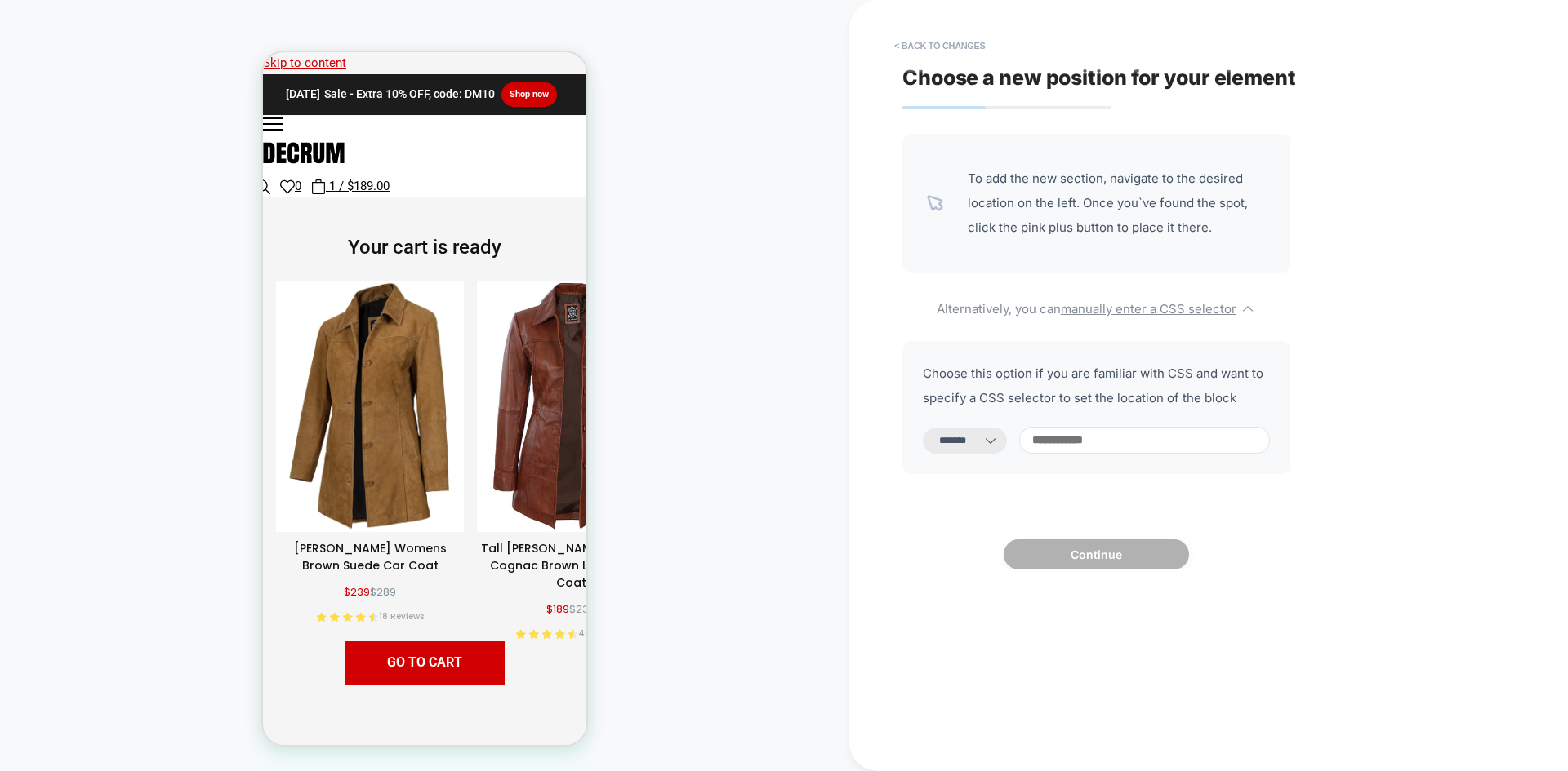
click at [979, 442] on select "**********" at bounding box center [965, 440] width 84 height 26
select select "**********"
click at [922, 428] on select "**********" at bounding box center [965, 440] width 84 height 26
click at [1101, 436] on input at bounding box center [1143, 439] width 250 height 26
paste input "**********"
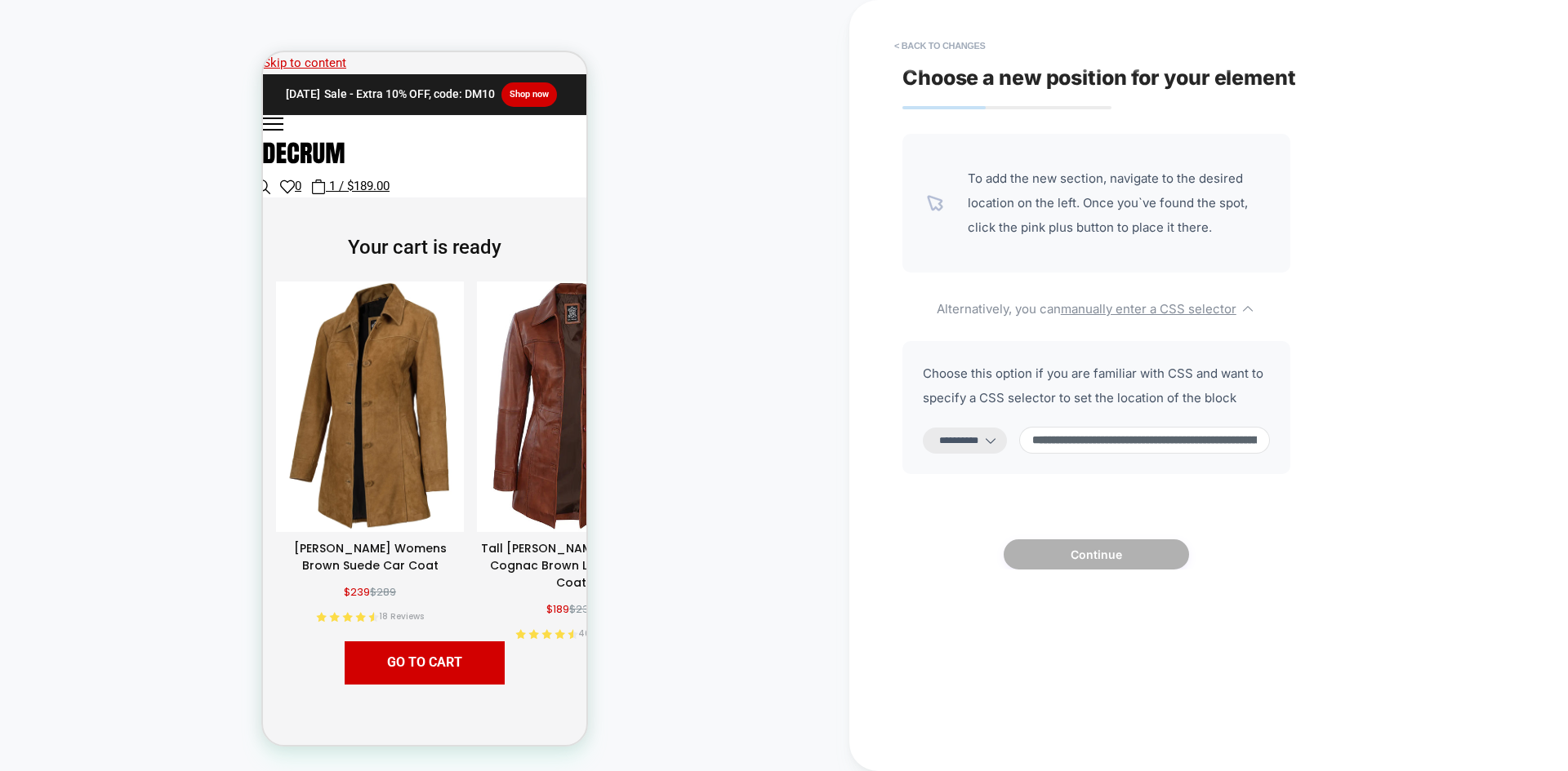
scroll to position [0, 207]
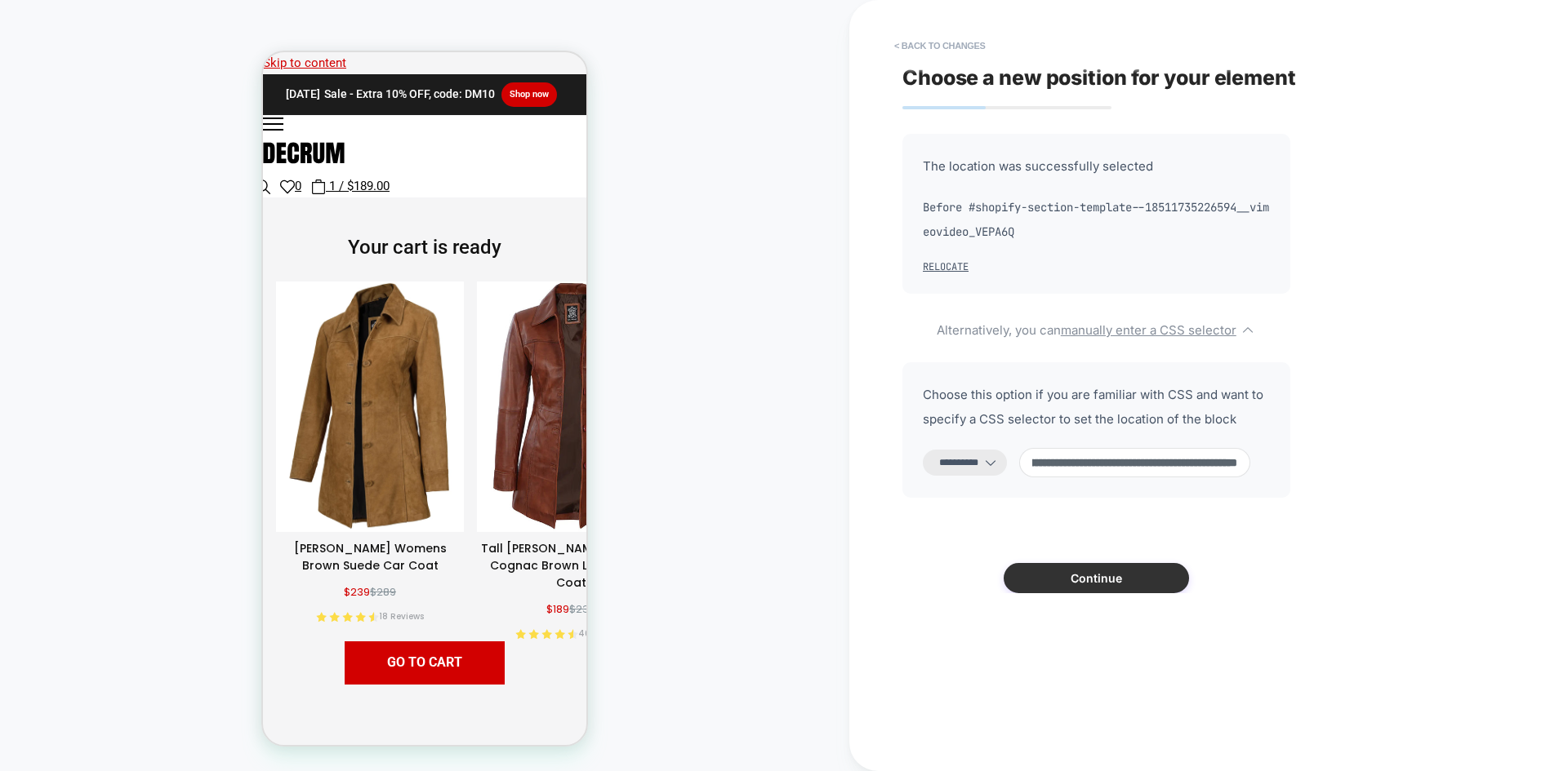
type input "**********"
click at [1102, 581] on button "Continue" at bounding box center [1096, 578] width 185 height 30
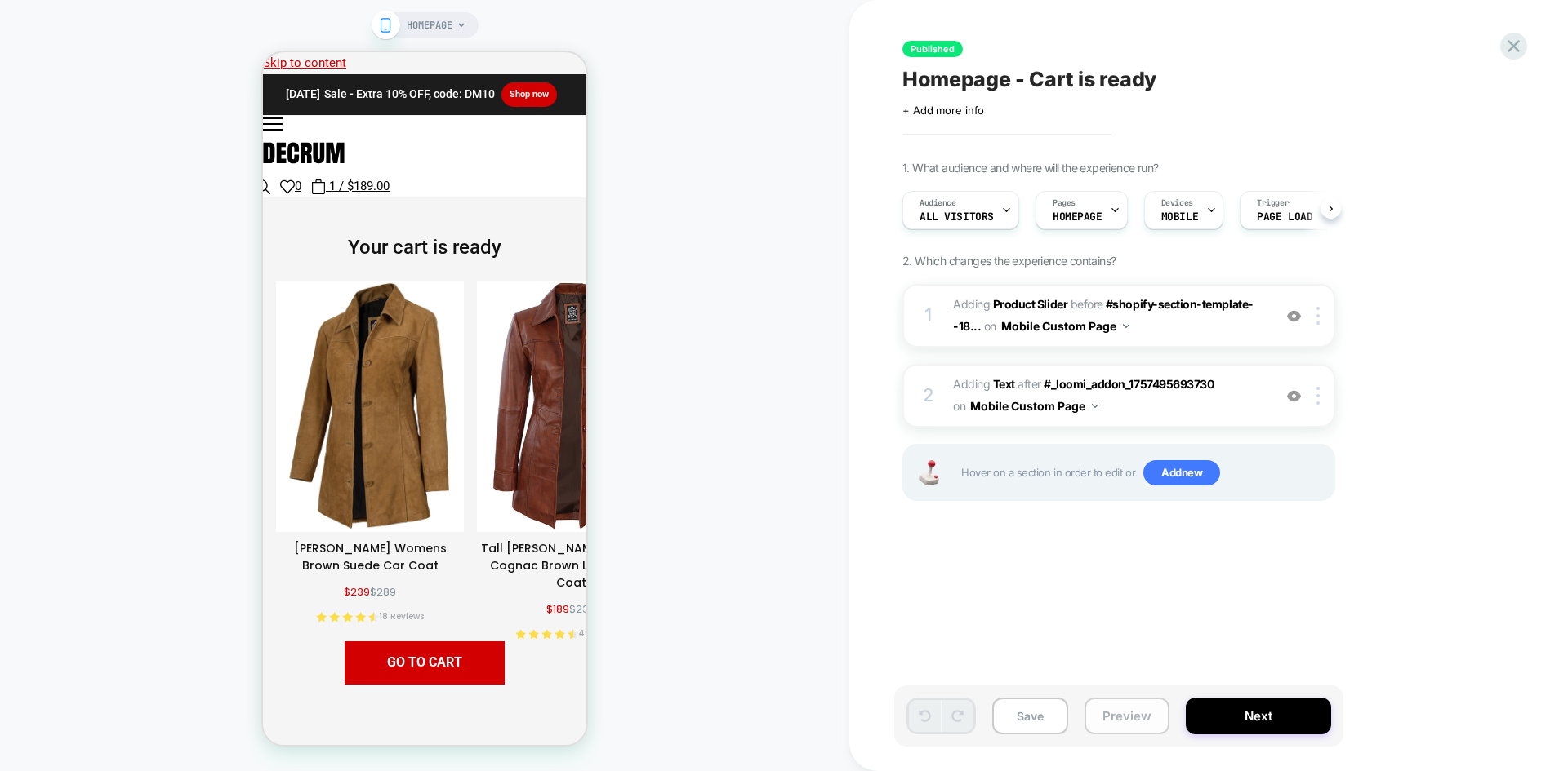
click at [1114, 711] on button "Preview" at bounding box center [1126, 715] width 85 height 36
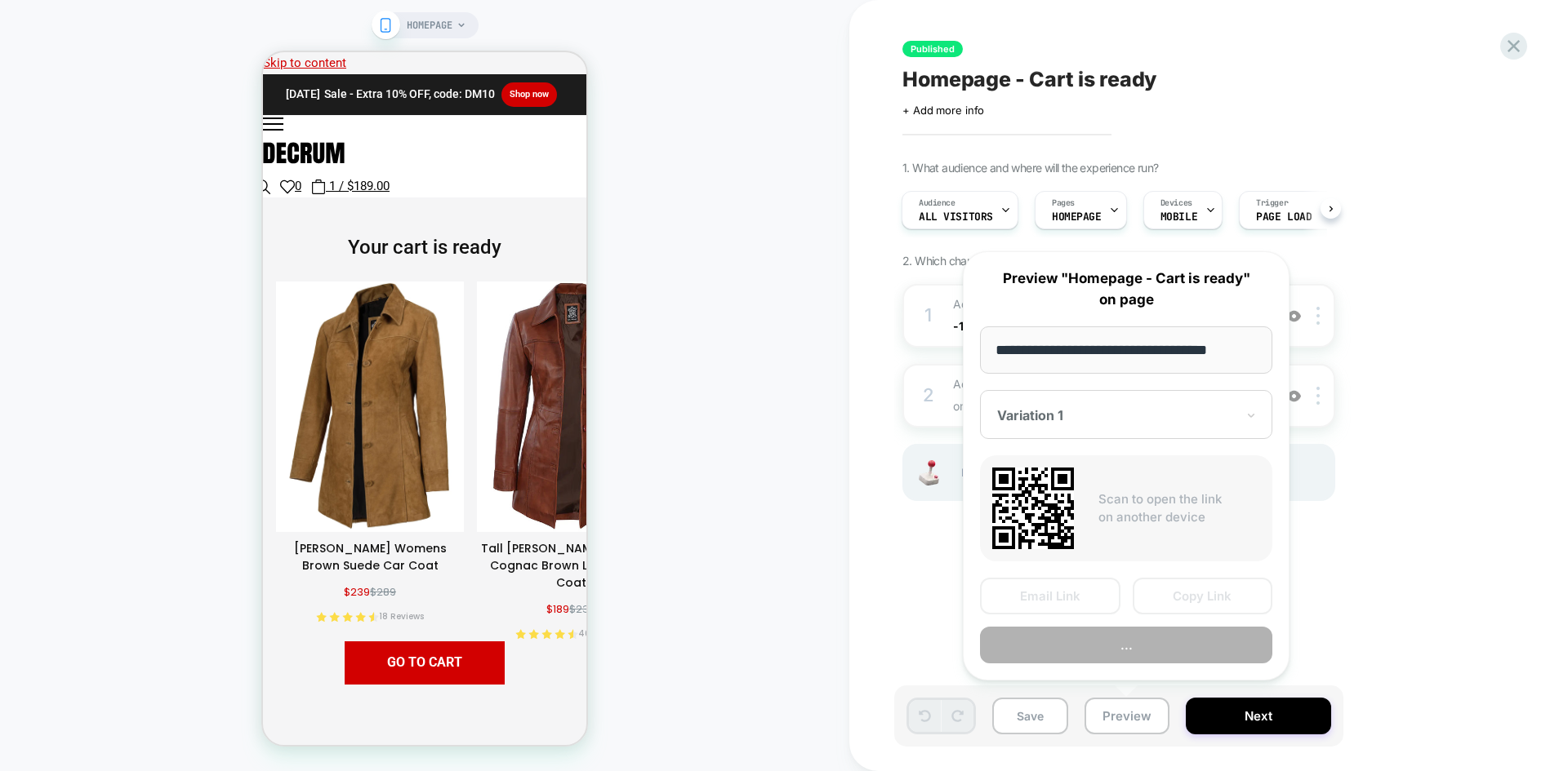
scroll to position [0, 4]
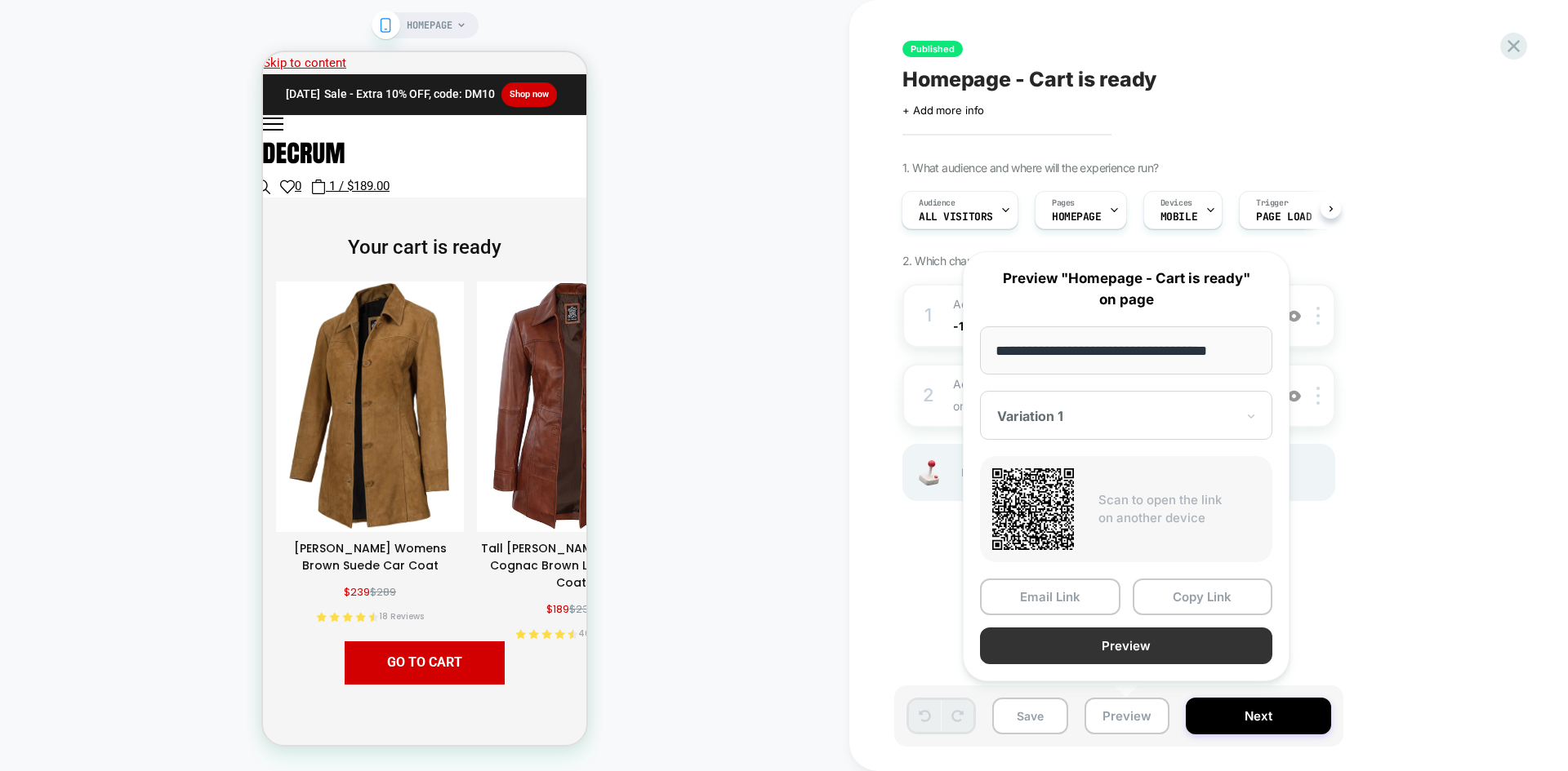
click at [1168, 648] on button "Preview" at bounding box center [1125, 645] width 292 height 36
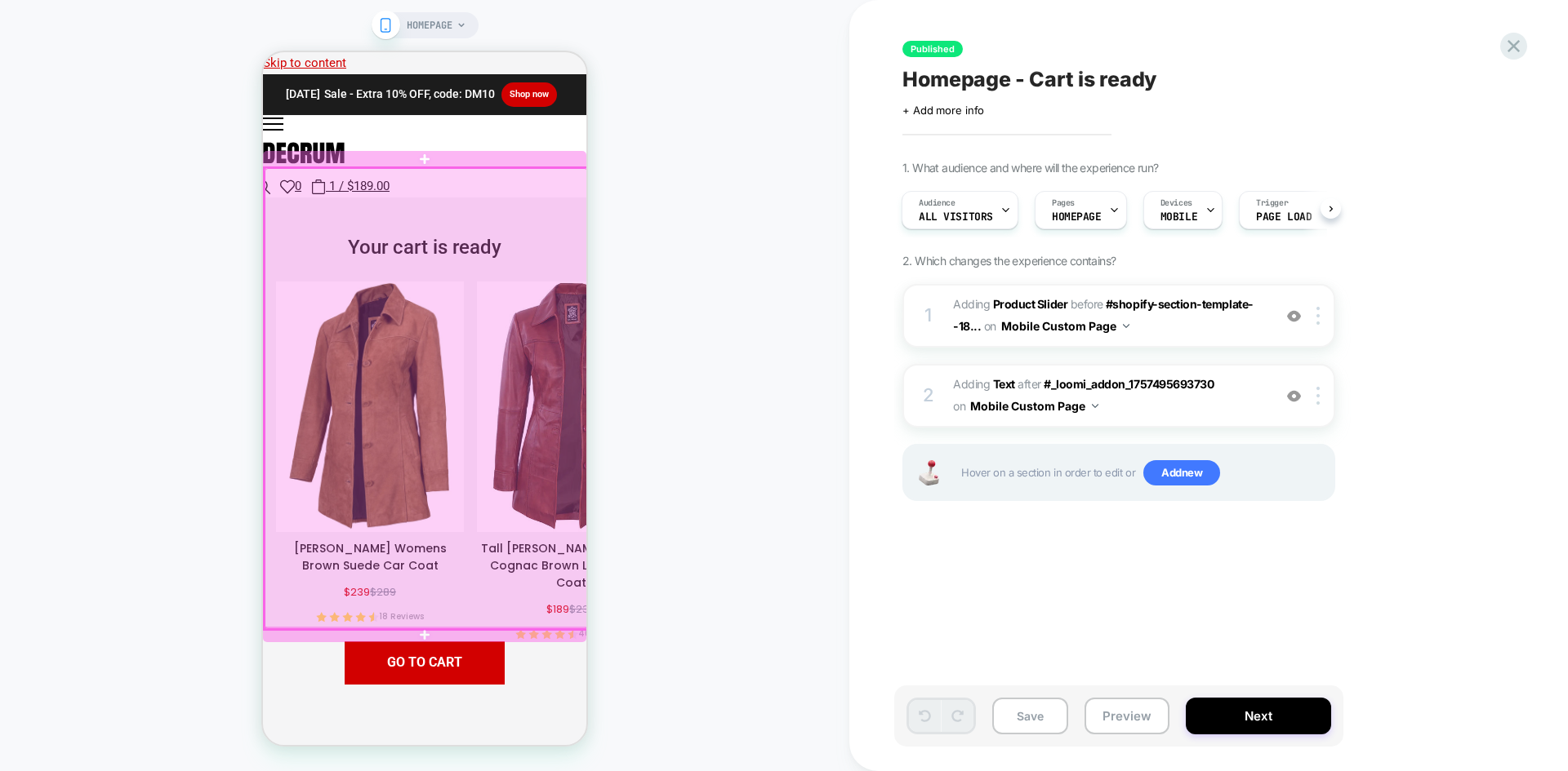
click at [488, 274] on div at bounding box center [426, 398] width 323 height 461
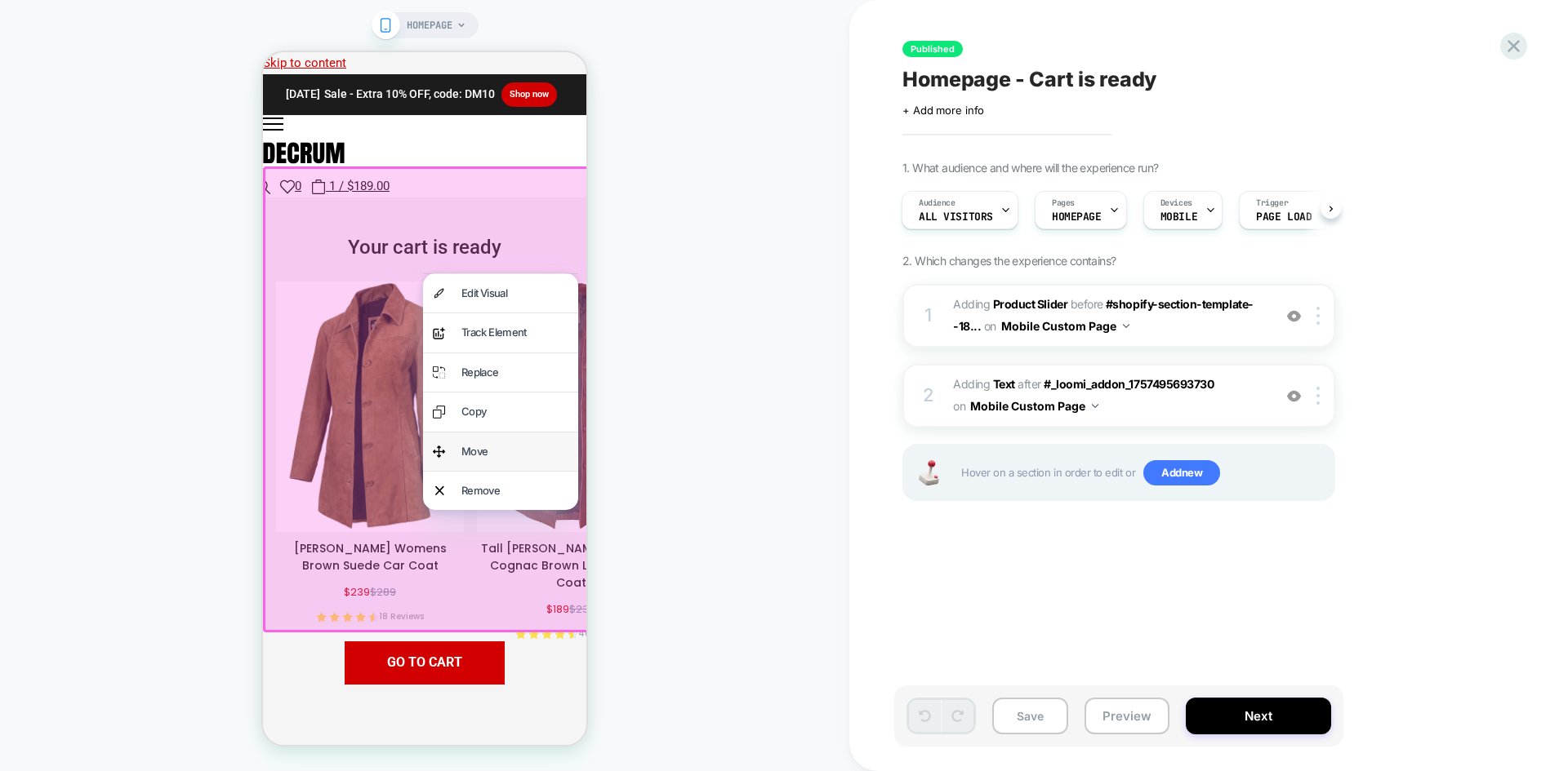
click at [485, 452] on div "Move" at bounding box center [514, 451] width 107 height 19
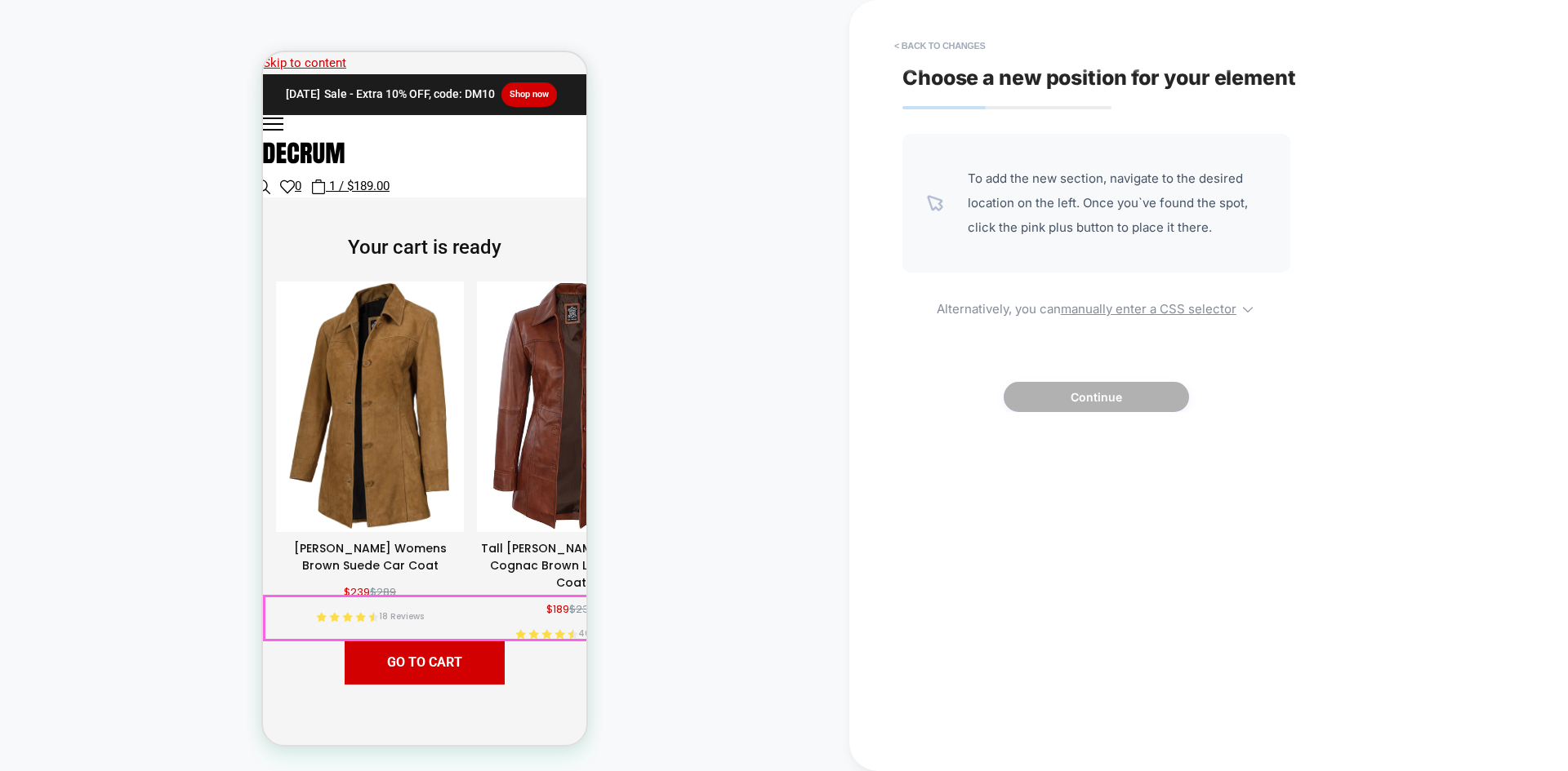
scroll to position [327, 0]
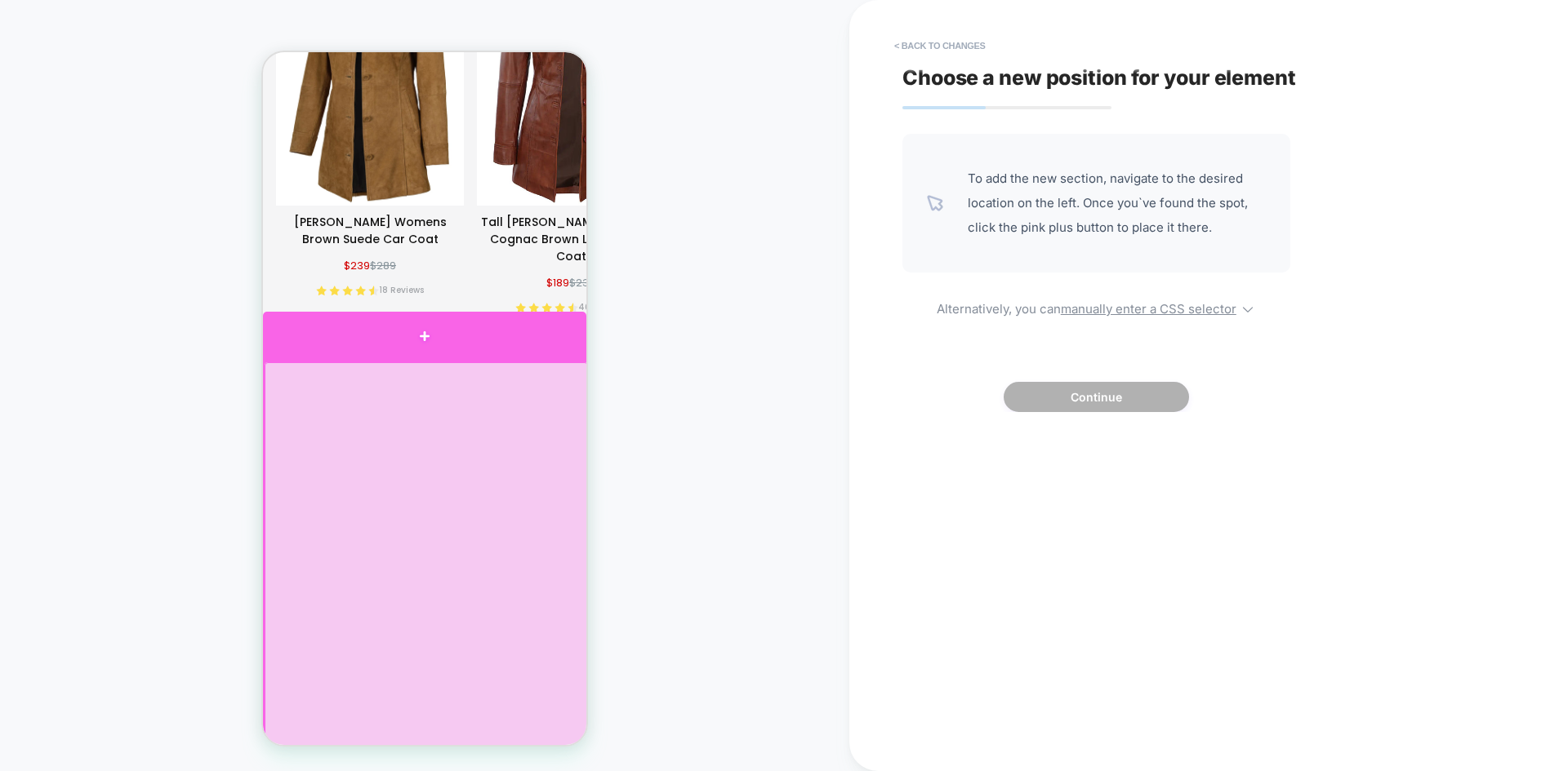
click at [414, 341] on div at bounding box center [424, 336] width 323 height 49
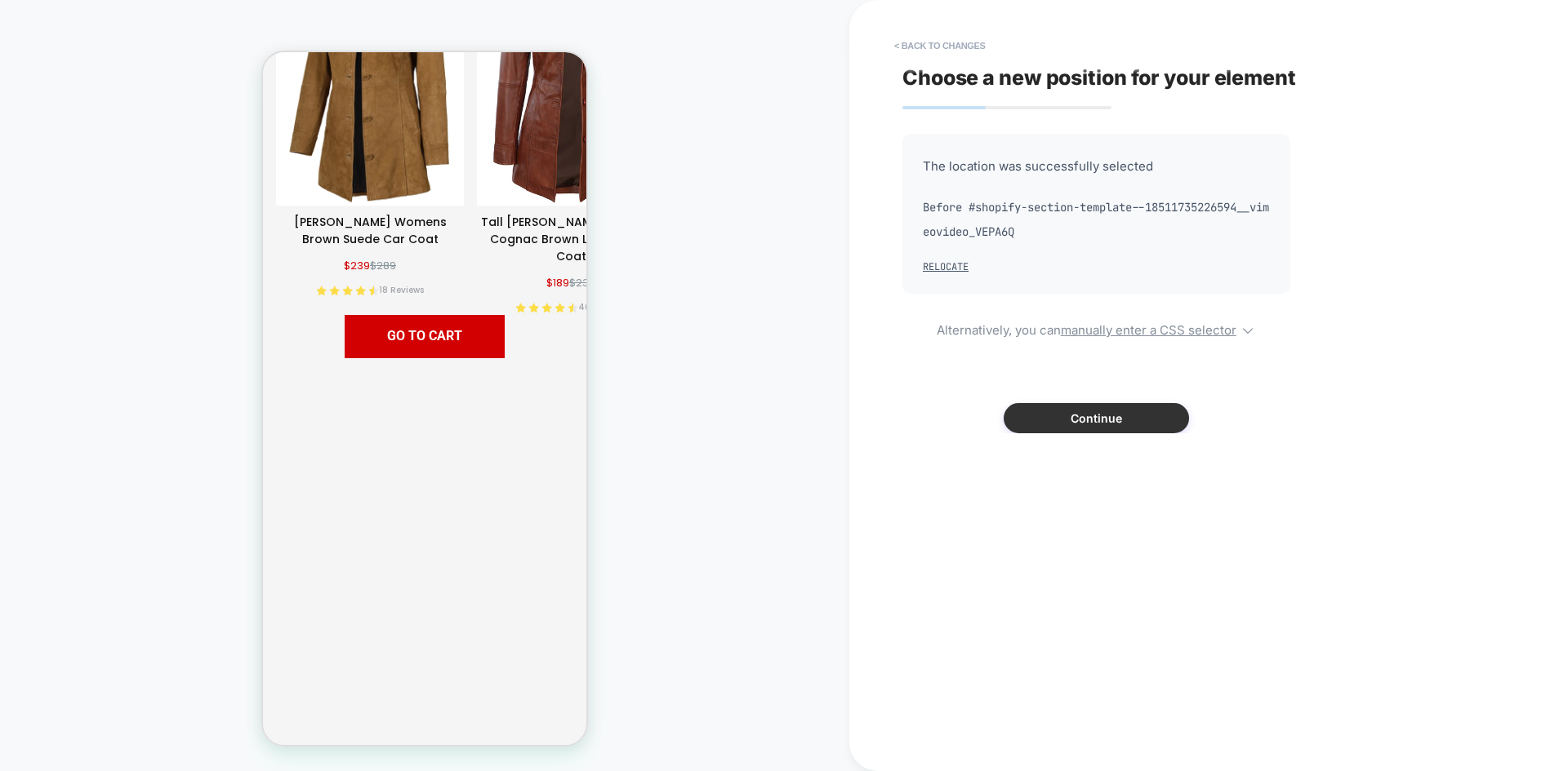
click at [1100, 419] on button "Continue" at bounding box center [1096, 418] width 185 height 30
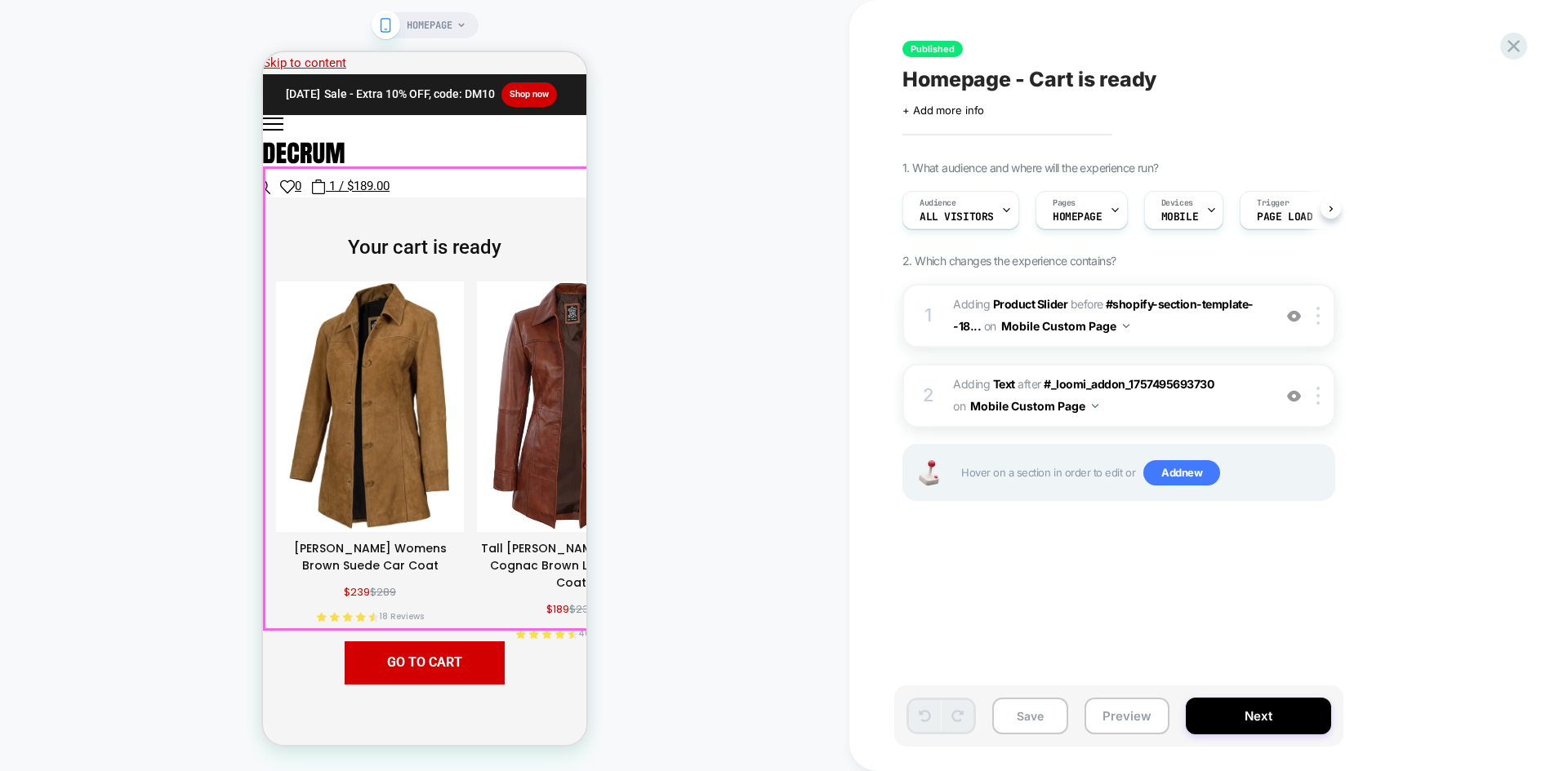
scroll to position [0, 1]
click at [1117, 712] on button "Preview" at bounding box center [1126, 715] width 85 height 36
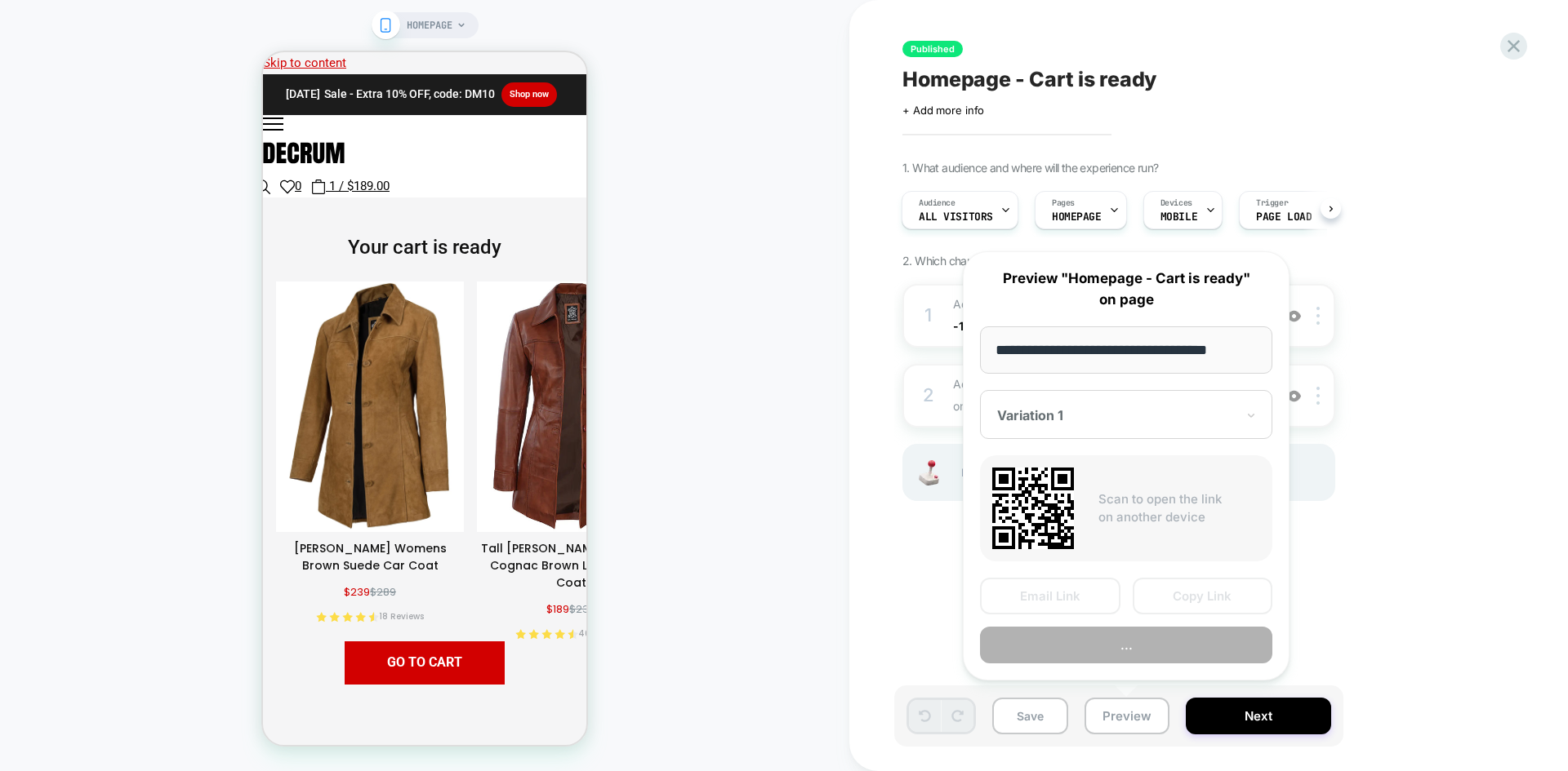
scroll to position [0, 4]
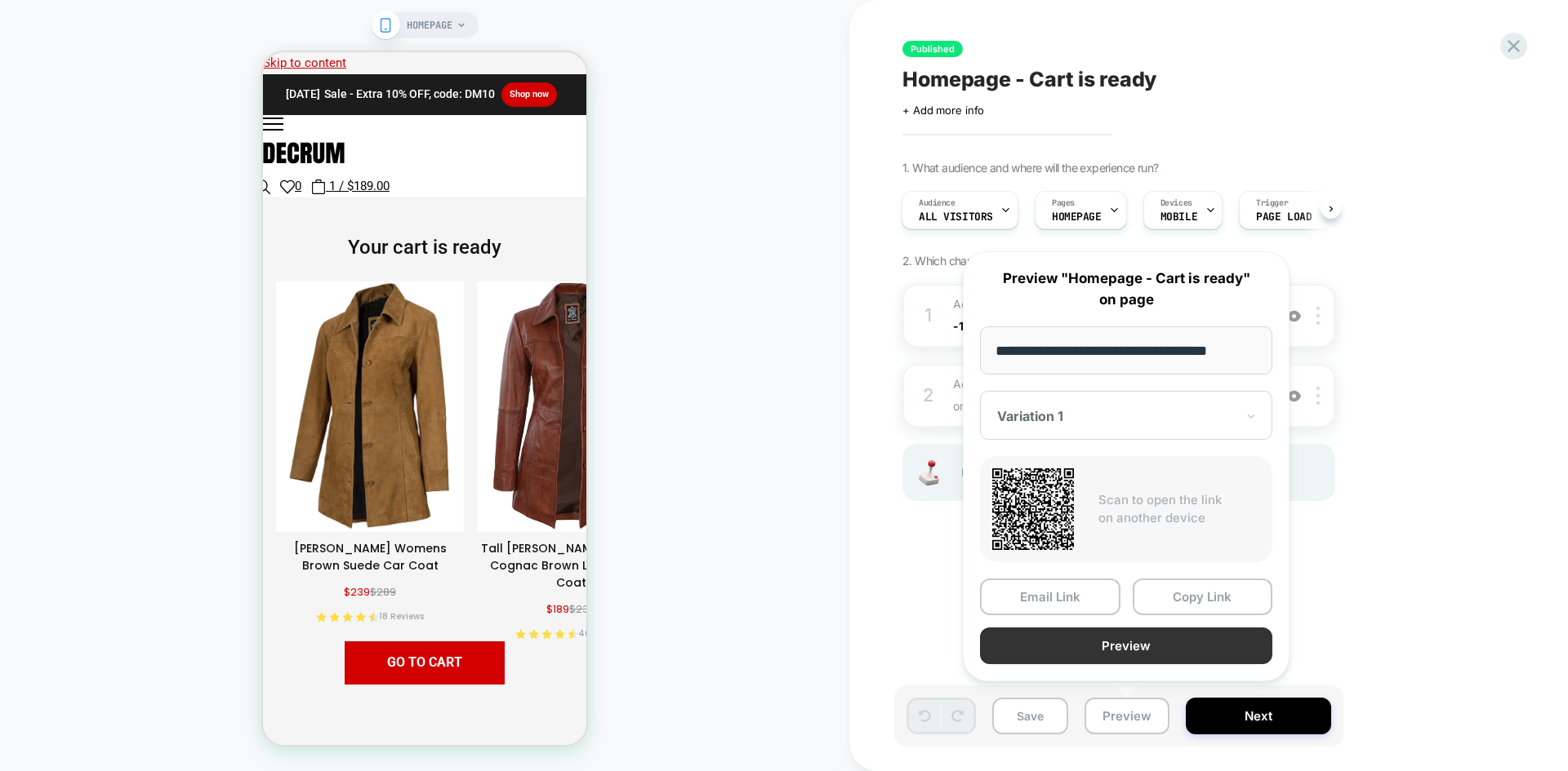
click at [1184, 643] on button "Preview" at bounding box center [1125, 645] width 292 height 36
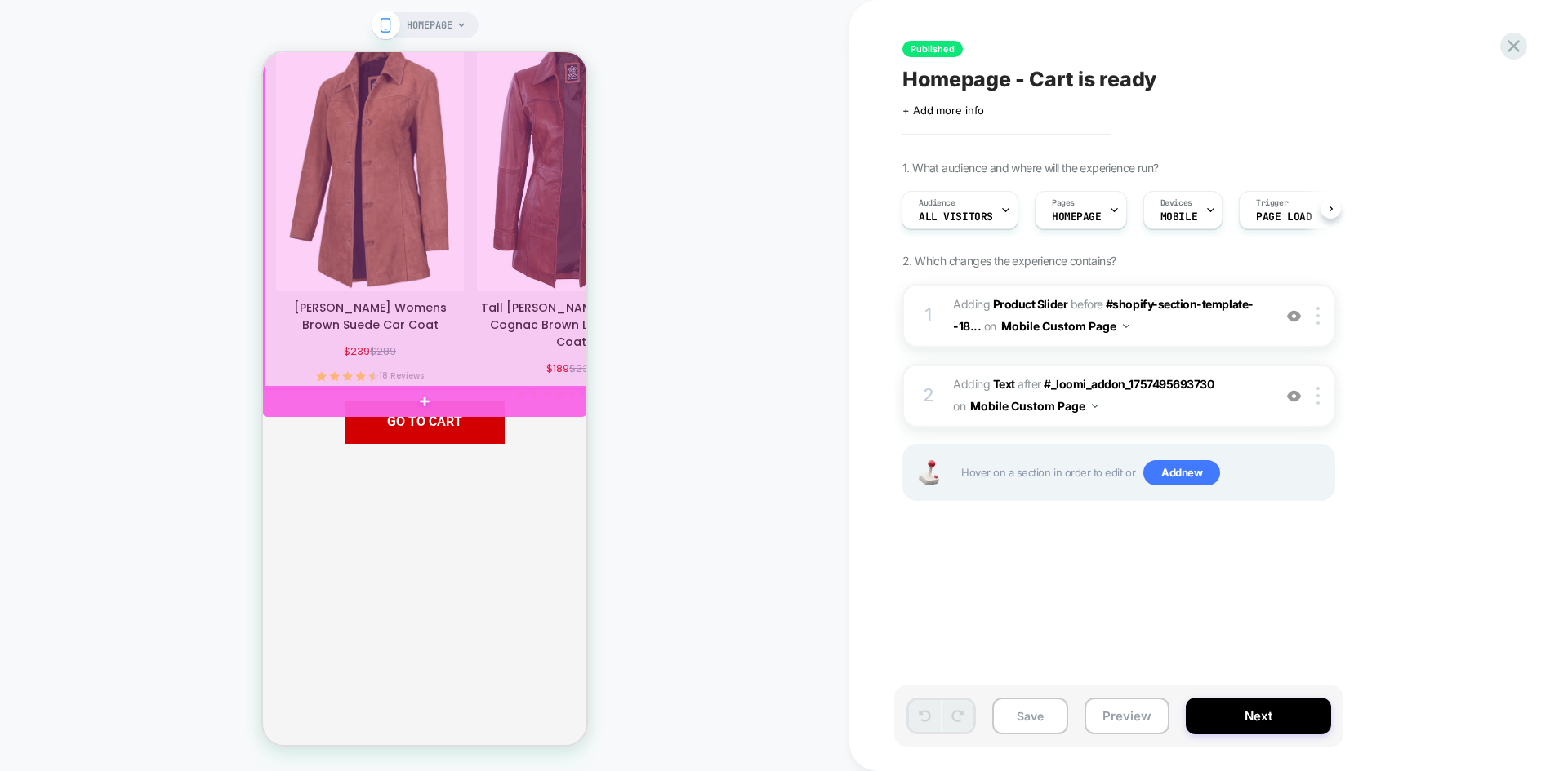
scroll to position [245, 0]
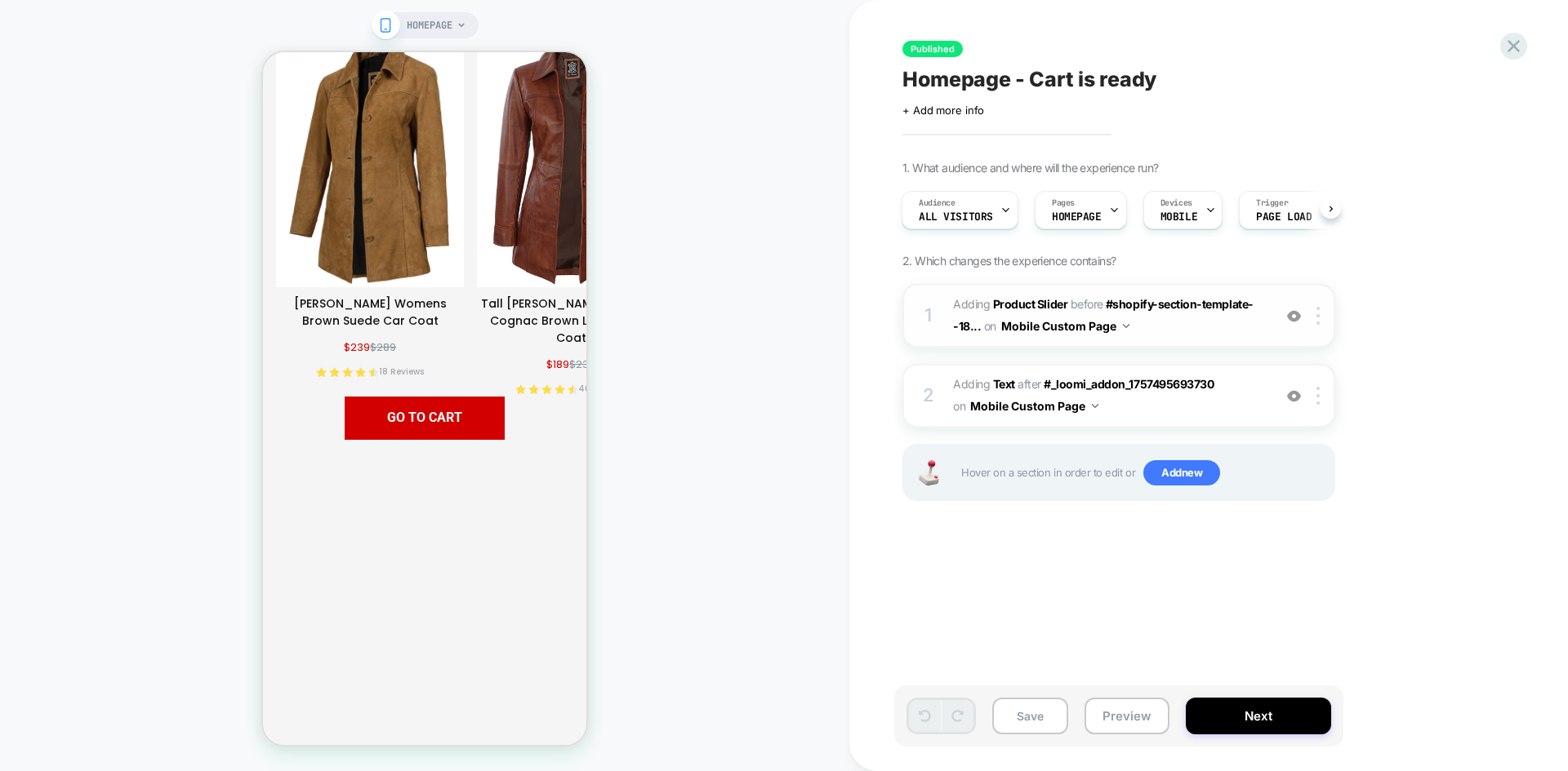
click at [1092, 323] on button "Mobile Custom Page" at bounding box center [1065, 326] width 129 height 24
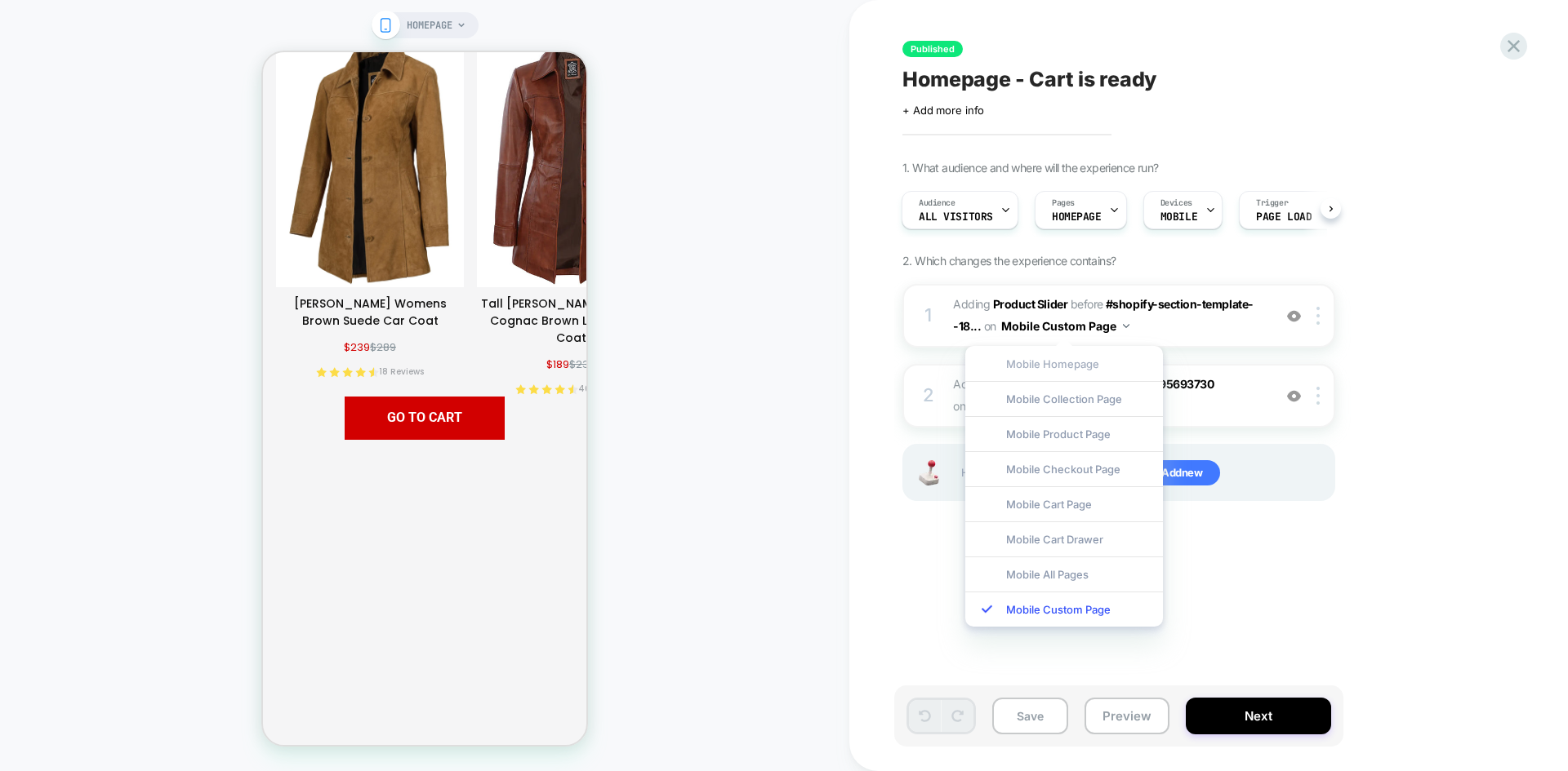
click at [1079, 360] on div "Mobile Homepage" at bounding box center [1063, 364] width 197 height 35
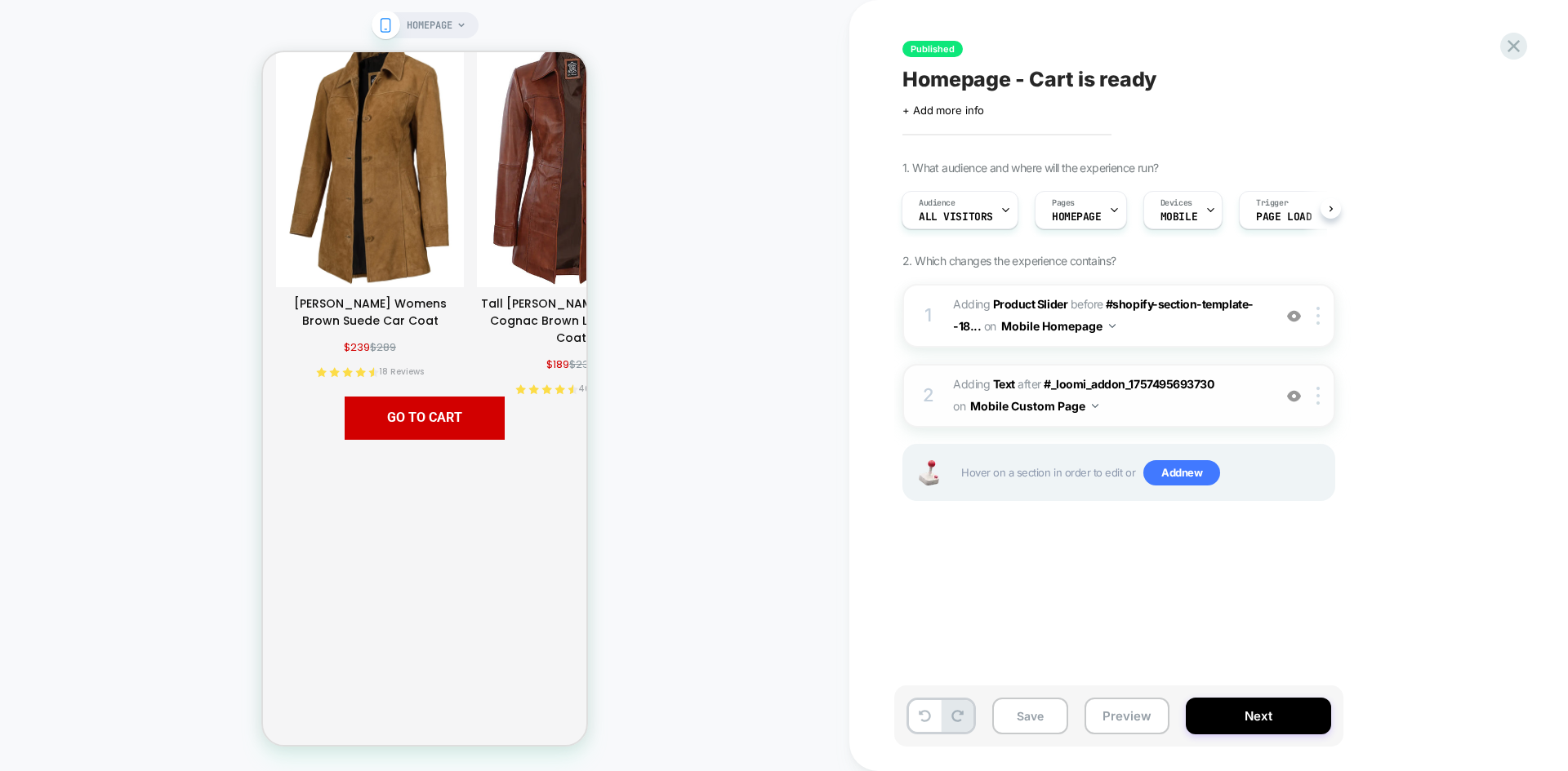
click at [1077, 405] on button "Mobile Custom Page" at bounding box center [1033, 406] width 129 height 24
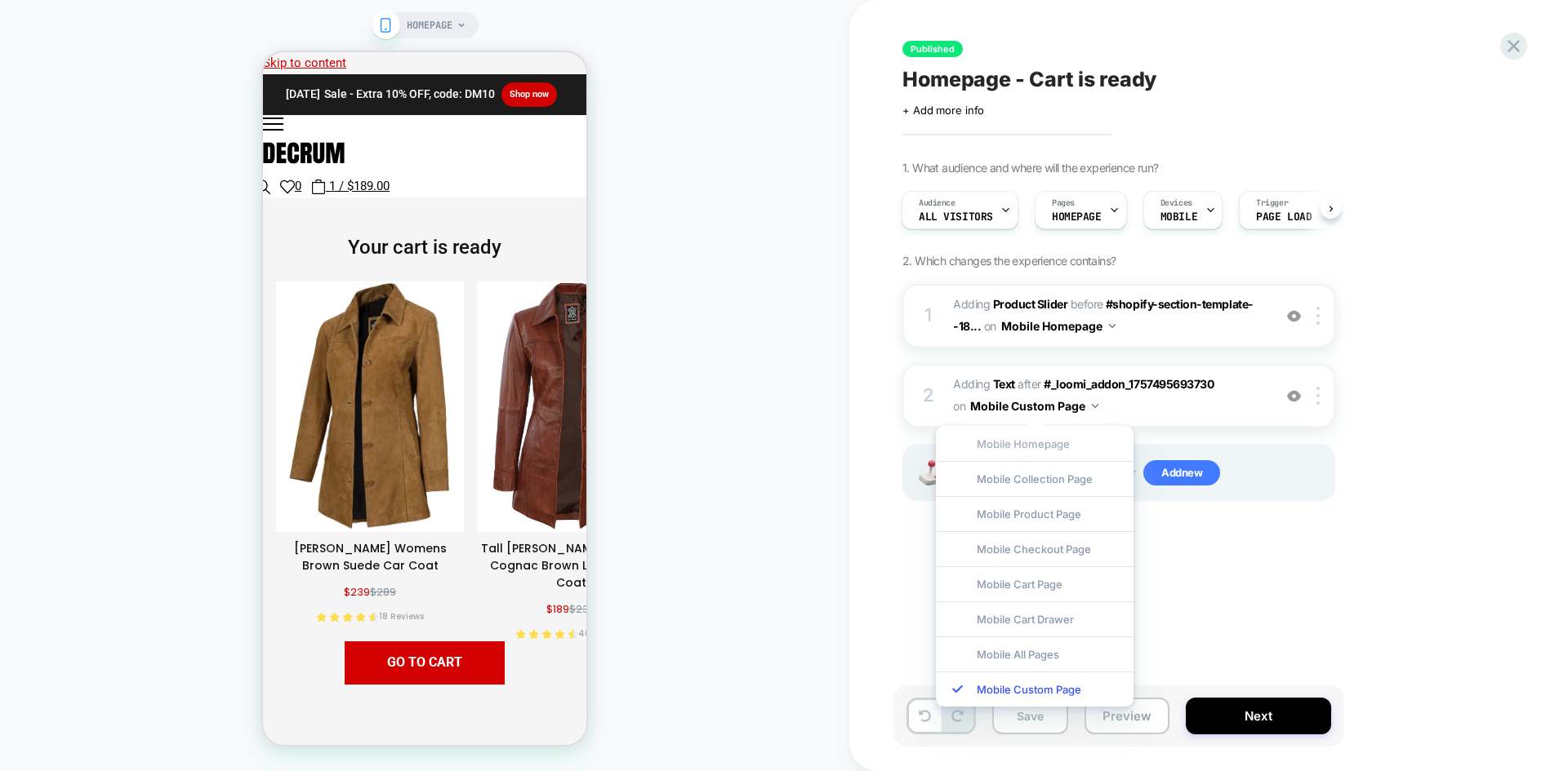
click at [1042, 439] on div "Mobile Homepage" at bounding box center [1034, 443] width 197 height 35
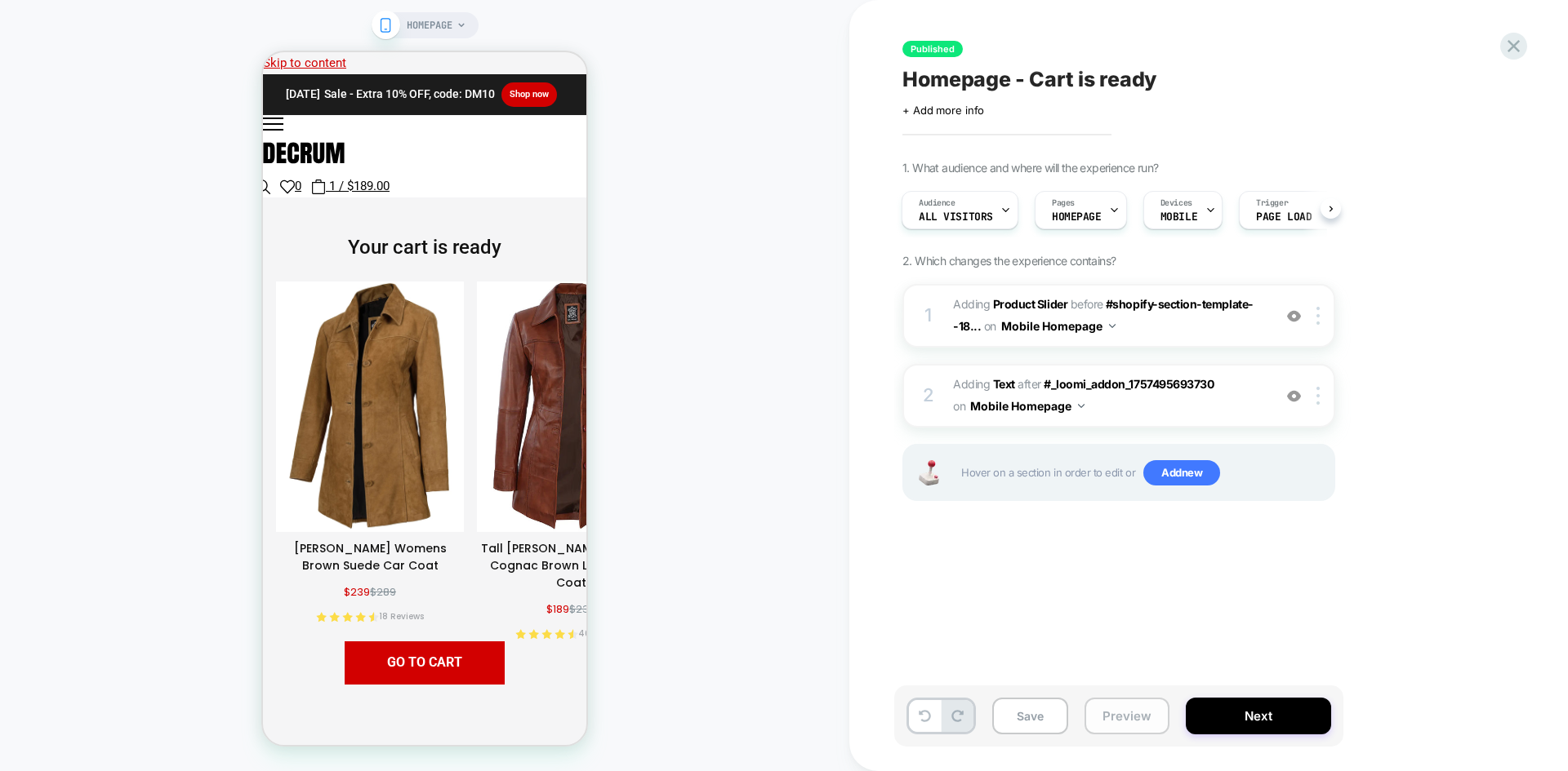
click at [1120, 717] on button "Preview" at bounding box center [1126, 715] width 85 height 36
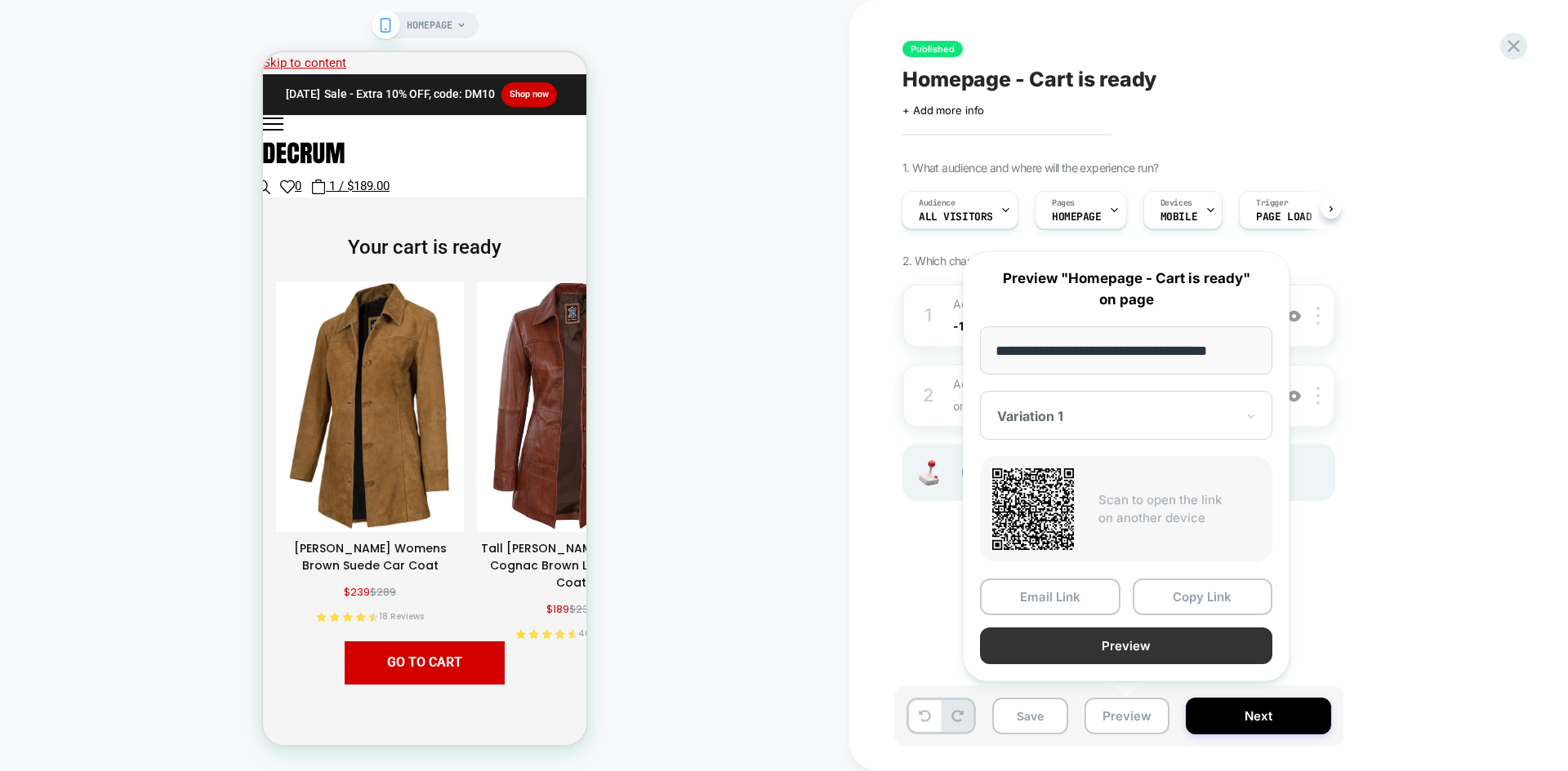
click at [1174, 646] on button "Preview" at bounding box center [1125, 645] width 292 height 36
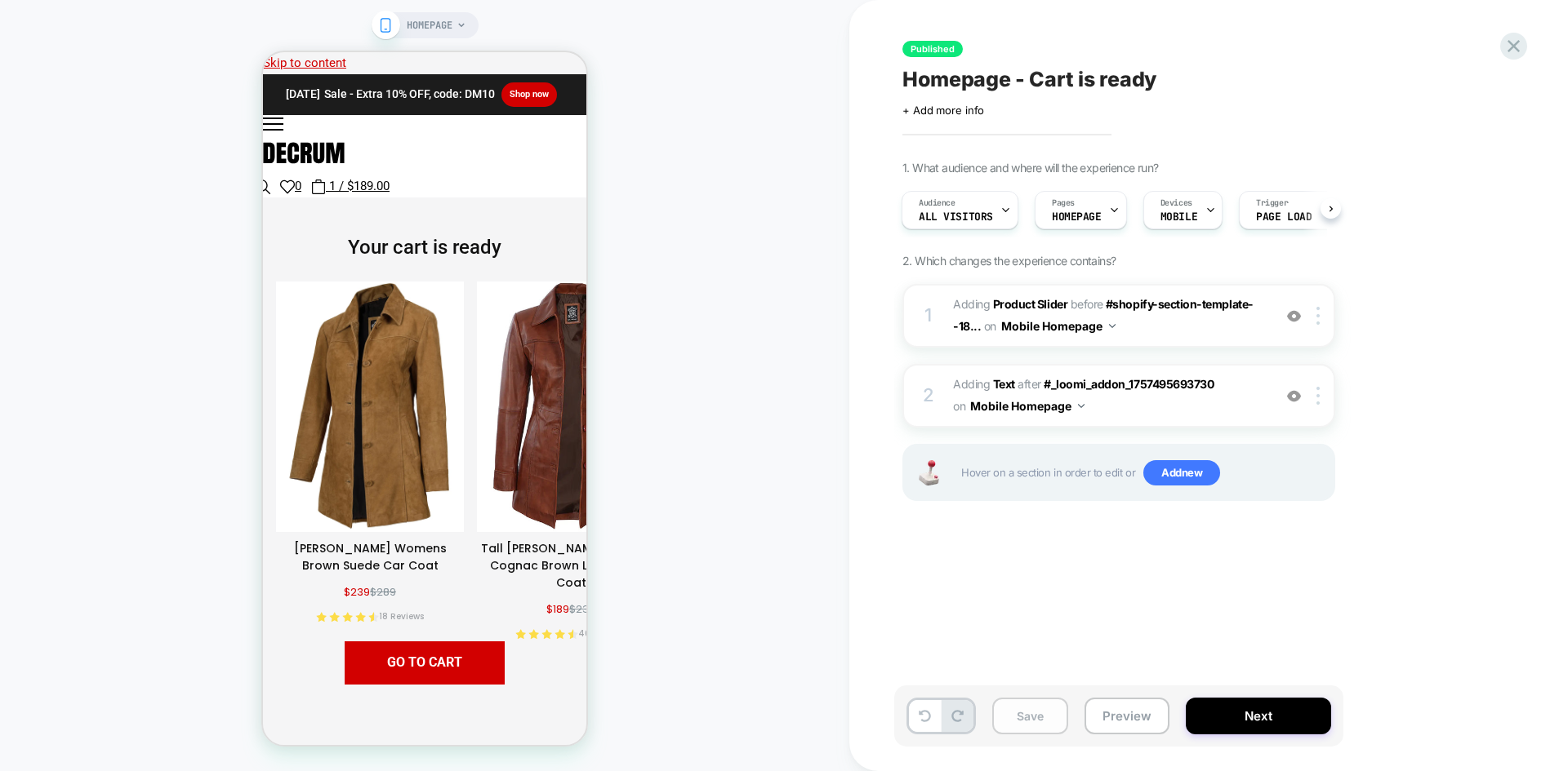
click at [1035, 731] on button "Save" at bounding box center [1029, 715] width 76 height 36
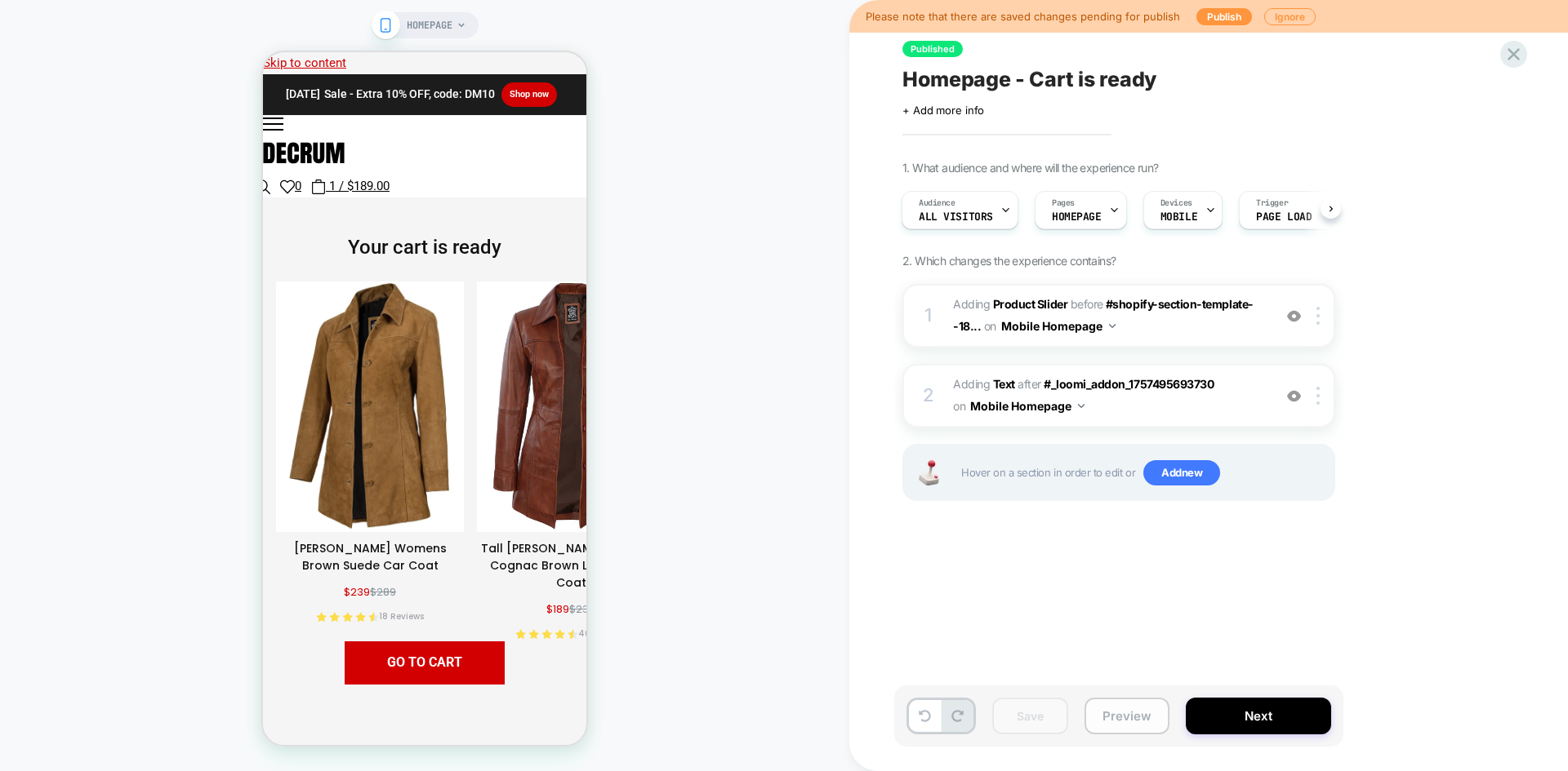
click at [1146, 719] on button "Preview" at bounding box center [1126, 715] width 85 height 36
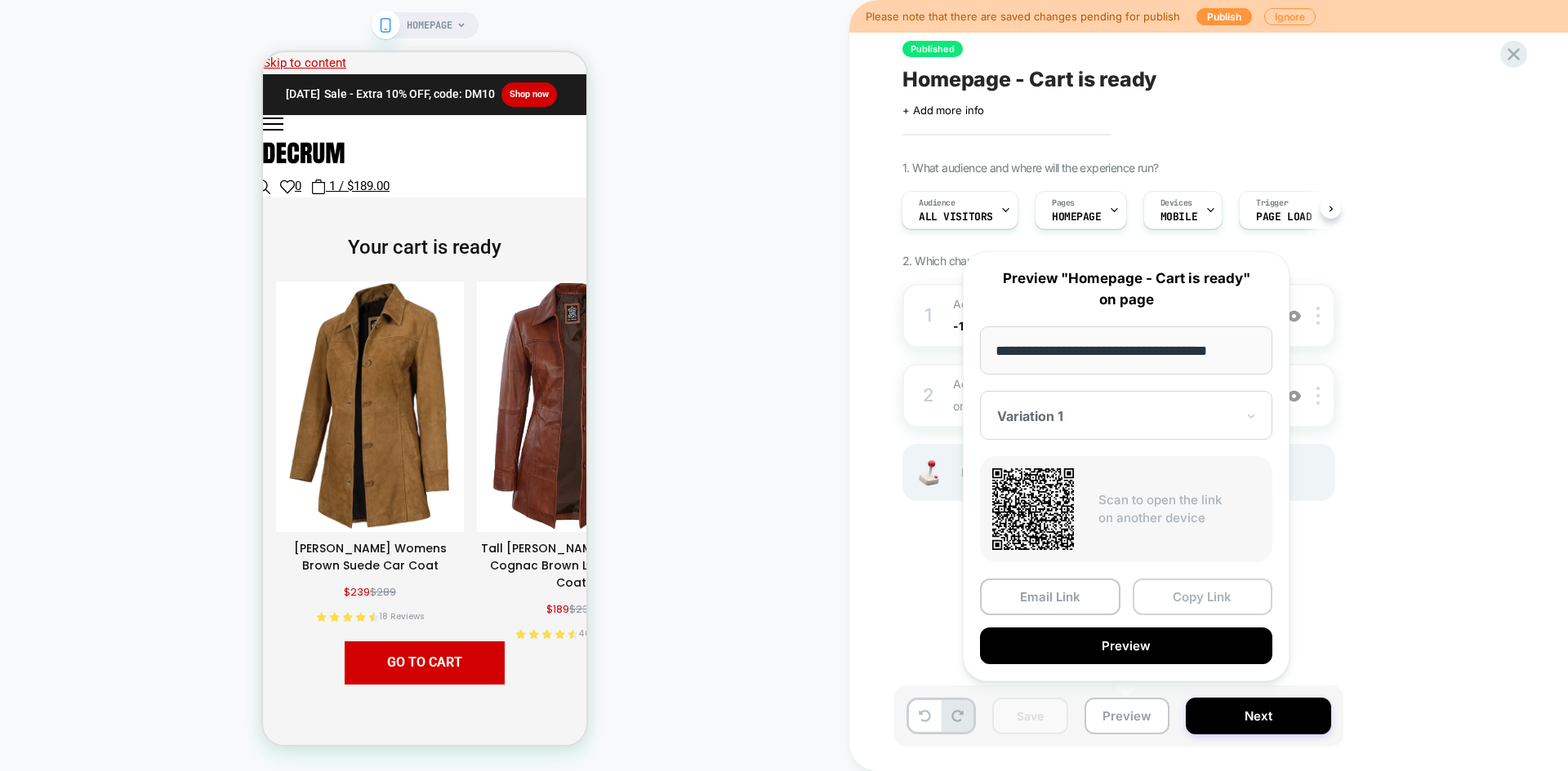
click at [1227, 604] on button "Copy Link" at bounding box center [1202, 596] width 140 height 36
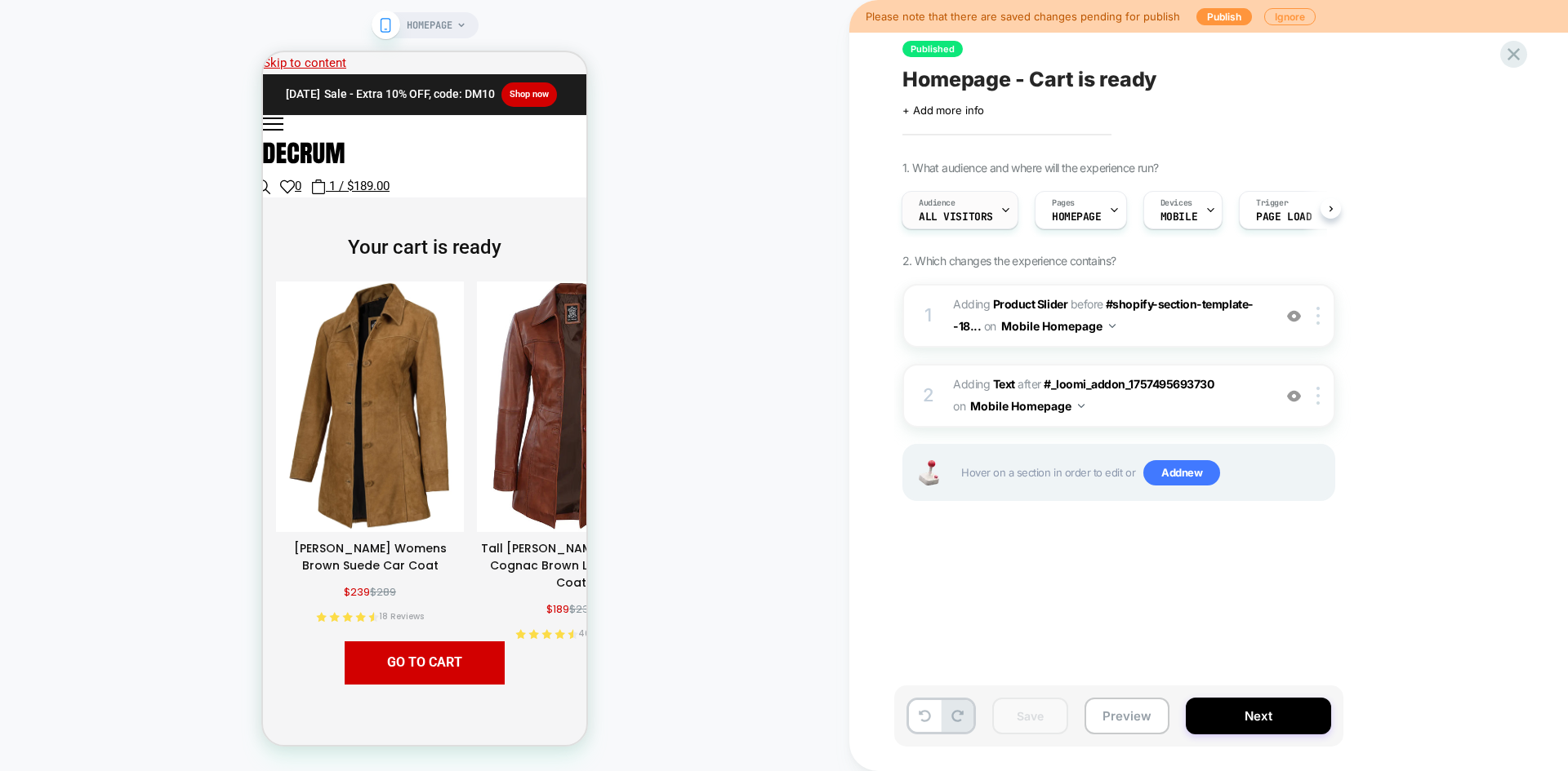
click at [965, 221] on span "All Visitors" at bounding box center [956, 218] width 75 height 12
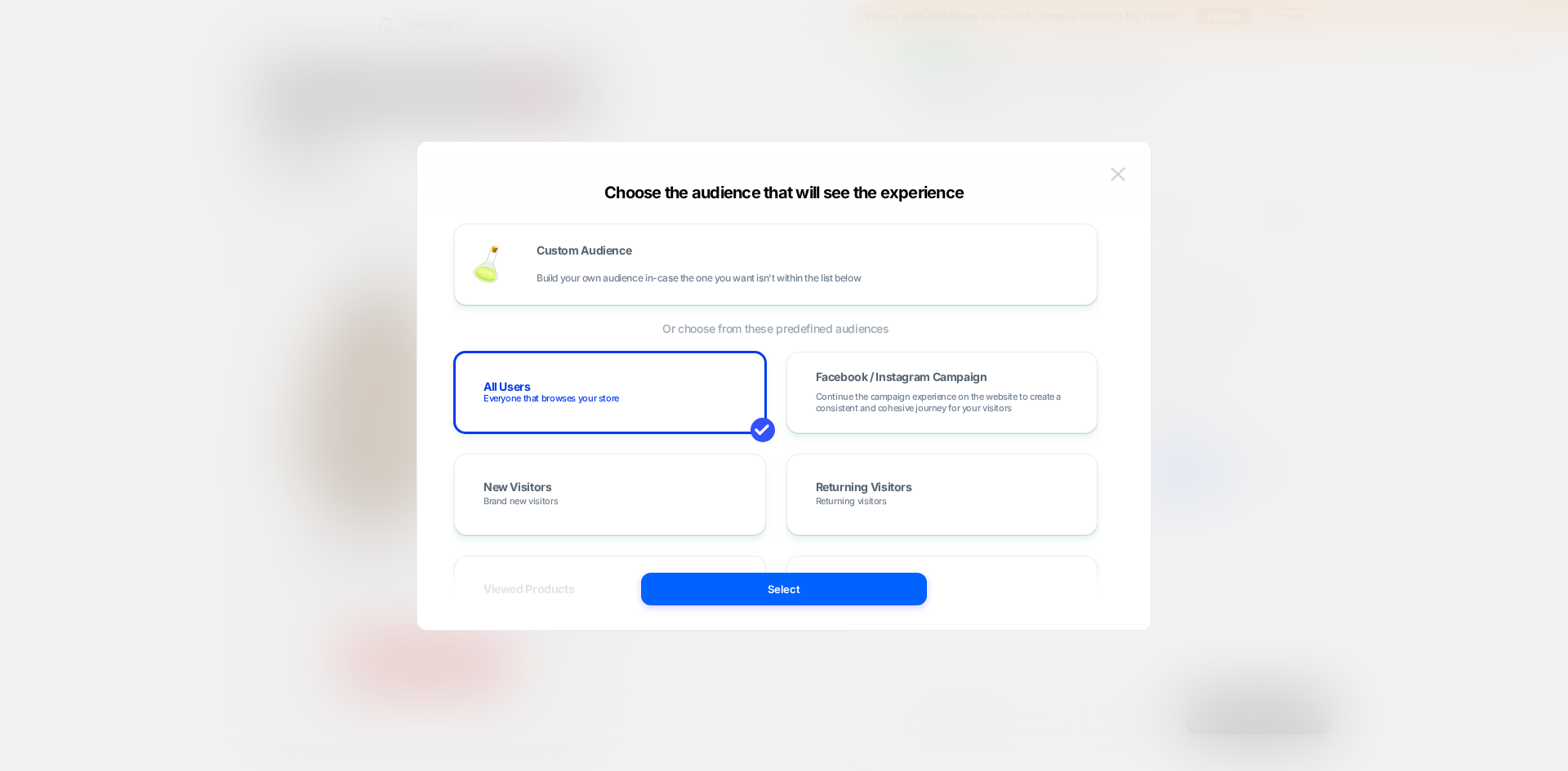
click at [1125, 176] on button at bounding box center [1118, 175] width 25 height 25
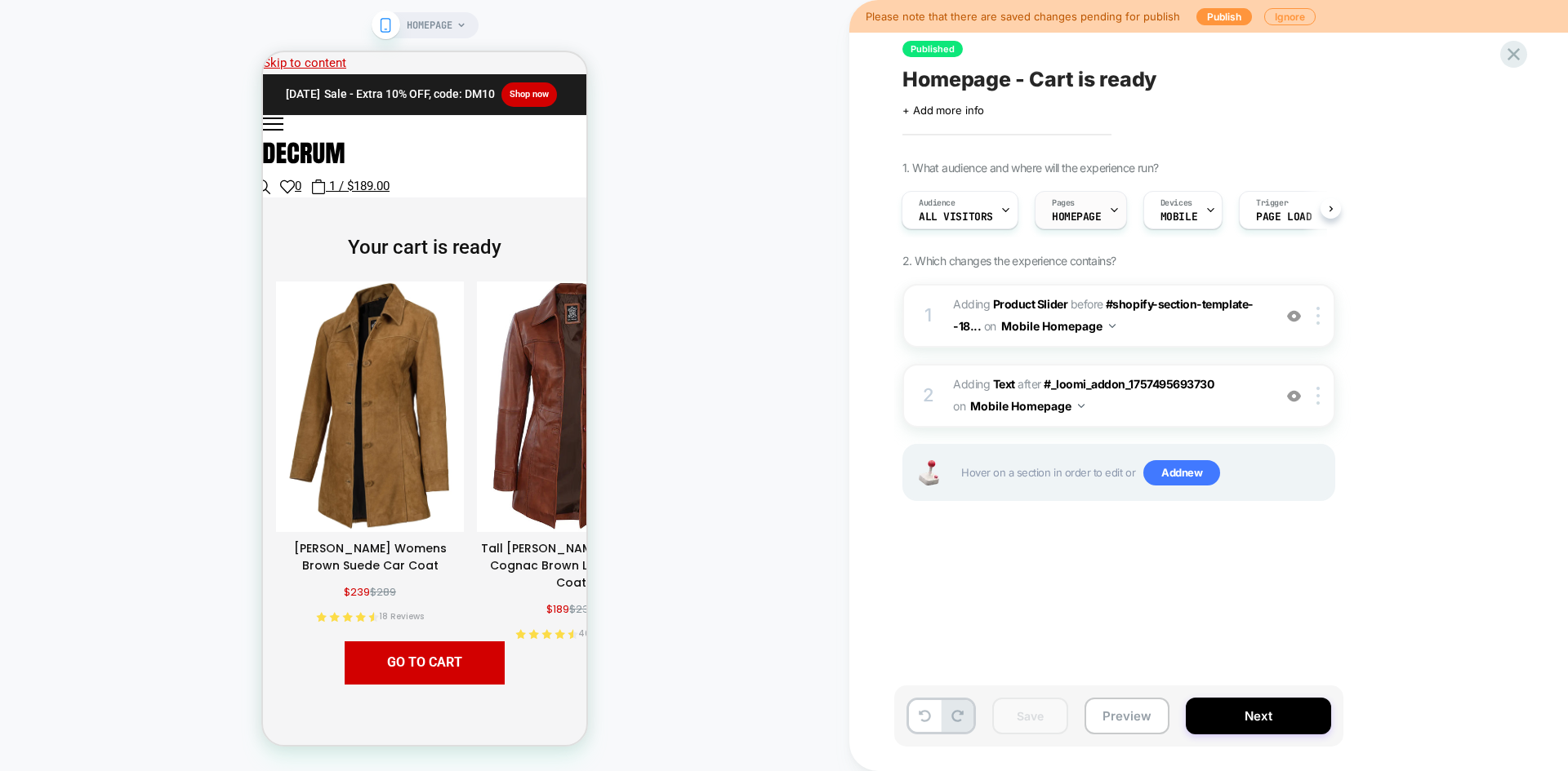
click at [1086, 227] on div "Pages HOMEPAGE" at bounding box center [1076, 210] width 82 height 36
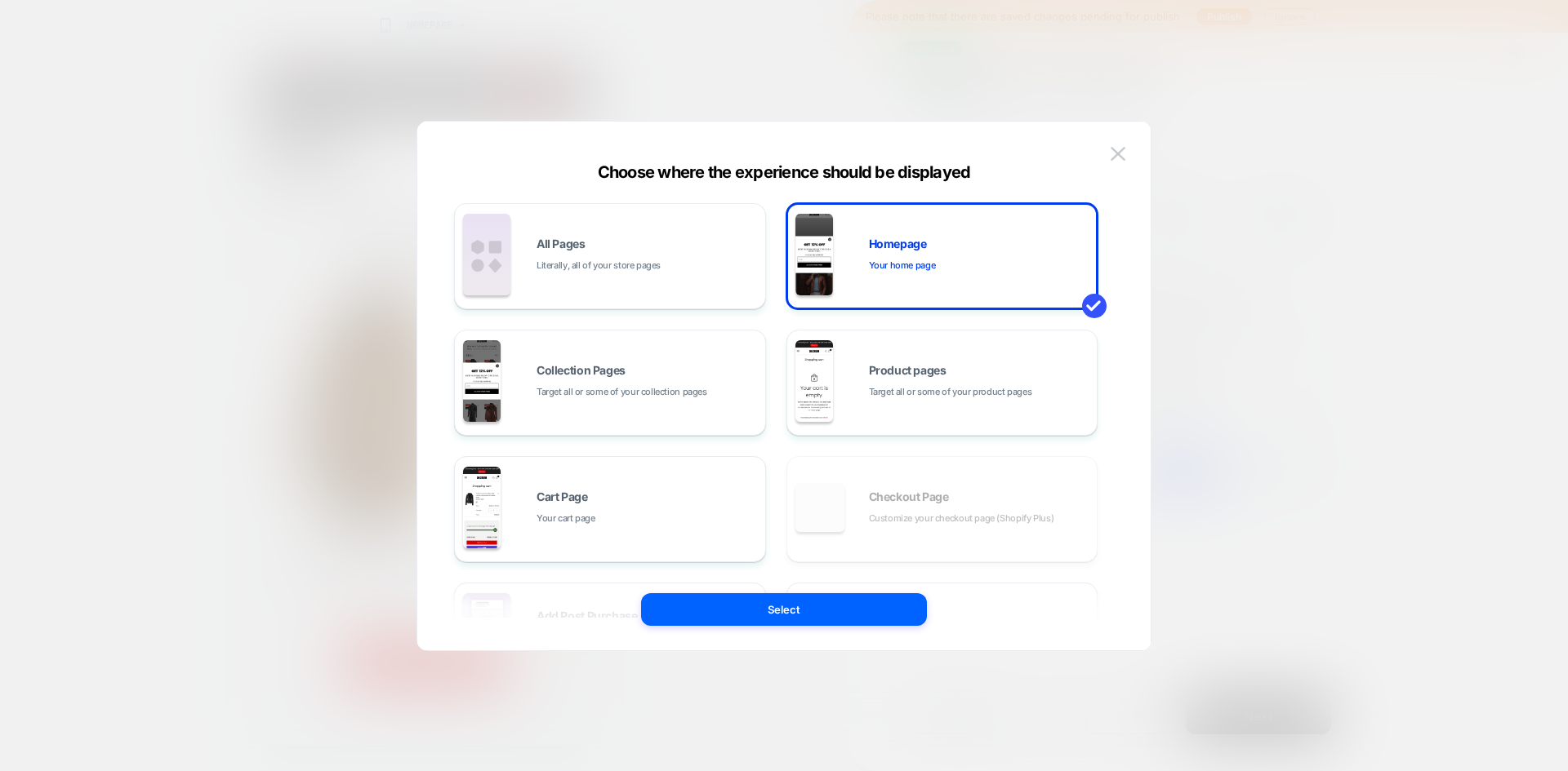
drag, startPoint x: 1119, startPoint y: 157, endPoint x: 1119, endPoint y: 173, distance: 16.0
click at [1119, 156] on img at bounding box center [1118, 154] width 15 height 14
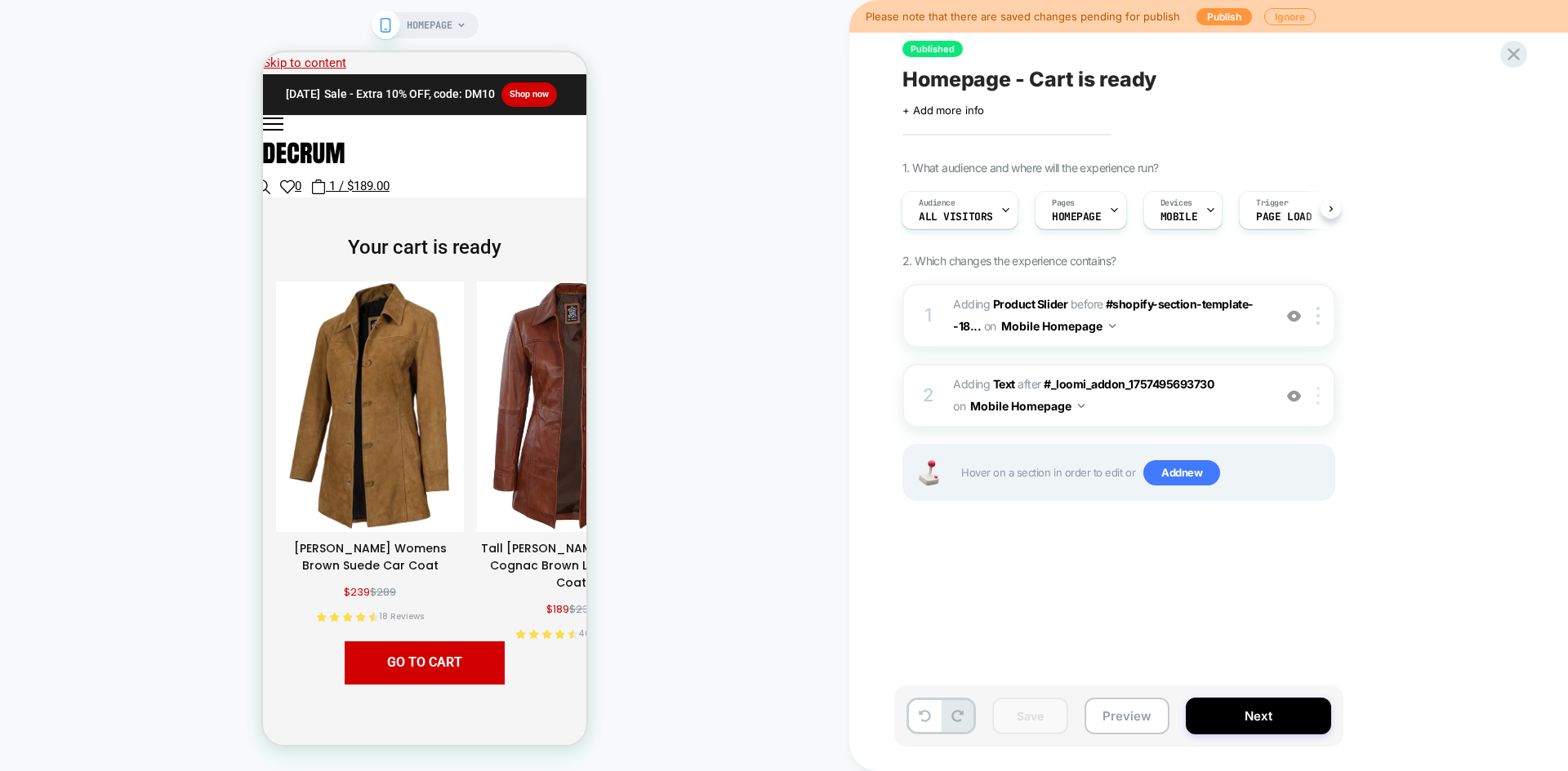
click at [1315, 388] on div at bounding box center [1320, 395] width 26 height 18
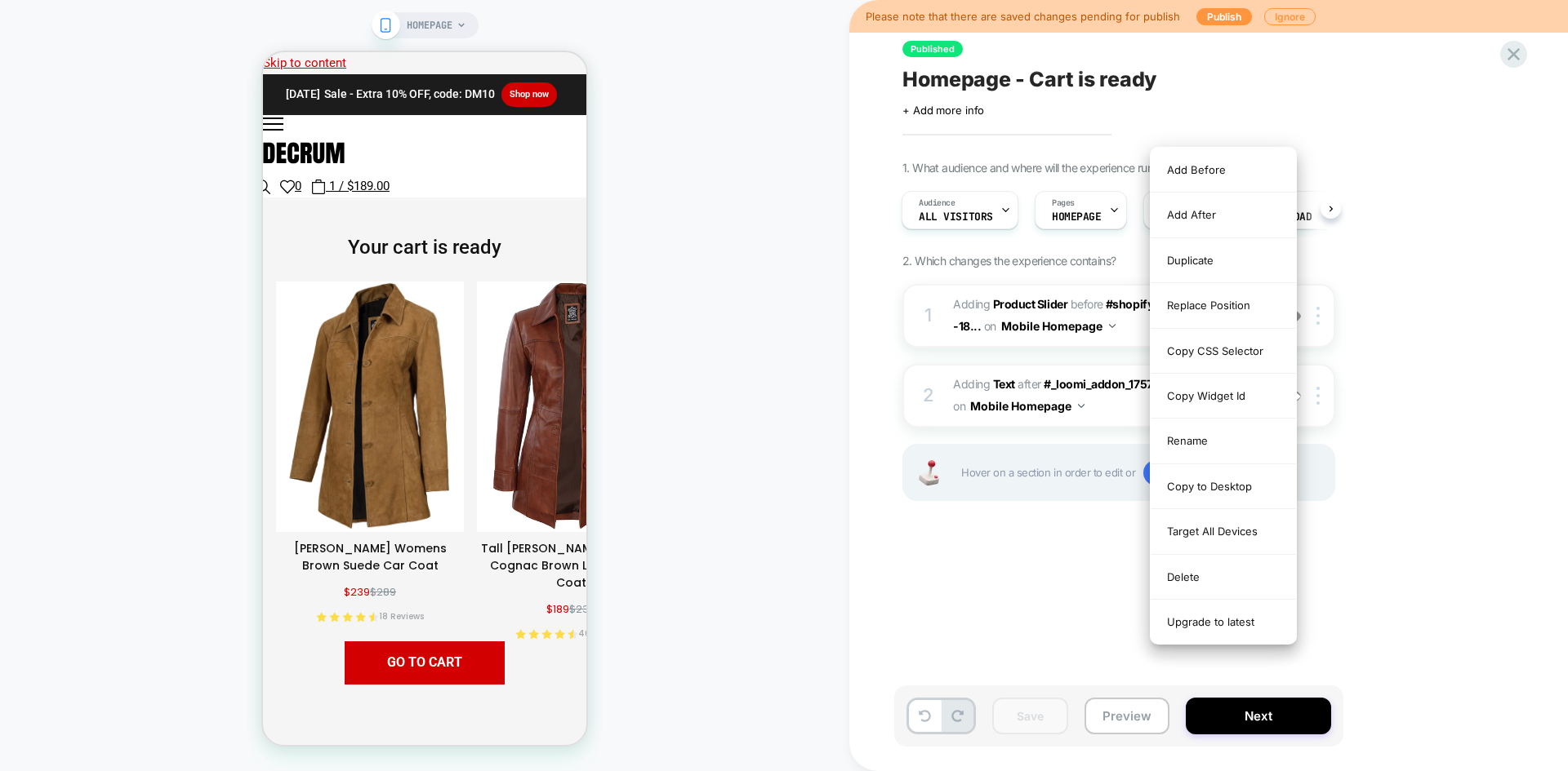
click at [1446, 385] on div "1. What audience and where will the experience run? Audience All Visitors Pages…" at bounding box center [1199, 351] width 596 height 382
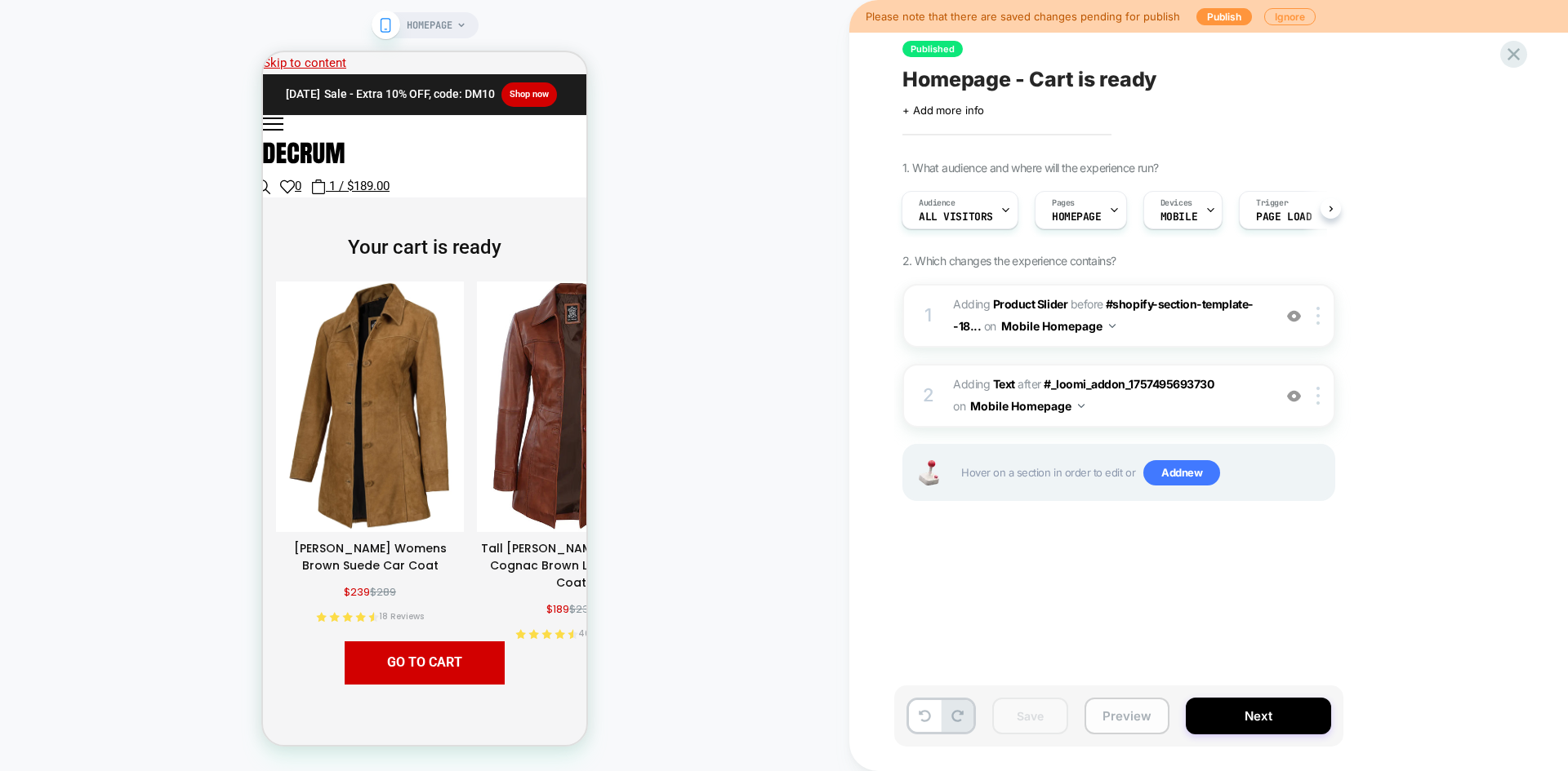
click at [1112, 723] on button "Preview" at bounding box center [1126, 715] width 85 height 36
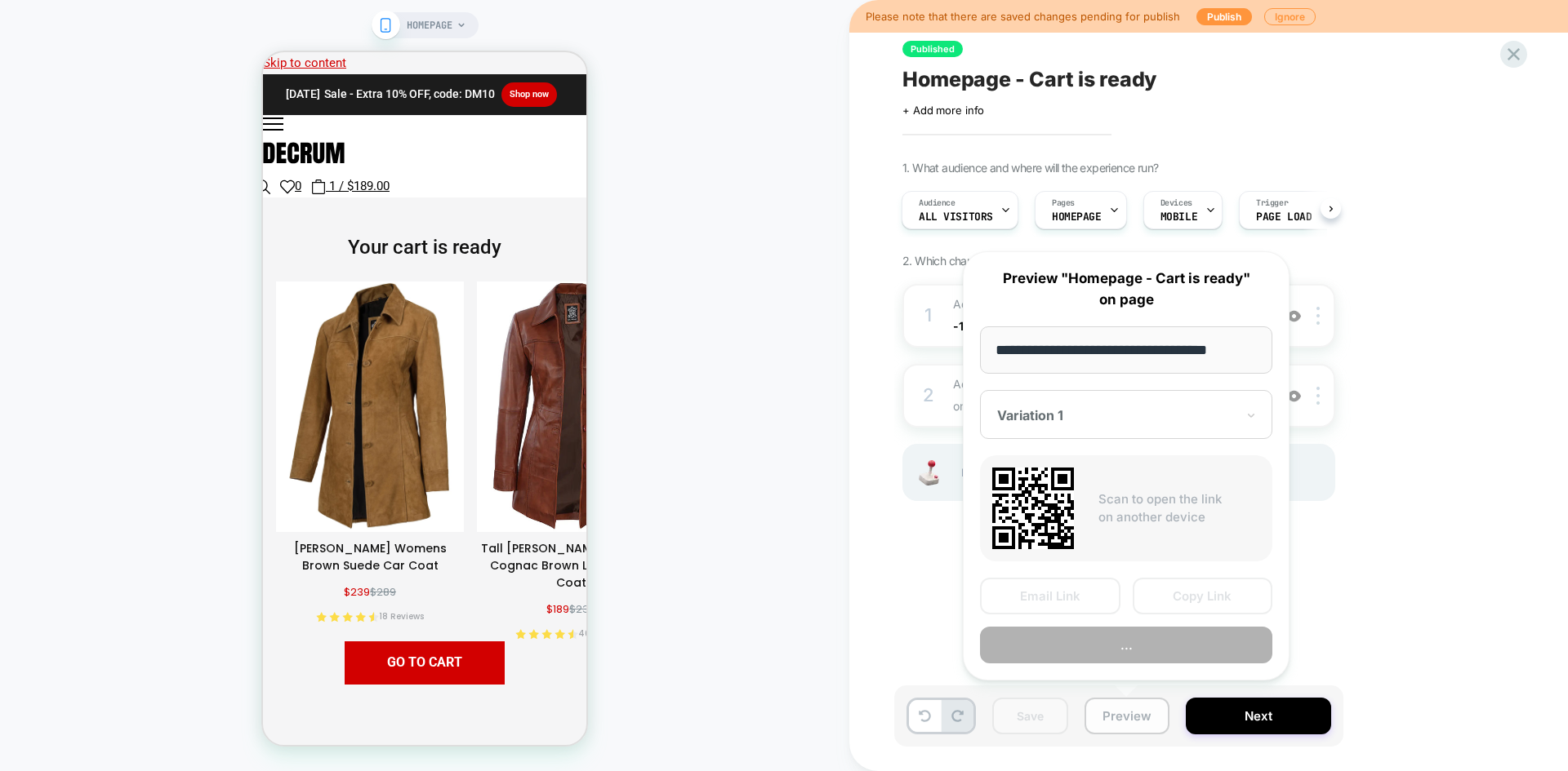
scroll to position [0, 4]
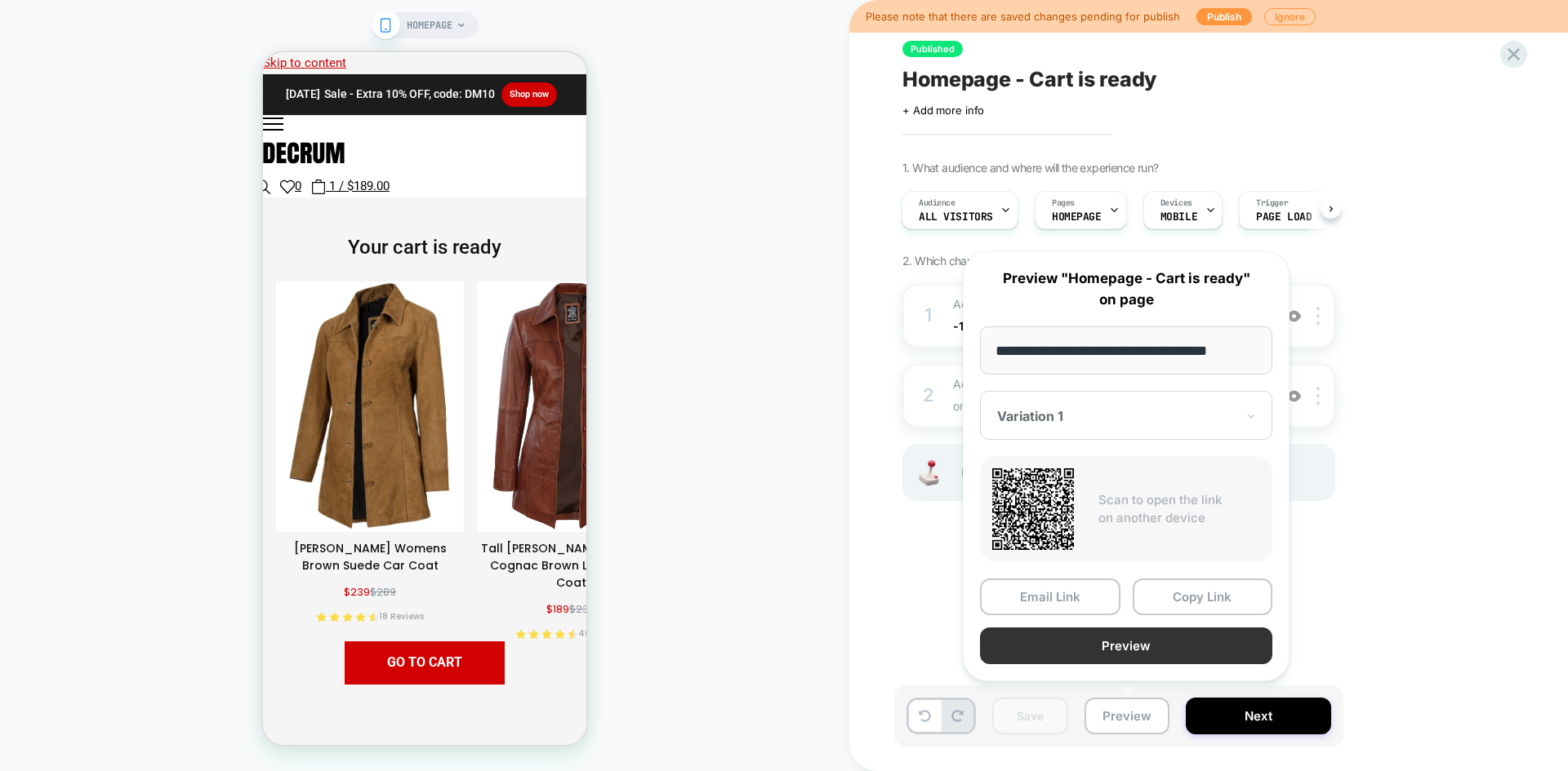
click at [1124, 644] on button "Preview" at bounding box center [1125, 645] width 292 height 36
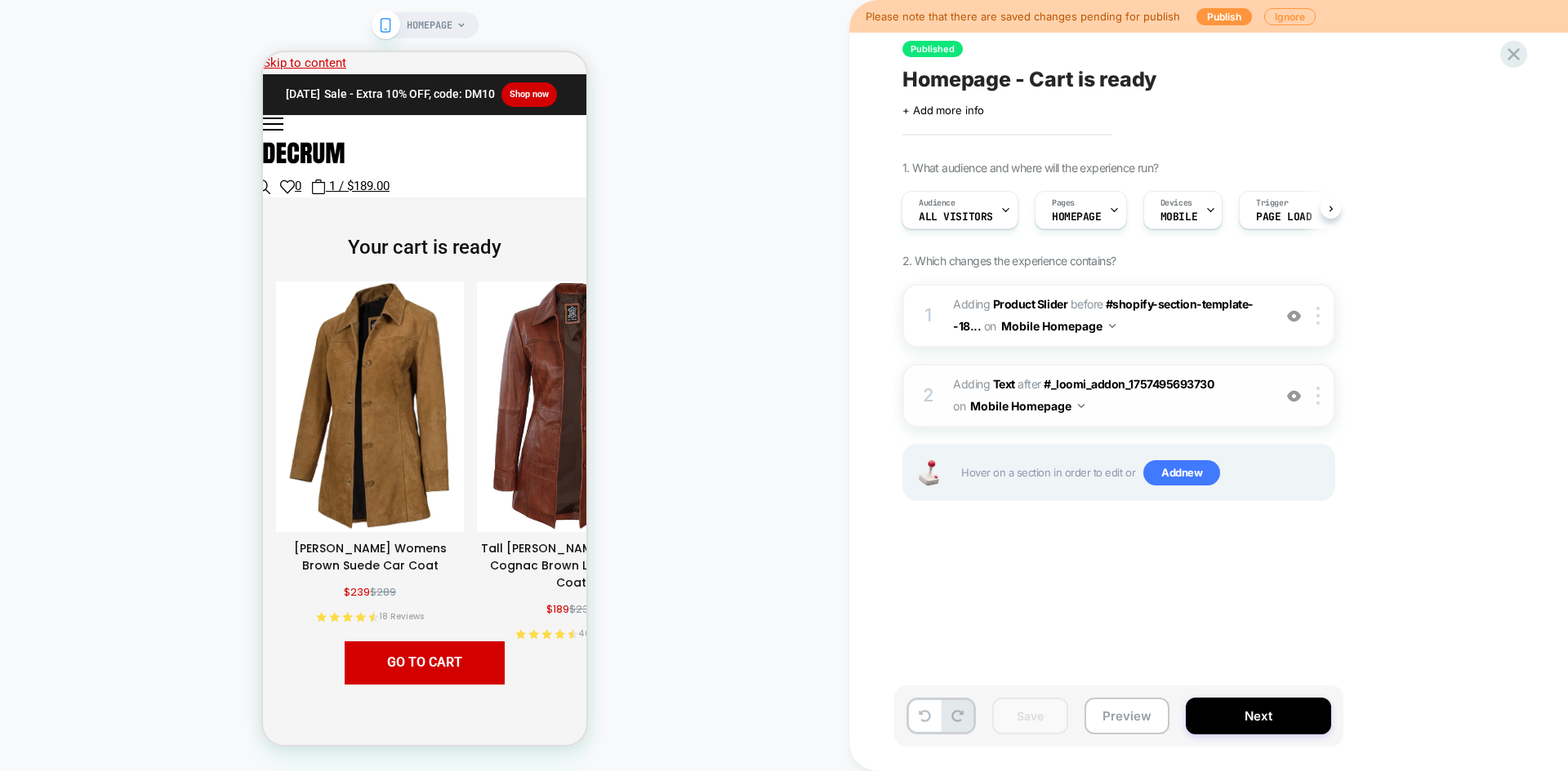
click at [1294, 393] on img at bounding box center [1293, 396] width 14 height 14
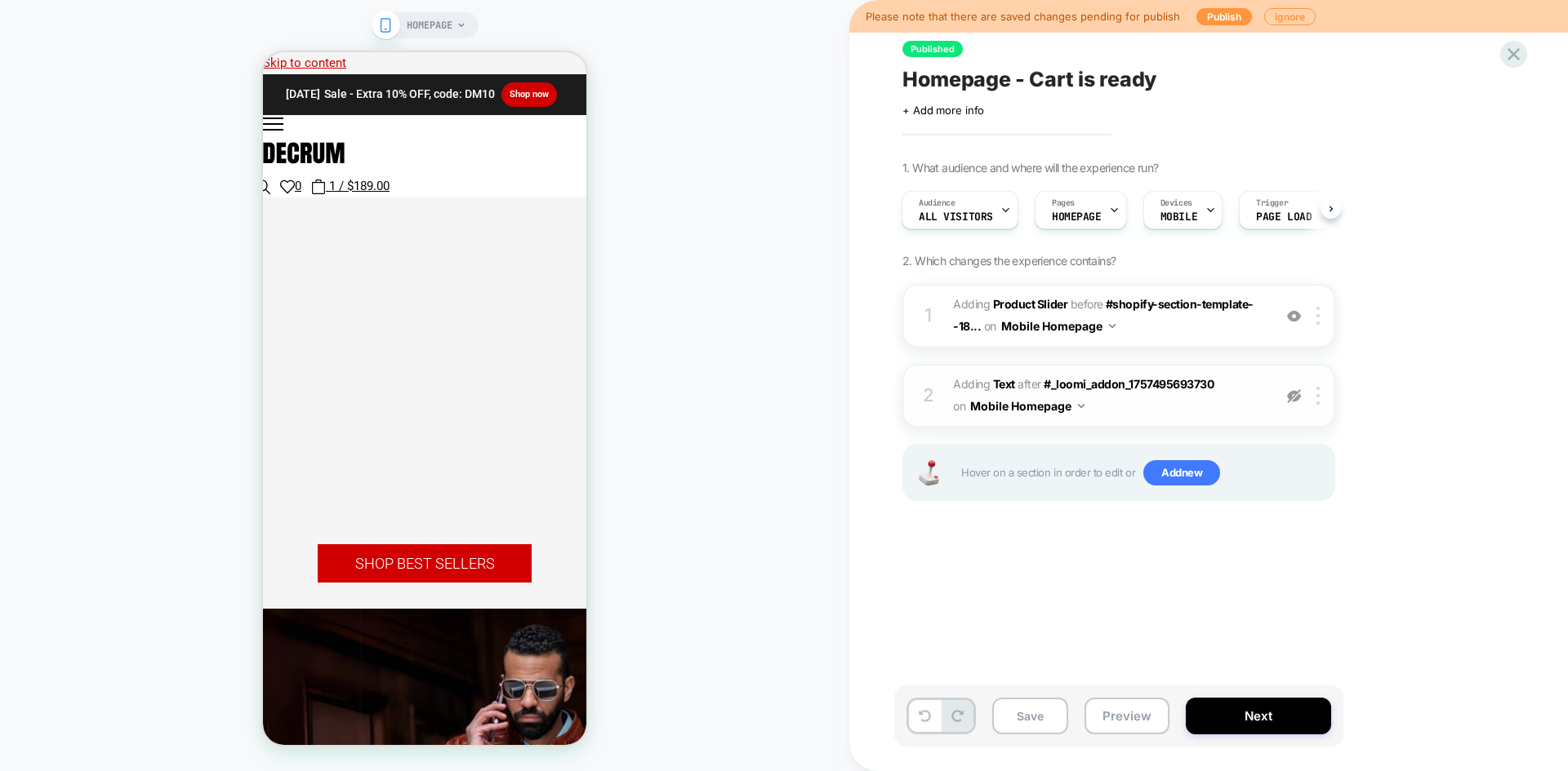
click at [1294, 393] on img at bounding box center [1293, 396] width 14 height 14
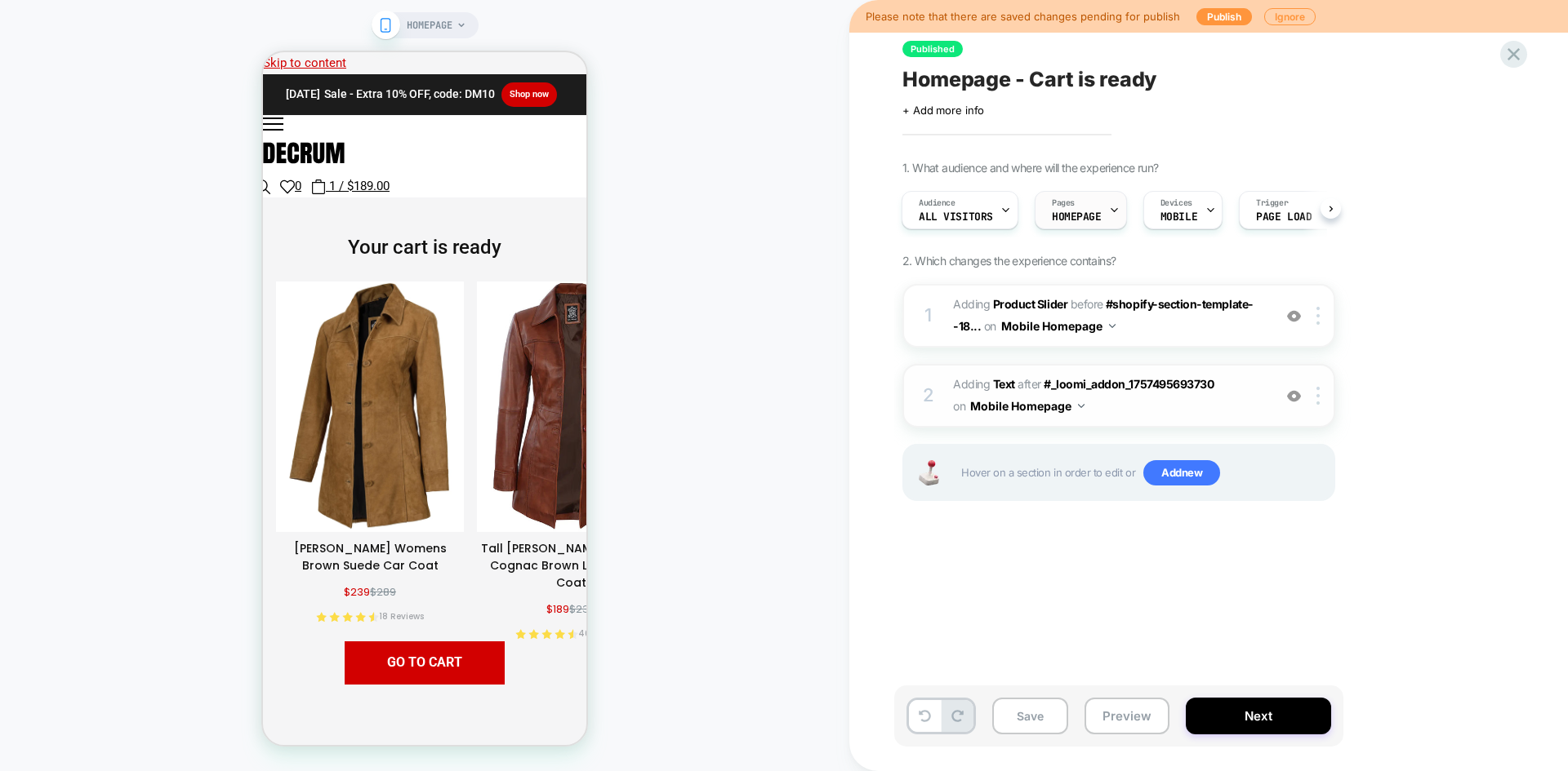
click at [1067, 216] on span "HOMEPAGE" at bounding box center [1076, 218] width 50 height 12
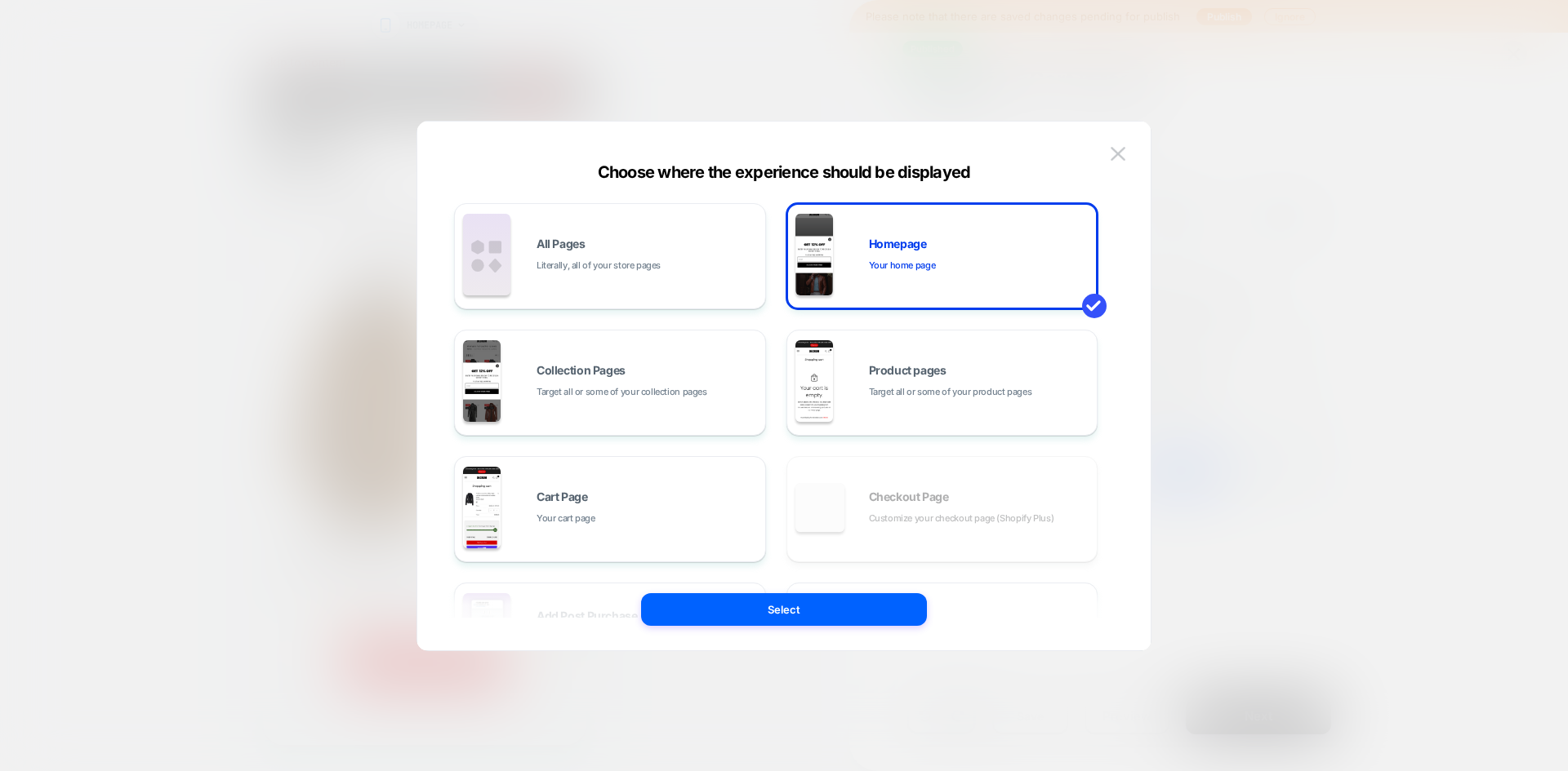
click at [1135, 156] on div "Choose where the experience should be displayed All Pages Literally, all of you…" at bounding box center [783, 394] width 733 height 513
click at [1121, 158] on img at bounding box center [1118, 154] width 15 height 14
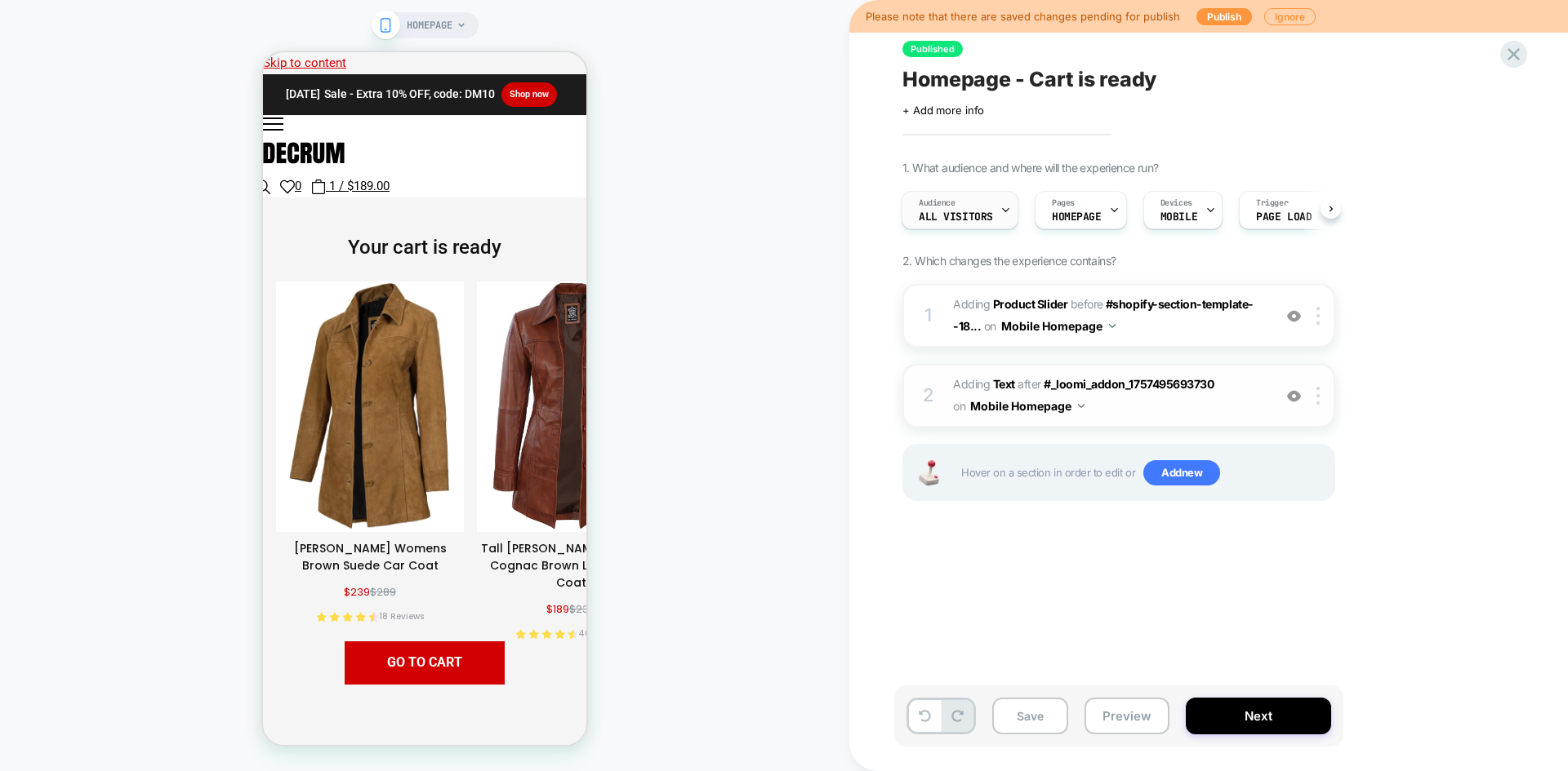
click at [931, 221] on span "All Visitors" at bounding box center [956, 218] width 75 height 12
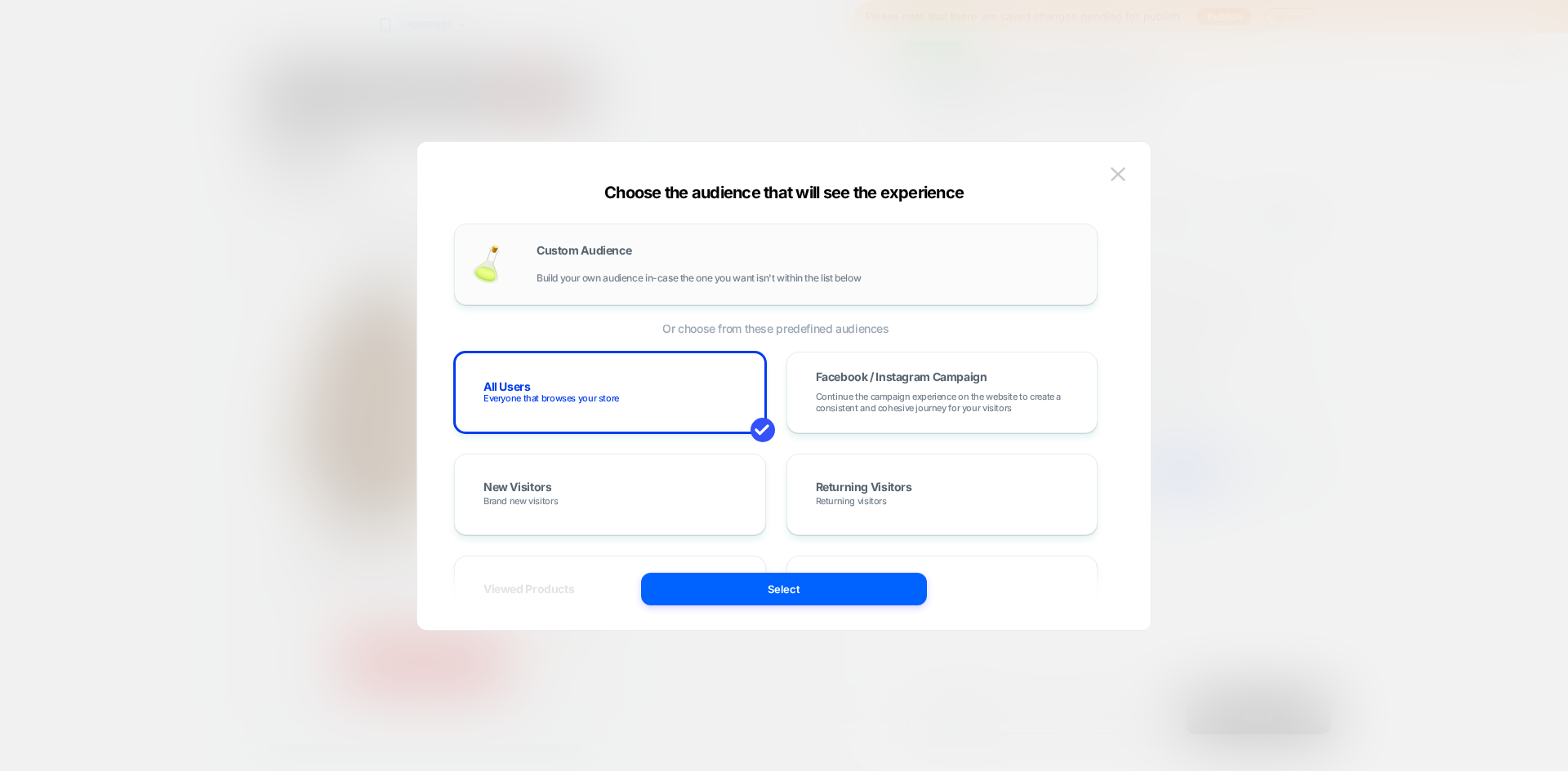
click at [666, 266] on div "Custom Audience Build your own audience in-case the one you want isn't within t…" at bounding box center [809, 265] width 544 height 39
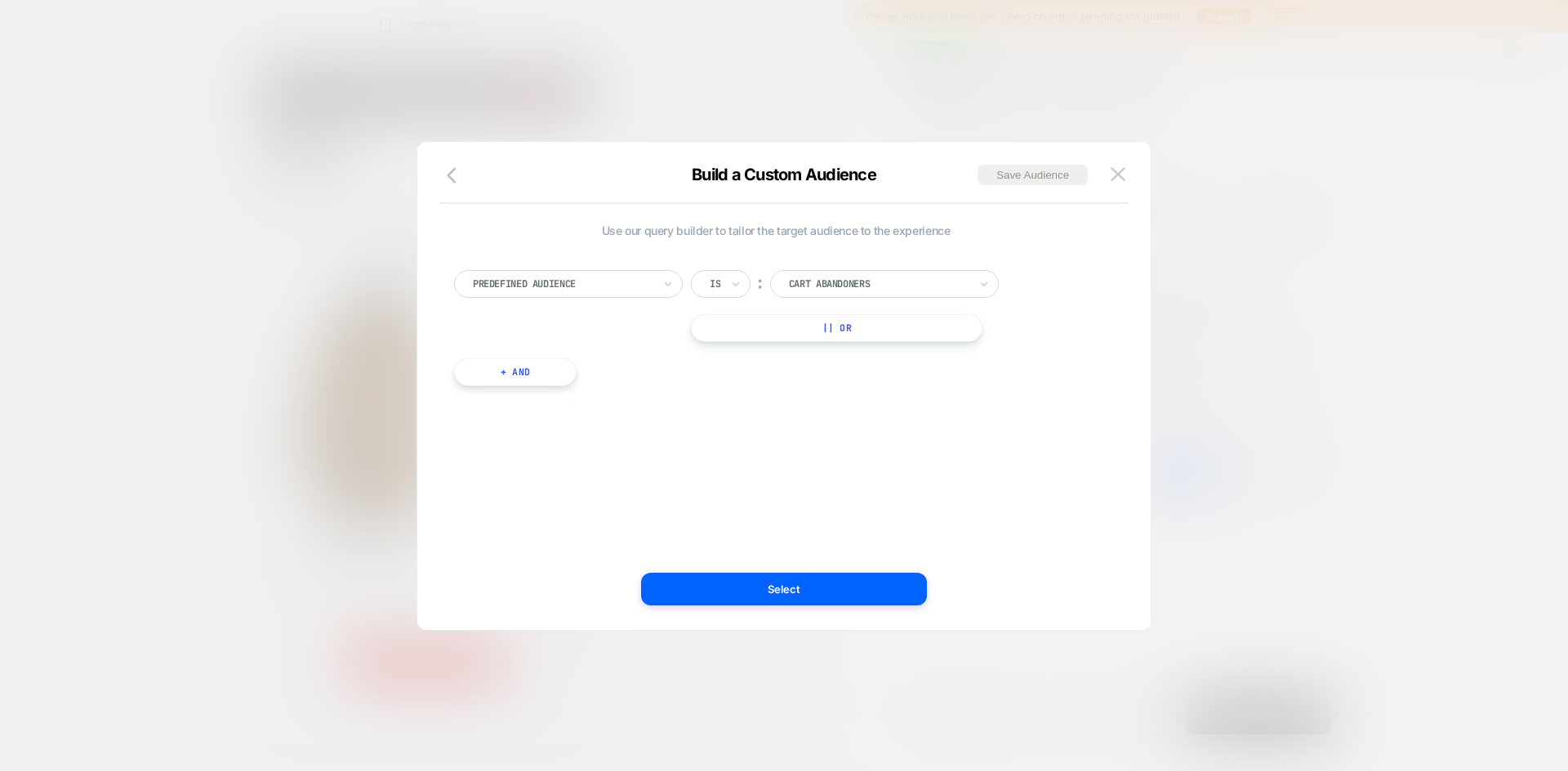
click at [623, 293] on div "Predefined Audience" at bounding box center [568, 283] width 229 height 27
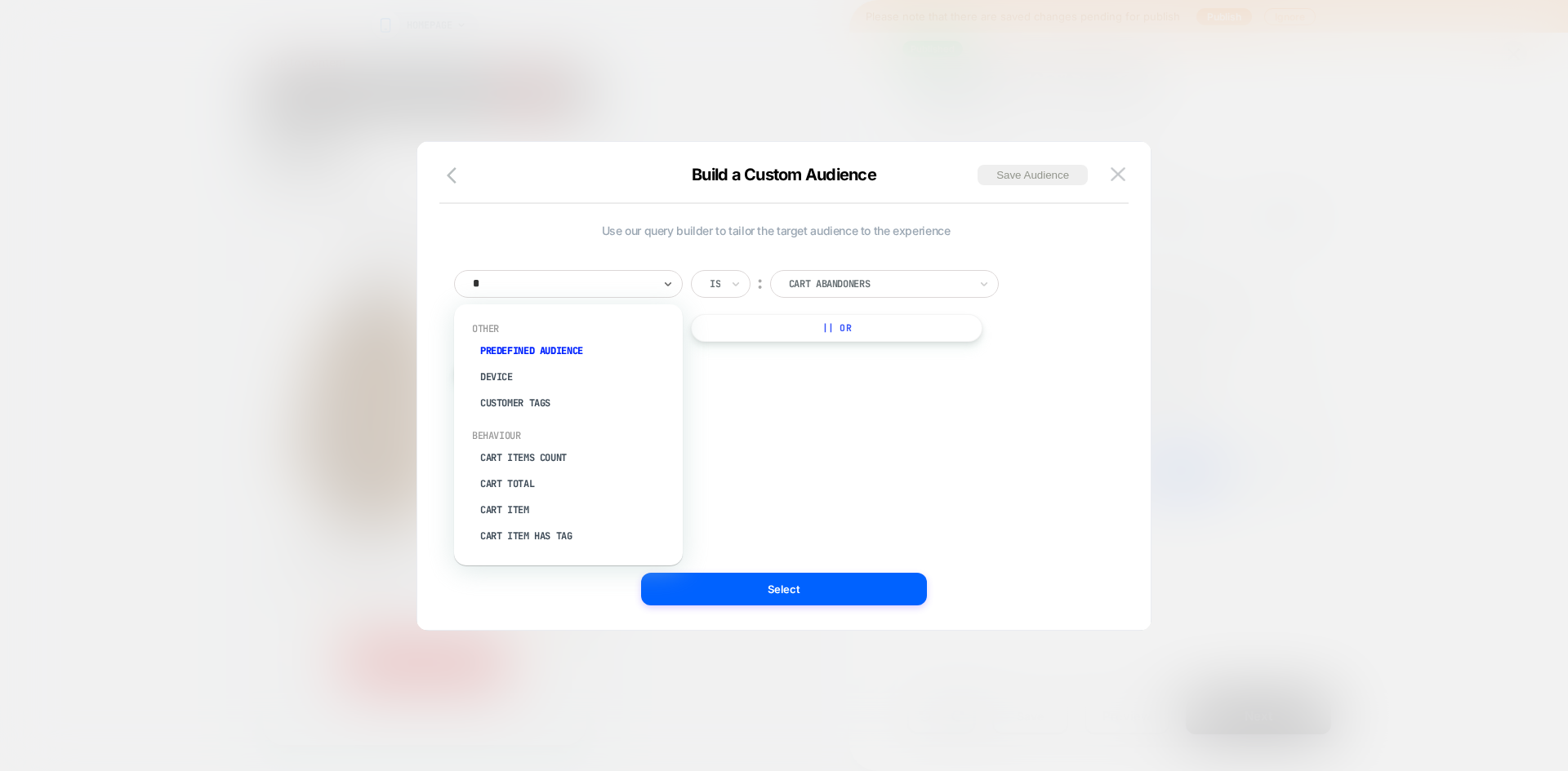
type input "**"
click at [538, 348] on div "Cart Items Count" at bounding box center [576, 350] width 212 height 26
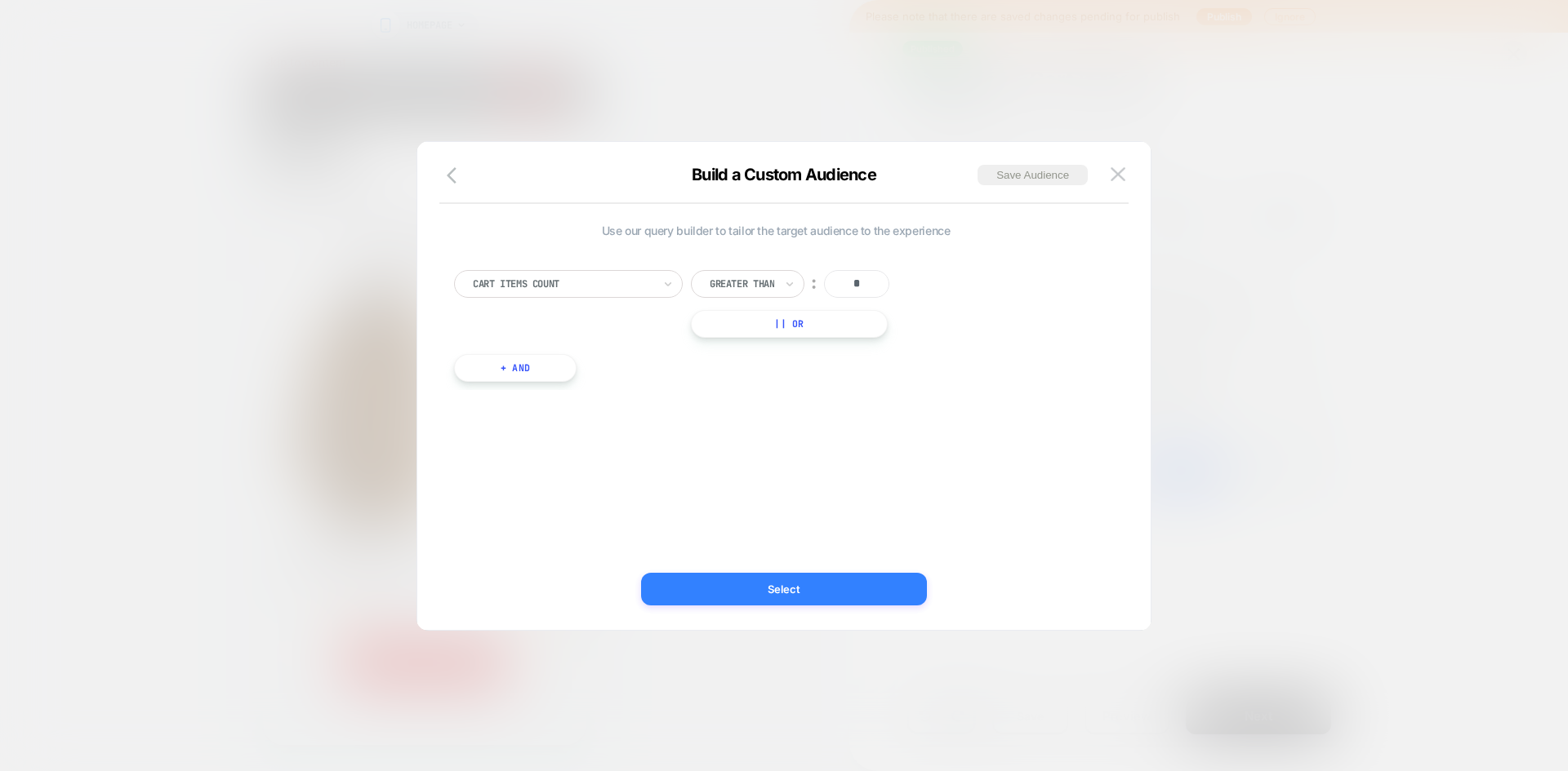
click at [849, 590] on button "Select" at bounding box center [783, 589] width 286 height 32
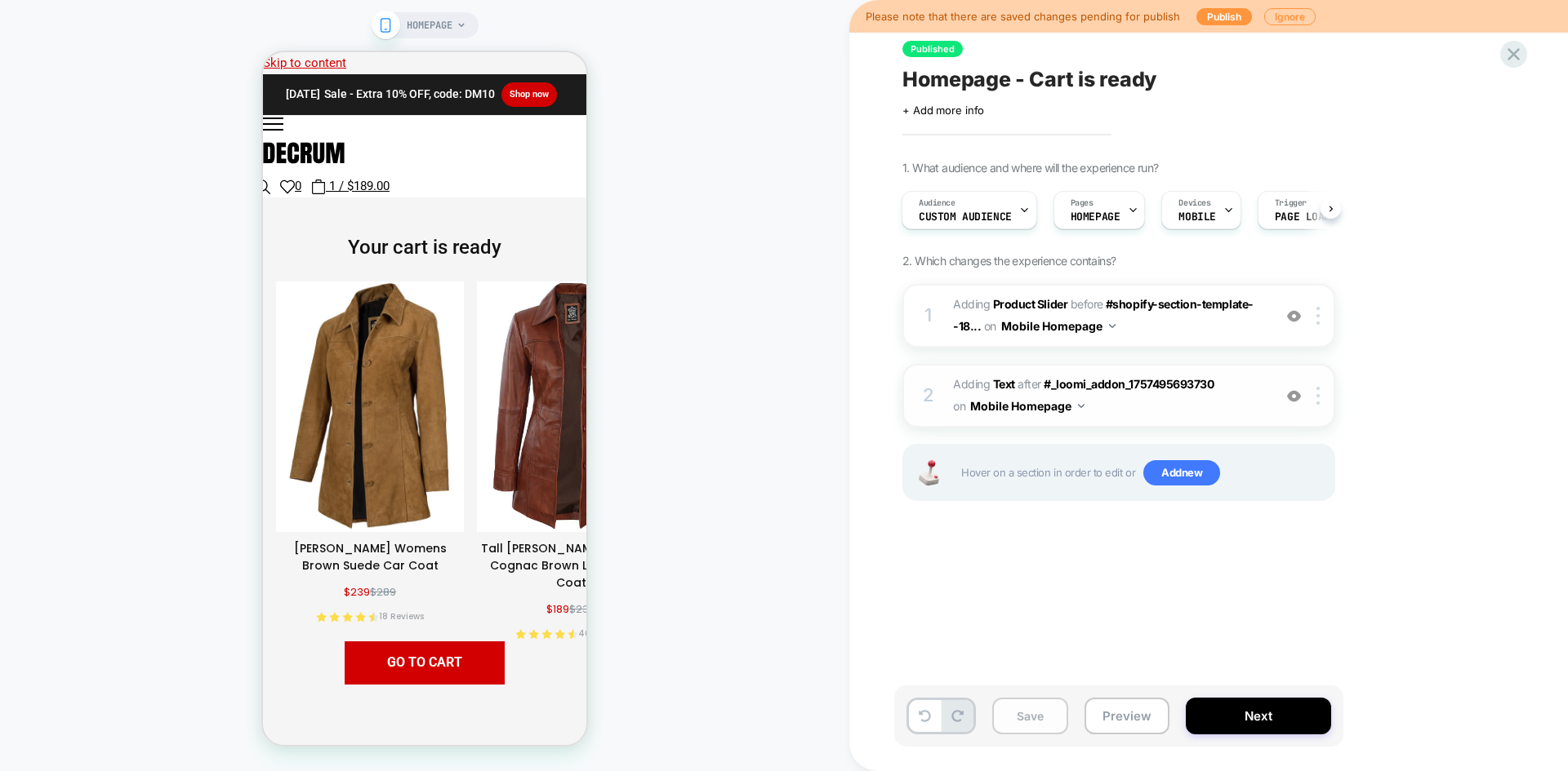
click at [1028, 722] on button "Save" at bounding box center [1029, 715] width 76 height 36
click at [1152, 712] on button "Preview" at bounding box center [1126, 715] width 85 height 36
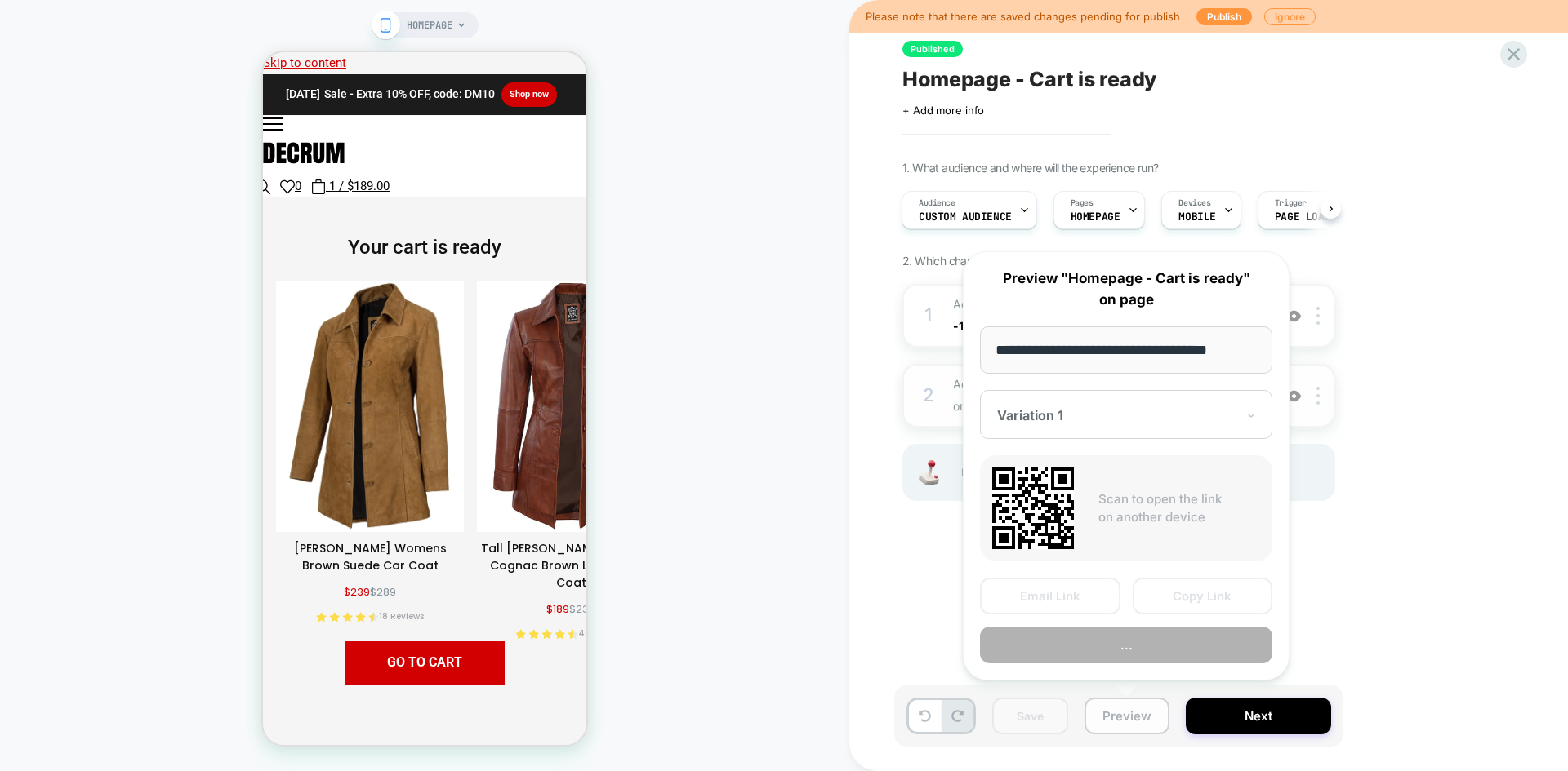
scroll to position [0, 4]
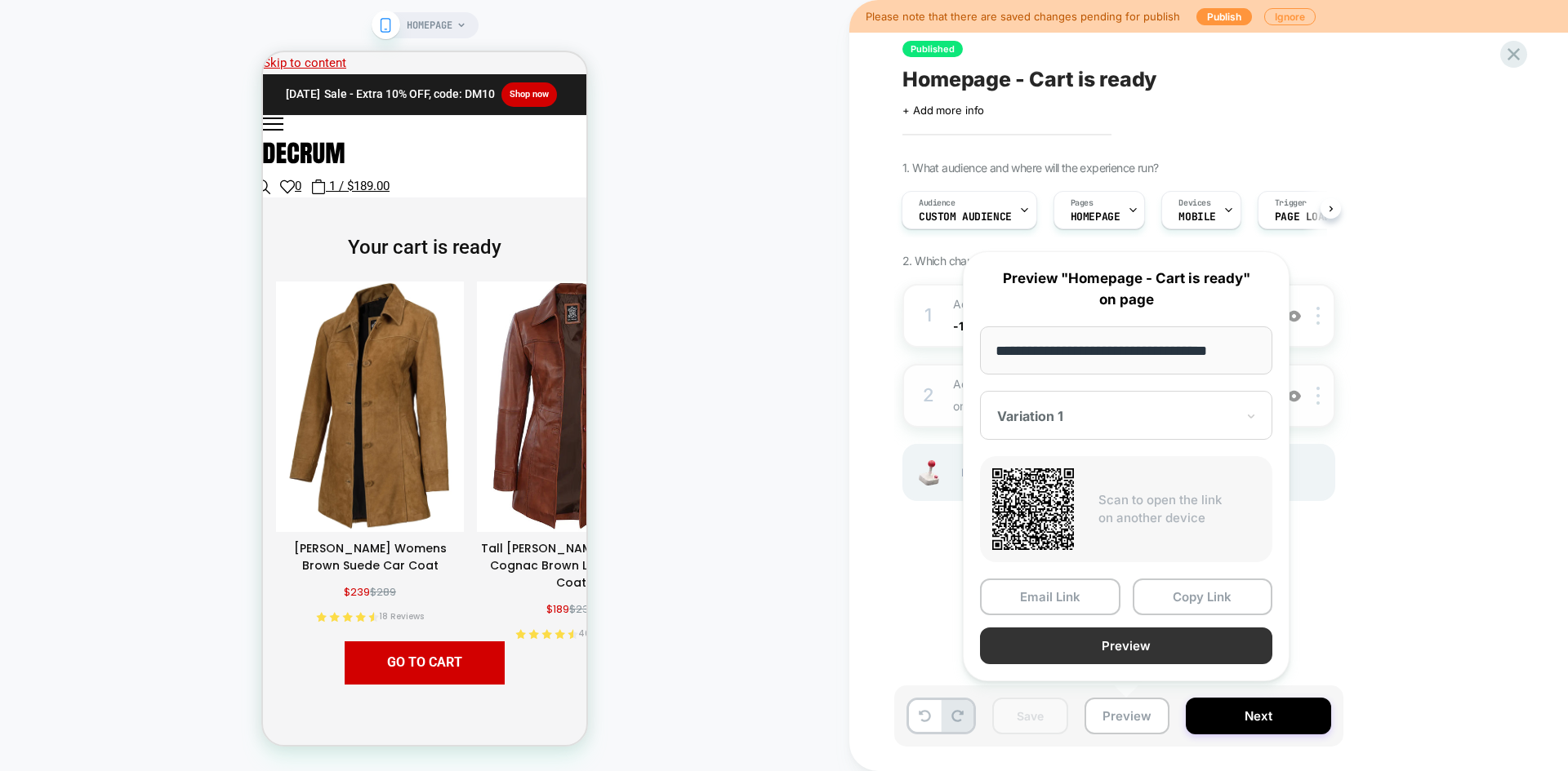
click at [1175, 652] on button "Preview" at bounding box center [1125, 645] width 292 height 36
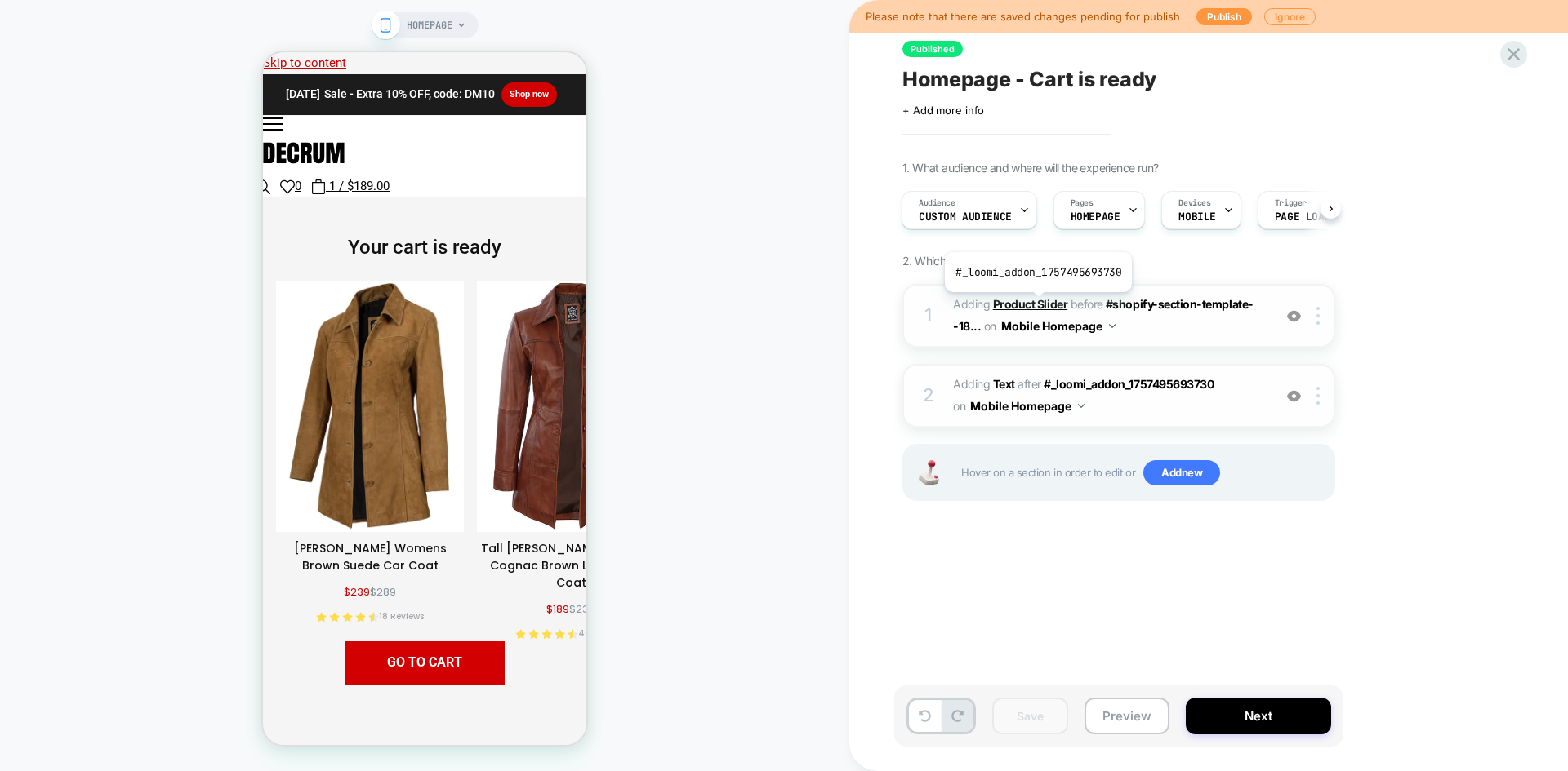
click at [1036, 304] on b "Product Slider" at bounding box center [1030, 304] width 75 height 14
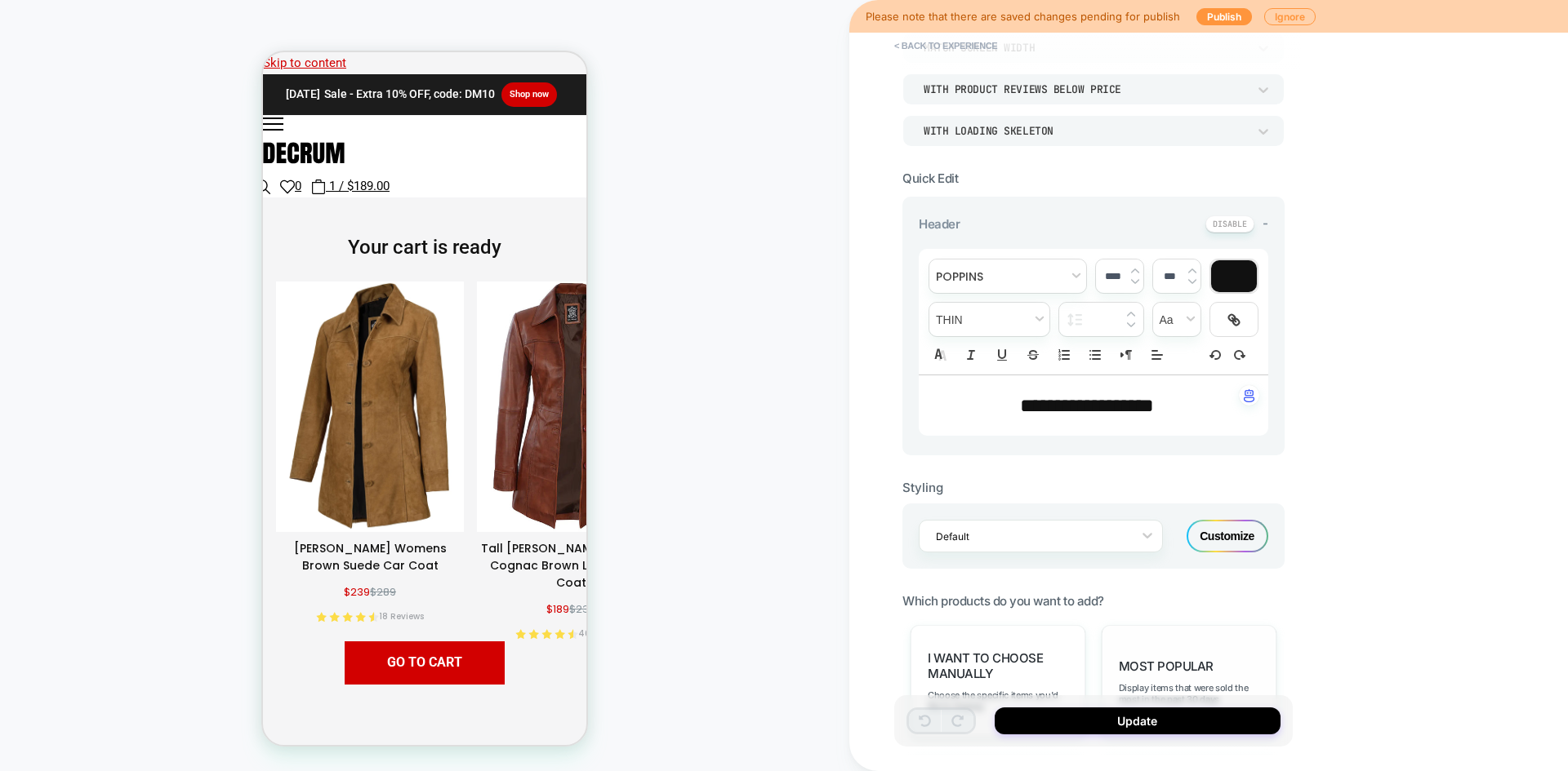
scroll to position [348, 0]
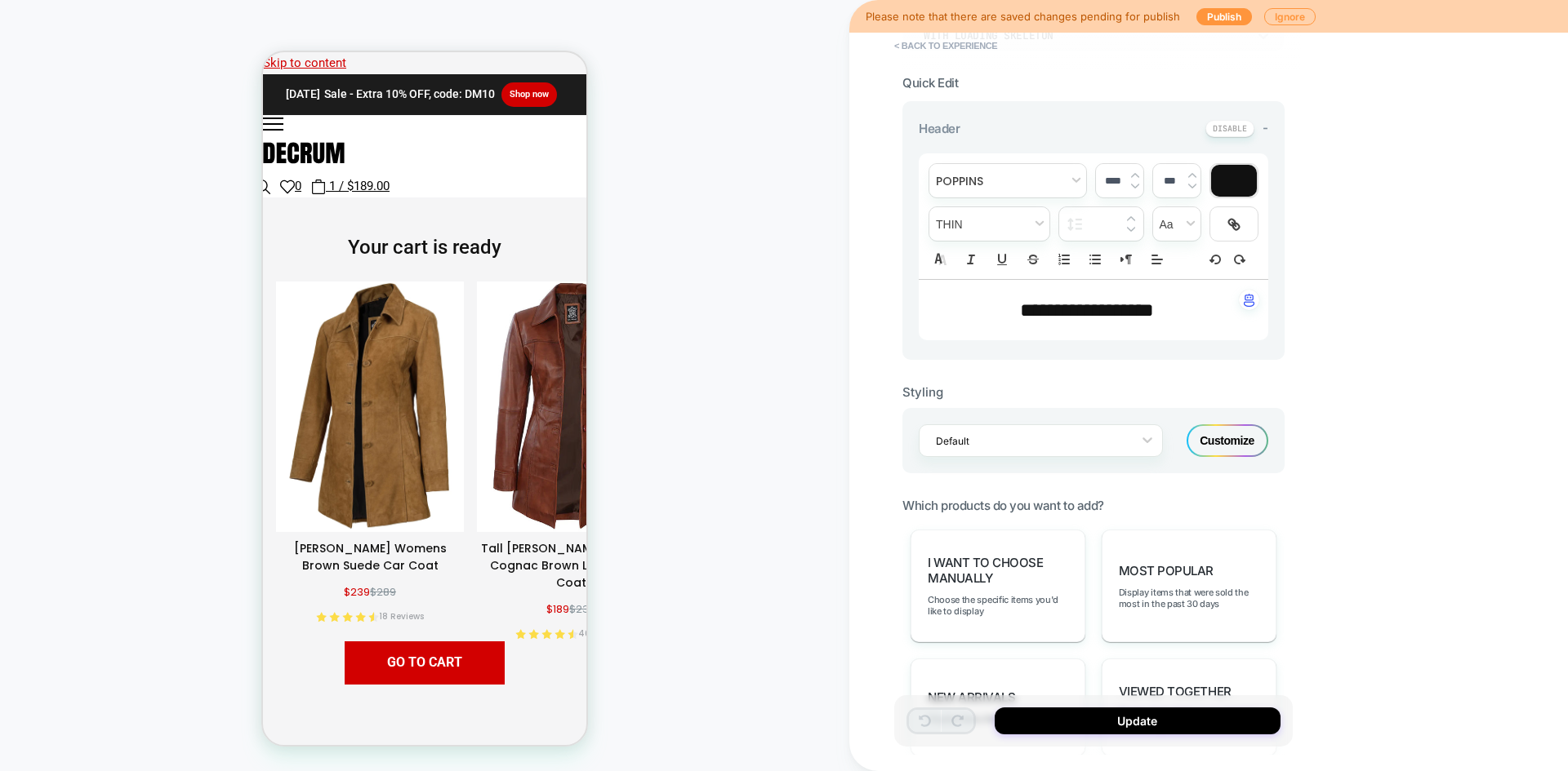
click at [1228, 448] on div "Customize" at bounding box center [1227, 440] width 81 height 32
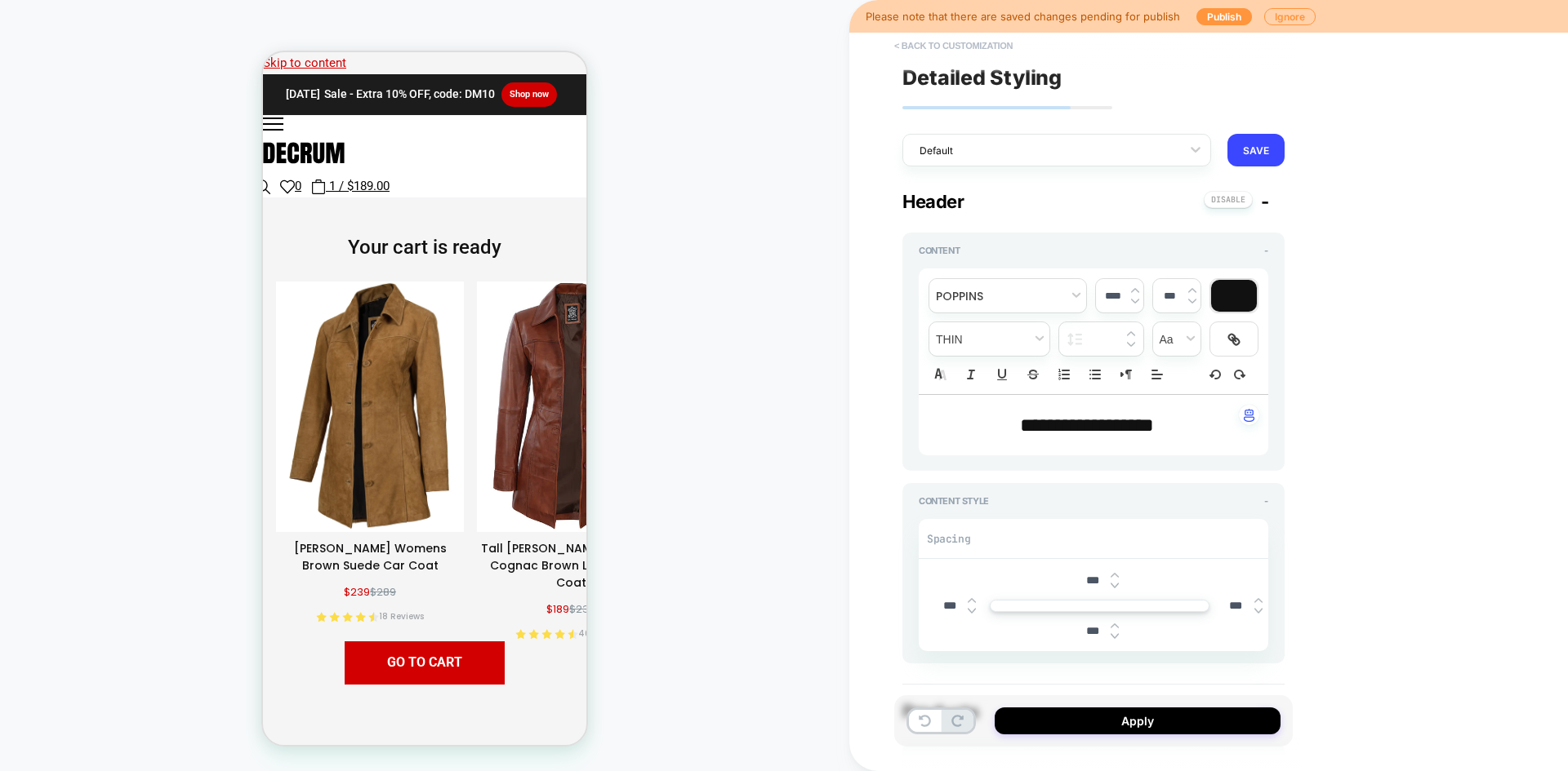
type textarea "*"
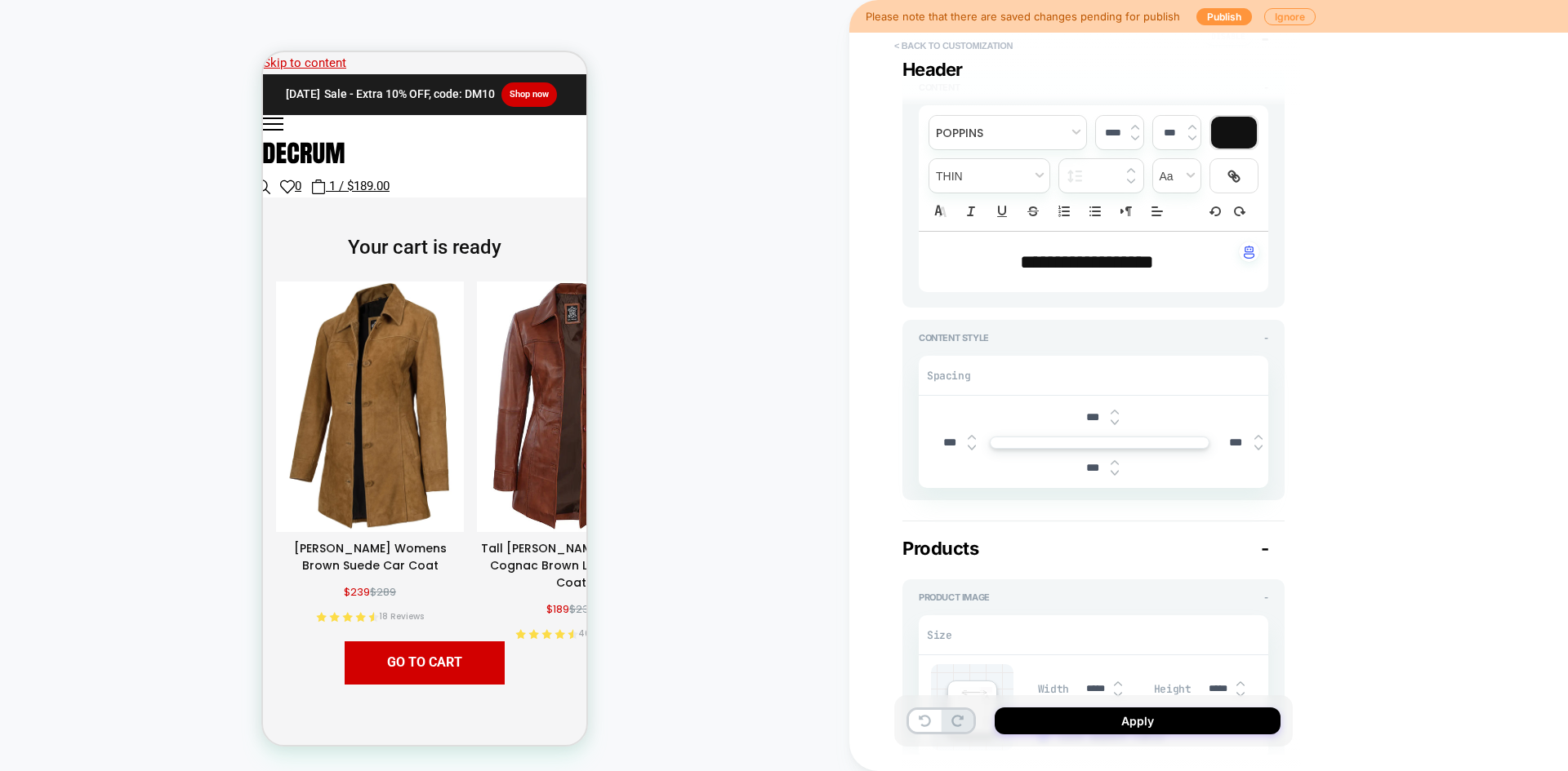
click at [911, 46] on button "< Back to customization" at bounding box center [953, 45] width 134 height 26
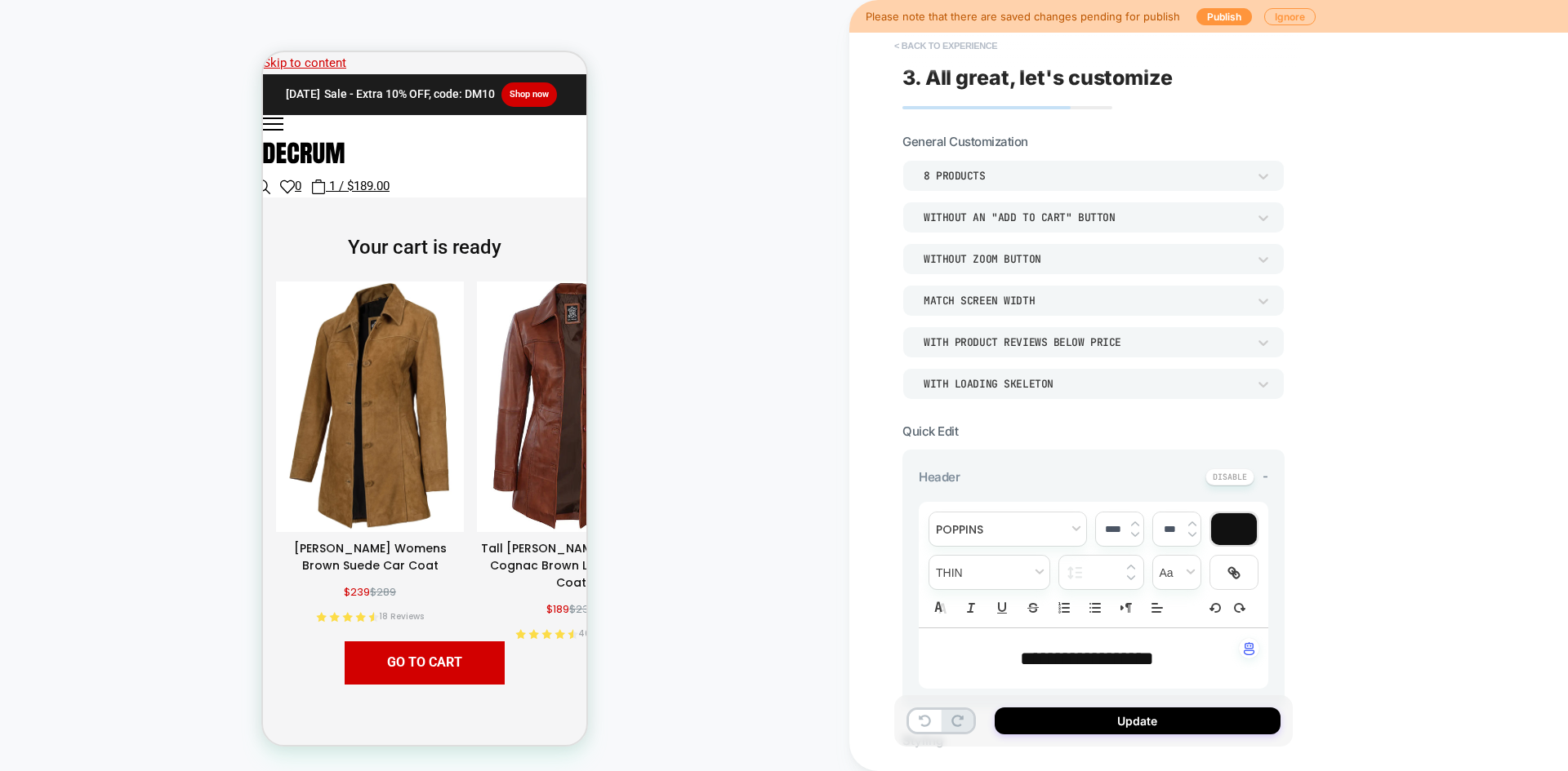
click at [929, 46] on button "< Back to experience" at bounding box center [945, 45] width 119 height 26
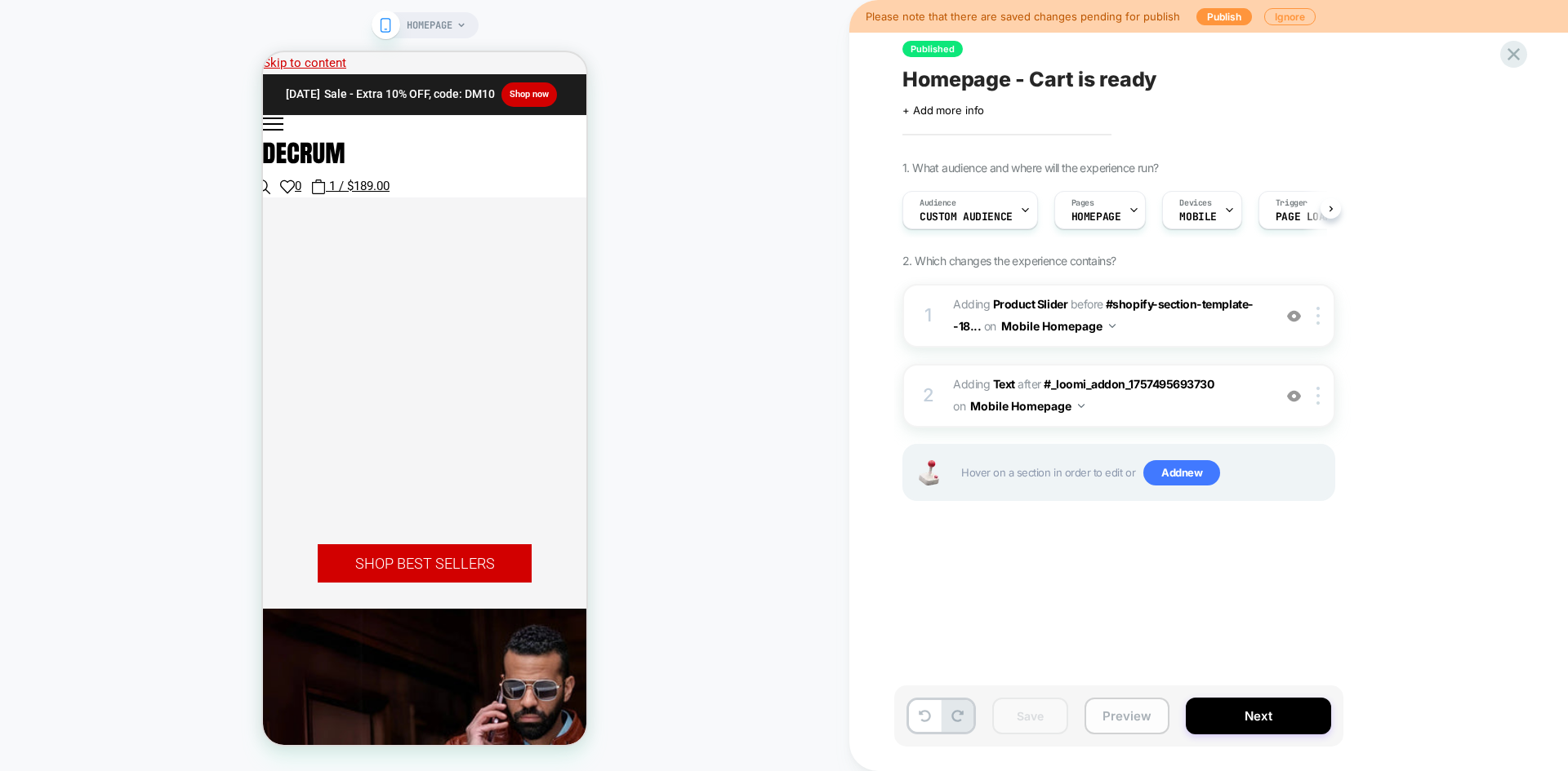
click at [1137, 707] on button "Preview" at bounding box center [1126, 715] width 85 height 36
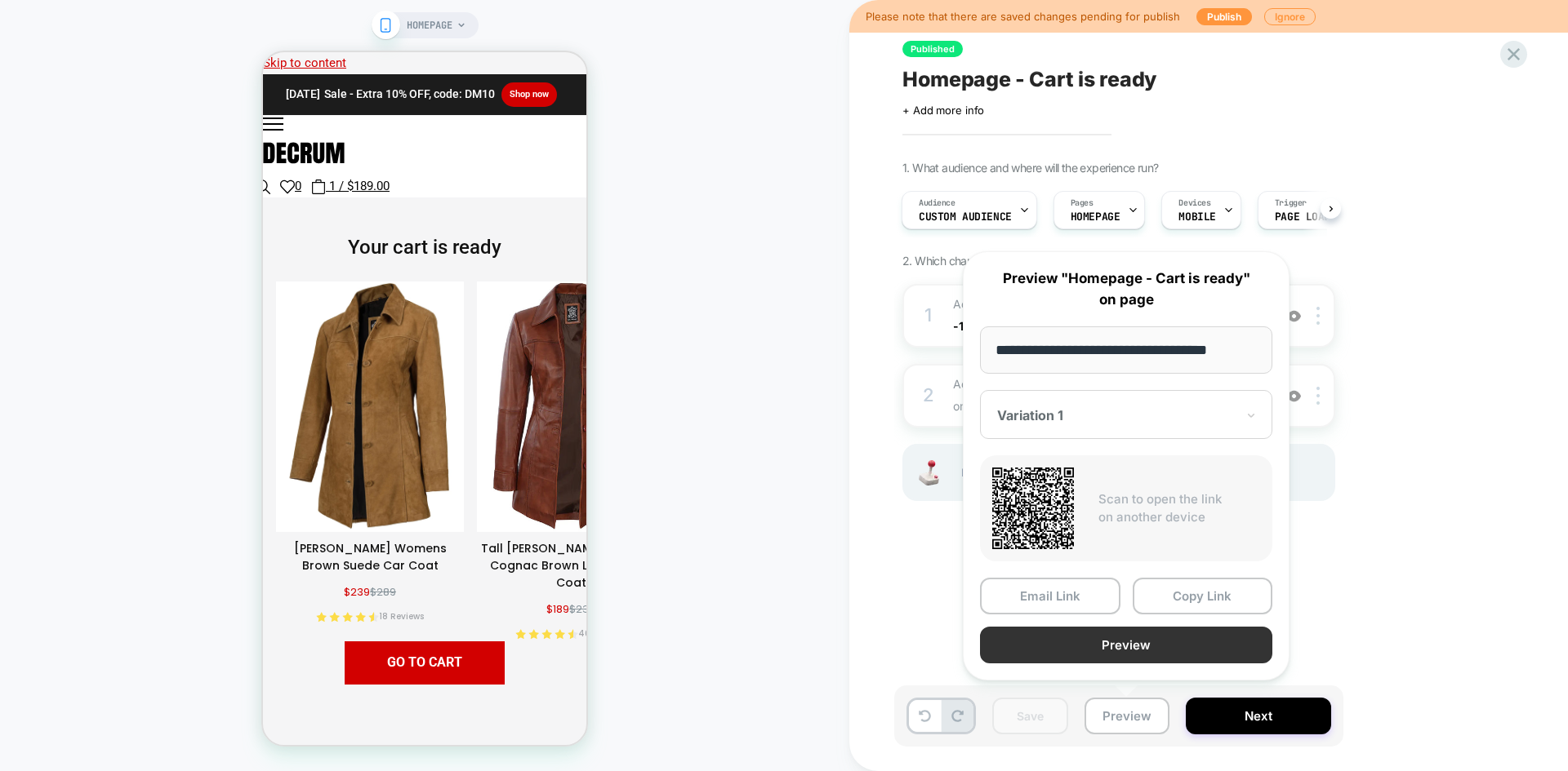
scroll to position [0, 4]
click at [1174, 648] on button "Preview" at bounding box center [1125, 645] width 292 height 36
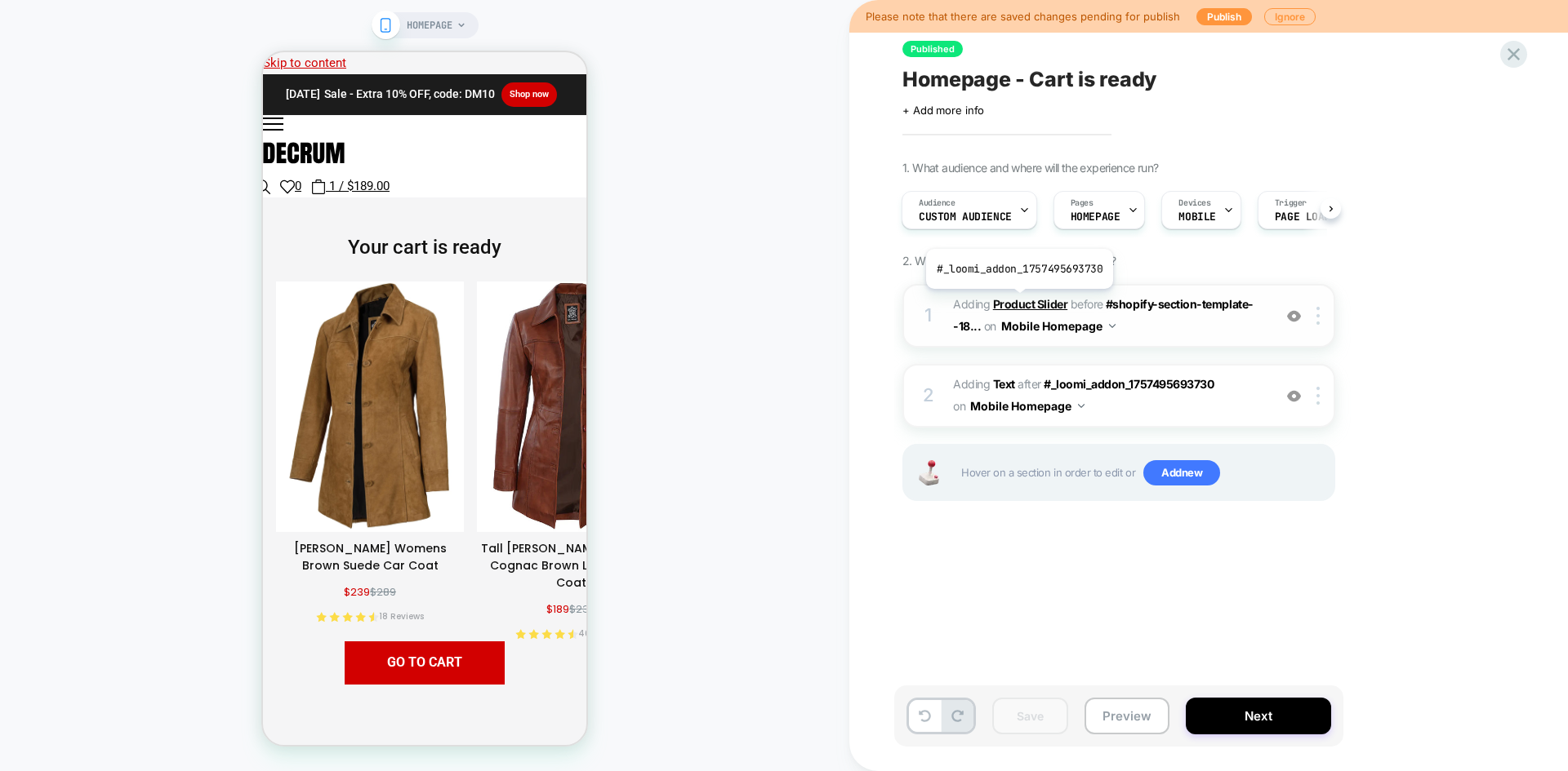
click at [1018, 301] on b "Product Slider" at bounding box center [1030, 304] width 75 height 14
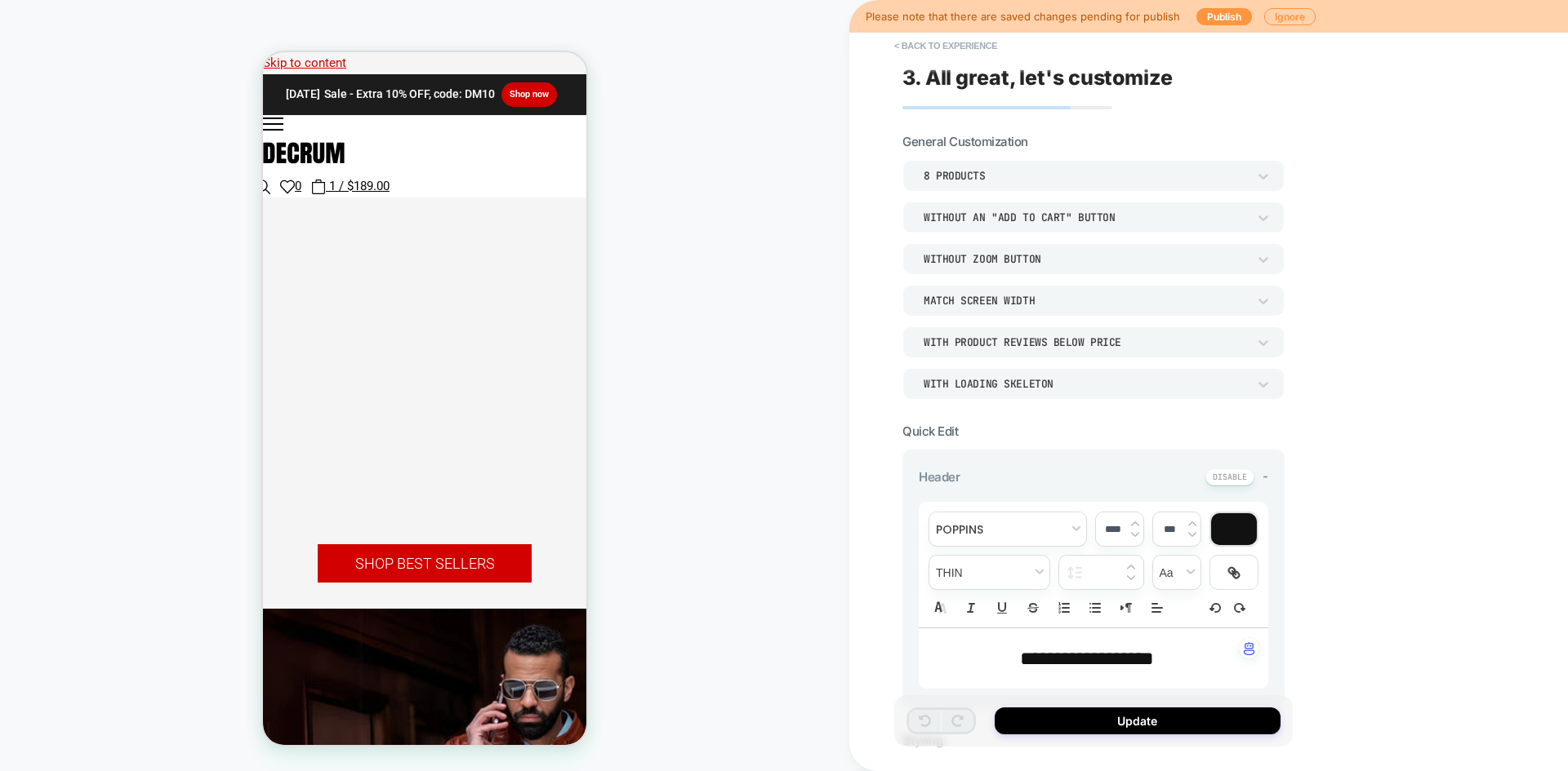
click at [954, 46] on button "< Back to experience" at bounding box center [945, 45] width 119 height 26
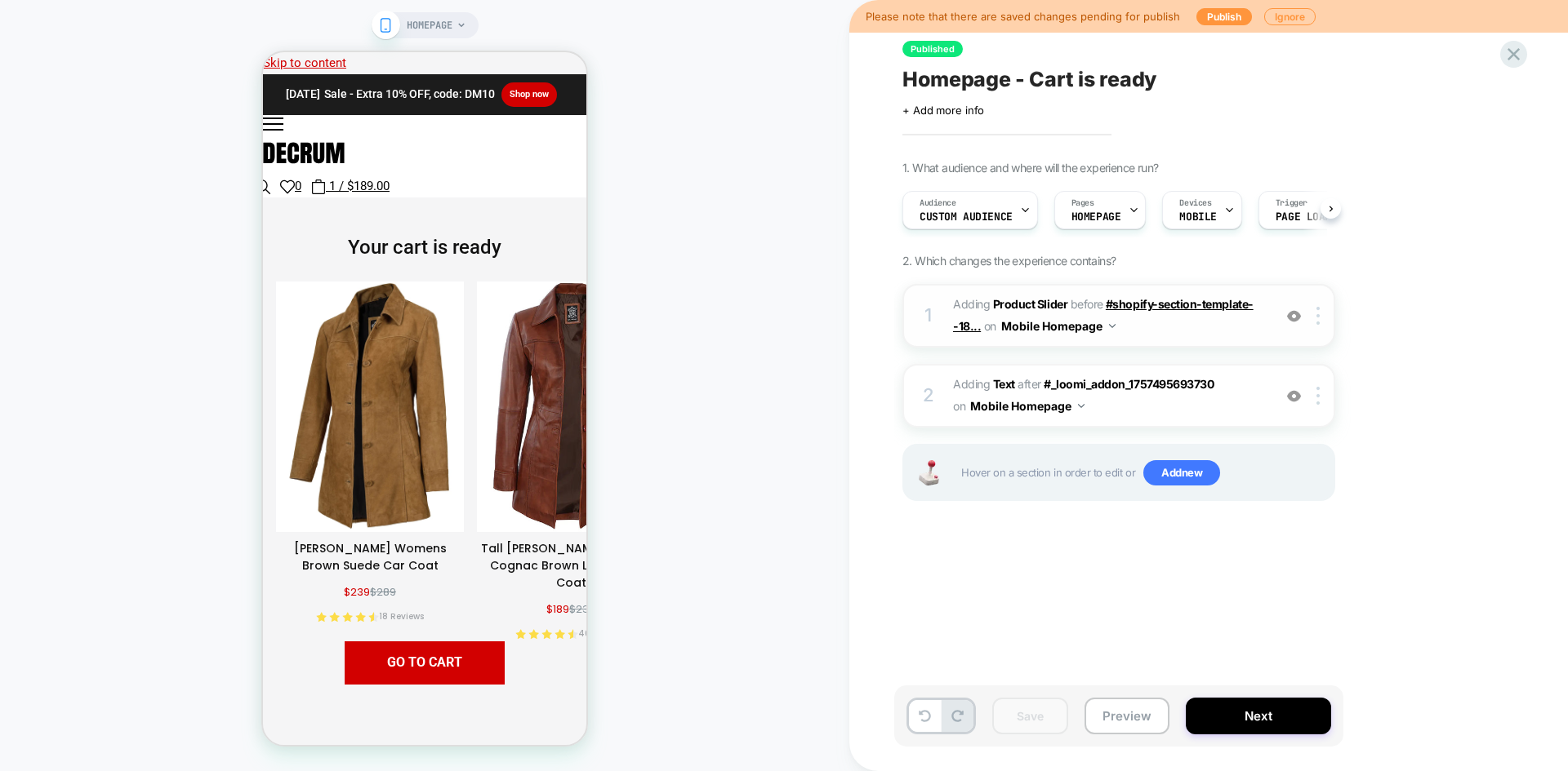
scroll to position [0, 1]
click at [1213, 476] on span "Add new" at bounding box center [1181, 473] width 77 height 26
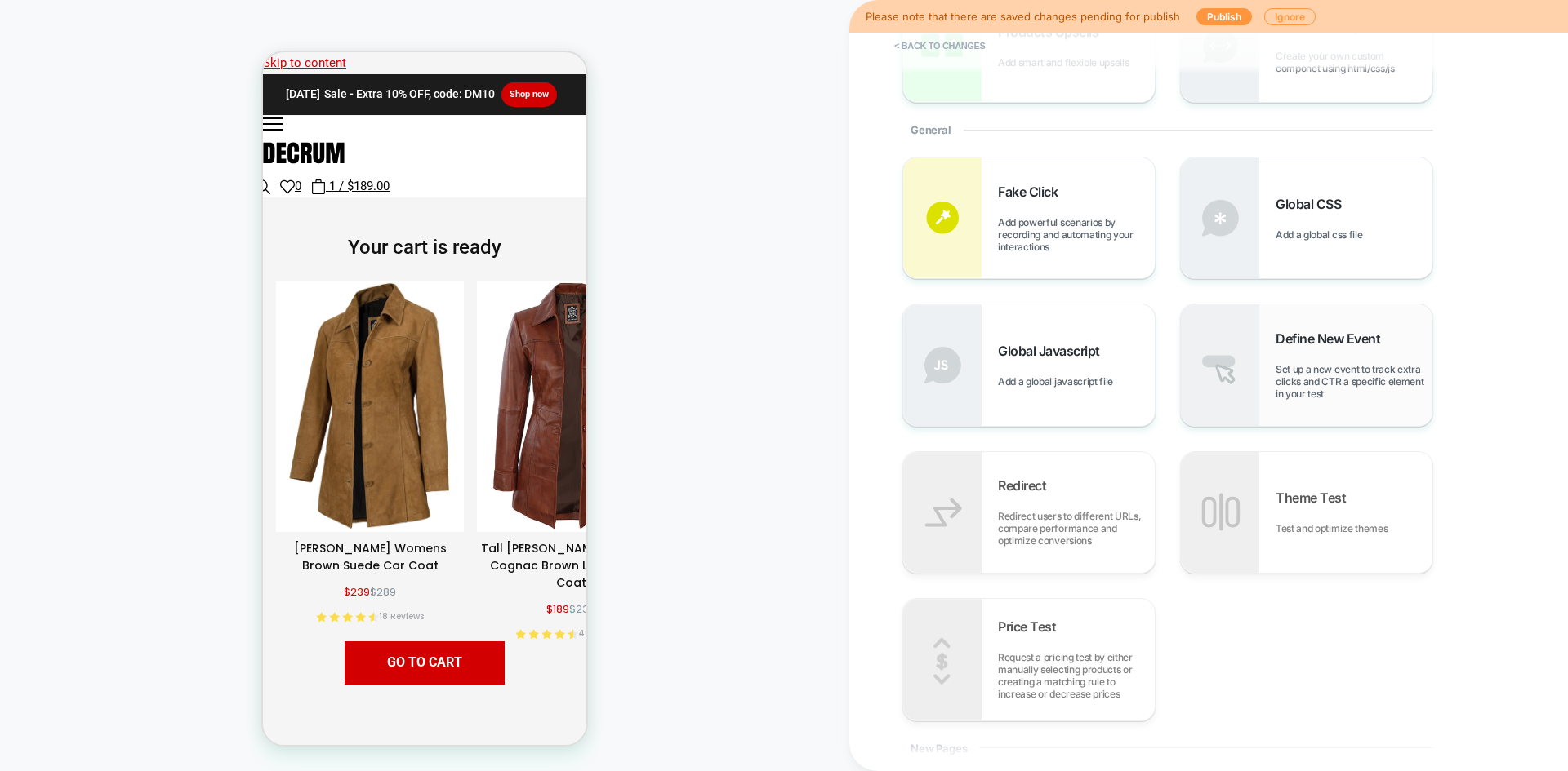
scroll to position [327, 0]
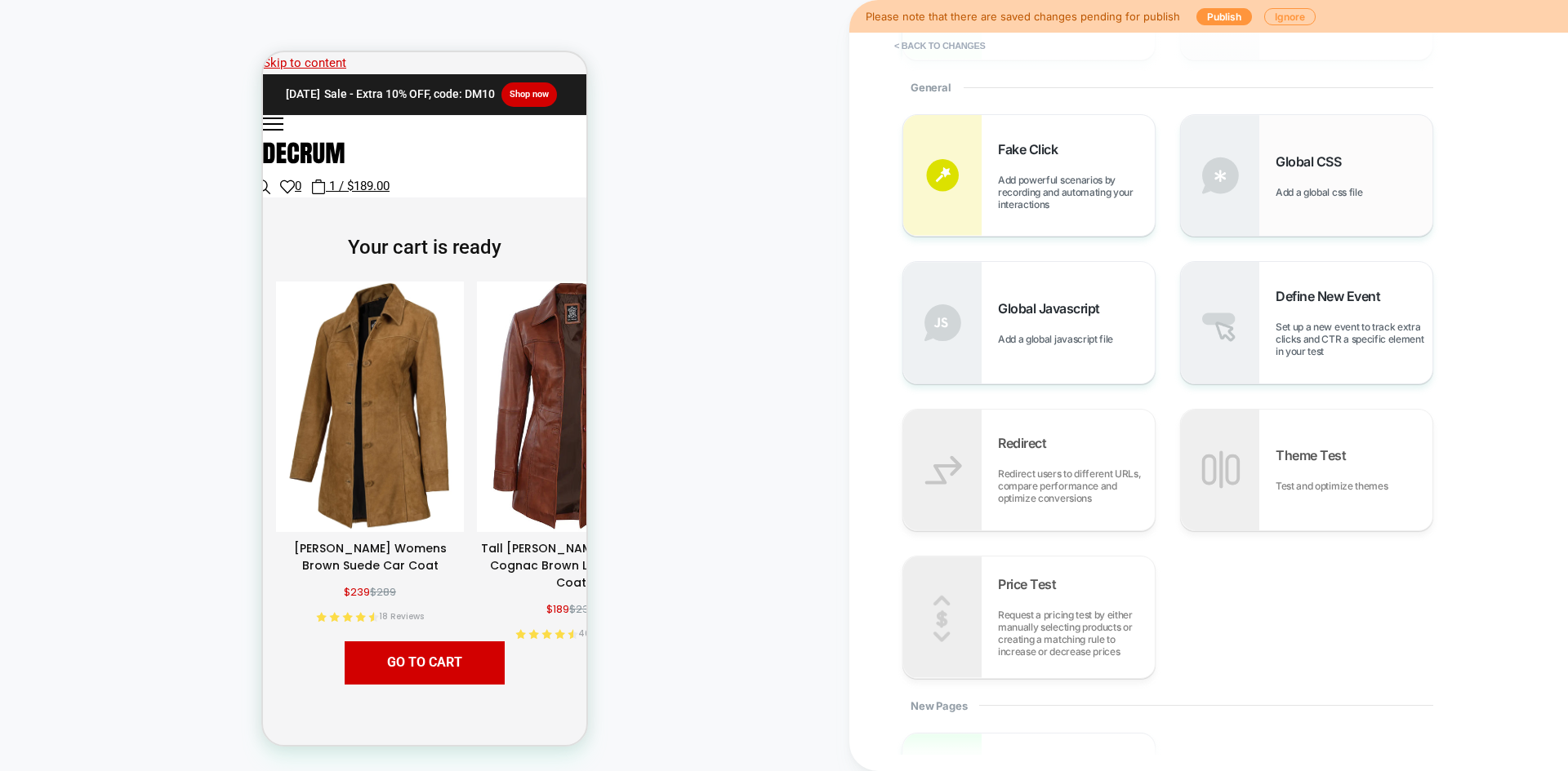
click at [1310, 215] on div "Global CSS Add a global css file" at bounding box center [1306, 175] width 251 height 121
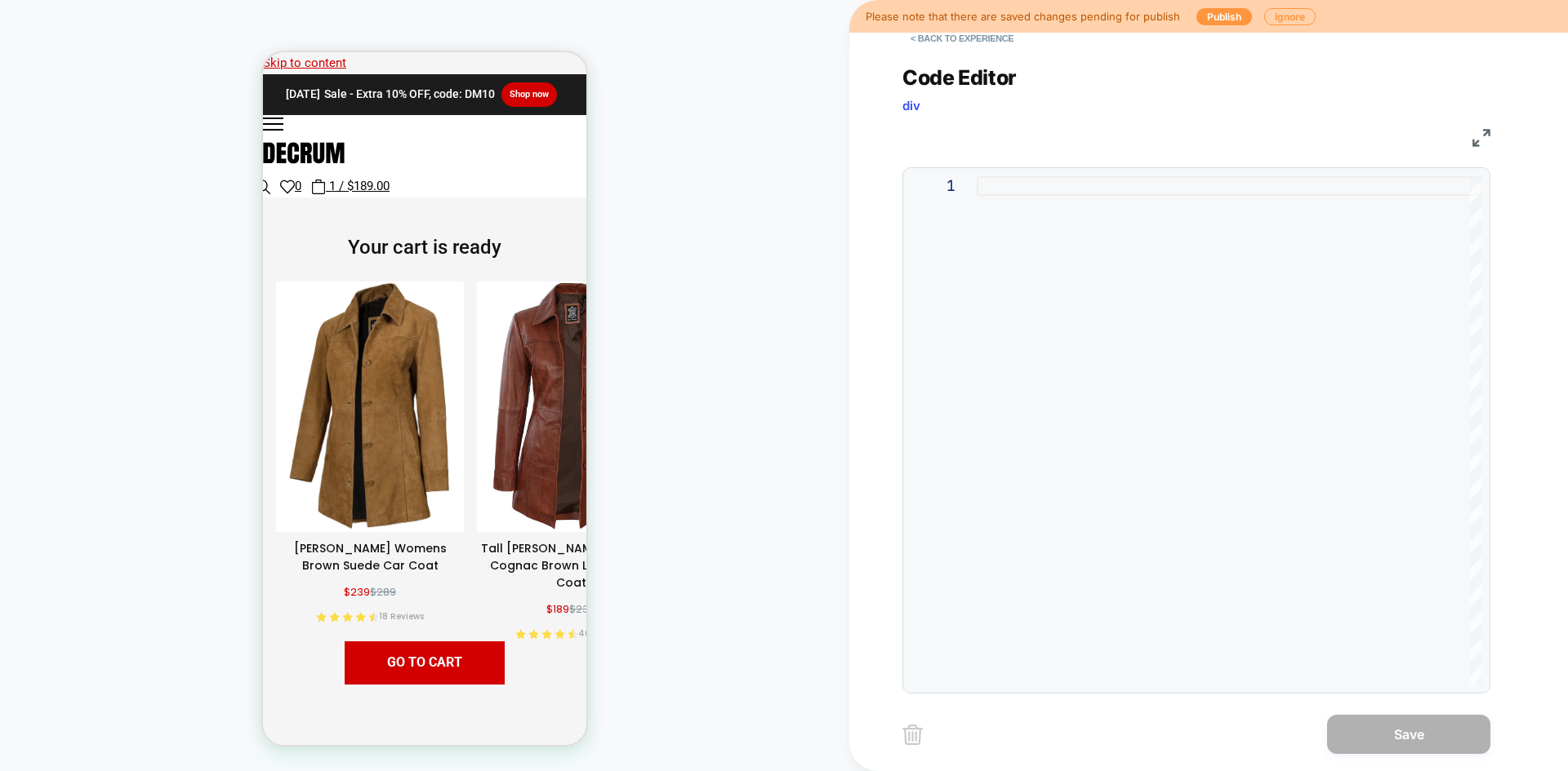
click at [1021, 289] on div "1" at bounding box center [1196, 431] width 570 height 508
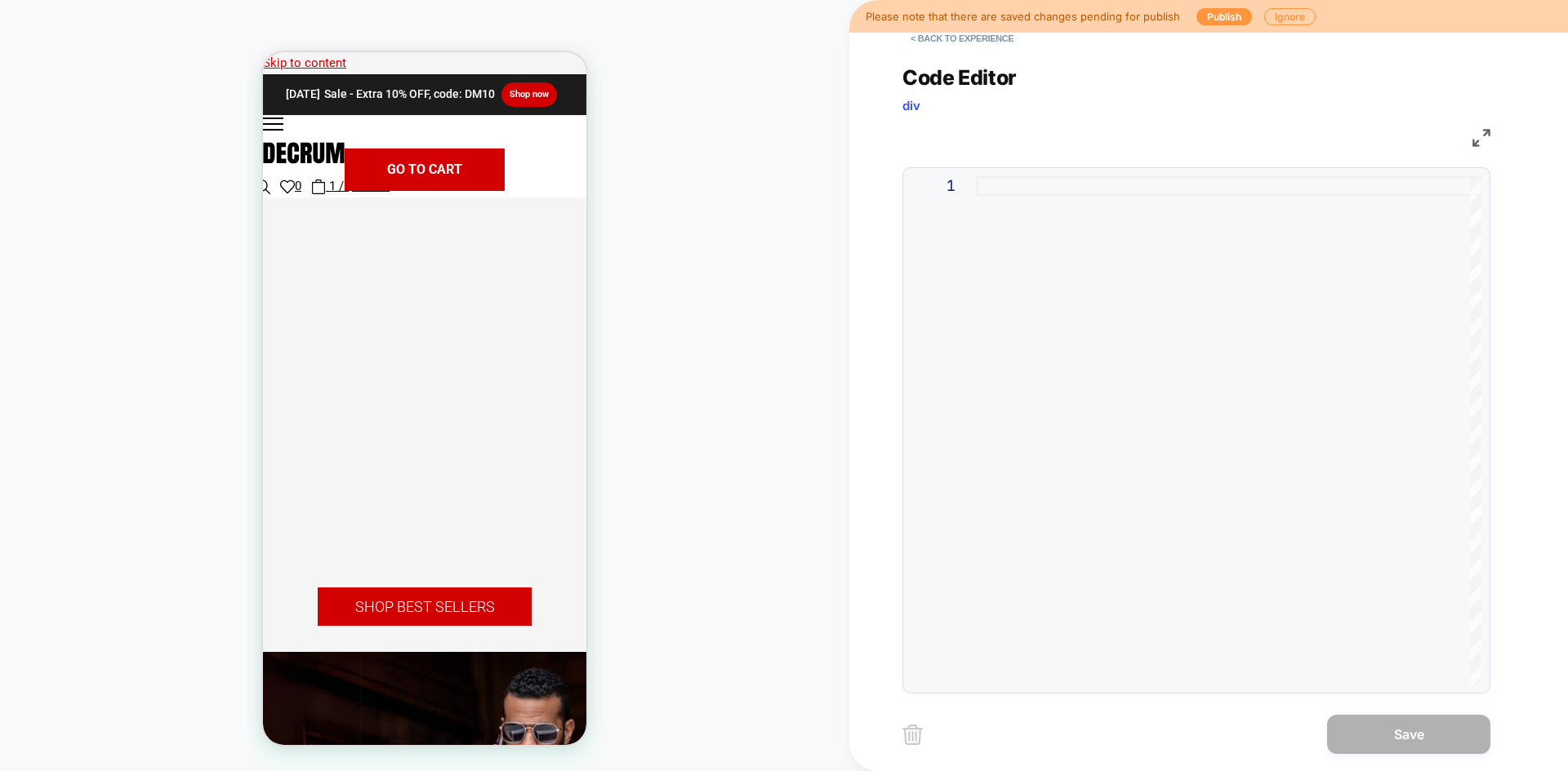
click at [1020, 281] on div at bounding box center [1228, 431] width 504 height 508
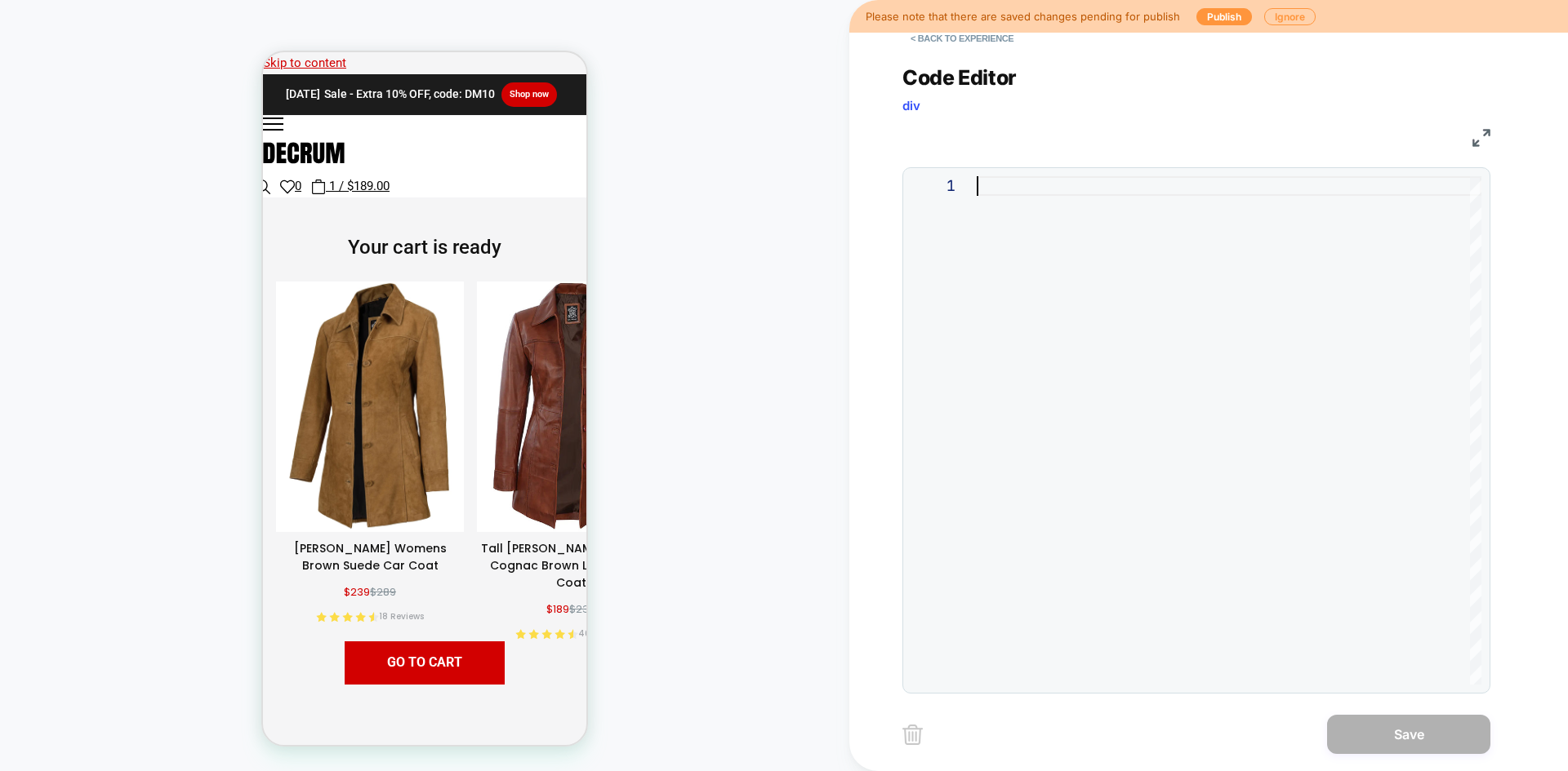
click at [1026, 197] on div at bounding box center [1228, 431] width 504 height 508
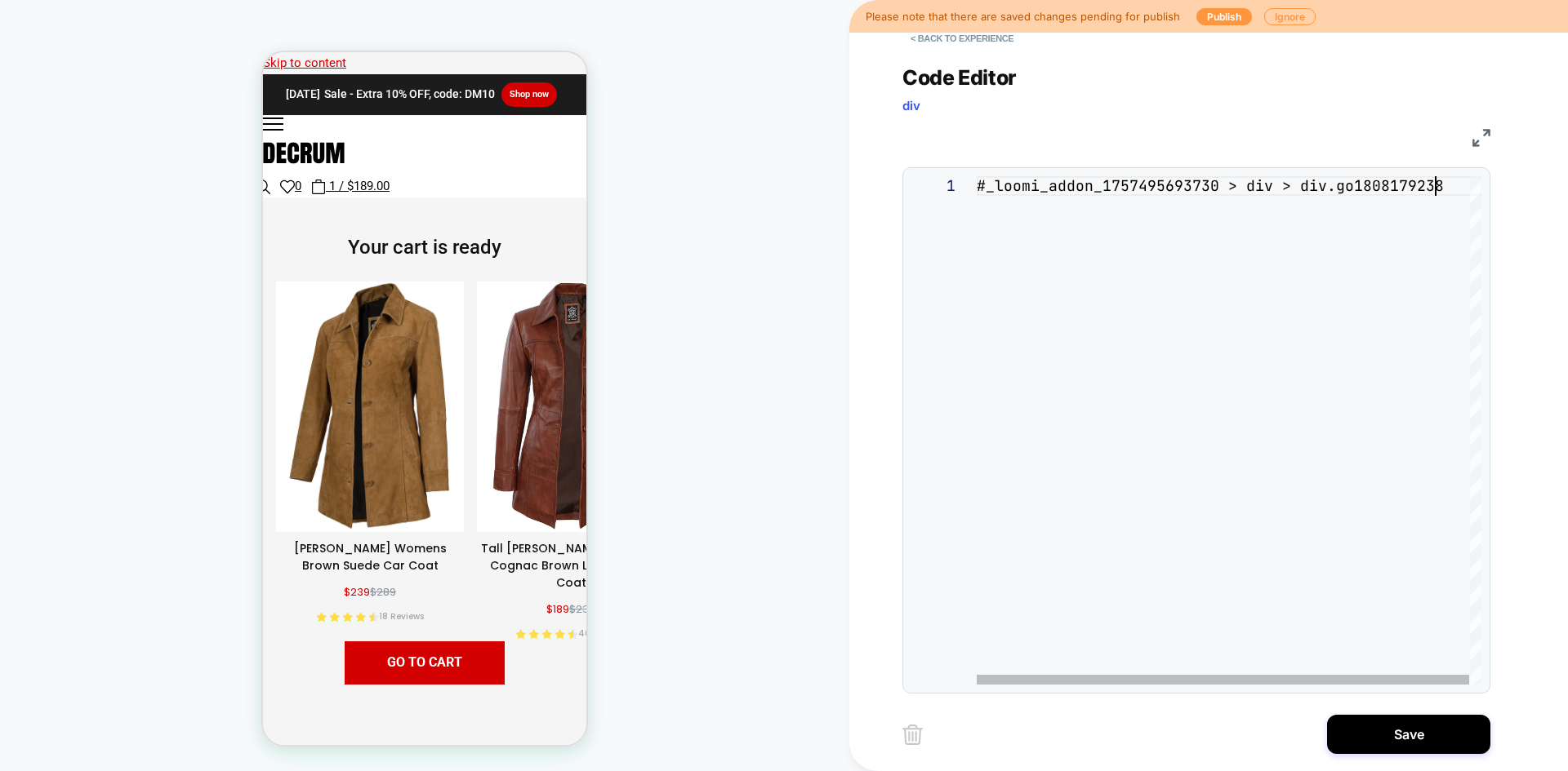
type textarea "**********"
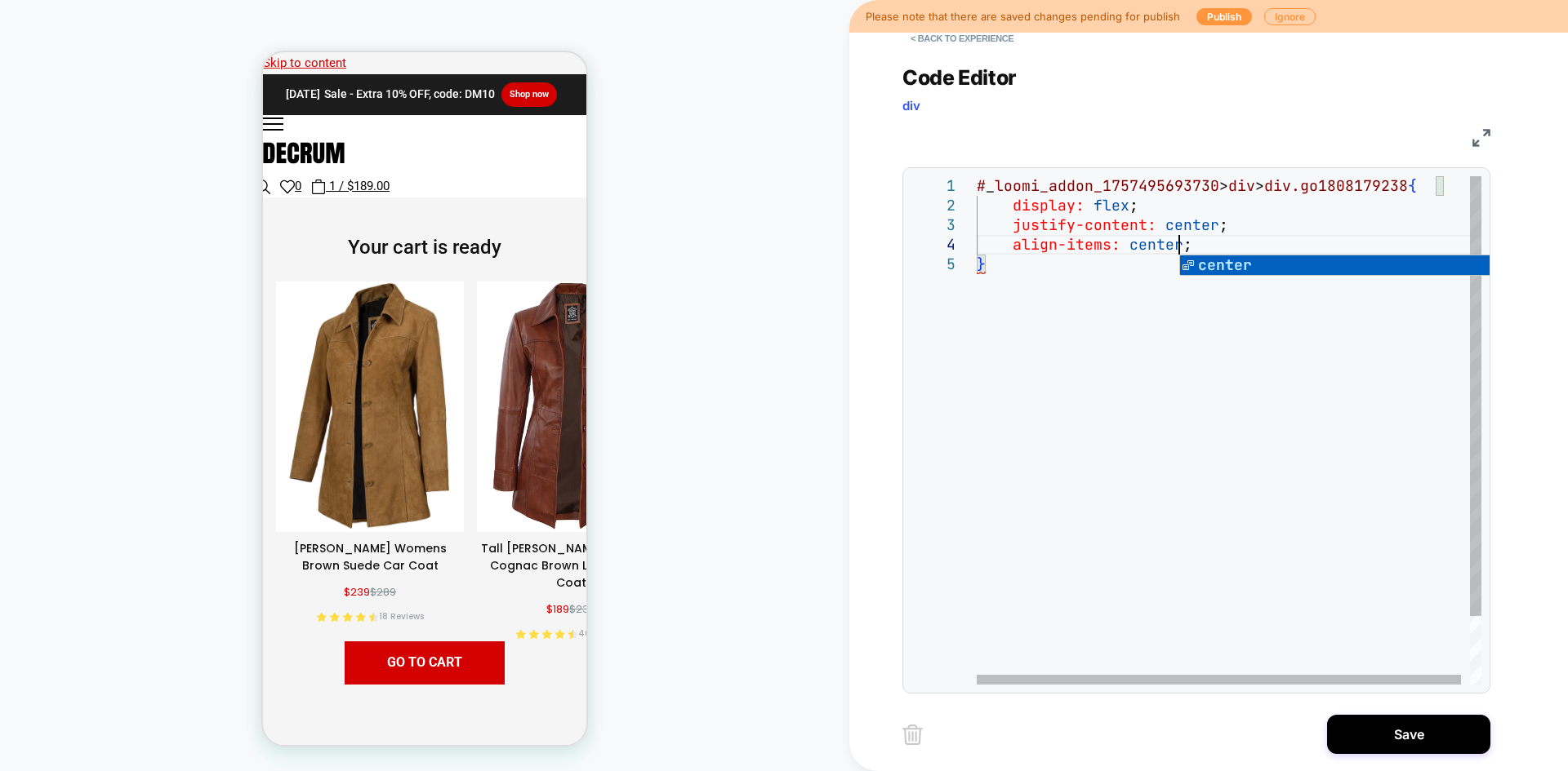
scroll to position [59, 202]
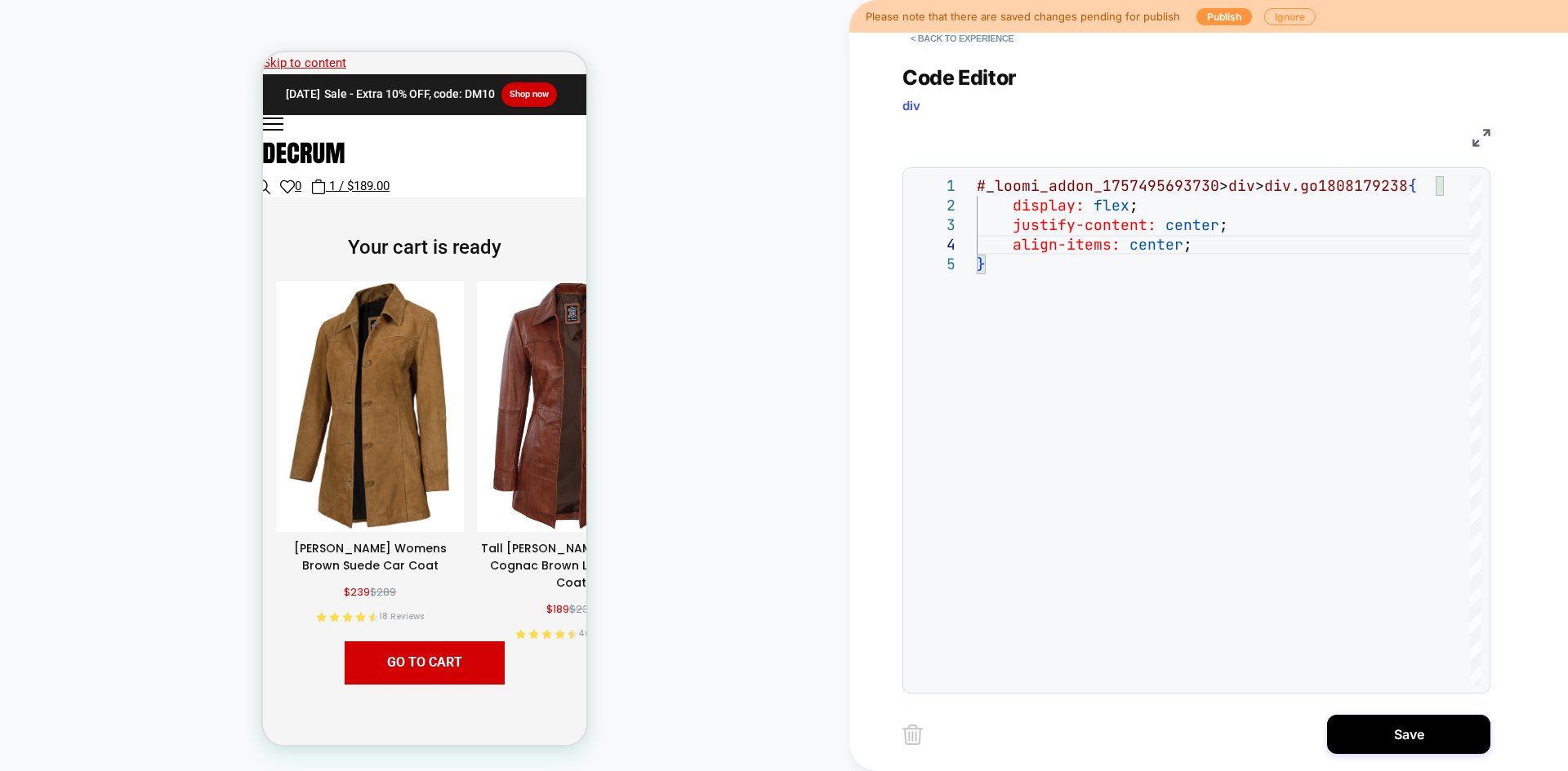
click at [1306, 185] on div "# _ loomi_addon_1757495693730 > div > div.go1808179238 { display: flex ; justif…" at bounding box center [1232, 470] width 513 height 587
type textarea "**********"
click at [1379, 745] on button "Save" at bounding box center [1408, 735] width 163 height 39
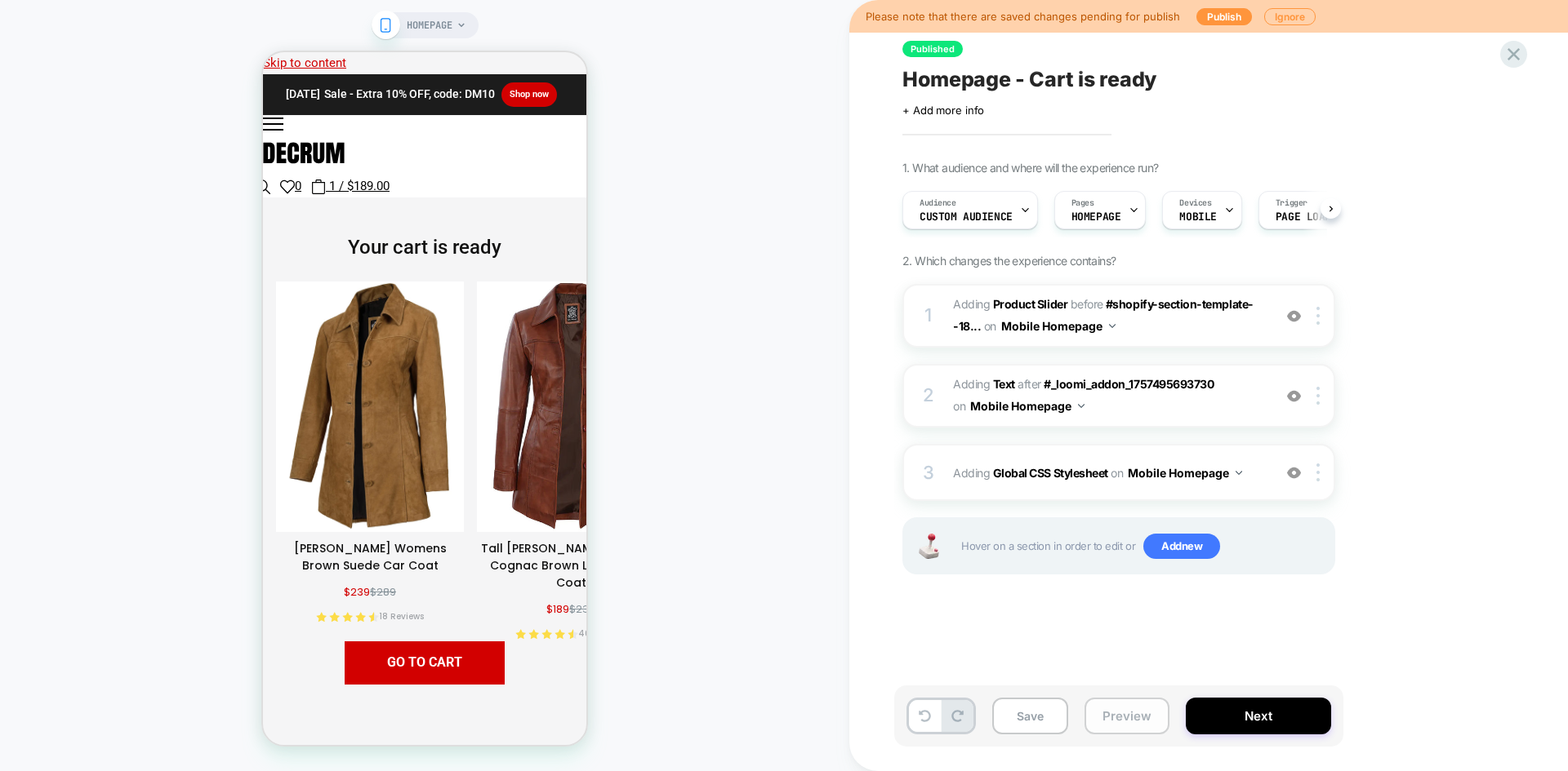
scroll to position [0, 1]
click at [1123, 713] on button "Preview" at bounding box center [1126, 715] width 85 height 36
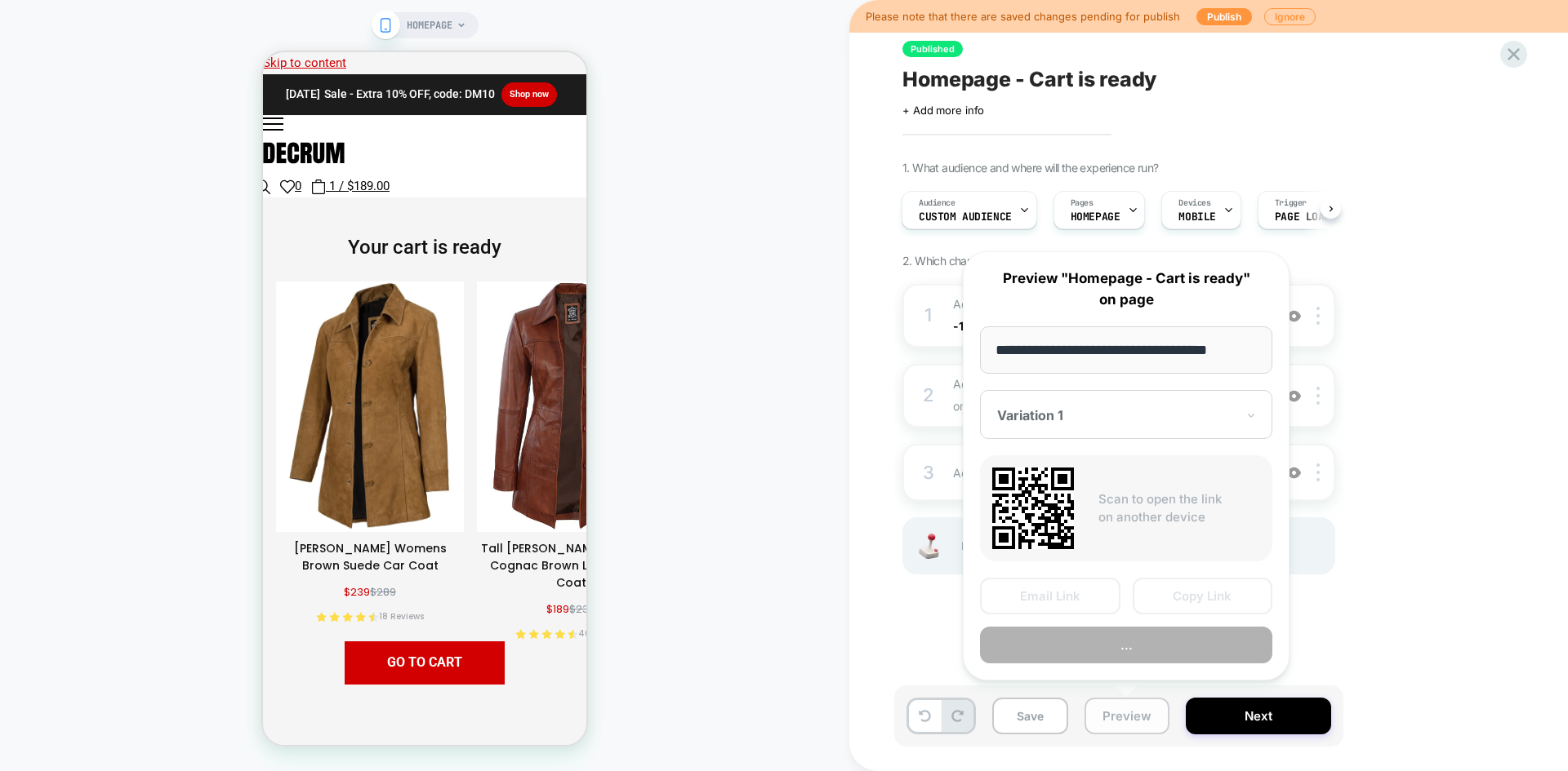
scroll to position [0, 4]
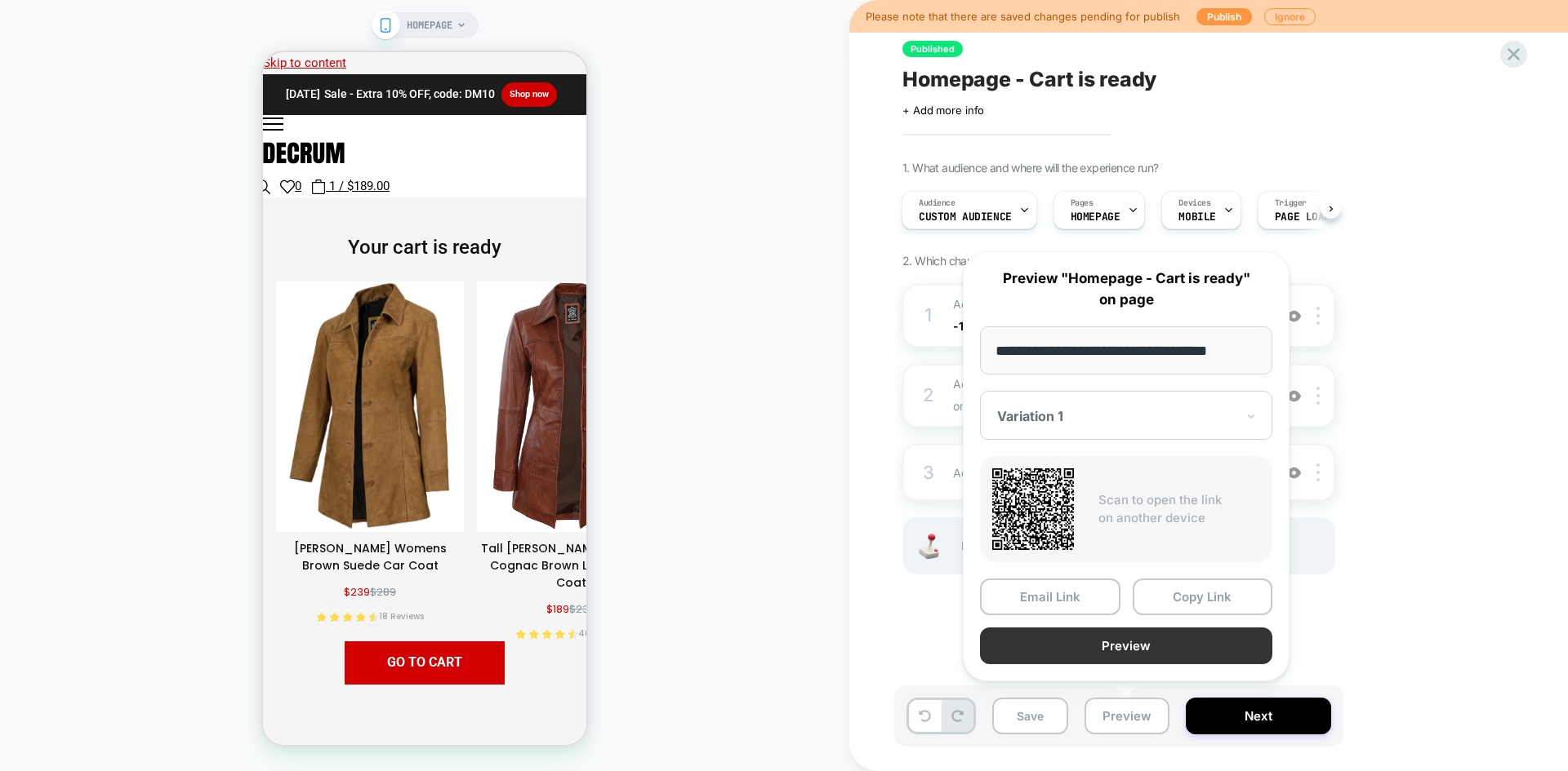
click at [1168, 648] on button "Preview" at bounding box center [1125, 645] width 292 height 36
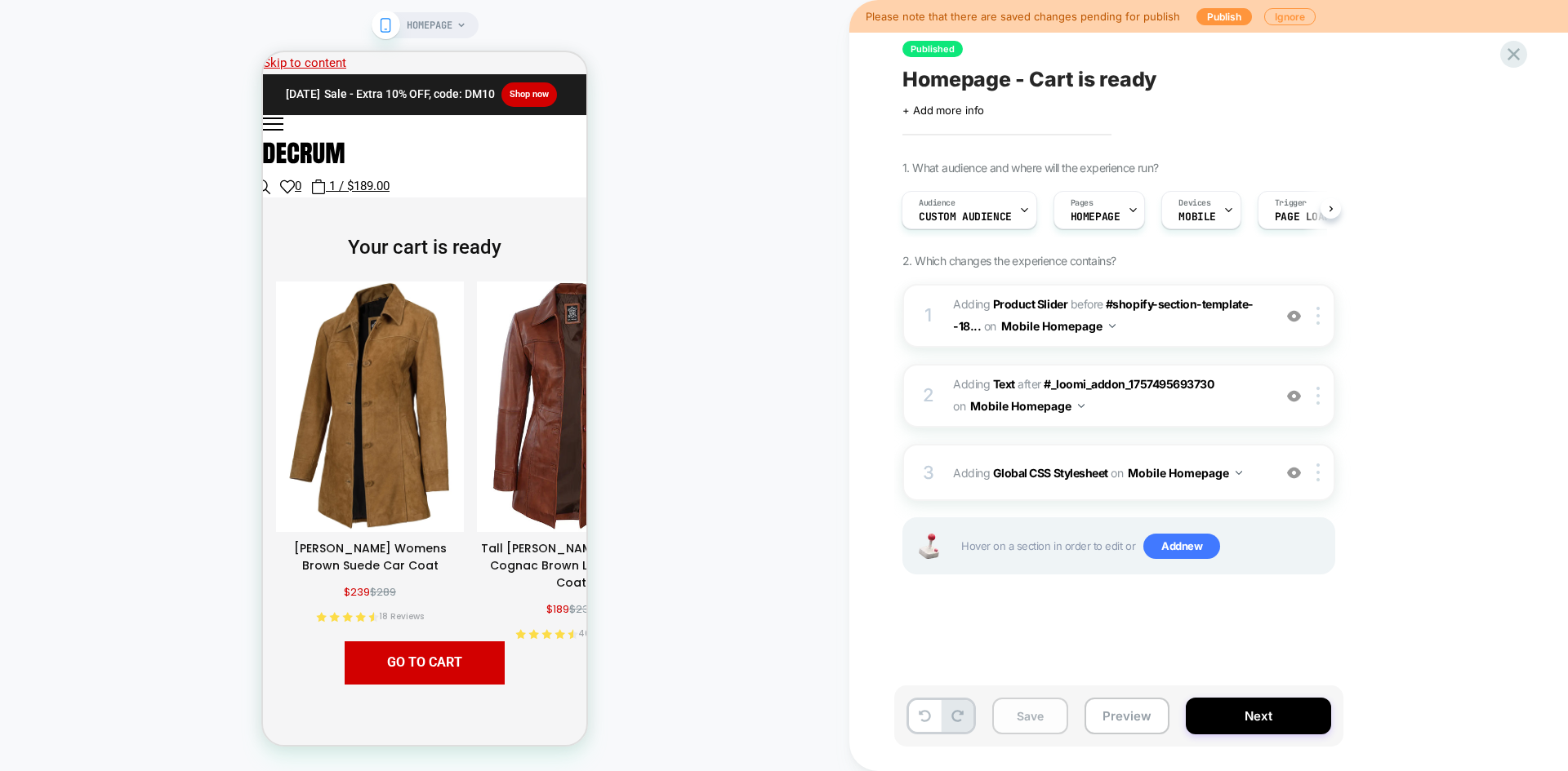
click at [1035, 713] on button "Save" at bounding box center [1029, 715] width 76 height 36
click at [988, 221] on span "Custom Audience" at bounding box center [965, 218] width 93 height 12
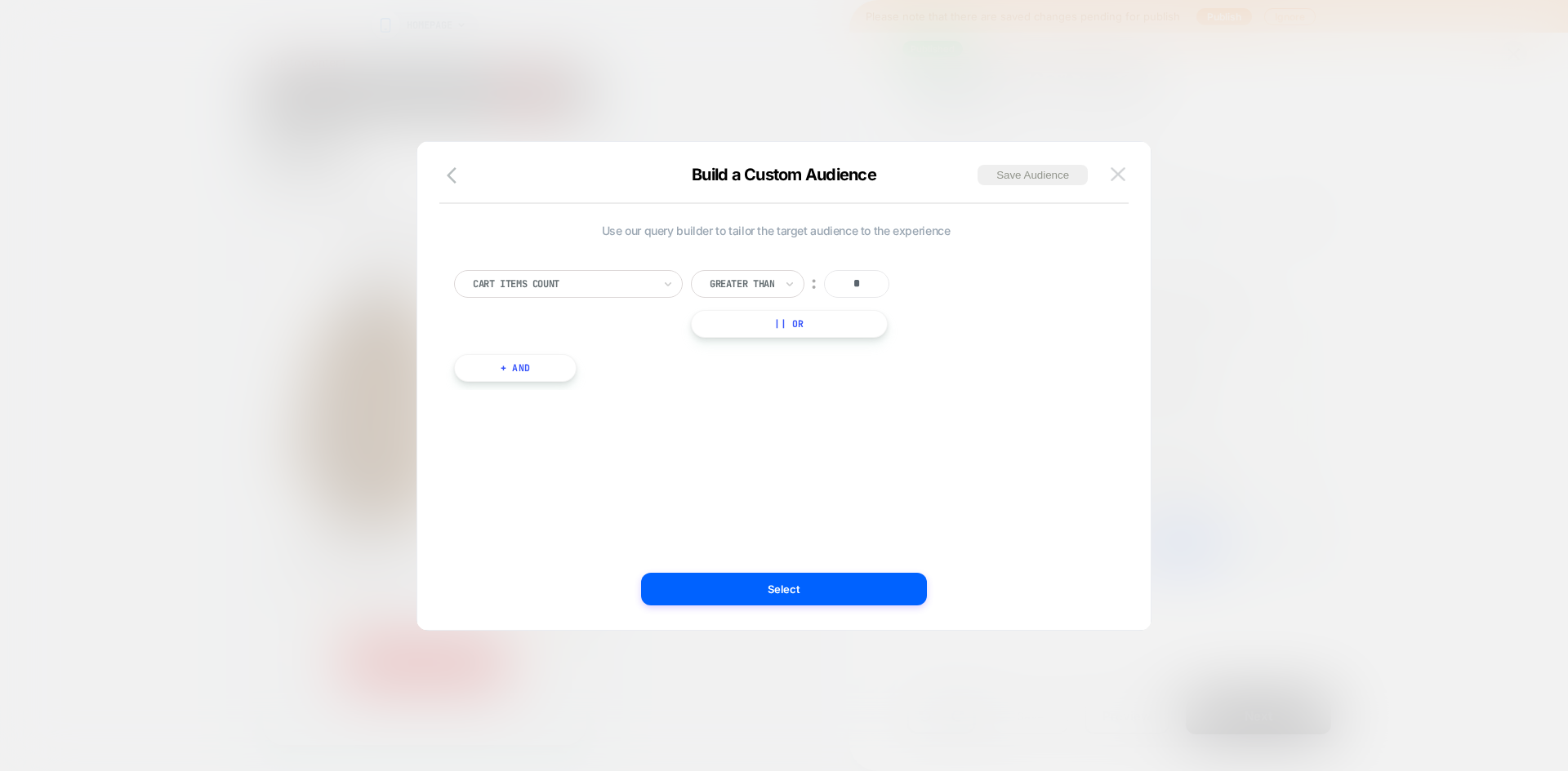
click at [1125, 170] on button at bounding box center [1118, 175] width 25 height 25
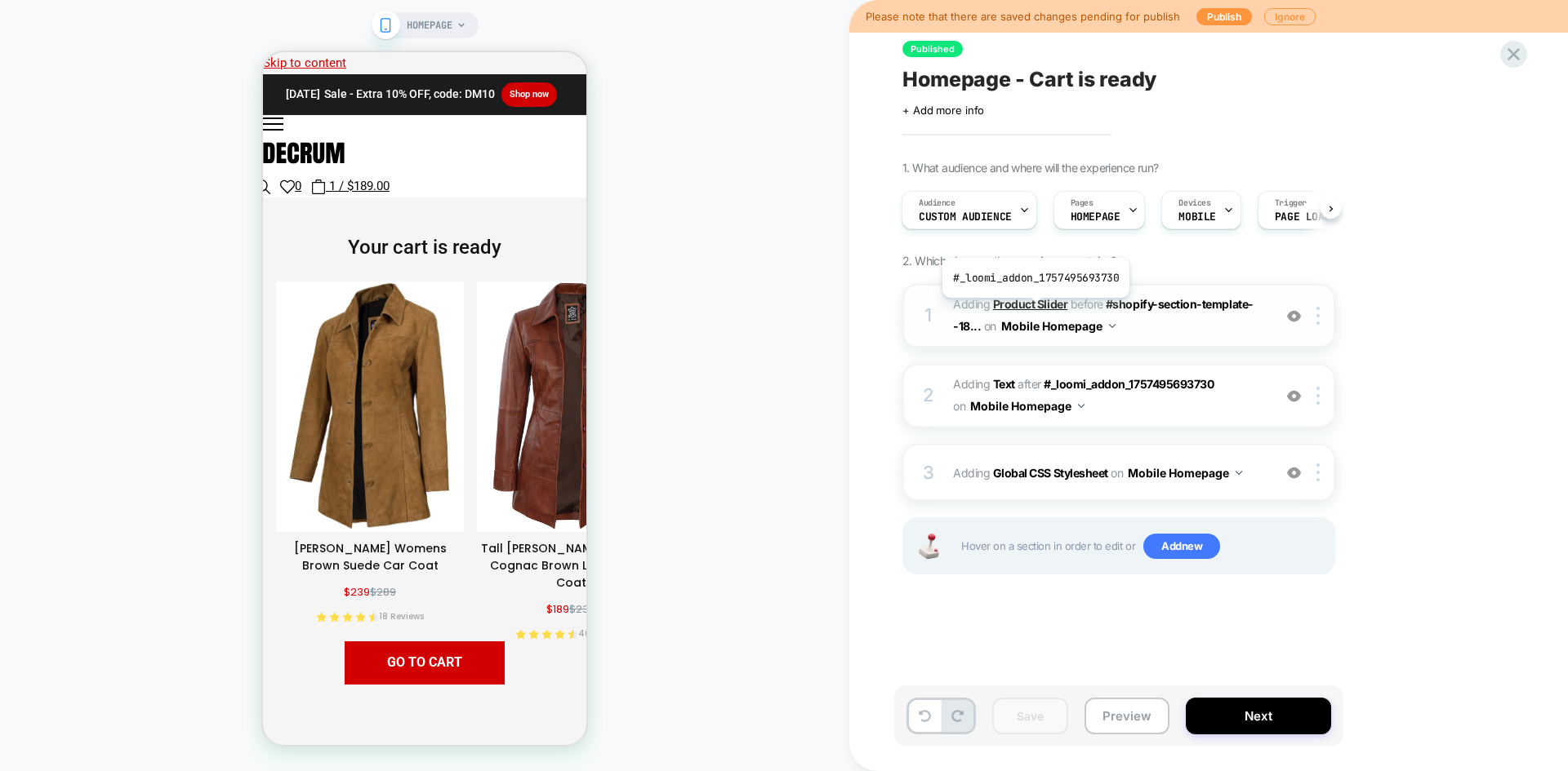
click at [1033, 310] on b "Product Slider" at bounding box center [1030, 304] width 75 height 14
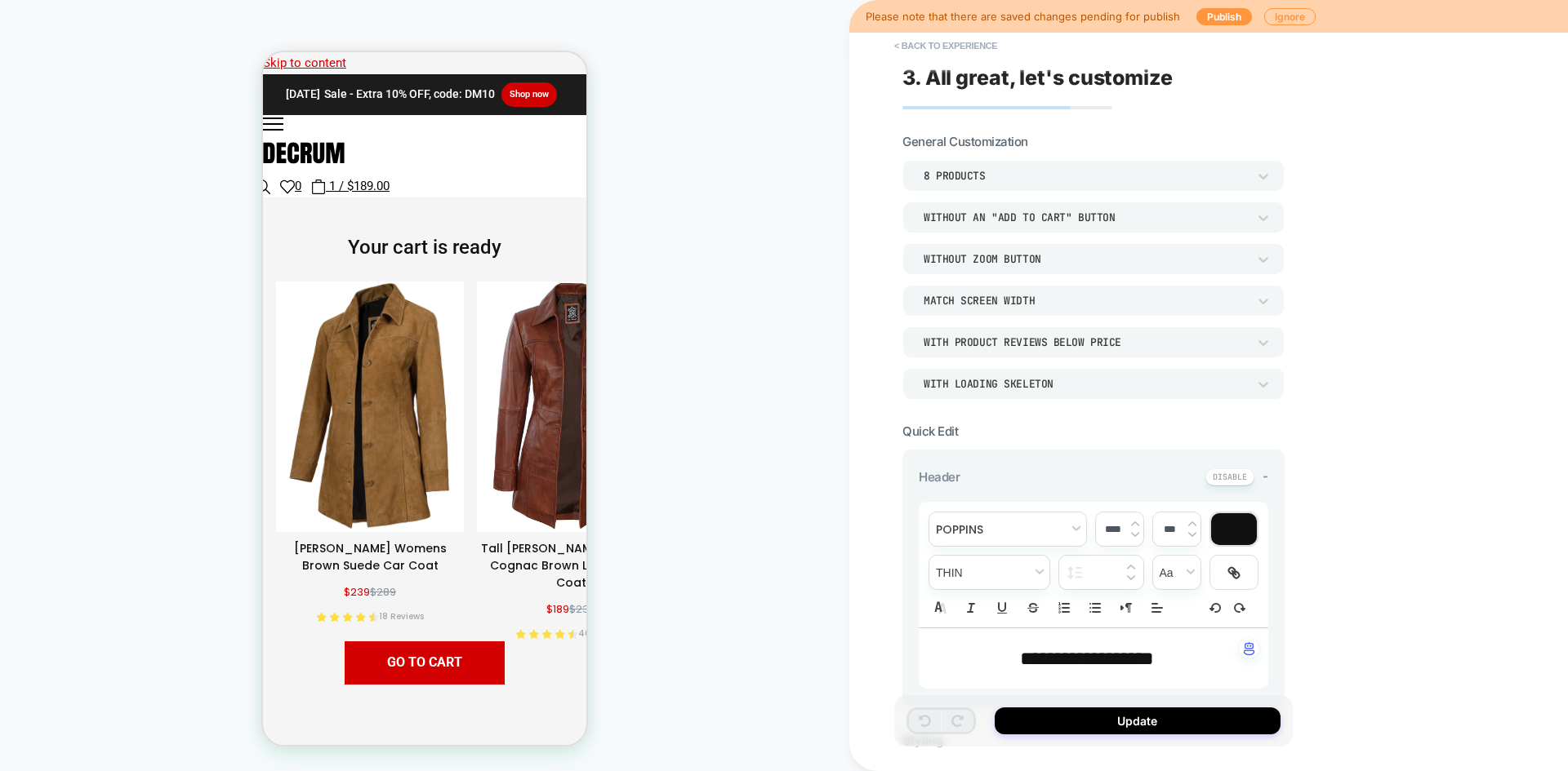
scroll to position [245, 0]
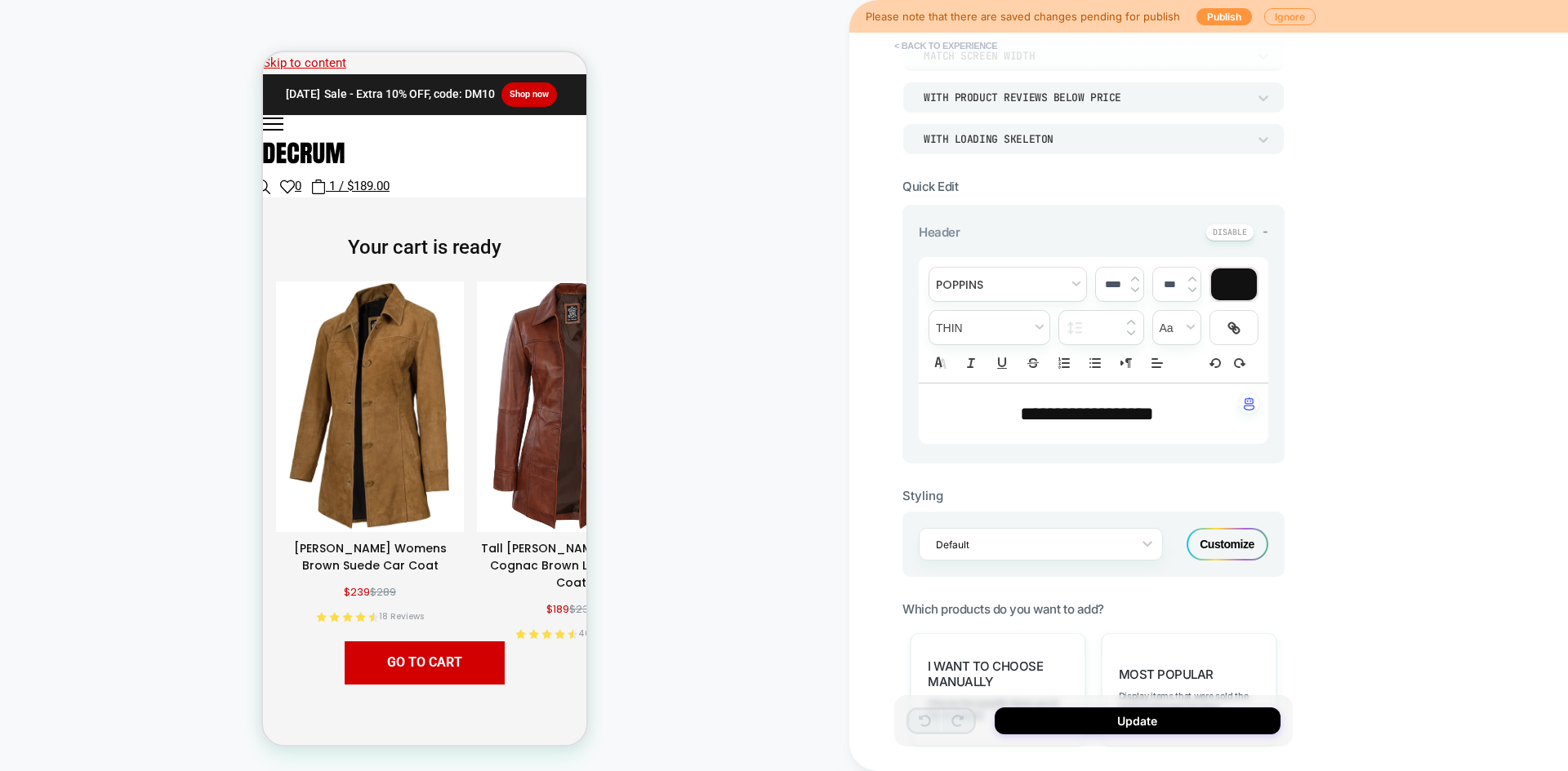
click at [938, 40] on button "< Back to experience" at bounding box center [945, 45] width 119 height 26
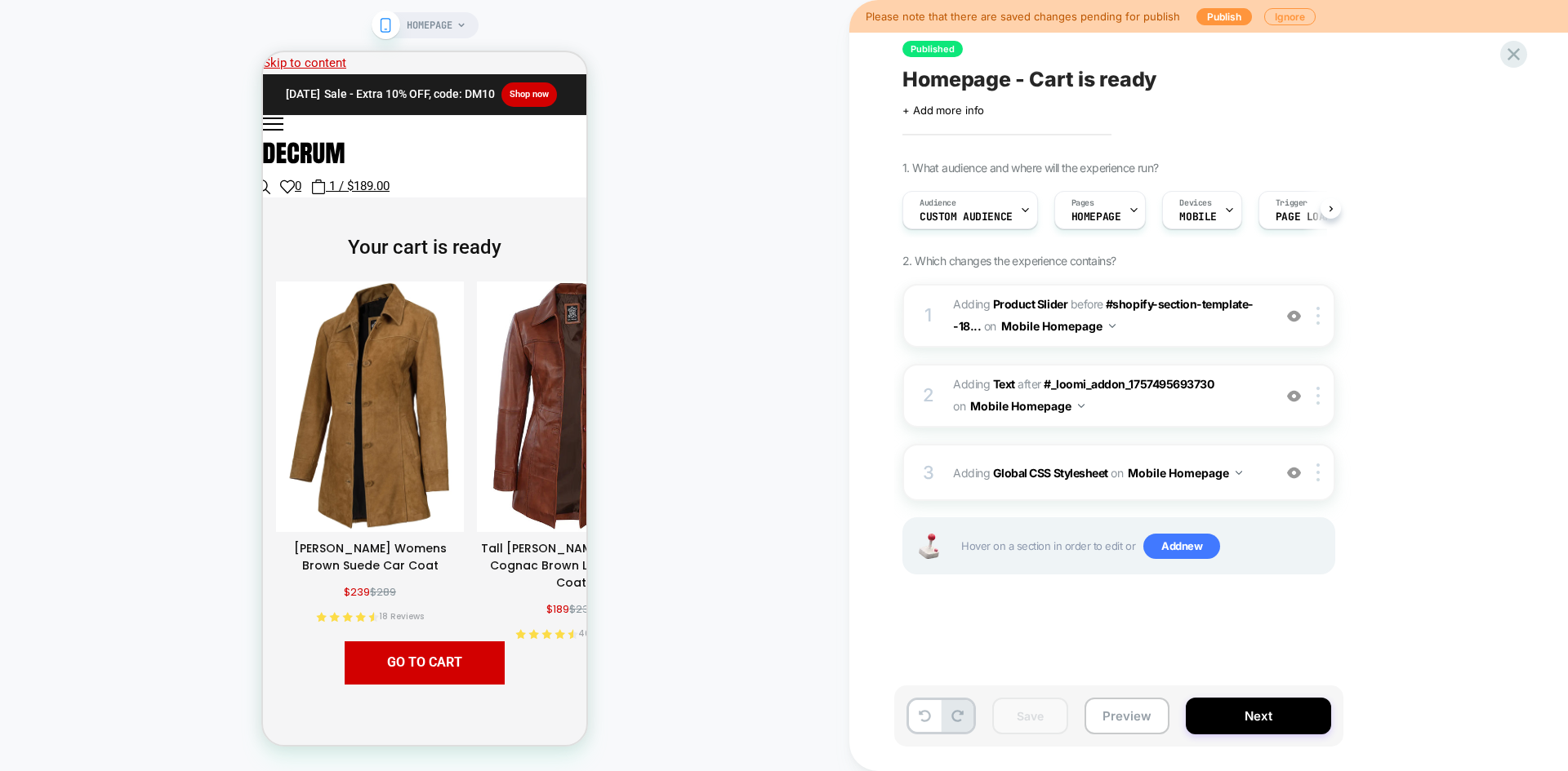
scroll to position [0, 1]
click at [1122, 731] on button "Preview" at bounding box center [1126, 715] width 85 height 36
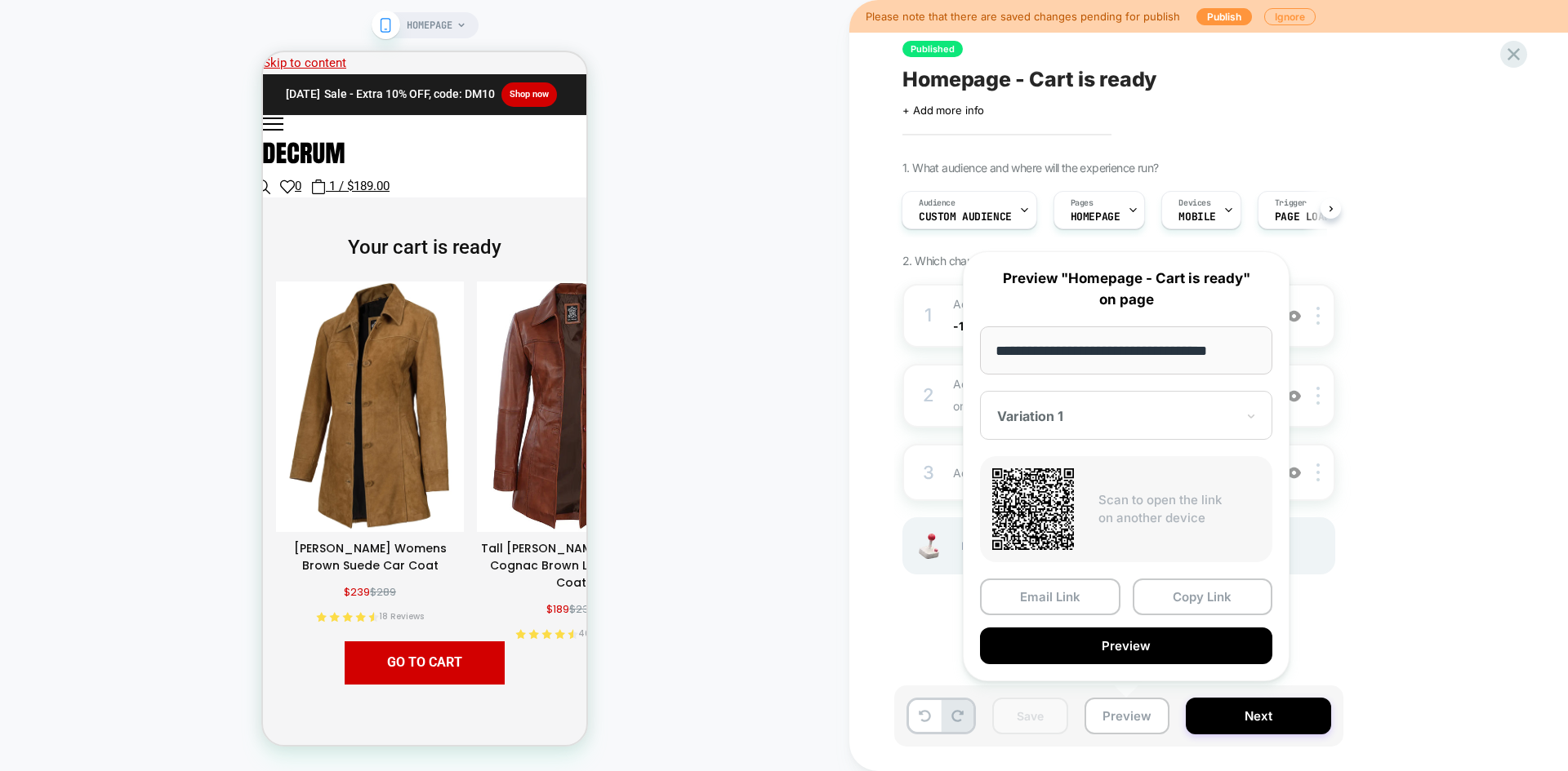
scroll to position [0, 0]
click at [1514, 54] on icon at bounding box center [1513, 54] width 12 height 12
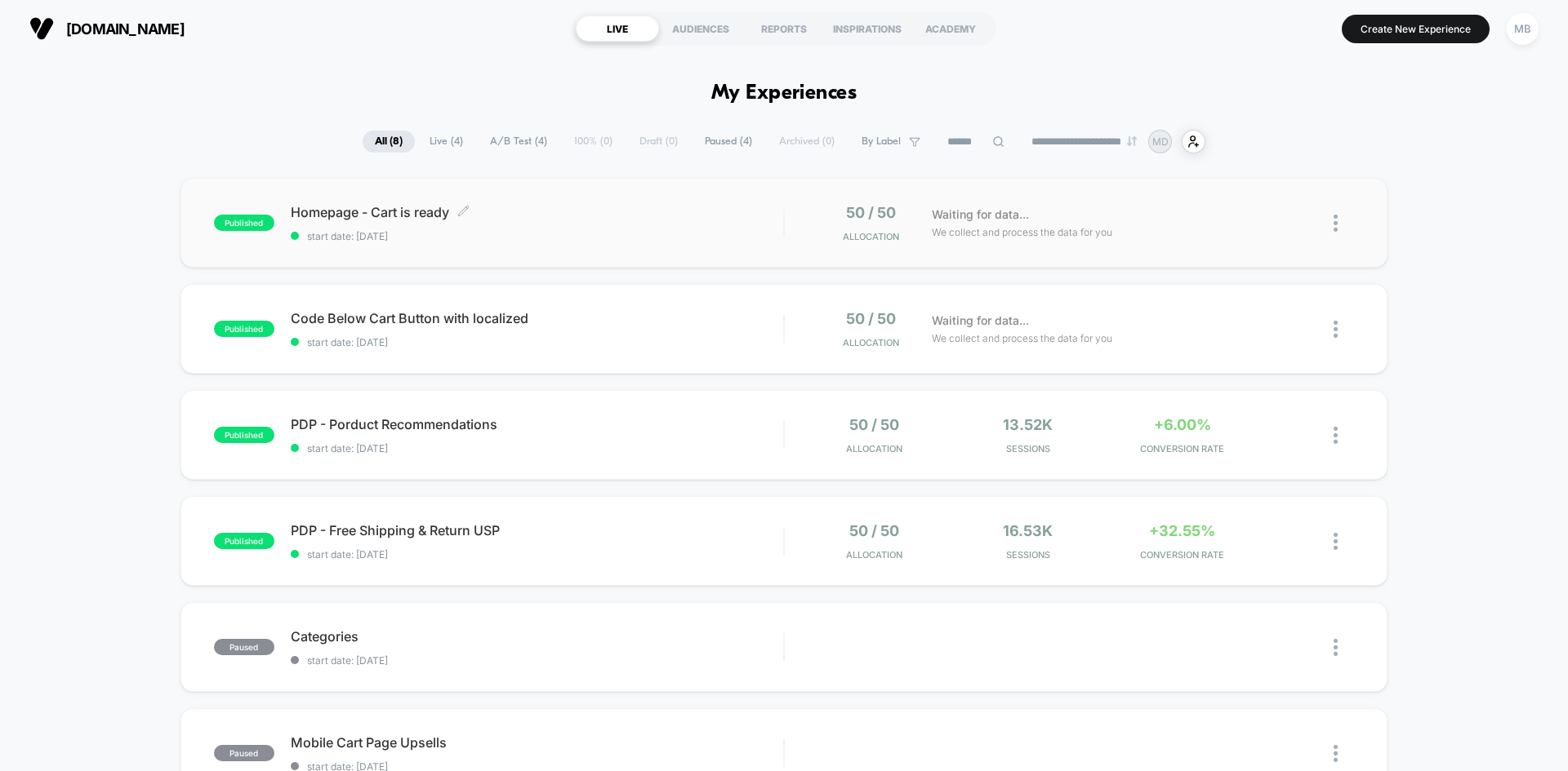
click at [356, 235] on span "start date: [DATE]" at bounding box center [537, 236] width 493 height 12
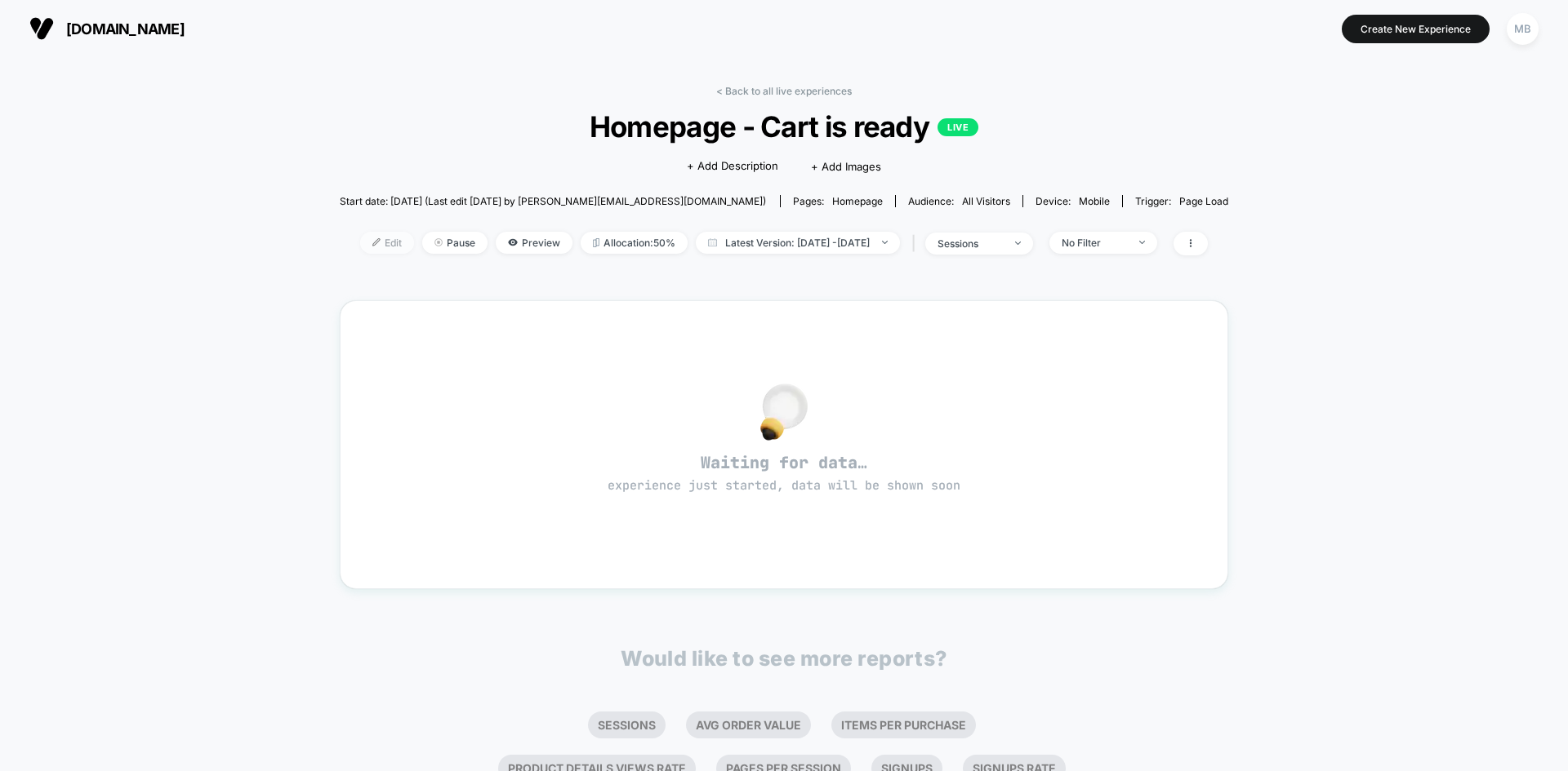
click at [360, 247] on span "Edit" at bounding box center [387, 242] width 54 height 22
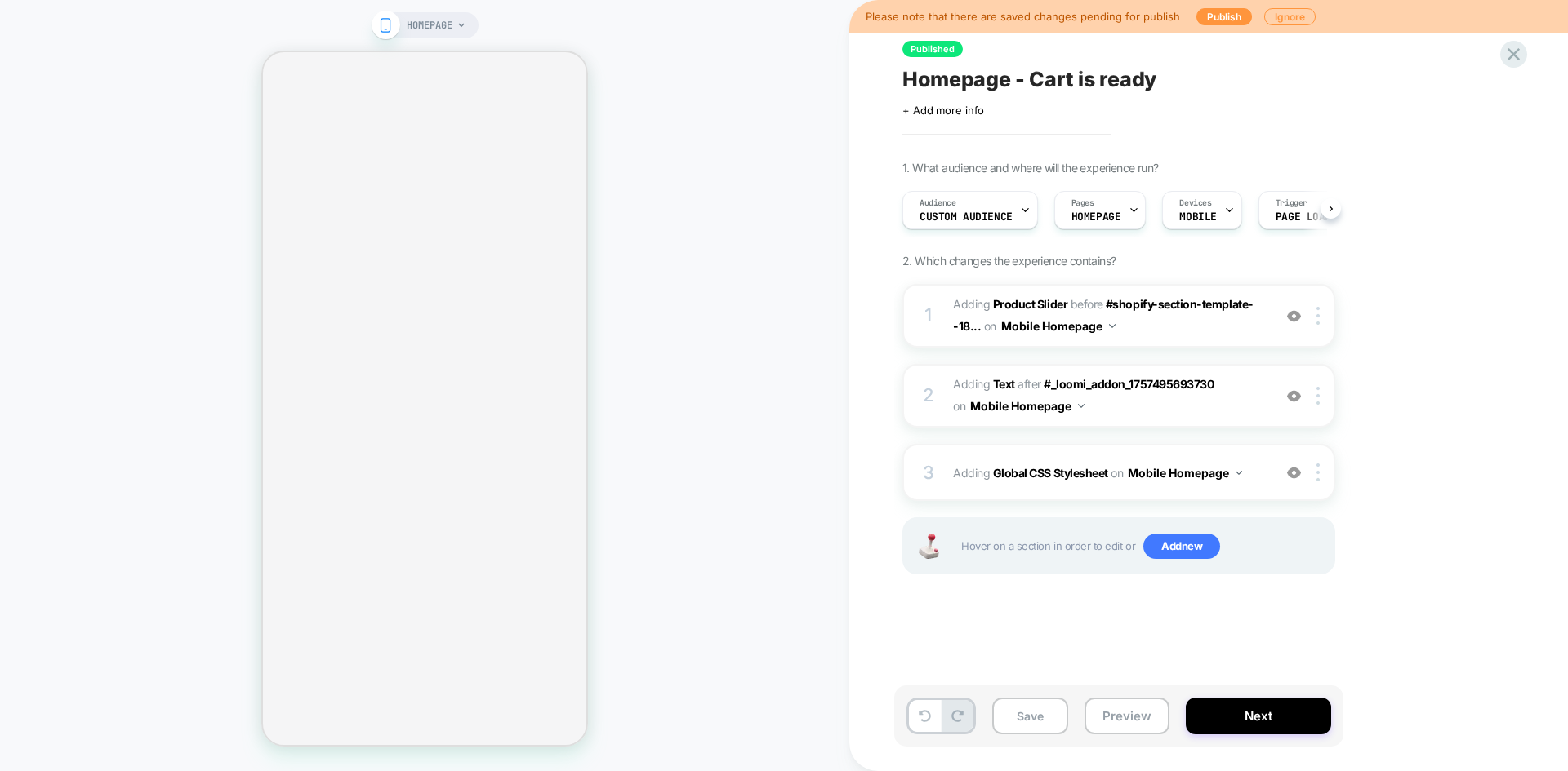
scroll to position [0, 1]
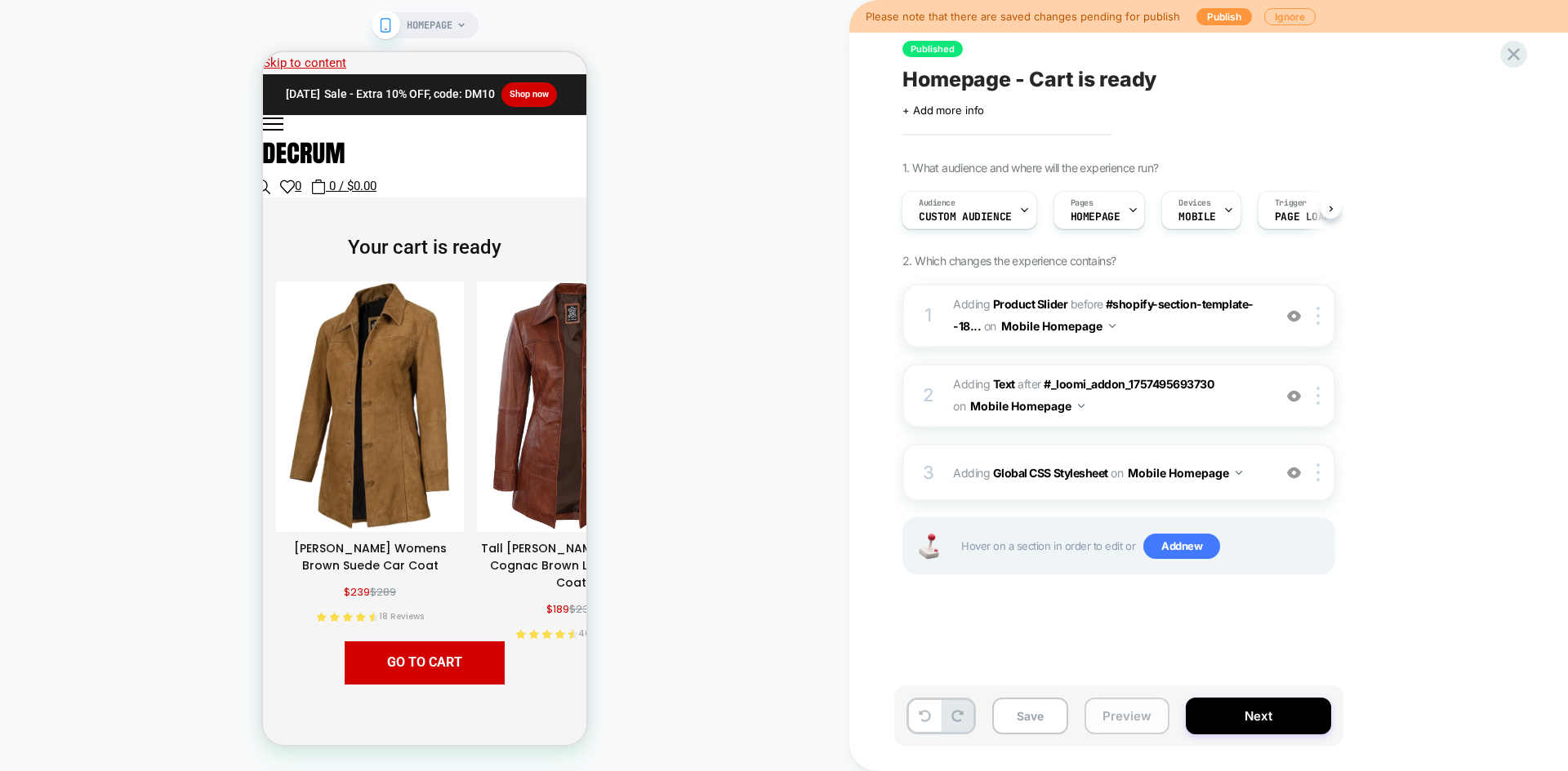
click at [1121, 718] on button "Preview" at bounding box center [1126, 715] width 85 height 36
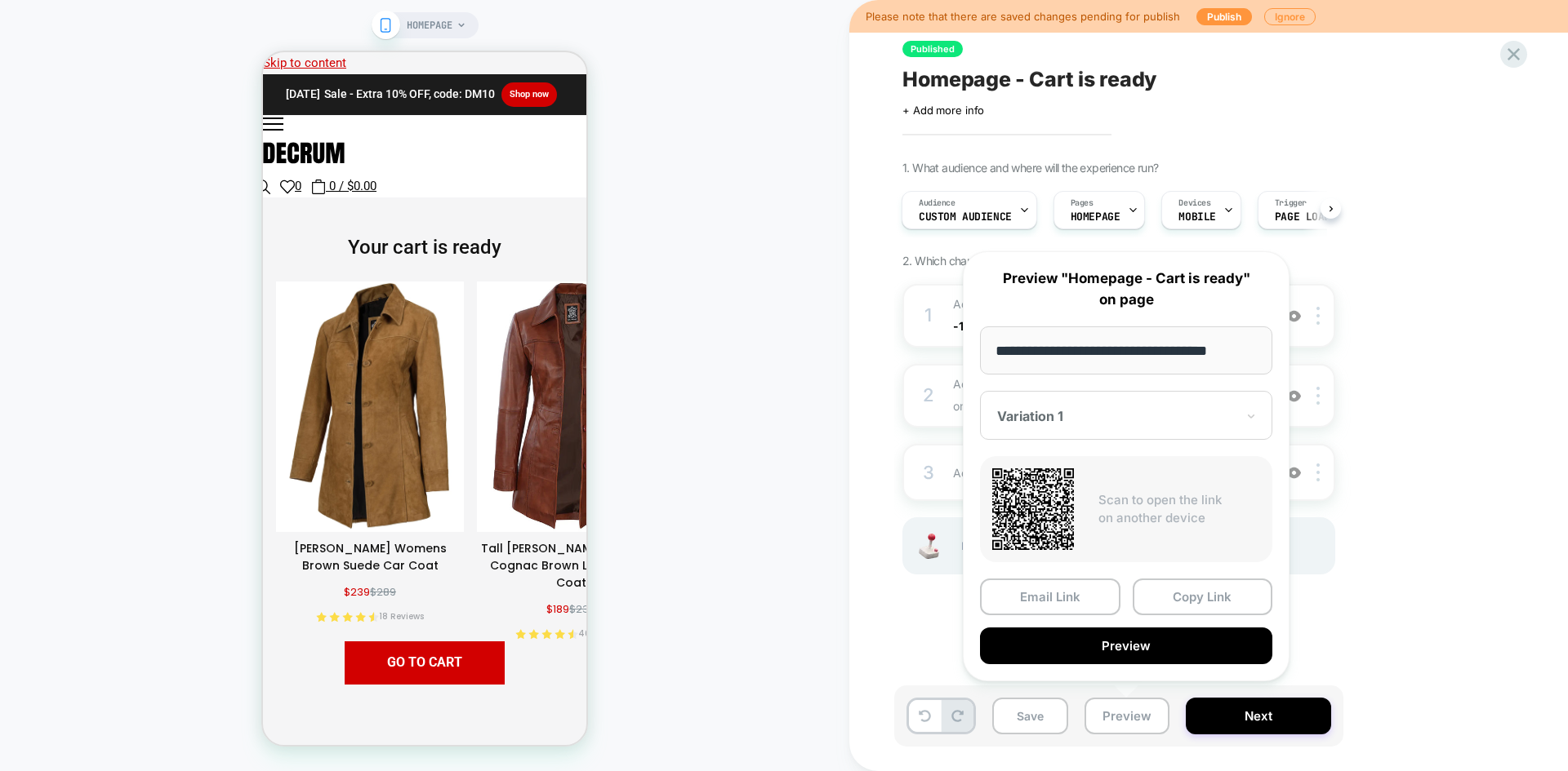
scroll to position [0, 0]
click at [1412, 334] on div "1. What audience and where will the experience run? Audience Custom Audience Pa…" at bounding box center [1199, 387] width 596 height 454
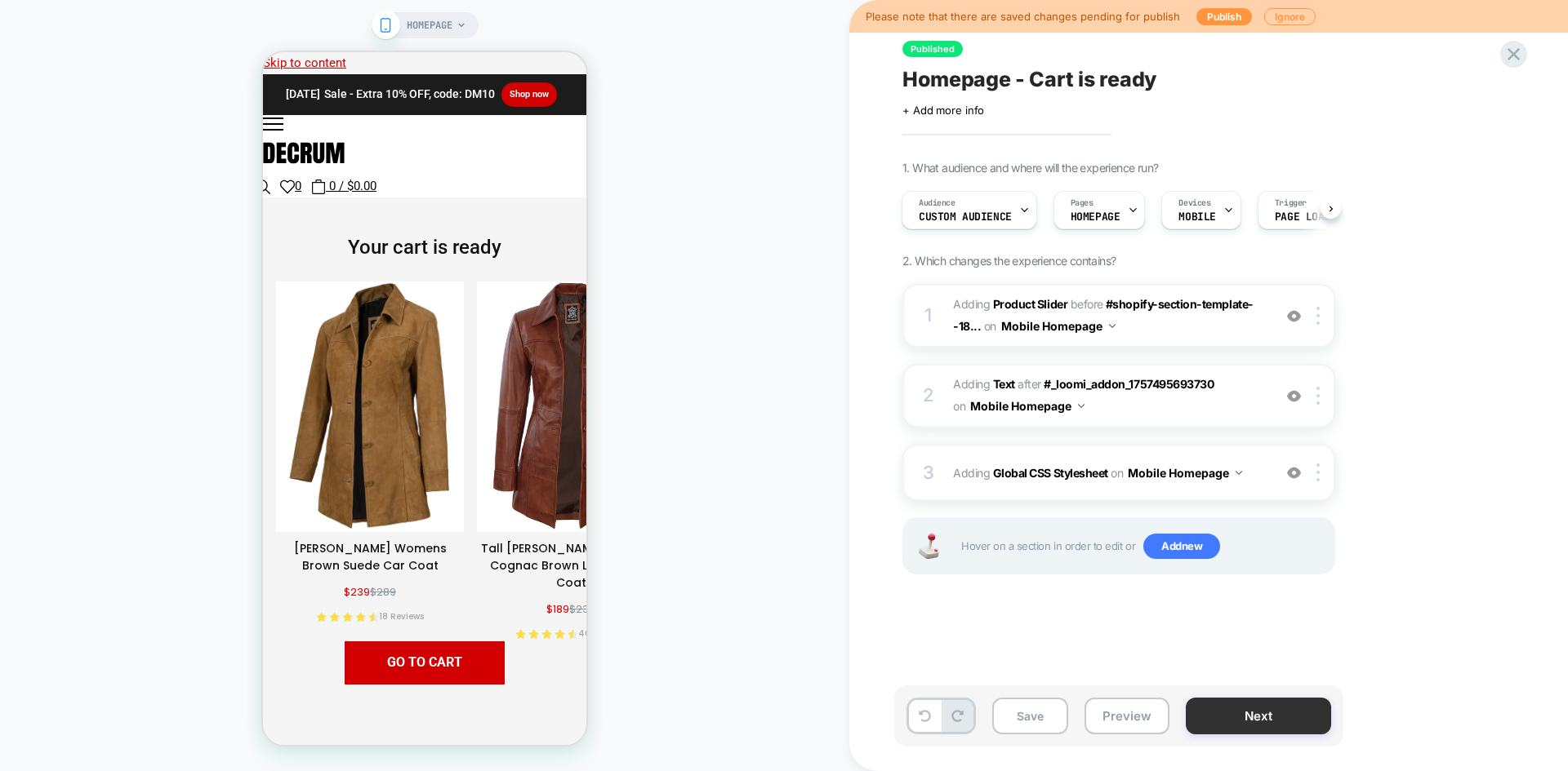
click at [1227, 720] on button "Next" at bounding box center [1258, 715] width 145 height 36
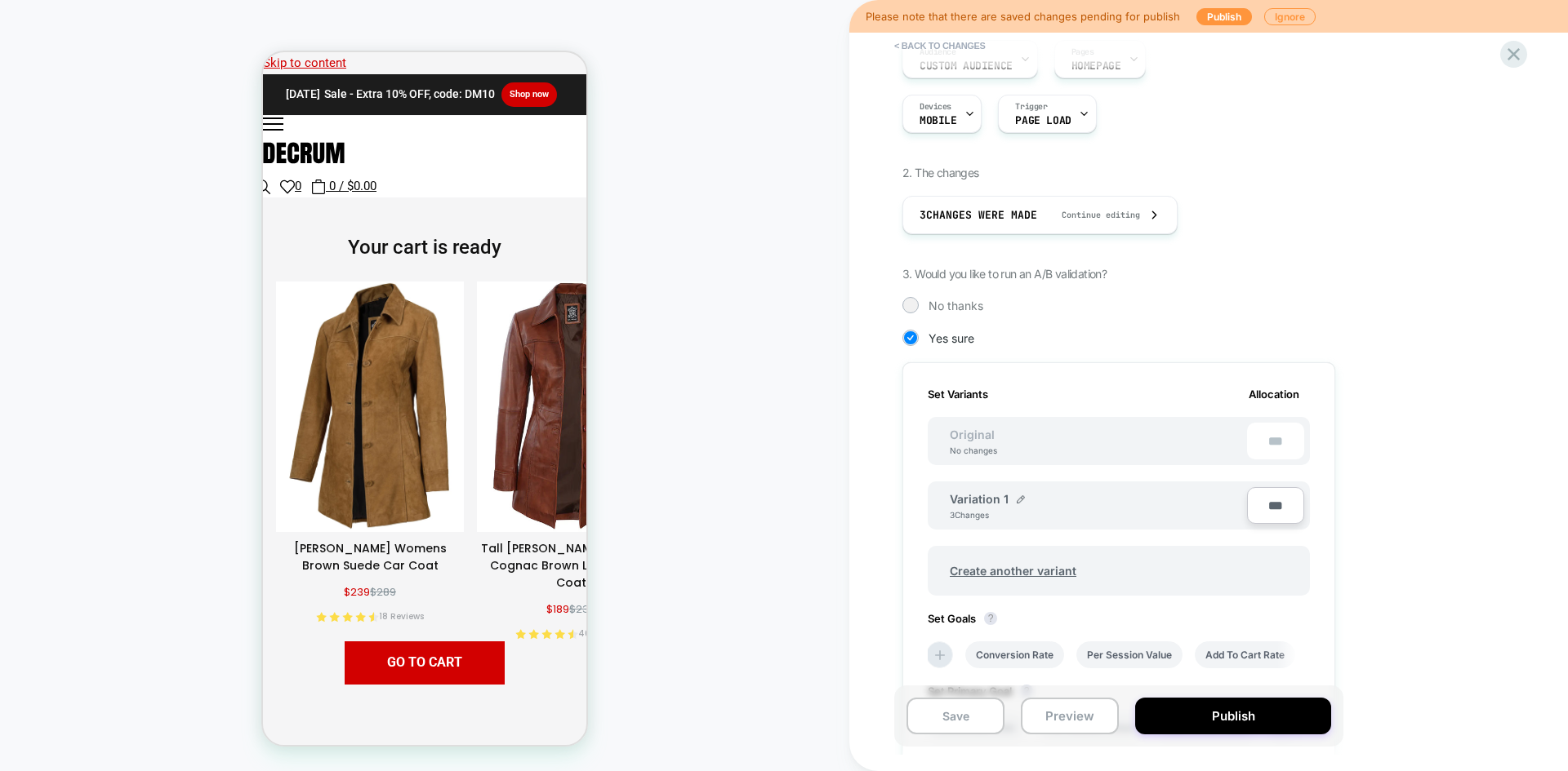
scroll to position [245, 0]
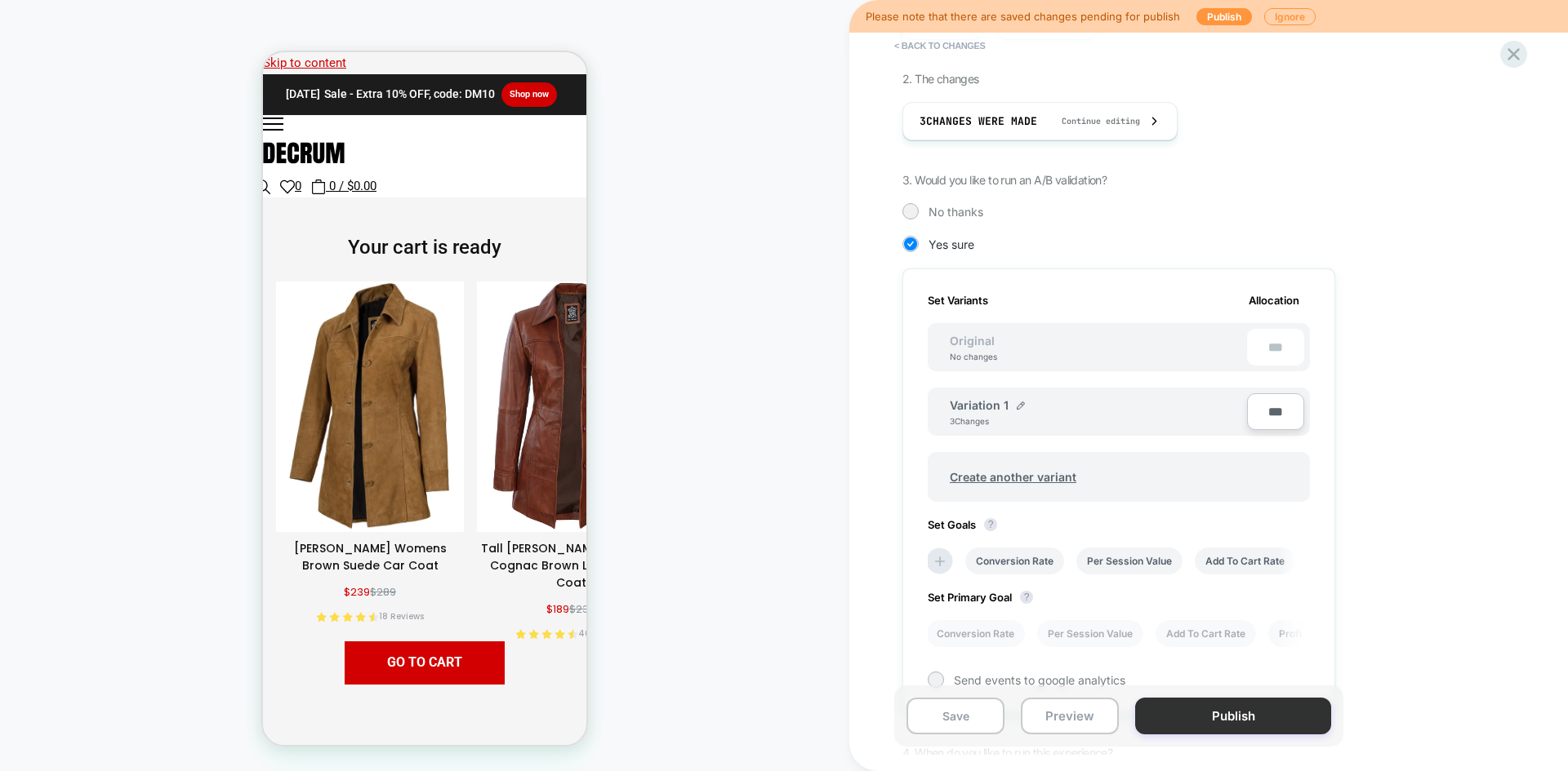
click at [1201, 725] on button "Publish" at bounding box center [1233, 715] width 196 height 36
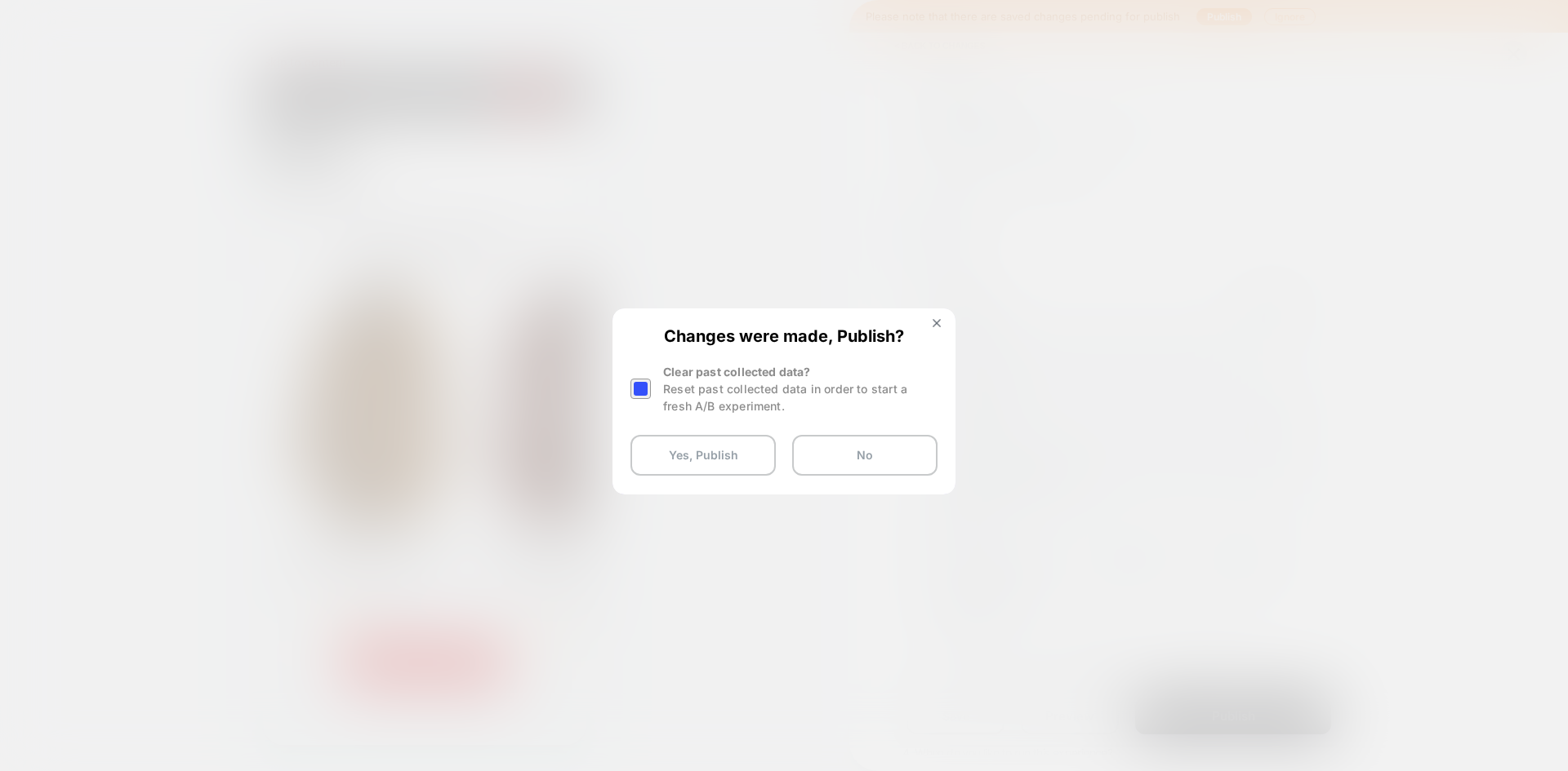
click at [643, 390] on div at bounding box center [640, 388] width 21 height 21
click at [684, 455] on button "Yes, Publish" at bounding box center [703, 455] width 145 height 41
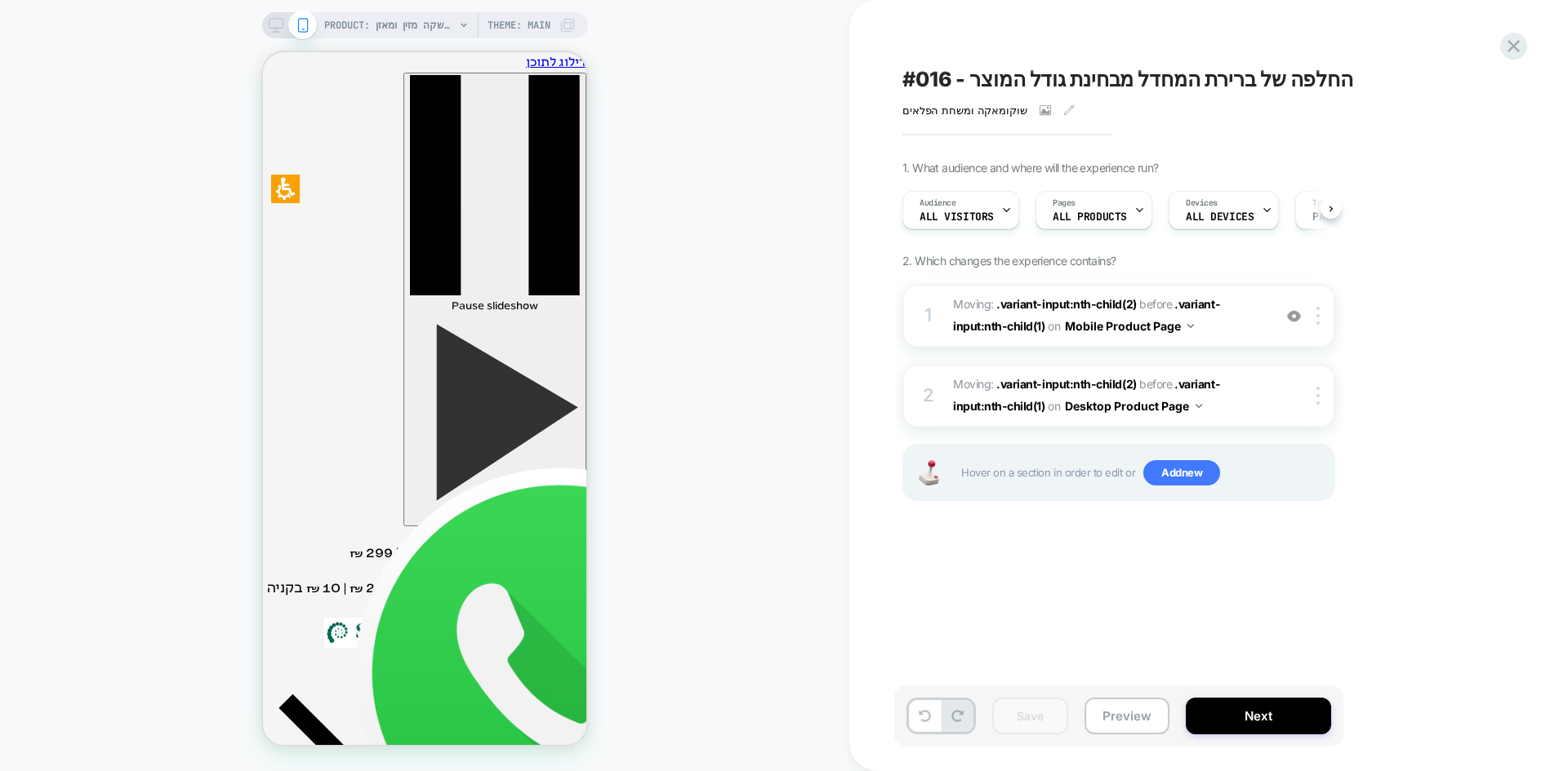
scroll to position [0, 2]
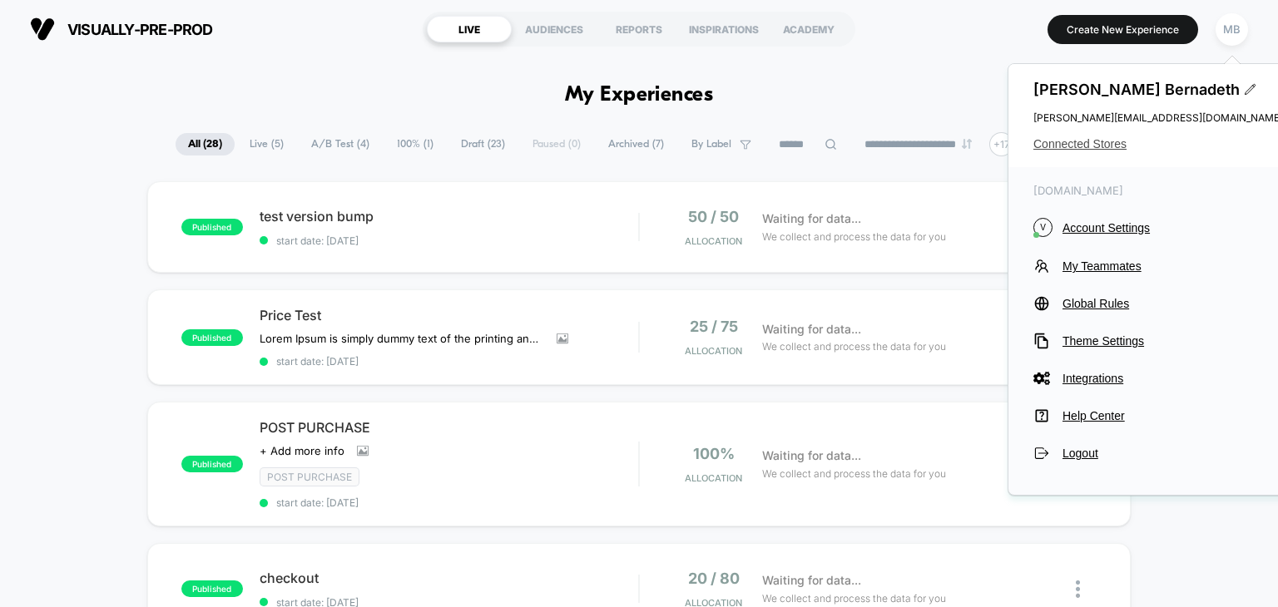
click at [1084, 137] on span "Connected Stores" at bounding box center [1158, 143] width 250 height 13
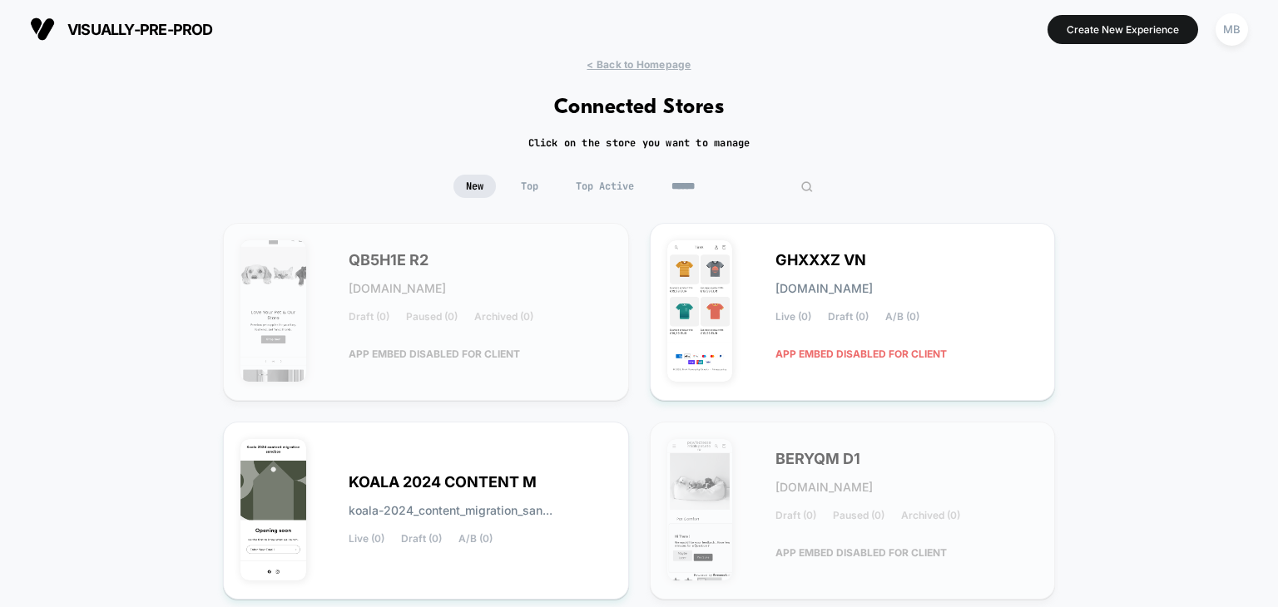
click at [723, 186] on input at bounding box center [742, 186] width 166 height 23
click at [739, 191] on input at bounding box center [742, 186] width 166 height 23
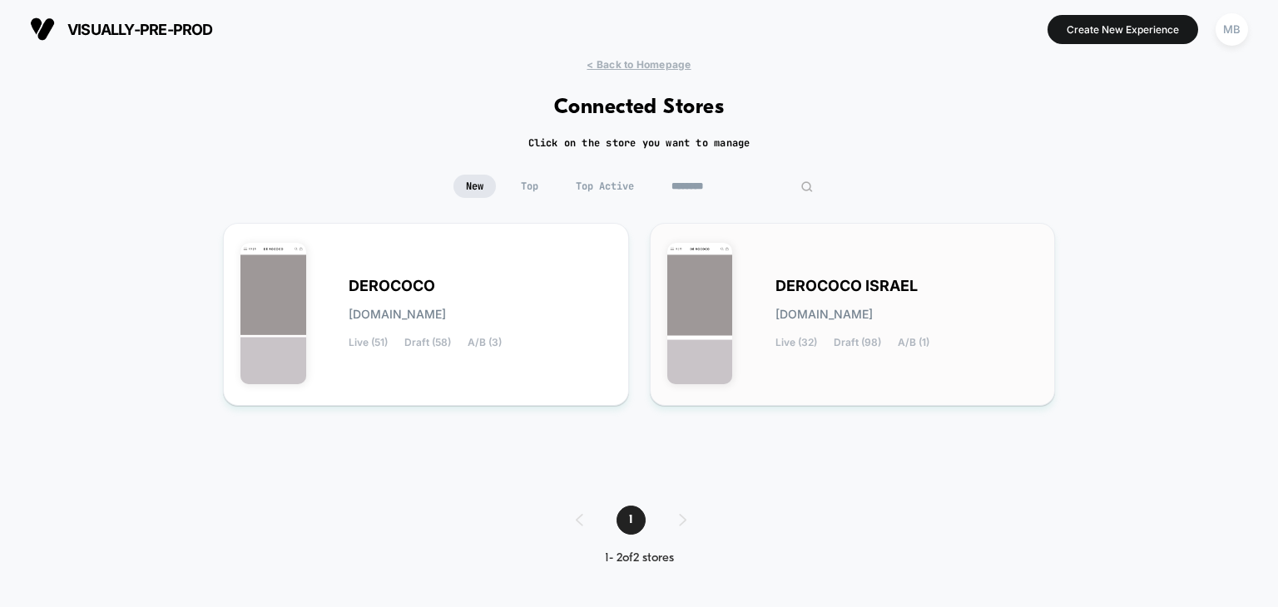
type input "********"
click at [870, 338] on span "Draft (98)" at bounding box center [857, 343] width 47 height 12
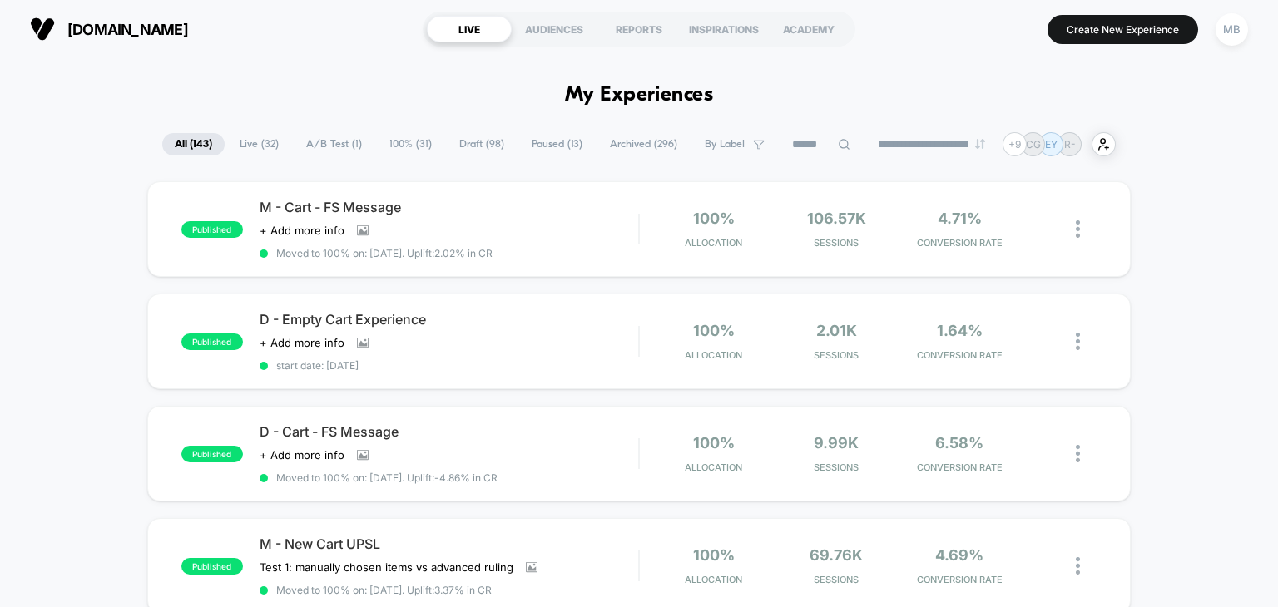
drag, startPoint x: 253, startPoint y: 151, endPoint x: 265, endPoint y: 166, distance: 20.1
click at [253, 151] on span "Live ( 32 )" at bounding box center [259, 144] width 64 height 22
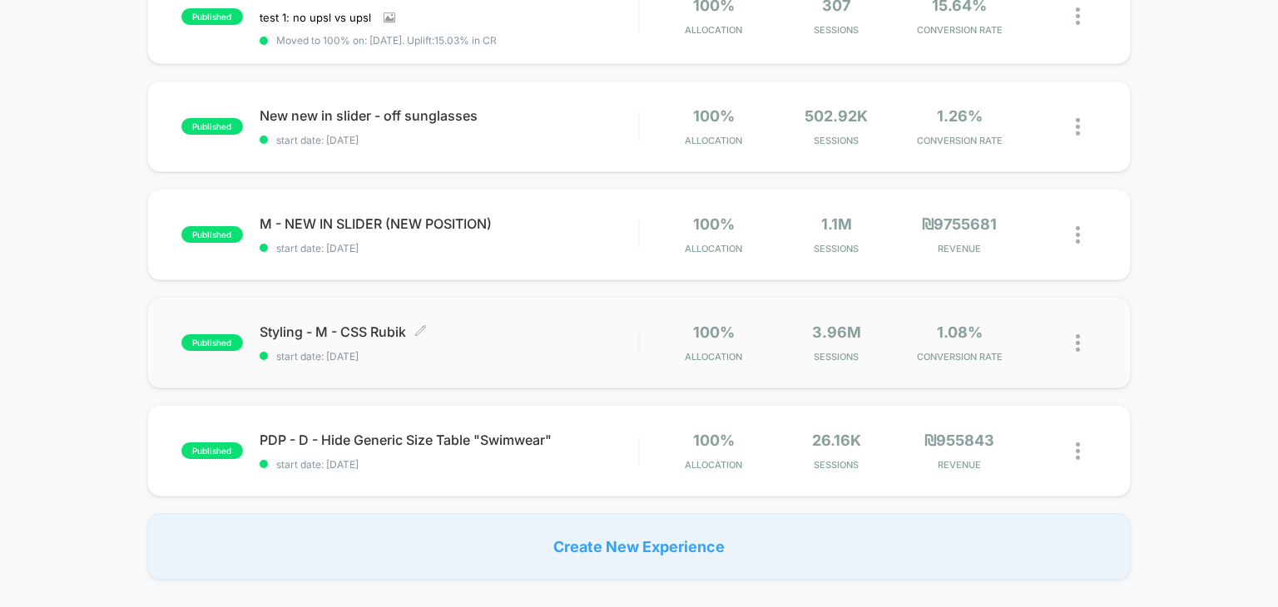
scroll to position [1082, 0]
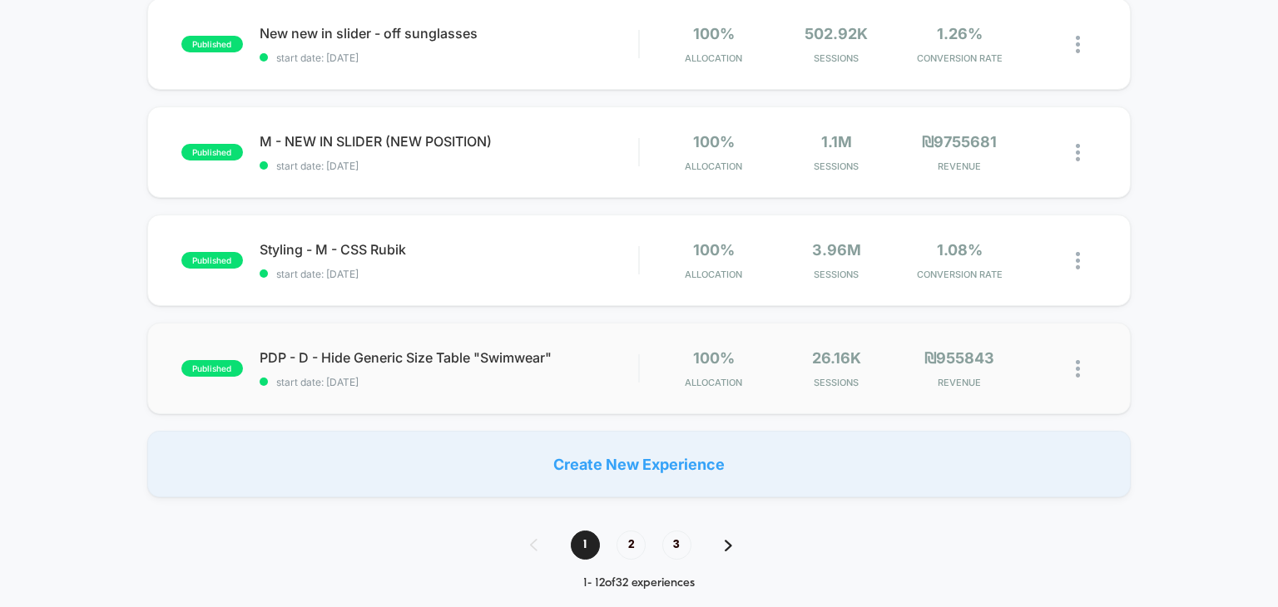
click at [468, 384] on div "published PDP - D - Hide Generic Size Table "Swimwear" start date: 4/24/2023 10…" at bounding box center [639, 369] width 984 height 92
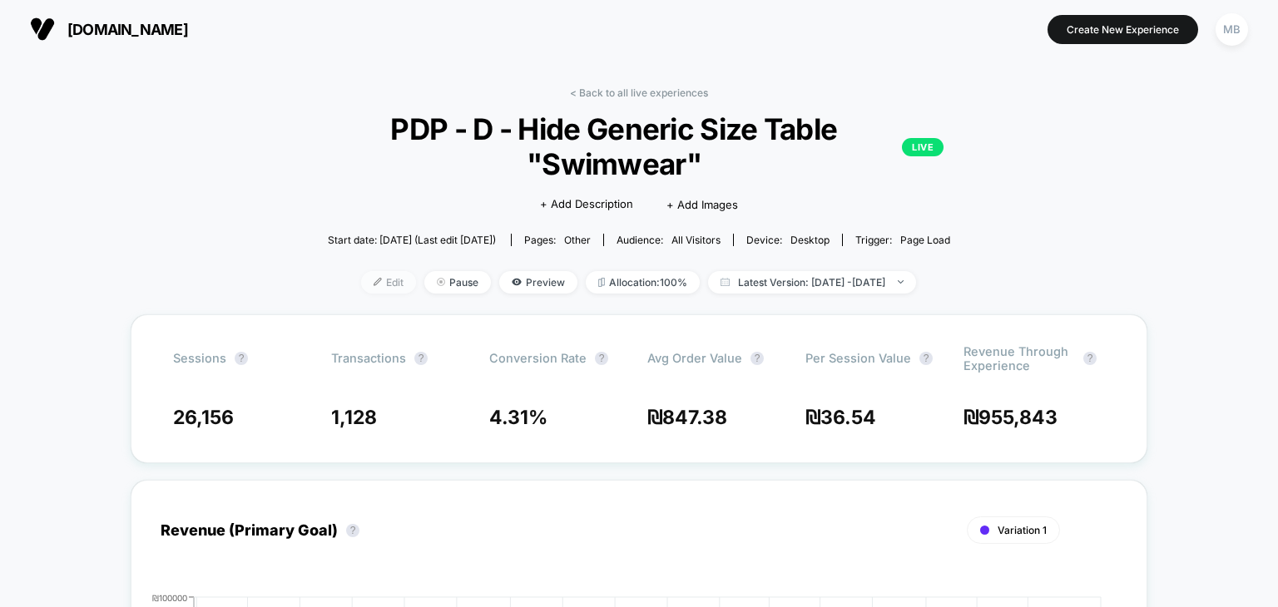
click at [361, 290] on span "Edit" at bounding box center [388, 282] width 55 height 22
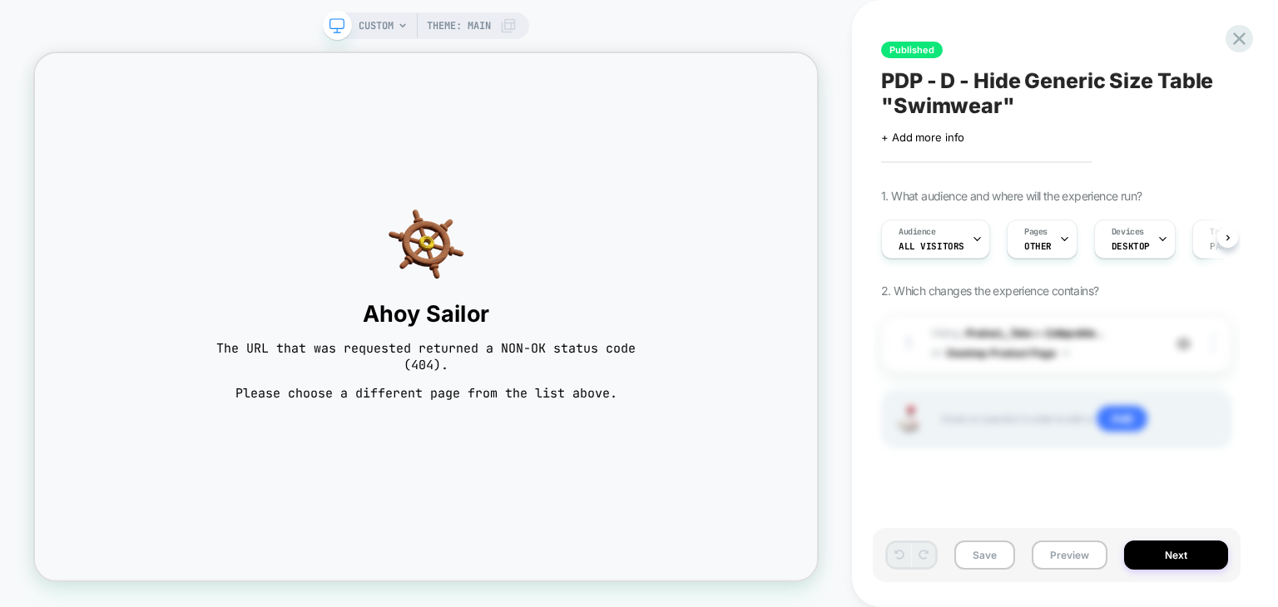
click at [1062, 560] on button "Preview" at bounding box center [1070, 555] width 76 height 29
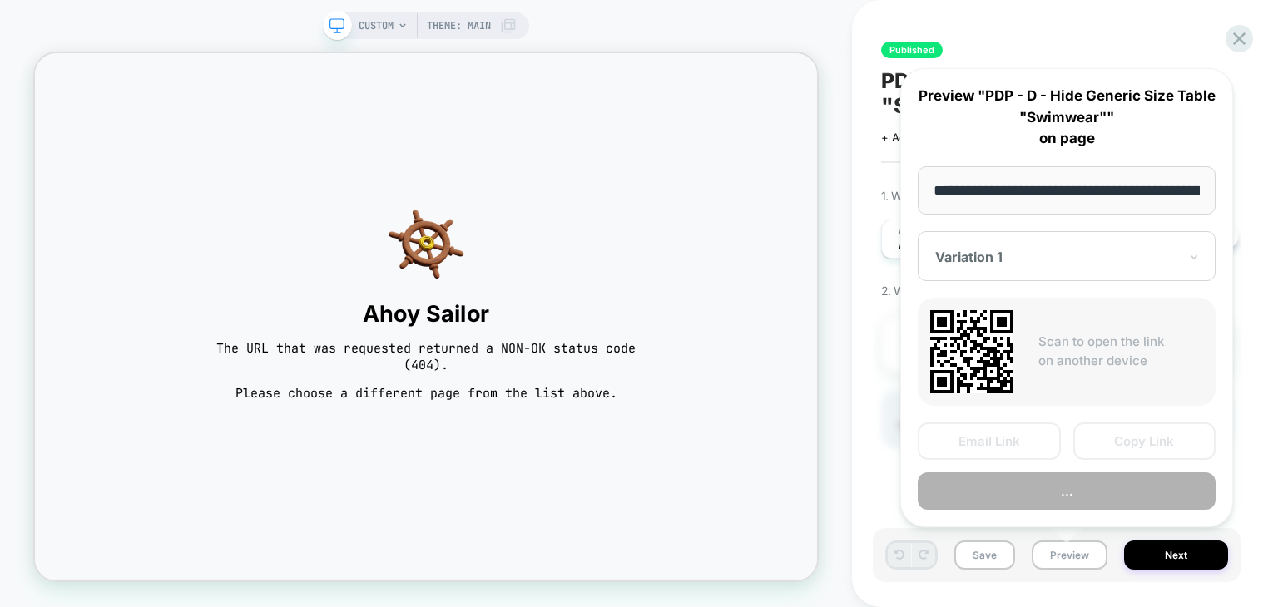
scroll to position [0, 334]
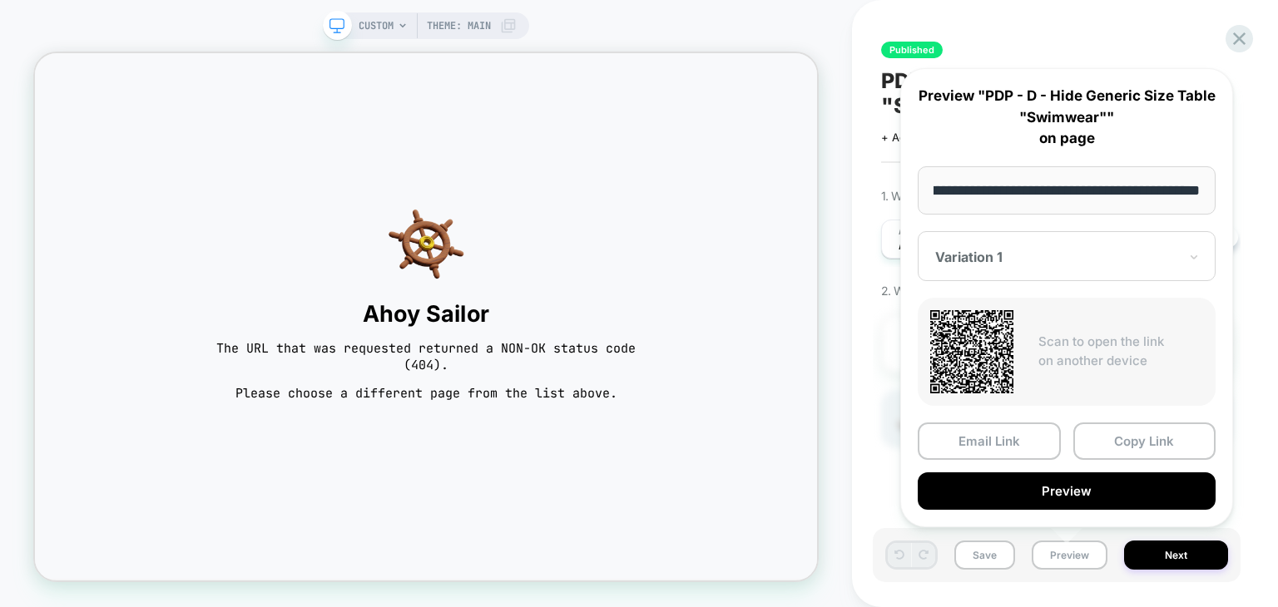
click at [972, 194] on input "**********" at bounding box center [1067, 190] width 298 height 48
click at [1033, 191] on input "**********" at bounding box center [1067, 190] width 298 height 48
drag, startPoint x: 1050, startPoint y: 191, endPoint x: 878, endPoint y: 189, distance: 172.2
click at [878, 189] on body "**********" at bounding box center [639, 303] width 1278 height 607
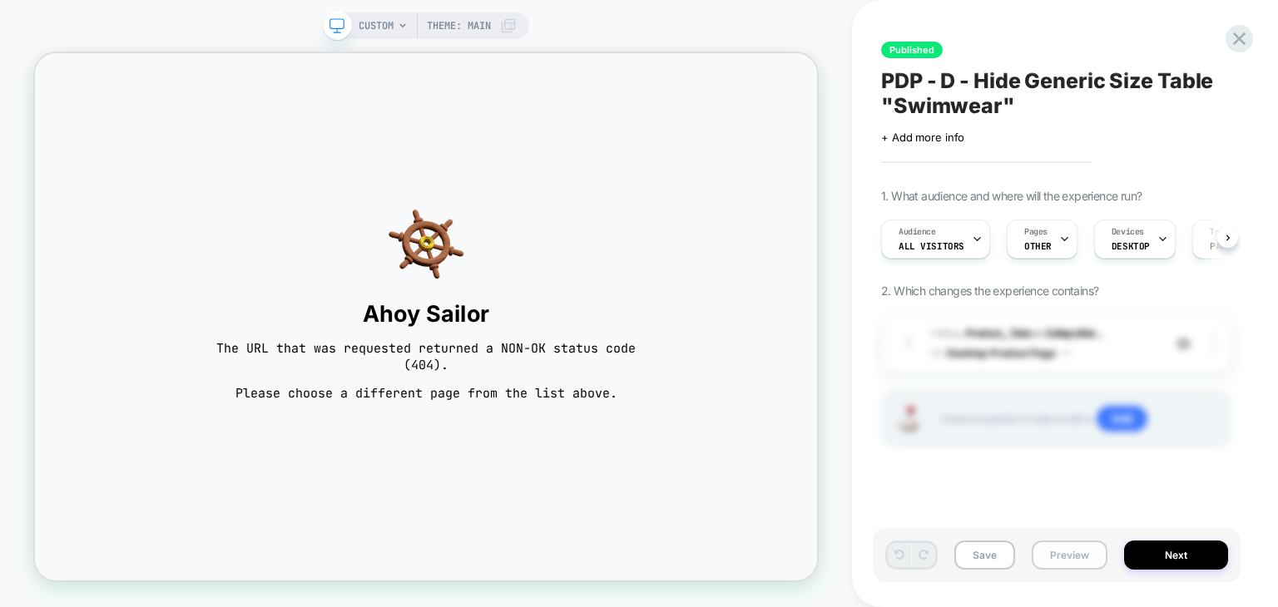
click at [1065, 569] on button "Preview" at bounding box center [1070, 555] width 76 height 29
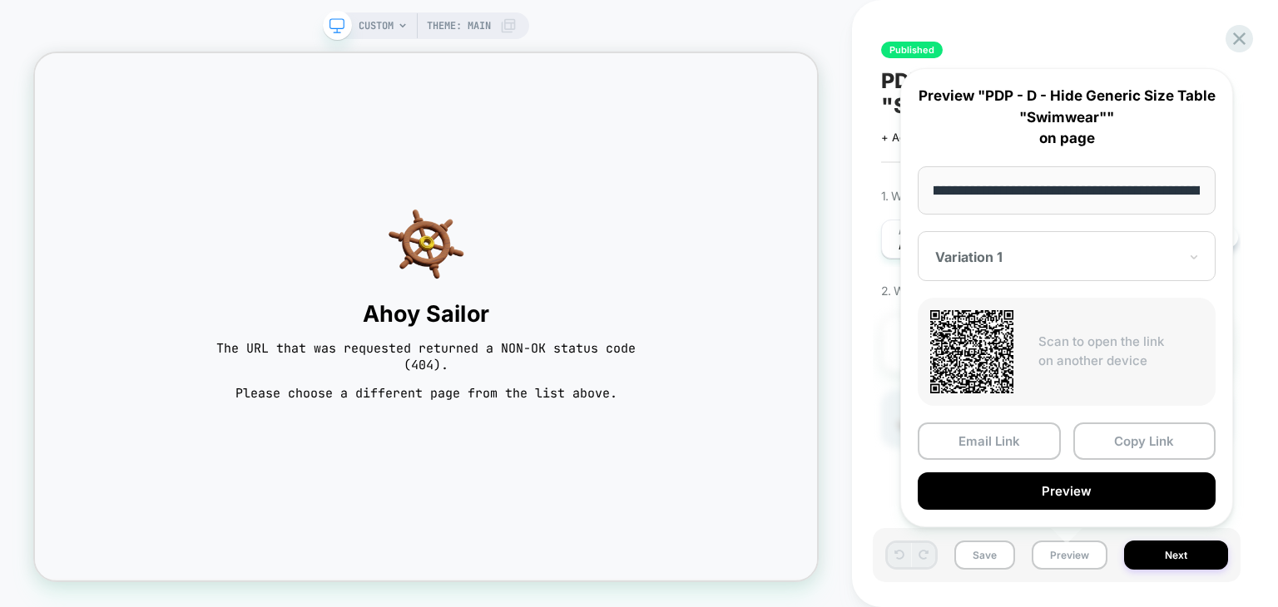
scroll to position [0, 11]
drag, startPoint x: 1005, startPoint y: 193, endPoint x: 928, endPoint y: 191, distance: 77.4
click at [928, 191] on input "**********" at bounding box center [1067, 190] width 298 height 48
click at [1033, 193] on input "**********" at bounding box center [1067, 190] width 298 height 48
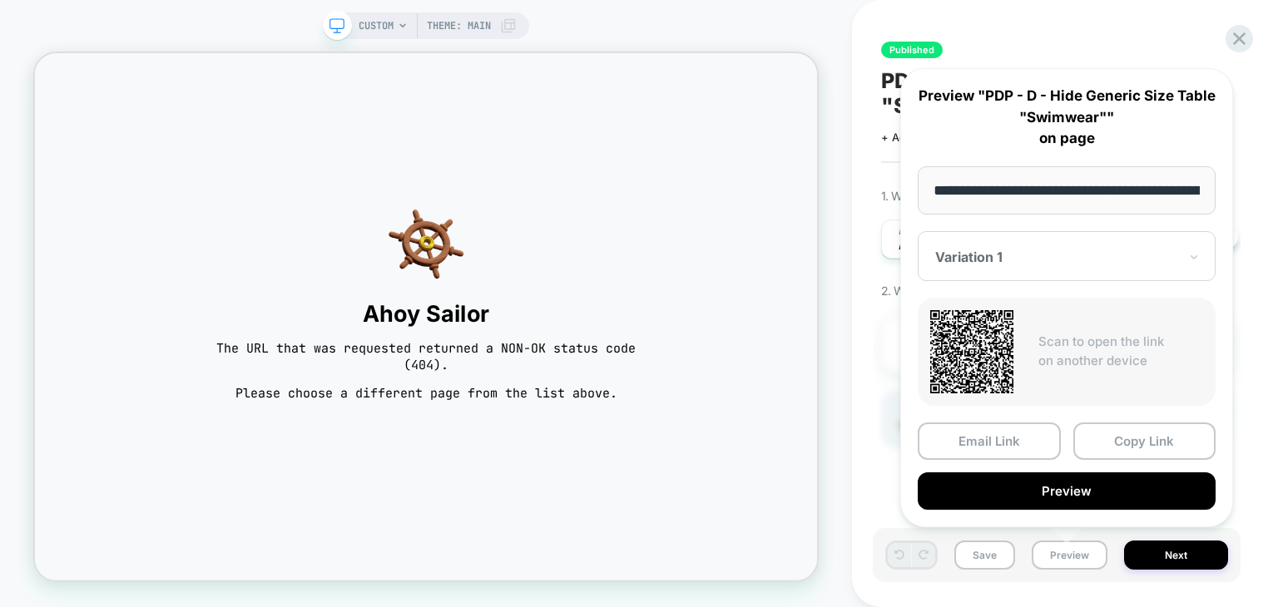
drag, startPoint x: 1105, startPoint y: 191, endPoint x: 898, endPoint y: 193, distance: 207.2
click at [898, 193] on div "**********" at bounding box center [1067, 298] width 366 height 493
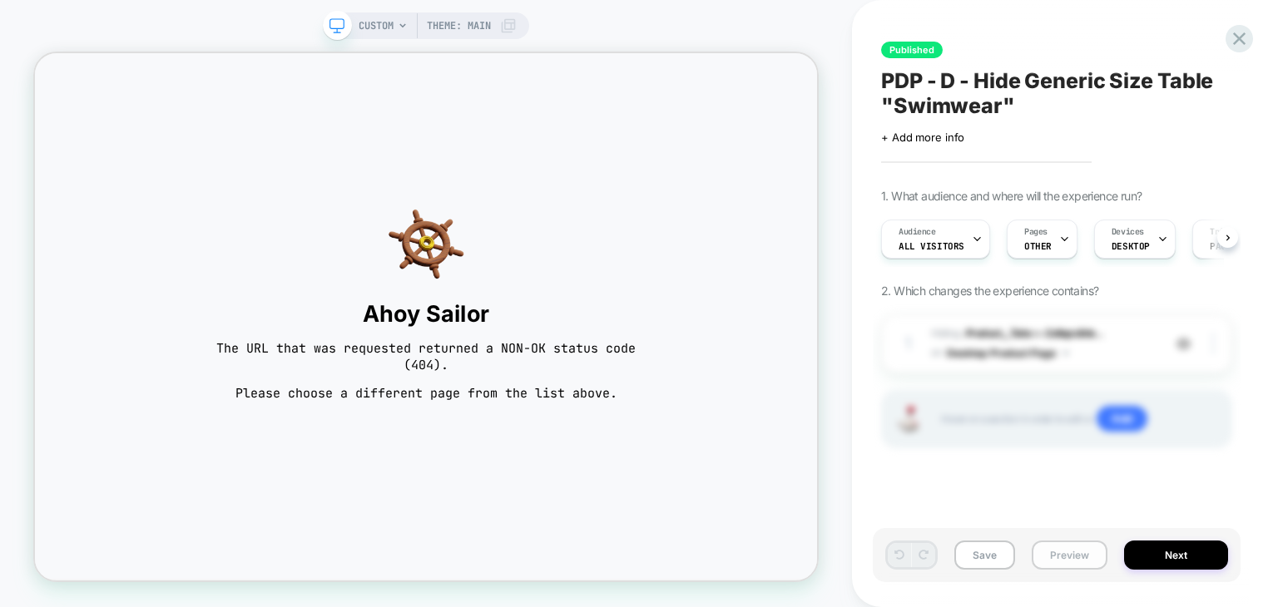
click at [1068, 548] on button "Preview" at bounding box center [1070, 555] width 76 height 29
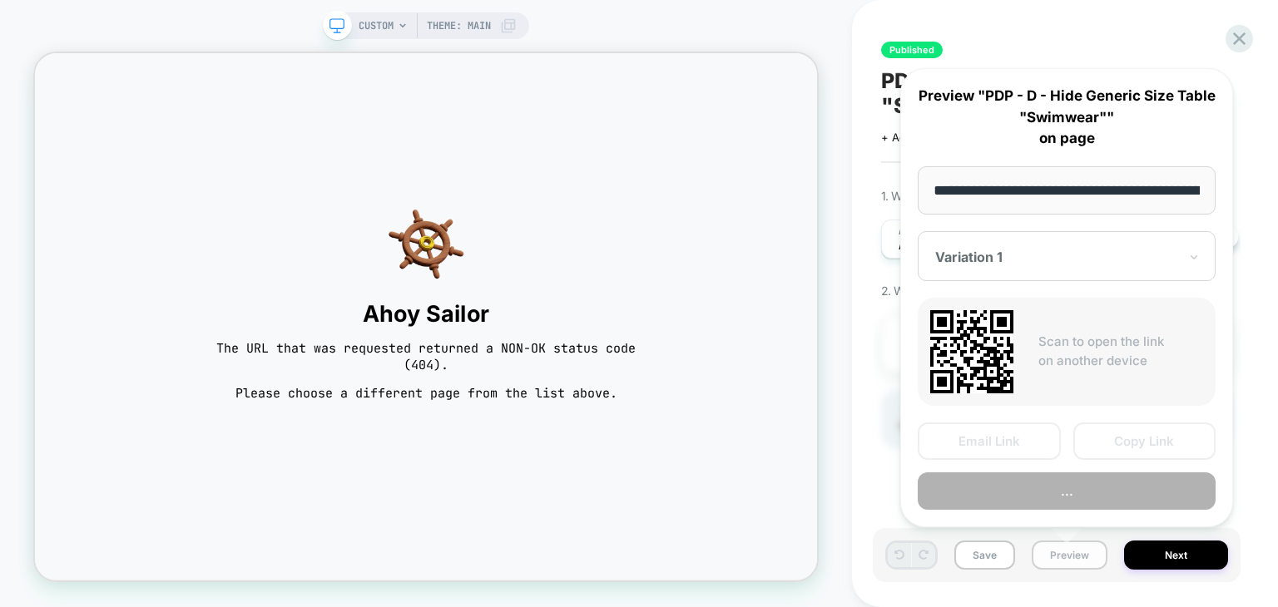
scroll to position [0, 334]
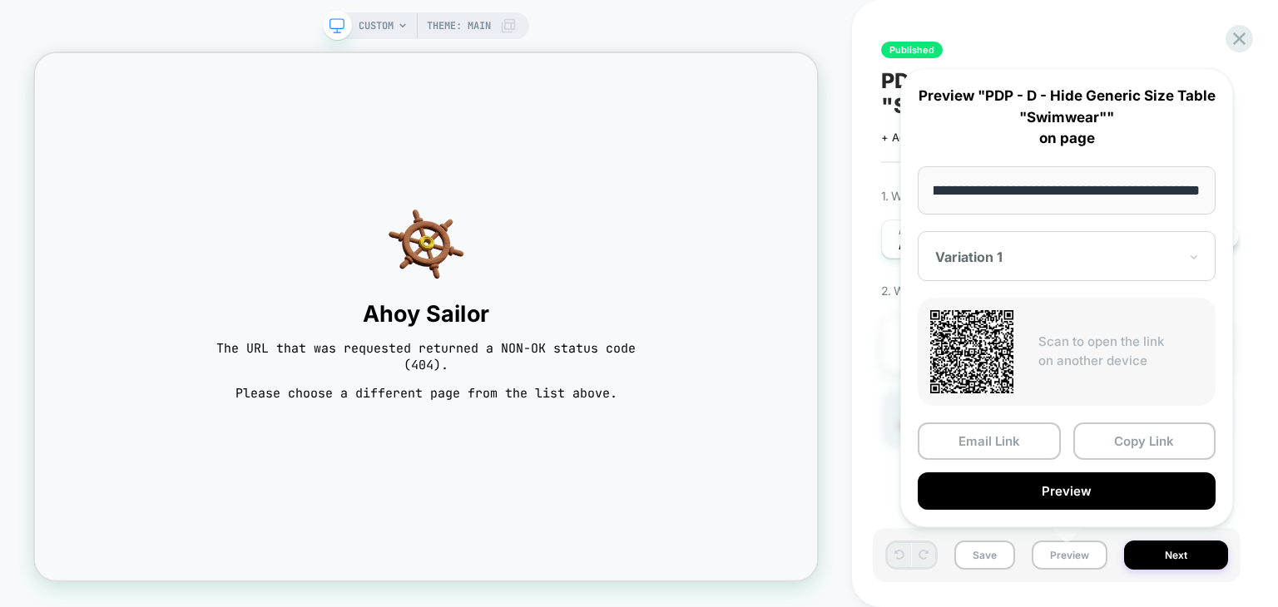
click at [1036, 192] on input "**********" at bounding box center [1067, 190] width 298 height 48
click at [1226, 34] on div at bounding box center [1239, 39] width 34 height 34
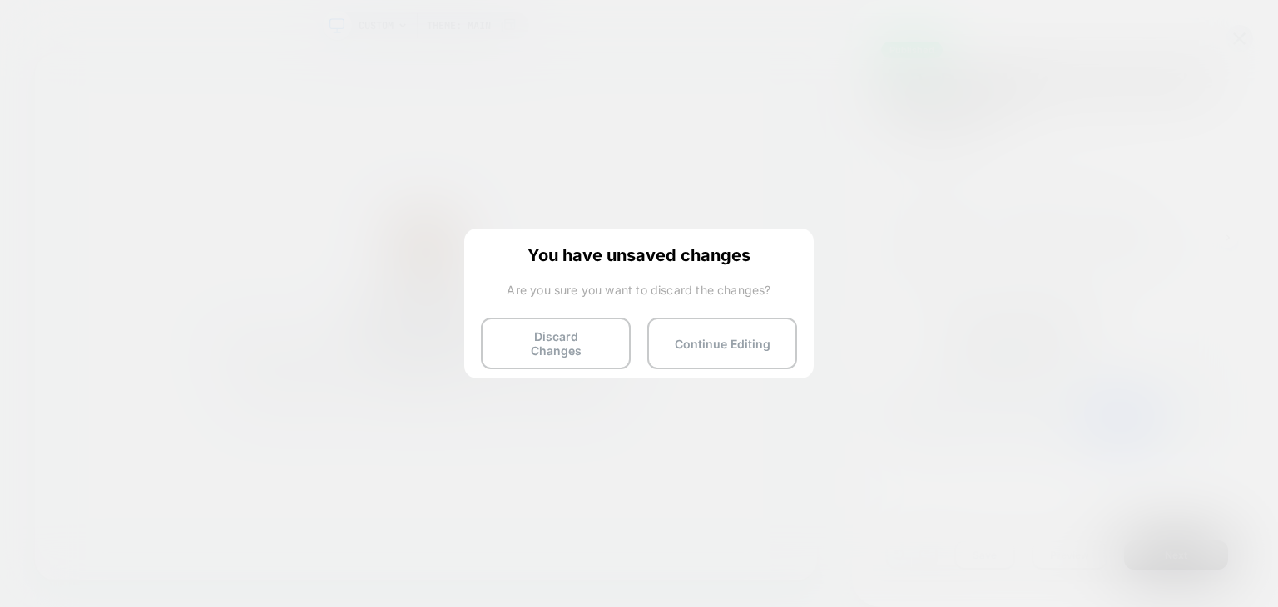
click at [566, 342] on button "Discard Changes" at bounding box center [556, 344] width 150 height 52
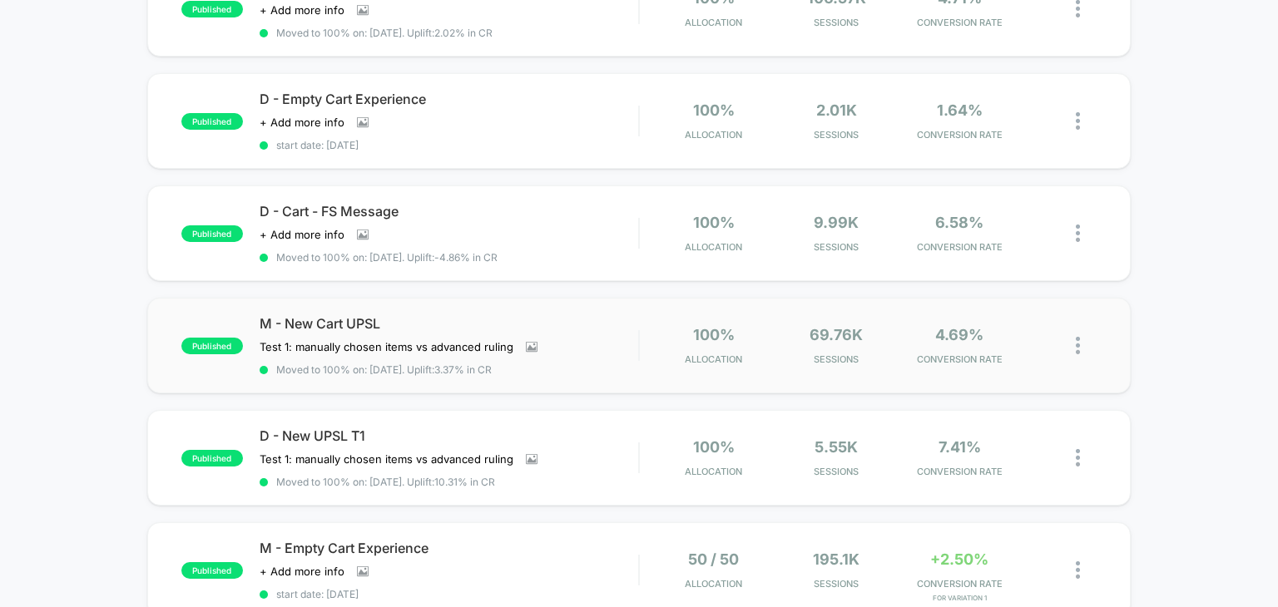
scroll to position [250, 0]
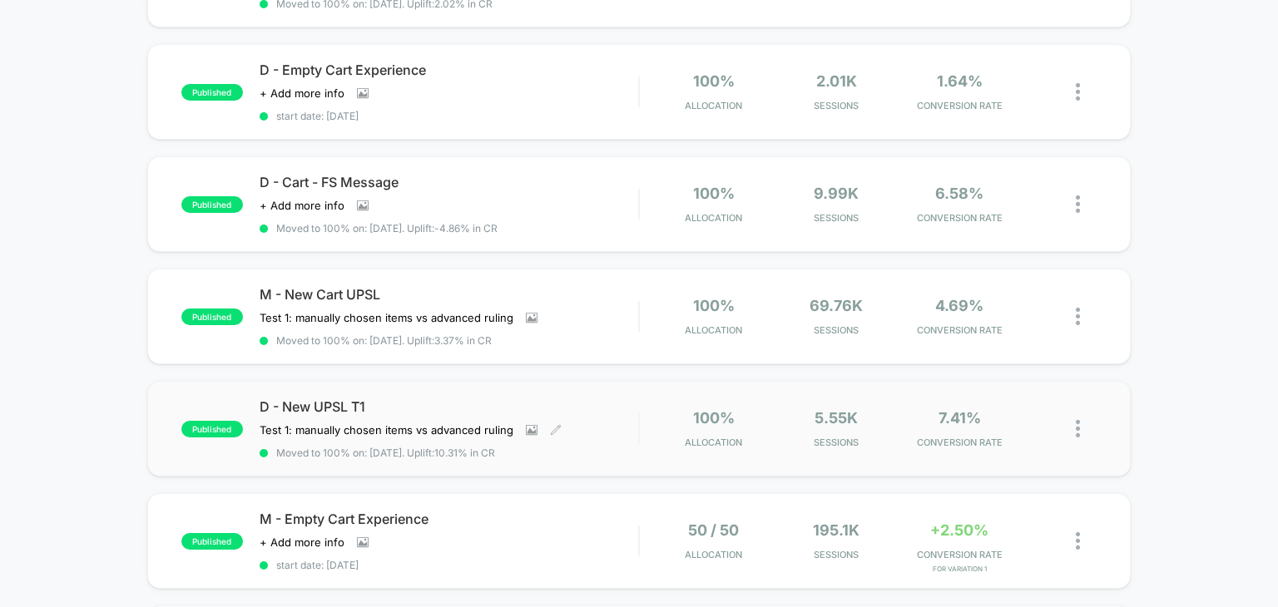
click at [592, 447] on span "Moved to 100% on: [DATE] . Uplift: 10.31% in CR" at bounding box center [449, 453] width 379 height 12
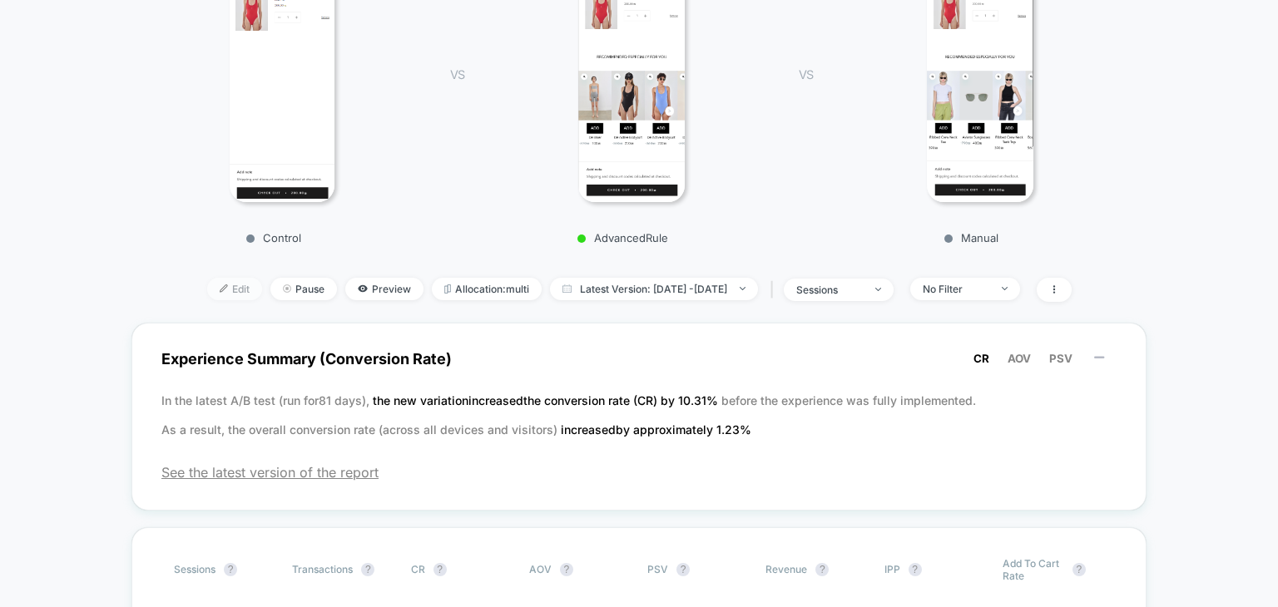
scroll to position [333, 0]
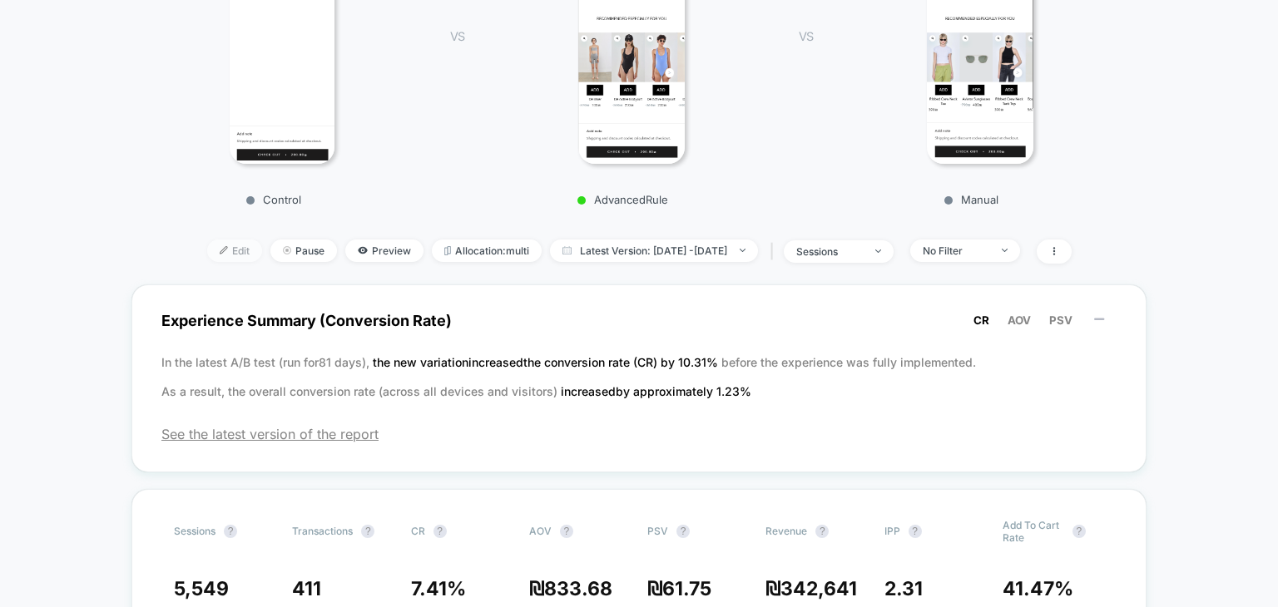
click at [207, 247] on span "Edit" at bounding box center [234, 251] width 55 height 22
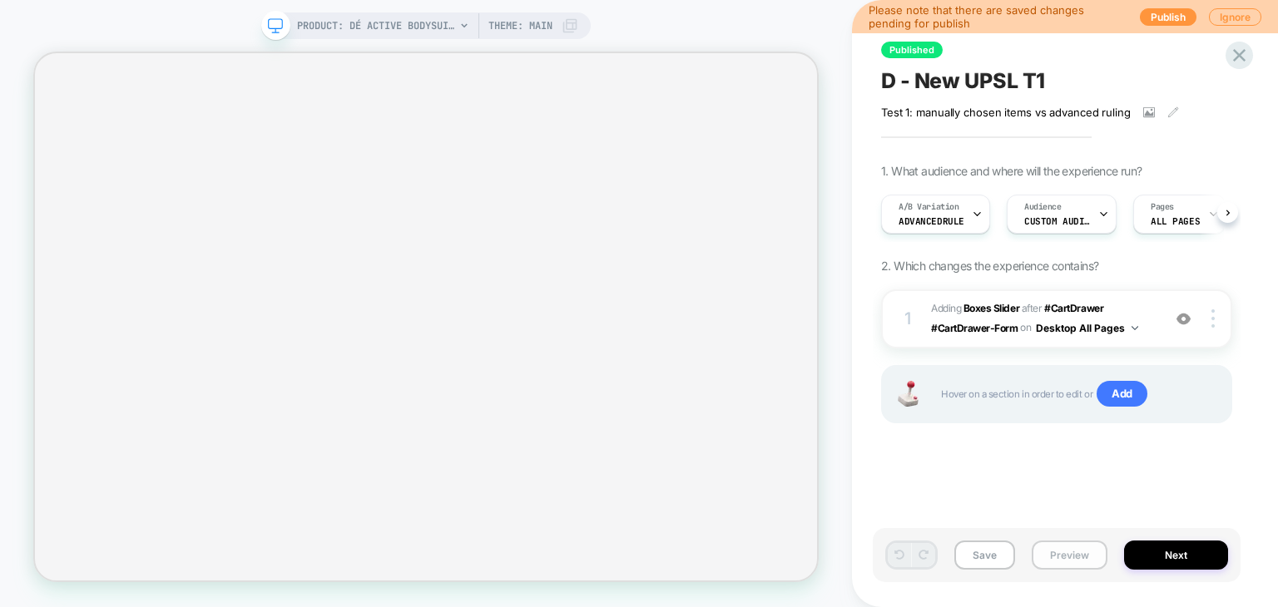
click at [1076, 559] on button "Preview" at bounding box center [1070, 555] width 76 height 29
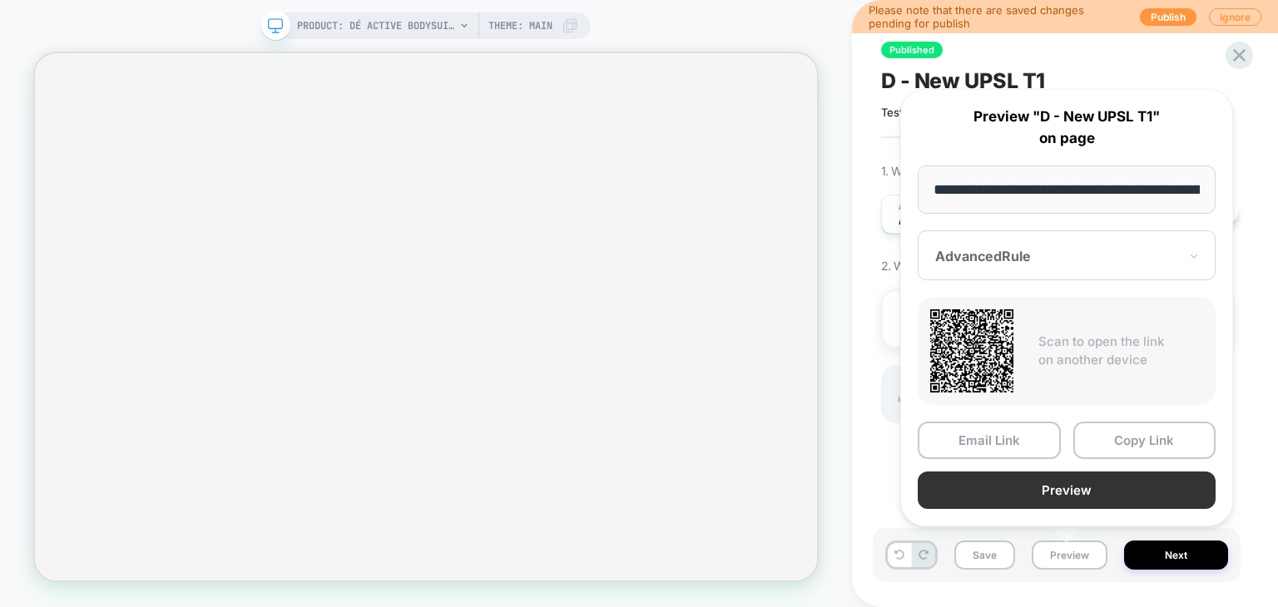
click at [1065, 490] on button "Preview" at bounding box center [1067, 490] width 298 height 37
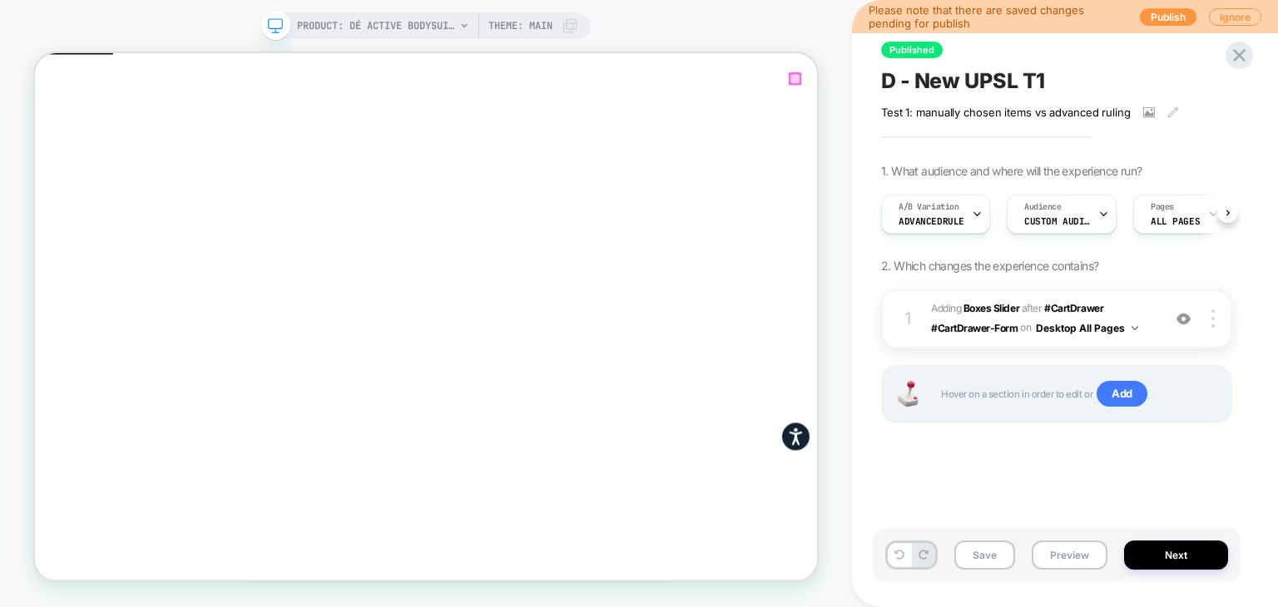
click at [48, 121] on button "Close" at bounding box center [41, 129] width 13 height 17
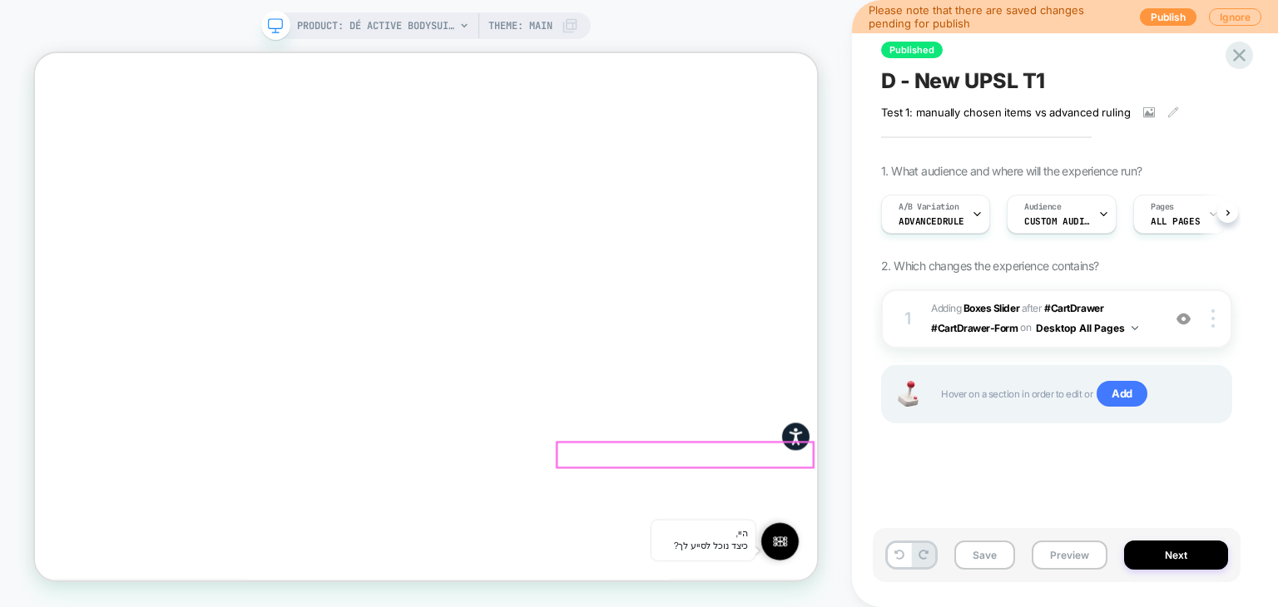
scroll to position [392, 0]
click at [909, 85] on span "D - New UPSL T1" at bounding box center [963, 80] width 164 height 25
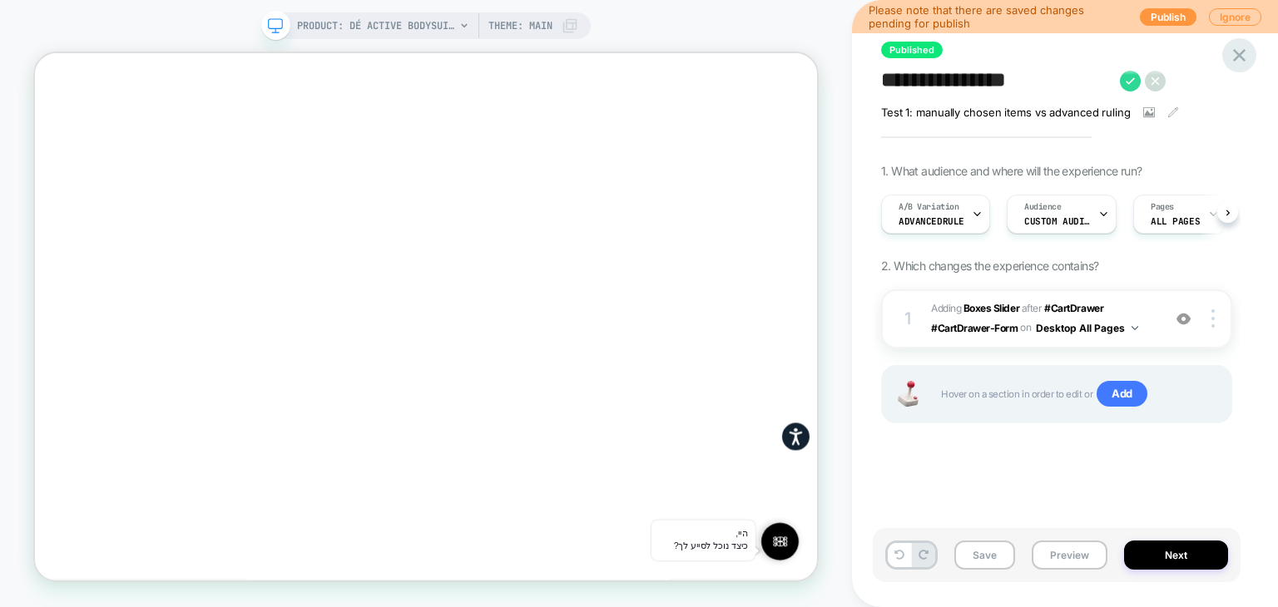
click at [1241, 58] on icon at bounding box center [1239, 55] width 22 height 22
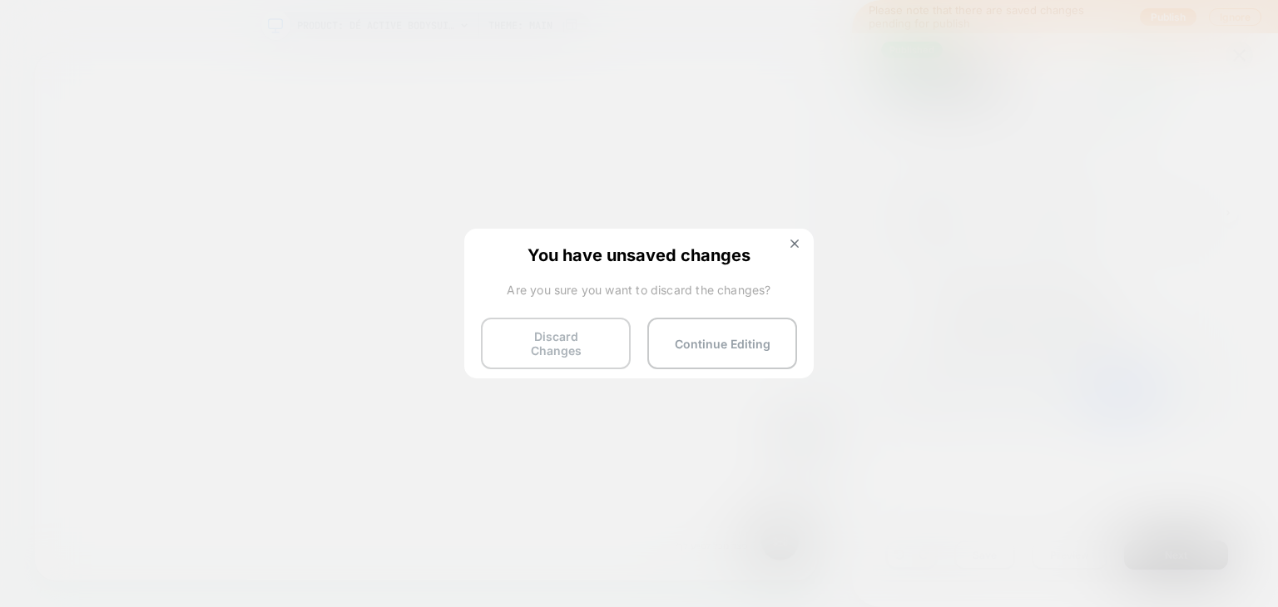
click at [559, 342] on button "Discard Changes" at bounding box center [556, 344] width 150 height 52
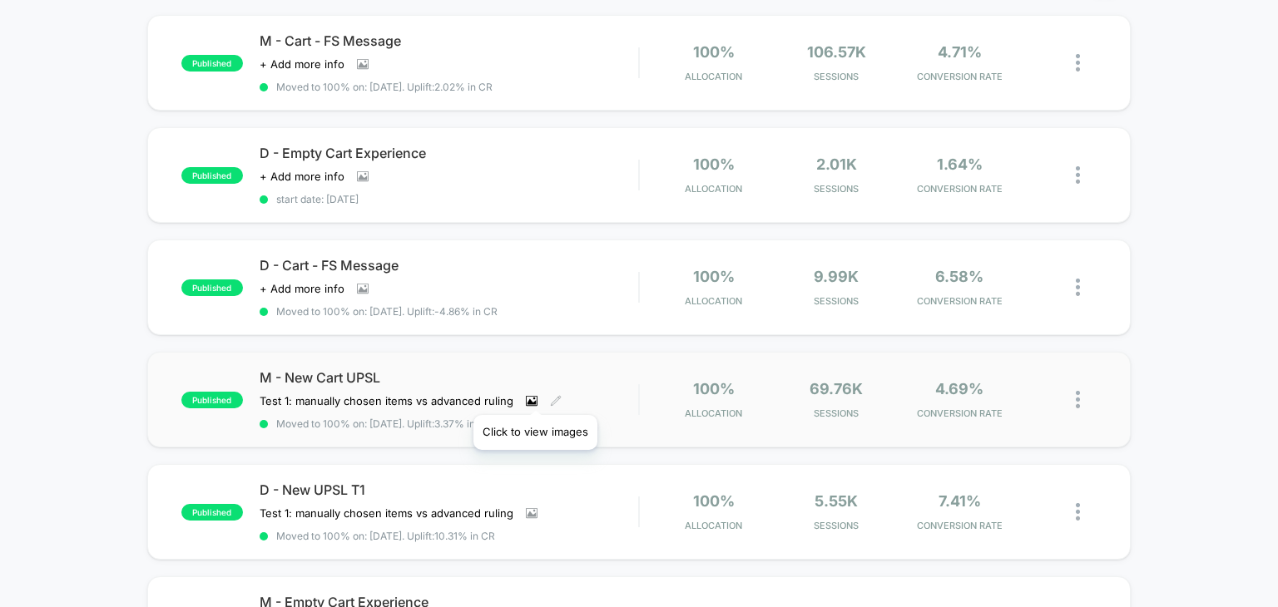
scroll to position [250, 0]
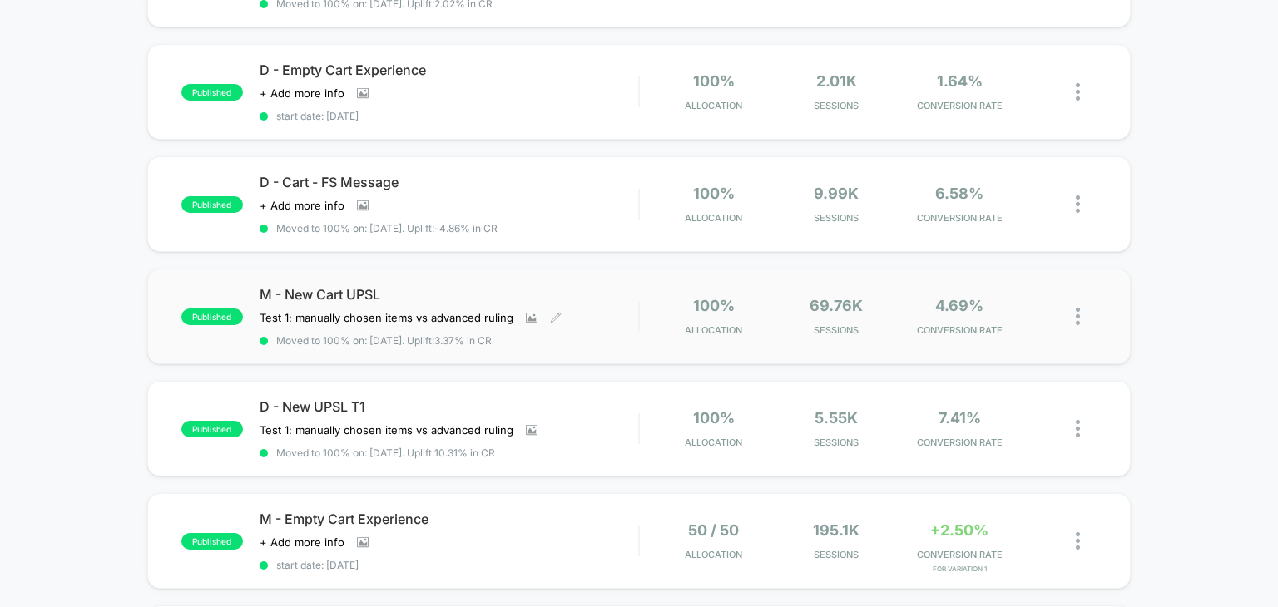
click at [423, 287] on span "M - New Cart UPSL" at bounding box center [449, 294] width 379 height 17
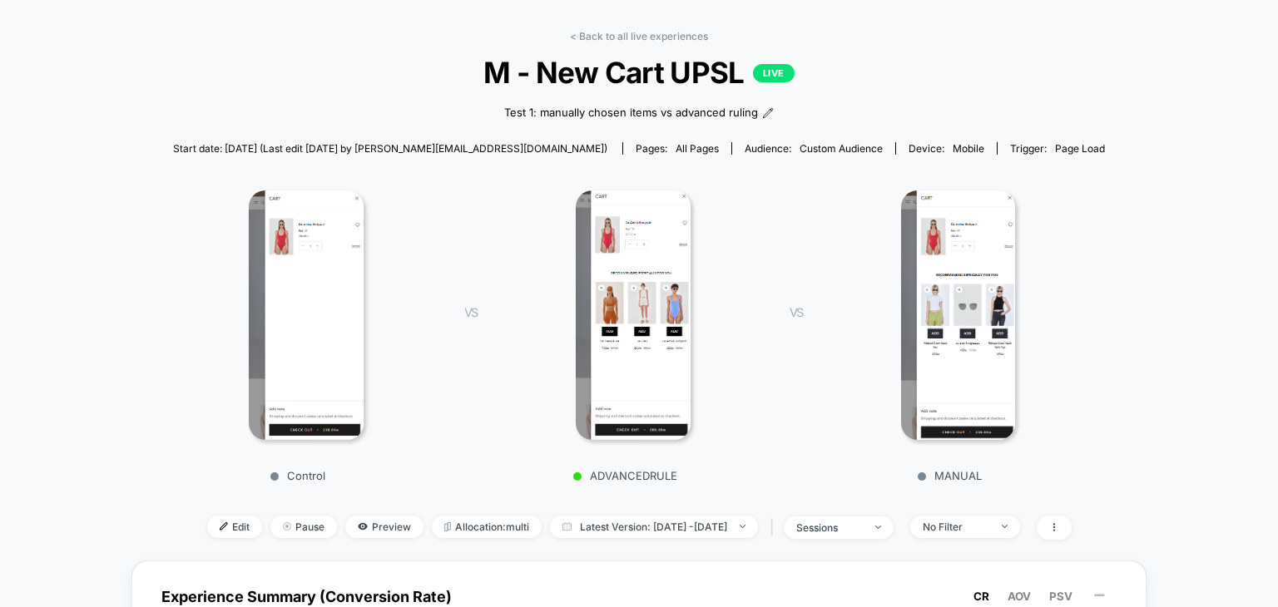
scroll to position [83, 0]
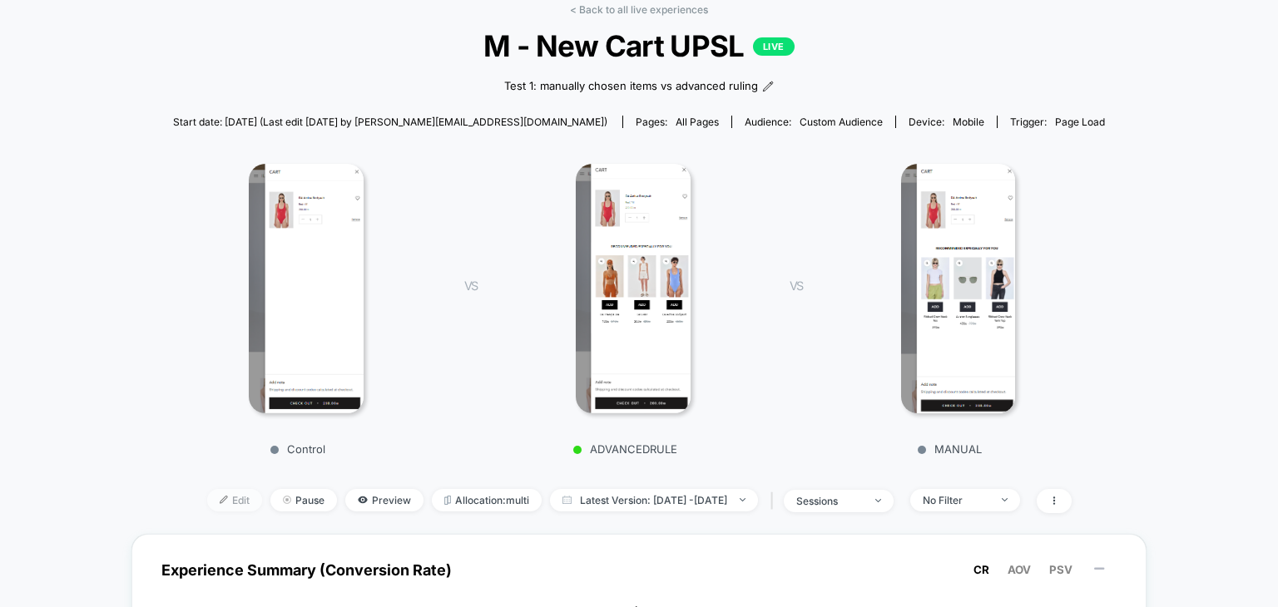
click at [207, 495] on span "Edit" at bounding box center [234, 500] width 55 height 22
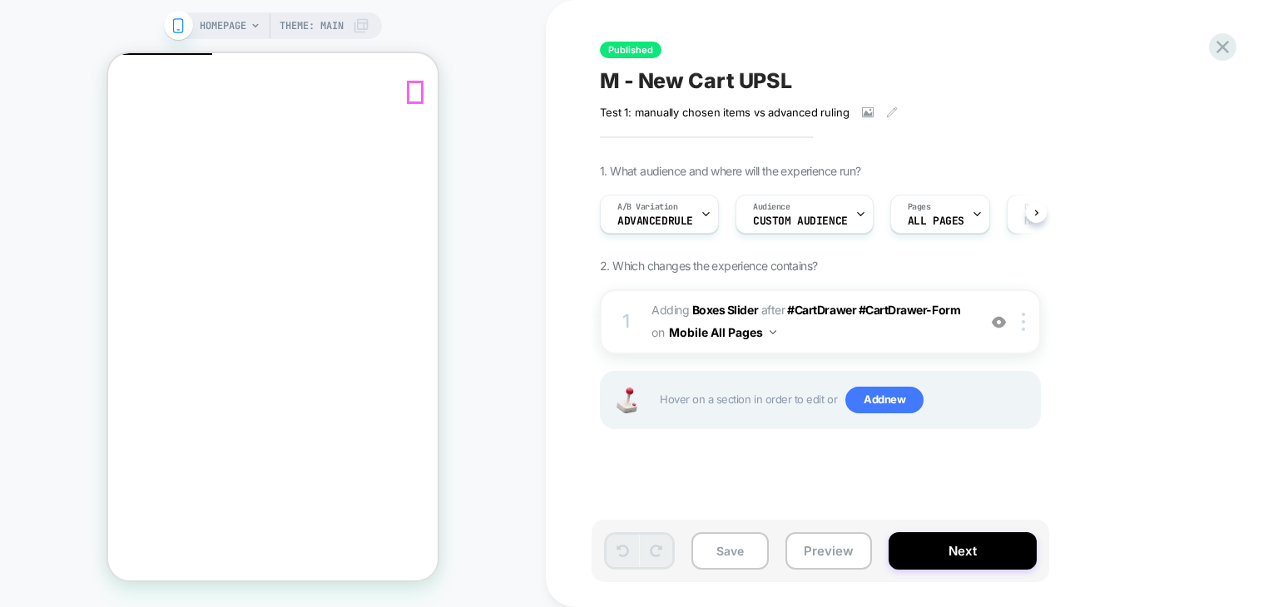
click at [686, 219] on span "ADVANCEDRULE" at bounding box center [655, 222] width 76 height 12
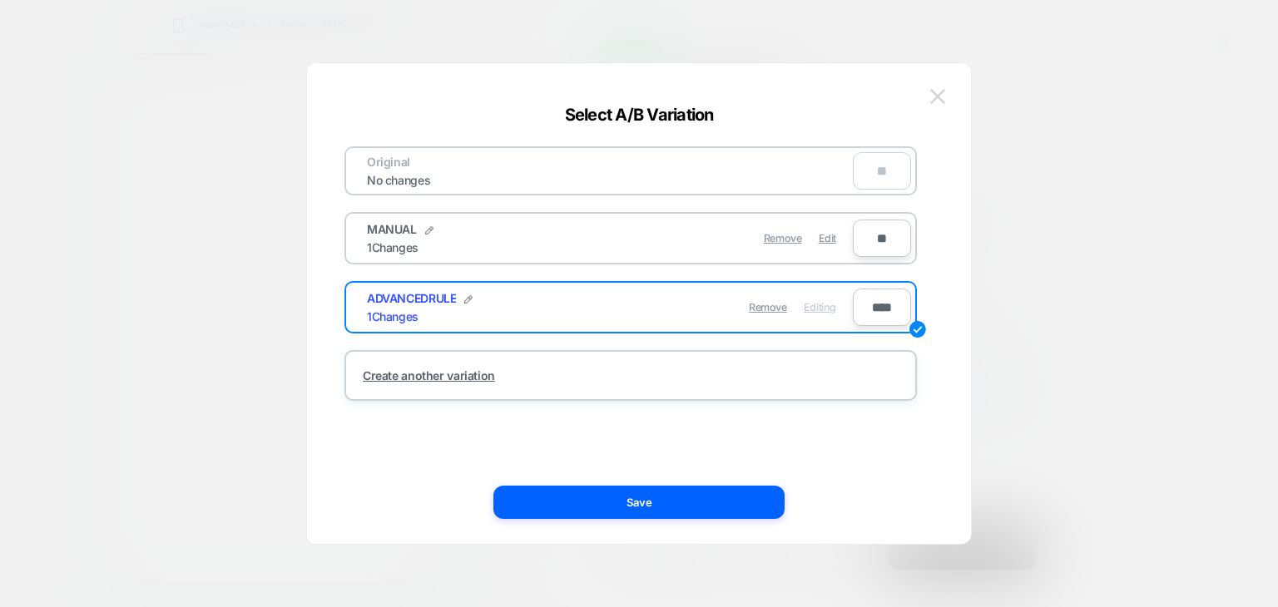
click at [932, 97] on img at bounding box center [937, 96] width 15 height 14
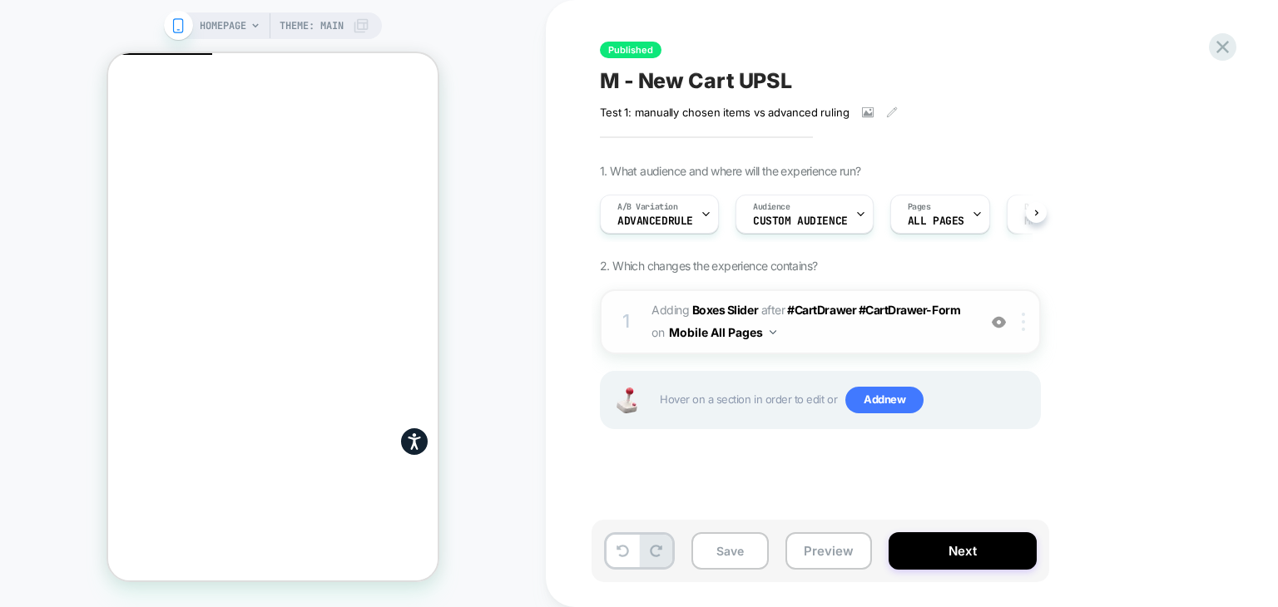
click at [1025, 324] on div at bounding box center [1026, 322] width 27 height 18
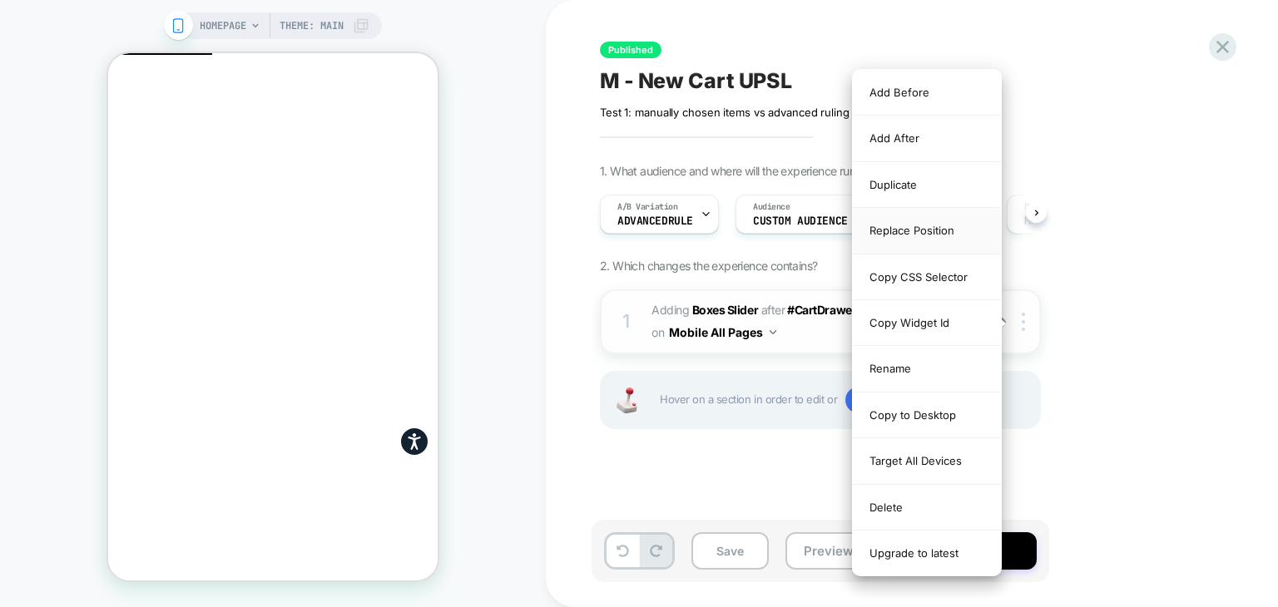
click at [921, 226] on div "Replace Position" at bounding box center [927, 231] width 148 height 46
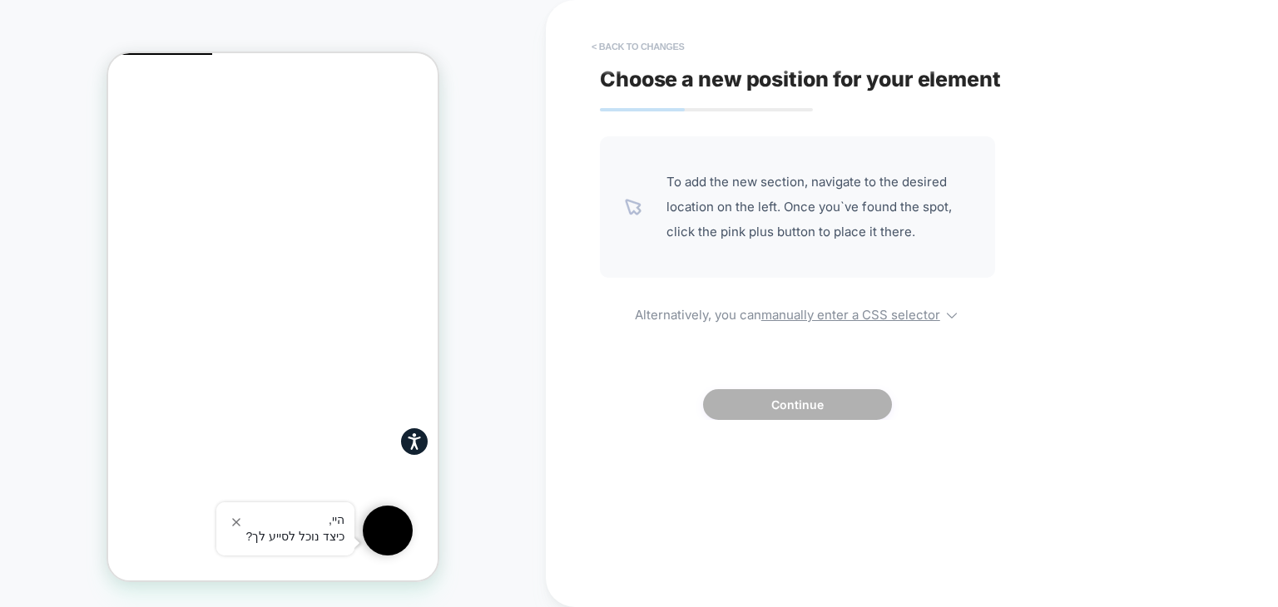
click at [656, 46] on button "< Back to changes" at bounding box center [638, 46] width 110 height 27
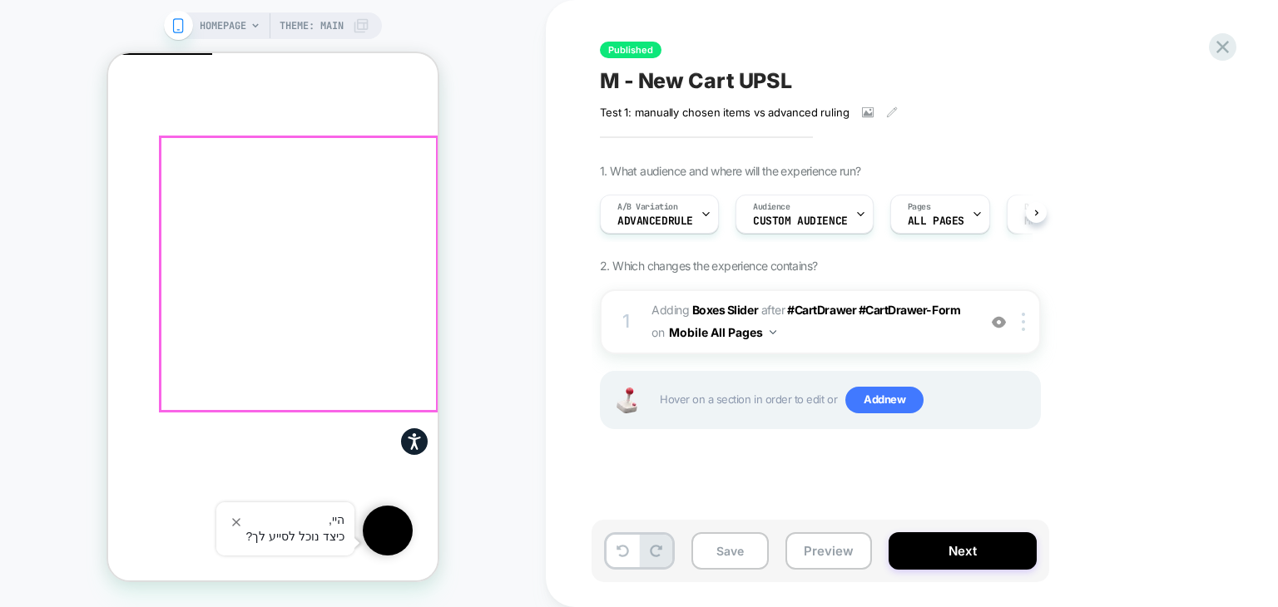
scroll to position [59, 0]
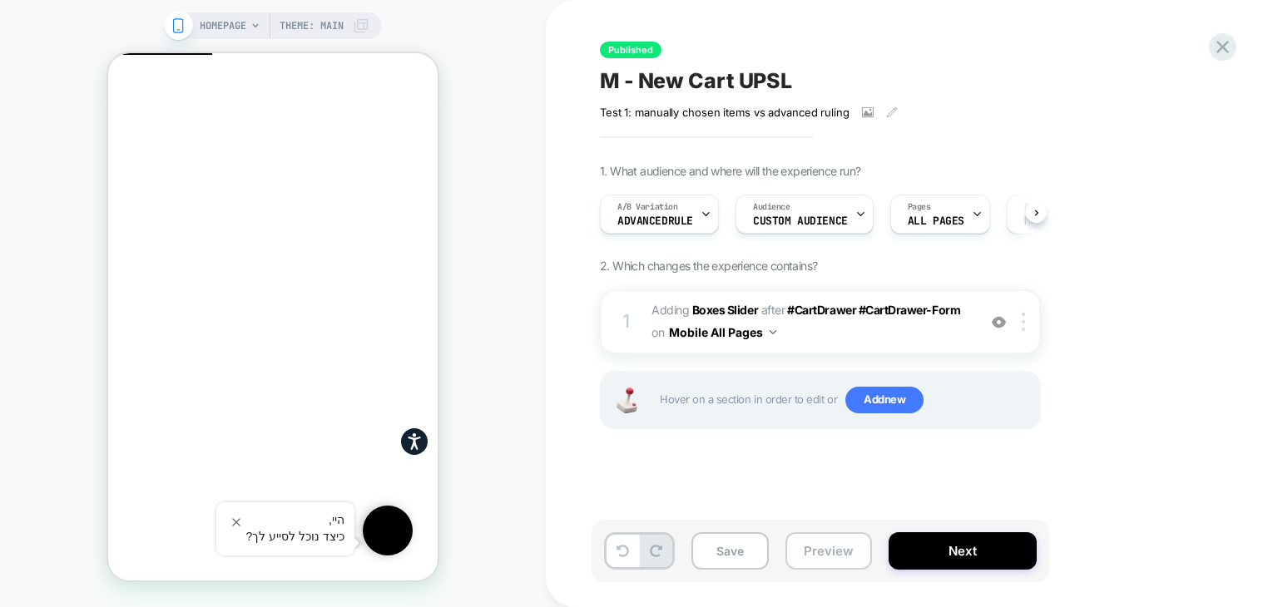
click at [825, 552] on button "Preview" at bounding box center [828, 551] width 87 height 37
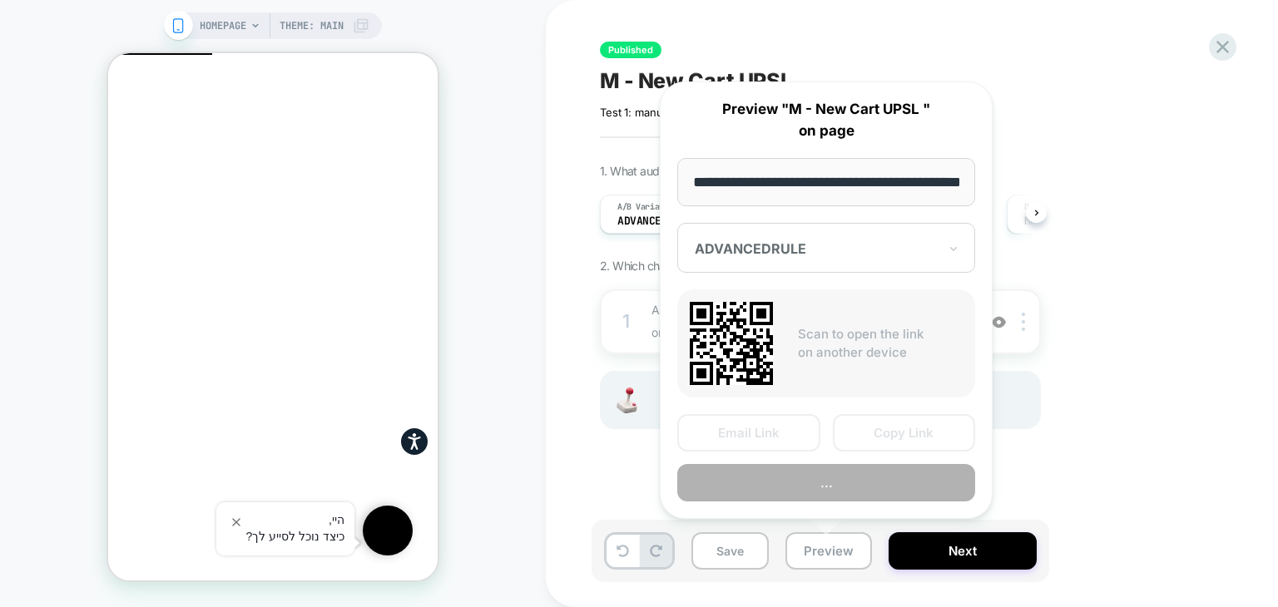
scroll to position [0, 53]
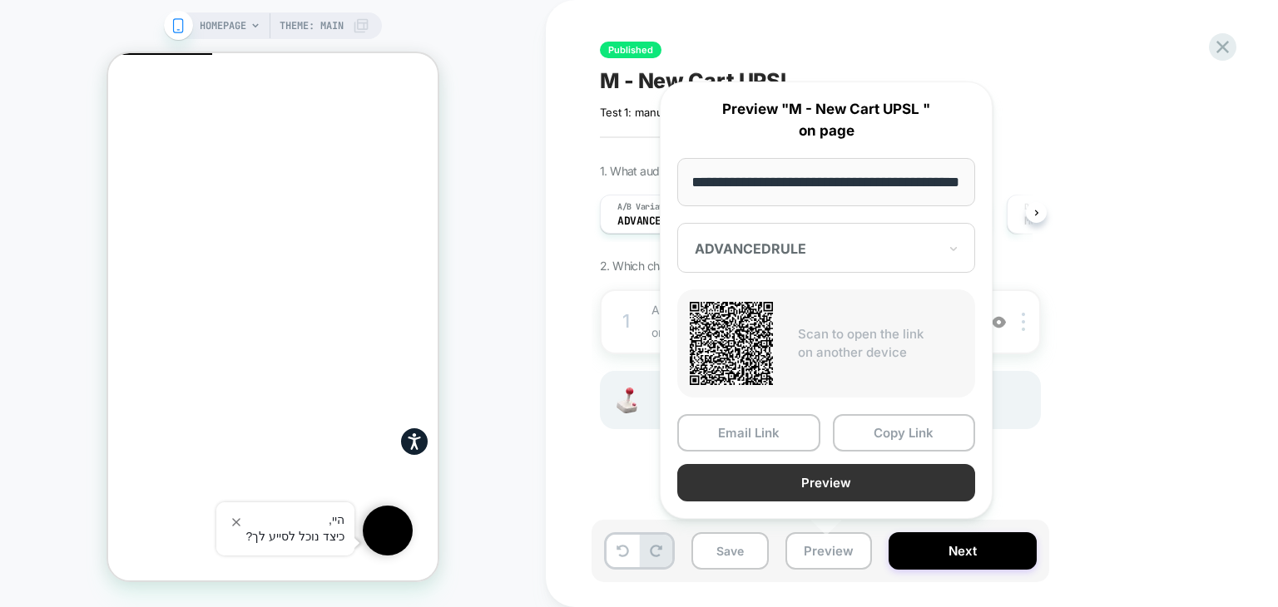
click at [900, 489] on button "Preview" at bounding box center [826, 482] width 298 height 37
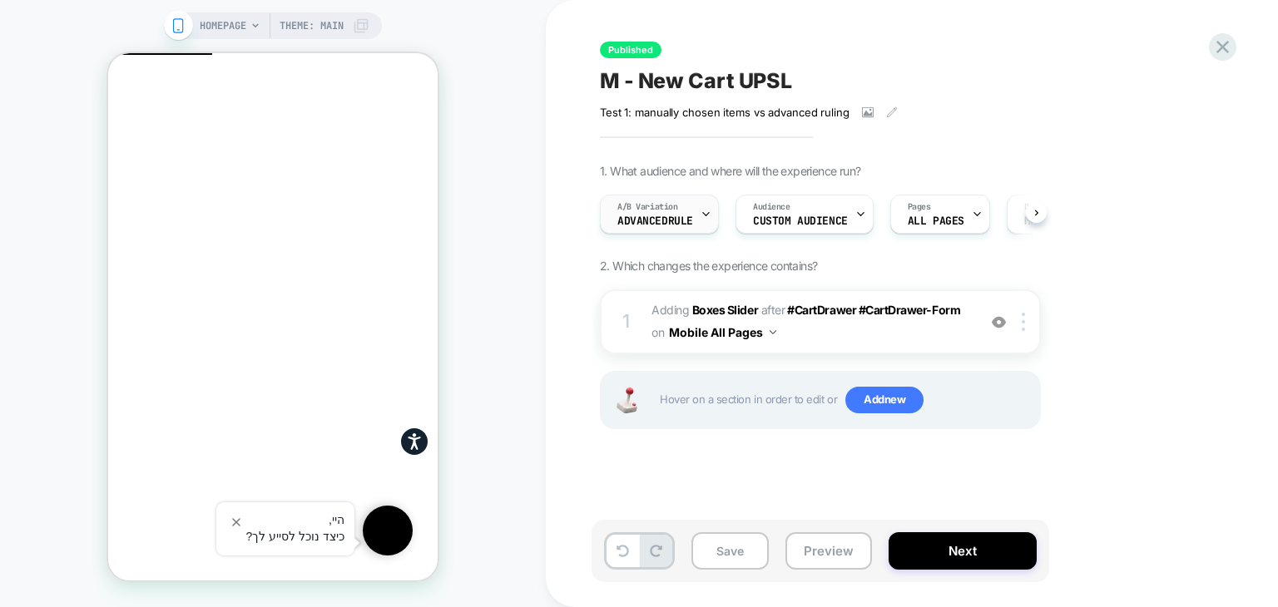
click at [650, 209] on span "A/B Variation" at bounding box center [647, 207] width 61 height 12
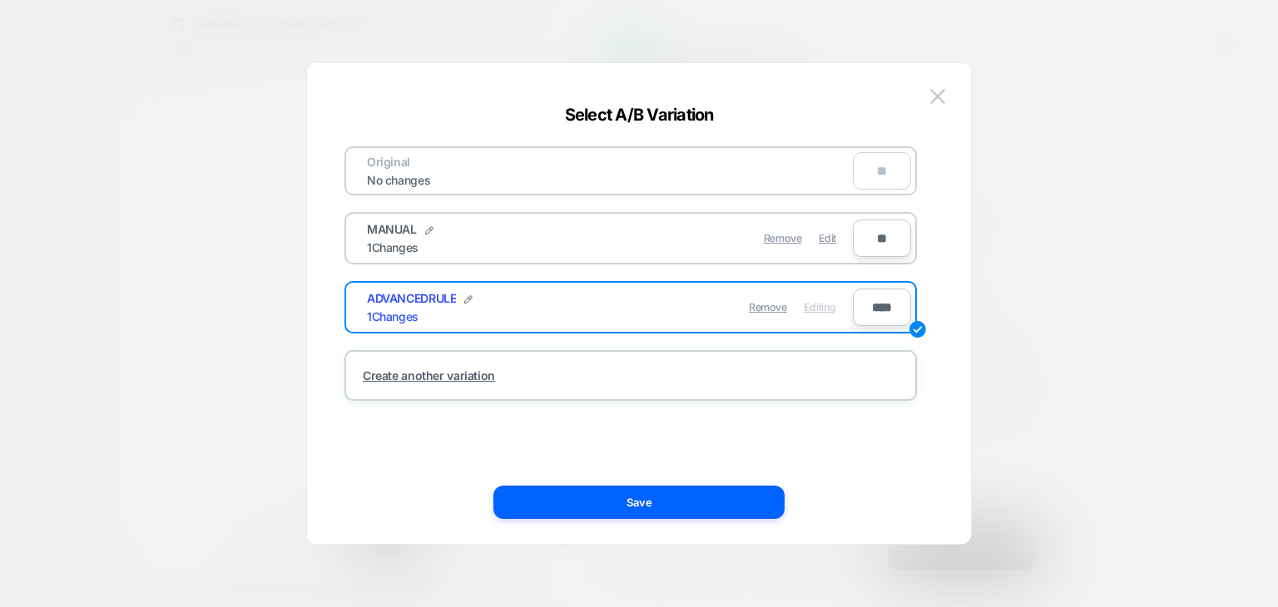
click at [934, 92] on img at bounding box center [937, 96] width 15 height 14
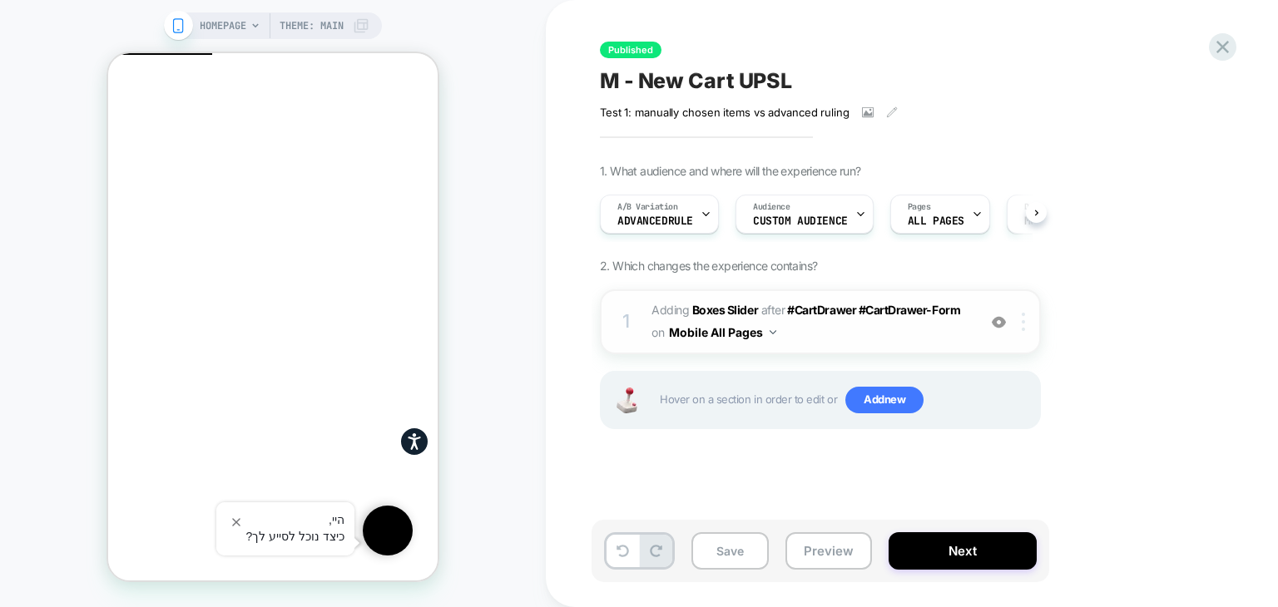
click at [1025, 314] on img at bounding box center [1023, 322] width 3 height 18
click at [1024, 329] on img at bounding box center [1023, 322] width 3 height 18
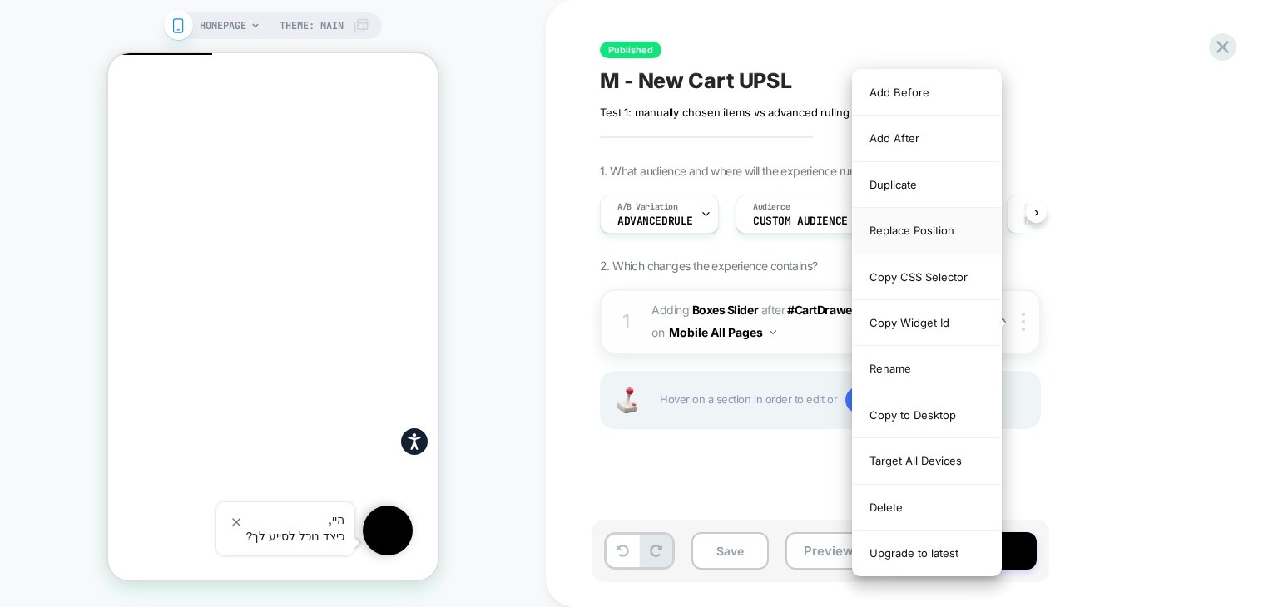
click at [924, 233] on div "Replace Position" at bounding box center [927, 231] width 148 height 46
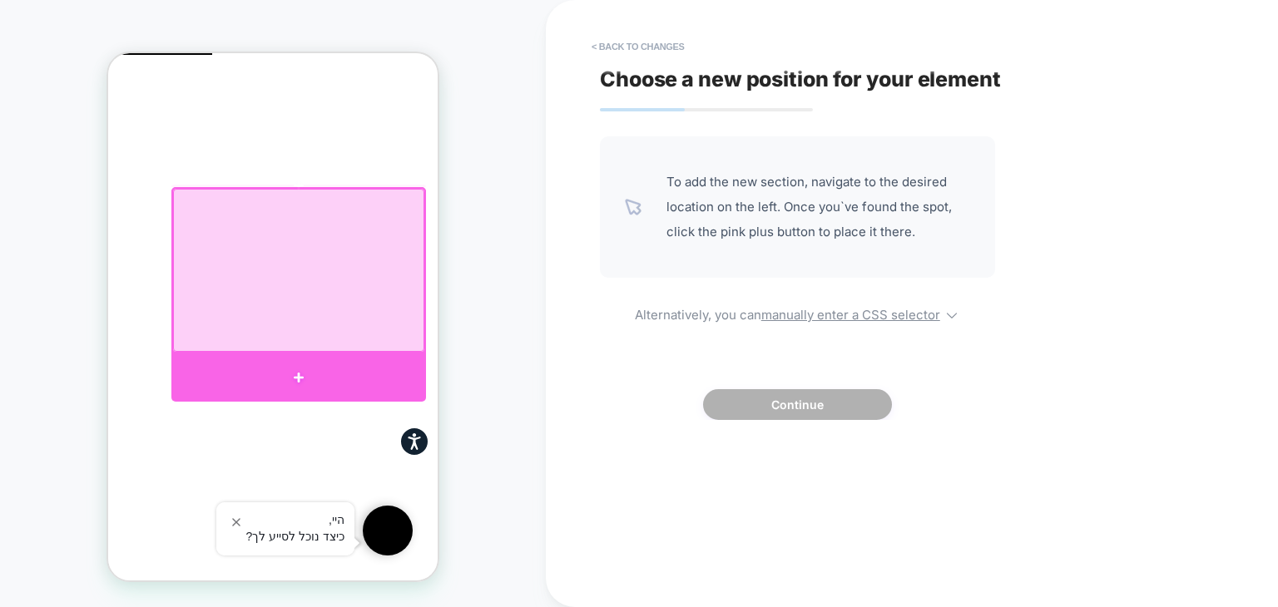
click at [327, 365] on div at bounding box center [298, 377] width 255 height 49
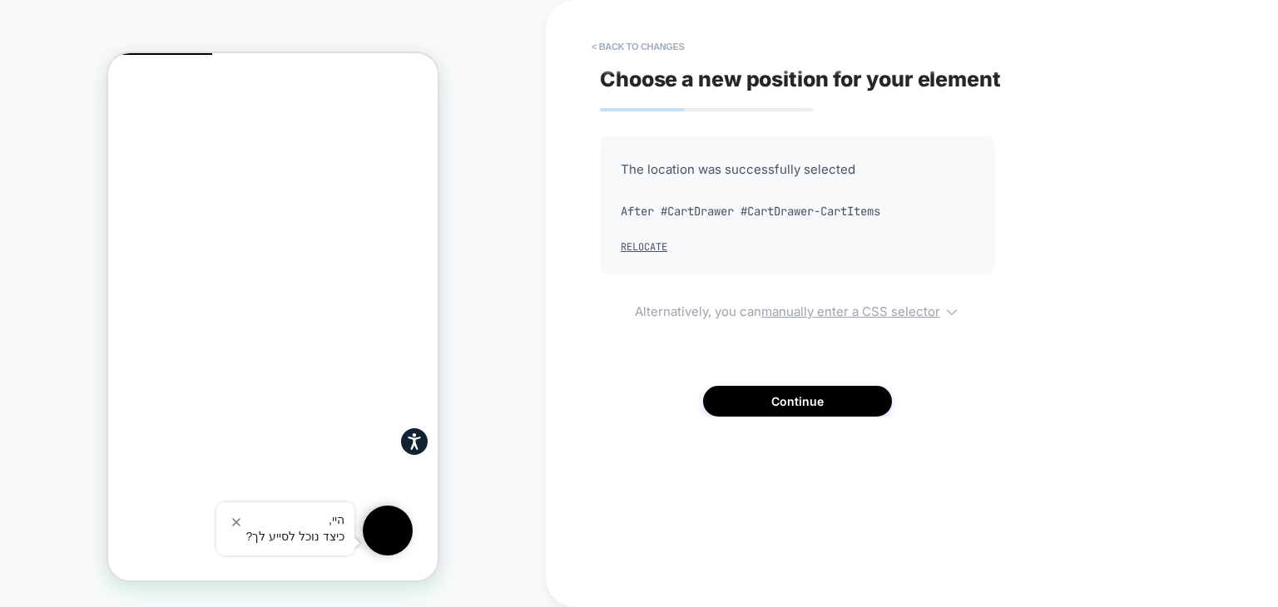
click at [800, 313] on u "manually enter a CSS selector" at bounding box center [850, 312] width 179 height 16
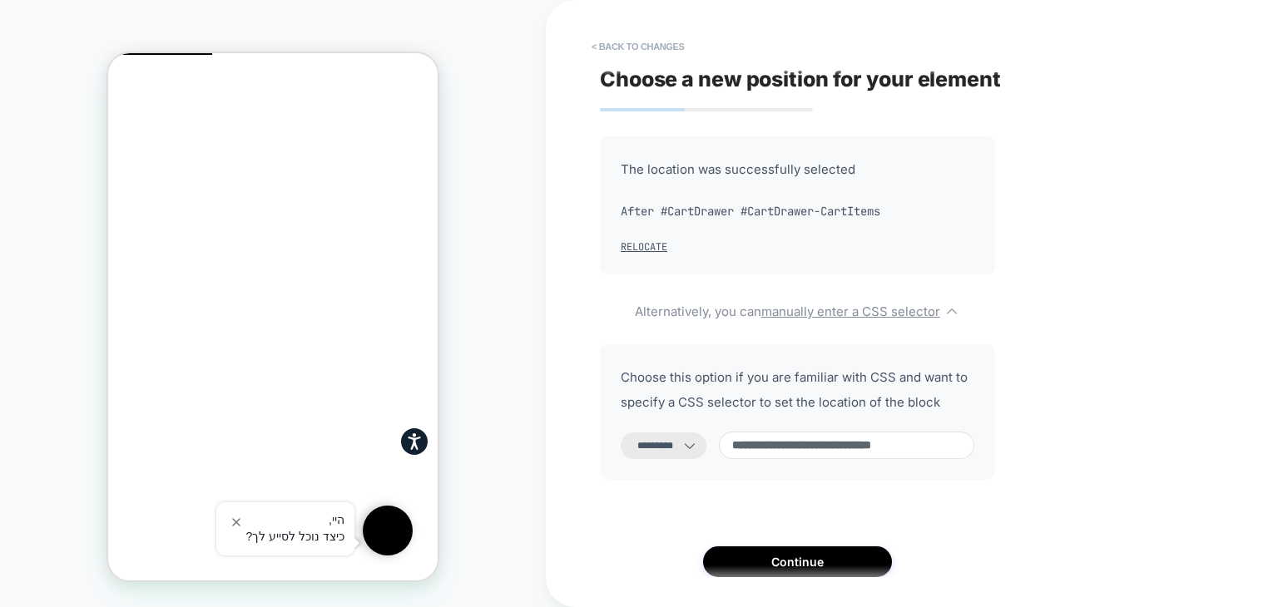
click at [686, 452] on select "**********" at bounding box center [664, 446] width 86 height 27
click at [686, 451] on select "**********" at bounding box center [664, 446] width 86 height 27
click at [781, 568] on button "Continue" at bounding box center [797, 562] width 189 height 31
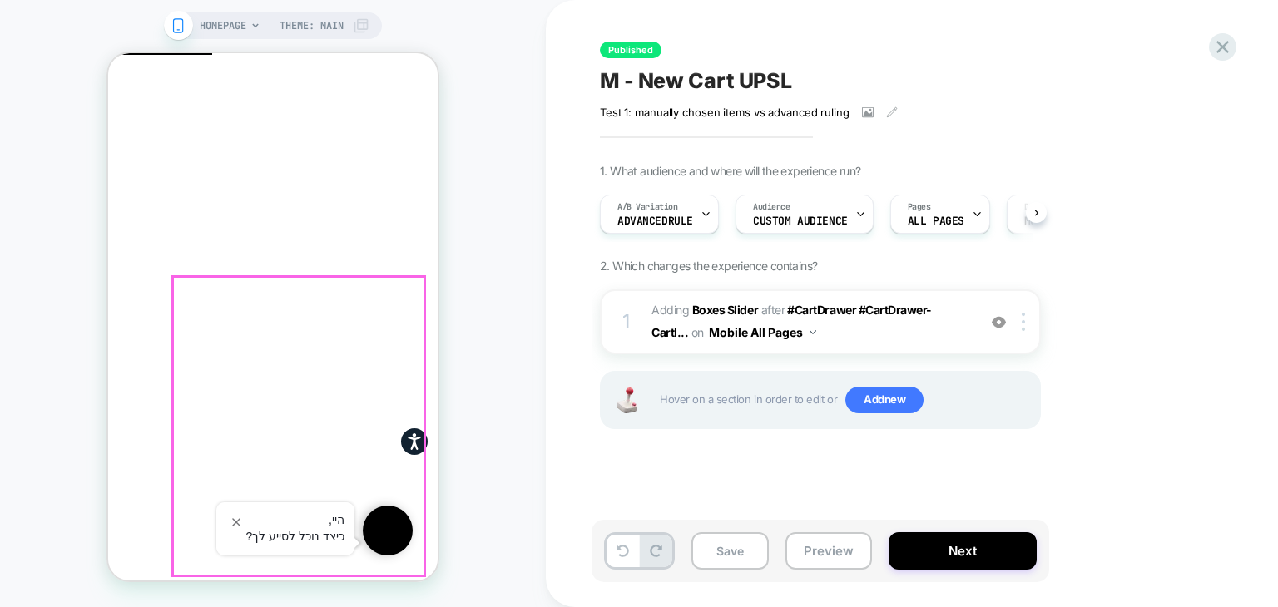
scroll to position [225, 0]
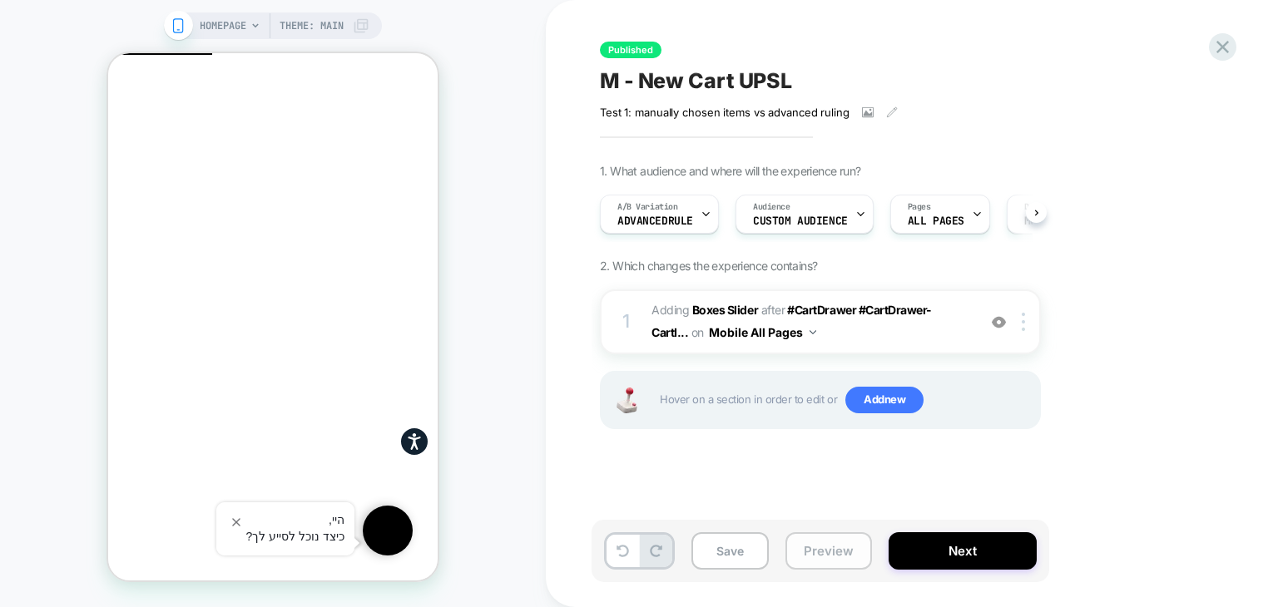
click at [820, 550] on button "Preview" at bounding box center [828, 551] width 87 height 37
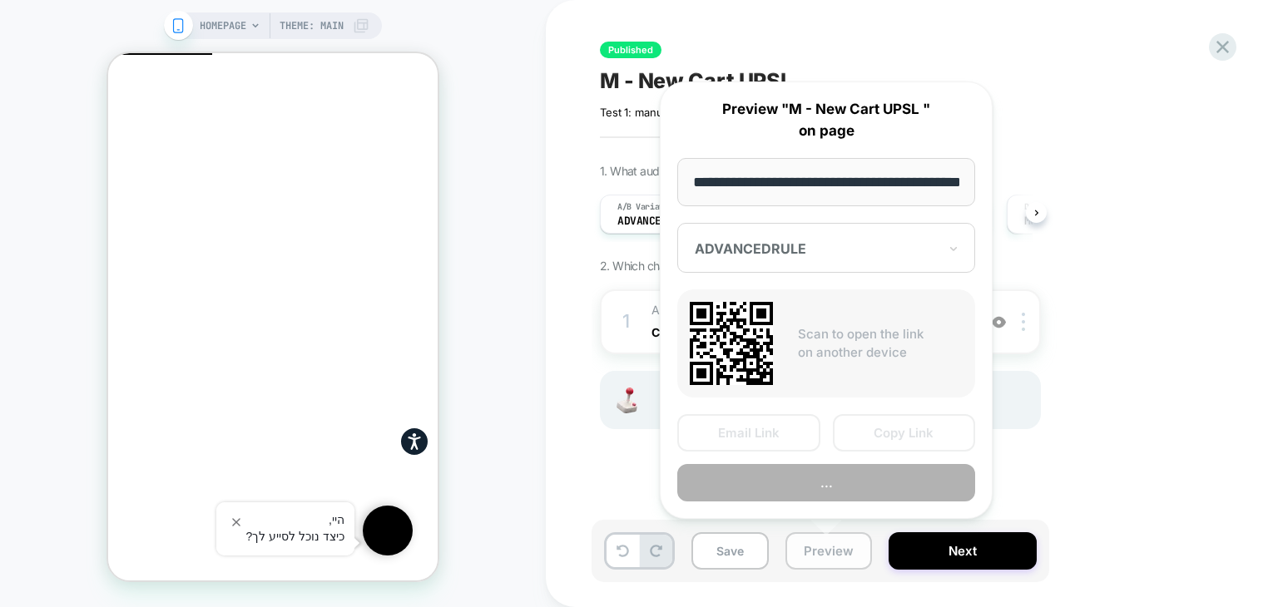
scroll to position [0, 53]
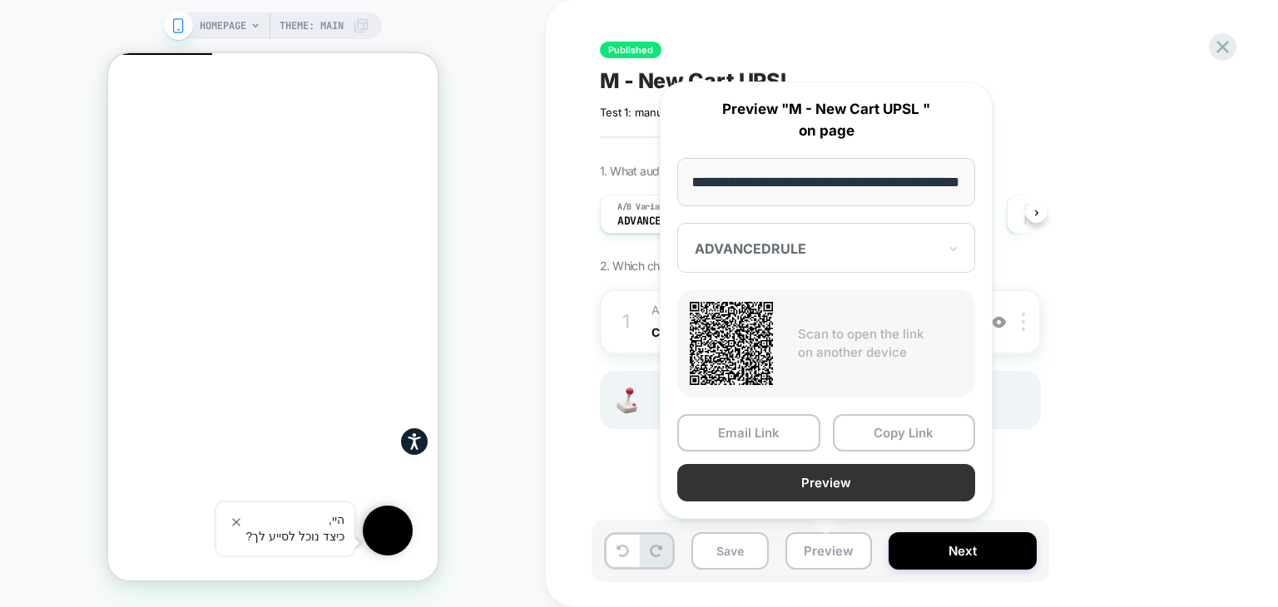
click at [844, 488] on button "Preview" at bounding box center [826, 482] width 298 height 37
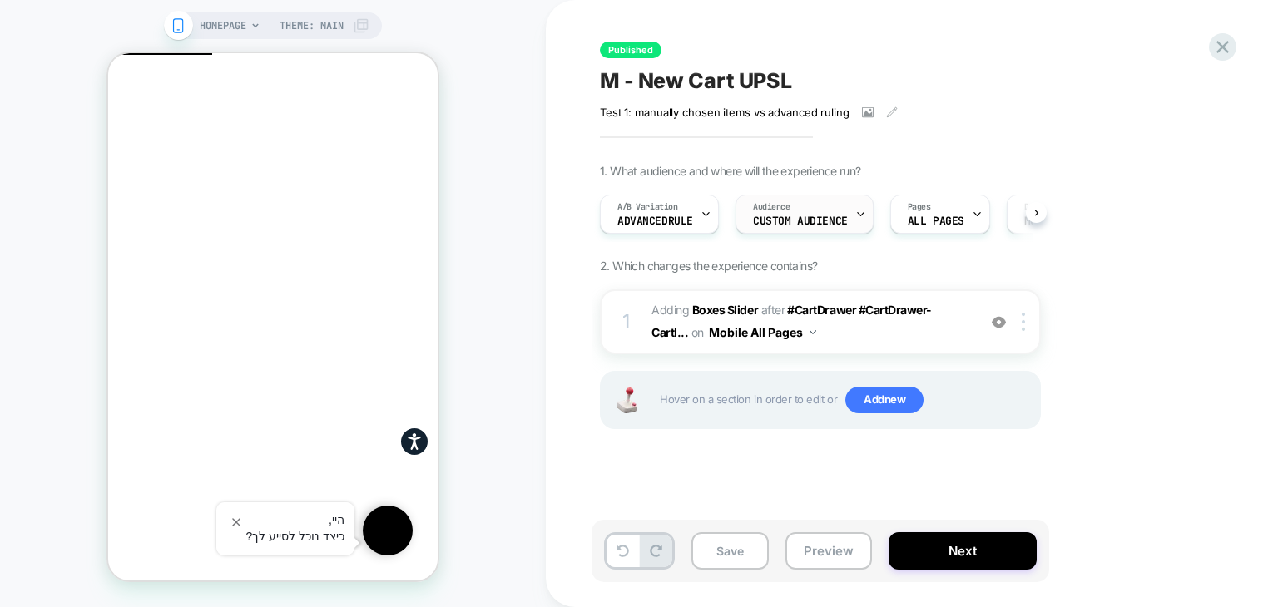
click at [787, 218] on span "Custom Audience" at bounding box center [800, 222] width 95 height 12
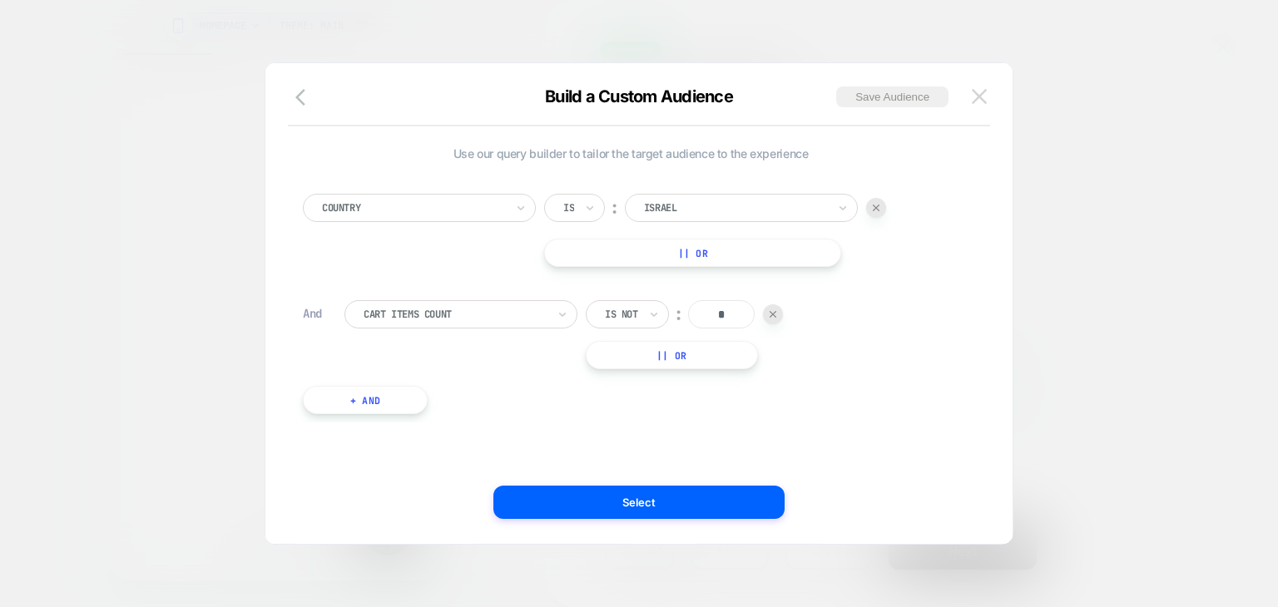
click at [979, 94] on img at bounding box center [979, 96] width 15 height 14
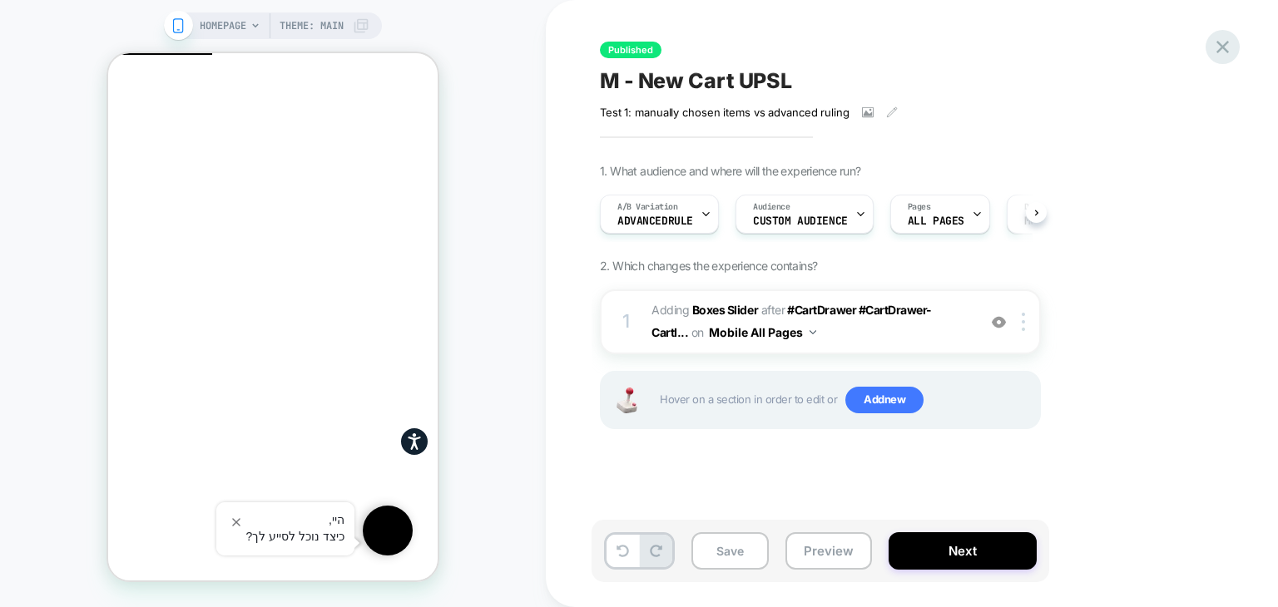
click at [1221, 55] on icon at bounding box center [1222, 47] width 22 height 22
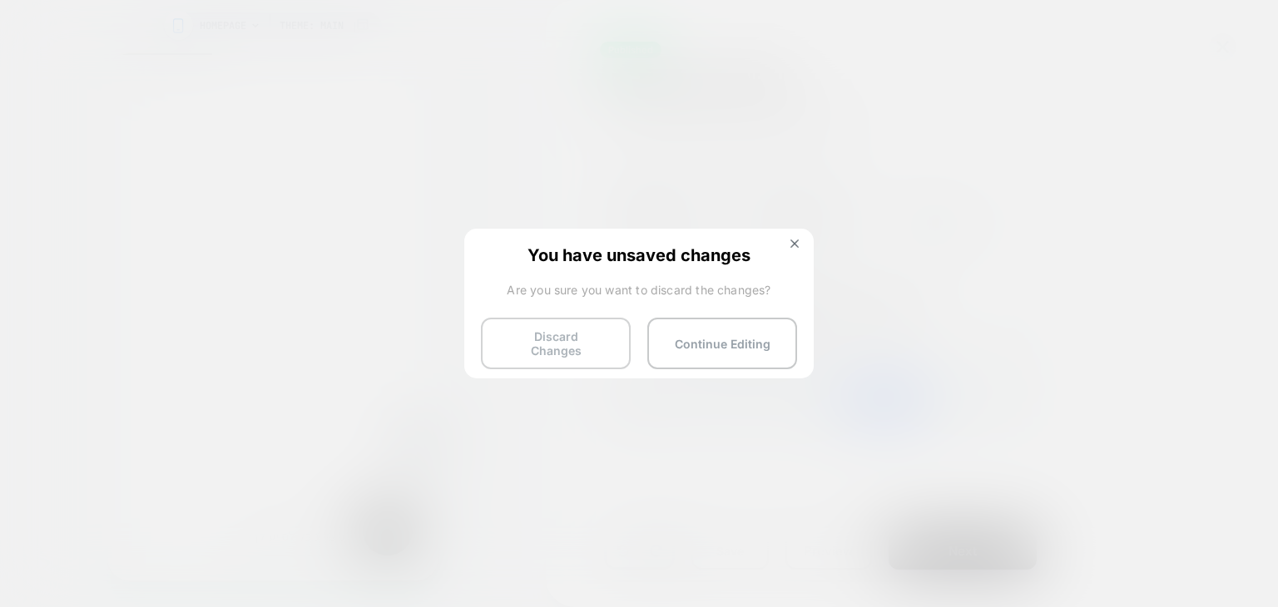
click at [544, 347] on button "Discard Changes" at bounding box center [556, 344] width 150 height 52
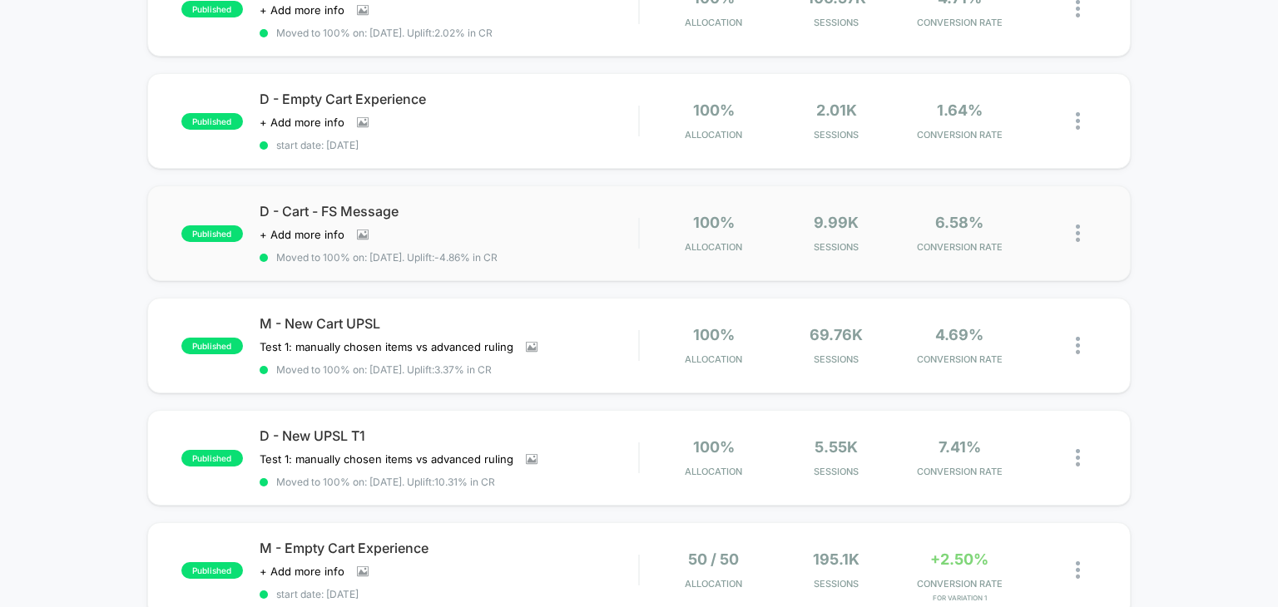
scroll to position [250, 0]
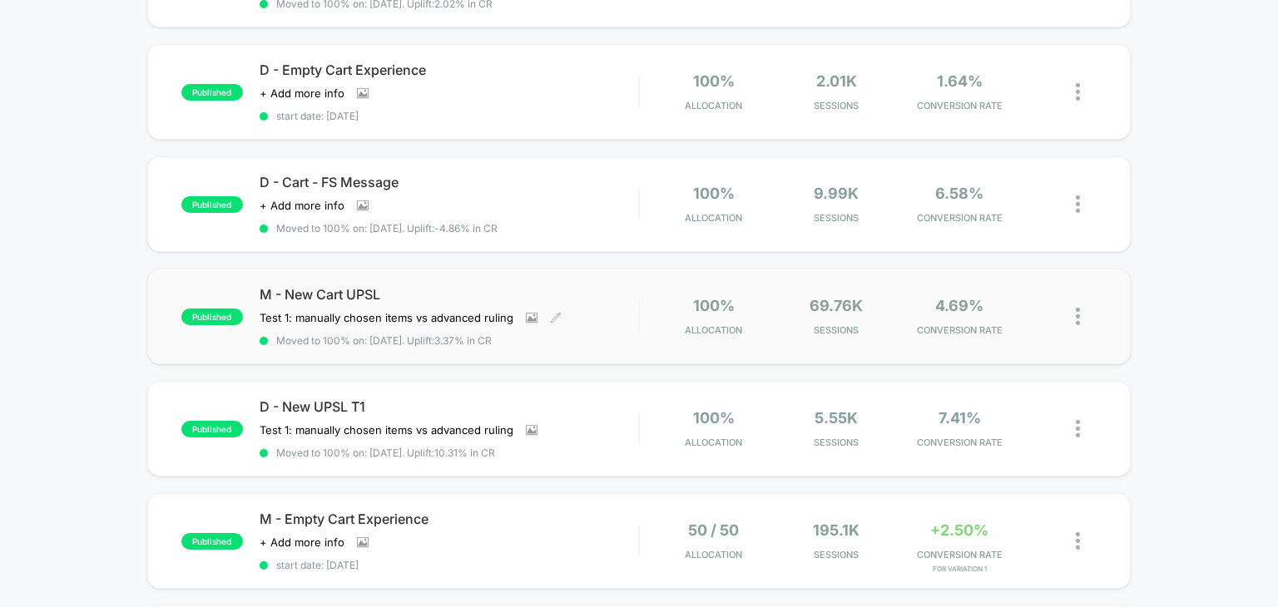
click at [579, 336] on span "Moved to 100% on: 8/10/2025 . Uplift: 3.37% in CR" at bounding box center [449, 340] width 379 height 12
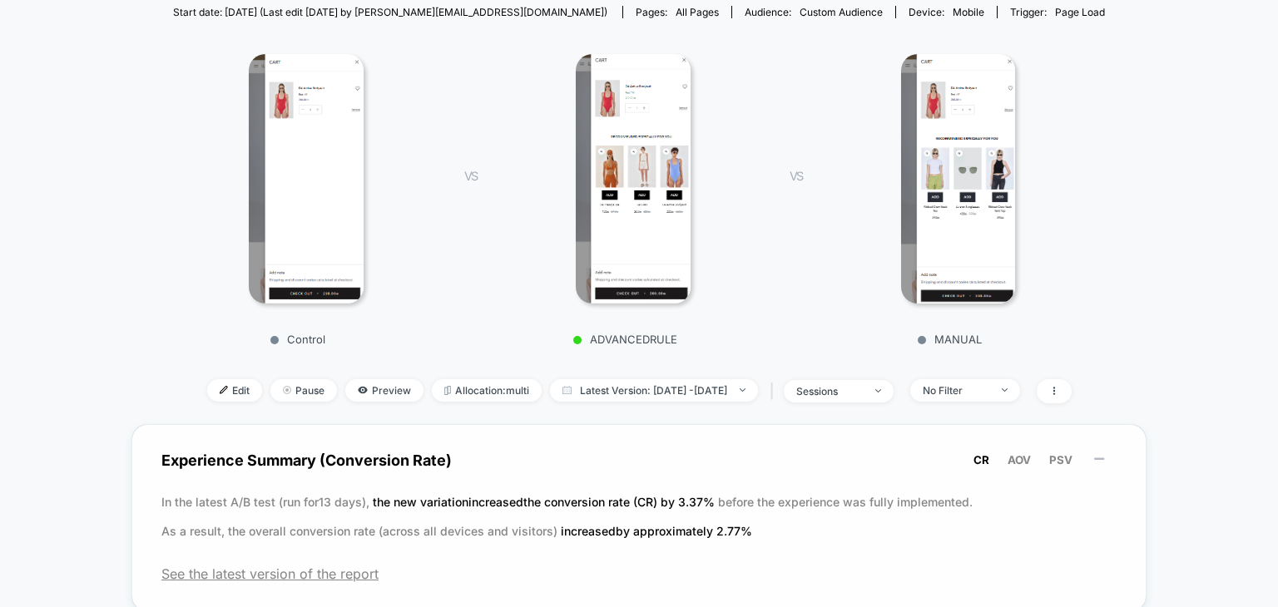
scroll to position [333, 0]
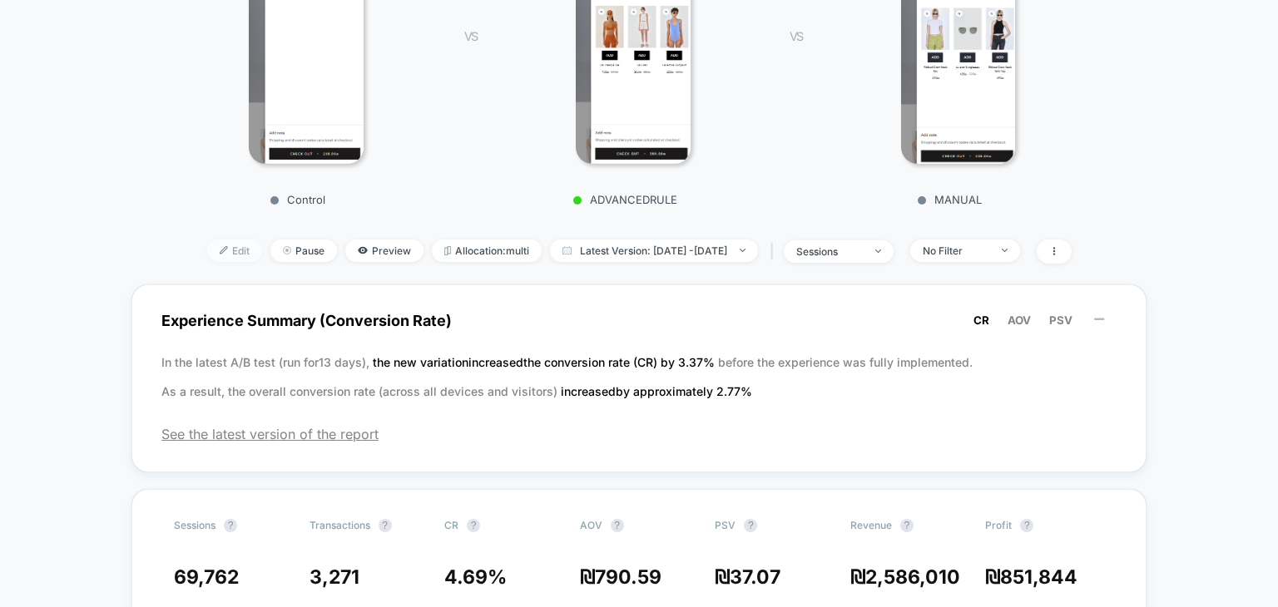
click at [207, 260] on span "Edit" at bounding box center [234, 251] width 55 height 22
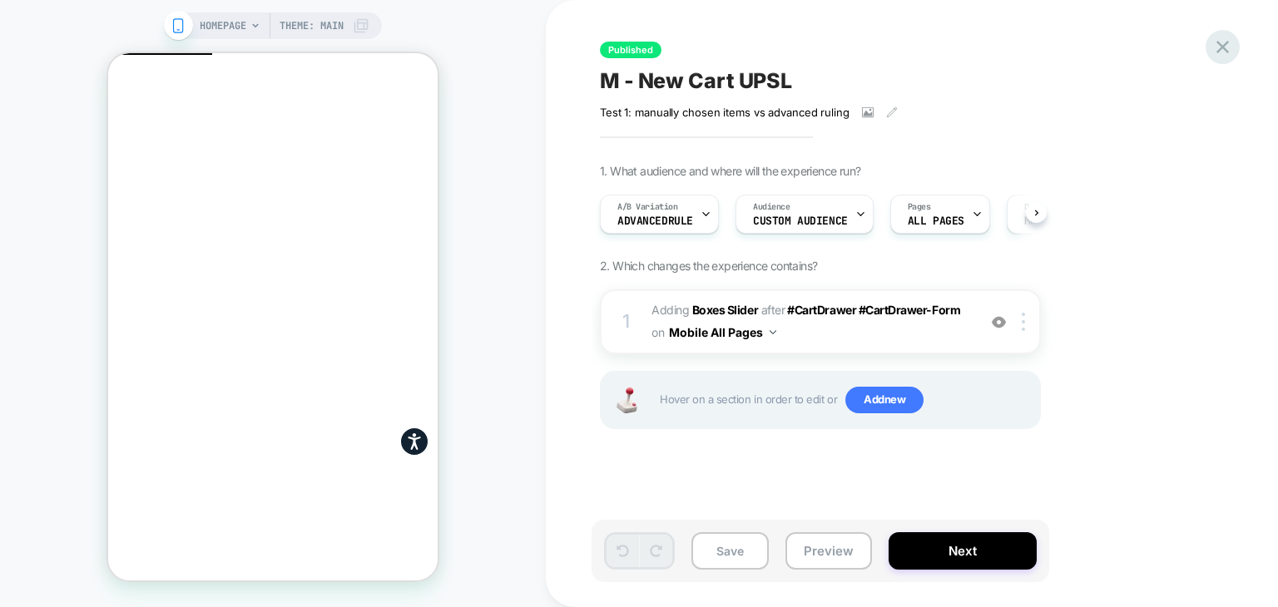
click at [1221, 54] on icon at bounding box center [1222, 47] width 22 height 22
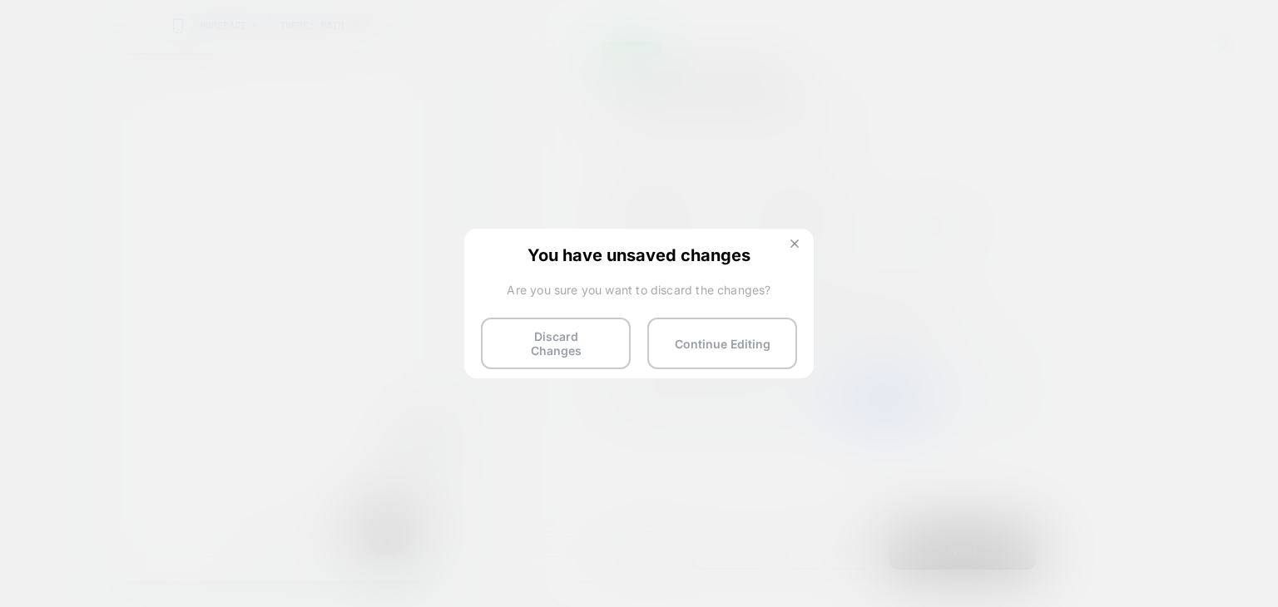
click at [795, 240] on img at bounding box center [794, 244] width 8 height 8
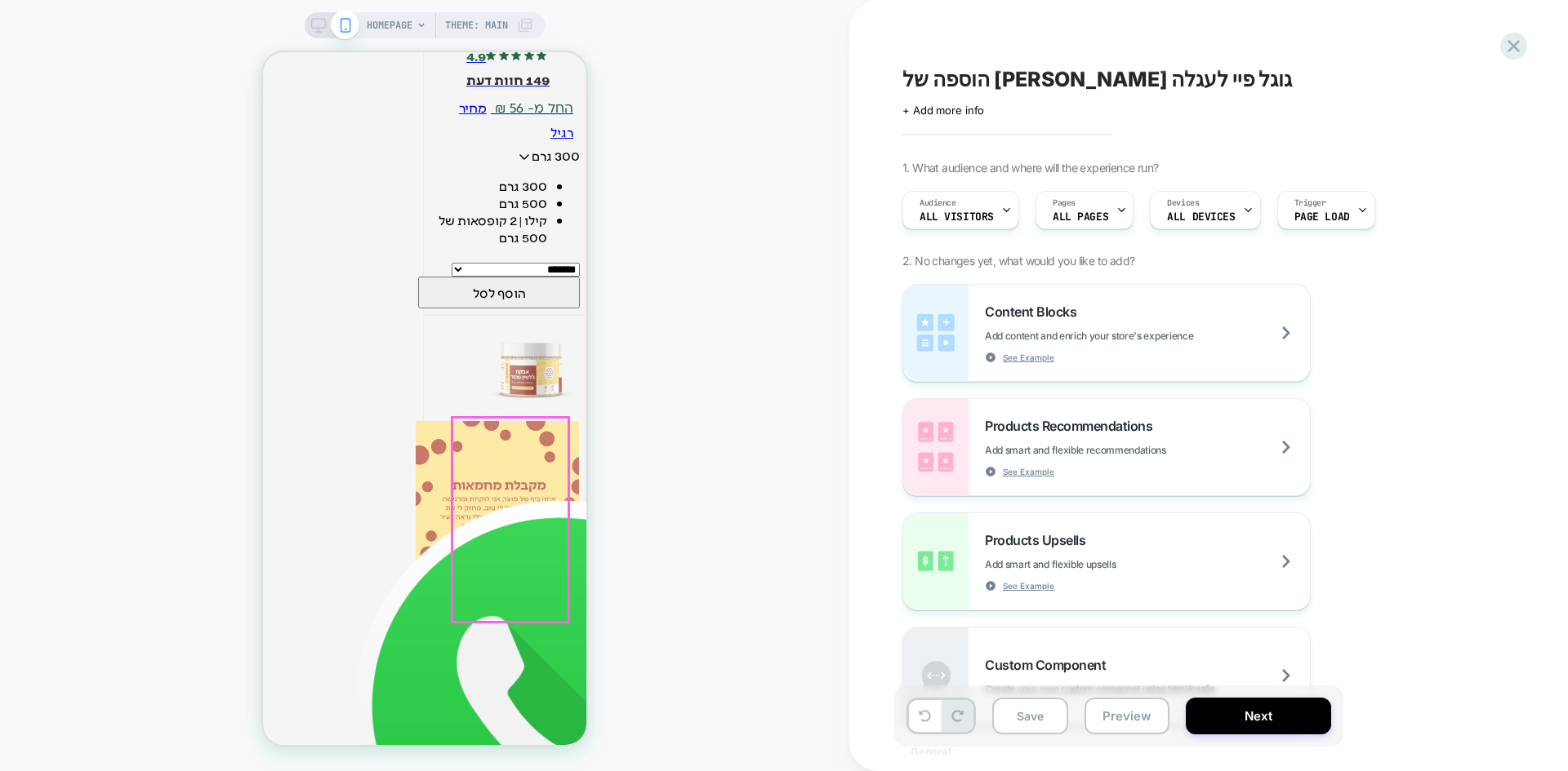
scroll to position [470, 0]
click at [709, 385] on div "HOMEPAGE Theme: MAIN" at bounding box center [424, 386] width 849 height 739
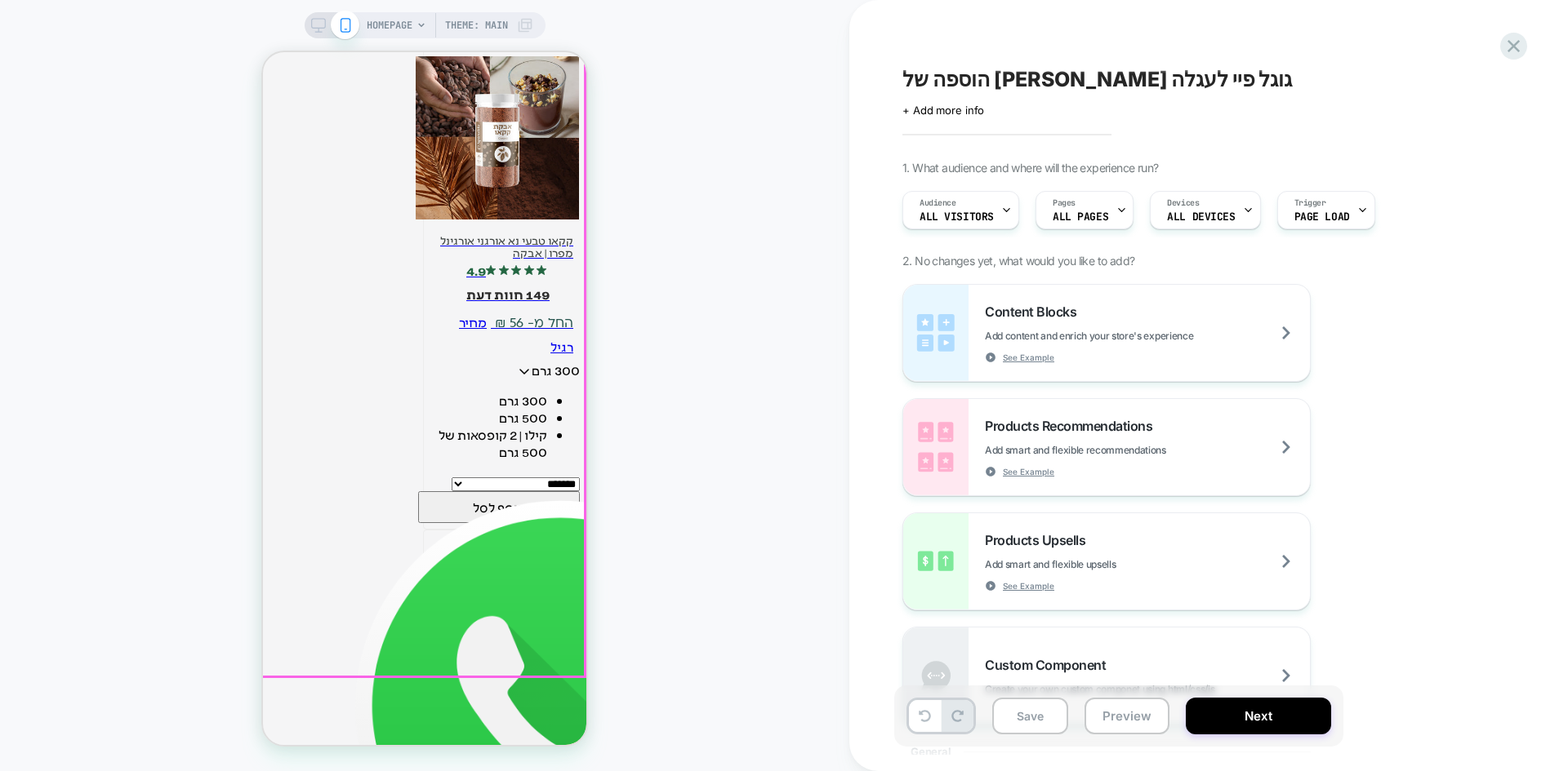
scroll to position [3516, 0]
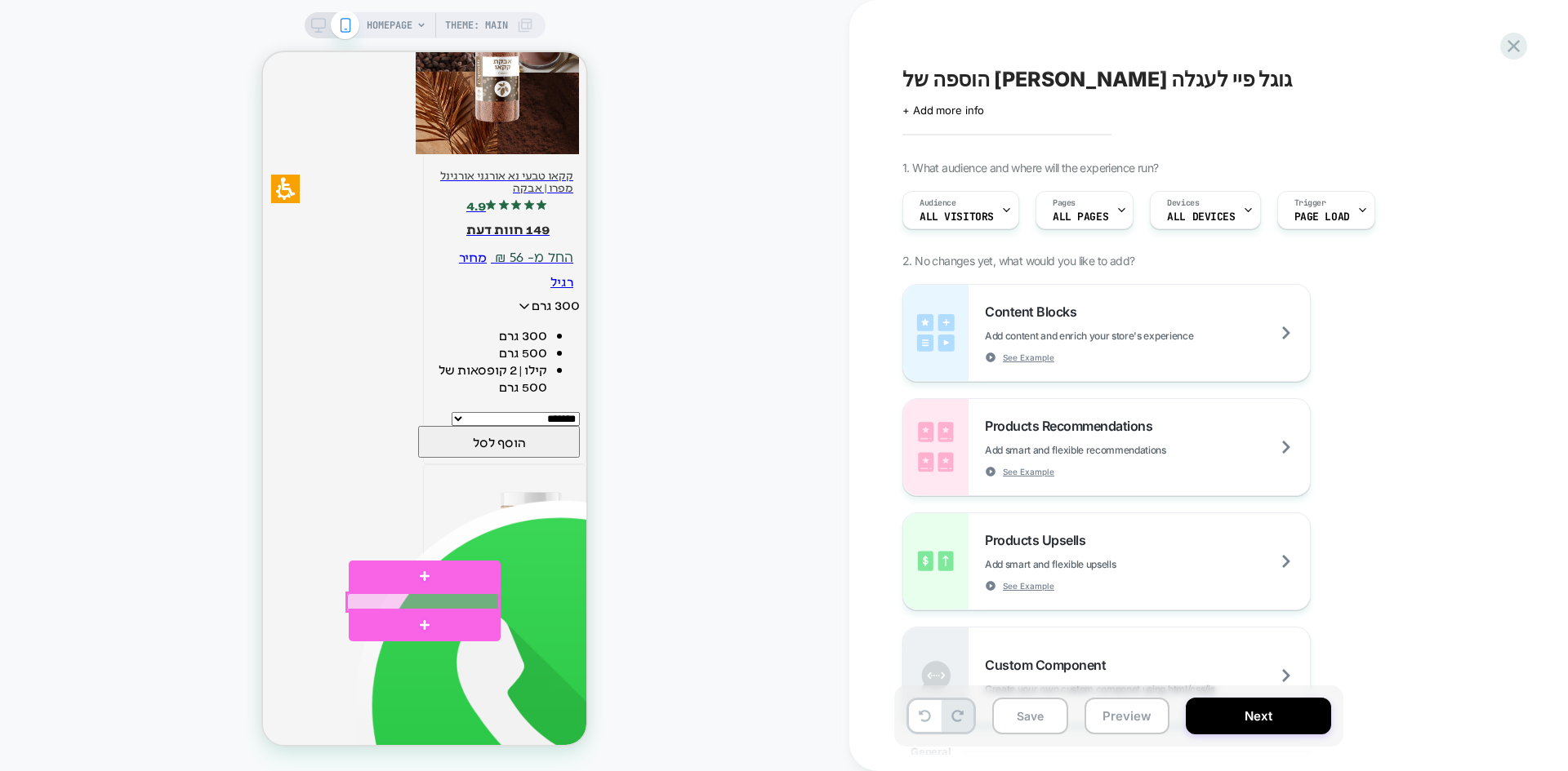
click at [400, 600] on div at bounding box center [424, 602] width 153 height 18
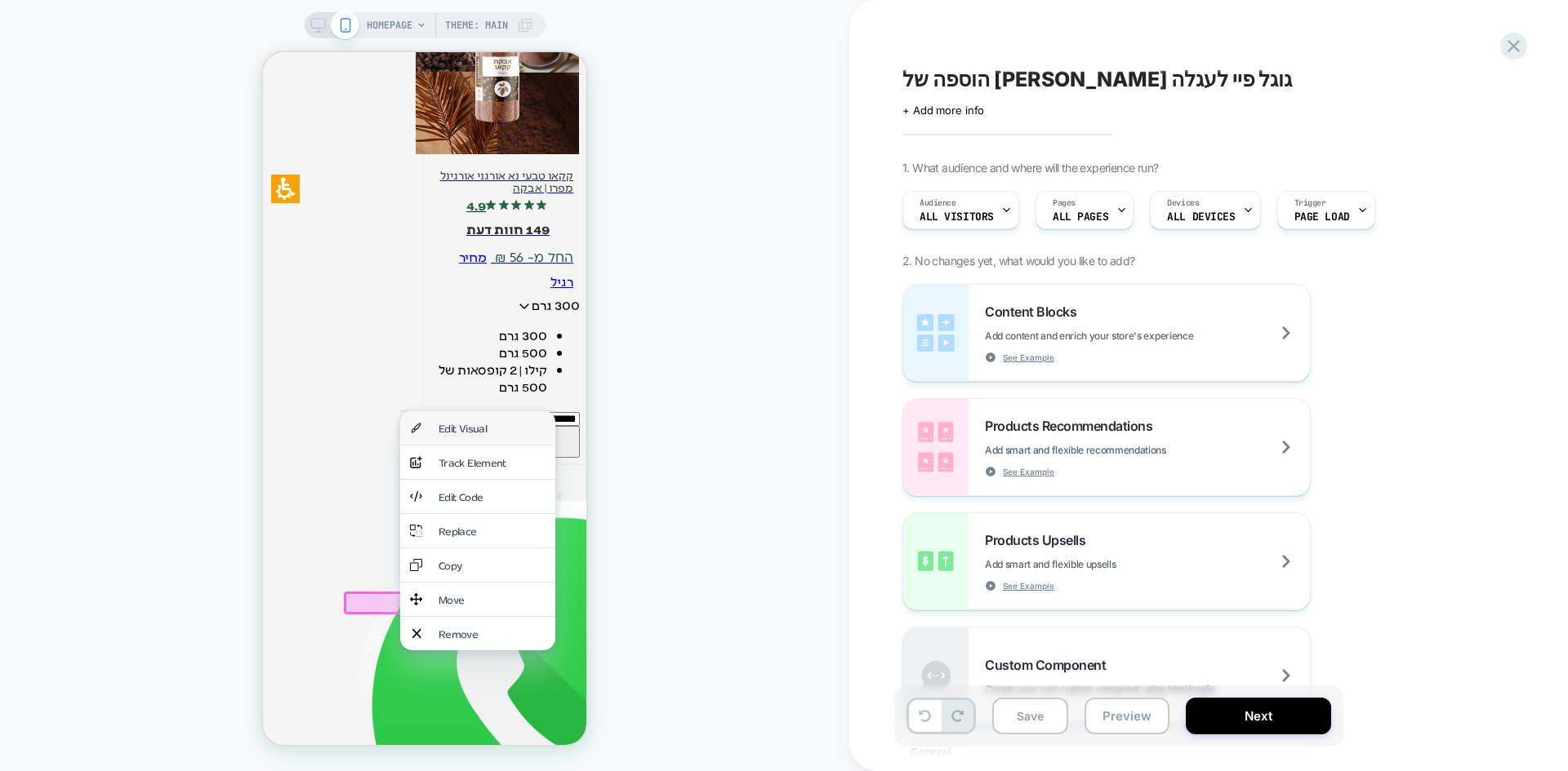
click at [479, 426] on div "Edit Visual" at bounding box center [492, 428] width 107 height 14
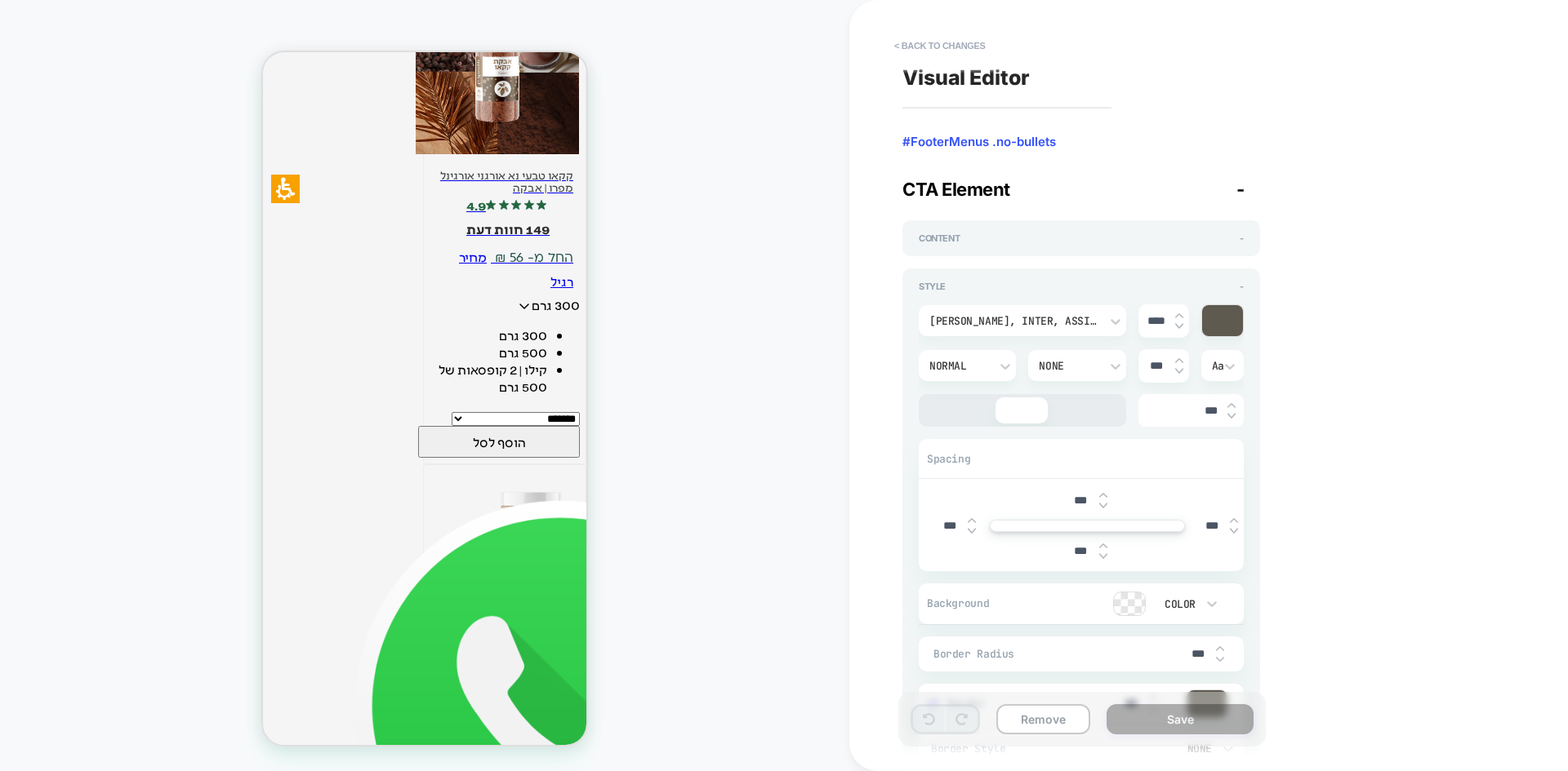
click at [819, 486] on div "HOMEPAGE Theme: MAIN" at bounding box center [424, 386] width 849 height 739
click at [946, 41] on button "< Back to changes" at bounding box center [940, 45] width 108 height 26
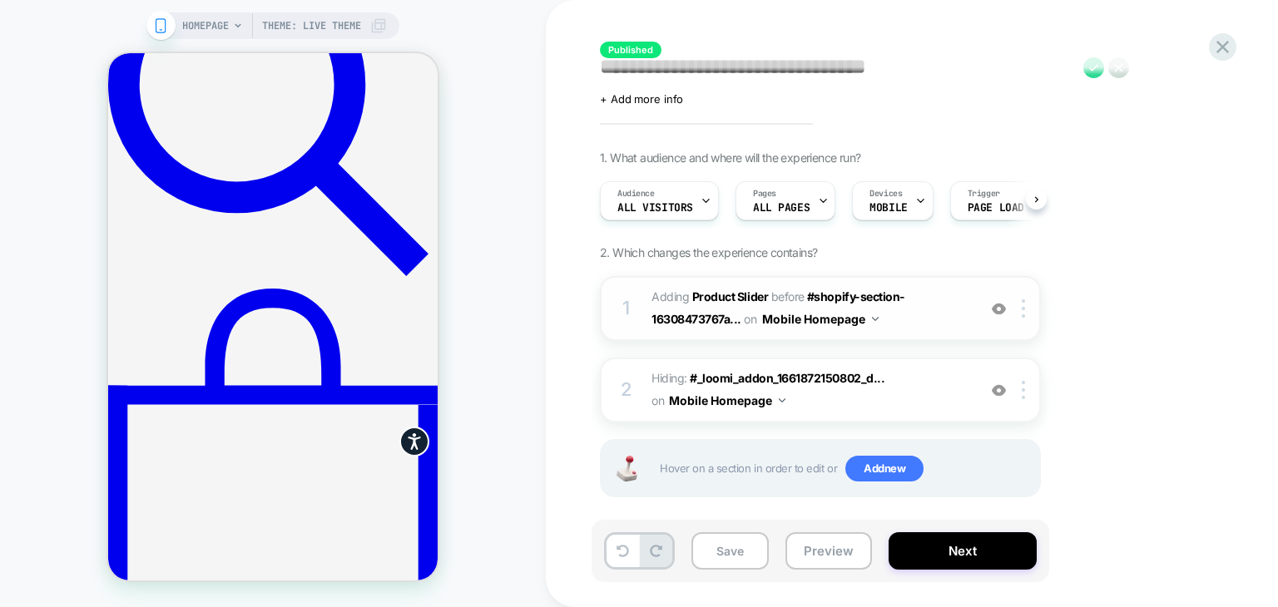
scroll to position [27, 0]
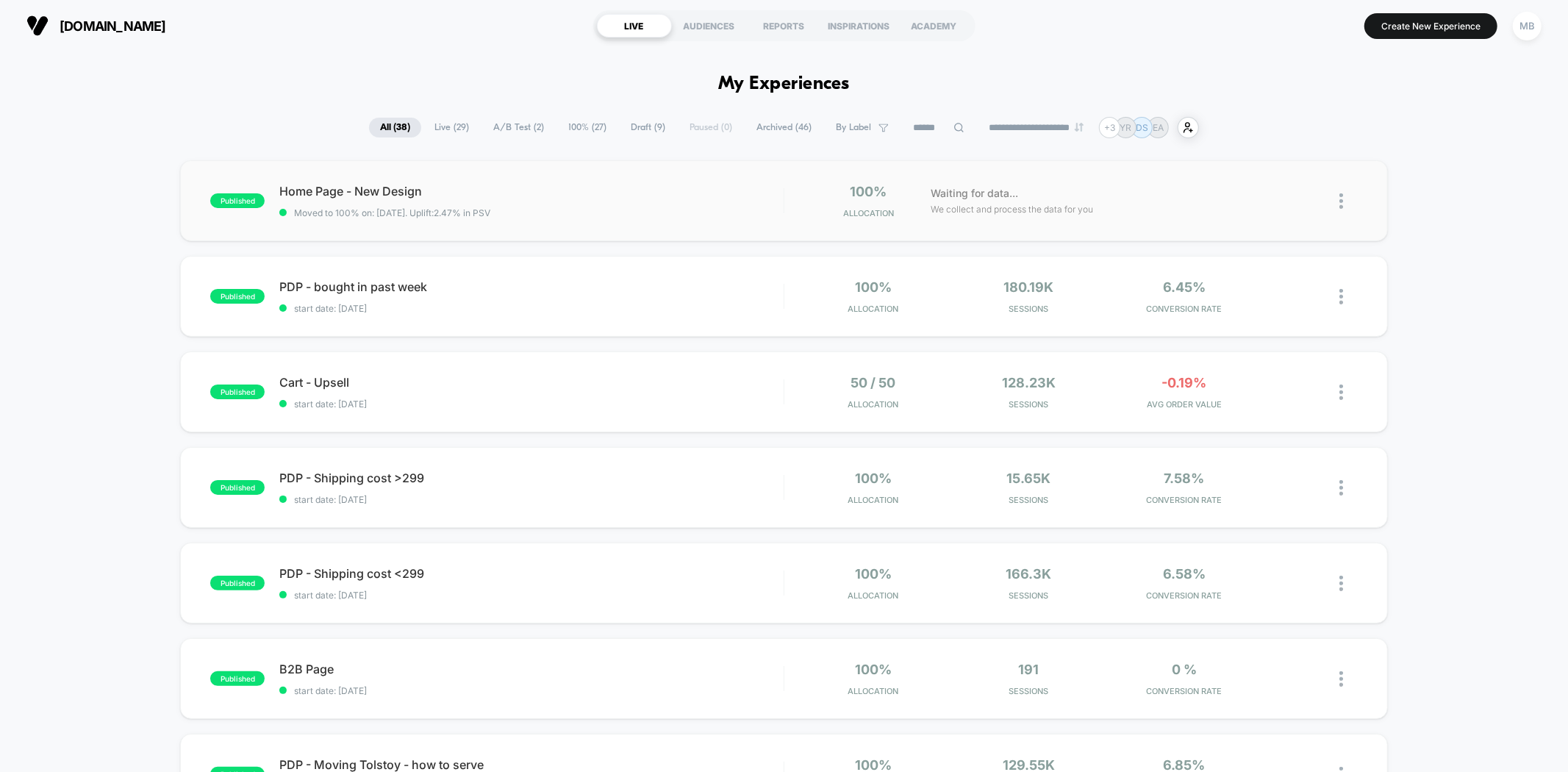
click at [537, 224] on div "published Home Page - New Design Moved to 100% on: 9/10/2025 . Uplift: 2.47% in…" at bounding box center [784, 201] width 1207 height 81
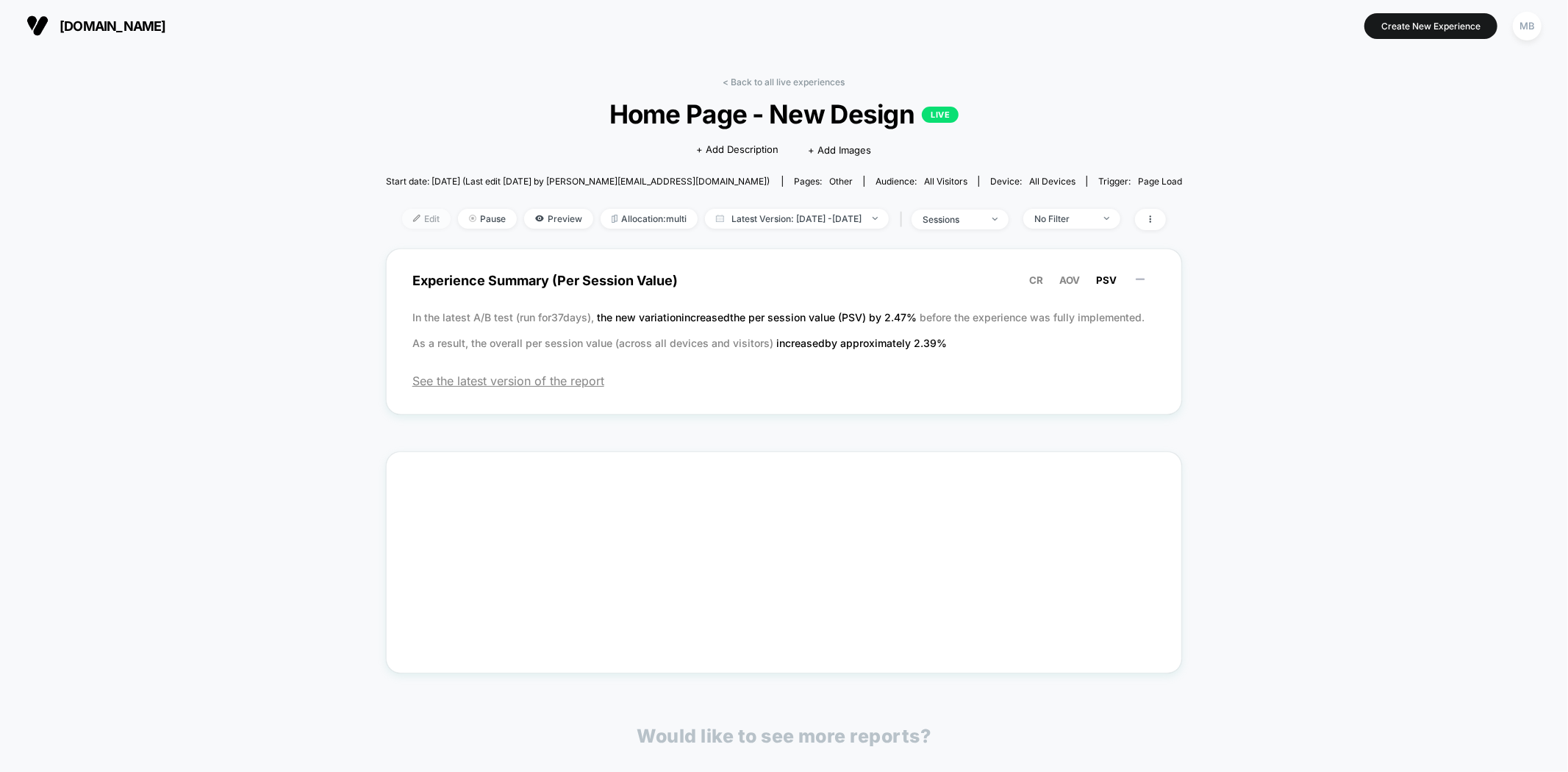
click at [405, 219] on span "Edit" at bounding box center [426, 218] width 49 height 19
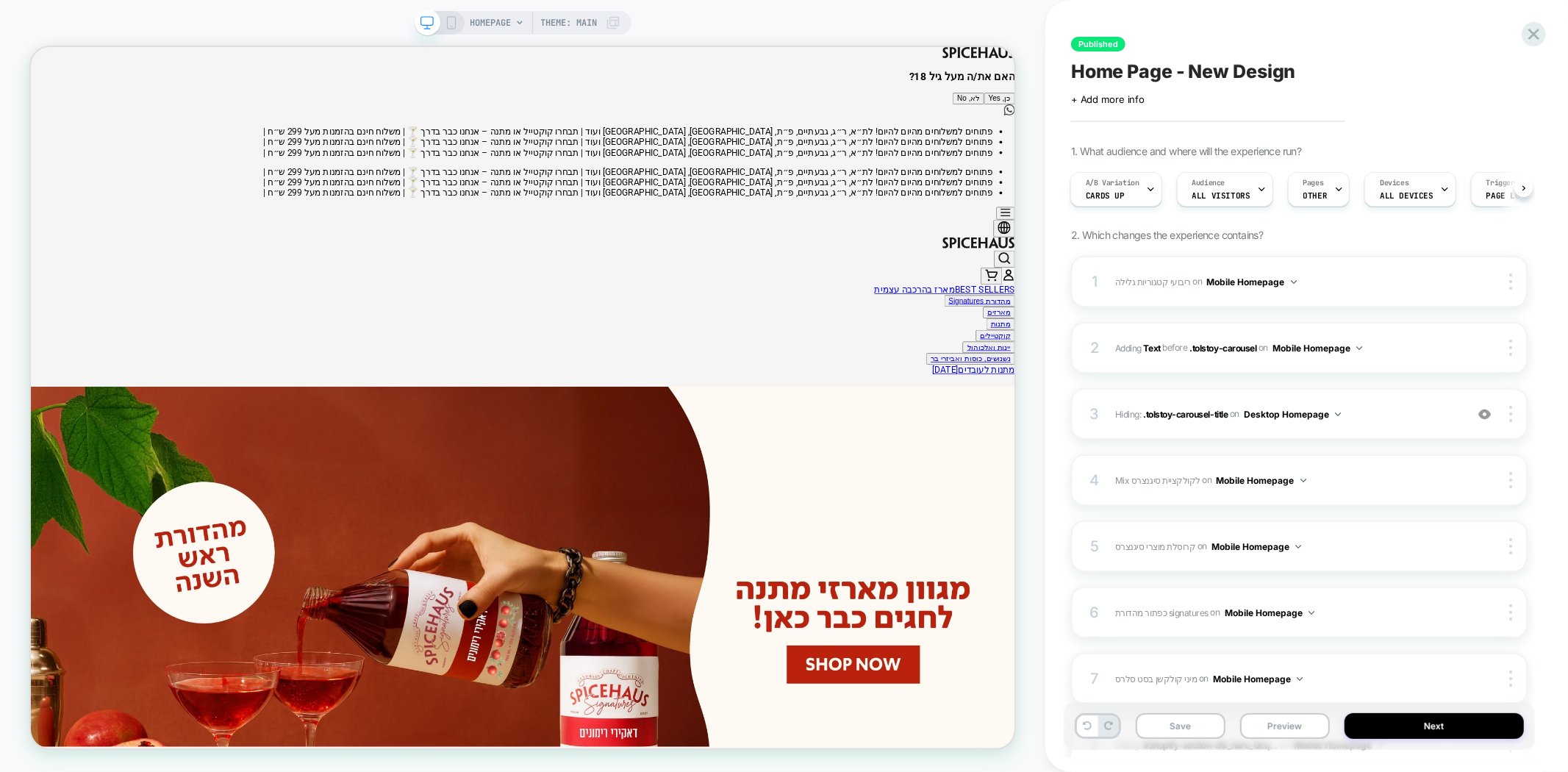
click at [1150, 77] on span "Home Page - New Design" at bounding box center [1183, 71] width 225 height 22
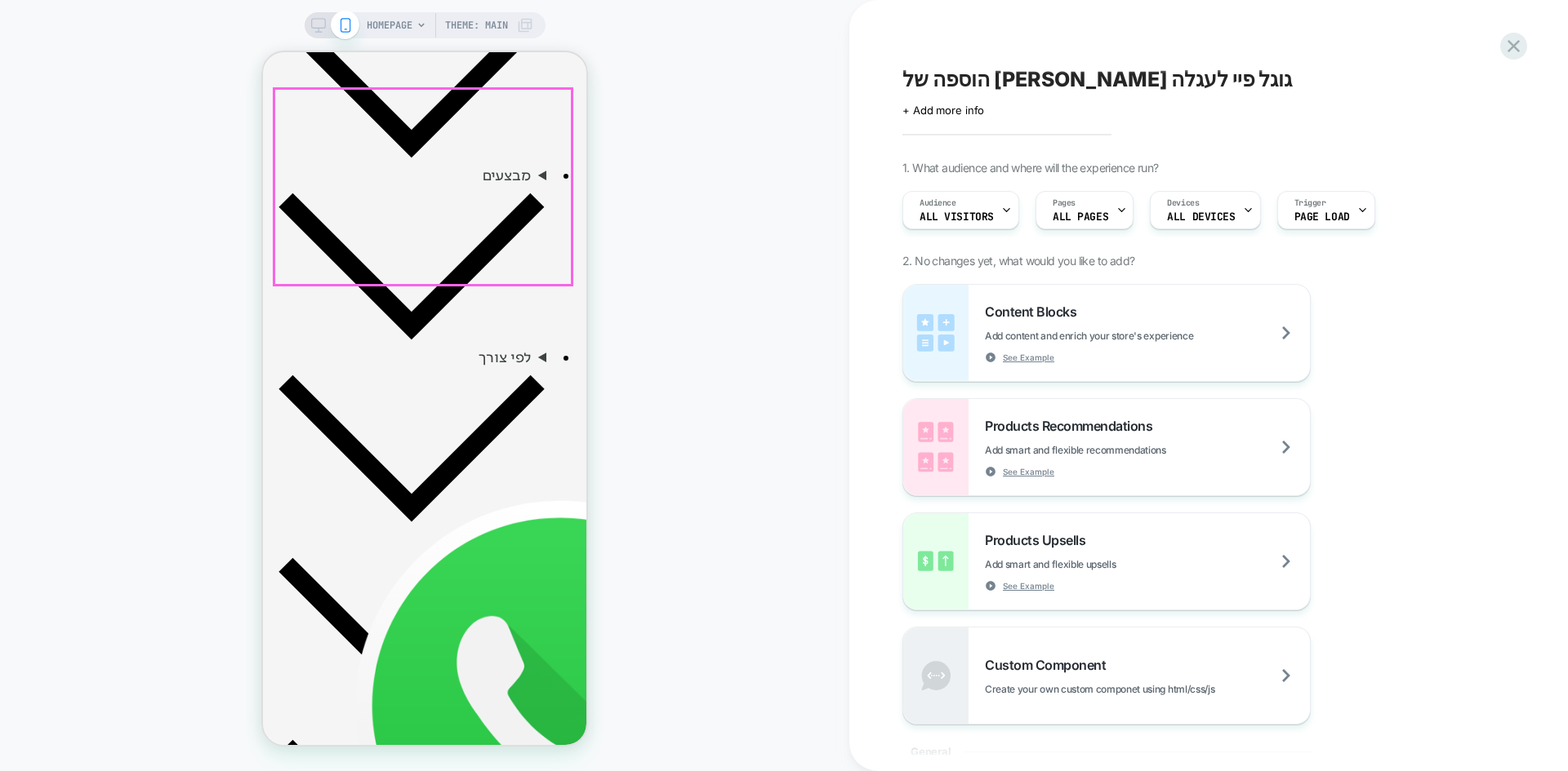
scroll to position [979, 0]
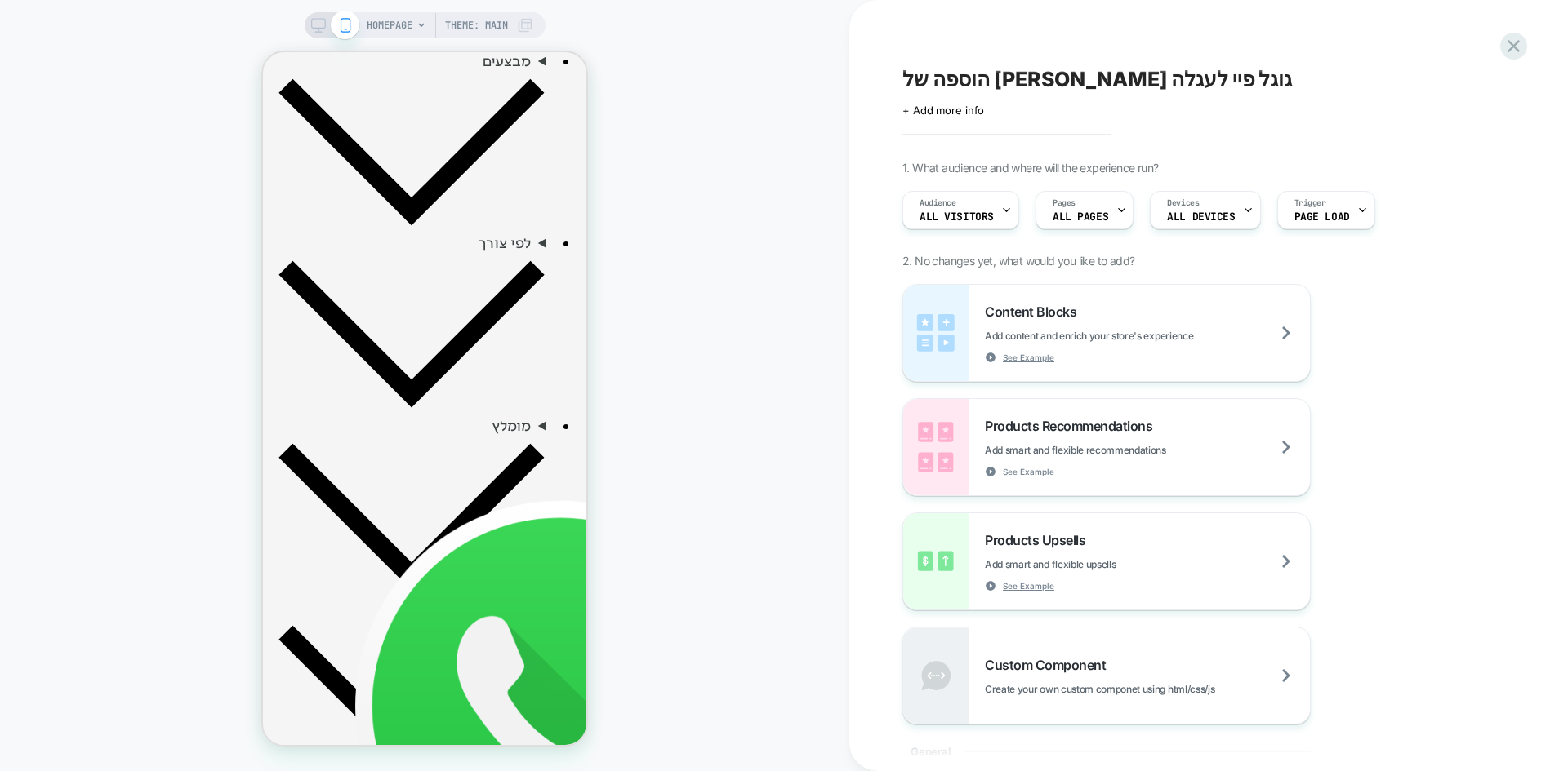
click at [1432, 426] on div "Content Blocks Add content and enrich your store's experience See Example Produ…" at bounding box center [1199, 504] width 596 height 440
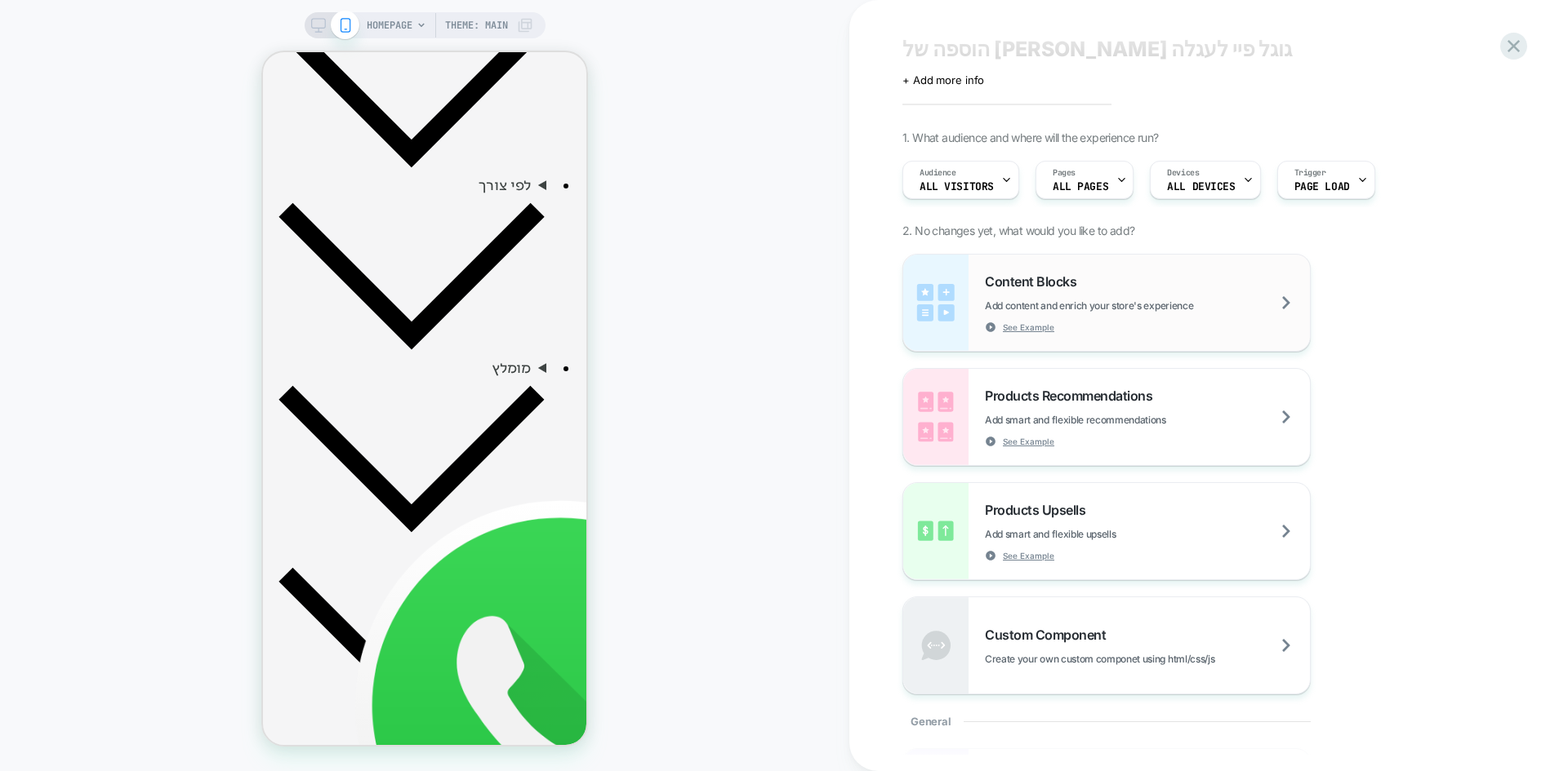
scroll to position [81, 0]
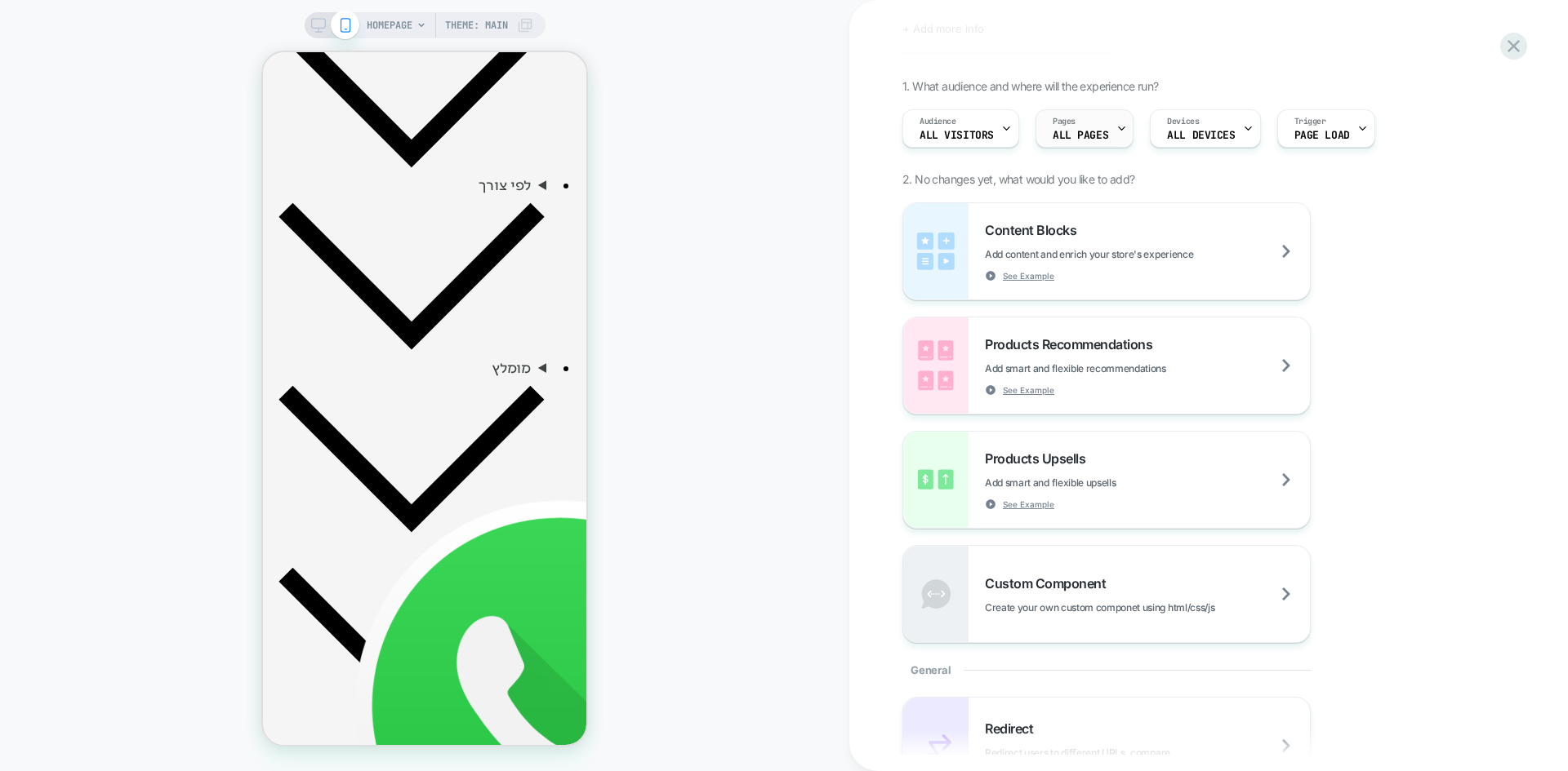
click at [1106, 136] on div "Pages ALL PAGES" at bounding box center [1080, 128] width 88 height 36
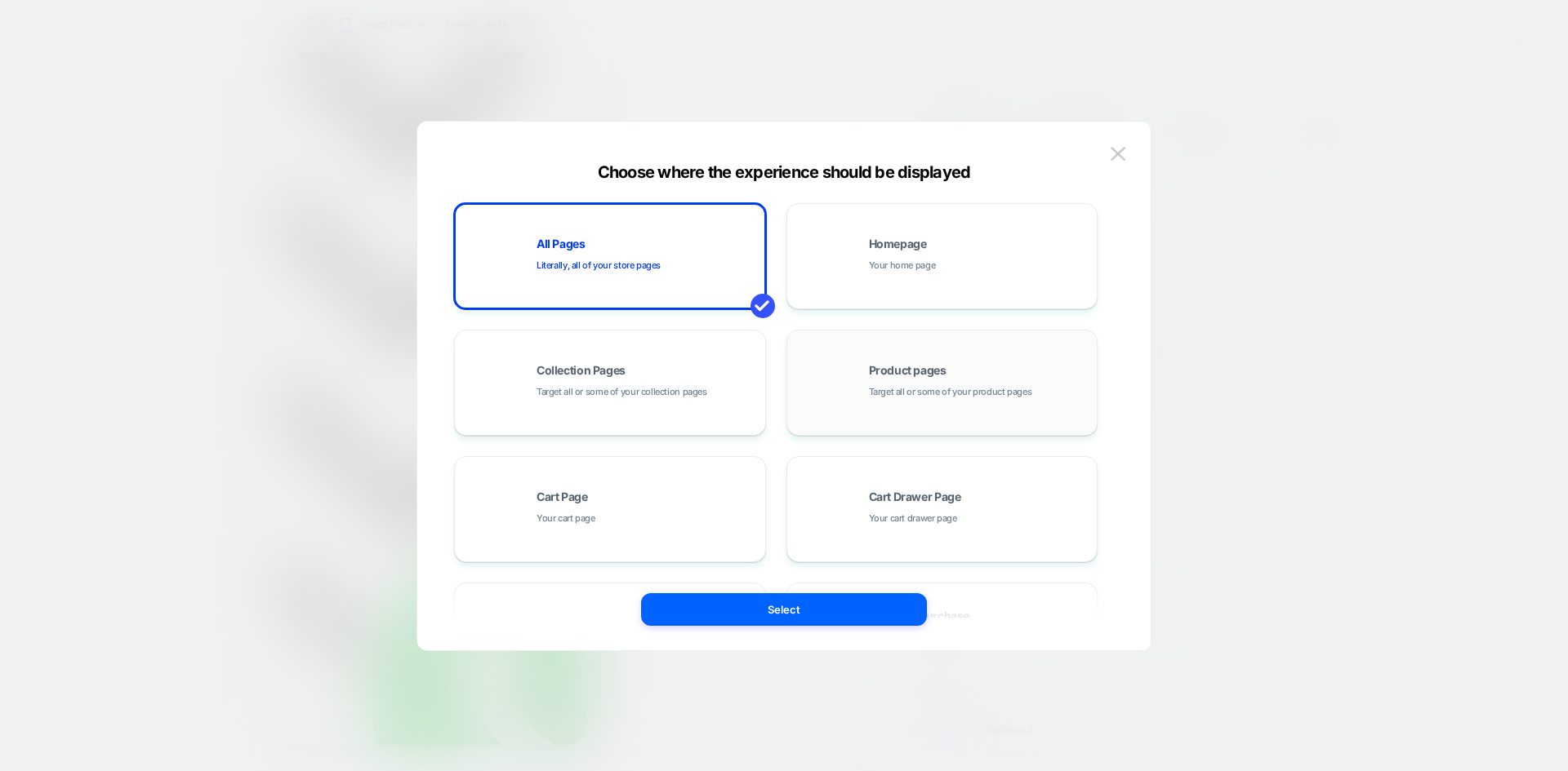
click at [888, 372] on span "Product pages" at bounding box center [907, 371] width 78 height 12
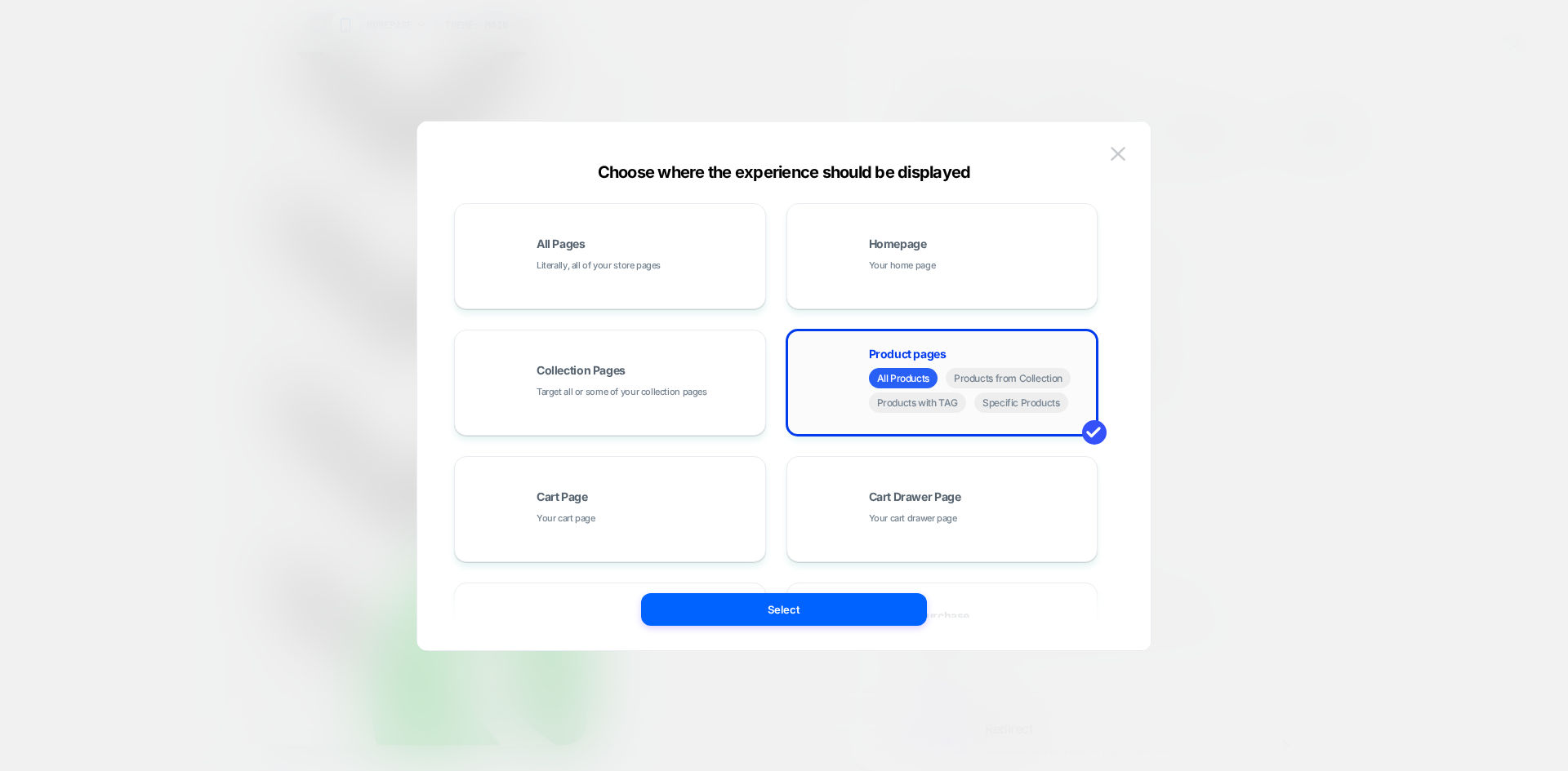
click at [886, 388] on div "All Products Products from Collection Products with TAG Specific Products" at bounding box center [978, 392] width 221 height 49
click at [850, 593] on button "Select" at bounding box center [783, 609] width 286 height 32
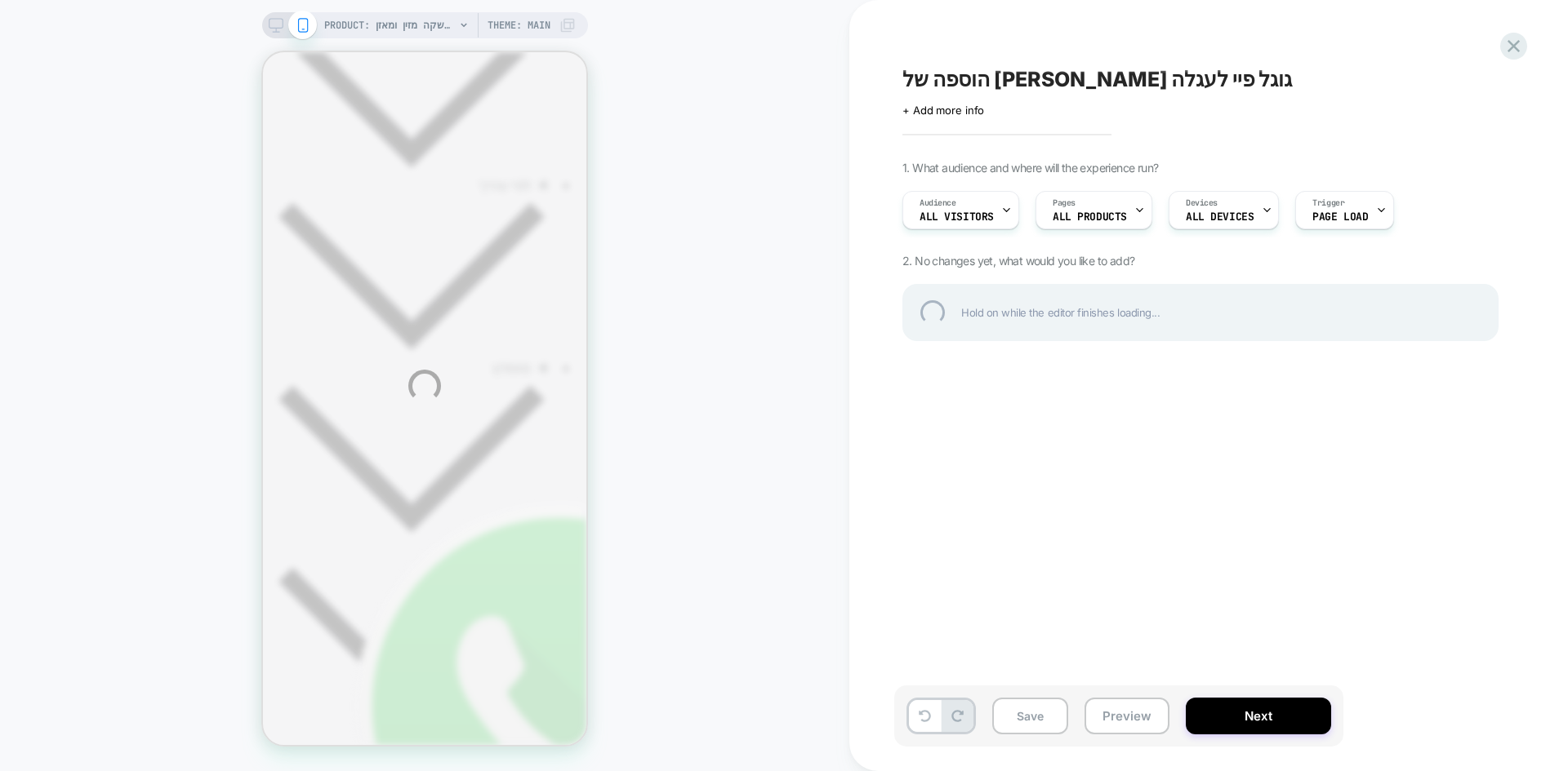
scroll to position [0, 0]
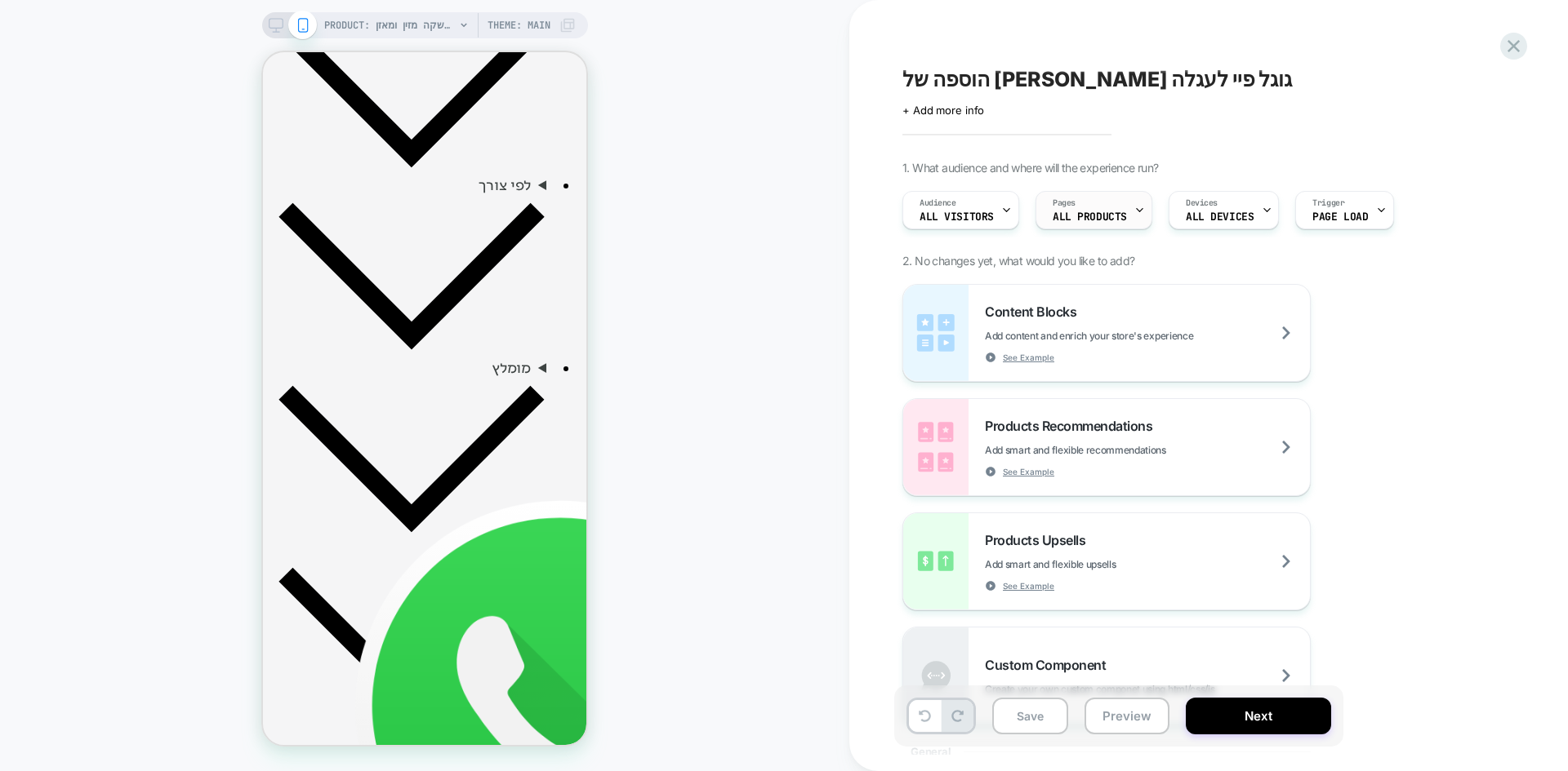
click at [1072, 221] on span "ALL PRODUCTS" at bounding box center [1090, 218] width 75 height 12
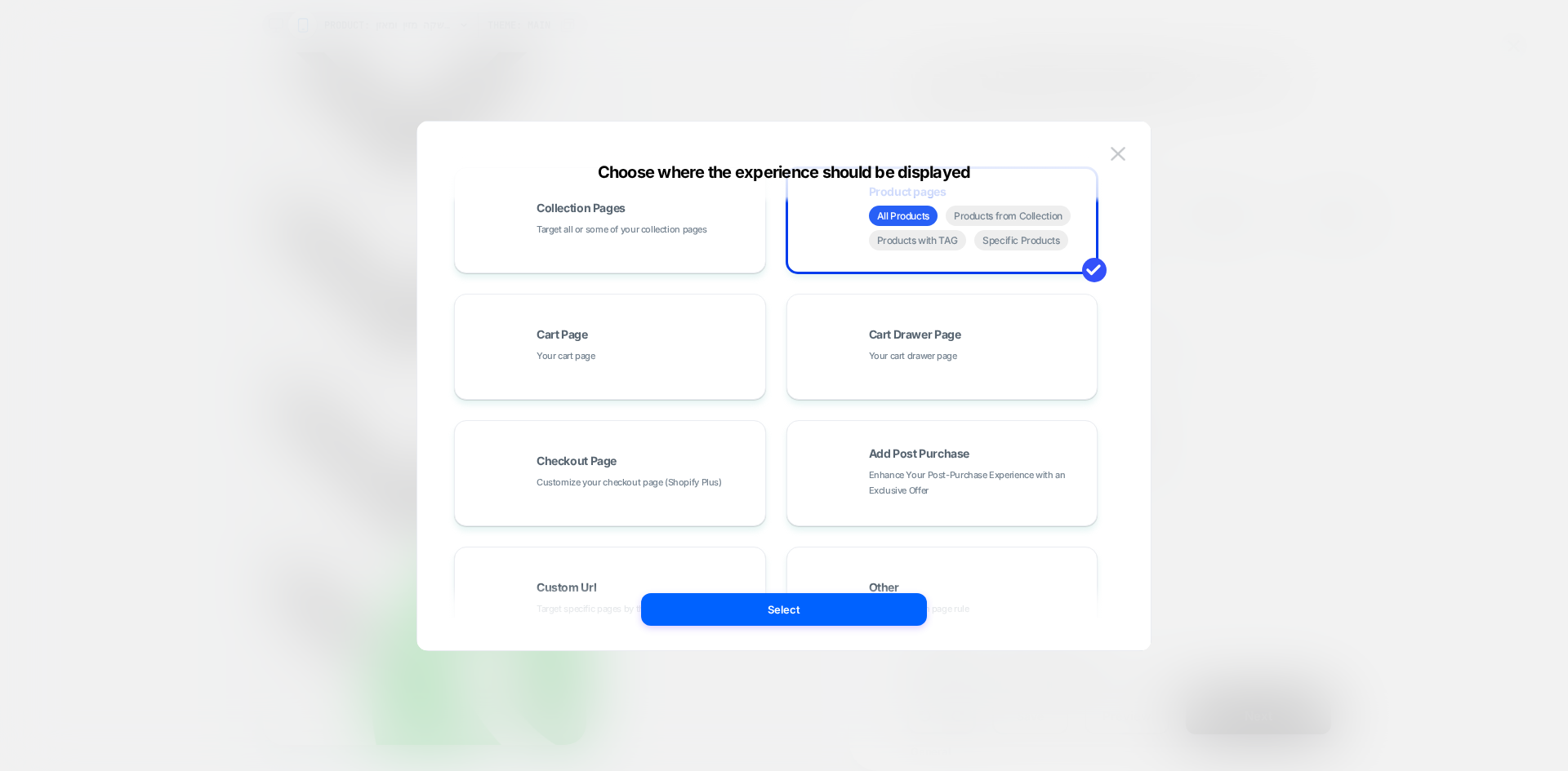
scroll to position [163, 0]
click at [964, 372] on div "Cart Drawer Page Your cart drawer page" at bounding box center [942, 346] width 294 height 90
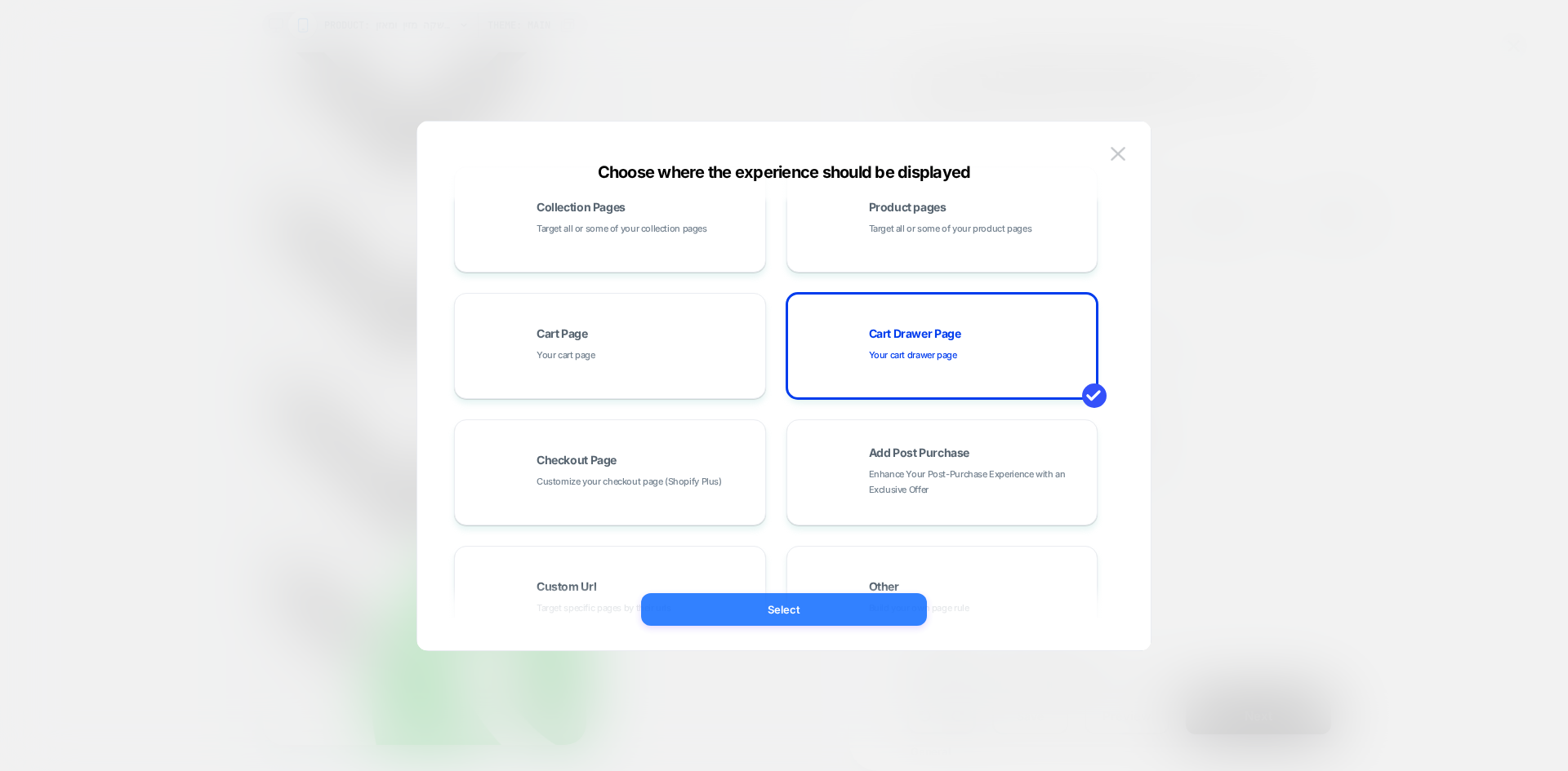
click at [751, 625] on button "Select" at bounding box center [783, 609] width 286 height 32
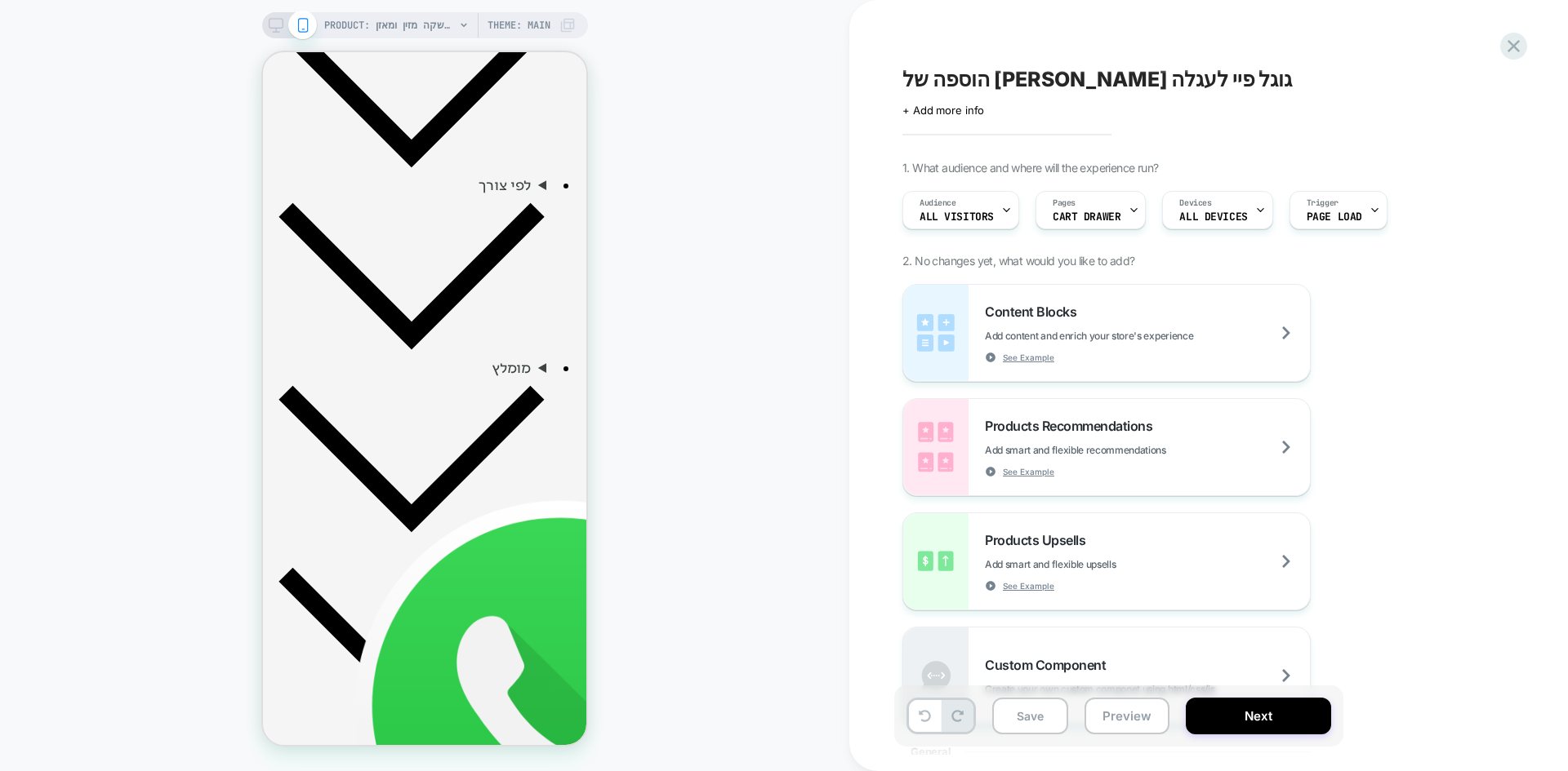
click at [456, 26] on div "PRODUCT: שוקומאקה | משקה מזין ומאזן Theme: MAIN" at bounding box center [449, 25] width 251 height 26
click at [466, 24] on icon at bounding box center [464, 26] width 10 height 10
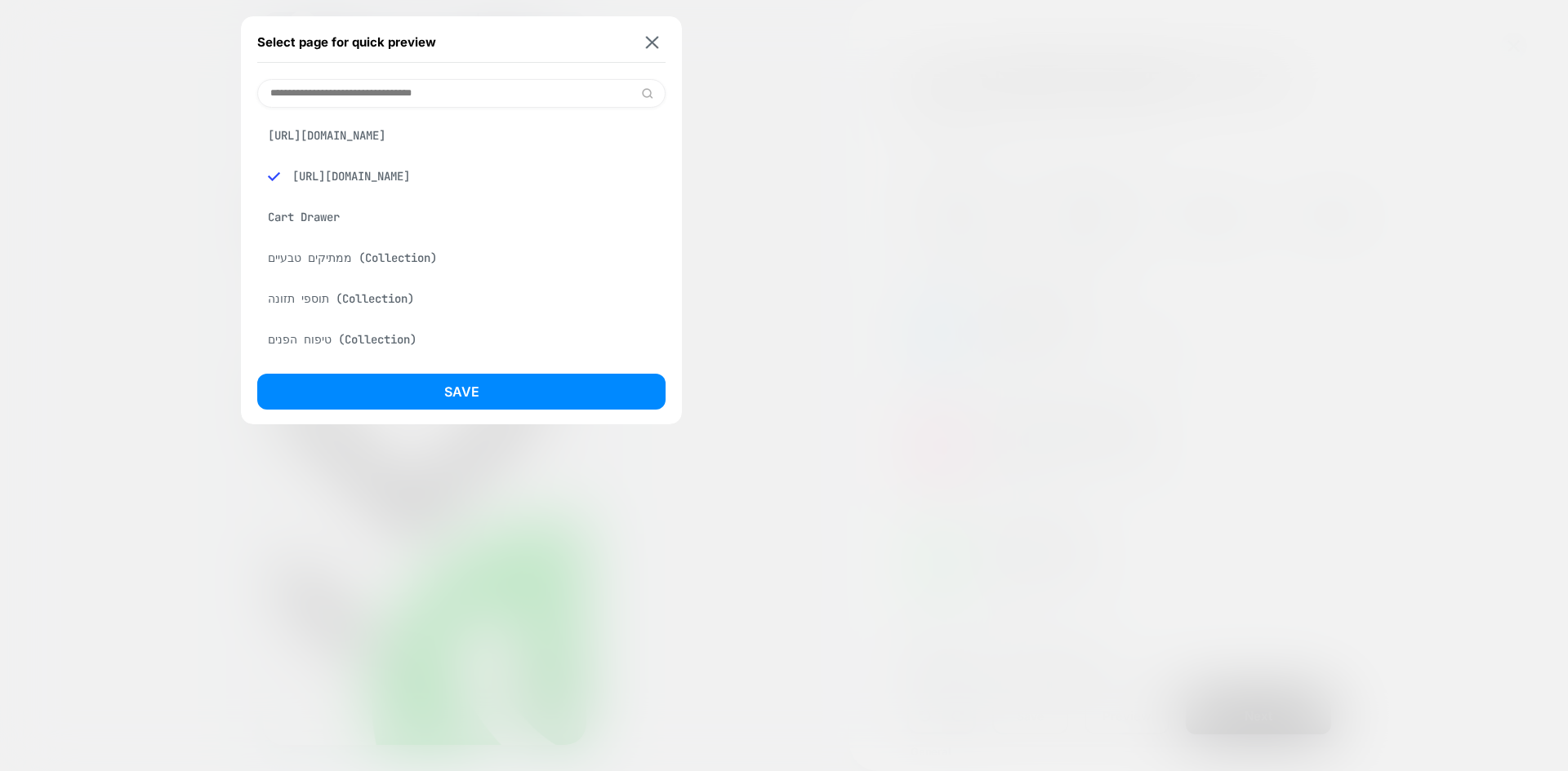
click at [409, 99] on input at bounding box center [461, 93] width 408 height 28
type input "****"
click at [305, 224] on div "Cart Drawer" at bounding box center [461, 218] width 408 height 31
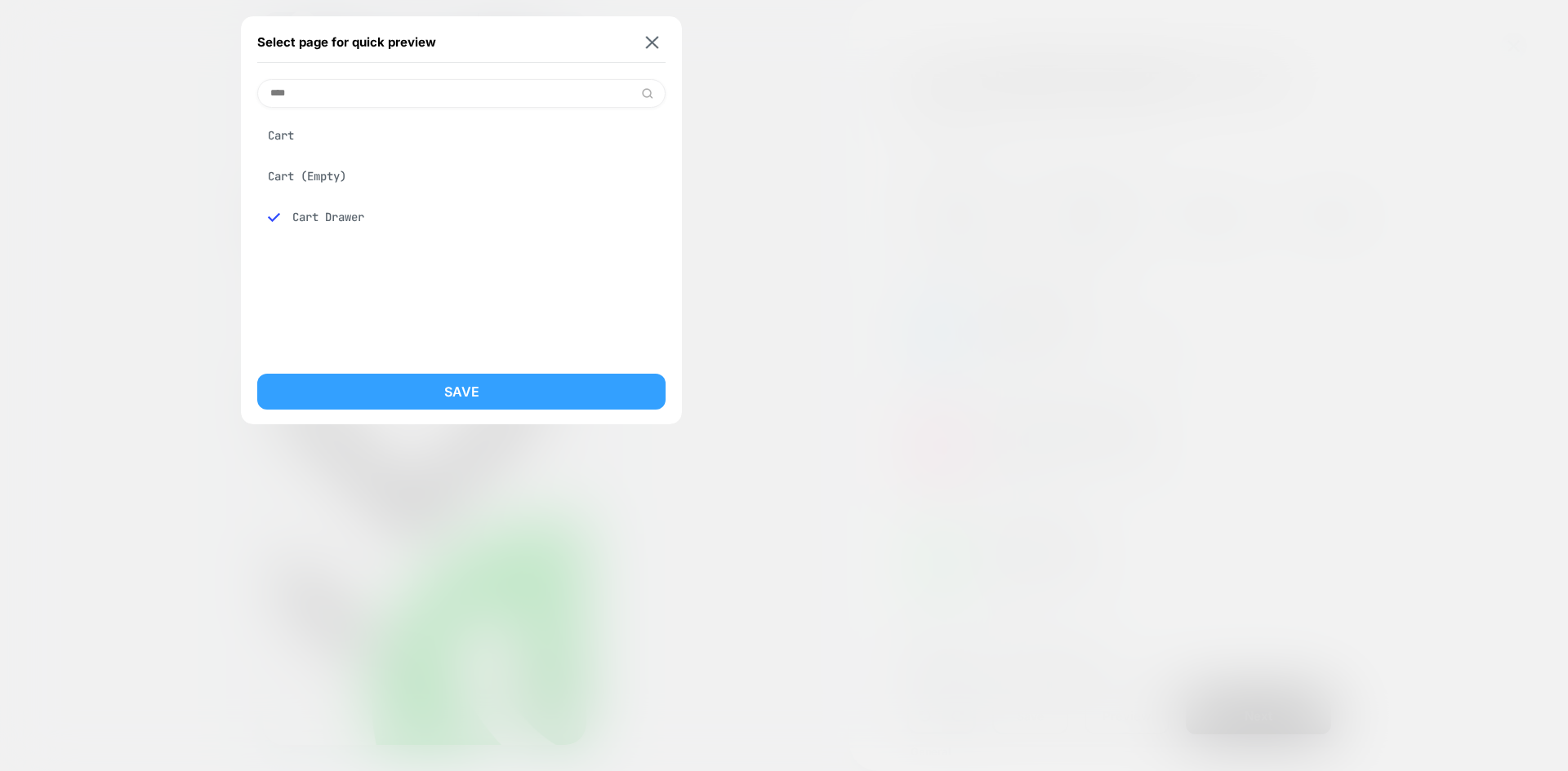
click at [419, 384] on button "Save" at bounding box center [461, 391] width 408 height 36
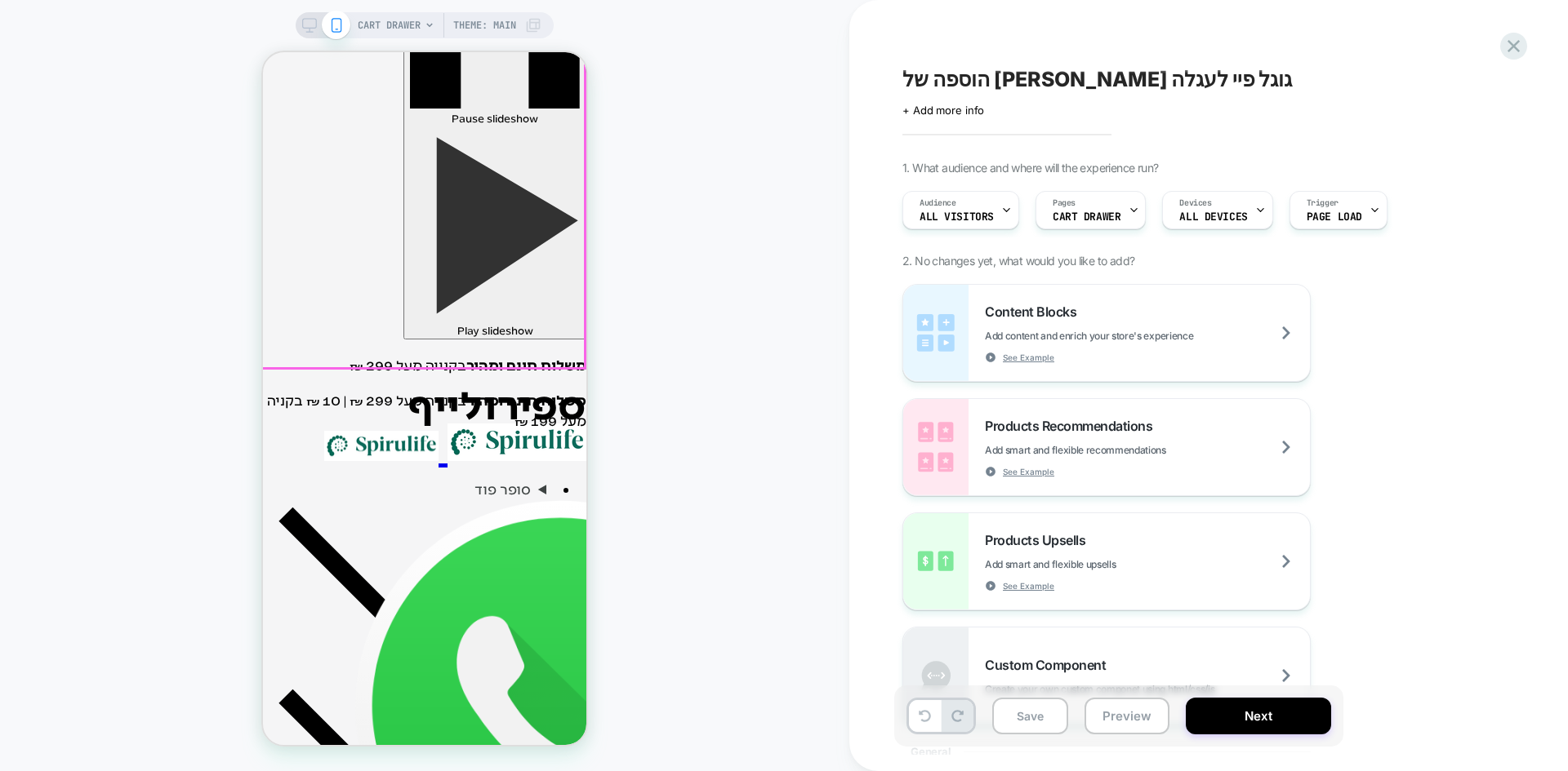
scroll to position [0, 0]
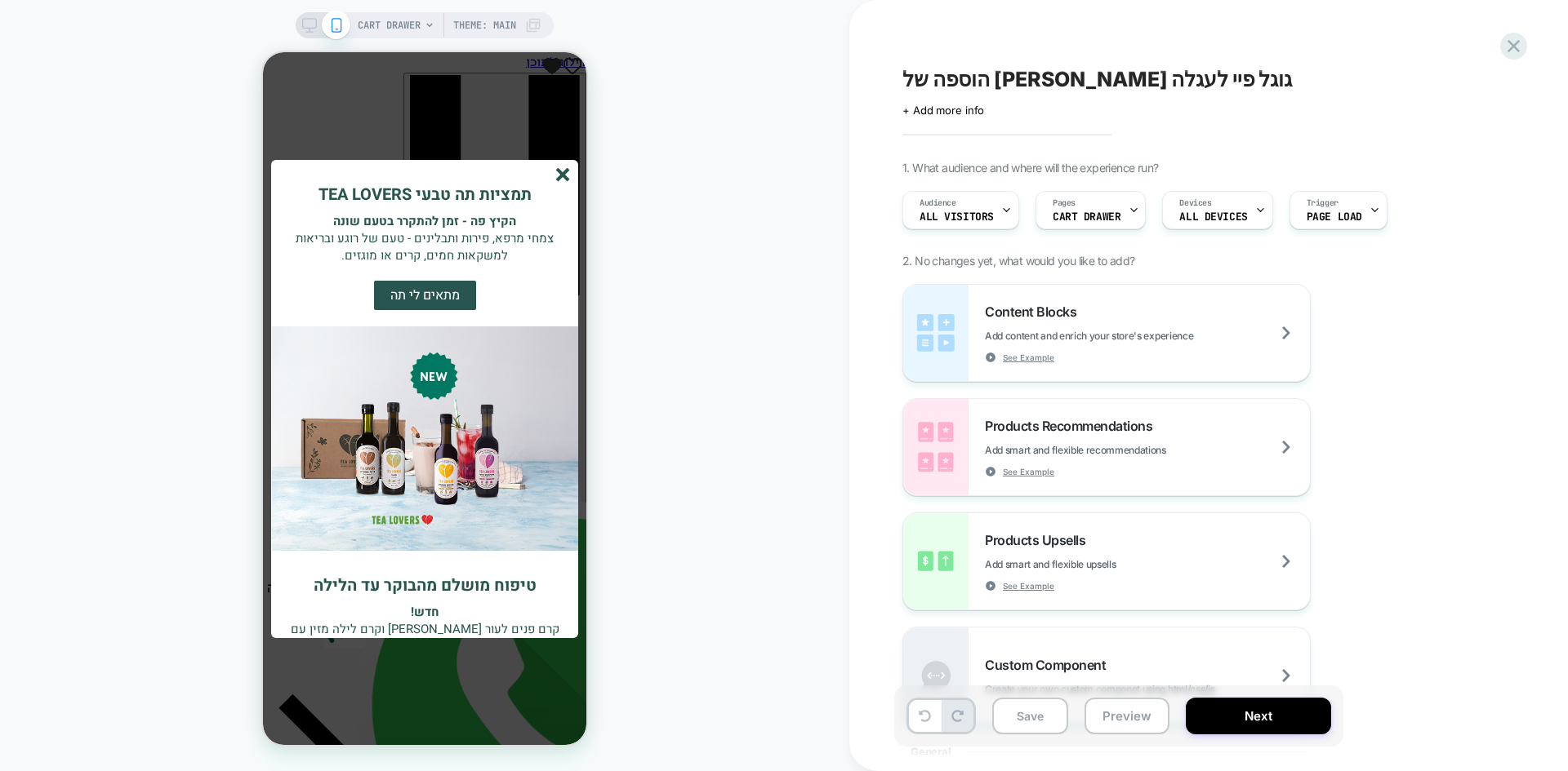
click at [558, 178] on line "סגור" at bounding box center [562, 175] width 12 height 12
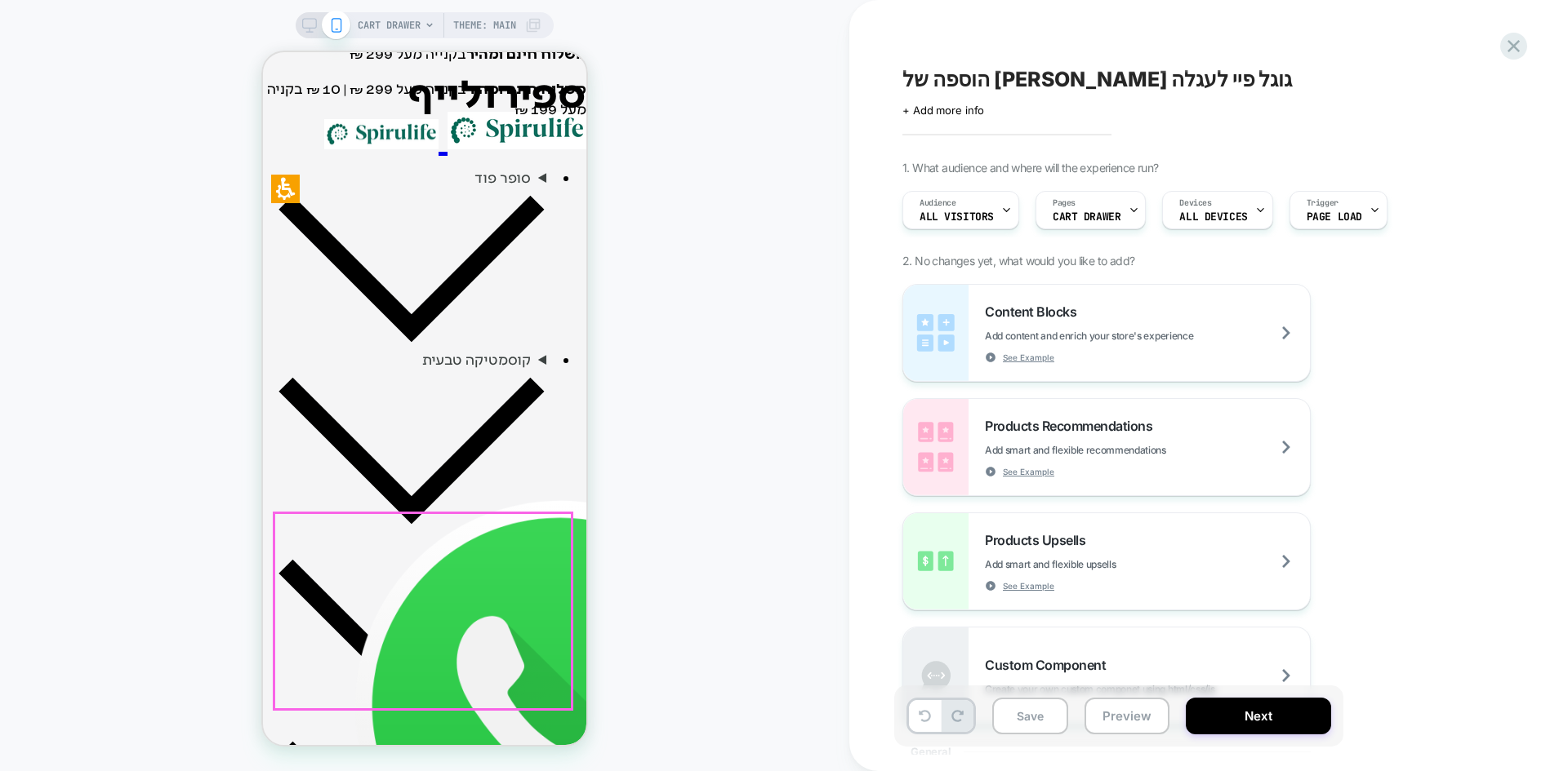
scroll to position [489, 0]
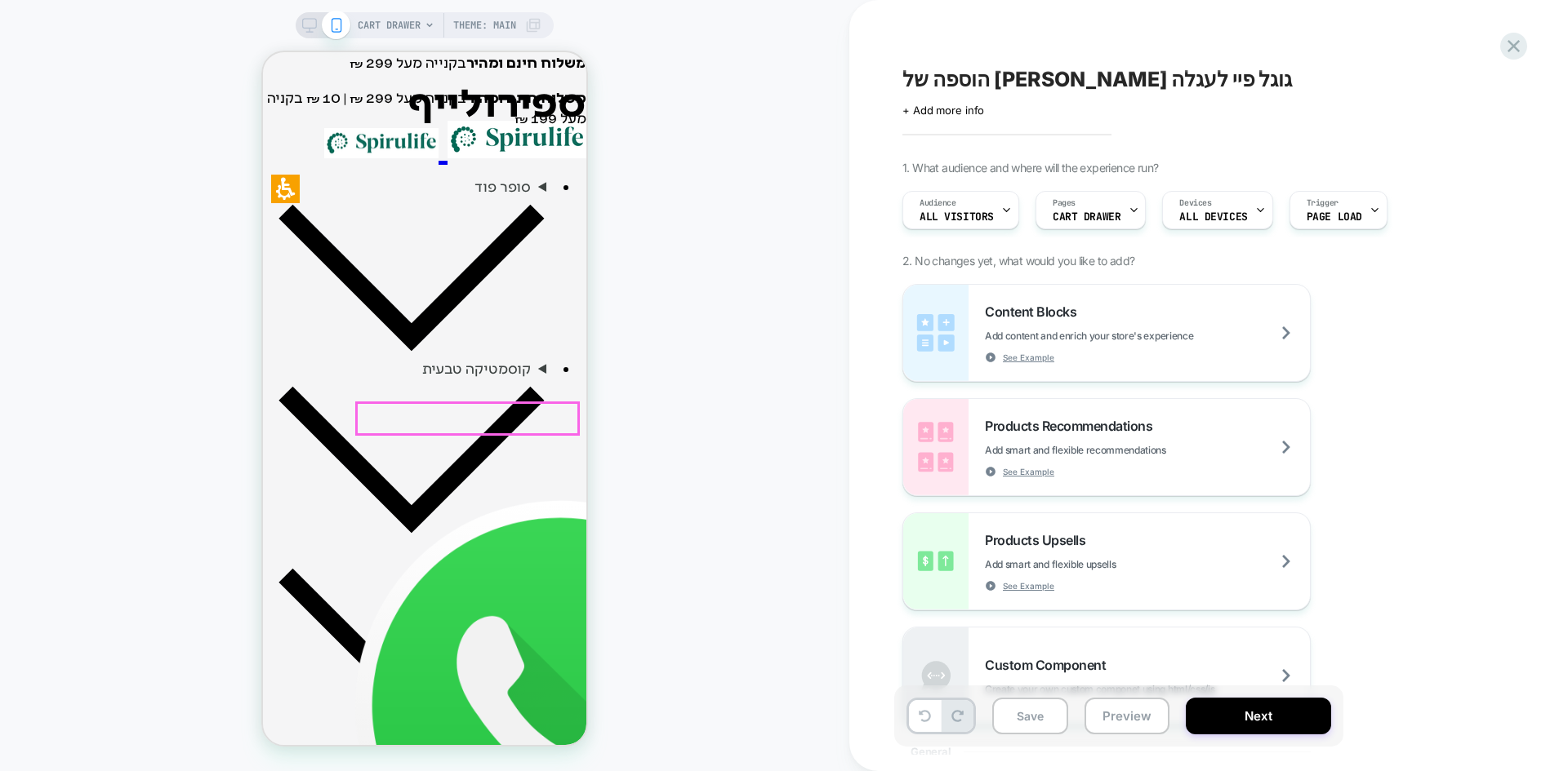
click at [956, 215] on span "All Visitors" at bounding box center [957, 218] width 75 height 12
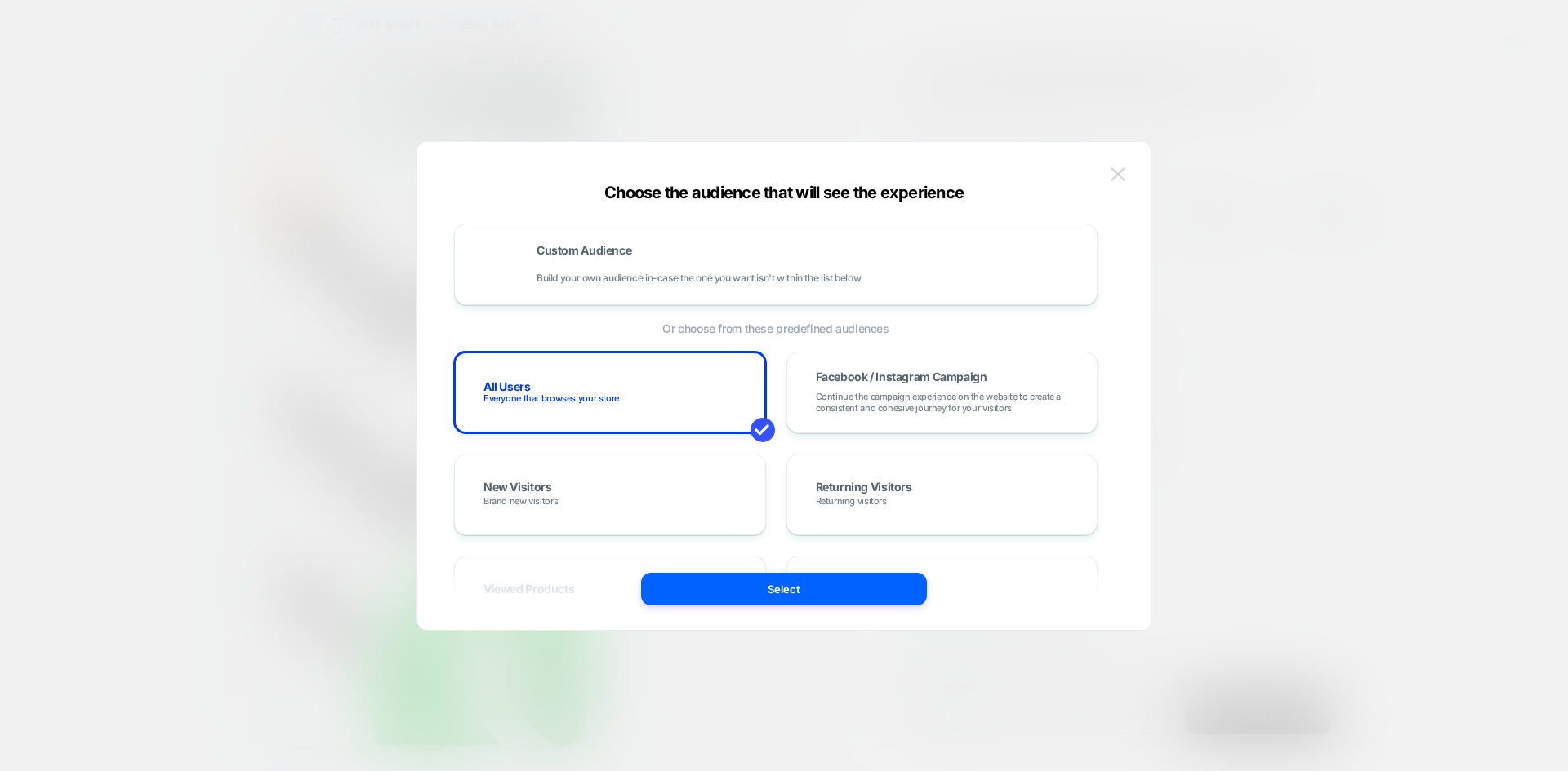
click at [1117, 173] on img at bounding box center [1118, 175] width 15 height 14
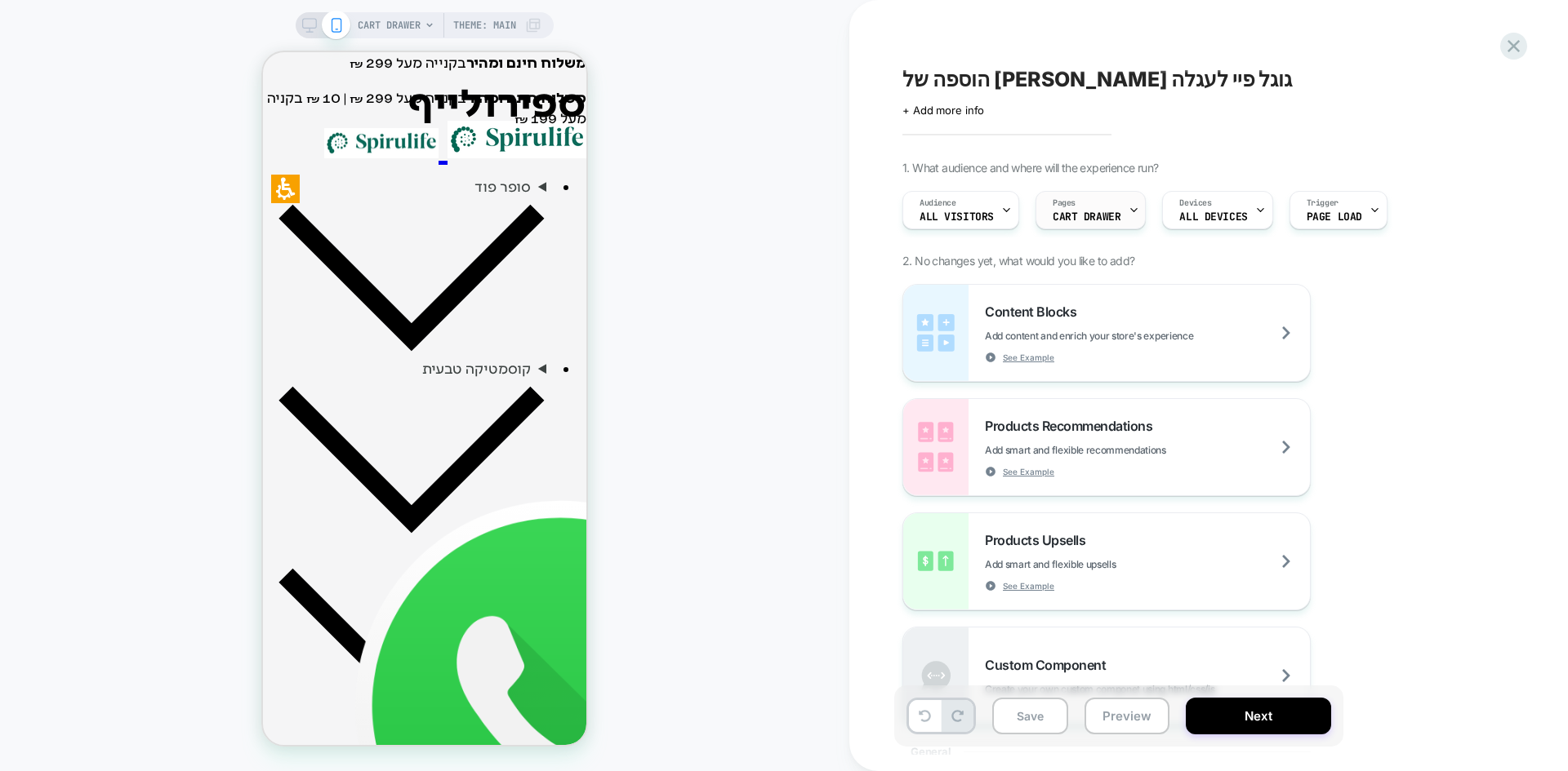
click at [1078, 216] on span "CART DRAWER" at bounding box center [1086, 218] width 68 height 12
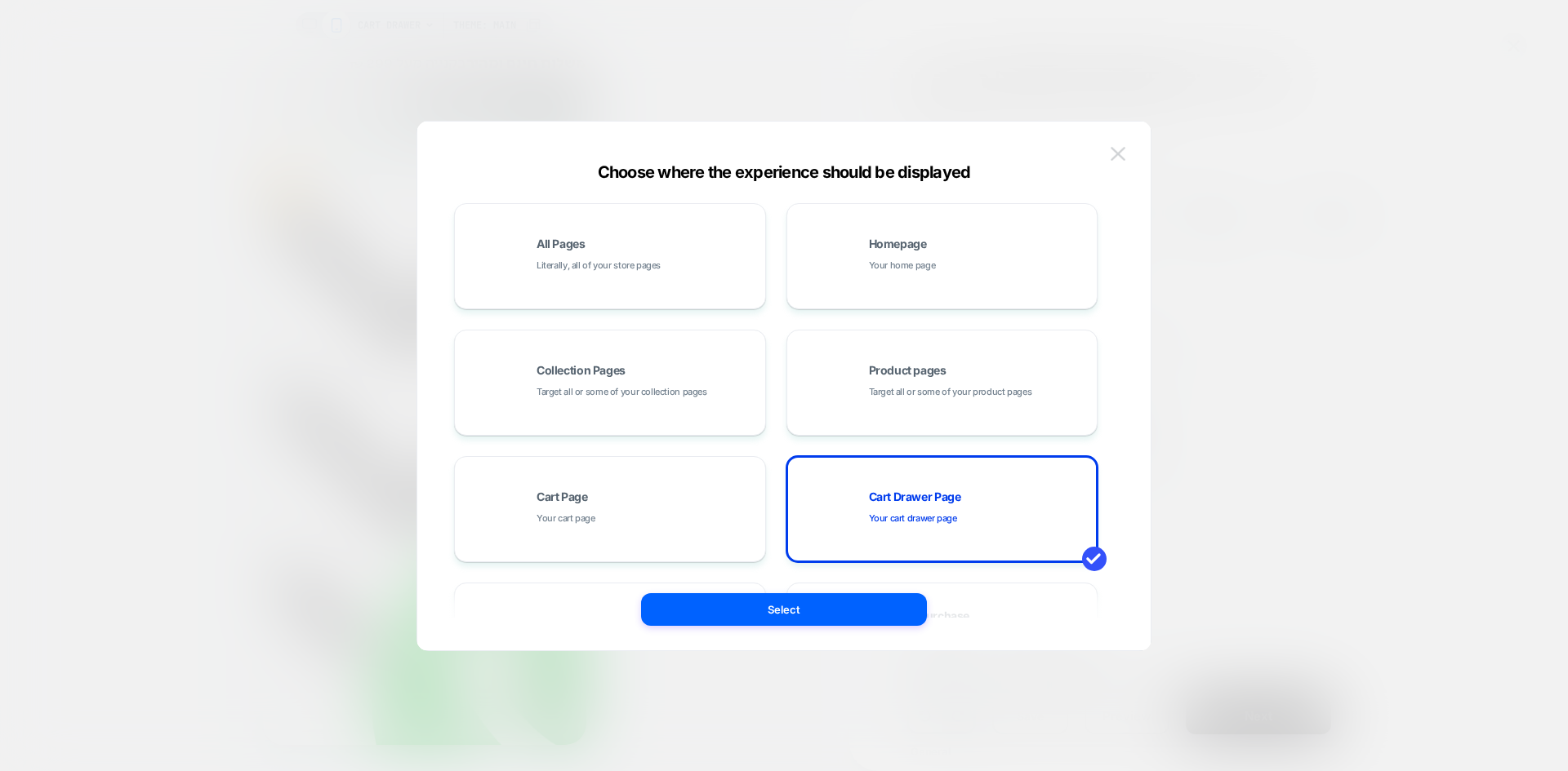
click at [1115, 151] on img at bounding box center [1118, 154] width 15 height 14
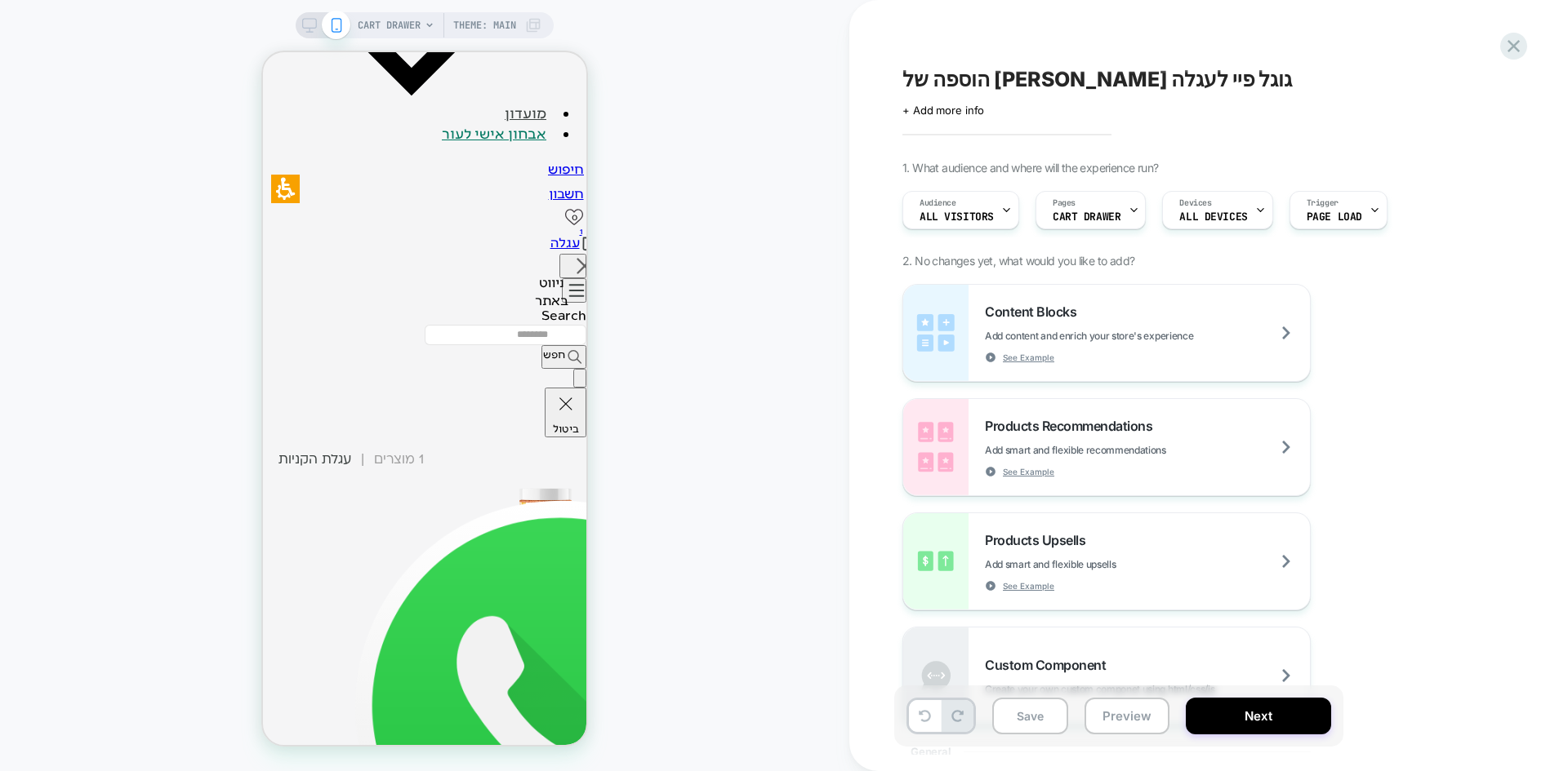
scroll to position [1612, 0]
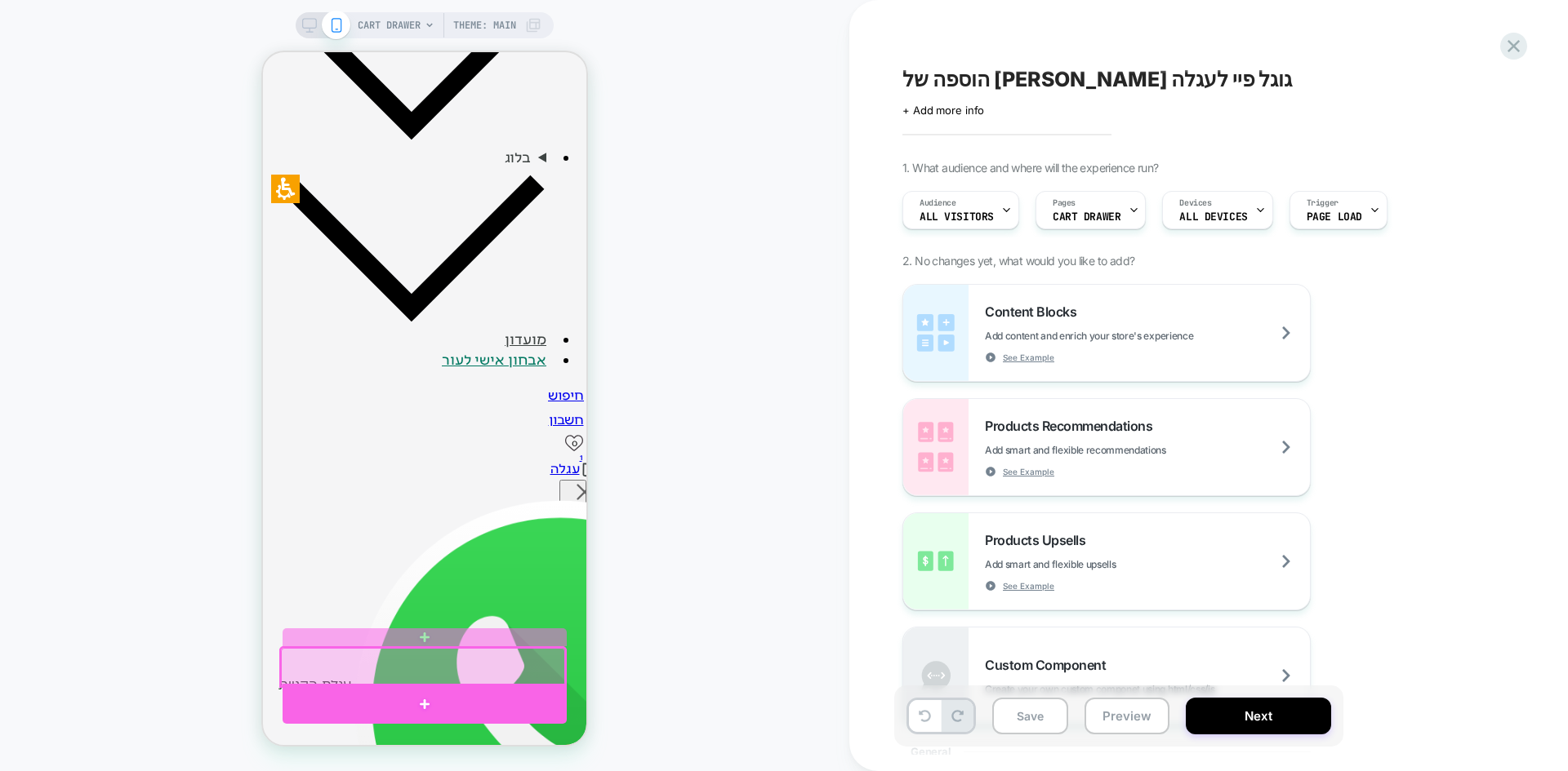
click at [419, 703] on div at bounding box center [425, 703] width 285 height 40
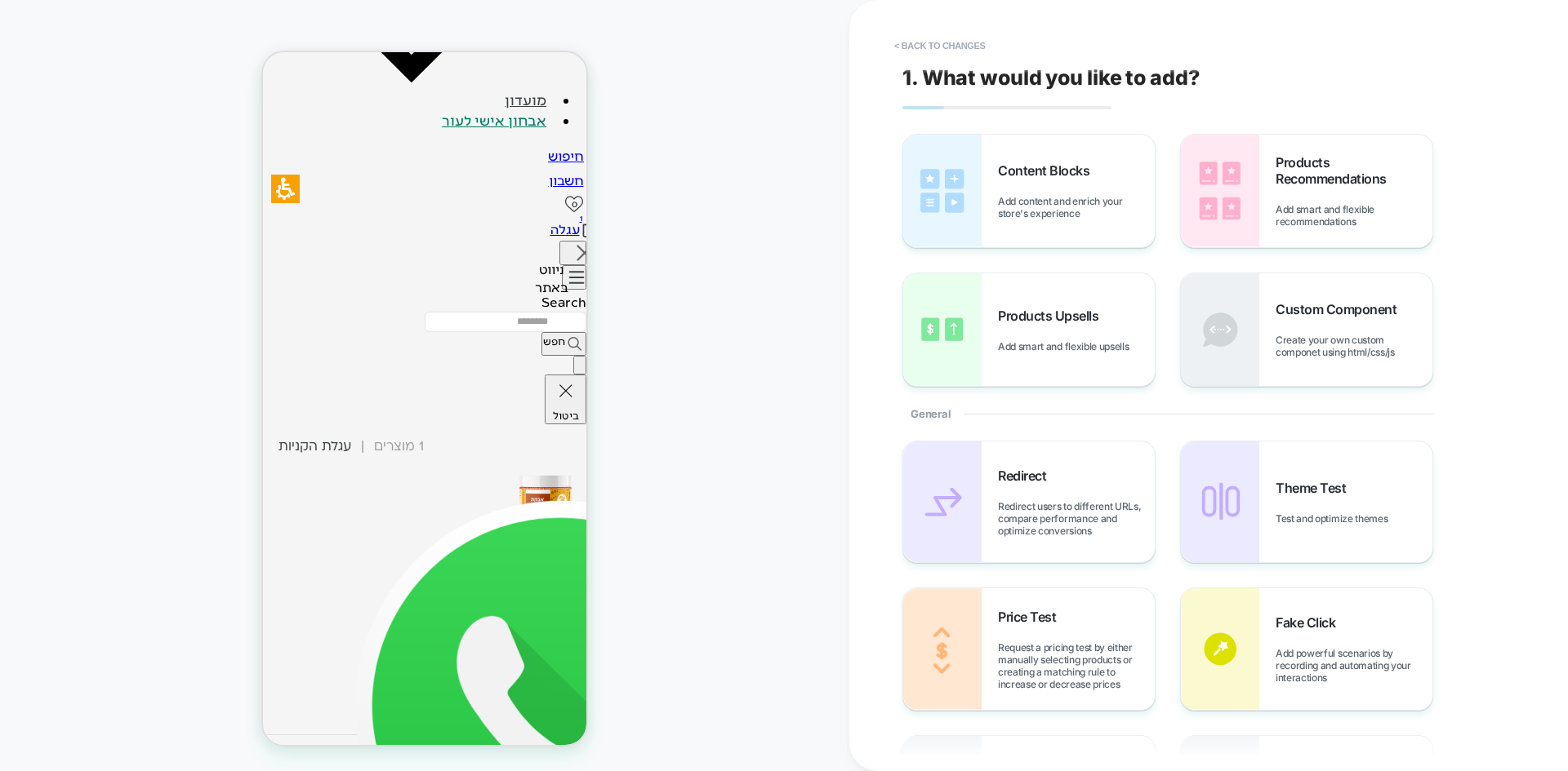
scroll to position [1862, 0]
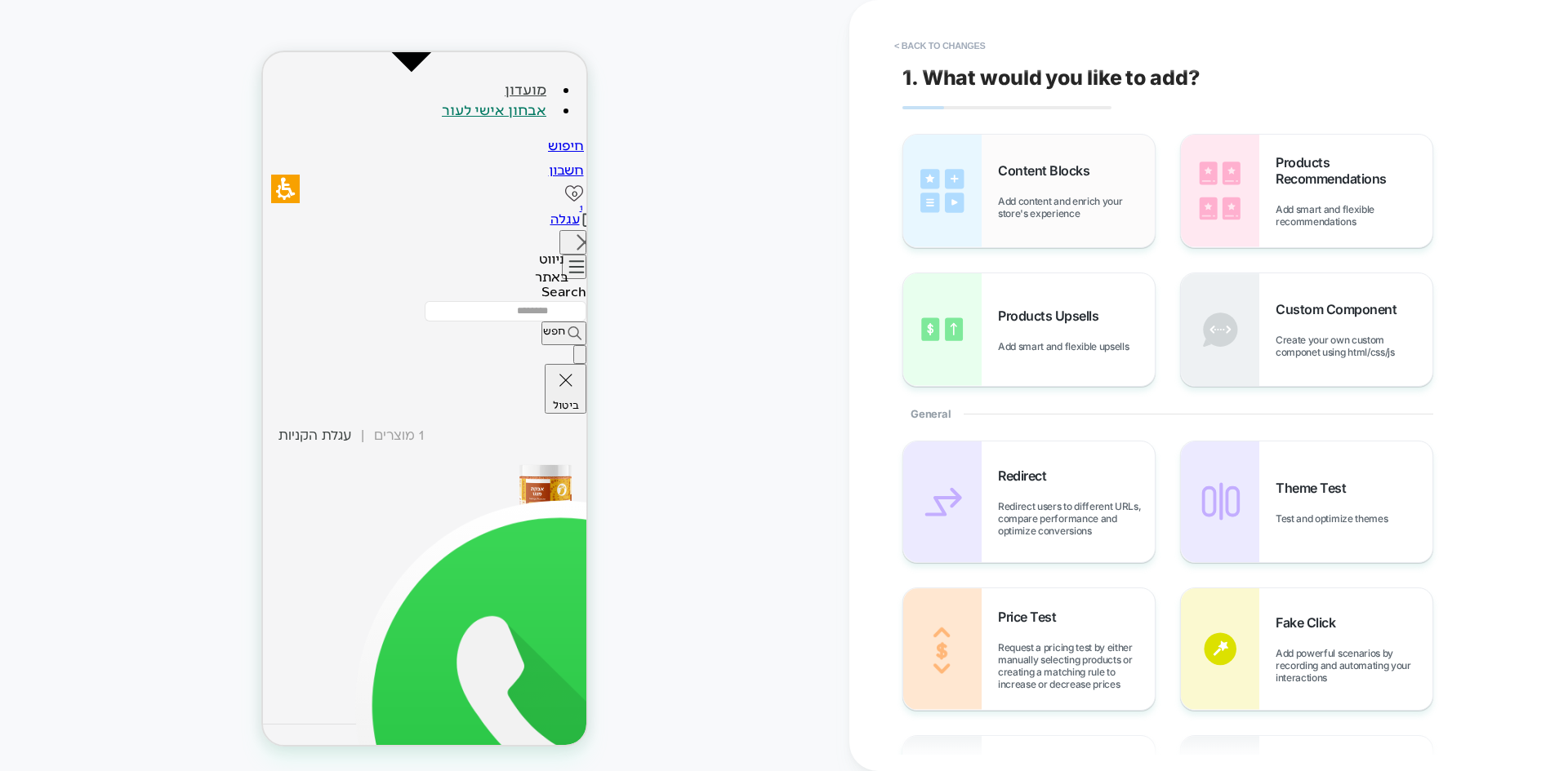
click at [1073, 212] on span "Add content and enrich your store's experience" at bounding box center [1076, 207] width 157 height 25
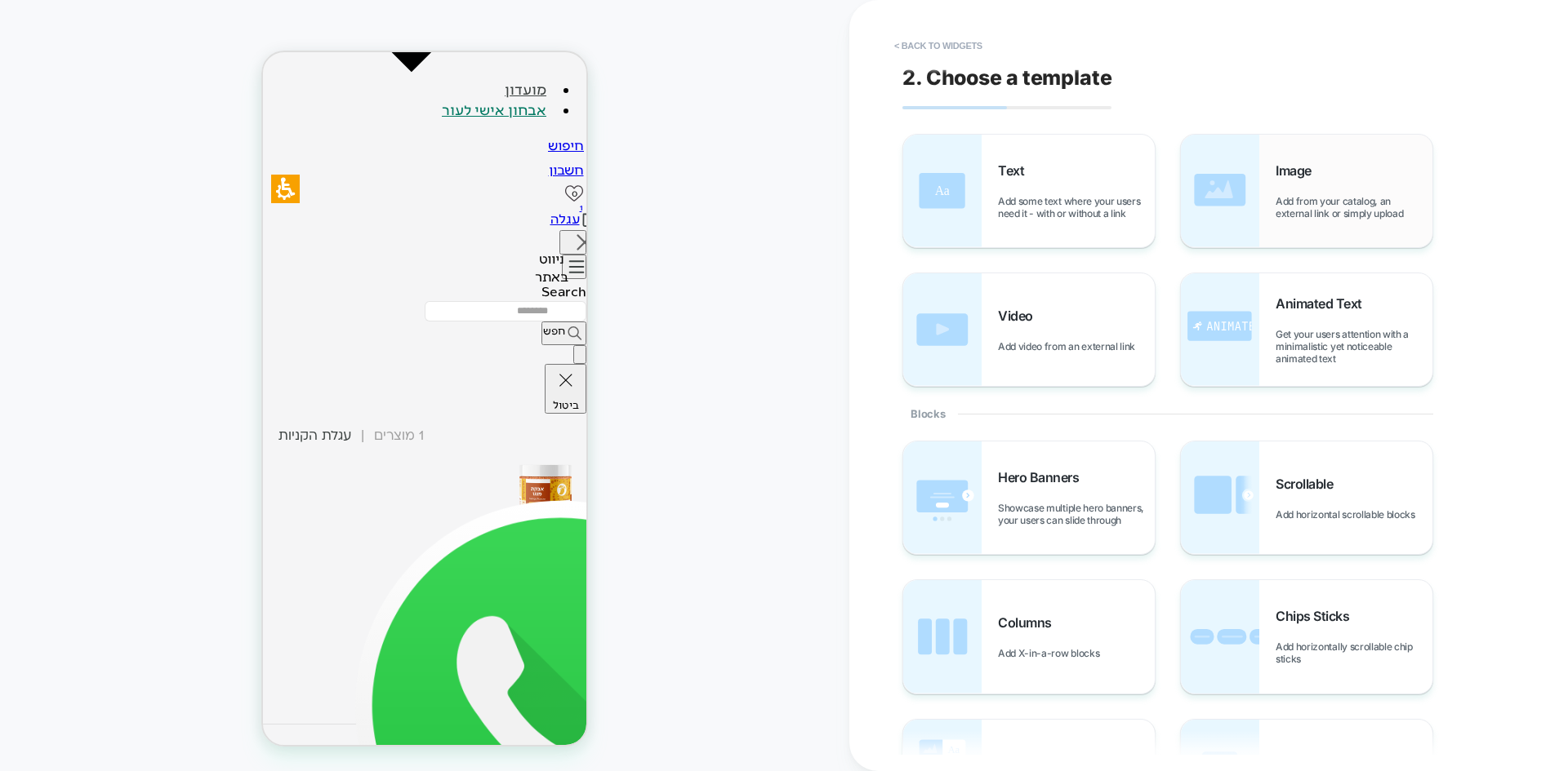
click at [1248, 211] on div "Image Add from your catalog, an external link or simply upload" at bounding box center [1306, 190] width 251 height 113
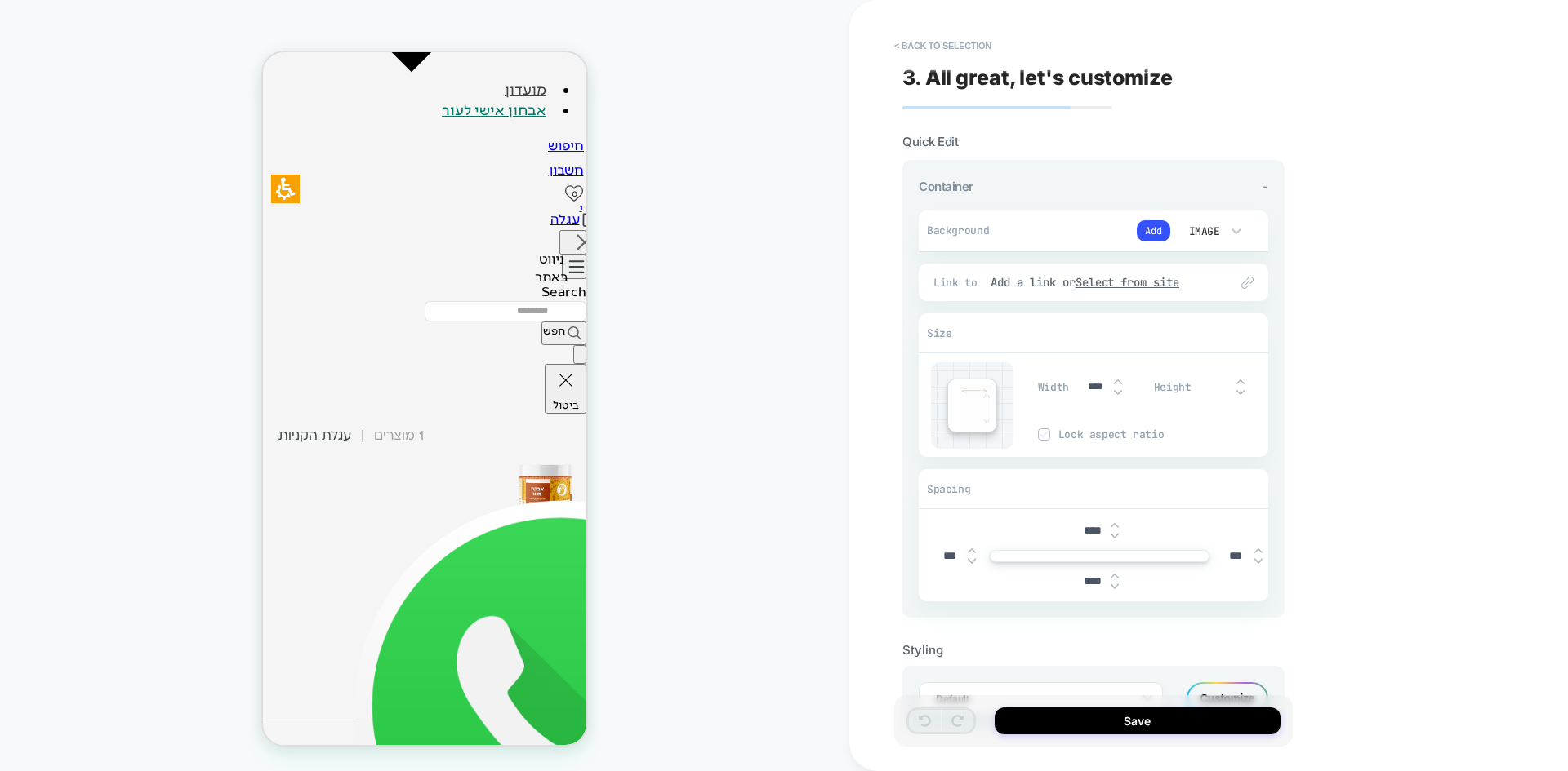
scroll to position [2132, 0]
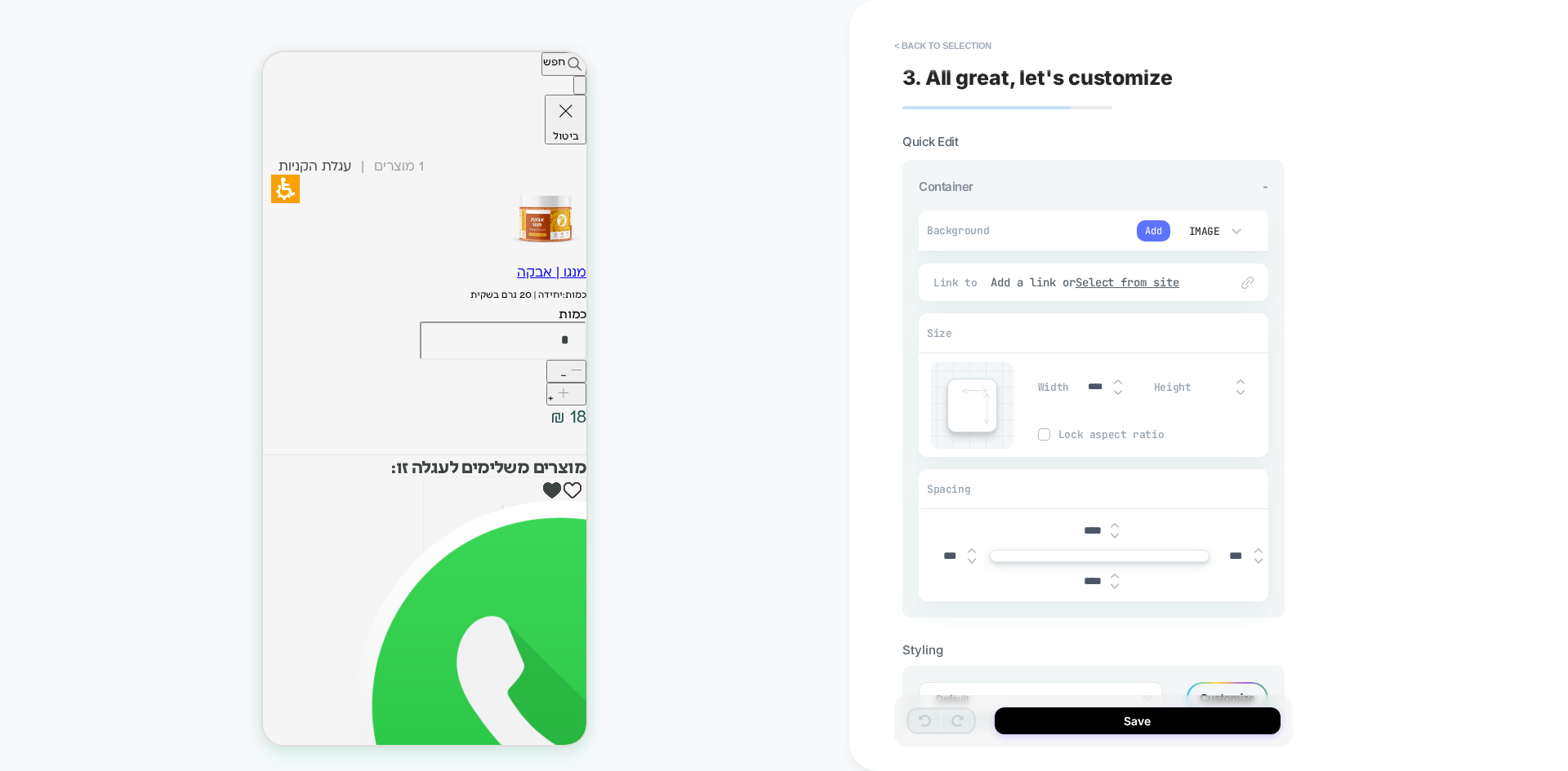
click at [1163, 230] on button "Add" at bounding box center [1153, 231] width 33 height 22
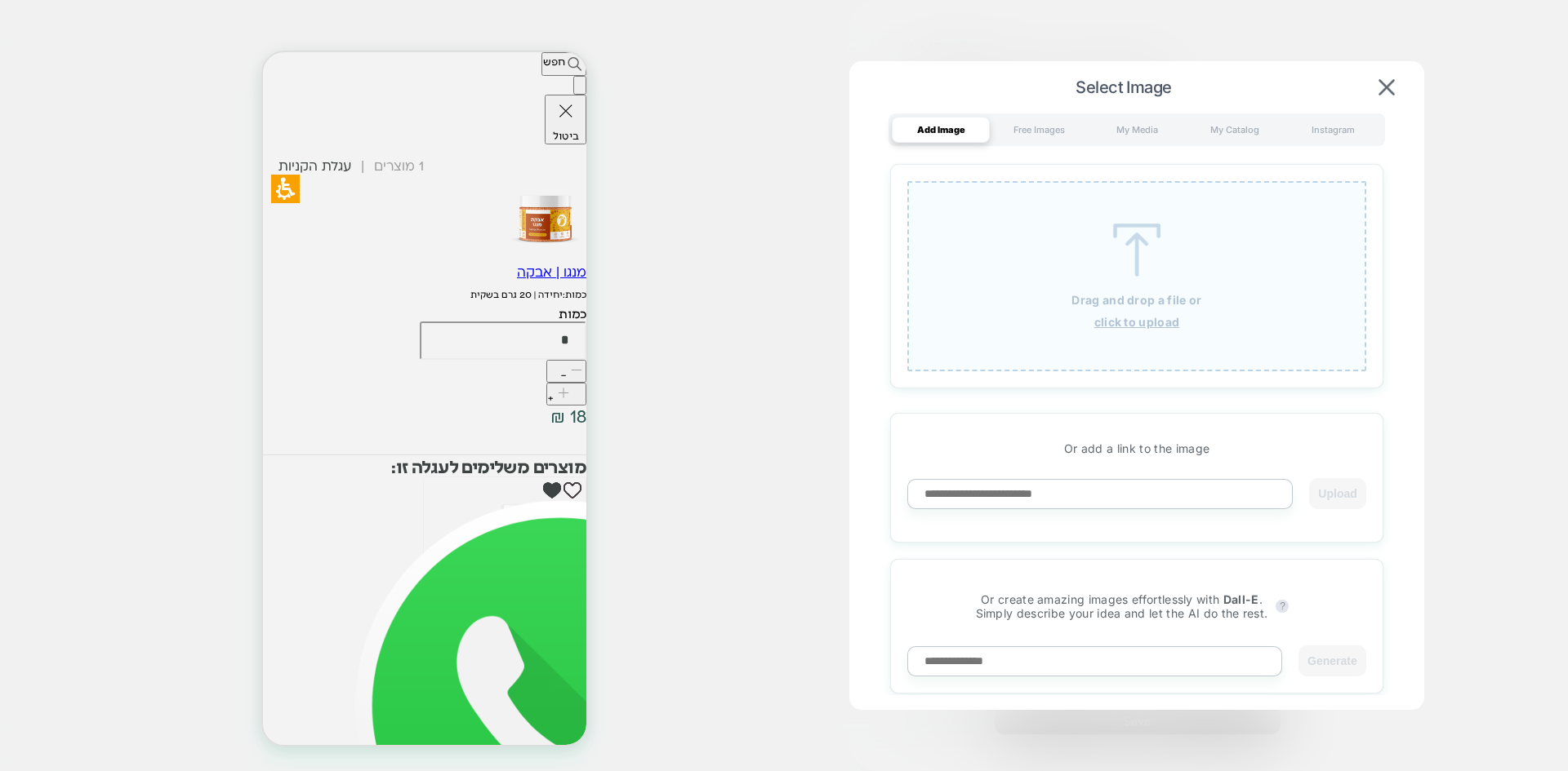
click at [1116, 316] on u "click to upload" at bounding box center [1136, 322] width 85 height 14
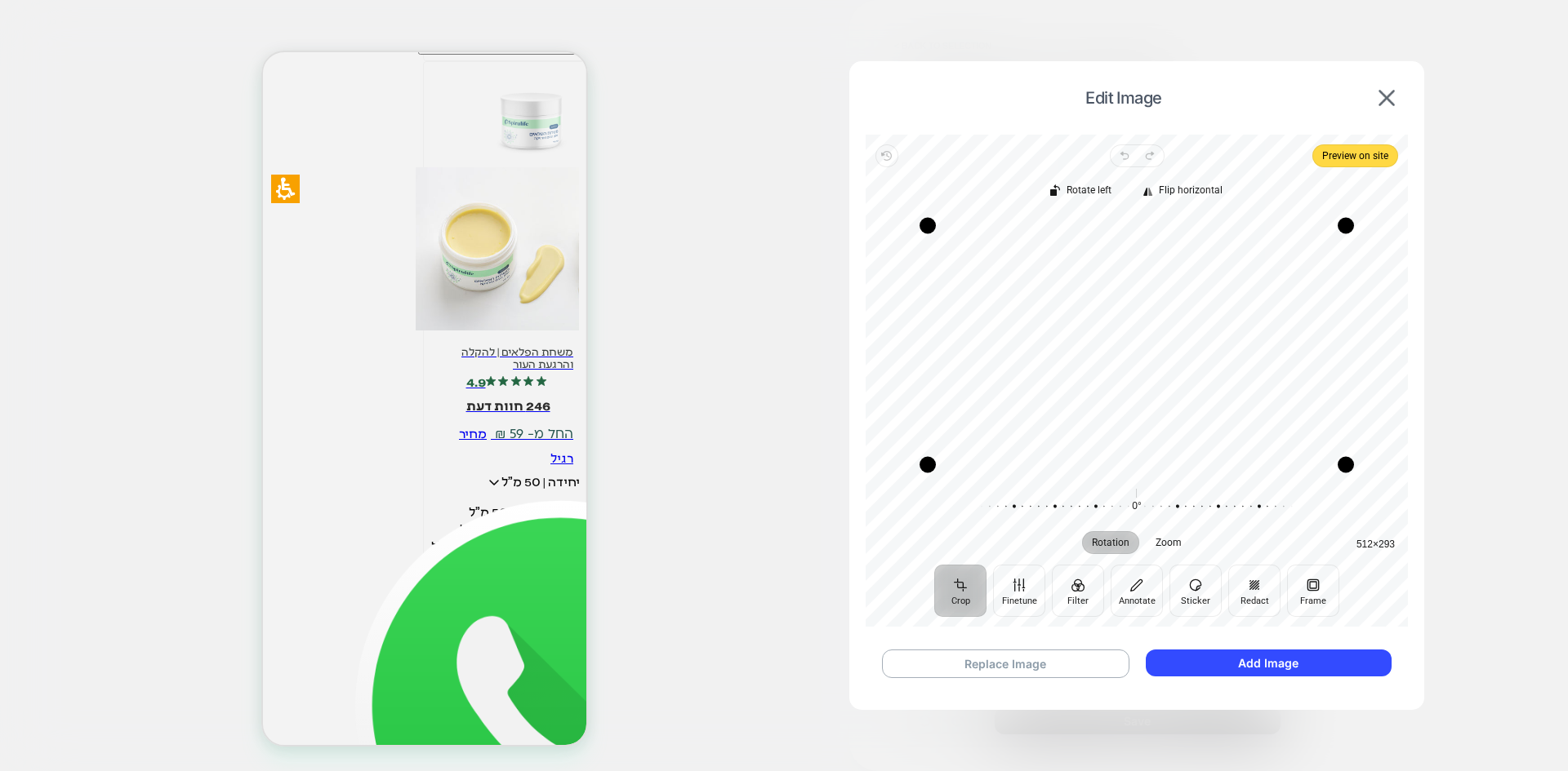
scroll to position [538, 0]
drag, startPoint x: 1353, startPoint y: 468, endPoint x: 1350, endPoint y: 375, distance: 93.0
click at [1350, 375] on div "Drag corner br" at bounding box center [1342, 372] width 17 height 17
drag, startPoint x: 1344, startPoint y: 231, endPoint x: 1339, endPoint y: 304, distance: 73.2
click at [1339, 304] on div "Drag corner tr" at bounding box center [1337, 299] width 17 height 17
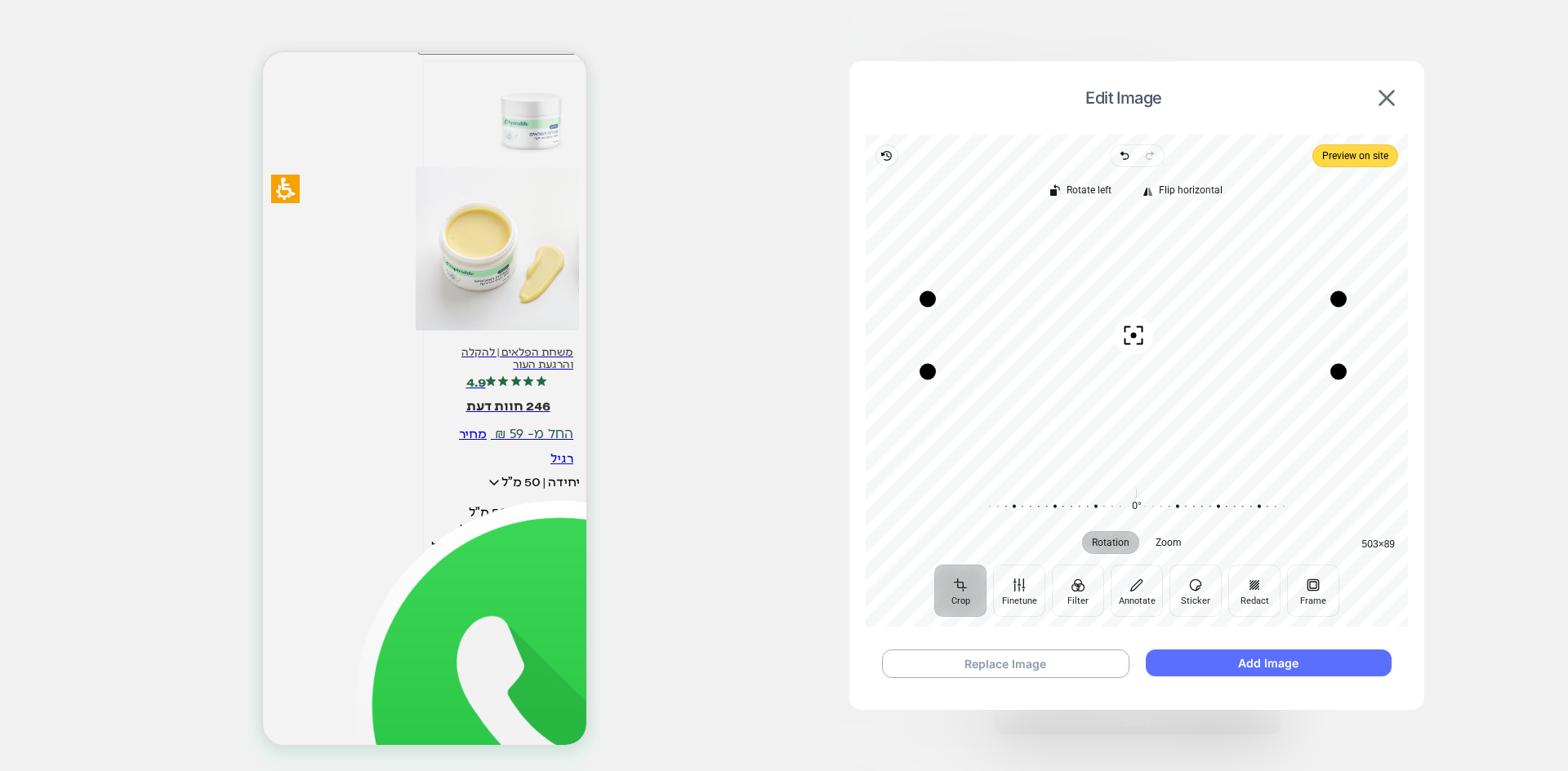
click at [1269, 666] on button "Add Image" at bounding box center [1268, 662] width 245 height 26
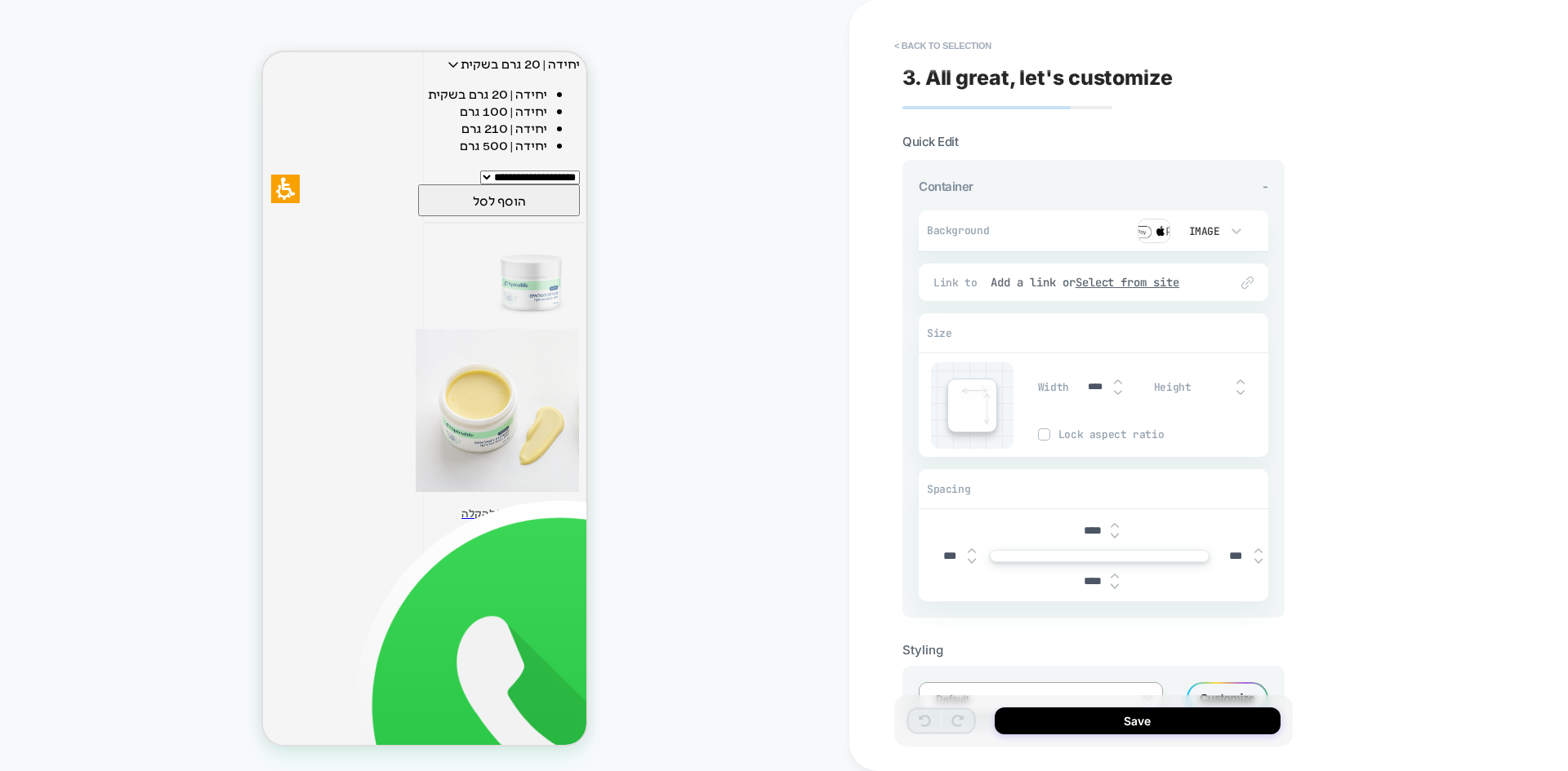
scroll to position [2946, 0]
click at [1096, 722] on button "Save" at bounding box center [1136, 720] width 286 height 26
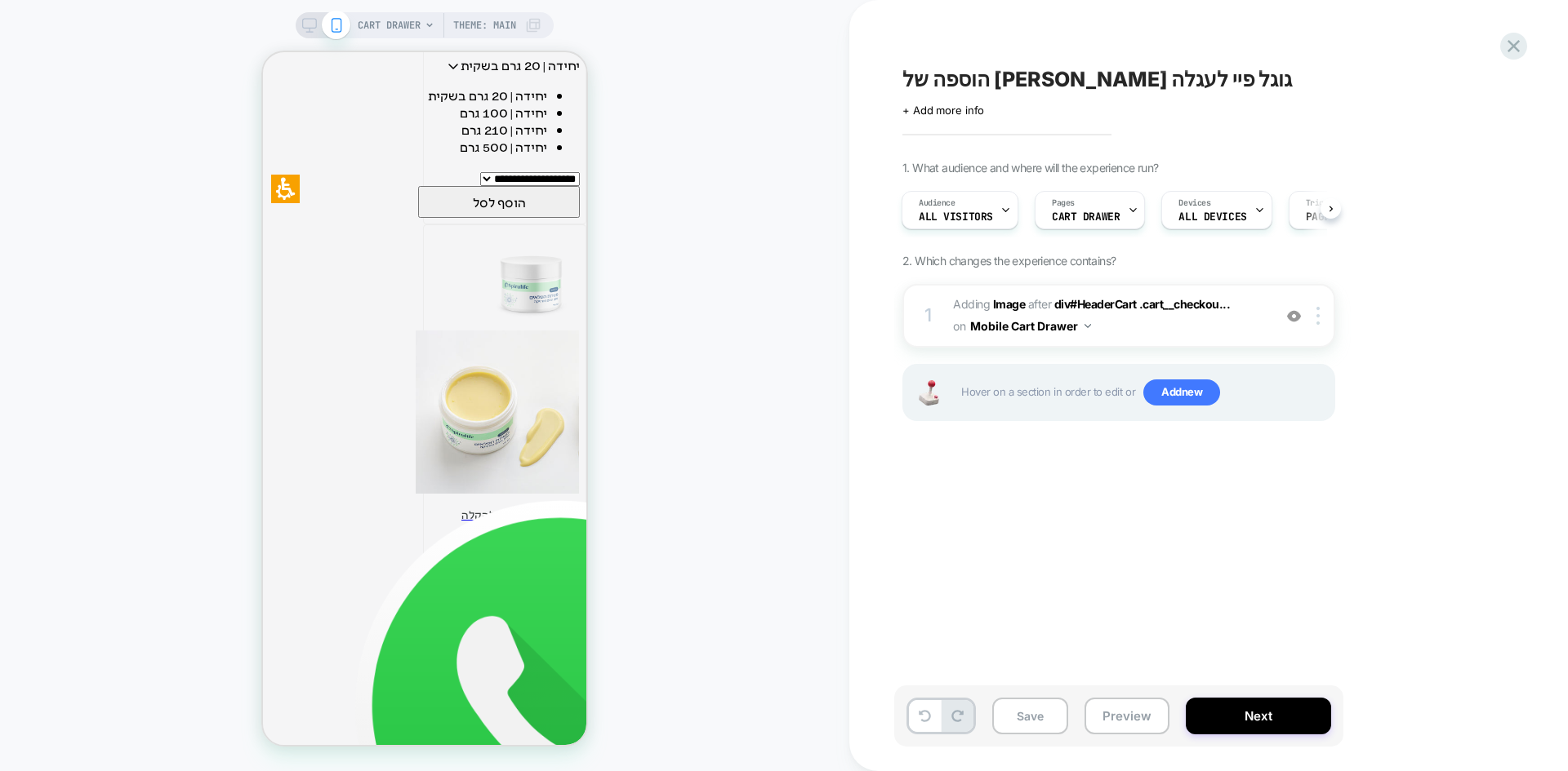
scroll to position [3109, 0]
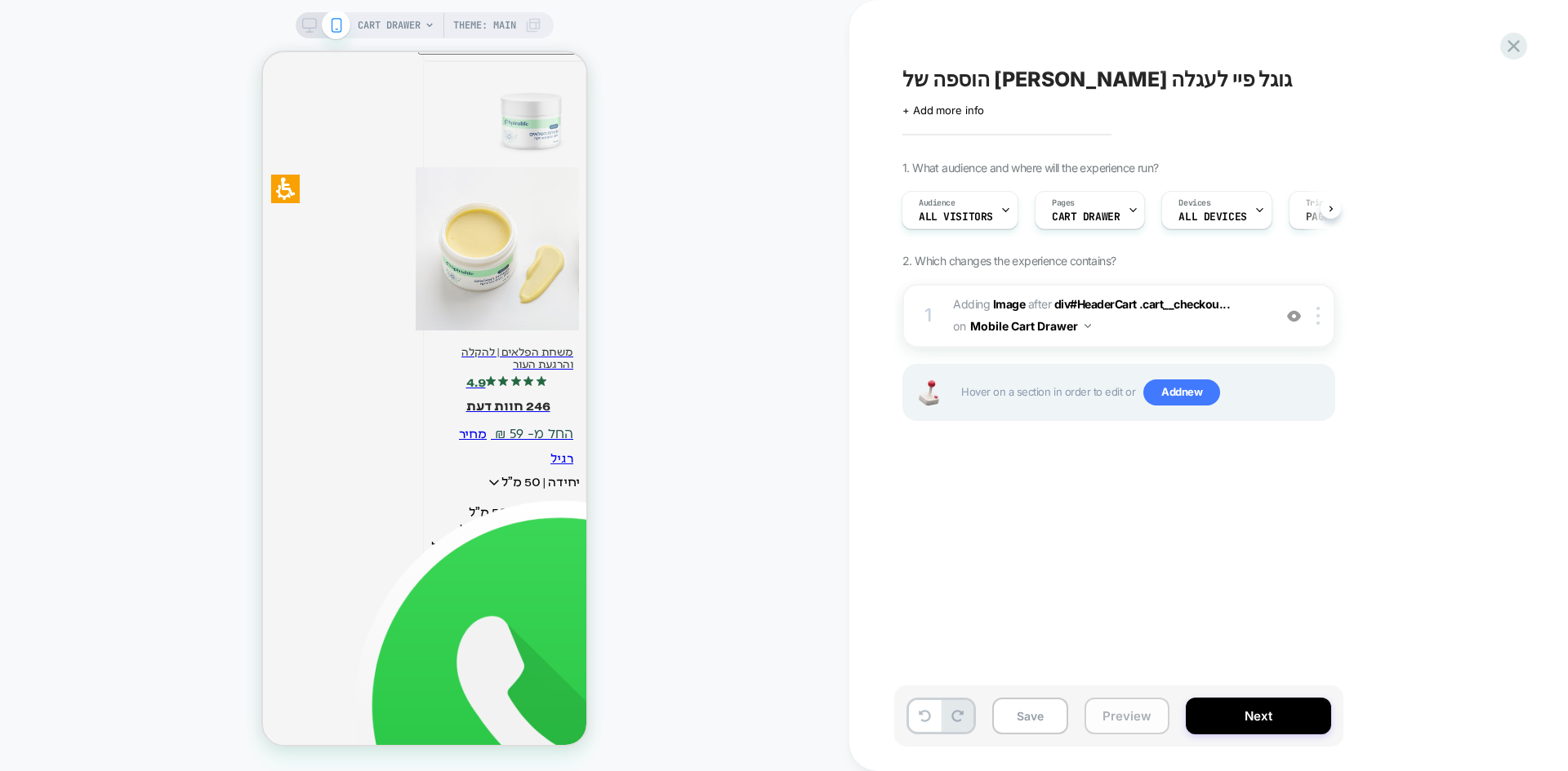
click at [1118, 731] on button "Preview" at bounding box center [1126, 715] width 85 height 36
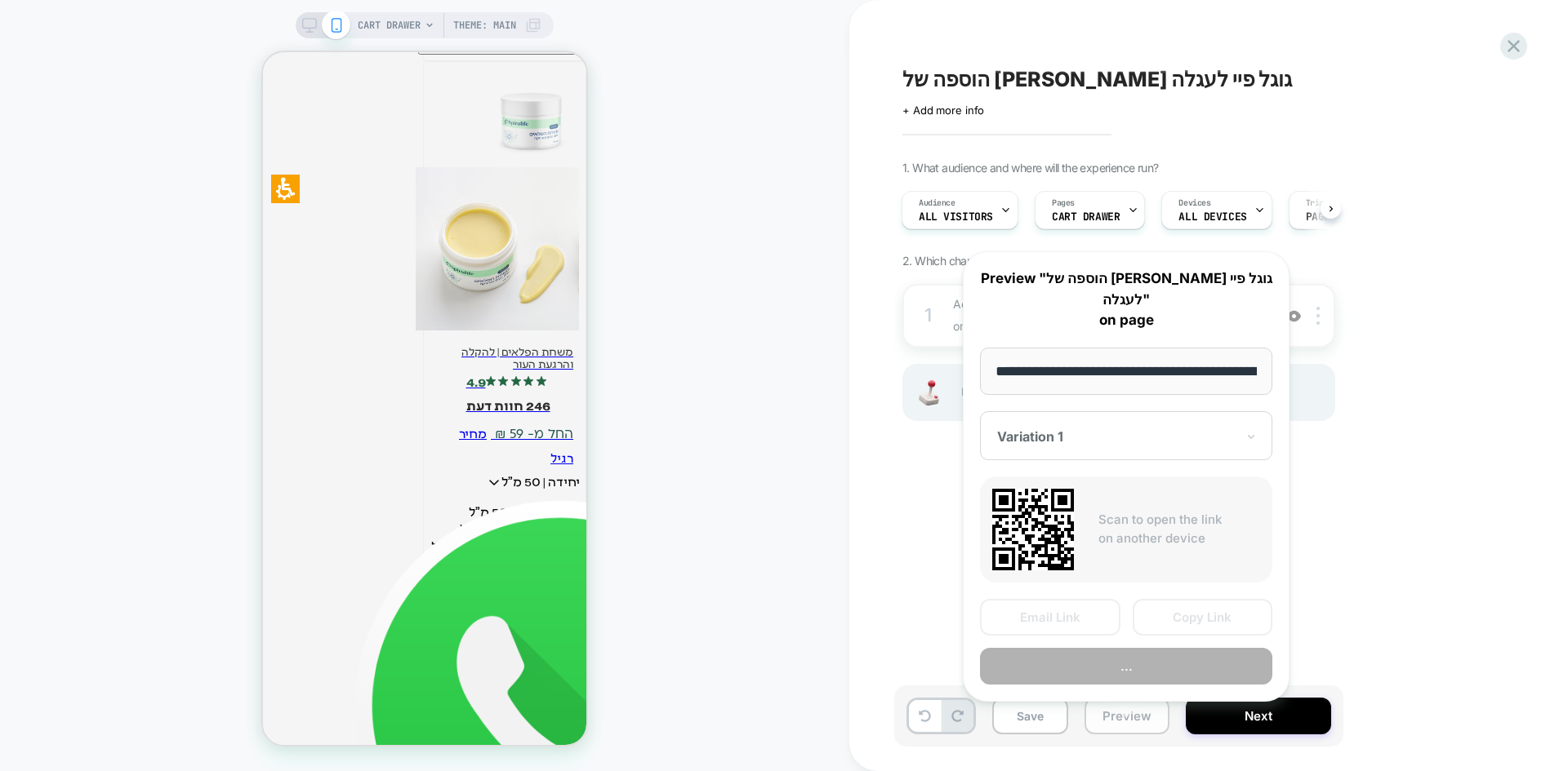
scroll to position [0, 138]
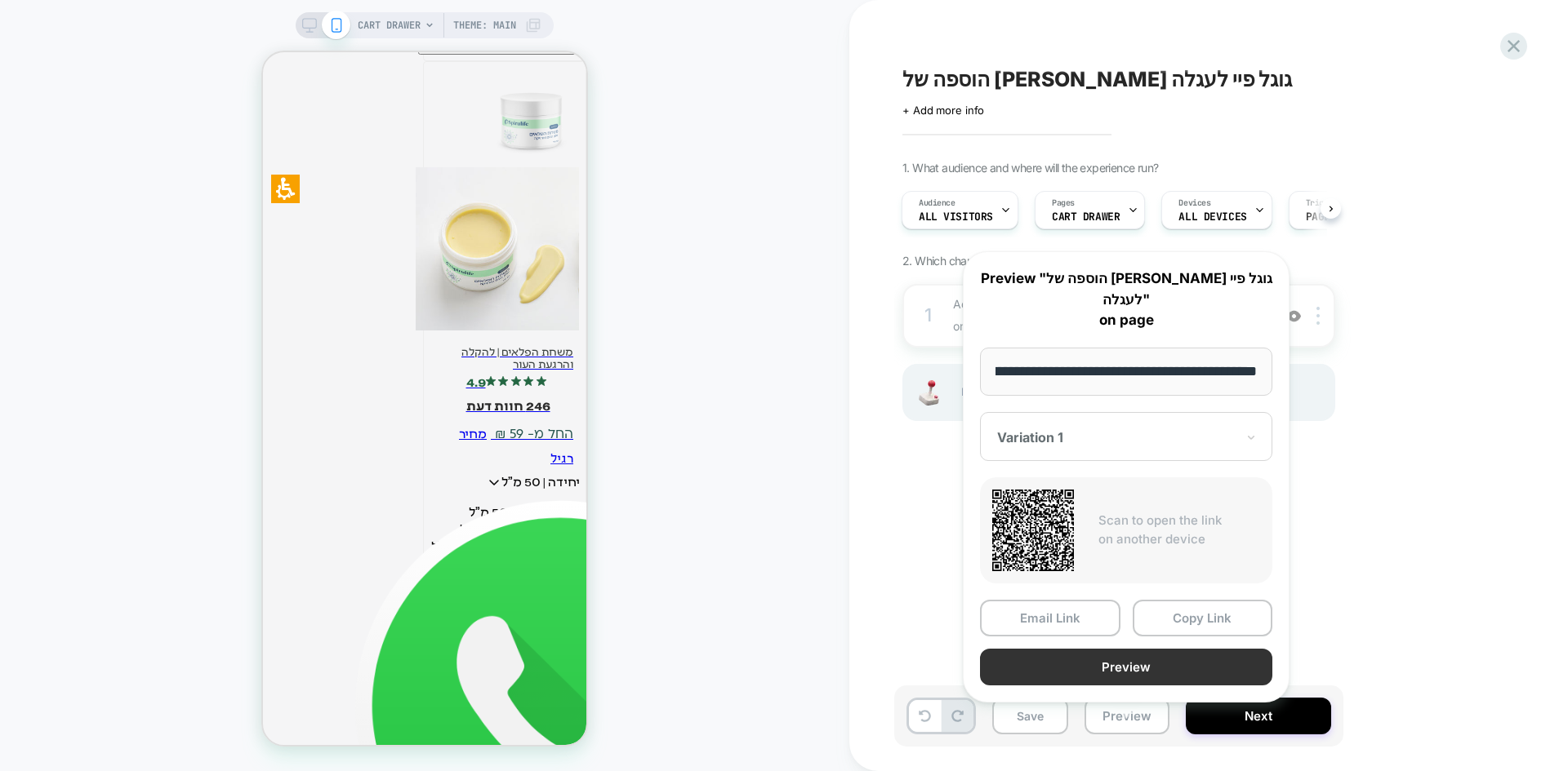
click at [1159, 650] on button "Preview" at bounding box center [1125, 666] width 292 height 36
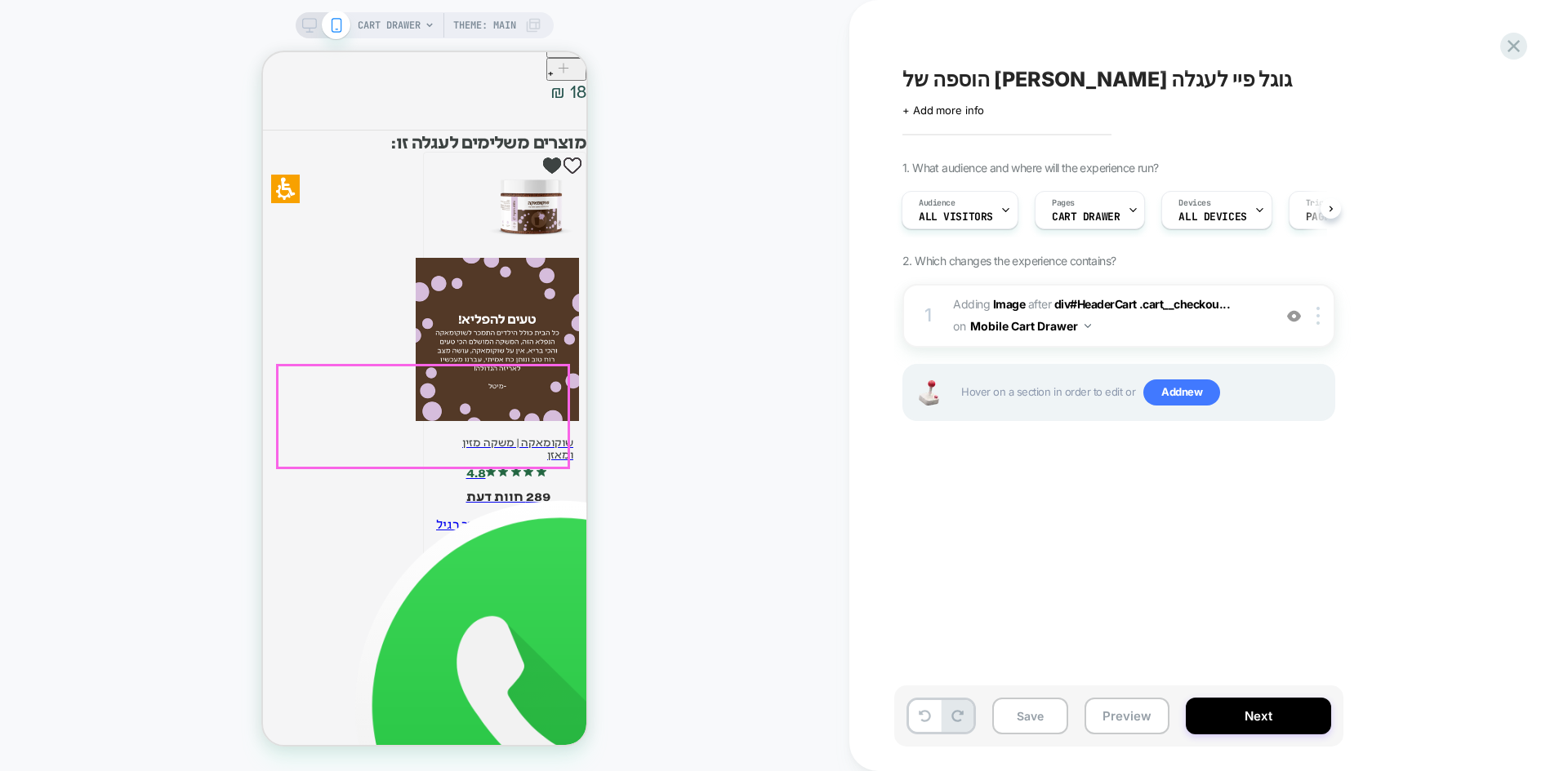
scroll to position [2538, 0]
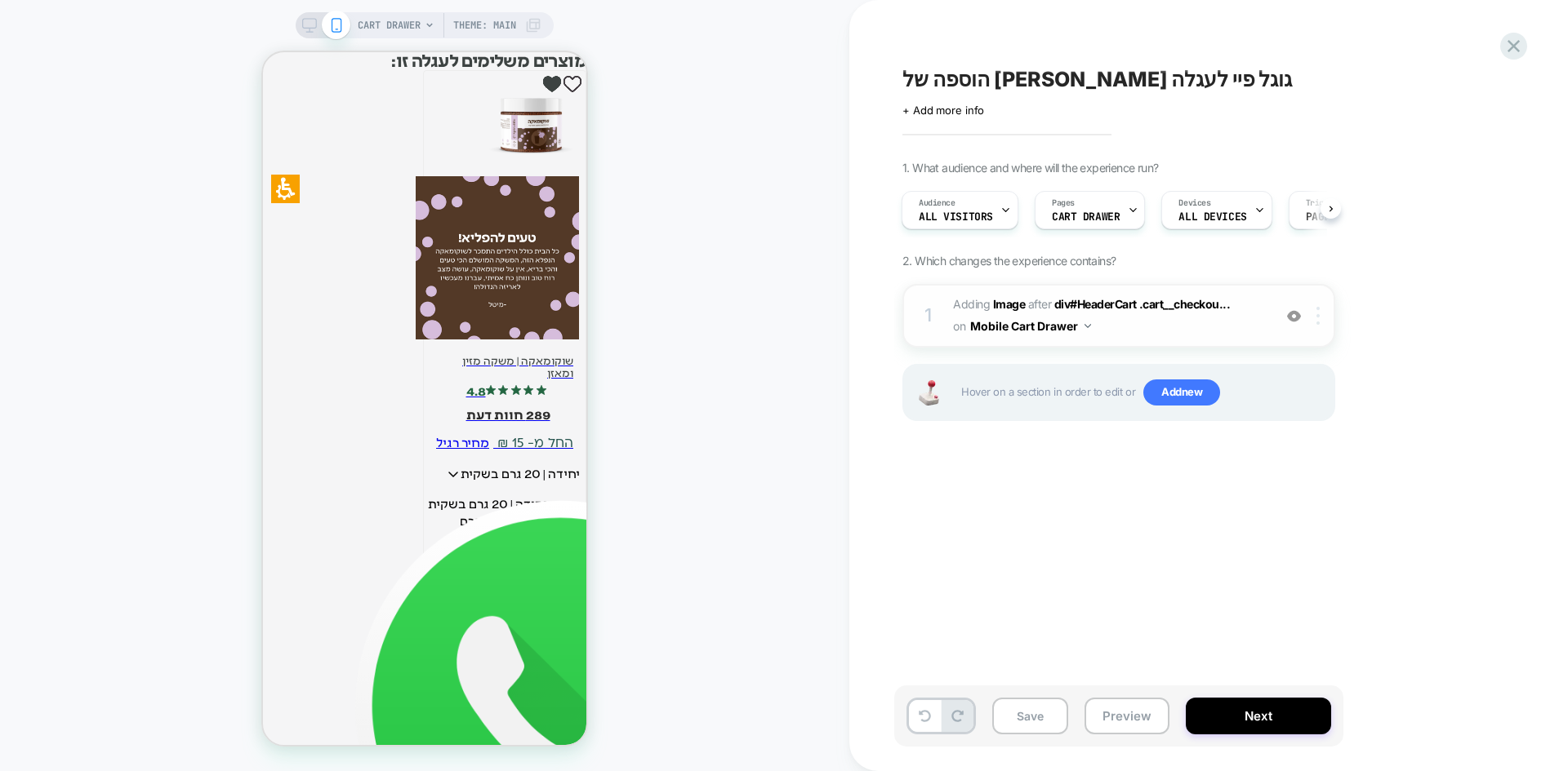
click at [1318, 318] on img at bounding box center [1317, 316] width 3 height 18
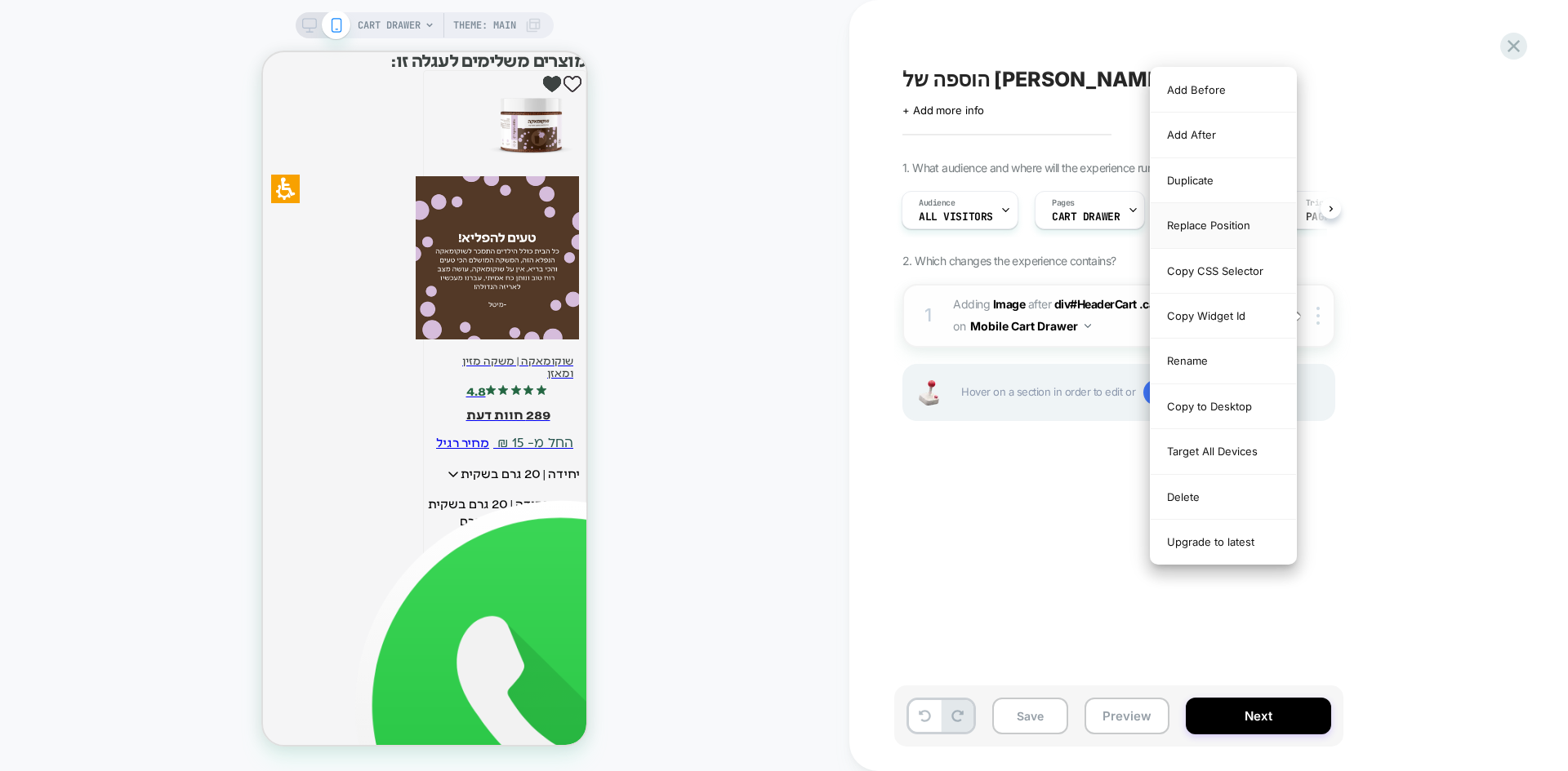
click at [1218, 231] on div "Replace Position" at bounding box center [1223, 226] width 145 height 45
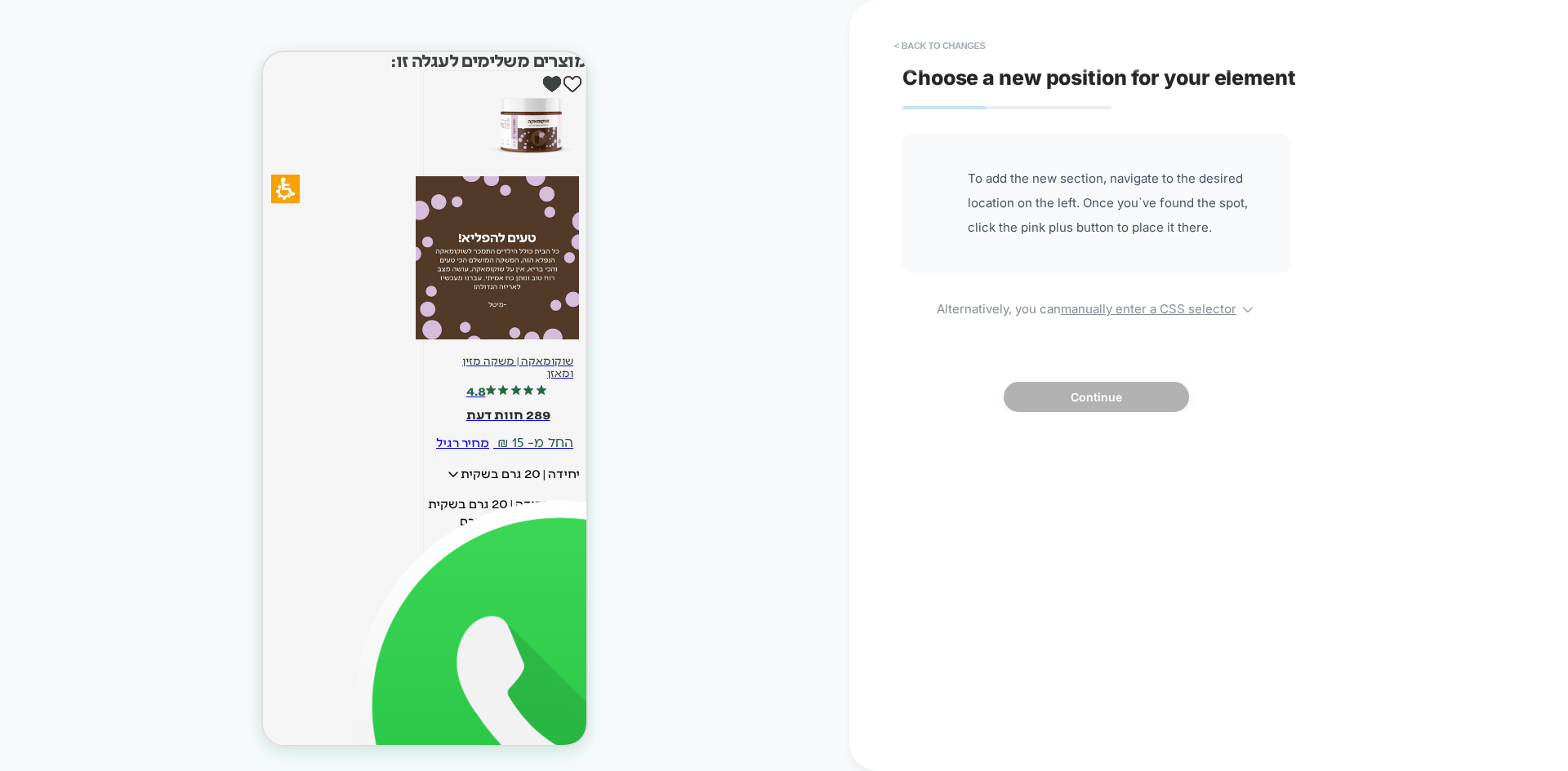
scroll to position [426, 0]
click at [1104, 308] on u "manually enter a CSS selector" at bounding box center [1148, 309] width 176 height 16
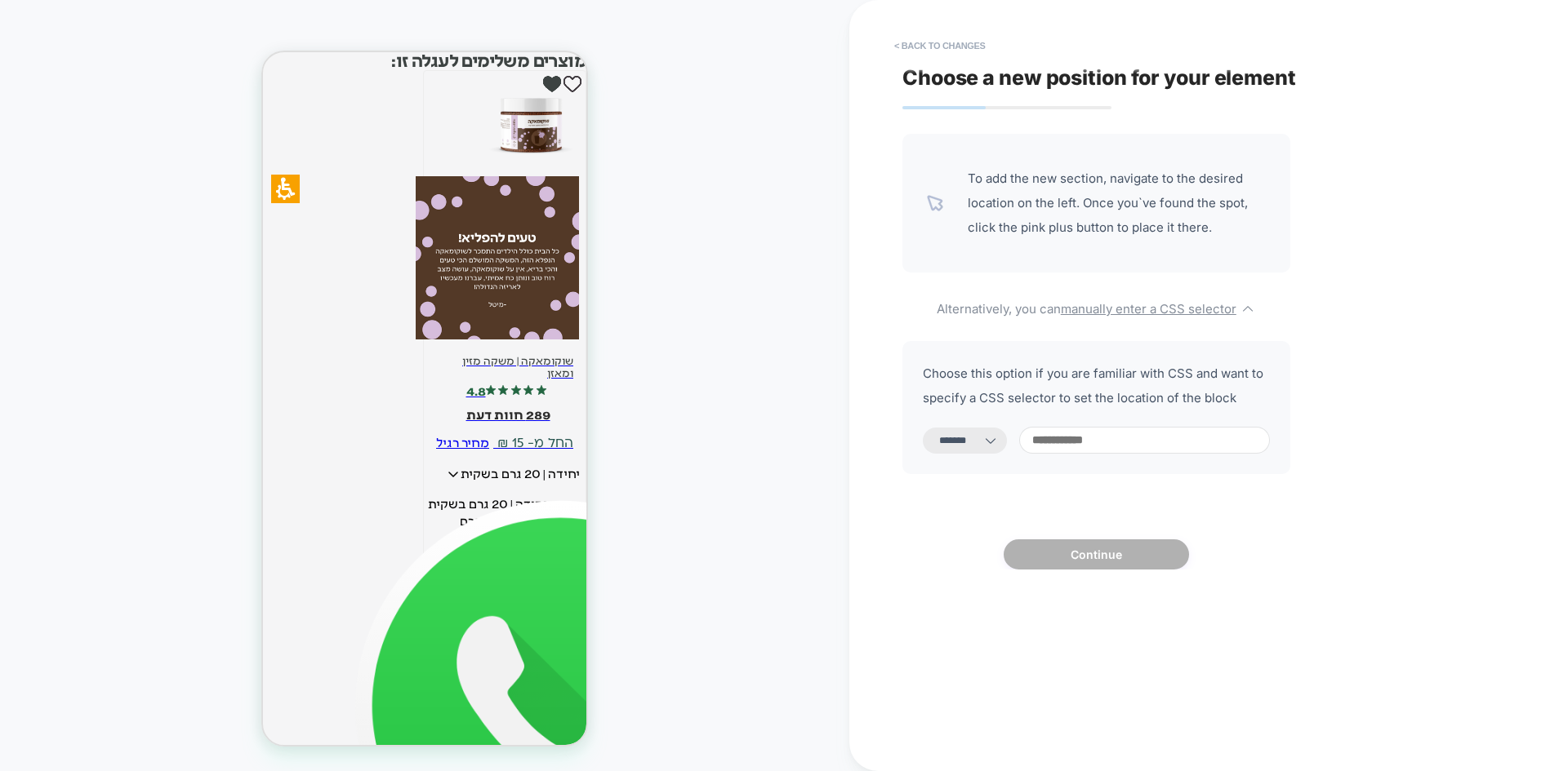
click at [998, 434] on select "**********" at bounding box center [965, 440] width 84 height 26
select select "*********"
click at [922, 428] on select "**********" at bounding box center [965, 440] width 84 height 26
click at [1060, 446] on input at bounding box center [1143, 439] width 250 height 26
paste input "**********"
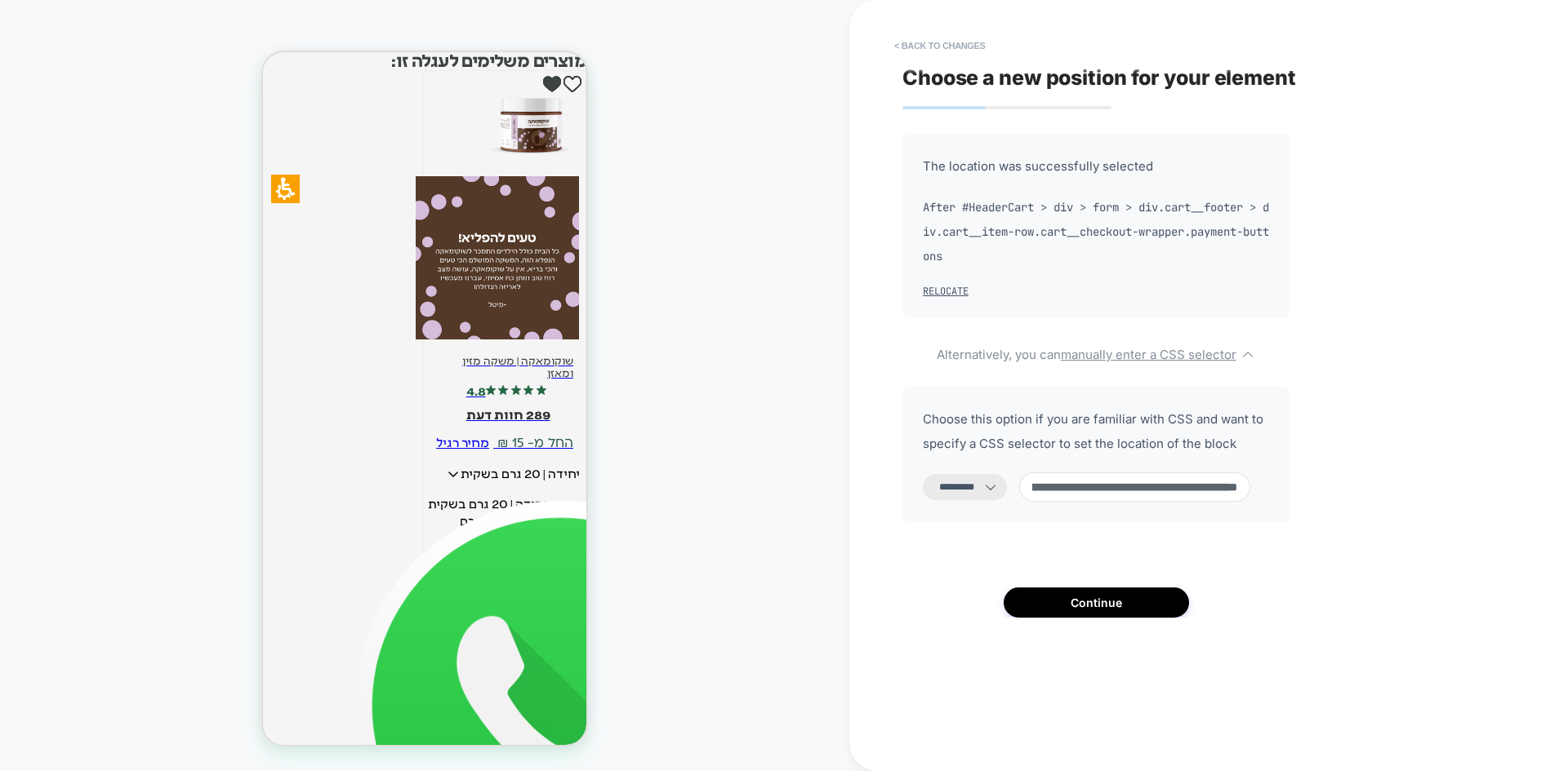
type input "**********"
click at [1122, 622] on div "**********" at bounding box center [1200, 386] width 612 height 739
click at [1119, 615] on button "Continue" at bounding box center [1096, 602] width 185 height 30
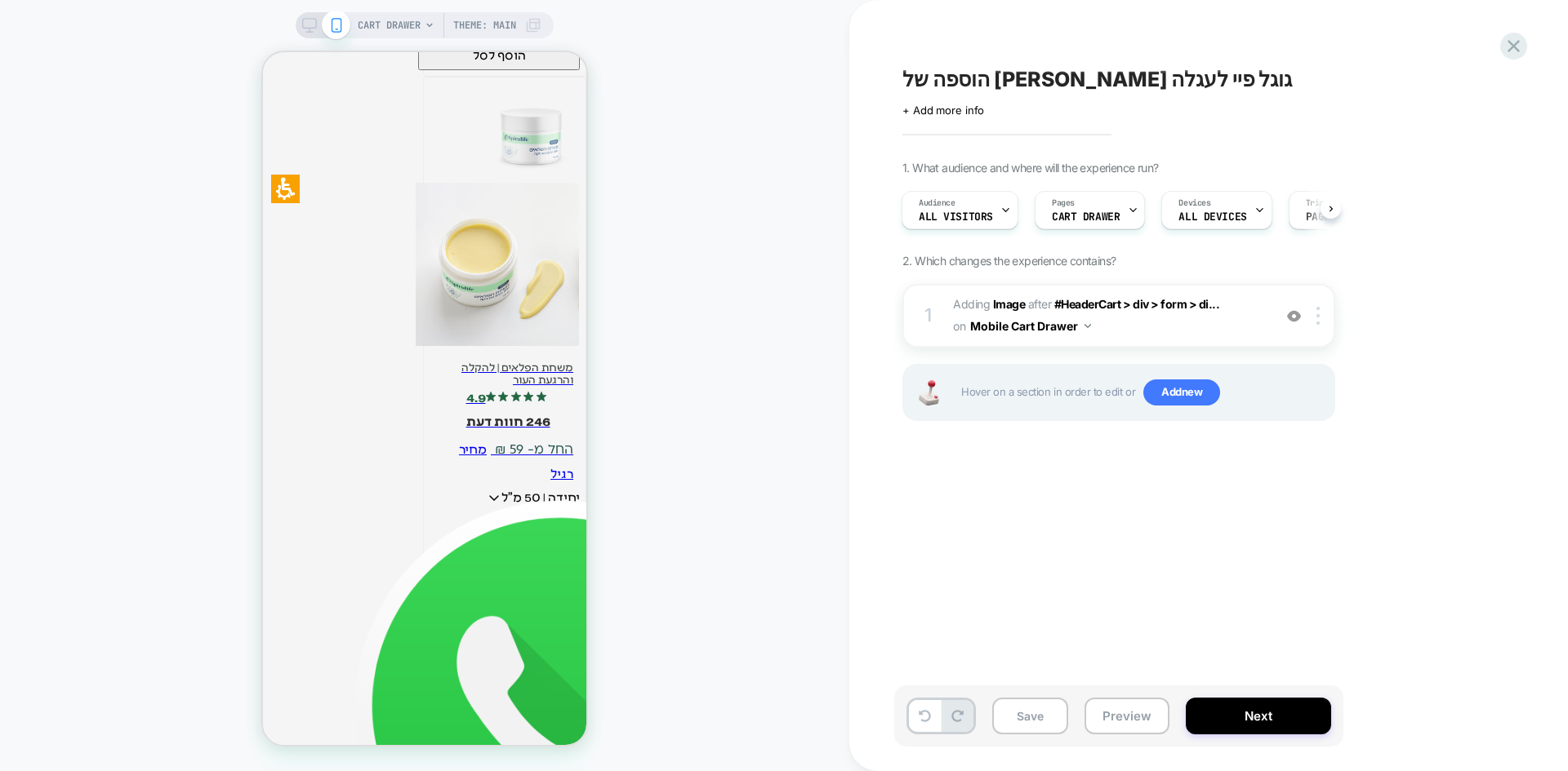
scroll to position [3109, 0]
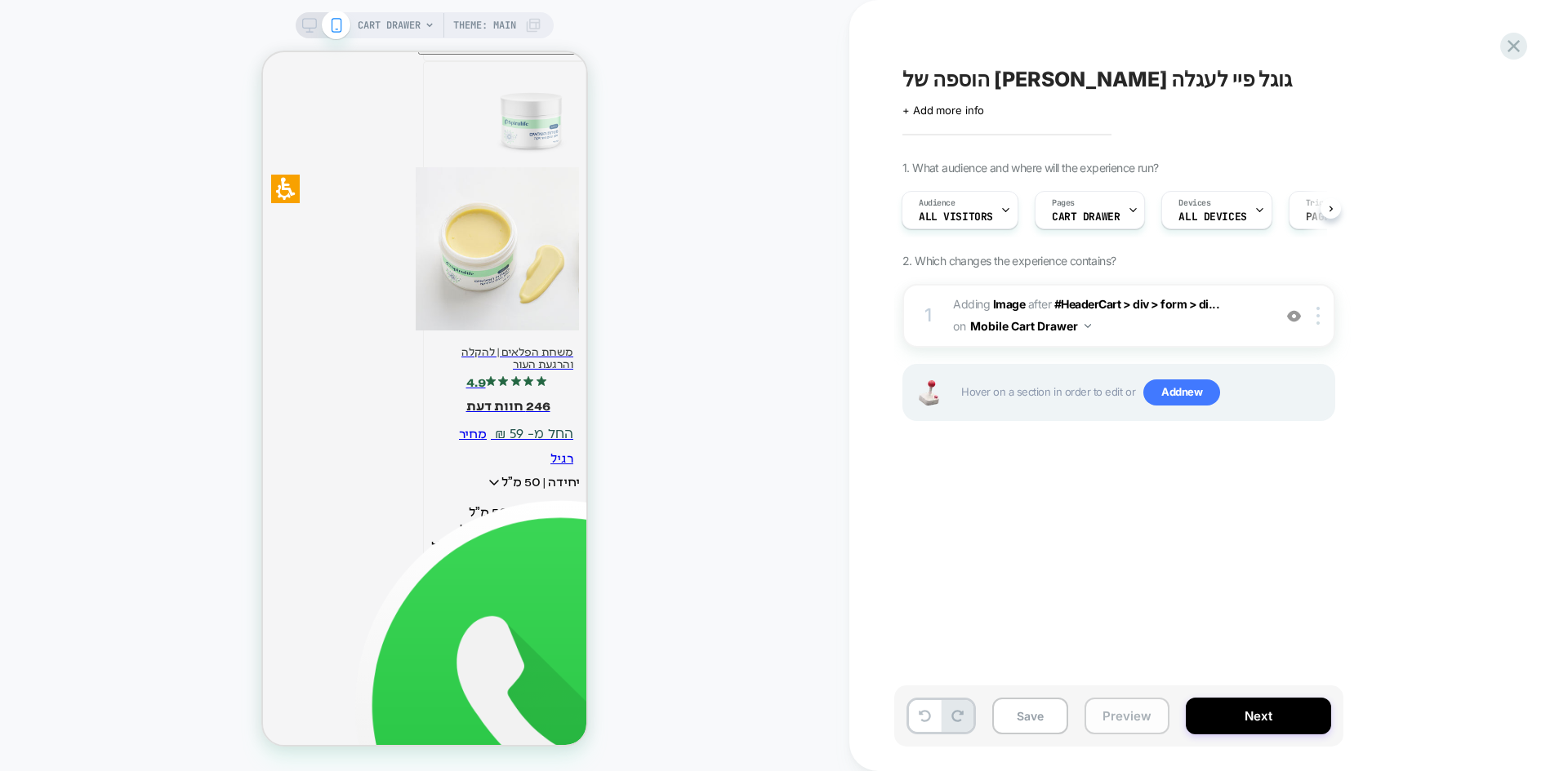
click at [1108, 702] on button "Preview" at bounding box center [1126, 715] width 85 height 36
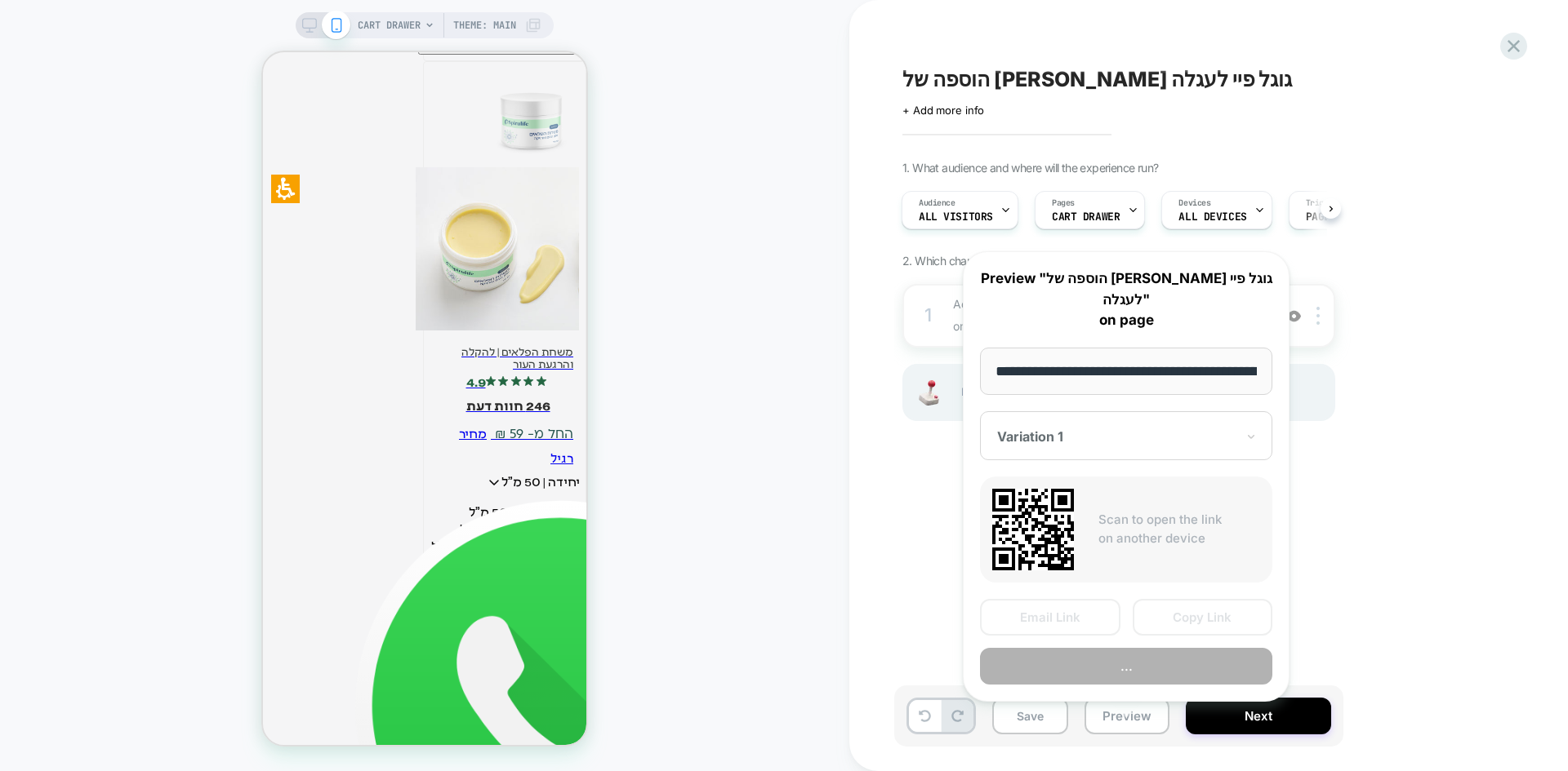
scroll to position [0, 138]
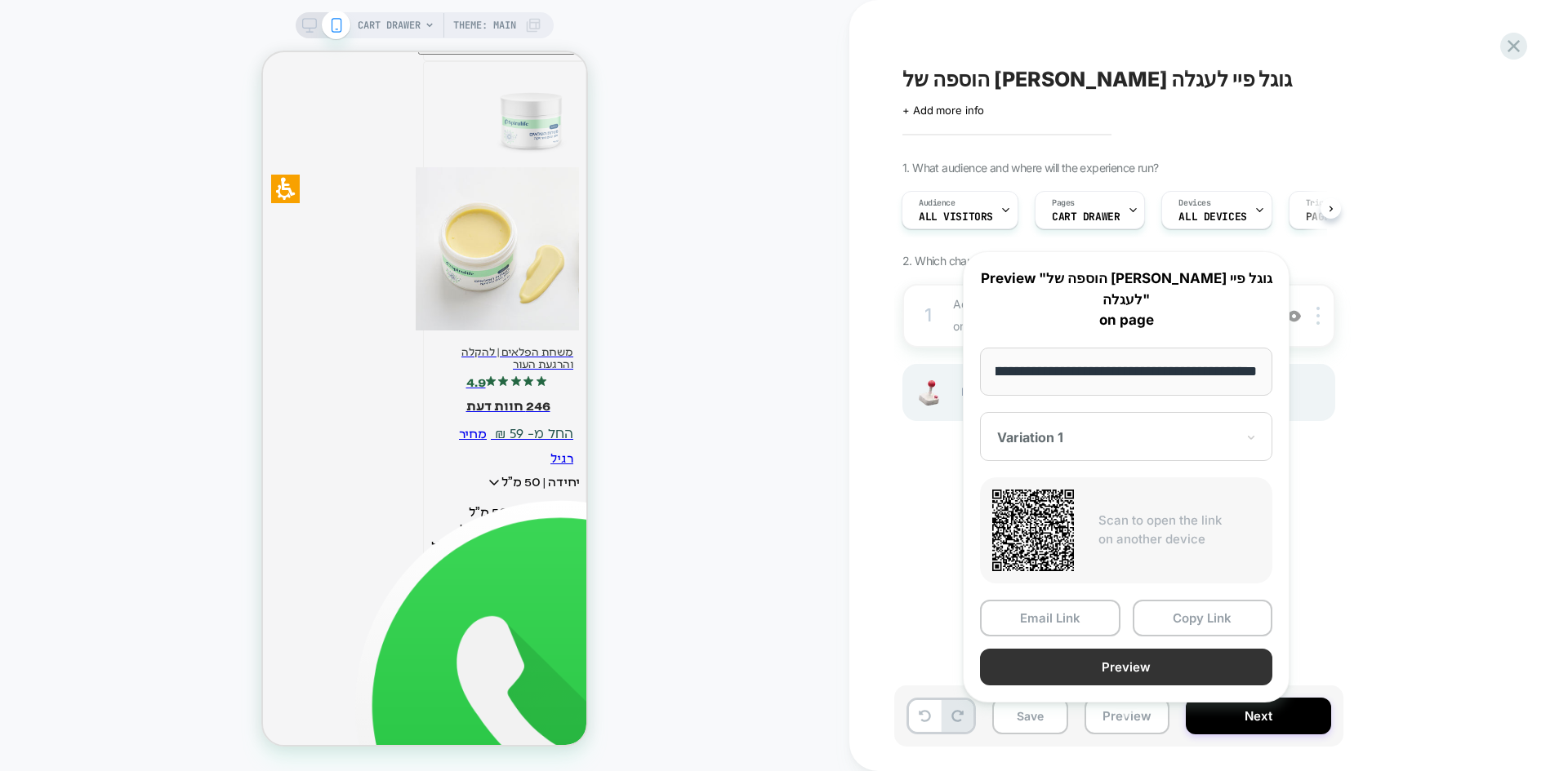
click at [1105, 648] on button "Preview" at bounding box center [1125, 666] width 292 height 36
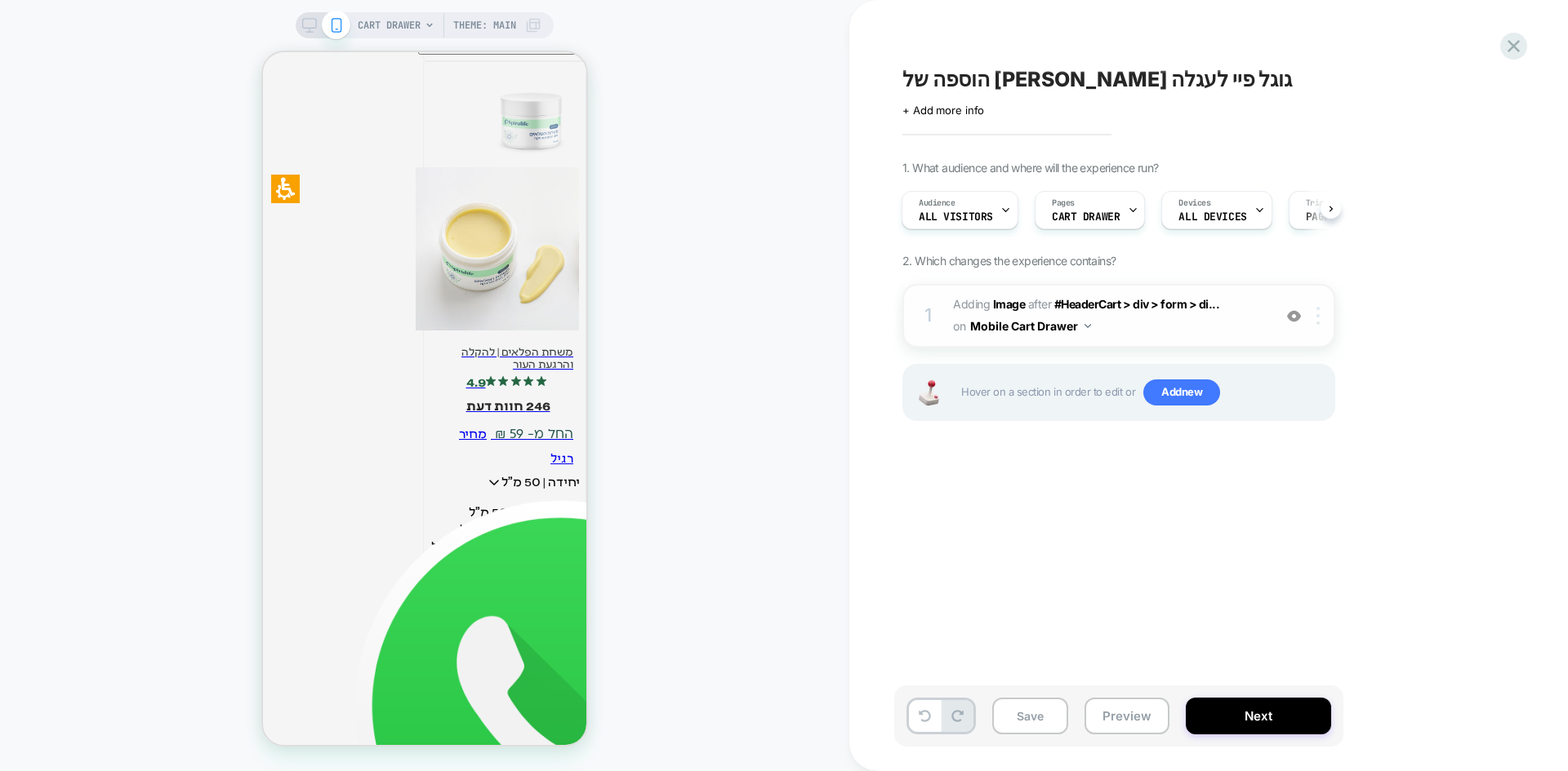
click at [1317, 324] on img at bounding box center [1317, 316] width 3 height 18
click at [1316, 320] on img at bounding box center [1317, 316] width 3 height 18
click at [1321, 313] on div at bounding box center [1320, 316] width 26 height 18
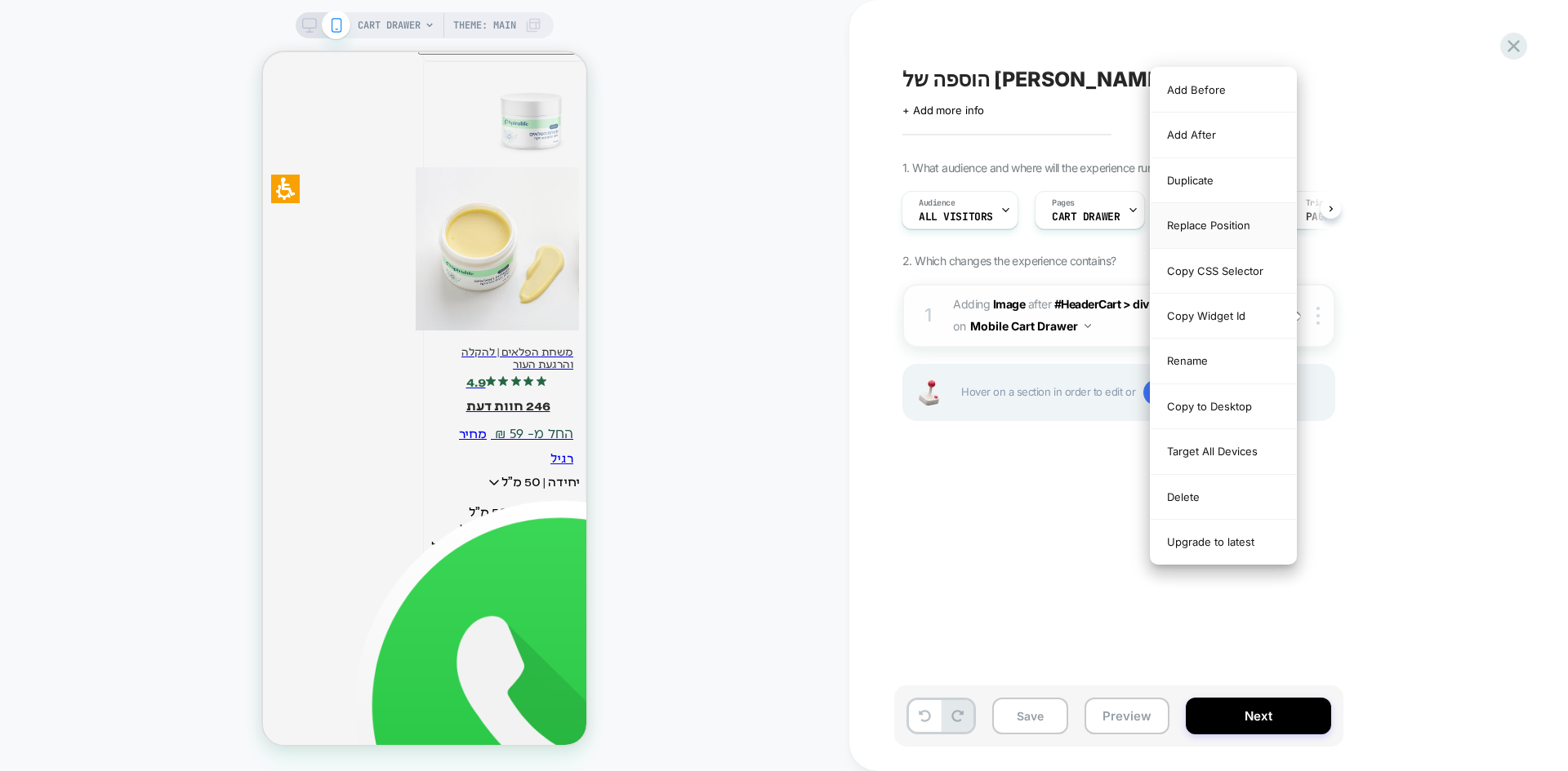
click at [1231, 226] on div "Replace Position" at bounding box center [1223, 226] width 145 height 45
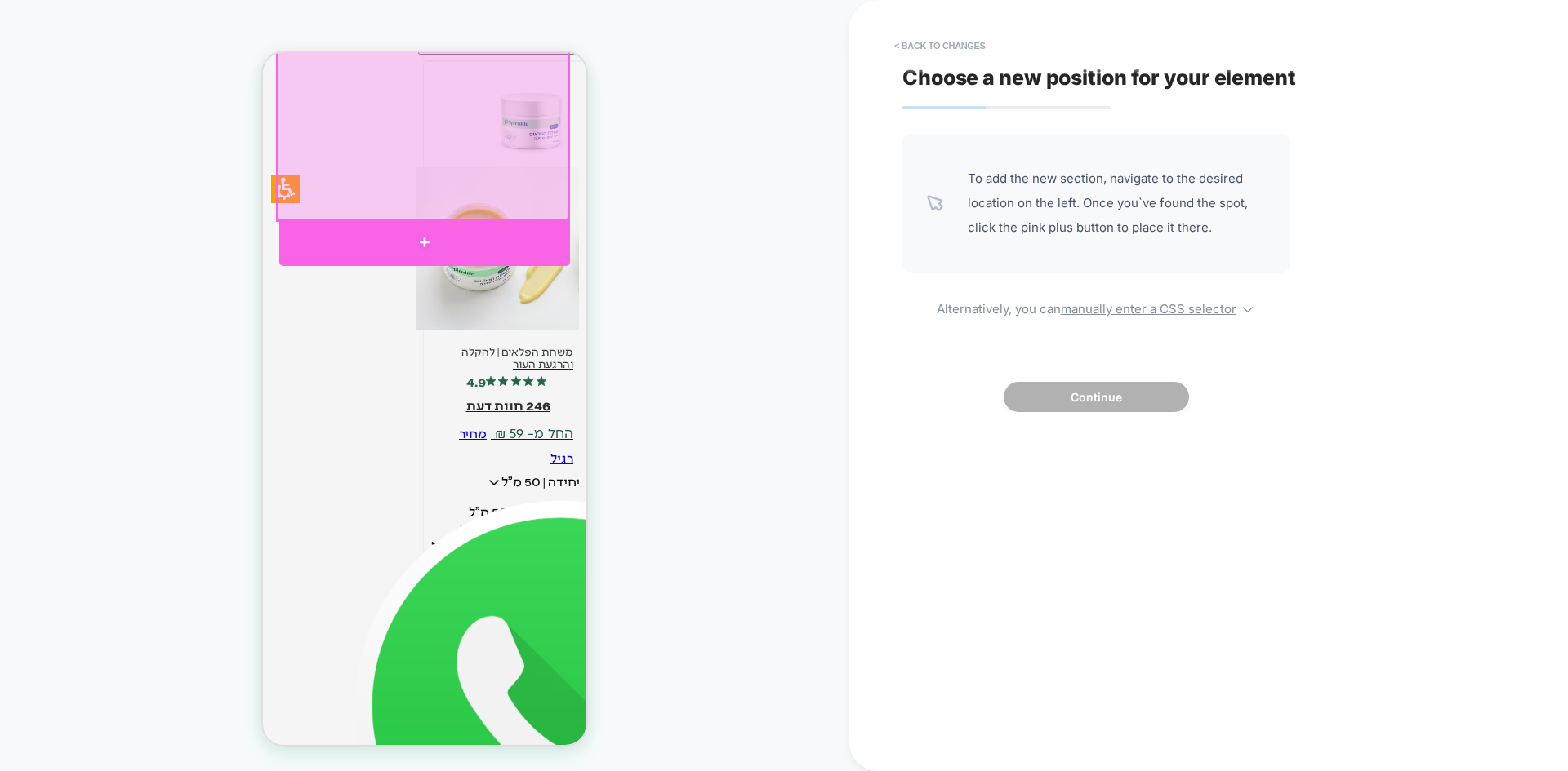
click at [435, 234] on div at bounding box center [425, 242] width 290 height 47
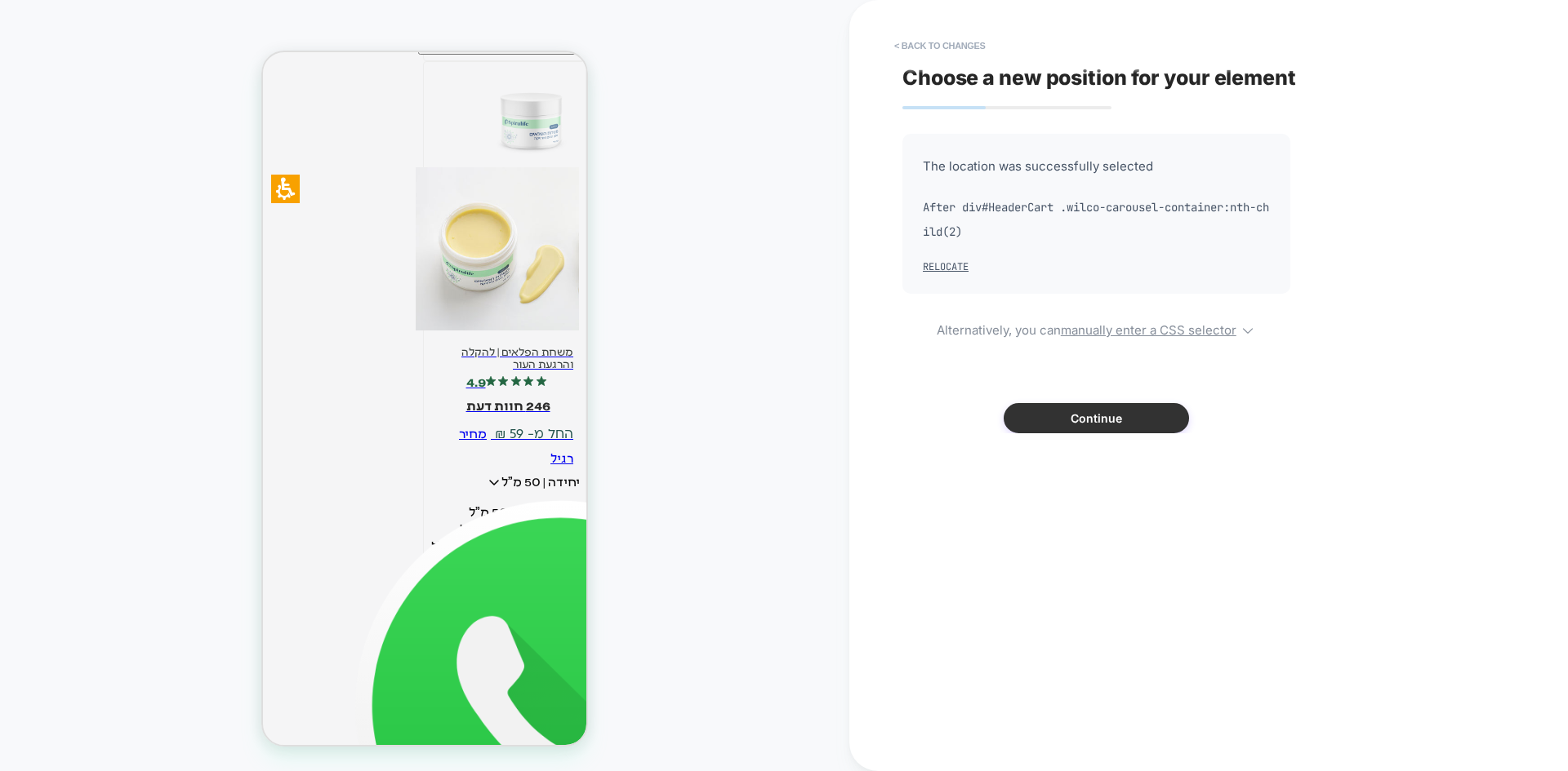
click at [1115, 426] on button "Continue" at bounding box center [1096, 418] width 185 height 30
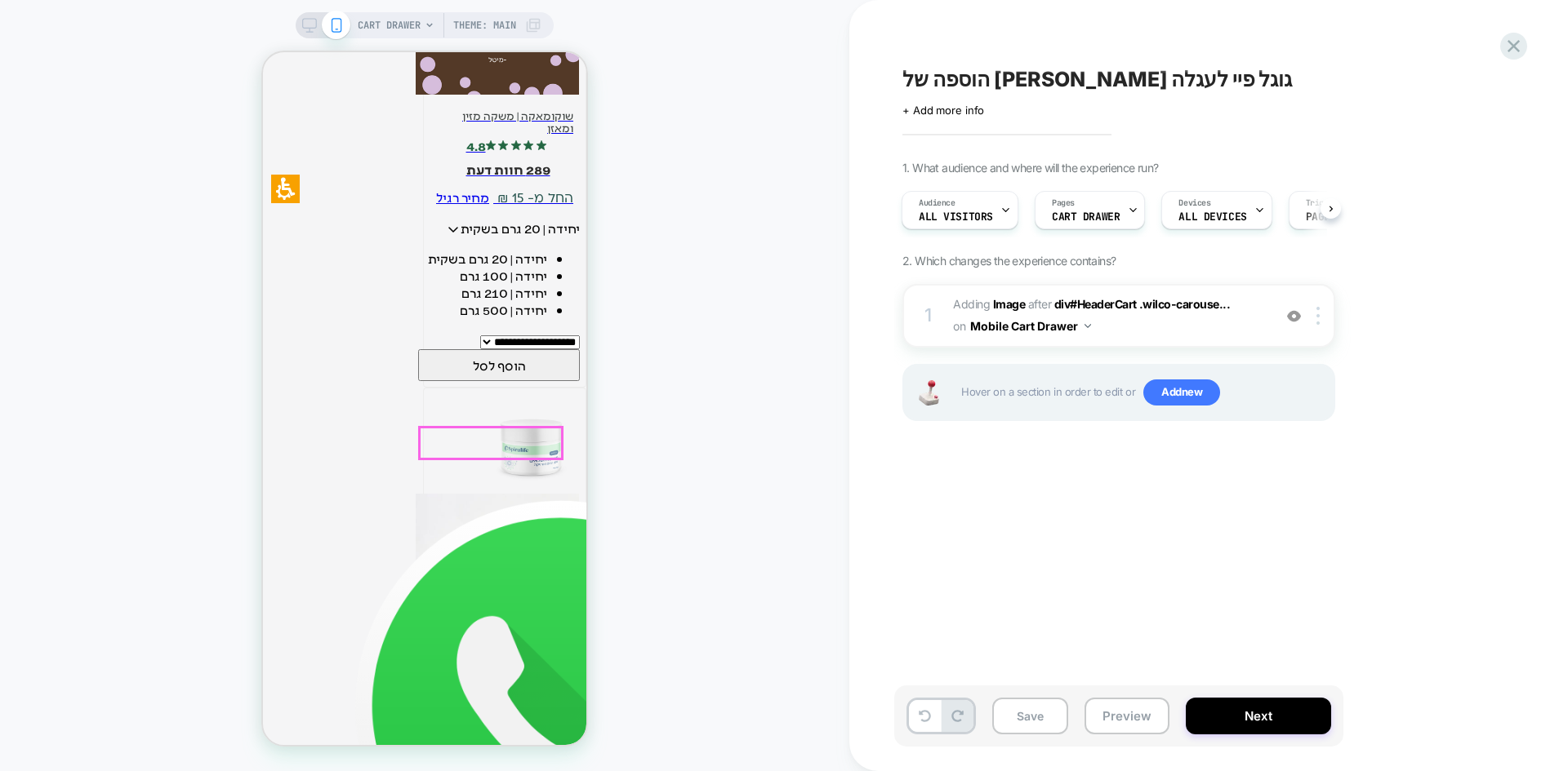
scroll to position [412, 0]
click at [1014, 303] on b "Image" at bounding box center [1009, 304] width 32 height 14
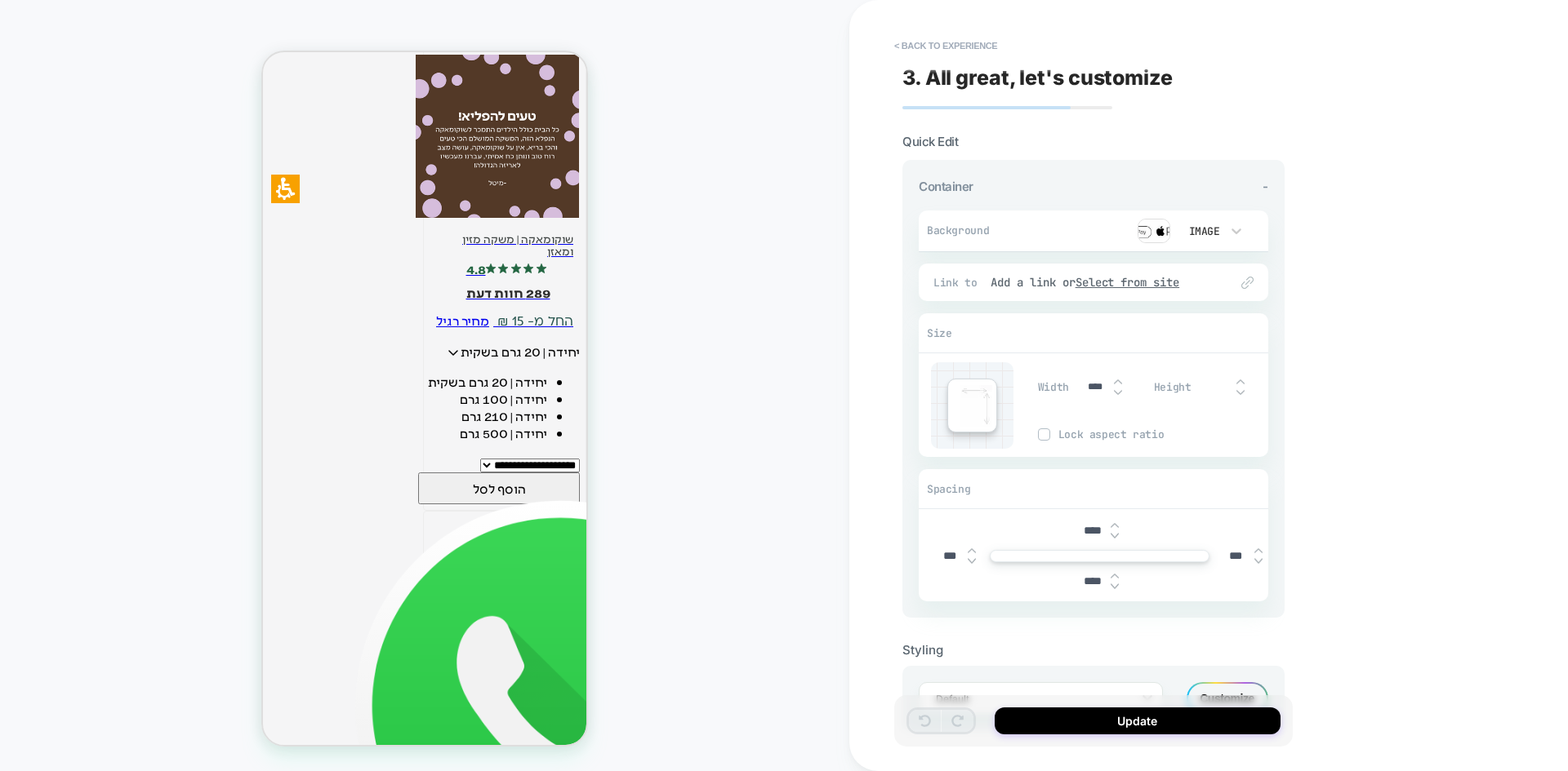
scroll to position [2658, 0]
click at [936, 39] on button "< Back to experience" at bounding box center [945, 45] width 119 height 26
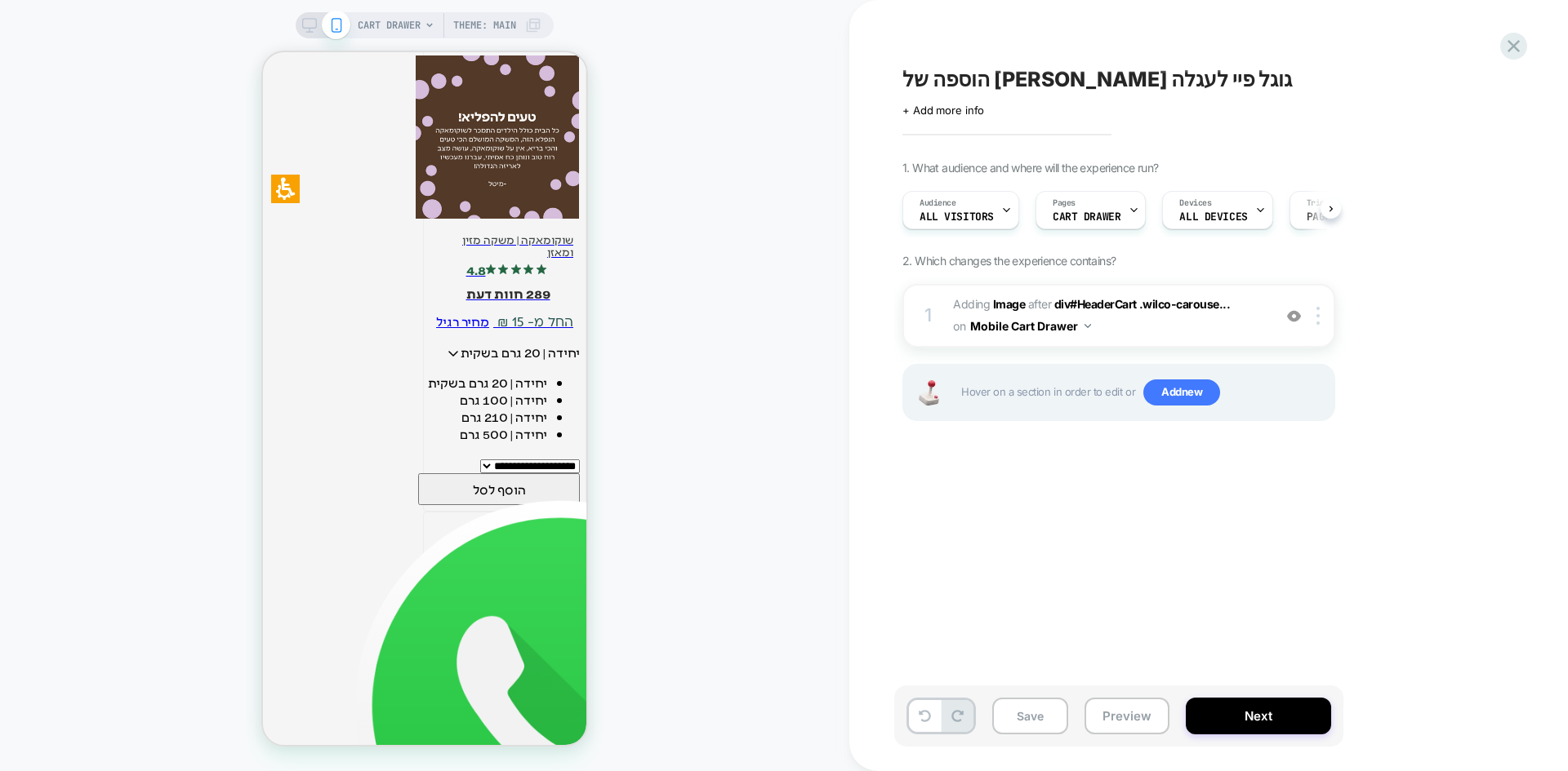
scroll to position [0, 1]
click at [1004, 305] on b "Image" at bounding box center [1009, 304] width 32 height 14
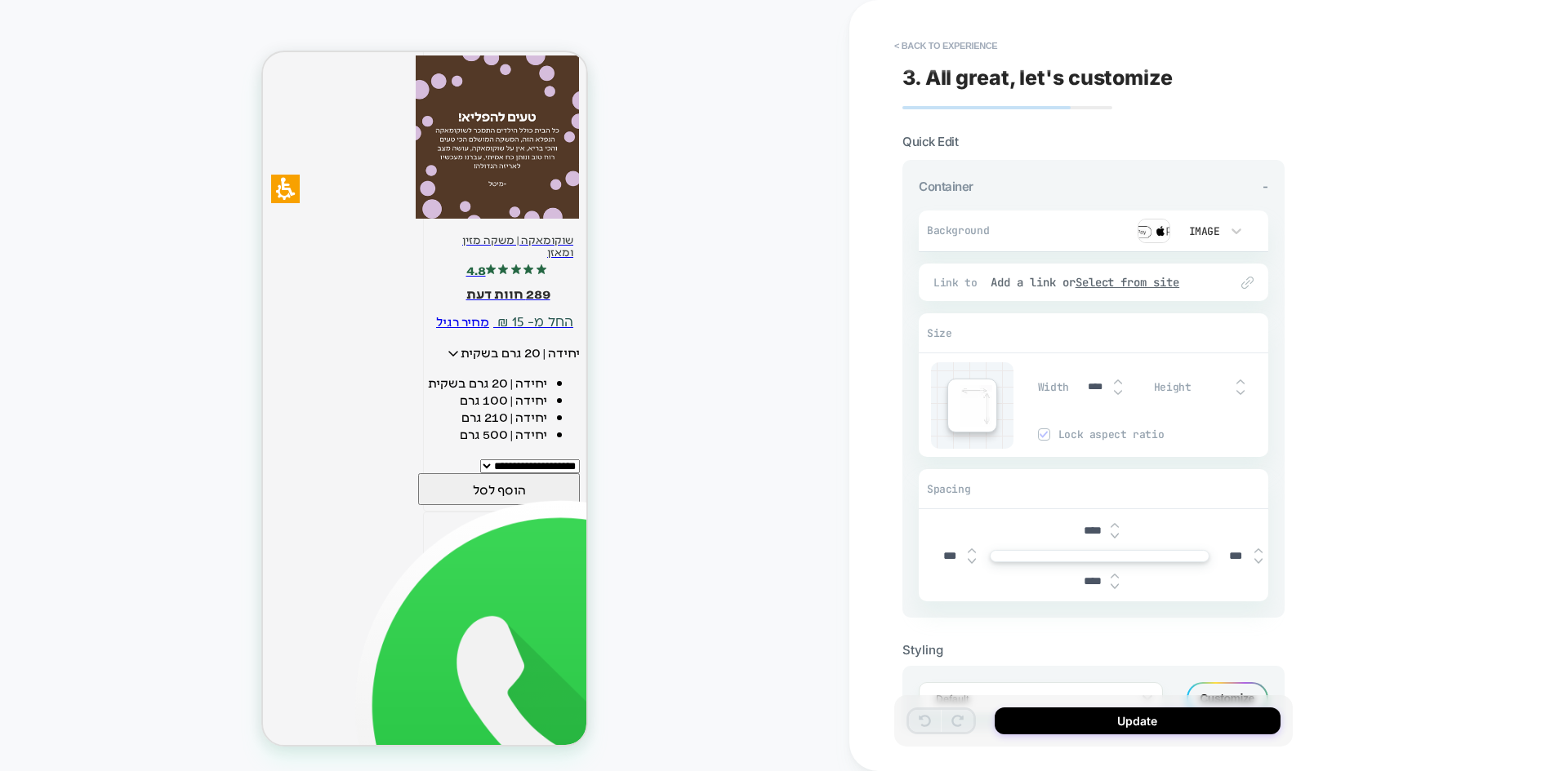
scroll to position [350, 0]
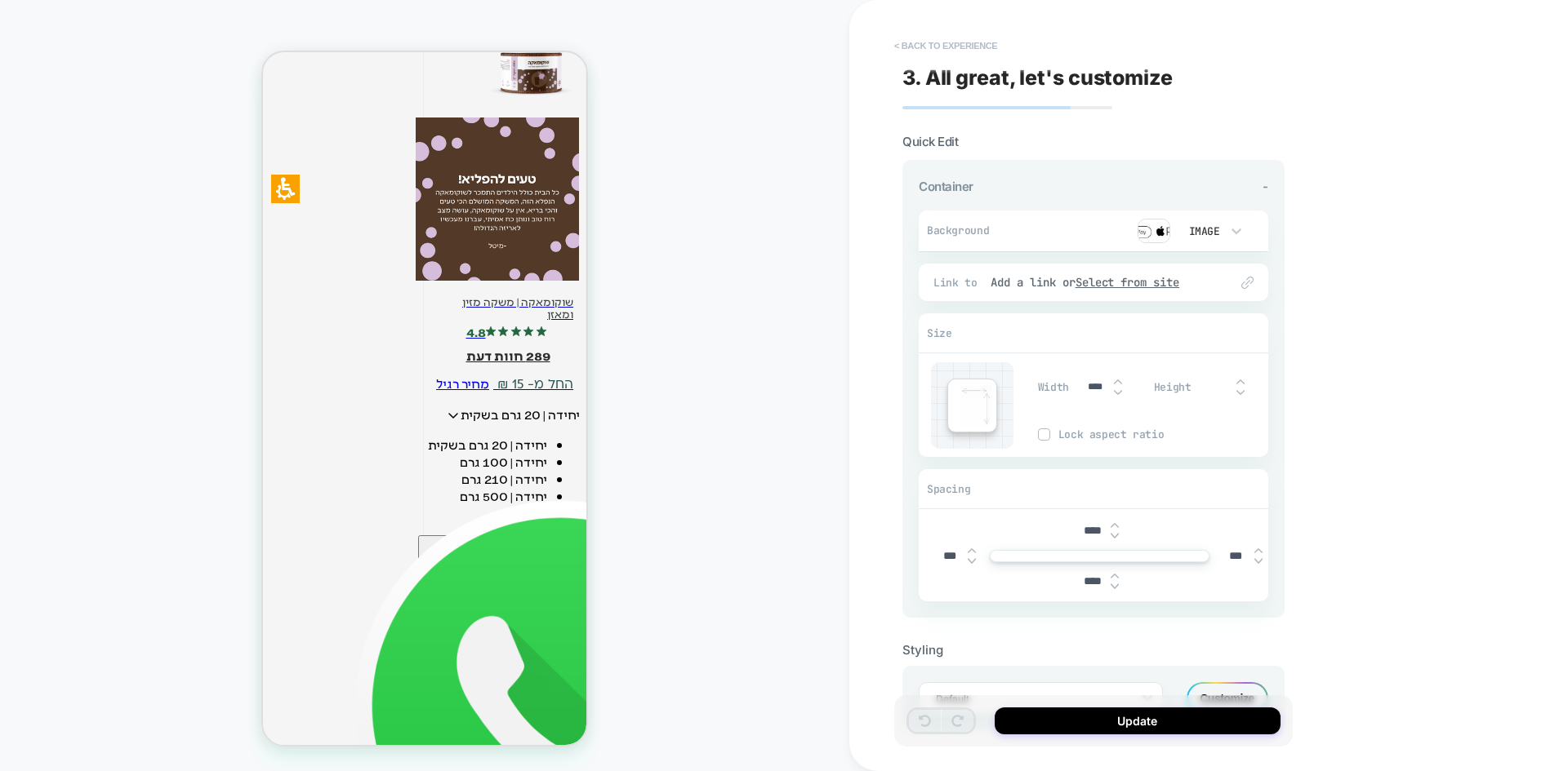
click at [915, 45] on button "< Back to experience" at bounding box center [945, 45] width 119 height 26
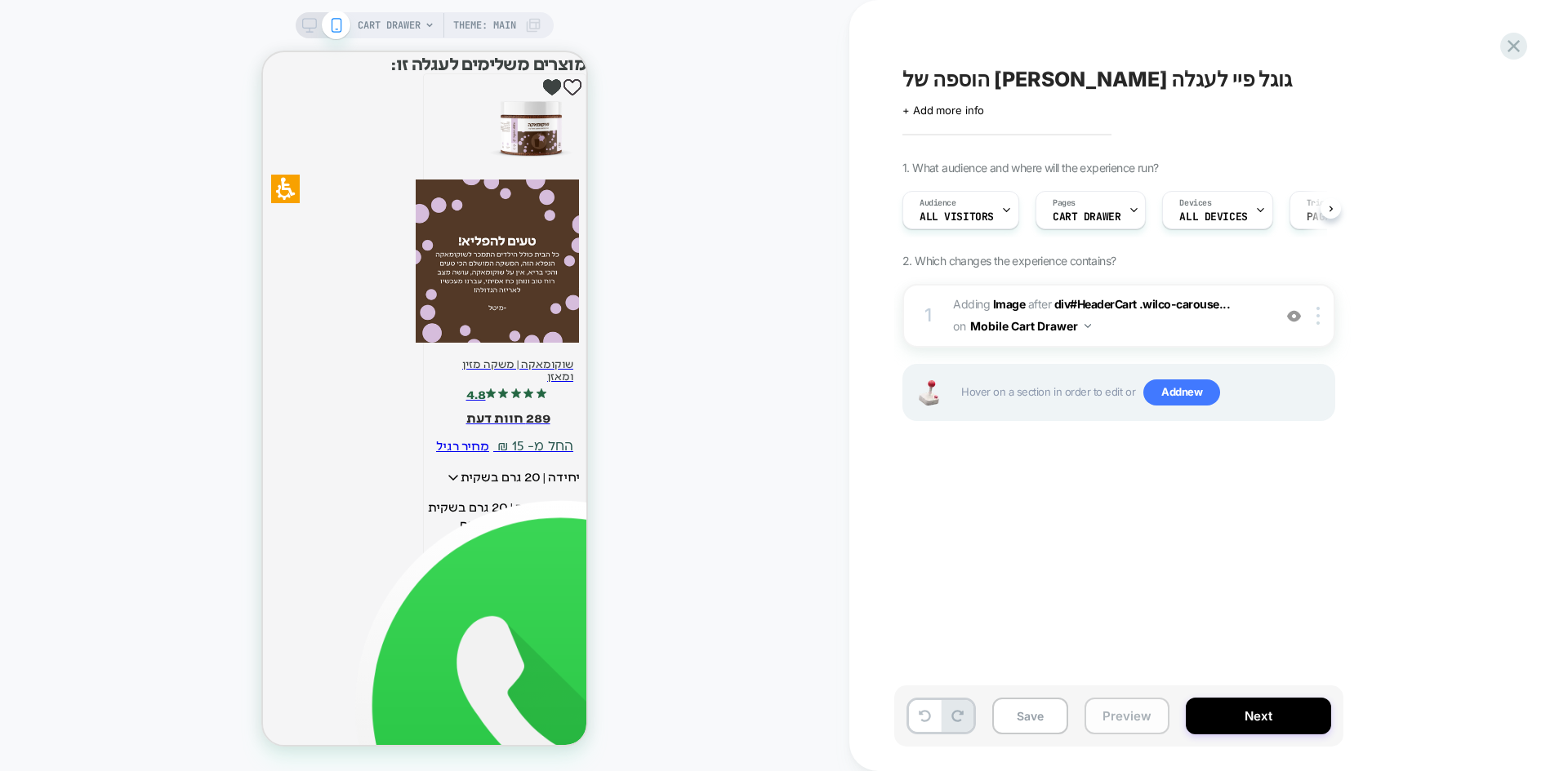
scroll to position [0, 1]
click at [1181, 392] on span "Add new" at bounding box center [1181, 392] width 77 height 26
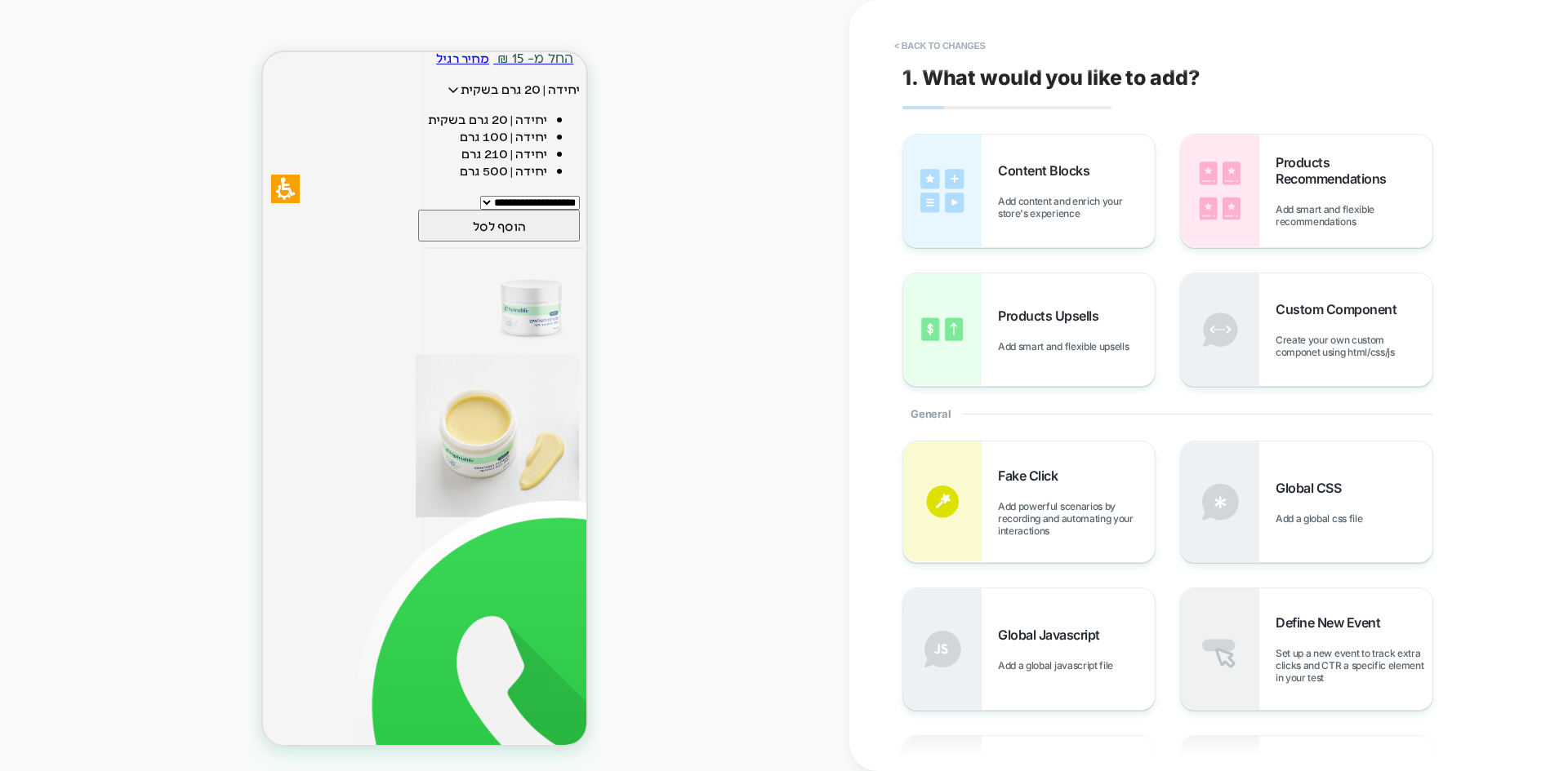
scroll to position [3106, 0]
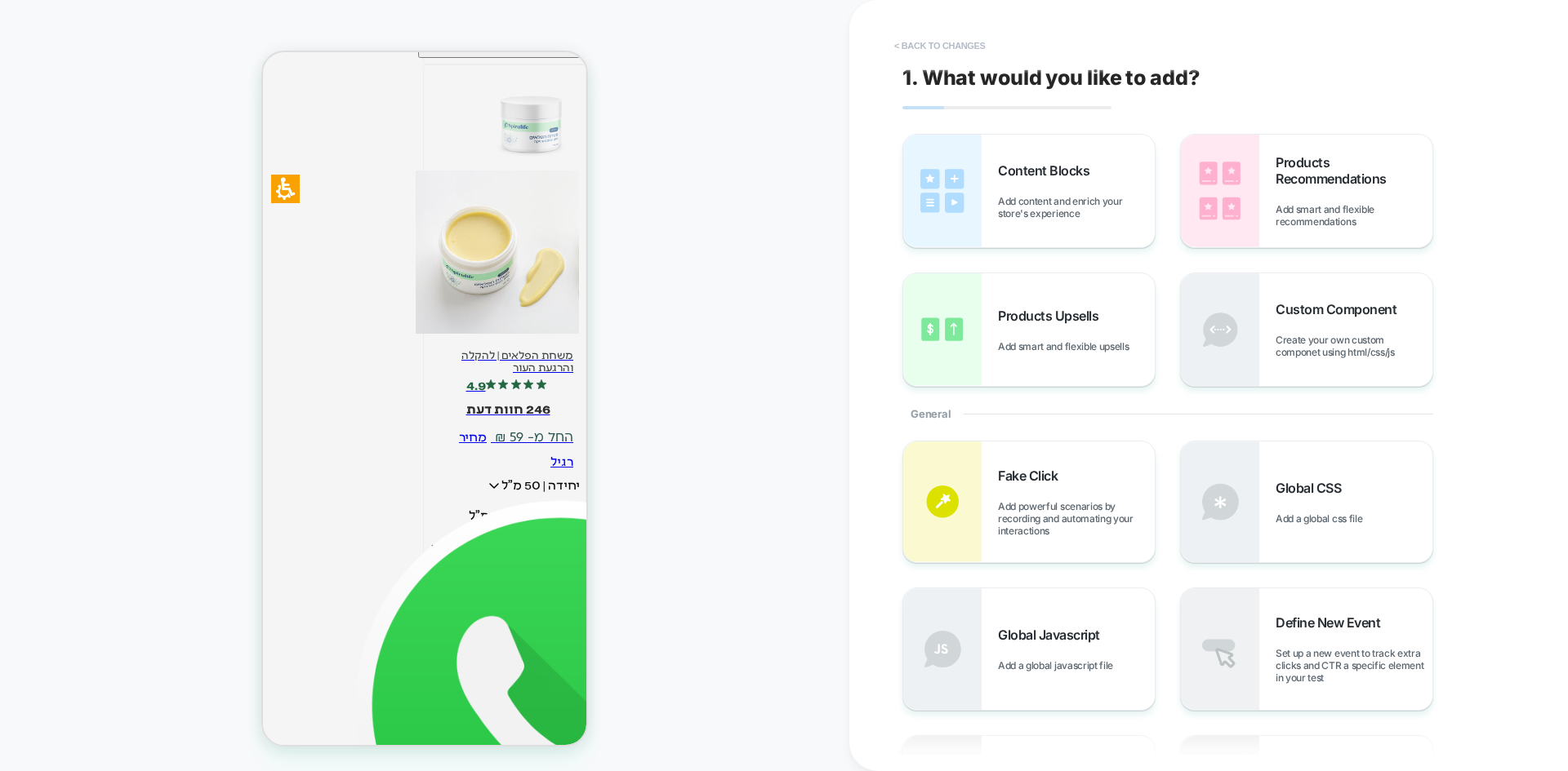
click at [957, 40] on button "< Back to changes" at bounding box center [940, 45] width 108 height 26
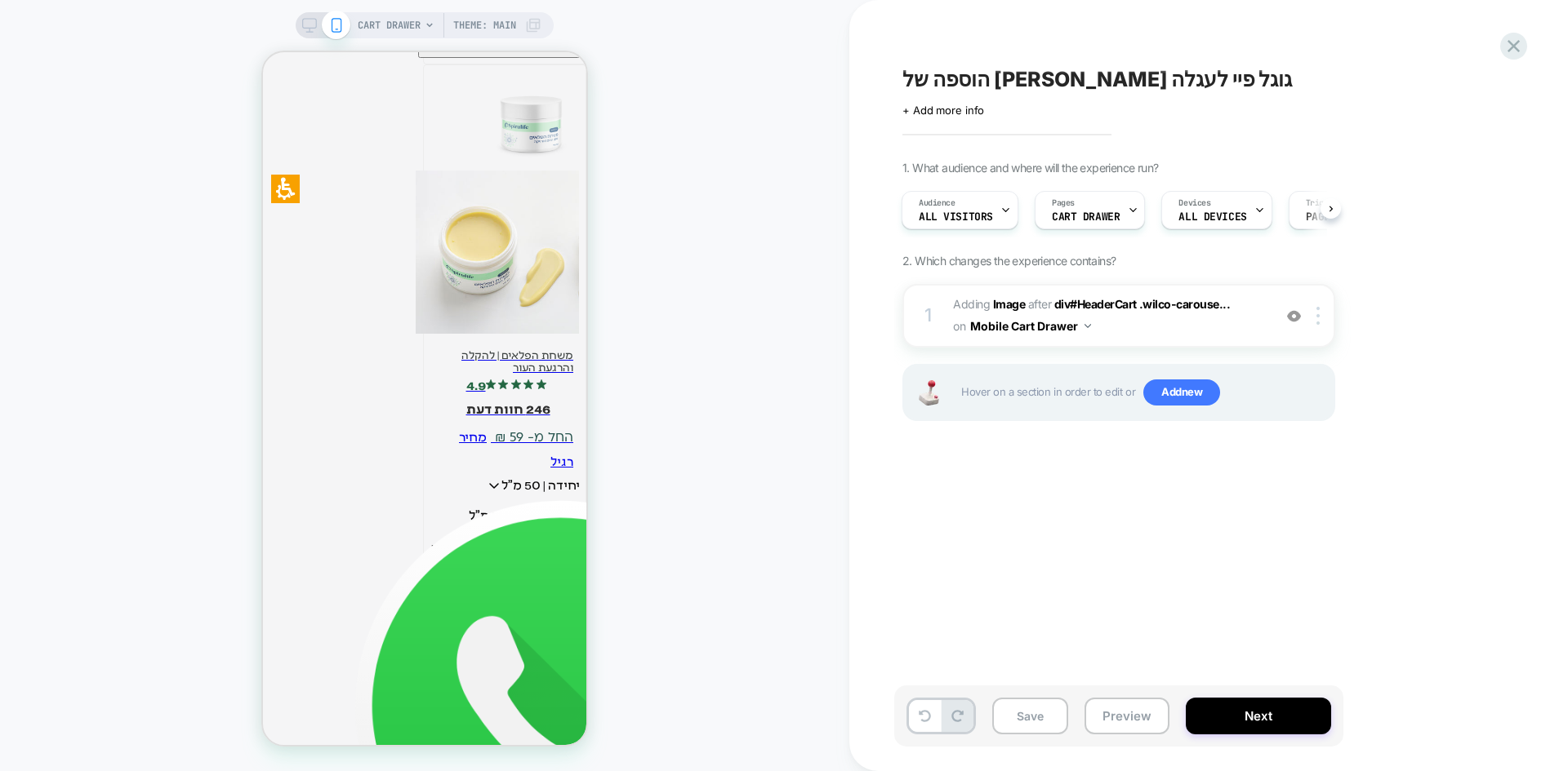
scroll to position [3516, 0]
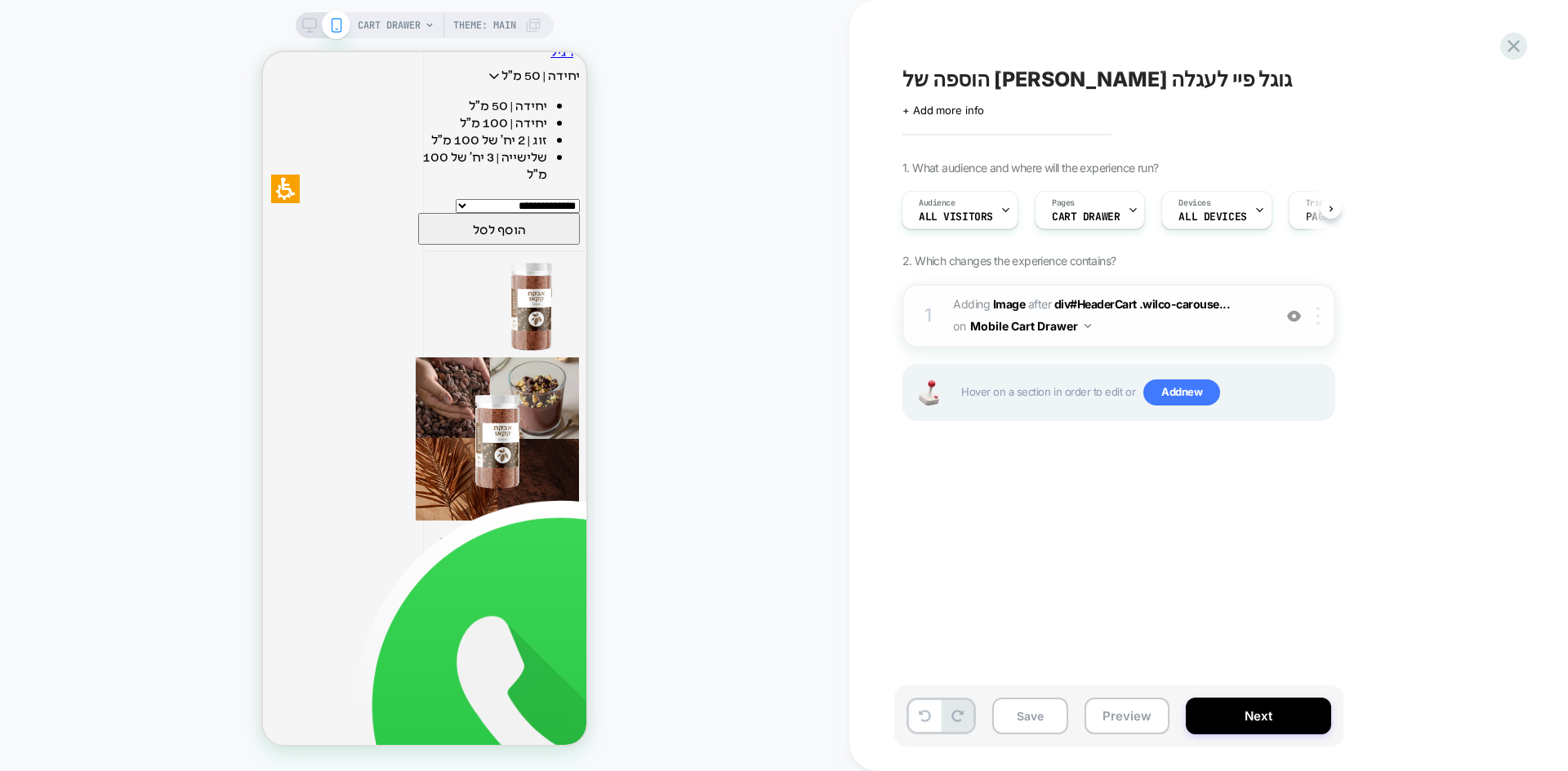
click at [1324, 324] on div at bounding box center [1320, 316] width 26 height 18
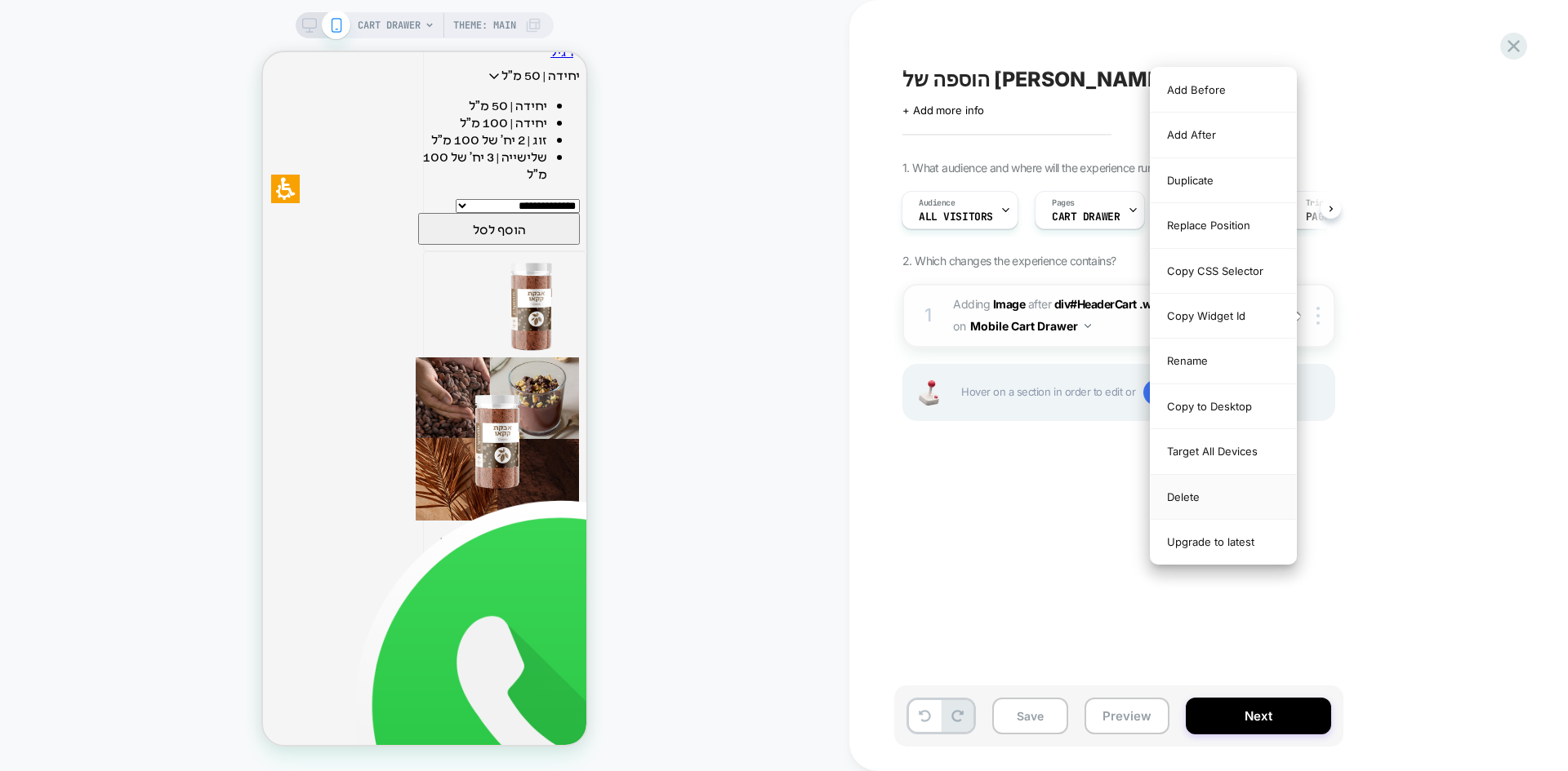
click at [1214, 494] on div "Delete" at bounding box center [1223, 497] width 145 height 45
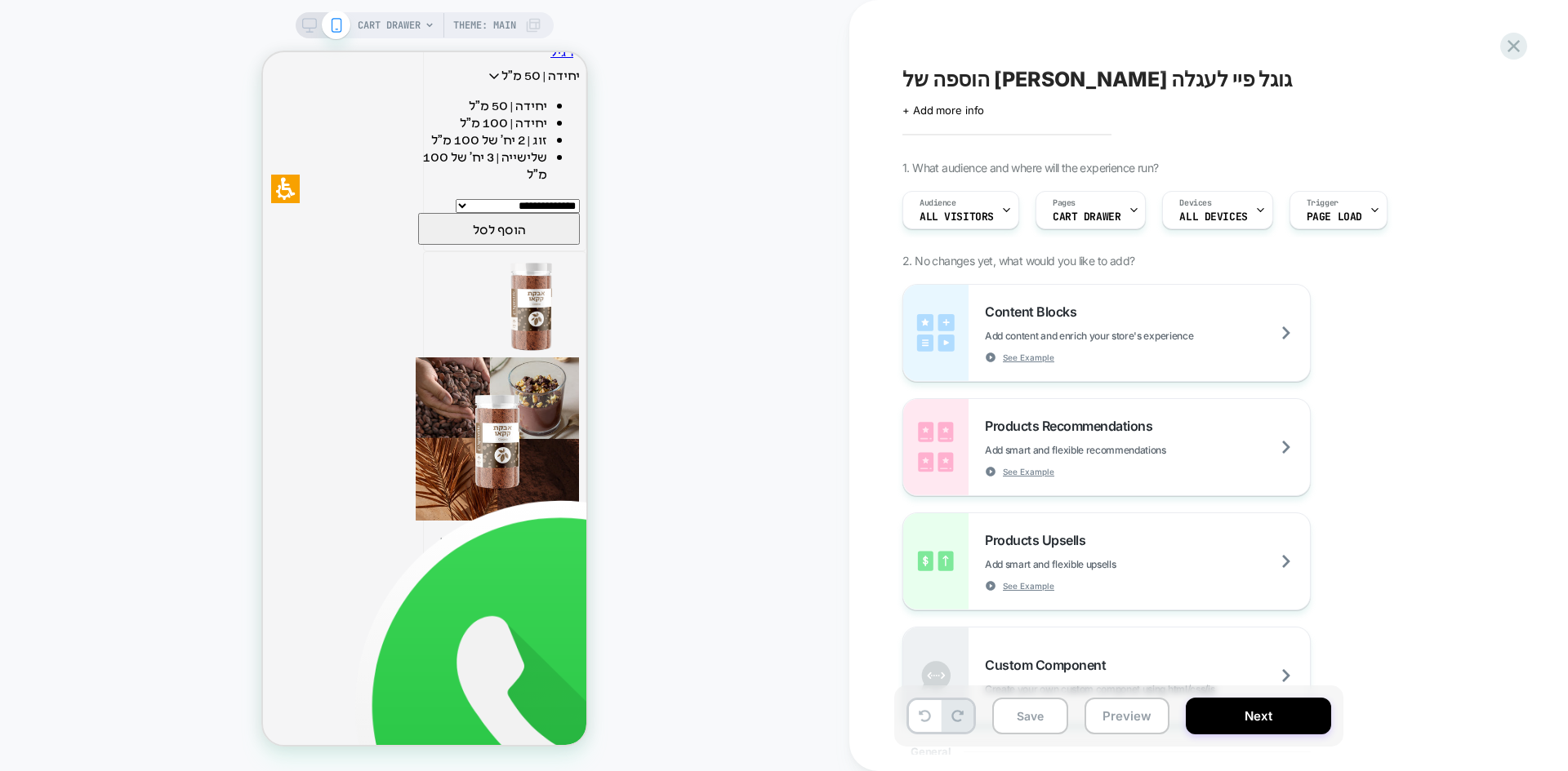
scroll to position [328, 0]
click at [1124, 717] on button "Preview" at bounding box center [1126, 715] width 85 height 36
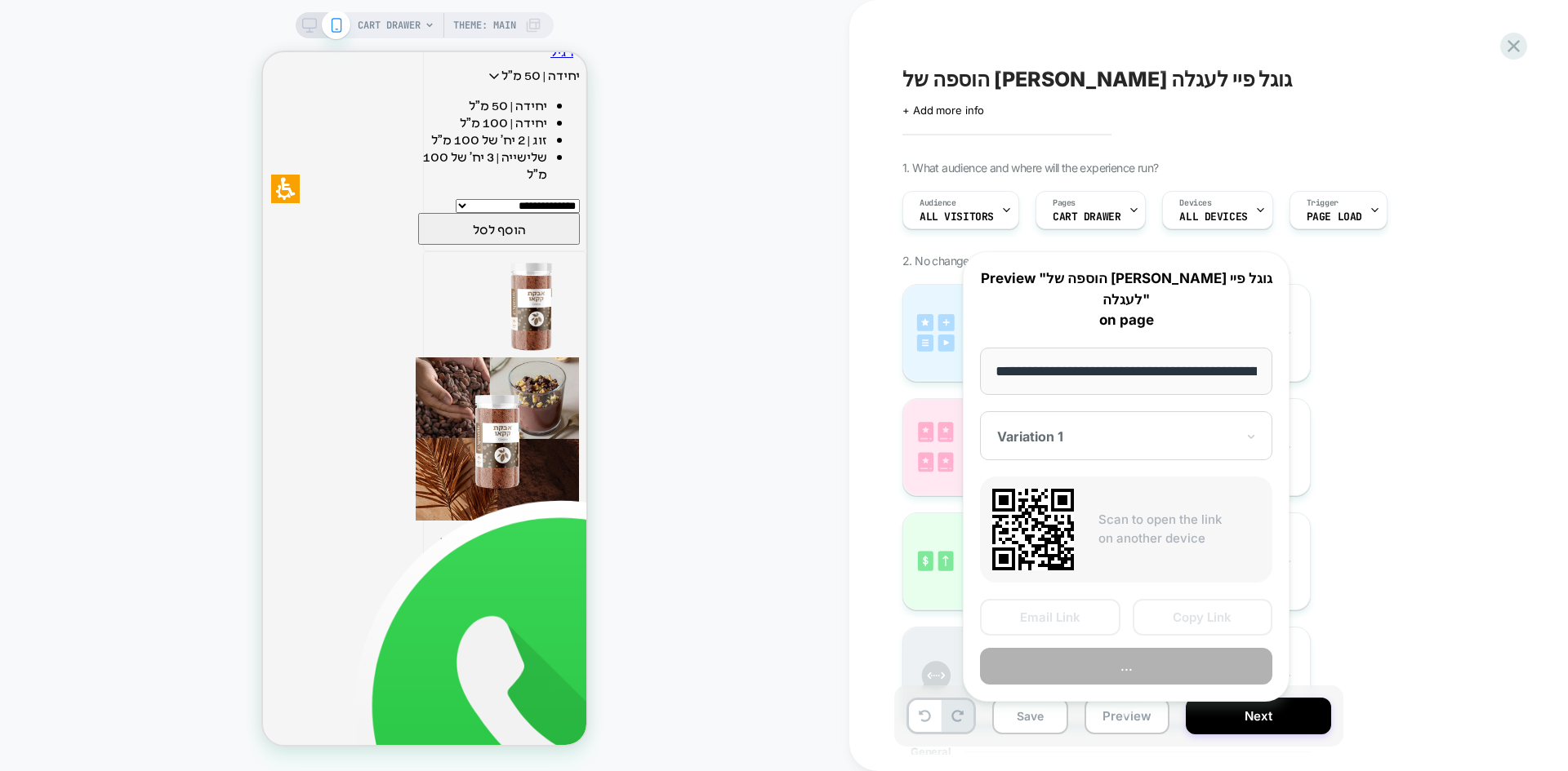
scroll to position [0, 0]
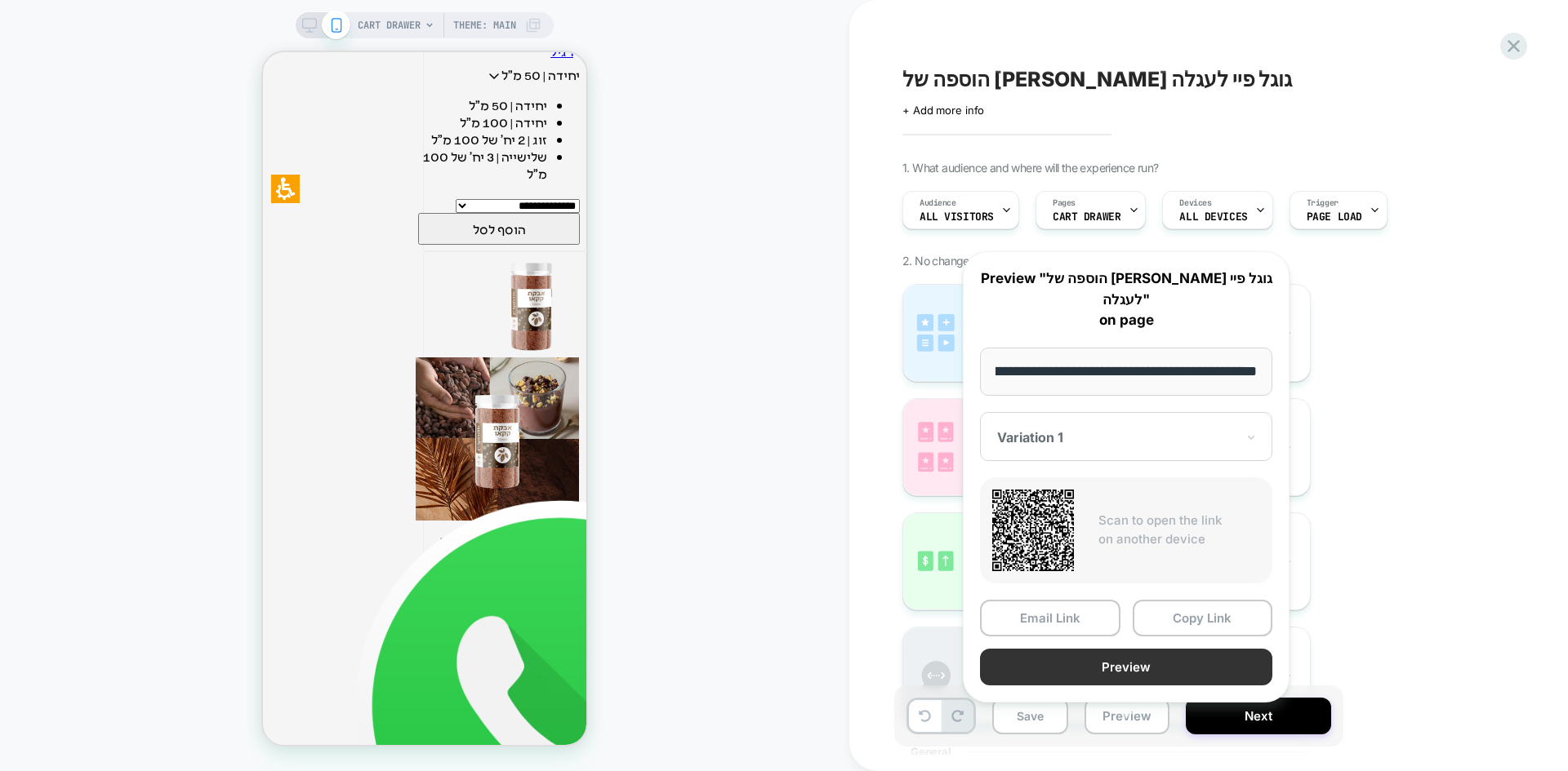
click at [1125, 653] on button "Preview" at bounding box center [1125, 666] width 292 height 36
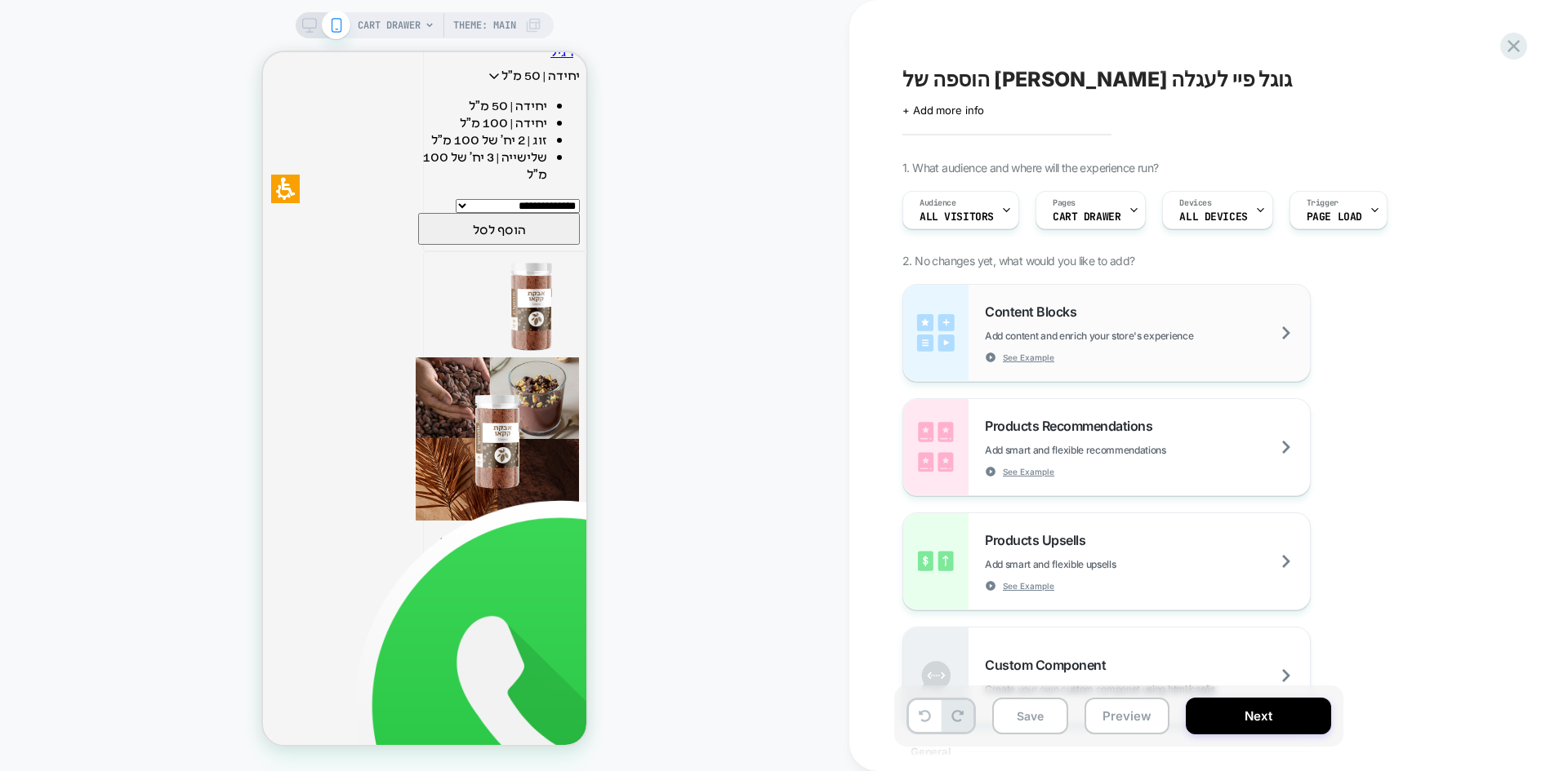
click at [1274, 342] on div "Content Blocks Add content and enrich your store's experience See Example" at bounding box center [1146, 334] width 325 height 60
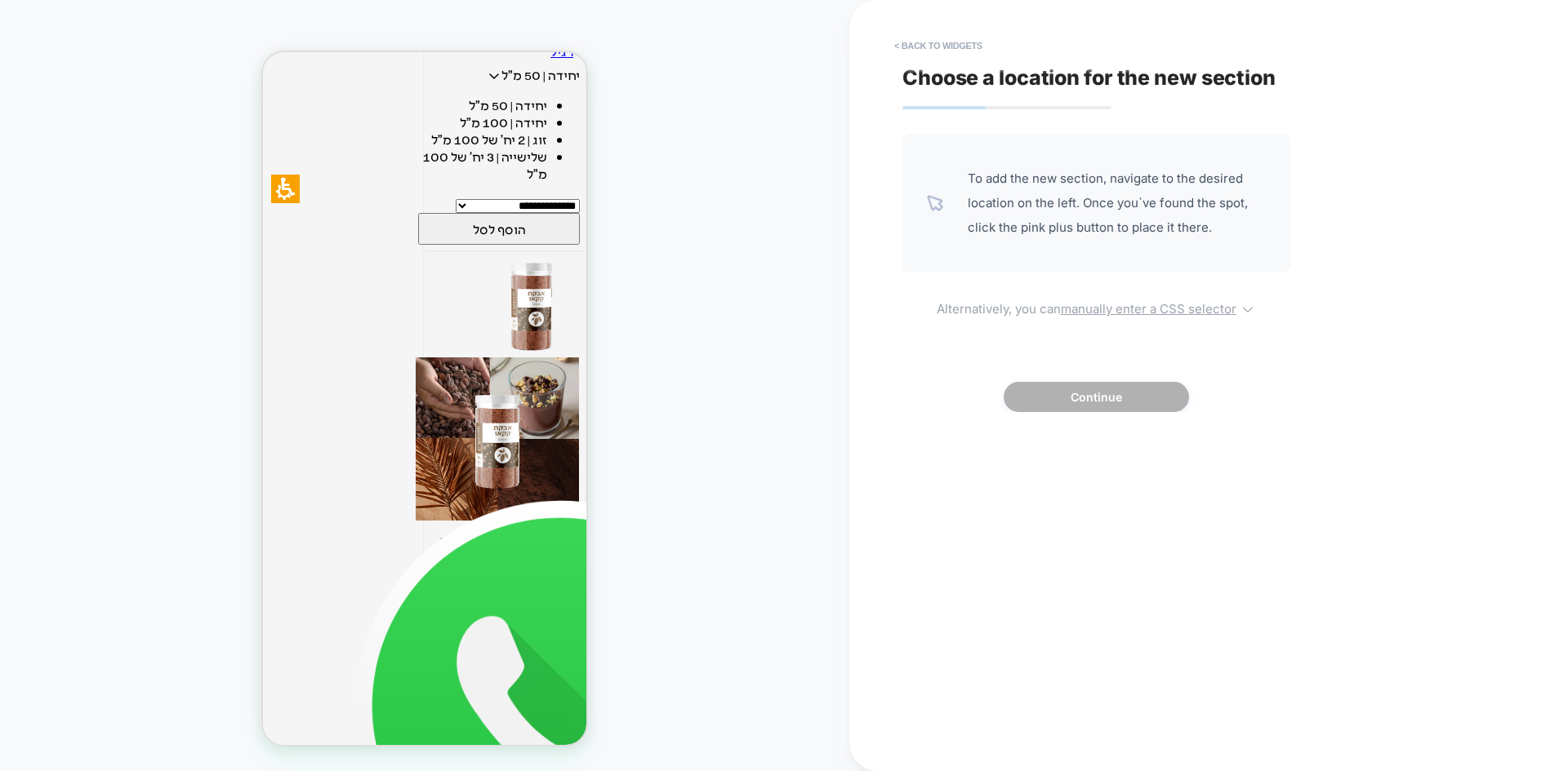
click at [1113, 309] on u "manually enter a CSS selector" at bounding box center [1148, 309] width 176 height 16
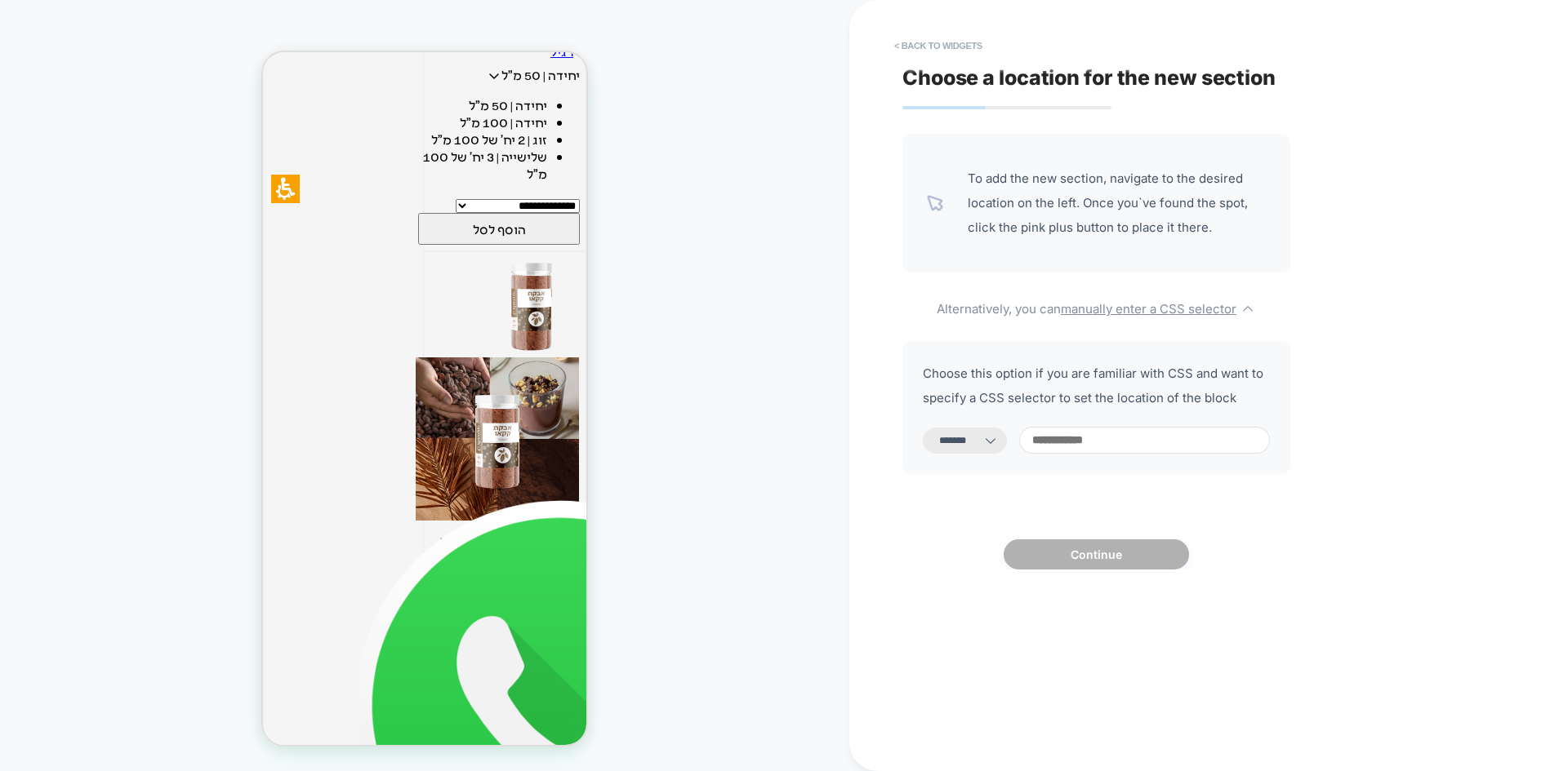
click at [979, 436] on select "**********" at bounding box center [965, 440] width 84 height 26
select select "*********"
click at [922, 428] on select "**********" at bounding box center [965, 440] width 84 height 26
click at [1085, 436] on input at bounding box center [1143, 439] width 250 height 26
paste input "**********"
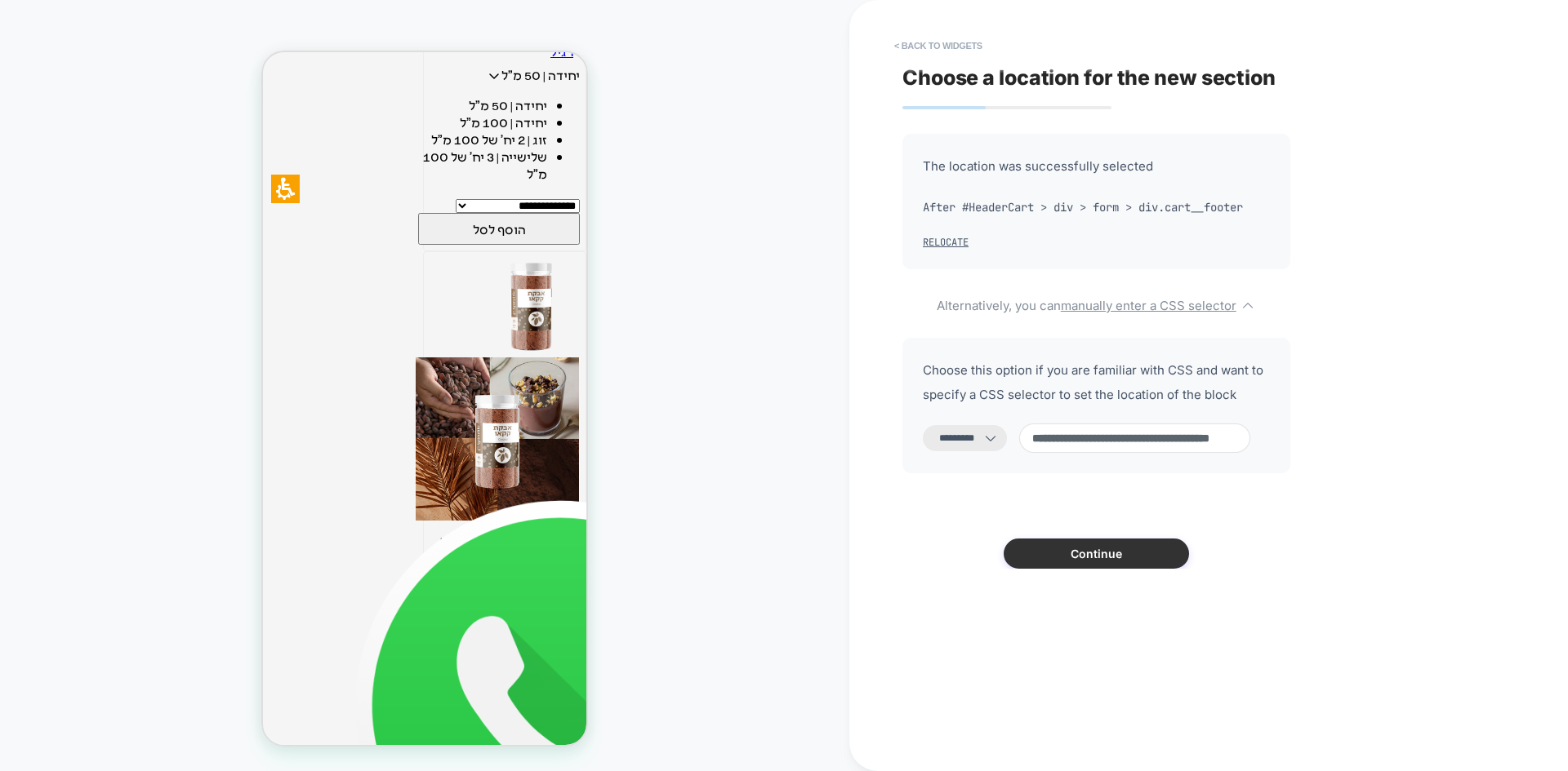
scroll to position [400, 0]
type input "**********"
click at [1101, 555] on button "Continue" at bounding box center [1096, 553] width 185 height 30
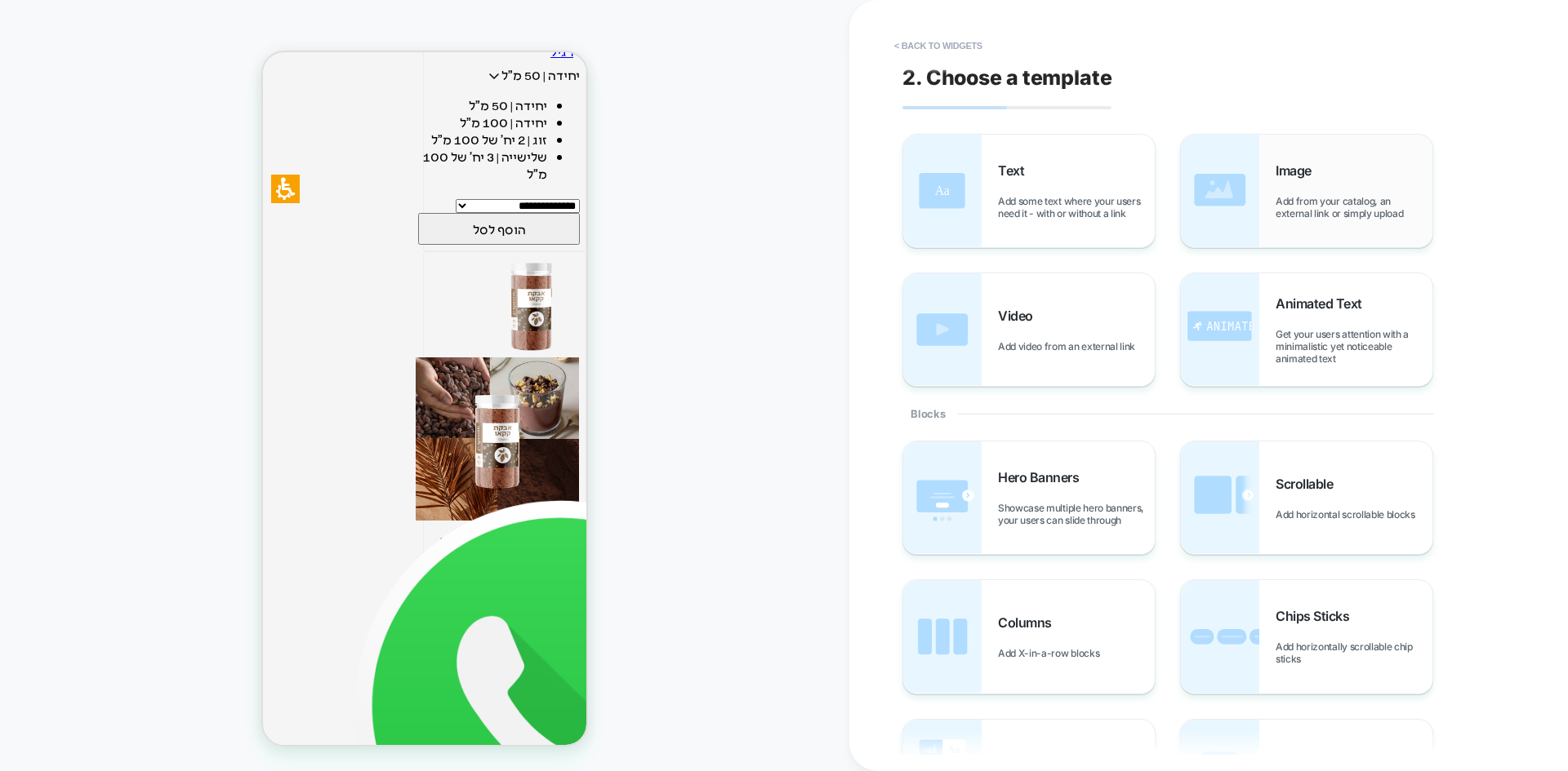
scroll to position [412, 0]
click at [1265, 177] on div "Image Add from your catalog, an external link or simply upload" at bounding box center [1306, 190] width 251 height 113
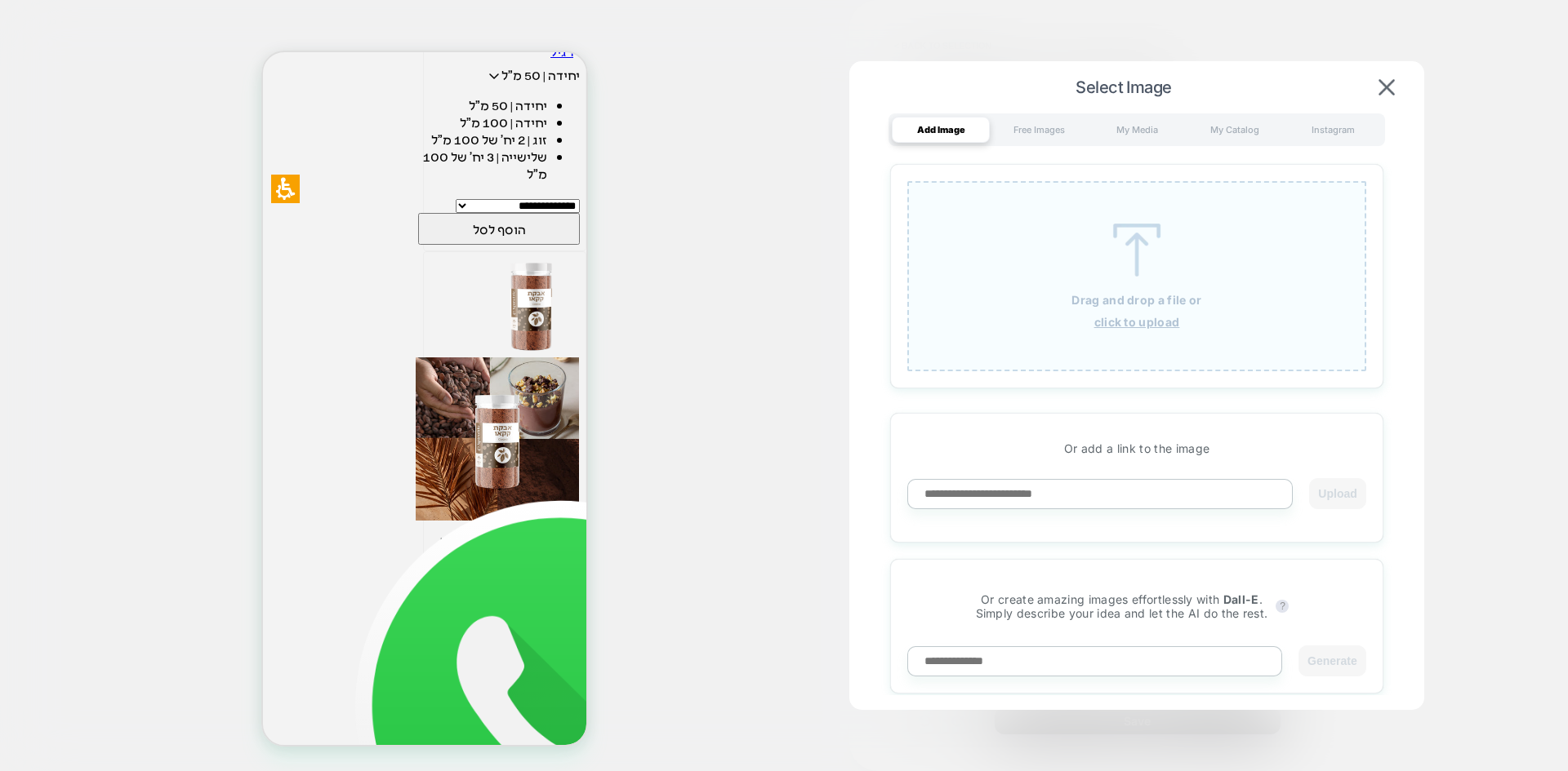
click at [1147, 319] on u "click to upload" at bounding box center [1136, 322] width 85 height 14
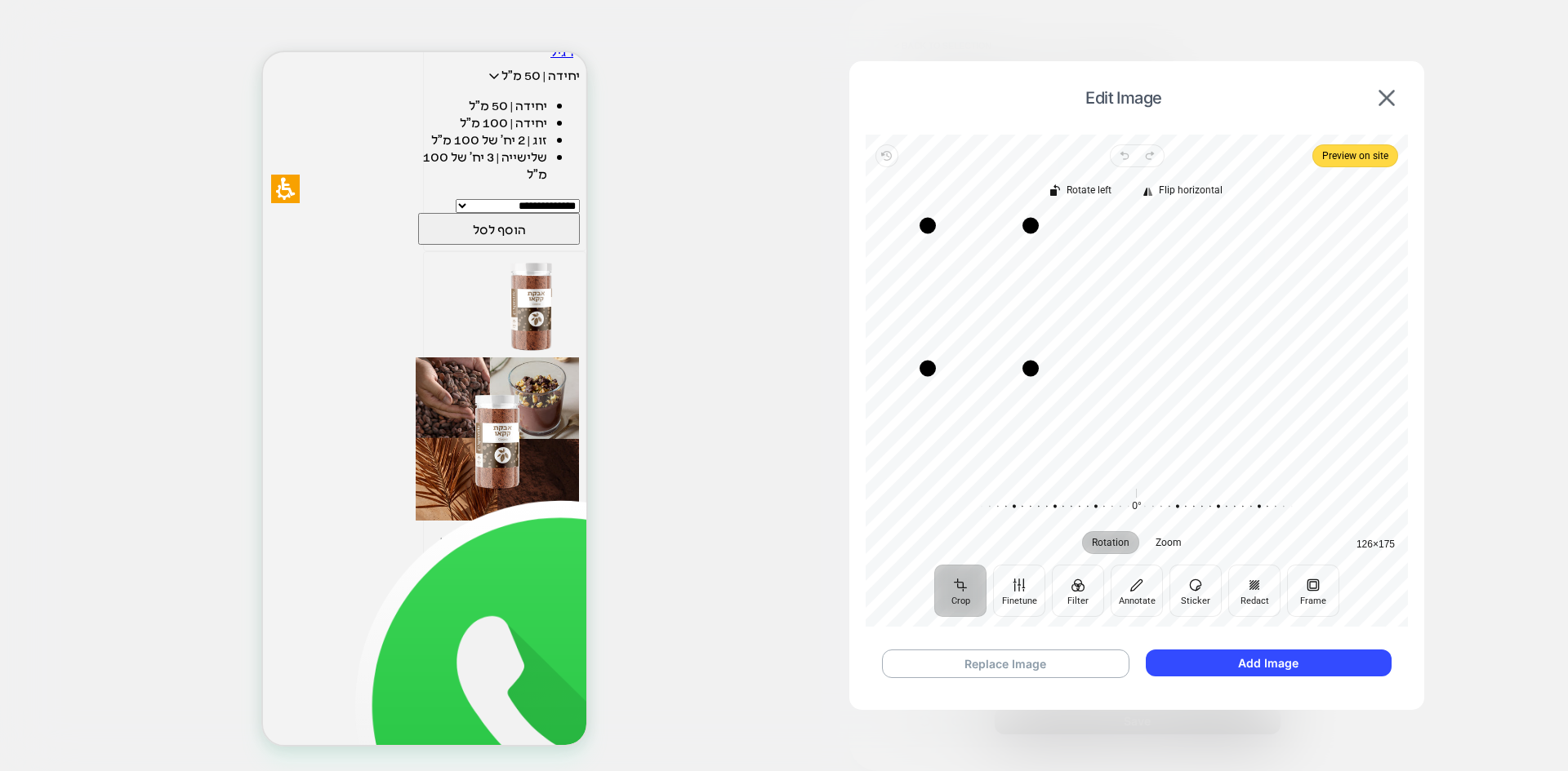
drag, startPoint x: 1349, startPoint y: 466, endPoint x: 1030, endPoint y: 368, distance: 333.7
click at [1030, 368] on div "Drag corner br" at bounding box center [1030, 369] width 17 height 17
drag, startPoint x: 1023, startPoint y: 226, endPoint x: 1024, endPoint y: 320, distance: 94.0
click at [1024, 320] on div "Drag corner tr" at bounding box center [1027, 320] width 17 height 17
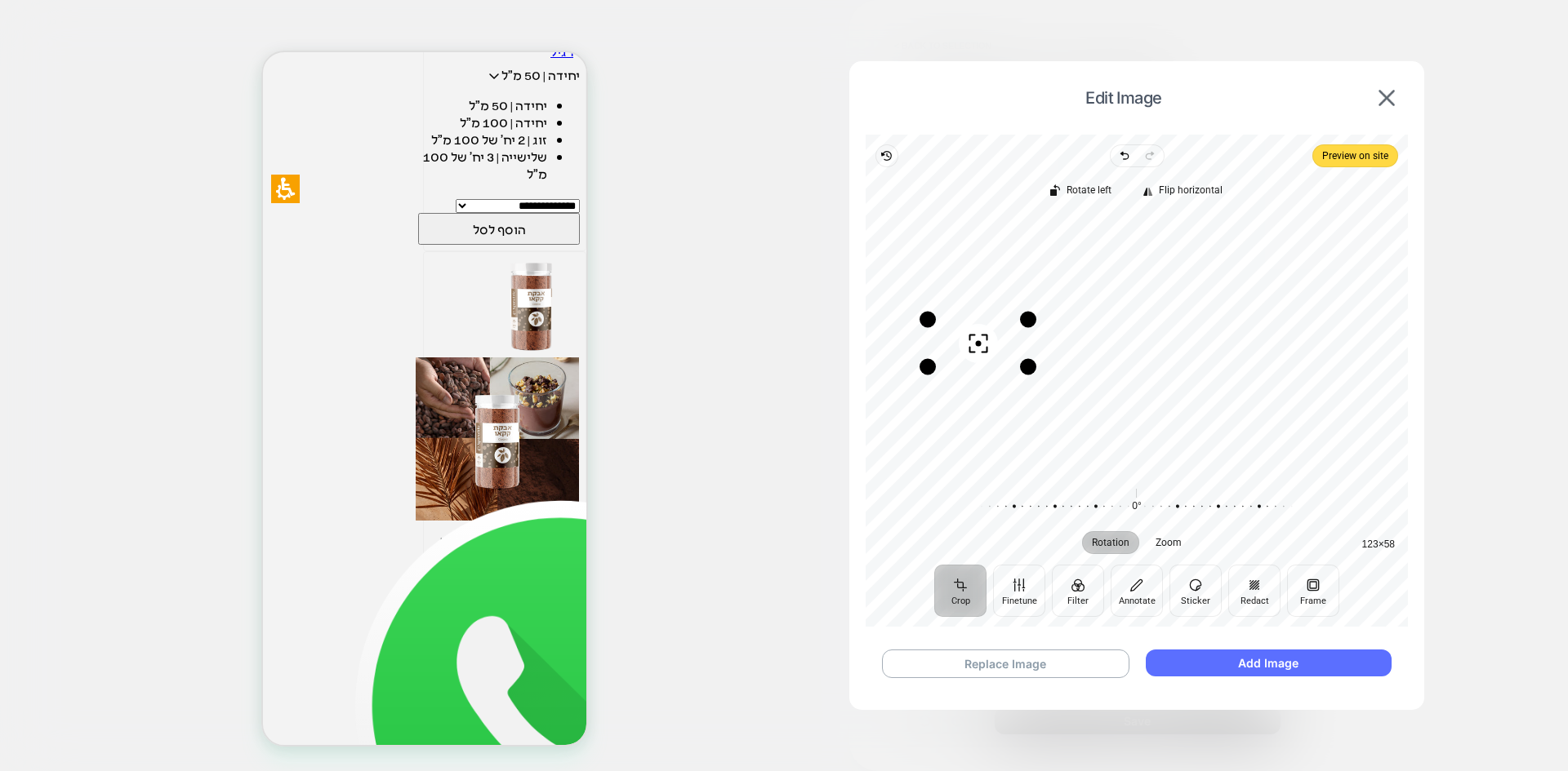
click at [1260, 671] on button "Add Image" at bounding box center [1268, 662] width 245 height 26
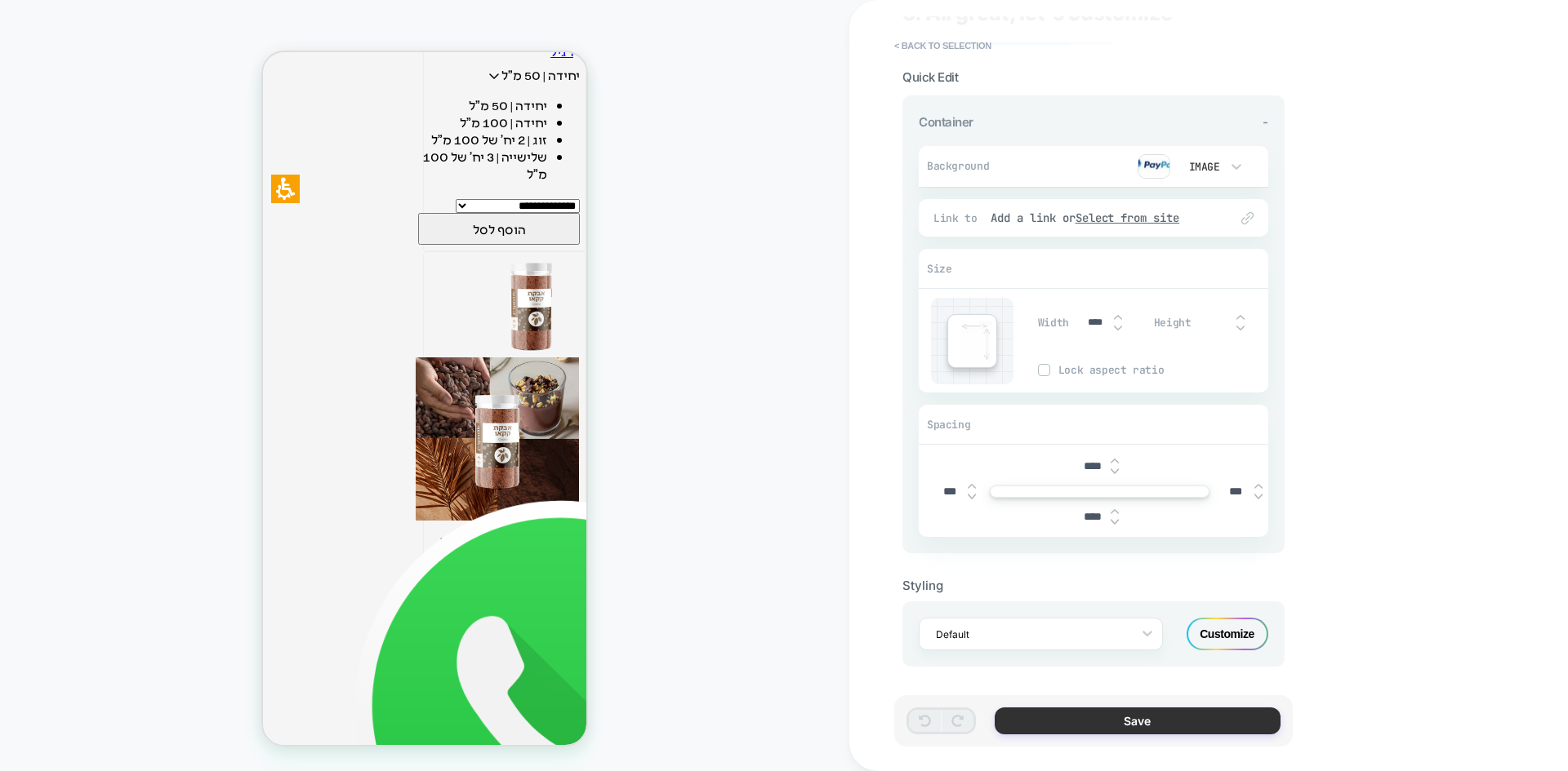
scroll to position [66, 0]
click at [1180, 722] on button "Save" at bounding box center [1136, 720] width 286 height 26
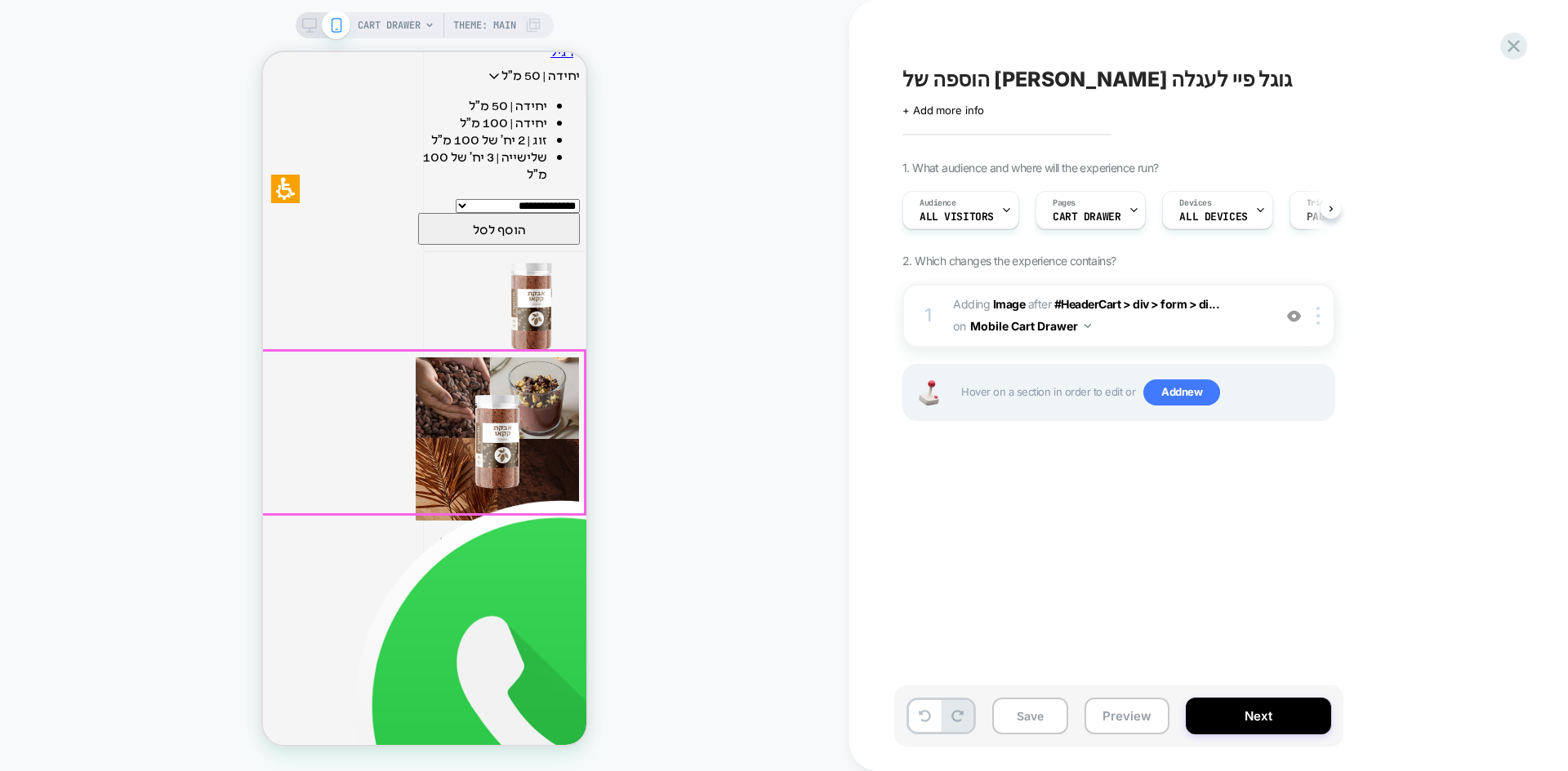
scroll to position [0, 1]
click at [1320, 321] on img at bounding box center [1317, 316] width 3 height 18
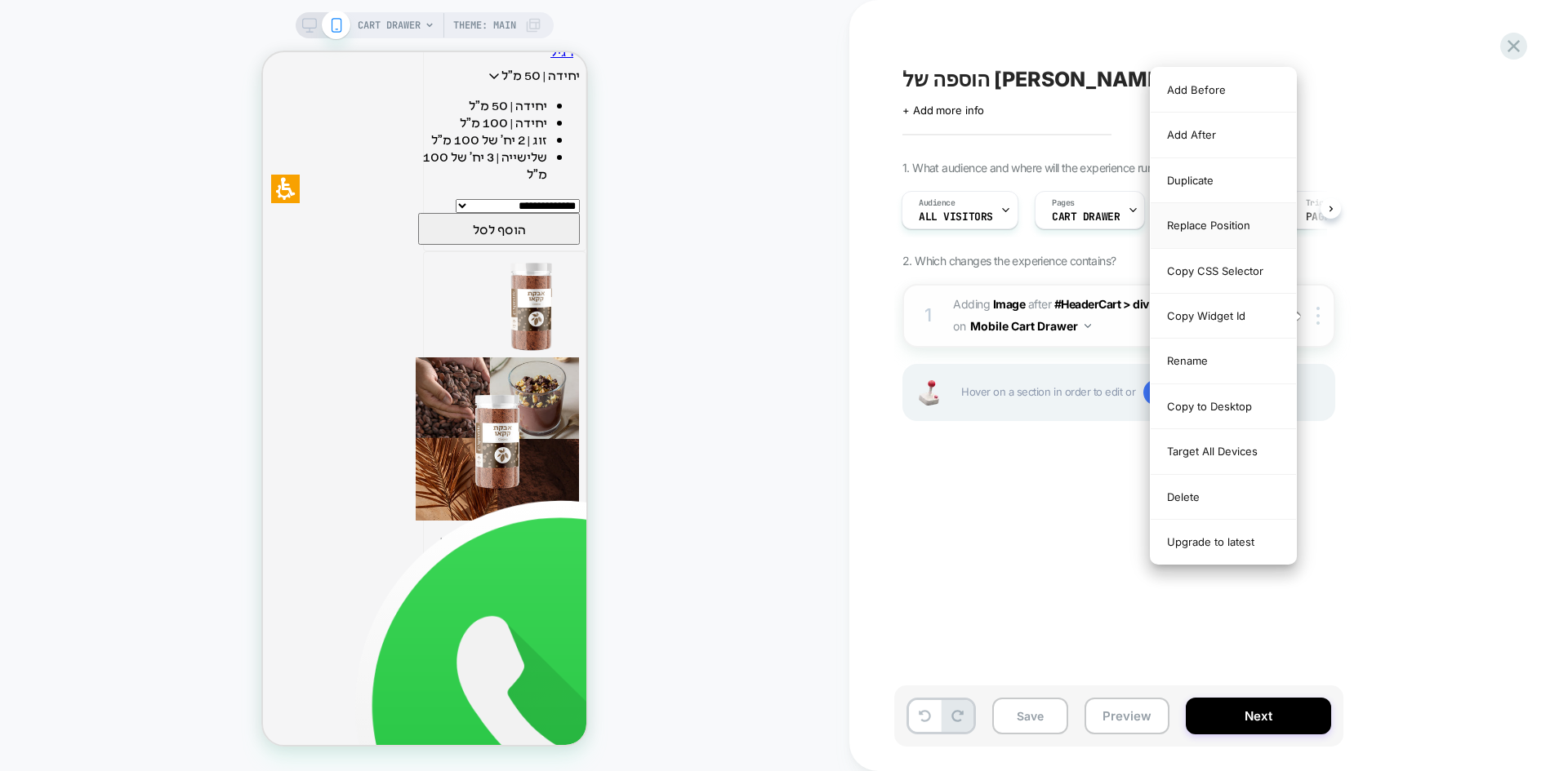
click at [1208, 228] on div "Replace Position" at bounding box center [1223, 226] width 145 height 45
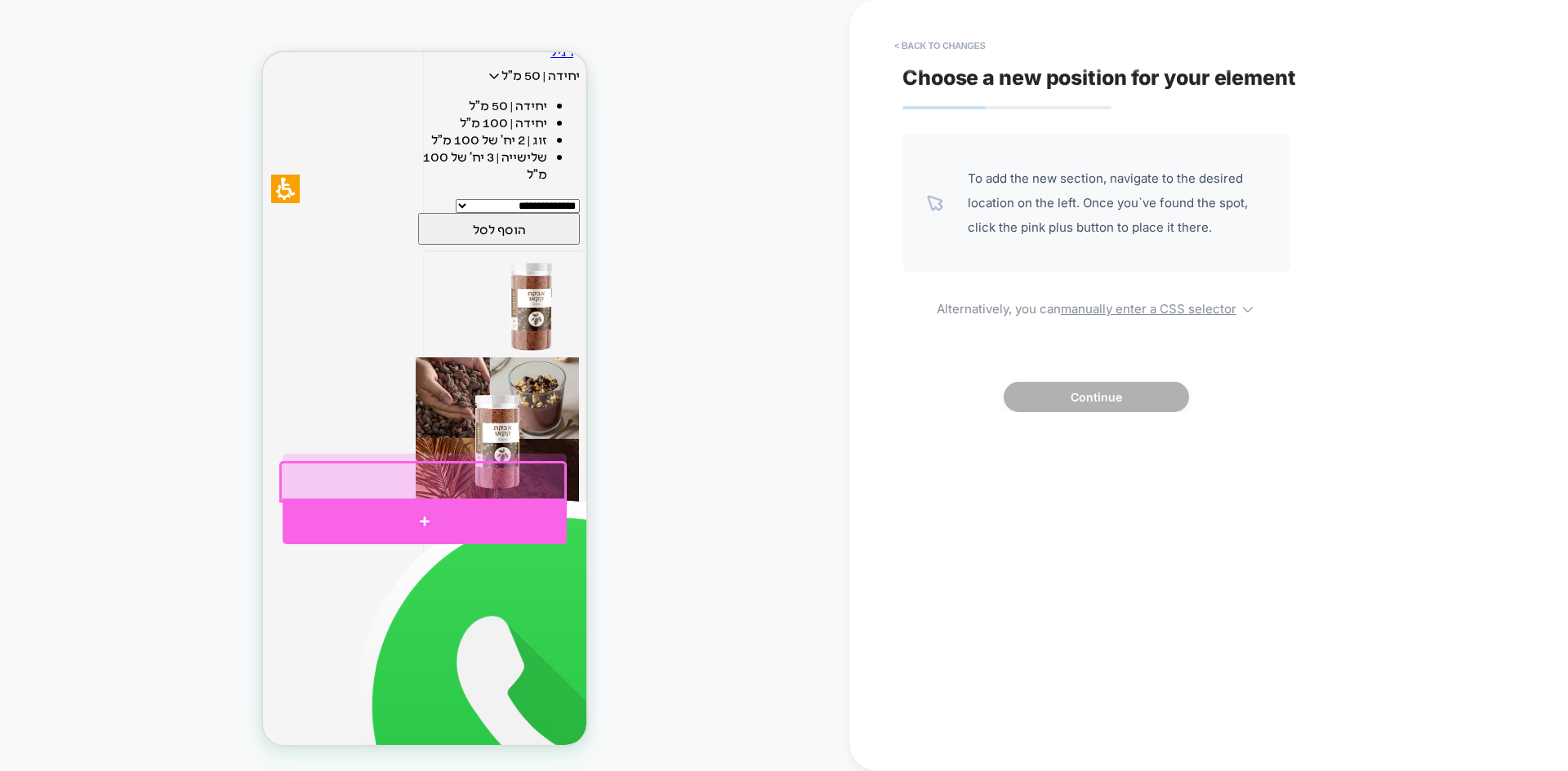
click at [430, 512] on div at bounding box center [425, 521] width 285 height 45
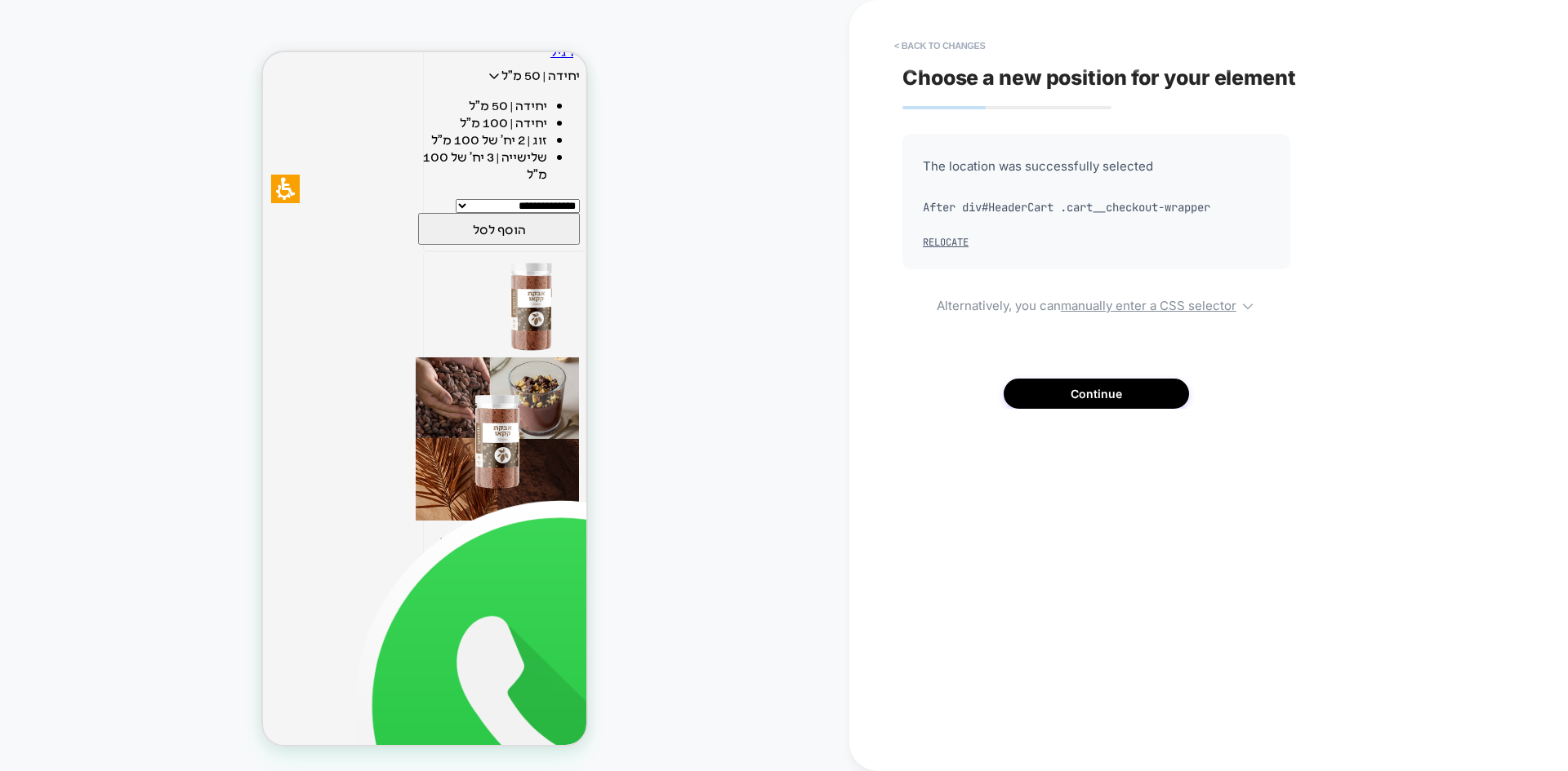
scroll to position [509, 0]
click at [1124, 401] on button "Continue" at bounding box center [1096, 393] width 185 height 30
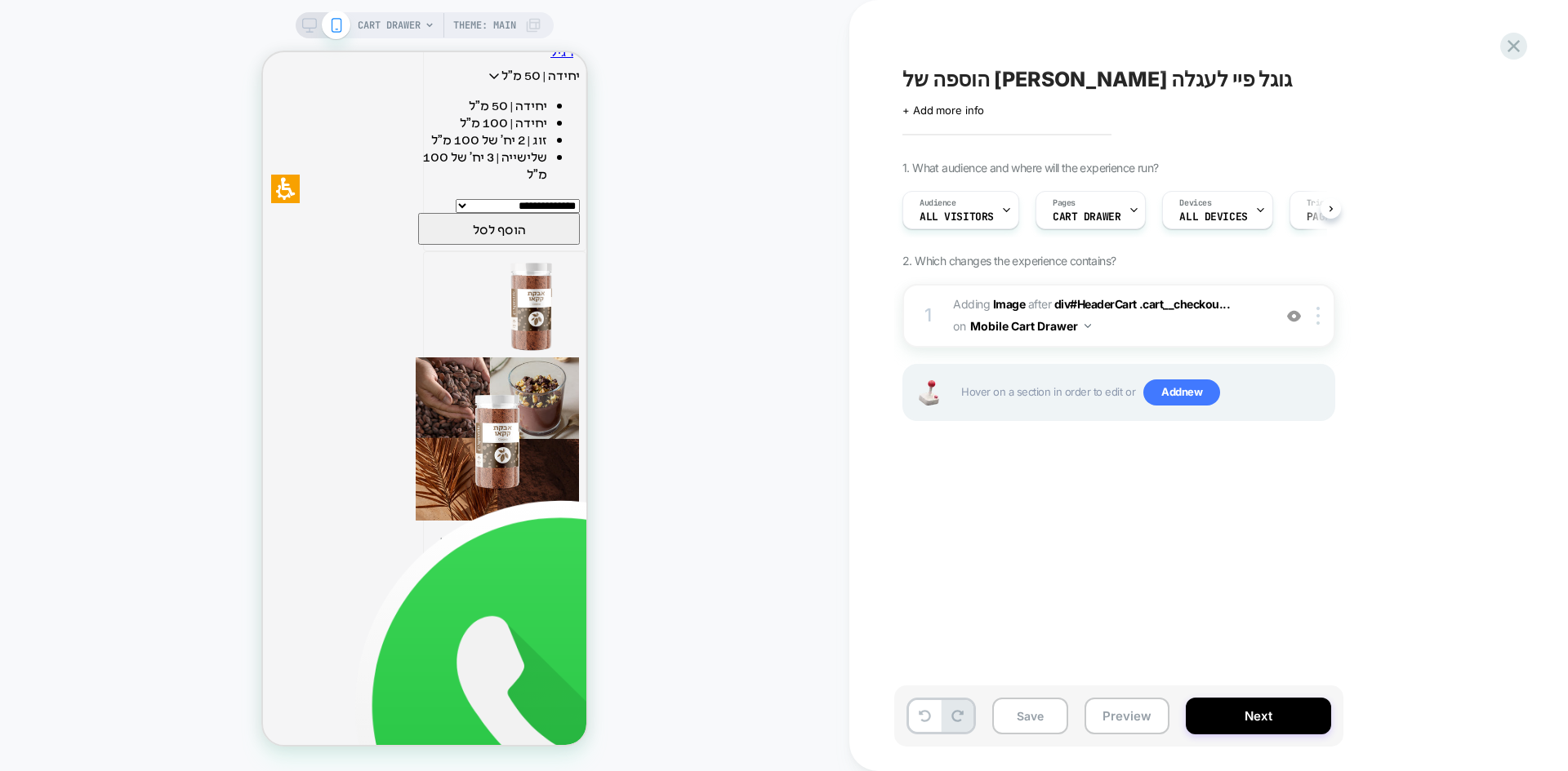
scroll to position [0, 1]
click at [1115, 716] on button "Preview" at bounding box center [1126, 715] width 85 height 36
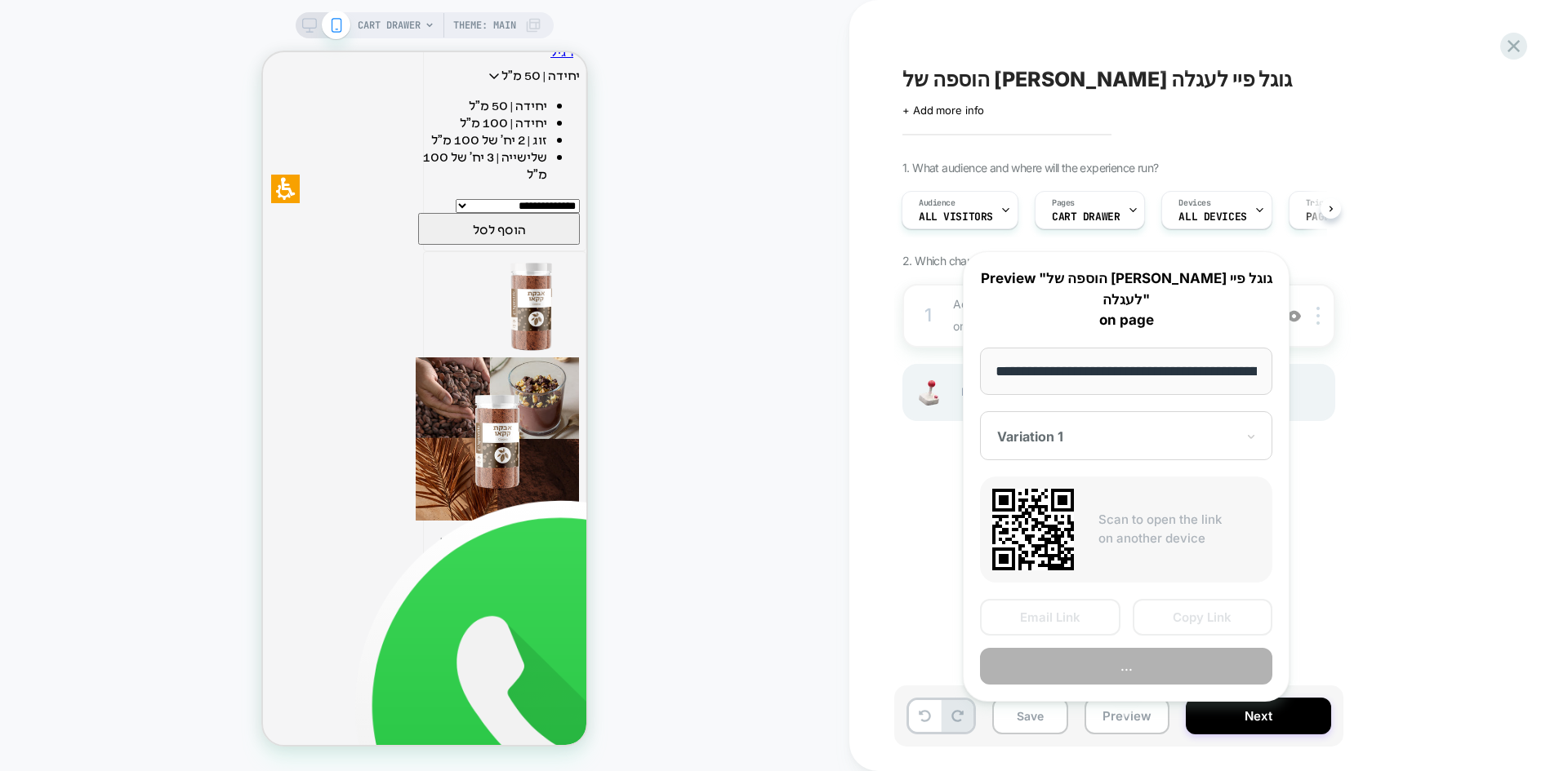
scroll to position [0, 138]
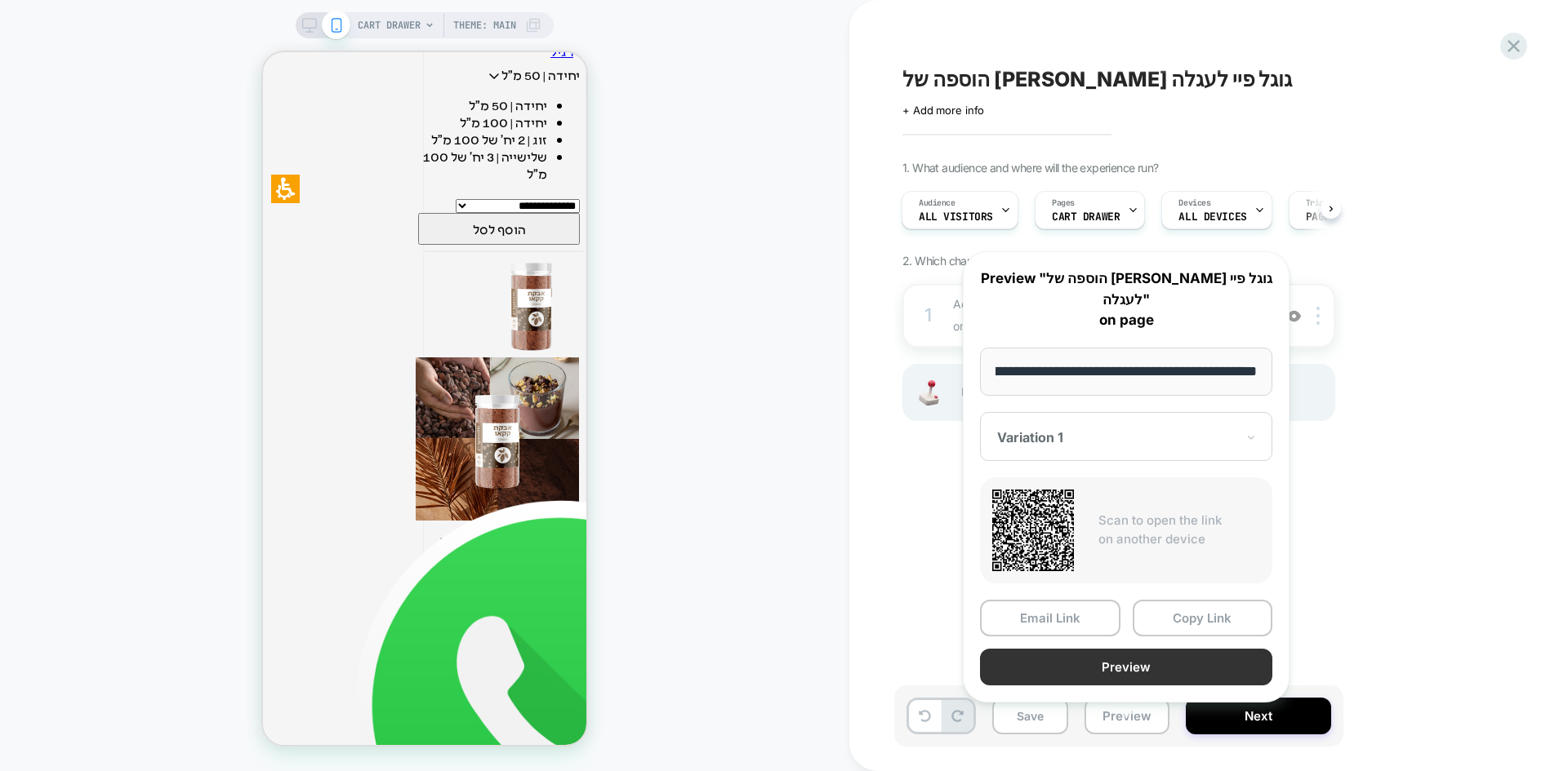
click at [1130, 648] on button "Preview" at bounding box center [1125, 666] width 292 height 36
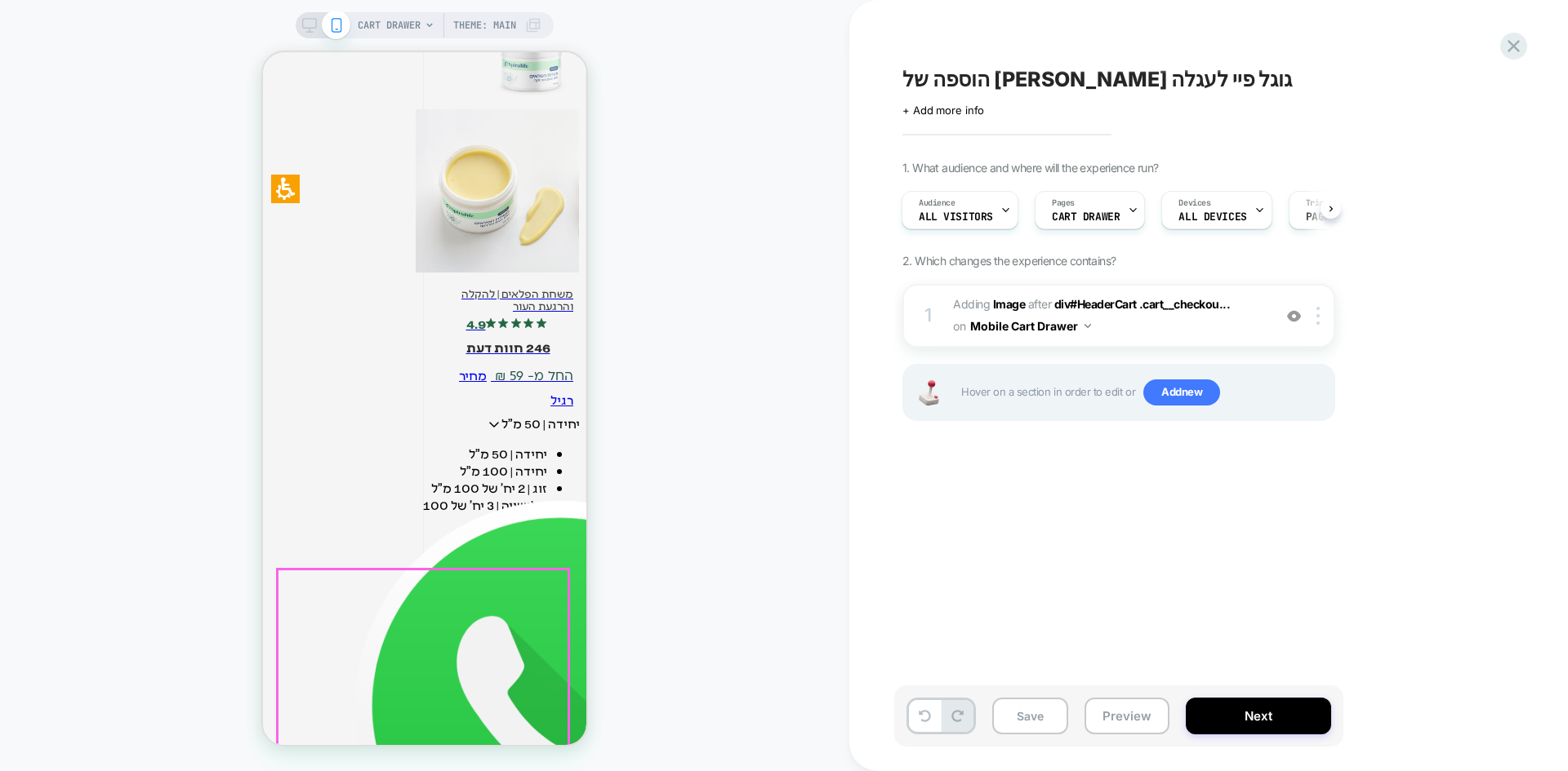
scroll to position [3025, 0]
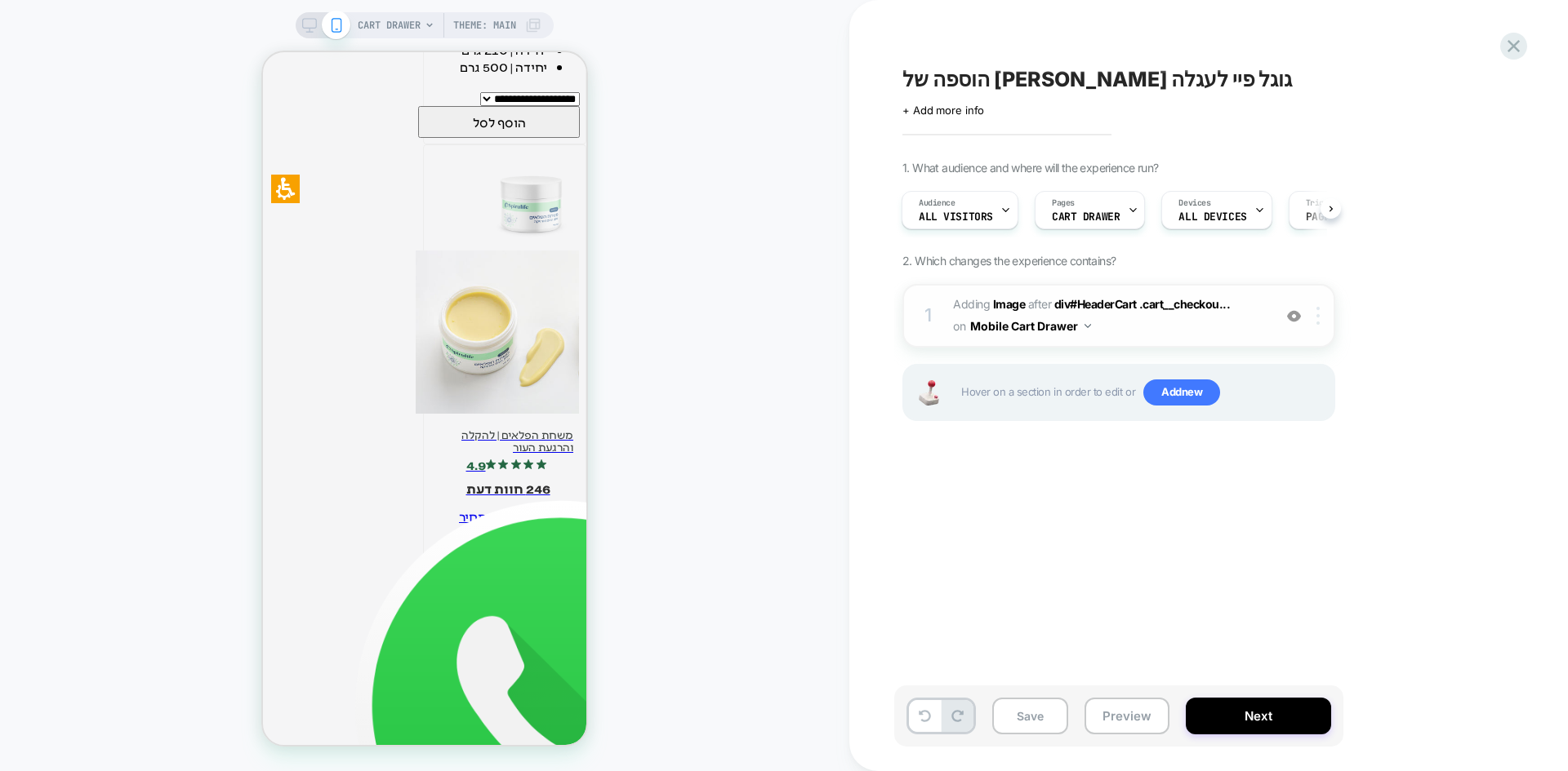
click at [1314, 316] on div at bounding box center [1320, 316] width 26 height 18
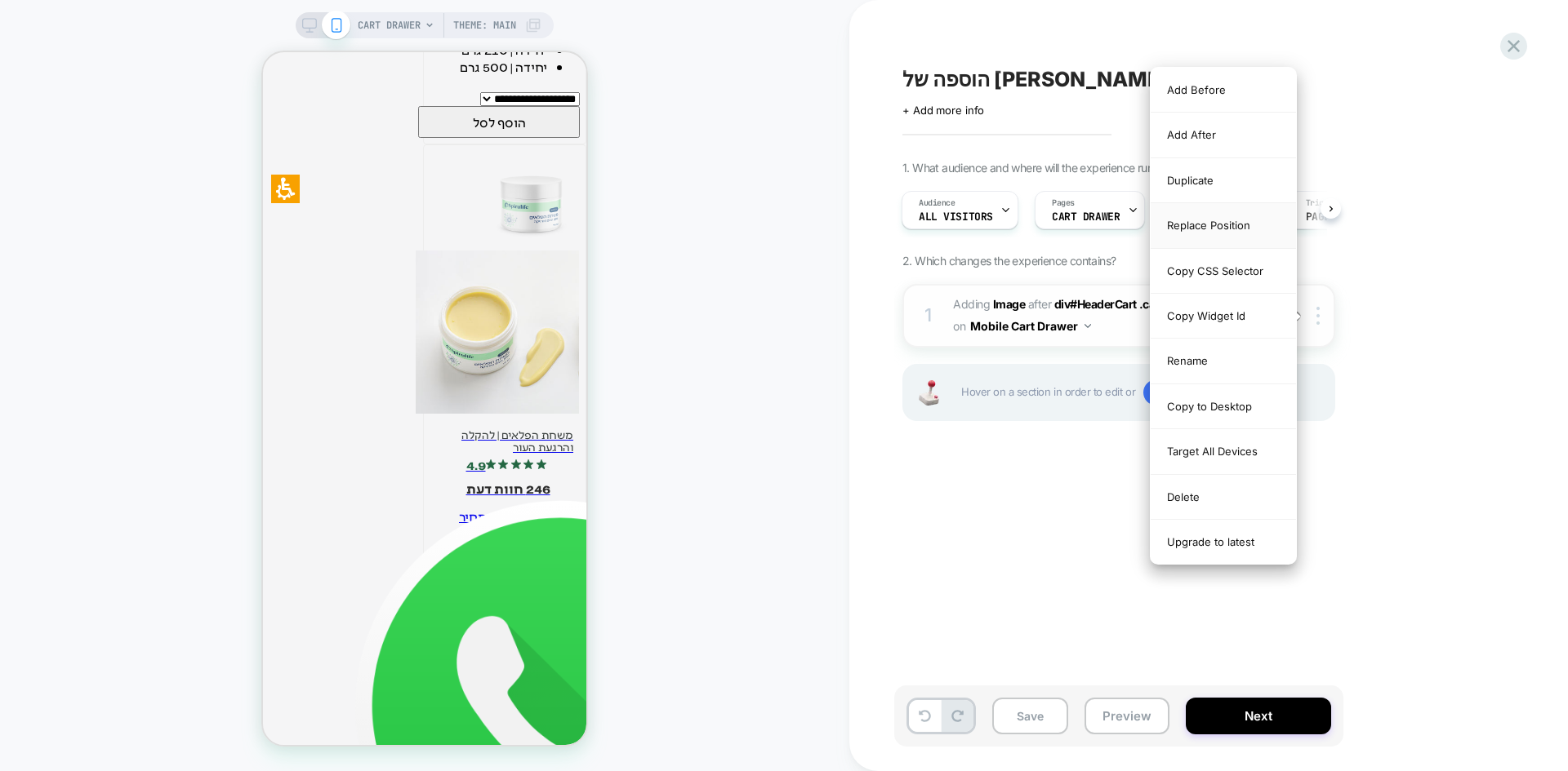
click at [1202, 231] on div "Replace Position" at bounding box center [1223, 226] width 145 height 45
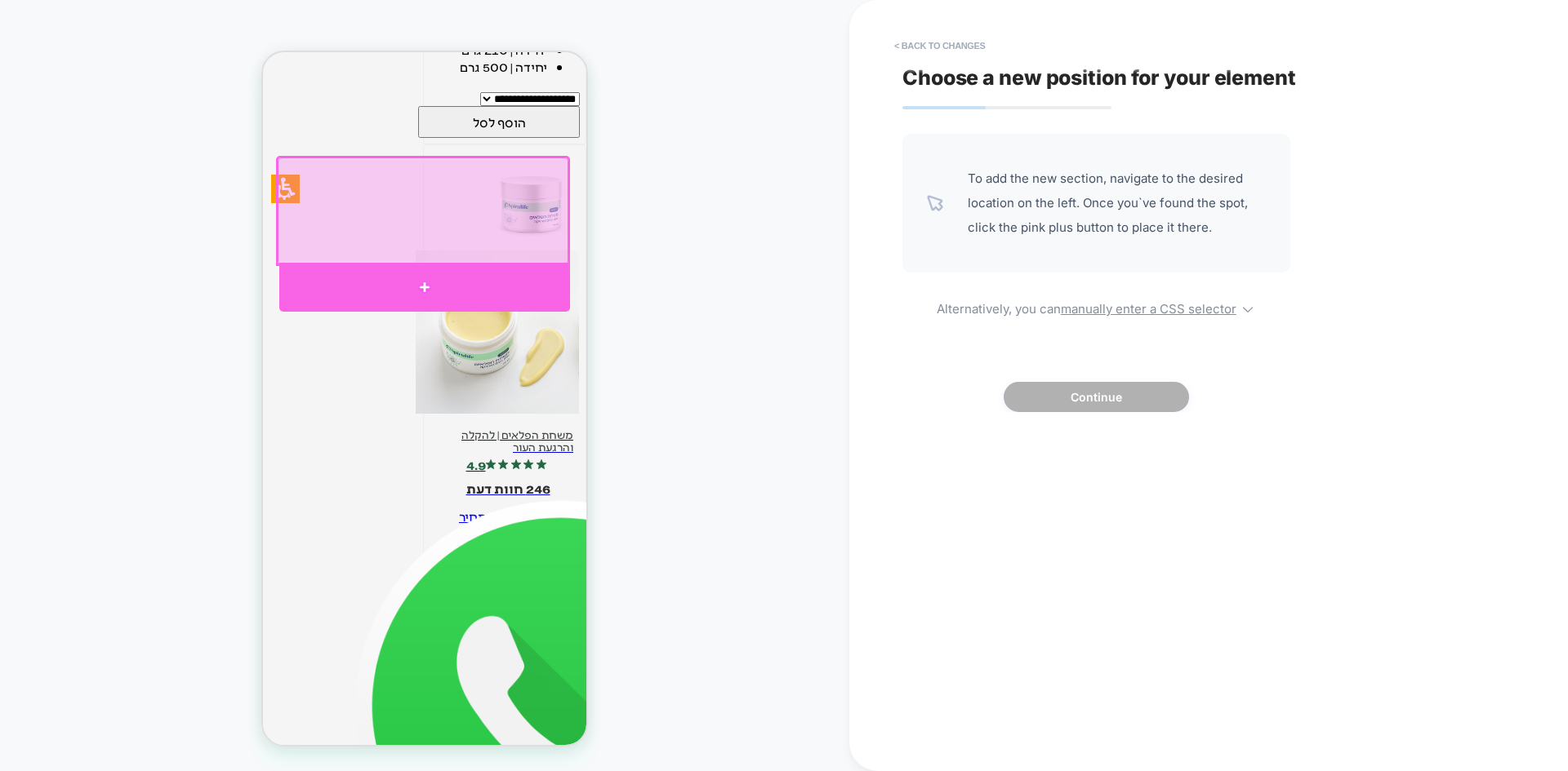
click at [430, 285] on div at bounding box center [425, 287] width 290 height 49
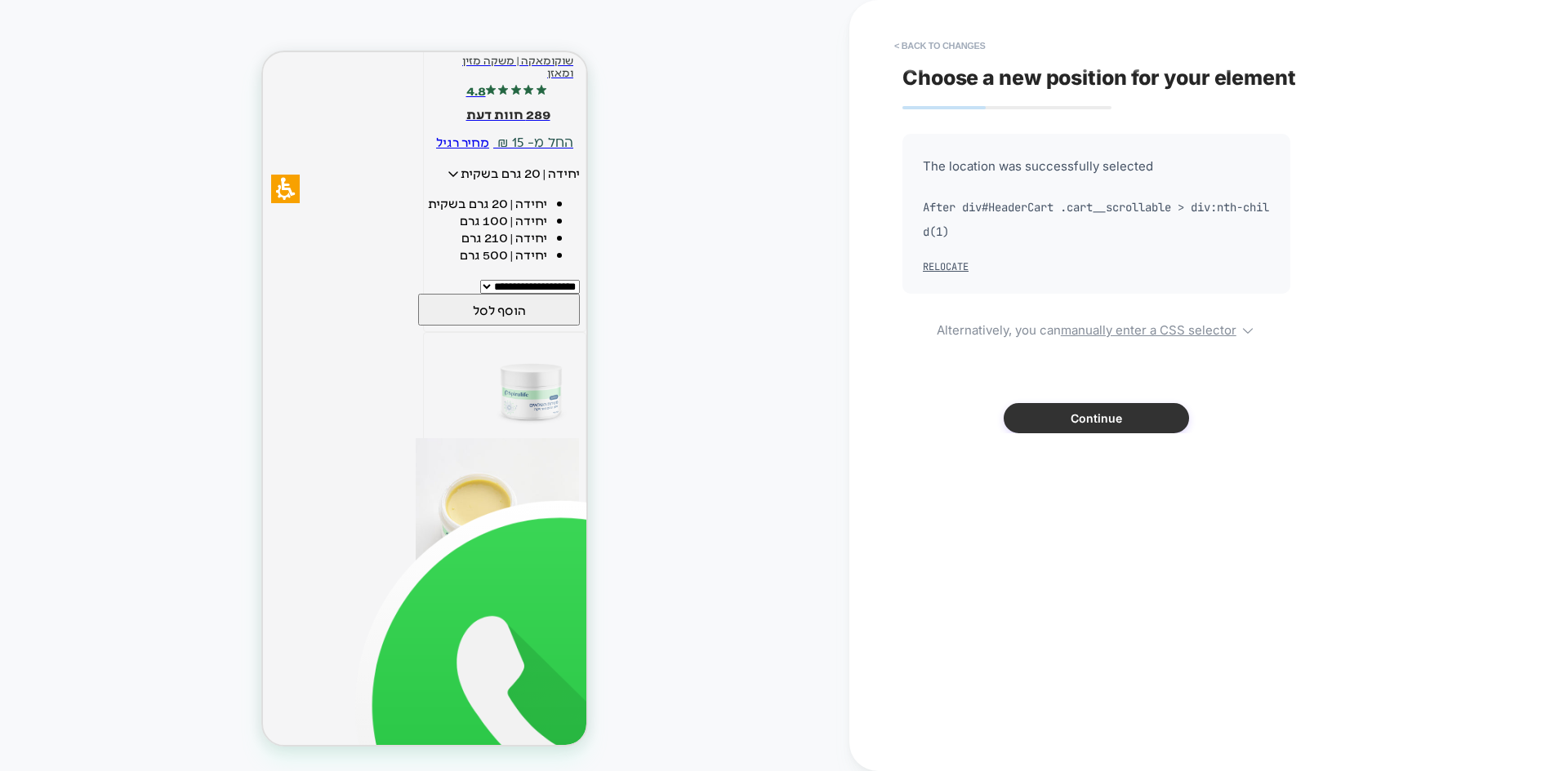
click at [1058, 411] on button "Continue" at bounding box center [1096, 418] width 185 height 30
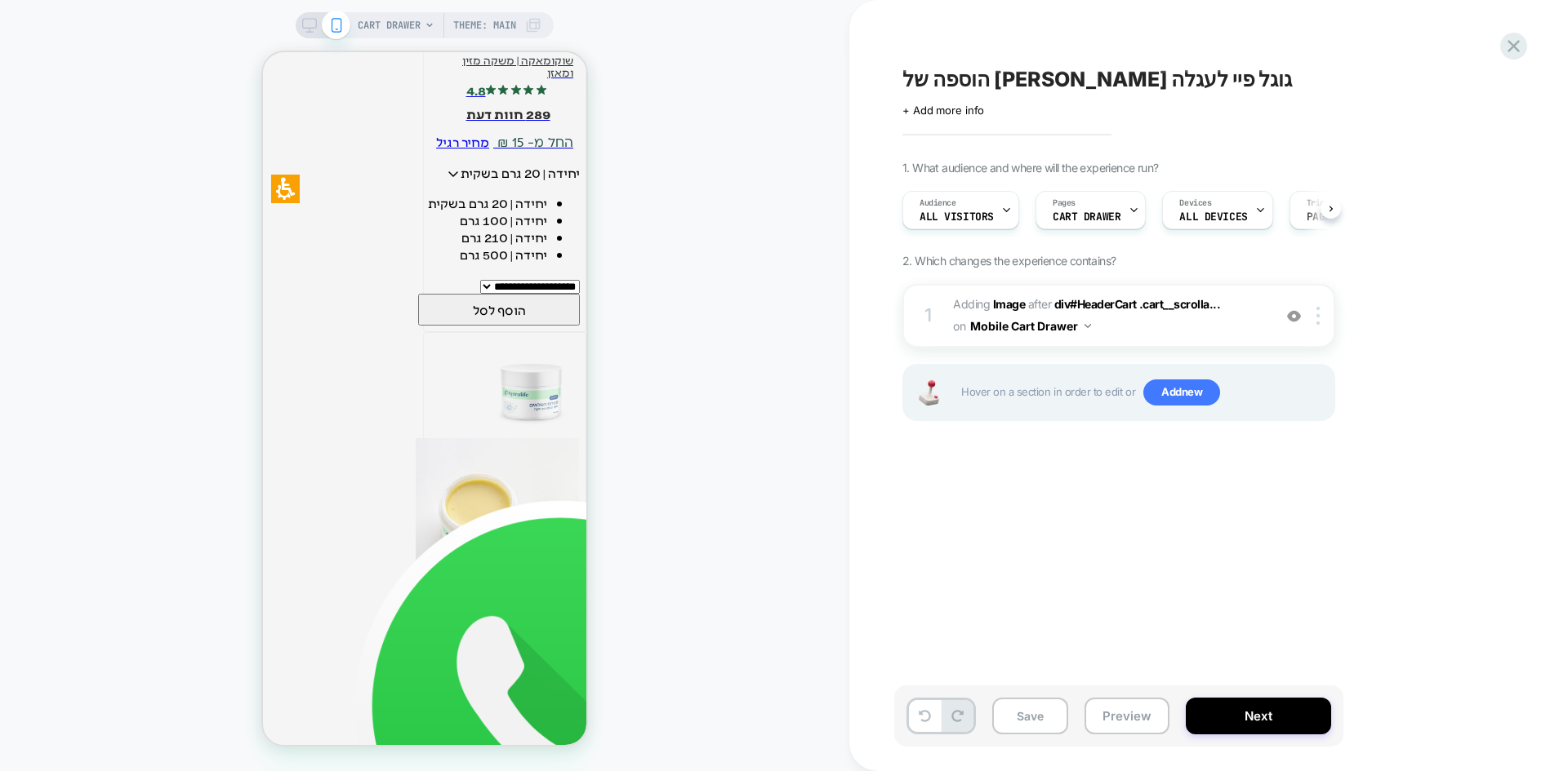
scroll to position [0, 1]
click at [1103, 702] on button "Preview" at bounding box center [1126, 715] width 85 height 36
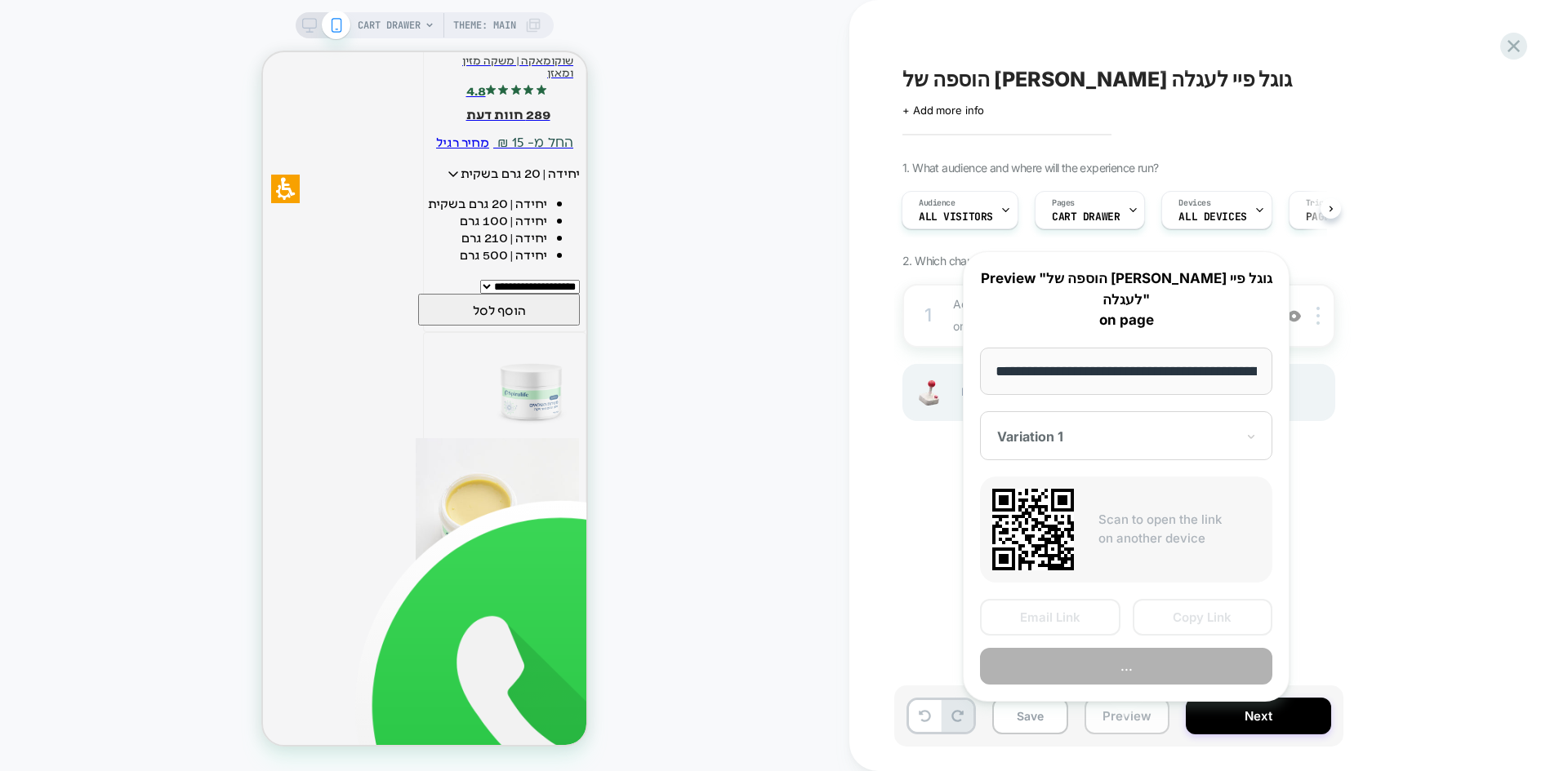
scroll to position [0, 138]
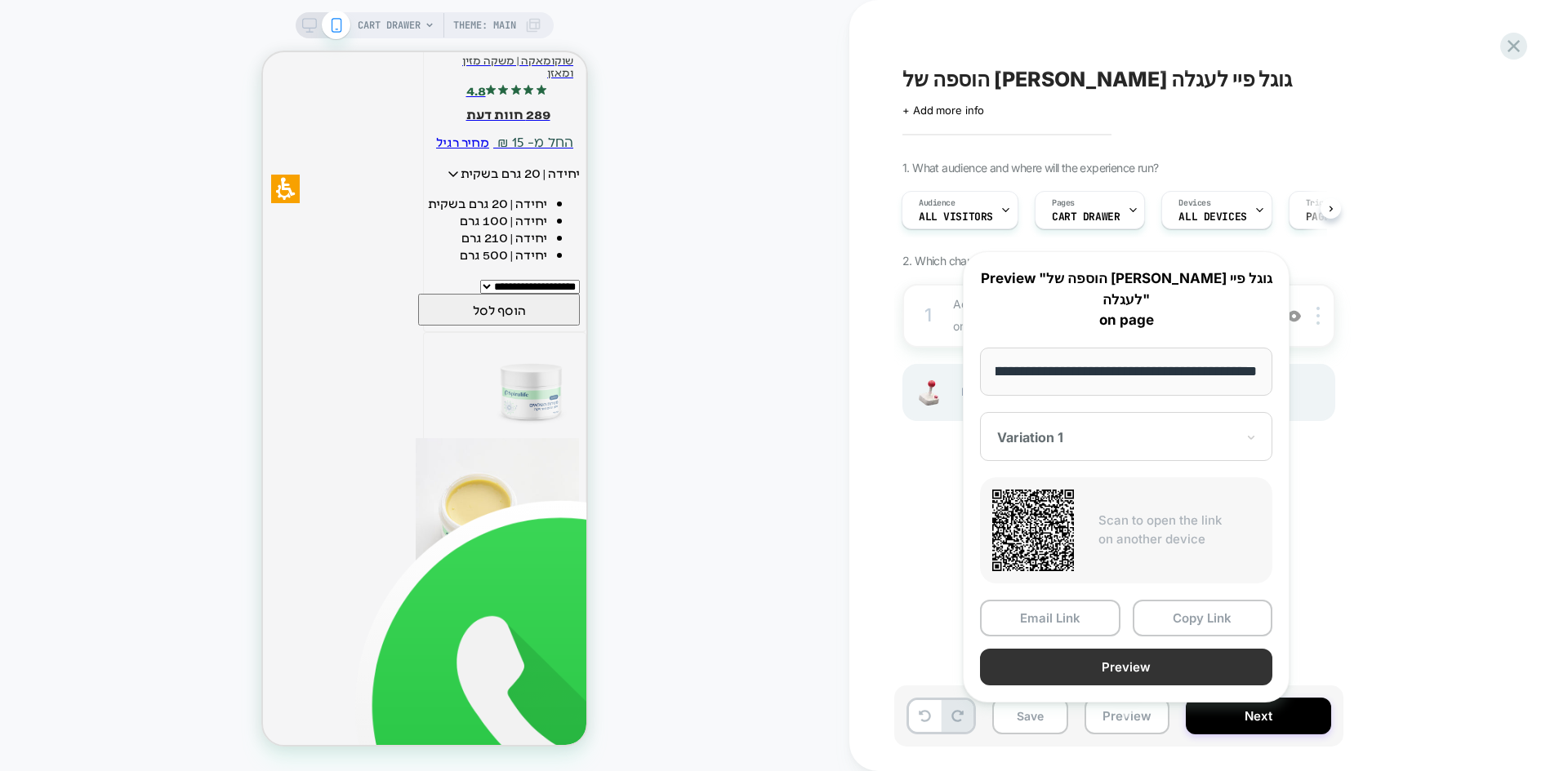
click at [1147, 649] on button "Preview" at bounding box center [1125, 666] width 292 height 36
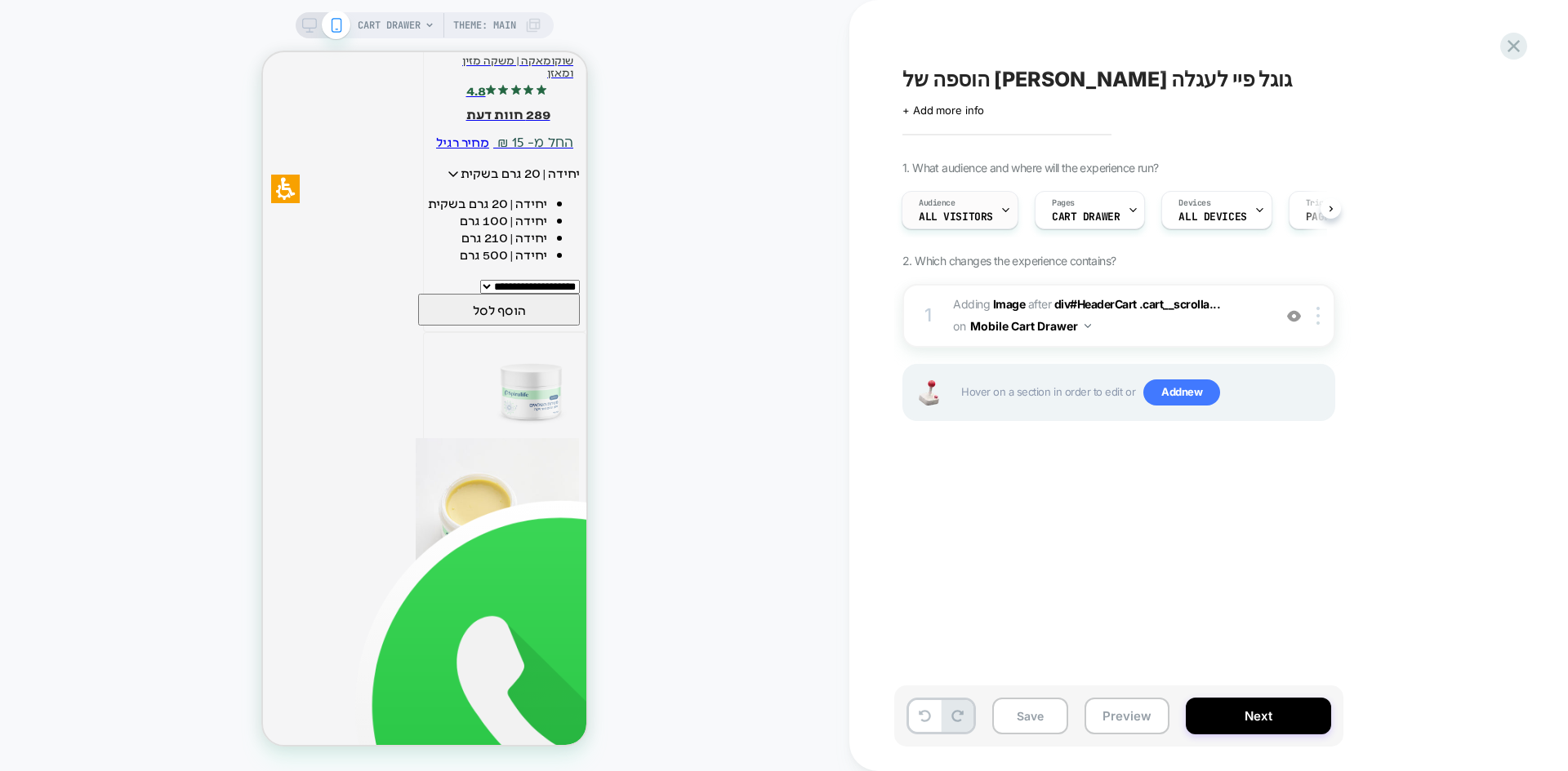
click at [966, 215] on span "All Visitors" at bounding box center [956, 218] width 75 height 12
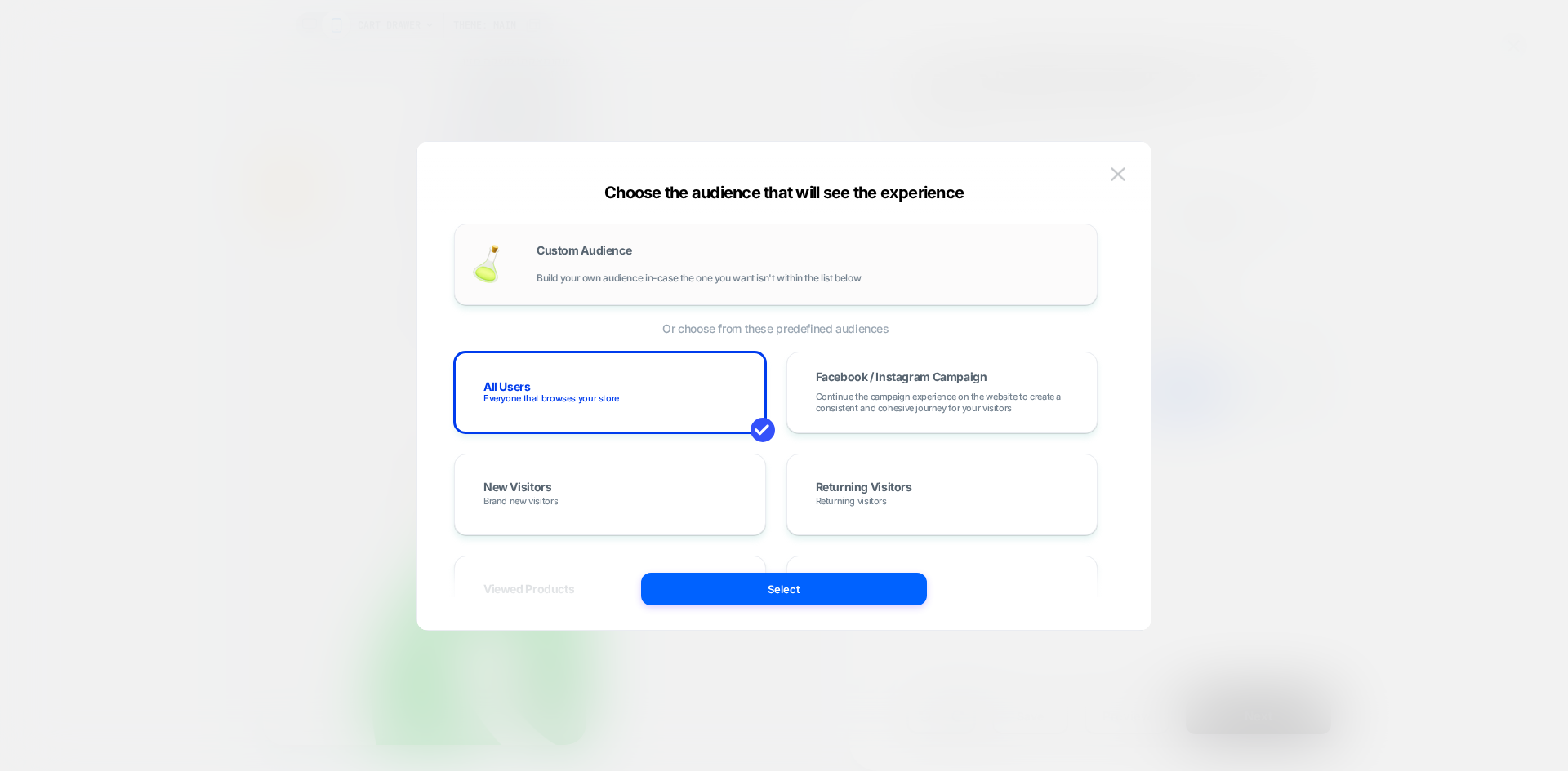
click at [656, 279] on span "Build your own audience in-case the one you want isn't within the list below" at bounding box center [699, 279] width 324 height 12
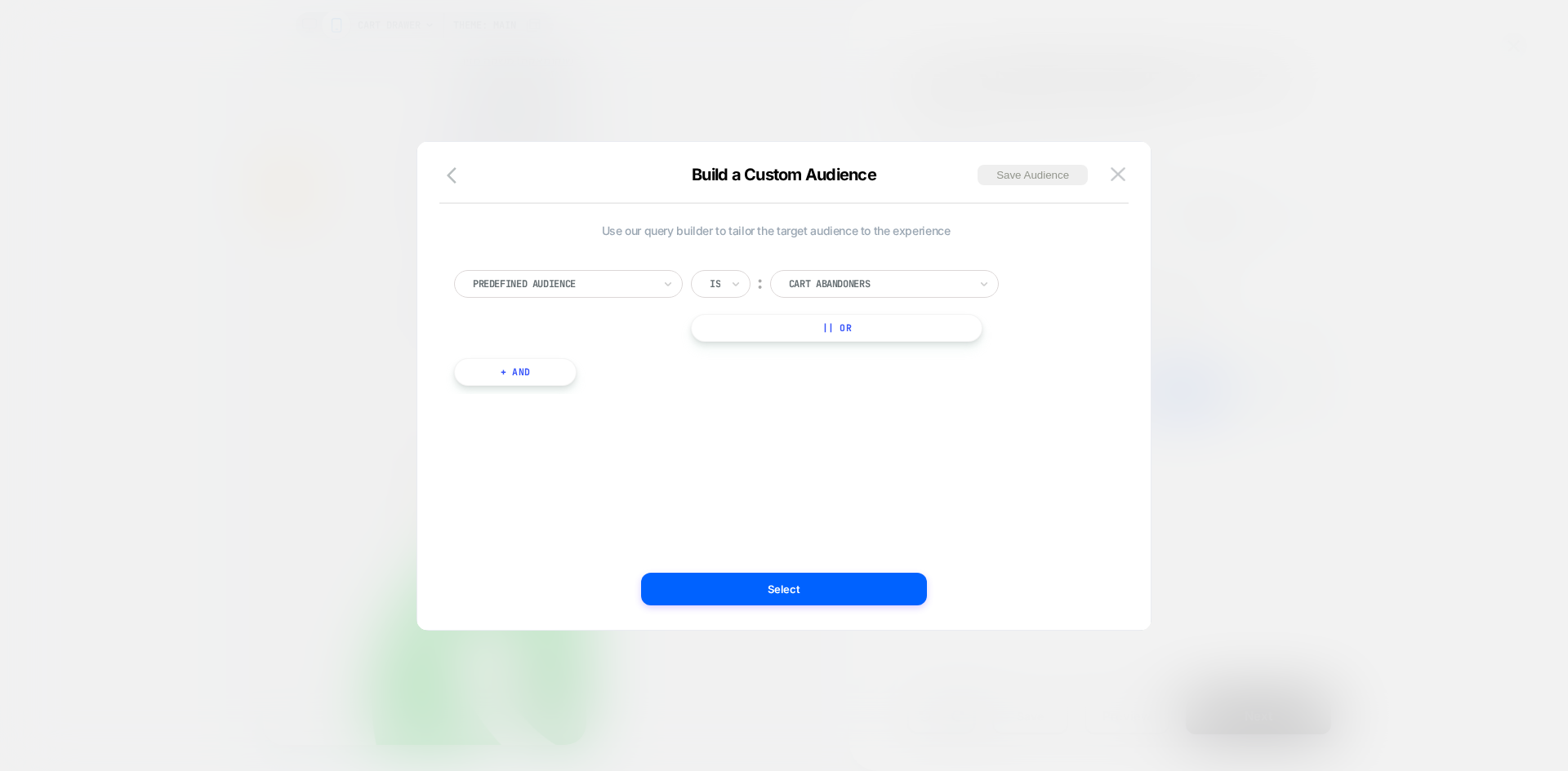
click at [570, 281] on div at bounding box center [562, 283] width 180 height 15
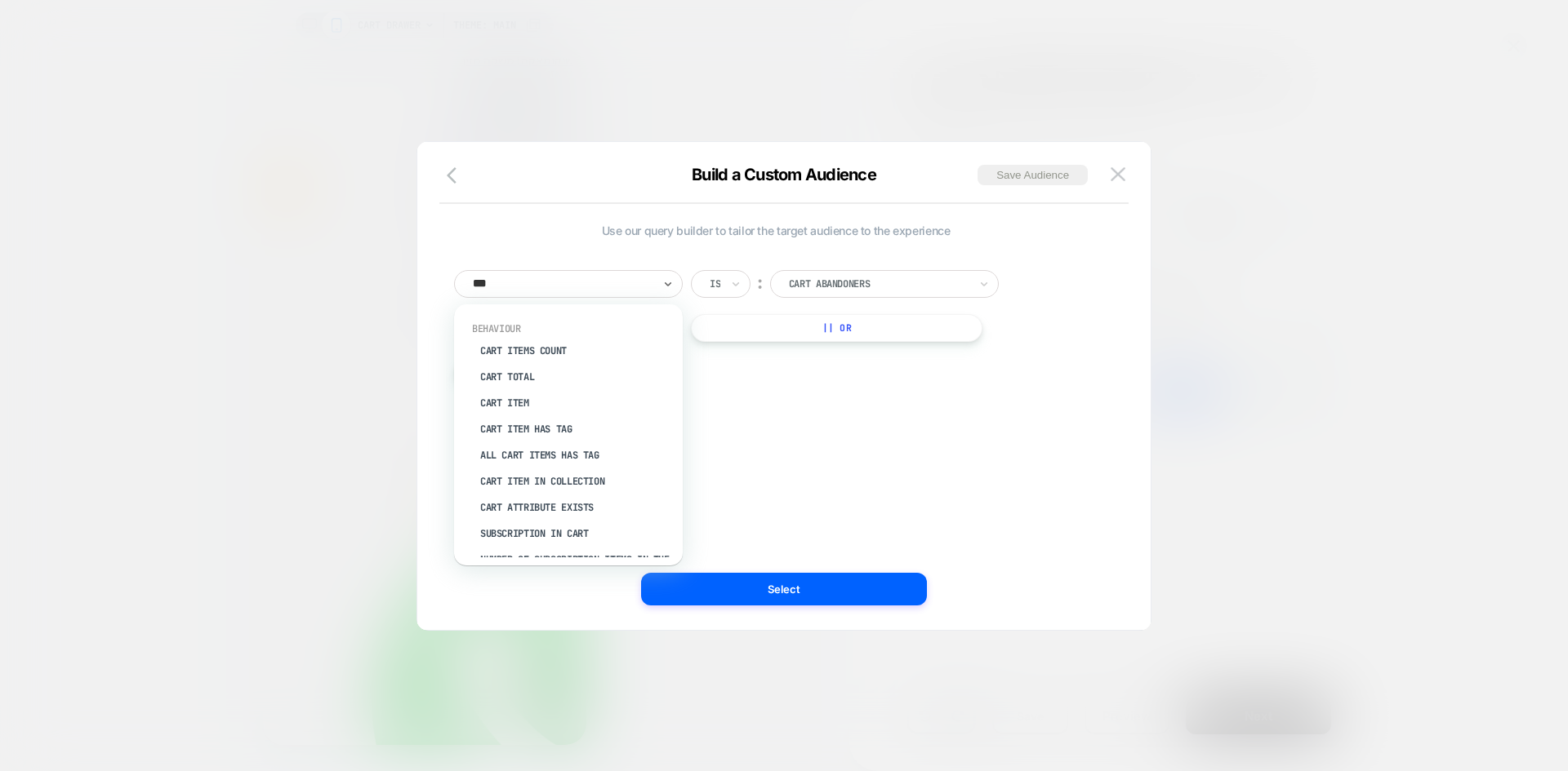
type input "****"
click at [549, 349] on div "Cart Items Count" at bounding box center [576, 350] width 212 height 26
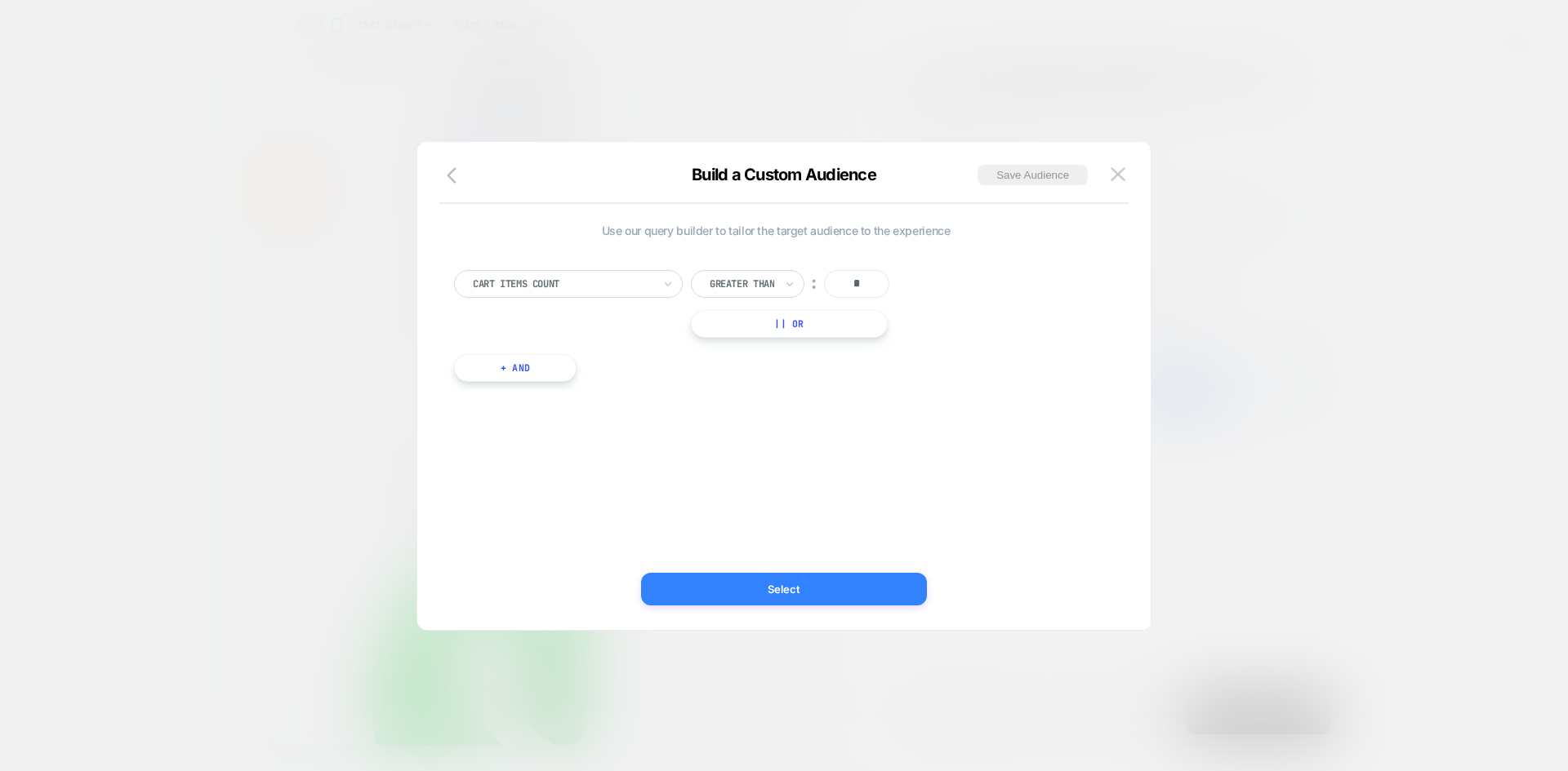
click at [860, 593] on button "Select" at bounding box center [783, 589] width 286 height 32
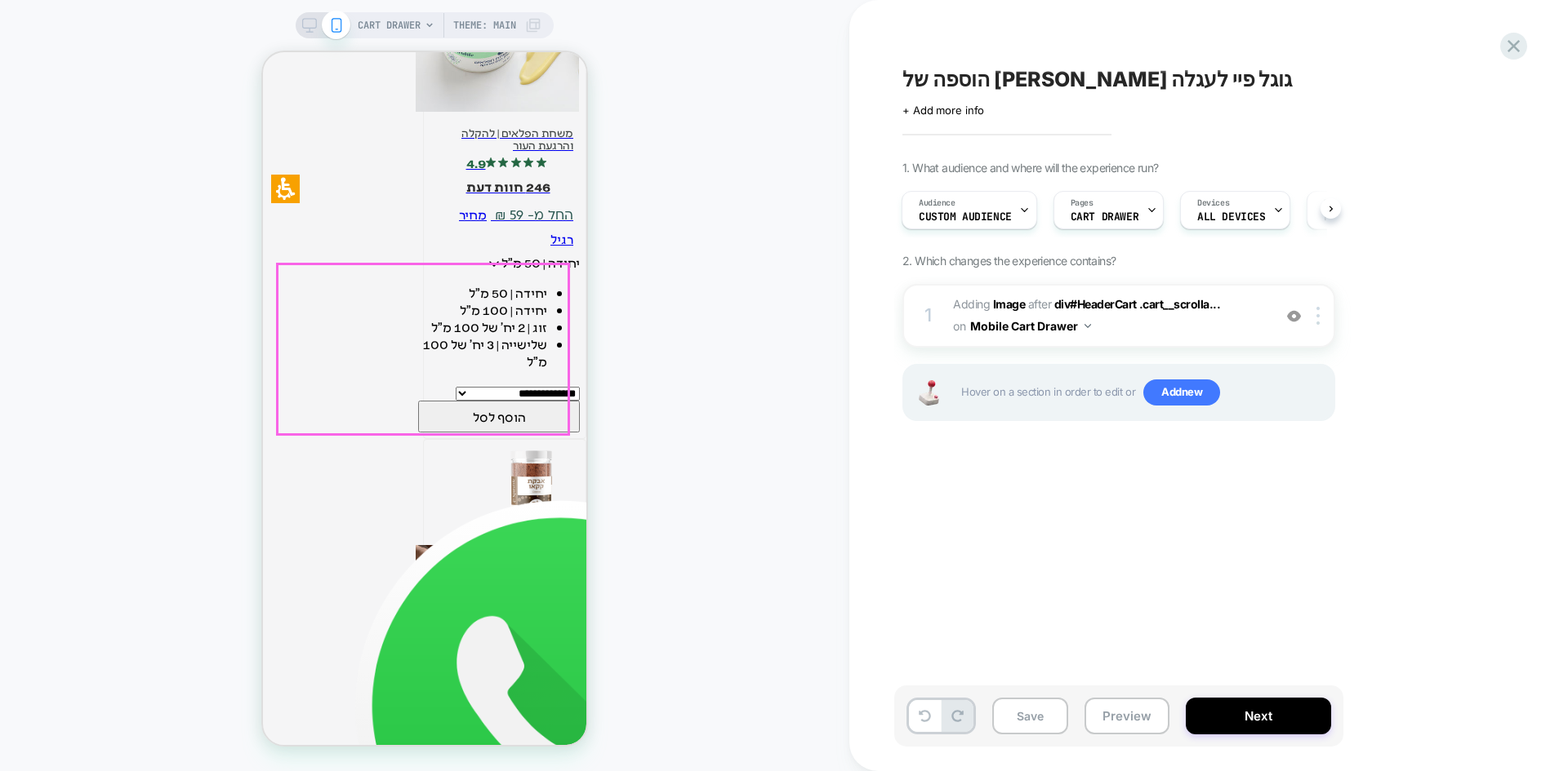
scroll to position [3433, 0]
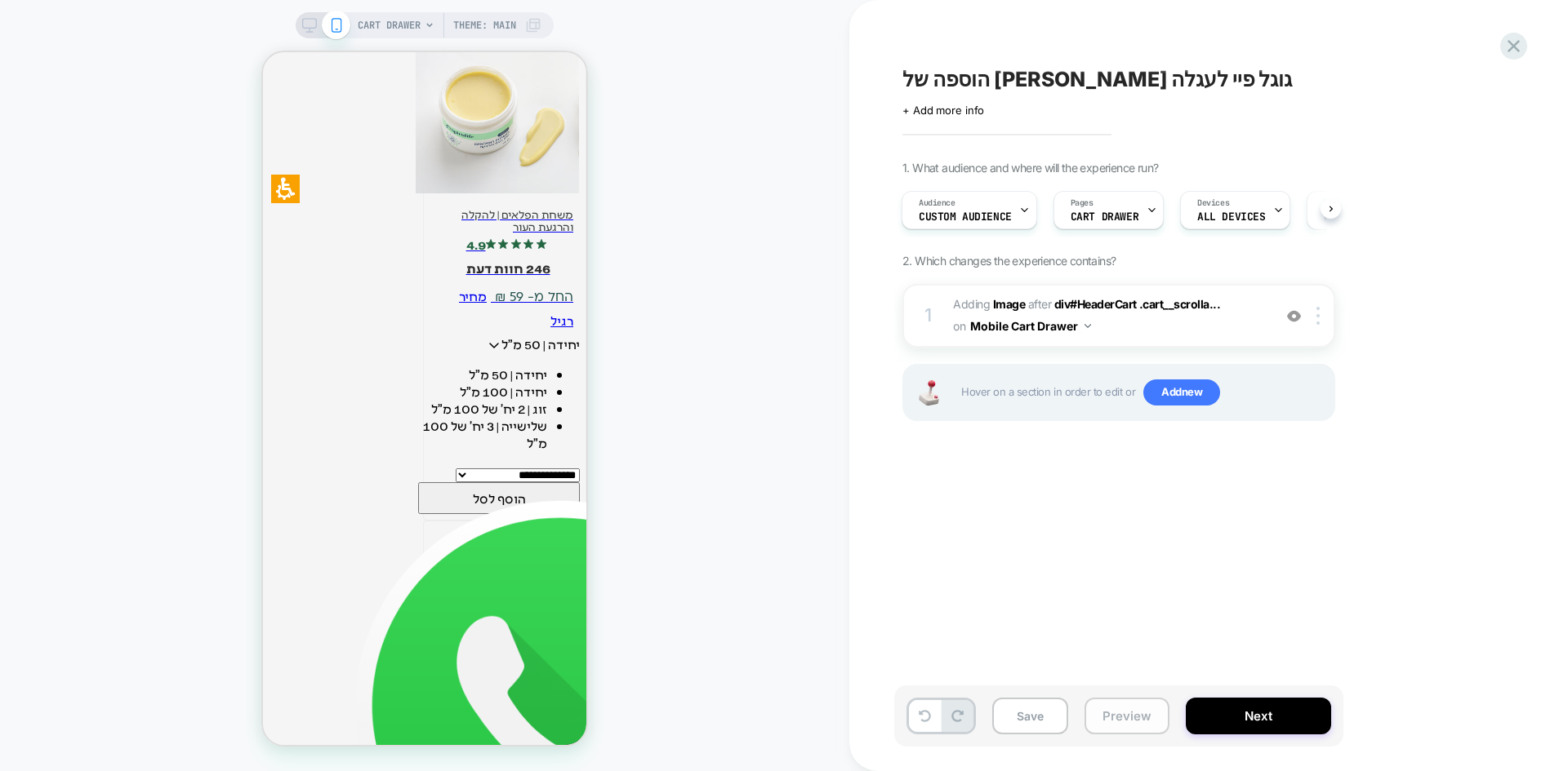
click at [1113, 717] on button "Preview" at bounding box center [1126, 715] width 85 height 36
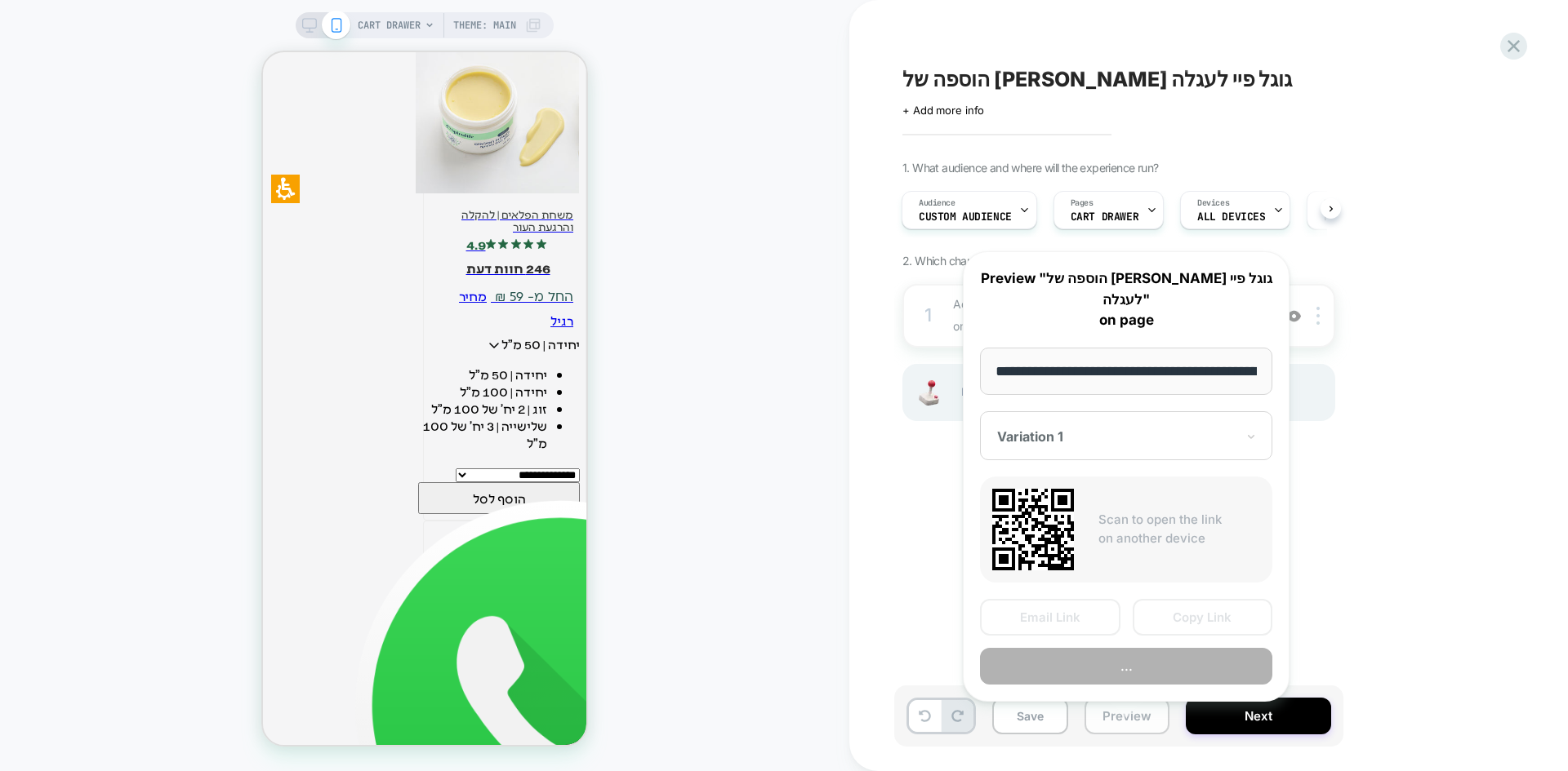
scroll to position [0, 138]
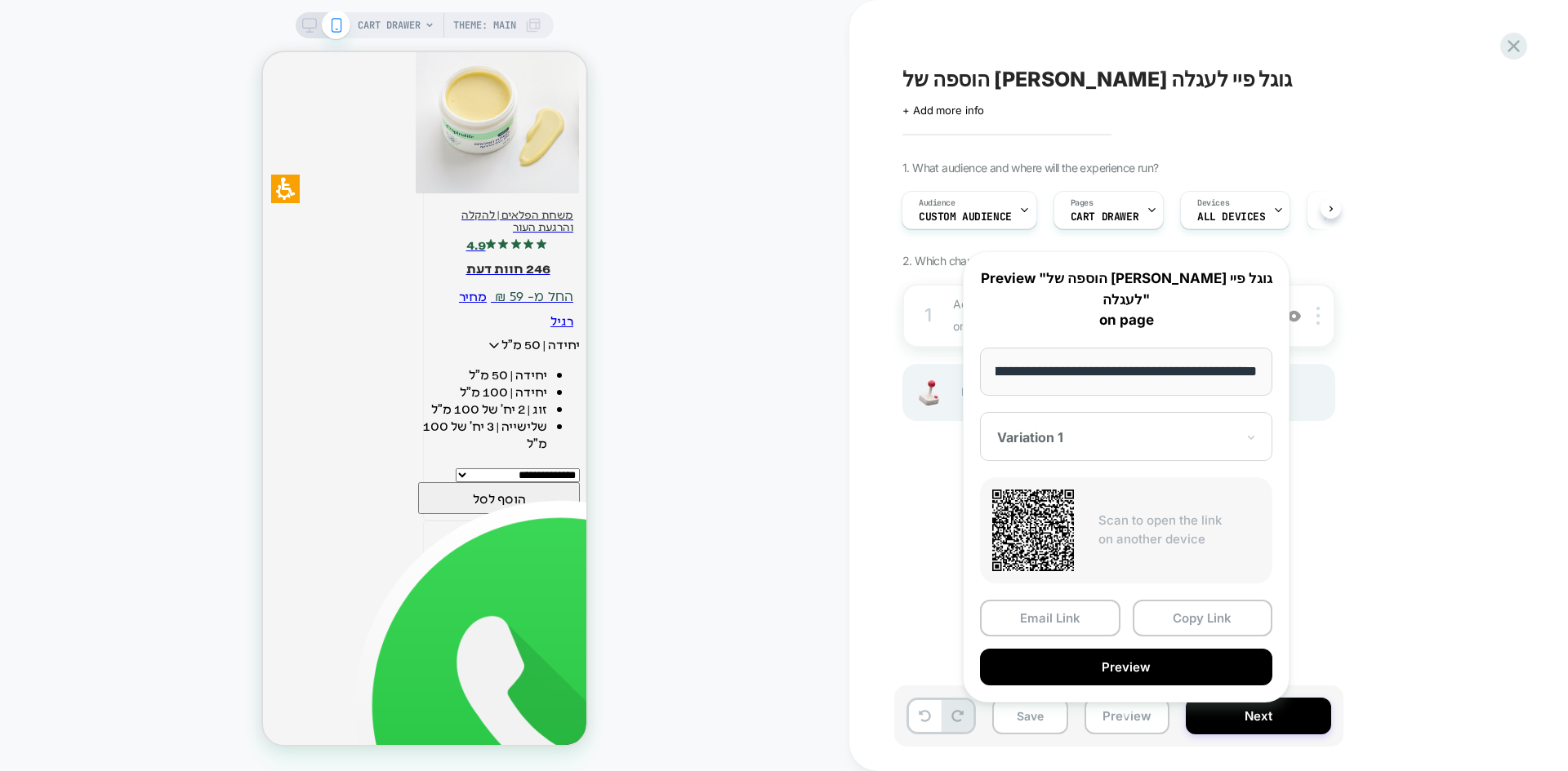
click at [1179, 648] on button "Preview" at bounding box center [1125, 666] width 292 height 36
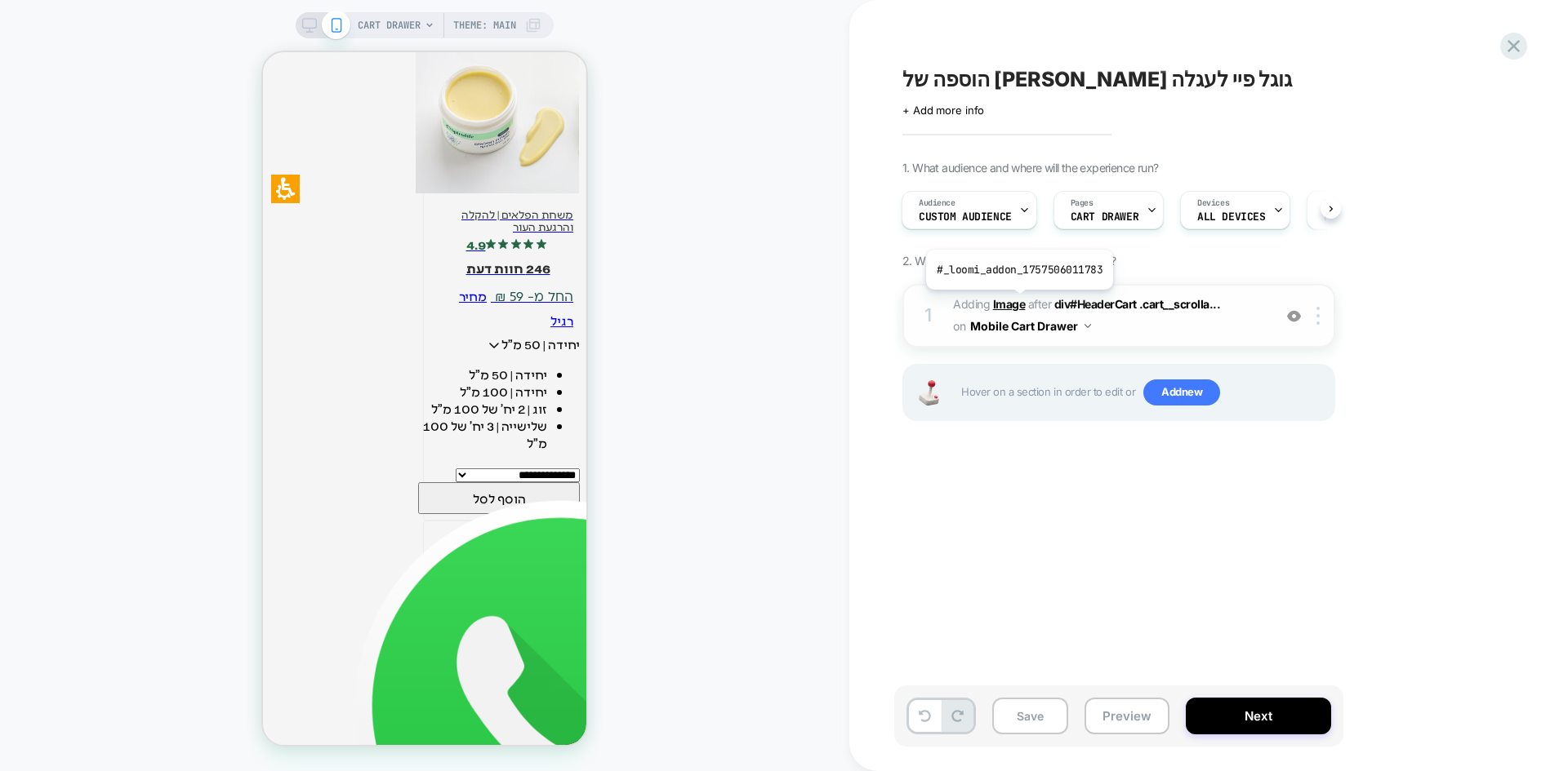
click at [1018, 302] on b "Image" at bounding box center [1009, 304] width 32 height 14
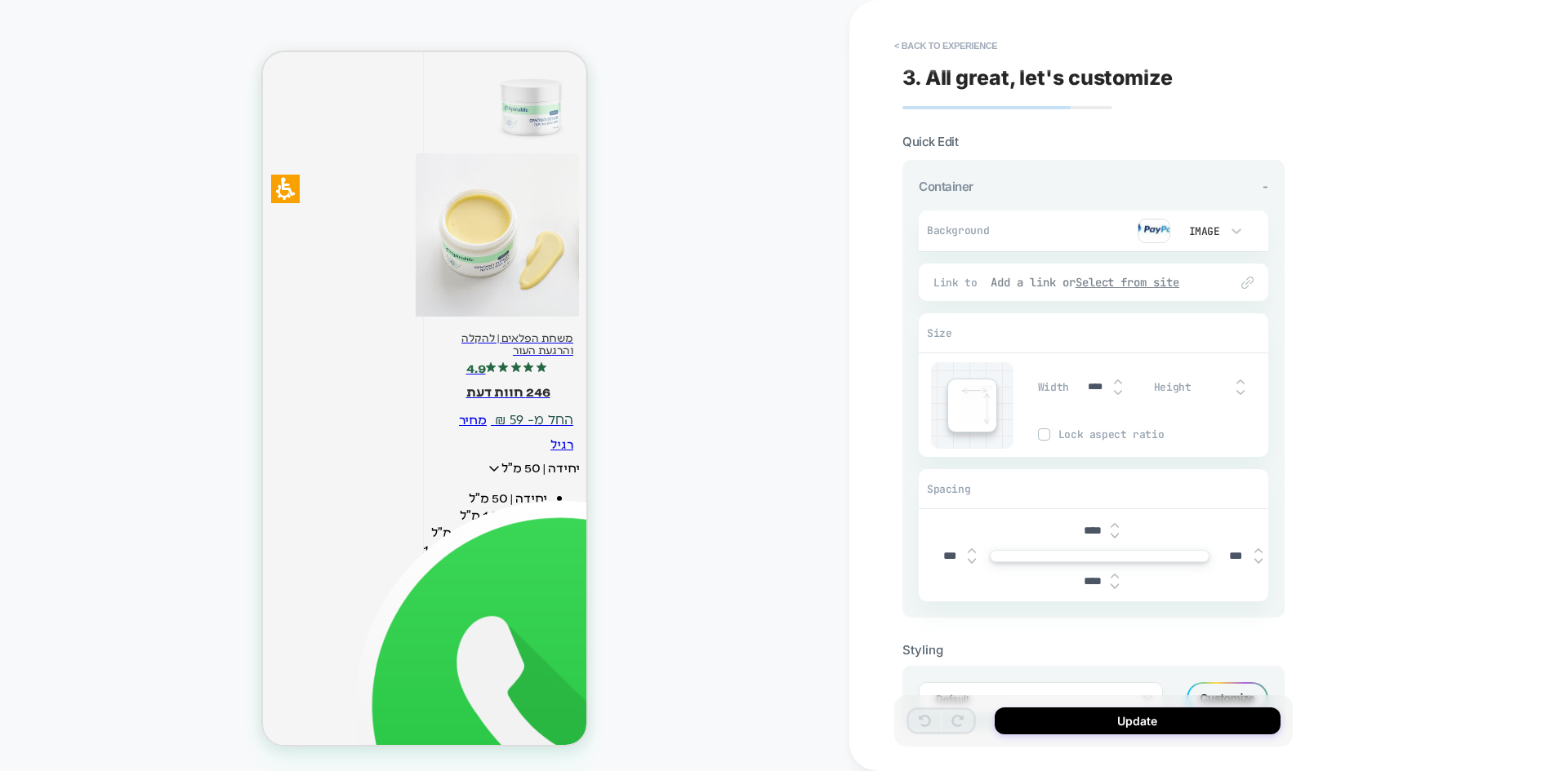
scroll to position [3310, 0]
click at [1221, 234] on div "Image" at bounding box center [1203, 231] width 51 height 17
click at [1208, 304] on div "Color" at bounding box center [1211, 307] width 69 height 34
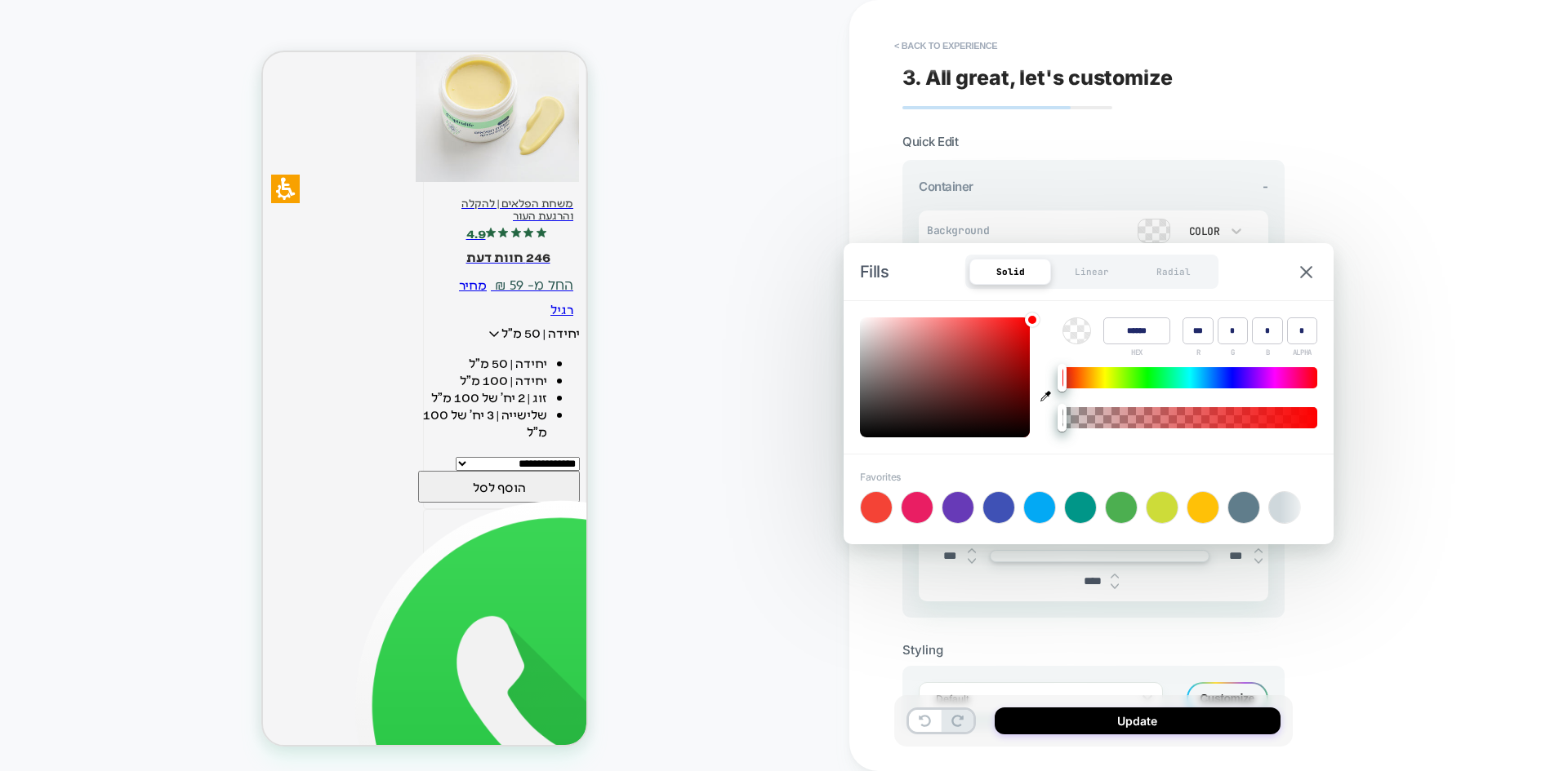
click at [1032, 343] on div "Color ****** HEX *** R * G * B * ALPHA" at bounding box center [1088, 378] width 490 height 153
type input "******"
type input "***"
type input "*"
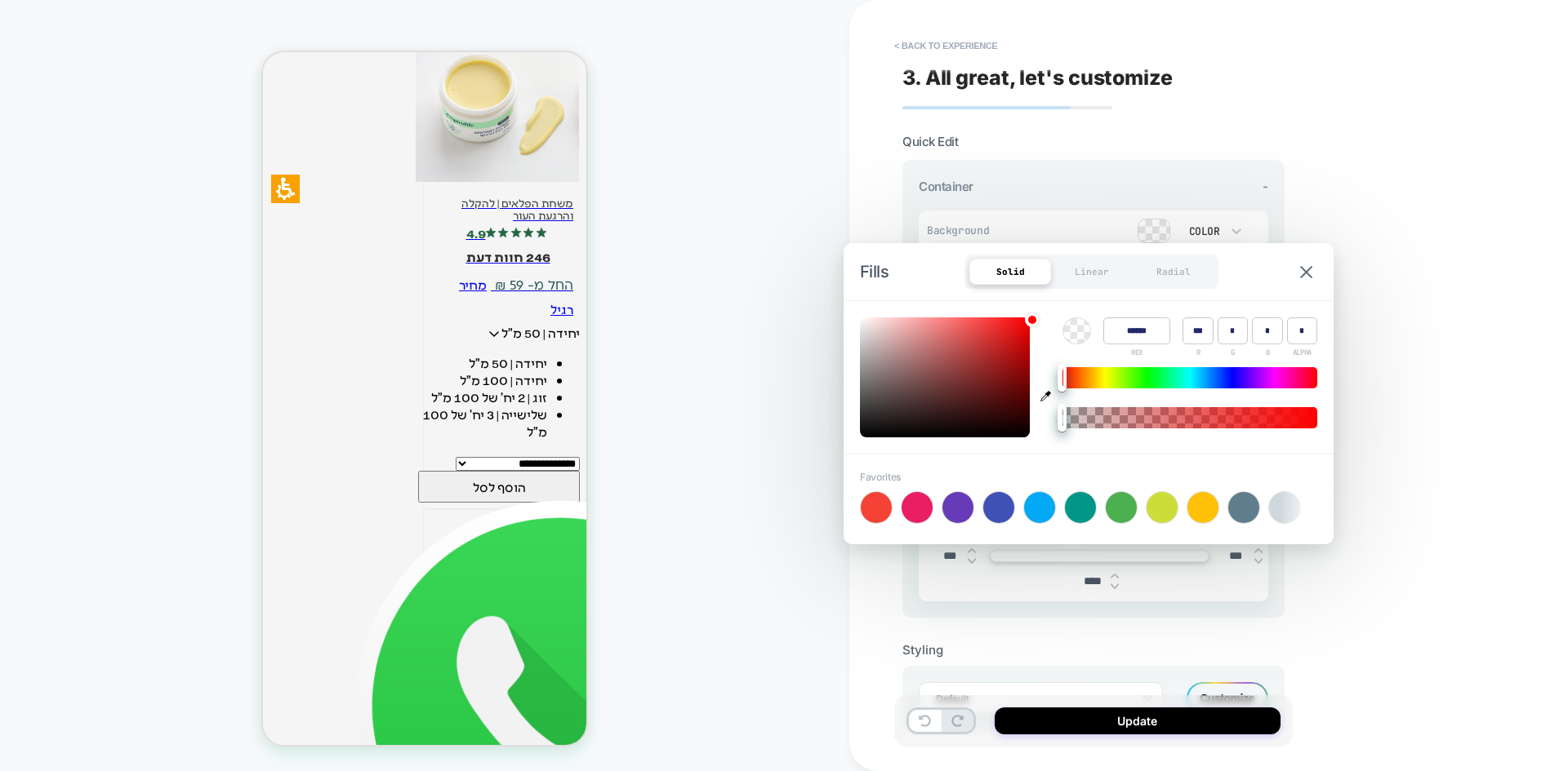
type input "*"
click at [1026, 342] on div at bounding box center [944, 378] width 170 height 120
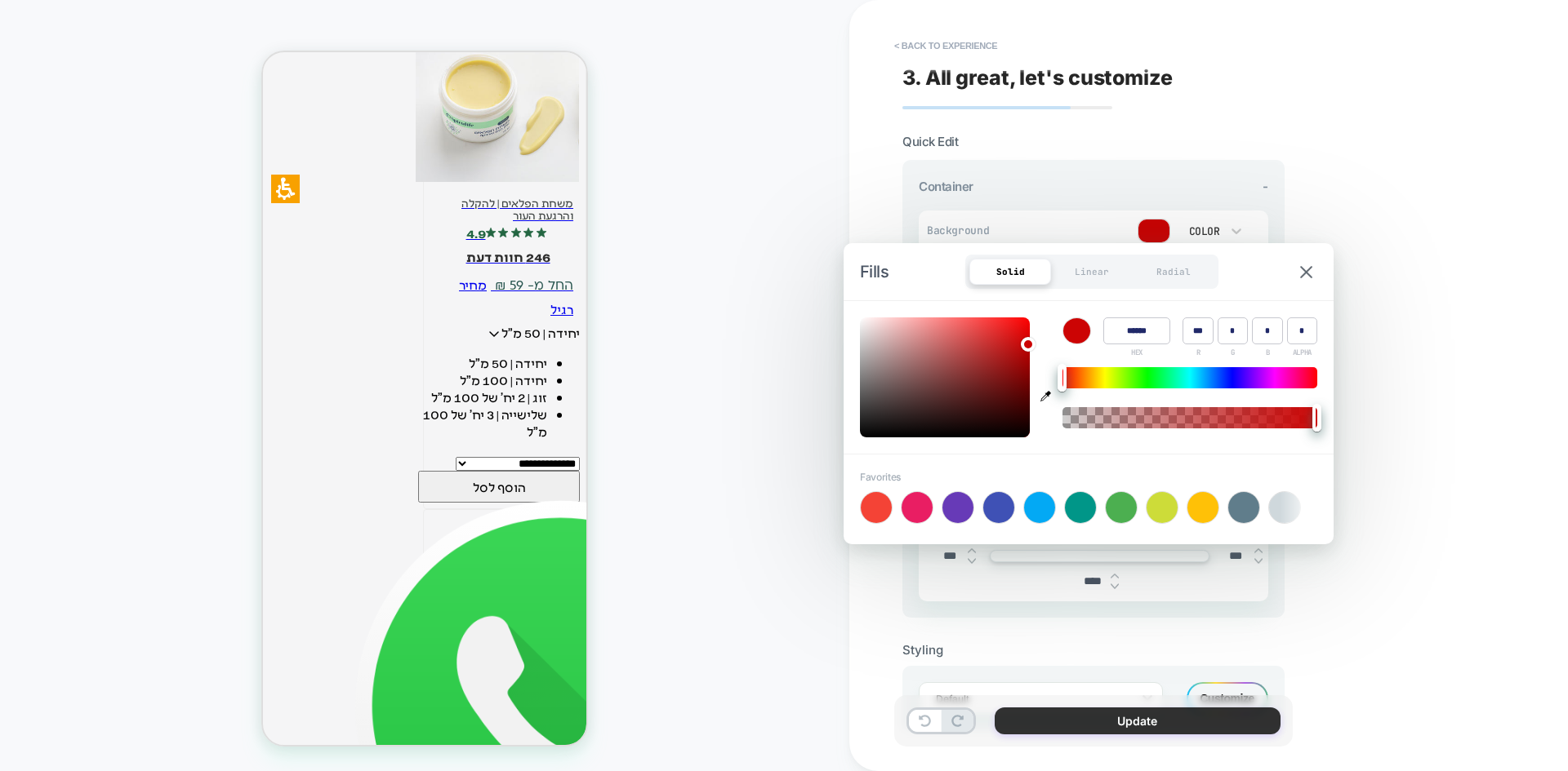
click at [1089, 729] on button "Update" at bounding box center [1136, 720] width 286 height 26
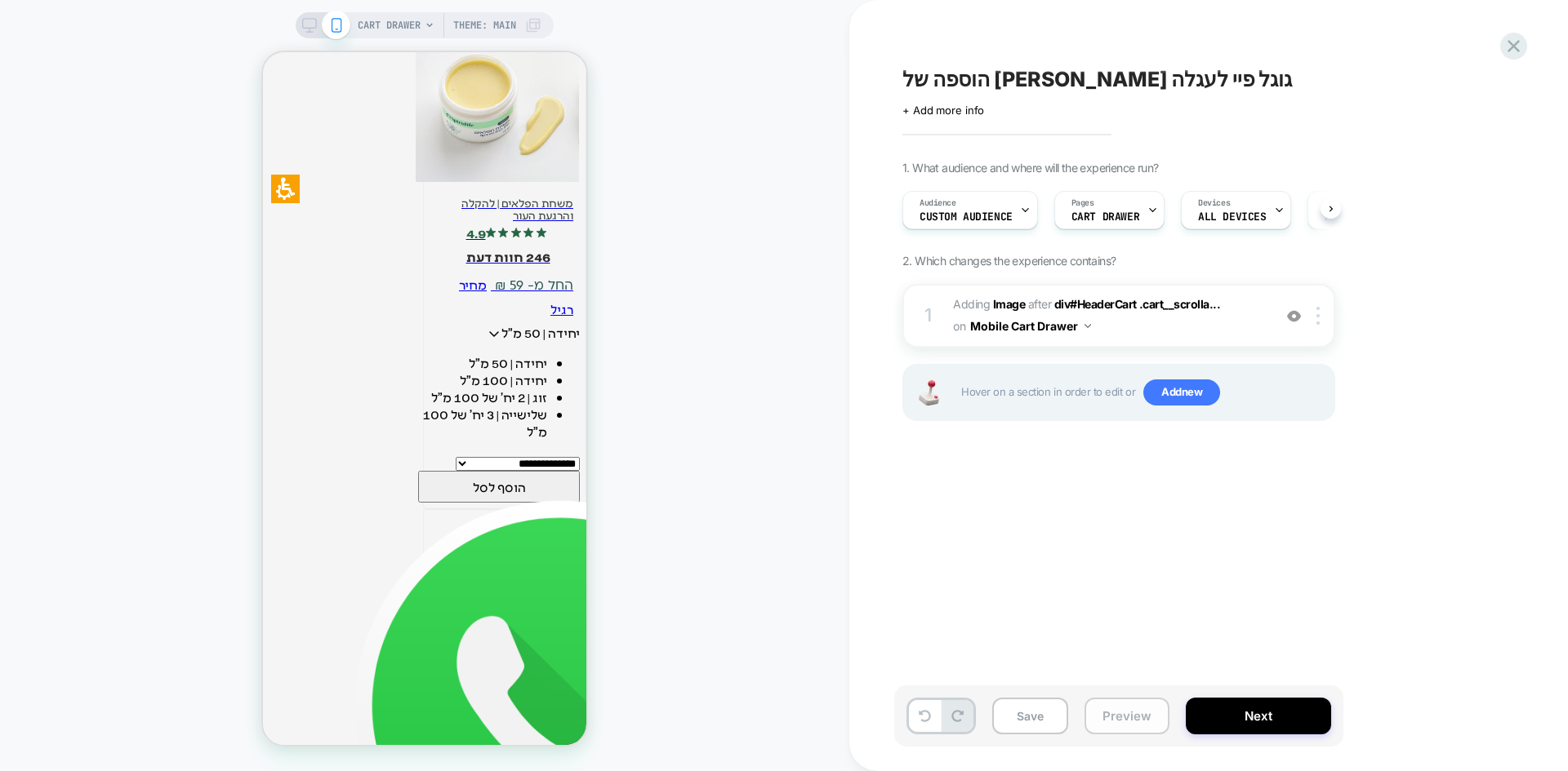
scroll to position [0, 1]
click at [1127, 719] on button "Preview" at bounding box center [1126, 715] width 85 height 36
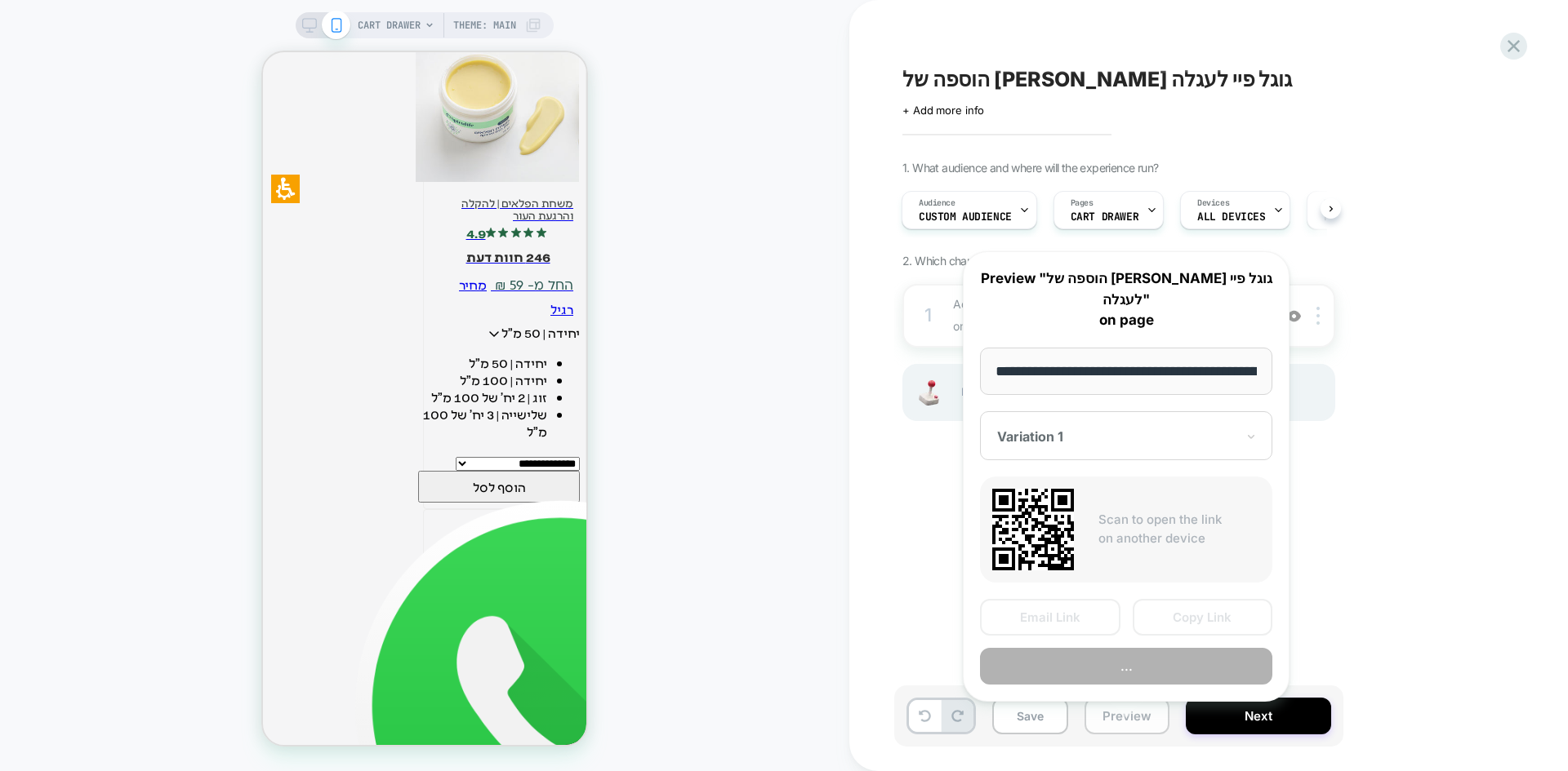
scroll to position [0, 138]
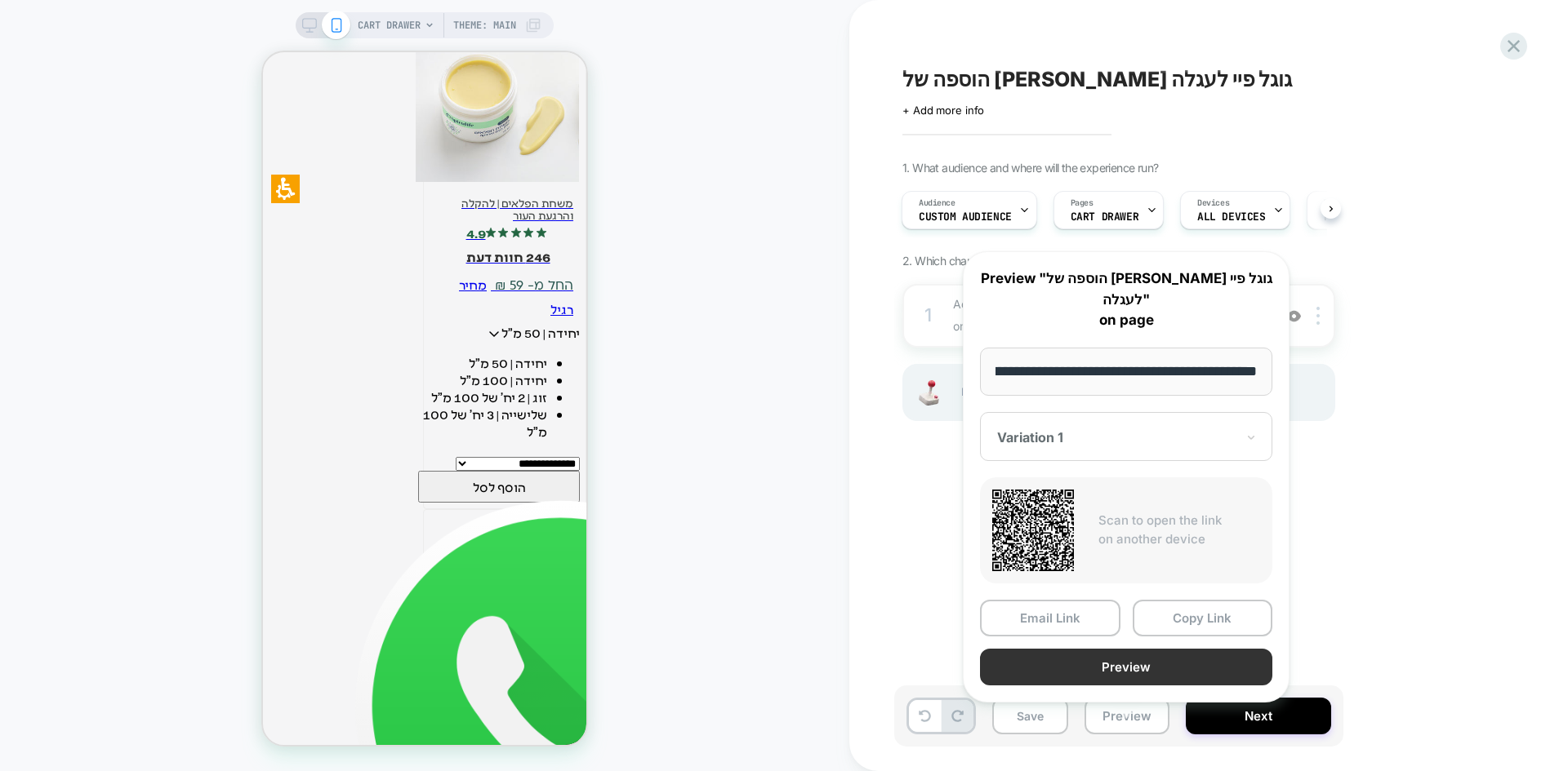
click at [1164, 648] on button "Preview" at bounding box center [1125, 666] width 292 height 36
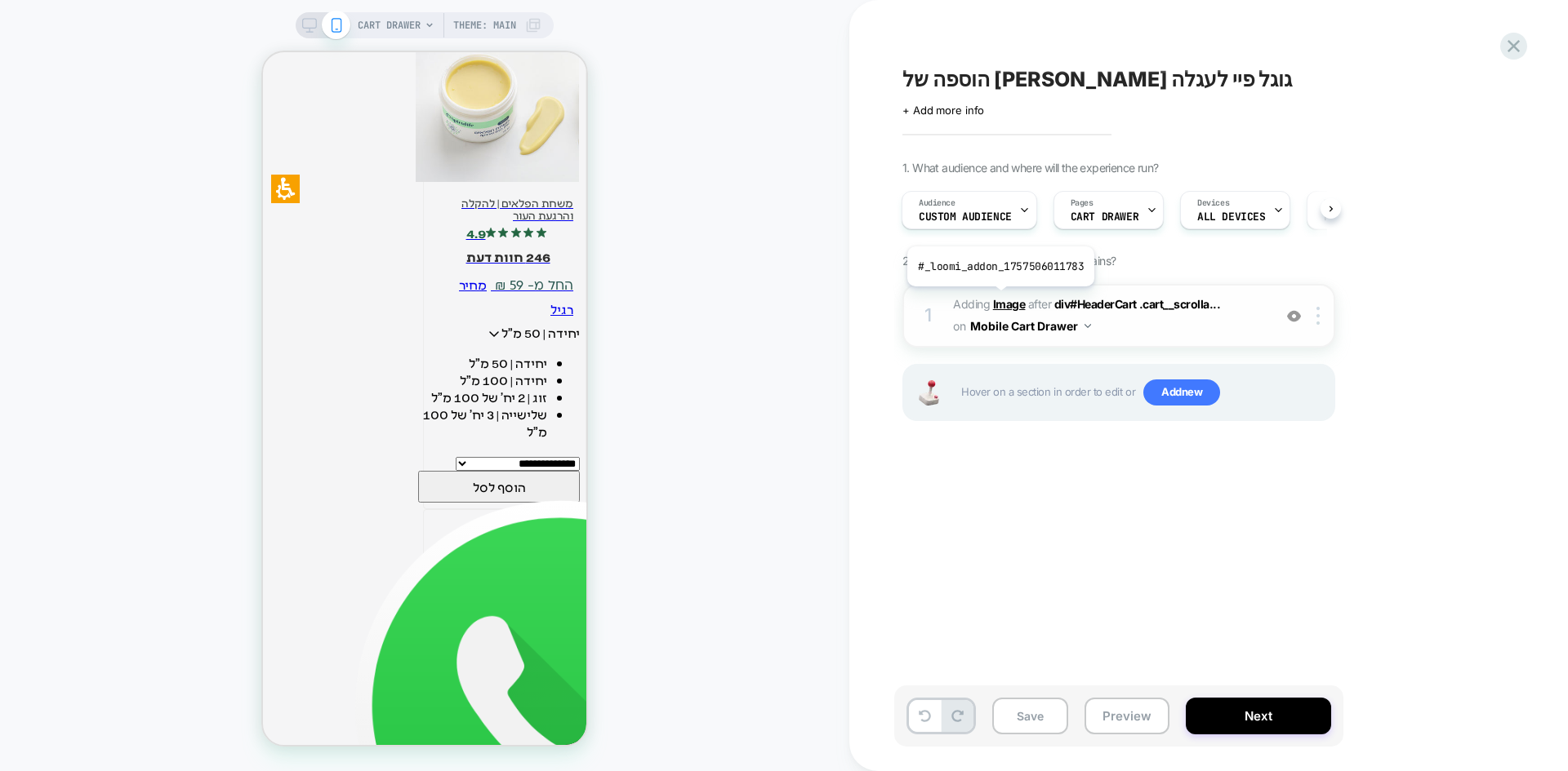
click at [999, 299] on b "Image" at bounding box center [1009, 304] width 32 height 14
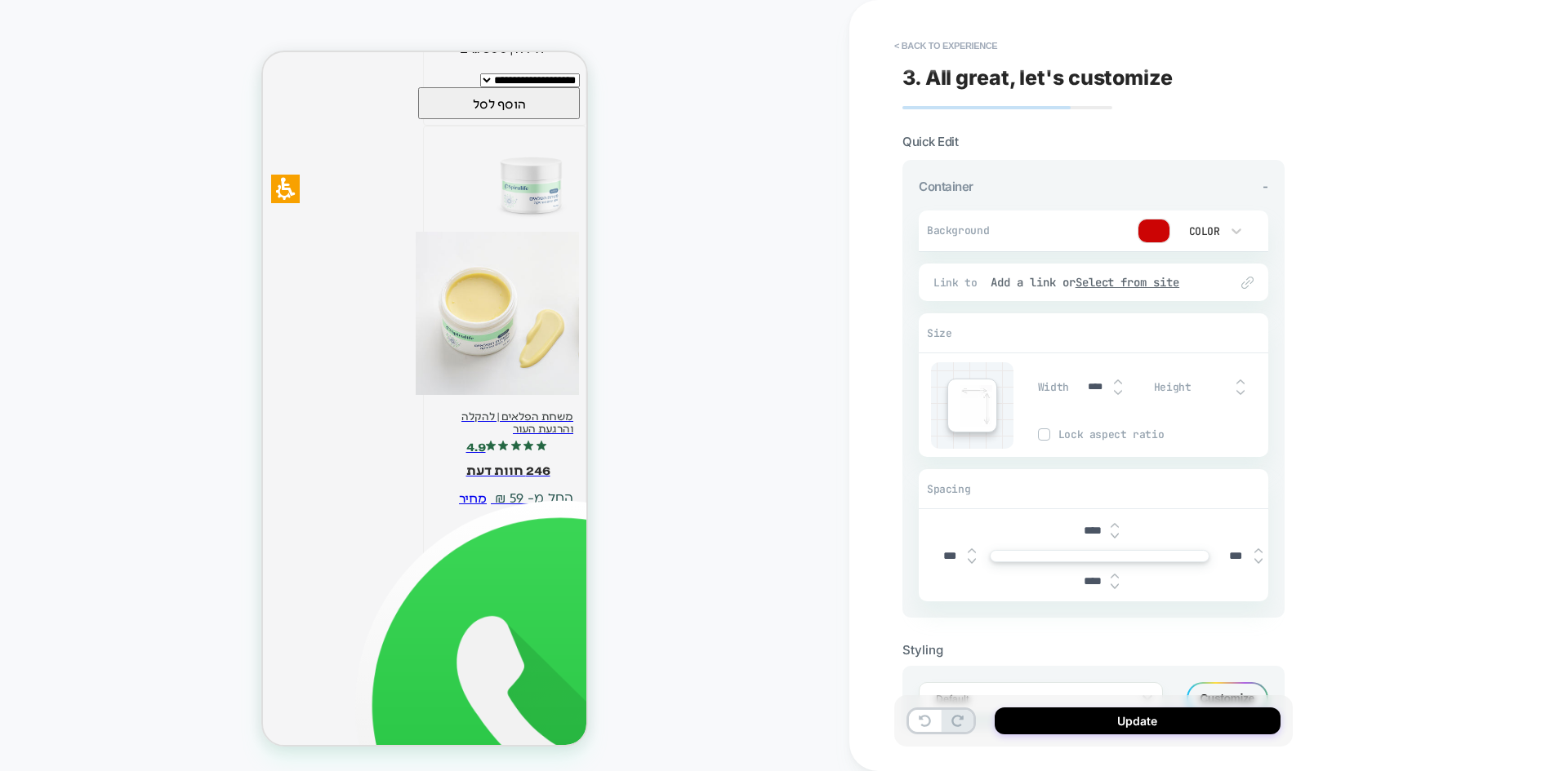
scroll to position [3088, 0]
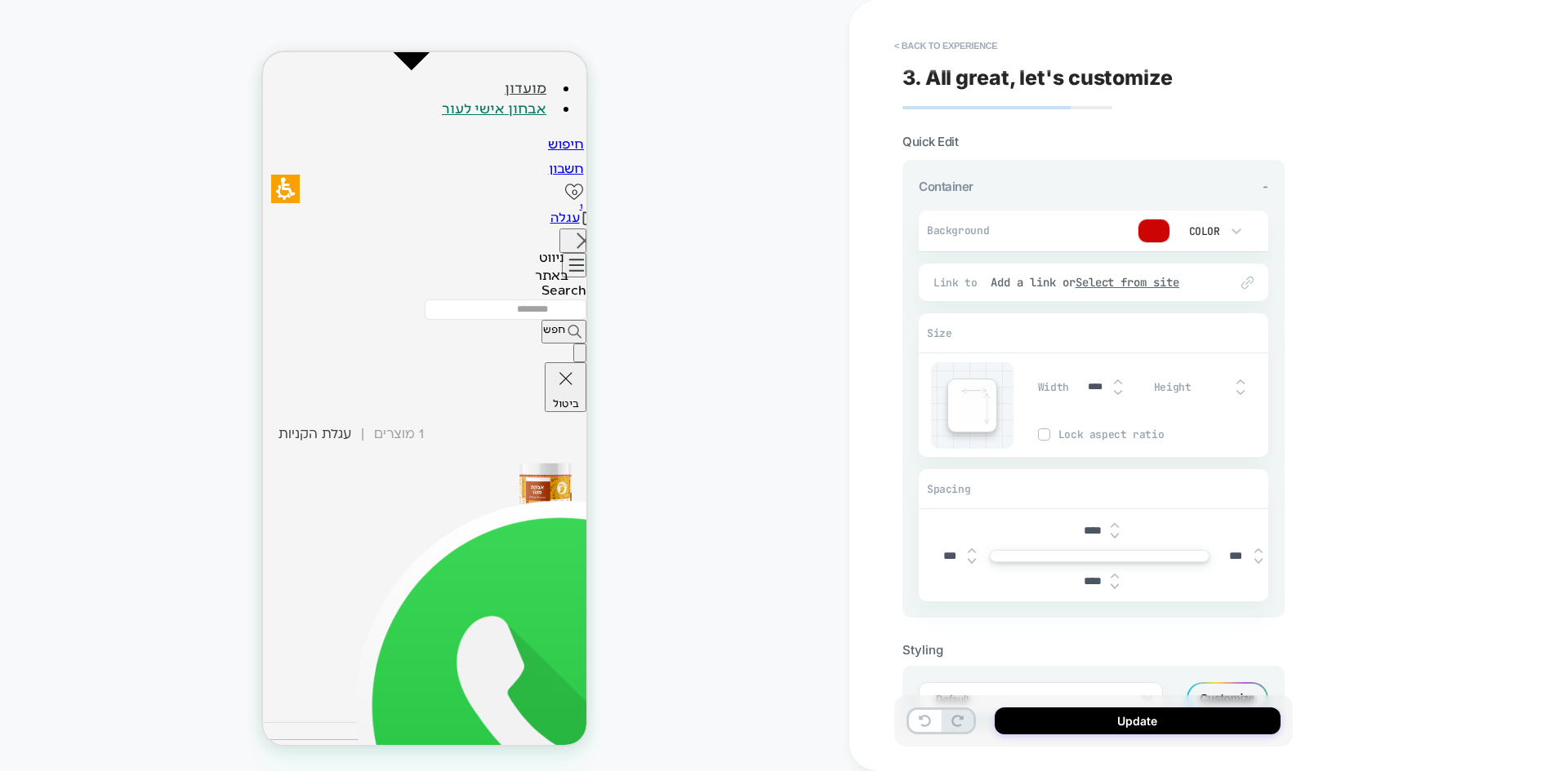
scroll to position [1210, 0]
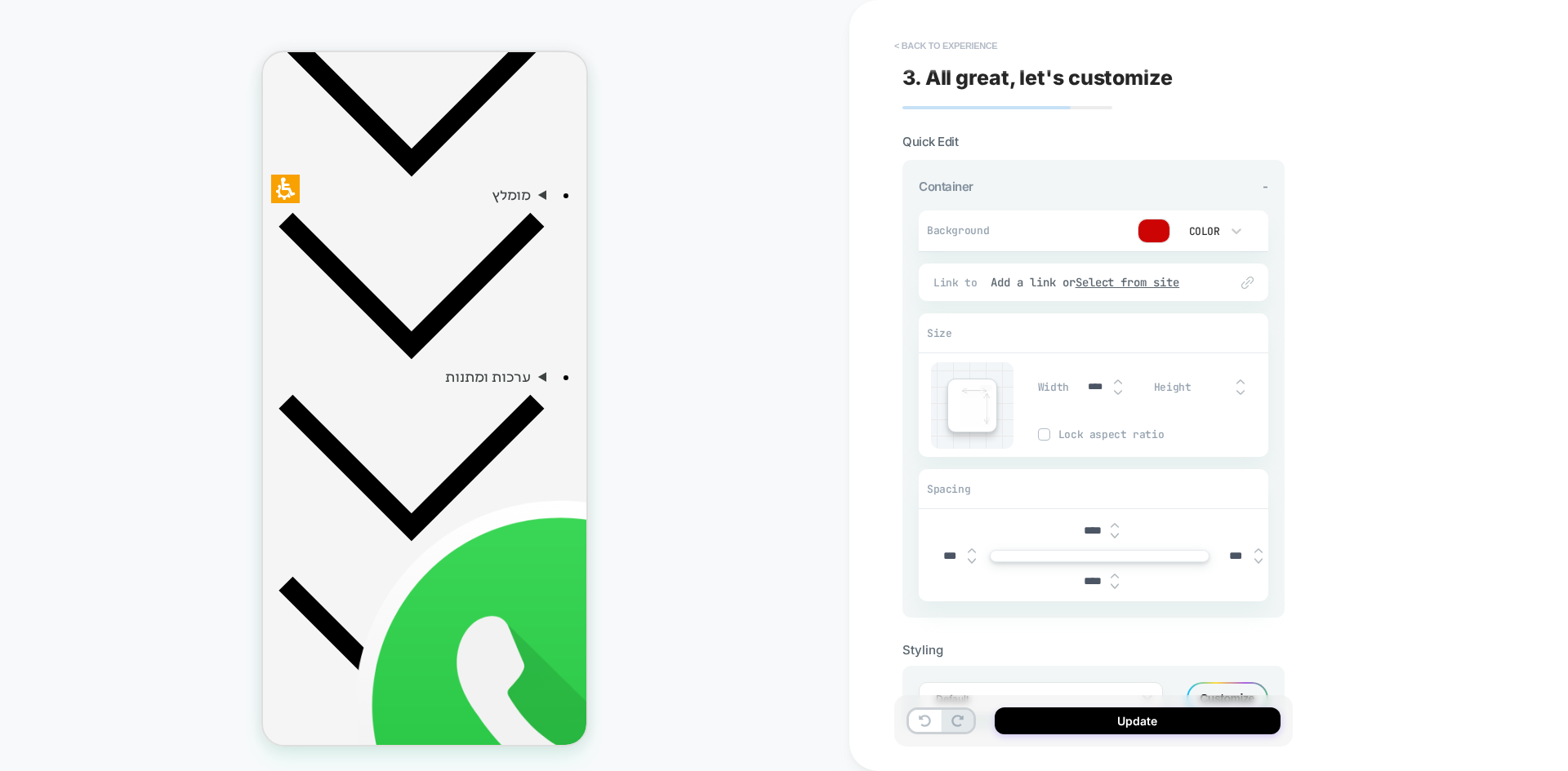
click at [938, 46] on button "< Back to experience" at bounding box center [945, 45] width 119 height 26
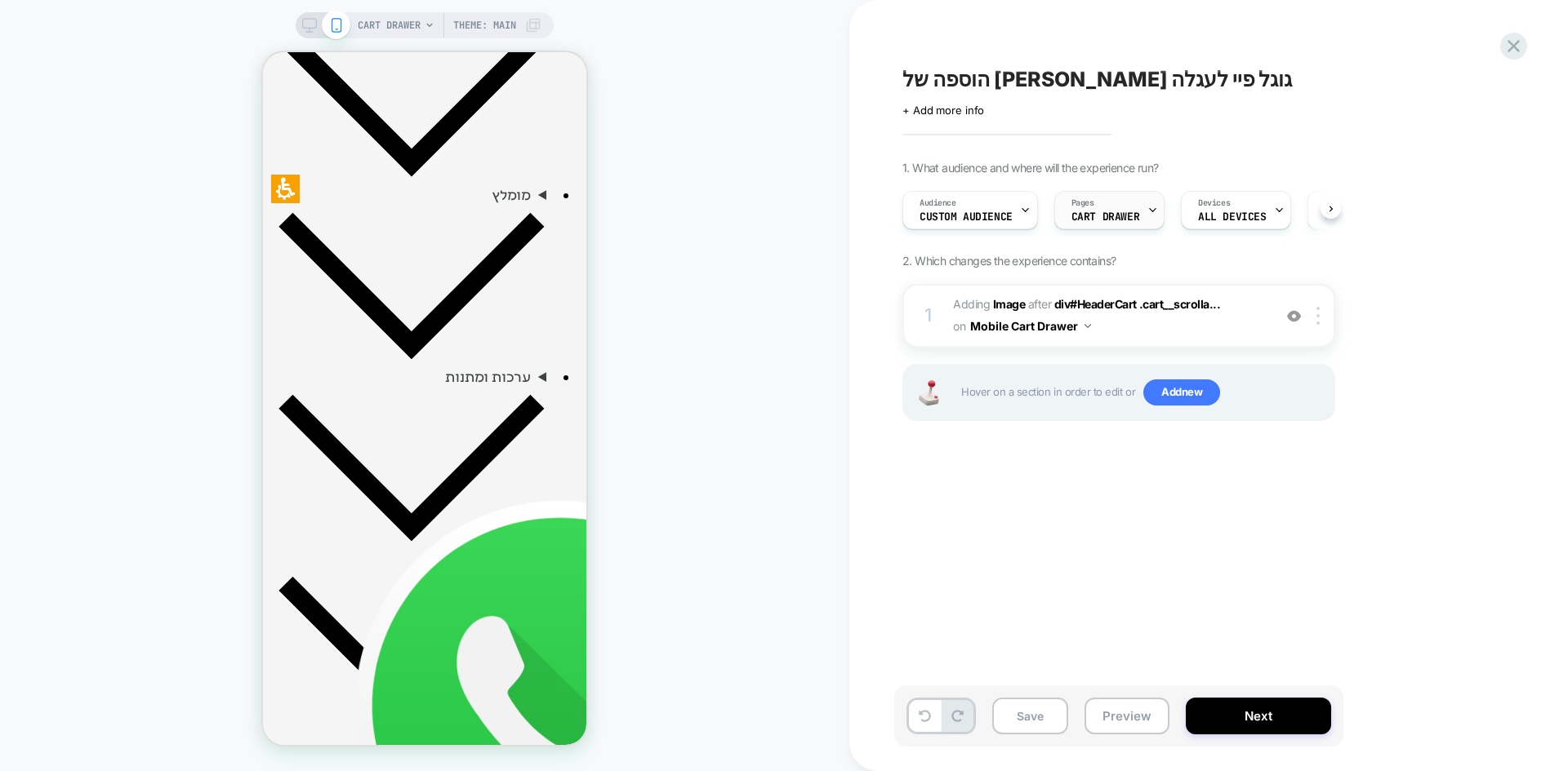
scroll to position [0, 1]
click at [1111, 203] on div "Pages CART DRAWER" at bounding box center [1104, 210] width 100 height 36
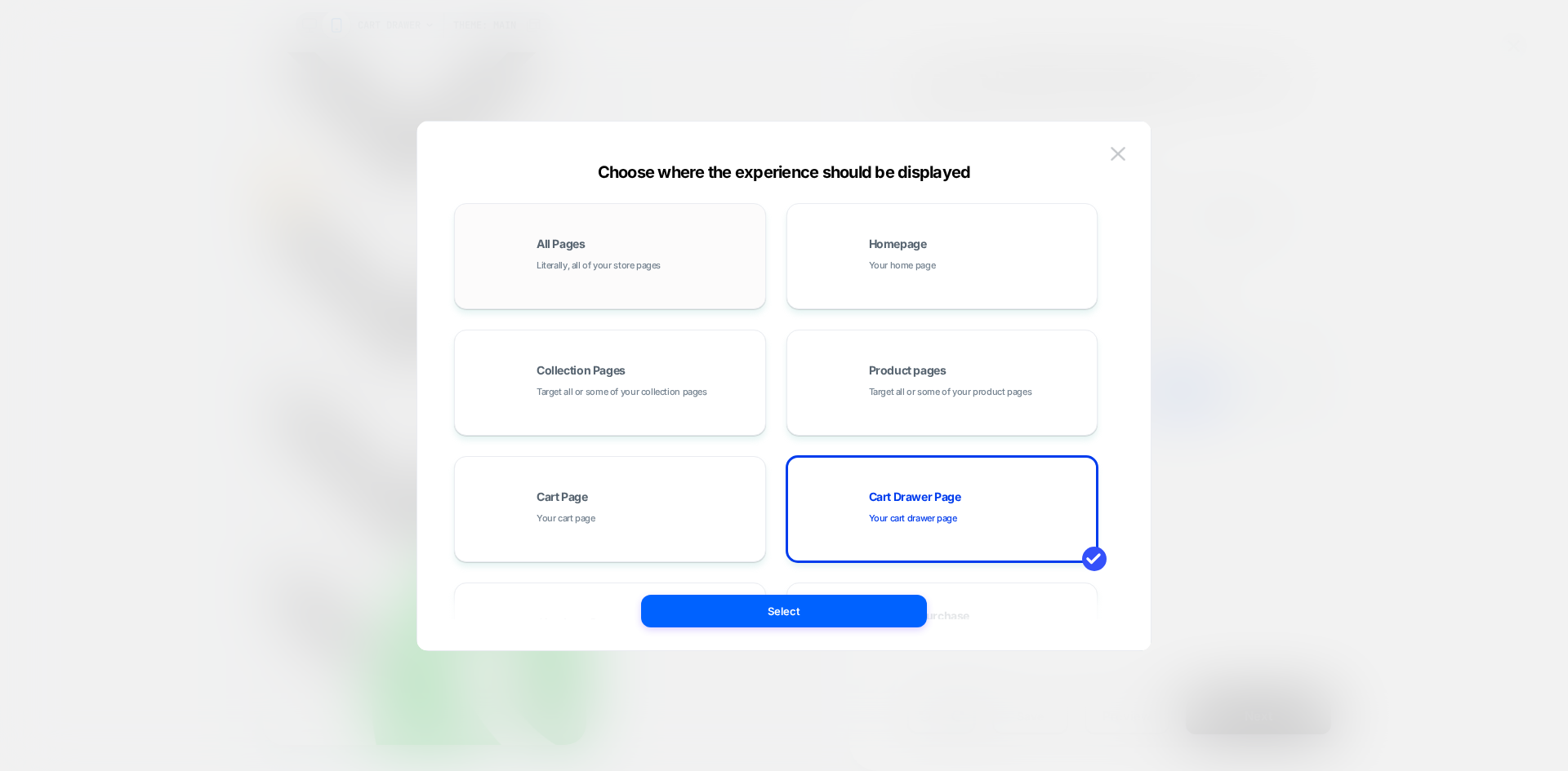
click at [605, 268] on span "Literally, all of your store pages" at bounding box center [599, 266] width 124 height 16
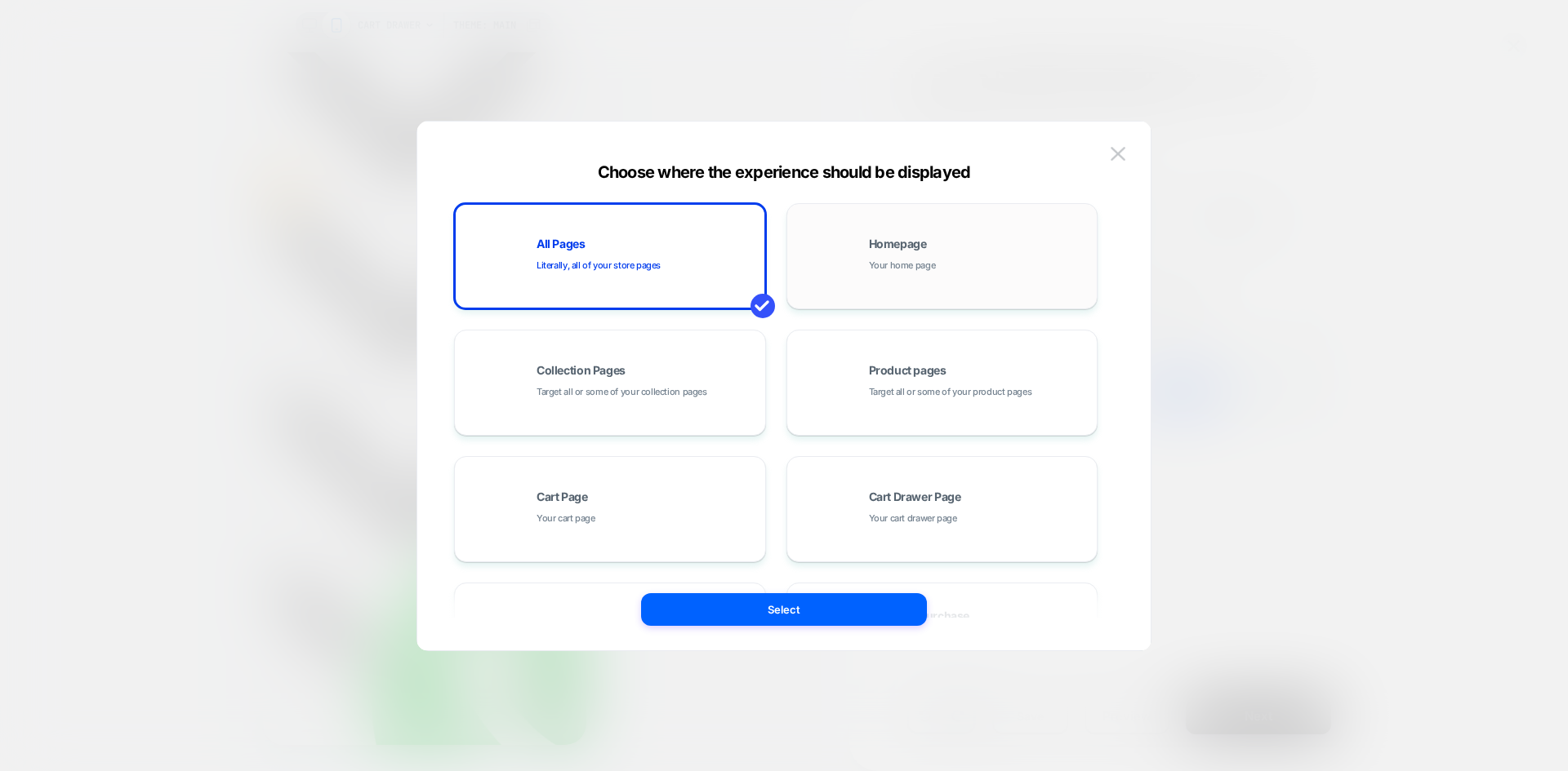
click at [941, 267] on div "Homepage Your home page" at bounding box center [978, 256] width 221 height 35
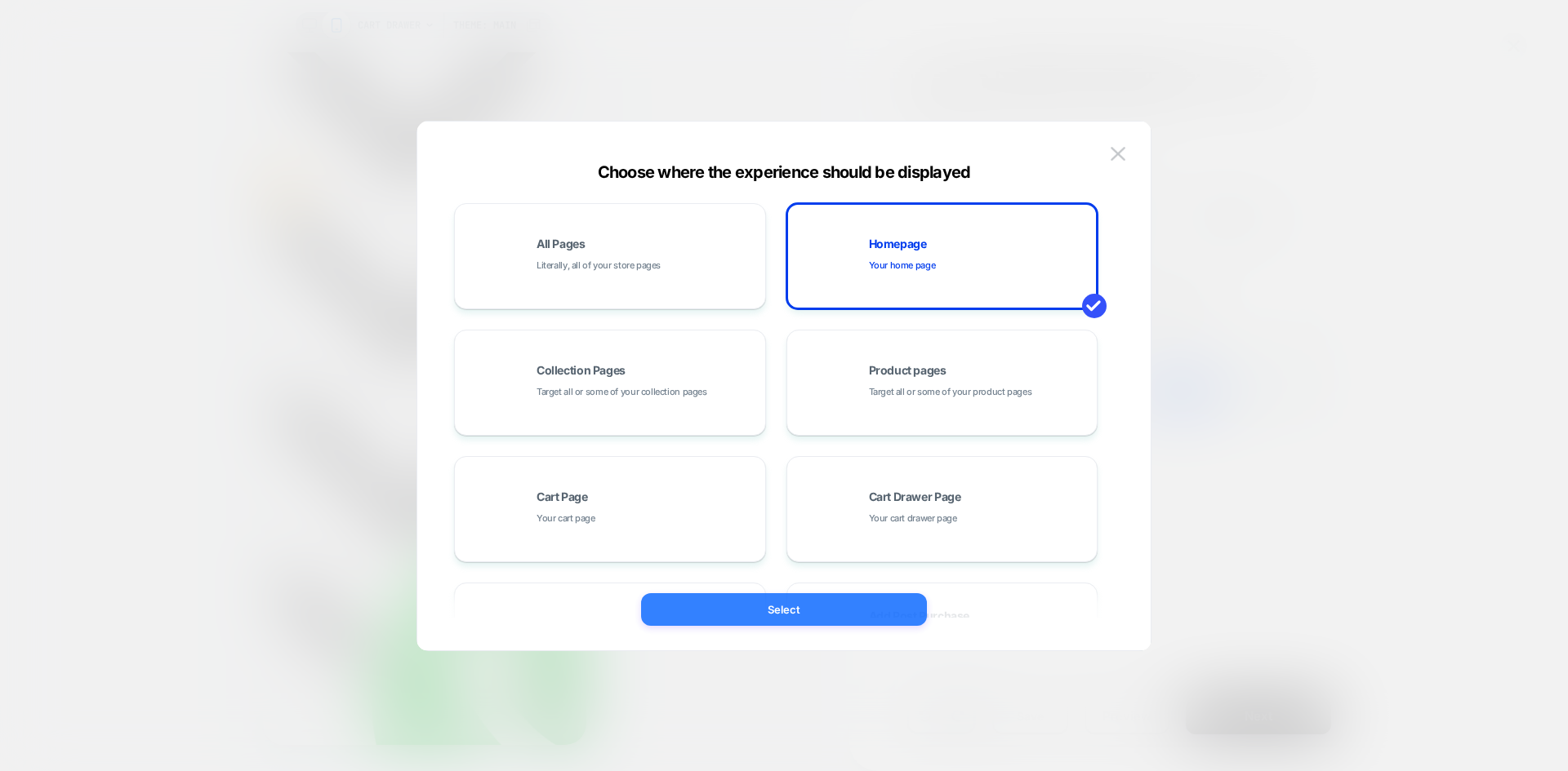
click at [877, 612] on button "Select" at bounding box center [783, 609] width 286 height 32
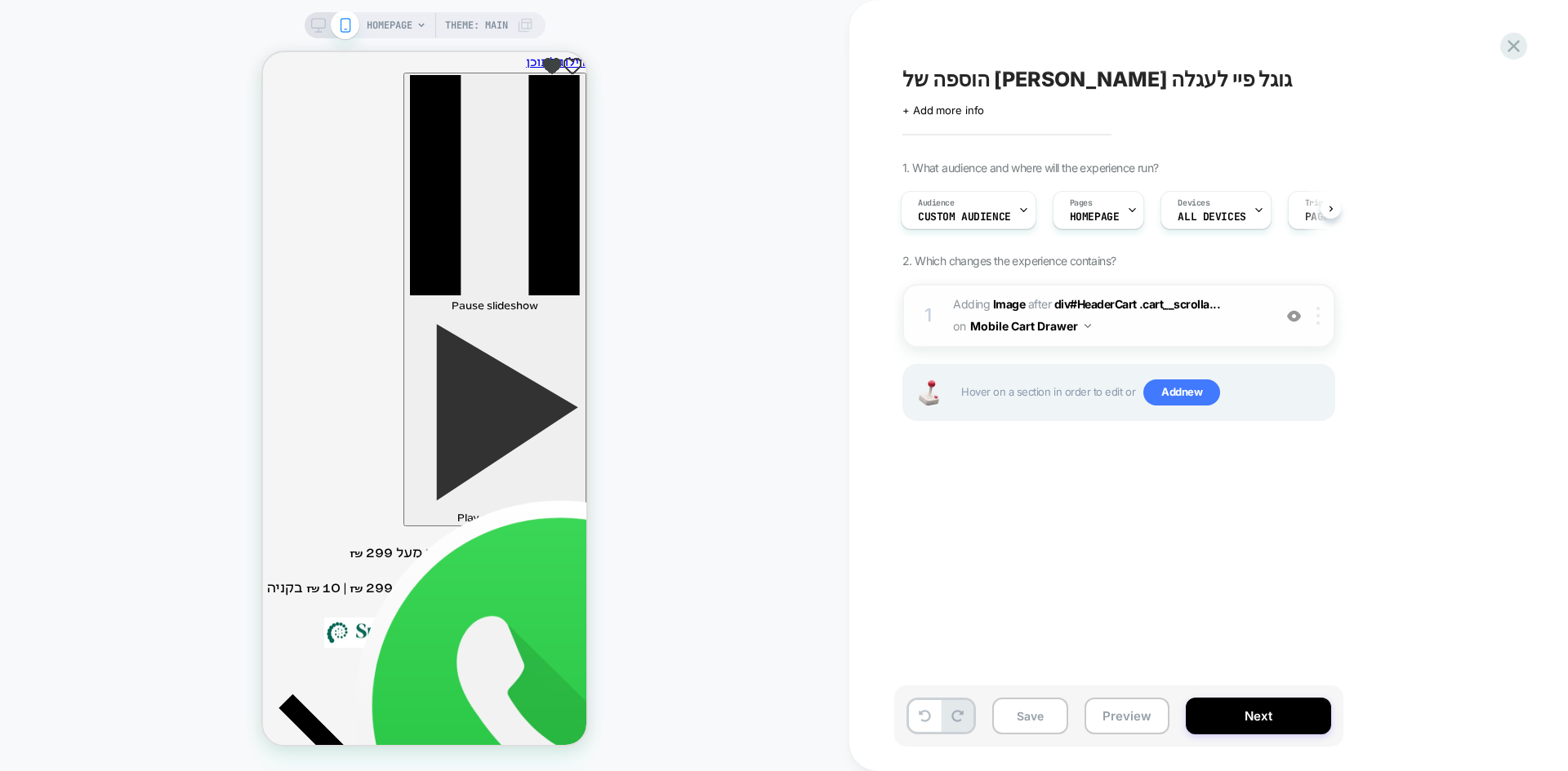
scroll to position [327, 0]
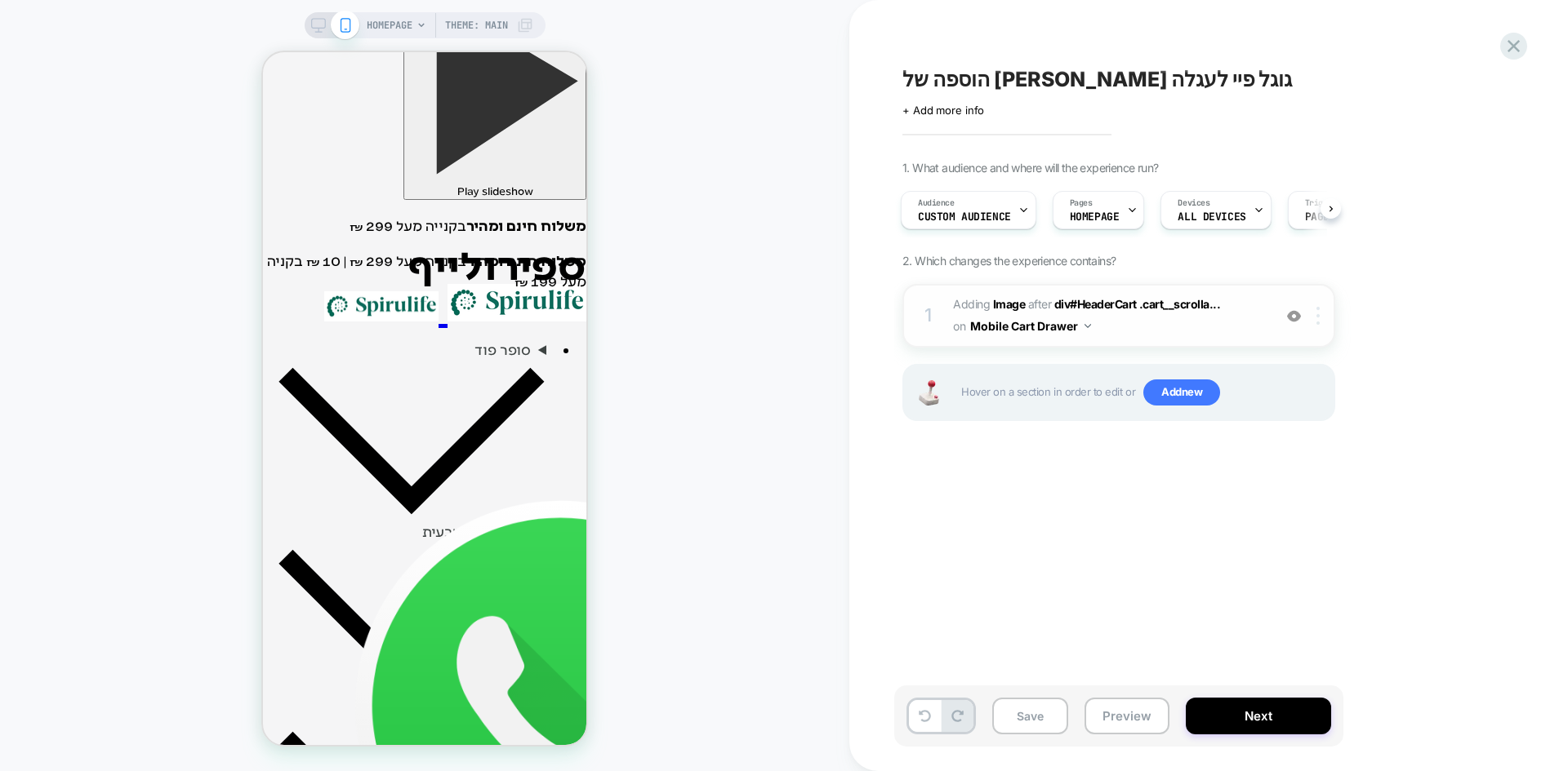
click at [1328, 316] on div at bounding box center [1320, 316] width 26 height 18
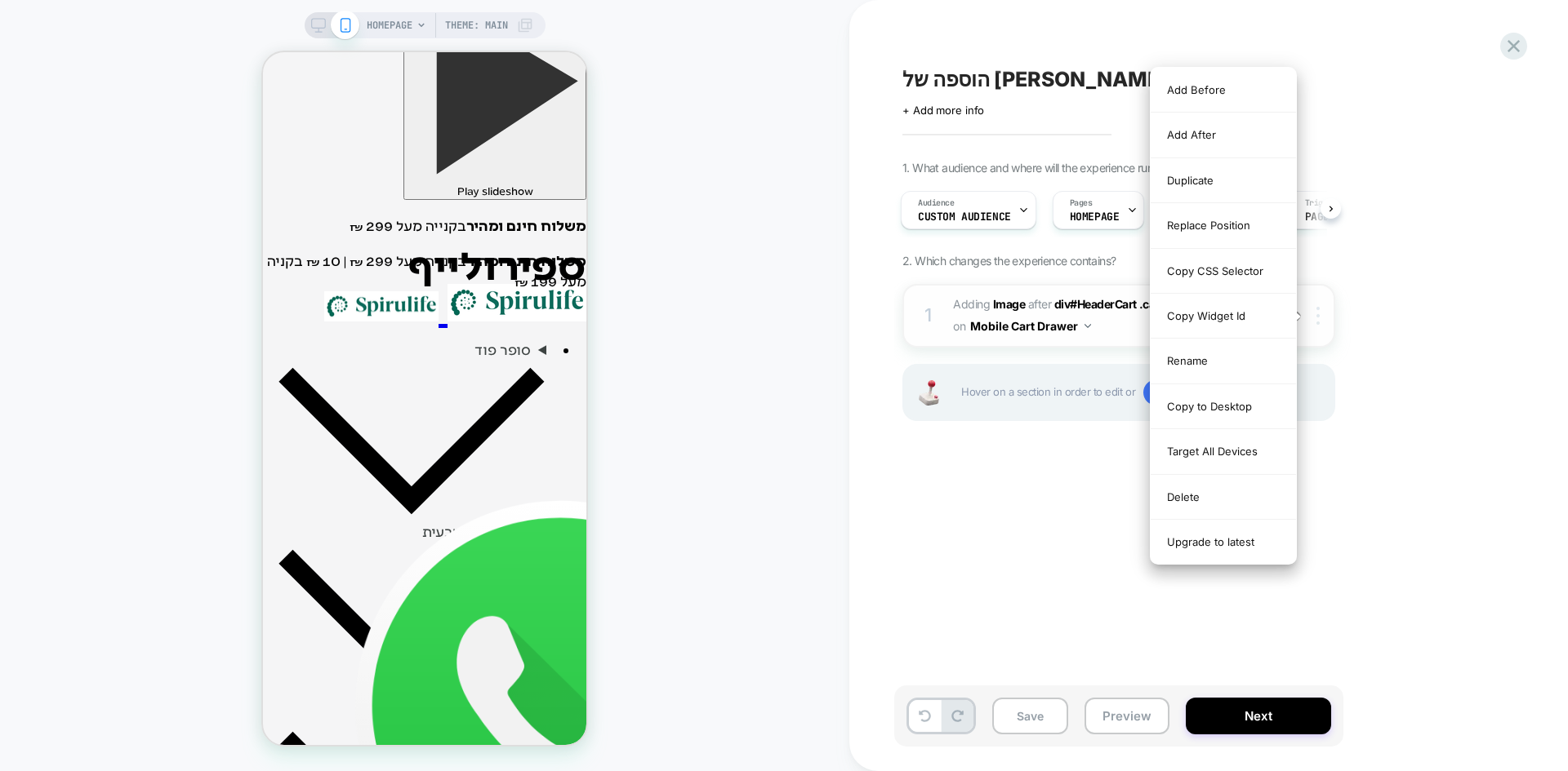
scroll to position [0, 0]
click at [1225, 221] on div "Replace Position" at bounding box center [1223, 226] width 145 height 45
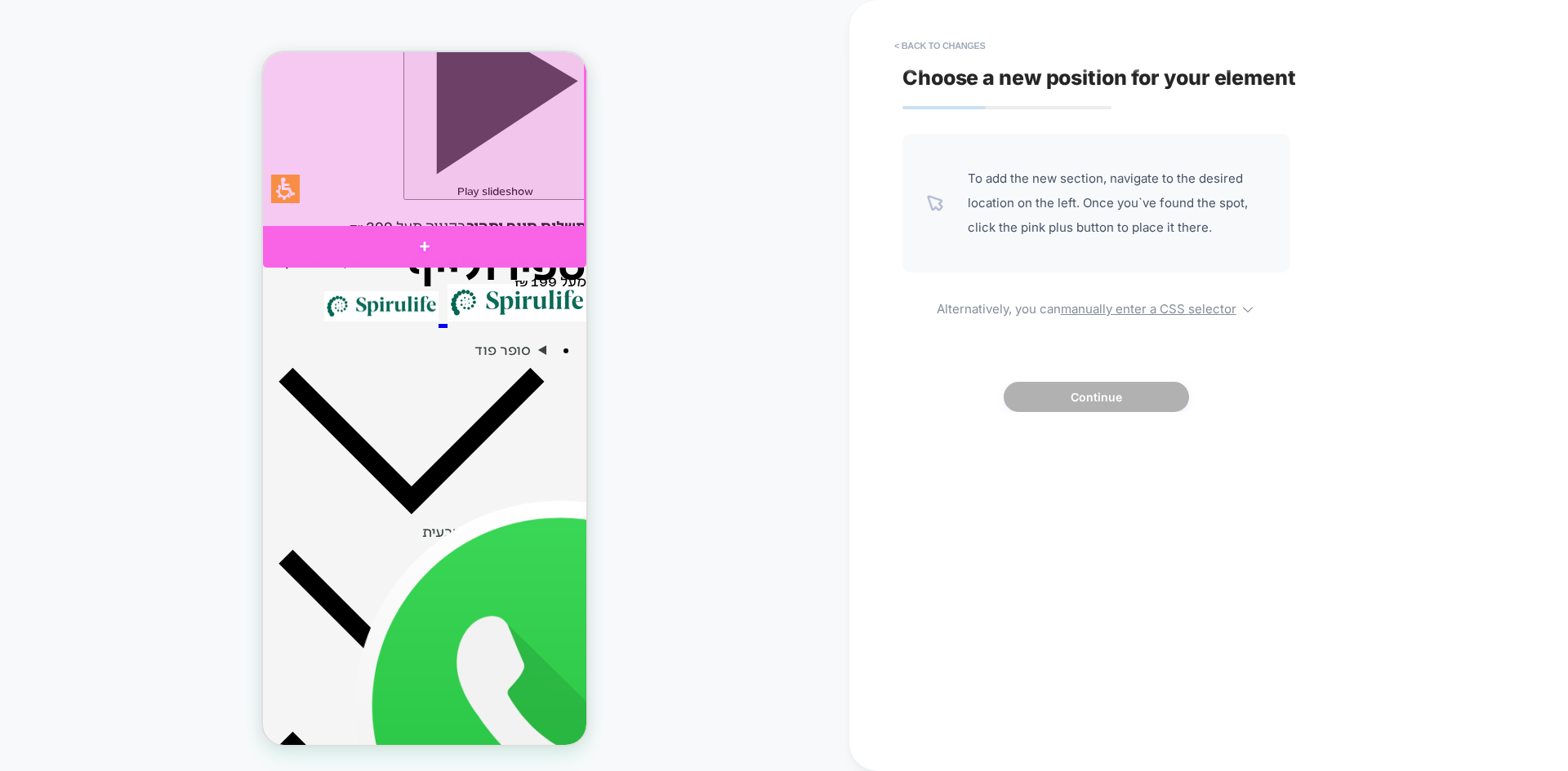
click at [420, 245] on div at bounding box center [424, 246] width 323 height 41
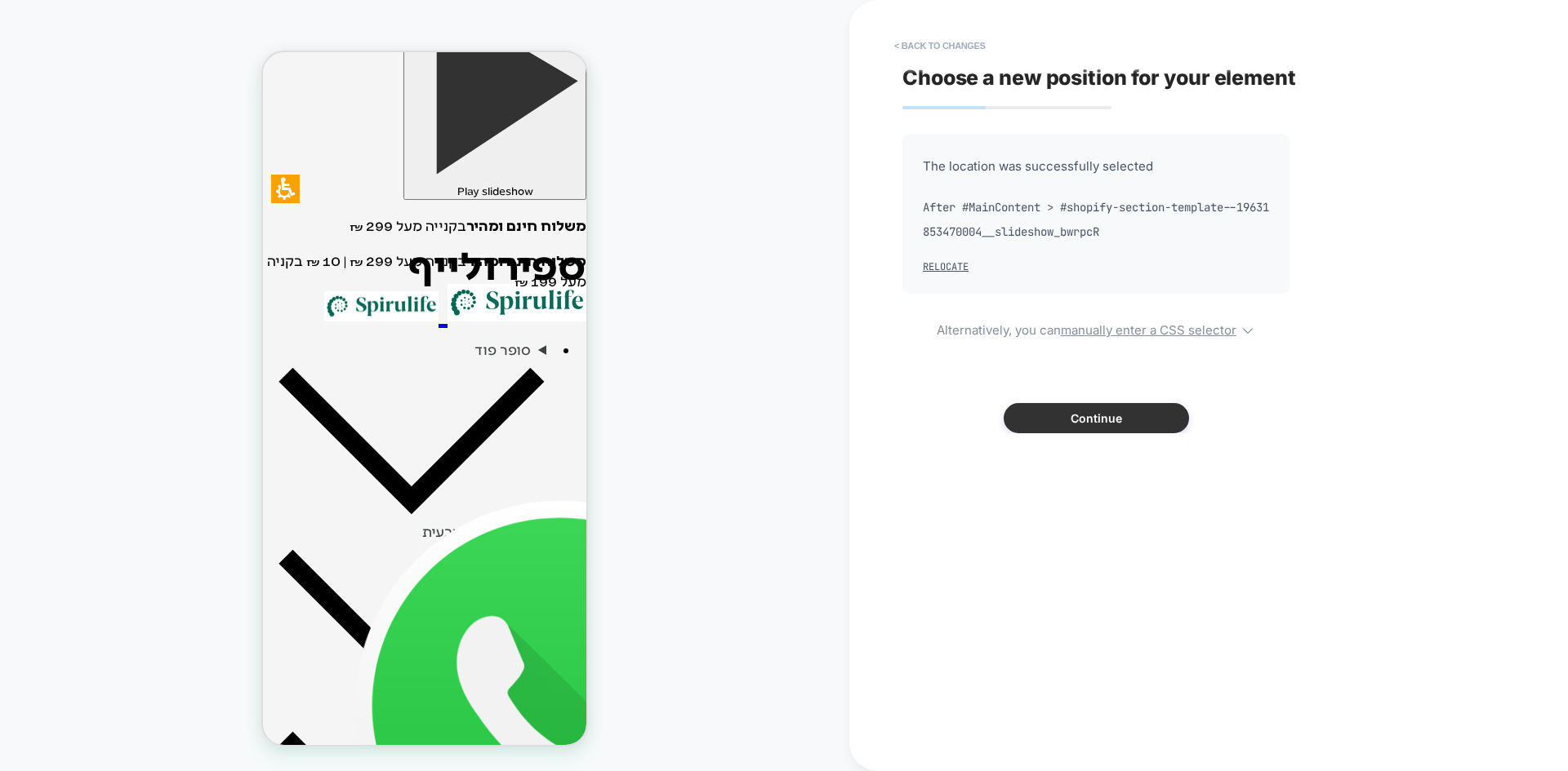
click at [1106, 417] on button "Continue" at bounding box center [1096, 418] width 185 height 30
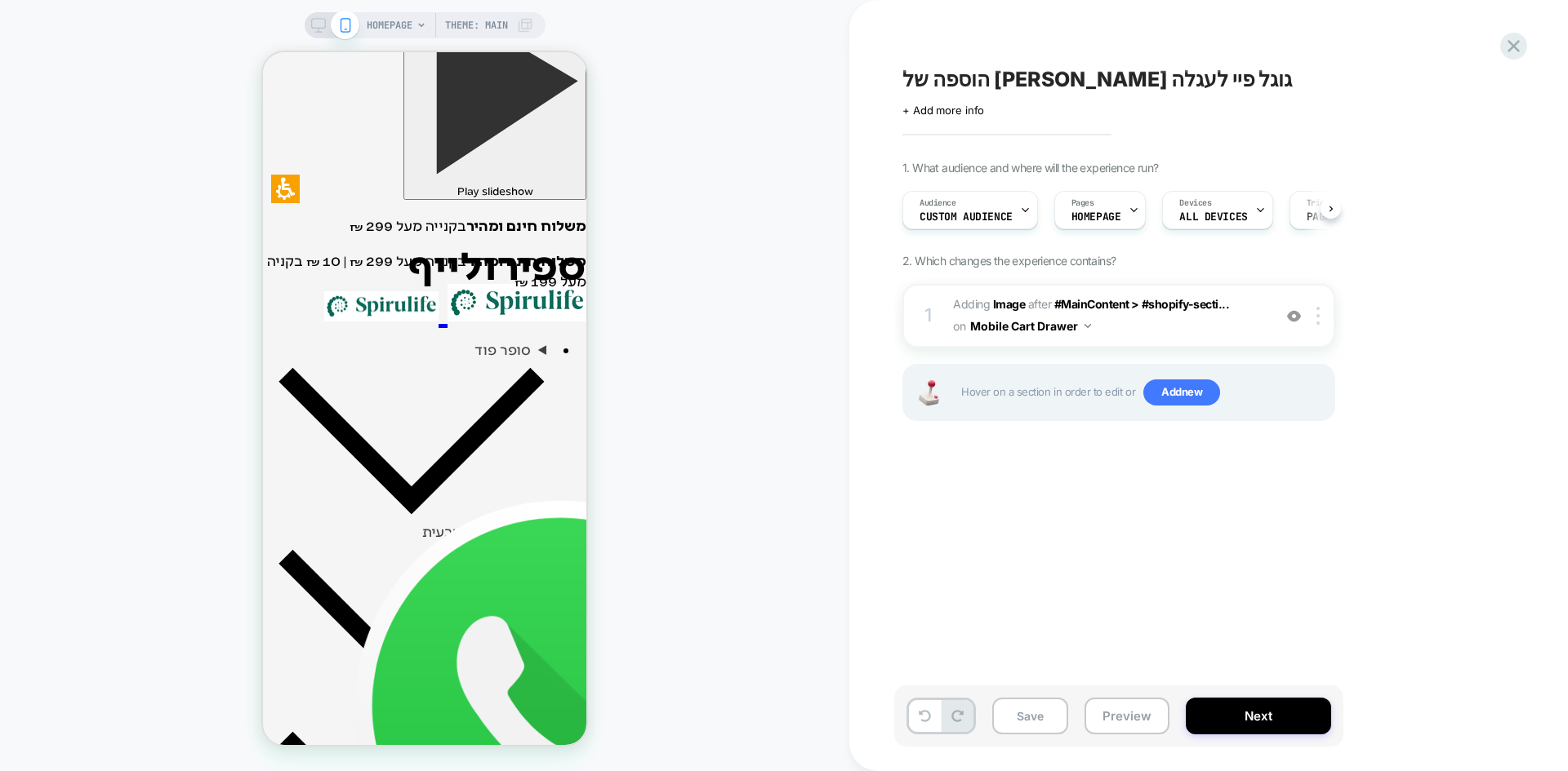
scroll to position [0, 1]
click at [1124, 716] on button "Preview" at bounding box center [1126, 715] width 85 height 36
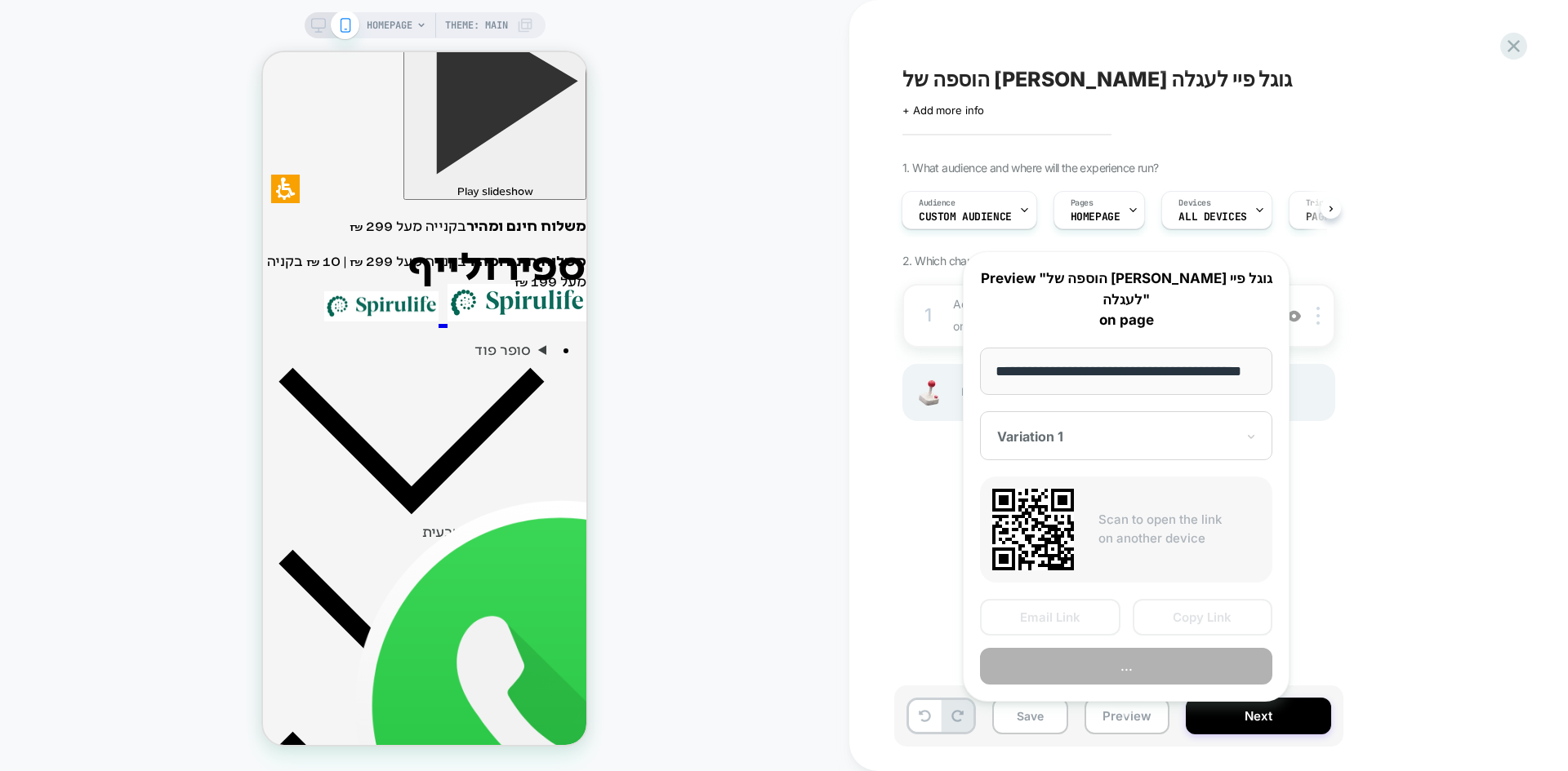
scroll to position [0, 9]
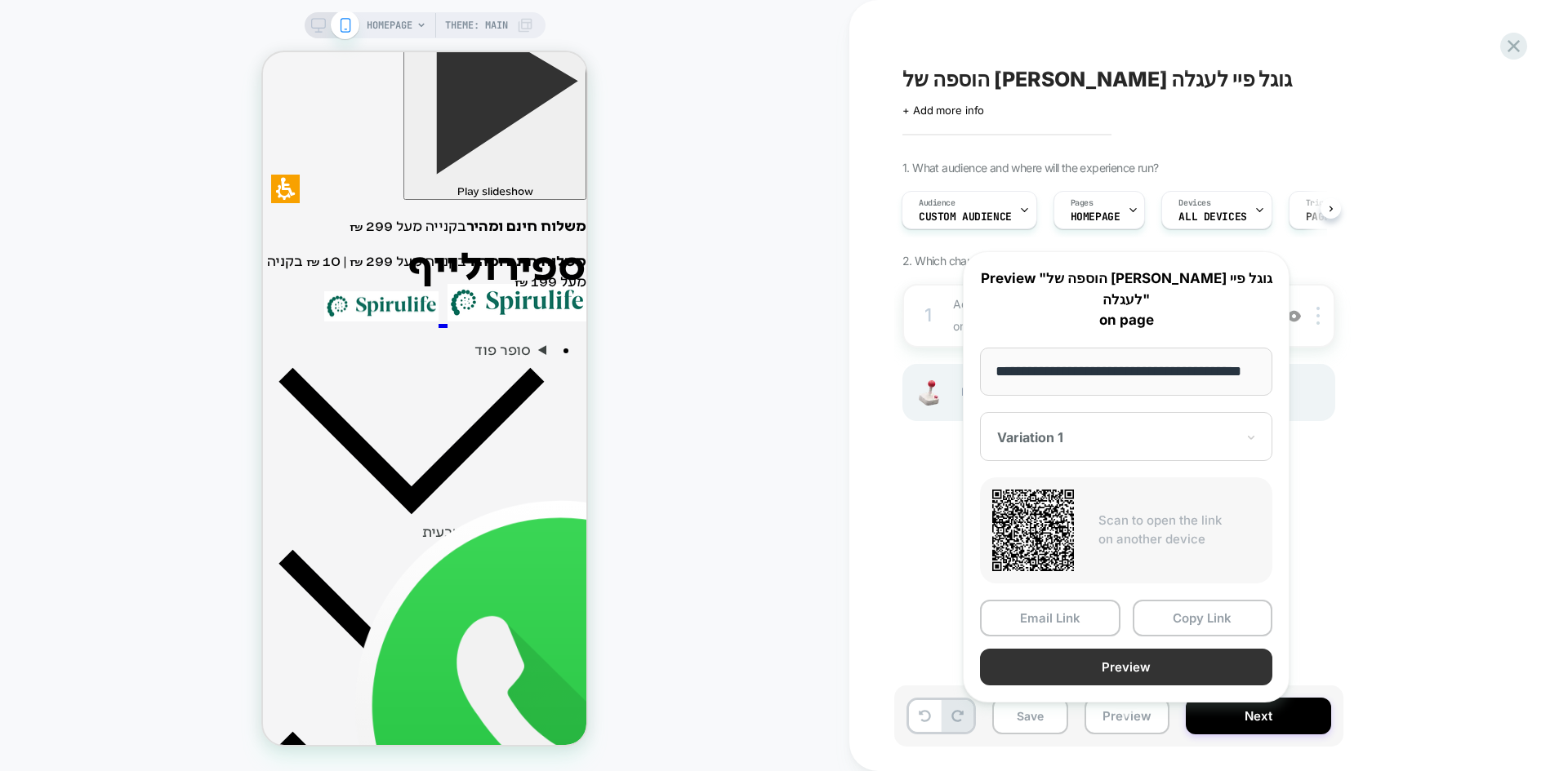
click at [1191, 657] on button "Preview" at bounding box center [1125, 666] width 292 height 36
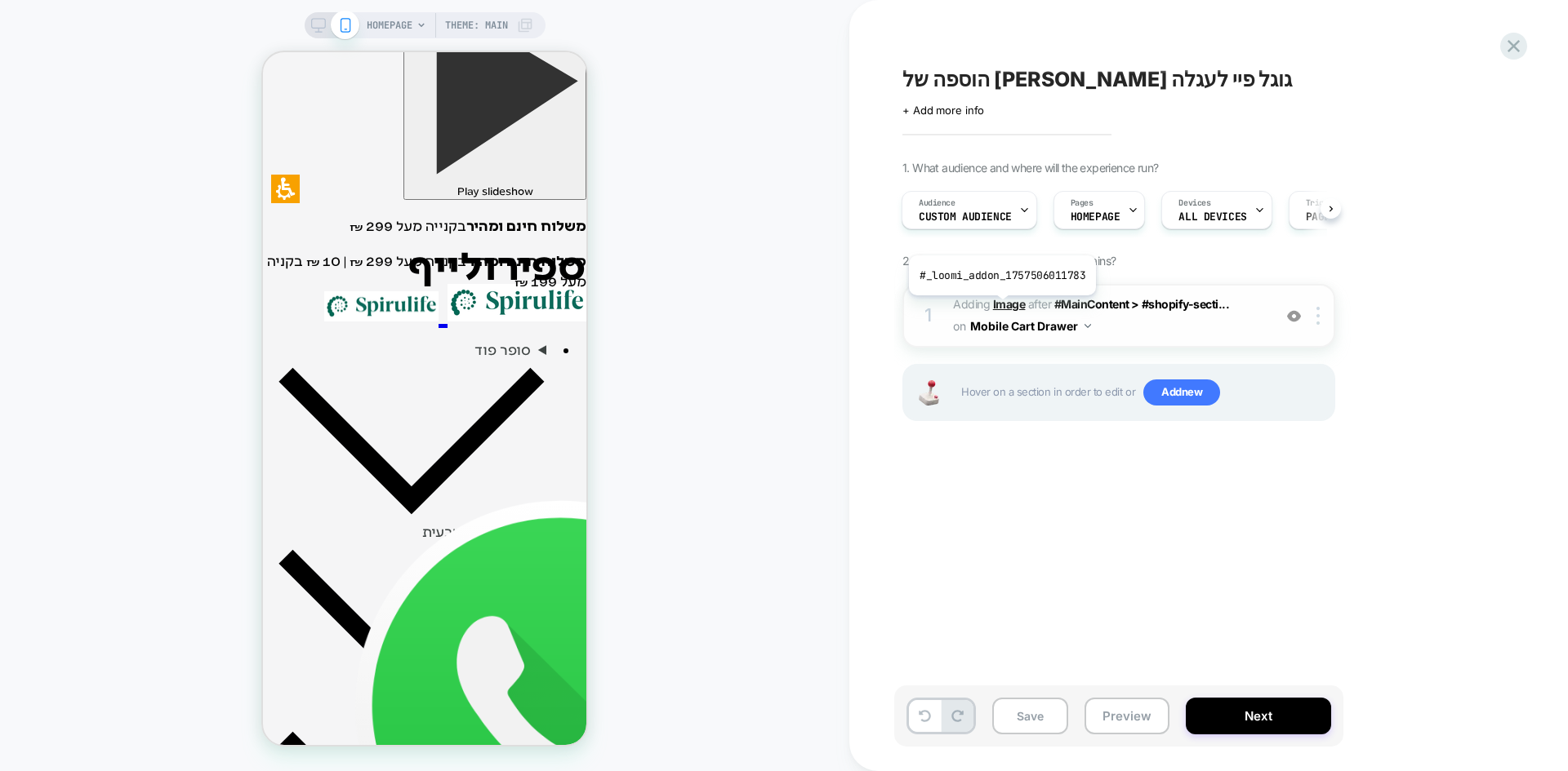
click at [1006, 308] on b "Image" at bounding box center [1009, 304] width 32 height 14
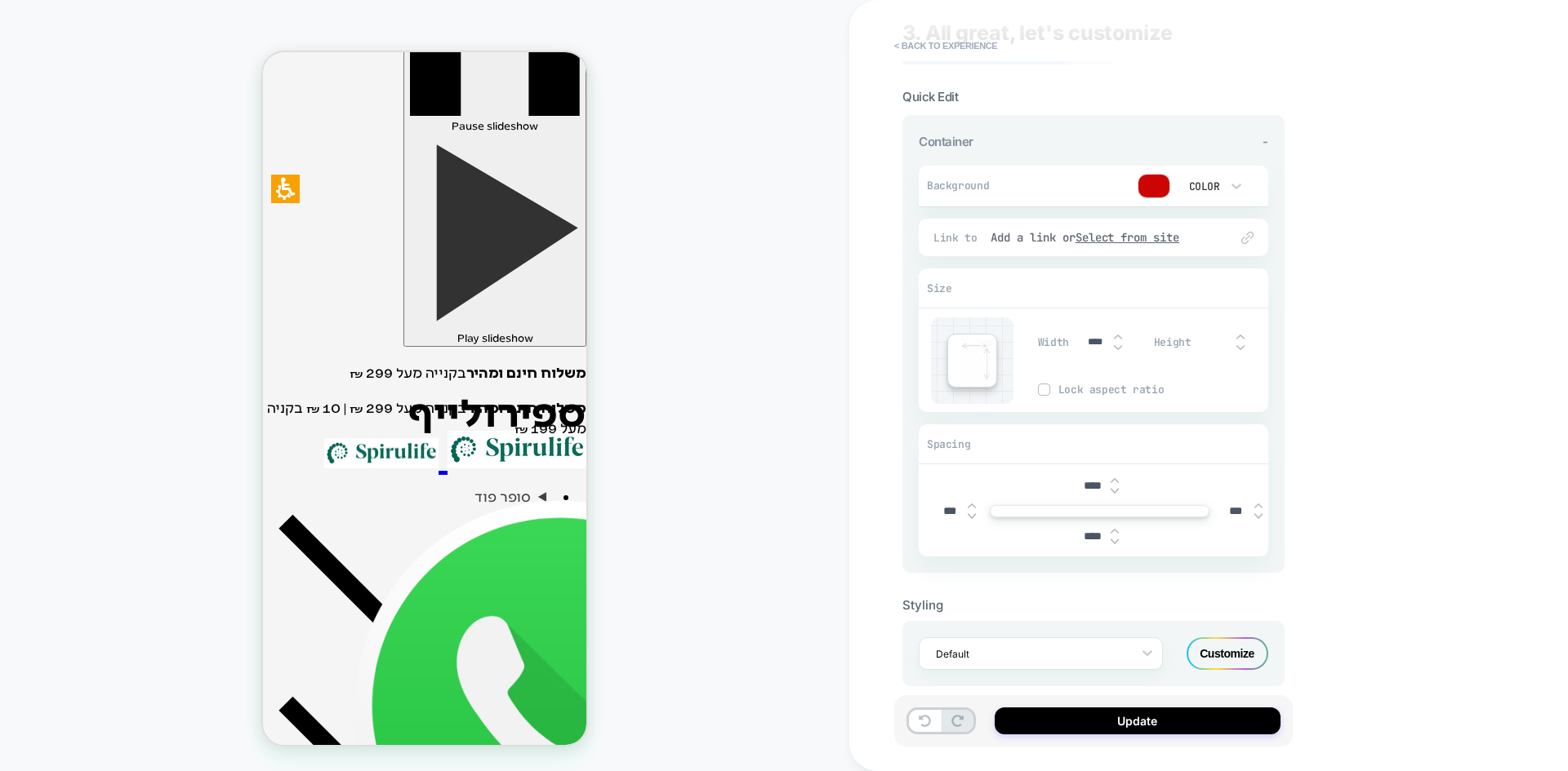
scroll to position [66, 0]
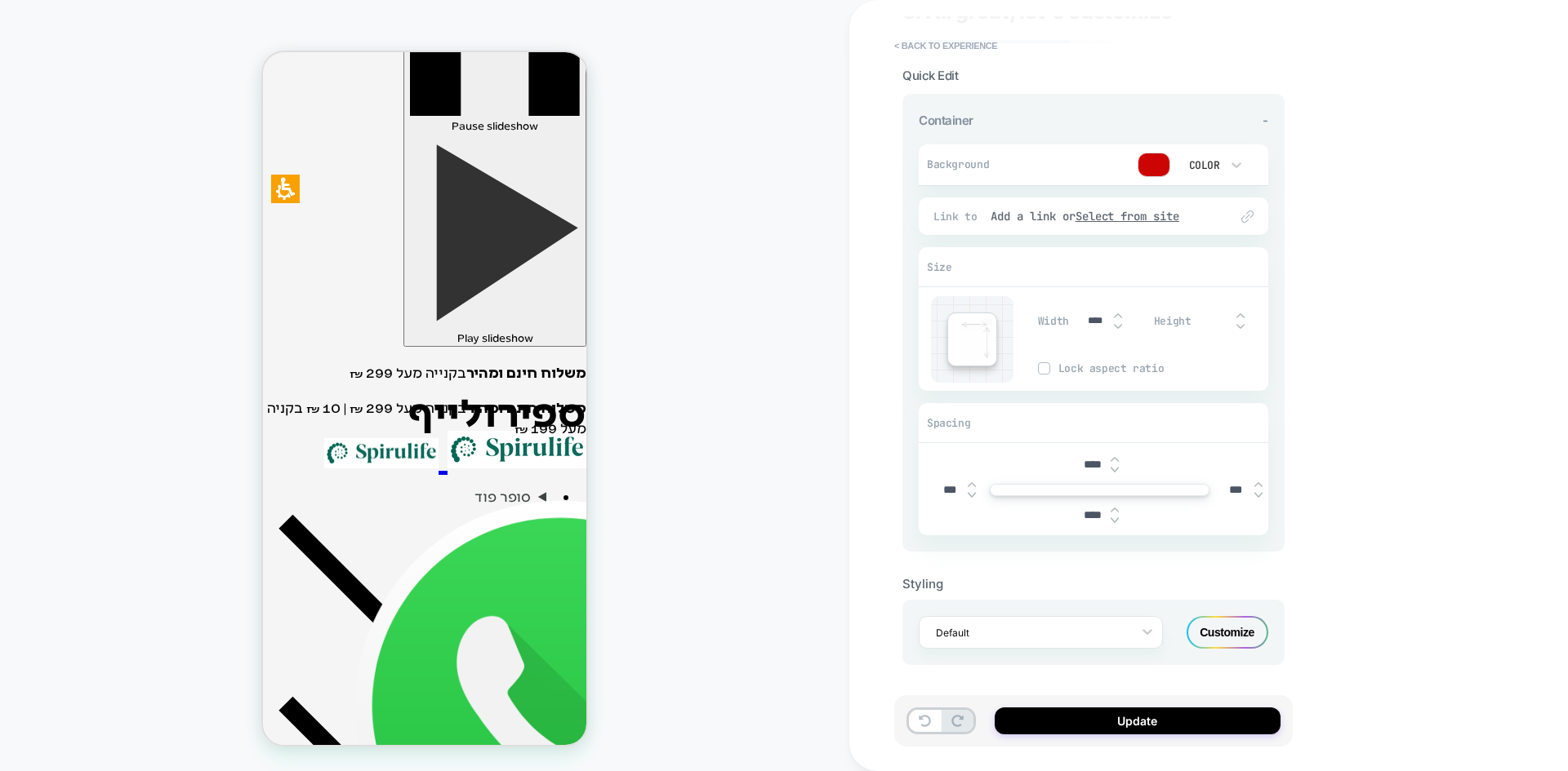
click at [1220, 630] on div "Customize" at bounding box center [1227, 632] width 81 height 32
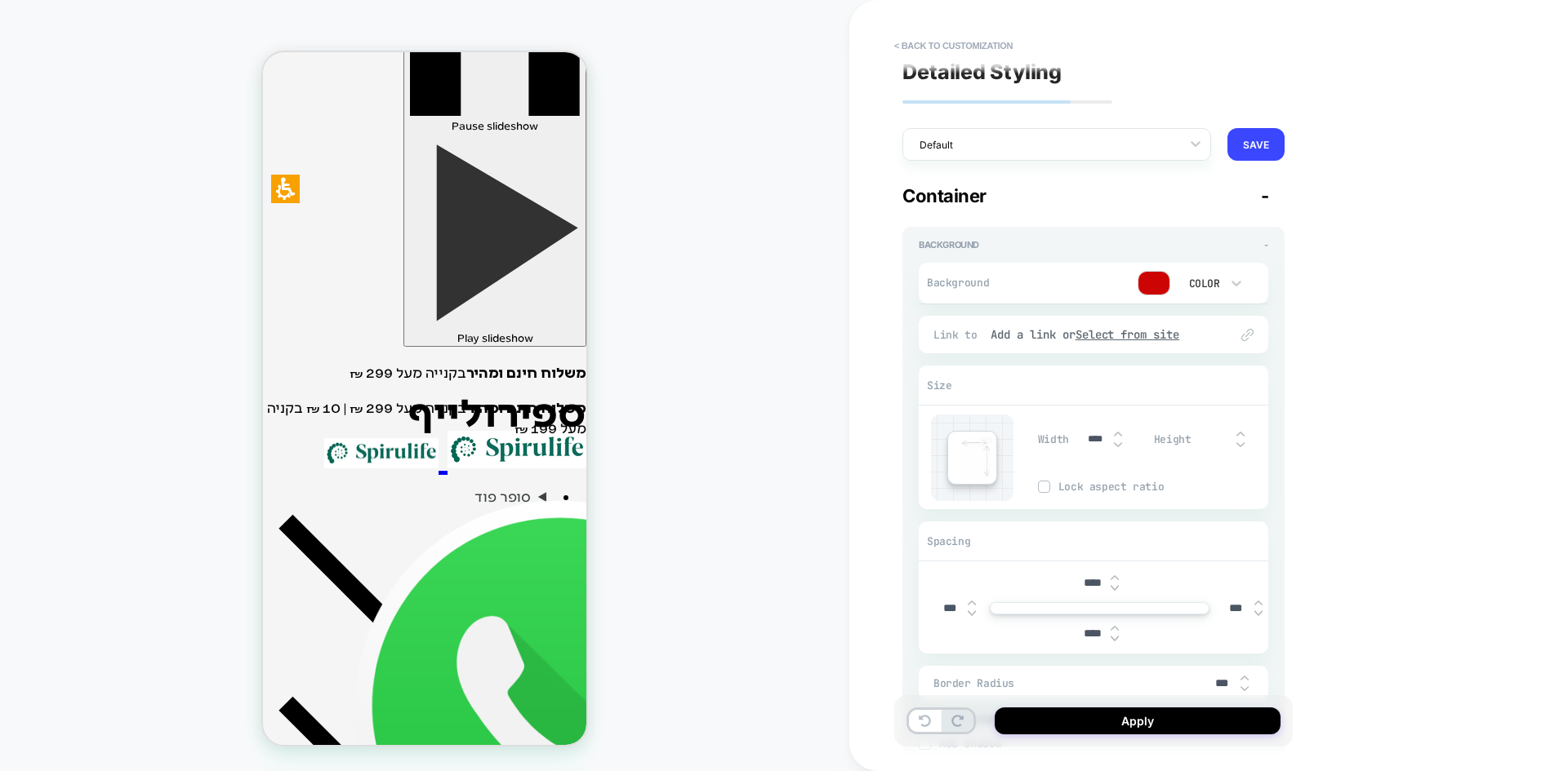
scroll to position [0, 0]
click at [967, 37] on button "< Back to customization" at bounding box center [953, 45] width 134 height 26
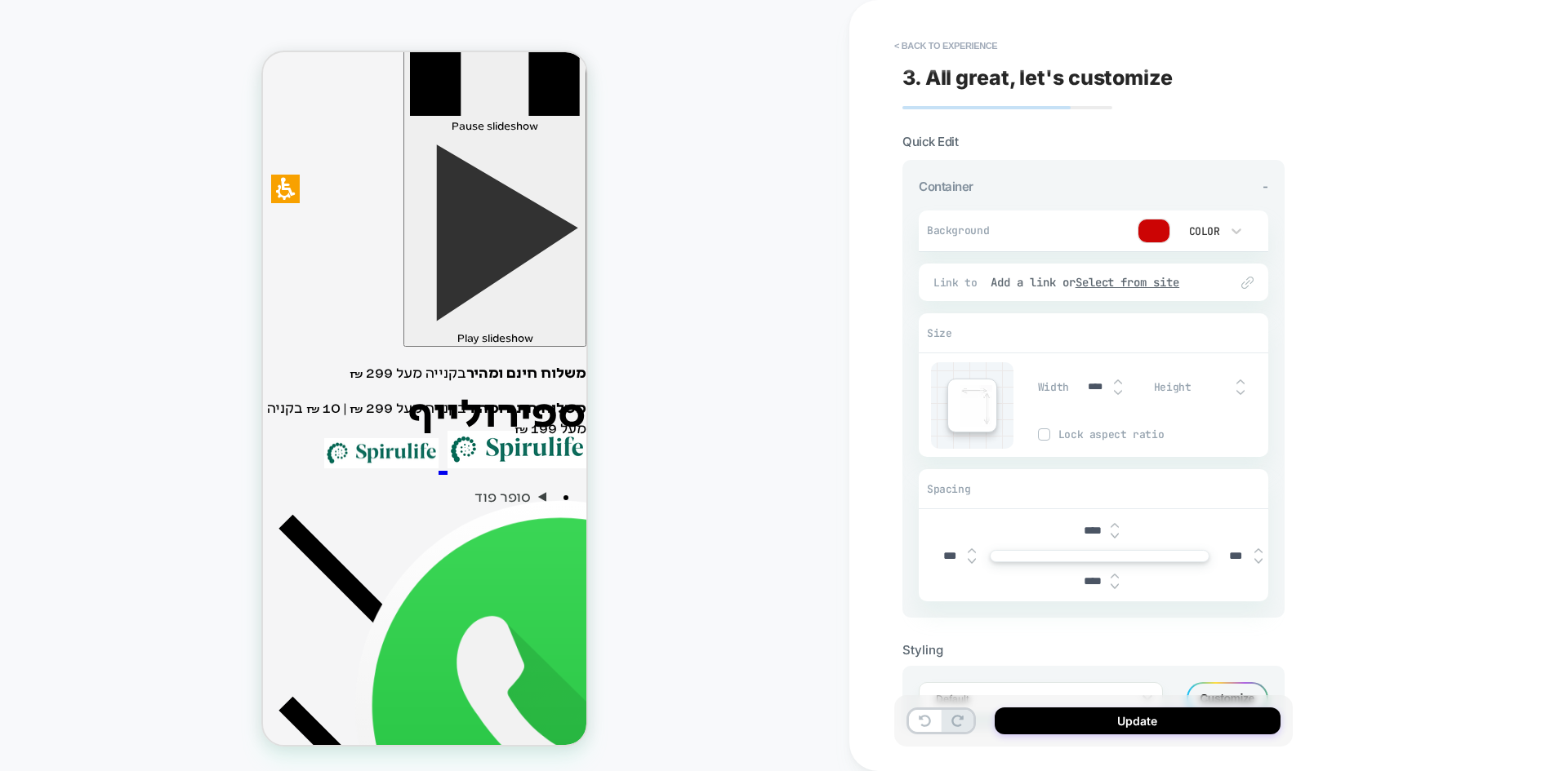
click at [1450, 354] on div "< Back to experience 3. All great, let's customize Quick Edit Container - Backg…" at bounding box center [1208, 386] width 718 height 771
click at [929, 43] on button "< Back to experience" at bounding box center [945, 45] width 119 height 26
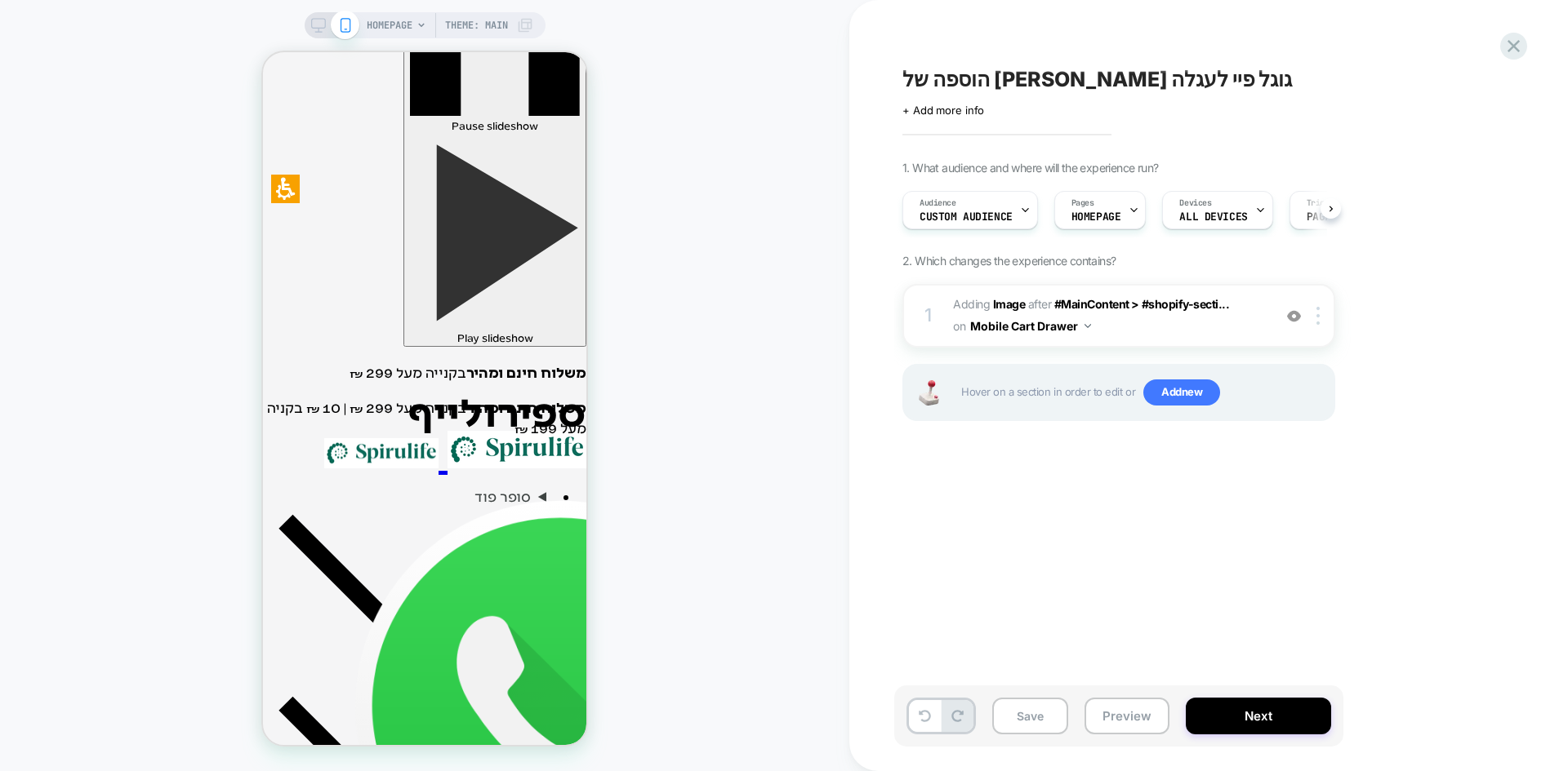
scroll to position [0, 1]
click at [1505, 50] on icon at bounding box center [1513, 46] width 22 height 22
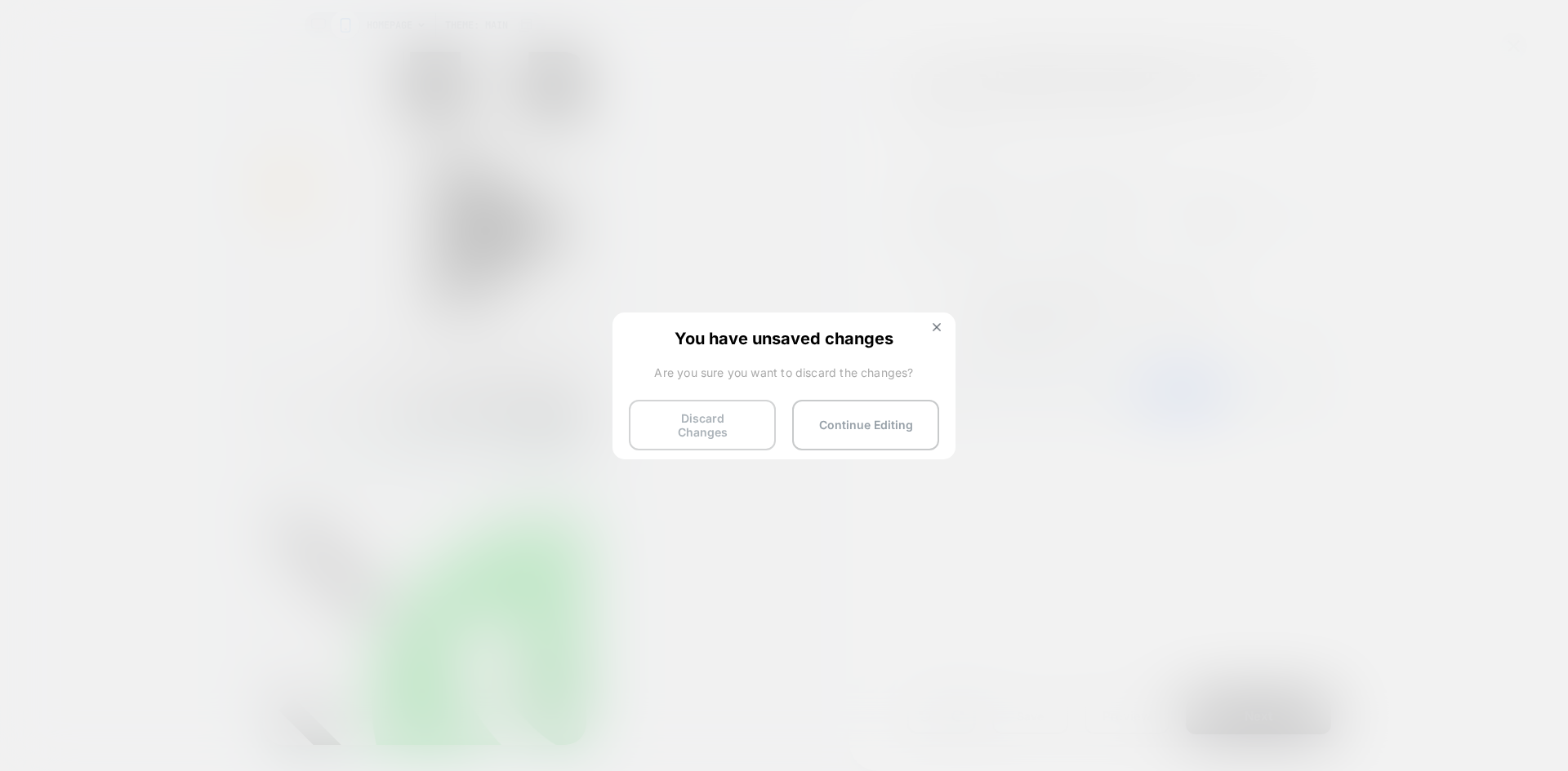
click at [732, 426] on button "Discard Changes" at bounding box center [703, 426] width 147 height 51
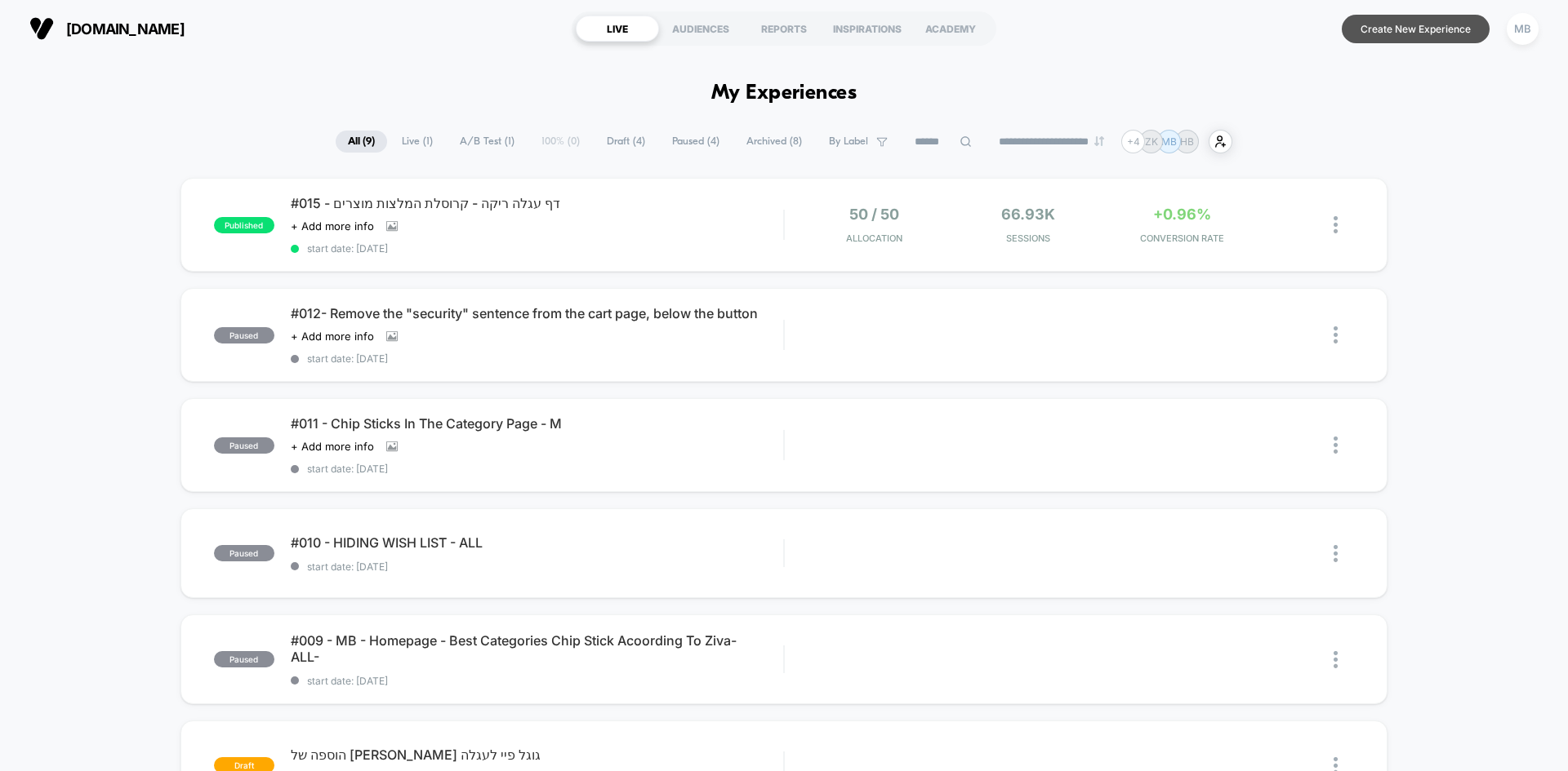
click at [1376, 38] on button "Create New Experience" at bounding box center [1415, 28] width 148 height 28
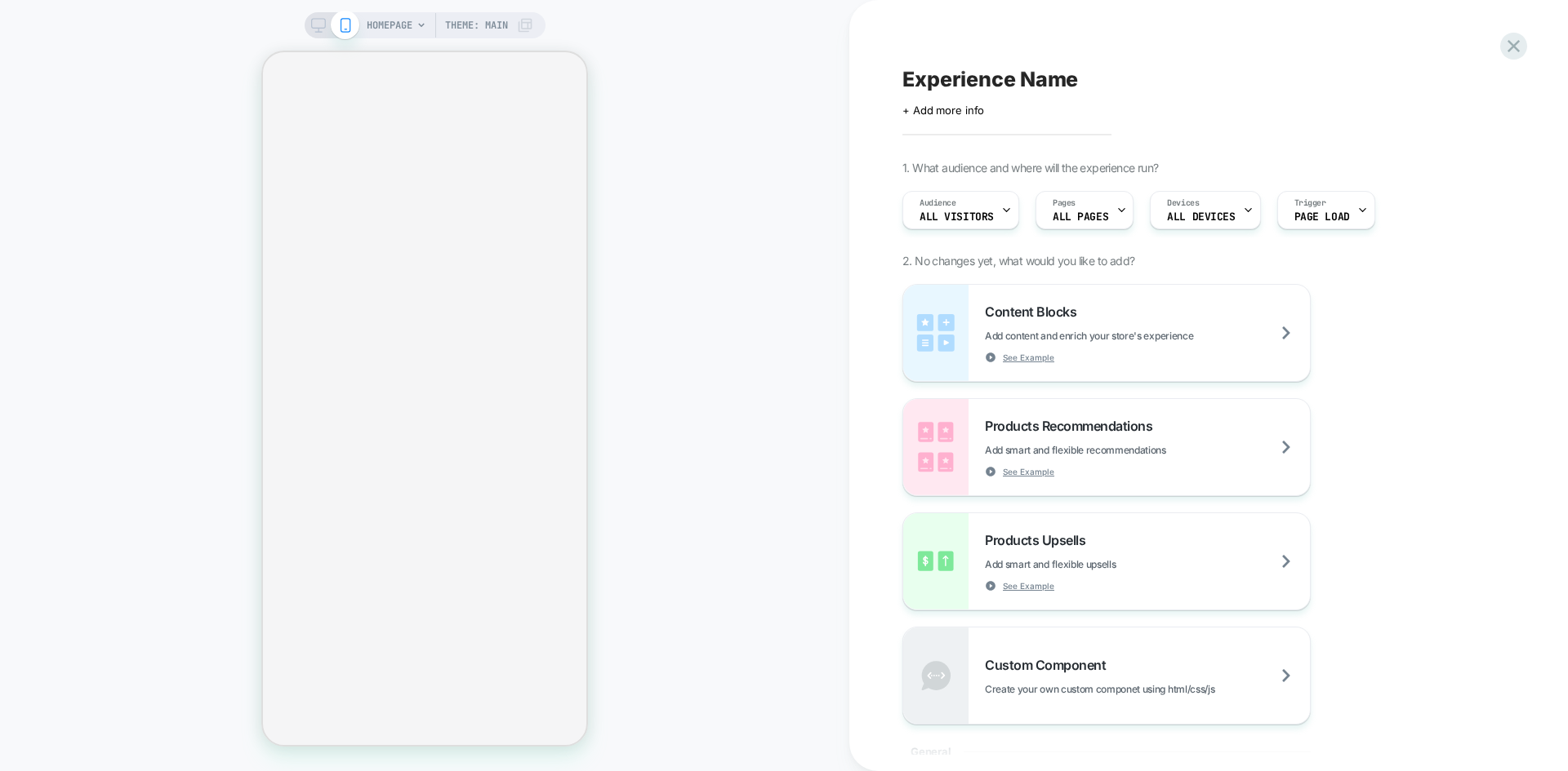
click at [1452, 391] on div "Content Blocks Add content and enrich your store's experience See Example Produ…" at bounding box center [1199, 504] width 596 height 440
click at [1066, 212] on span "ALL PAGES" at bounding box center [1080, 218] width 56 height 12
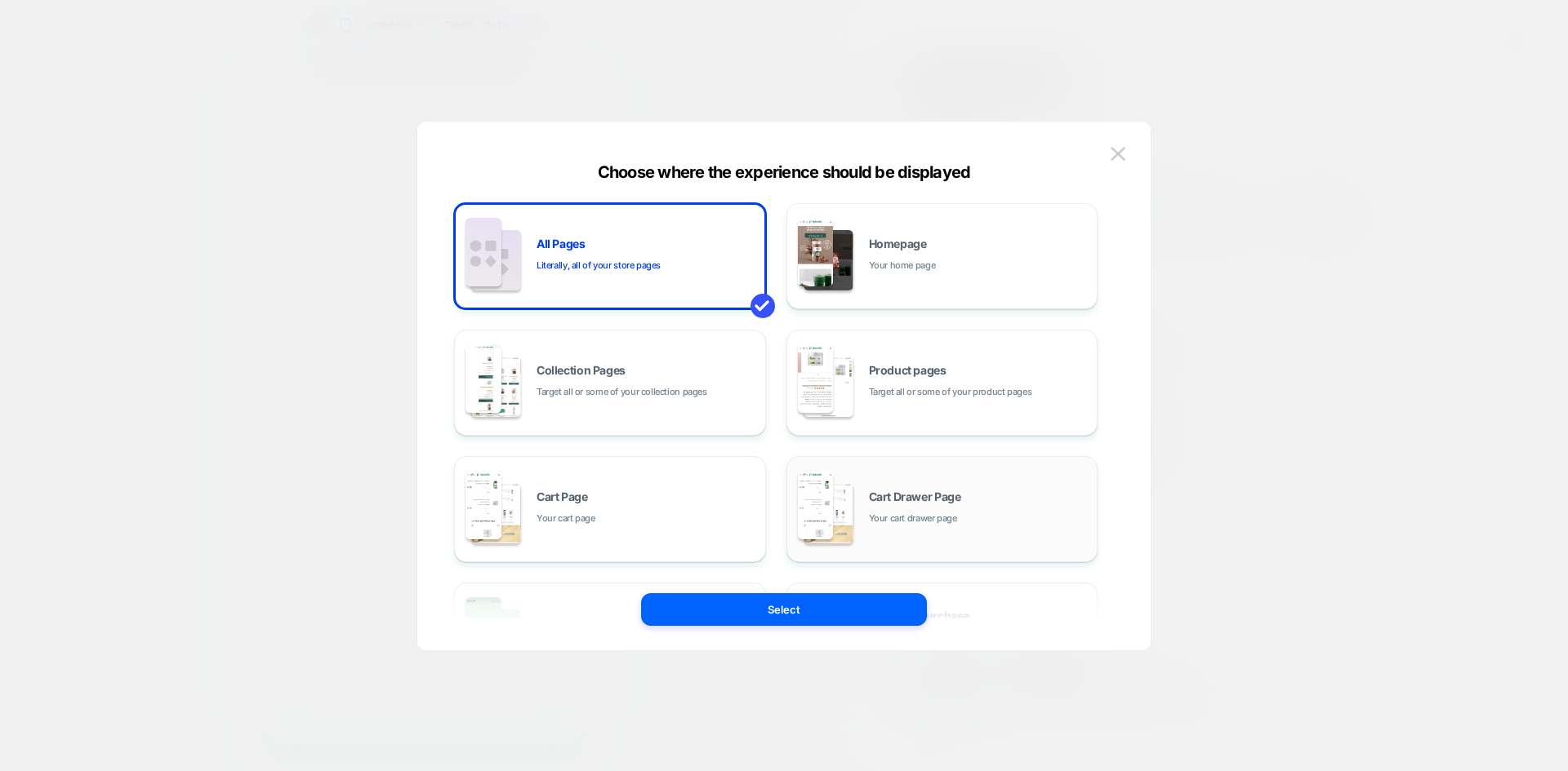
click at [900, 495] on span "Cart Drawer Page" at bounding box center [915, 497] width 92 height 12
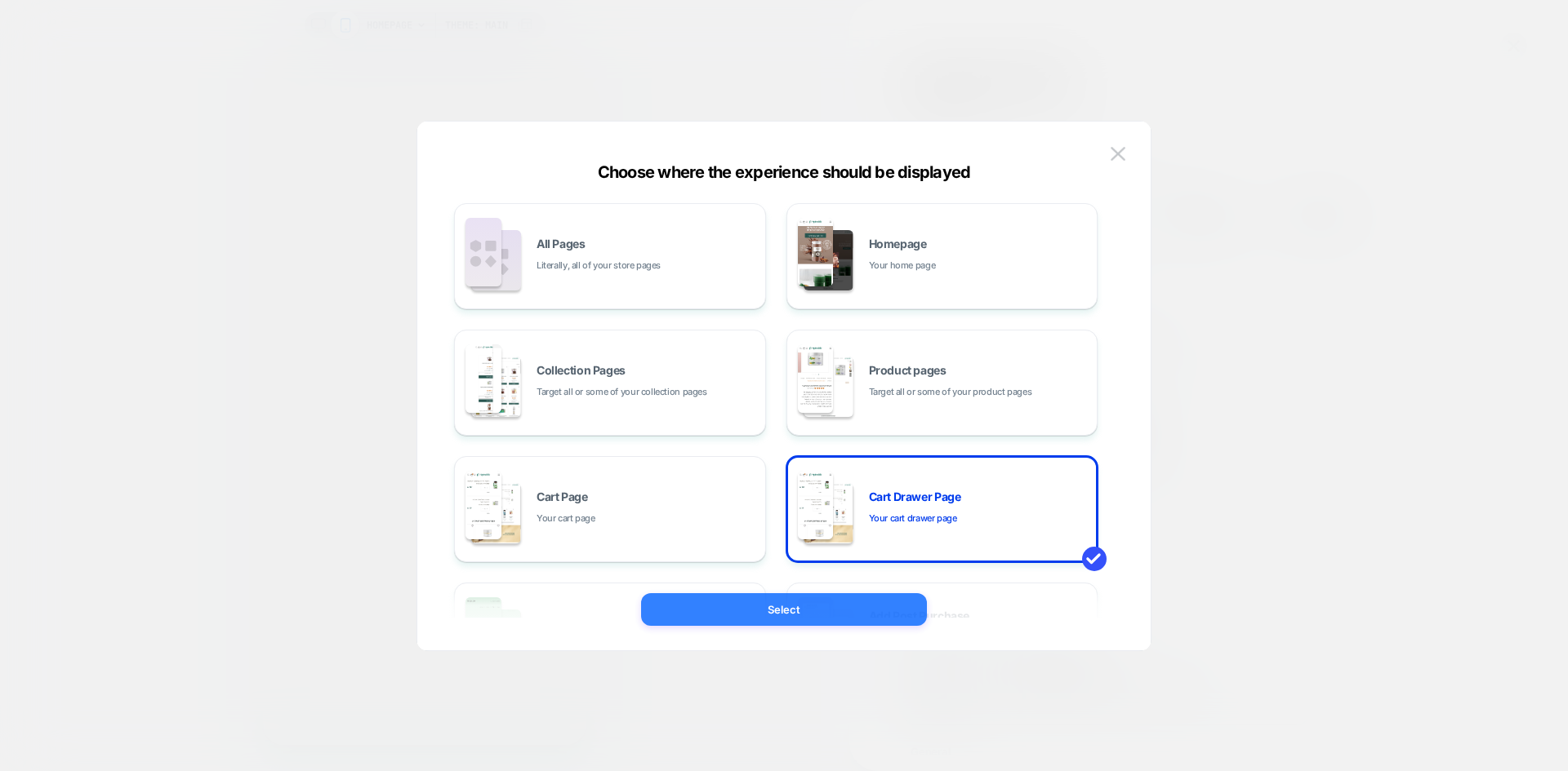
click at [833, 600] on button "Select" at bounding box center [783, 609] width 286 height 32
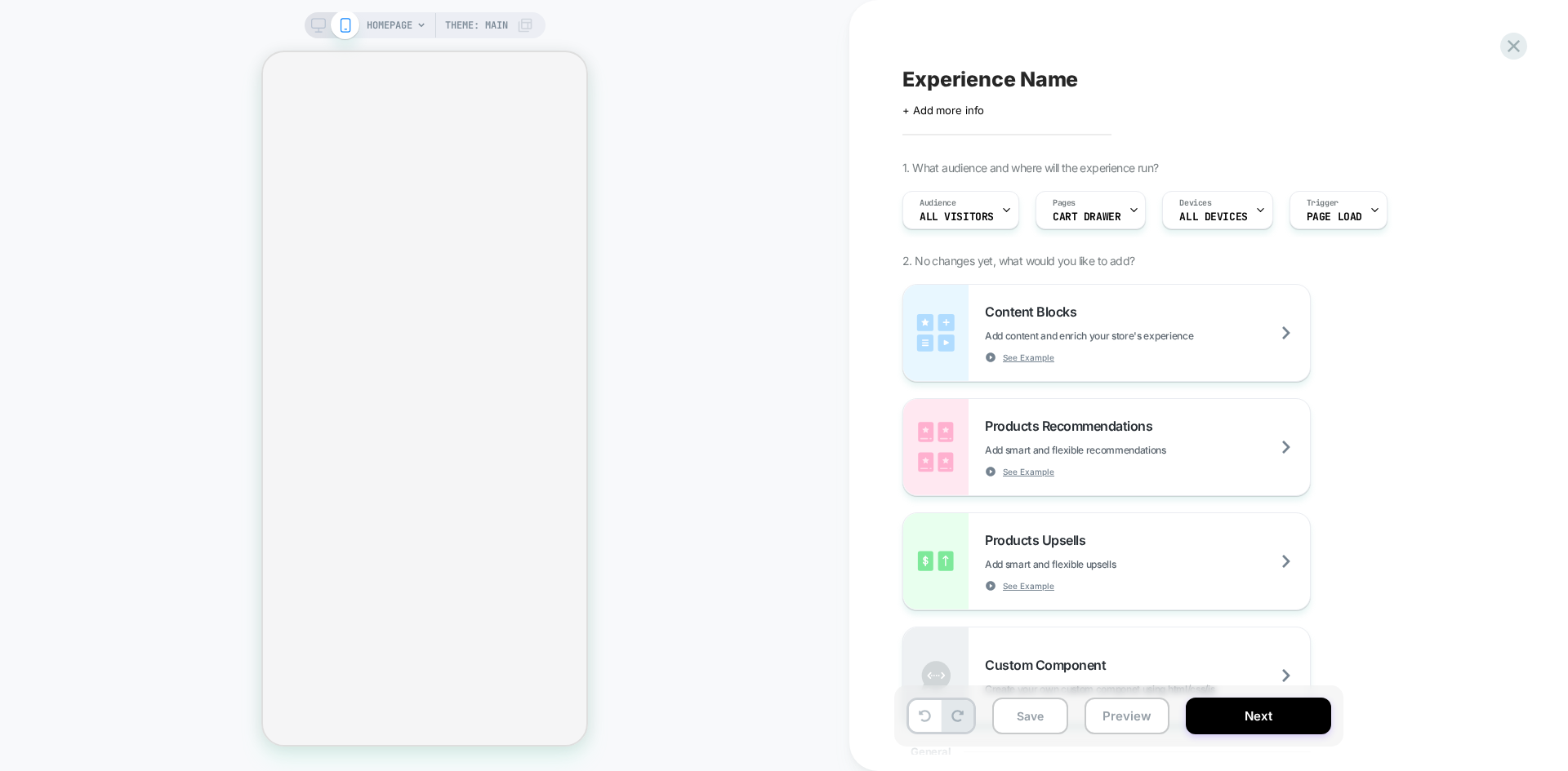
click at [401, 25] on span "HOMEPAGE" at bounding box center [390, 25] width 46 height 26
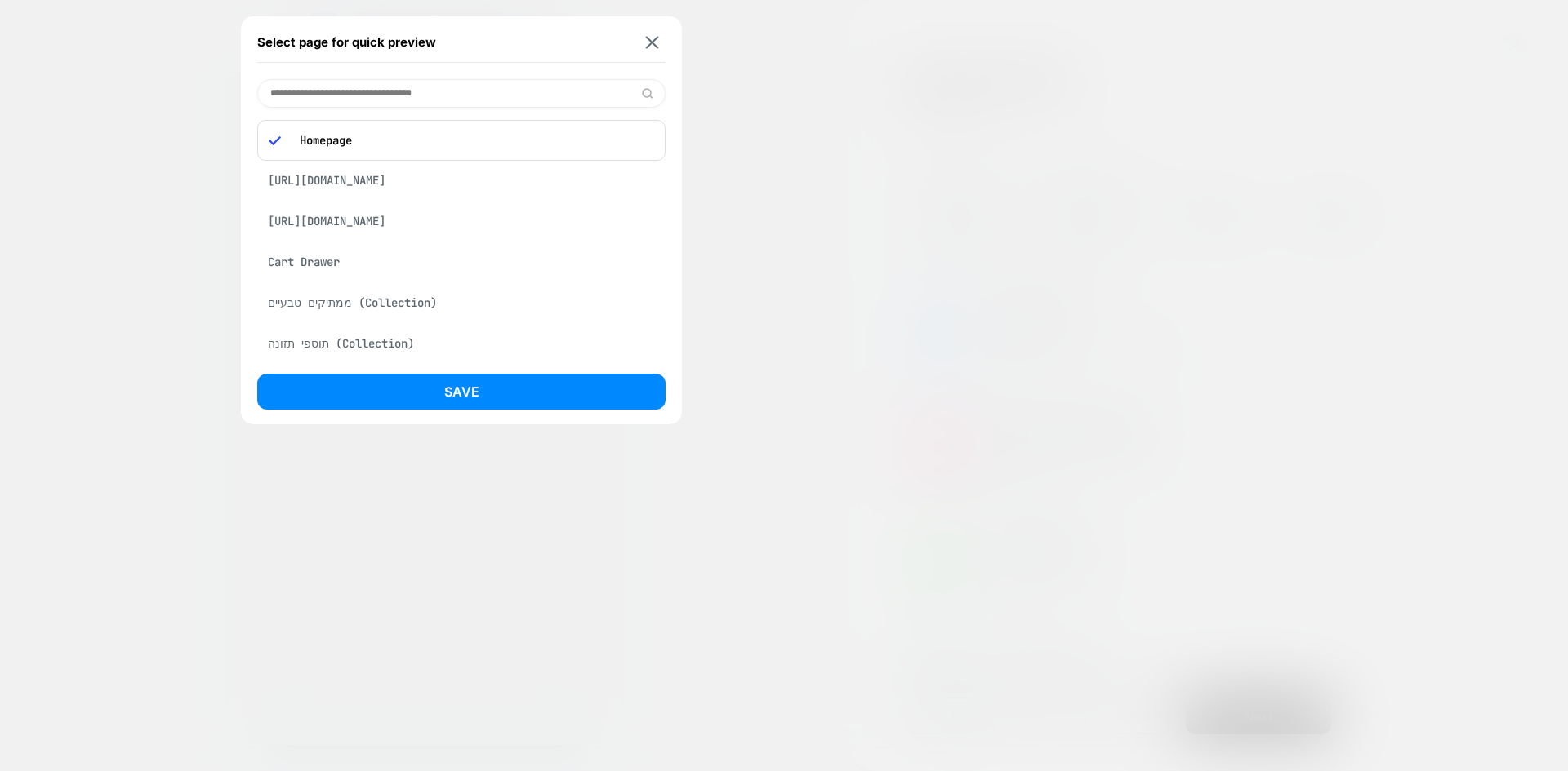
click at [425, 95] on input at bounding box center [461, 93] width 408 height 28
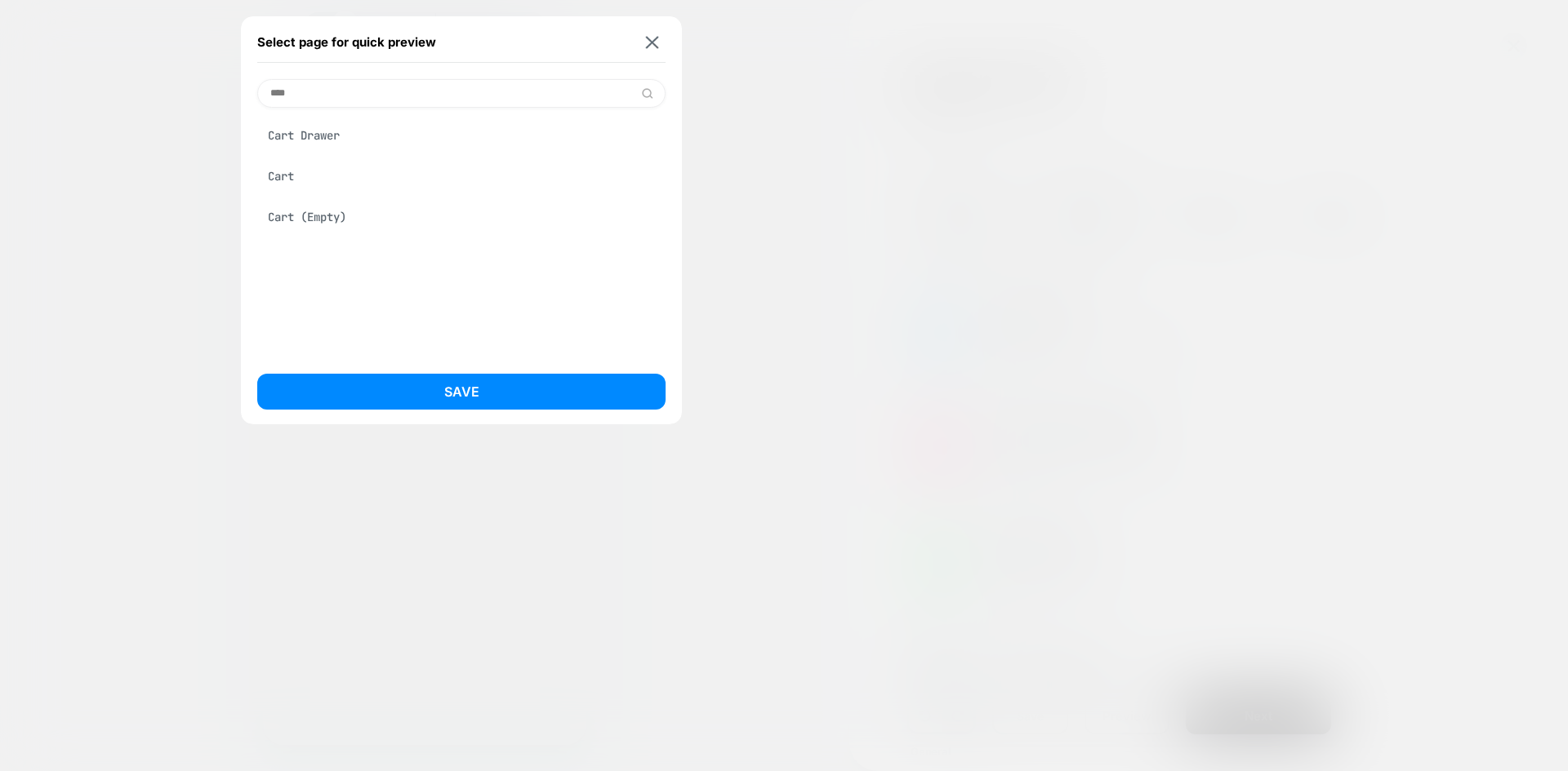
type input "****"
click at [352, 136] on div "Cart Drawer" at bounding box center [461, 135] width 408 height 31
click at [479, 400] on div "Select page for quick preview **** Cart Drawer Cart Cart (Empty) Save HOMEPAGE …" at bounding box center [784, 386] width 1568 height 771
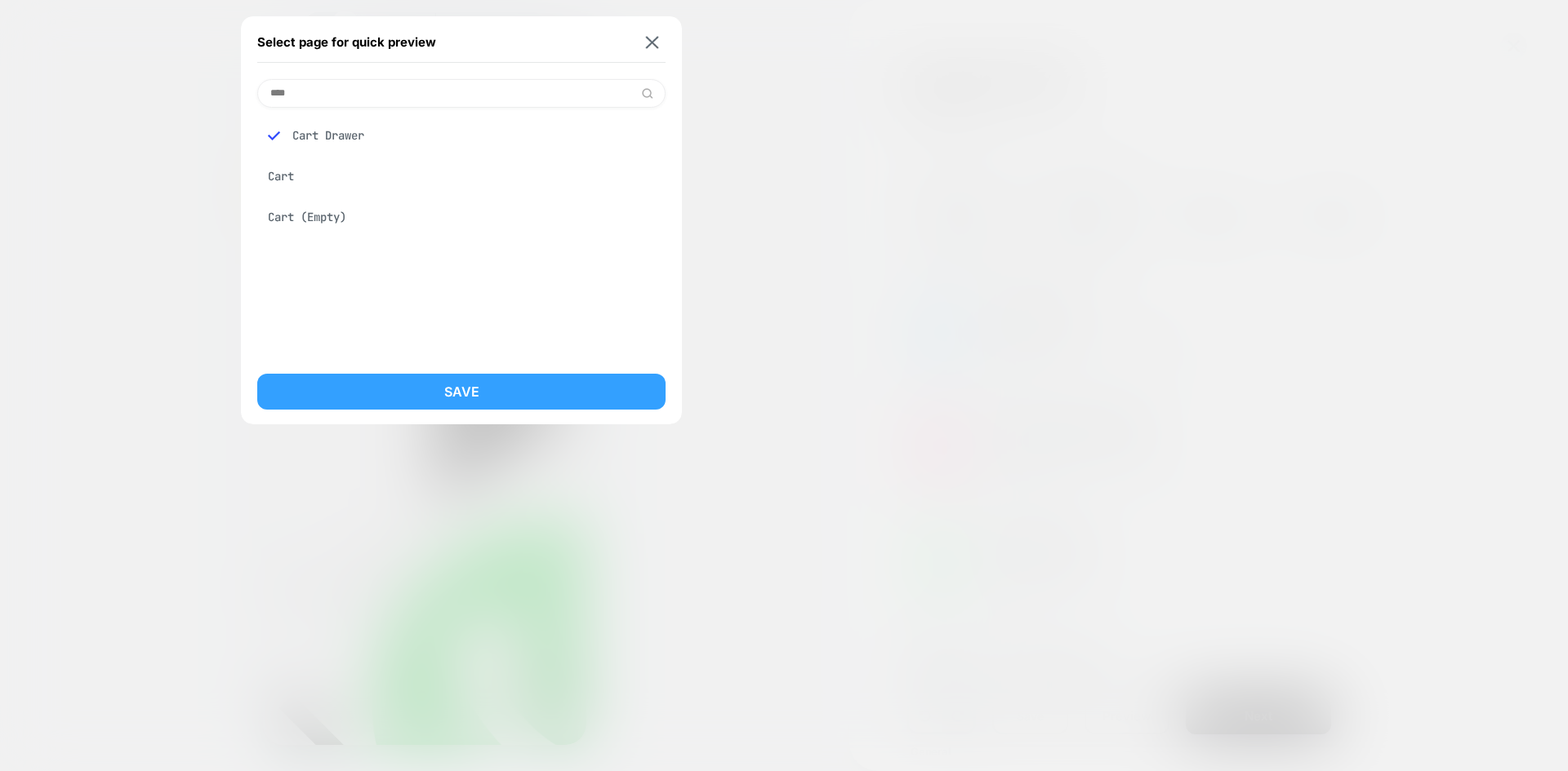
click at [485, 392] on button "Save" at bounding box center [461, 391] width 408 height 36
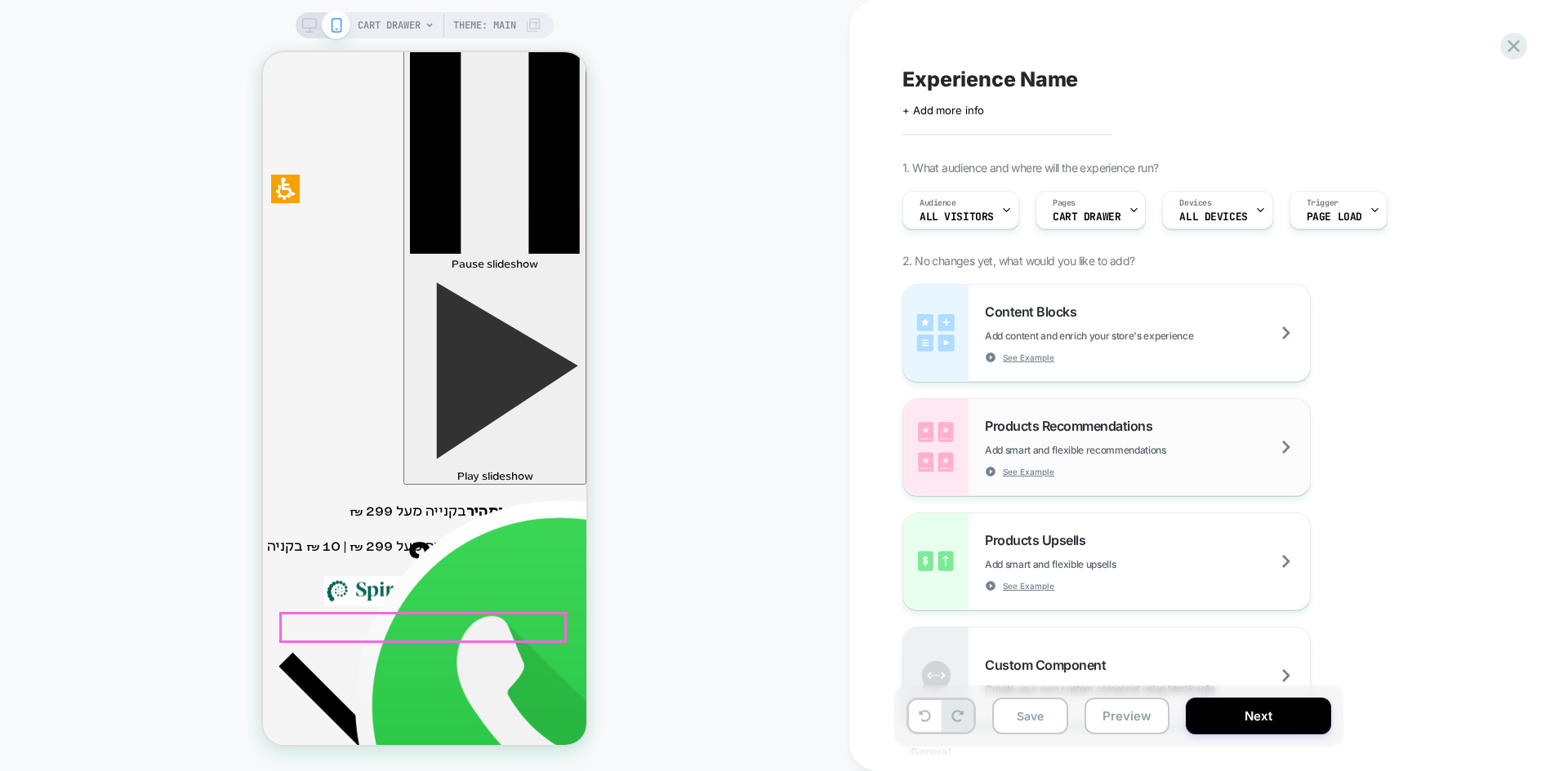
scroll to position [245, 0]
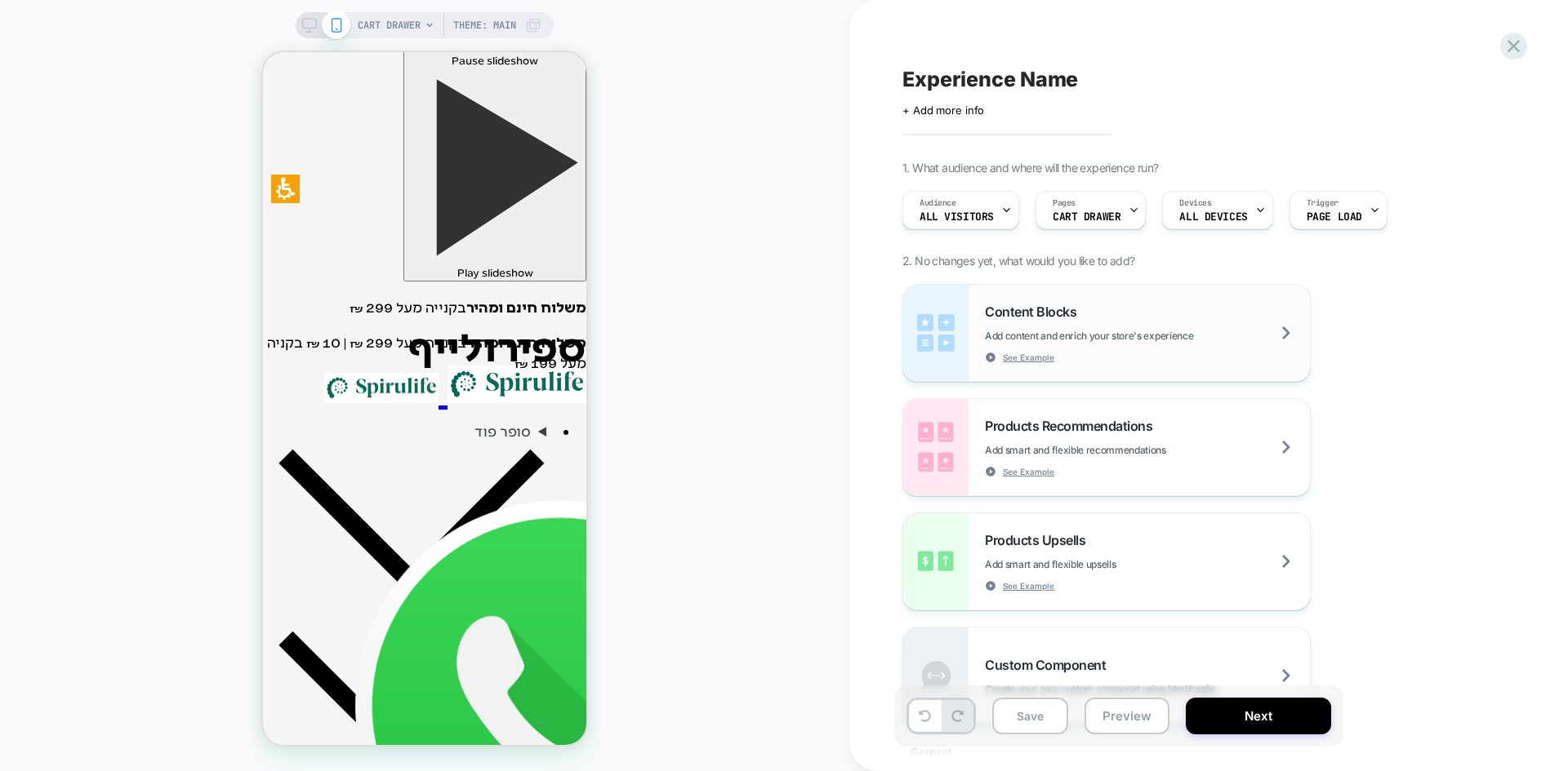
click at [1170, 330] on span "Add content and enrich your store's experience" at bounding box center [1128, 335] width 289 height 12
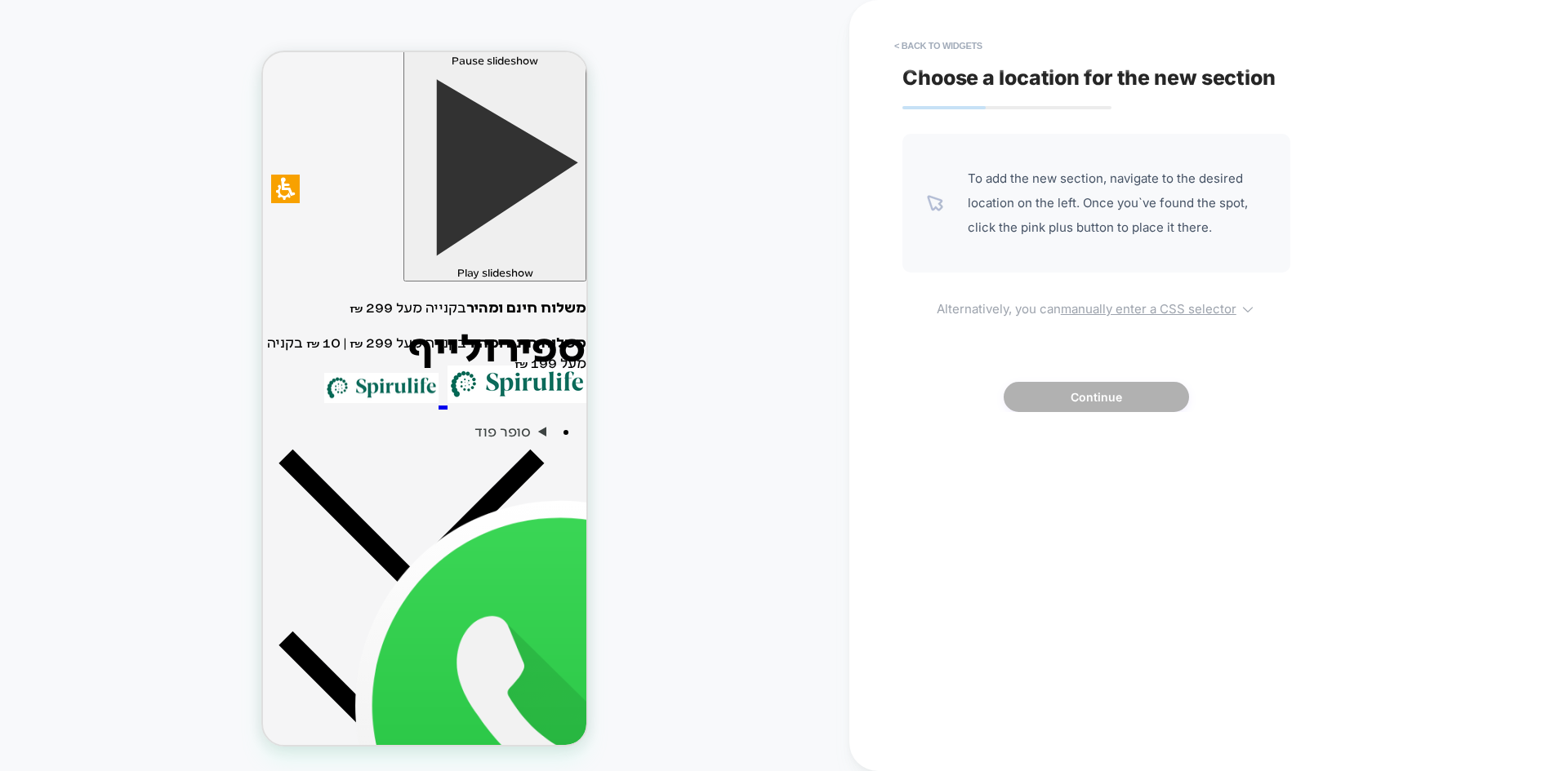
click at [1123, 304] on u "manually enter a CSS selector" at bounding box center [1148, 309] width 176 height 16
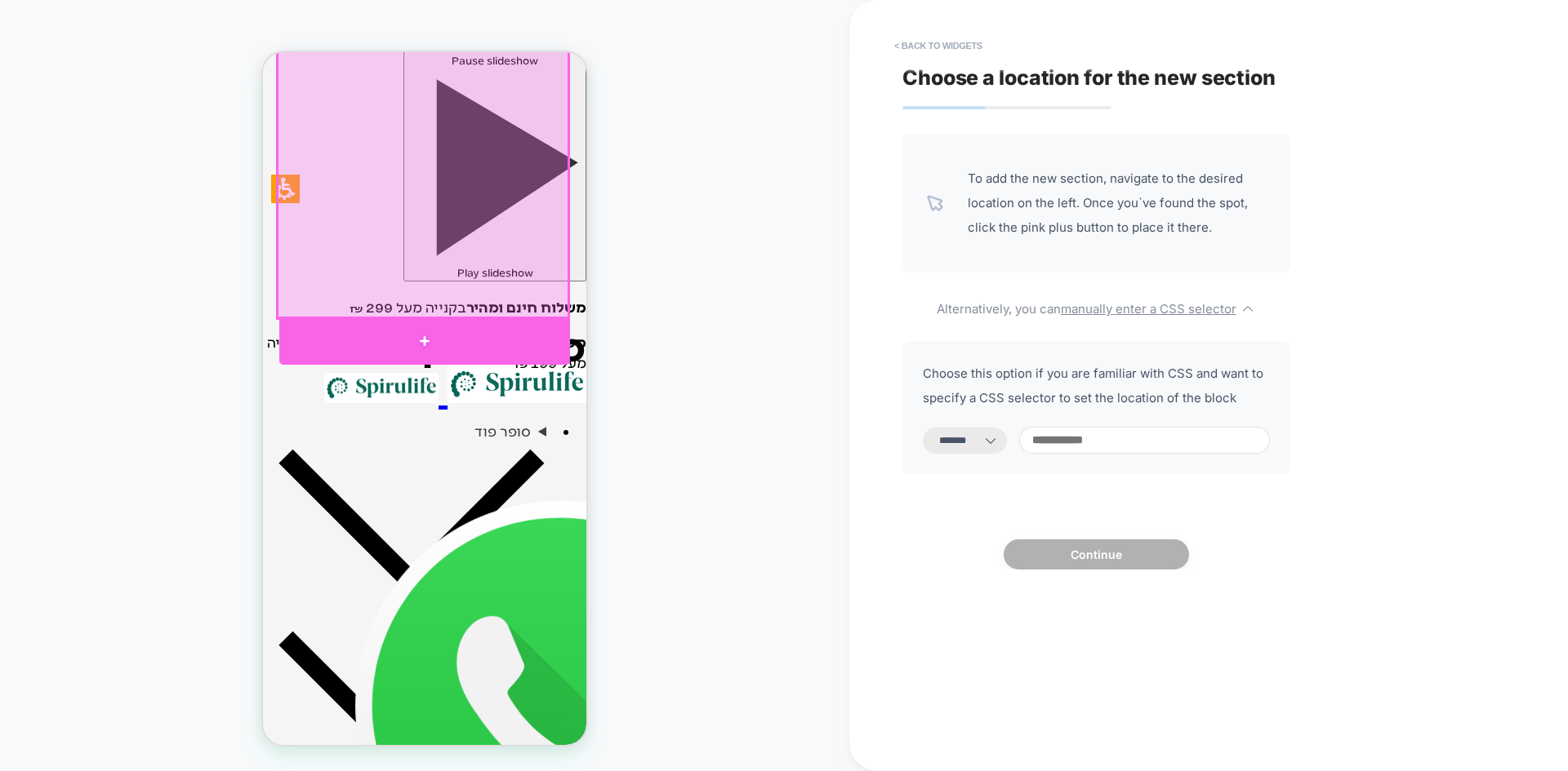
click at [406, 328] on div at bounding box center [425, 340] width 290 height 48
select select "*********"
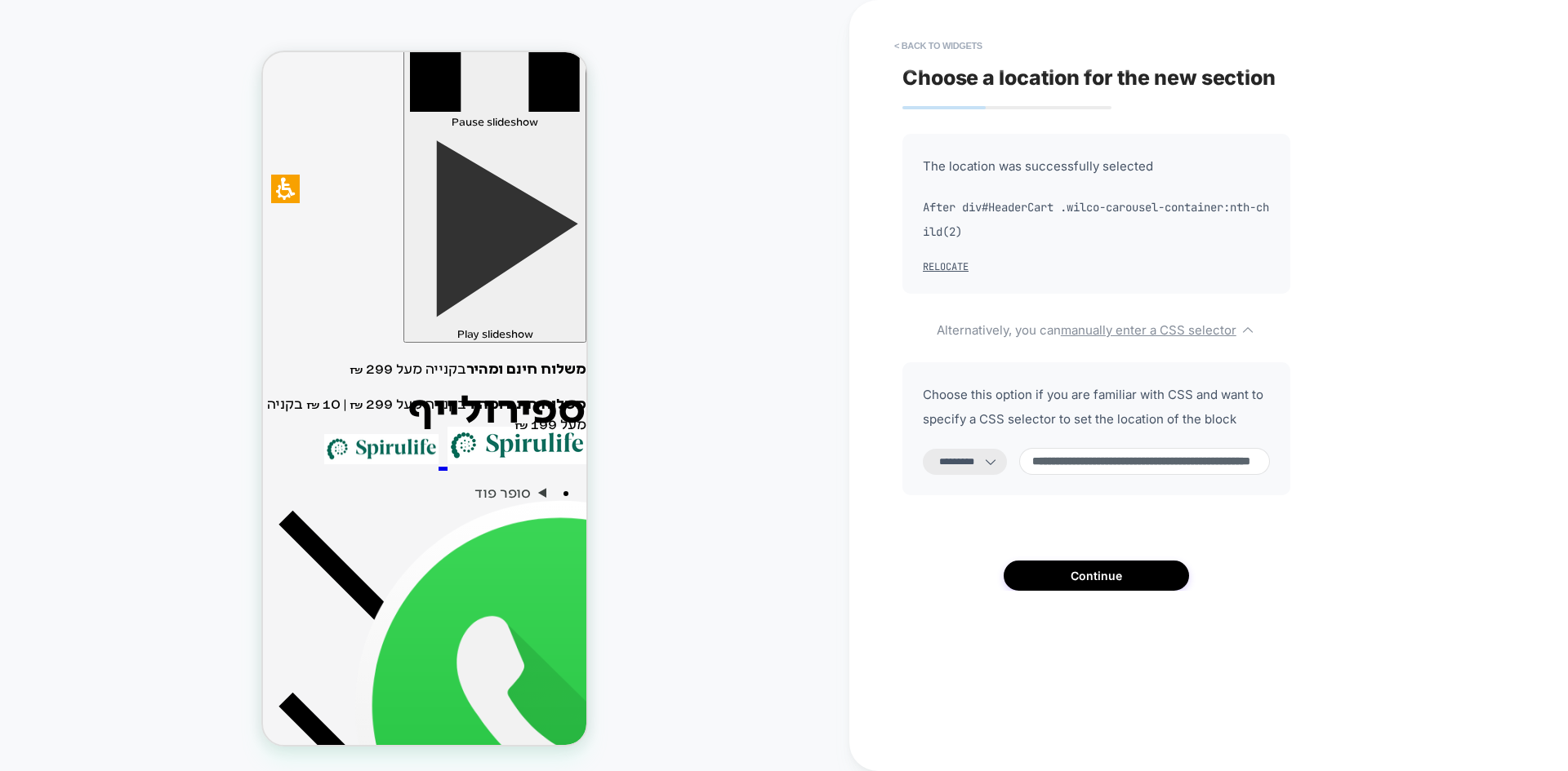
scroll to position [182, 0]
click at [1111, 585] on button "Continue" at bounding box center [1096, 576] width 185 height 30
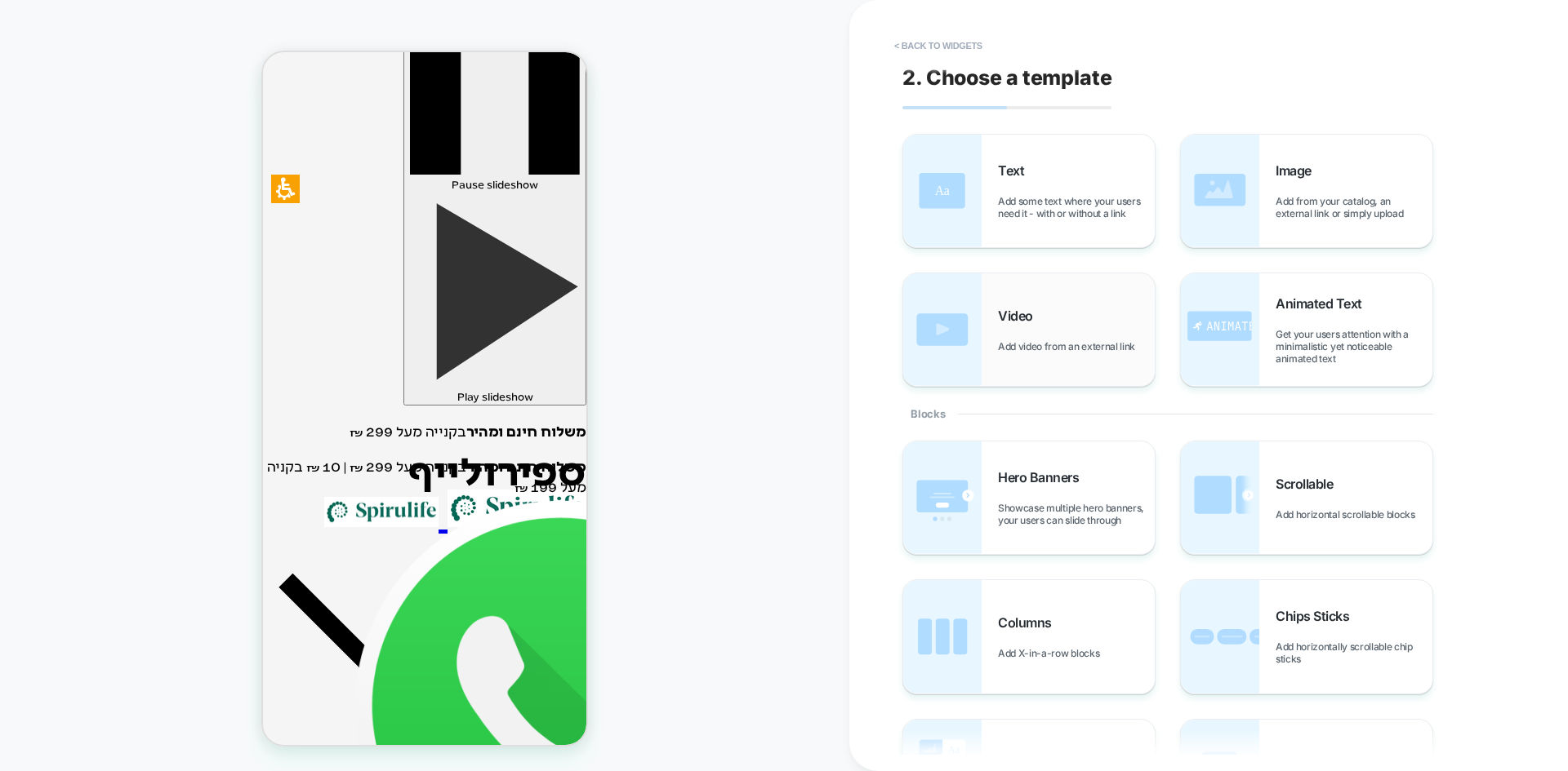
scroll to position [143, 0]
click at [1300, 211] on span "Add from your catalog, an external link or simply upload" at bounding box center [1354, 207] width 157 height 25
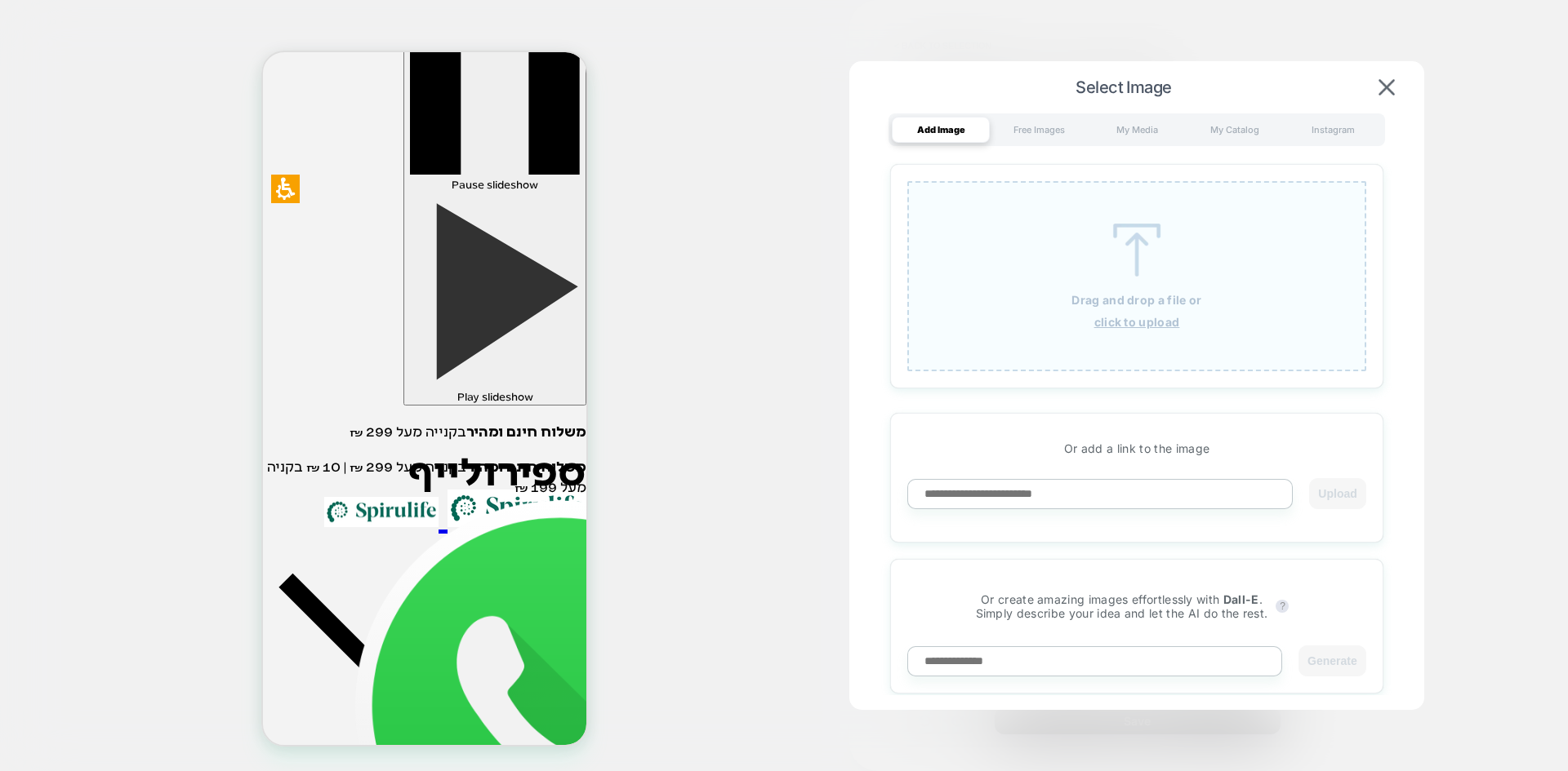
click at [1149, 317] on u "click to upload" at bounding box center [1136, 322] width 85 height 14
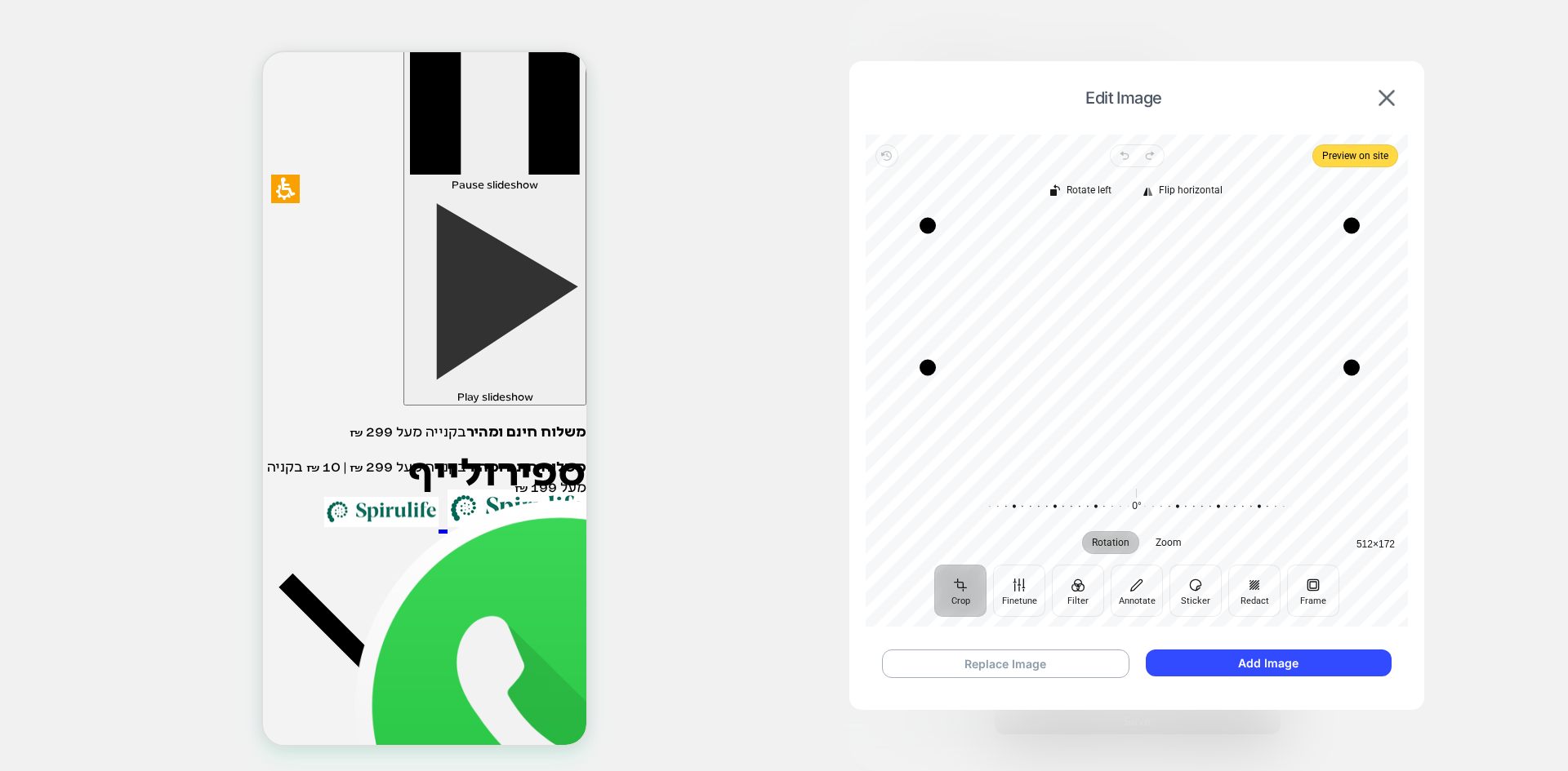
drag, startPoint x: 1343, startPoint y: 461, endPoint x: 1349, endPoint y: 364, distance: 97.2
click at [1349, 364] on div "Drag corner br" at bounding box center [1351, 368] width 17 height 17
drag, startPoint x: 1346, startPoint y: 228, endPoint x: 1344, endPoint y: 314, distance: 86.0
click at [1344, 314] on div "Drag corner tr" at bounding box center [1349, 312] width 17 height 17
click at [1233, 670] on button "Add Image" at bounding box center [1268, 662] width 245 height 26
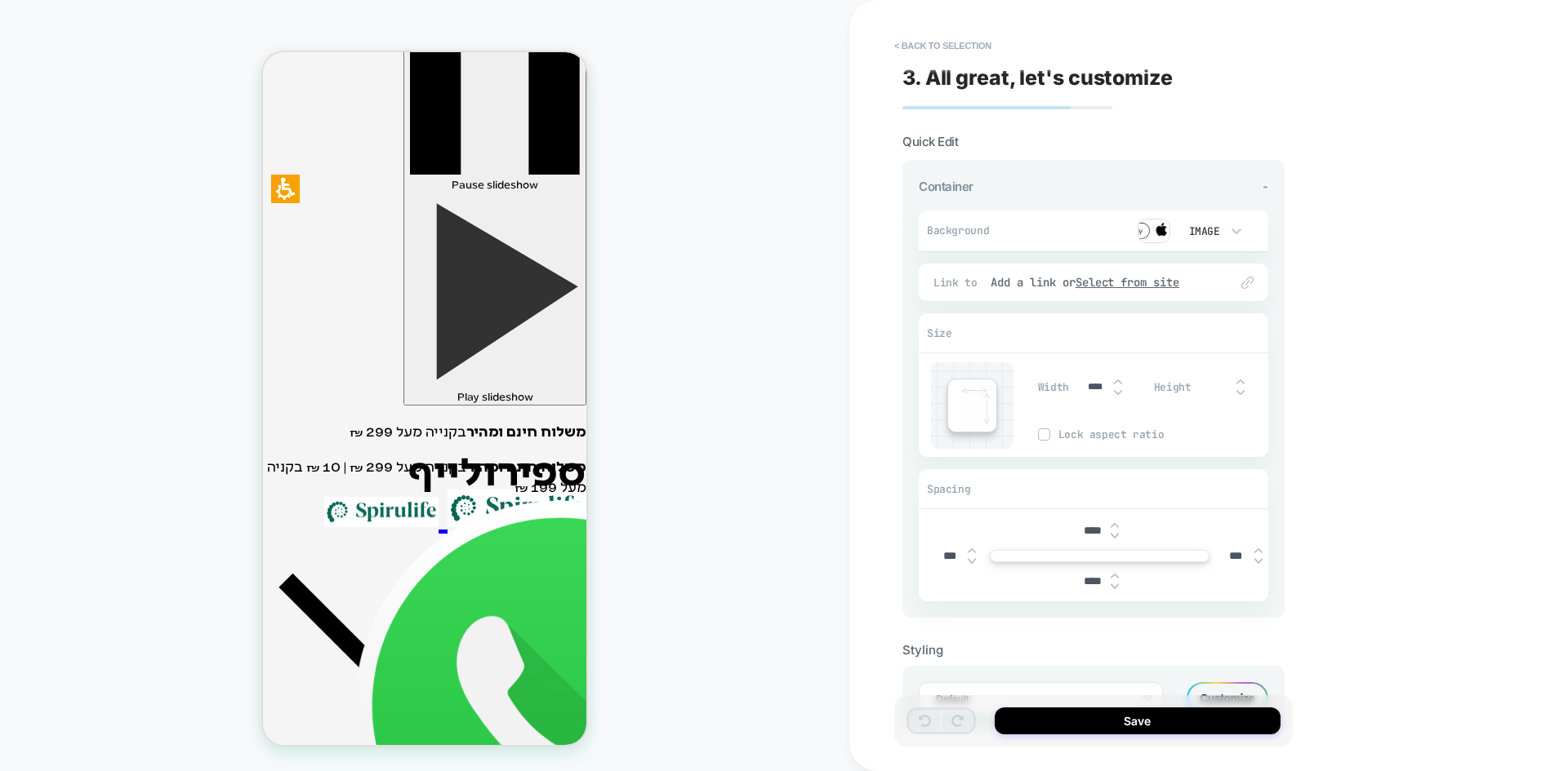
scroll to position [399, 0]
click at [1091, 726] on button "Save" at bounding box center [1136, 720] width 286 height 26
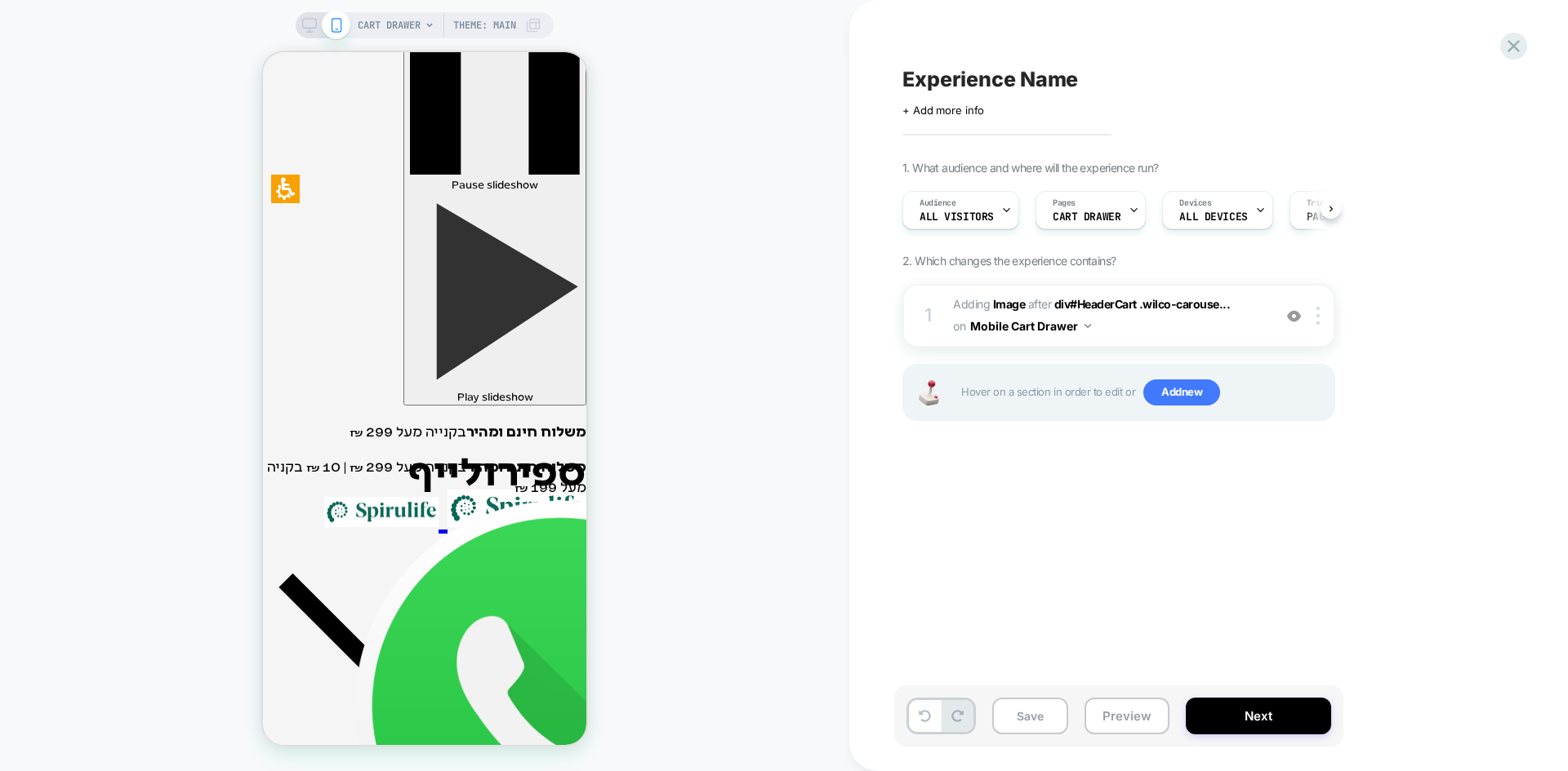
scroll to position [0, 1]
click at [1013, 304] on b "Image" at bounding box center [1009, 304] width 32 height 14
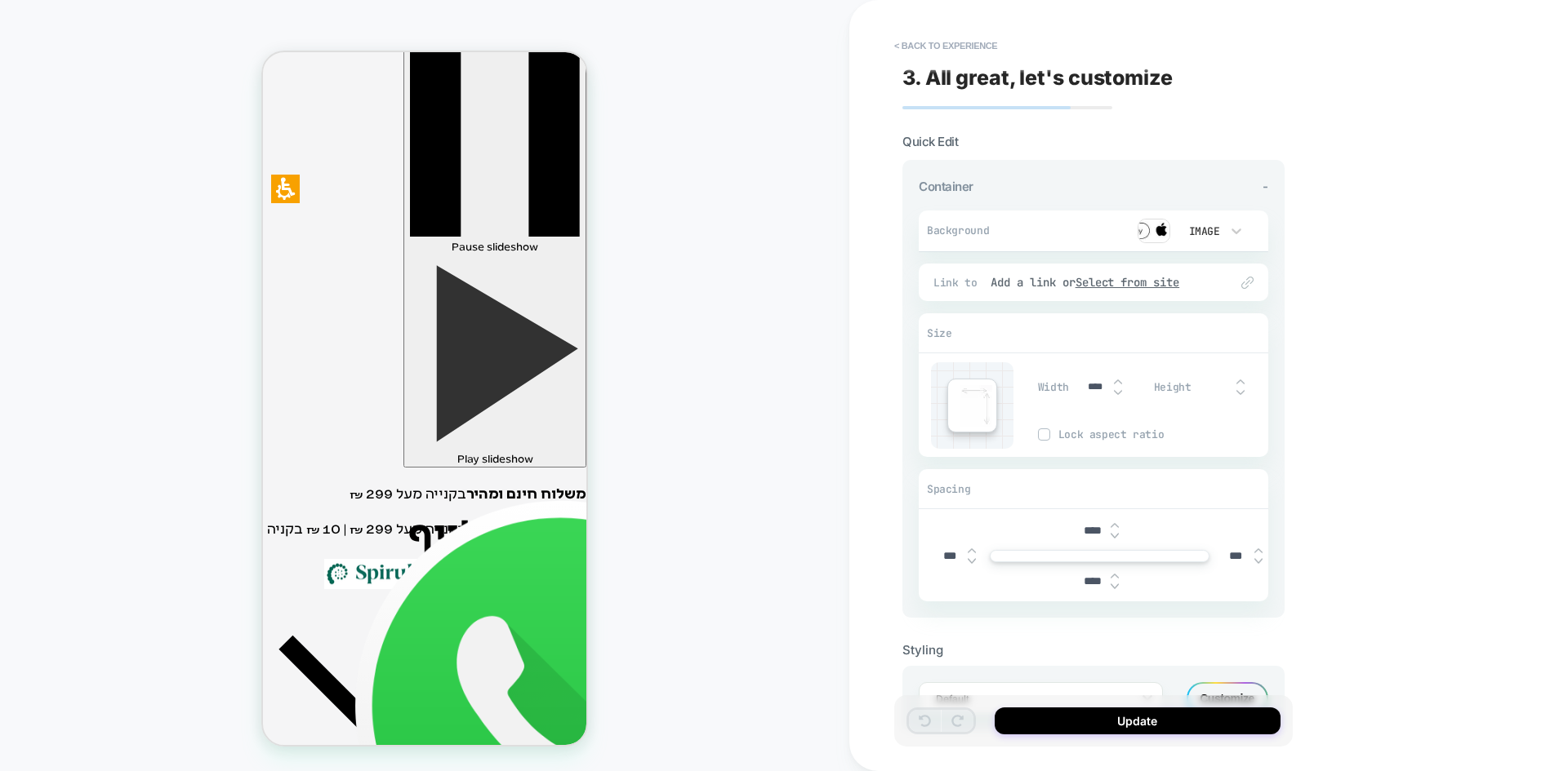
scroll to position [0, 0]
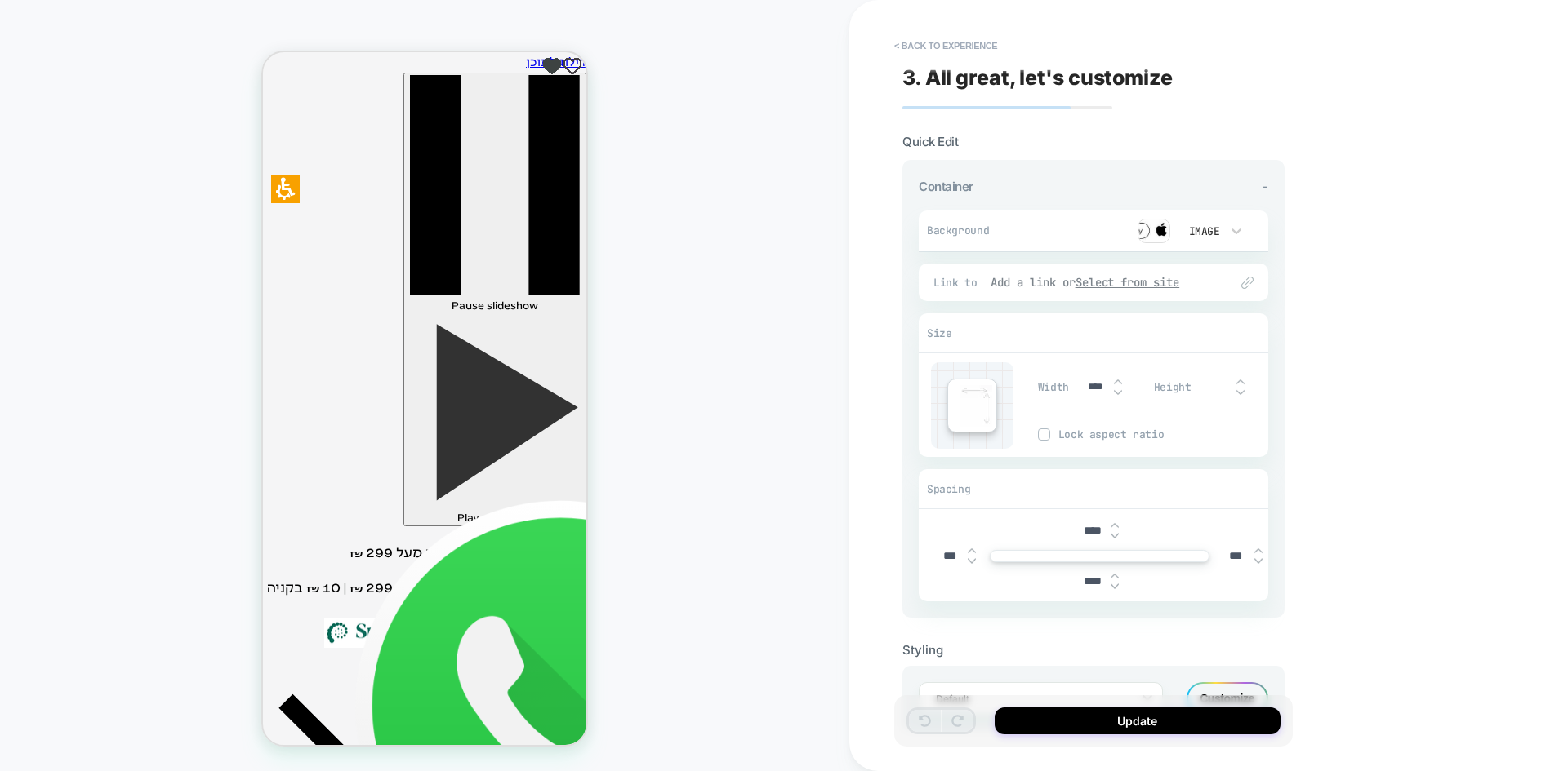
click at [1016, 282] on div "Add a link or Select from site" at bounding box center [1101, 282] width 222 height 15
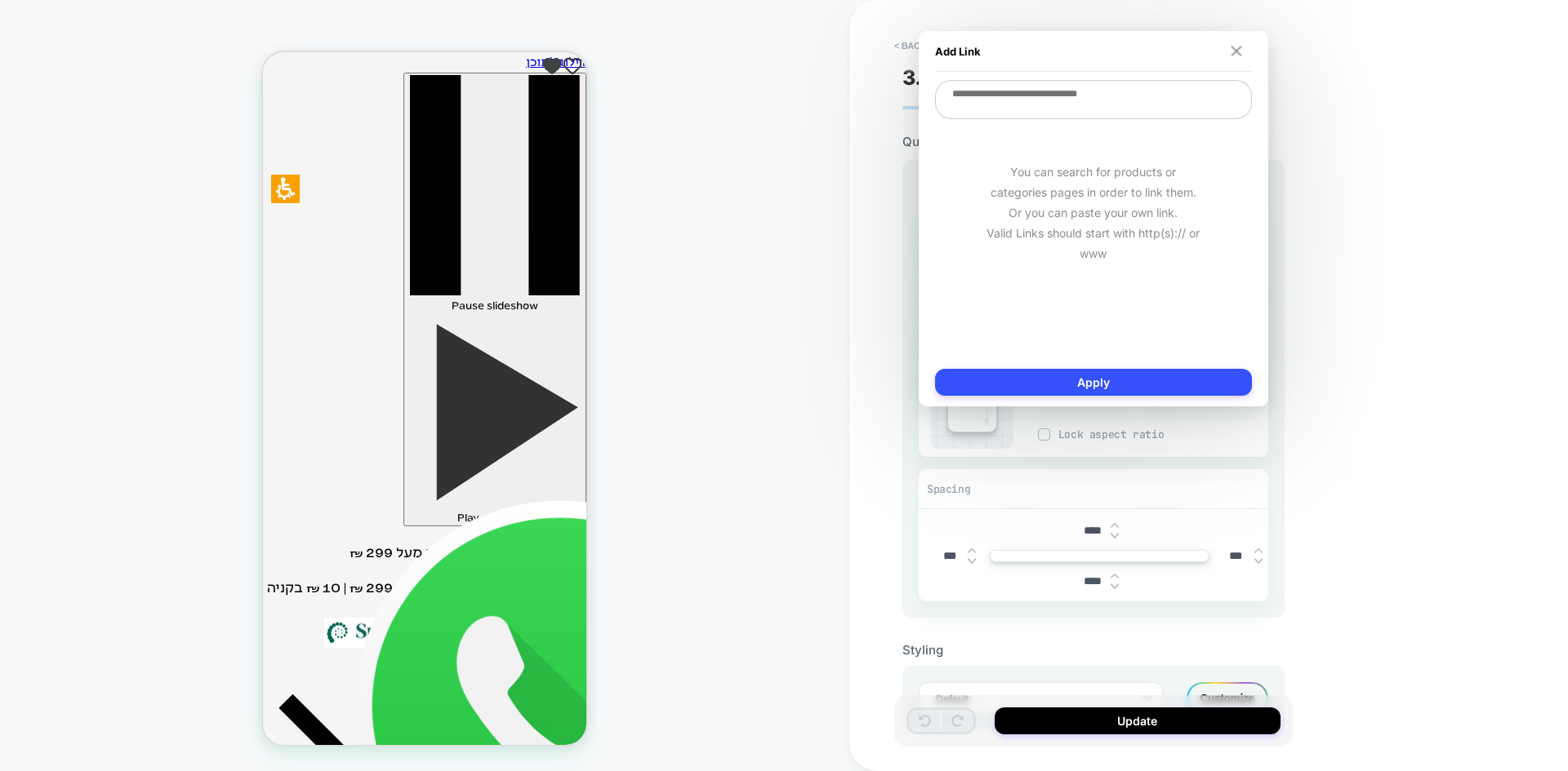
click at [1233, 46] on img at bounding box center [1235, 51] width 11 height 11
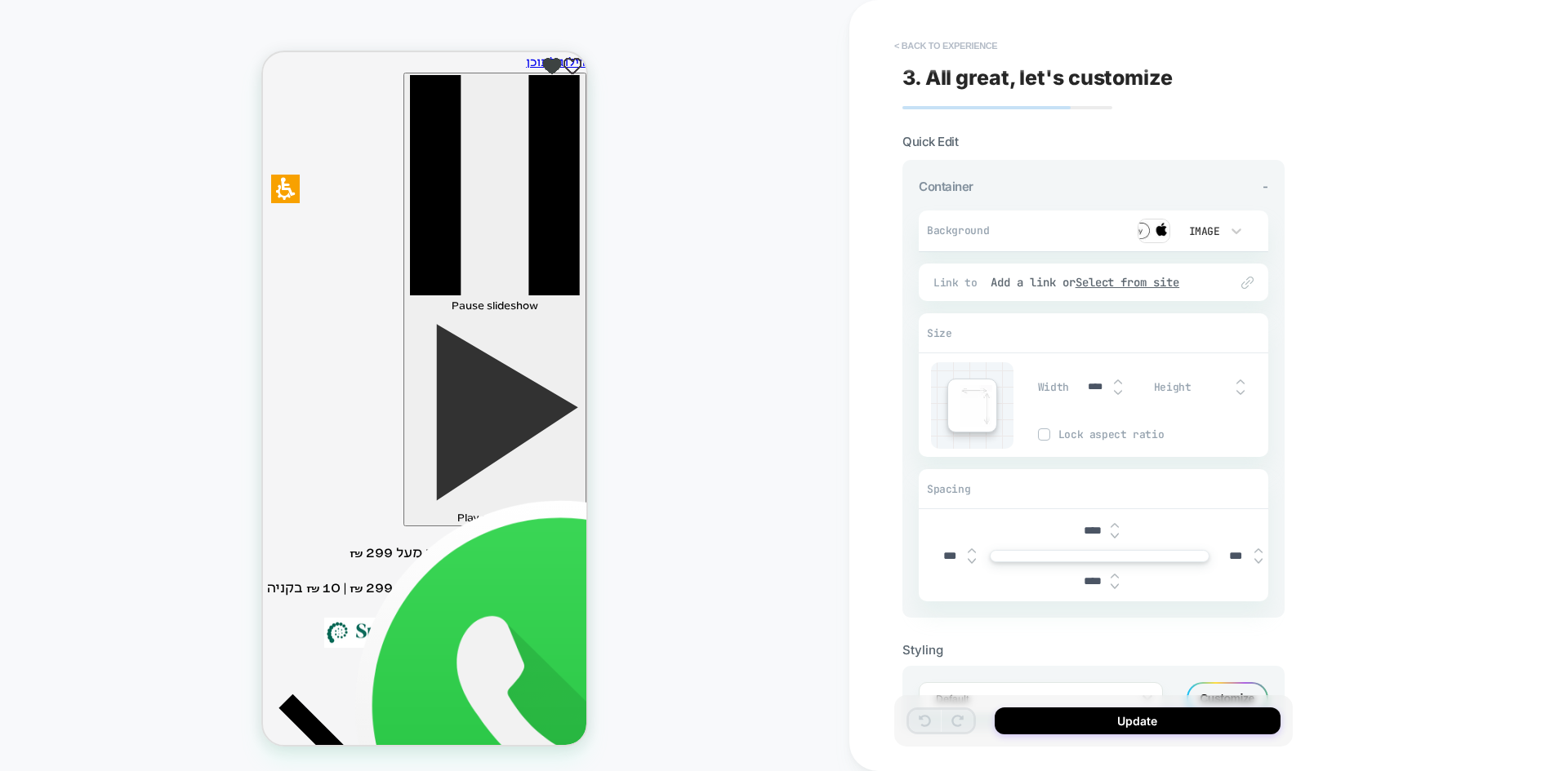
click at [946, 50] on button "< Back to experience" at bounding box center [945, 45] width 119 height 26
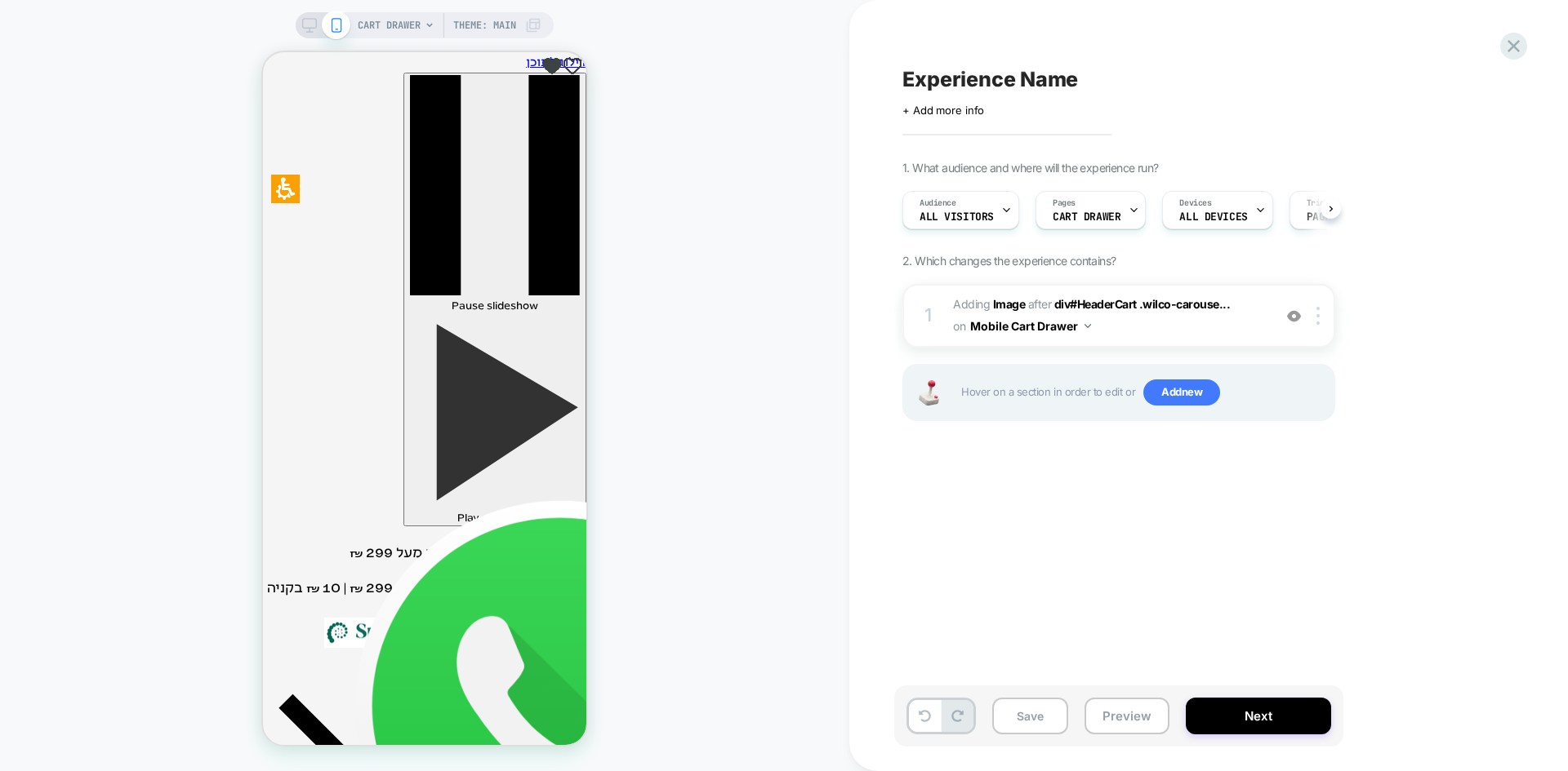
scroll to position [0, 1]
click at [1133, 707] on button "Preview" at bounding box center [1126, 715] width 85 height 36
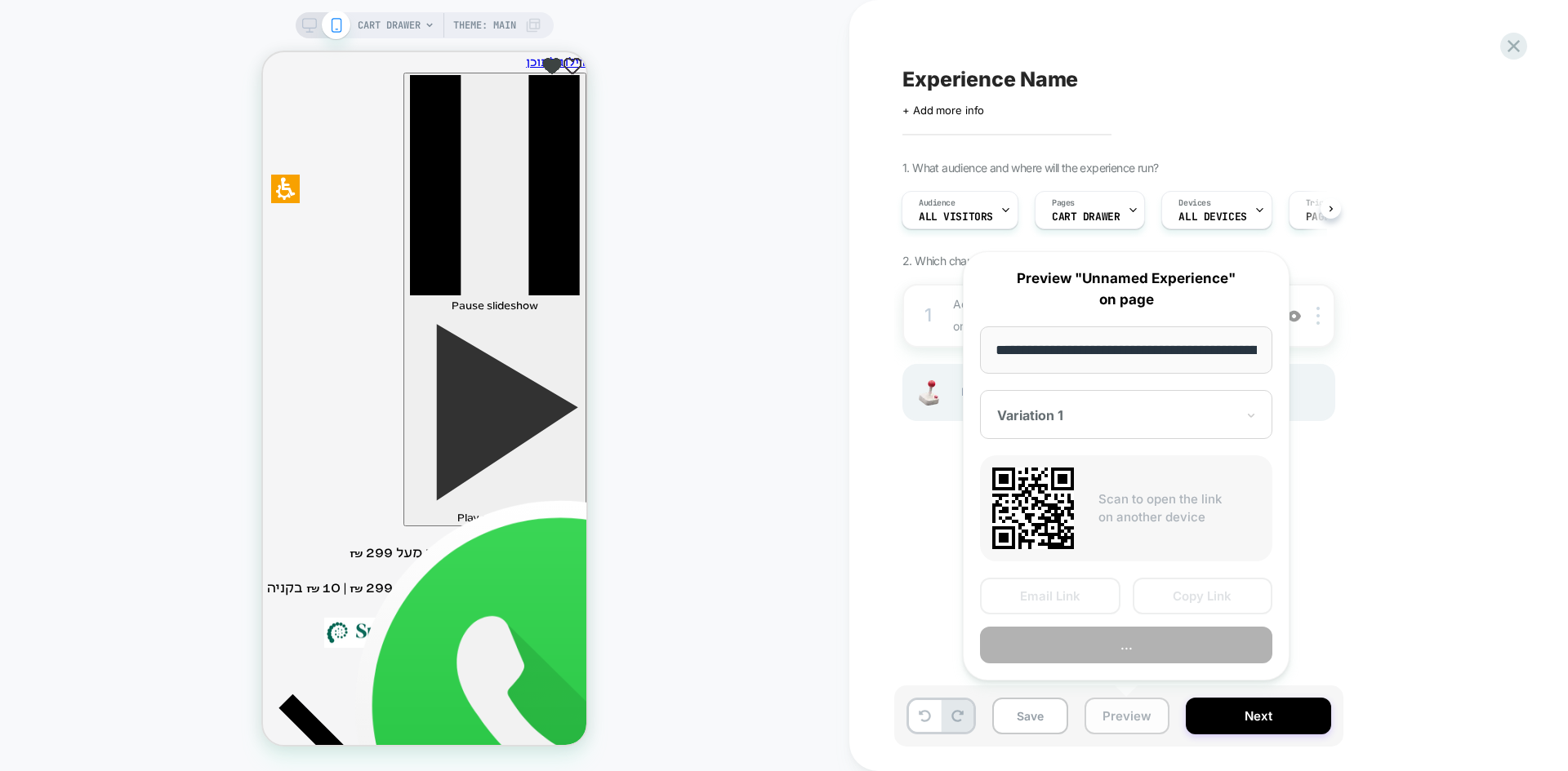
scroll to position [0, 138]
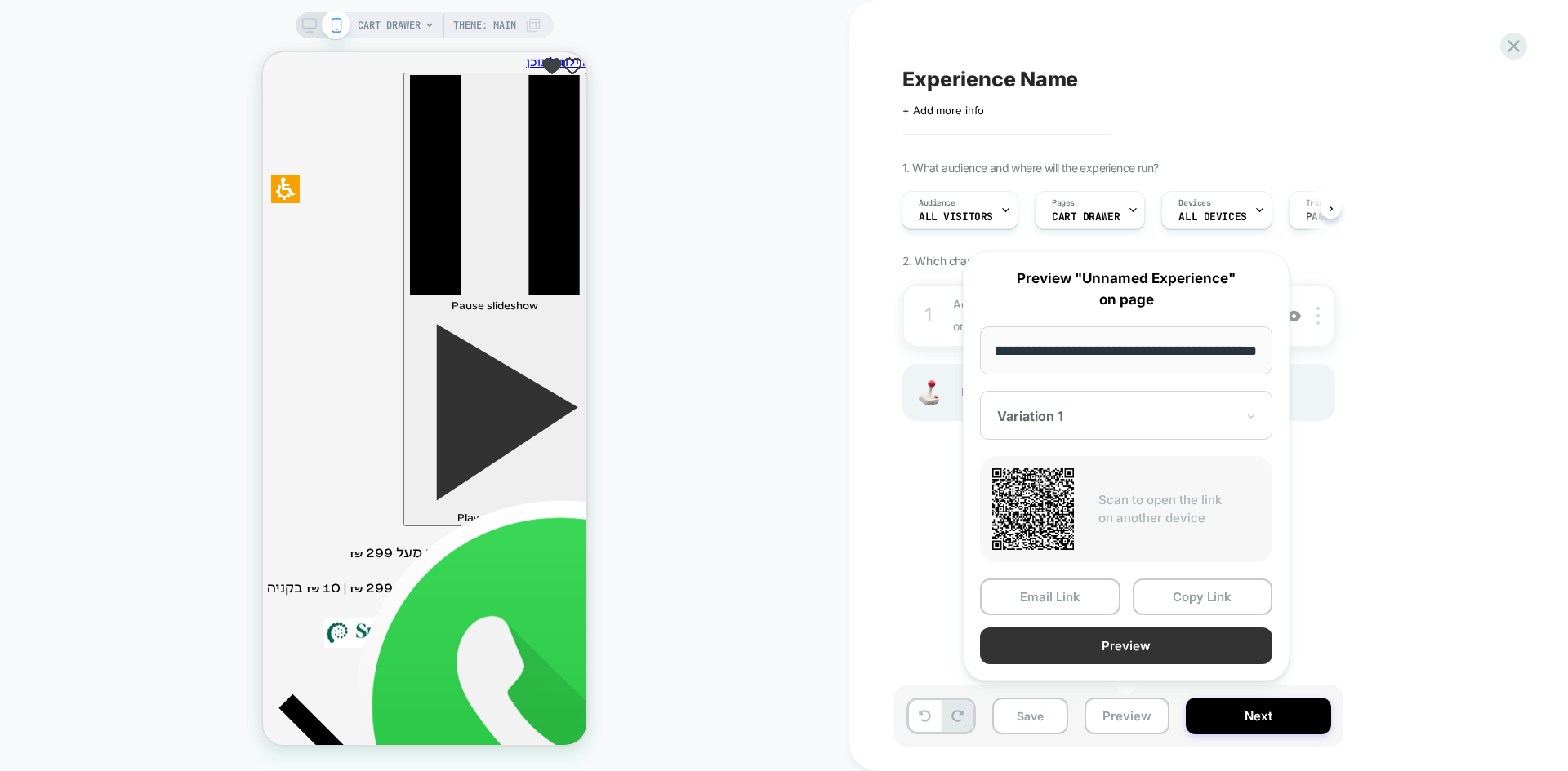
click at [1176, 643] on button "Preview" at bounding box center [1125, 645] width 292 height 36
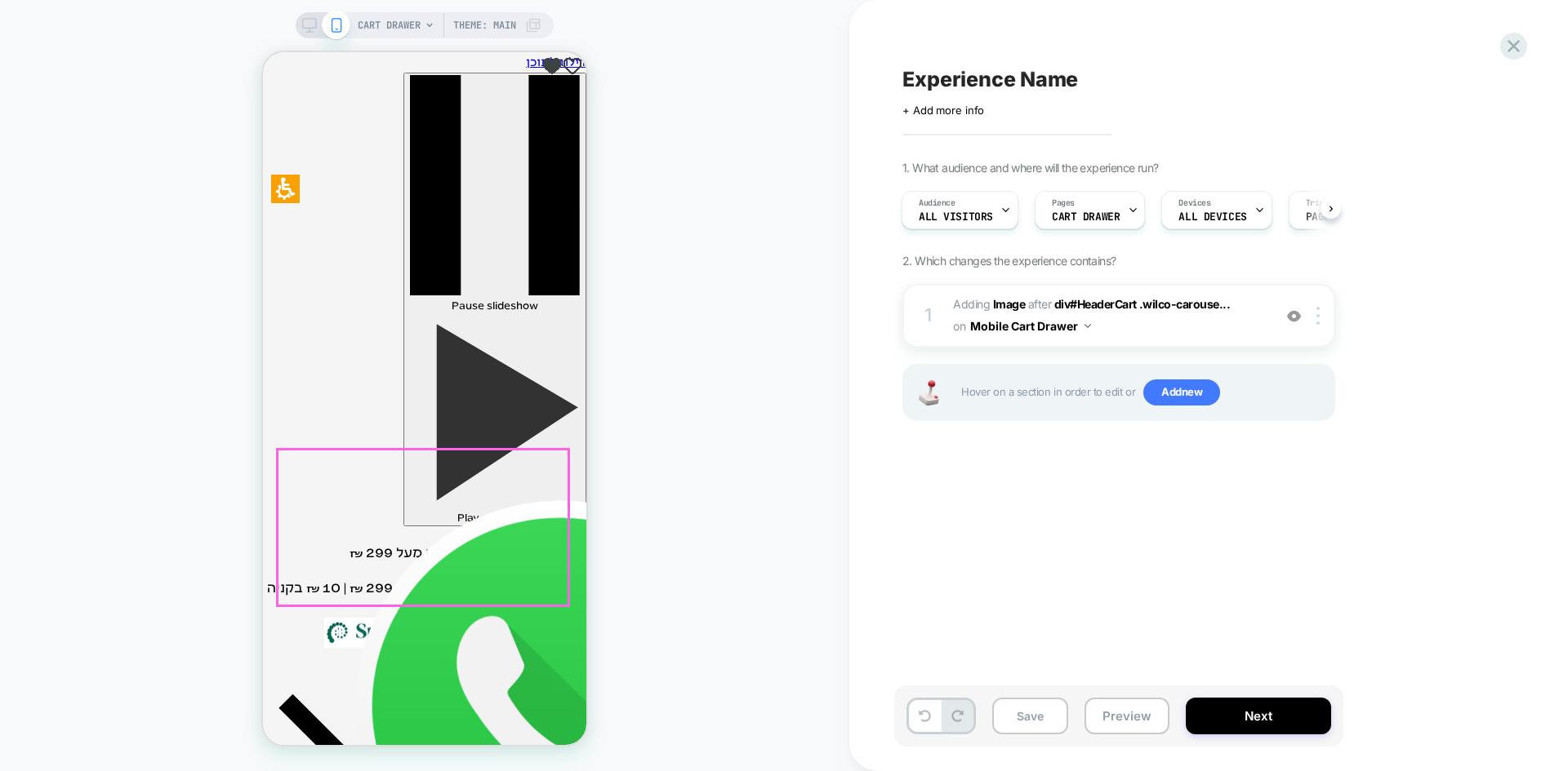
scroll to position [399, 0]
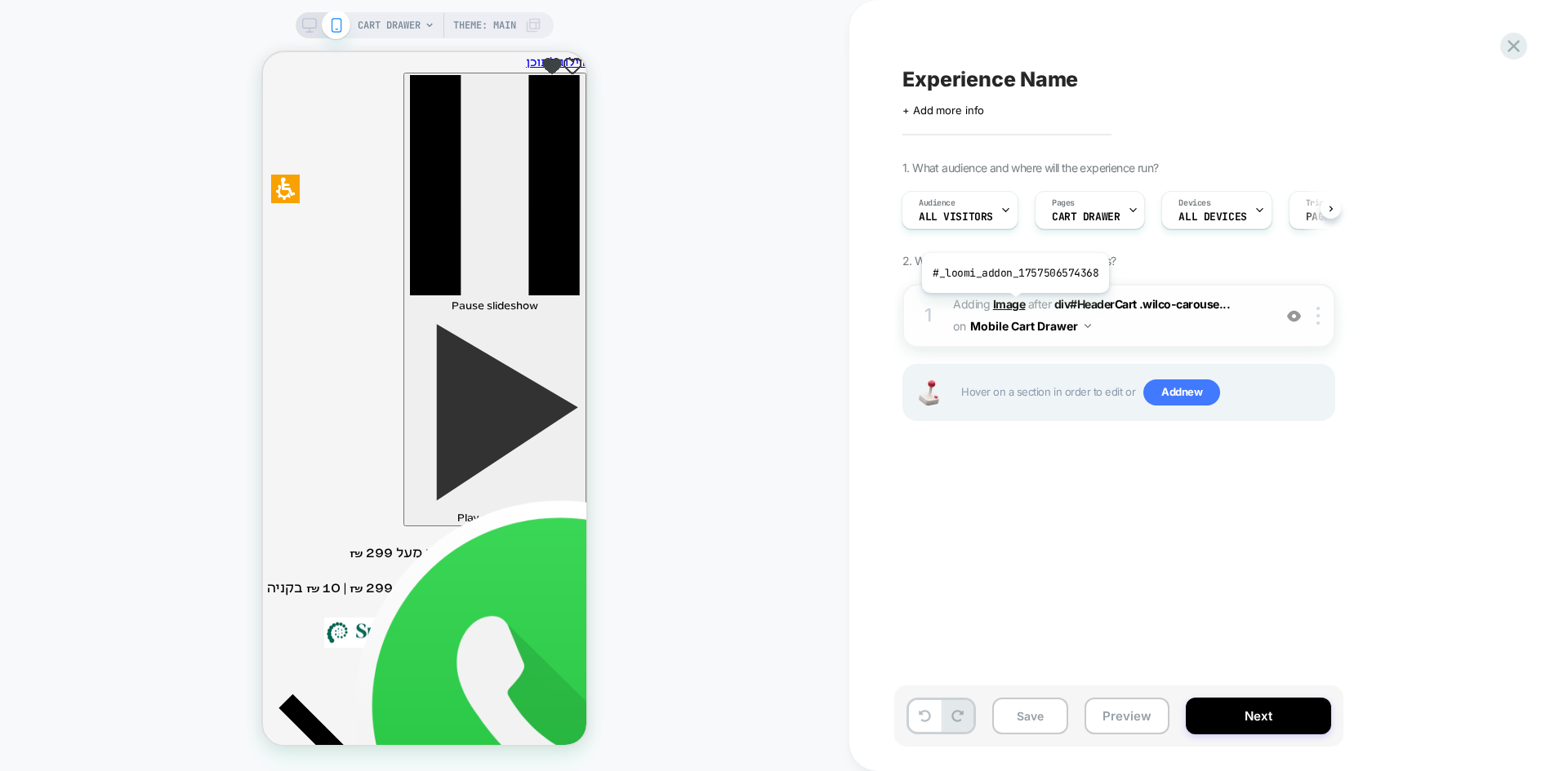
click at [1013, 305] on b "Image" at bounding box center [1009, 304] width 32 height 14
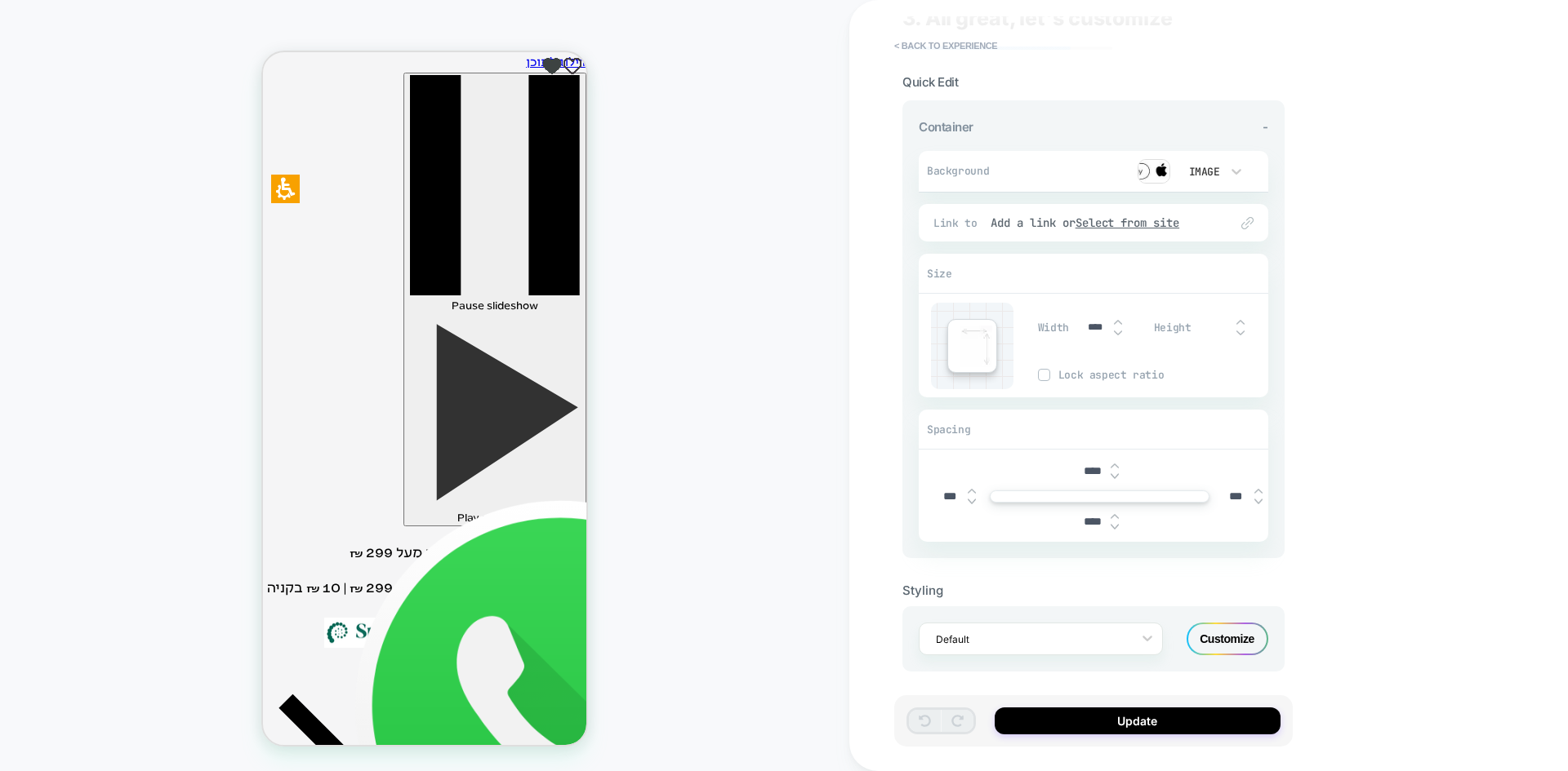
scroll to position [66, 0]
click at [1252, 628] on div "Customize" at bounding box center [1227, 632] width 81 height 32
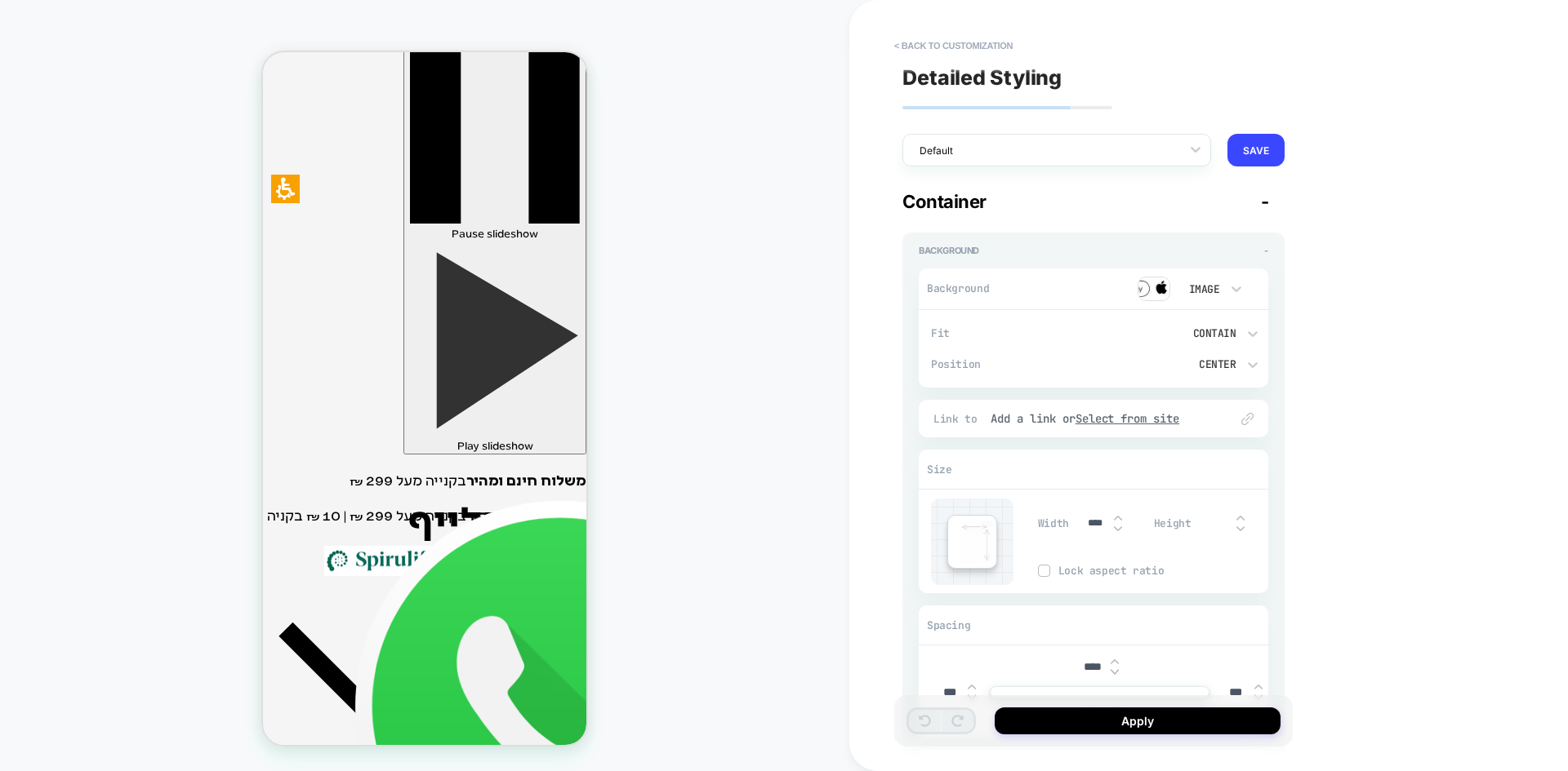
scroll to position [81, 0]
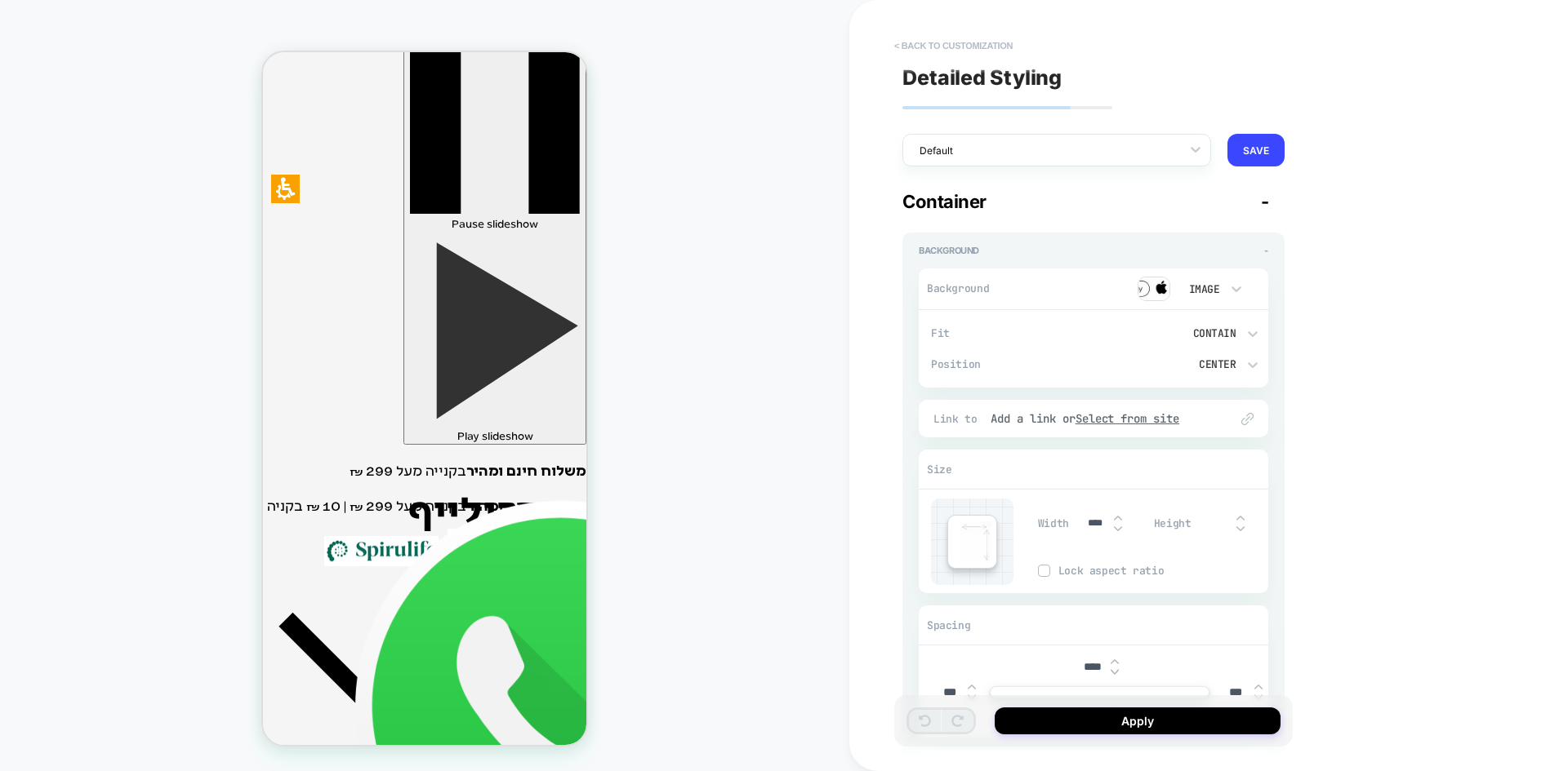
click at [936, 50] on button "< Back to customization" at bounding box center [953, 45] width 134 height 26
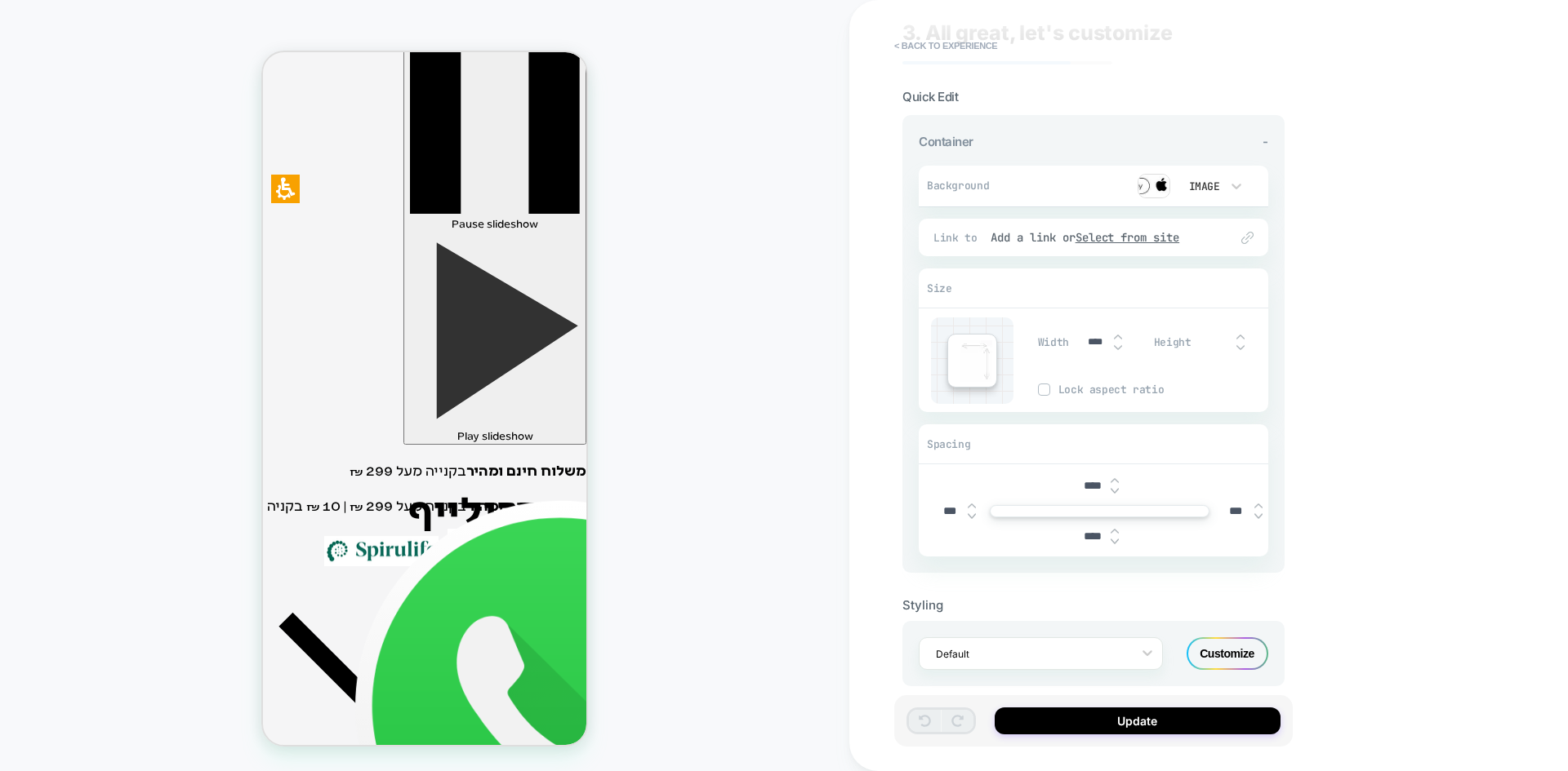
scroll to position [66, 0]
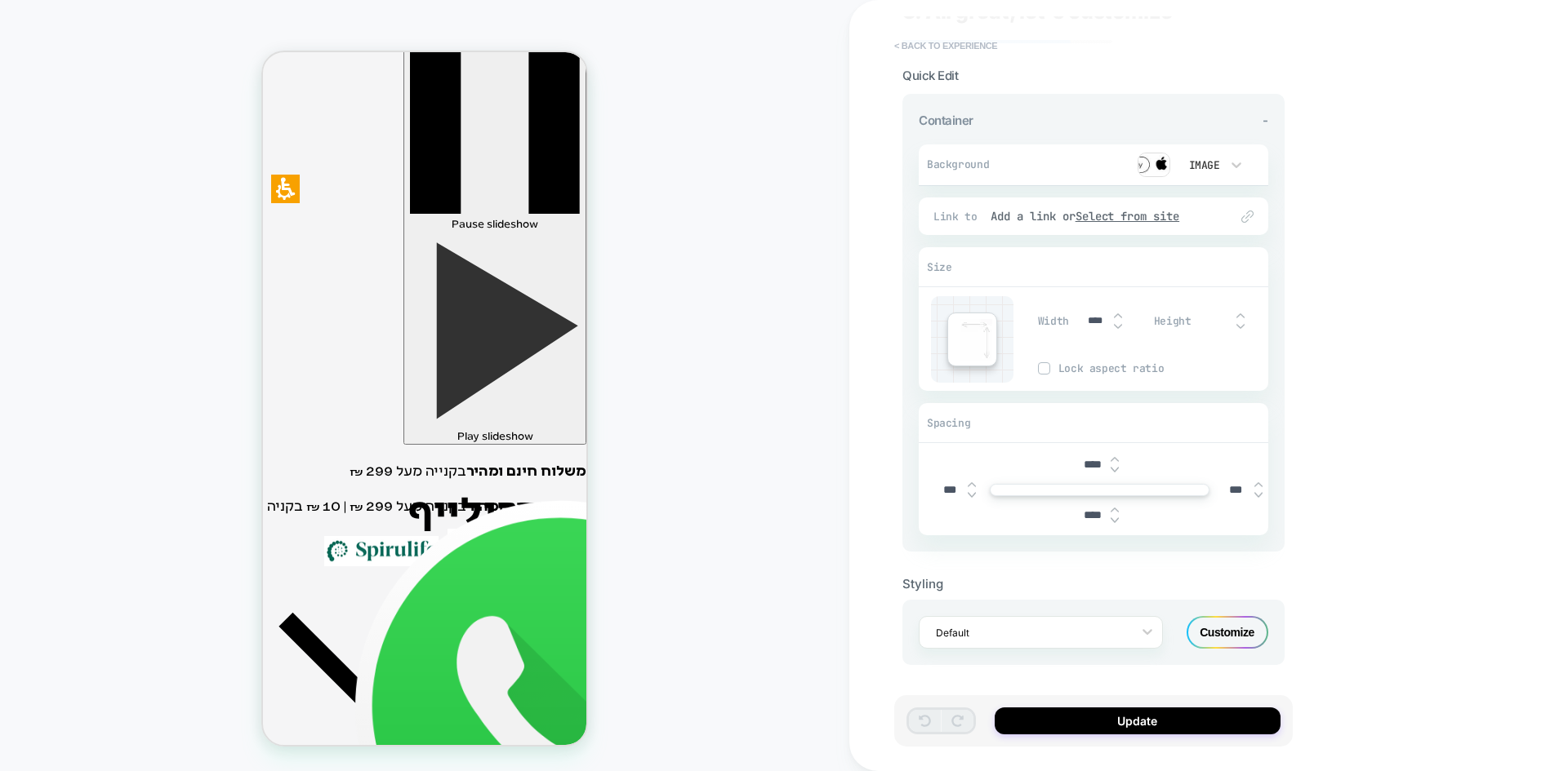
click at [924, 45] on button "< Back to experience" at bounding box center [945, 45] width 119 height 26
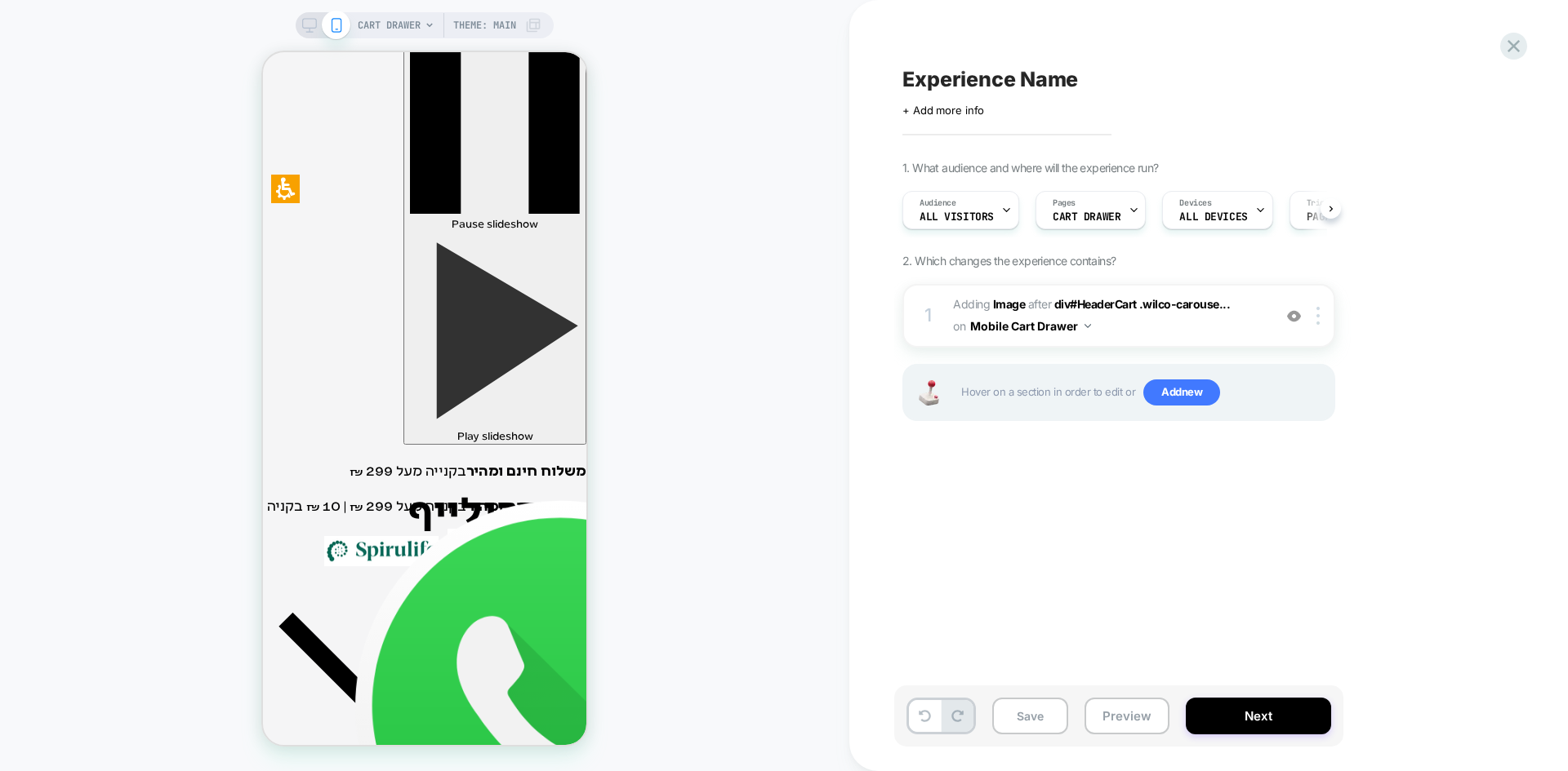
scroll to position [0, 1]
click at [1321, 328] on div "1 #_loomi_addon_1757506574368 Adding Image AFTER div#HeaderCart .wilco-carouse.…" at bounding box center [1118, 316] width 433 height 64
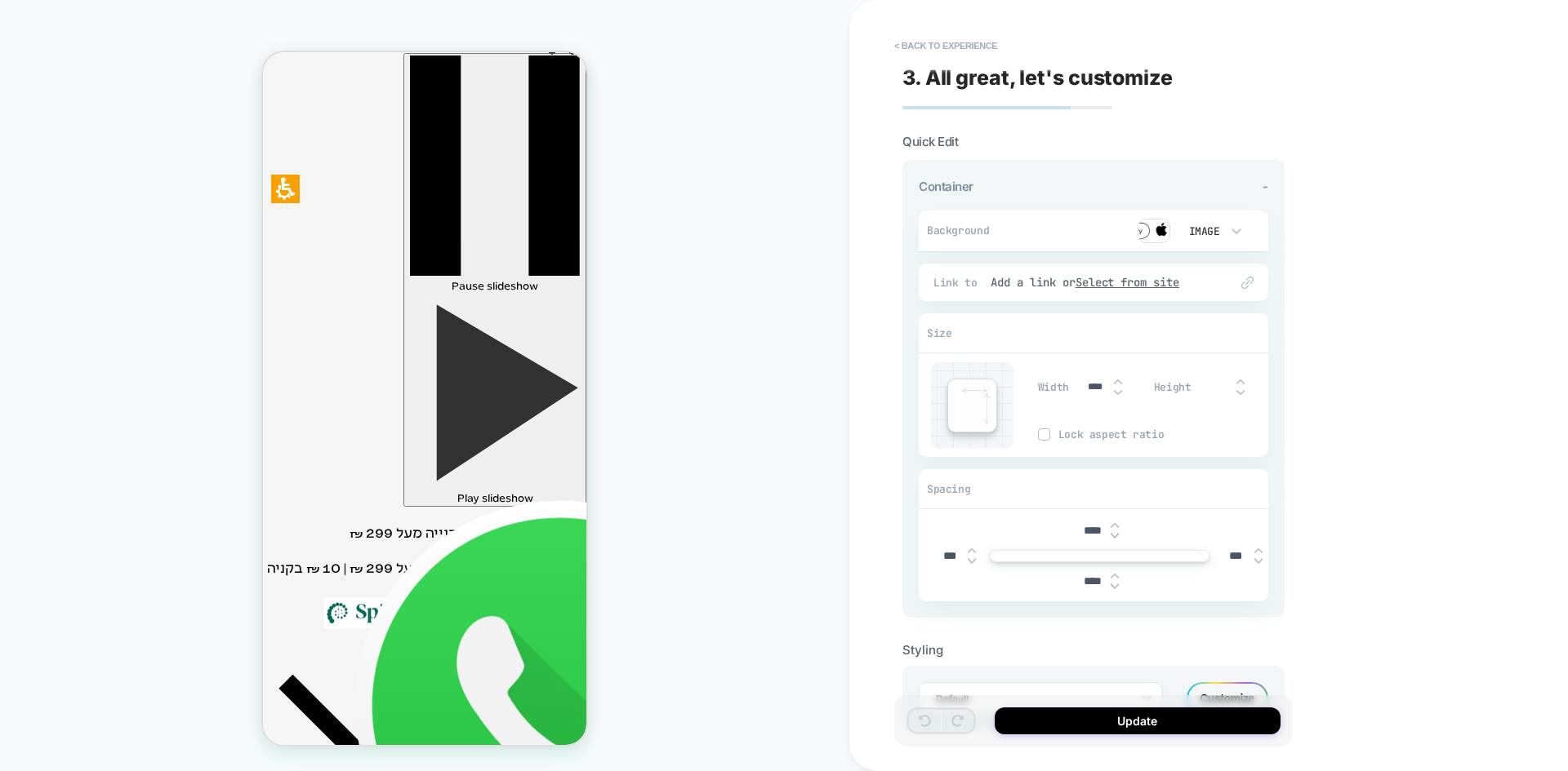
scroll to position [0, 0]
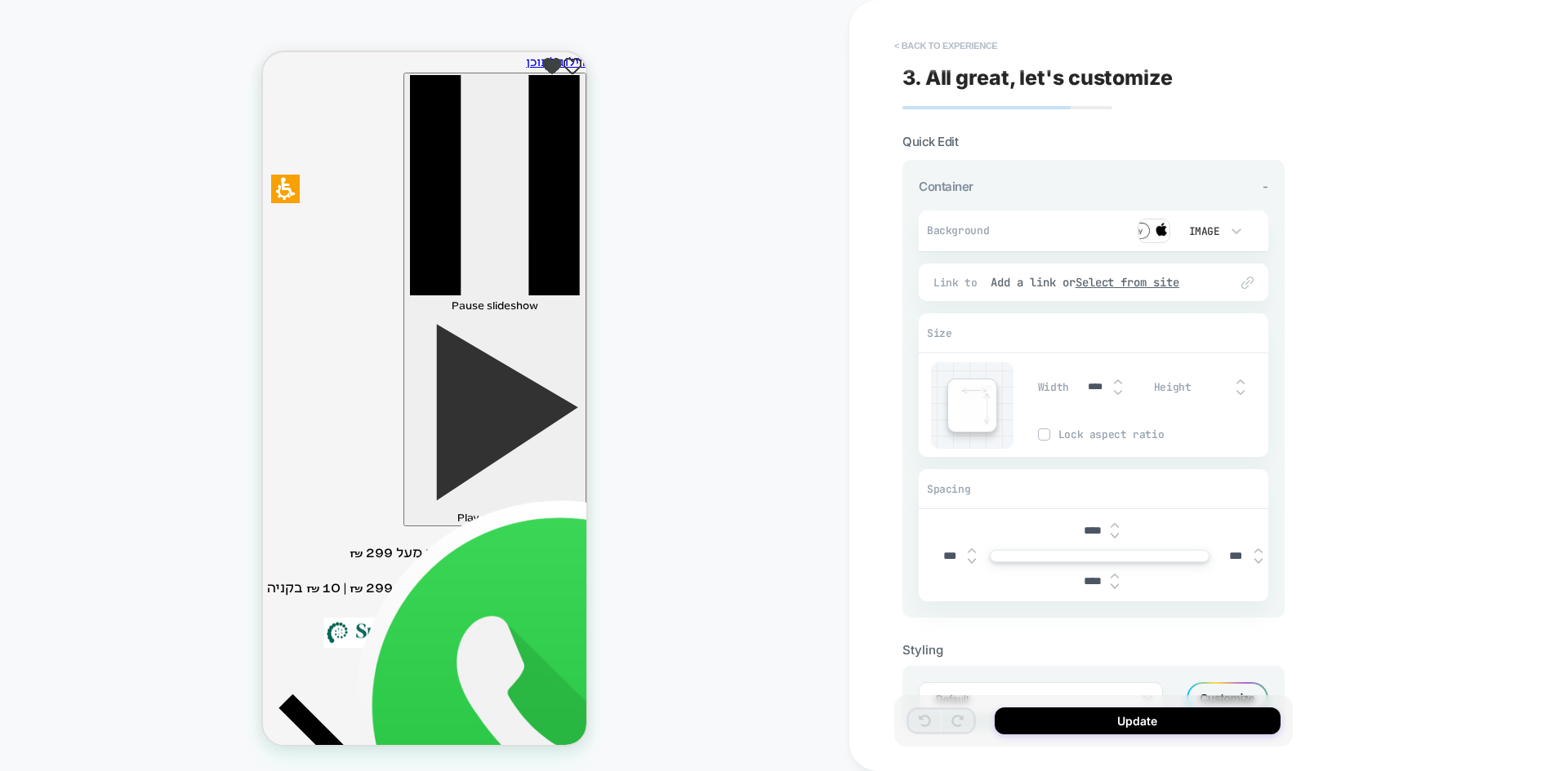
click at [932, 51] on button "< Back to experience" at bounding box center [945, 45] width 119 height 26
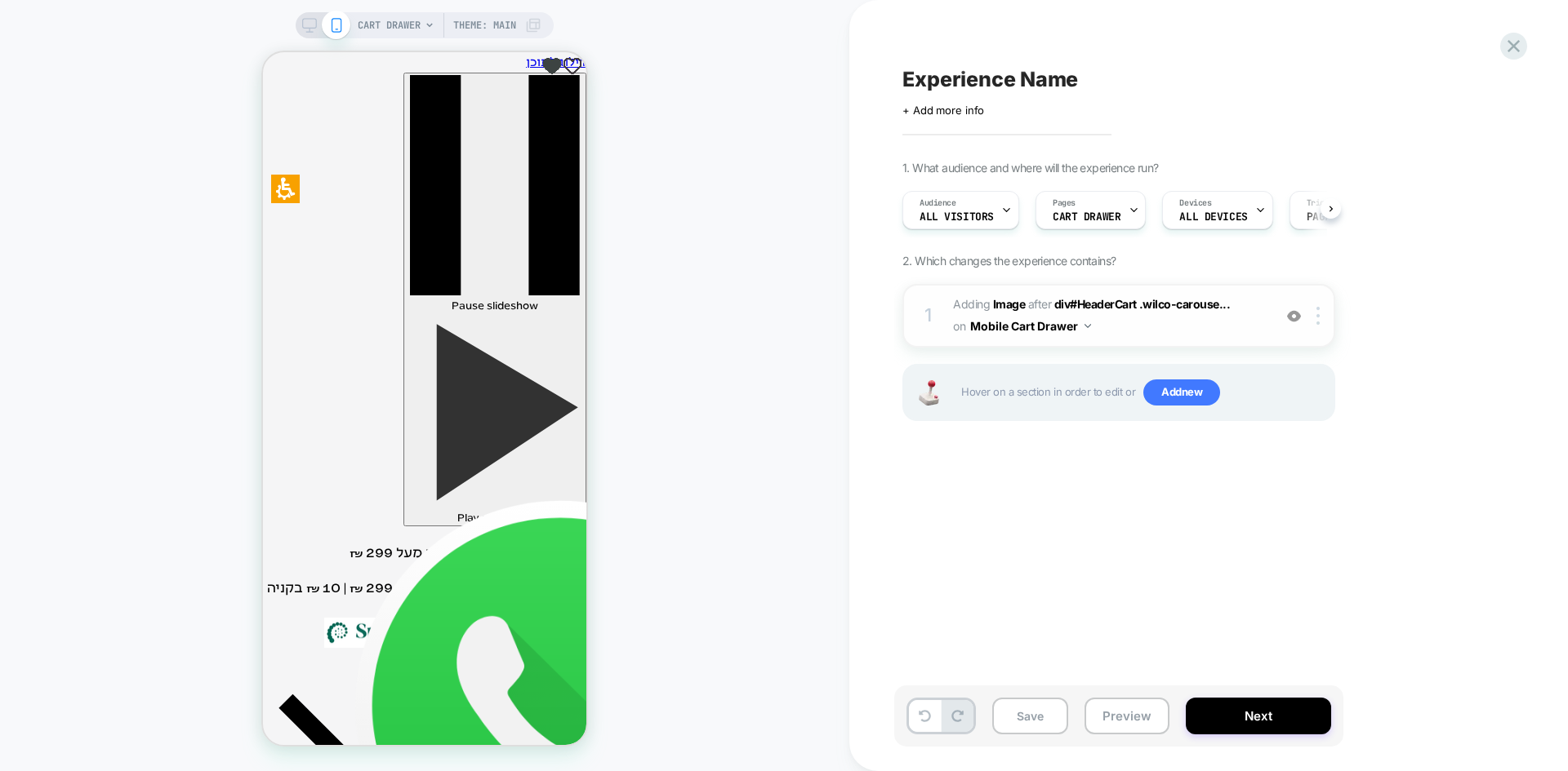
scroll to position [0, 1]
click at [1315, 323] on div at bounding box center [1320, 316] width 26 height 18
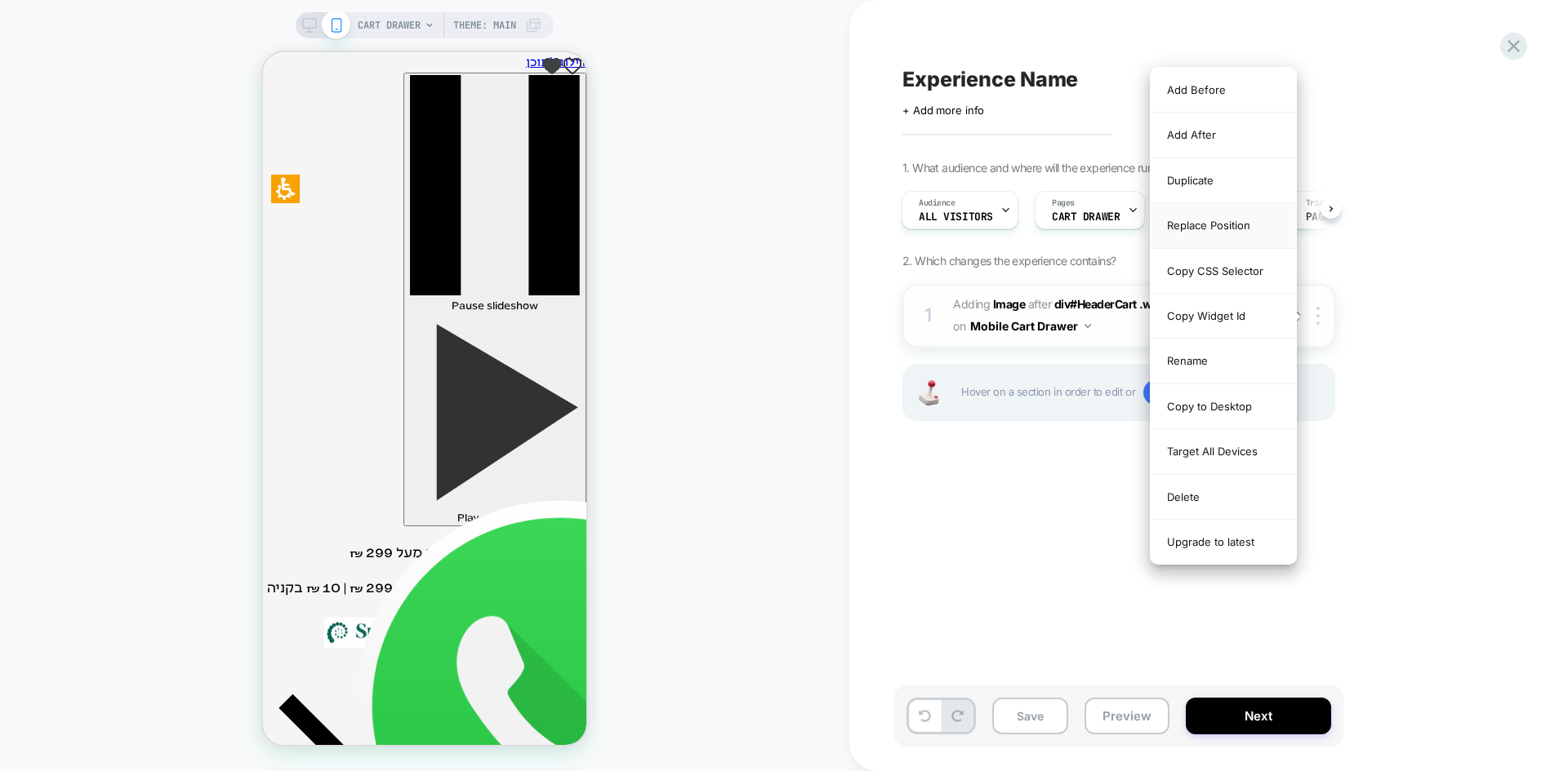
click at [1208, 226] on div "Replace Position" at bounding box center [1223, 226] width 145 height 45
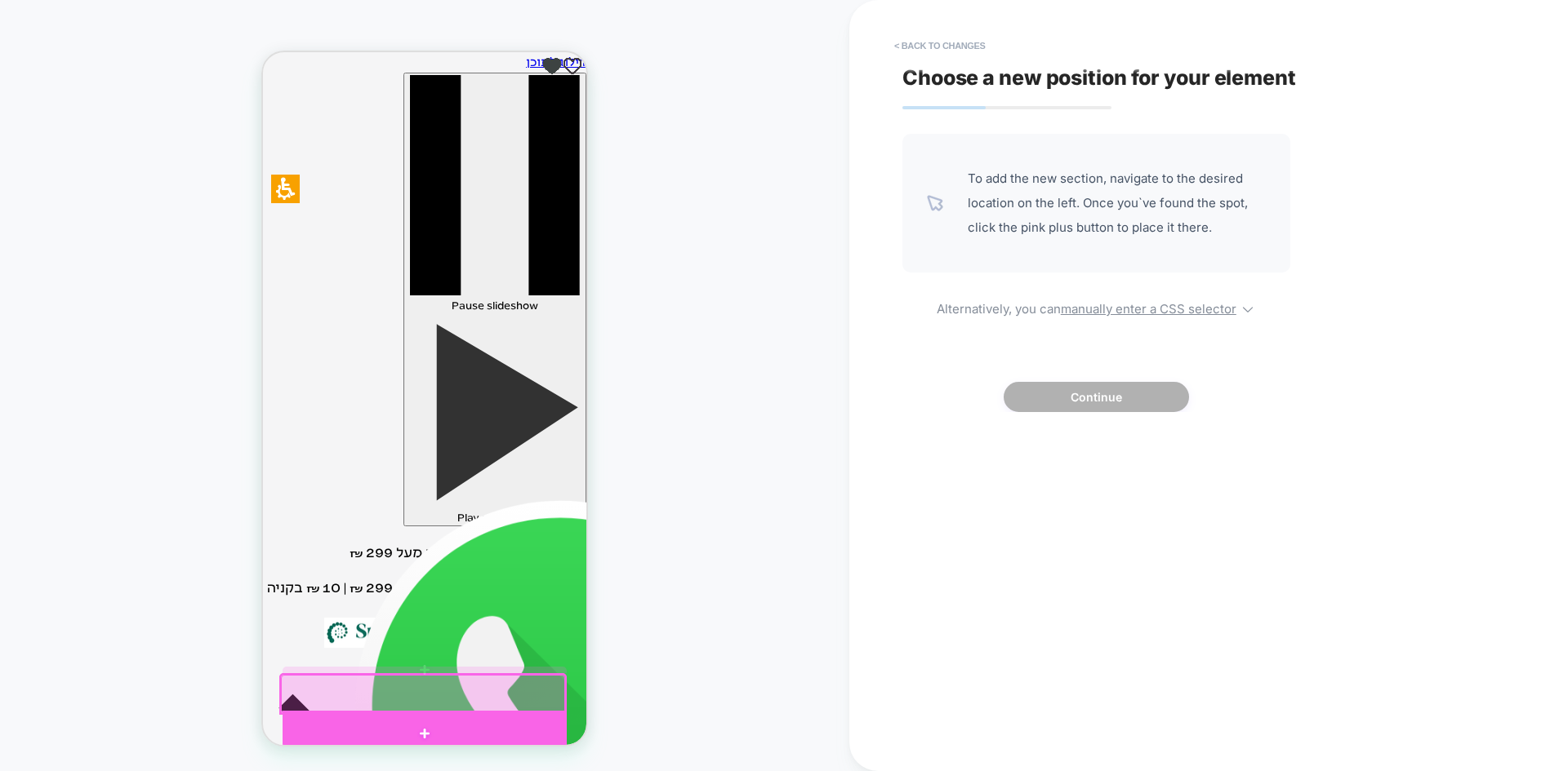
click at [435, 723] on div at bounding box center [425, 734] width 285 height 46
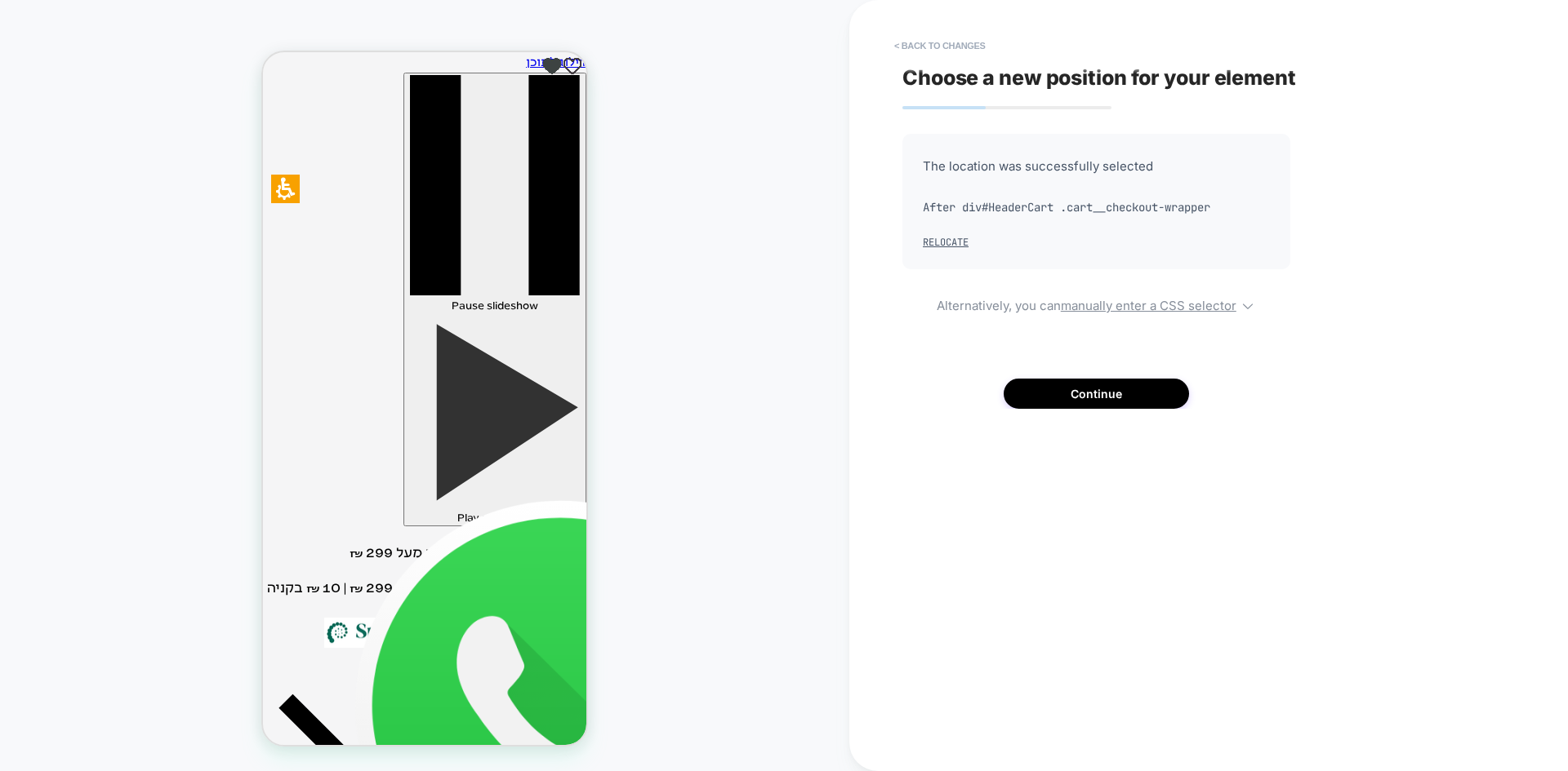
scroll to position [343, 0]
click at [1138, 304] on u "manually enter a CSS selector" at bounding box center [1148, 306] width 176 height 16
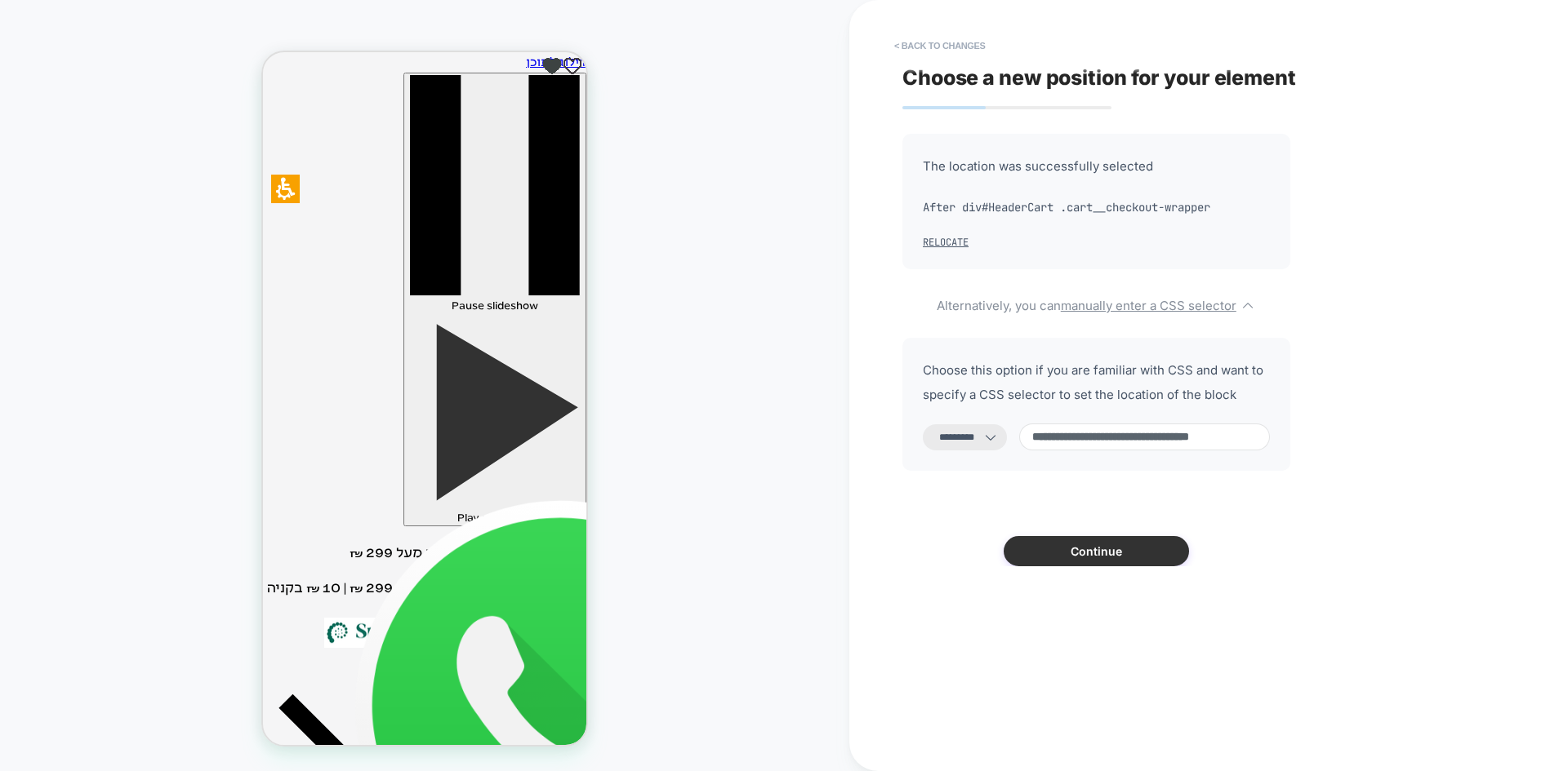
click at [1069, 563] on button "Continue" at bounding box center [1096, 551] width 185 height 30
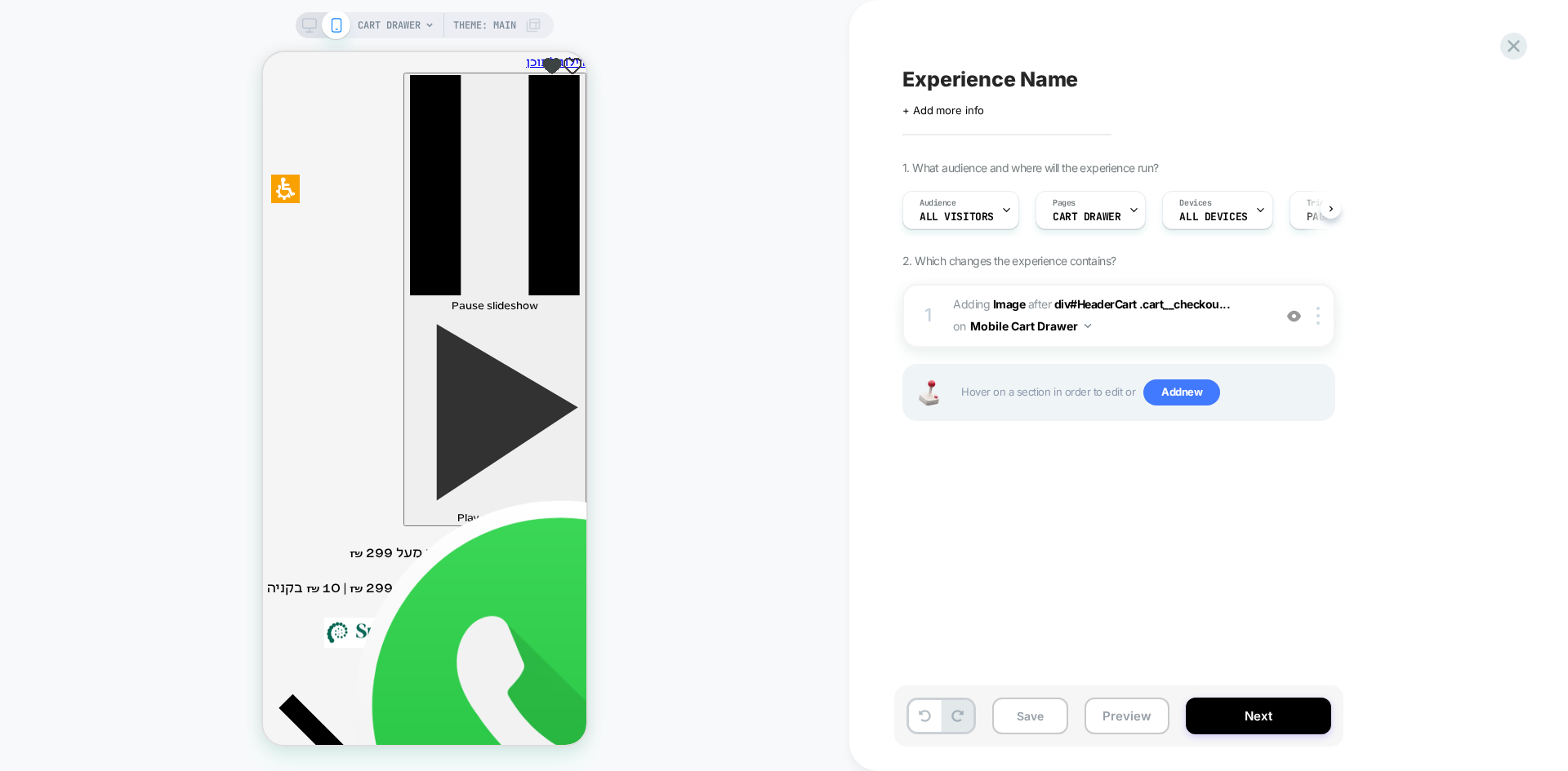
scroll to position [0, 1]
click at [1179, 400] on span "Add new" at bounding box center [1181, 392] width 77 height 26
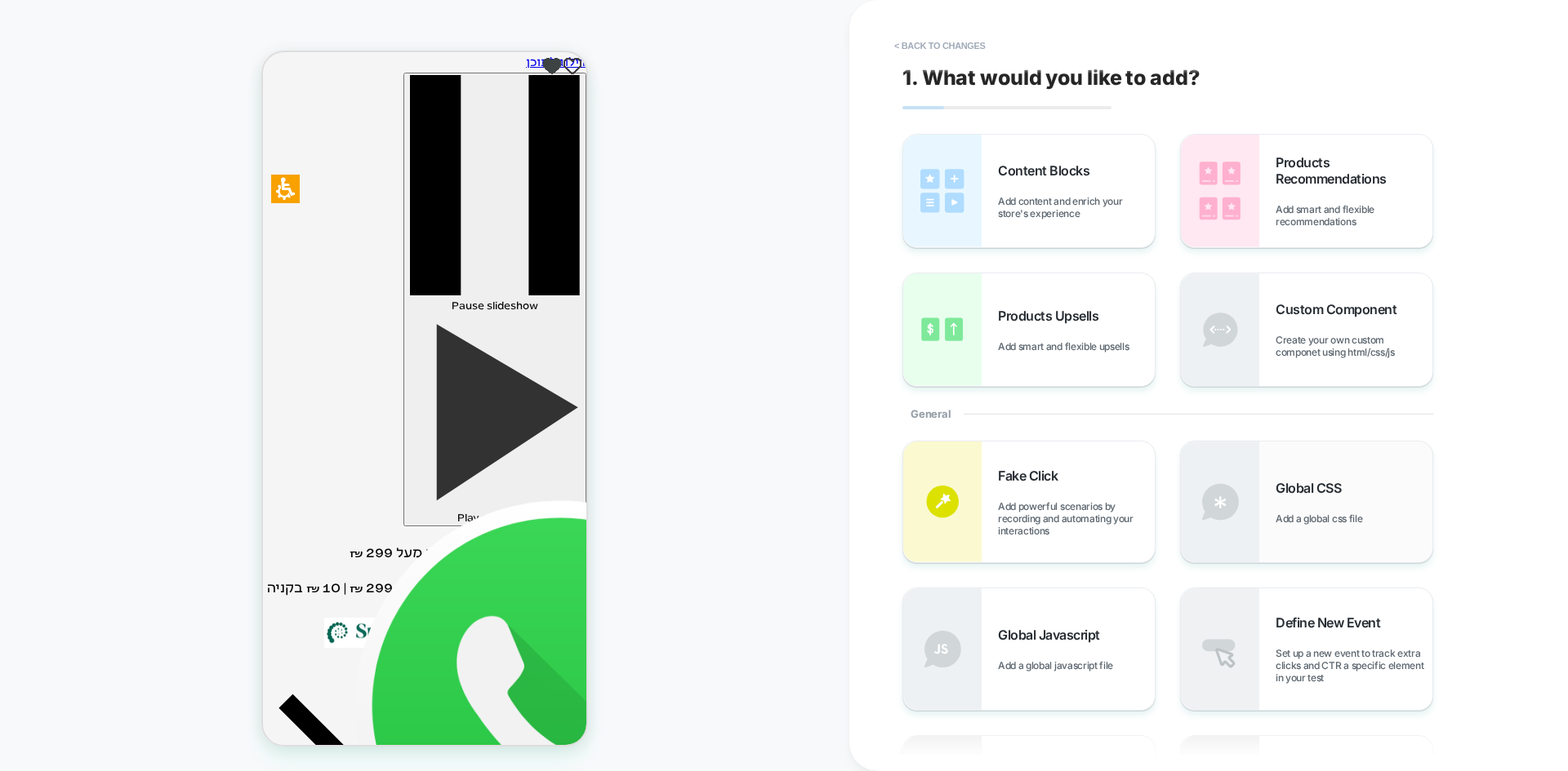
click at [1305, 507] on div "Global CSS Add a global css file" at bounding box center [1354, 502] width 157 height 45
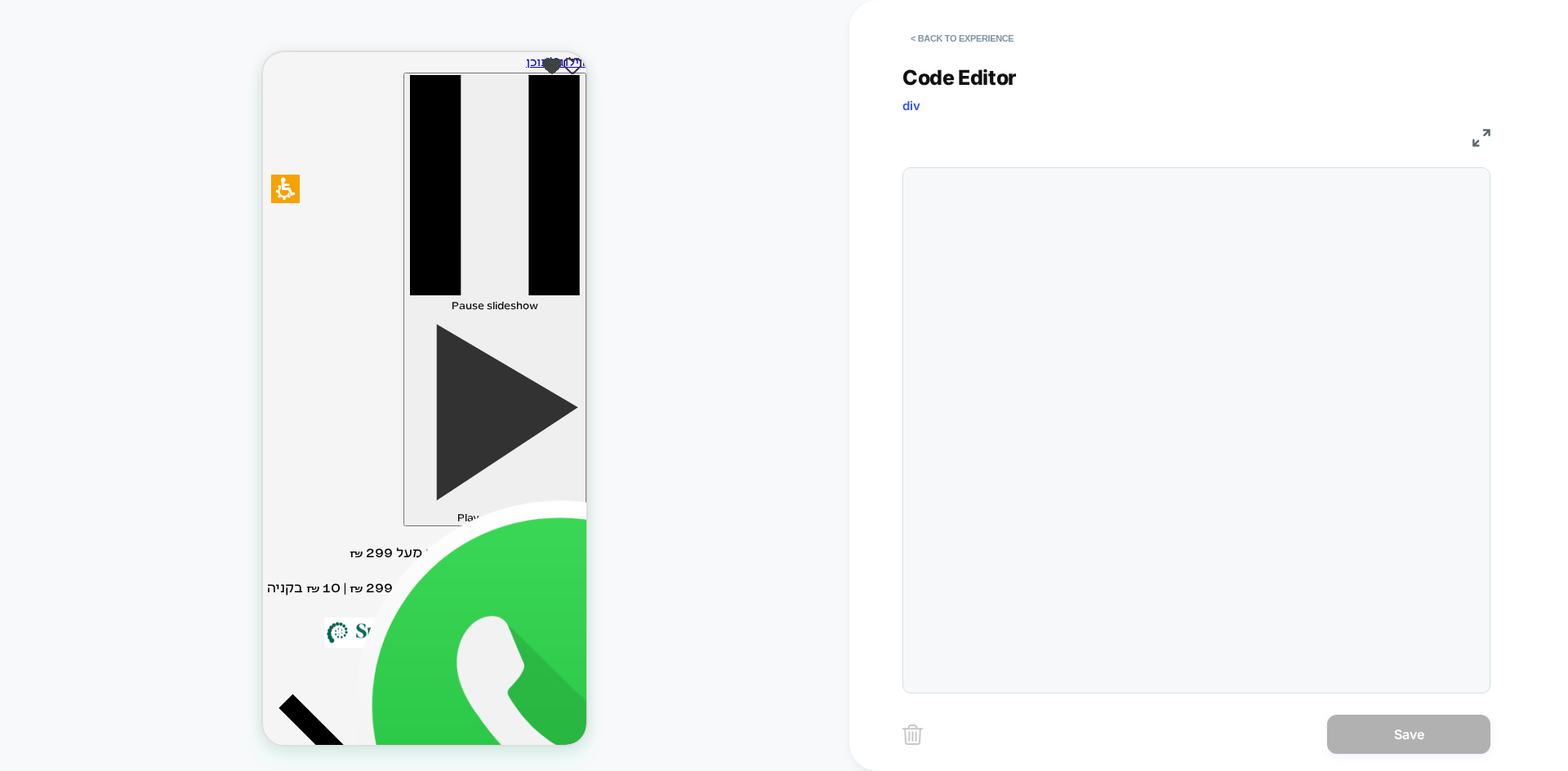
click at [994, 268] on div at bounding box center [1195, 431] width 588 height 527
click at [969, 197] on div at bounding box center [1195, 431] width 588 height 527
click at [986, 201] on div at bounding box center [1228, 431] width 504 height 508
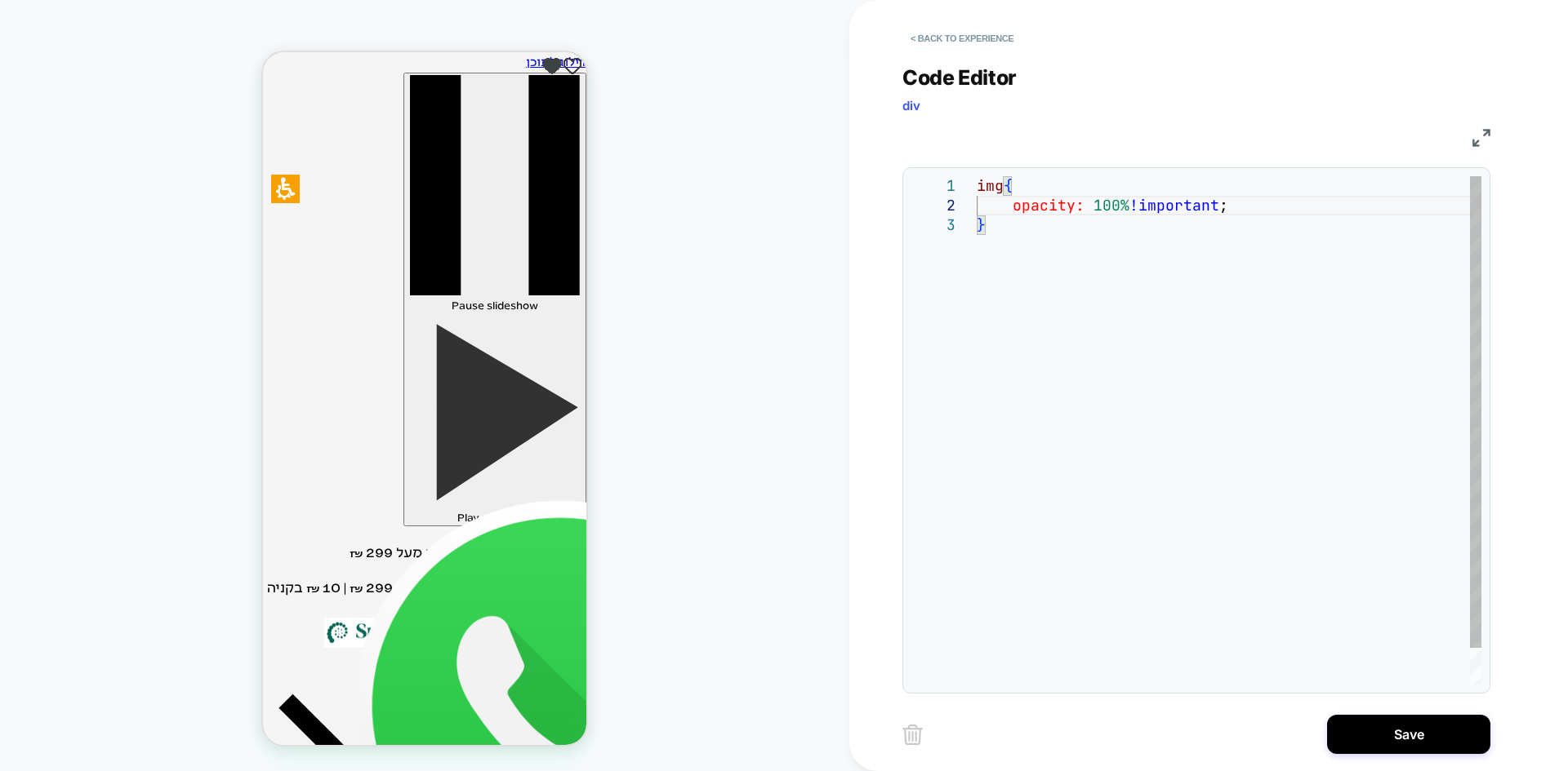
scroll to position [343, 0]
type textarea "**********"
click at [1369, 759] on div "**********" at bounding box center [1208, 386] width 612 height 771
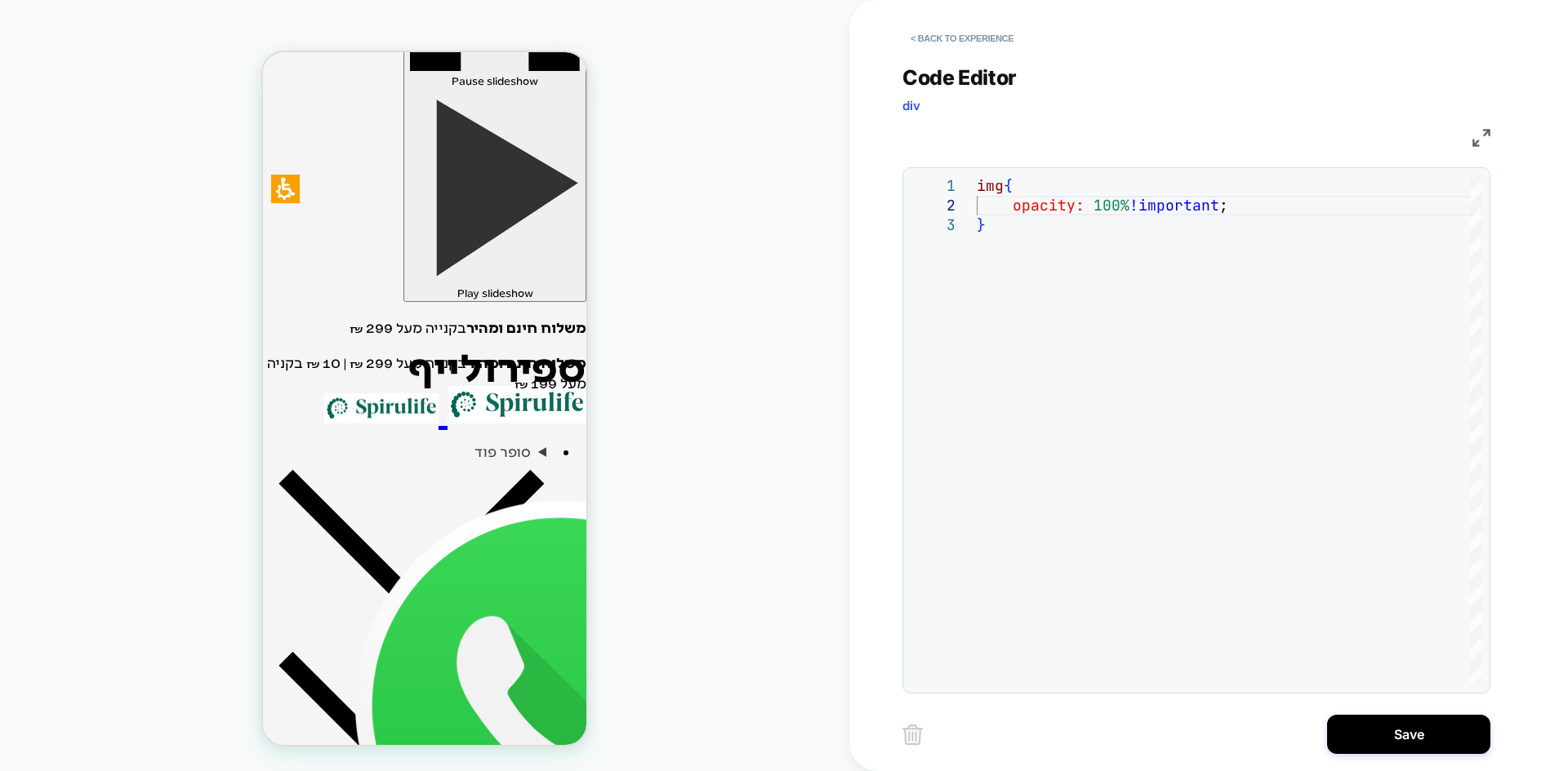
scroll to position [245, 0]
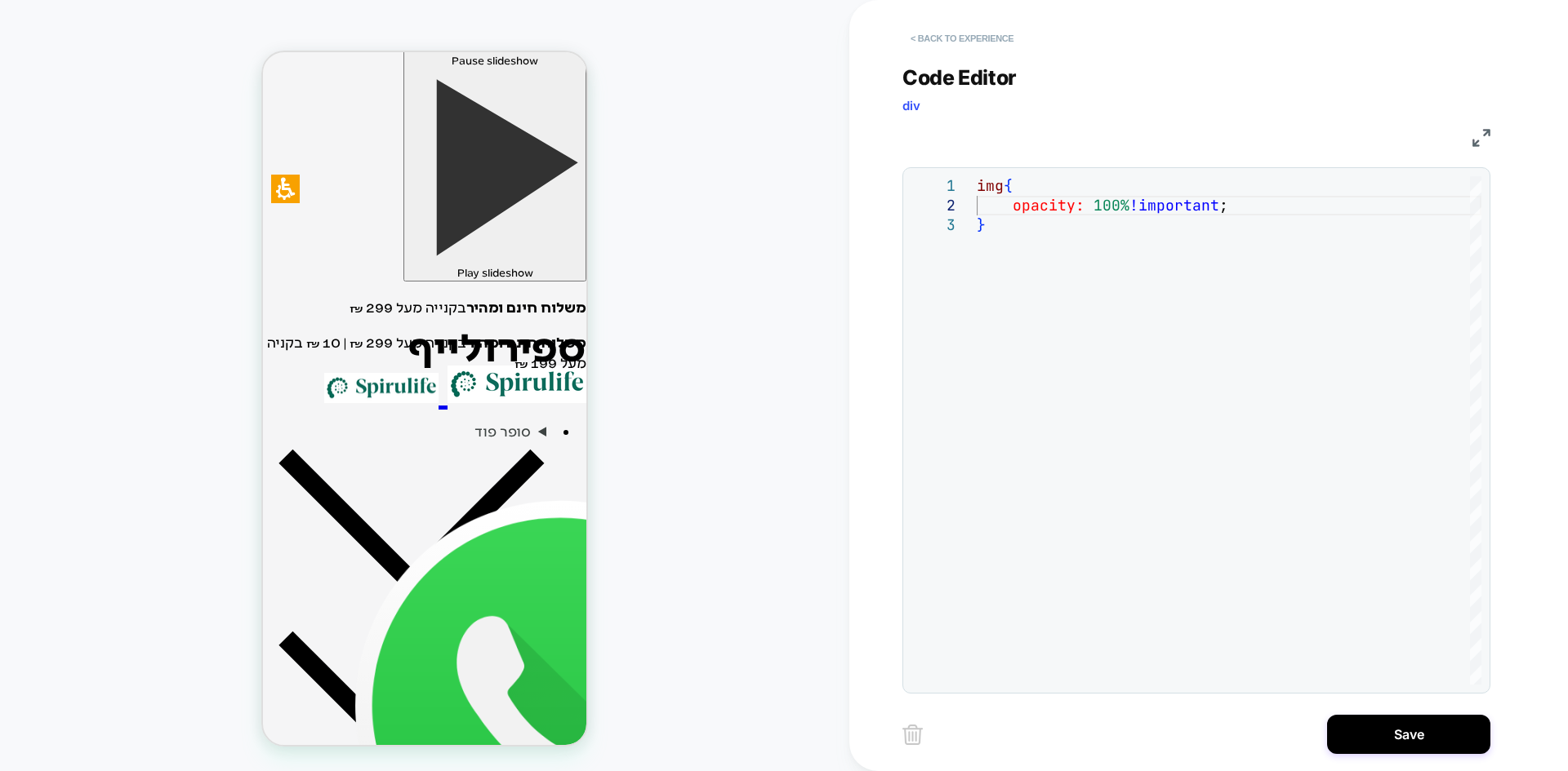
click at [959, 28] on button "< Back to experience" at bounding box center [961, 38] width 119 height 26
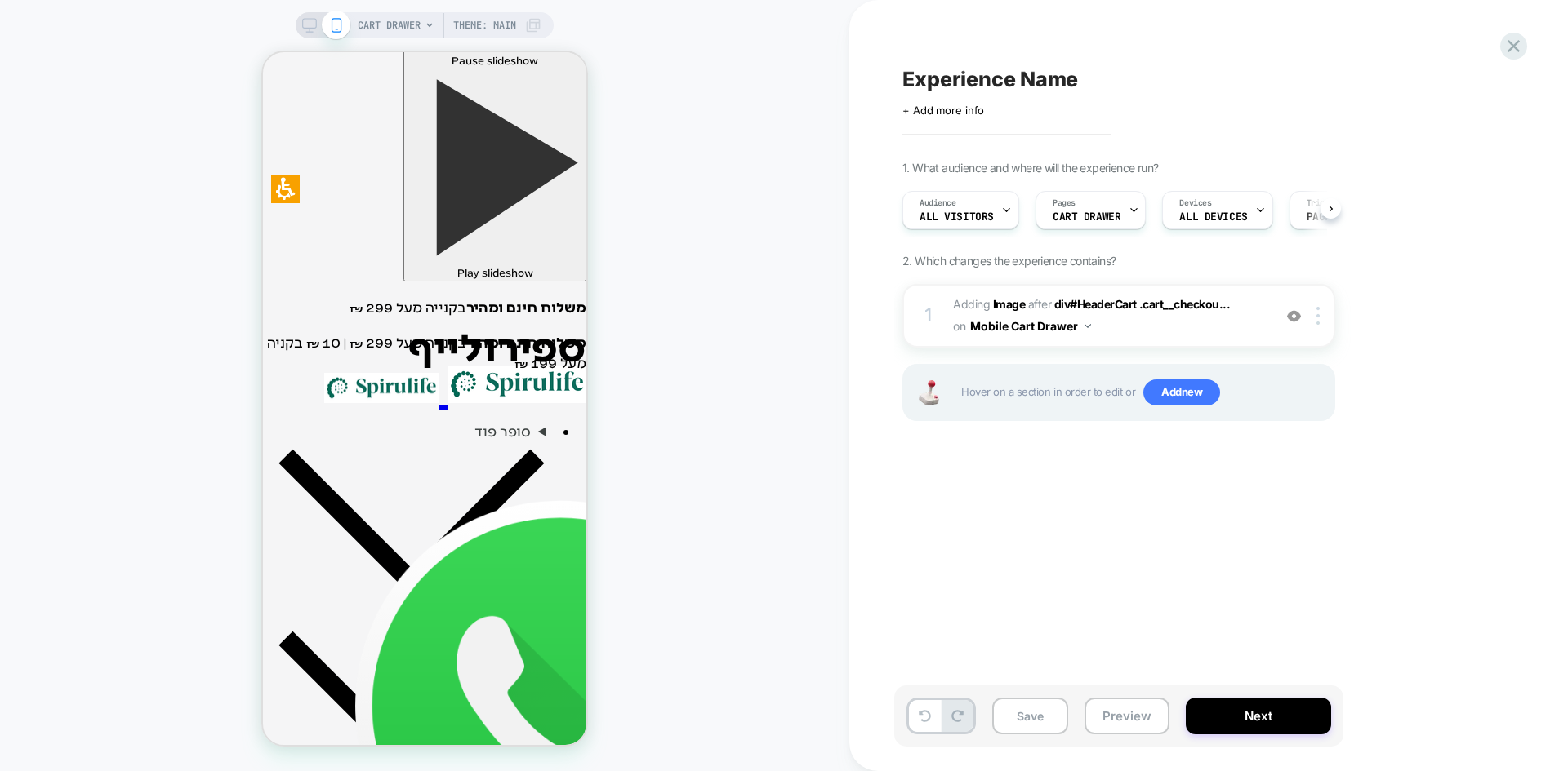
scroll to position [0, 1]
click at [1178, 391] on span "Add new" at bounding box center [1181, 392] width 77 height 26
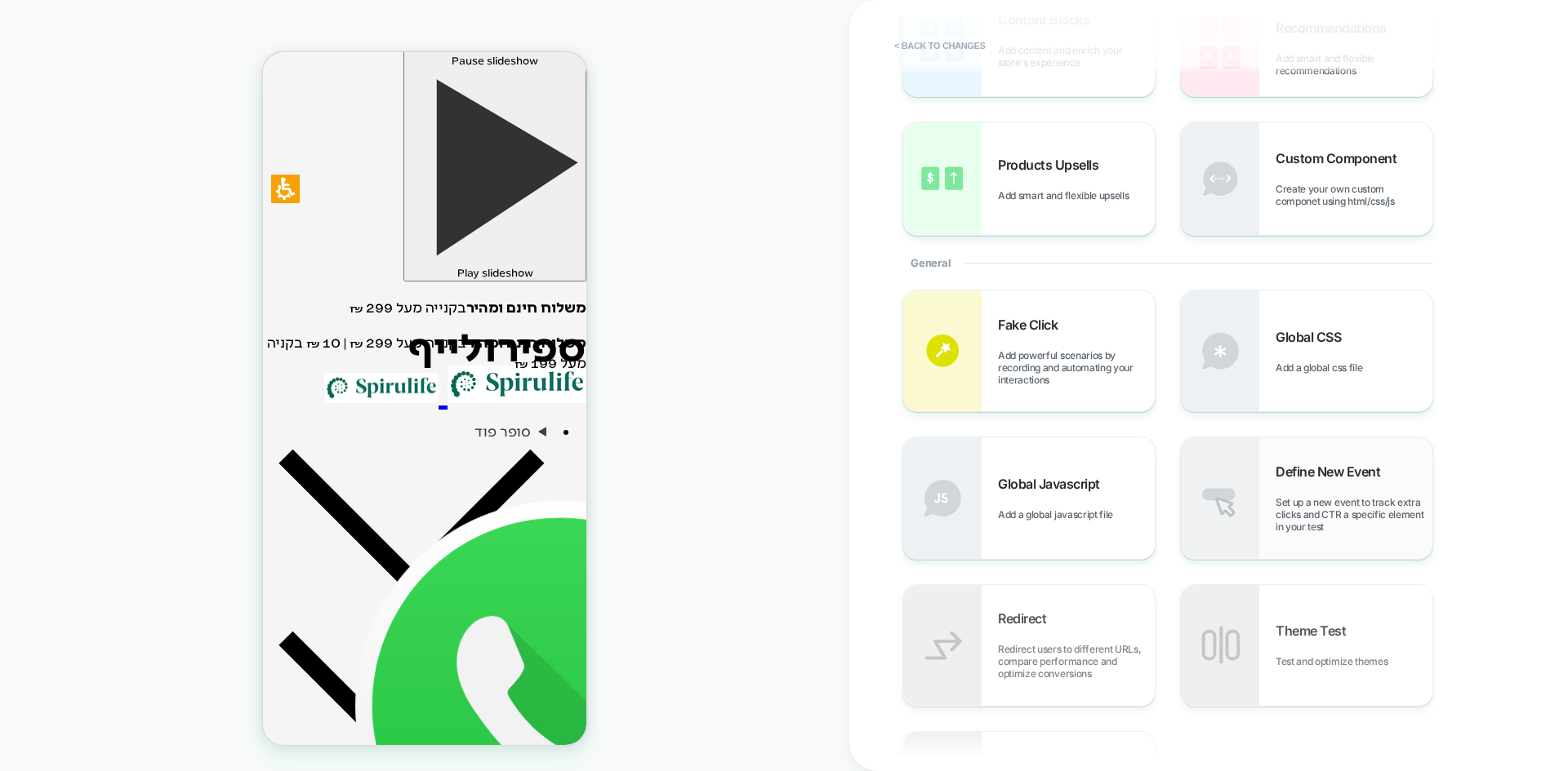
scroll to position [163, 0]
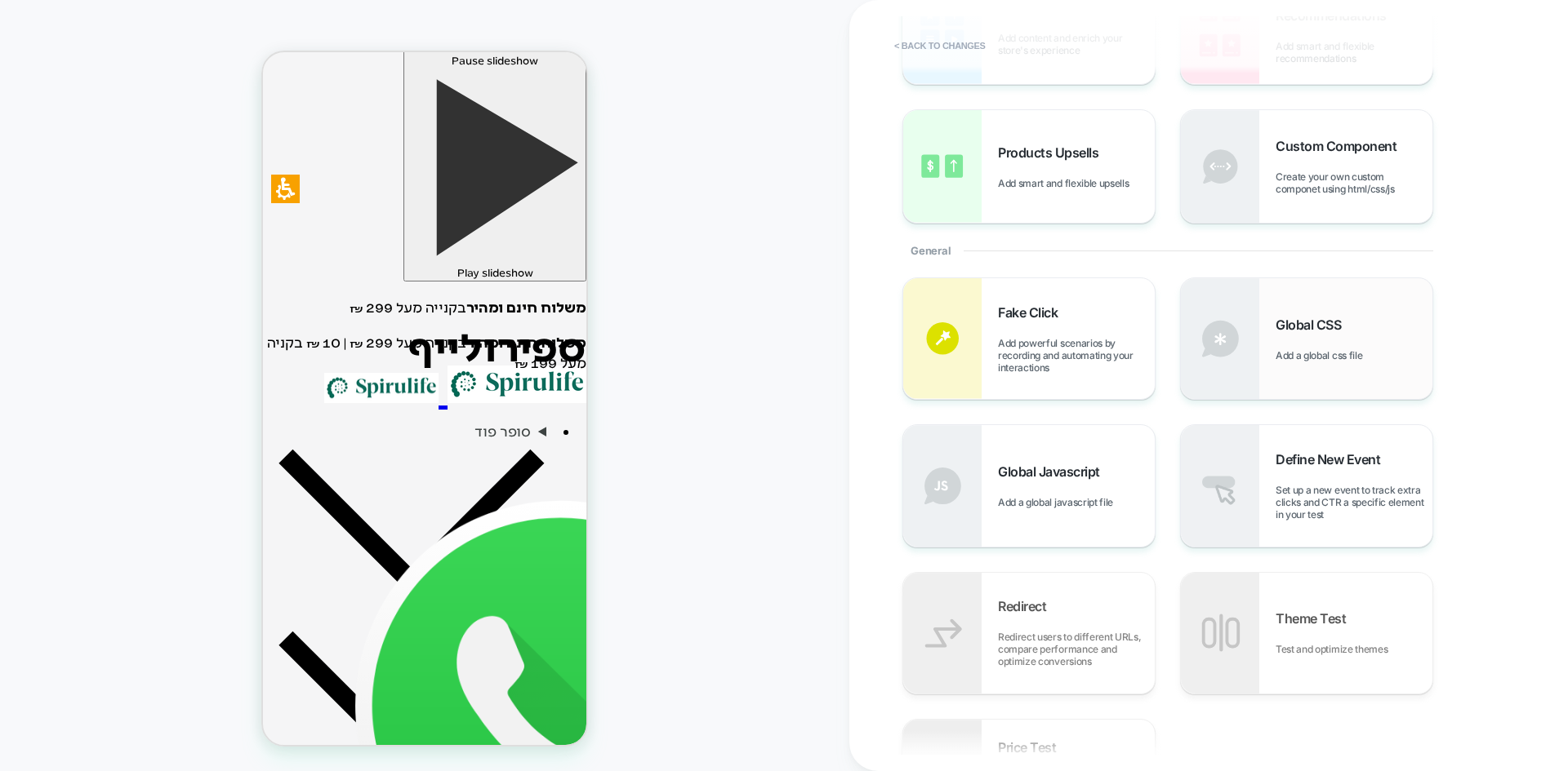
click at [1349, 337] on div "Global CSS Add a global css file" at bounding box center [1354, 339] width 157 height 45
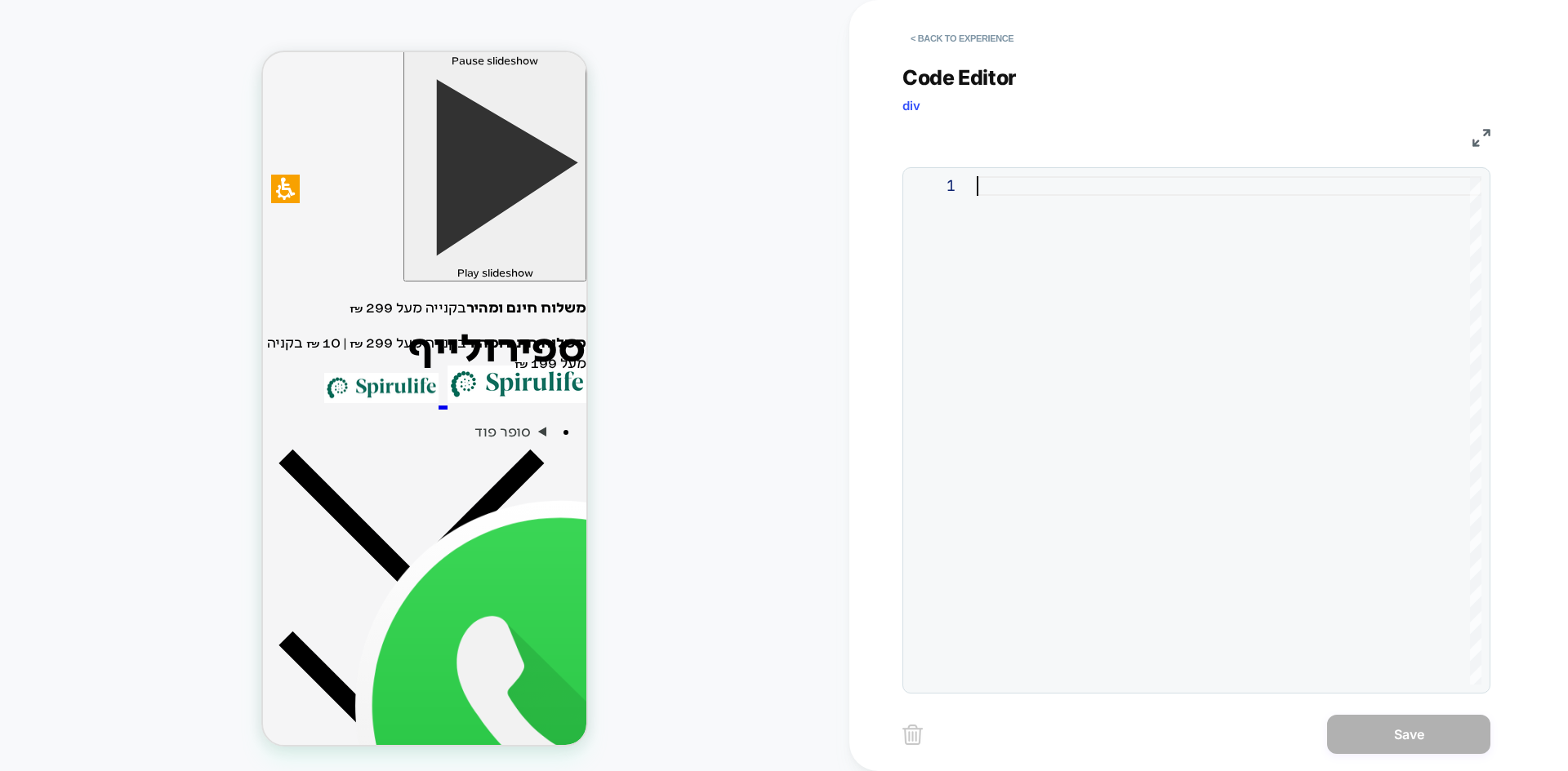
click at [1002, 270] on div at bounding box center [1228, 431] width 504 height 508
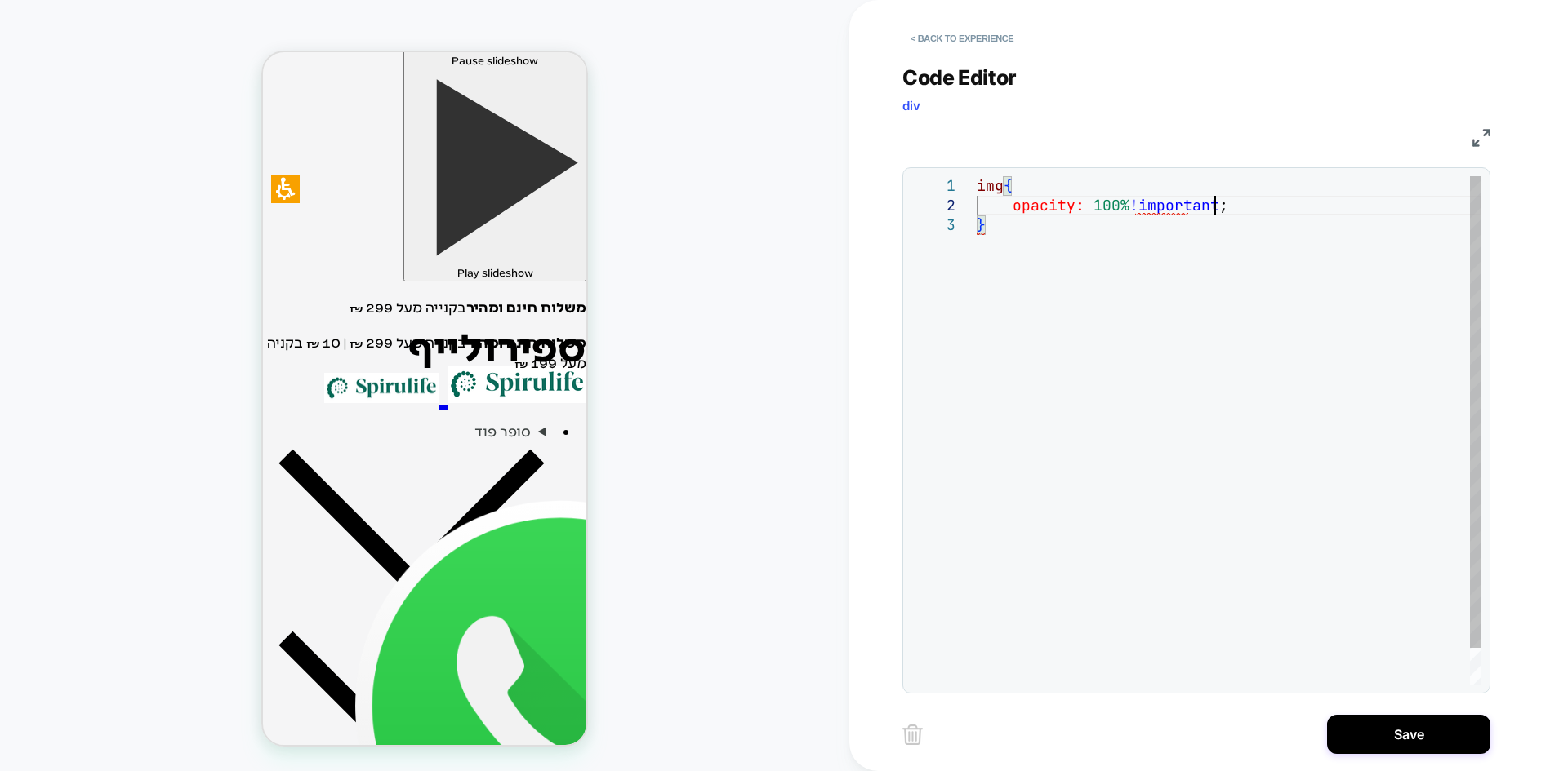
scroll to position [20, 237]
type textarea "**********"
click at [1376, 739] on button "Save" at bounding box center [1408, 735] width 163 height 39
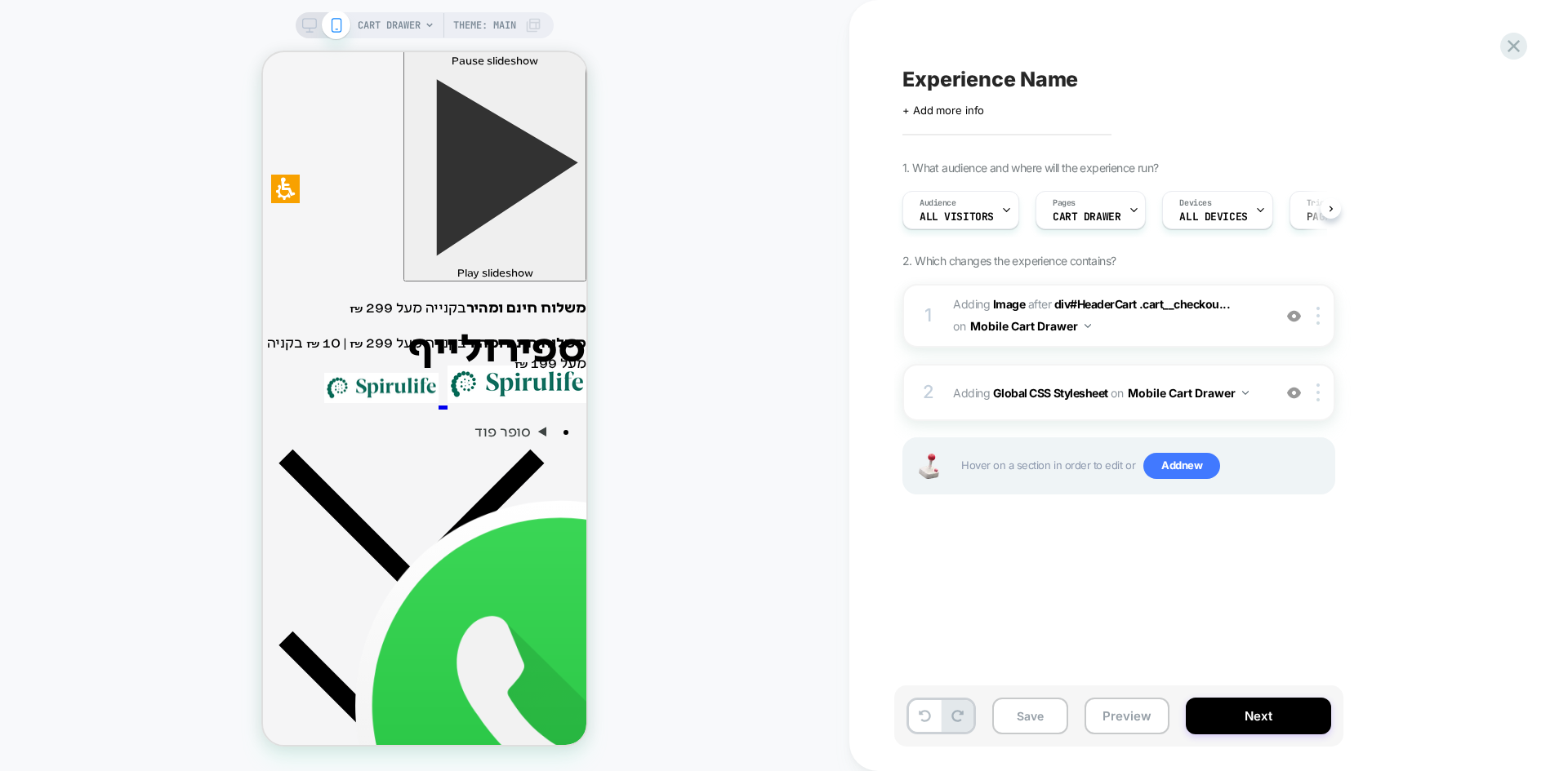
scroll to position [0, 1]
click at [1054, 395] on b "Global CSS Stylesheet" at bounding box center [1050, 393] width 115 height 14
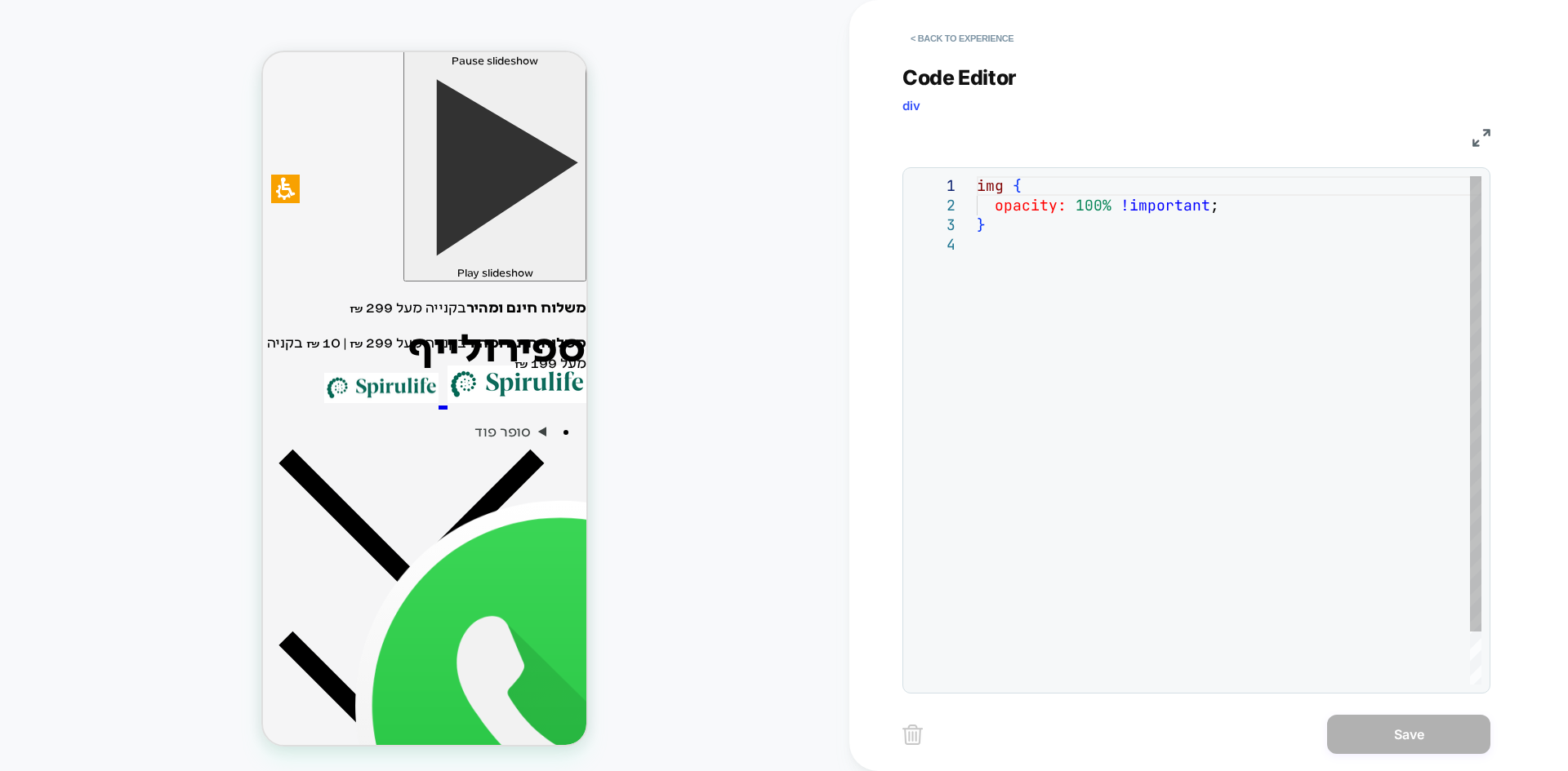
scroll to position [0, 0]
click at [1075, 250] on div "img { opacity: 100% !important ; }" at bounding box center [1228, 460] width 504 height 567
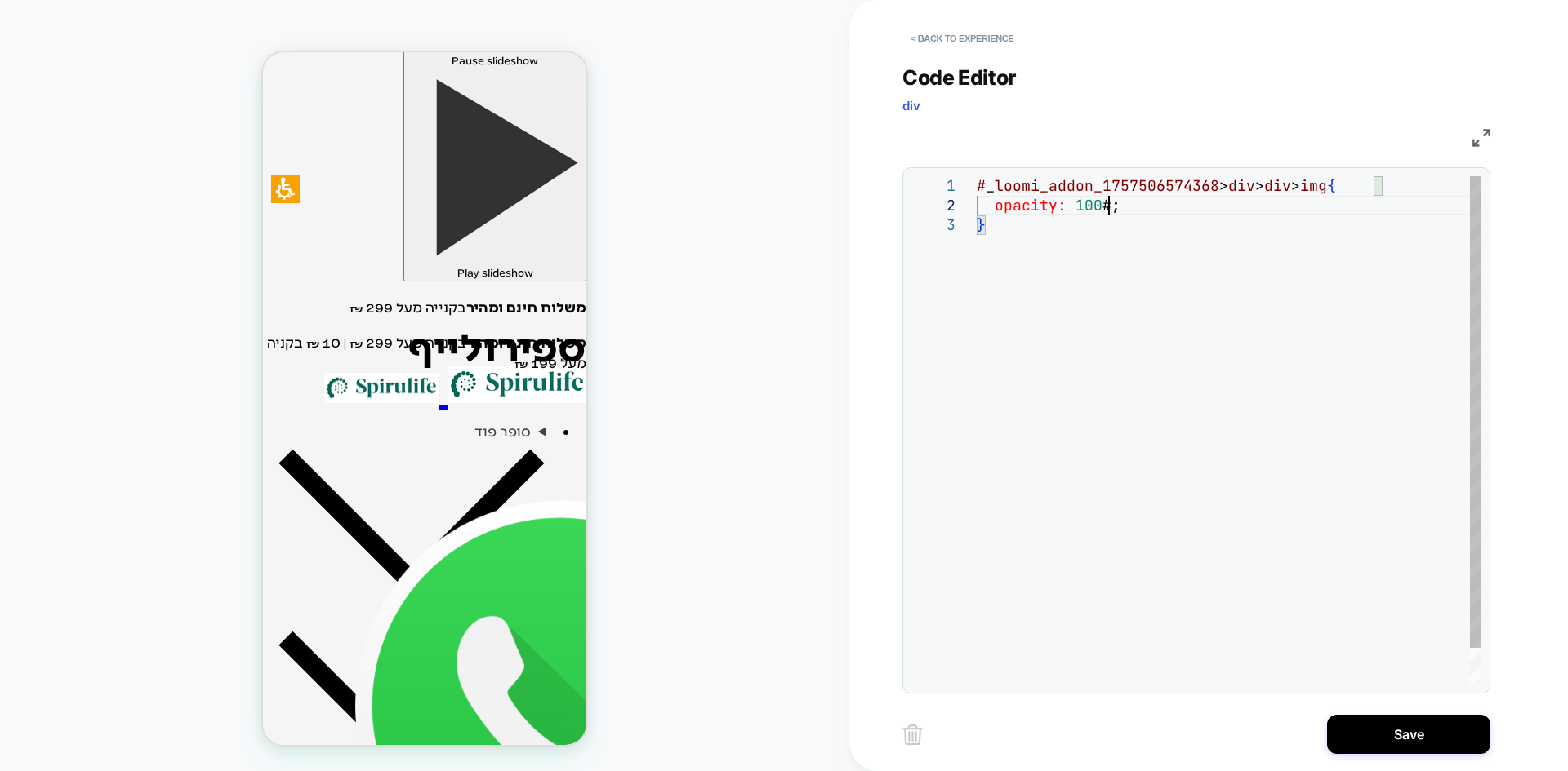
scroll to position [20, 132]
type textarea "**********"
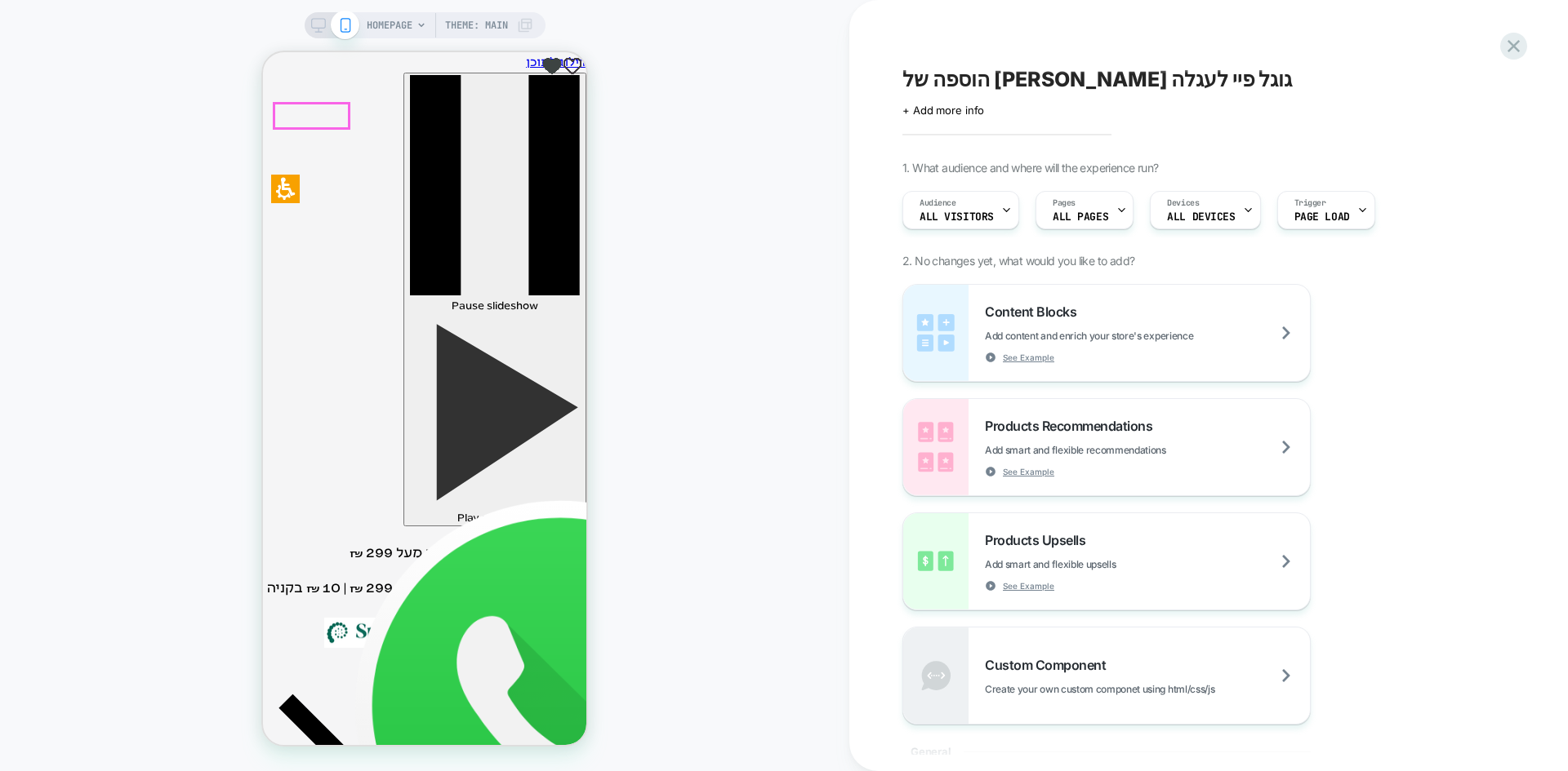
click at [1079, 216] on span "ALL PAGES" at bounding box center [1080, 218] width 56 height 12
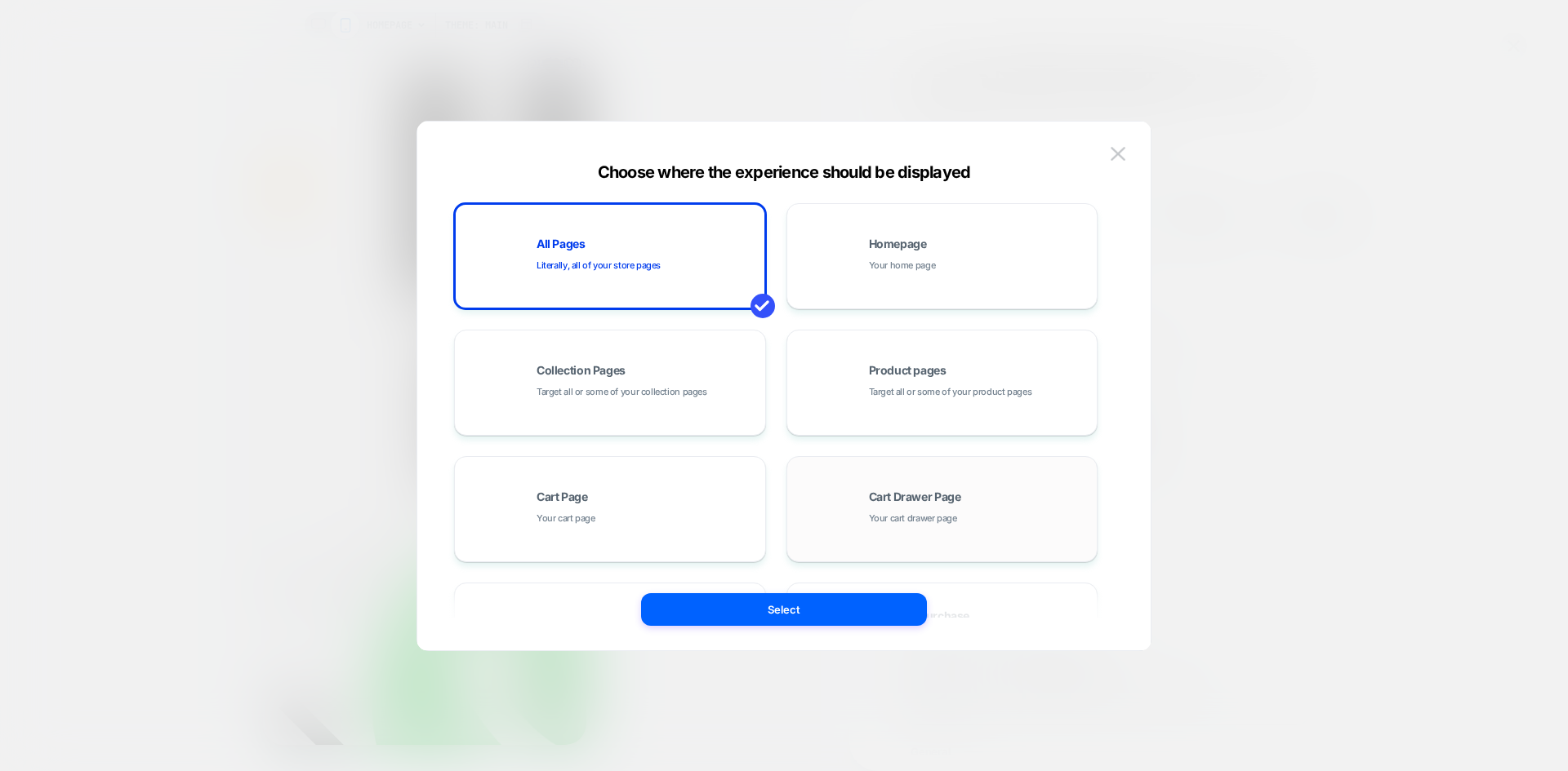
click at [906, 537] on div "Cart Drawer Page Your cart drawer page" at bounding box center [942, 509] width 294 height 90
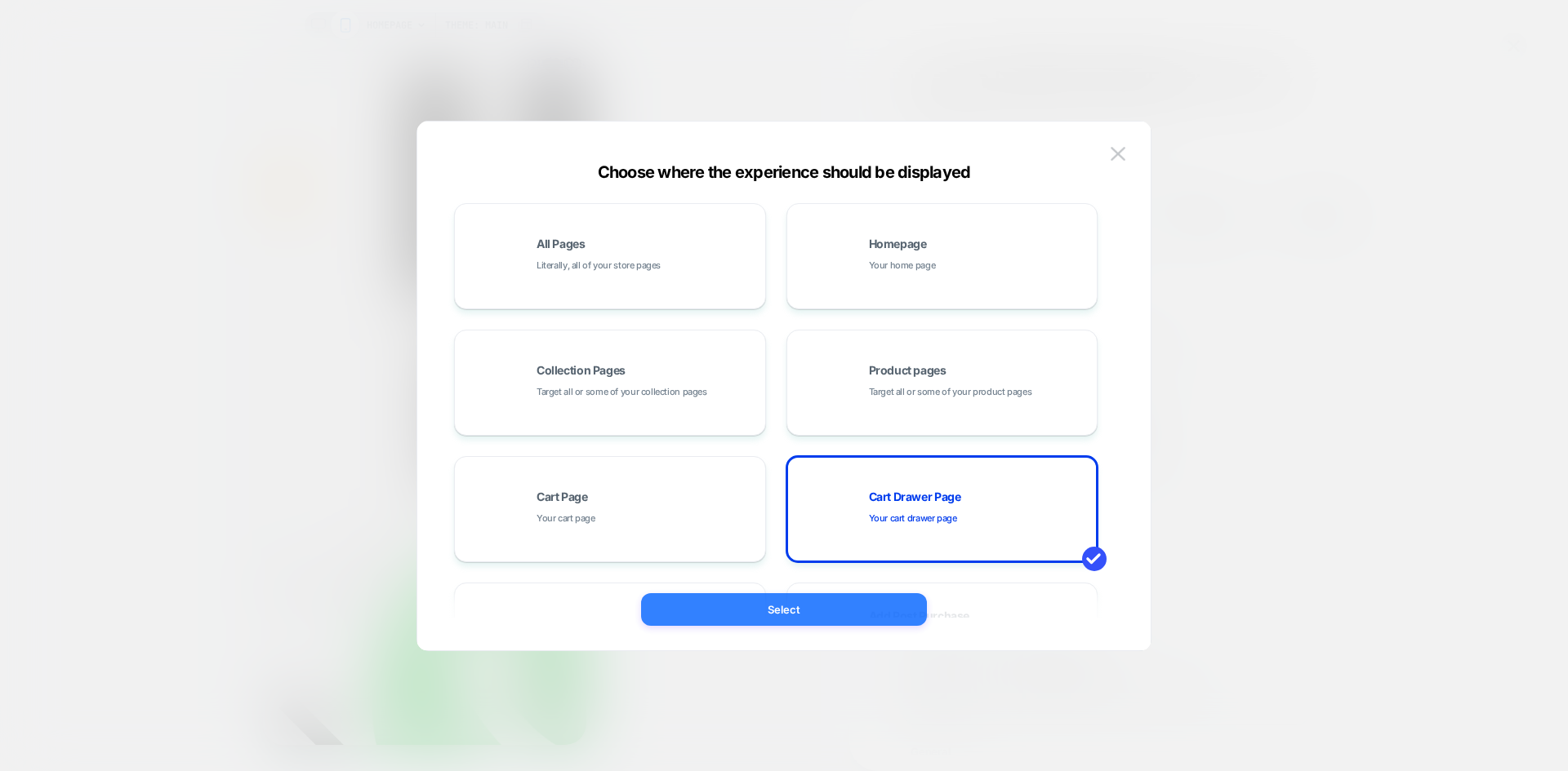
click at [836, 624] on button "Select" at bounding box center [783, 609] width 286 height 32
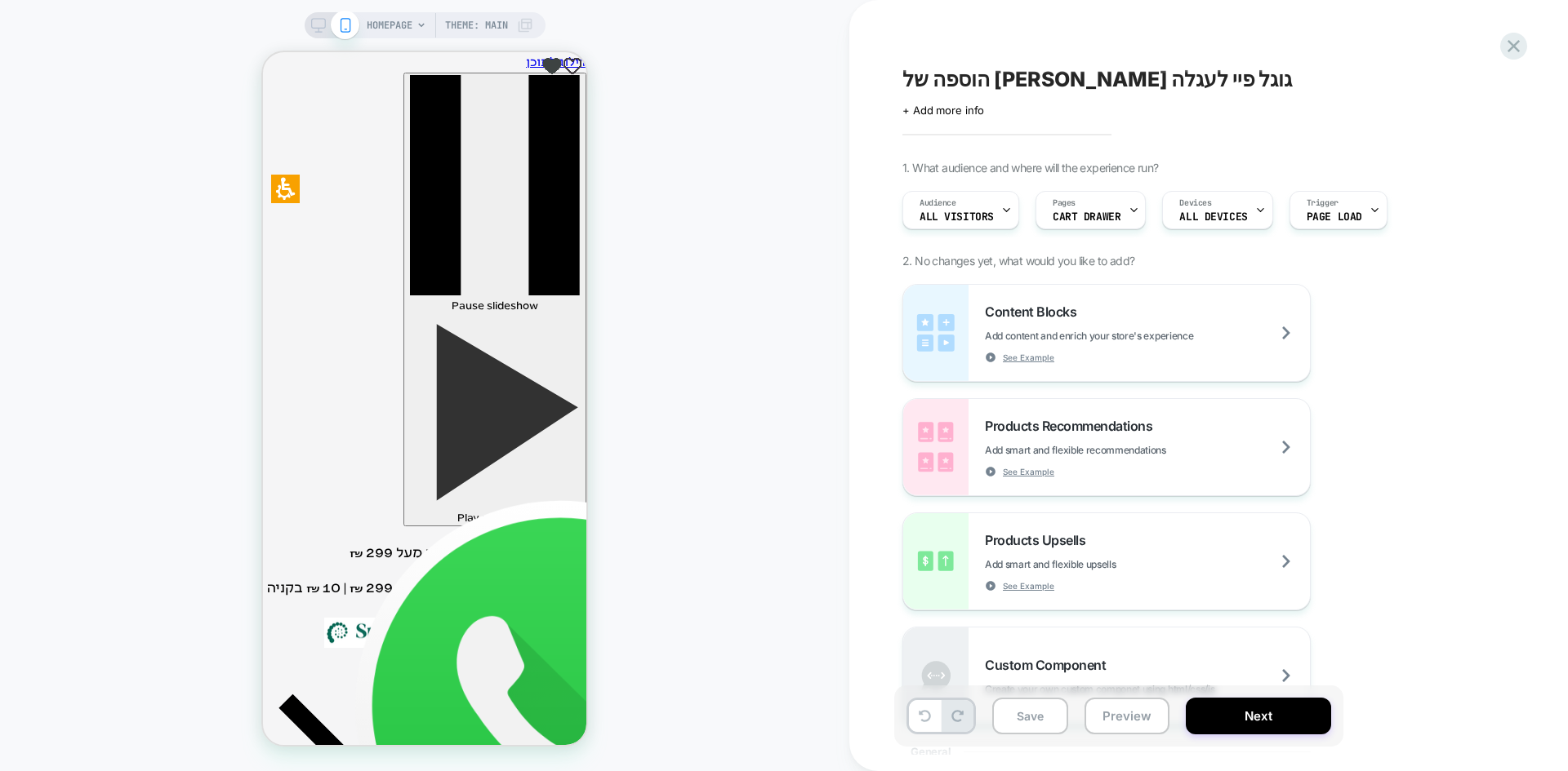
click at [402, 13] on span "HOMEPAGE" at bounding box center [390, 25] width 46 height 26
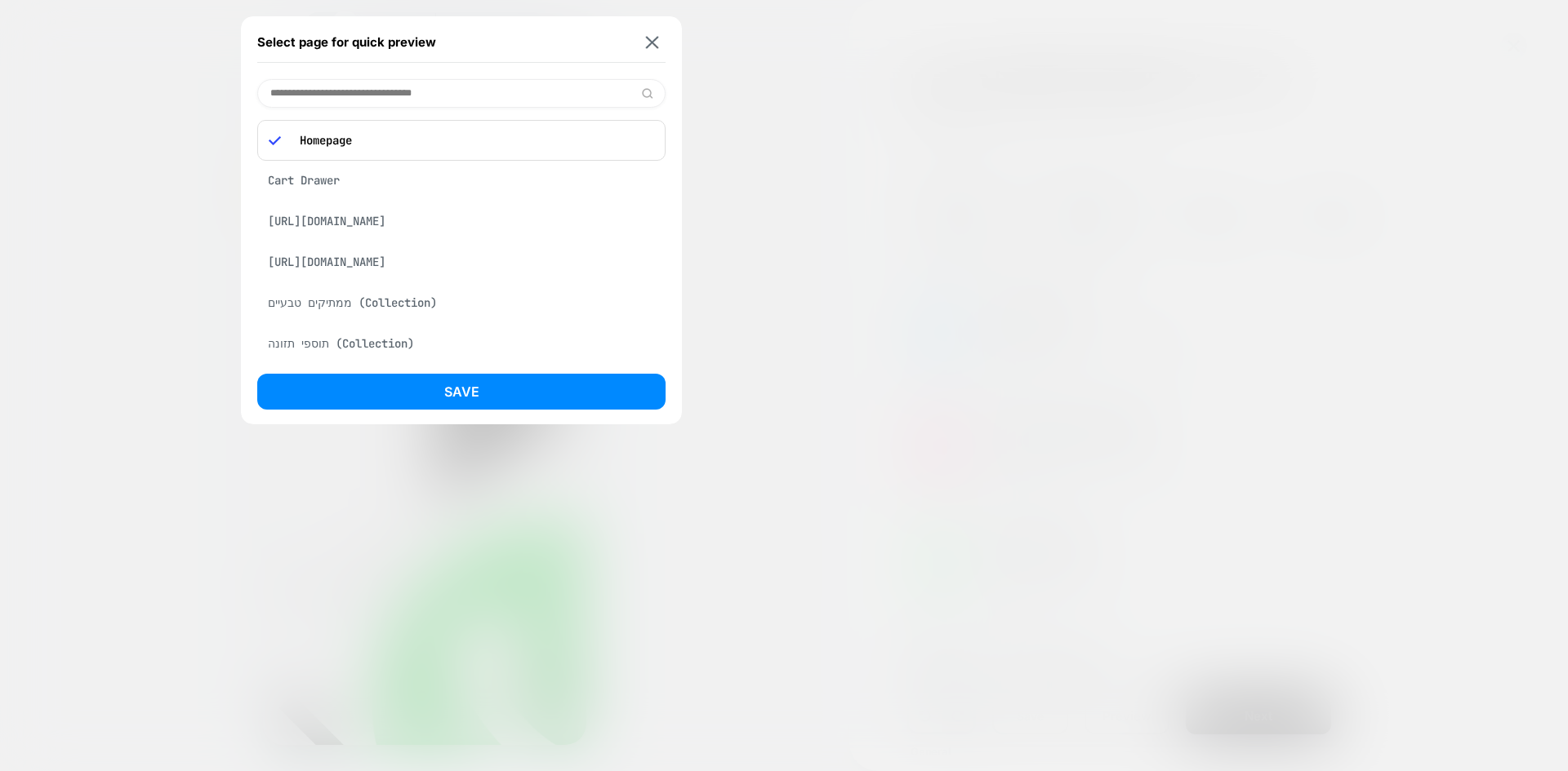
click at [416, 90] on input at bounding box center [461, 93] width 408 height 28
click at [313, 178] on div "Cart Drawer" at bounding box center [461, 180] width 408 height 31
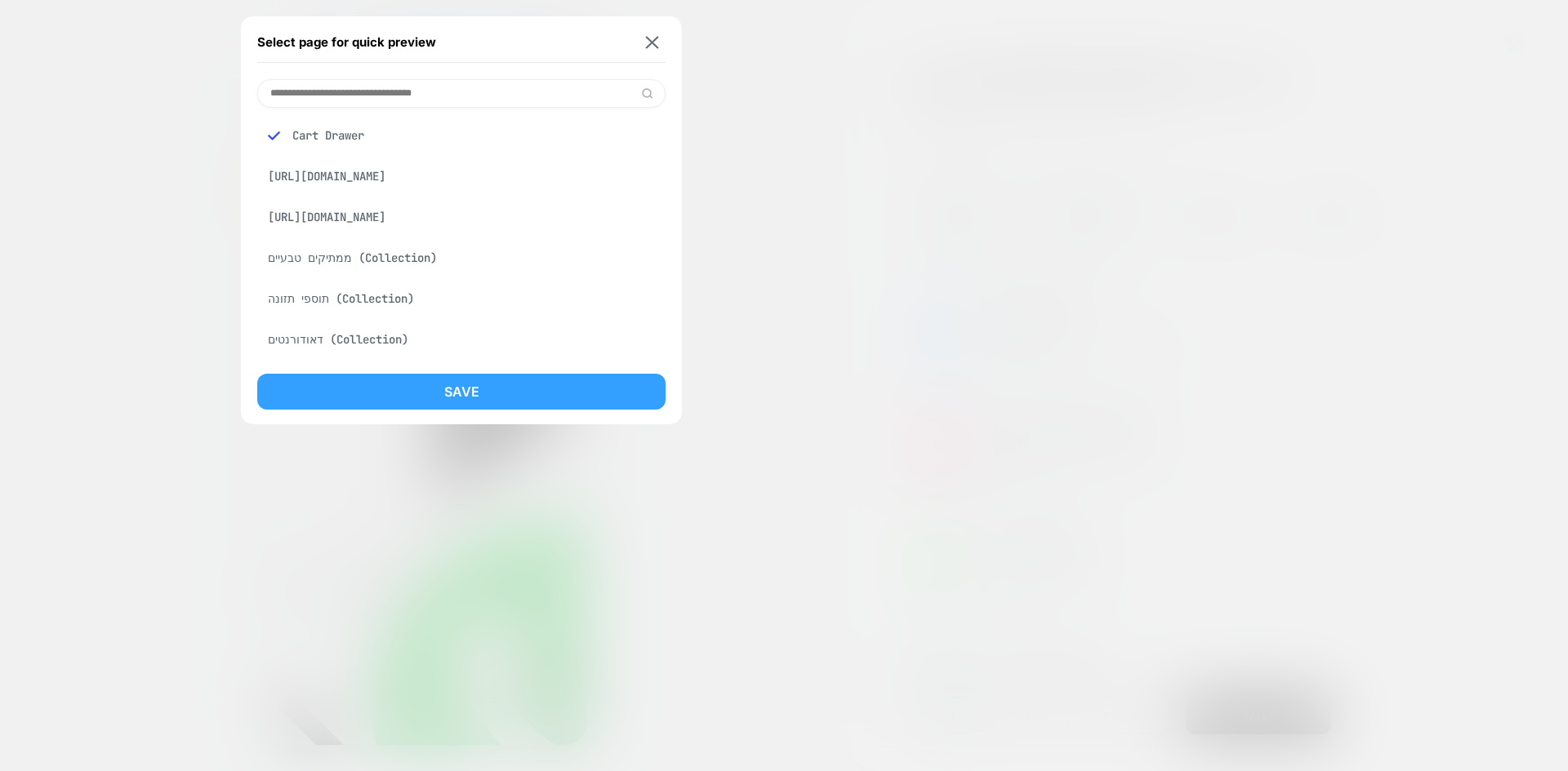
click at [476, 391] on button "Save" at bounding box center [461, 391] width 408 height 36
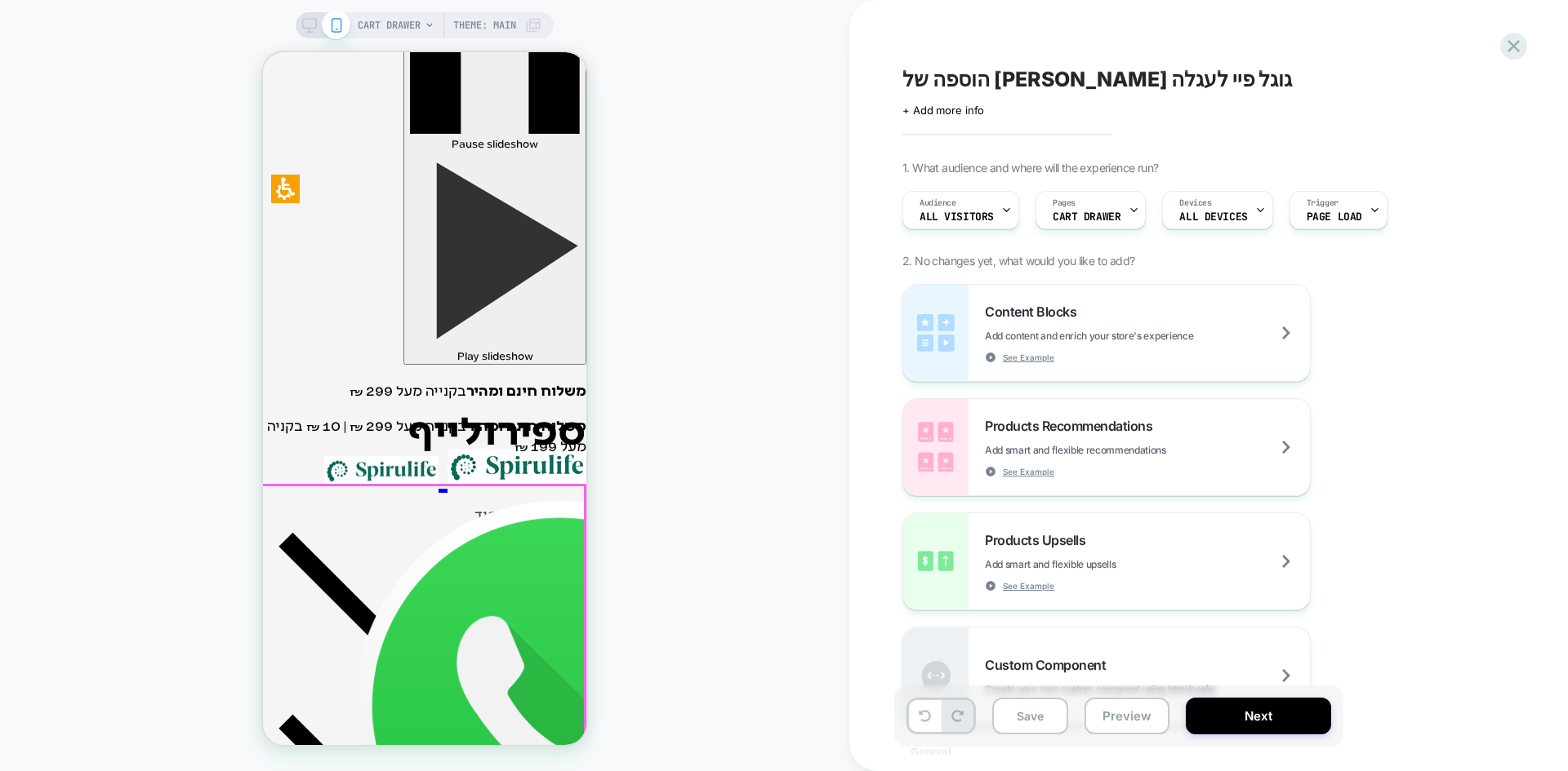
scroll to position [489, 0]
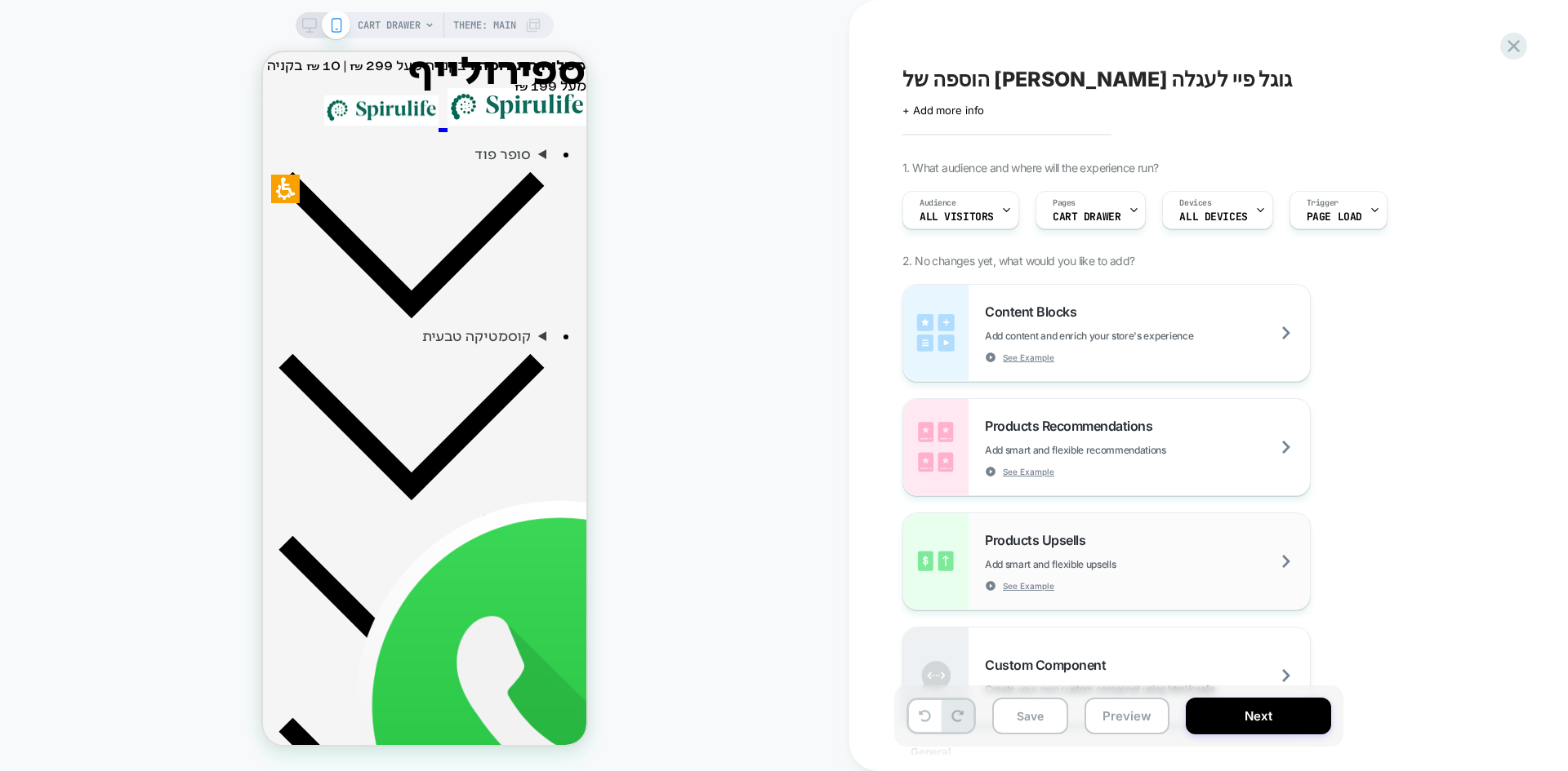
scroll to position [571, 0]
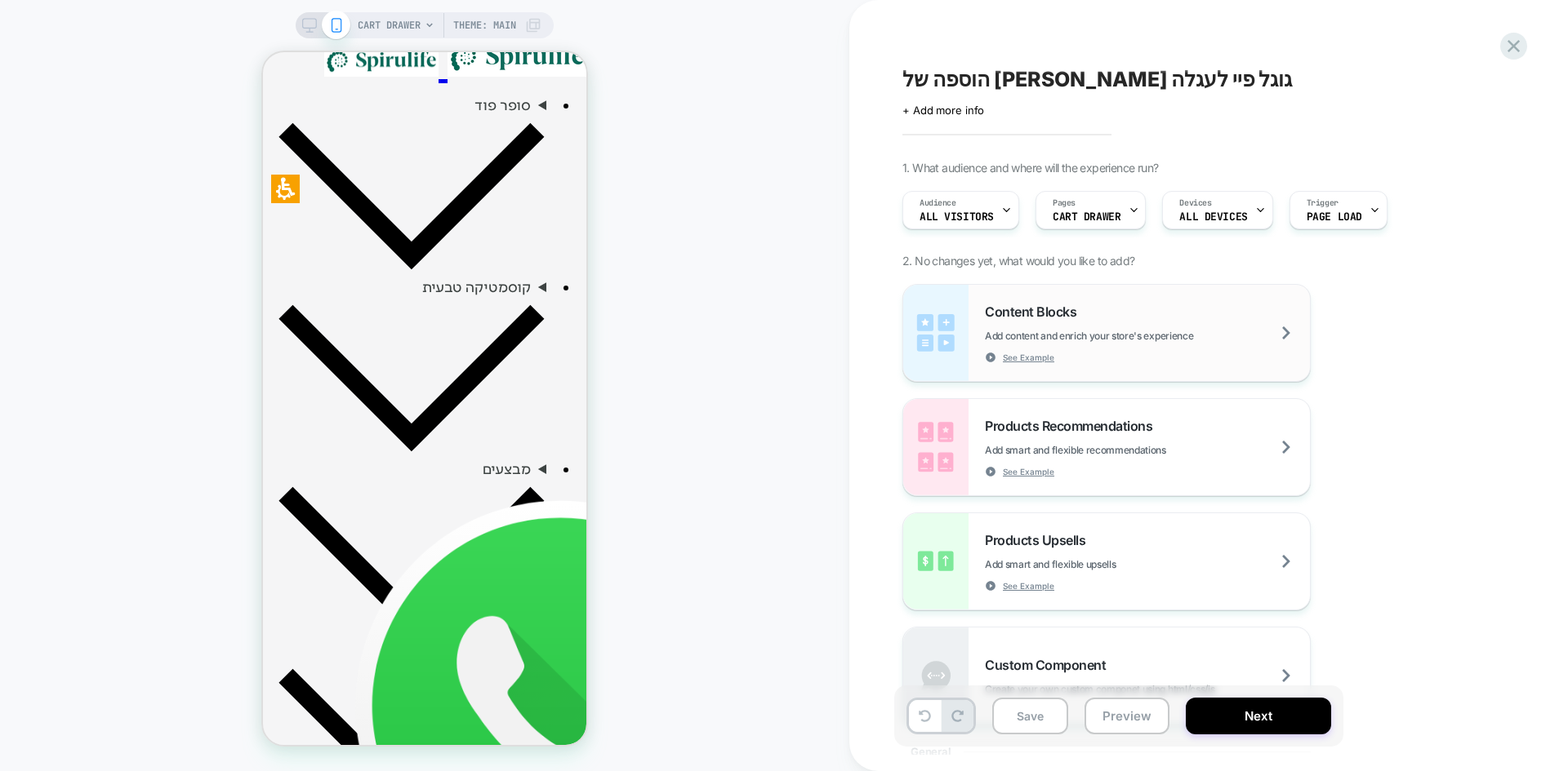
click at [1125, 327] on div "Content Blocks Add content and enrich your store's experience See Example" at bounding box center [1146, 334] width 325 height 60
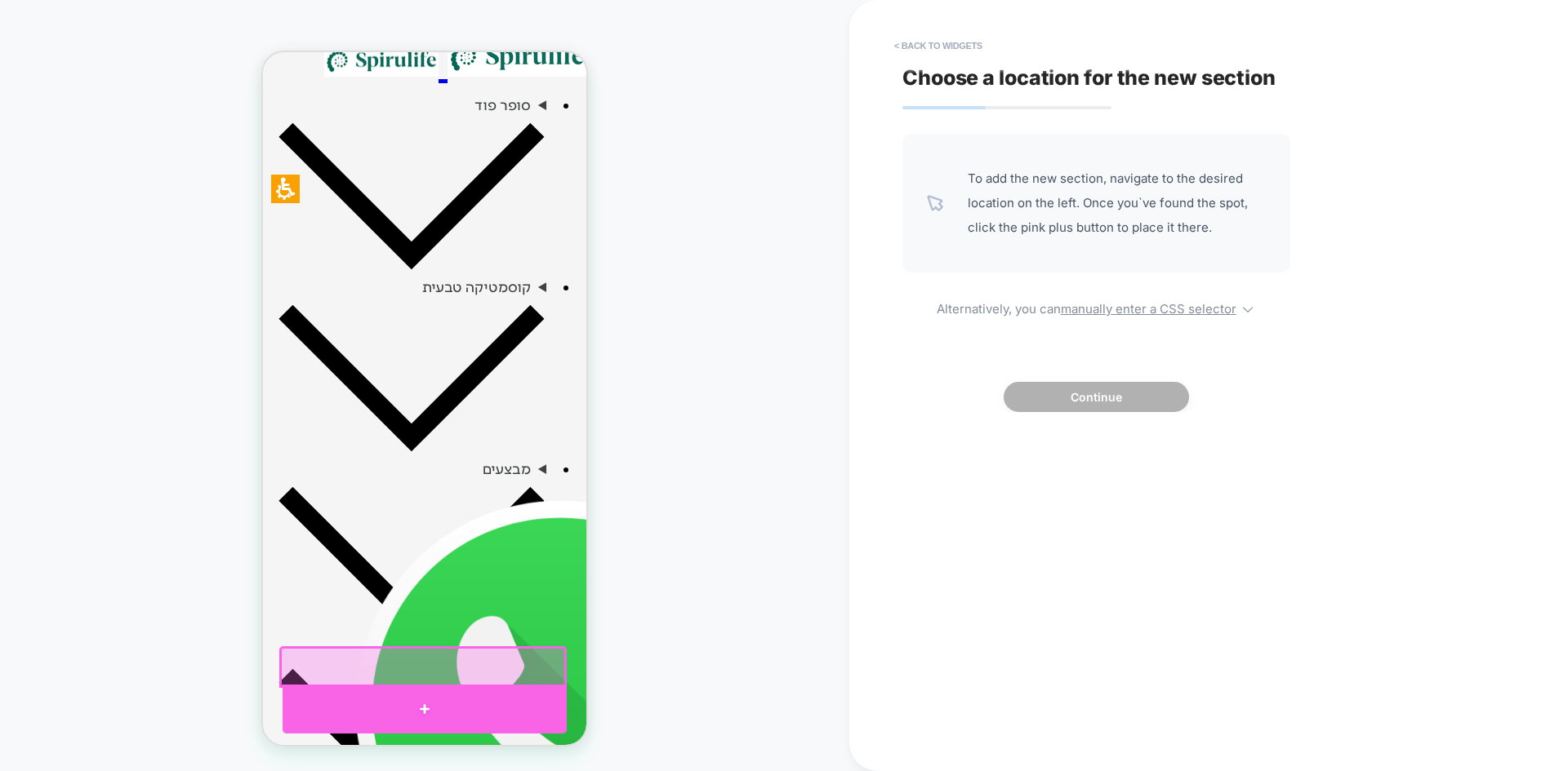
click at [428, 693] on div at bounding box center [425, 709] width 285 height 49
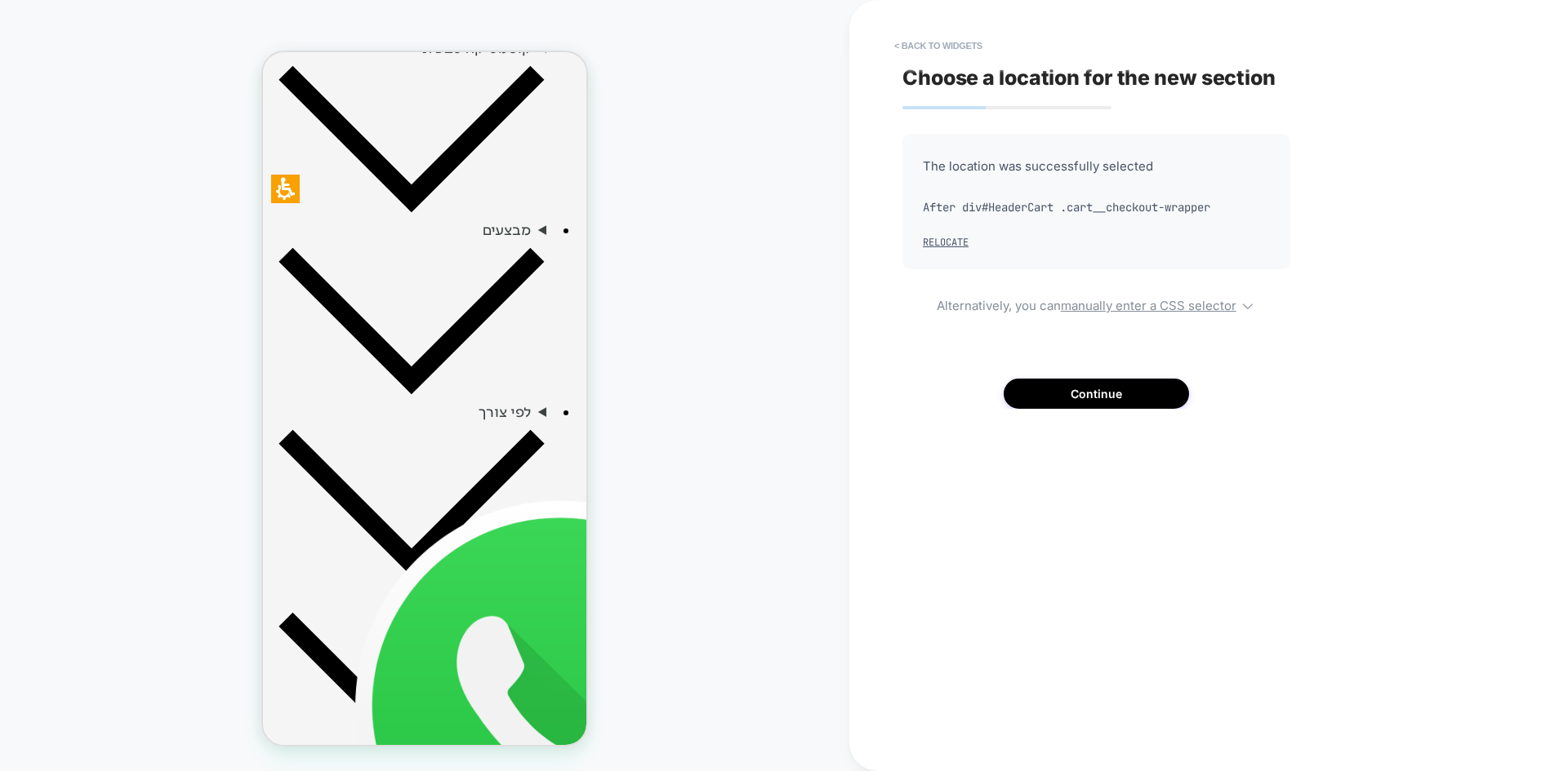
scroll to position [821, 0]
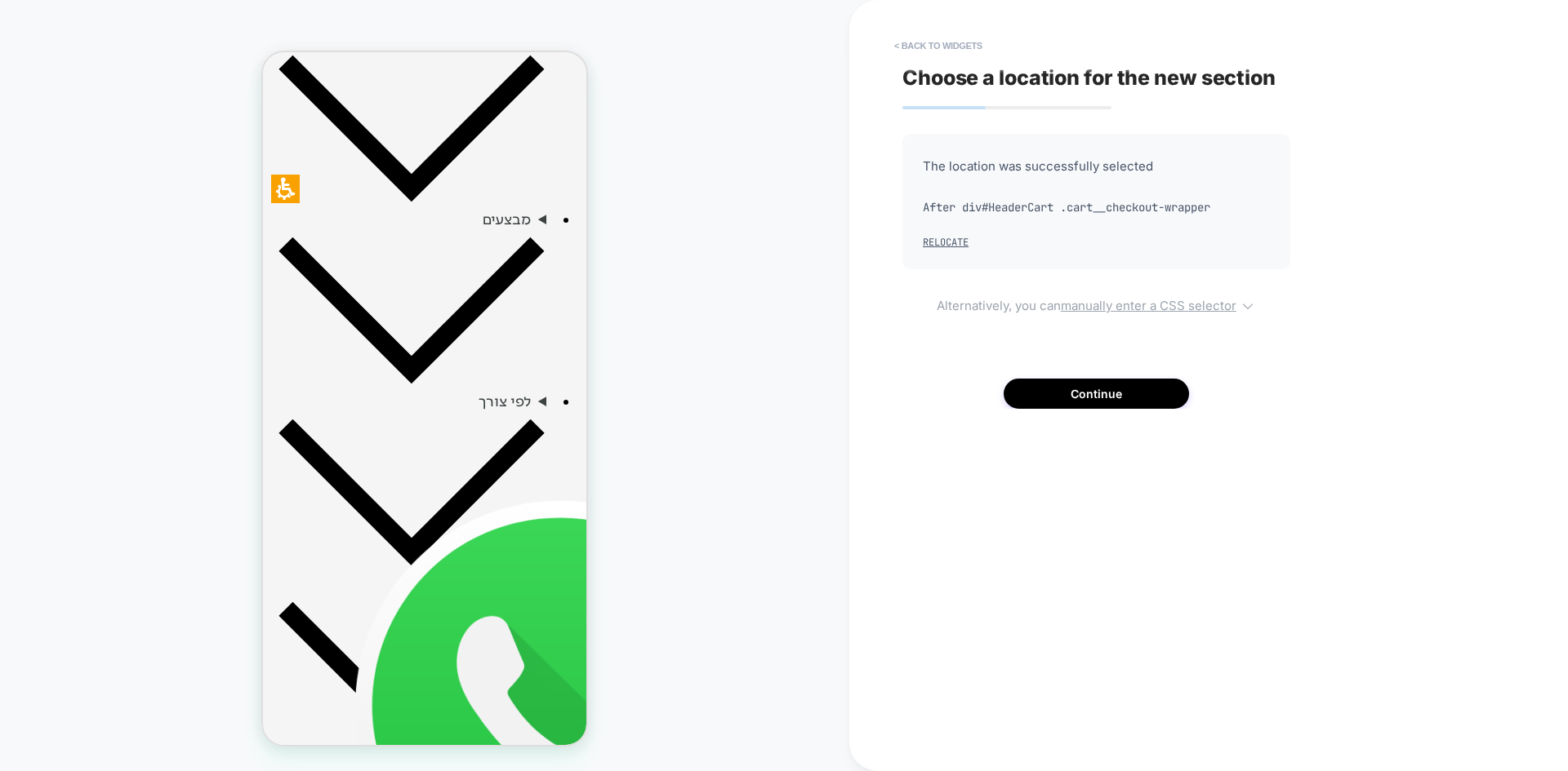
click at [1119, 299] on u "manually enter a CSS selector" at bounding box center [1148, 306] width 176 height 16
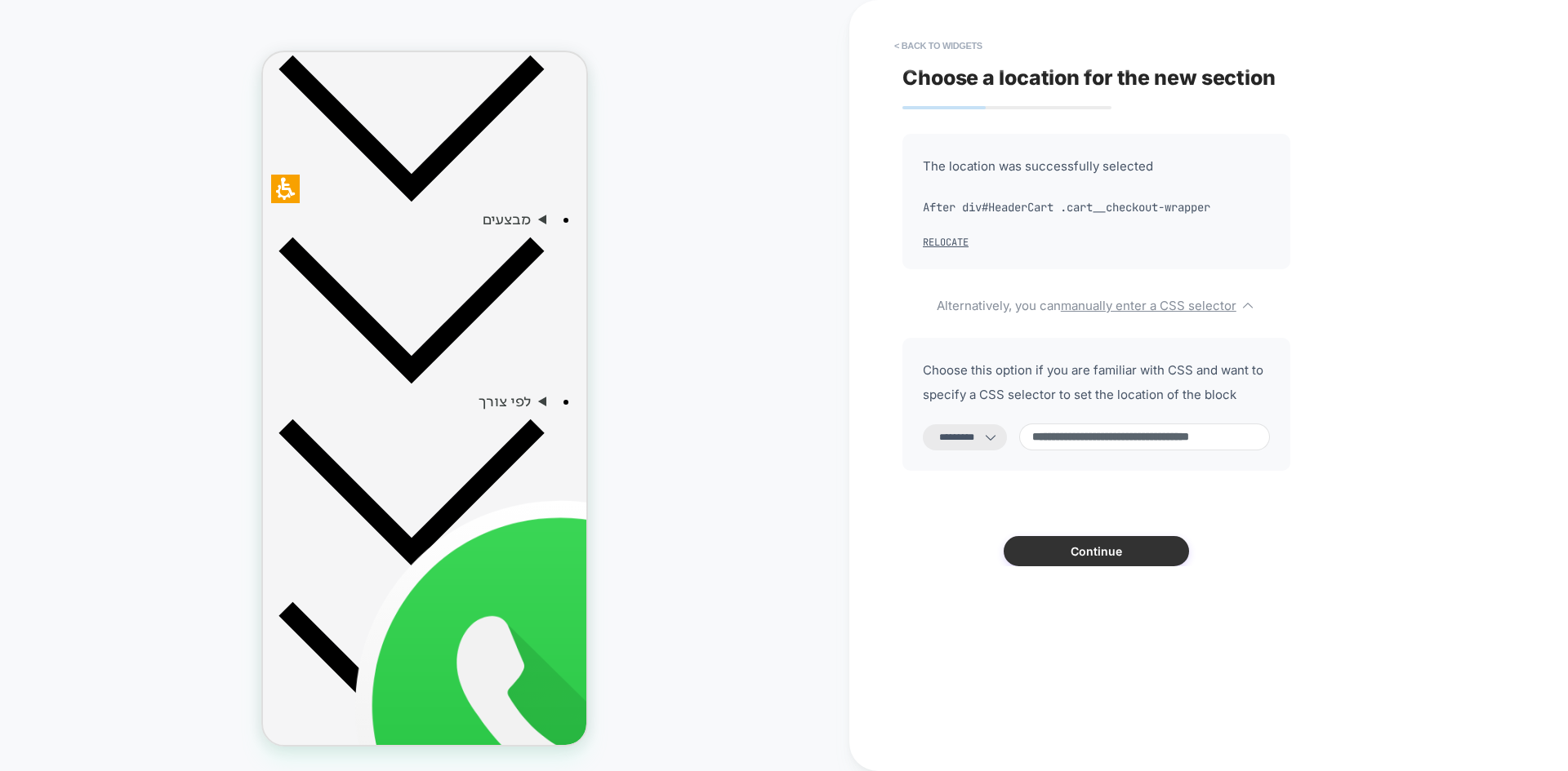
click at [1110, 556] on button "Continue" at bounding box center [1096, 551] width 185 height 30
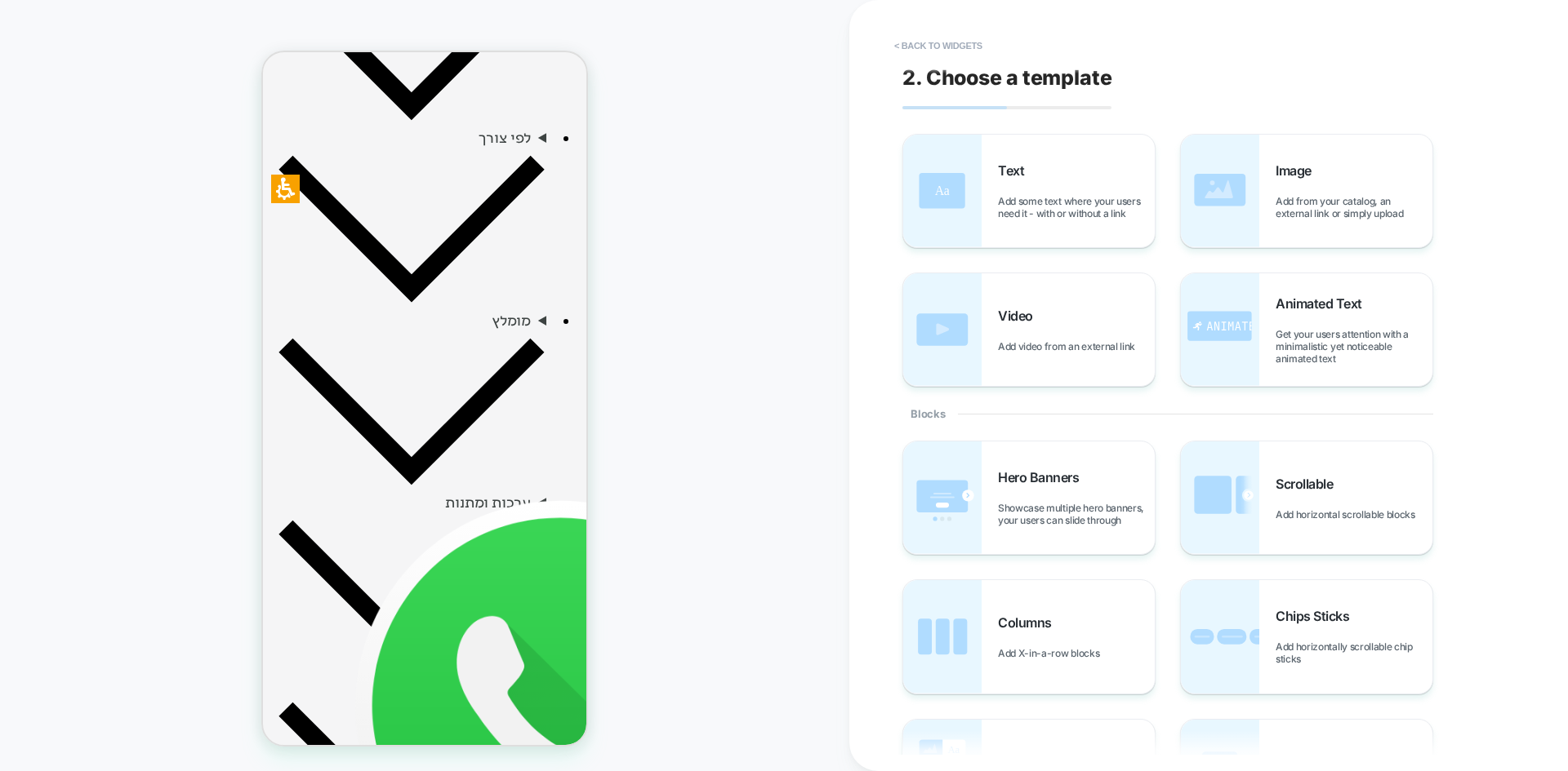
scroll to position [1088, 0]
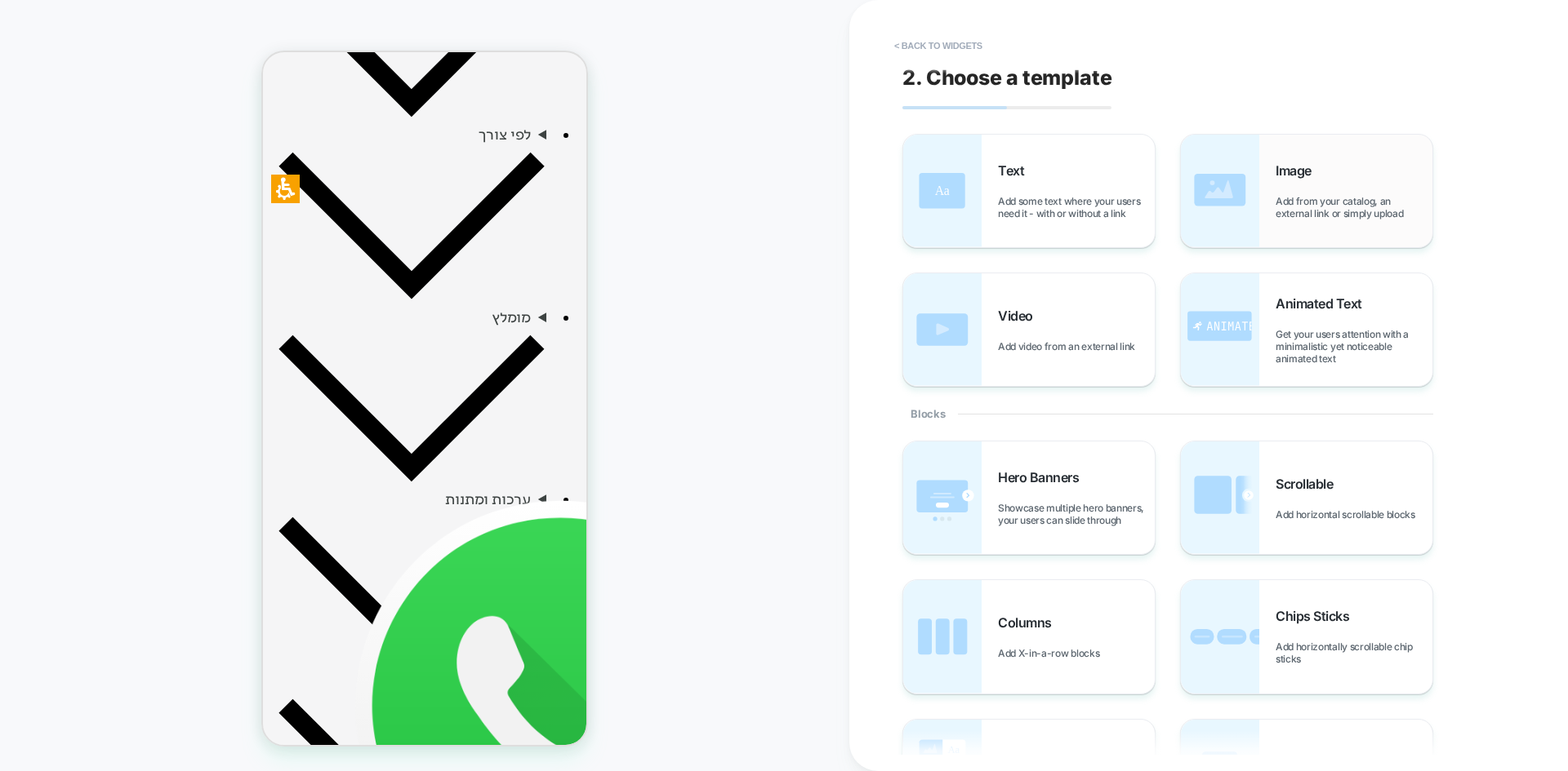
click at [1293, 193] on div "Image Add from your catalog, an external link or simply upload" at bounding box center [1354, 191] width 157 height 57
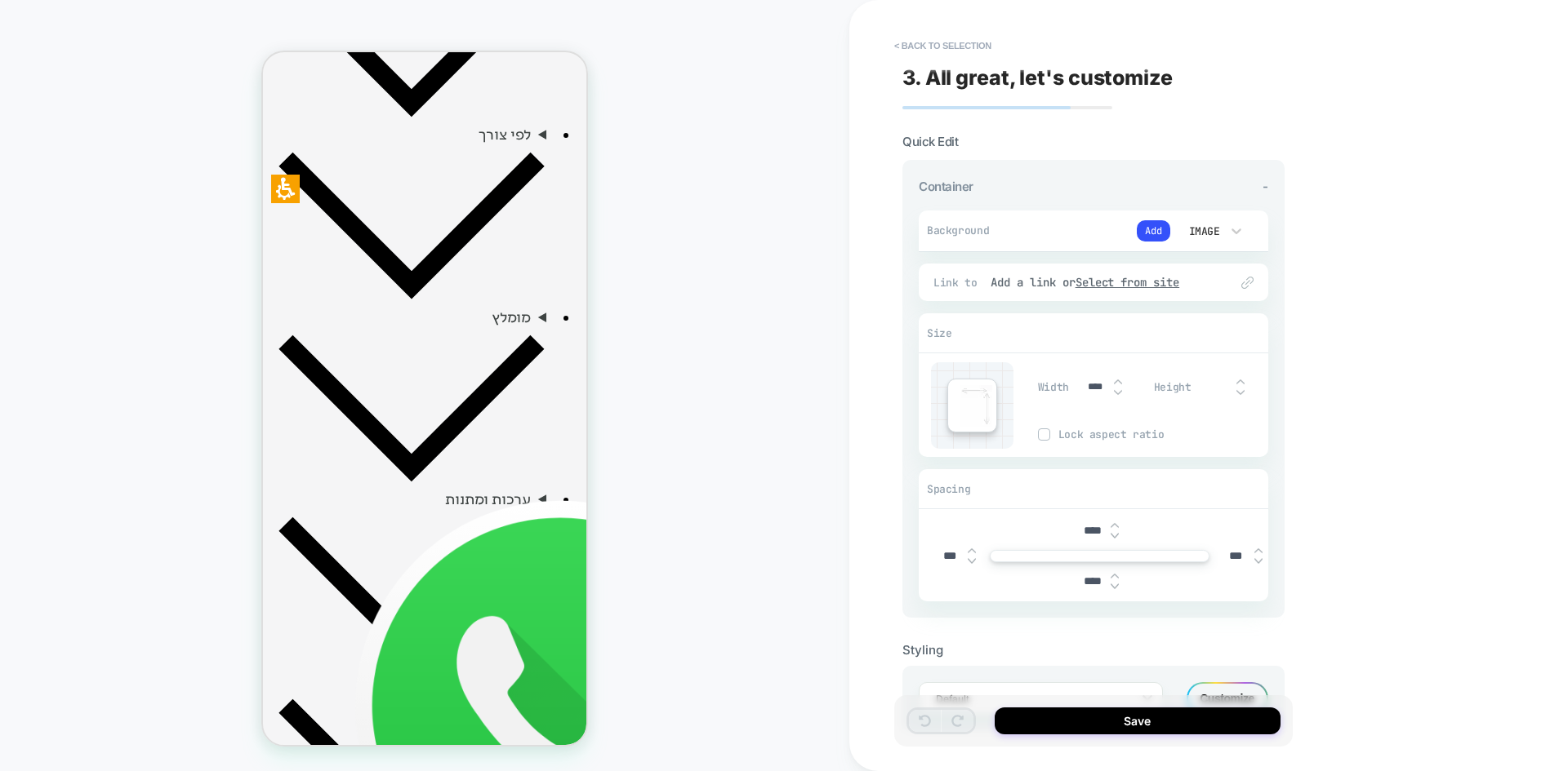
click at [1211, 232] on div "Image" at bounding box center [1202, 231] width 34 height 14
click at [1156, 234] on div at bounding box center [784, 386] width 1568 height 771
click at [1150, 234] on button "Add" at bounding box center [1153, 231] width 33 height 22
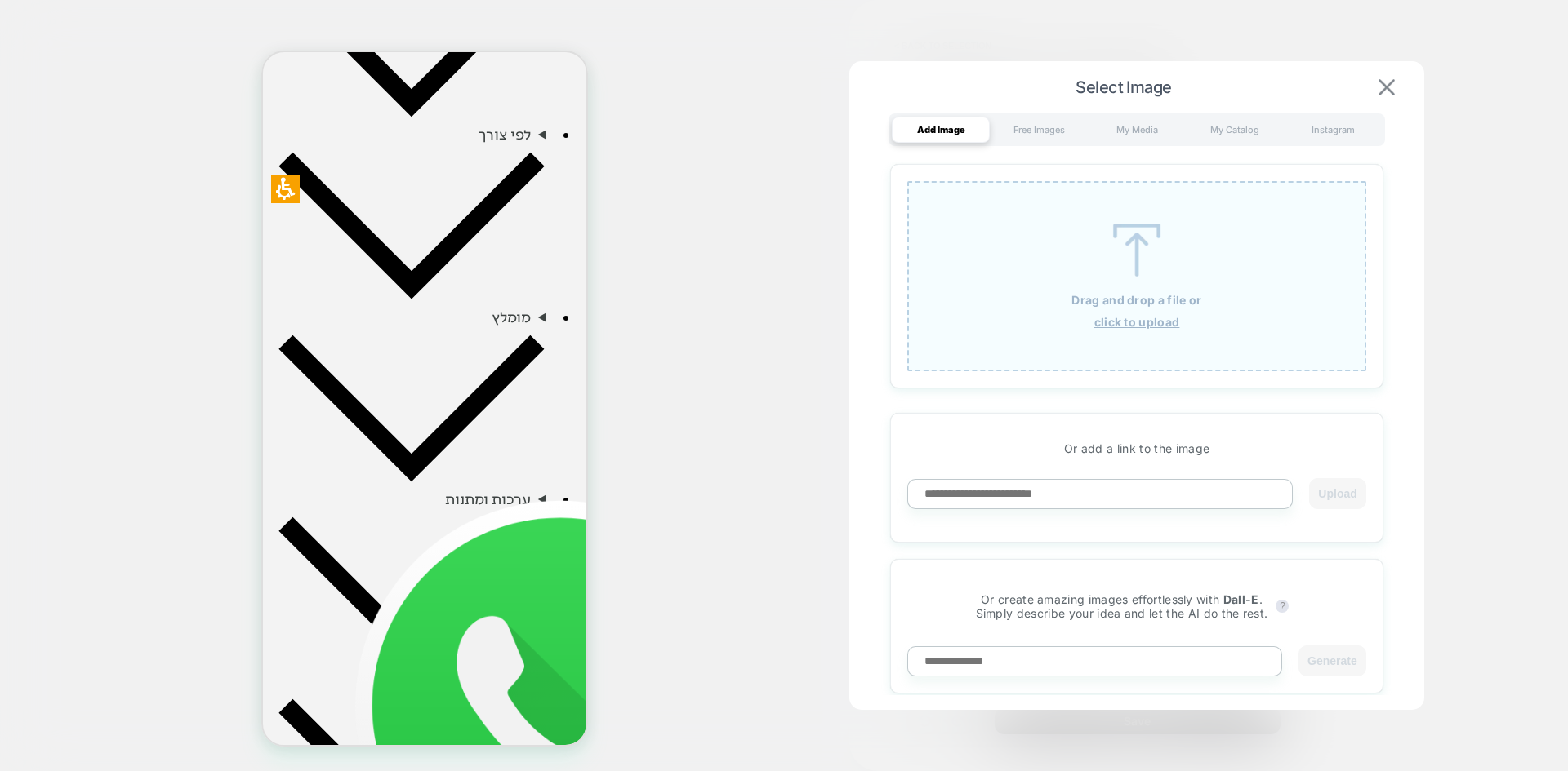
click at [1392, 85] on img at bounding box center [1386, 87] width 17 height 17
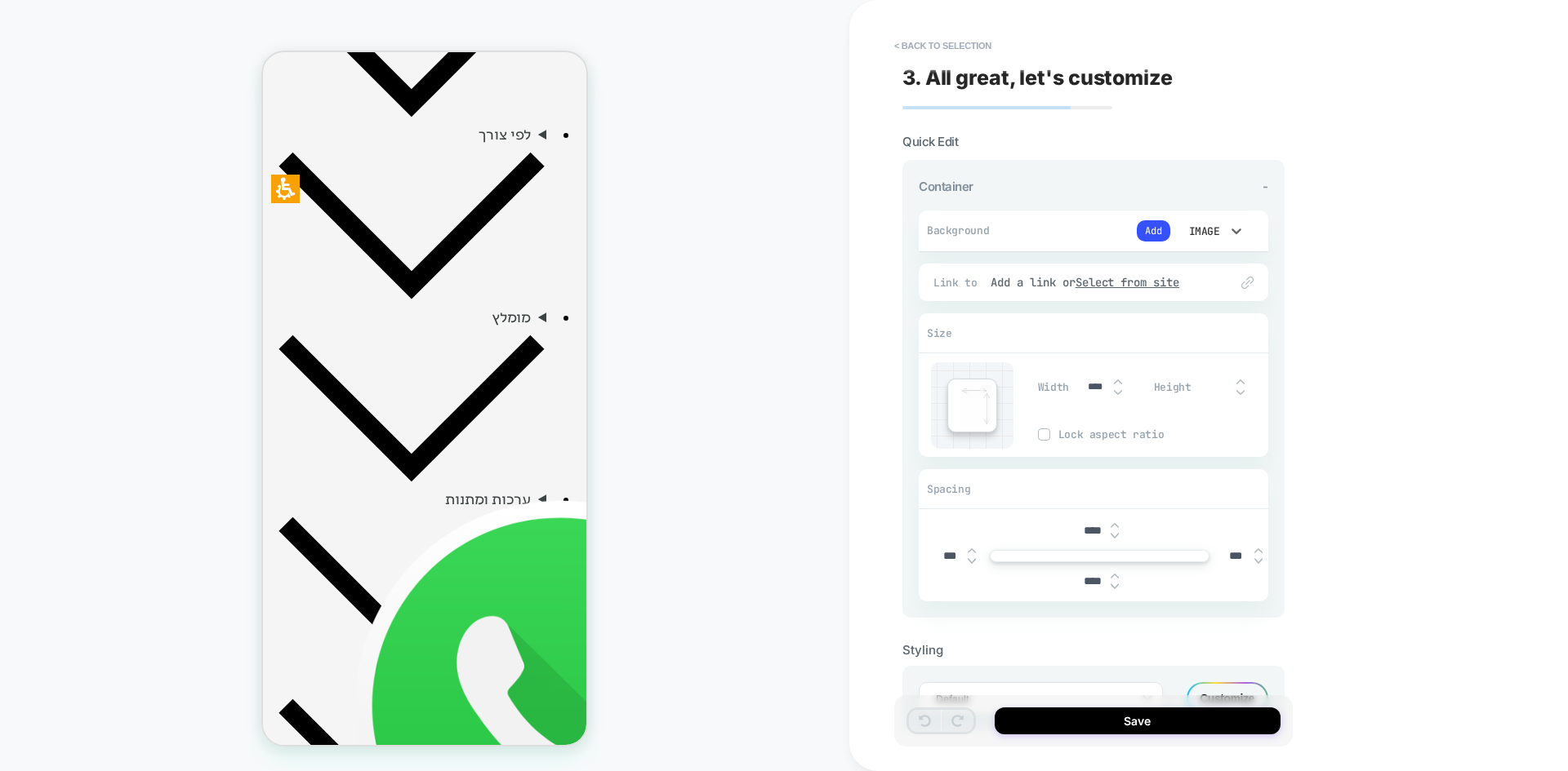
click at [1214, 228] on div "Image" at bounding box center [1202, 231] width 34 height 14
click at [1164, 230] on div at bounding box center [784, 386] width 1568 height 771
click at [1154, 231] on button "Add" at bounding box center [1153, 231] width 33 height 22
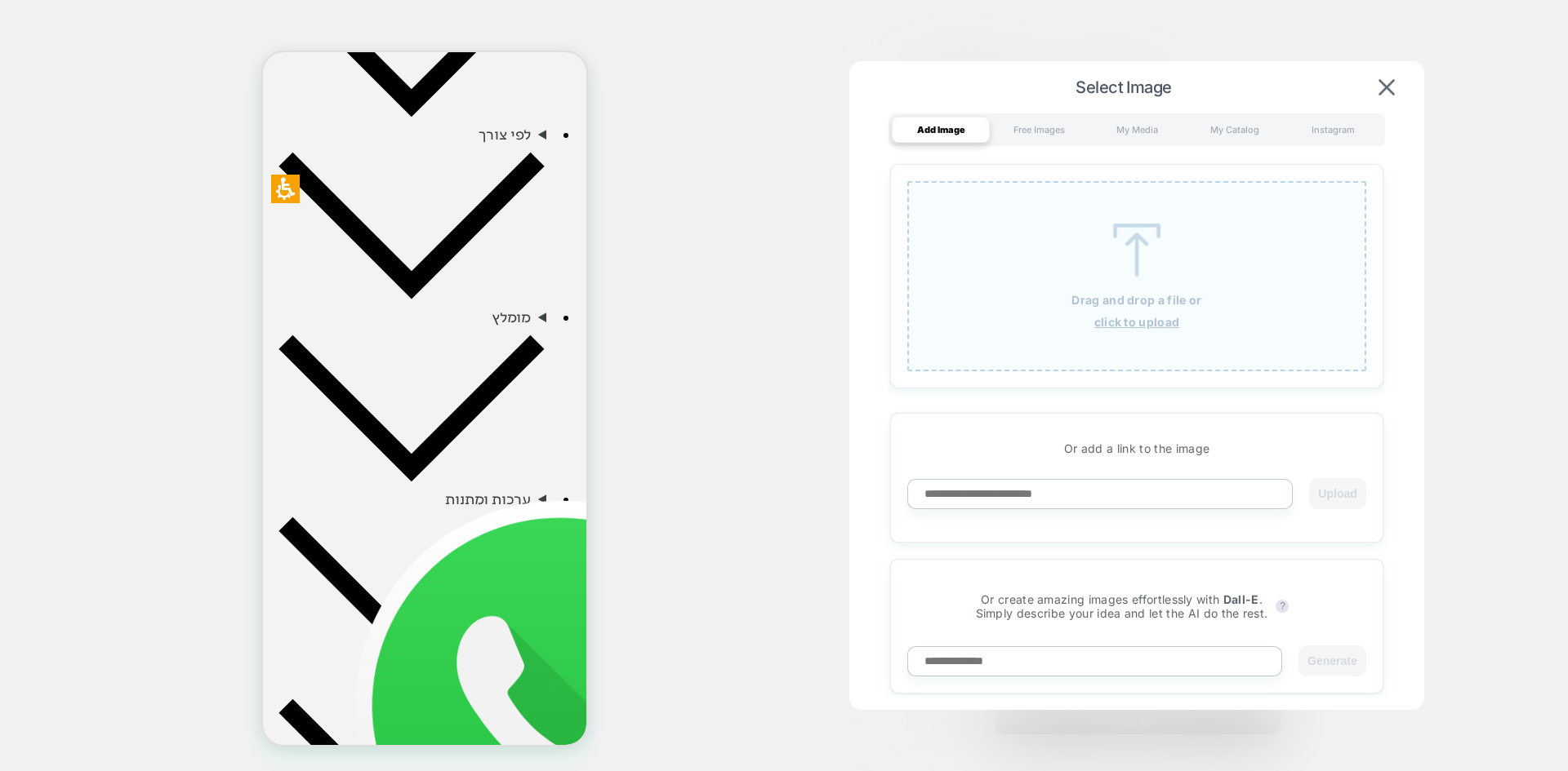
click at [1136, 319] on u "click to upload" at bounding box center [1136, 322] width 85 height 14
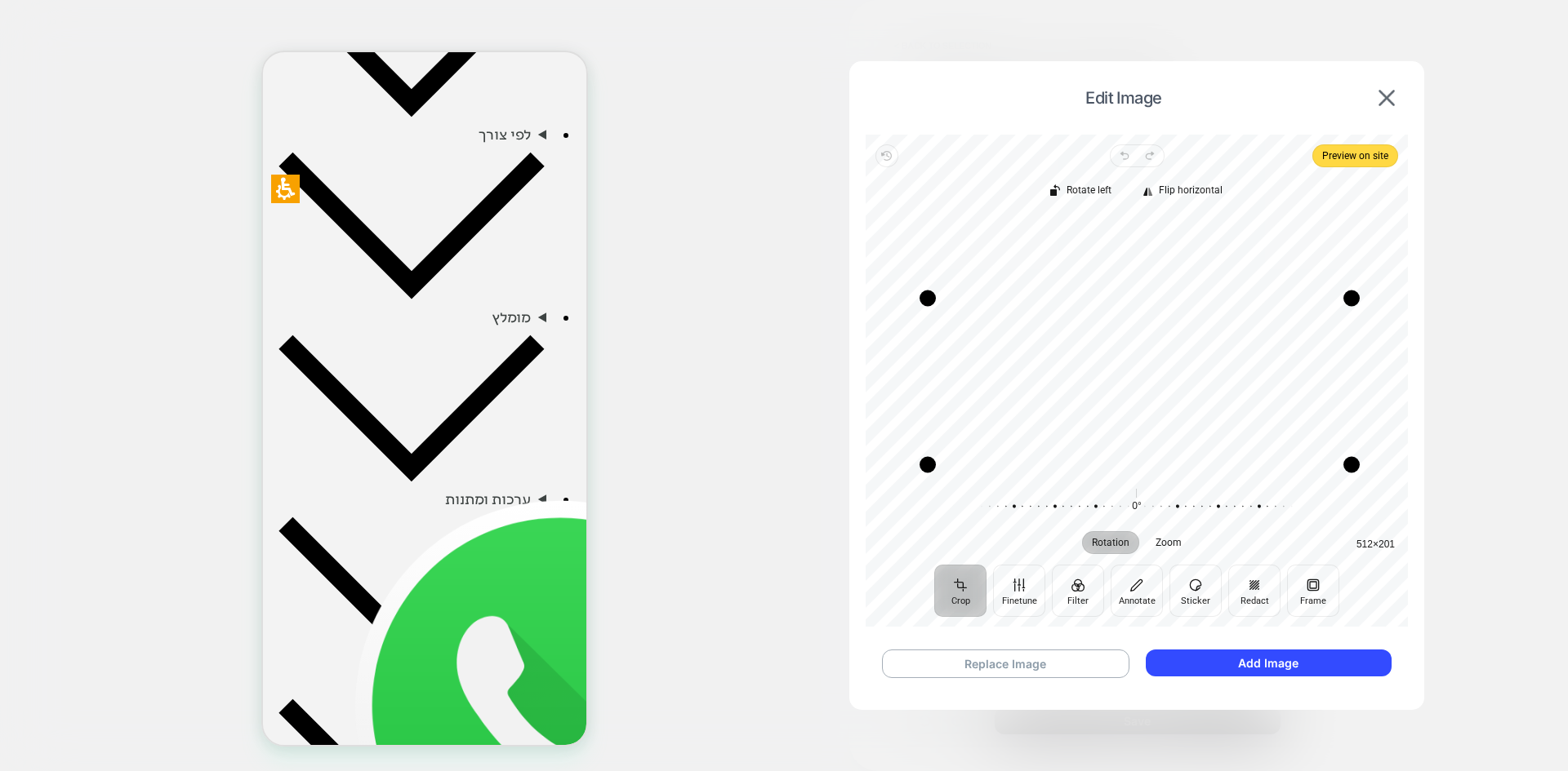
drag, startPoint x: 1344, startPoint y: 222, endPoint x: 1350, endPoint y: 294, distance: 72.2
click at [1350, 294] on div "Drag corner tr" at bounding box center [1351, 298] width 17 height 17
drag, startPoint x: 1349, startPoint y: 464, endPoint x: 1352, endPoint y: 371, distance: 93.0
click at [1352, 371] on div "Drag corner br" at bounding box center [1353, 372] width 17 height 17
click at [1295, 654] on button "Add Image" at bounding box center [1268, 662] width 245 height 26
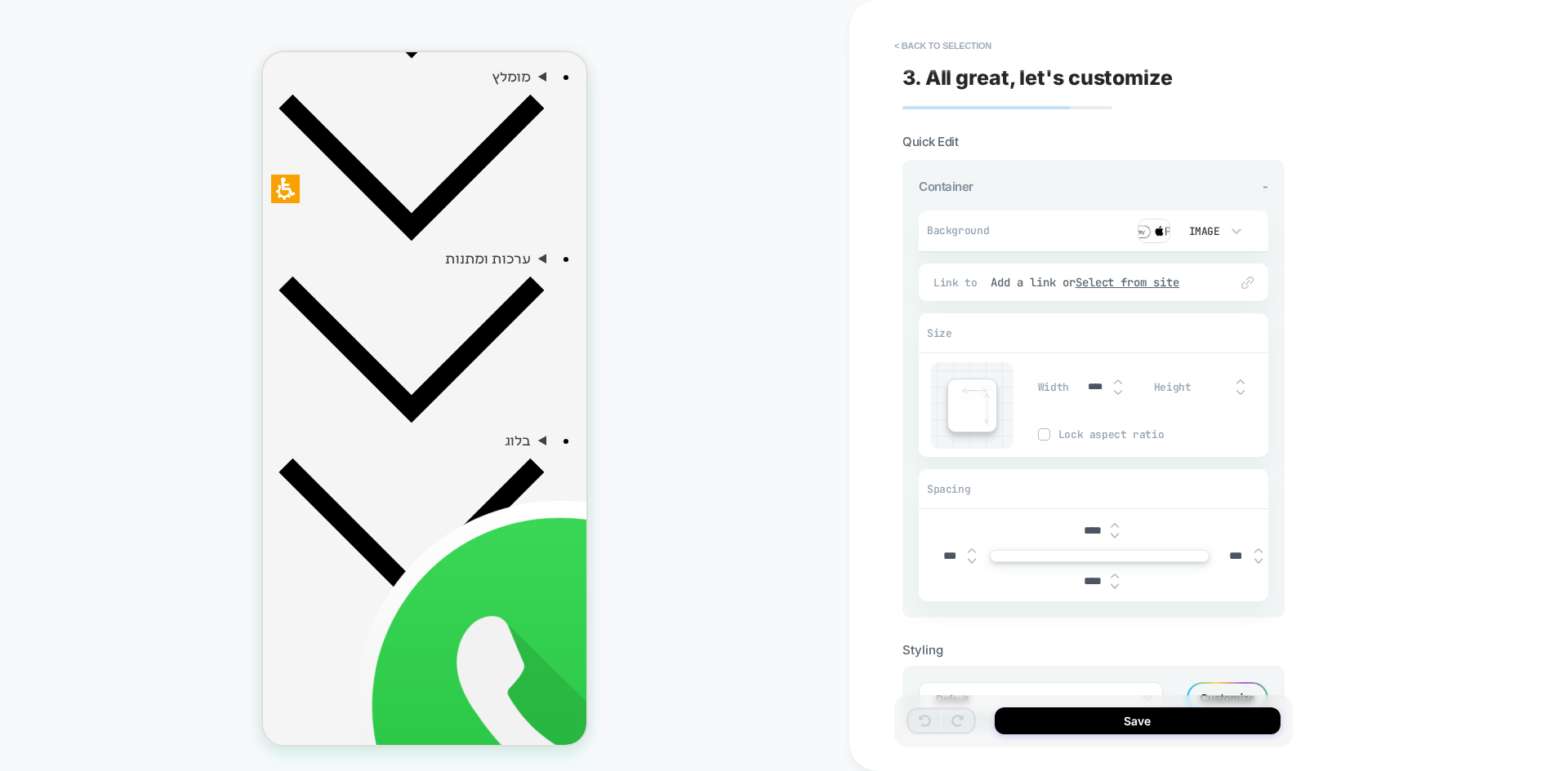
scroll to position [1333, 0]
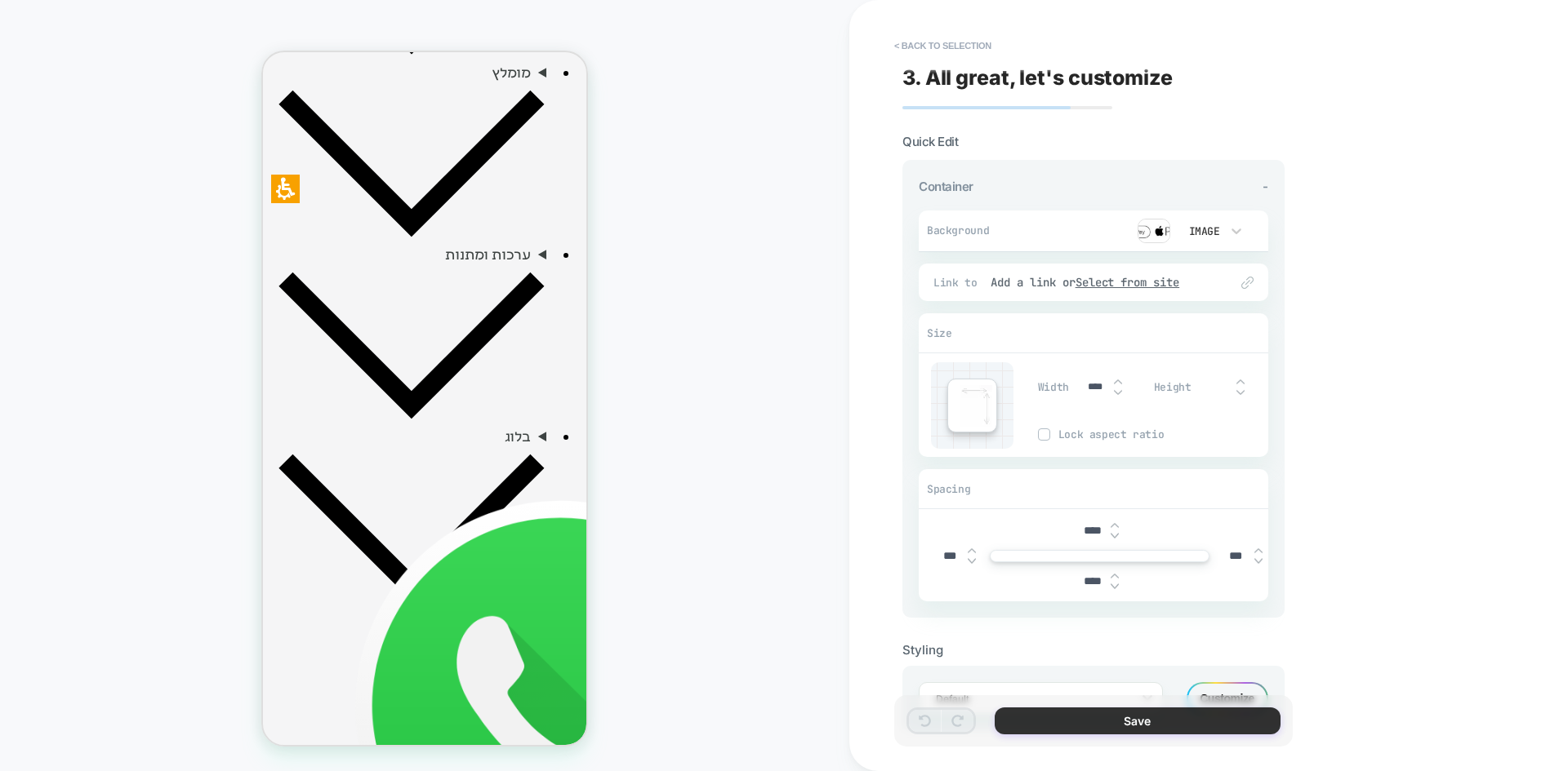
click at [1110, 725] on button "Save" at bounding box center [1136, 720] width 286 height 26
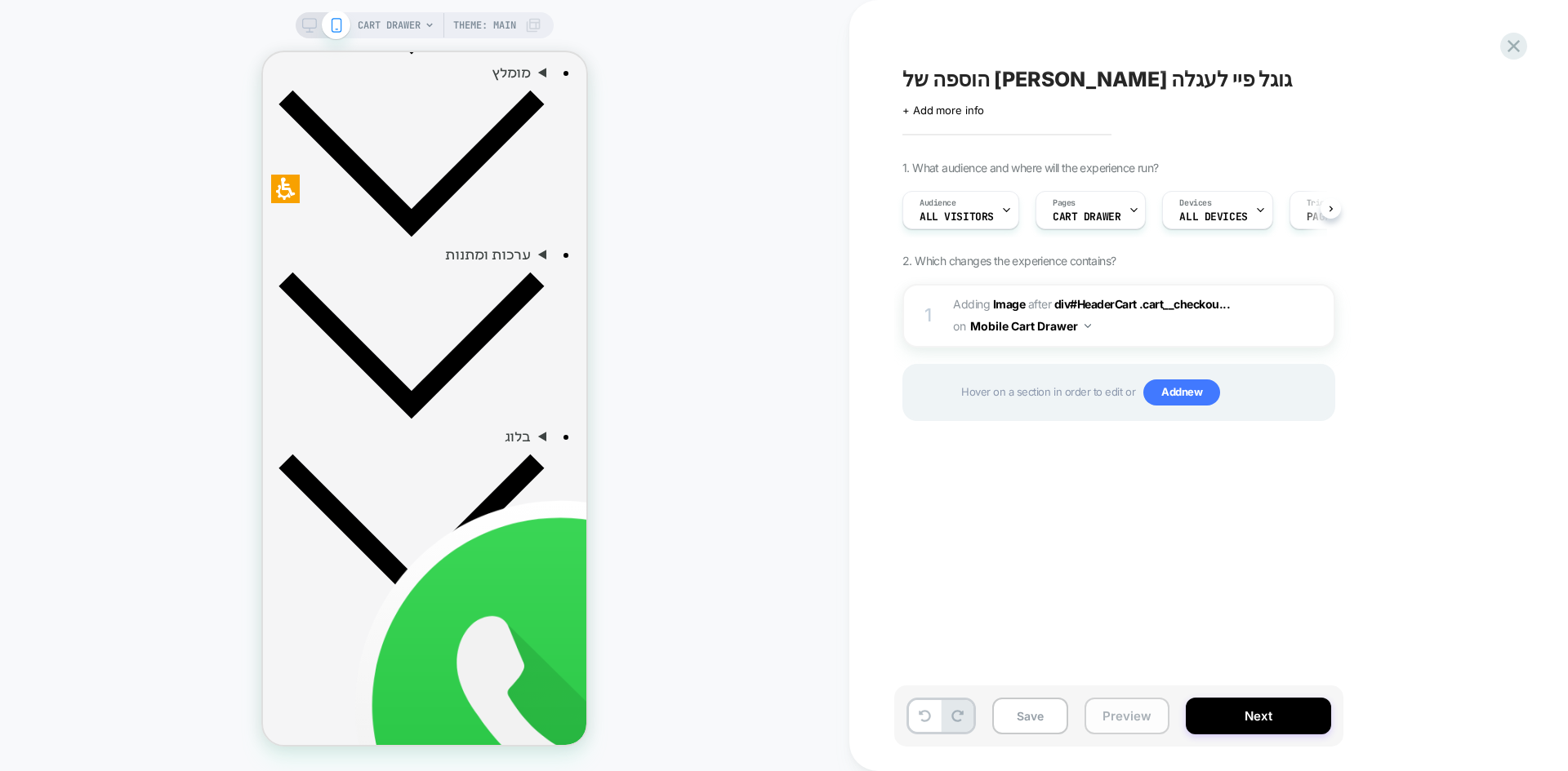
scroll to position [0, 1]
click at [1106, 717] on button "Preview" at bounding box center [1126, 715] width 85 height 36
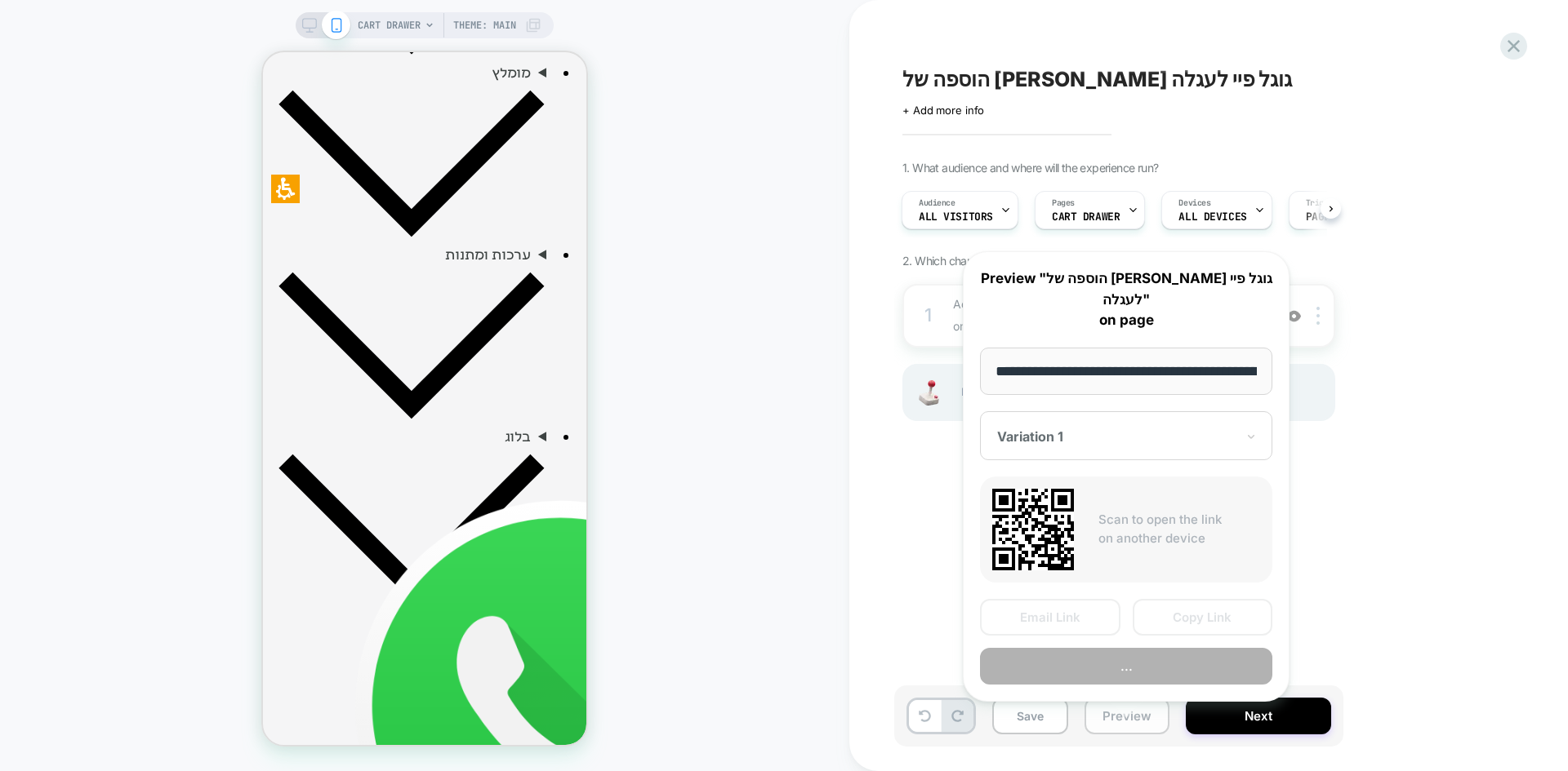
scroll to position [0, 138]
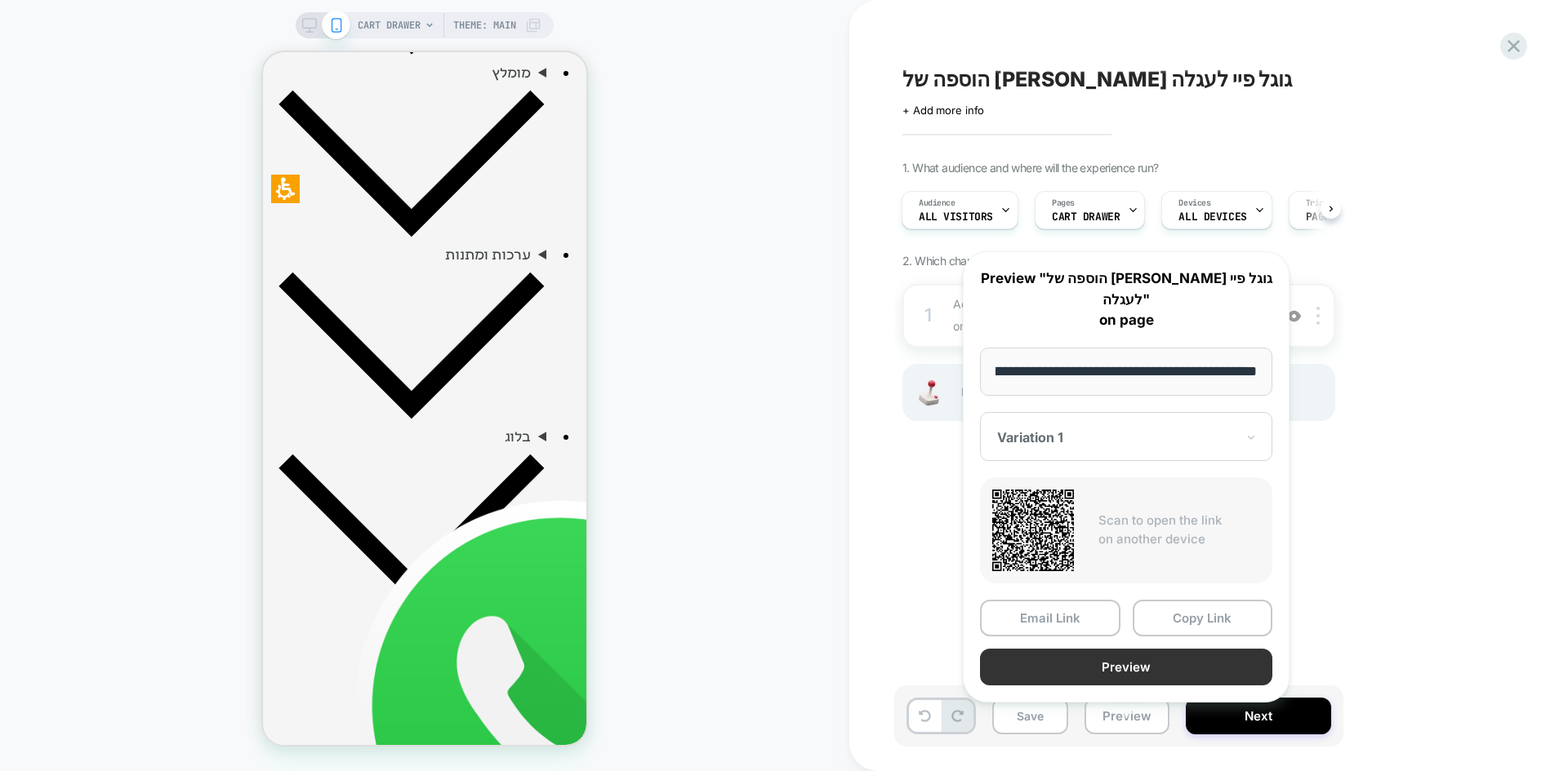
click at [1166, 648] on button "Preview" at bounding box center [1125, 666] width 292 height 36
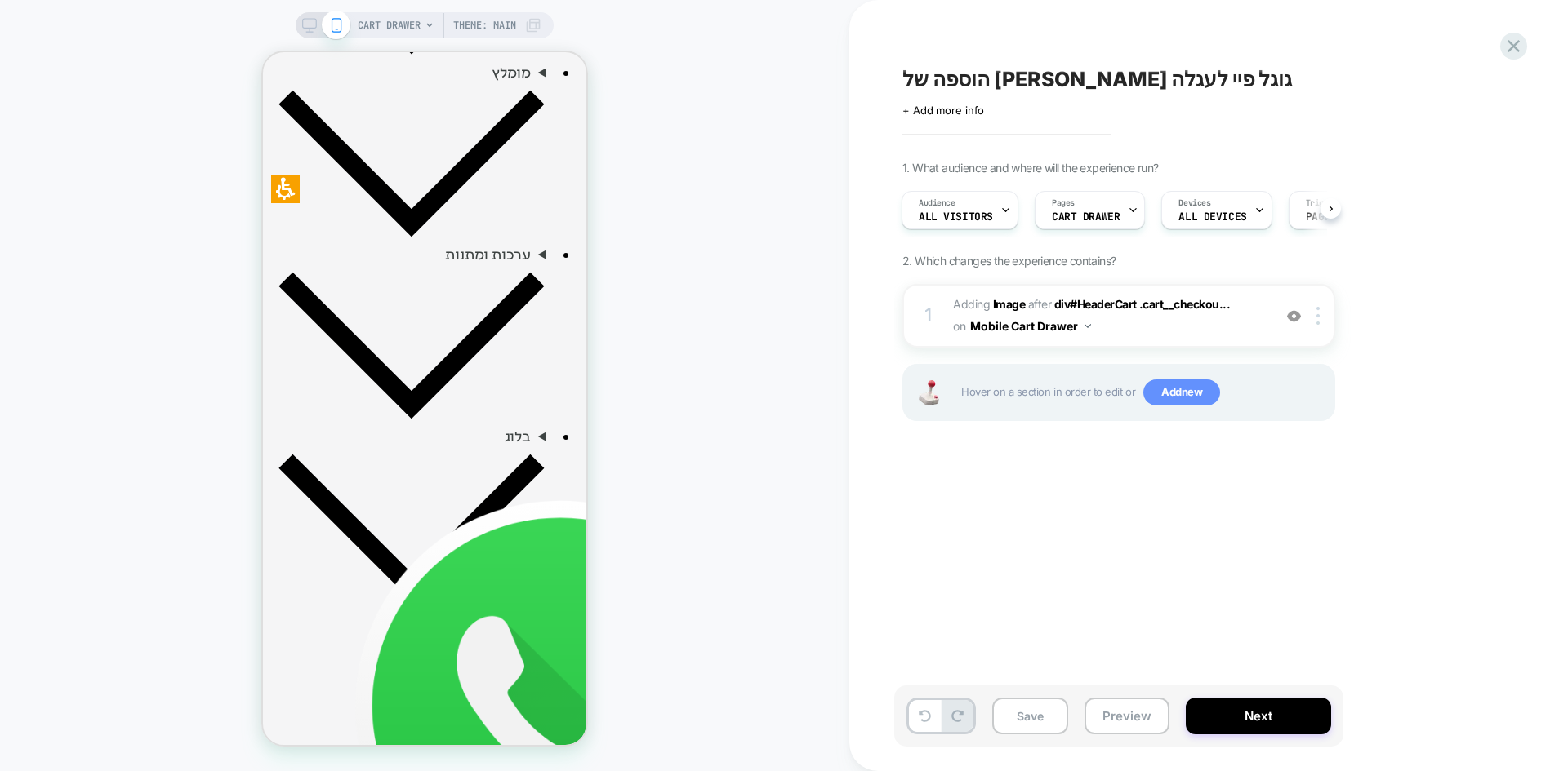
click at [1169, 395] on span "Add new" at bounding box center [1181, 392] width 77 height 26
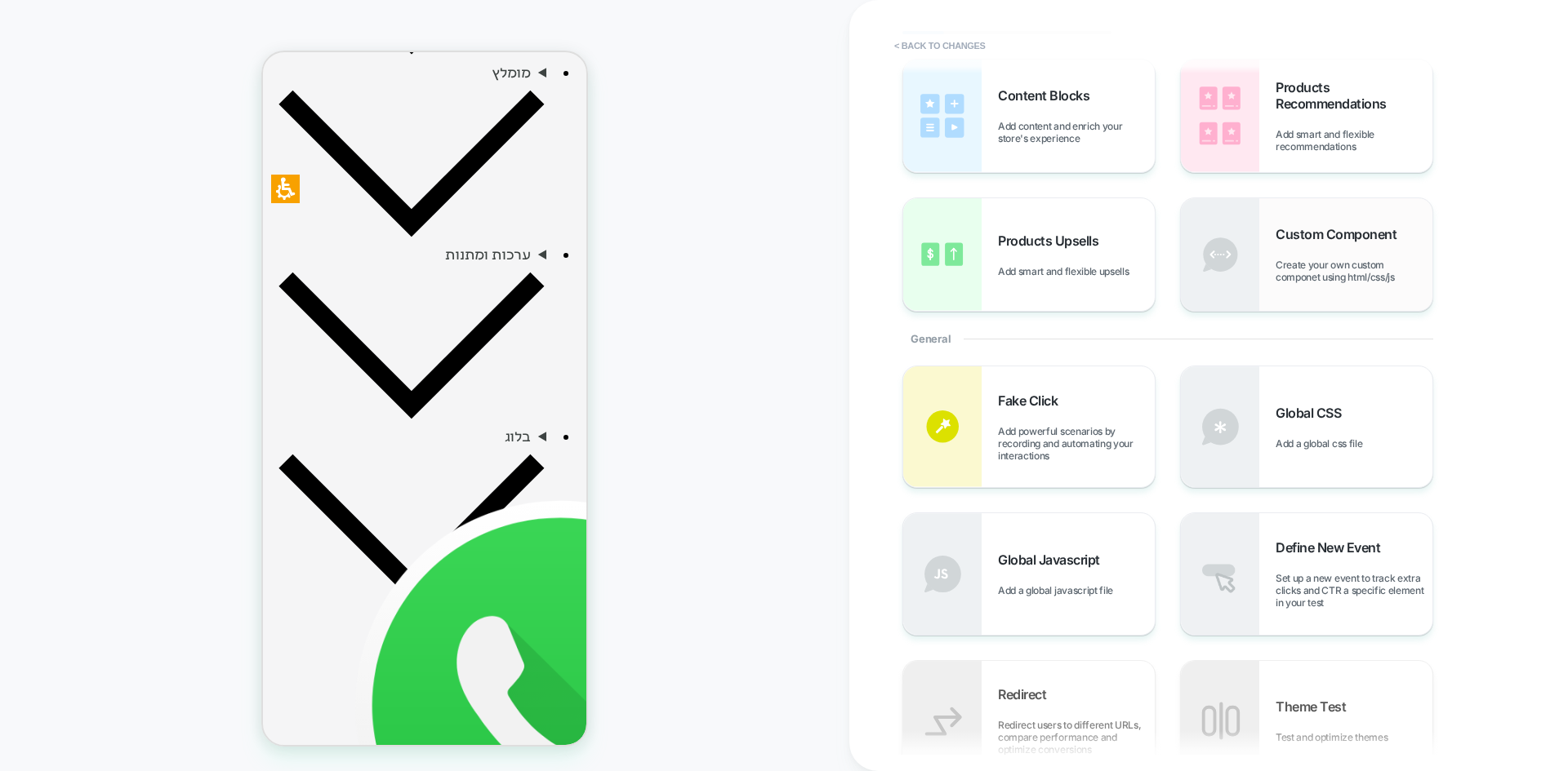
scroll to position [163, 0]
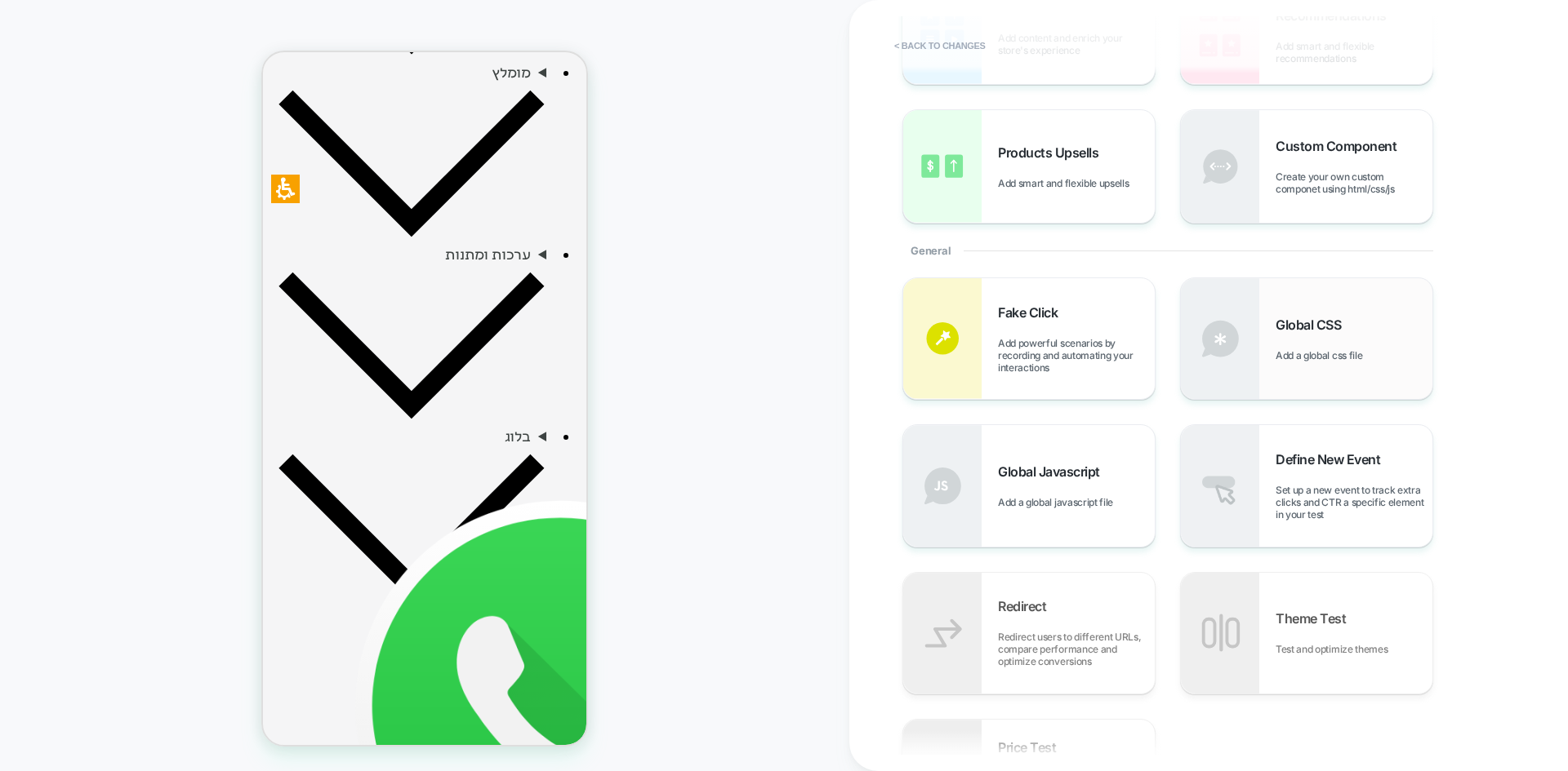
click at [1308, 345] on div "Global CSS Add a global css file" at bounding box center [1354, 339] width 157 height 45
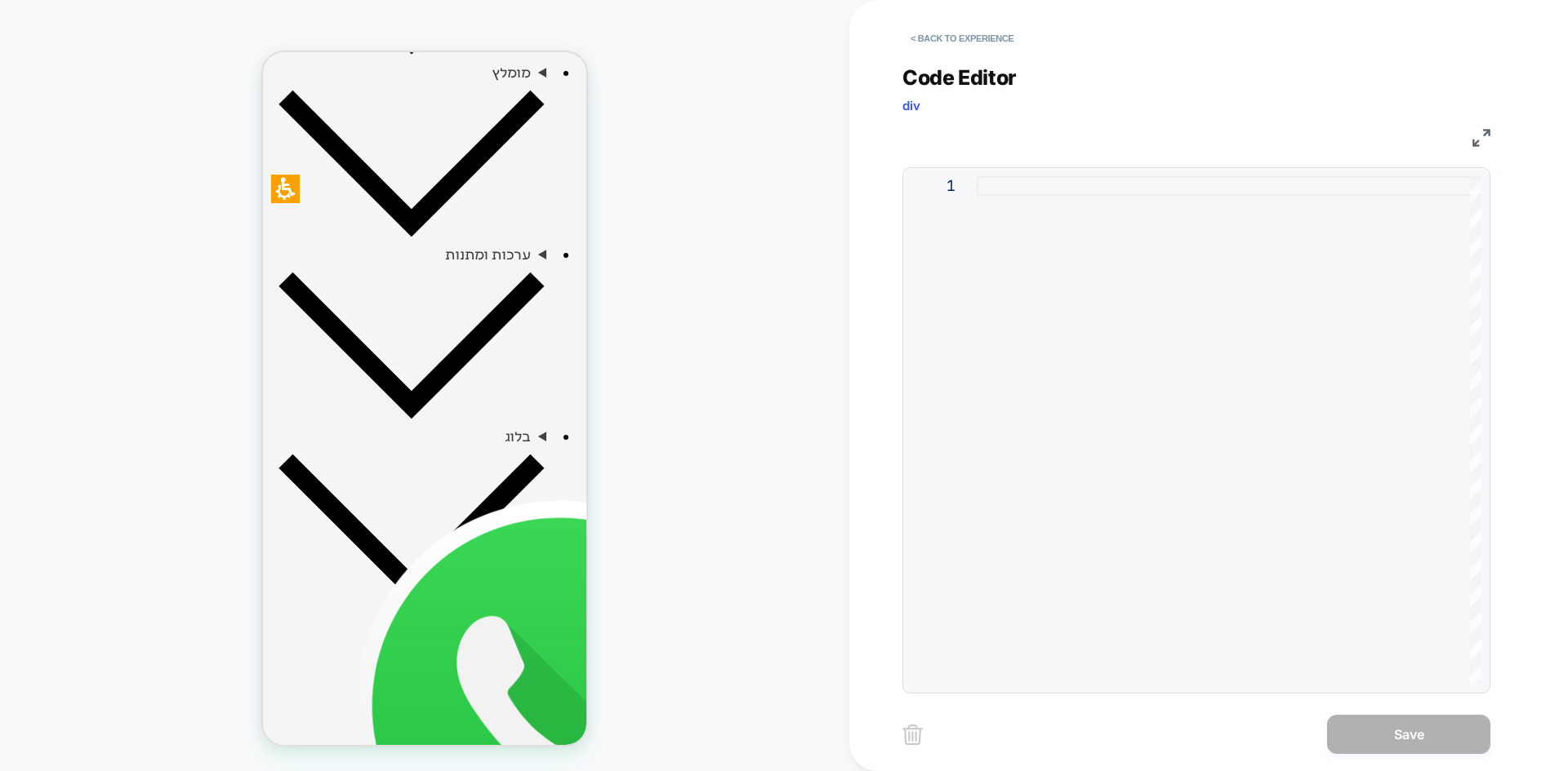
click at [965, 233] on div "1" at bounding box center [1196, 431] width 570 height 508
click at [1075, 192] on div at bounding box center [1228, 431] width 504 height 508
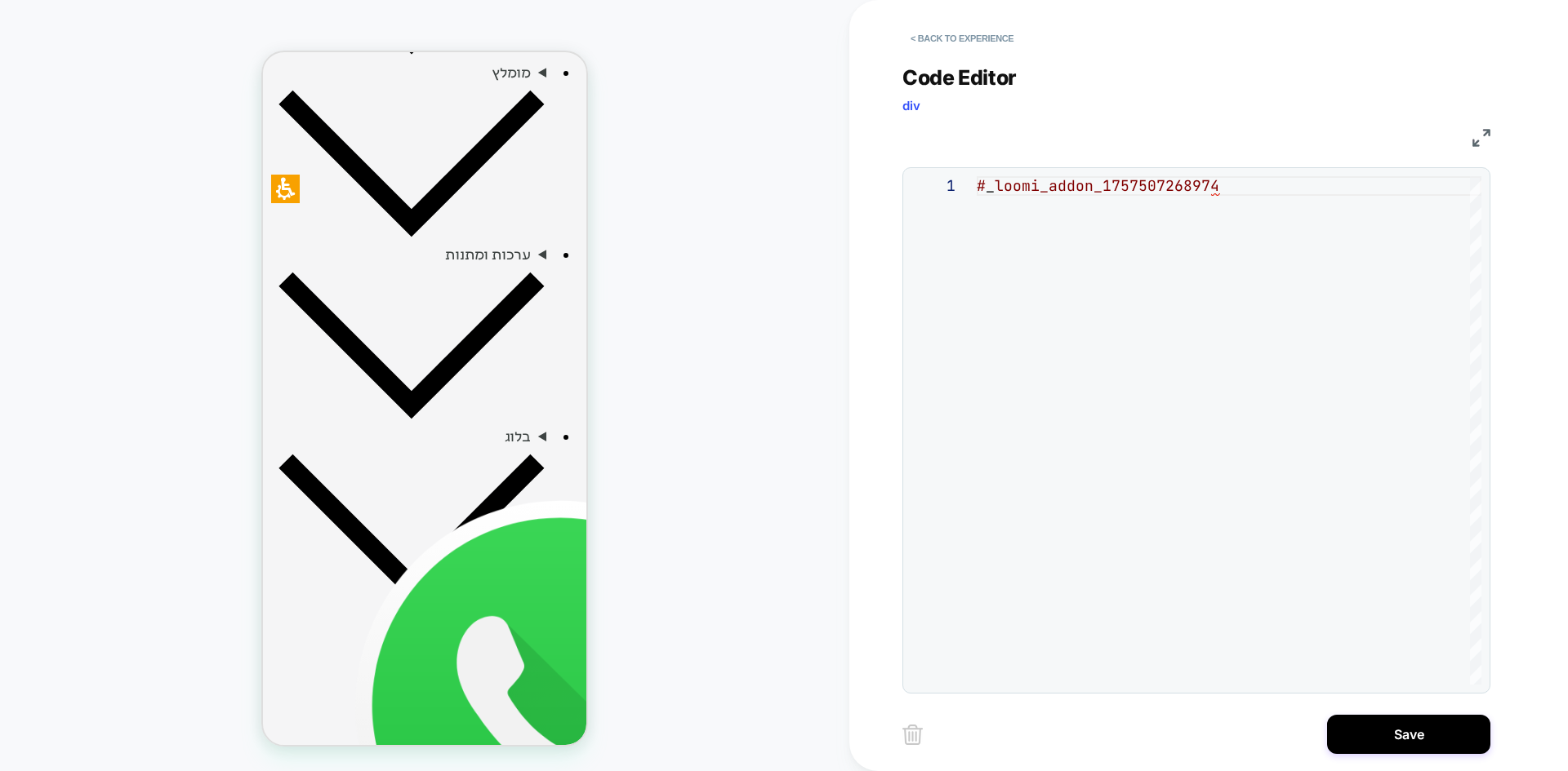
click at [1065, 365] on div "# _ loomi_addon_1757507268974" at bounding box center [1228, 431] width 504 height 508
click at [1013, 224] on div "# _ loomi_addon_1757507268974 > img { }" at bounding box center [1228, 460] width 504 height 567
click at [1100, 407] on div "# _ loomi_addon_1757507268974 > img { opacity: 100% ! mportant ; }" at bounding box center [1228, 460] width 504 height 567
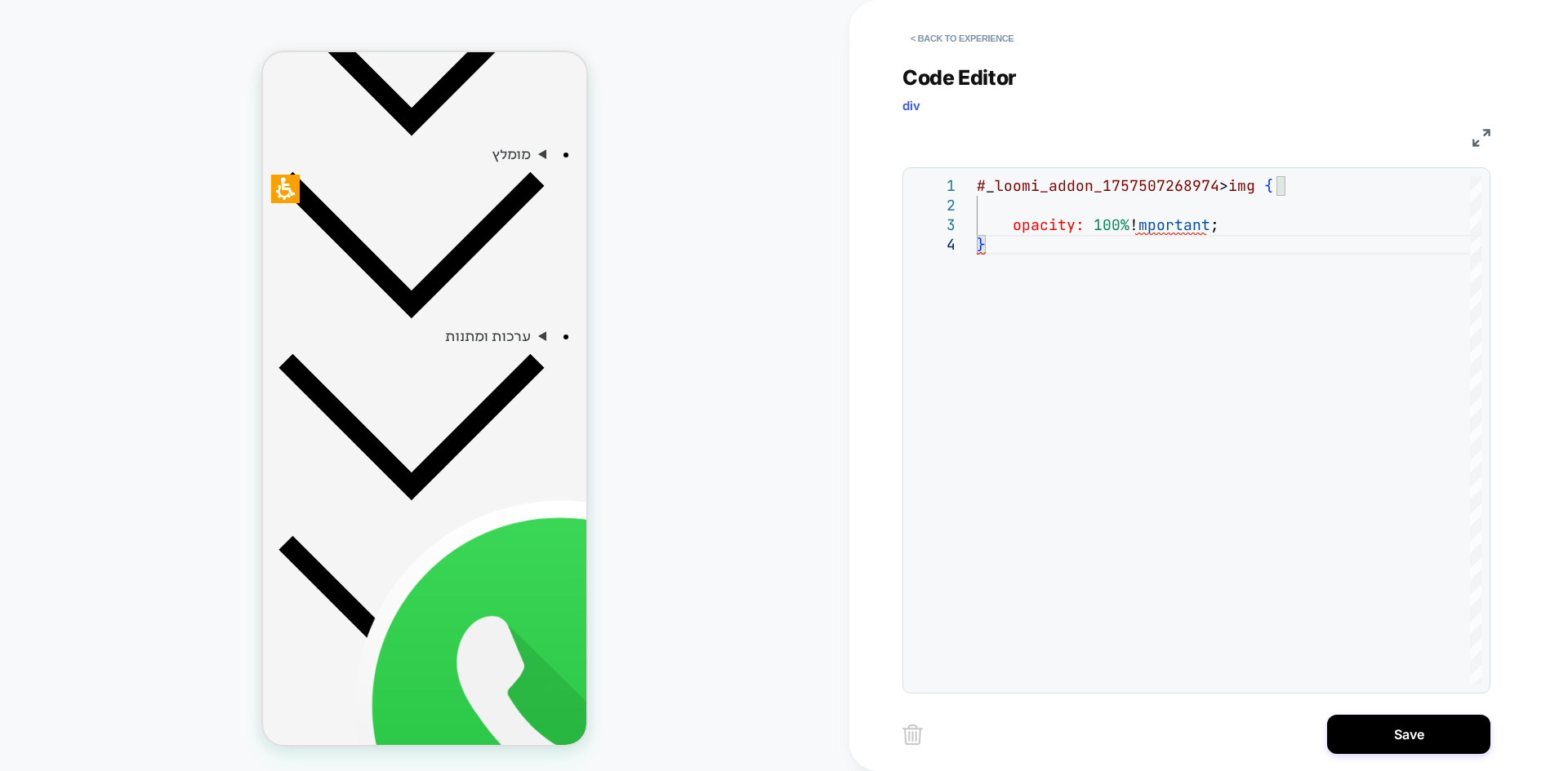
scroll to position [1333, 0]
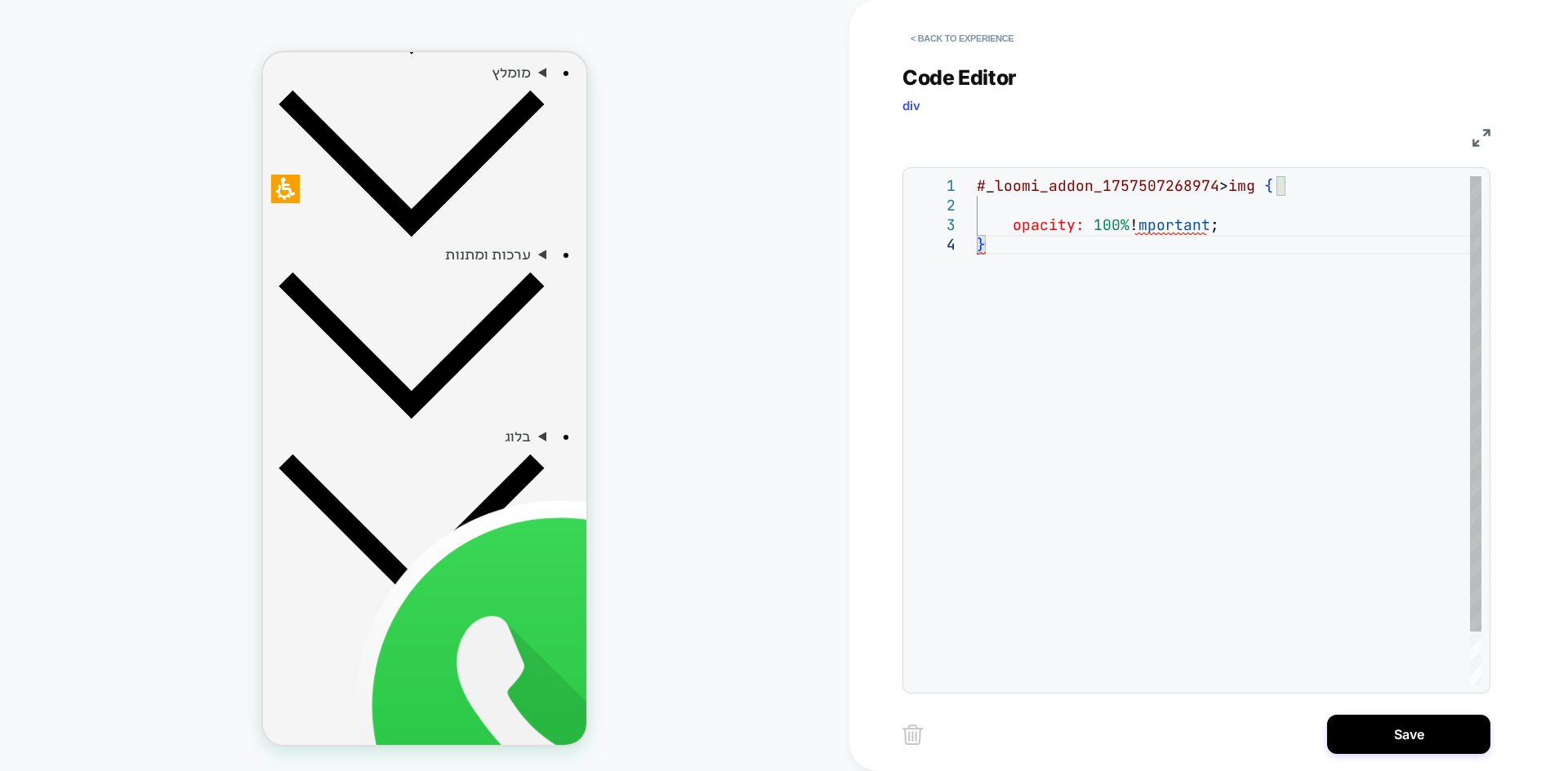
click at [1238, 207] on div "# _ loomi_addon_1757507268974 > img { opacity: 100% ! mportant ; }" at bounding box center [1228, 460] width 504 height 567
drag, startPoint x: 1327, startPoint y: 189, endPoint x: 1303, endPoint y: 192, distance: 24.2
click at [1323, 188] on div "# _ loomi_addon_1757507268974 > img { opacity: 100% ! mportant ; }" at bounding box center [1228, 460] width 504 height 567
drag, startPoint x: 1276, startPoint y: 183, endPoint x: 974, endPoint y: 187, distance: 302.0
click at [976, 187] on div "# _ loomi_addon_1757507268974 > img { opacity: 100% ! mportant ; }" at bounding box center [1228, 460] width 504 height 567
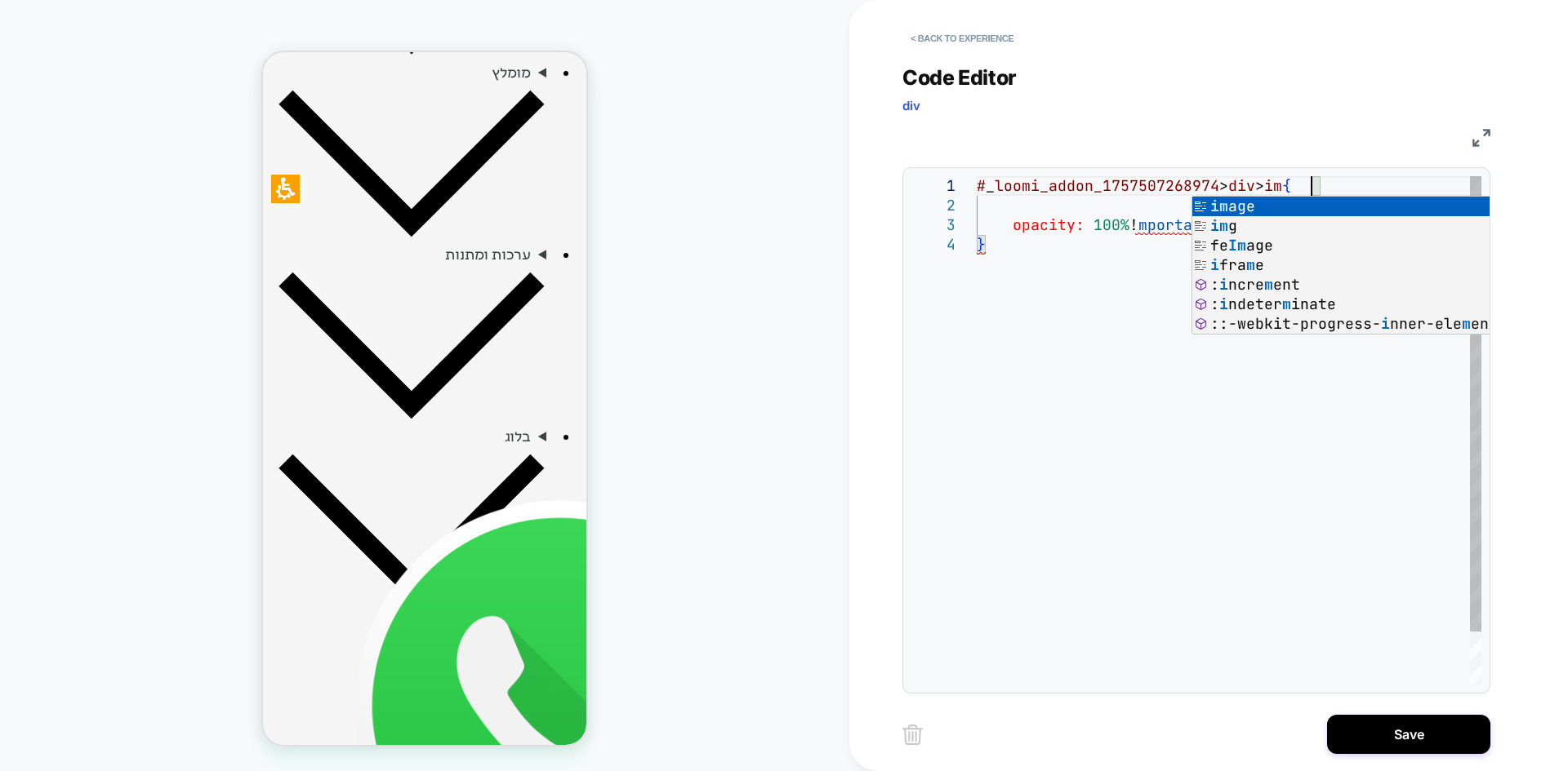
scroll to position [18, 343]
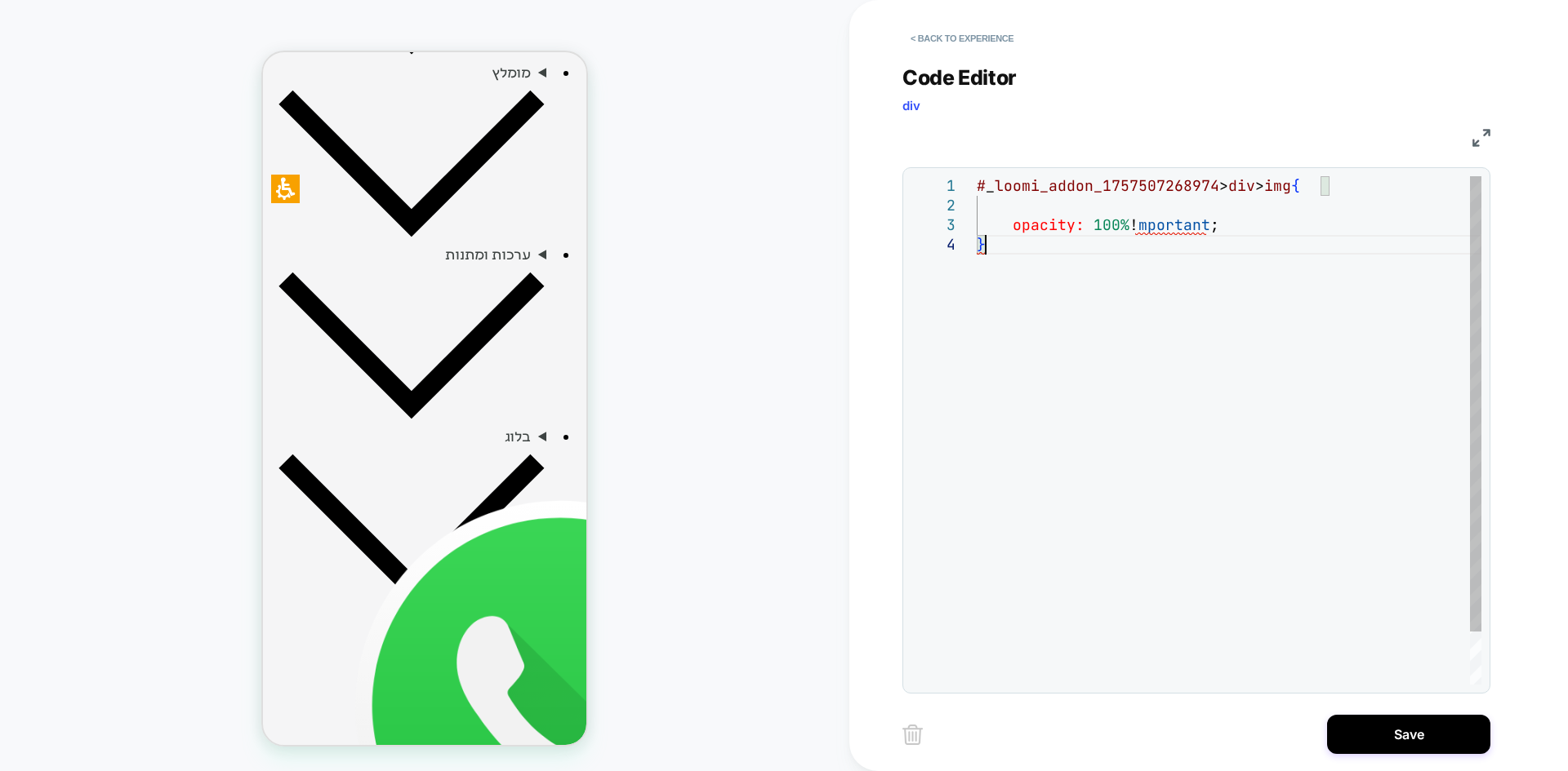
click at [1149, 396] on div "# _ loomi_addon_1757507268974 > div > img { opacity: 100% ! mportant ; }" at bounding box center [1228, 460] width 504 height 567
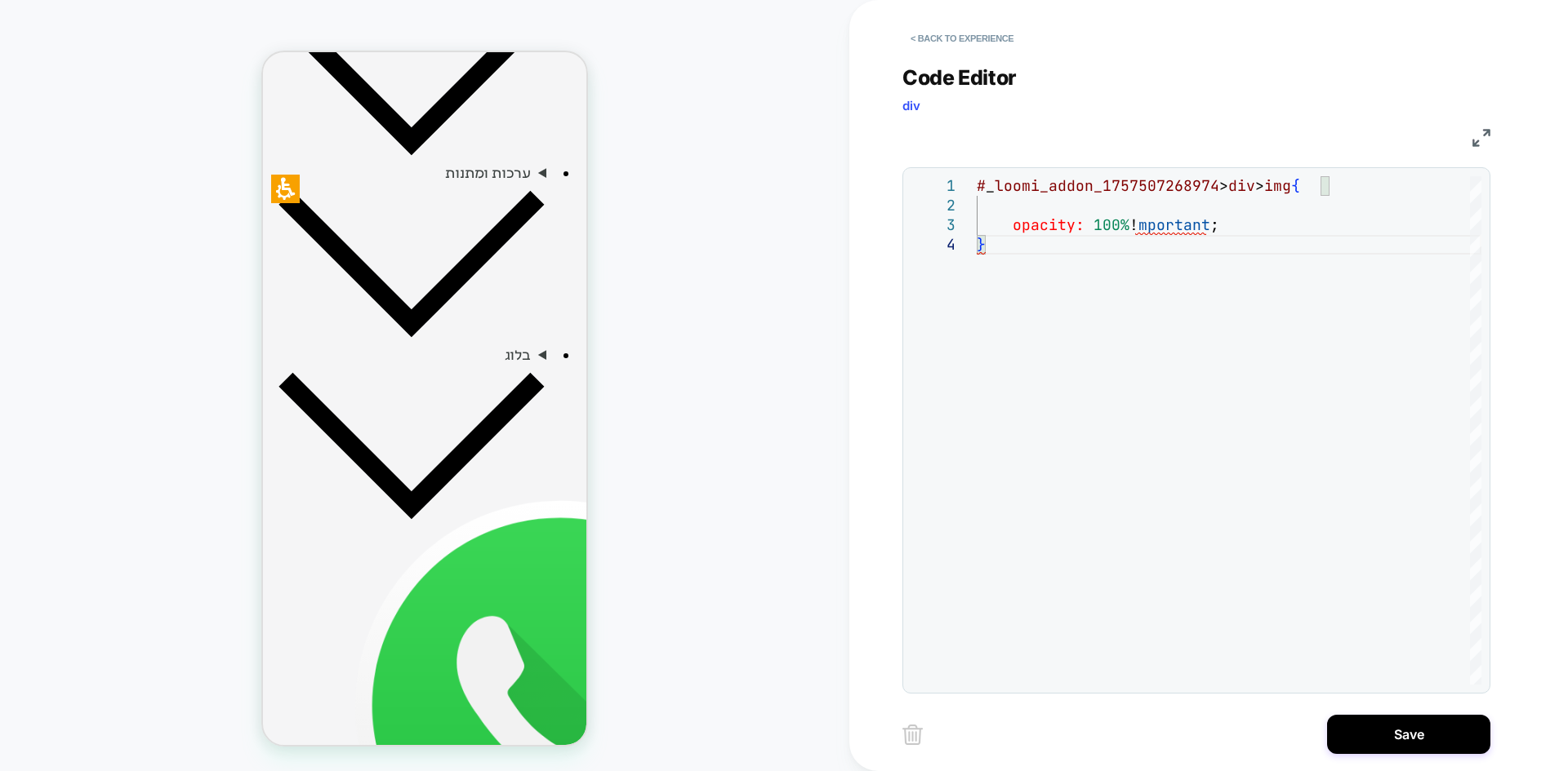
scroll to position [1904, 0]
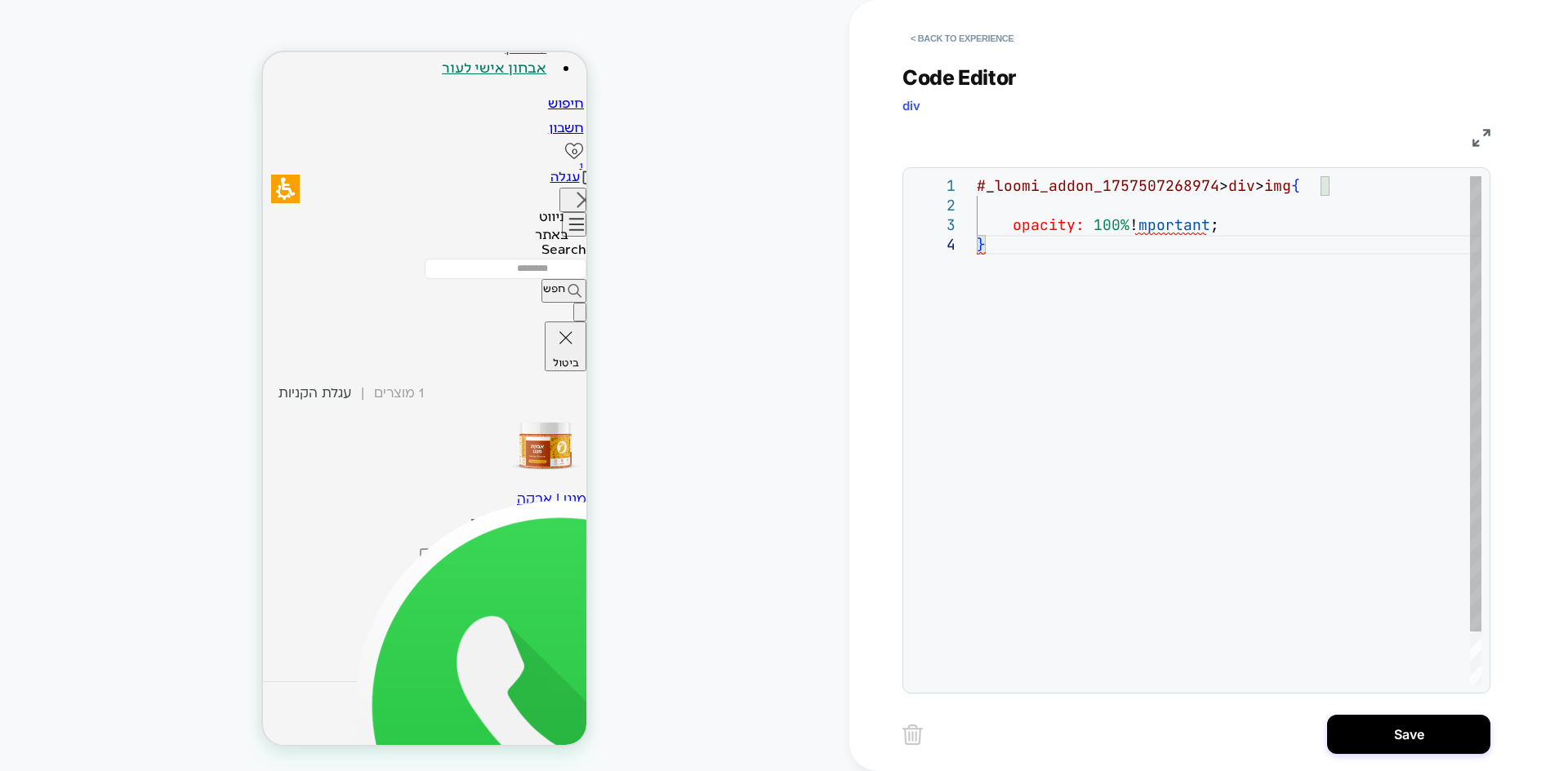
click at [1208, 176] on div "**********" at bounding box center [1195, 431] width 588 height 527
drag, startPoint x: 1320, startPoint y: 186, endPoint x: 910, endPoint y: 182, distance: 410.0
click at [976, 182] on div "# _ loomi_addon_1757507268974 > div > img { opacity: 100% ! mportant ; }" at bounding box center [1228, 460] width 504 height 567
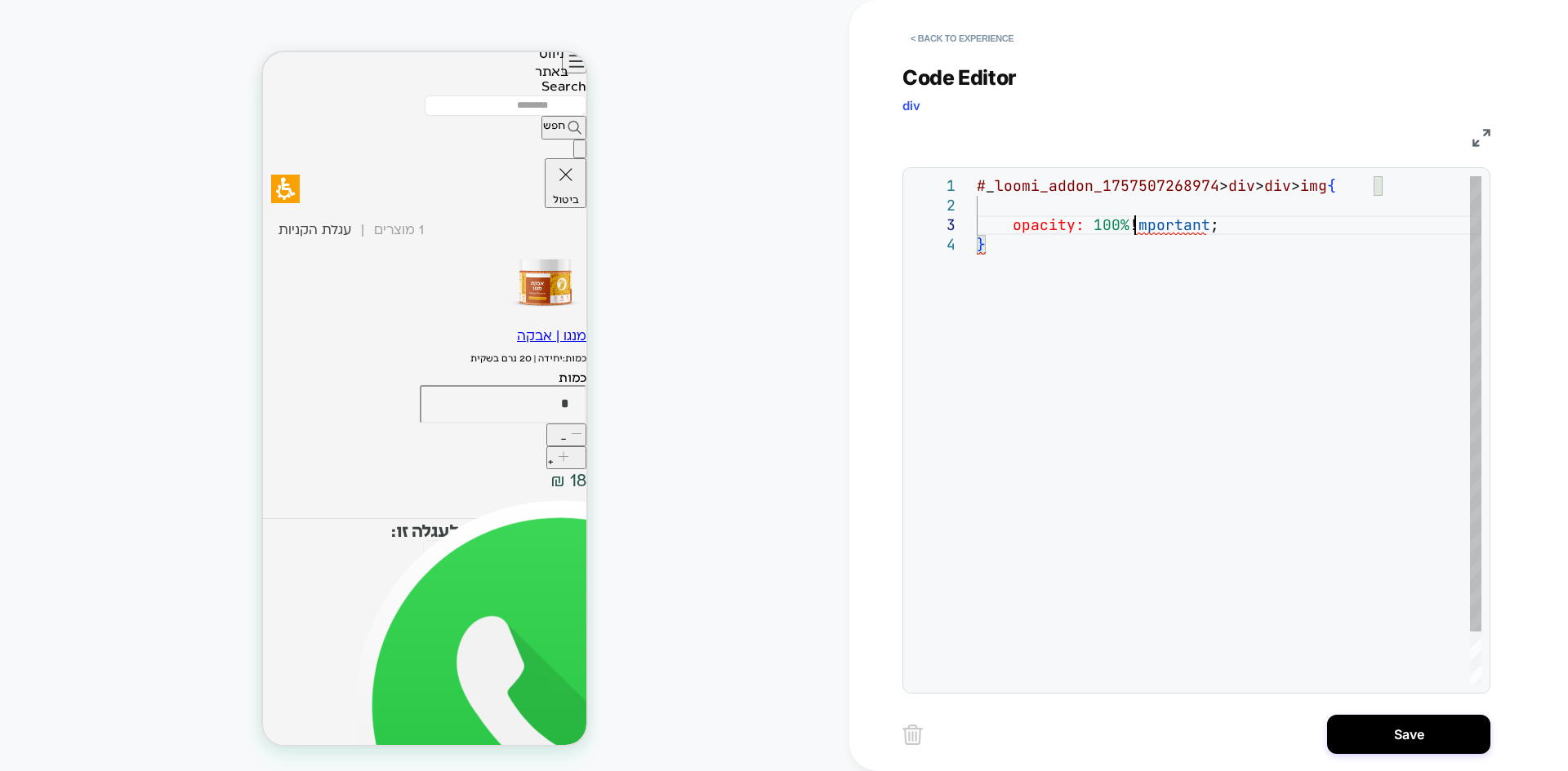
drag, startPoint x: 1138, startPoint y: 227, endPoint x: 1174, endPoint y: 278, distance: 62.4
click at [1138, 227] on div "# _ loomi_addon_1757507268974 > div > div > img { opacity: 100% ! mportant ; }" at bounding box center [1228, 460] width 504 height 567
click at [1195, 372] on div "# _ loomi_addon_1757507268974 > div > div > img { opacity: 100% !important ; }" at bounding box center [1228, 460] width 504 height 567
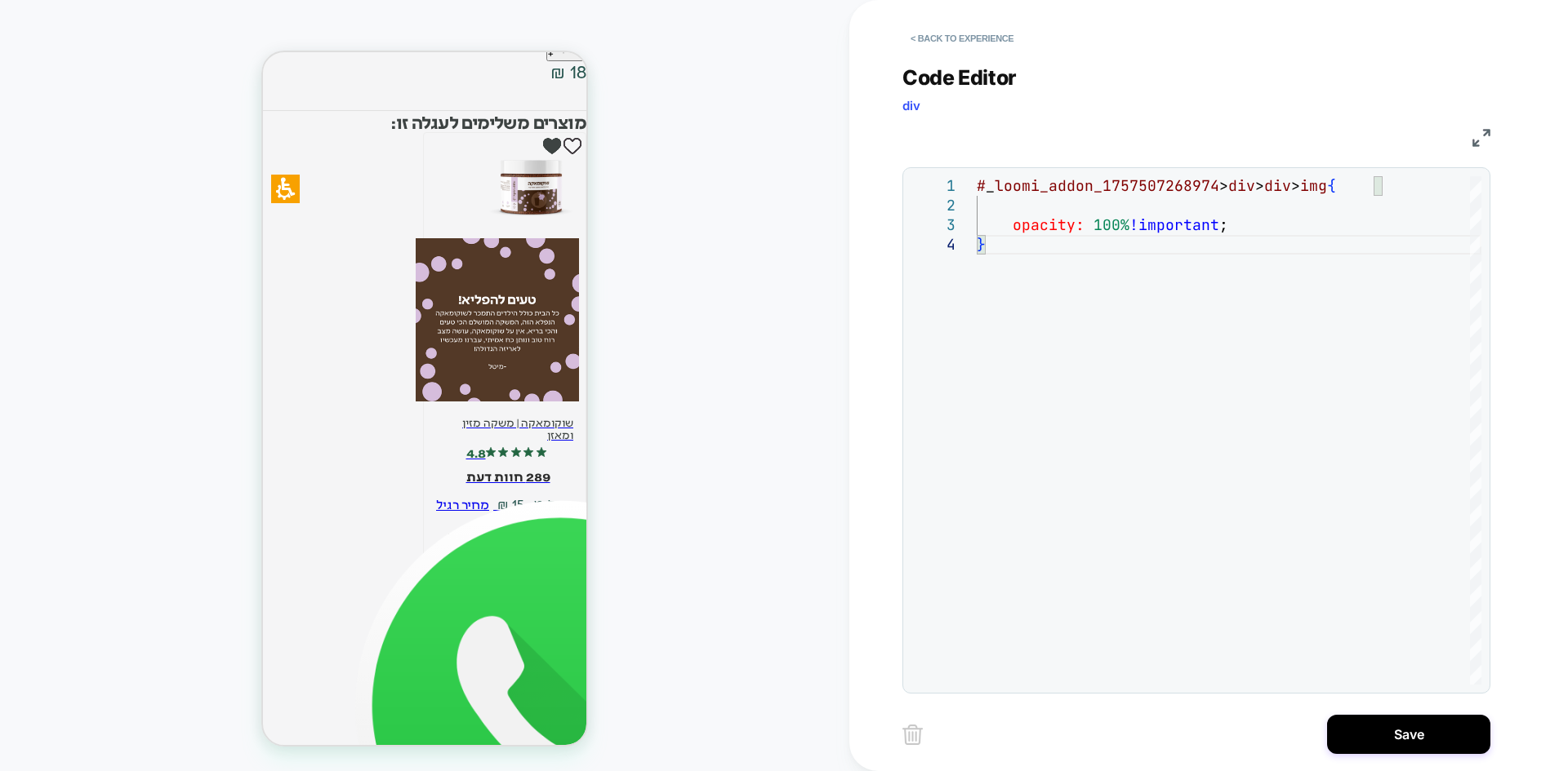
scroll to position [2801, 0]
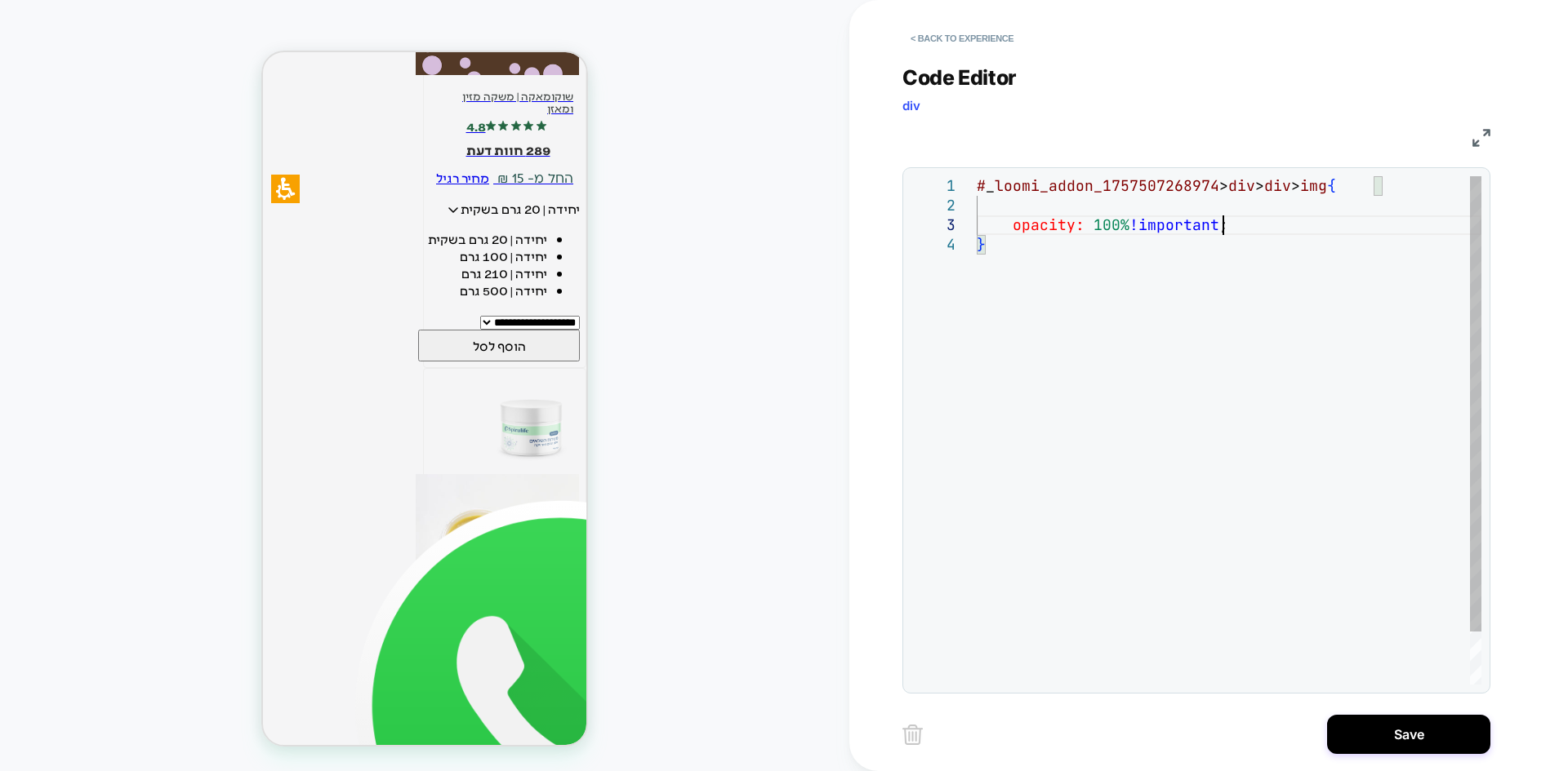
click at [1247, 228] on div "# _ loomi_addon_1757507268974 > div > div > img { opacity: 100% !important ; }" at bounding box center [1228, 460] width 504 height 567
type textarea "**********"
click at [1398, 745] on button "Save" at bounding box center [1408, 735] width 163 height 39
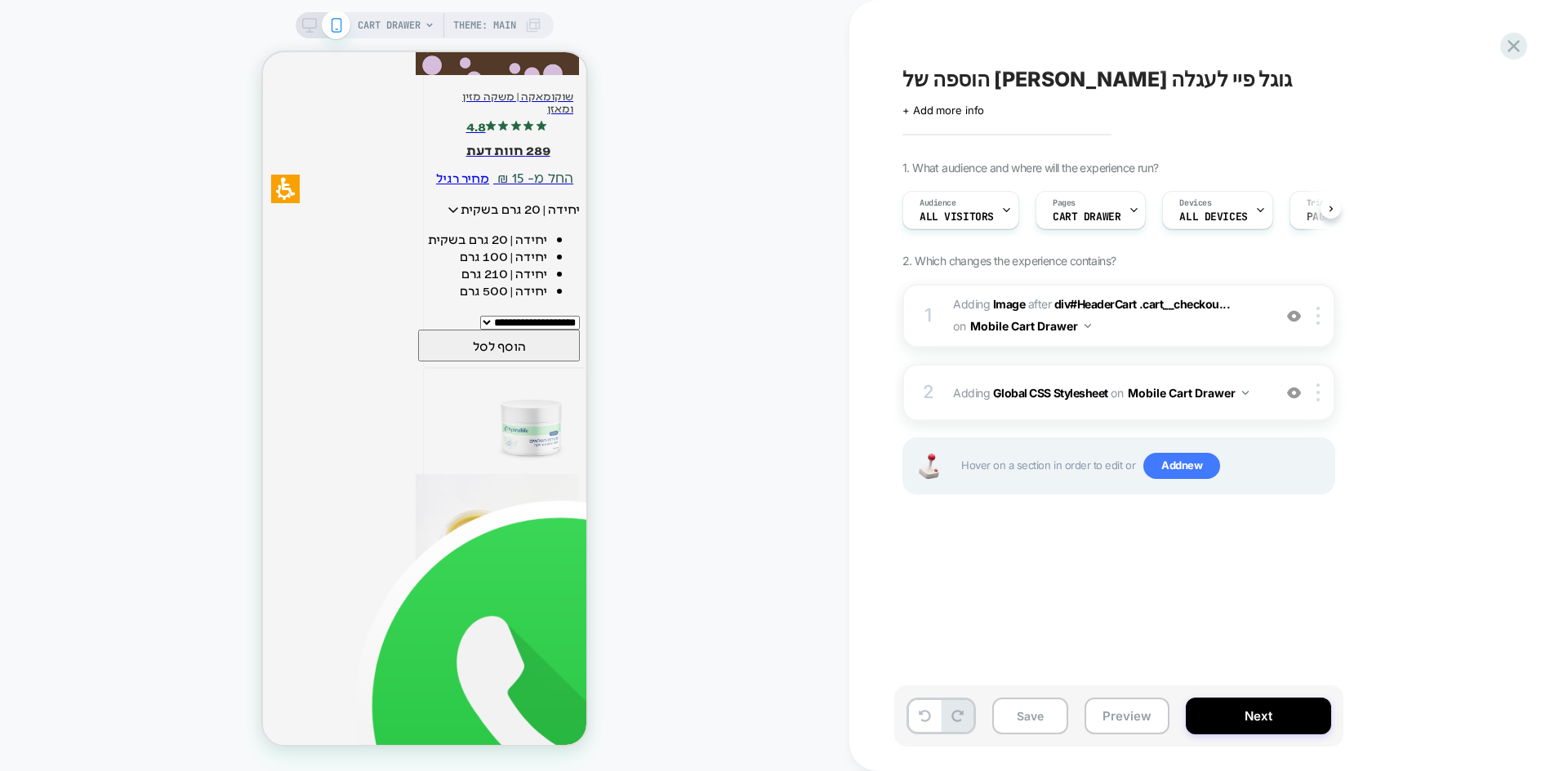
scroll to position [0, 1]
click at [1033, 727] on button "Save" at bounding box center [1029, 715] width 76 height 36
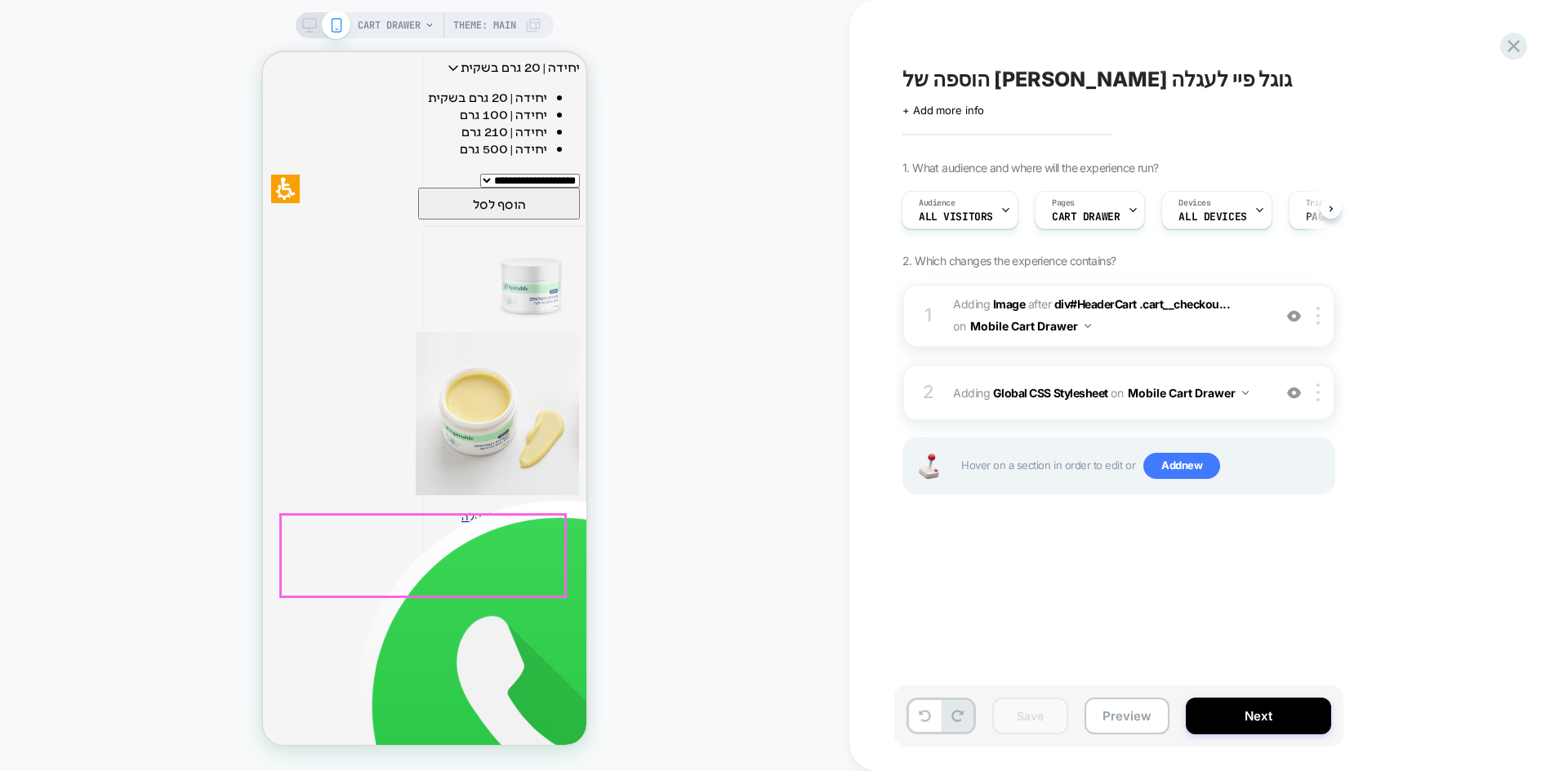
scroll to position [3047, 0]
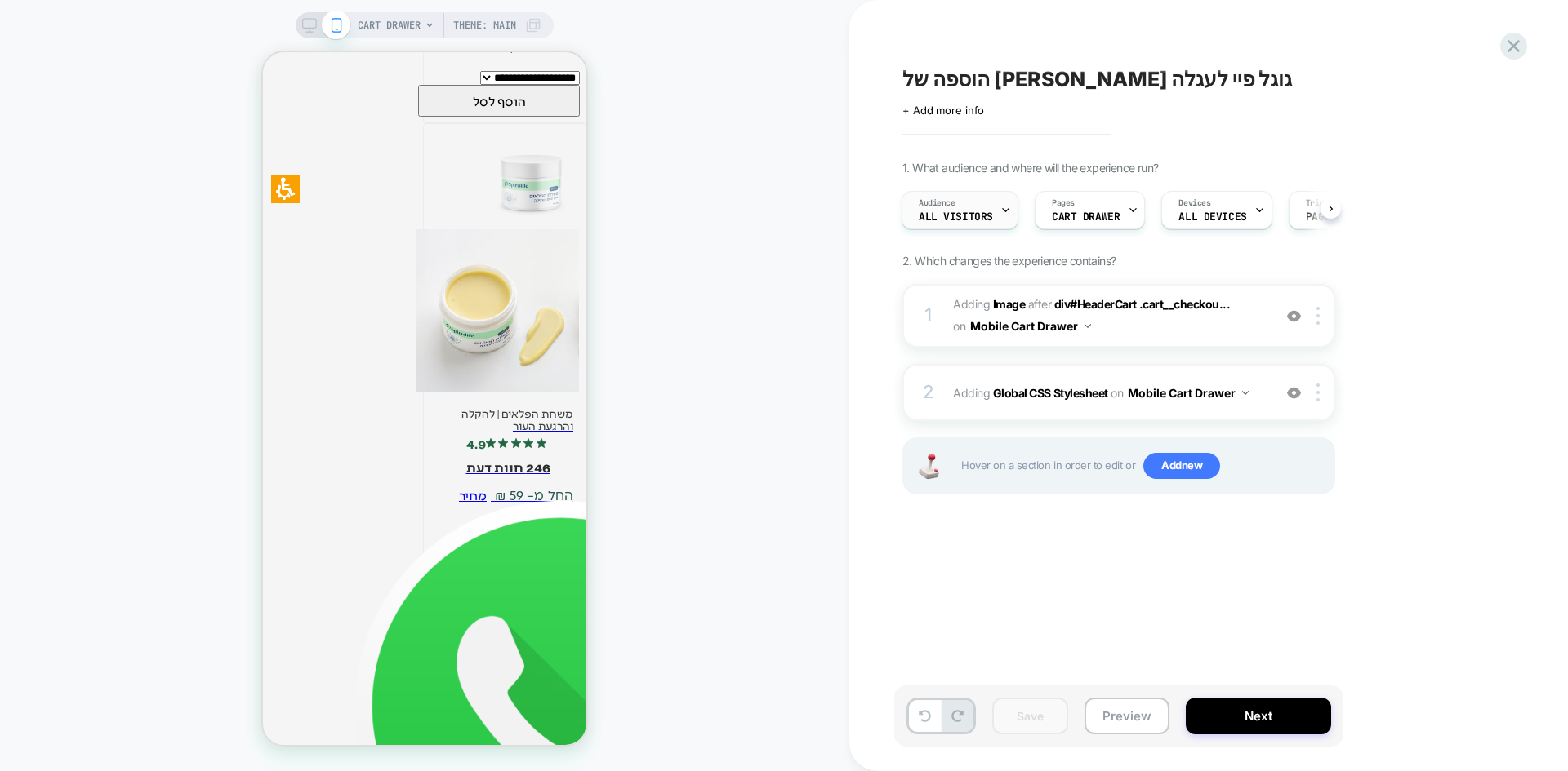
click at [976, 223] on div "Audience All Visitors" at bounding box center [955, 210] width 107 height 36
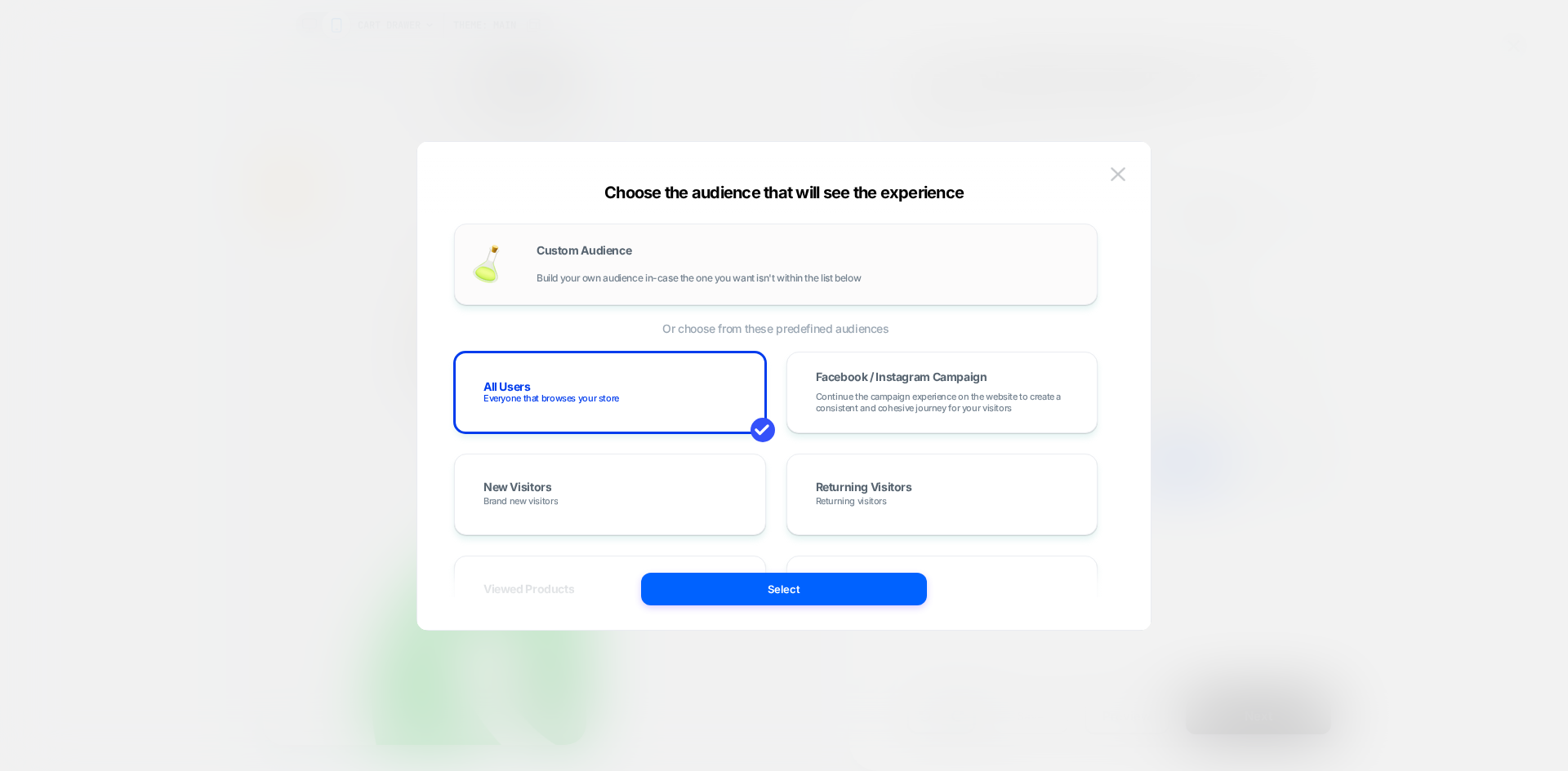
click at [610, 284] on div "Custom Audience Build your own audience in-case the one you want isn't within t…" at bounding box center [775, 264] width 609 height 47
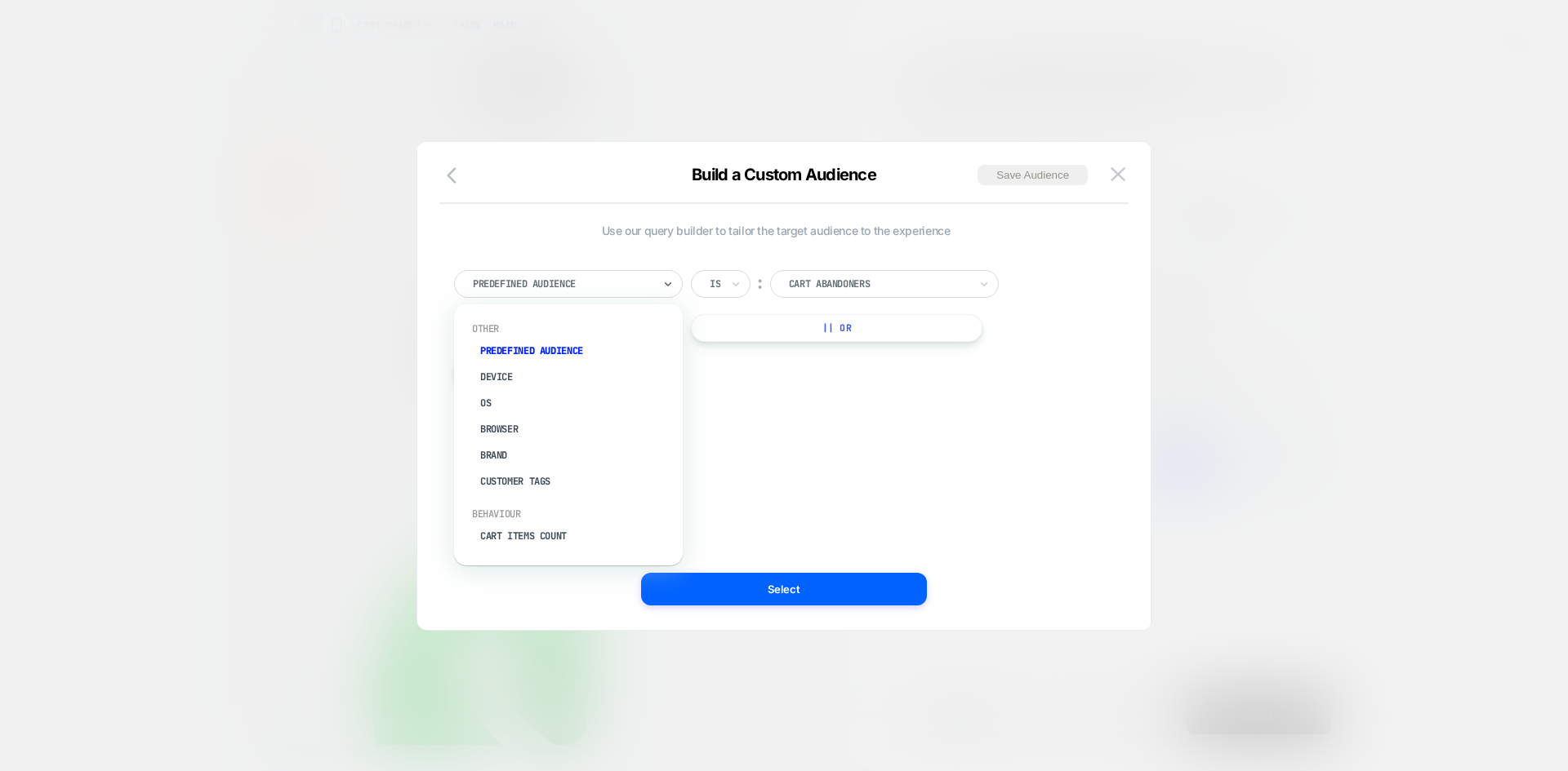
click at [587, 282] on div at bounding box center [562, 283] width 180 height 15
click at [550, 536] on div "Cart Items Count" at bounding box center [576, 536] width 212 height 26
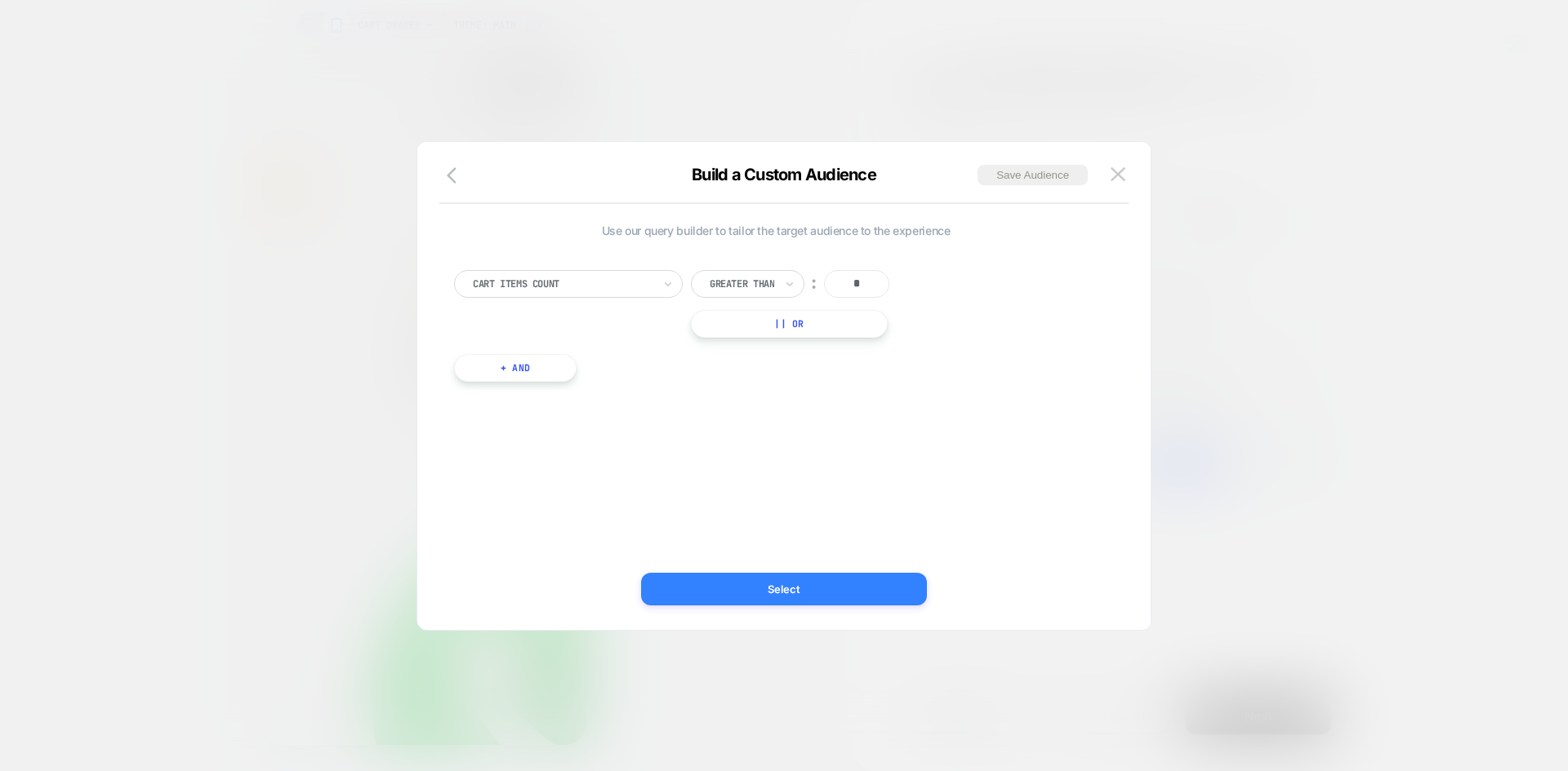
click at [803, 584] on button "Select" at bounding box center [783, 589] width 286 height 32
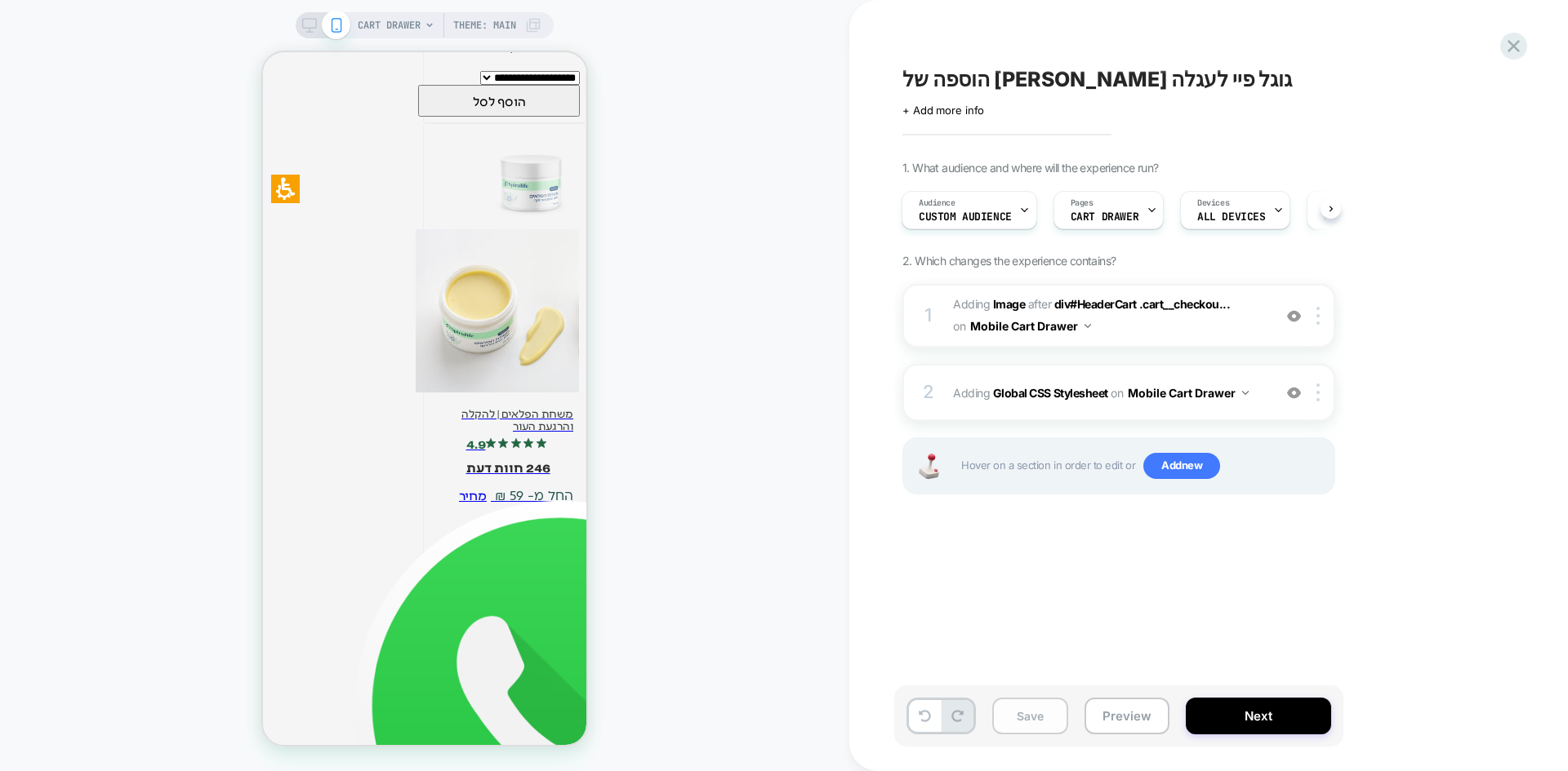
click at [1023, 707] on button "Save" at bounding box center [1029, 715] width 76 height 36
click at [1132, 717] on button "Preview" at bounding box center [1126, 715] width 85 height 36
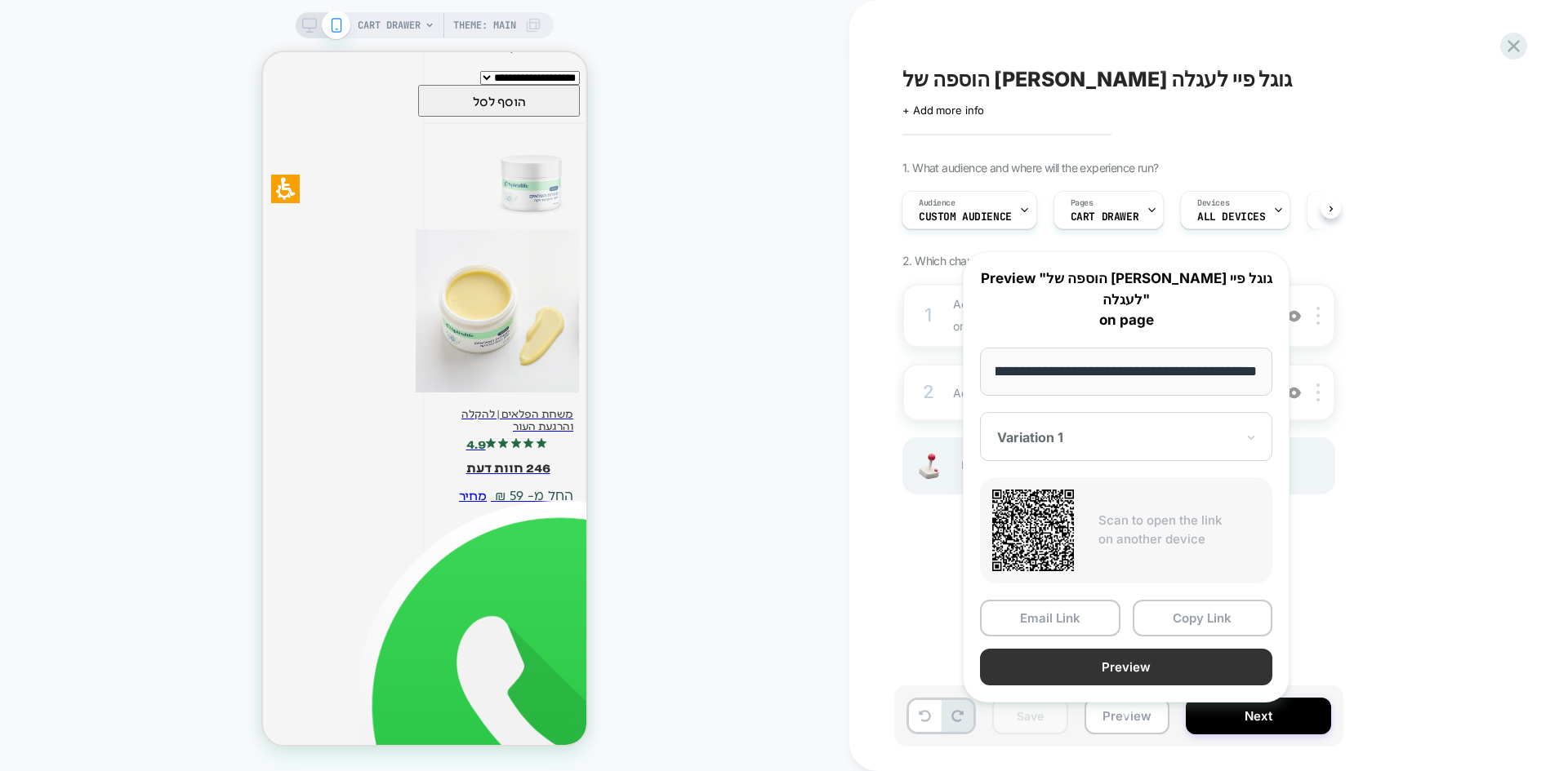
scroll to position [0, 0]
click at [1150, 648] on button "Preview" at bounding box center [1125, 666] width 292 height 36
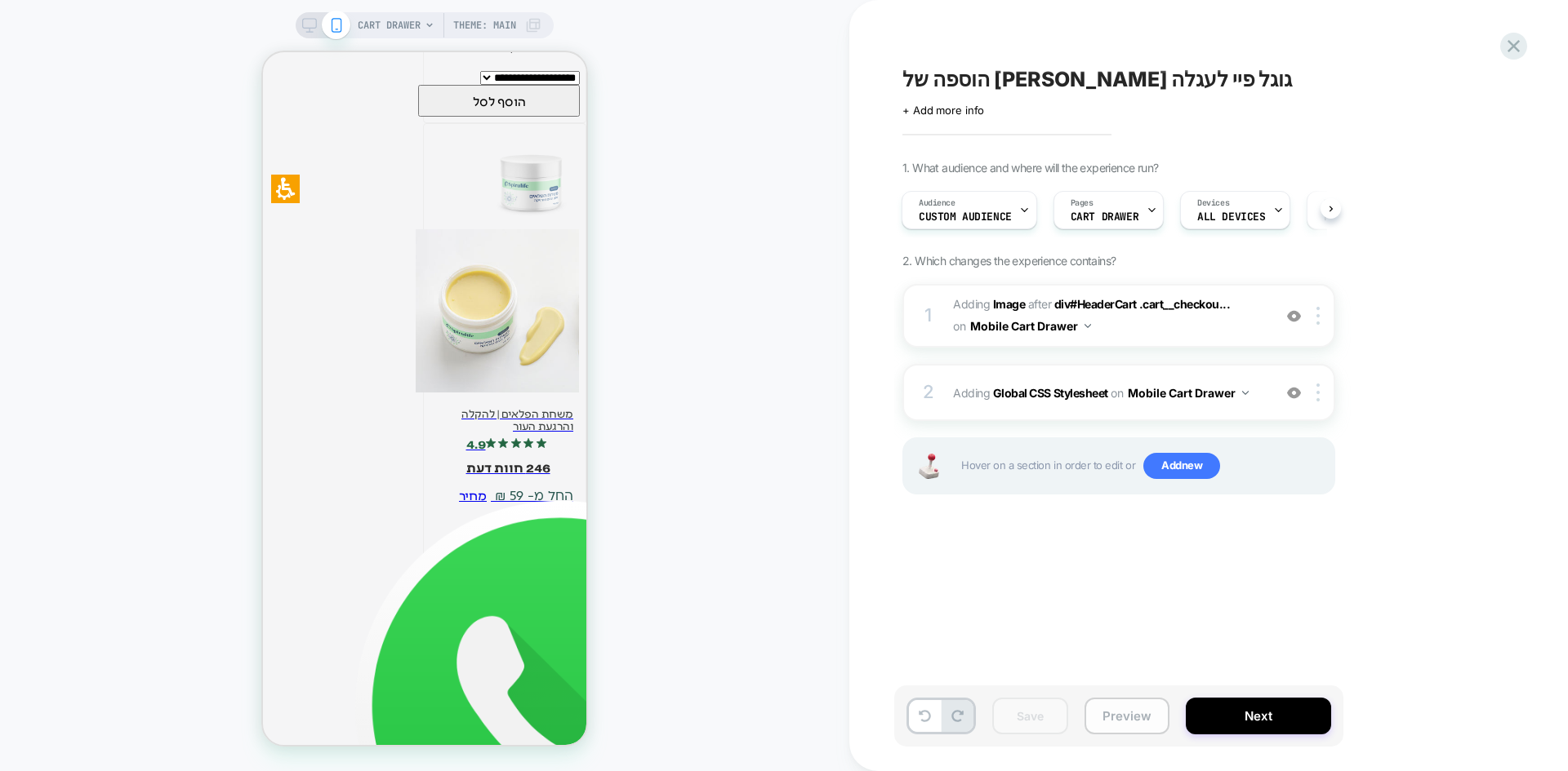
click at [1133, 717] on button "Preview" at bounding box center [1126, 715] width 85 height 36
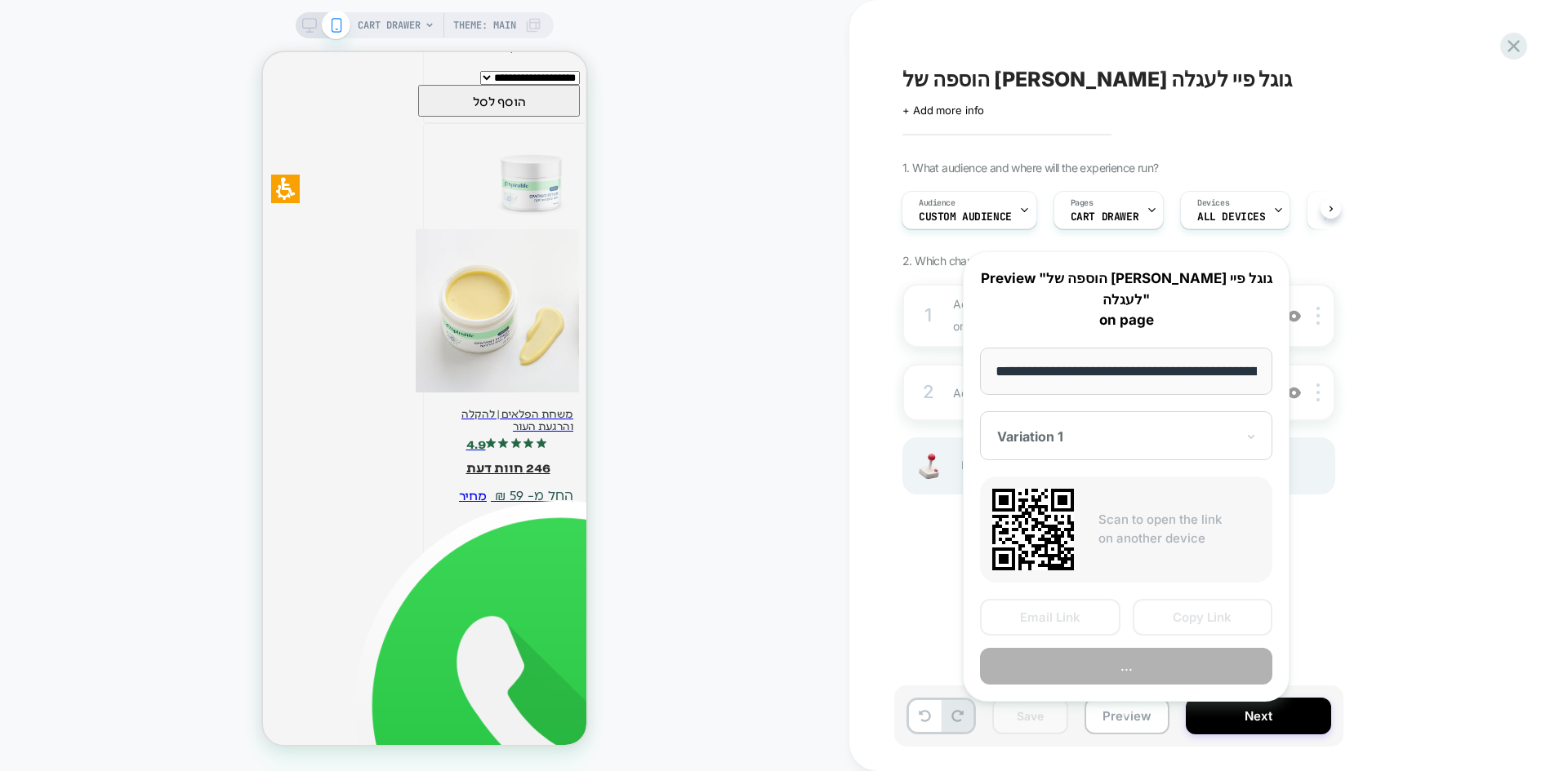
scroll to position [0, 138]
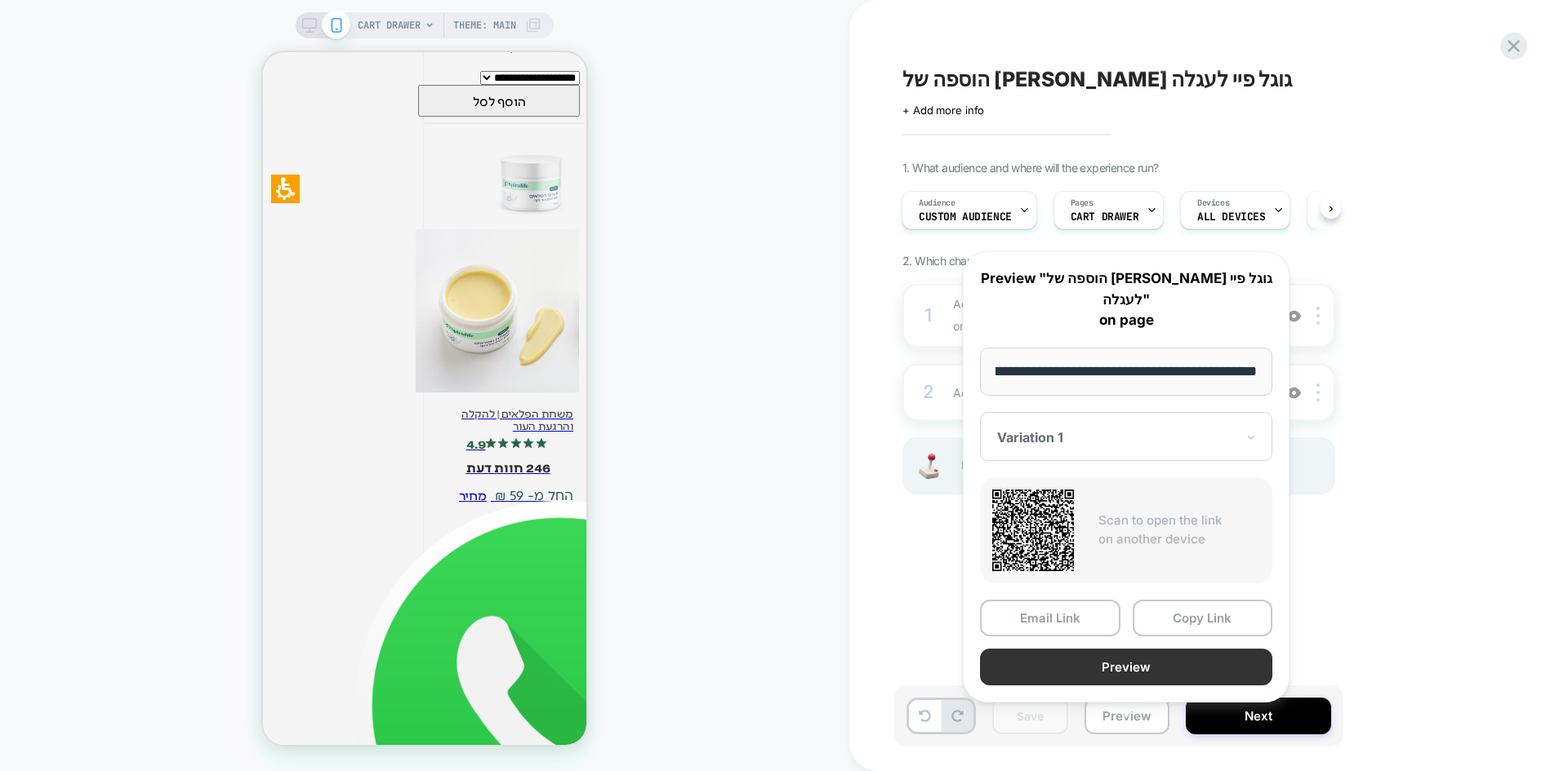
click at [1148, 648] on button "Preview" at bounding box center [1125, 666] width 292 height 36
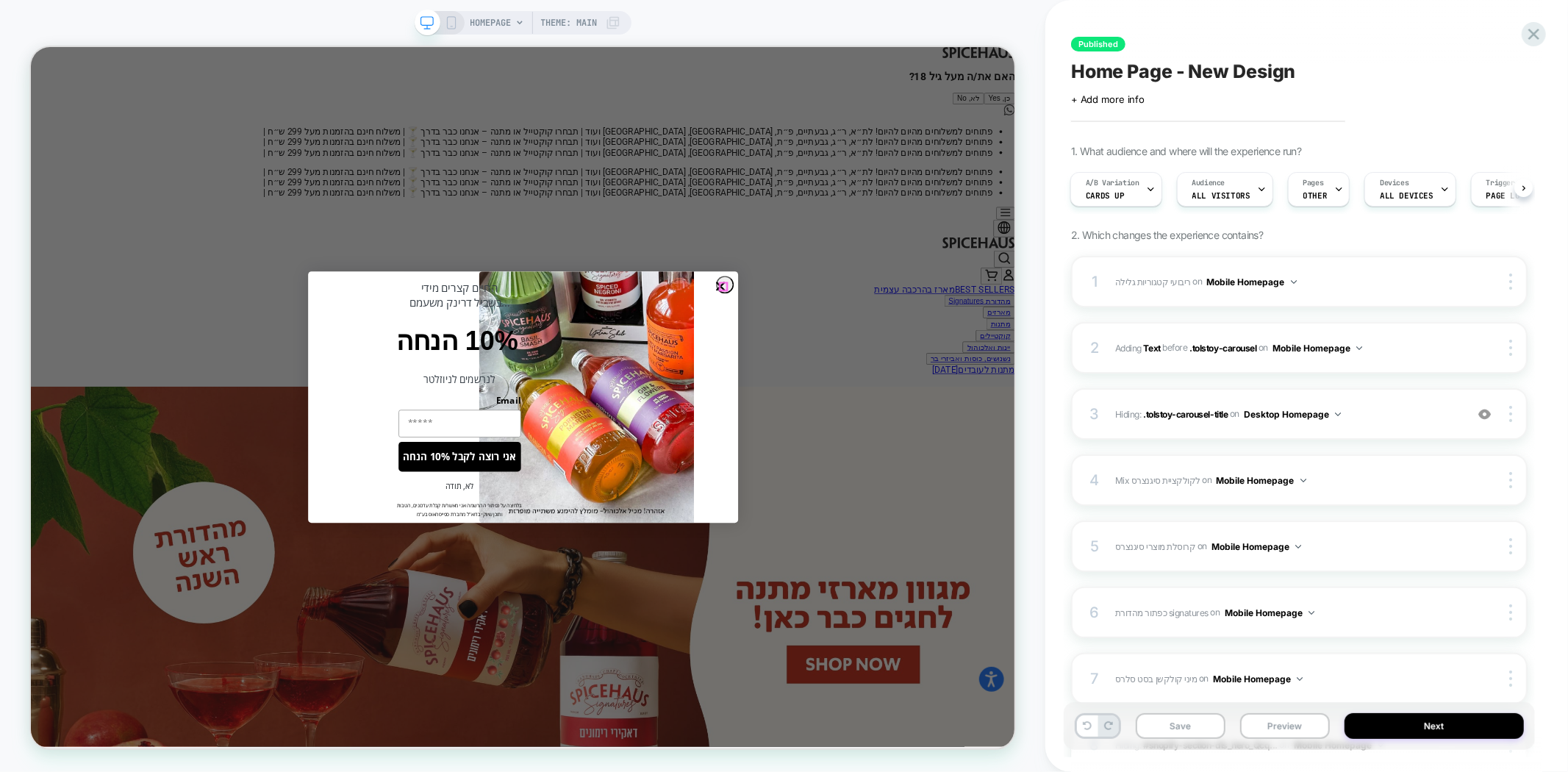
click at [952, 370] on circle "Close dialog" at bounding box center [950, 364] width 22 height 22
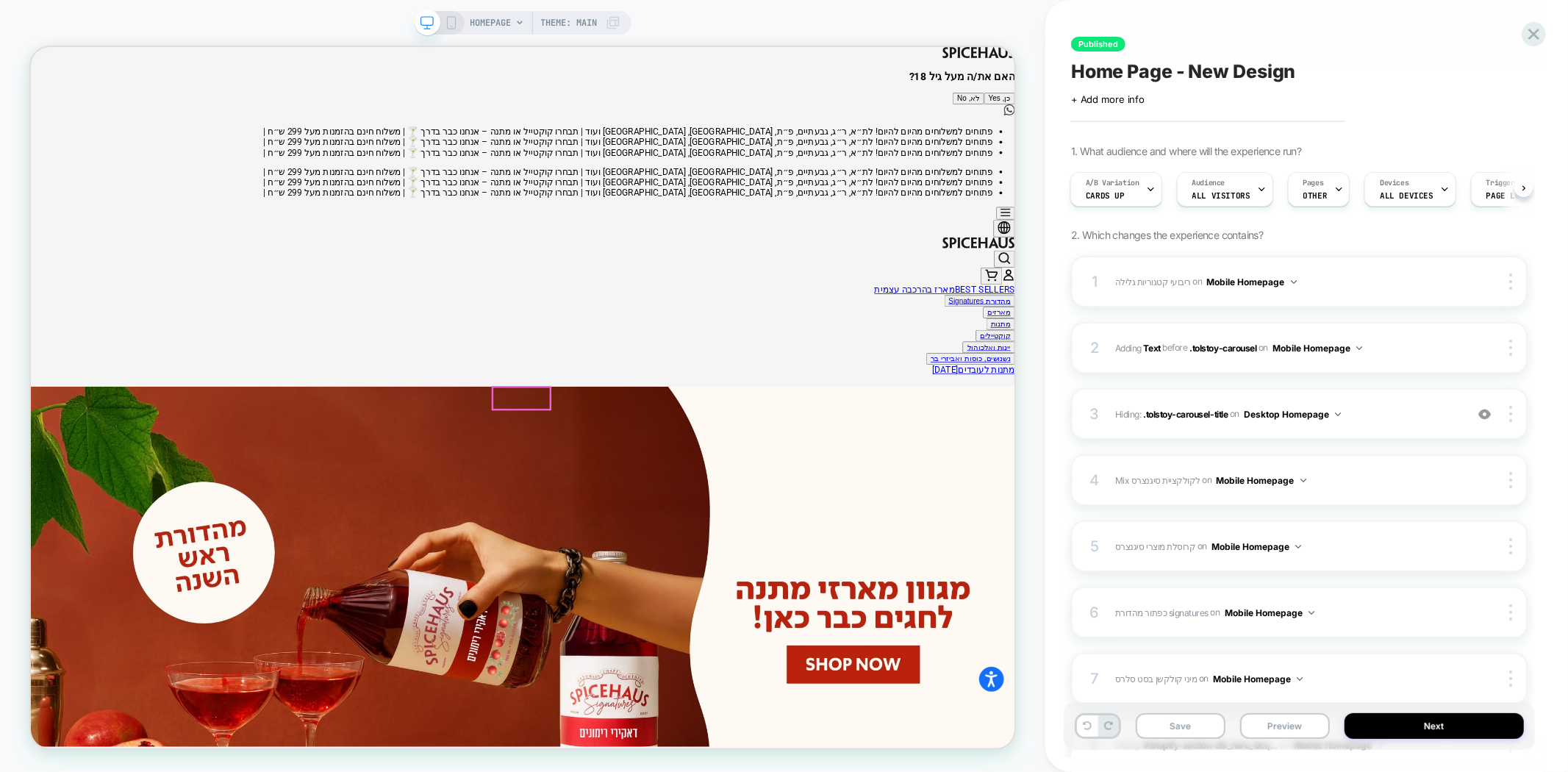
click at [1302, 123] on button "כן, Yes" at bounding box center [1322, 114] width 42 height 15
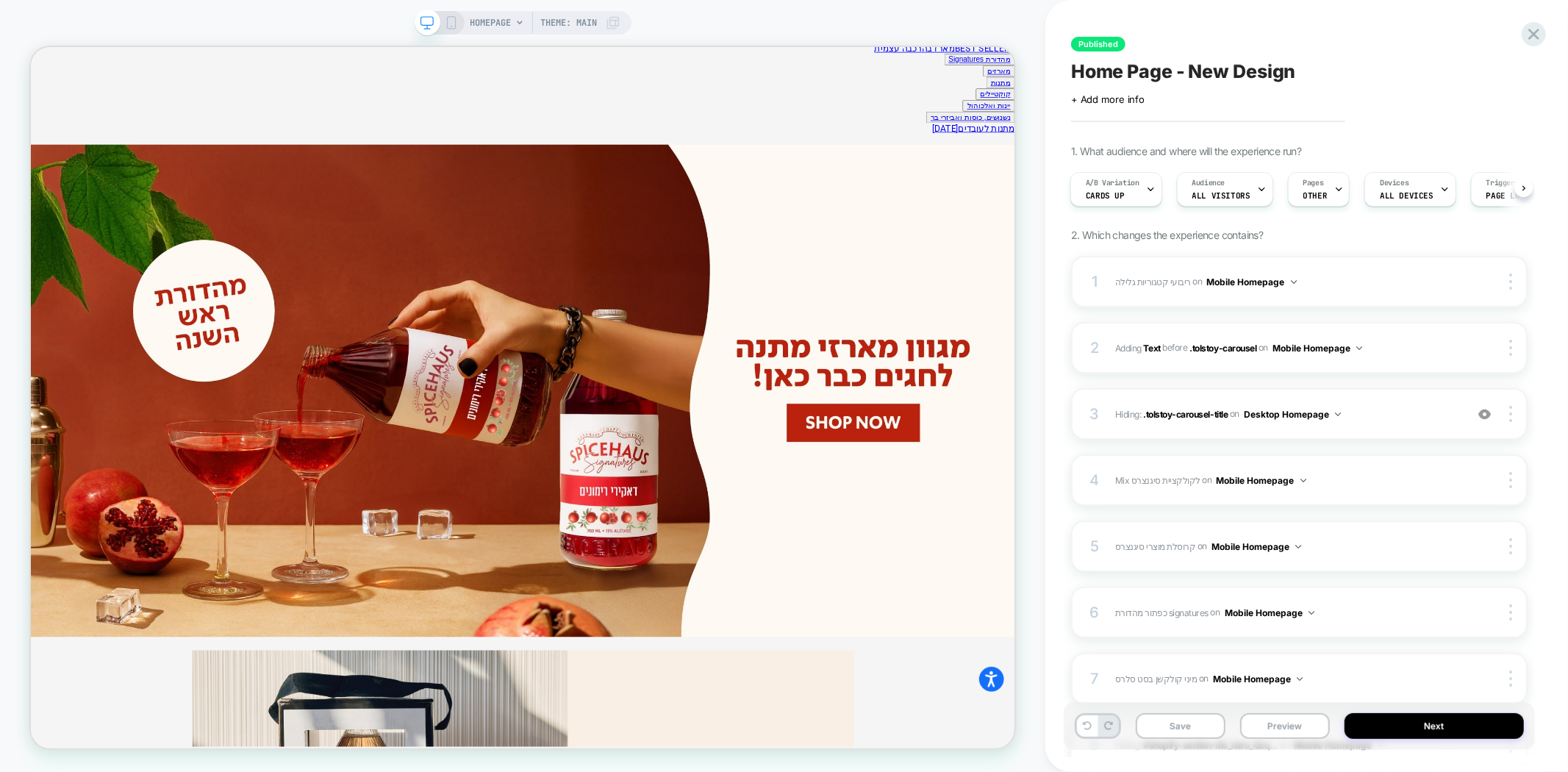
scroll to position [245, 0]
drag, startPoint x: 1293, startPoint y: 730, endPoint x: 1284, endPoint y: 730, distance: 9.0
click at [1293, 730] on button "Preview" at bounding box center [1285, 725] width 90 height 26
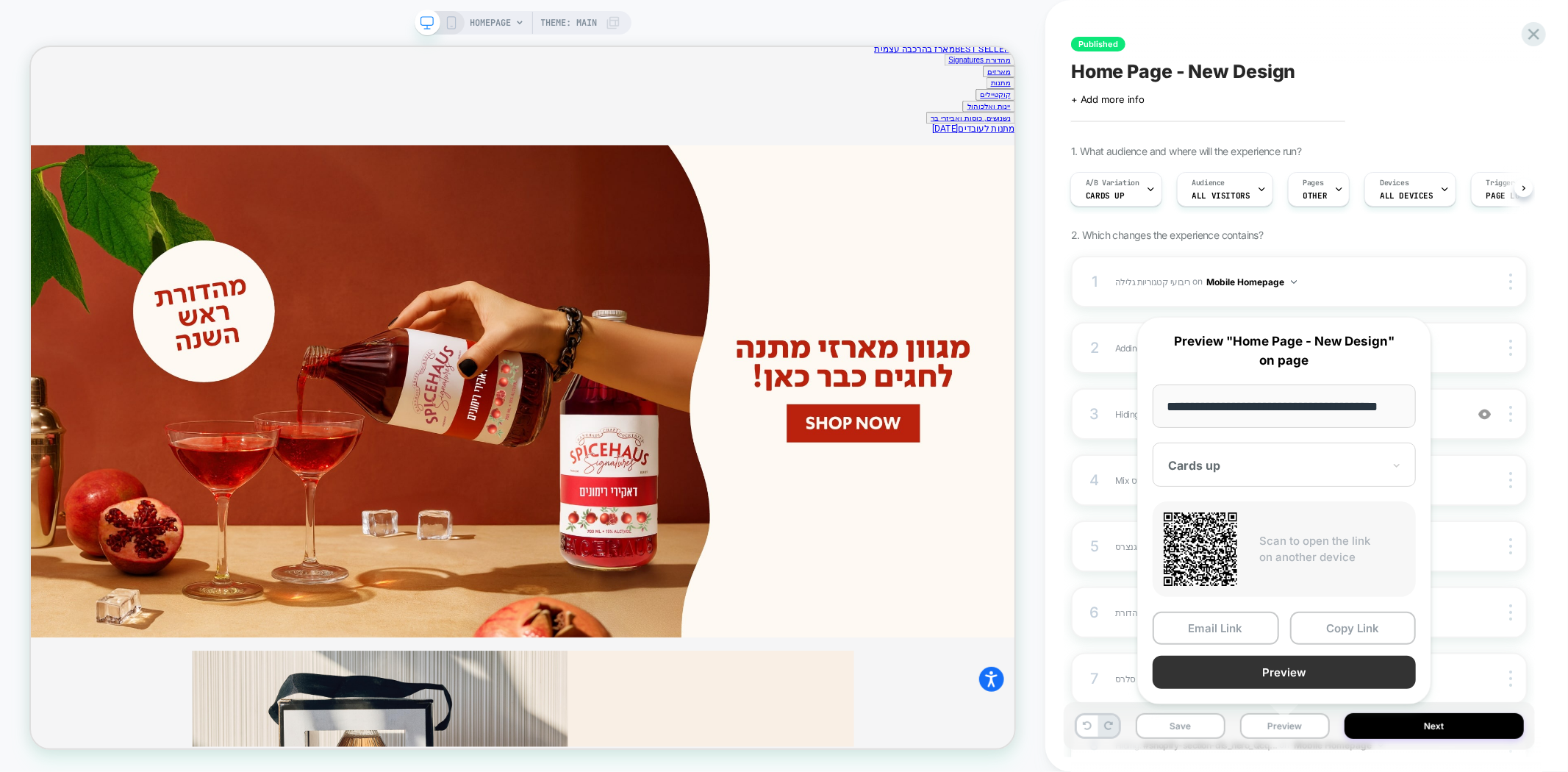
scroll to position [0, 0]
click at [1302, 672] on button "Preview" at bounding box center [1284, 671] width 263 height 33
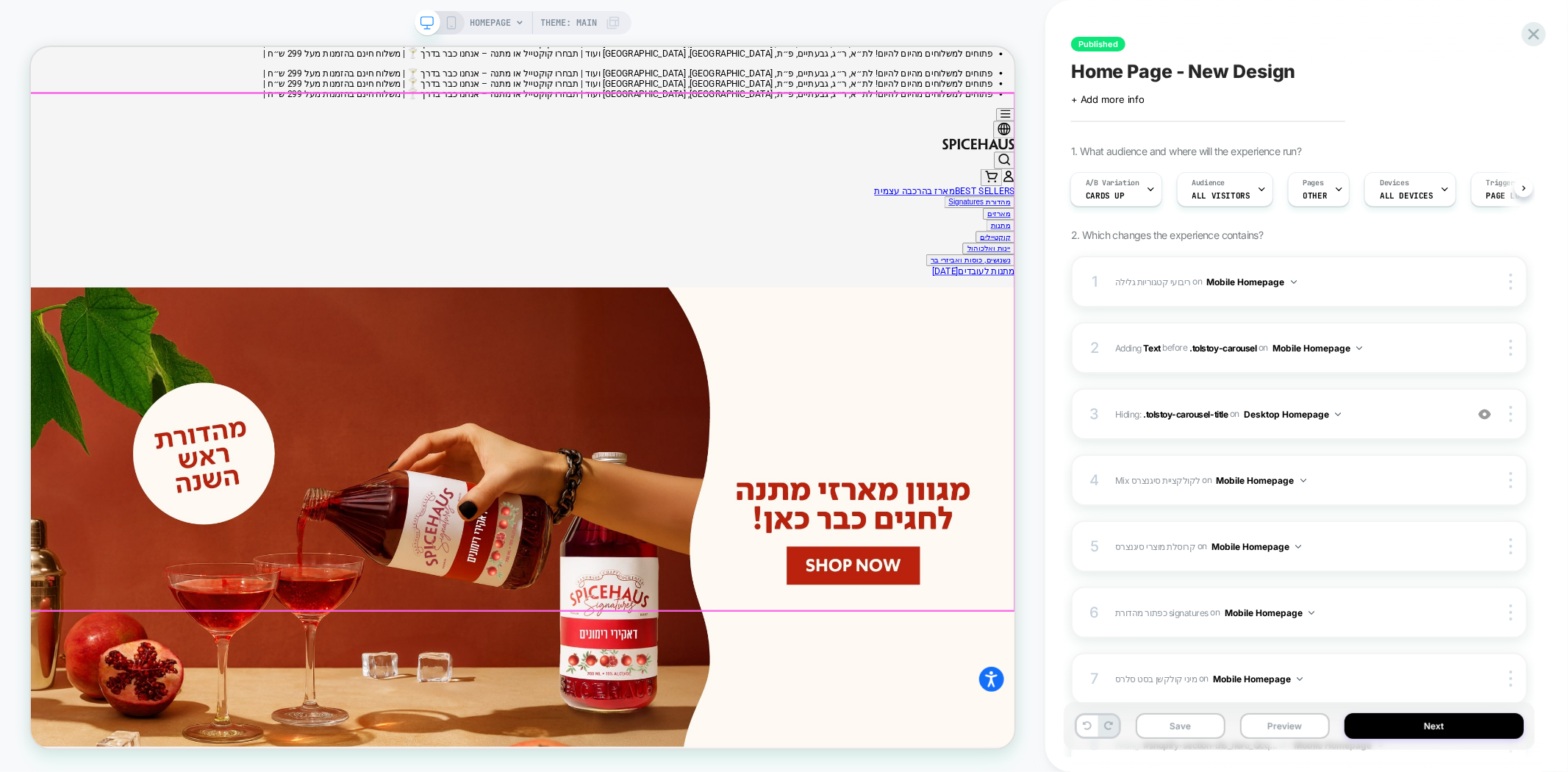
scroll to position [81, 0]
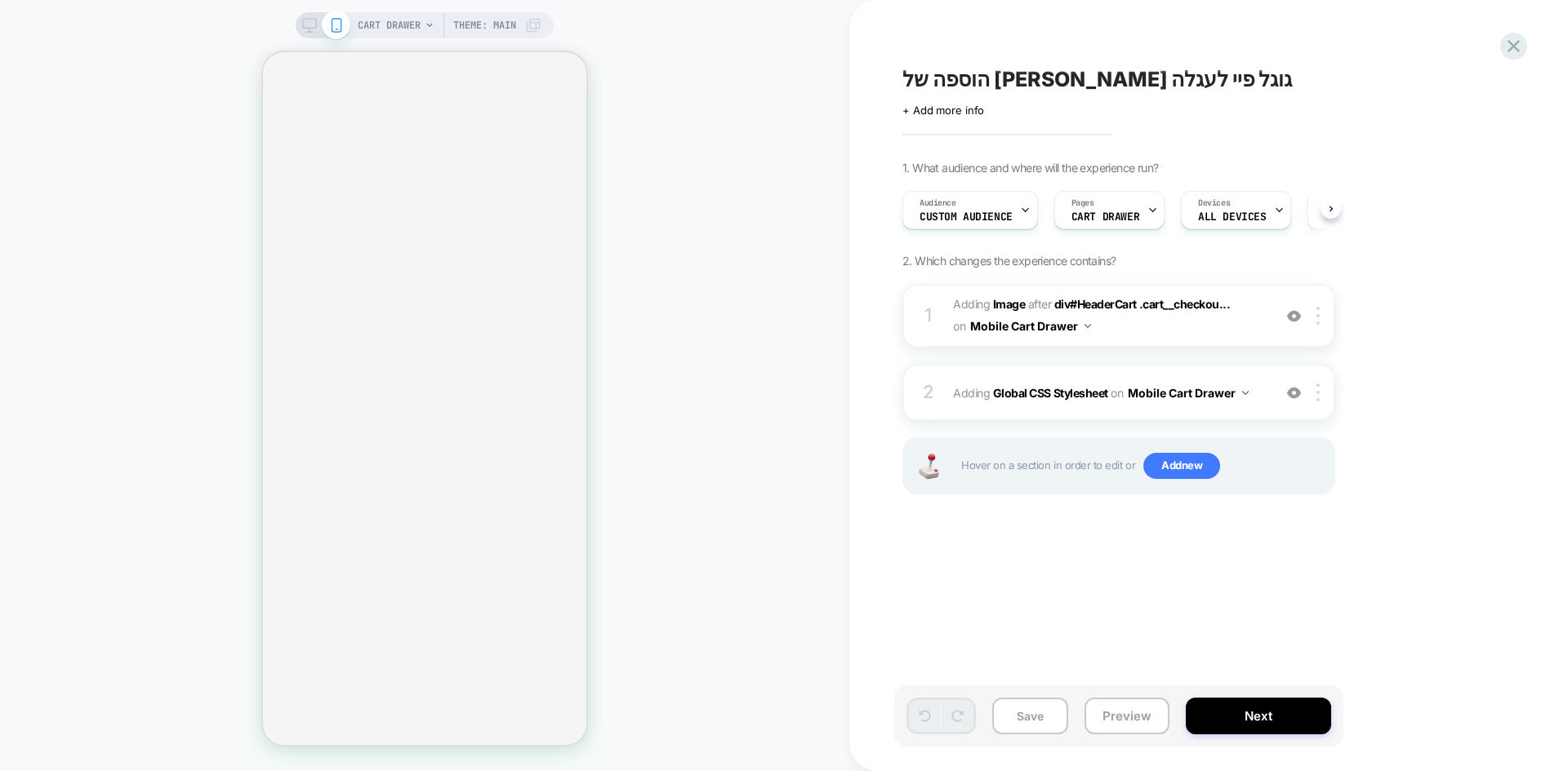
scroll to position [0, 1]
click at [1007, 303] on b "Image" at bounding box center [1009, 304] width 32 height 14
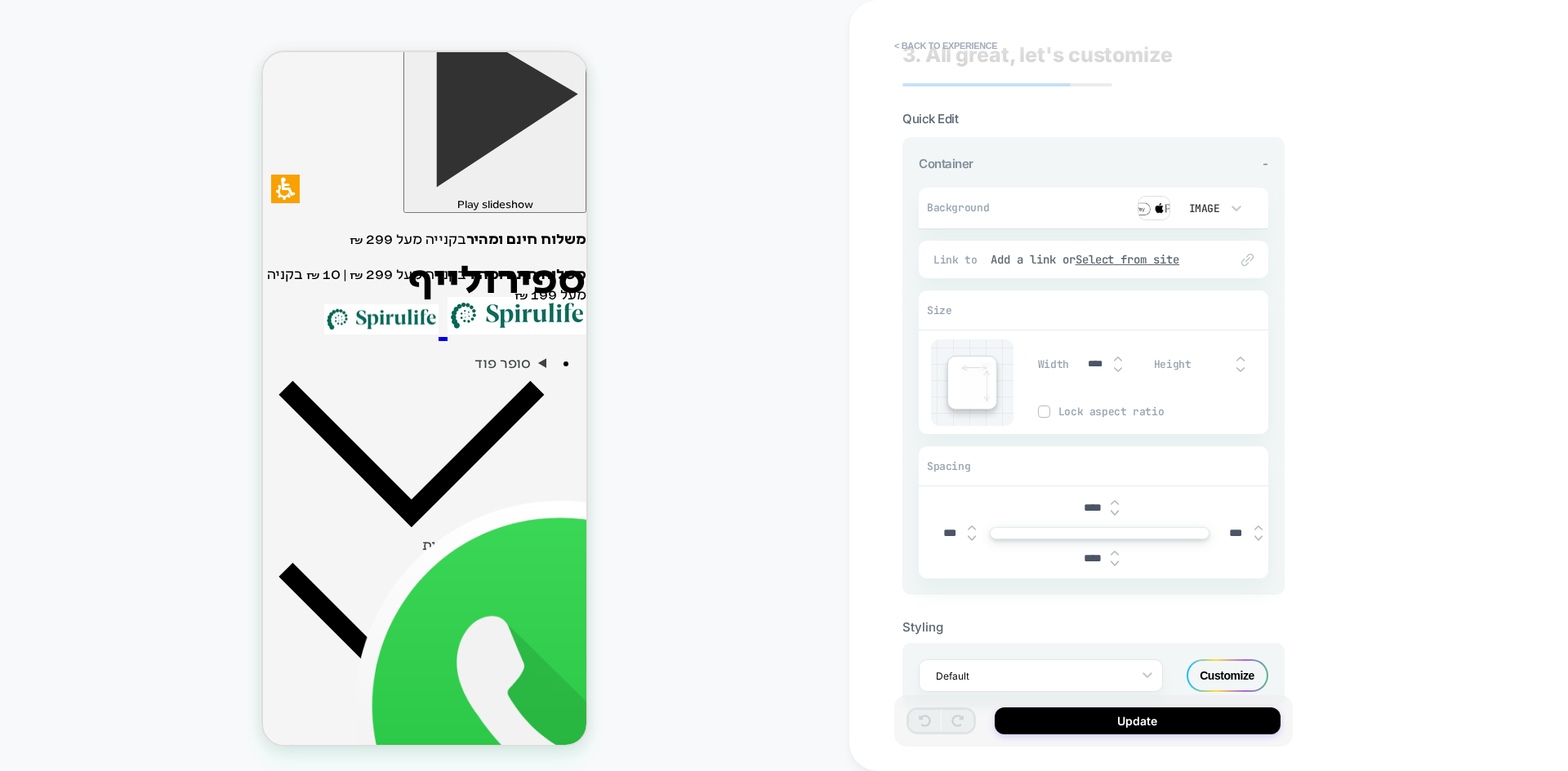
scroll to position [0, 0]
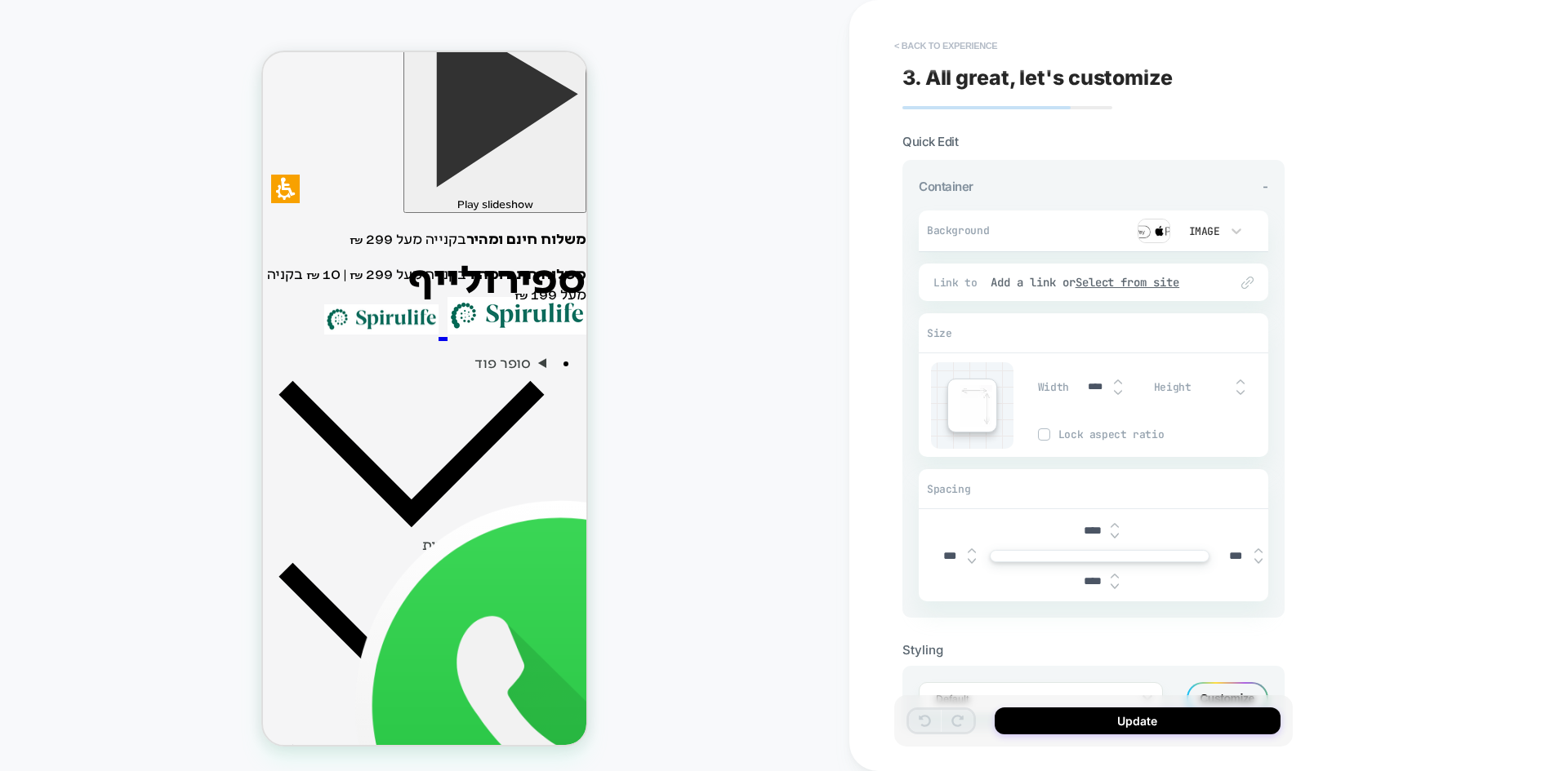
click at [952, 46] on button "< Back to experience" at bounding box center [945, 45] width 119 height 26
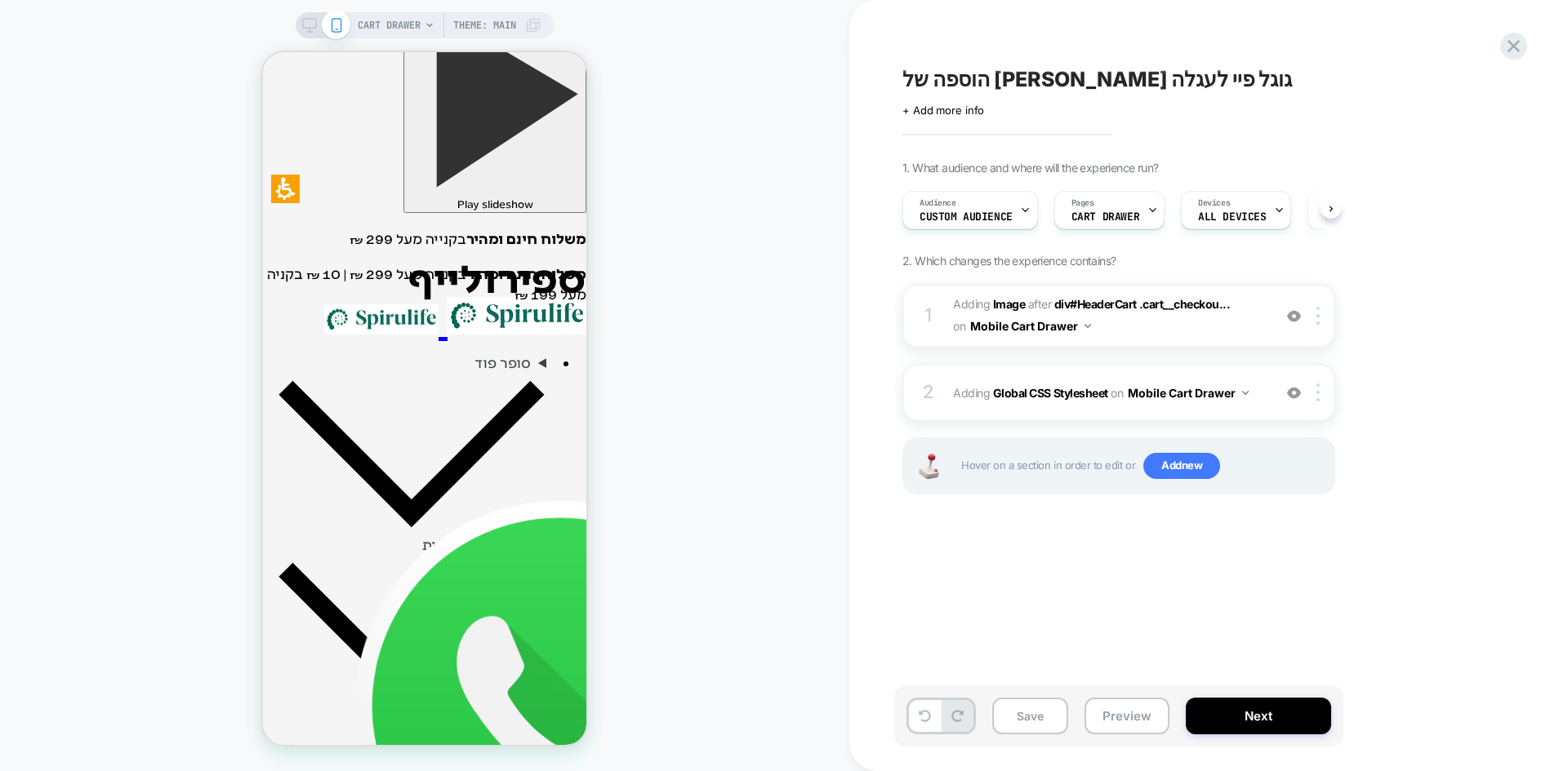
scroll to position [0, 1]
click at [1009, 304] on b "Image" at bounding box center [1009, 304] width 32 height 14
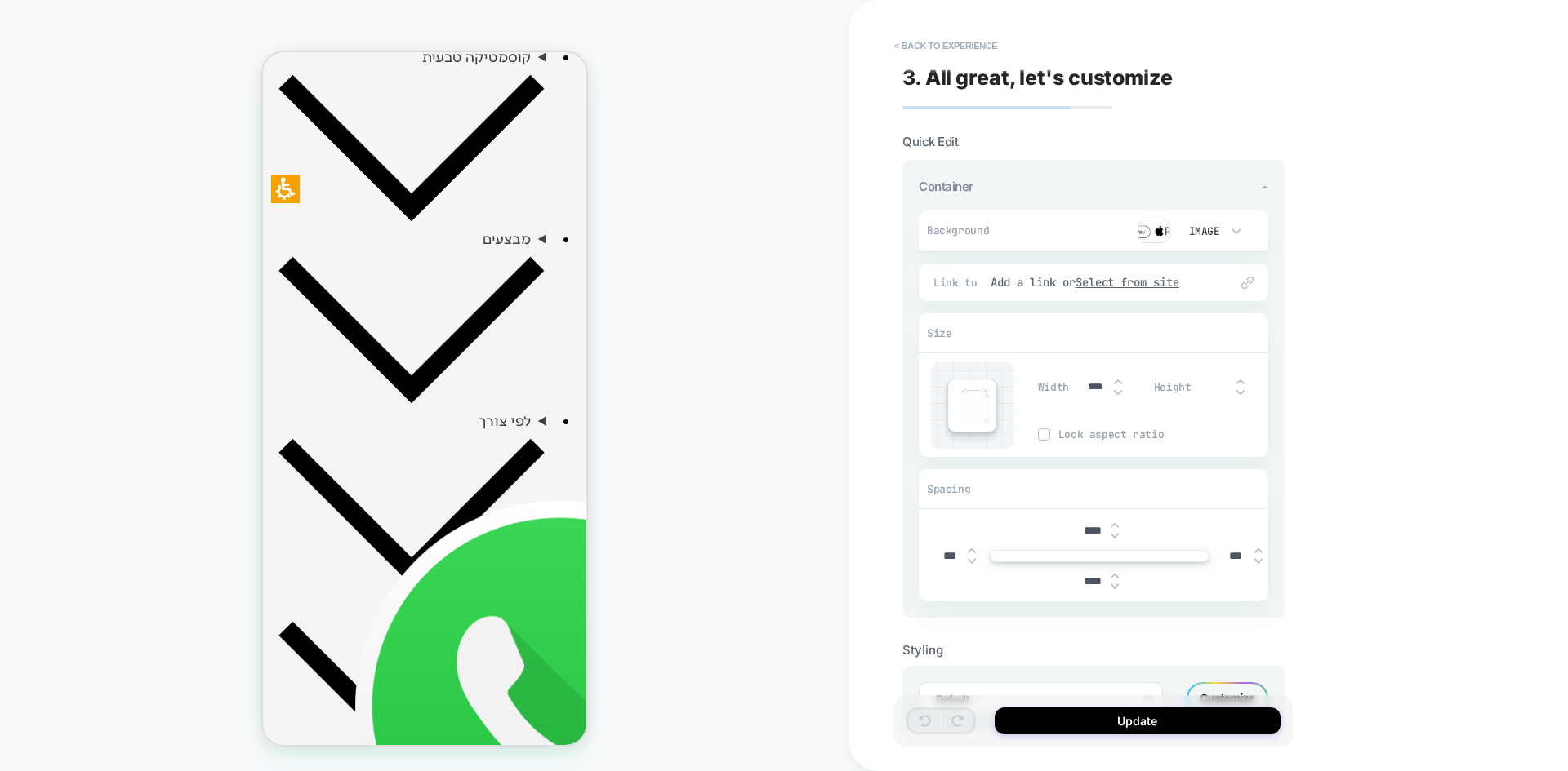
scroll to position [803, 0]
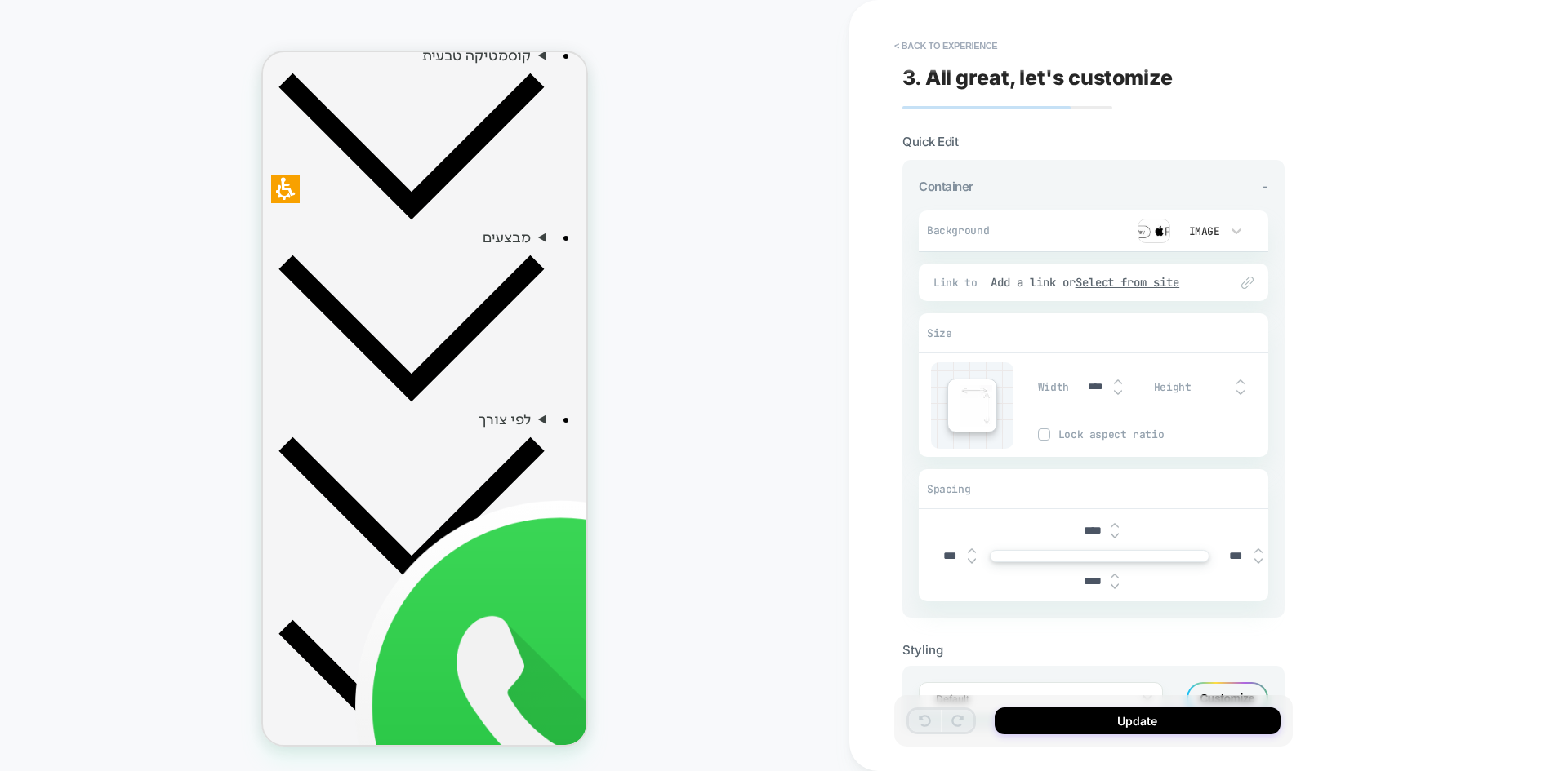
click at [1103, 389] on input "****" at bounding box center [1094, 387] width 36 height 12
click at [1091, 386] on input "****" at bounding box center [1094, 387] width 36 height 12
click at [1095, 386] on input "****" at bounding box center [1094, 387] width 36 height 12
drag, startPoint x: 1091, startPoint y: 384, endPoint x: 1078, endPoint y: 384, distance: 13.0
click at [1078, 384] on input "****" at bounding box center [1094, 387] width 36 height 12
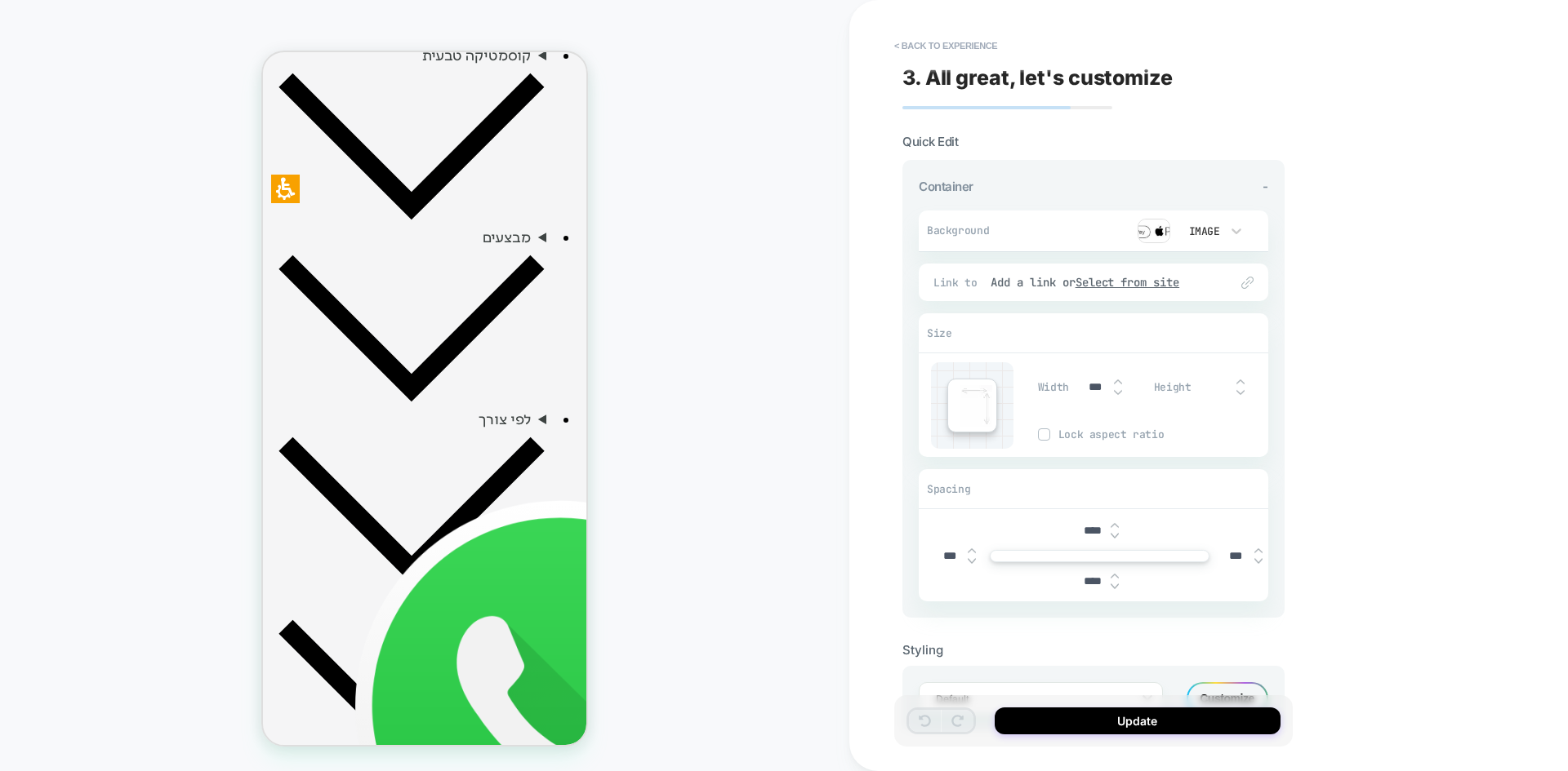
type input "***"
click at [1375, 477] on div "< Back to experience 3. All great, let's customize Quick Edit Container - Backg…" at bounding box center [1208, 386] width 718 height 771
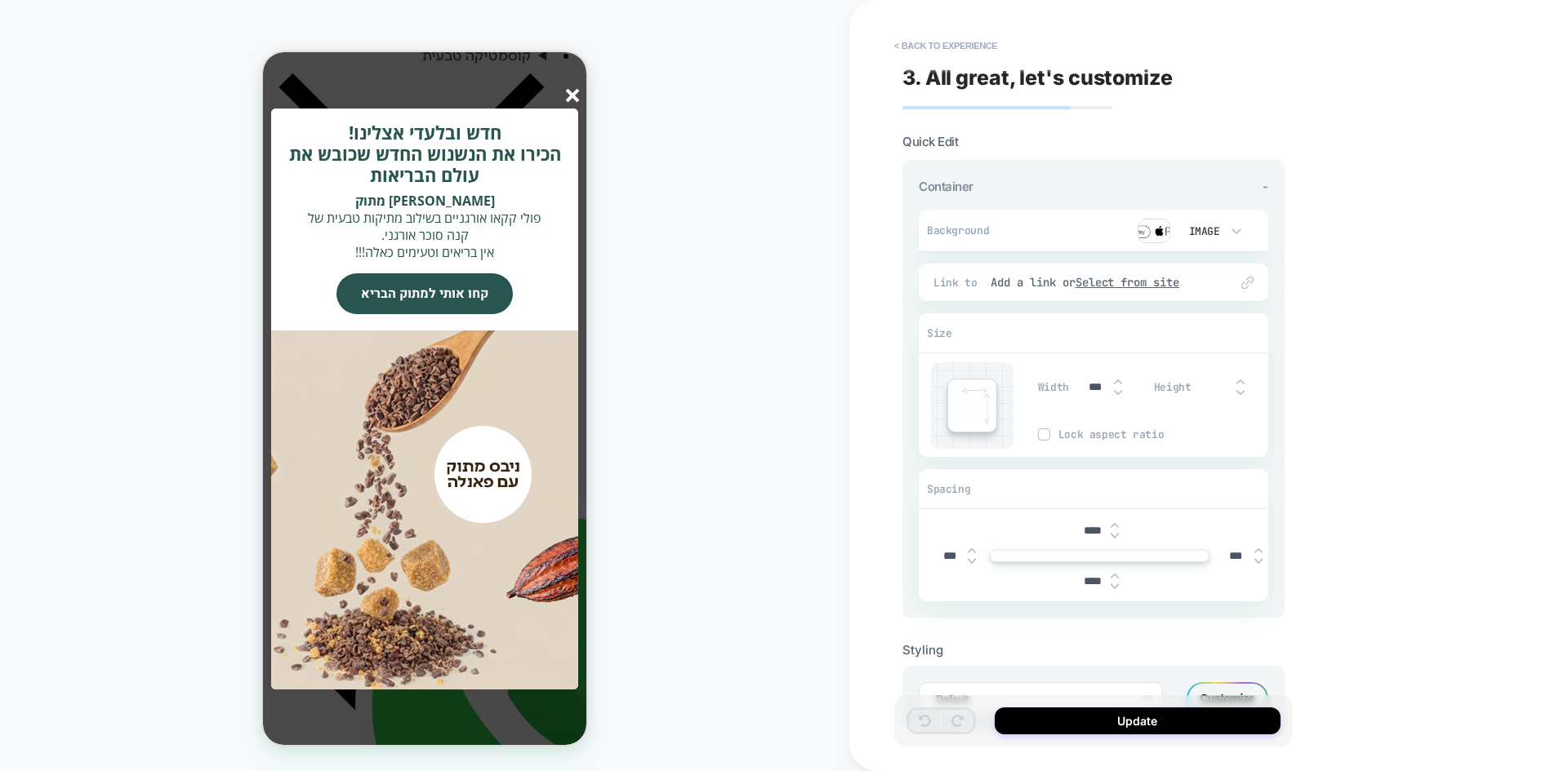
drag, startPoint x: 567, startPoint y: 96, endPoint x: 422, endPoint y: 517, distance: 445.3
click at [567, 96] on icon "סגור" at bounding box center [573, 96] width 14 height 14
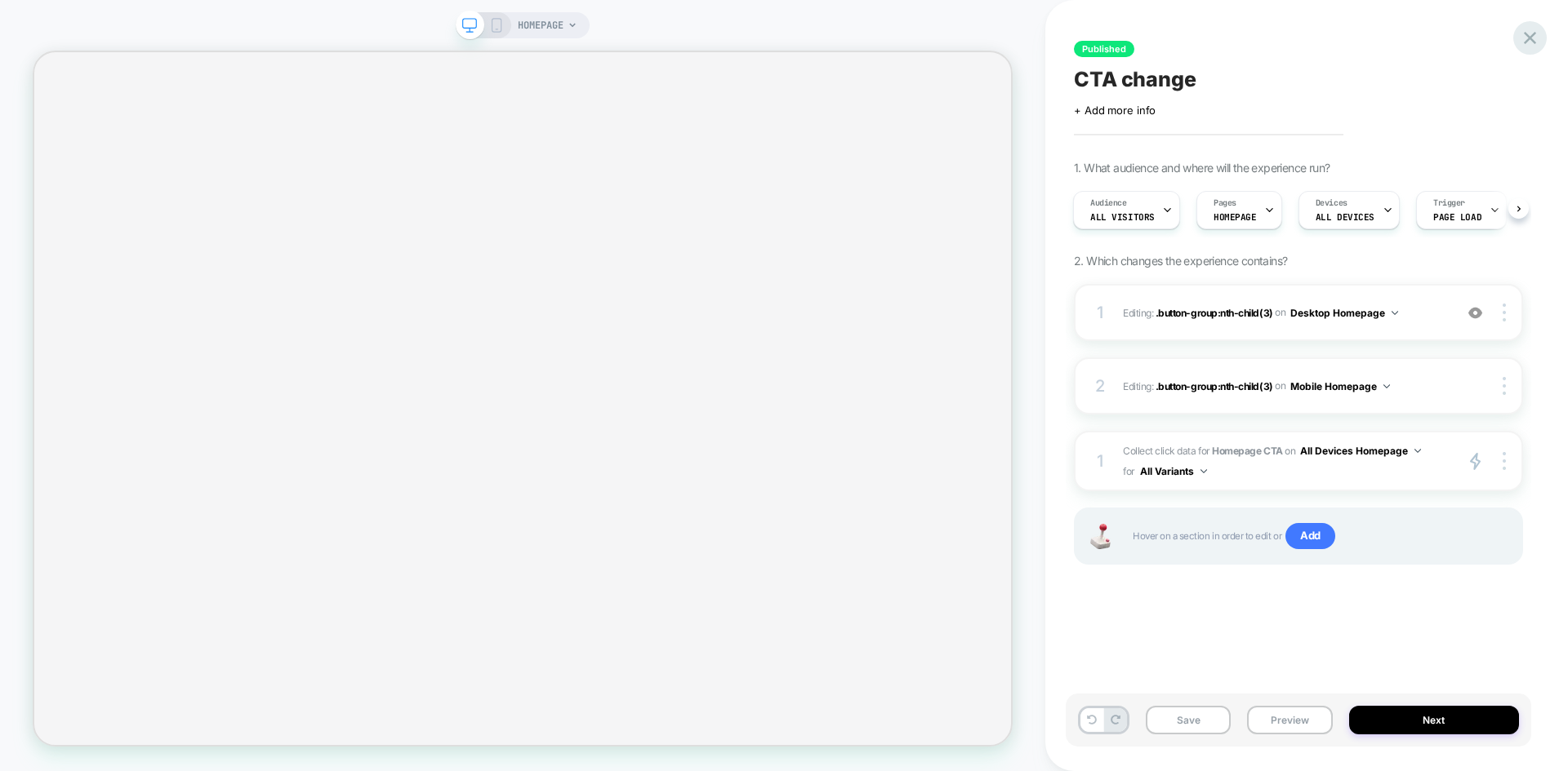
click at [1528, 35] on icon at bounding box center [1530, 37] width 12 height 12
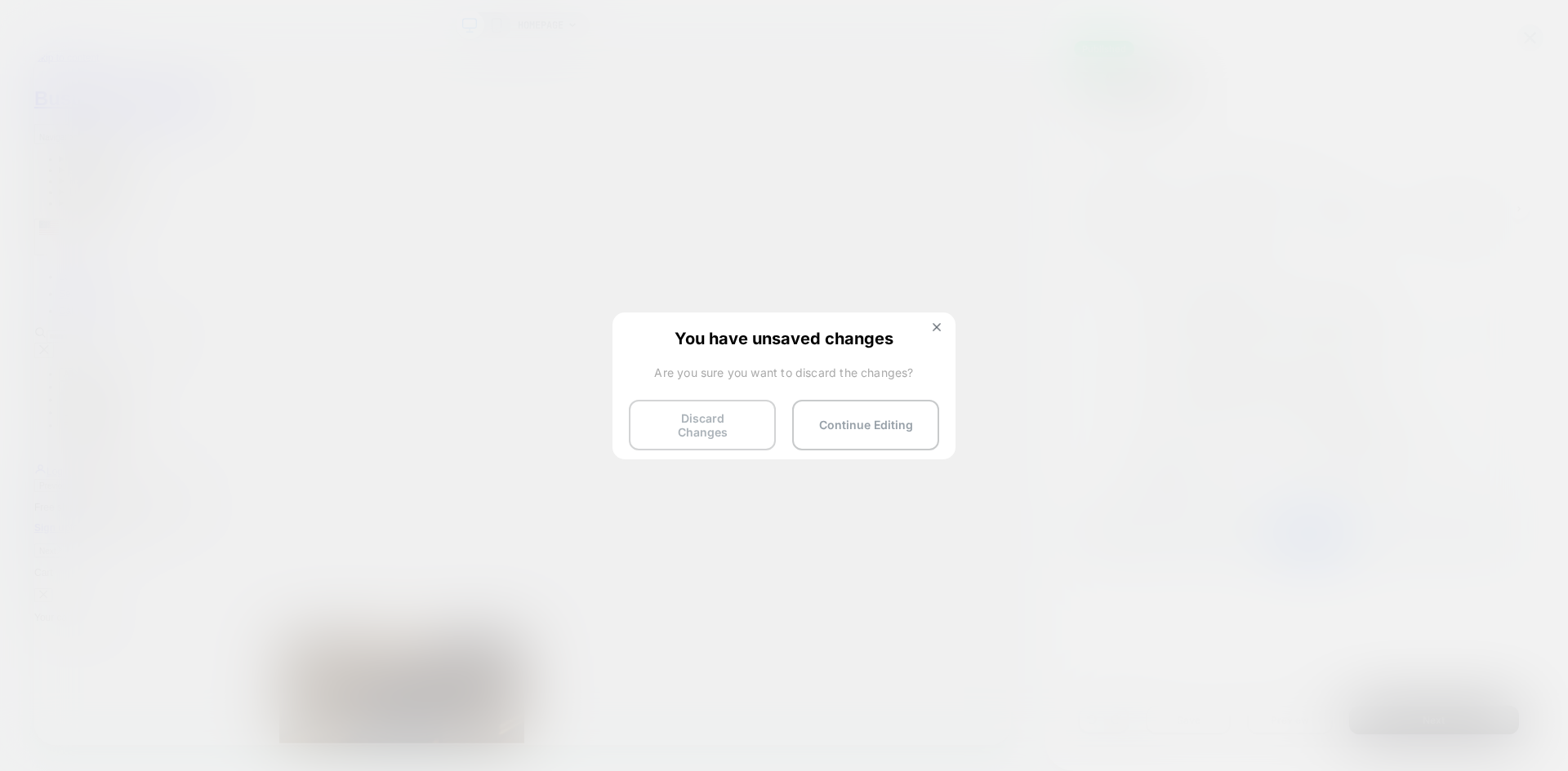
click at [682, 421] on button "Discard Changes" at bounding box center [703, 426] width 147 height 51
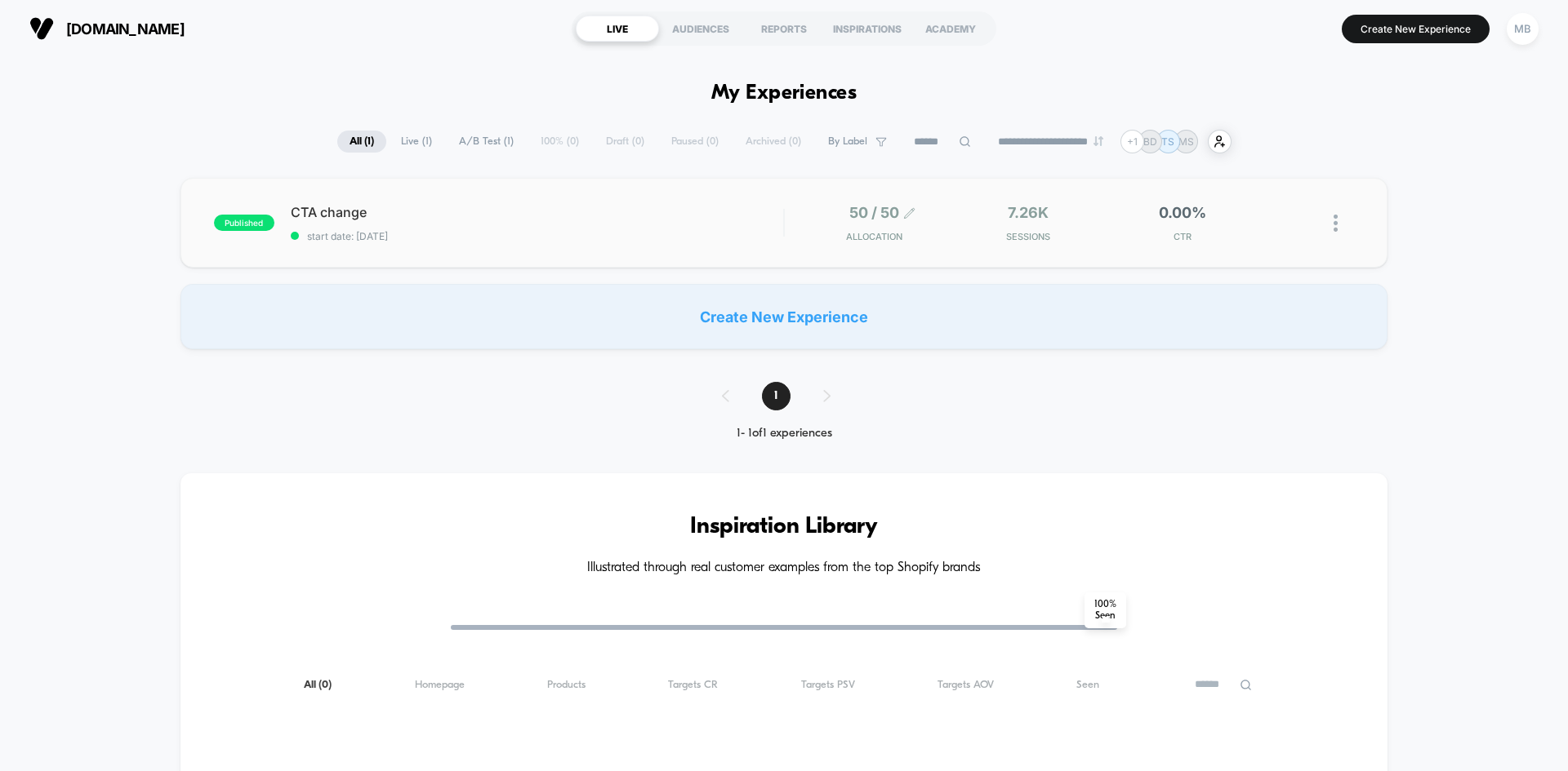
click at [858, 229] on div "50 / 50 Allocation" at bounding box center [873, 223] width 56 height 38
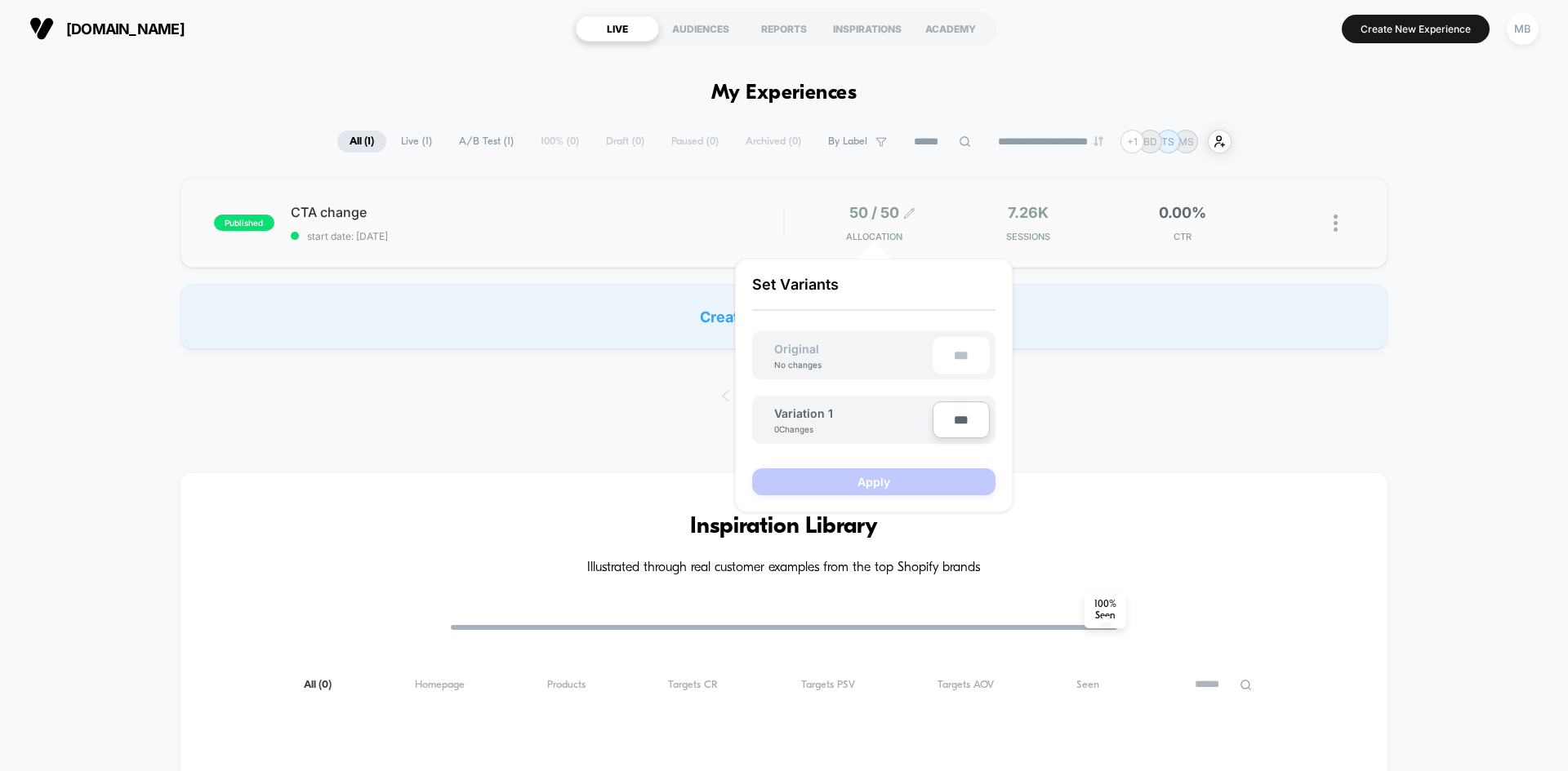
click at [889, 219] on span "50 / 50" at bounding box center [873, 212] width 50 height 17
click at [961, 220] on div "7.26k Sessions" at bounding box center [1028, 223] width 146 height 38
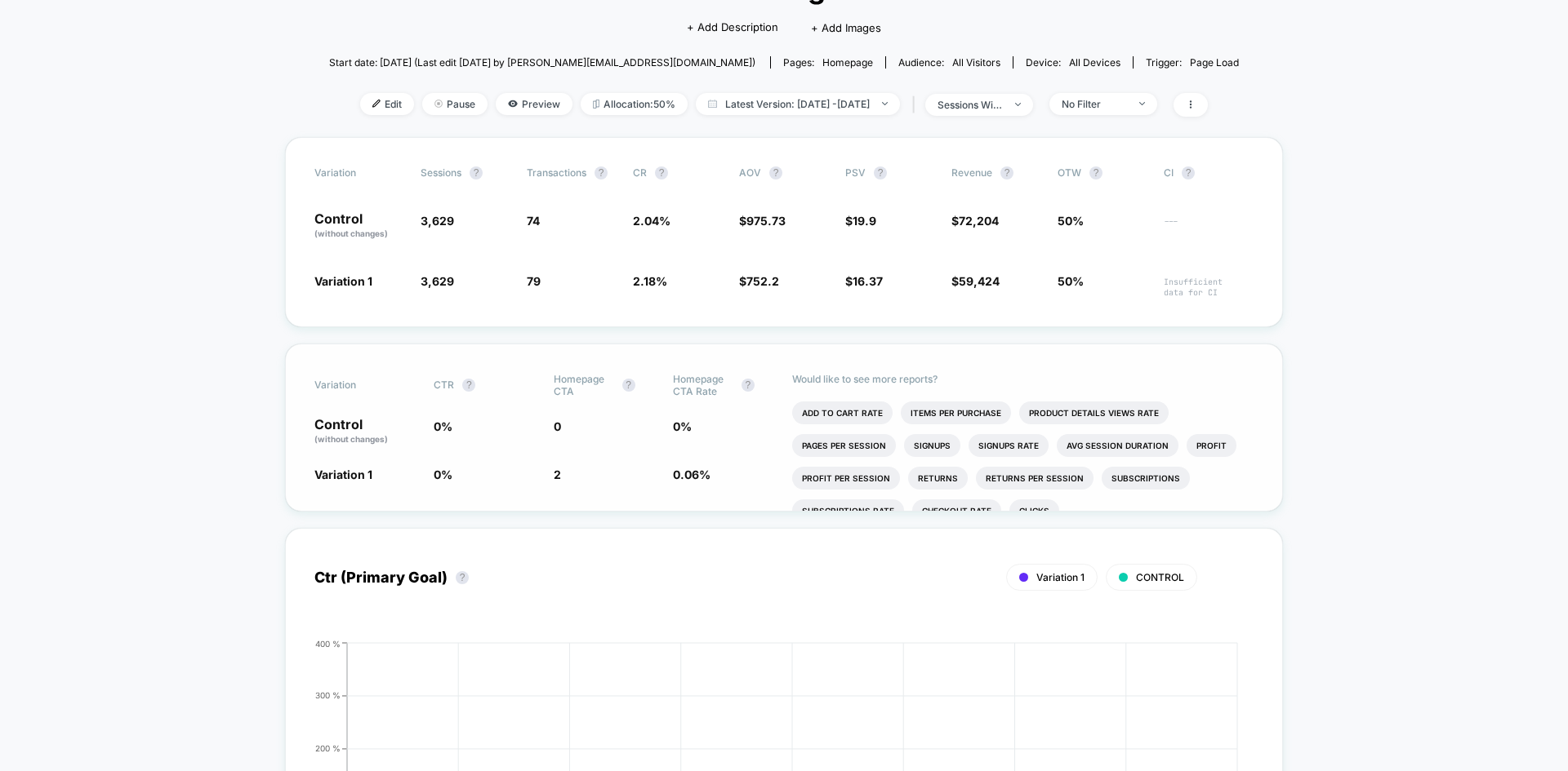
scroll to position [163, 0]
